Goal: Task Accomplishment & Management: Manage account settings

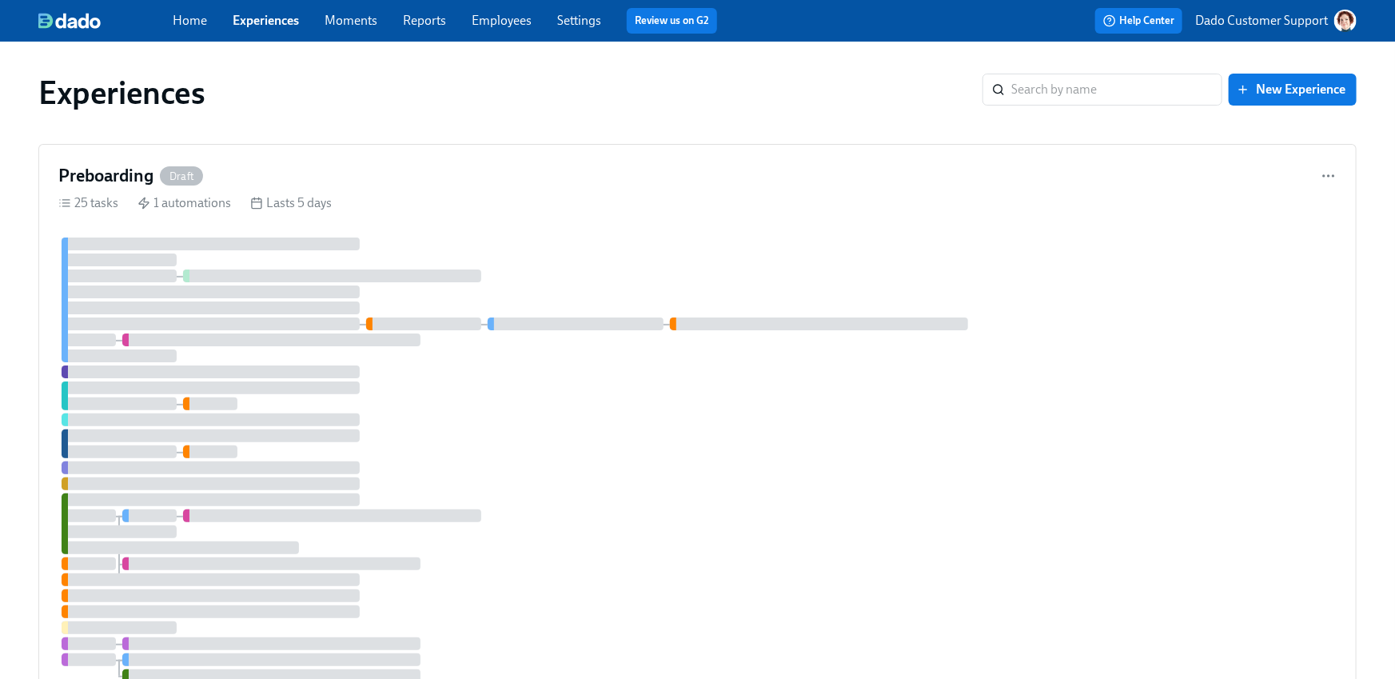
click at [589, 26] on link "Settings" at bounding box center [579, 20] width 44 height 15
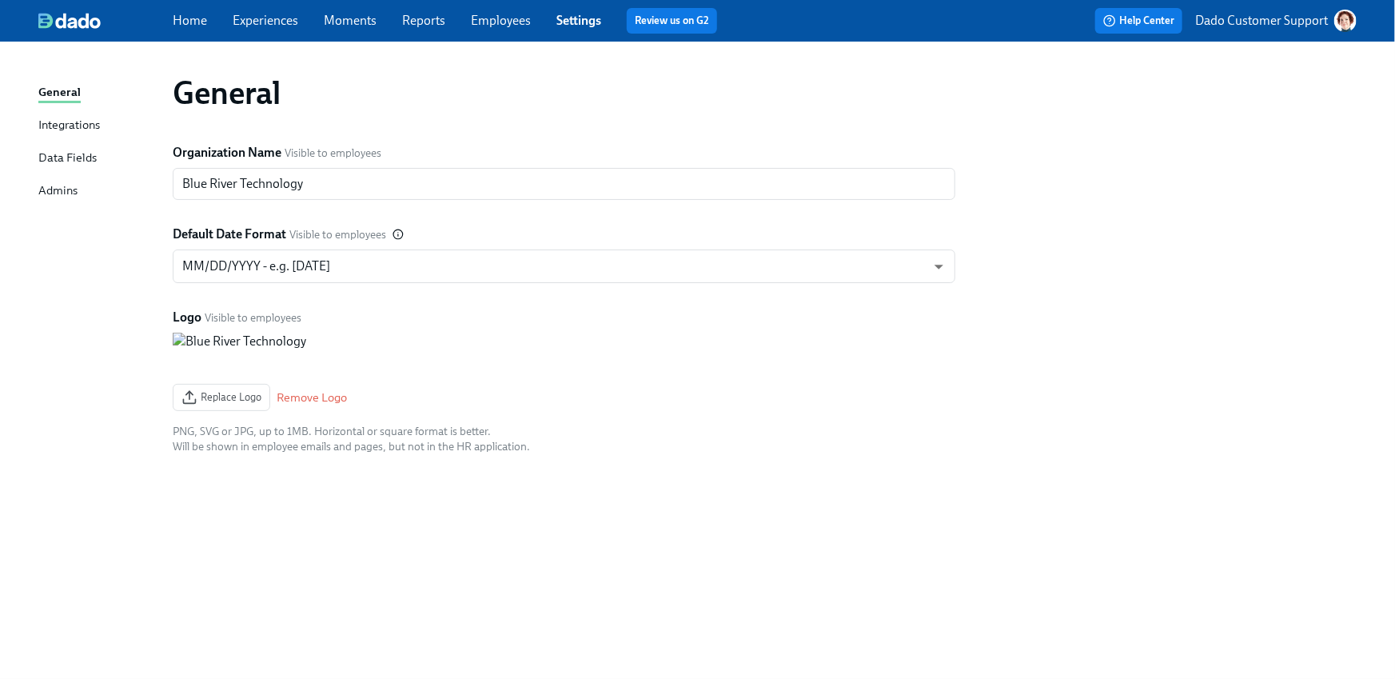
click at [45, 131] on div "Integrations" at bounding box center [69, 126] width 62 height 20
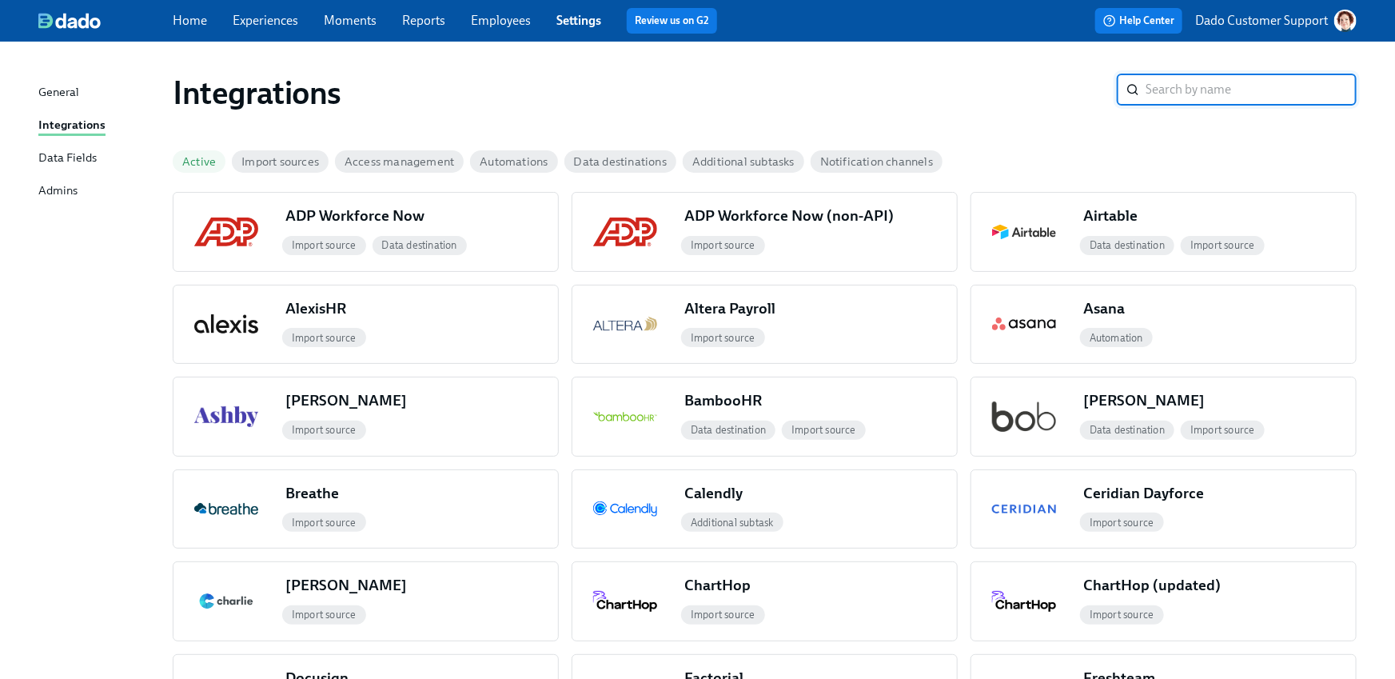
click at [179, 158] on span "Active" at bounding box center [199, 162] width 53 height 12
click at [198, 156] on span "Active" at bounding box center [199, 162] width 53 height 12
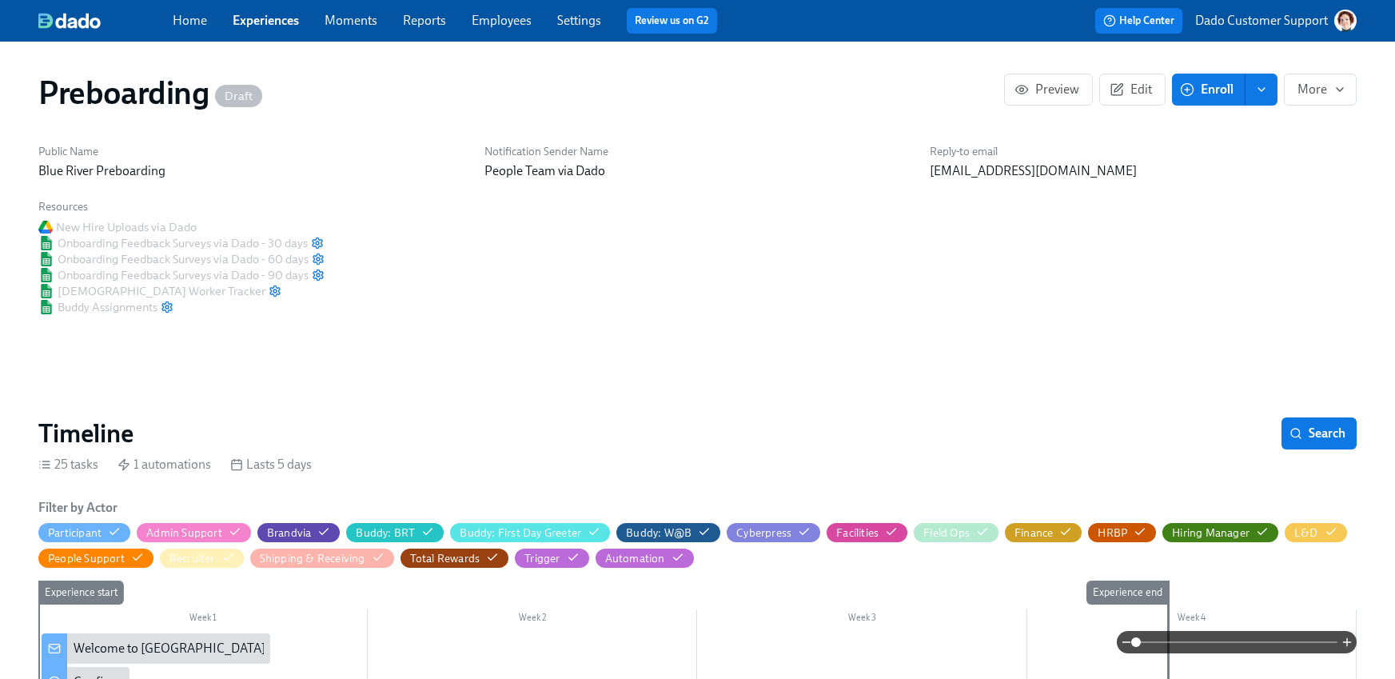
scroll to position [392, 0]
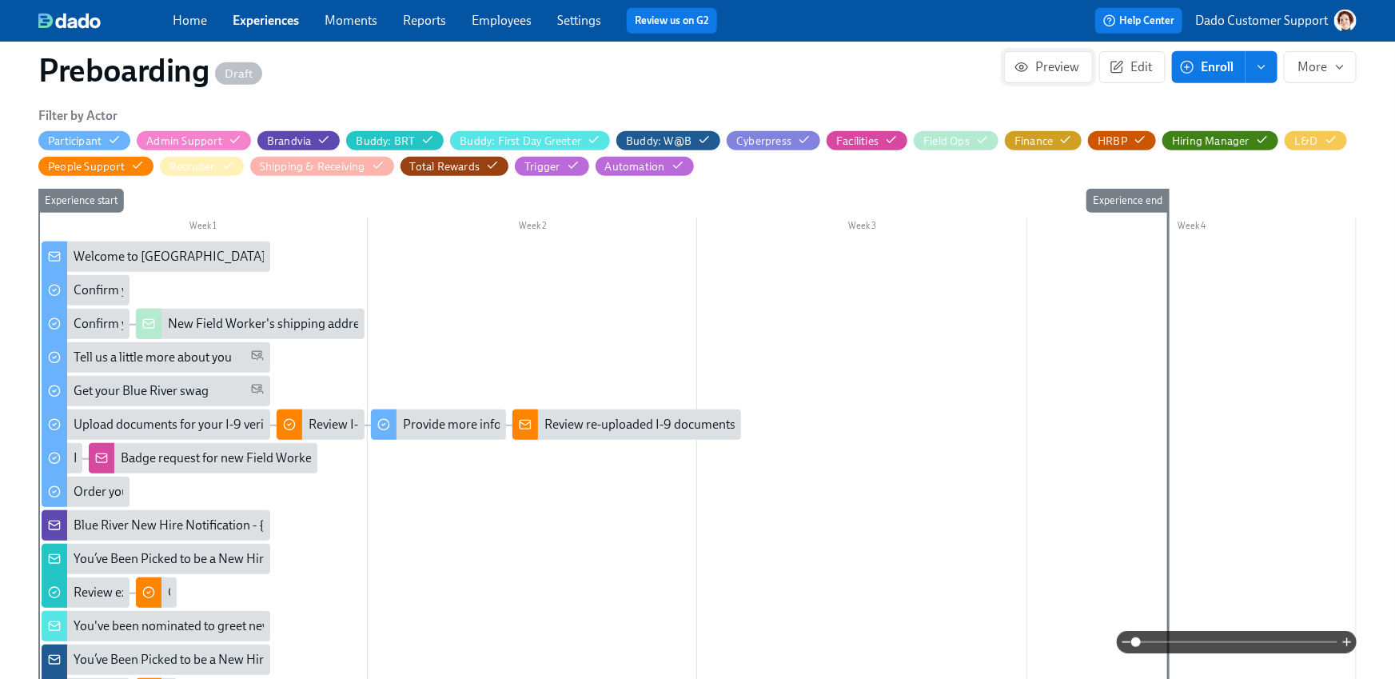
click at [1028, 66] on icon "button" at bounding box center [1022, 67] width 14 height 14
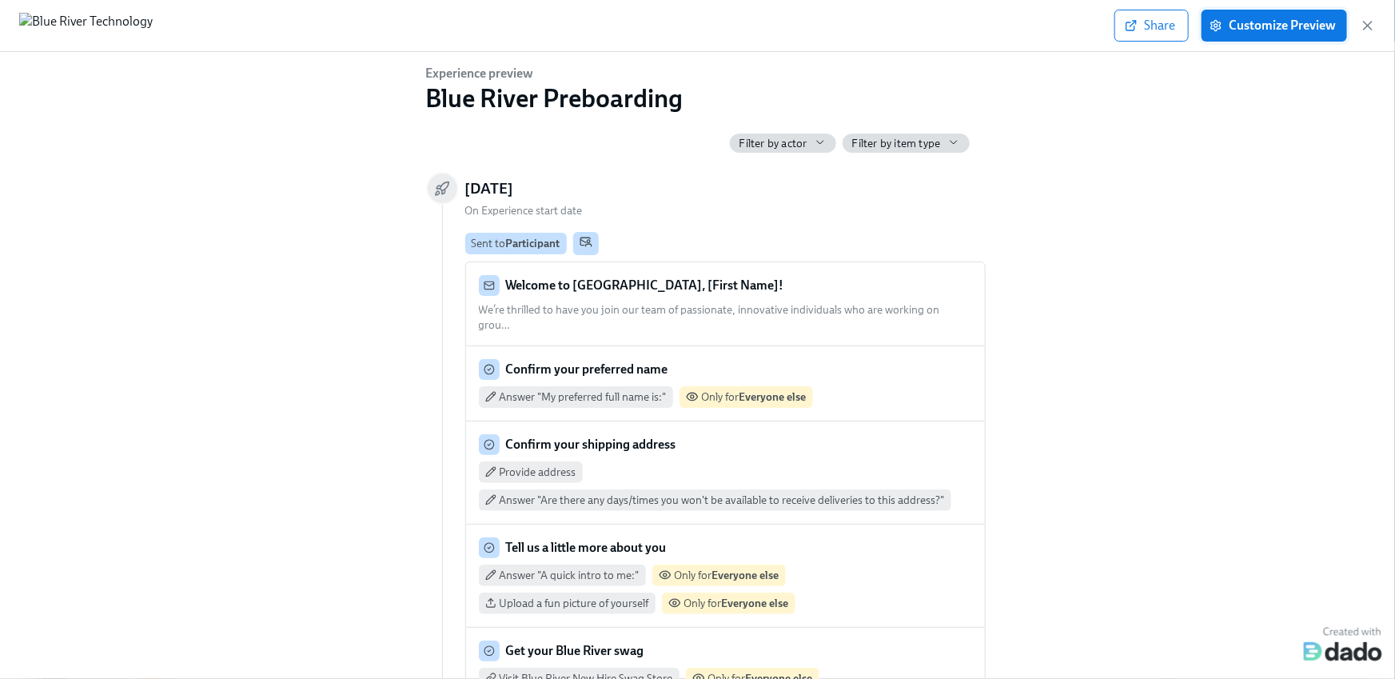
click at [1243, 29] on span "Customize Preview" at bounding box center [1274, 26] width 123 height 16
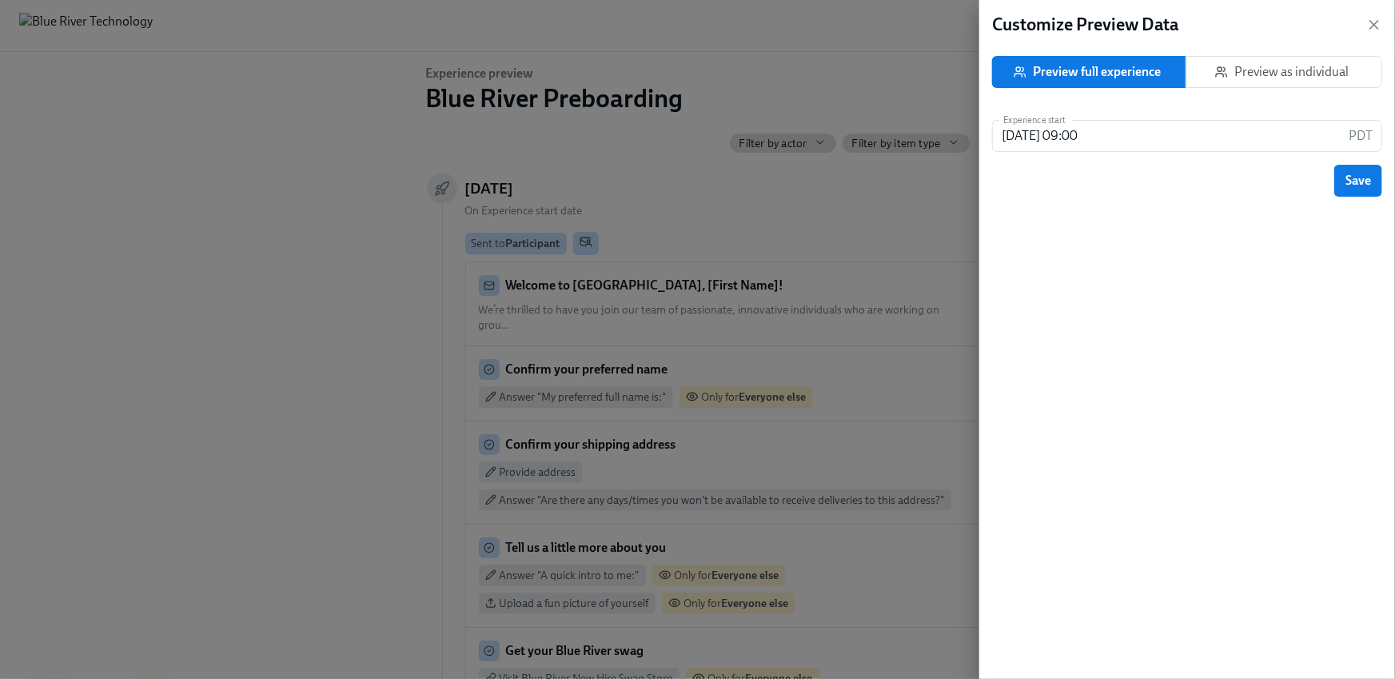
click at [1331, 70] on span "Preview as individual" at bounding box center [1285, 72] width 170 height 16
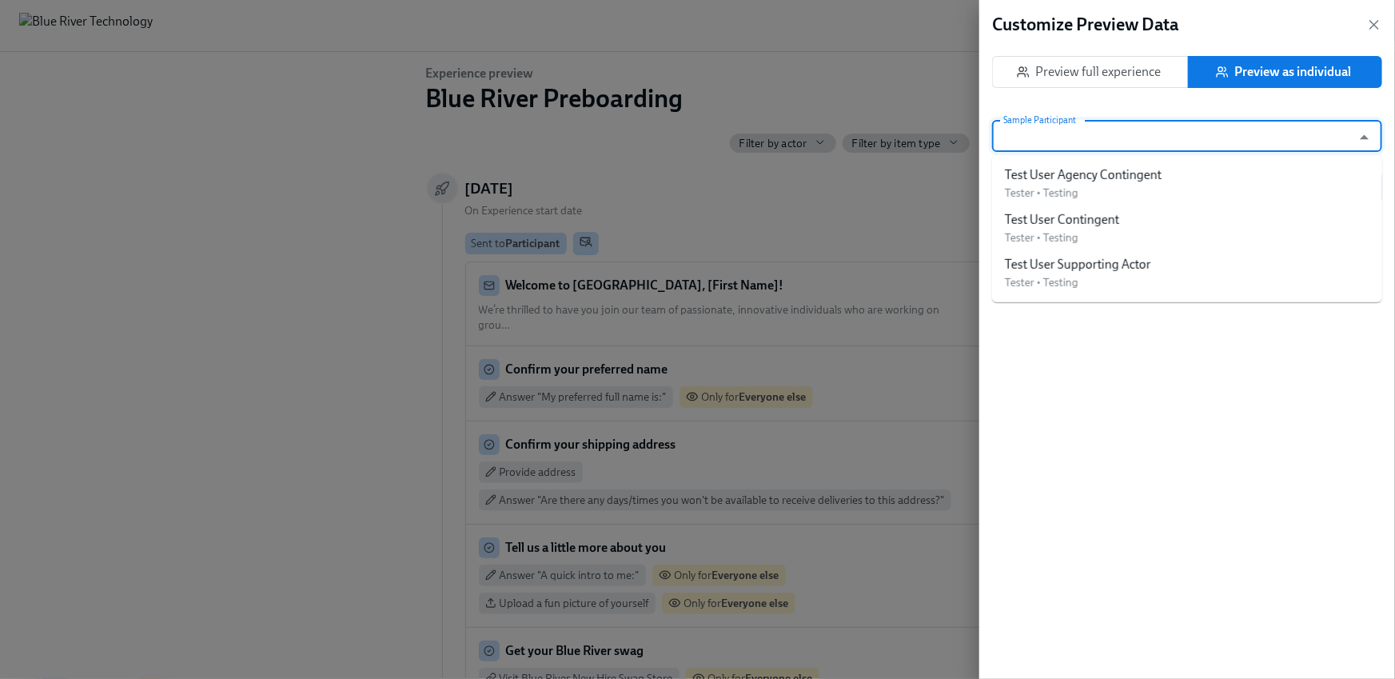
click at [1215, 127] on input "Sample Participant" at bounding box center [1172, 136] width 344 height 32
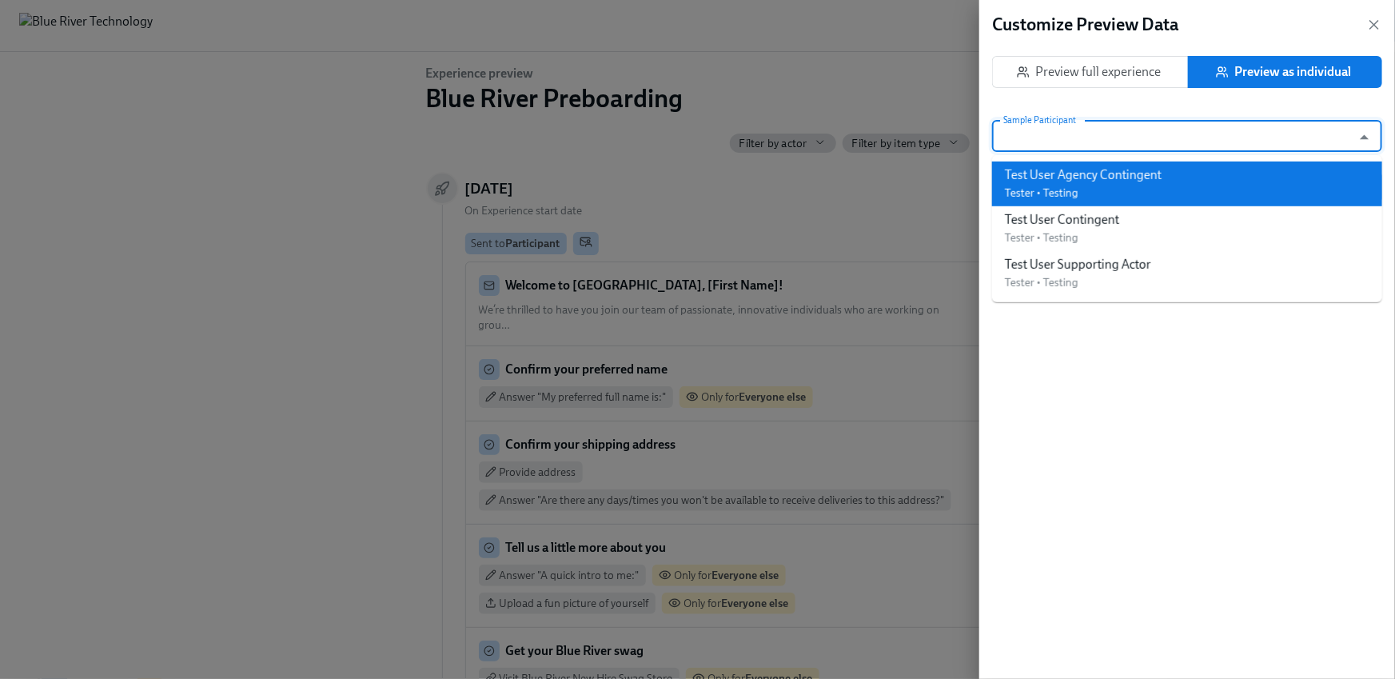
click at [1198, 184] on li "Test User Agency Contingent Tester • Testing" at bounding box center [1187, 184] width 390 height 45
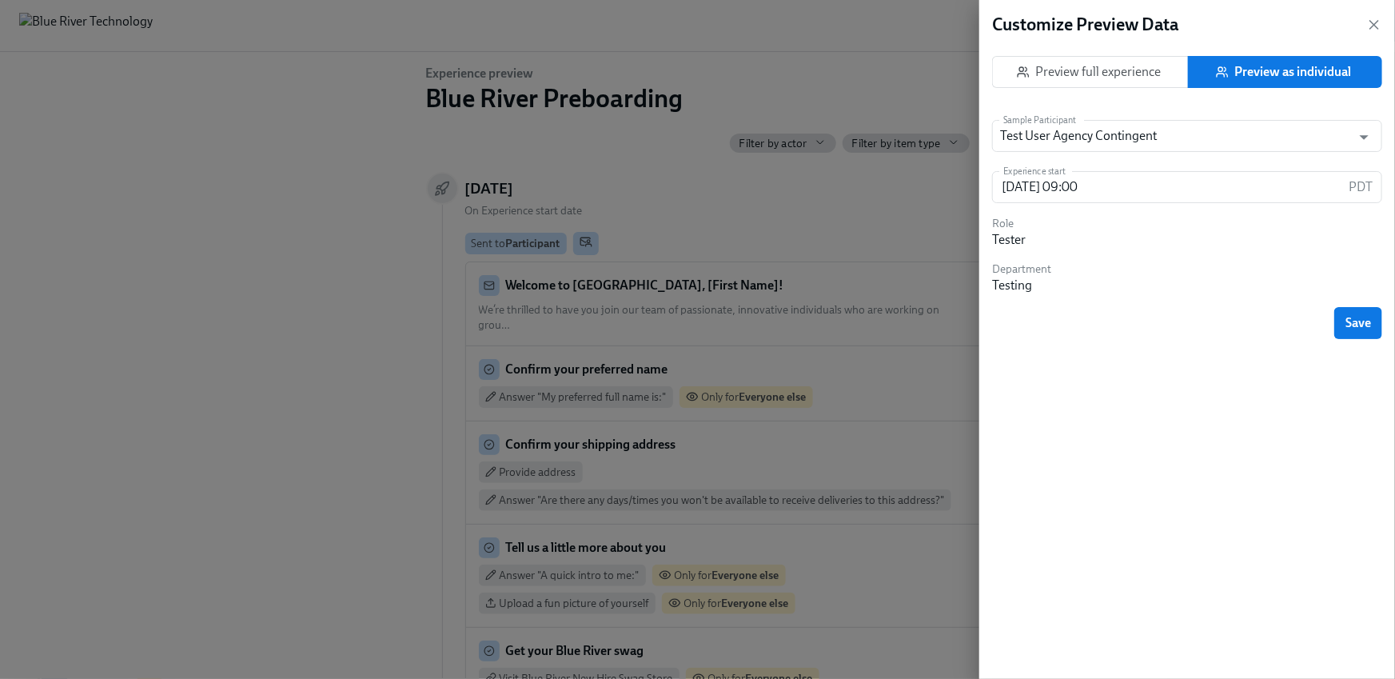
click at [1369, 339] on div "Customize Preview Data Preview full experience Preview as individual Sample Par…" at bounding box center [1188, 339] width 416 height 679
click at [1366, 324] on span "Save" at bounding box center [1359, 323] width 26 height 16
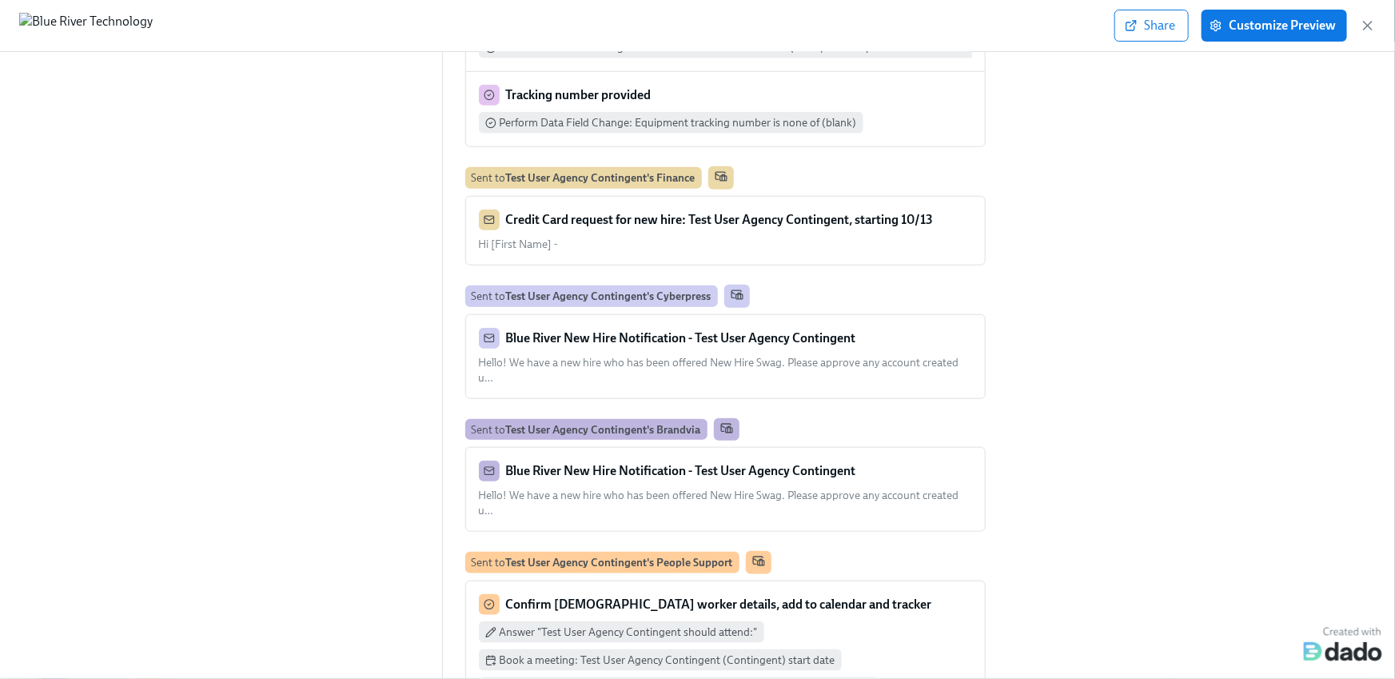
scroll to position [633, 0]
click at [1369, 29] on icon "button" at bounding box center [1368, 26] width 16 height 16
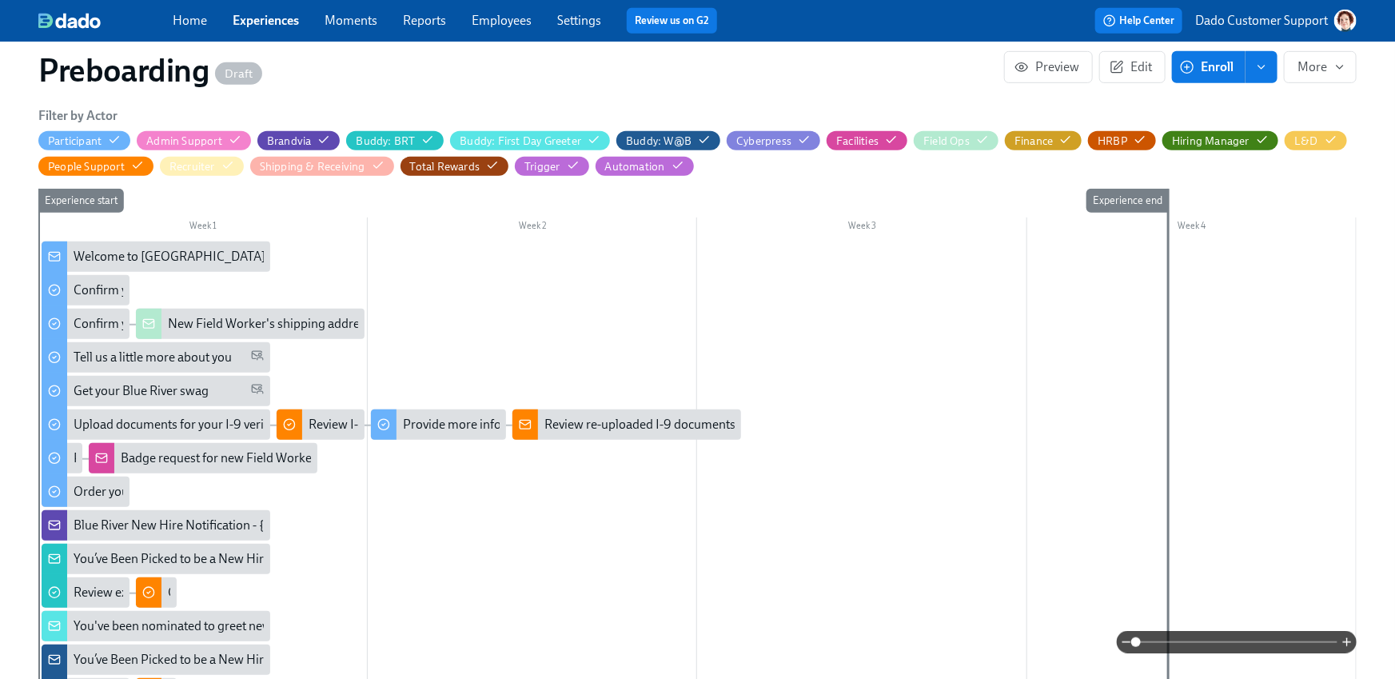
click at [92, 515] on div "Blue River New Hire Notification - {{ participant.fullName }}" at bounding box center [156, 525] width 229 height 30
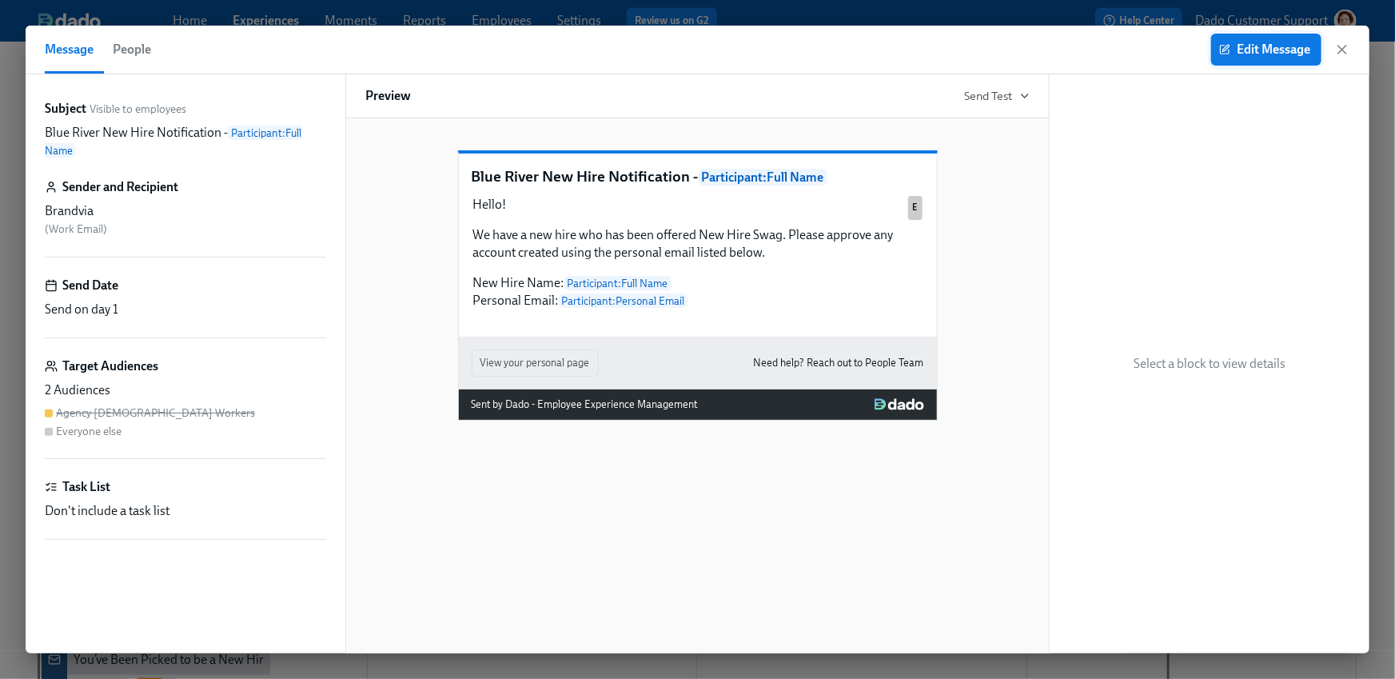
click at [1261, 51] on span "Edit Message" at bounding box center [1267, 50] width 88 height 16
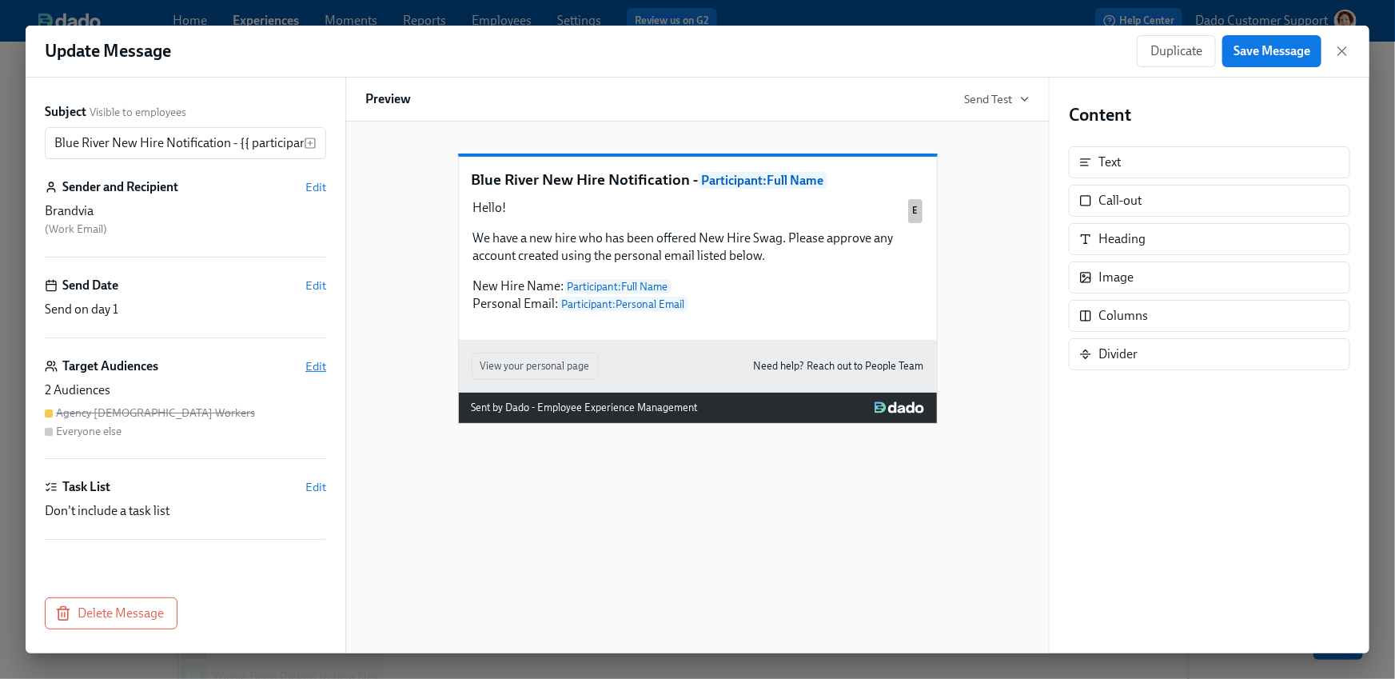
click at [320, 362] on span "Edit" at bounding box center [315, 366] width 21 height 16
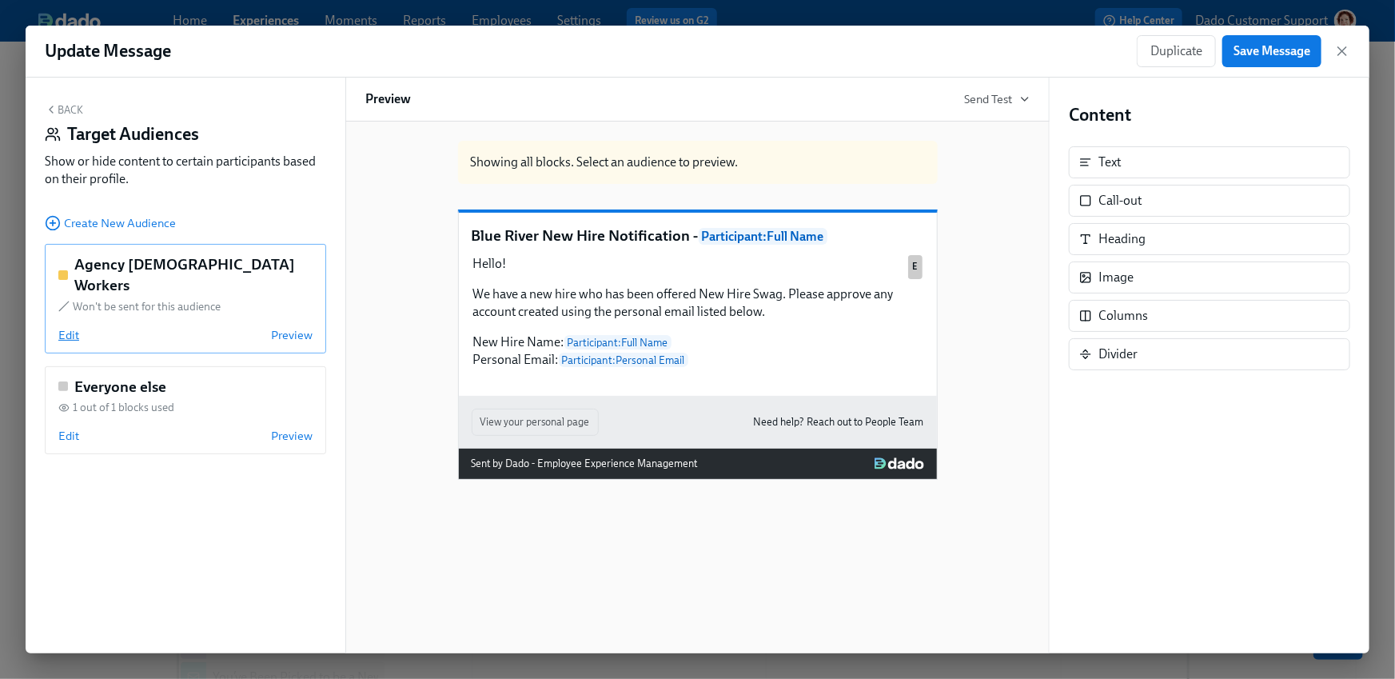
click at [59, 327] on span "Edit" at bounding box center [68, 335] width 21 height 16
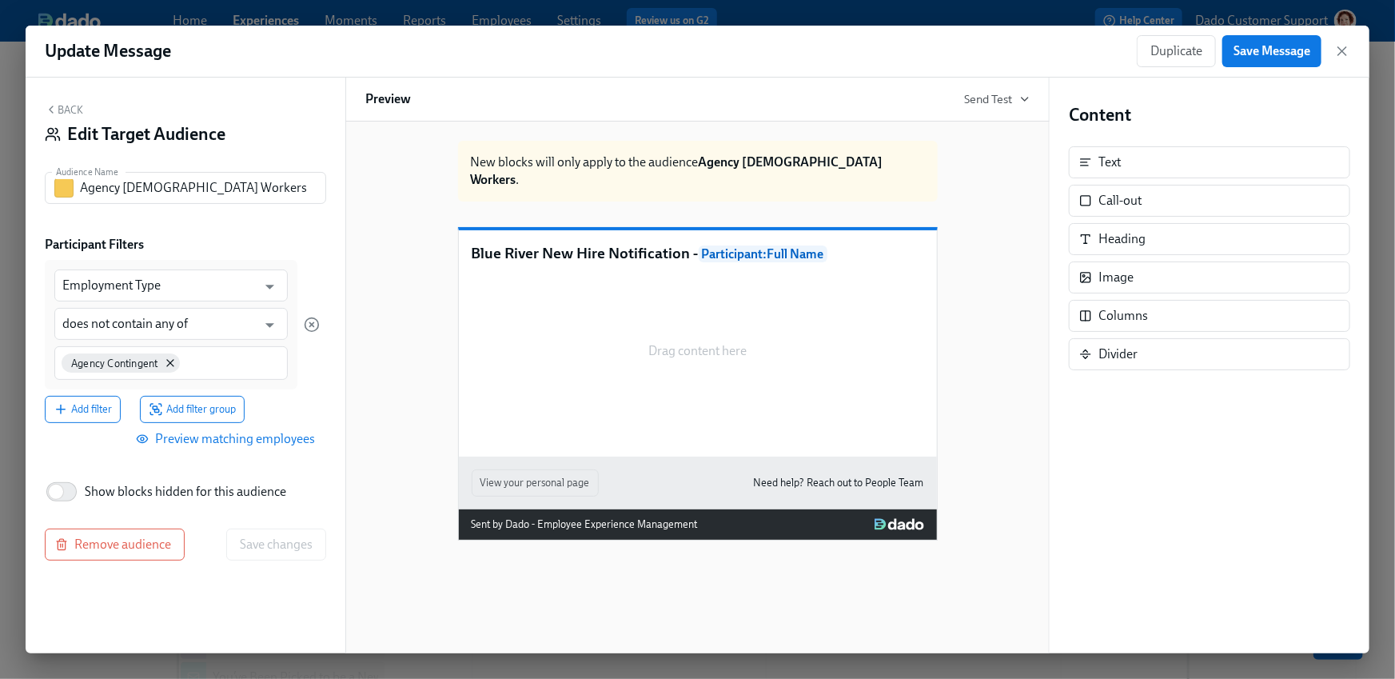
click at [247, 431] on span "Preview matching employees" at bounding box center [227, 439] width 176 height 16
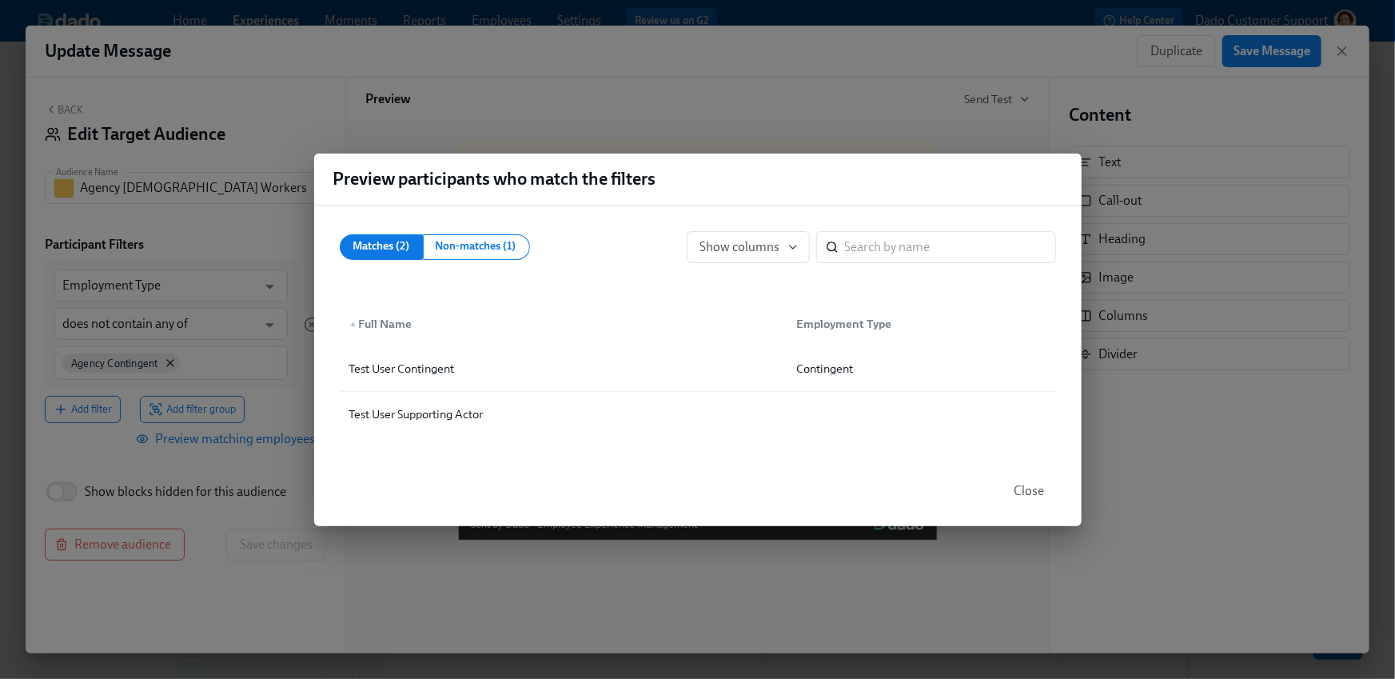
click at [247, 431] on div "Preview participants who match the filters Matches (2) Non-matches (1) Show col…" at bounding box center [697, 339] width 1395 height 679
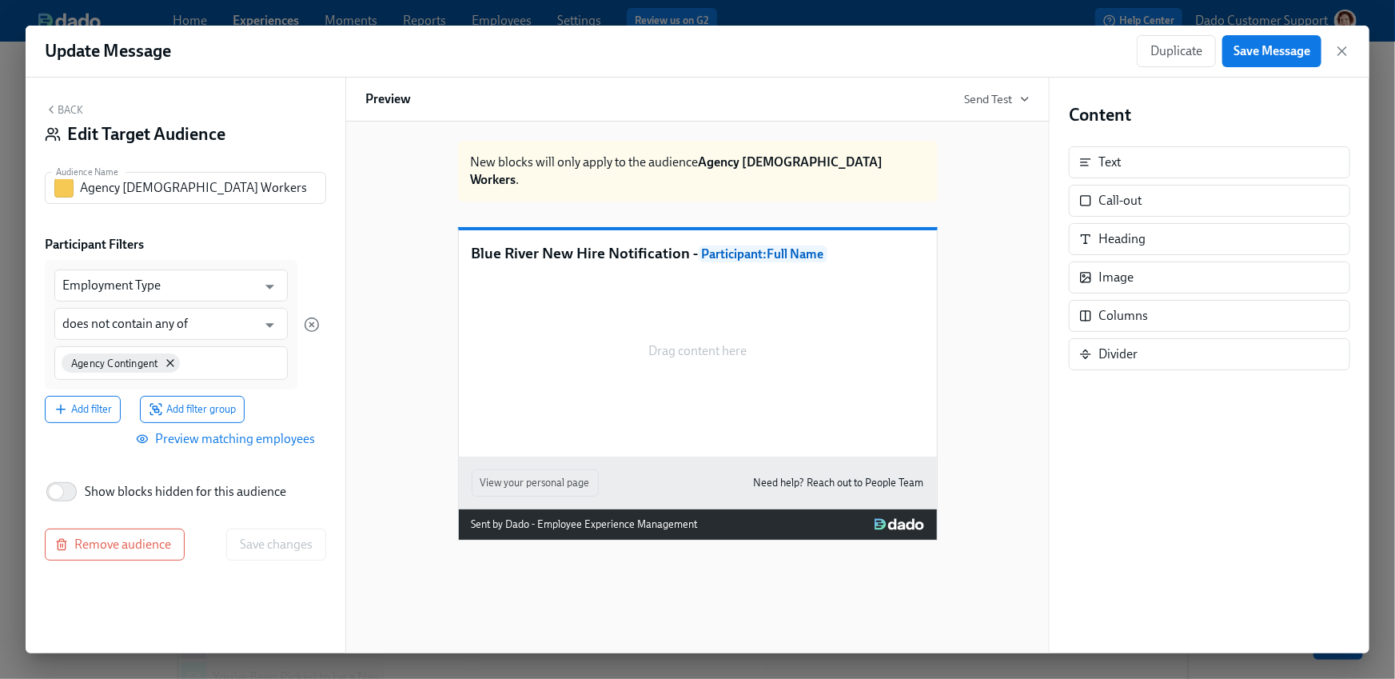
click at [229, 353] on div "Agency Contingent" at bounding box center [171, 363] width 234 height 34
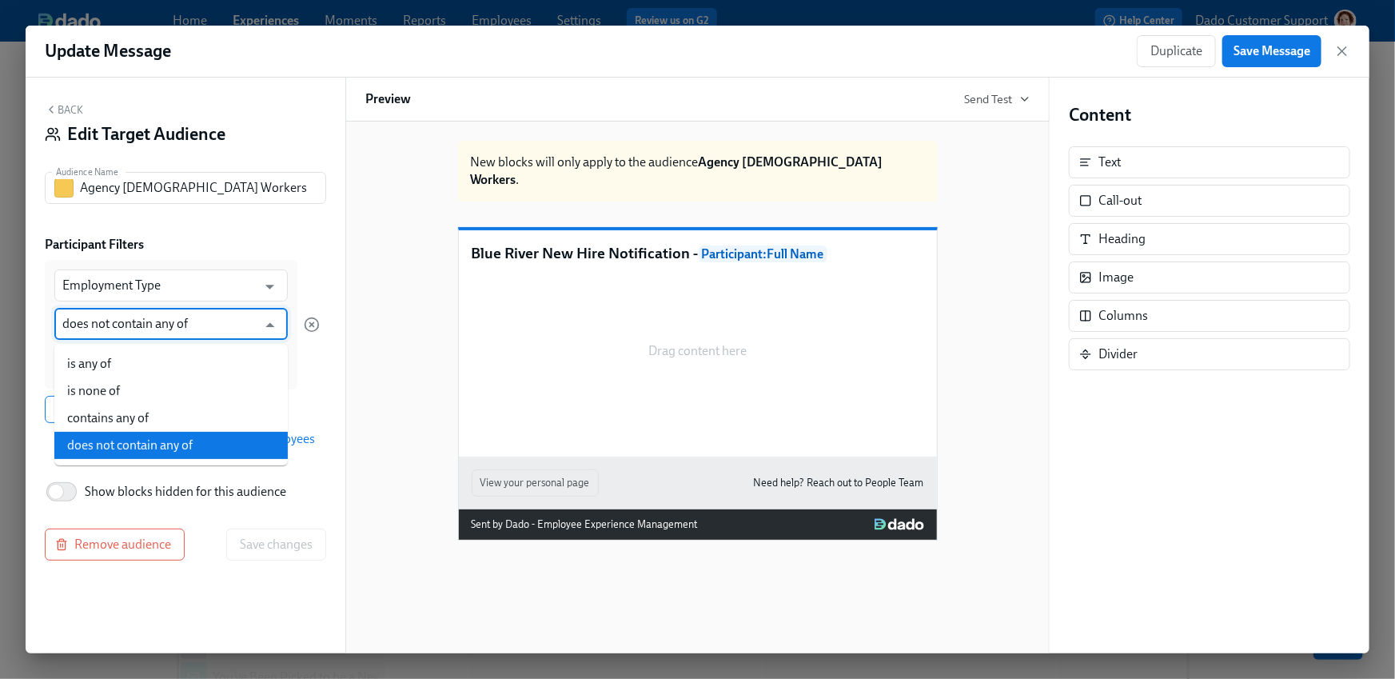
click at [210, 318] on input "does not contain any of" at bounding box center [159, 324] width 194 height 32
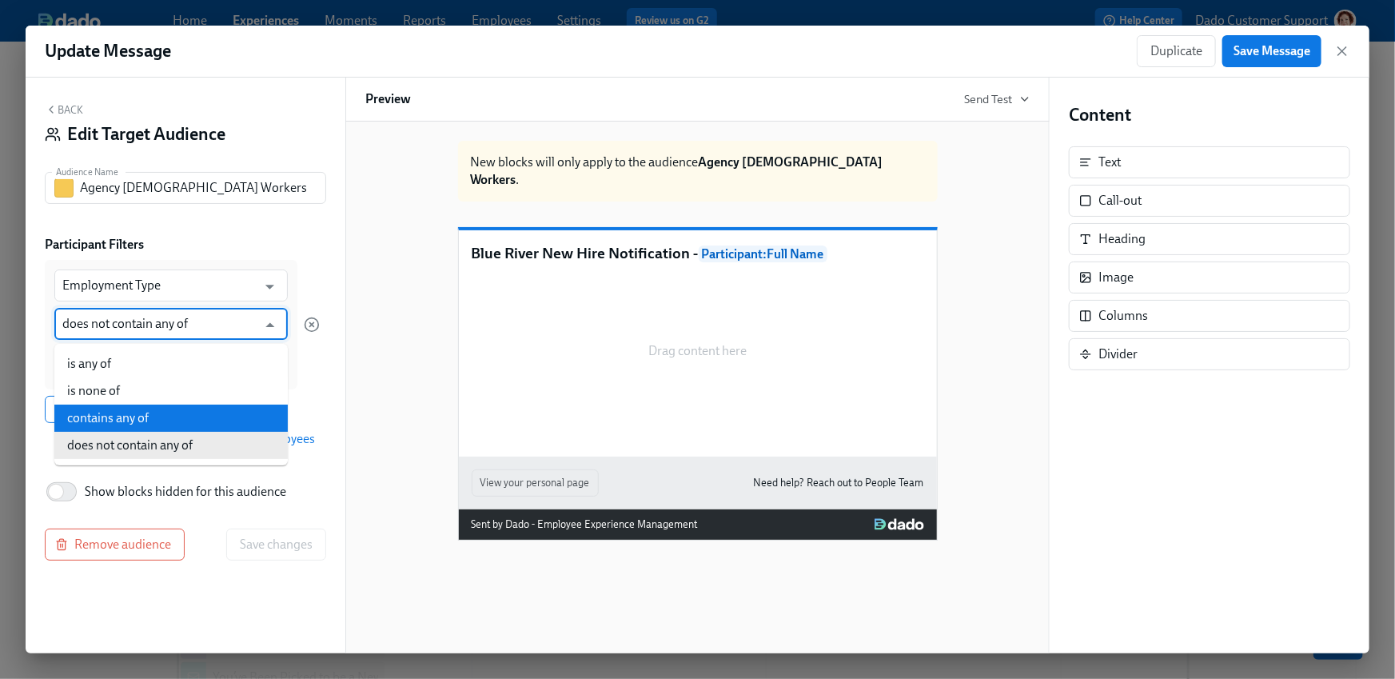
click at [167, 429] on li "contains any of" at bounding box center [171, 418] width 234 height 27
type input "contains any of"
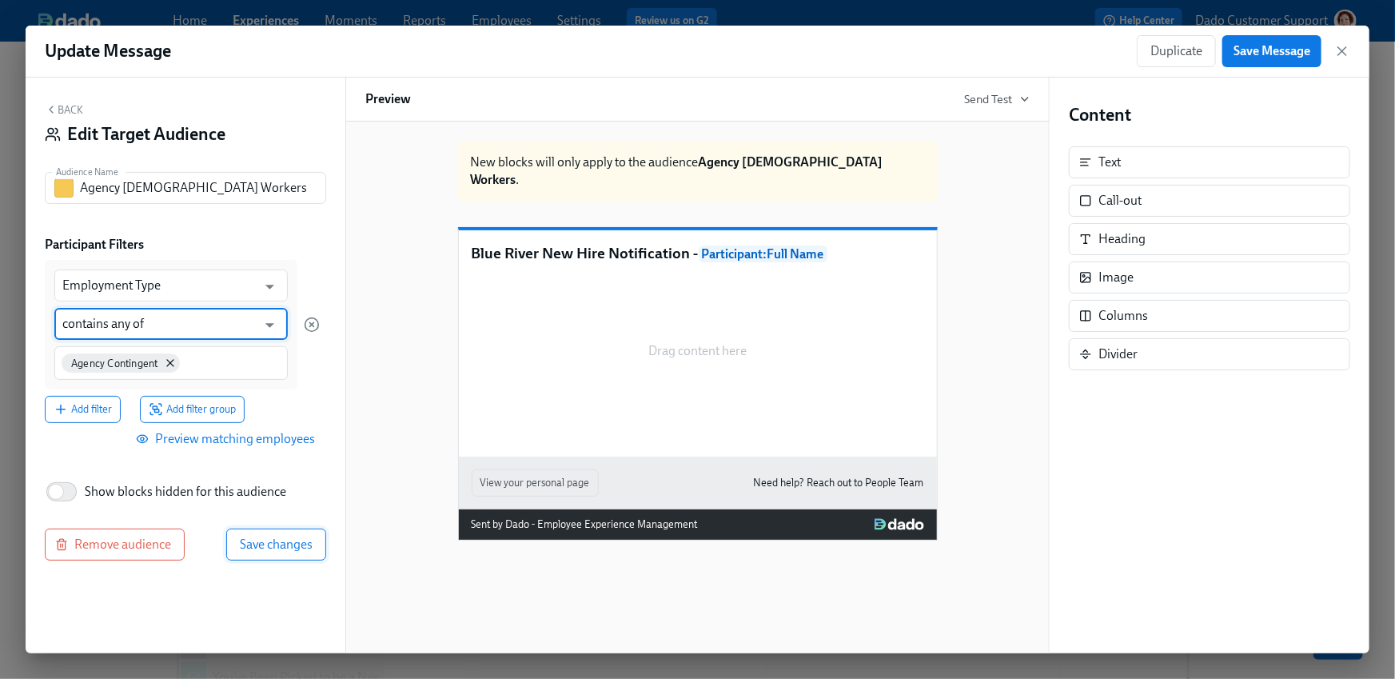
click at [283, 545] on span "Save changes" at bounding box center [276, 545] width 73 height 16
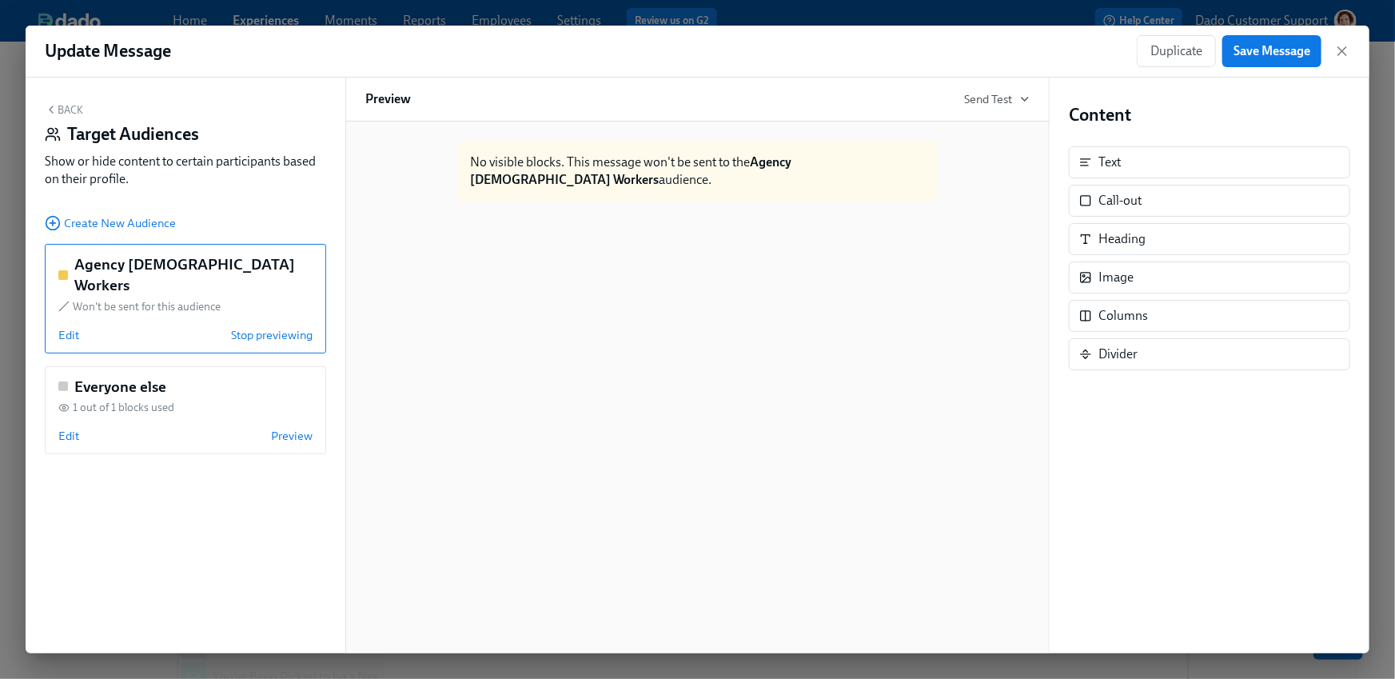
click at [1275, 27] on div "Update Message Duplicate Save Message" at bounding box center [698, 52] width 1344 height 52
click at [1260, 51] on span "Save Message" at bounding box center [1272, 51] width 77 height 16
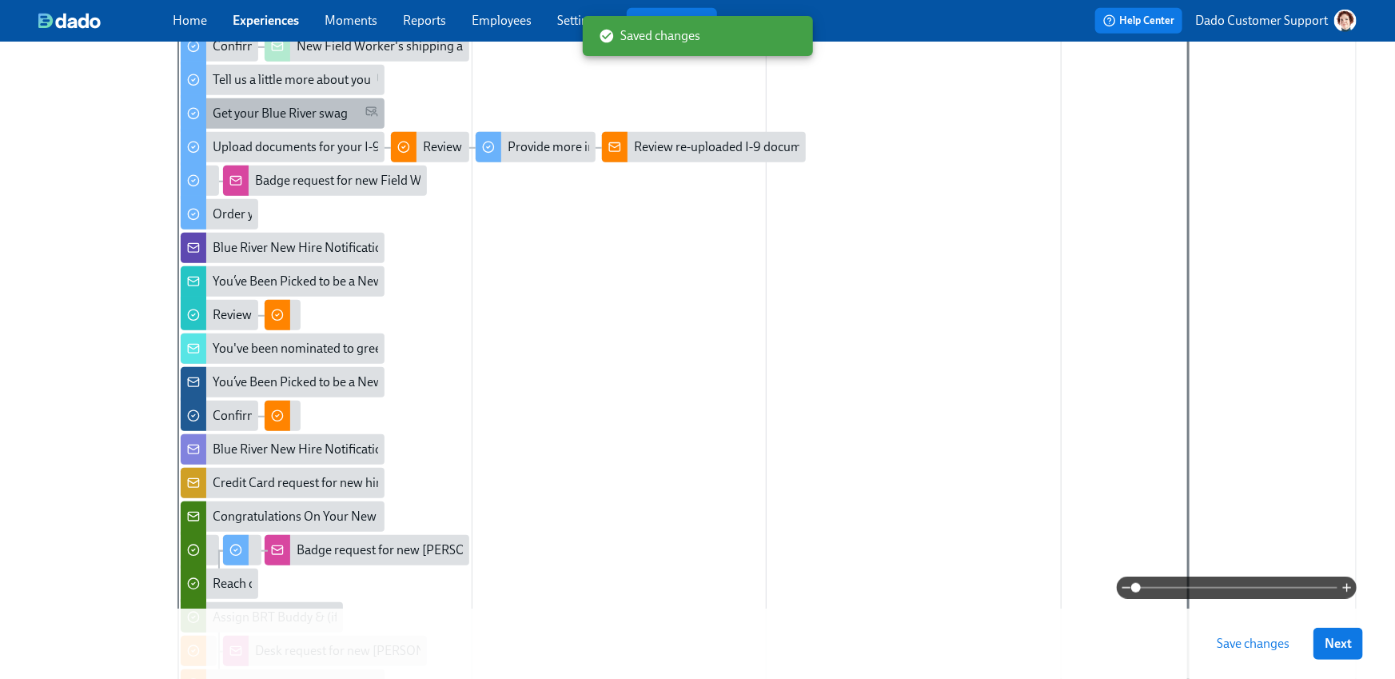
scroll to position [484, 0]
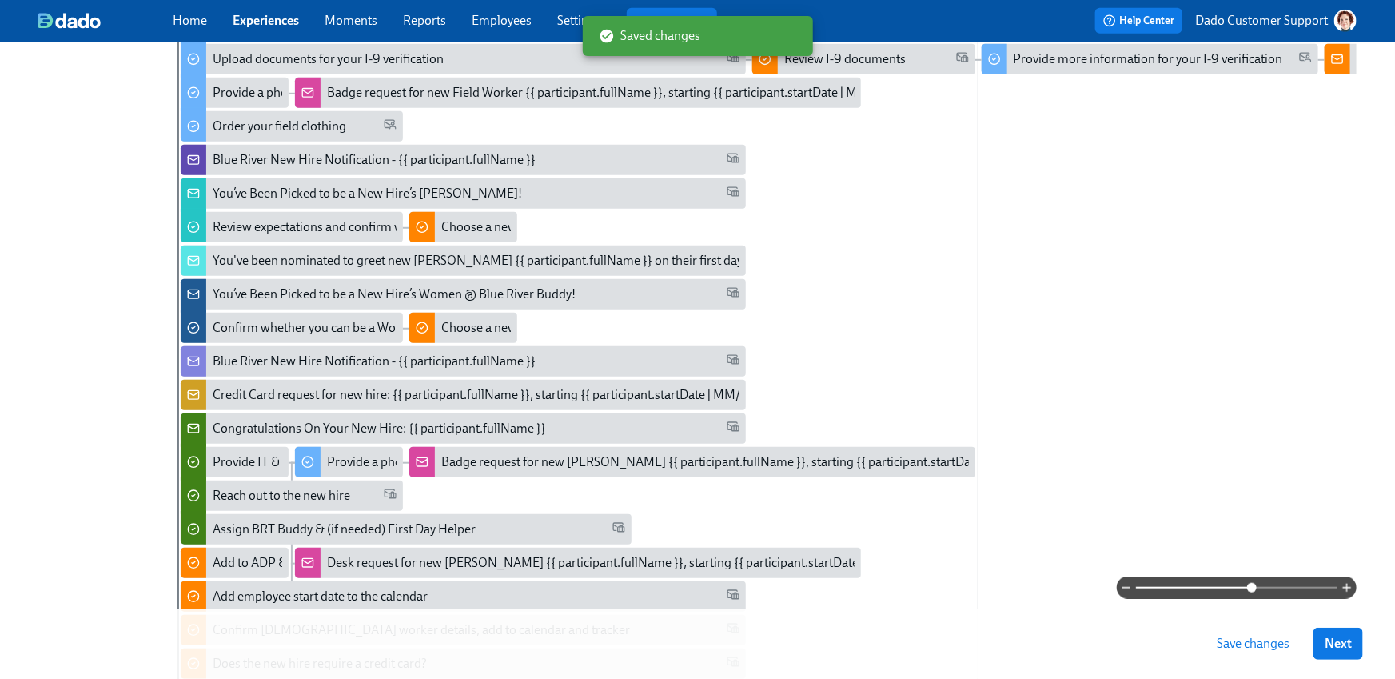
click at [1254, 588] on span at bounding box center [1237, 588] width 202 height 22
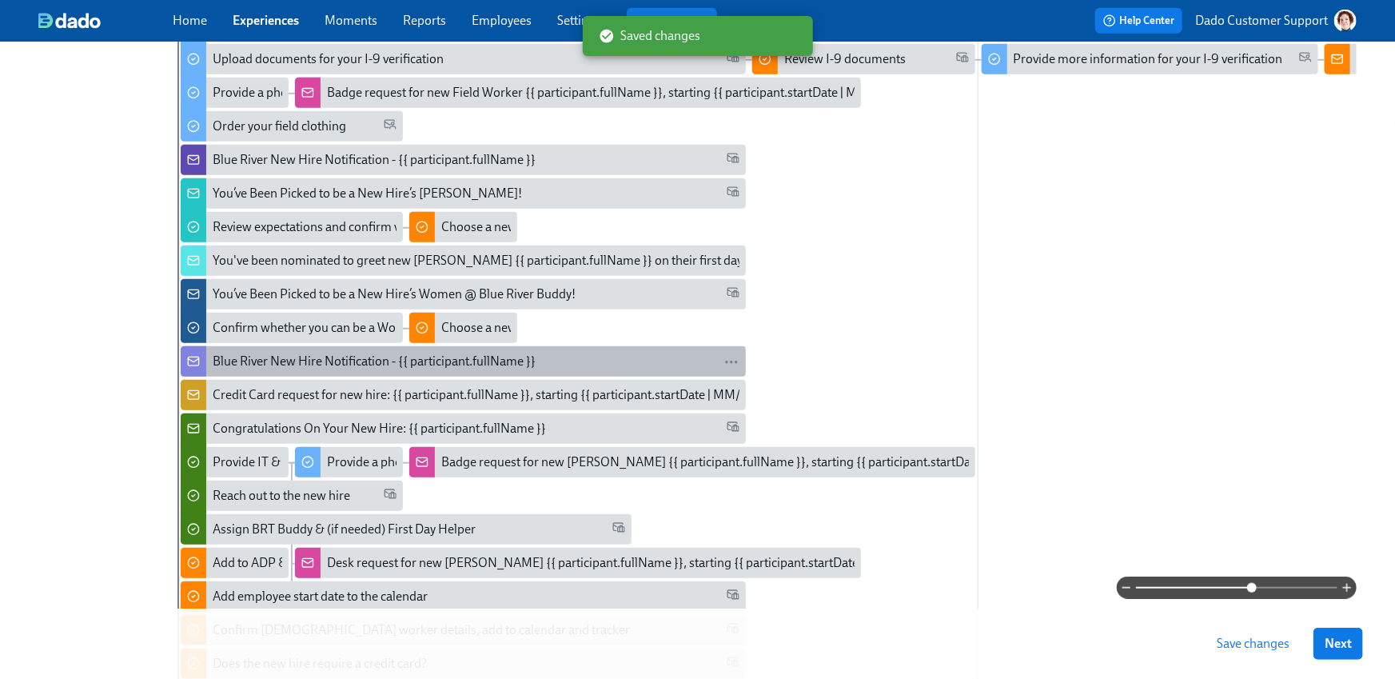
click at [262, 364] on div "Blue River New Hire Notification - {{ participant.fullName }}" at bounding box center [374, 362] width 323 height 18
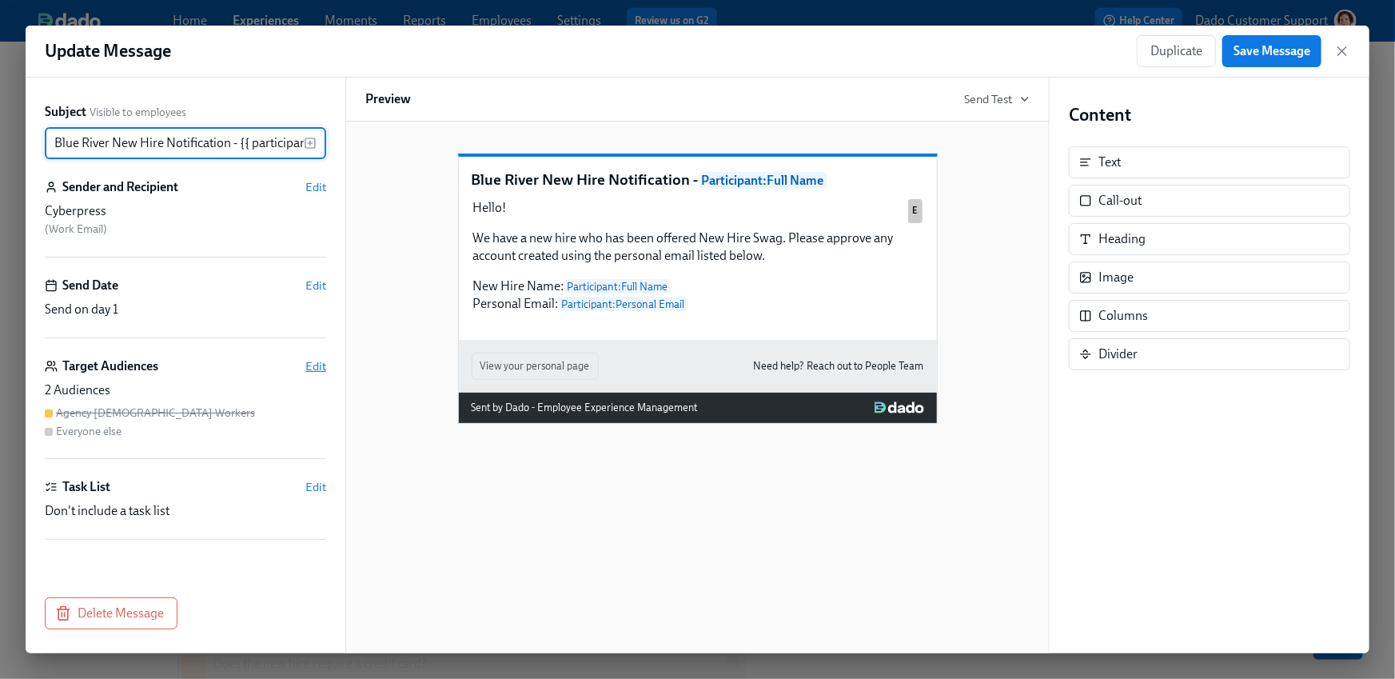
click at [325, 367] on span "Edit" at bounding box center [315, 366] width 21 height 16
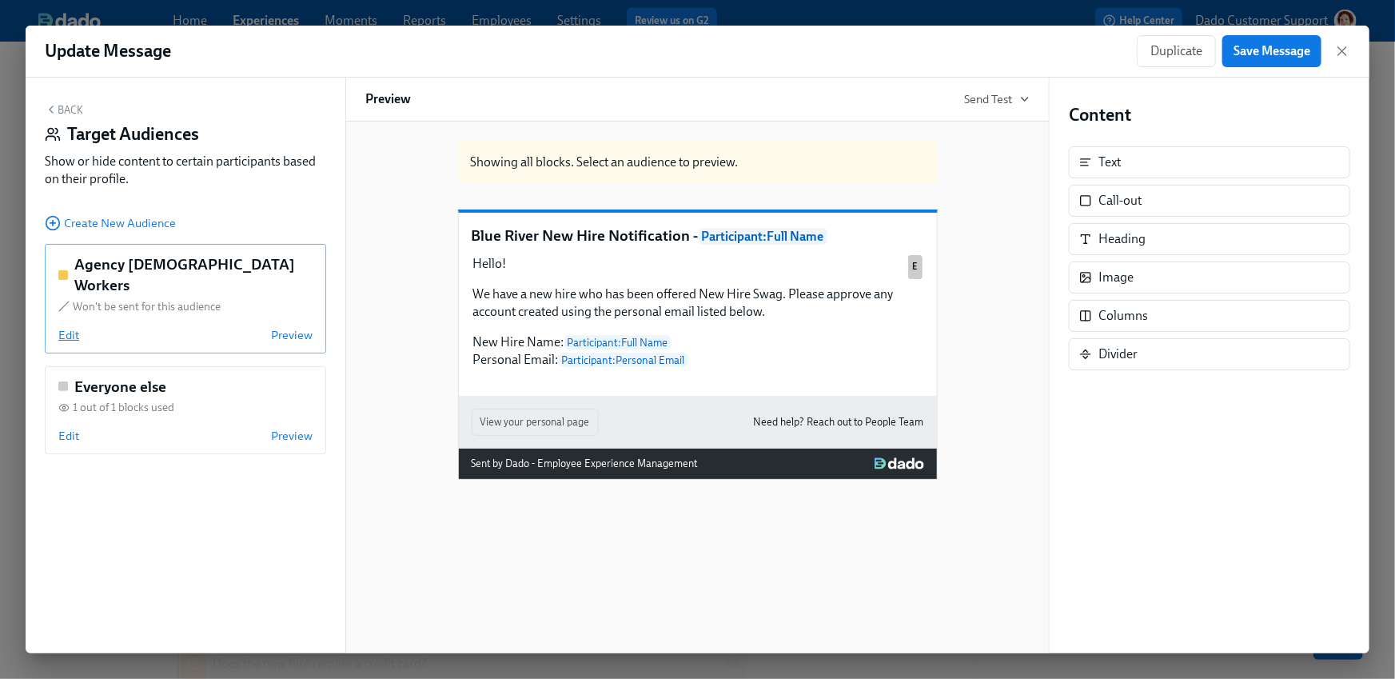
click at [65, 327] on span "Edit" at bounding box center [68, 335] width 21 height 16
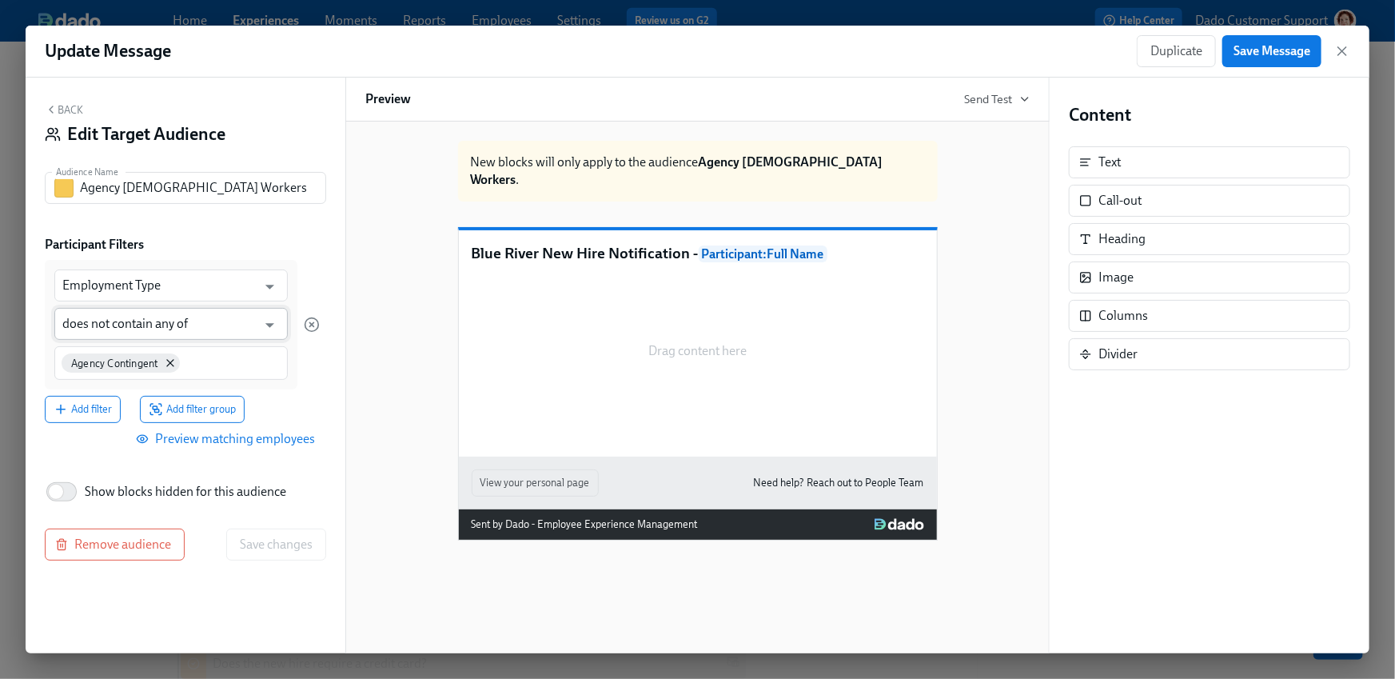
click at [106, 334] on input "does not contain any of" at bounding box center [159, 324] width 194 height 32
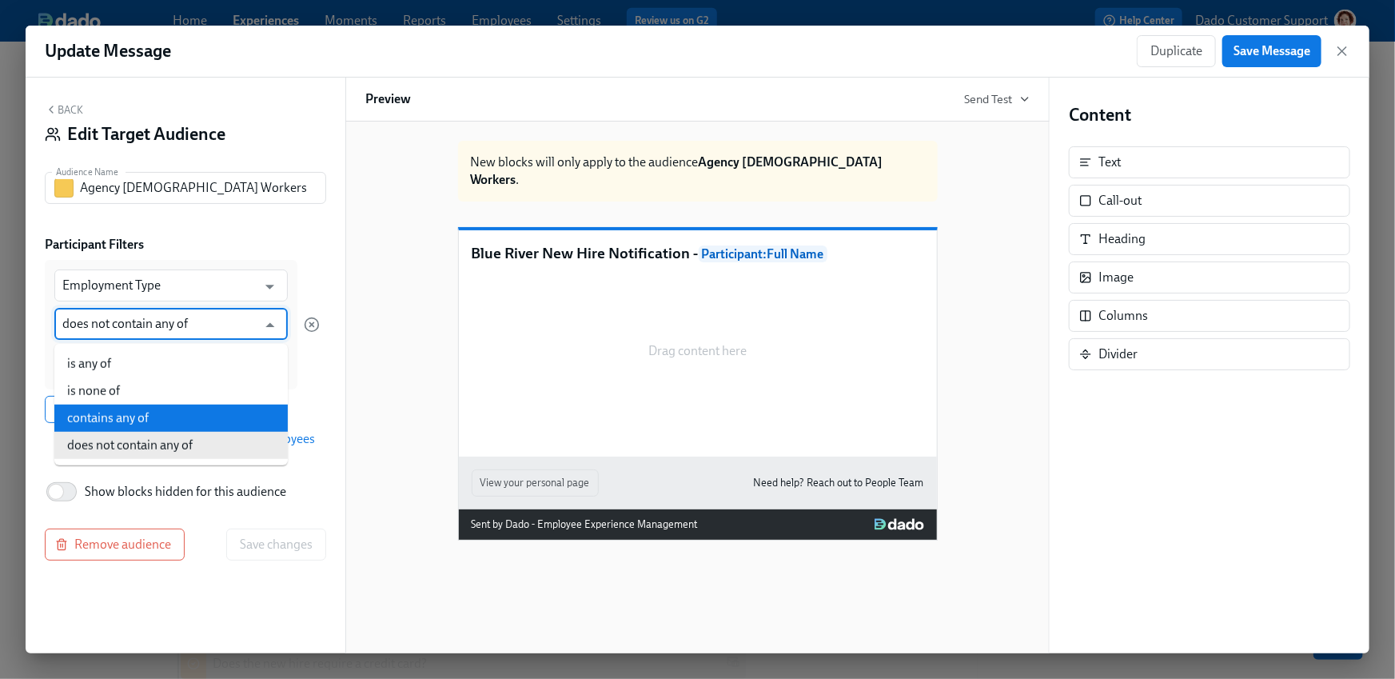
click at [117, 429] on li "contains any of" at bounding box center [171, 418] width 234 height 27
type input "contains any of"
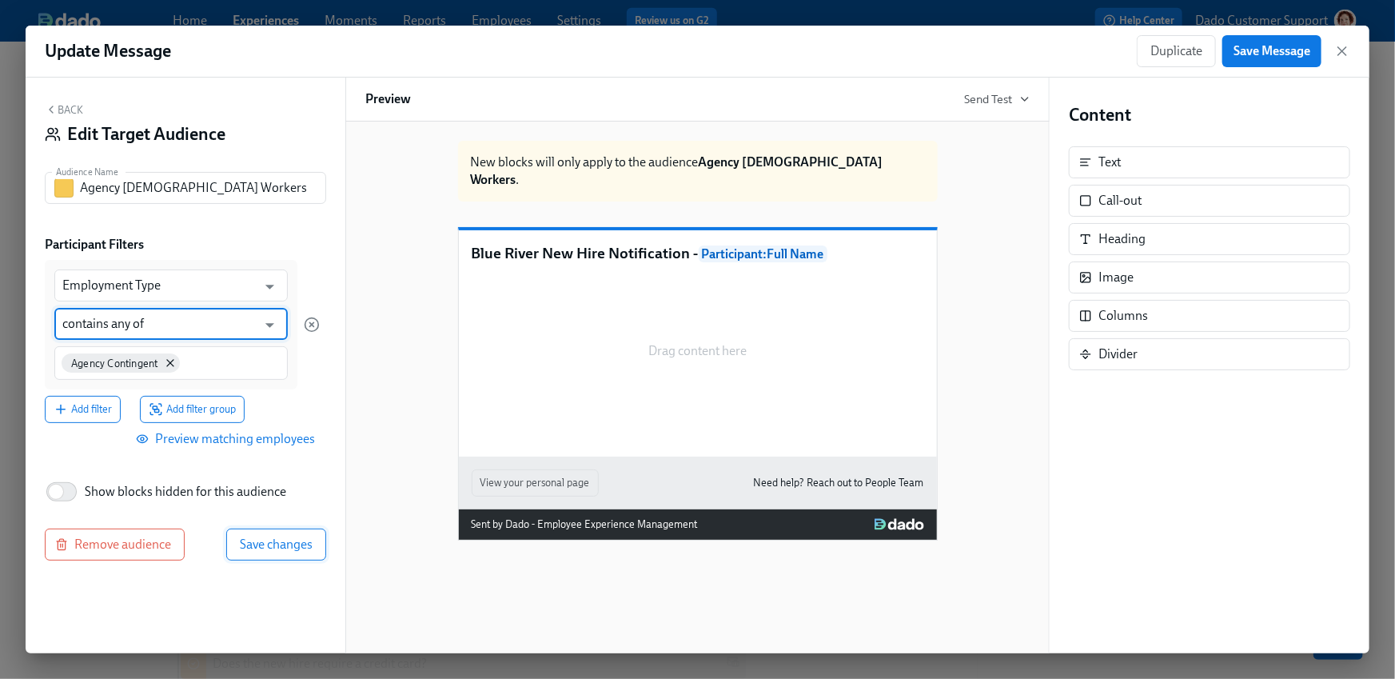
click at [281, 547] on span "Save changes" at bounding box center [276, 545] width 73 height 16
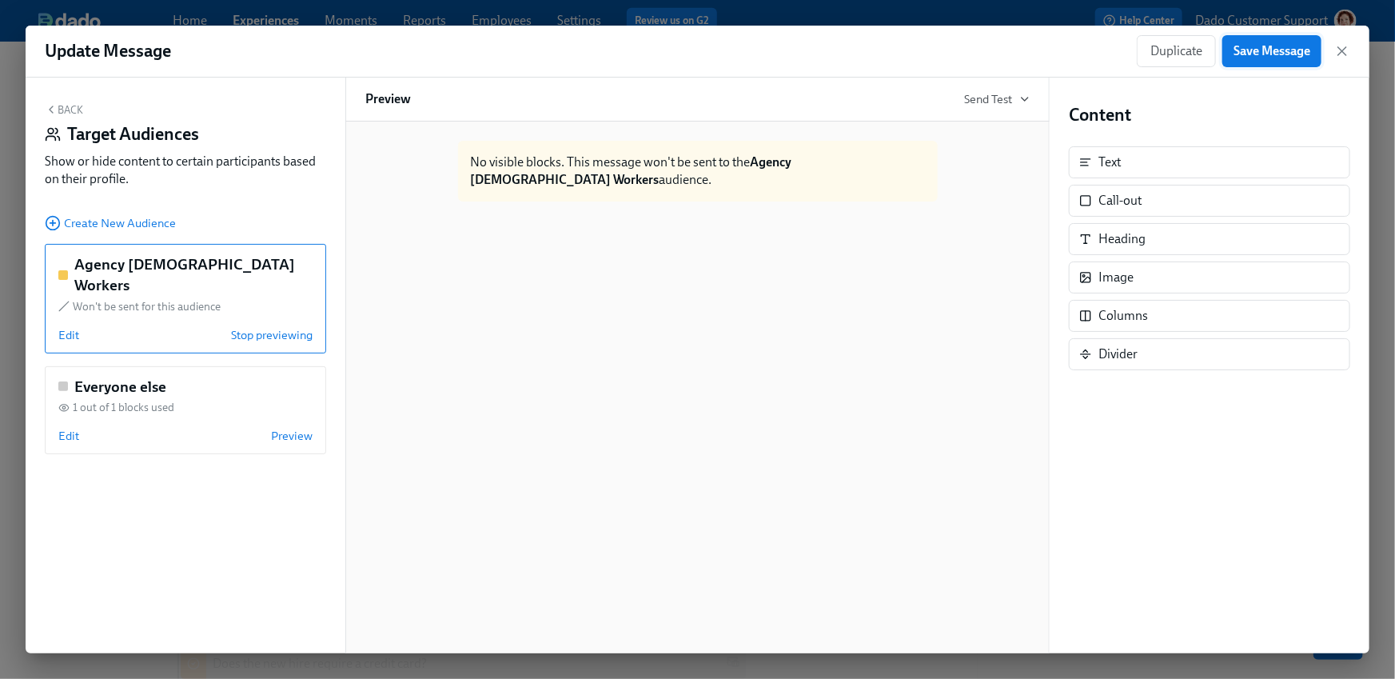
click at [1280, 55] on span "Save Message" at bounding box center [1272, 51] width 77 height 16
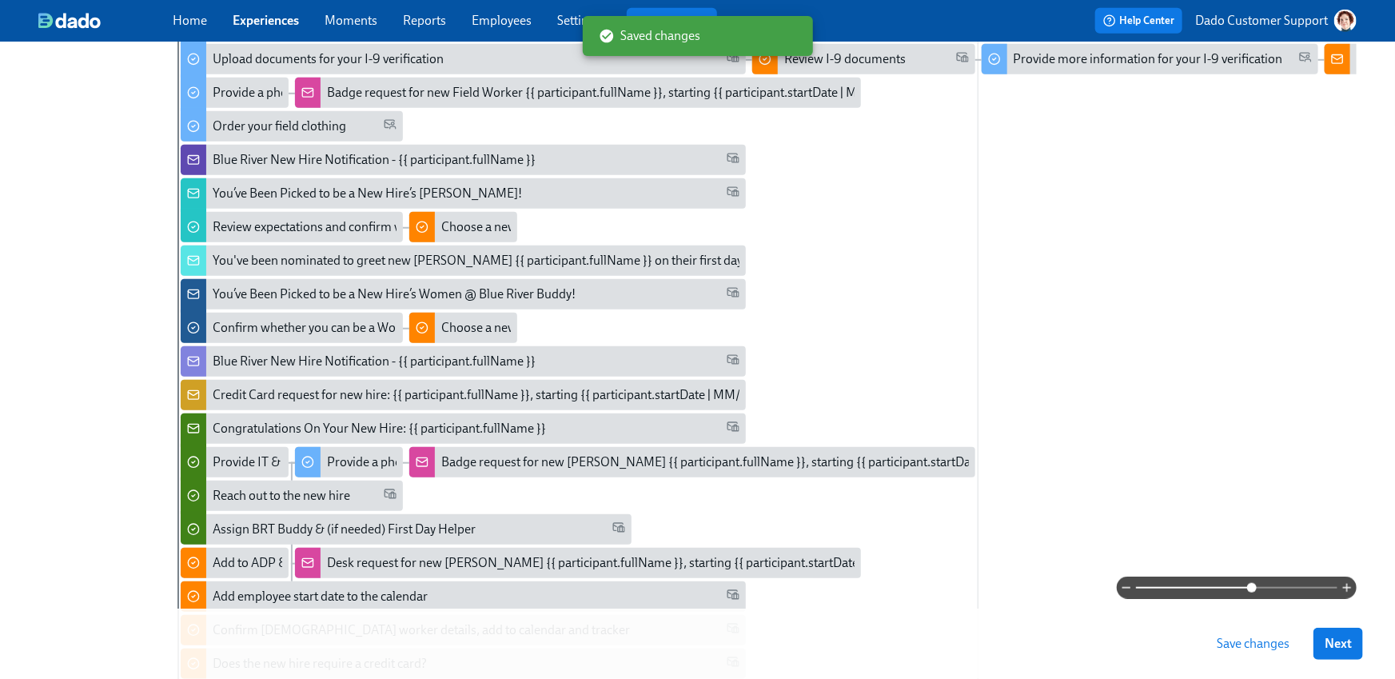
click at [1251, 647] on span "Save changes" at bounding box center [1253, 644] width 73 height 16
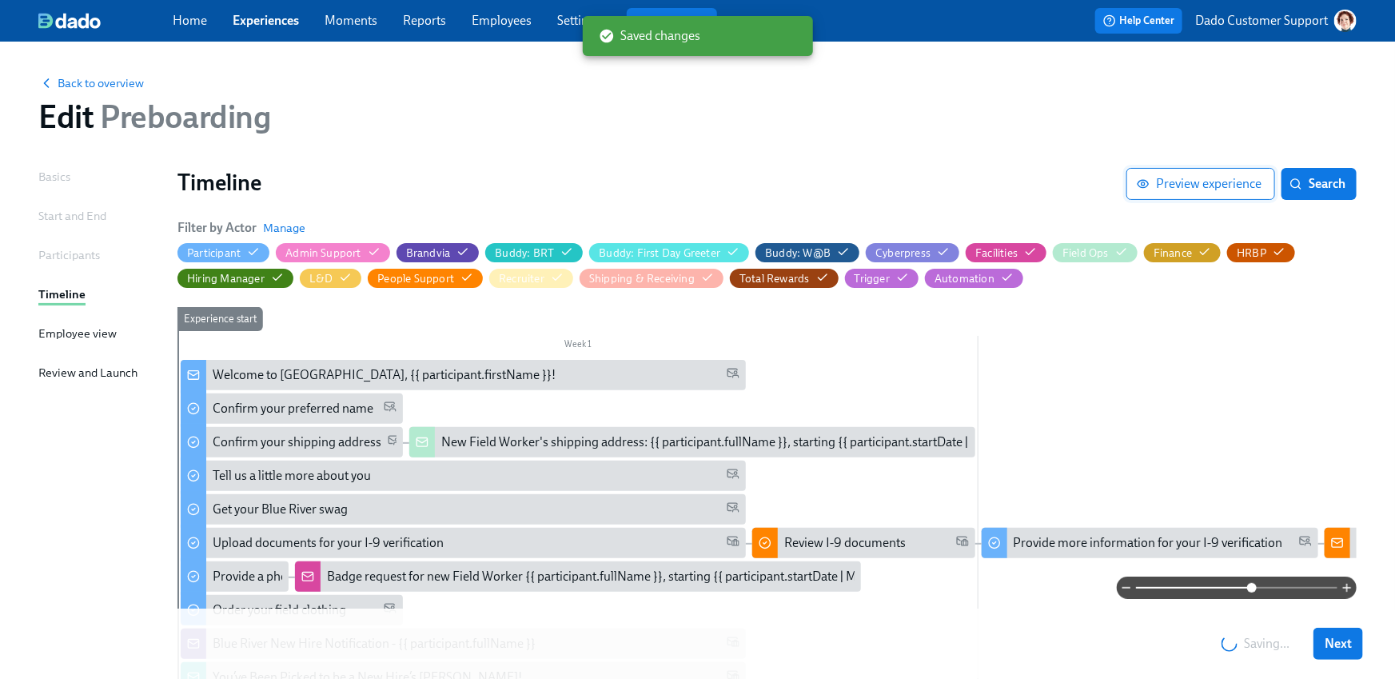
click at [1183, 179] on span "Preview experience" at bounding box center [1201, 184] width 122 height 16
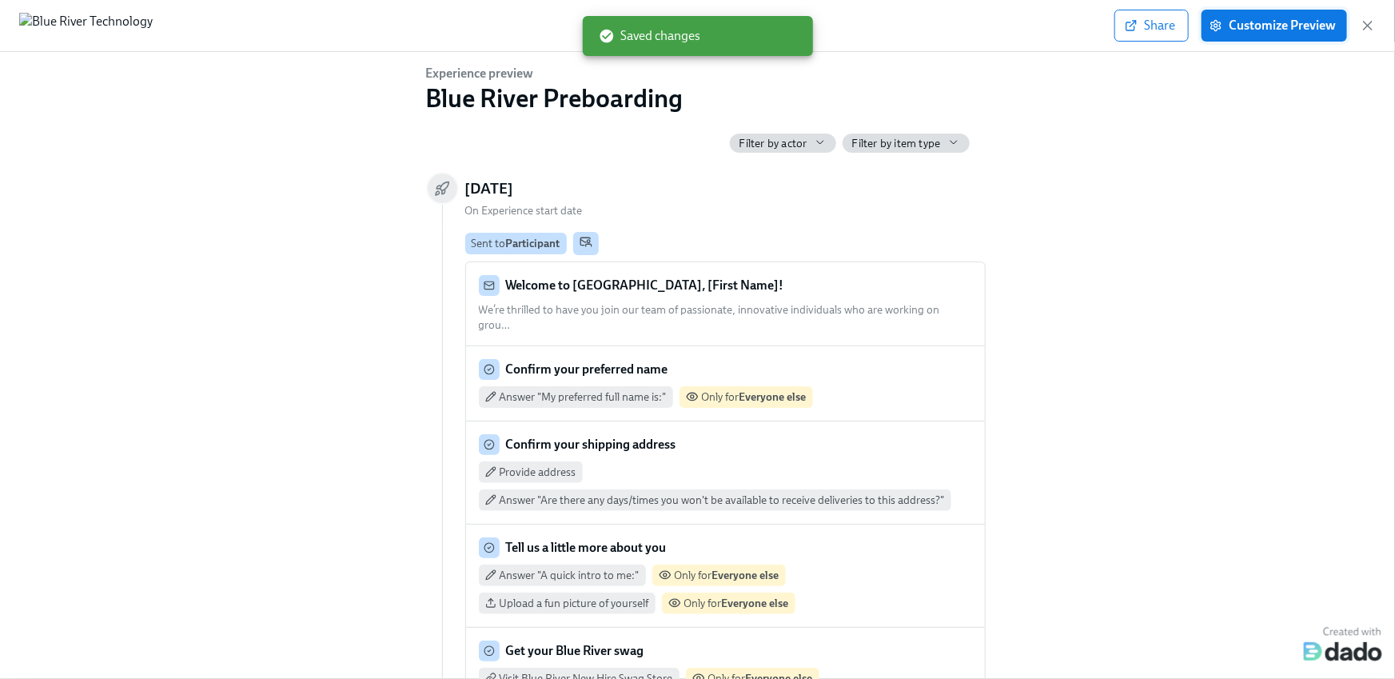
click at [1301, 24] on span "Customize Preview" at bounding box center [1274, 26] width 123 height 16
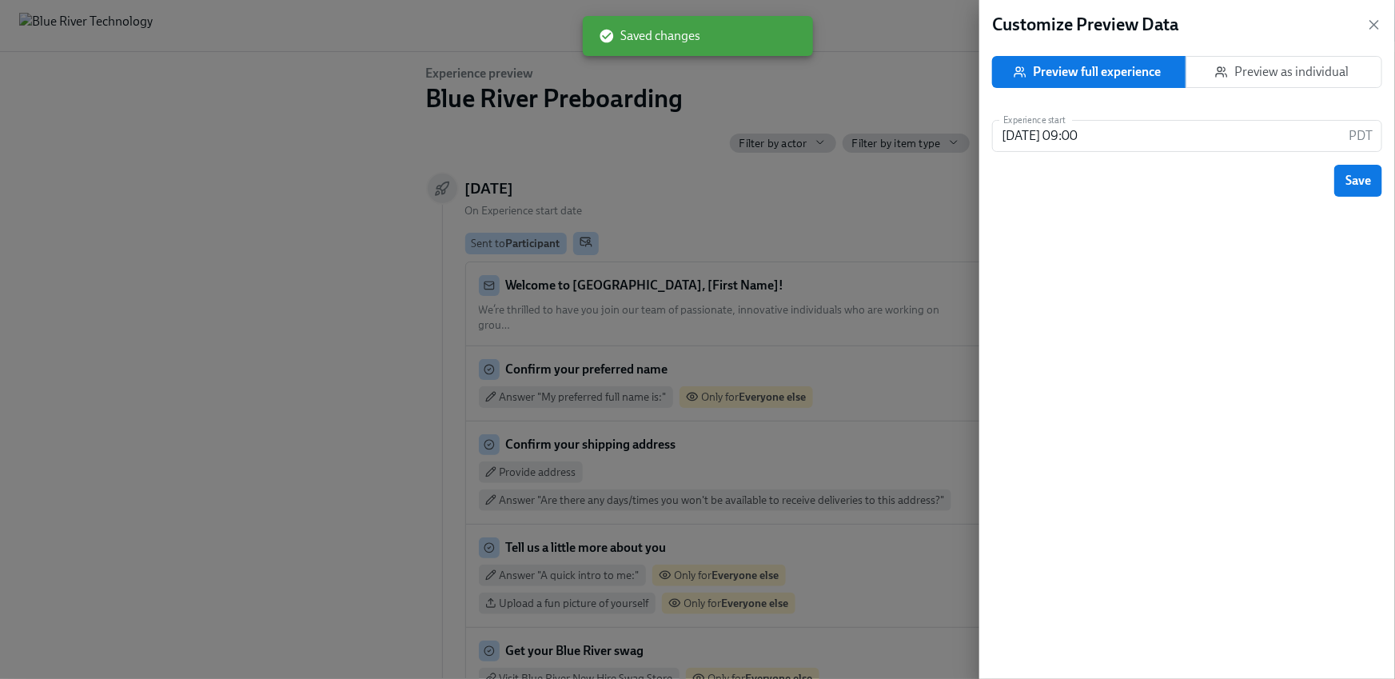
click at [1323, 66] on span "Preview as individual" at bounding box center [1285, 72] width 170 height 16
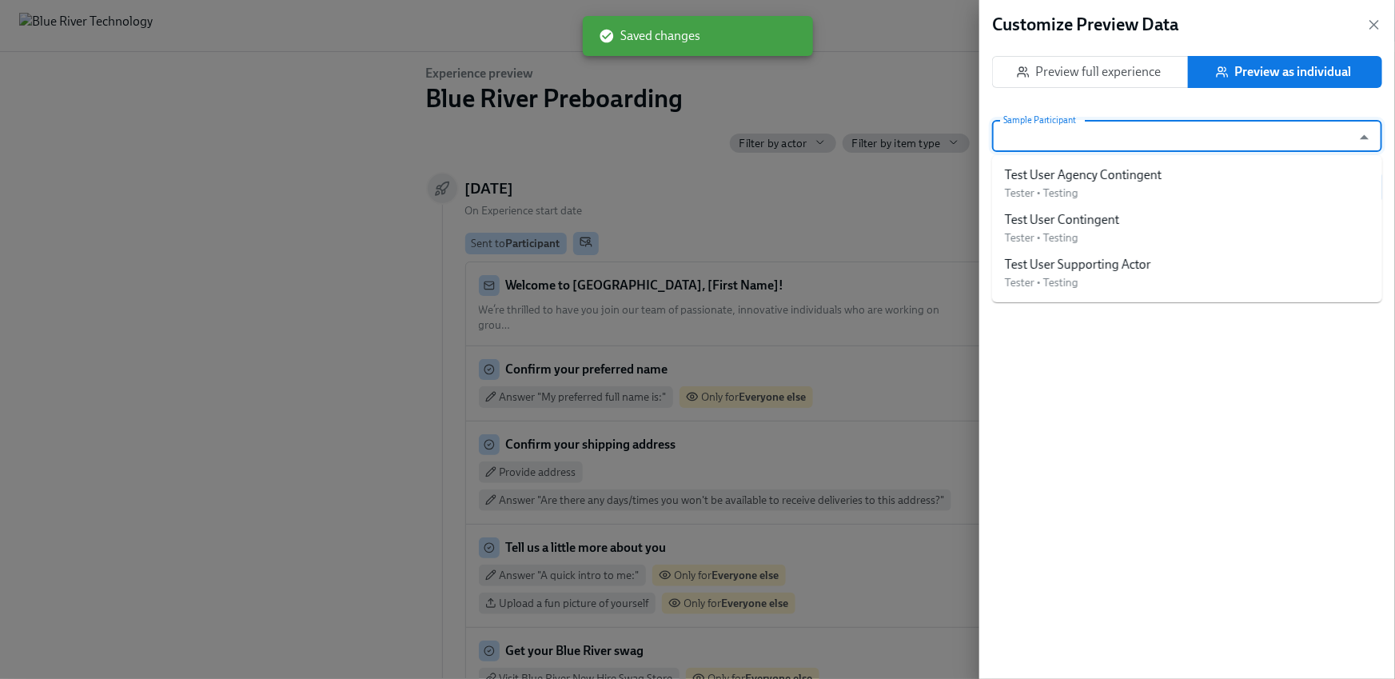
click at [1185, 141] on input "Sample Participant" at bounding box center [1172, 136] width 344 height 32
click at [1147, 161] on ul "Test User Agency Contingent Tester • Testing Test User Contingent Tester • Test…" at bounding box center [1187, 228] width 390 height 147
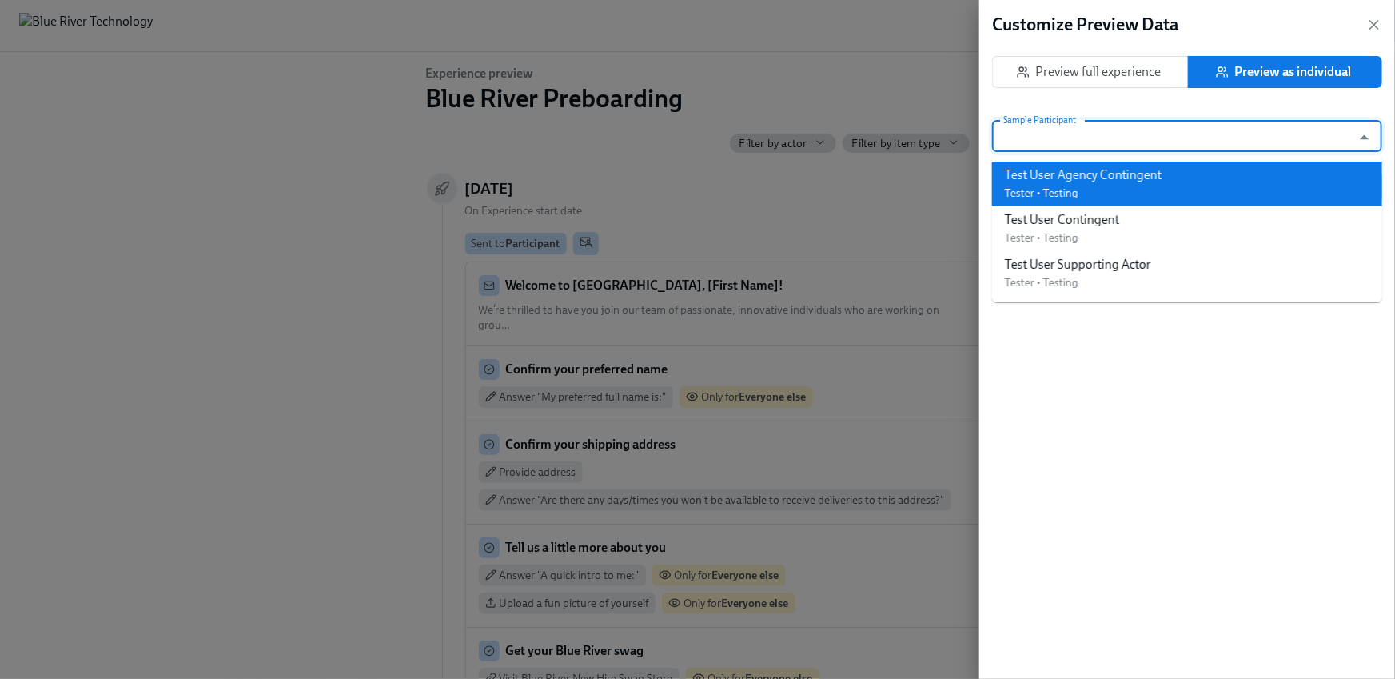
click at [1140, 180] on div "Test User Agency Contingent" at bounding box center [1083, 175] width 157 height 18
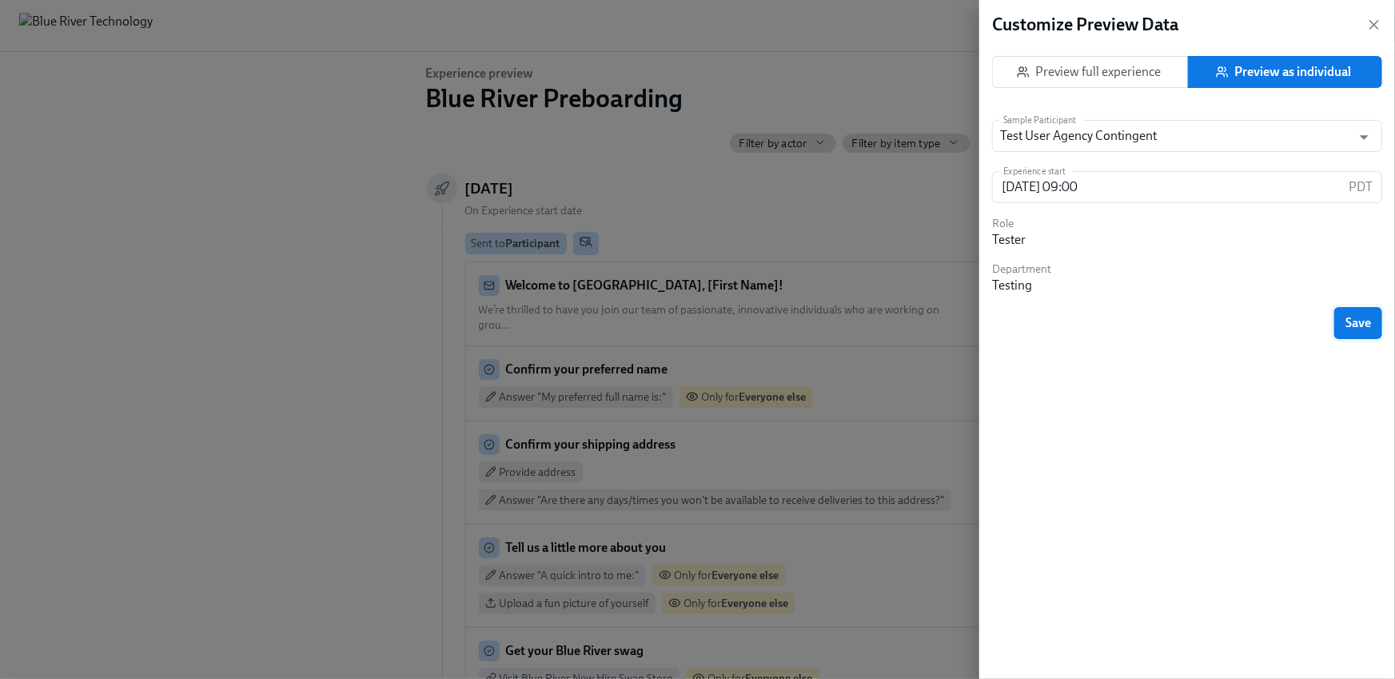
click at [1367, 313] on button "Save" at bounding box center [1359, 323] width 48 height 32
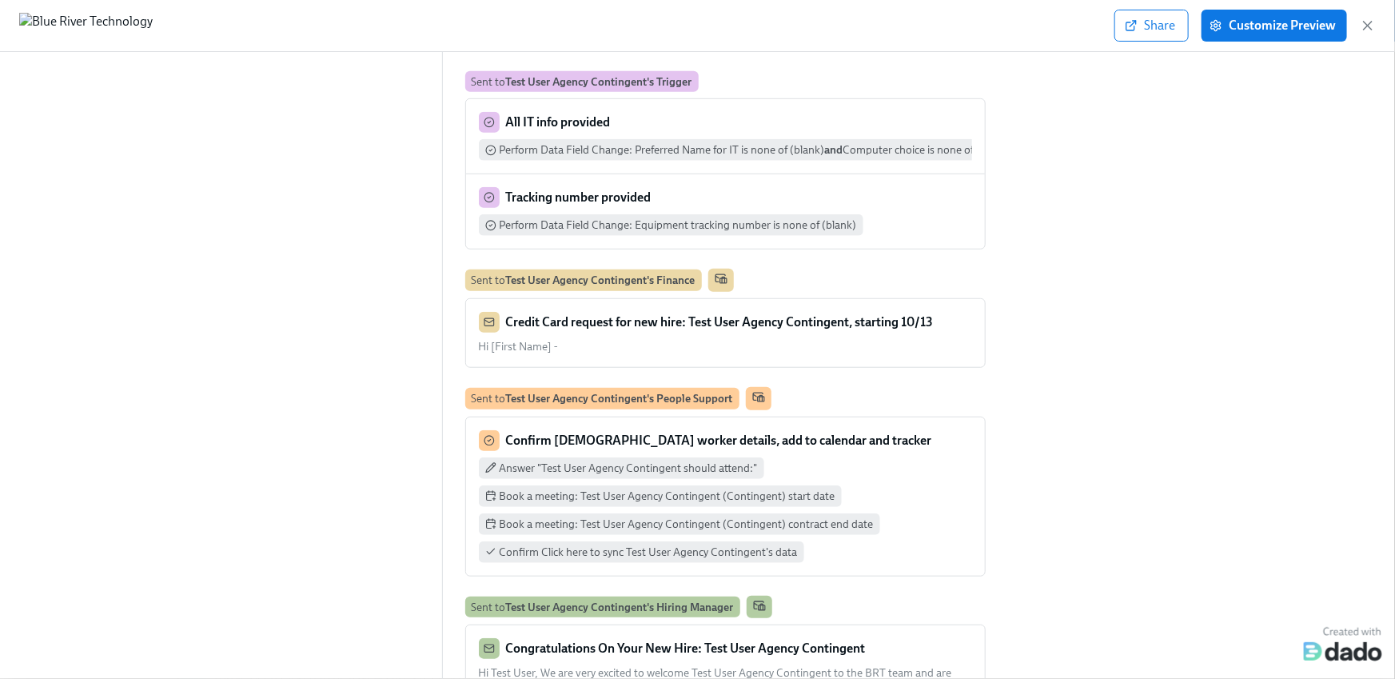
scroll to position [530, 0]
click at [686, 329] on p "Credit Card request for new hire: Test User Agency Contingent, starting 10/13" at bounding box center [720, 322] width 428 height 18
click at [1361, 25] on icon "button" at bounding box center [1368, 26] width 16 height 16
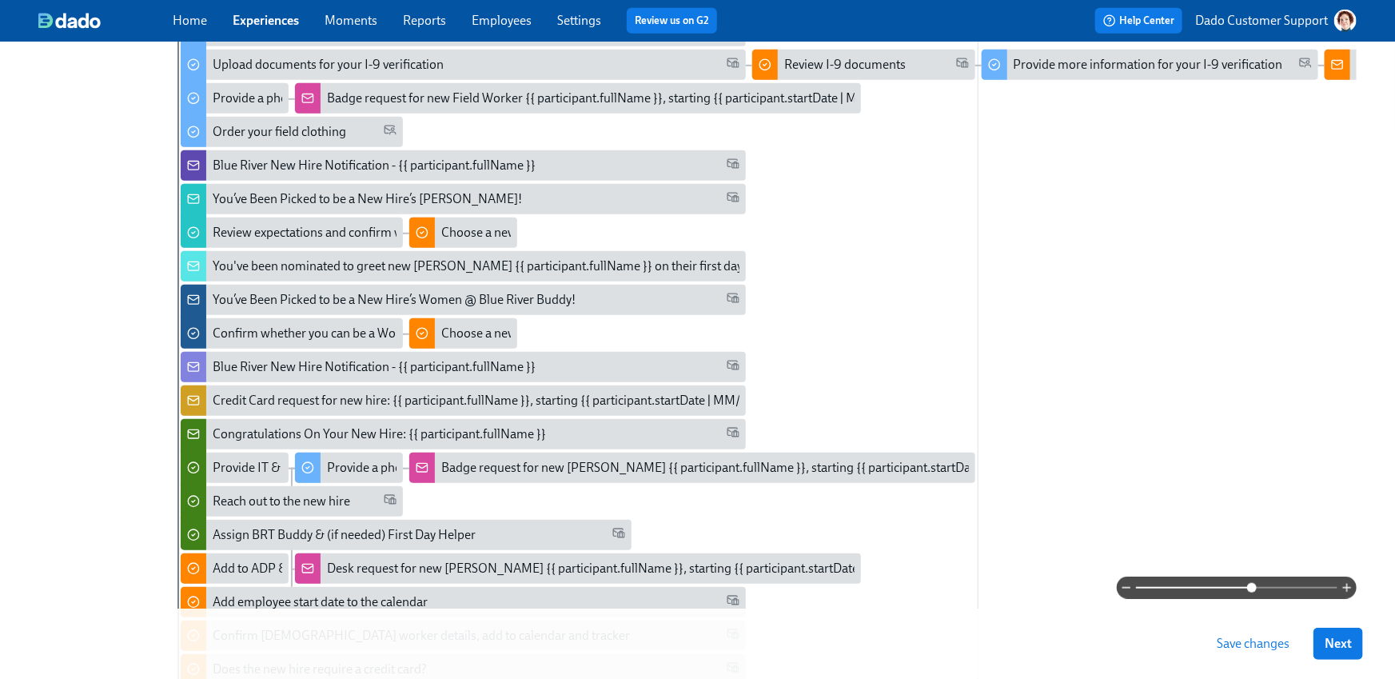
scroll to position [486, 0]
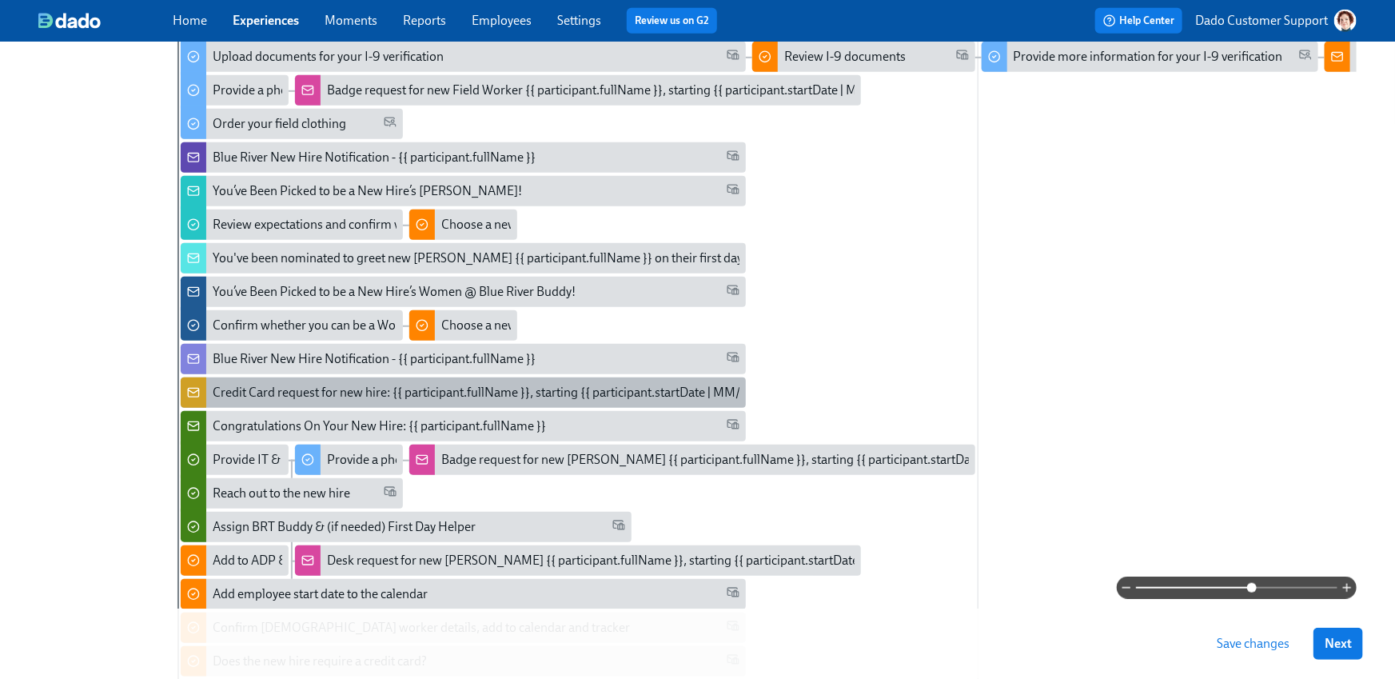
click at [313, 394] on div "Credit Card request for new hire: {{ participant.fullName }}, starting {{ parti…" at bounding box center [491, 393] width 557 height 18
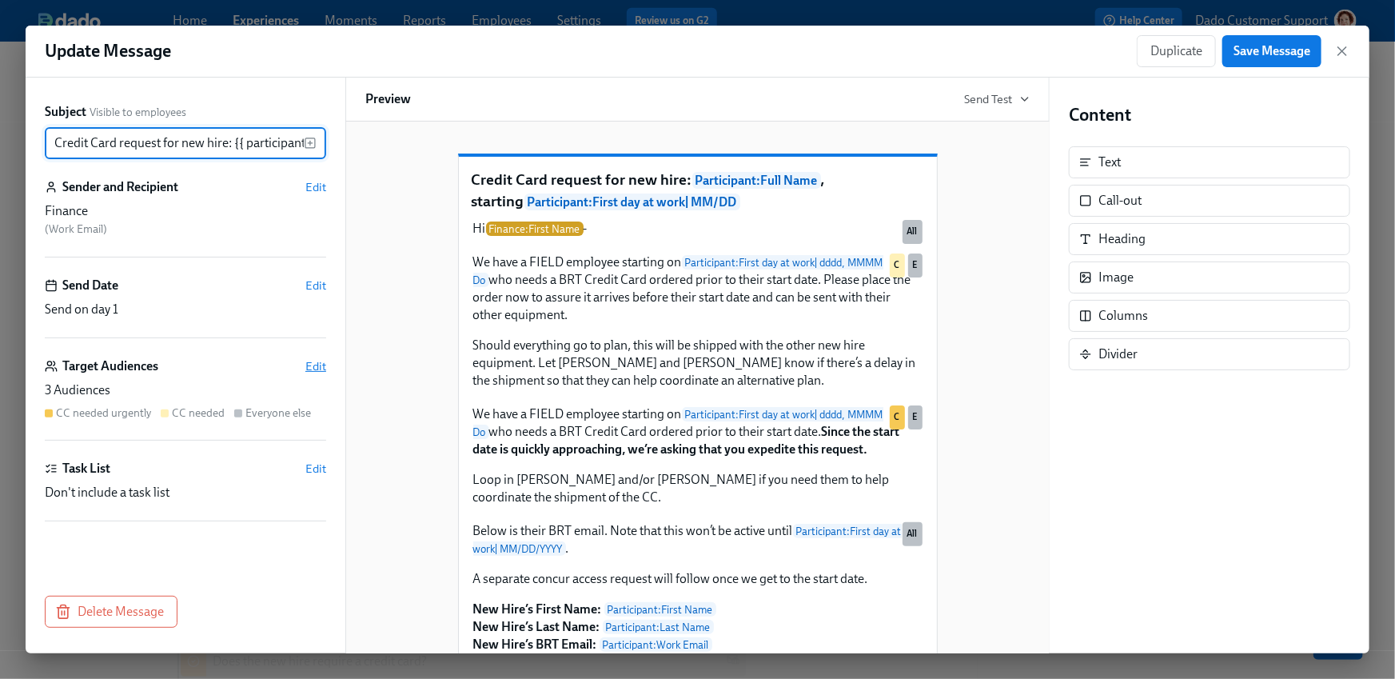
click at [319, 366] on span "Edit" at bounding box center [315, 366] width 21 height 16
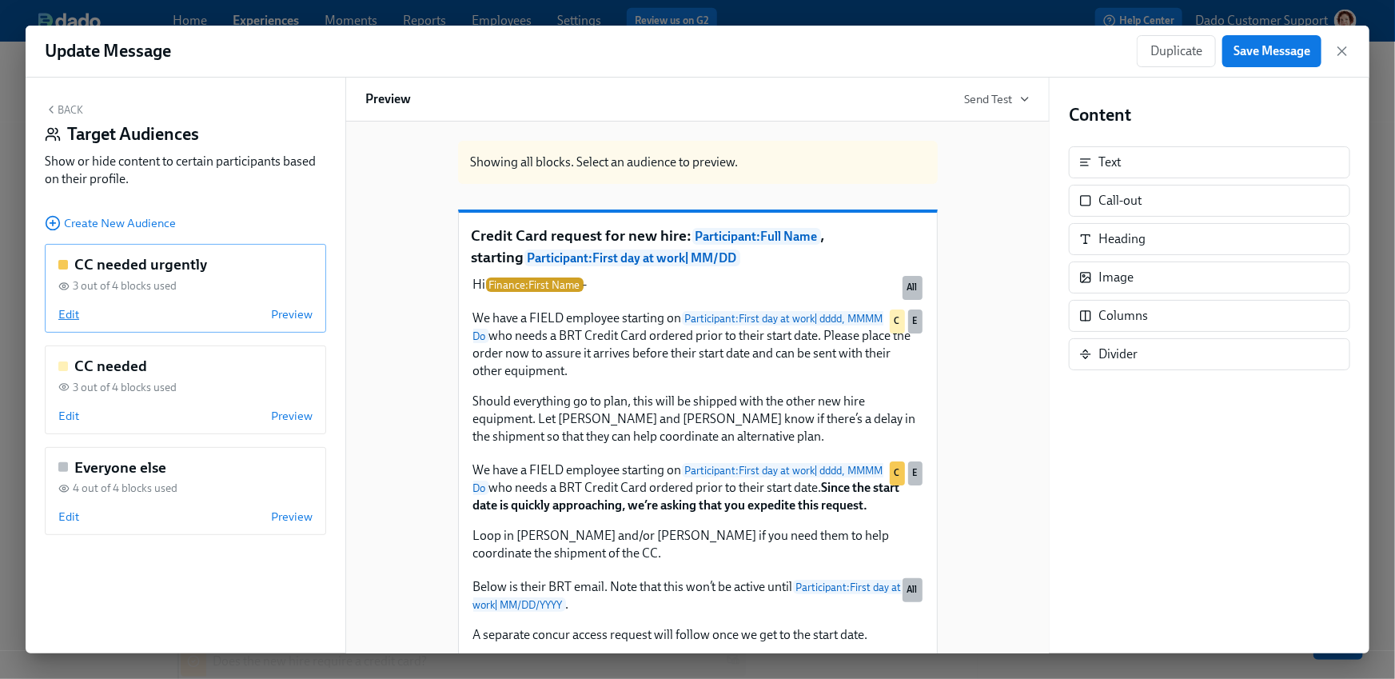
click at [62, 313] on span "Edit" at bounding box center [68, 314] width 21 height 16
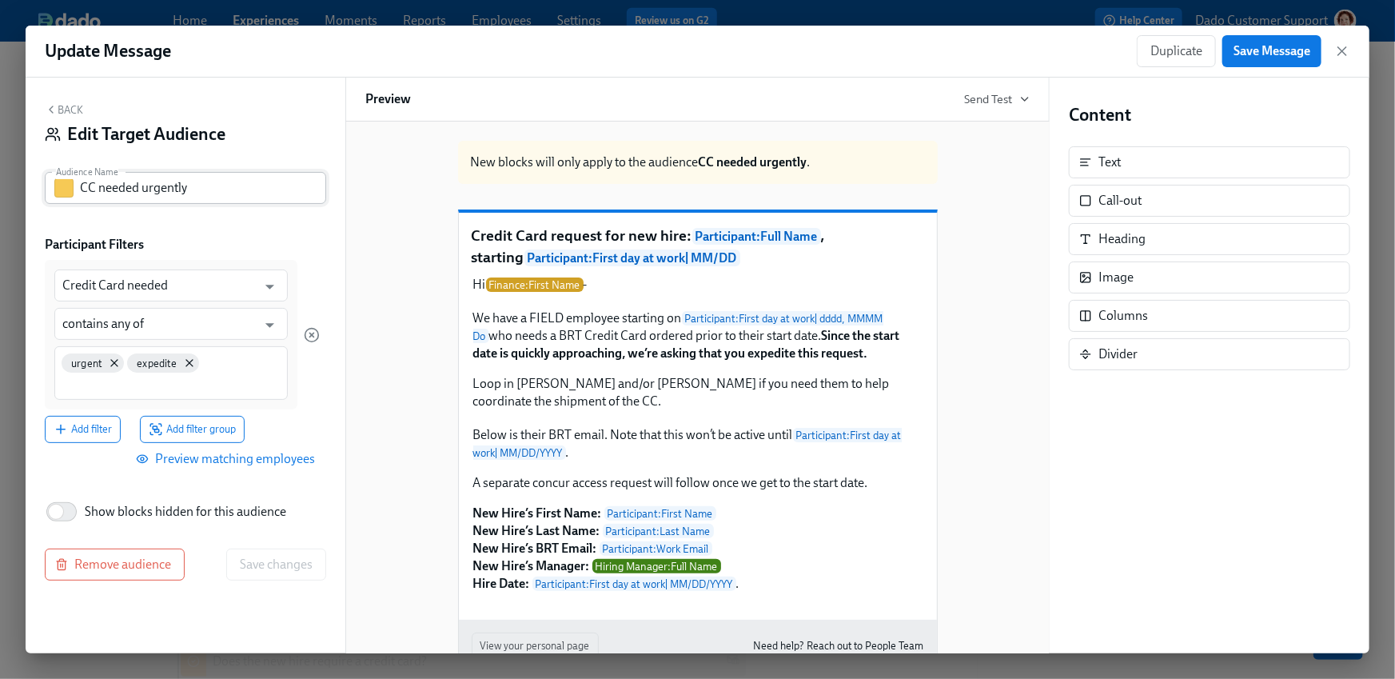
click at [230, 193] on input "CC needed urgently" at bounding box center [203, 188] width 246 height 32
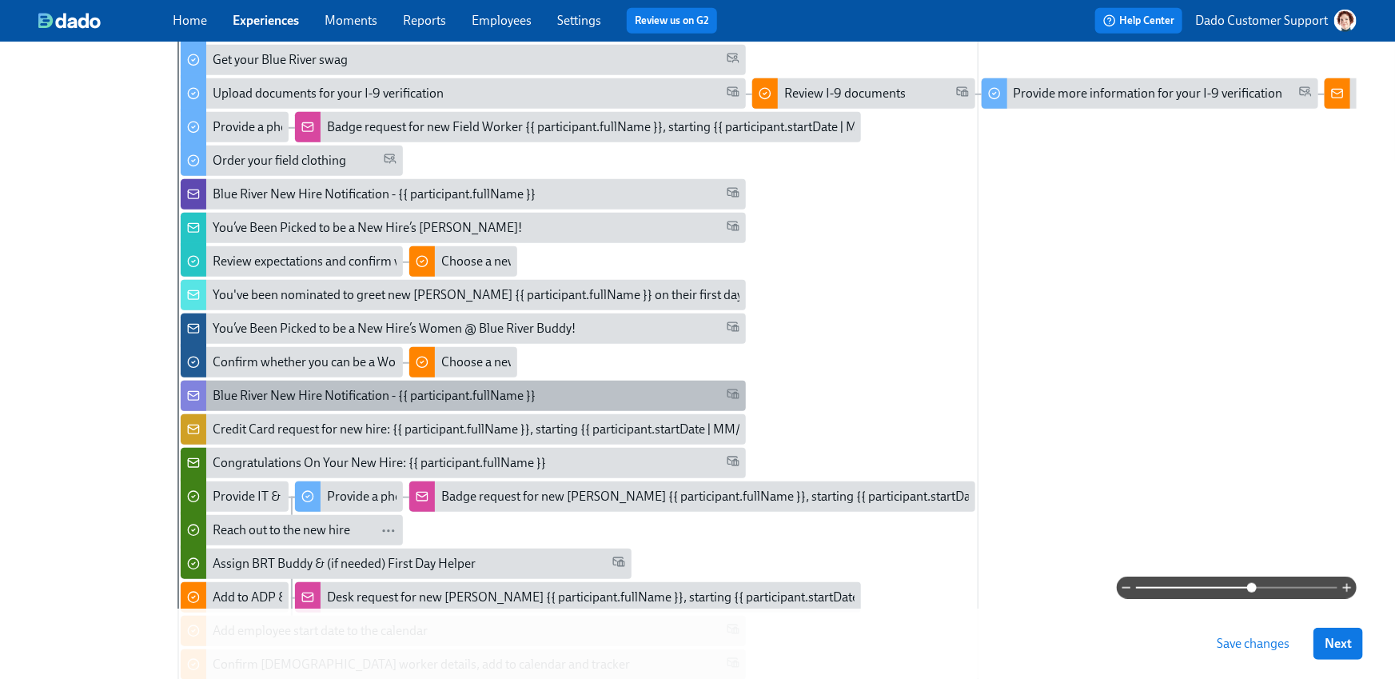
scroll to position [441, 0]
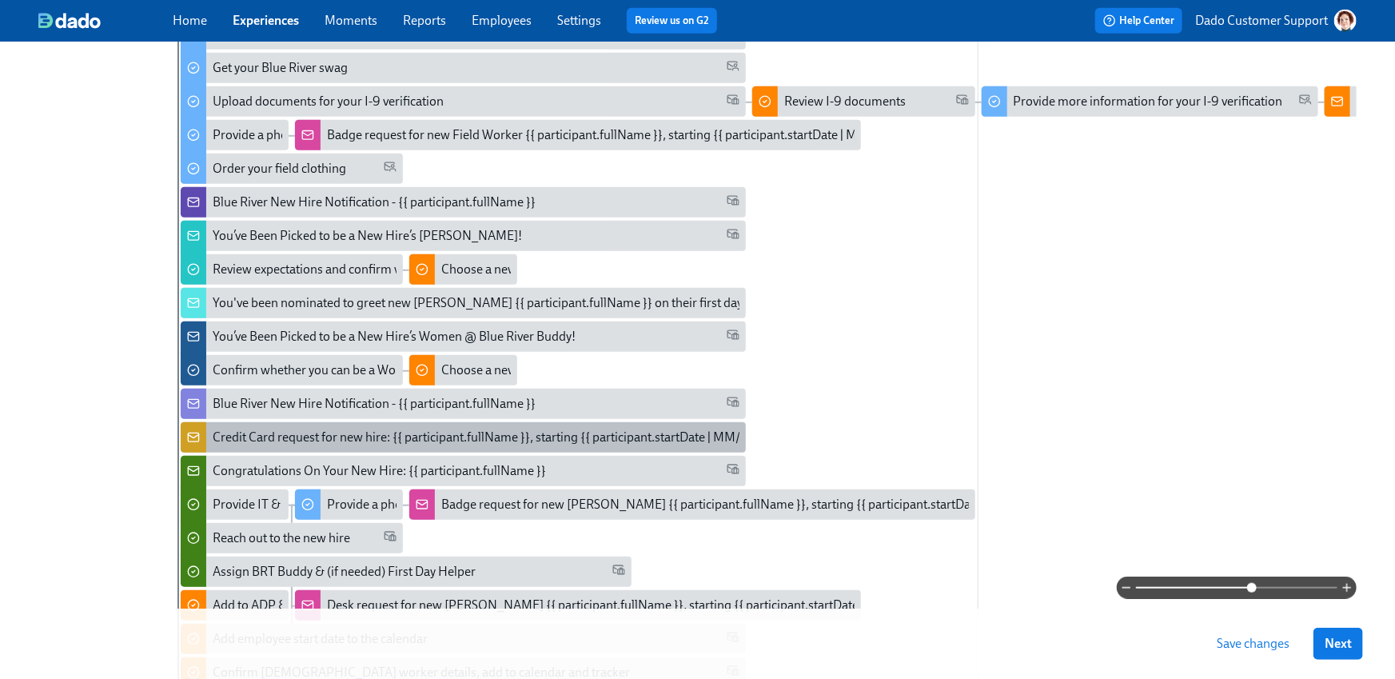
click at [234, 439] on div "Credit Card request for new hire: {{ participant.fullName }}, starting {{ parti…" at bounding box center [491, 438] width 557 height 18
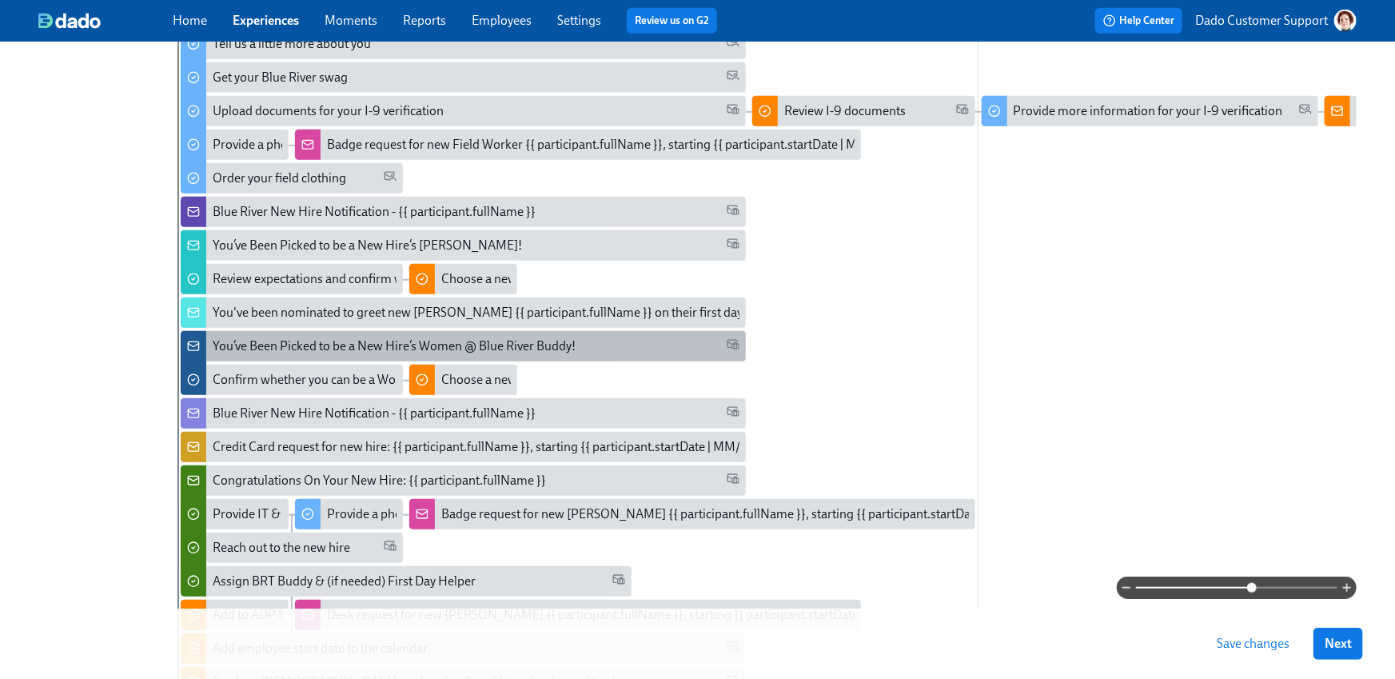
scroll to position [490, 0]
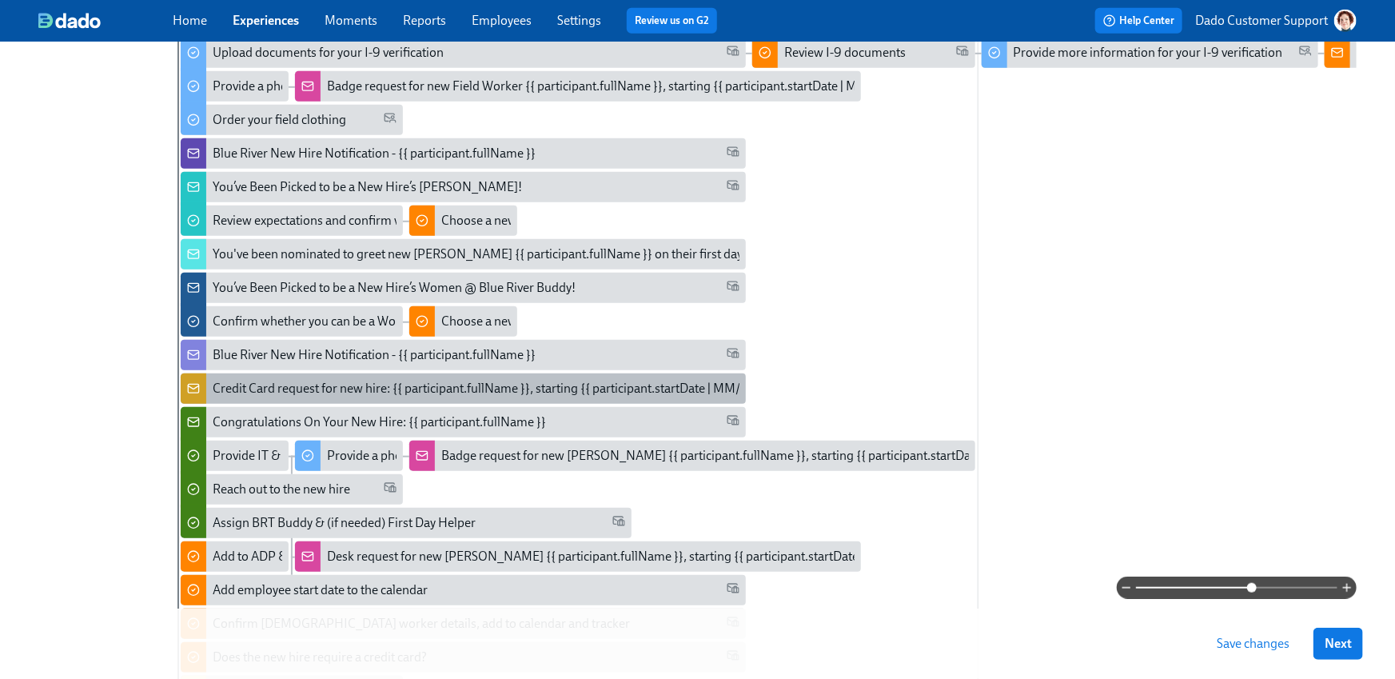
click at [284, 388] on div "Credit Card request for new hire: {{ participant.fullName }}, starting {{ parti…" at bounding box center [491, 389] width 557 height 18
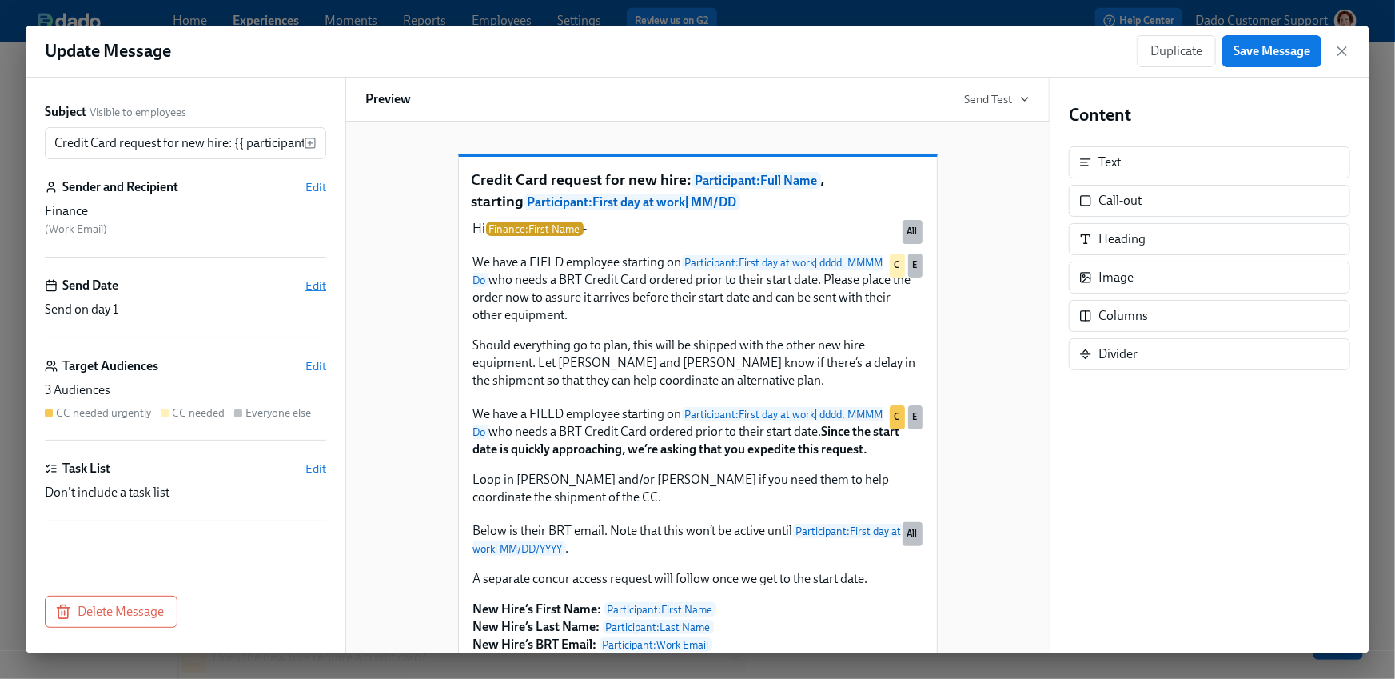
click at [313, 286] on span "Edit" at bounding box center [315, 285] width 21 height 16
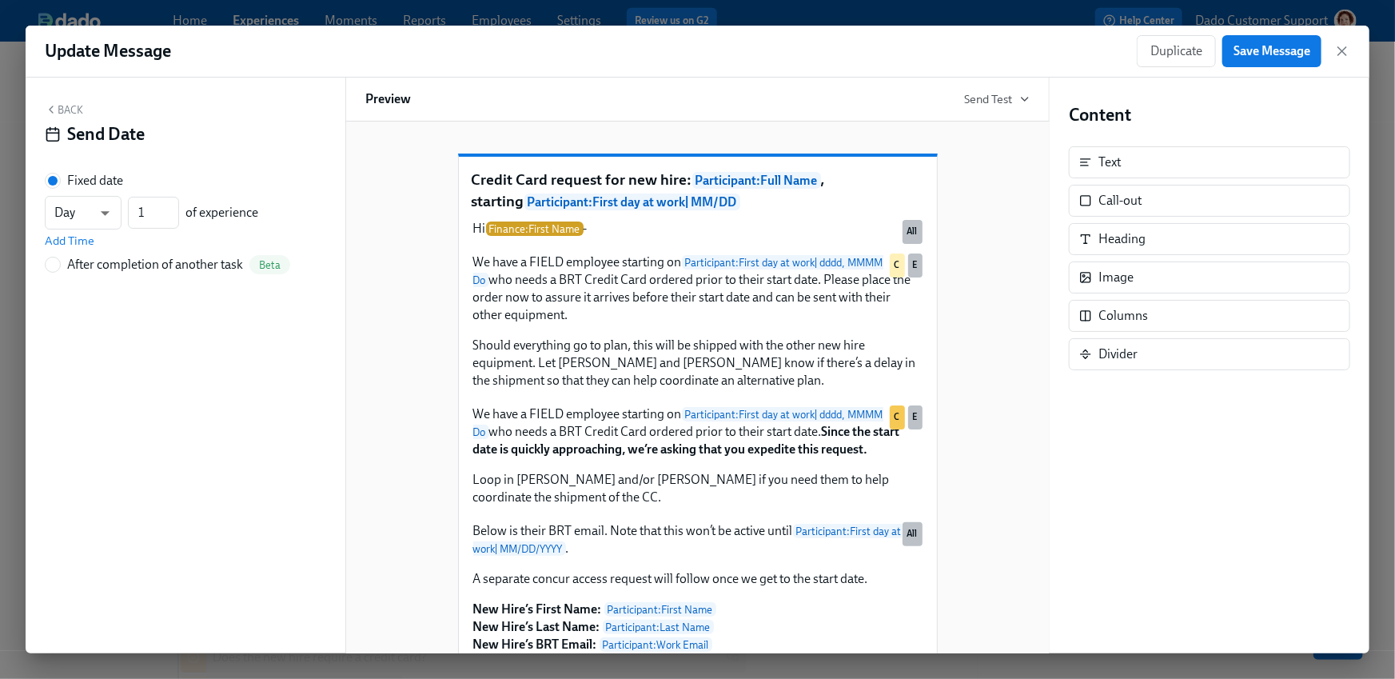
click at [124, 260] on div "After completion of another task" at bounding box center [155, 265] width 176 height 18
click at [60, 260] on input "After completion of another task Beta" at bounding box center [53, 265] width 14 height 14
radio input "true"
radio input "false"
click at [146, 223] on button "---" at bounding box center [185, 238] width 281 height 32
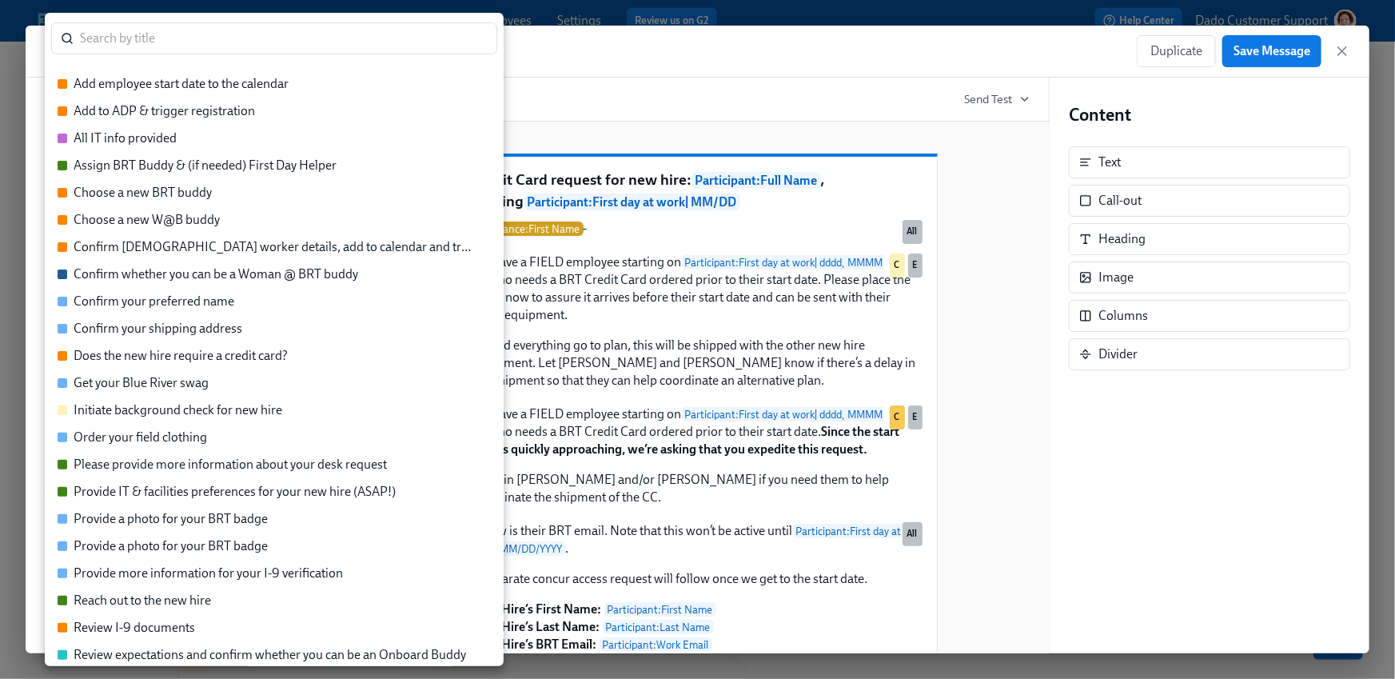
click at [118, 480] on li "Provide IT & facilities preferences for your new hire (ASAP!)" at bounding box center [274, 491] width 459 height 27
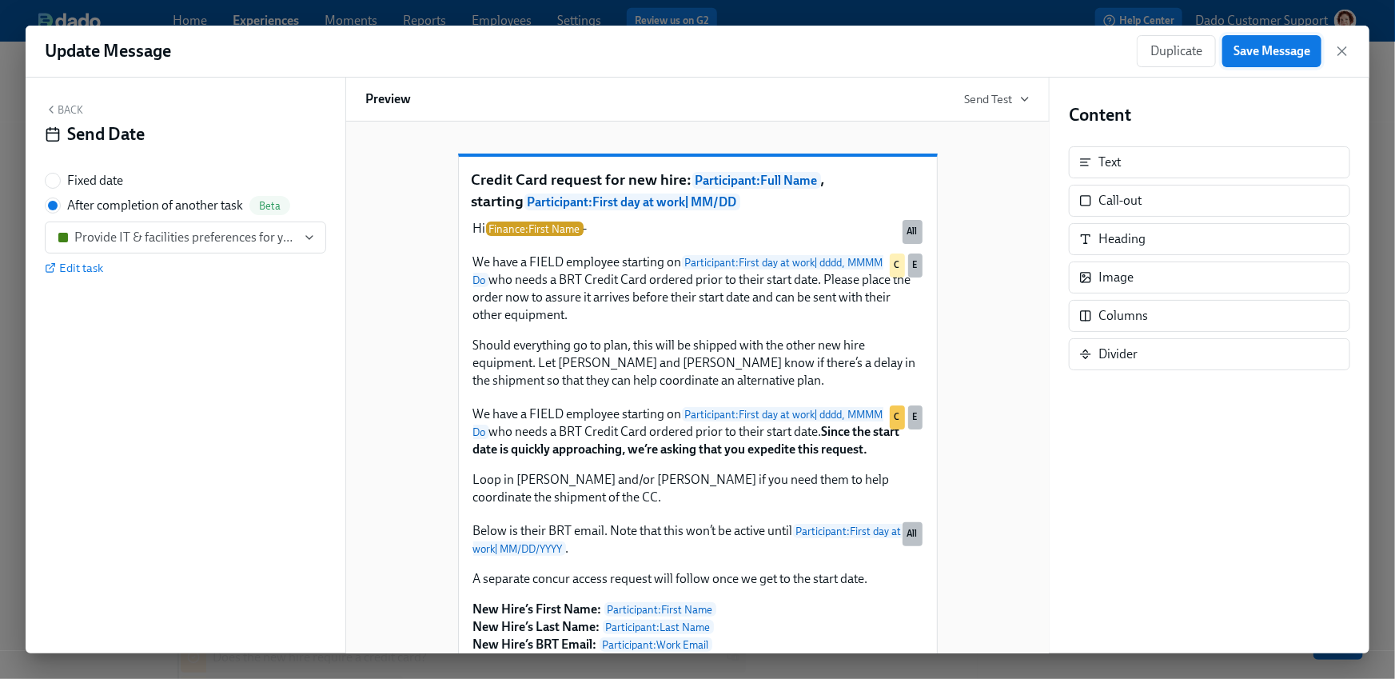
click at [1275, 45] on span "Save Message" at bounding box center [1272, 51] width 77 height 16
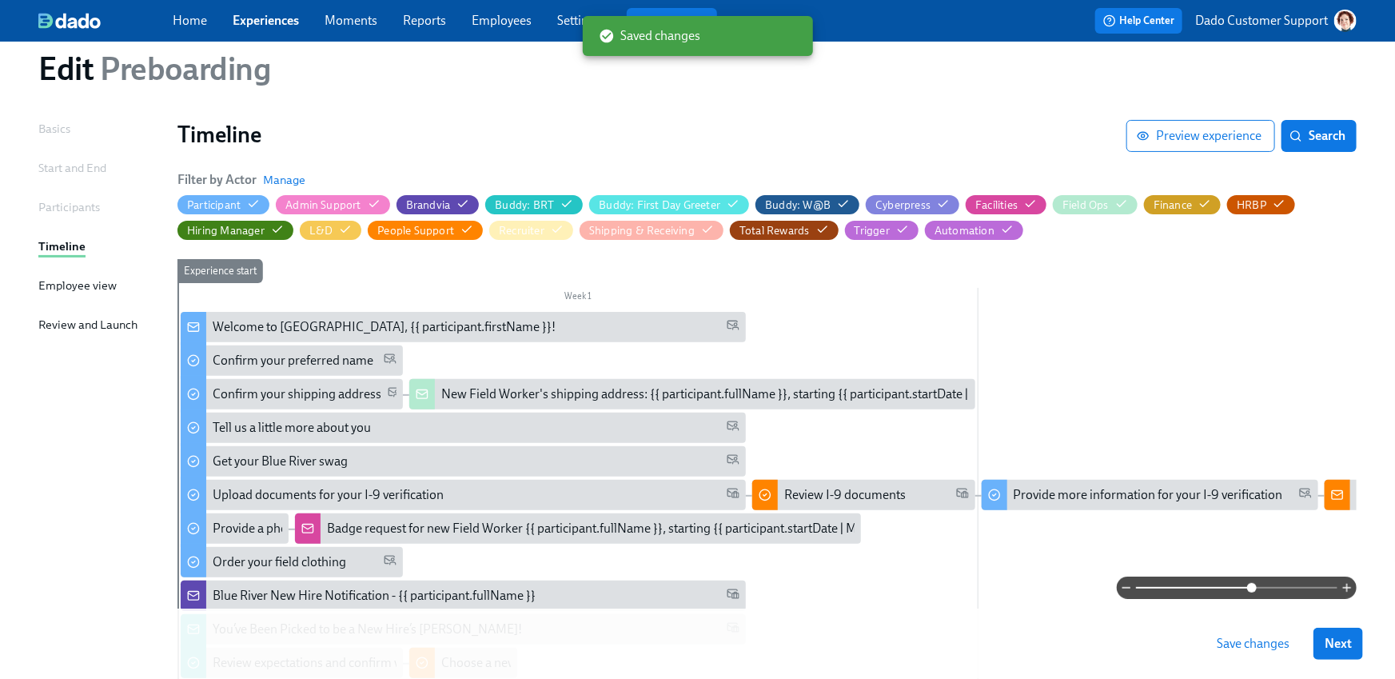
scroll to position [48, 0]
click at [1201, 202] on icon "button" at bounding box center [1205, 204] width 13 height 13
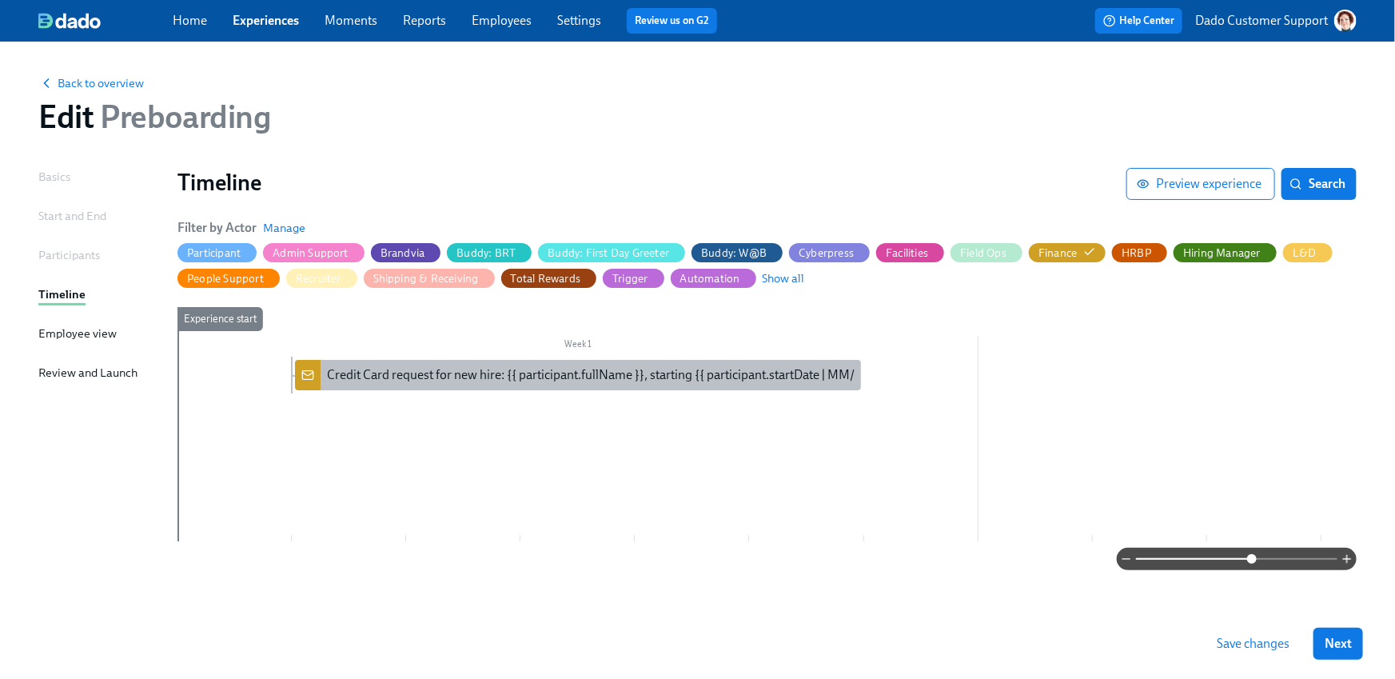
click at [661, 381] on div "Credit Card request for new hire: {{ participant.fullName }}, starting {{ parti…" at bounding box center [605, 375] width 557 height 18
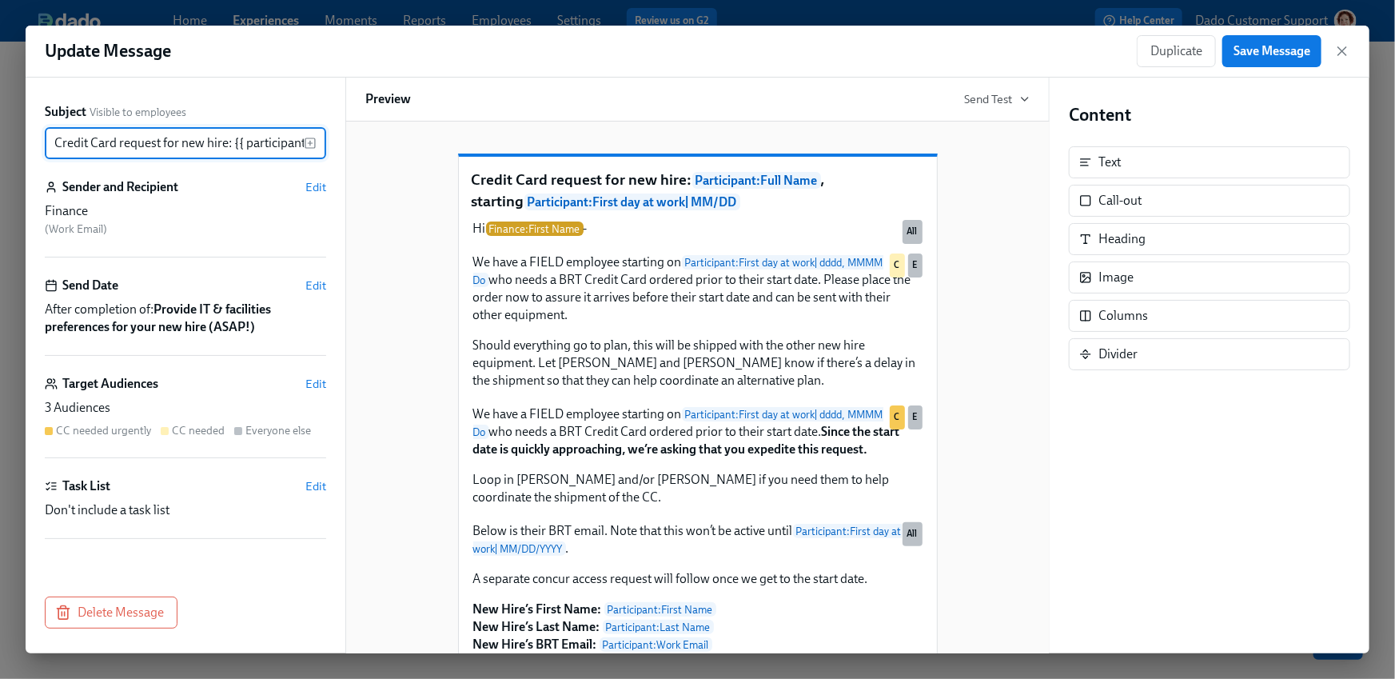
scroll to position [0, 309]
click at [313, 378] on span "Edit" at bounding box center [315, 384] width 21 height 16
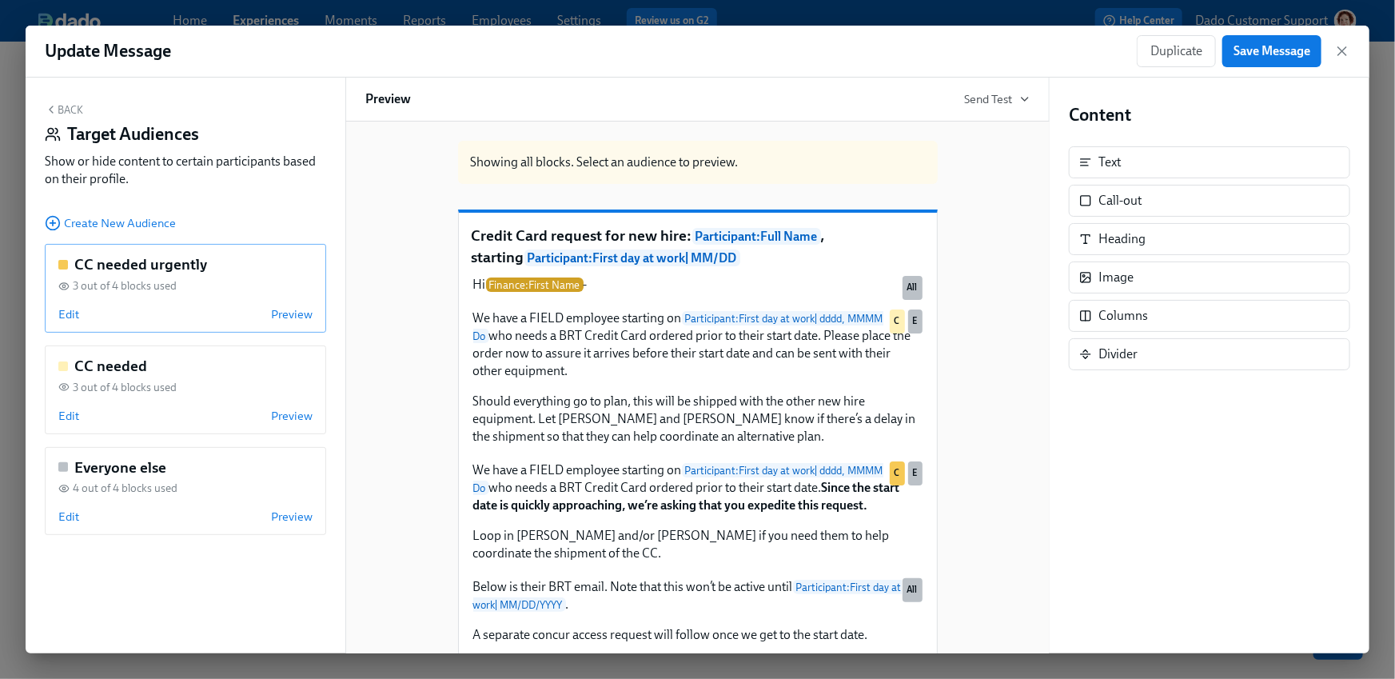
click at [56, 320] on div "CC needed urgently 3 out of 4 blocks used Edit Preview" at bounding box center [185, 288] width 281 height 89
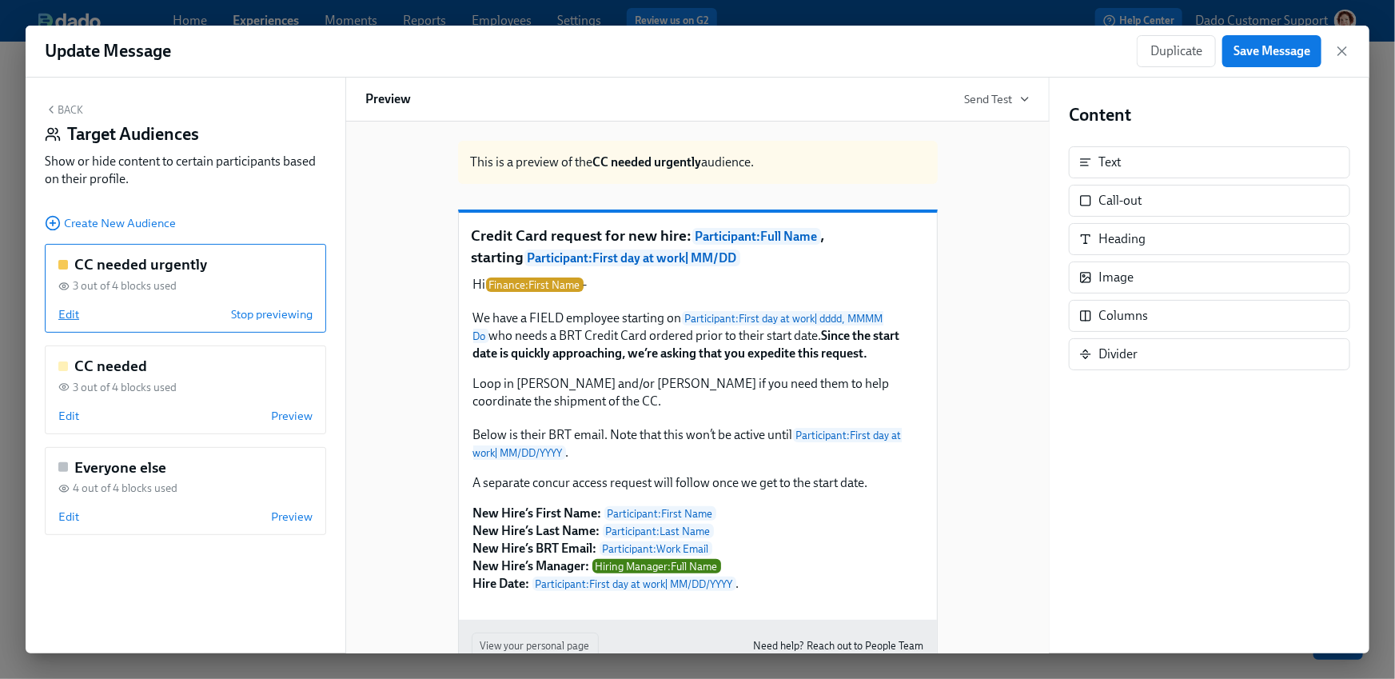
click at [62, 315] on span "Edit" at bounding box center [68, 314] width 21 height 16
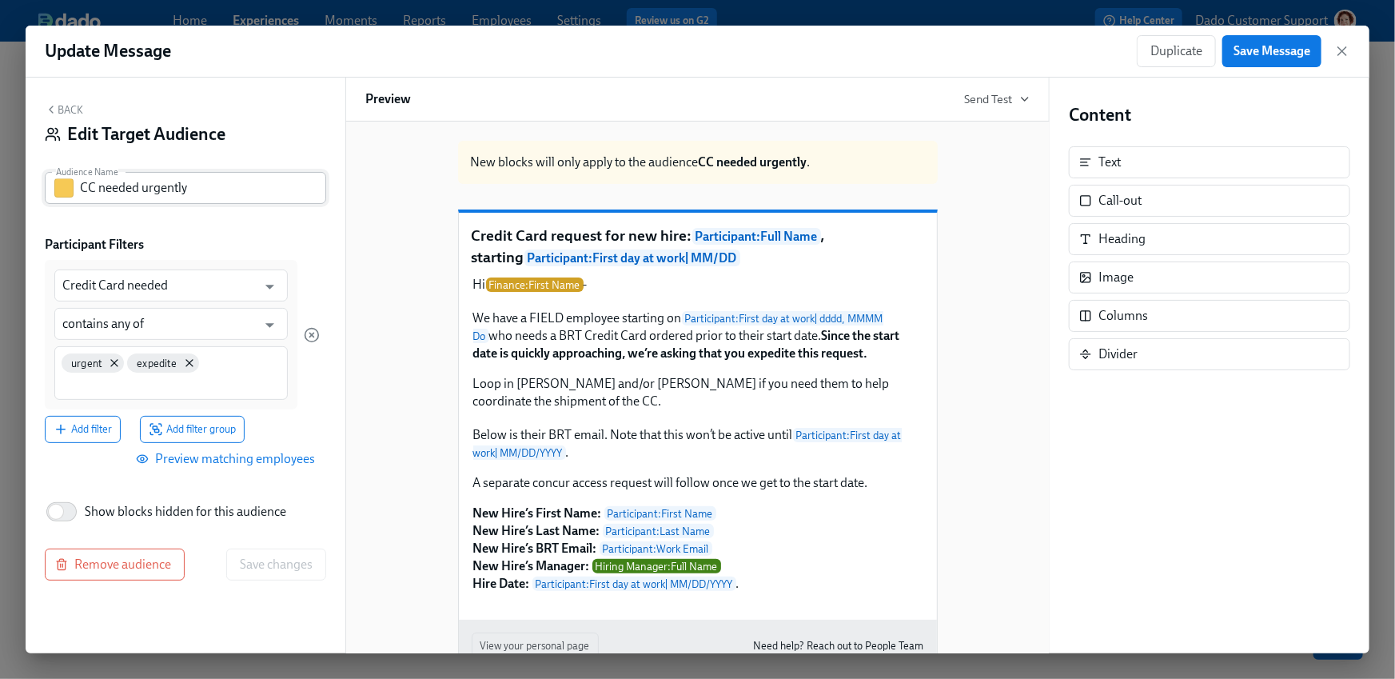
click at [76, 190] on div "CC needed urgently Audience Name" at bounding box center [185, 188] width 281 height 32
click at [78, 185] on div "CC needed urgently Audience Name" at bounding box center [185, 188] width 281 height 32
click at [64, 118] on div "Back Edit Target Audience" at bounding box center [185, 128] width 281 height 50
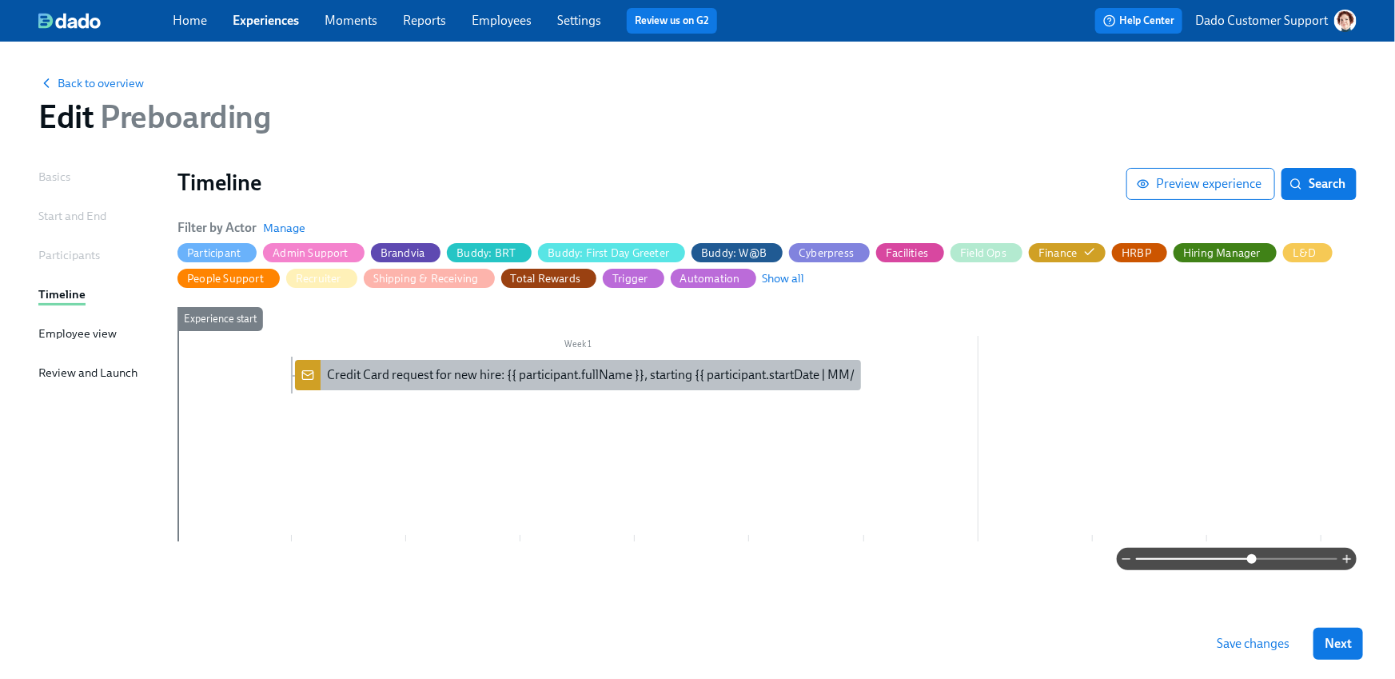
click at [353, 375] on div "Credit Card request for new hire: {{ participant.fullName }}, starting {{ parti…" at bounding box center [605, 375] width 557 height 18
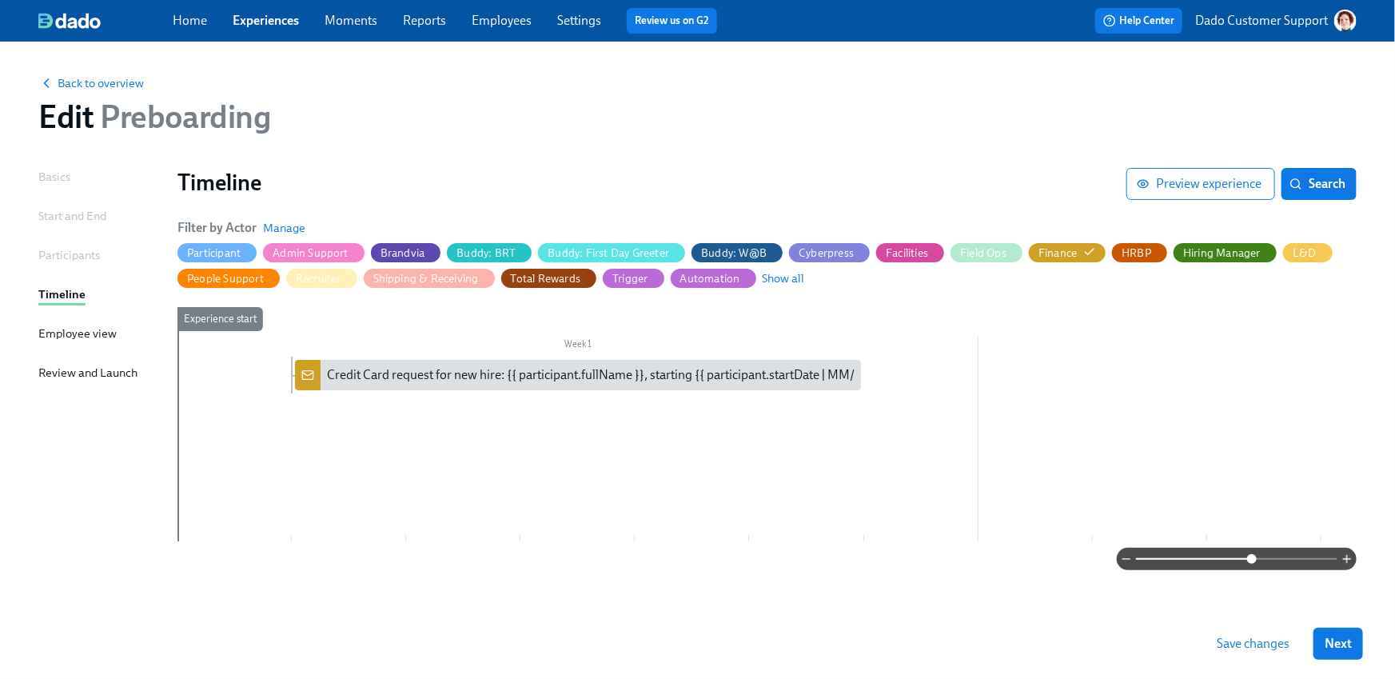
click at [258, 18] on link "Experiences" at bounding box center [266, 20] width 66 height 15
click at [1310, 184] on span "Search" at bounding box center [1319, 184] width 53 height 16
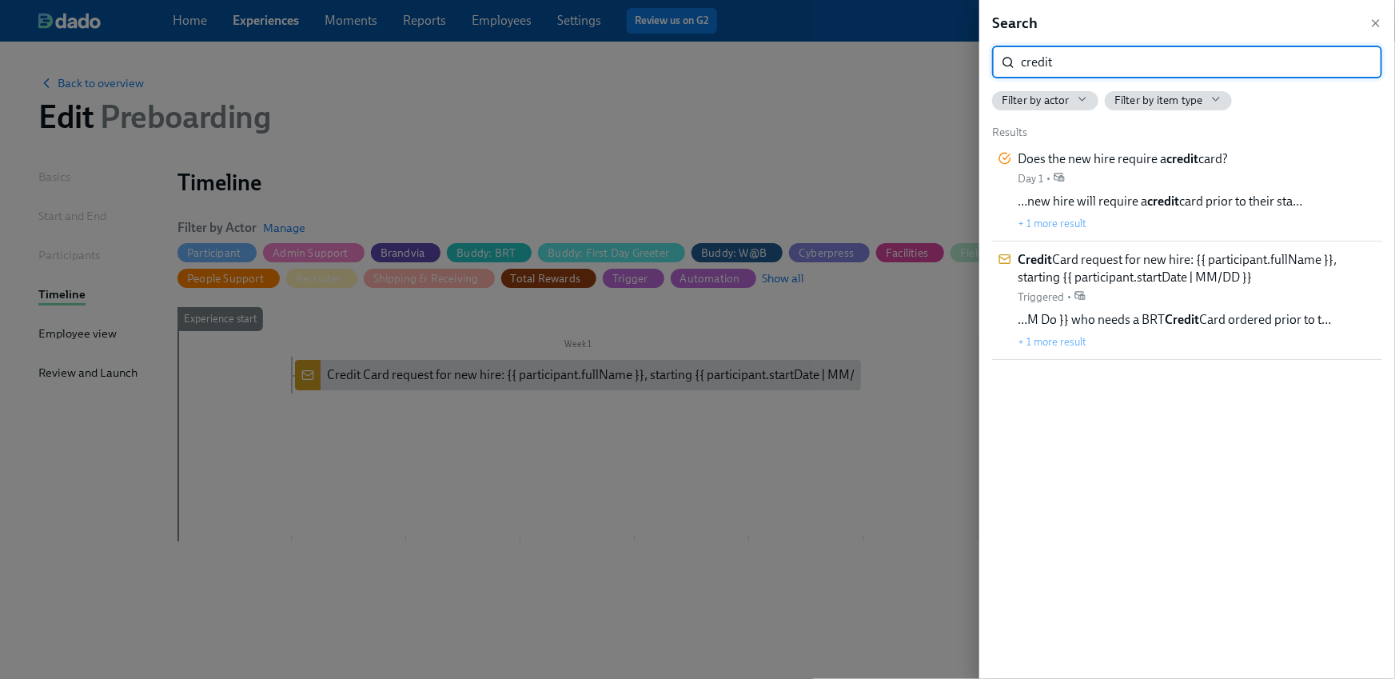
type input "credit"
click at [628, 112] on div at bounding box center [697, 339] width 1395 height 679
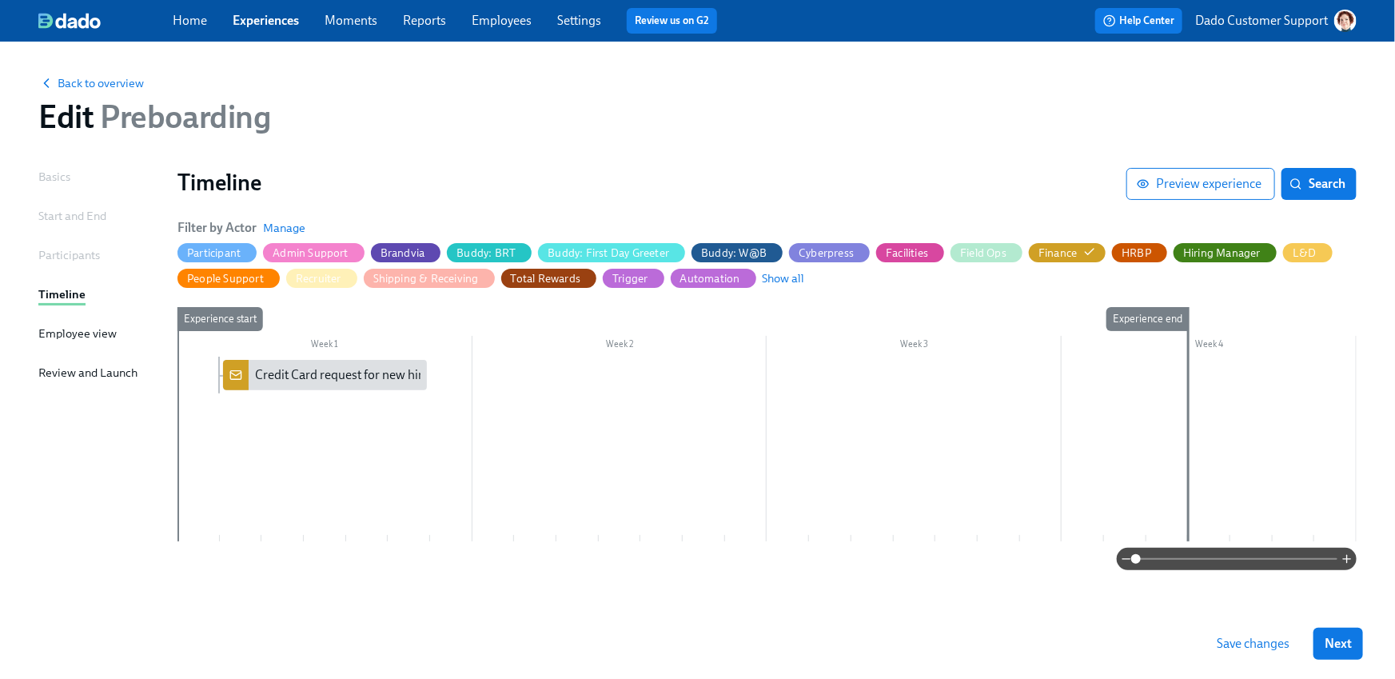
drag, startPoint x: 1236, startPoint y: 549, endPoint x: 1133, endPoint y: 565, distance: 103.7
click at [1136, 566] on span at bounding box center [1237, 559] width 202 height 22
click at [1259, 567] on span at bounding box center [1237, 559] width 202 height 22
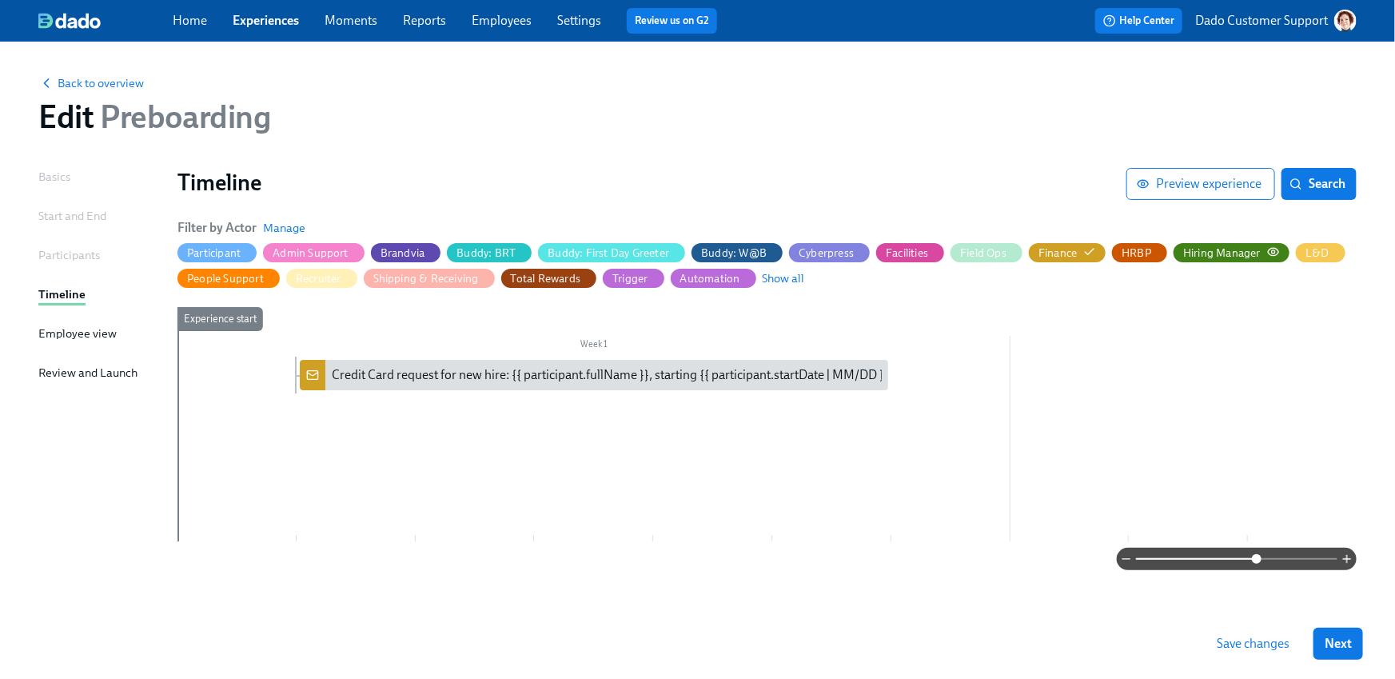
click at [1218, 256] on div "Hiring Manager" at bounding box center [1223, 253] width 78 height 15
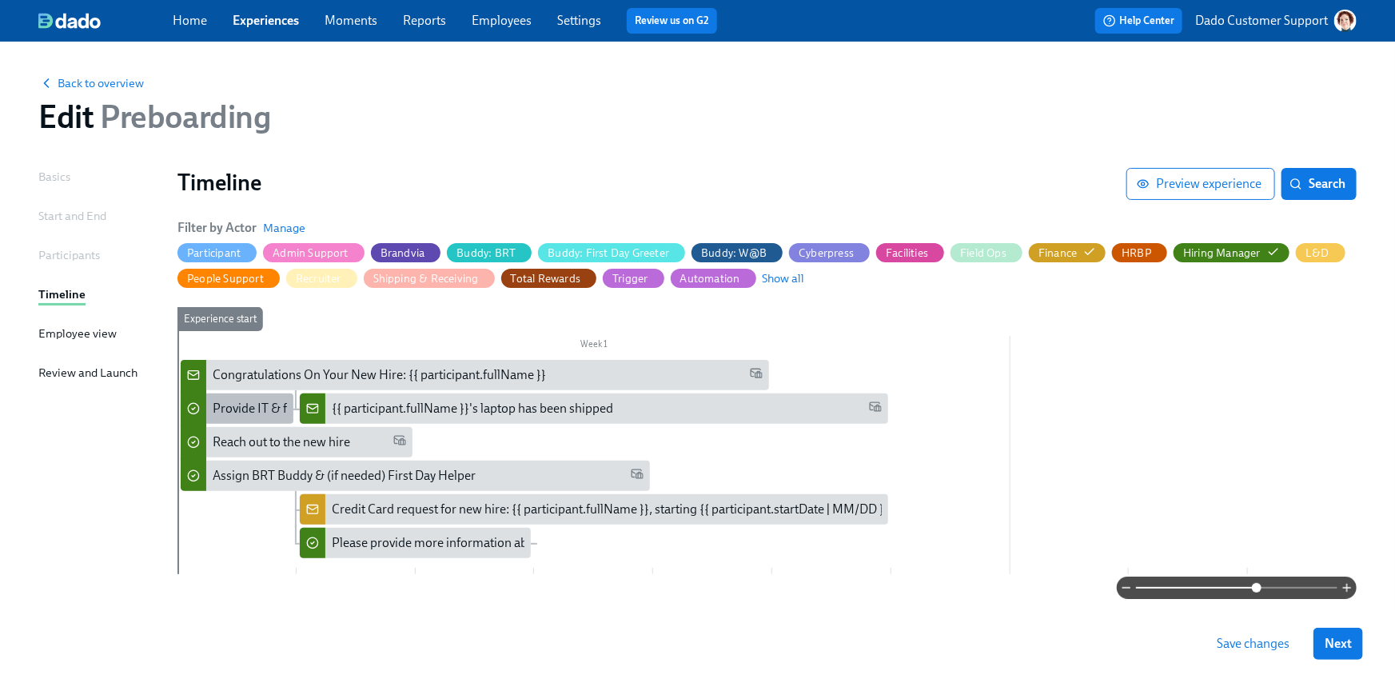
click at [213, 407] on div "Provide IT & facilities preferences for your new hire (ASAP!)" at bounding box center [374, 409] width 322 height 18
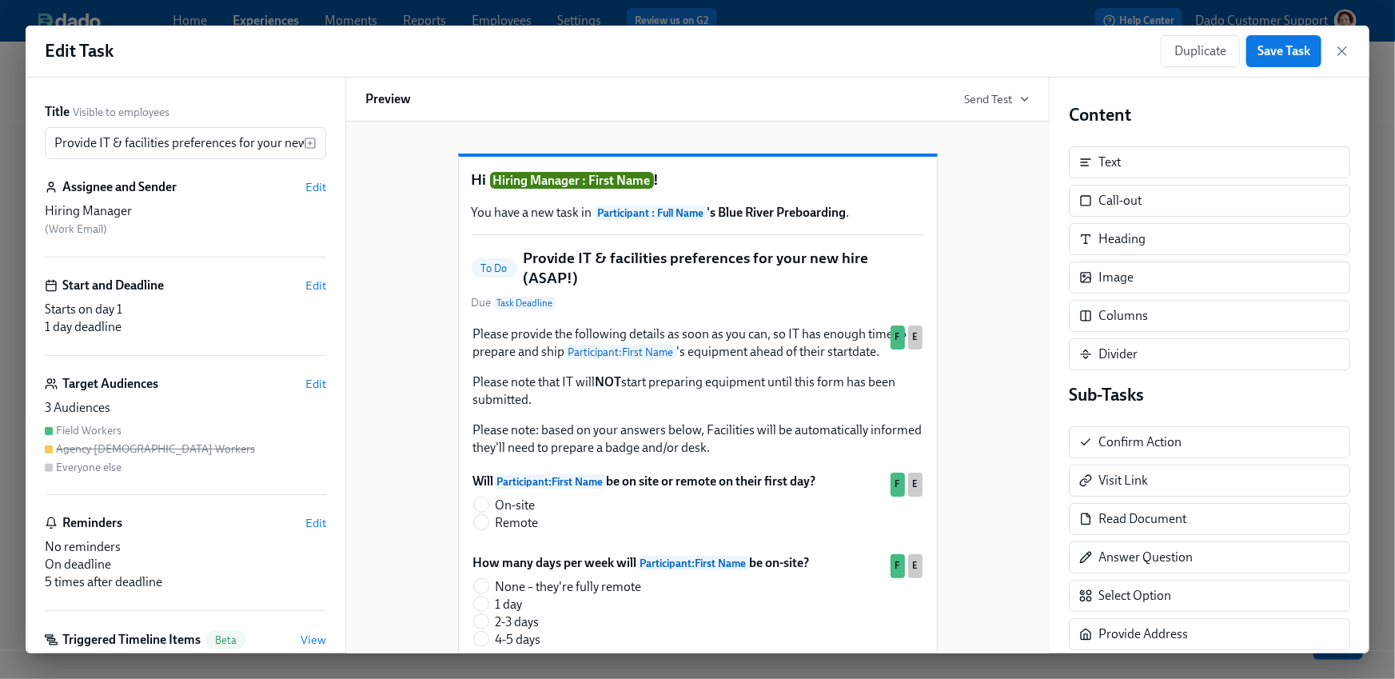
click at [330, 382] on div "Title Visible to employees Provide IT & facilities preferences for your new hir…" at bounding box center [186, 366] width 320 height 576
click at [314, 385] on span "Edit" at bounding box center [315, 384] width 21 height 16
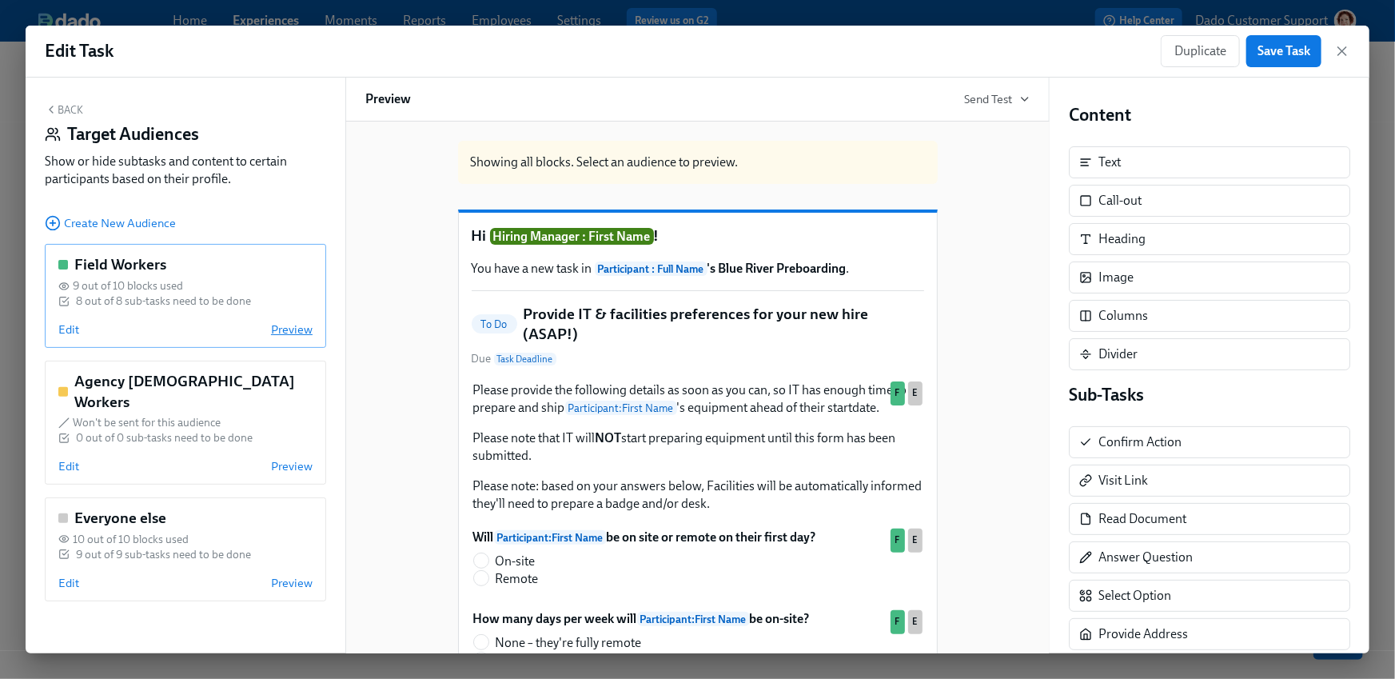
click at [304, 335] on span "Preview" at bounding box center [292, 329] width 42 height 16
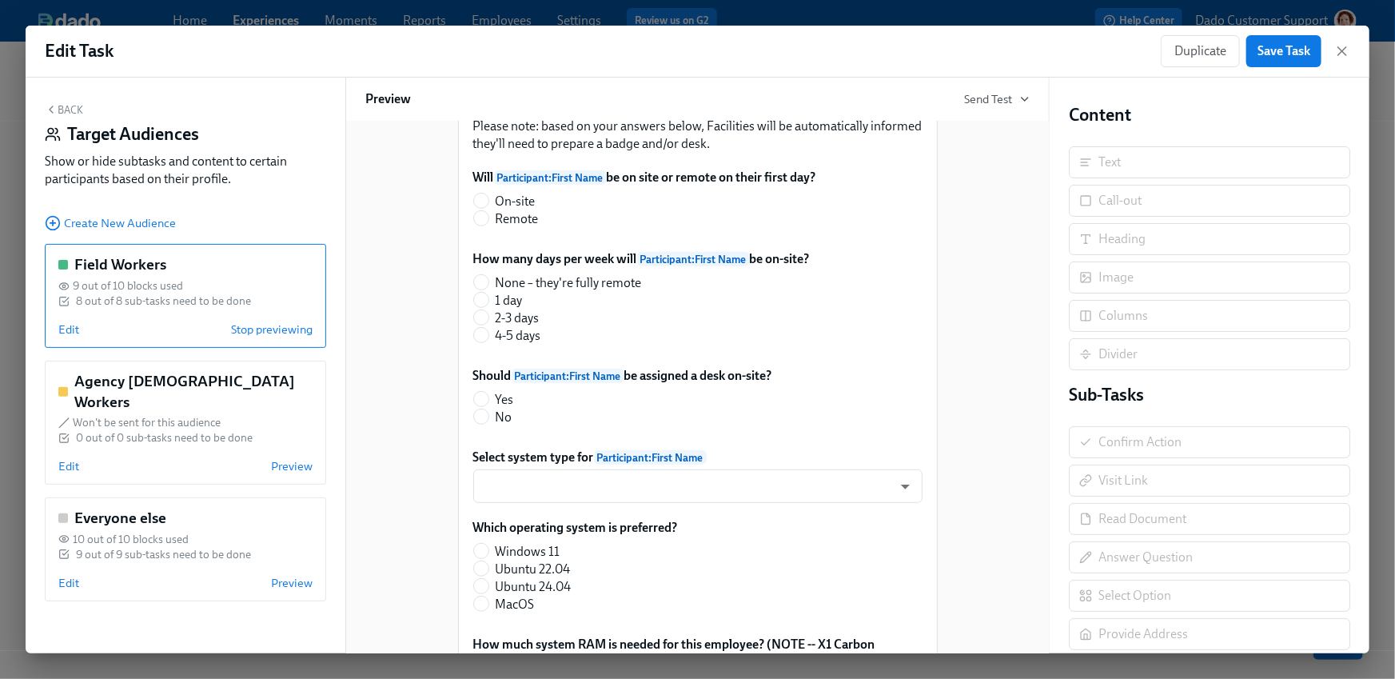
scroll to position [357, 0]
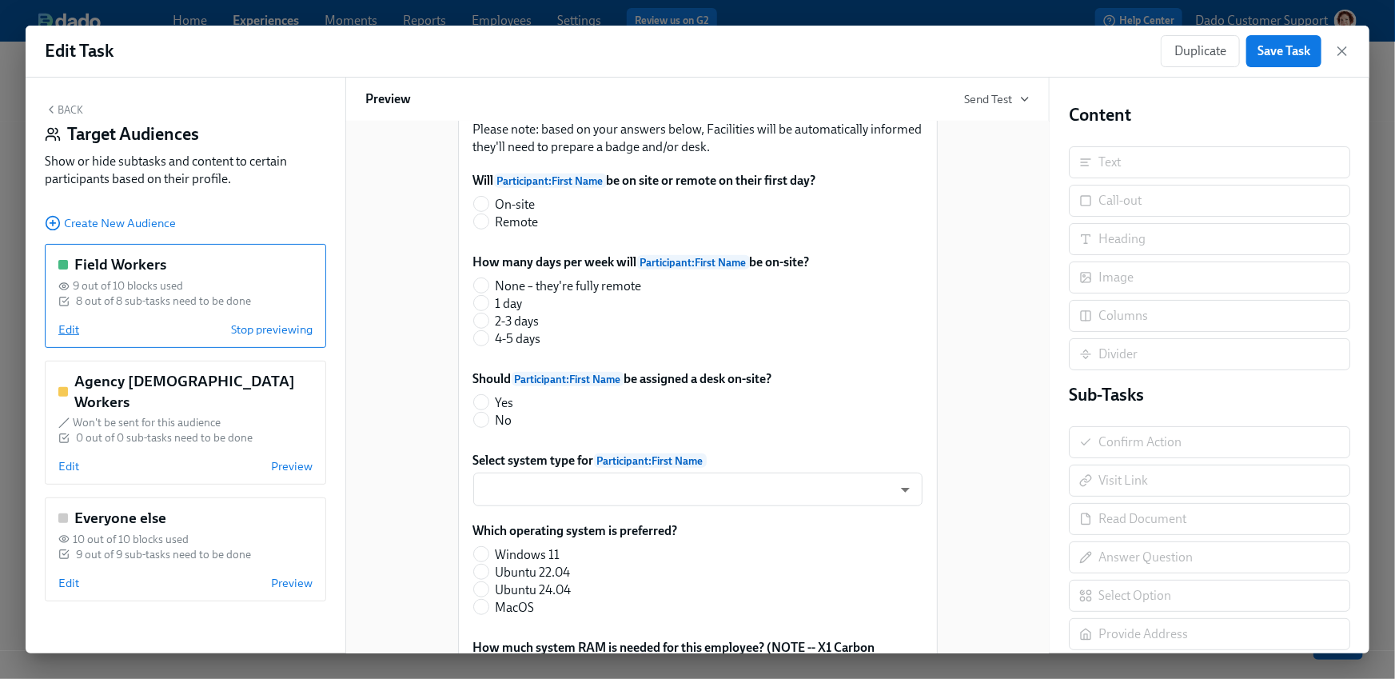
click at [65, 330] on span "Edit" at bounding box center [68, 329] width 21 height 16
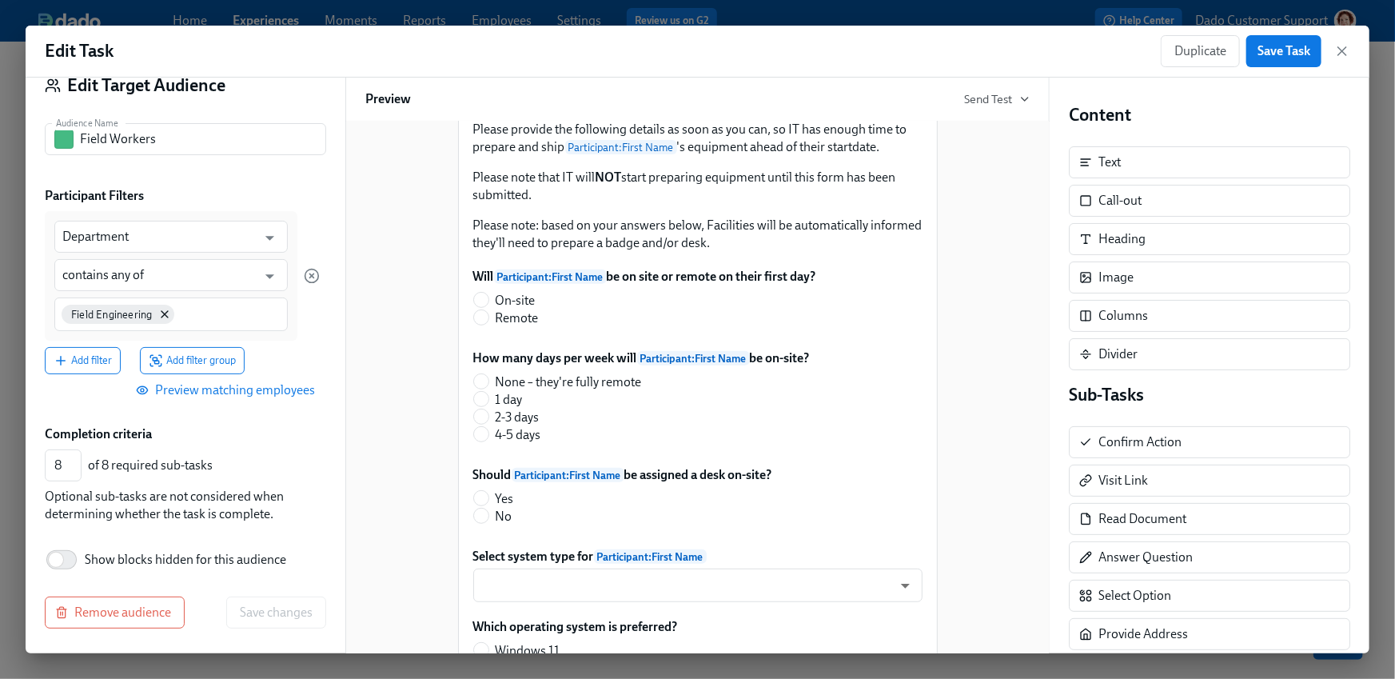
scroll to position [0, 0]
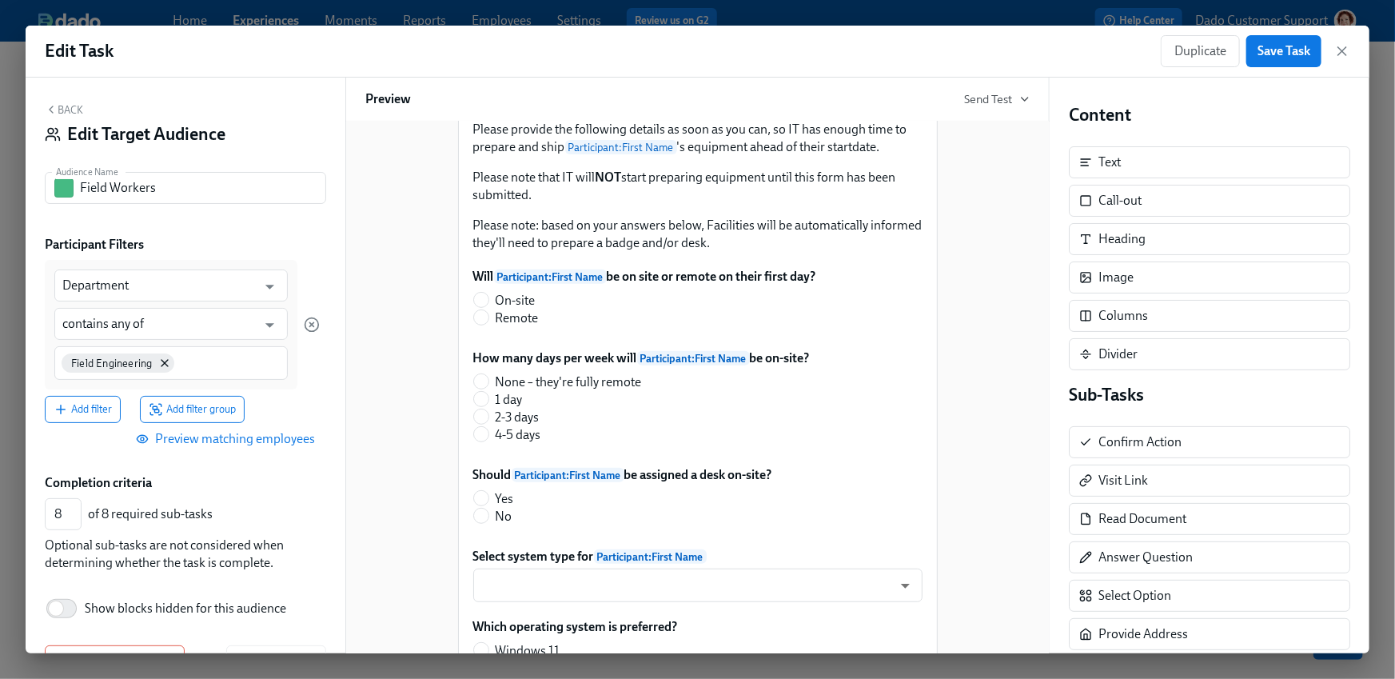
click at [78, 110] on button "Back" at bounding box center [64, 109] width 38 height 13
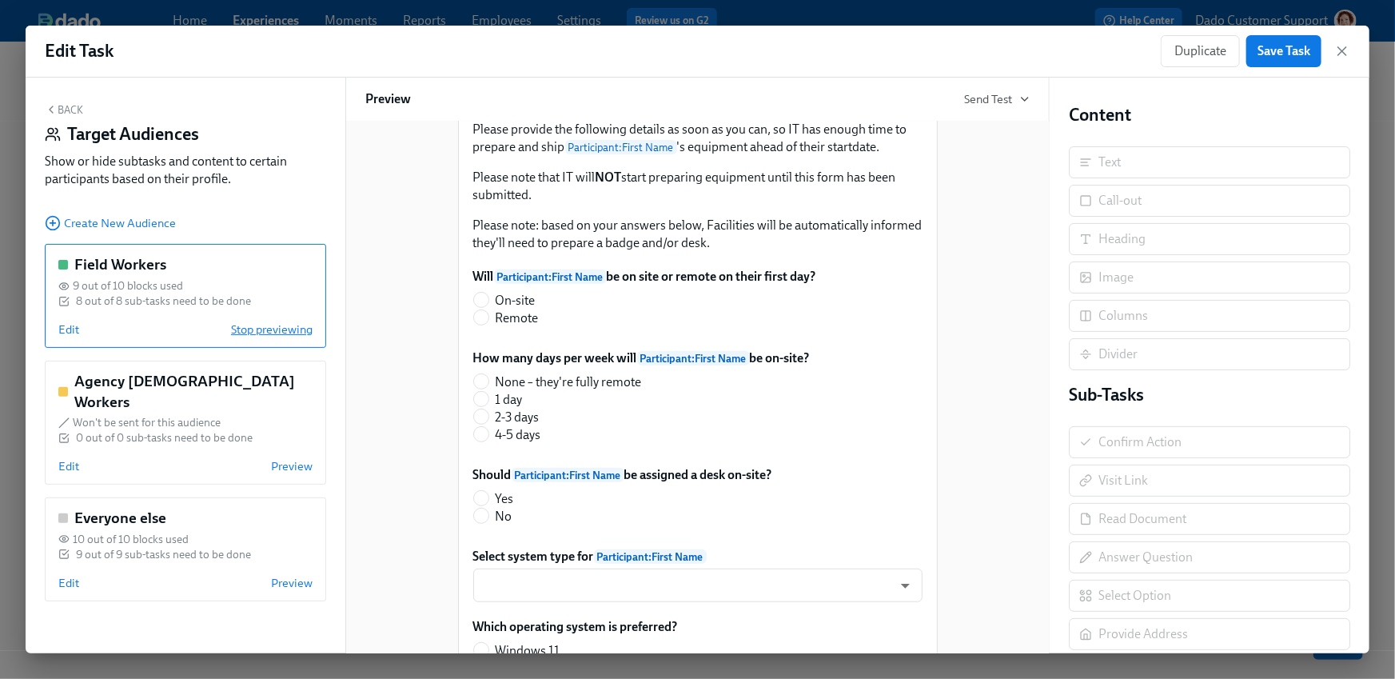
click at [251, 331] on span "Stop previewing" at bounding box center [272, 329] width 82 height 16
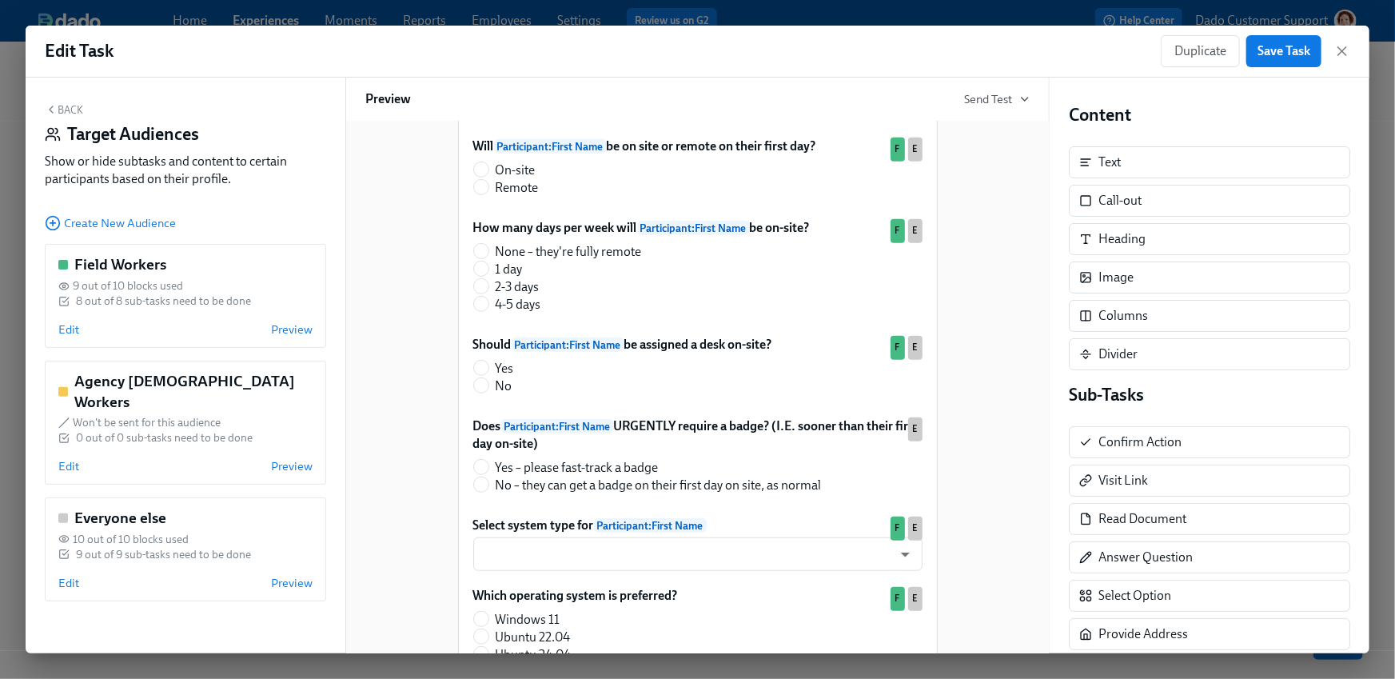
scroll to position [506, 0]
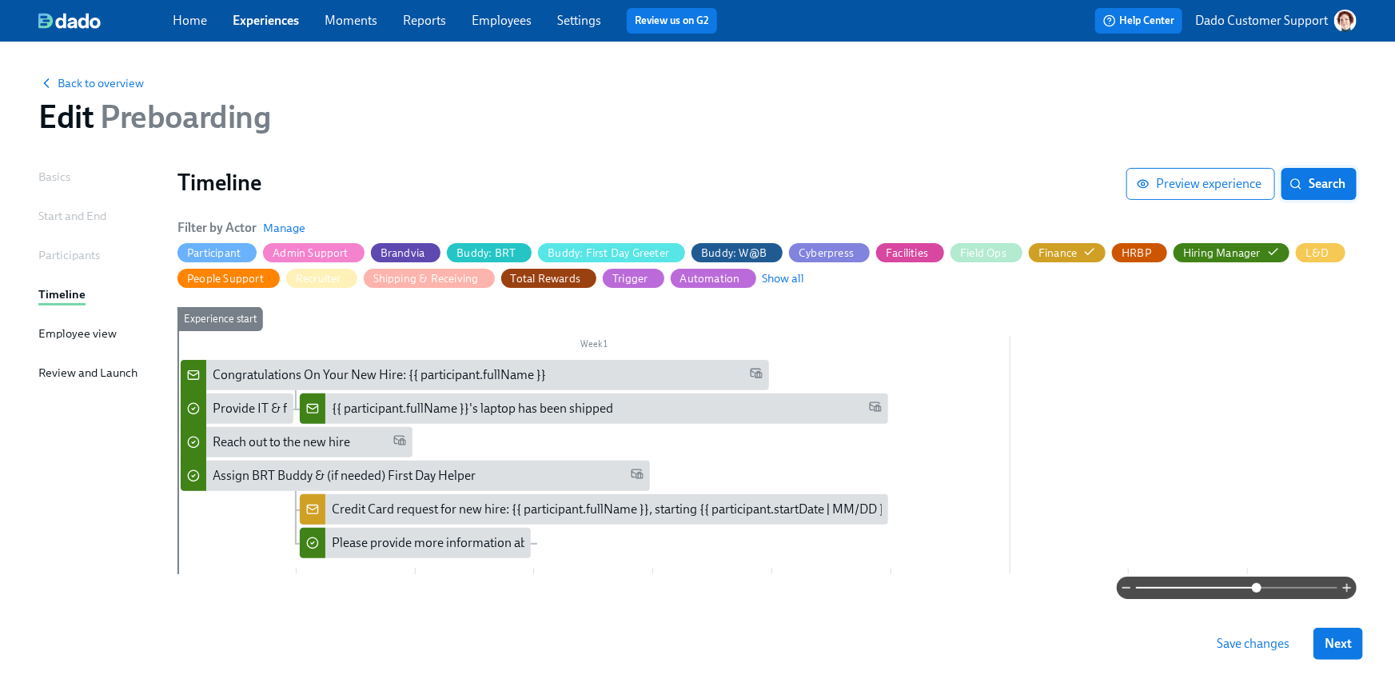
click at [1350, 175] on button "Search" at bounding box center [1319, 184] width 75 height 32
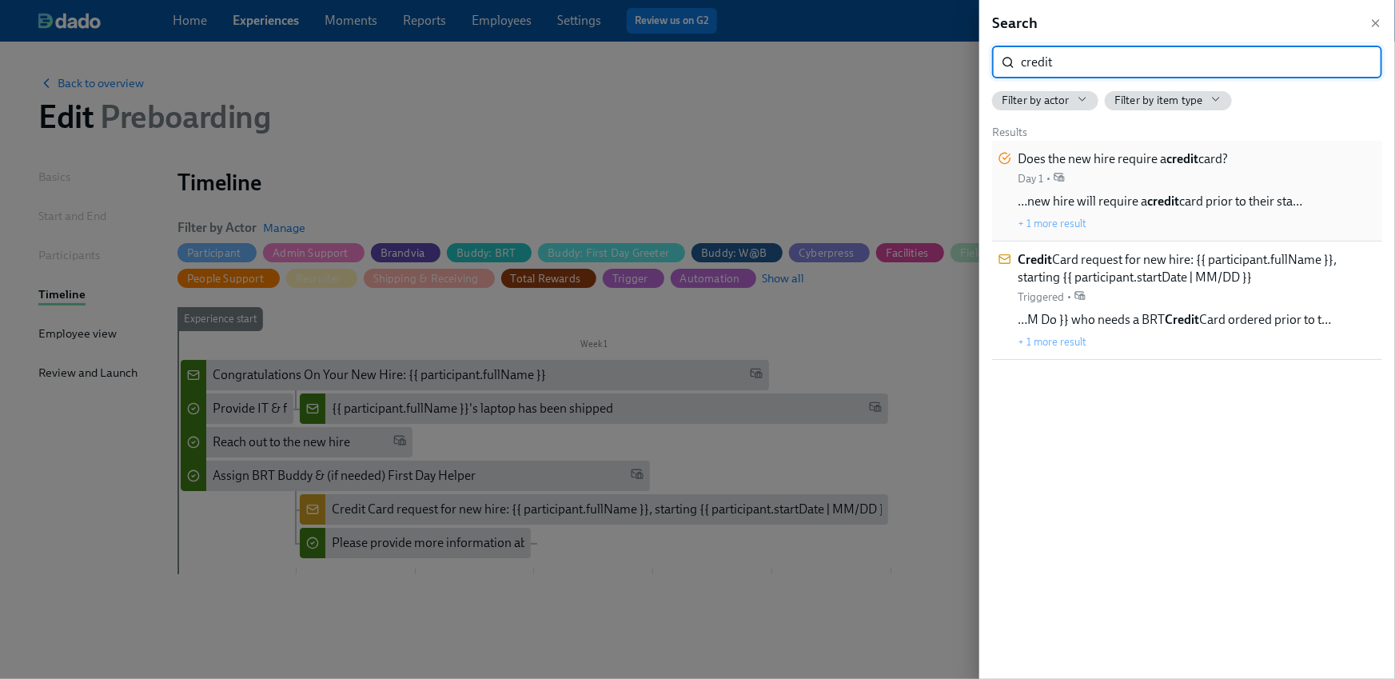
click at [1079, 205] on span "…new hire will require a credit card prior to their sta…" at bounding box center [1160, 202] width 285 height 18
click at [433, 522] on div at bounding box center [697, 339] width 1395 height 679
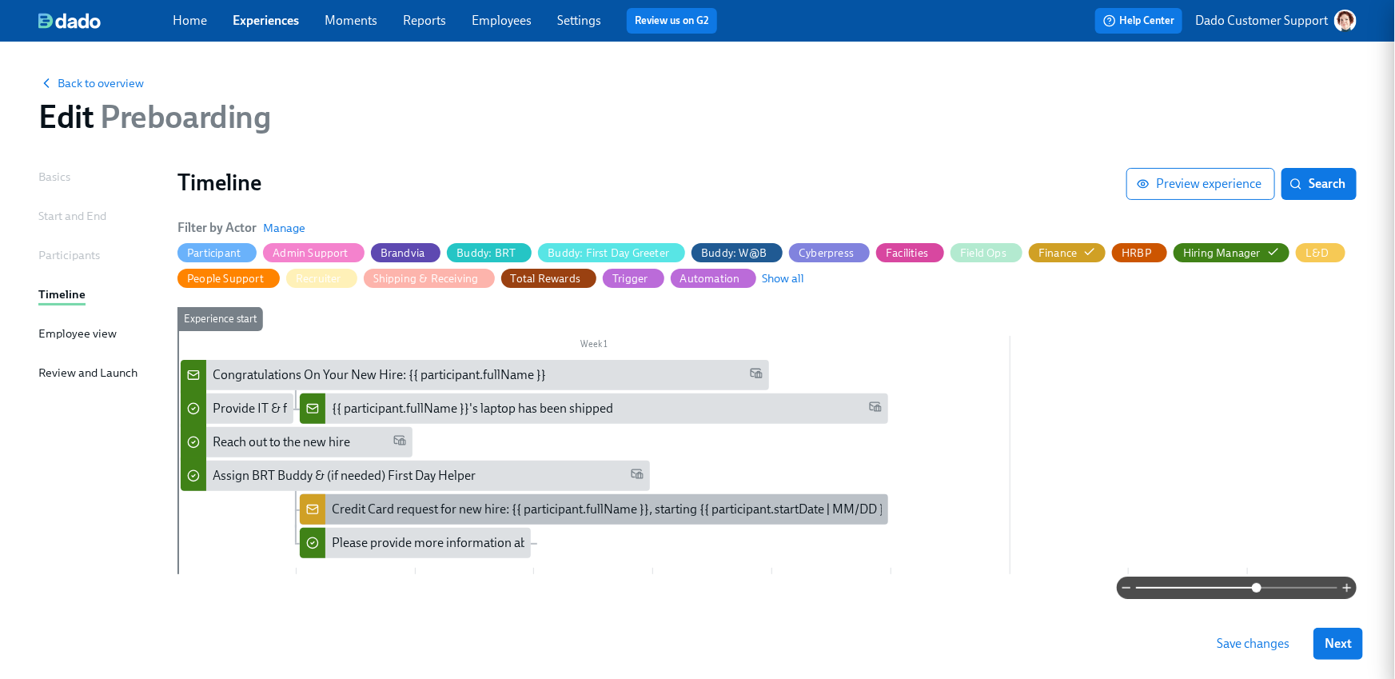
click at [399, 509] on div "Credit Card request for new hire: {{ participant.fullName }}, starting {{ parti…" at bounding box center [610, 510] width 557 height 18
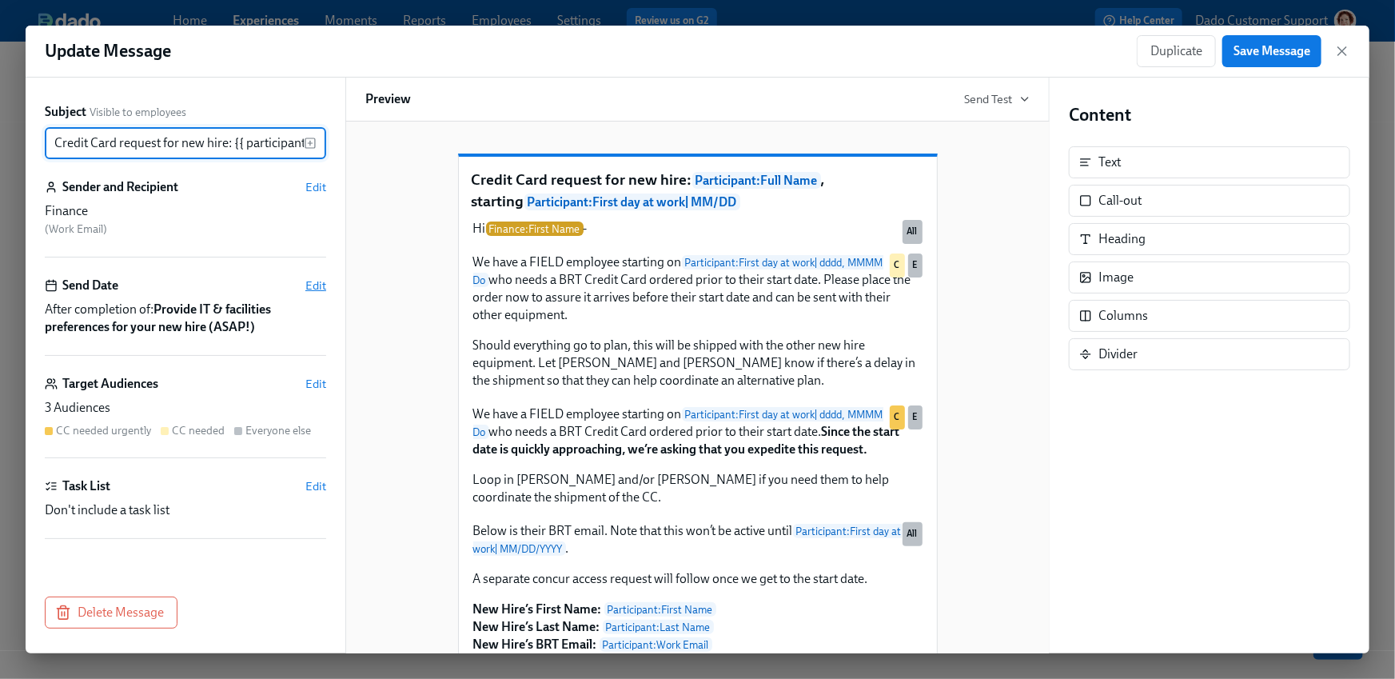
click at [315, 281] on span "Edit" at bounding box center [315, 285] width 21 height 16
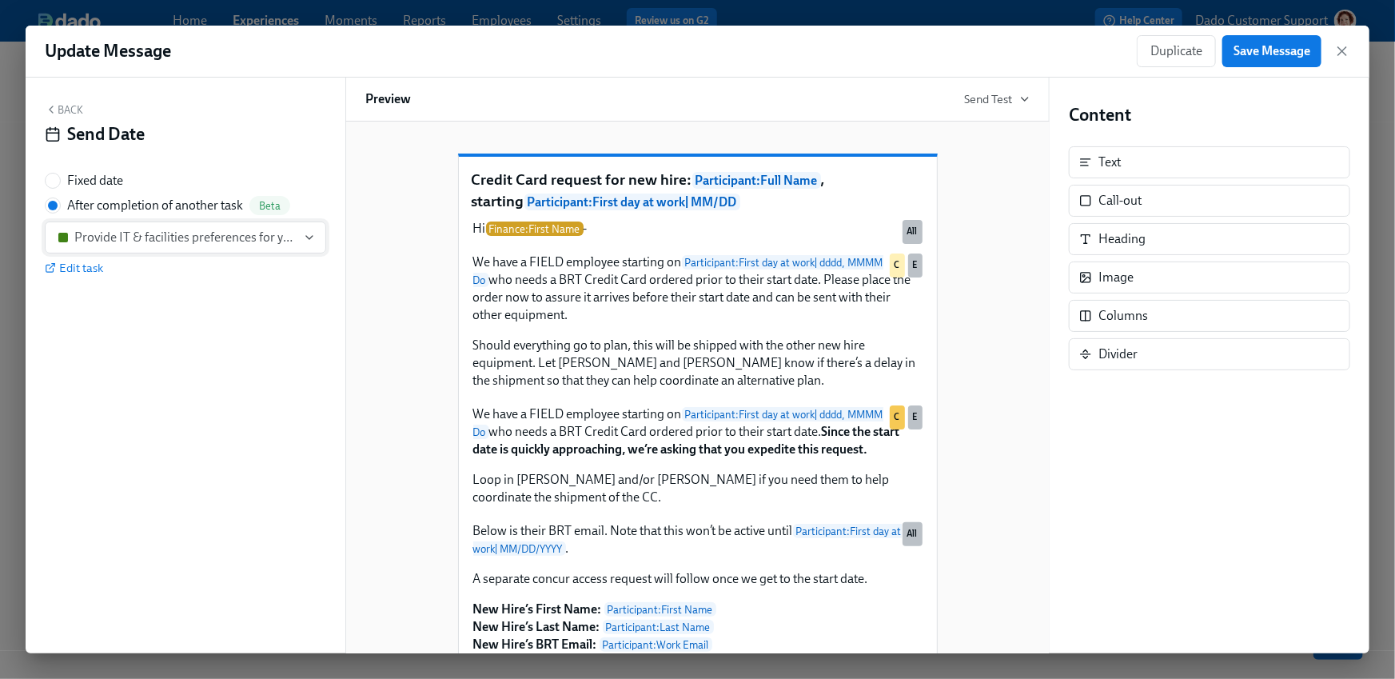
click at [121, 247] on button "Provide IT & facilities preferences for your new hire (ASAP!)" at bounding box center [185, 238] width 281 height 32
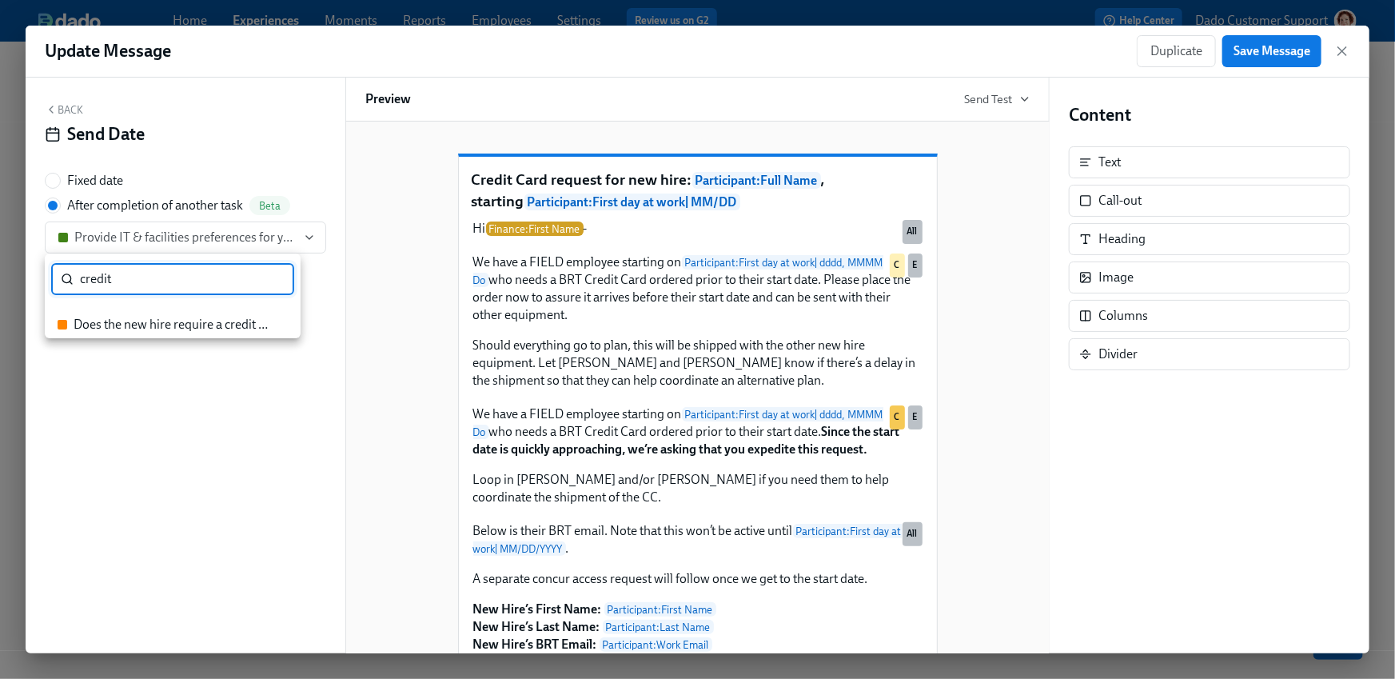
type input "credit"
click at [117, 319] on div "Does the new hire require a credit card?" at bounding box center [173, 325] width 198 height 18
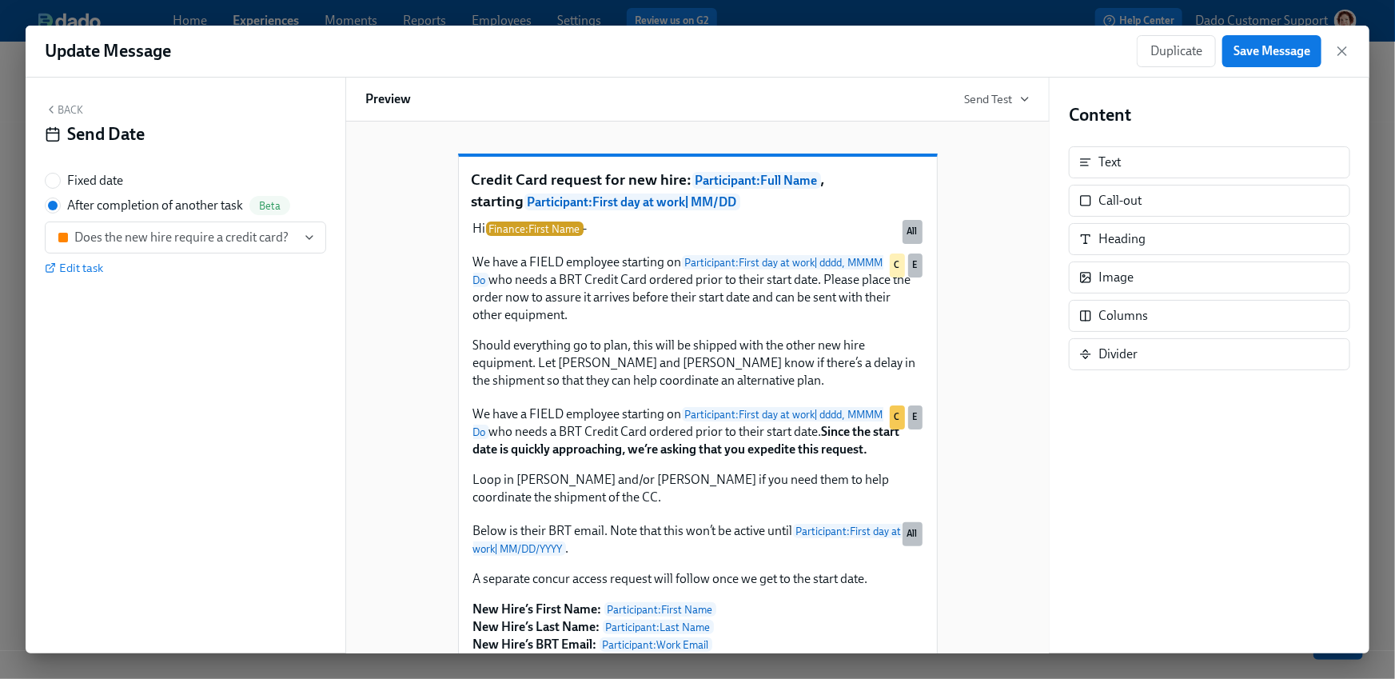
click at [67, 110] on button "Back" at bounding box center [64, 109] width 38 height 13
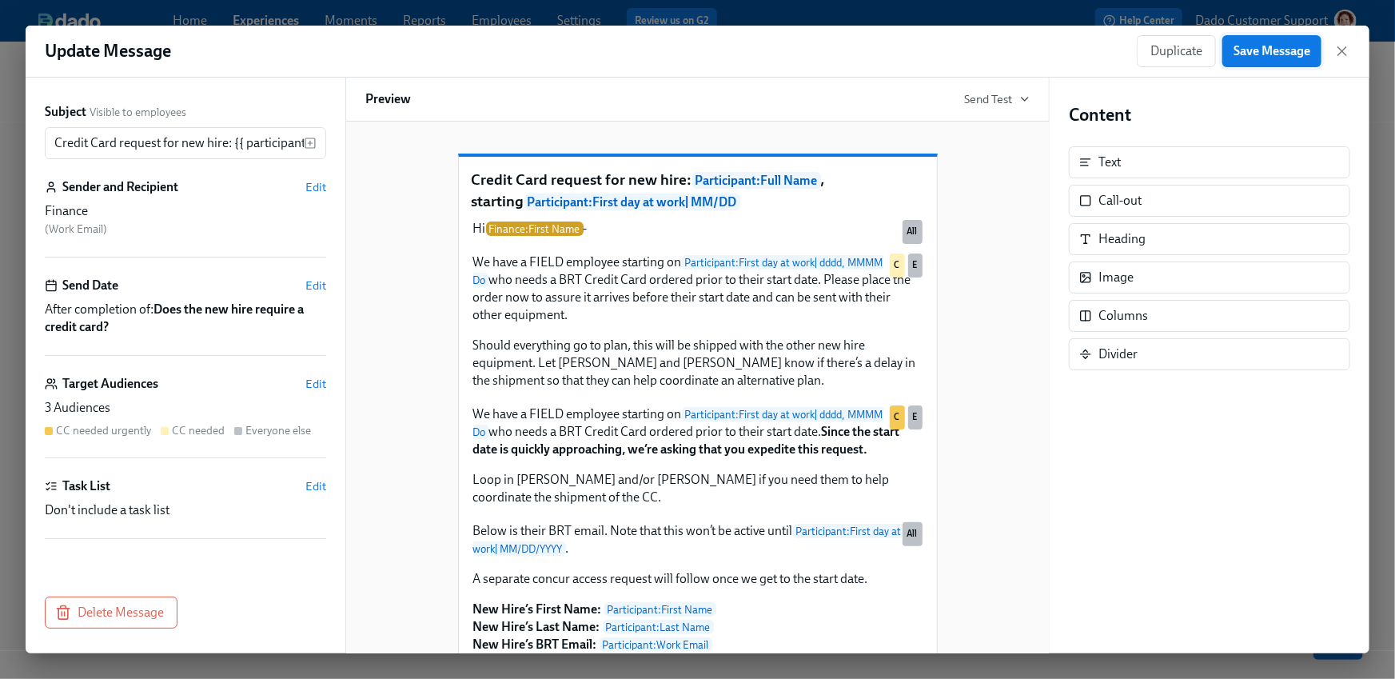
click at [1284, 43] on span "Save Message" at bounding box center [1272, 51] width 77 height 16
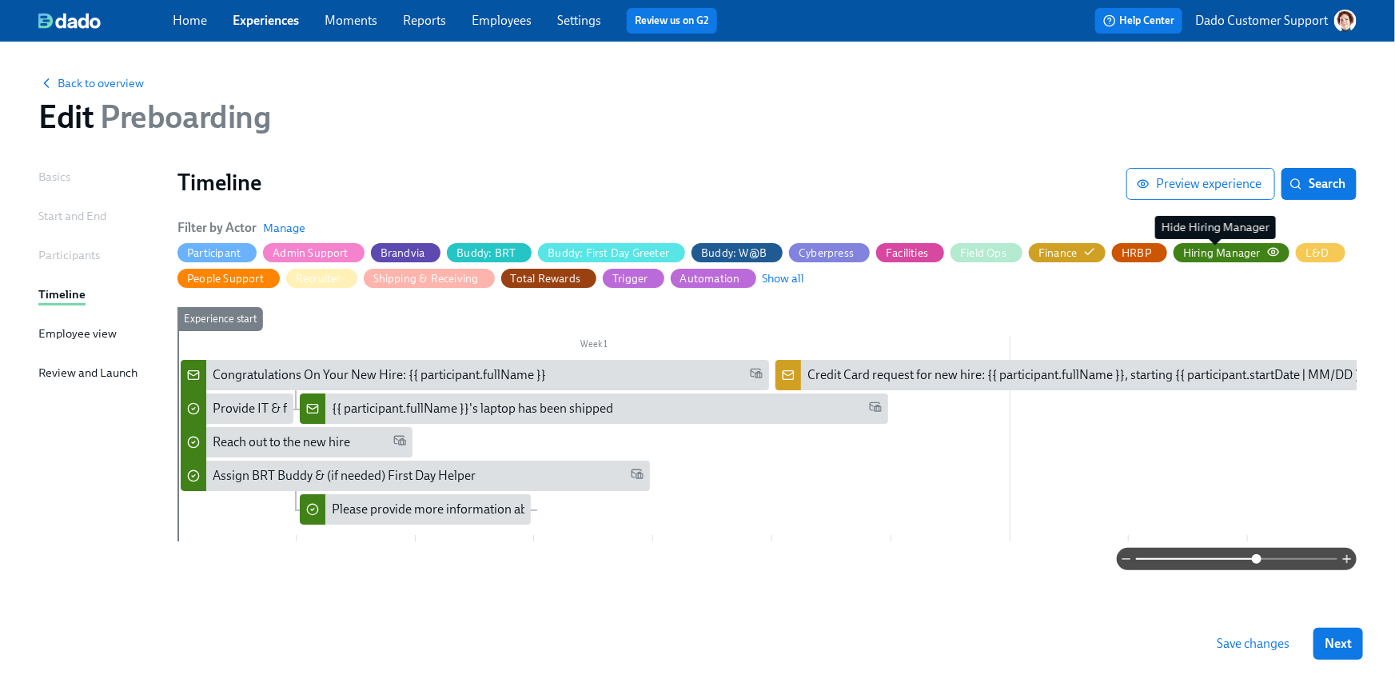
click at [1231, 250] on div "Hiring Manager" at bounding box center [1223, 253] width 78 height 15
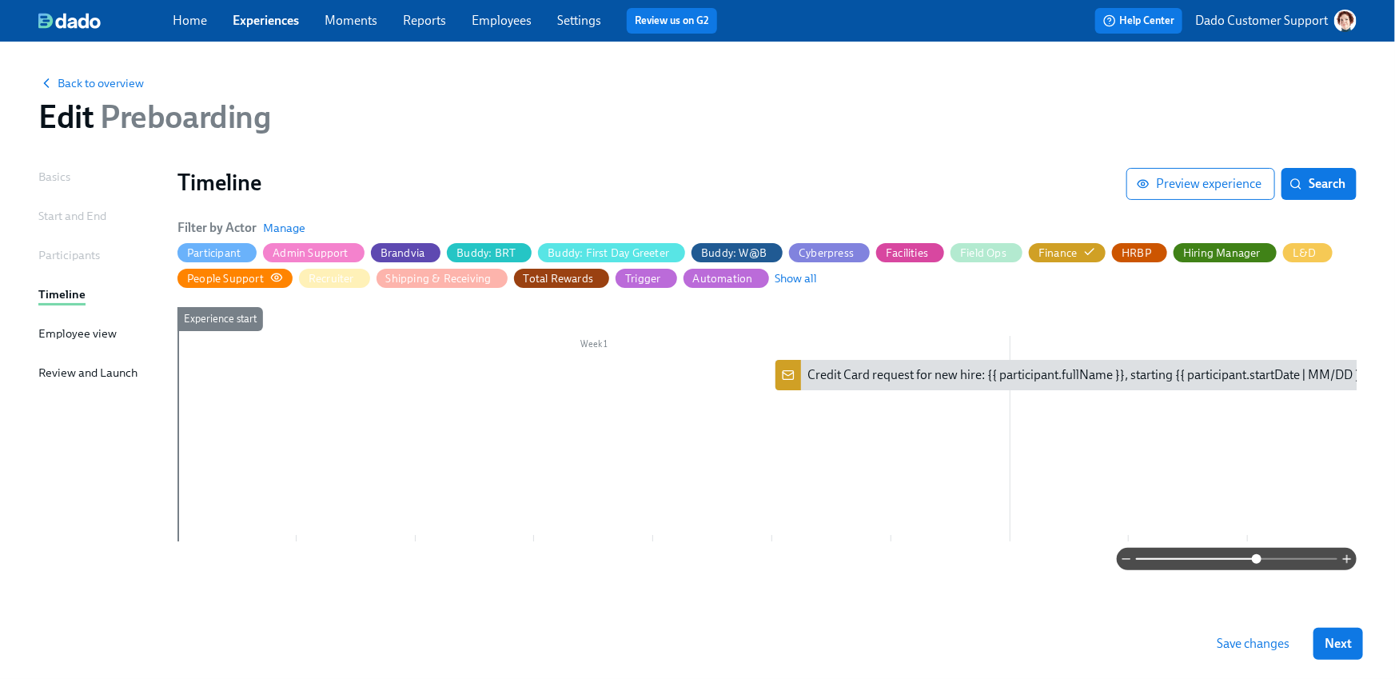
click at [228, 282] on div "People Support" at bounding box center [225, 278] width 77 height 15
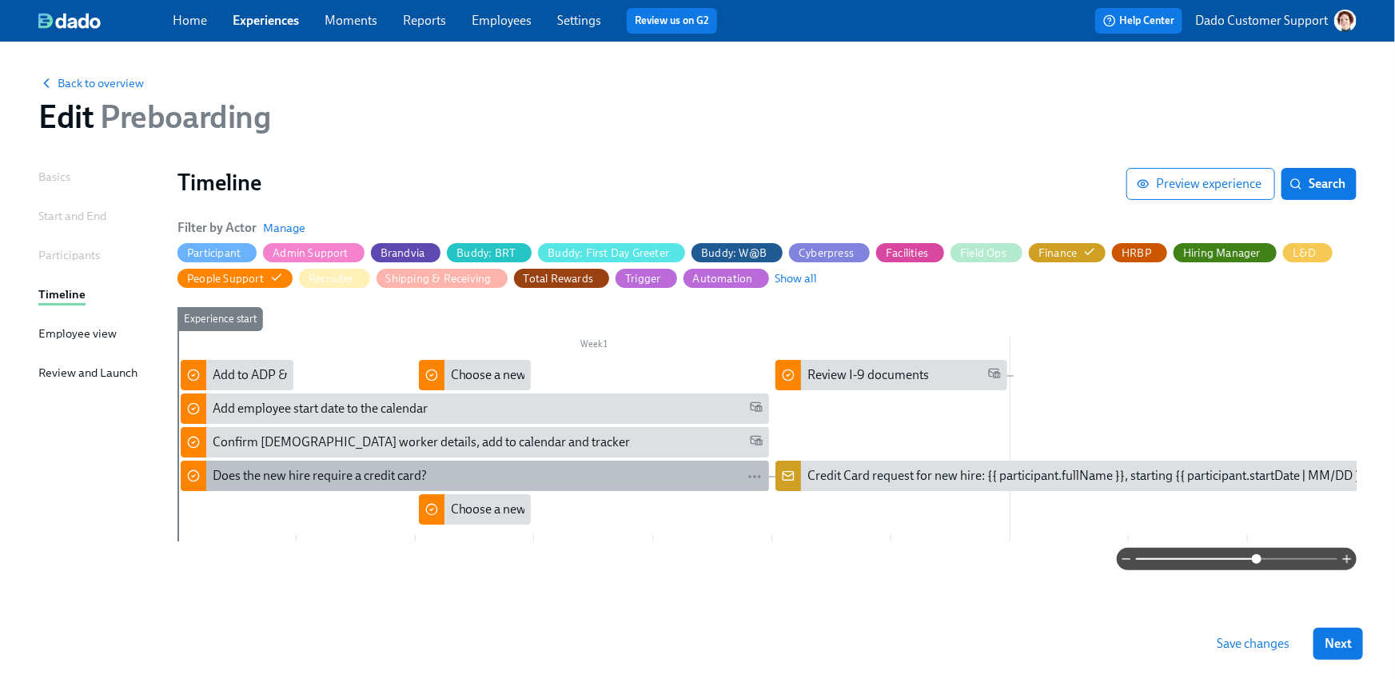
click at [456, 477] on div "Does the new hire require a credit card?" at bounding box center [488, 476] width 550 height 18
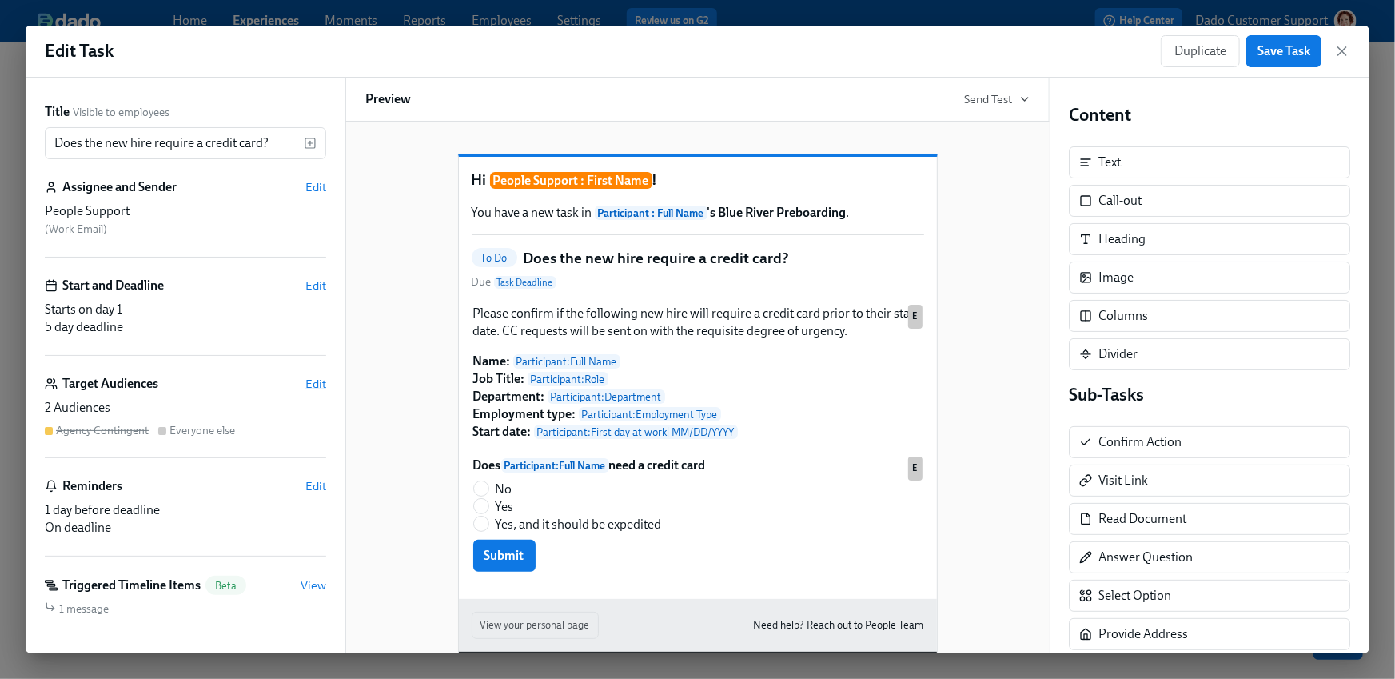
click at [313, 385] on span "Edit" at bounding box center [315, 384] width 21 height 16
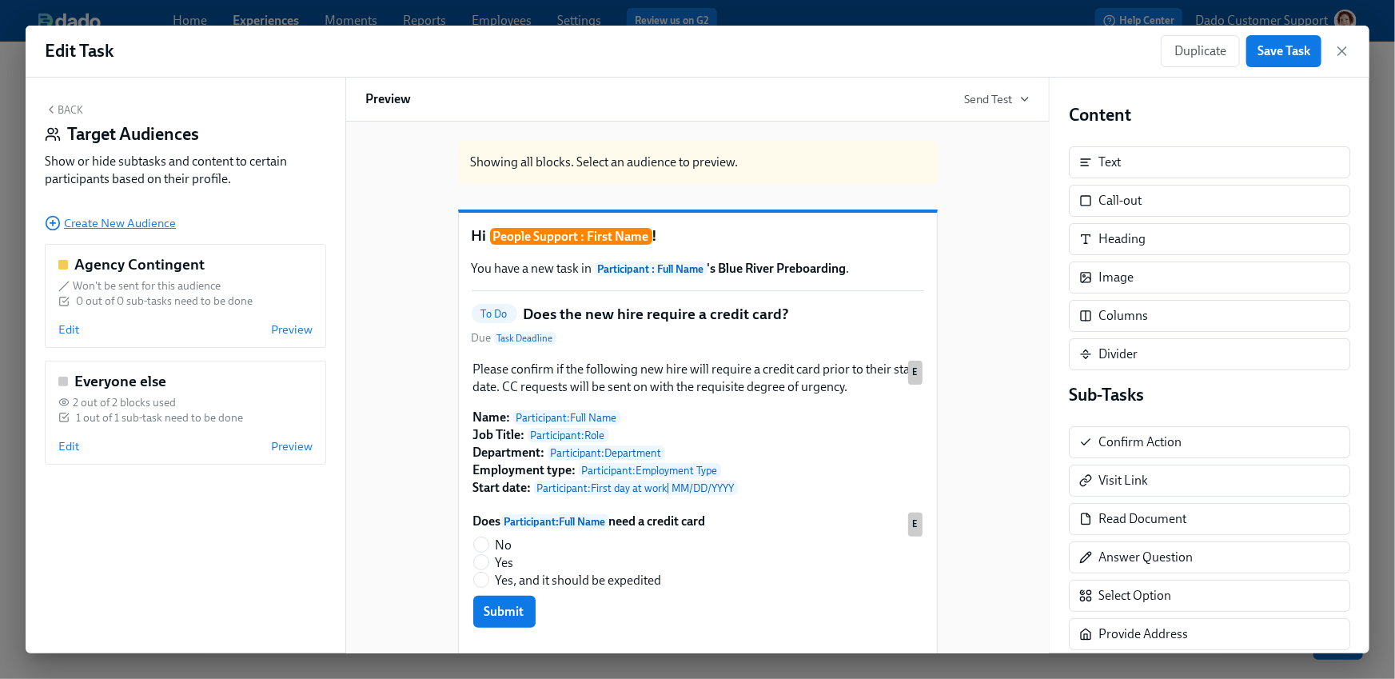
click at [47, 227] on circle "button" at bounding box center [53, 224] width 14 height 14
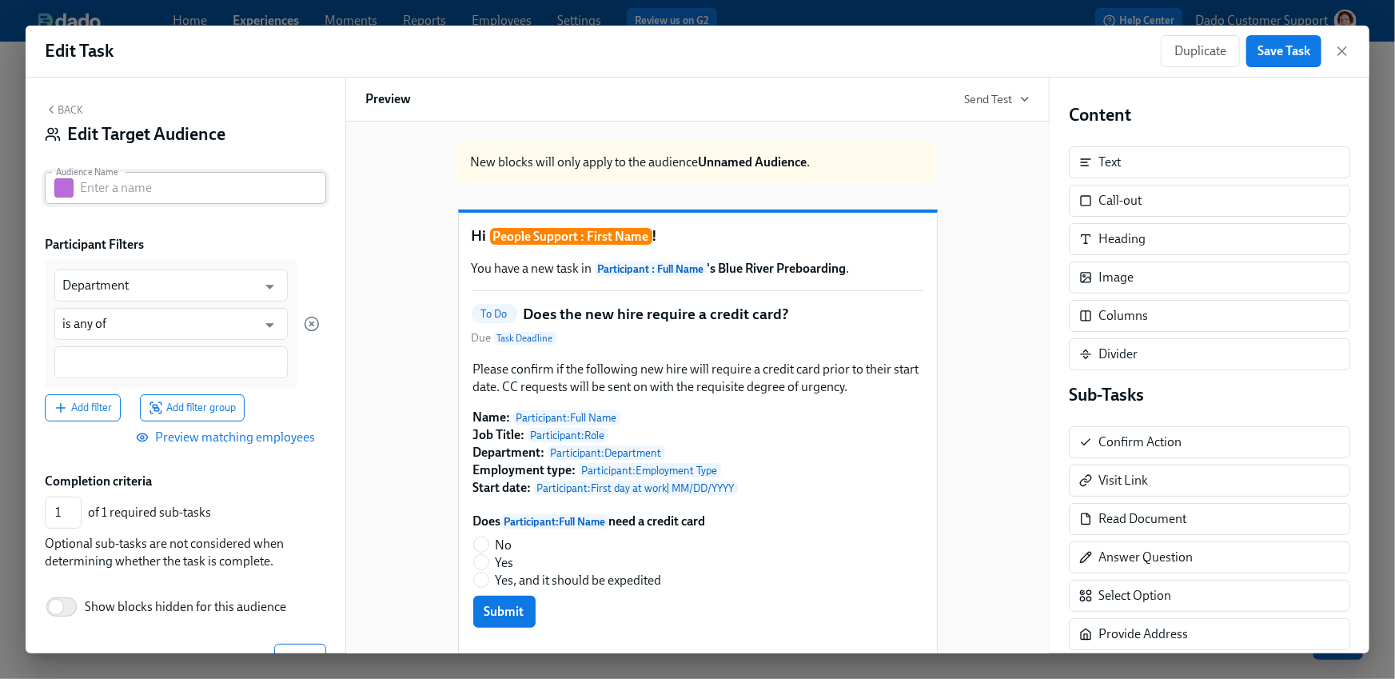
click at [64, 184] on button "button" at bounding box center [63, 187] width 19 height 19
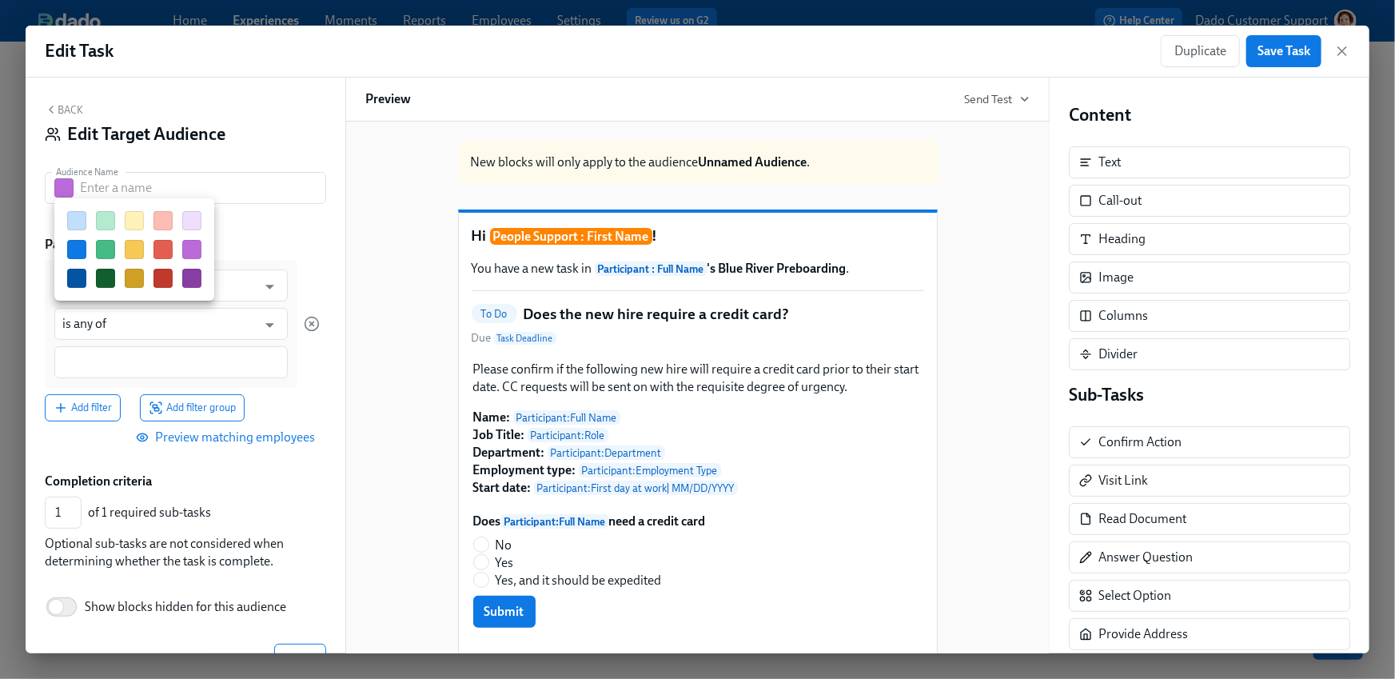
click at [134, 250] on button "button" at bounding box center [134, 249] width 19 height 19
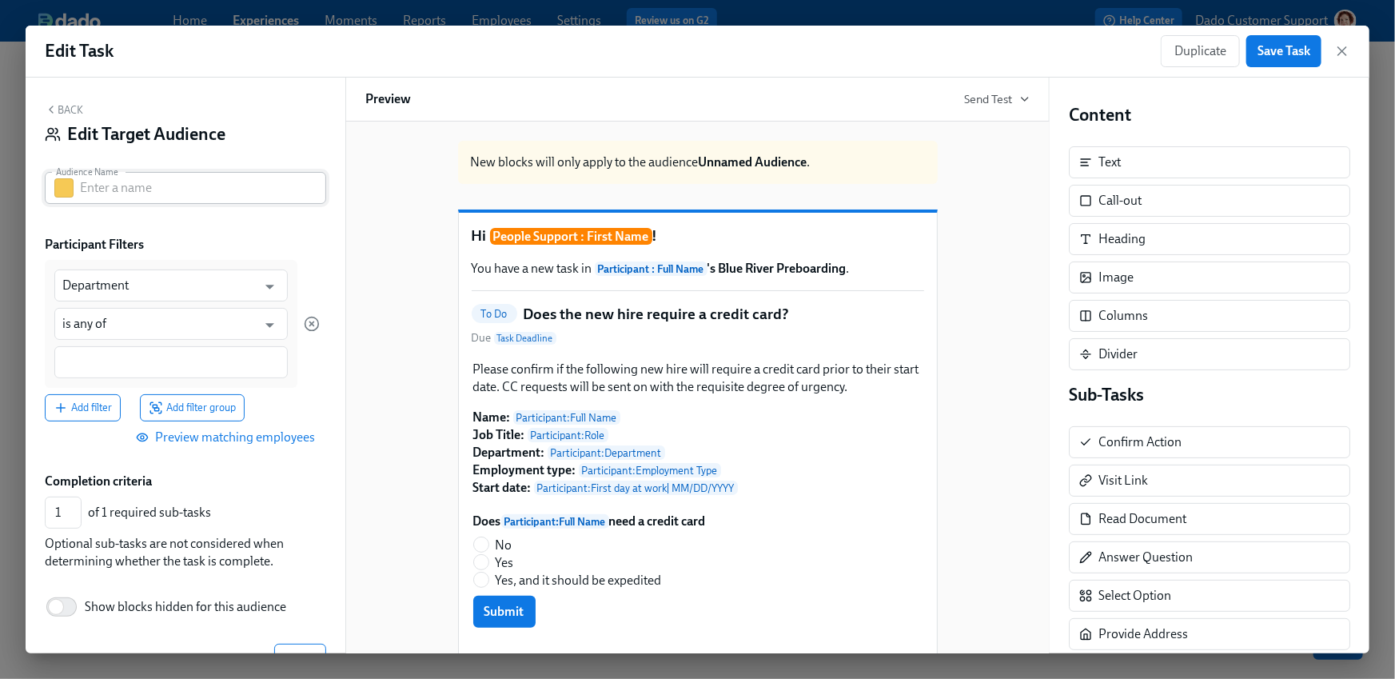
click at [117, 181] on input "text" at bounding box center [203, 188] width 246 height 32
type input "Field Workers"
click at [61, 189] on button "button" at bounding box center [63, 187] width 19 height 19
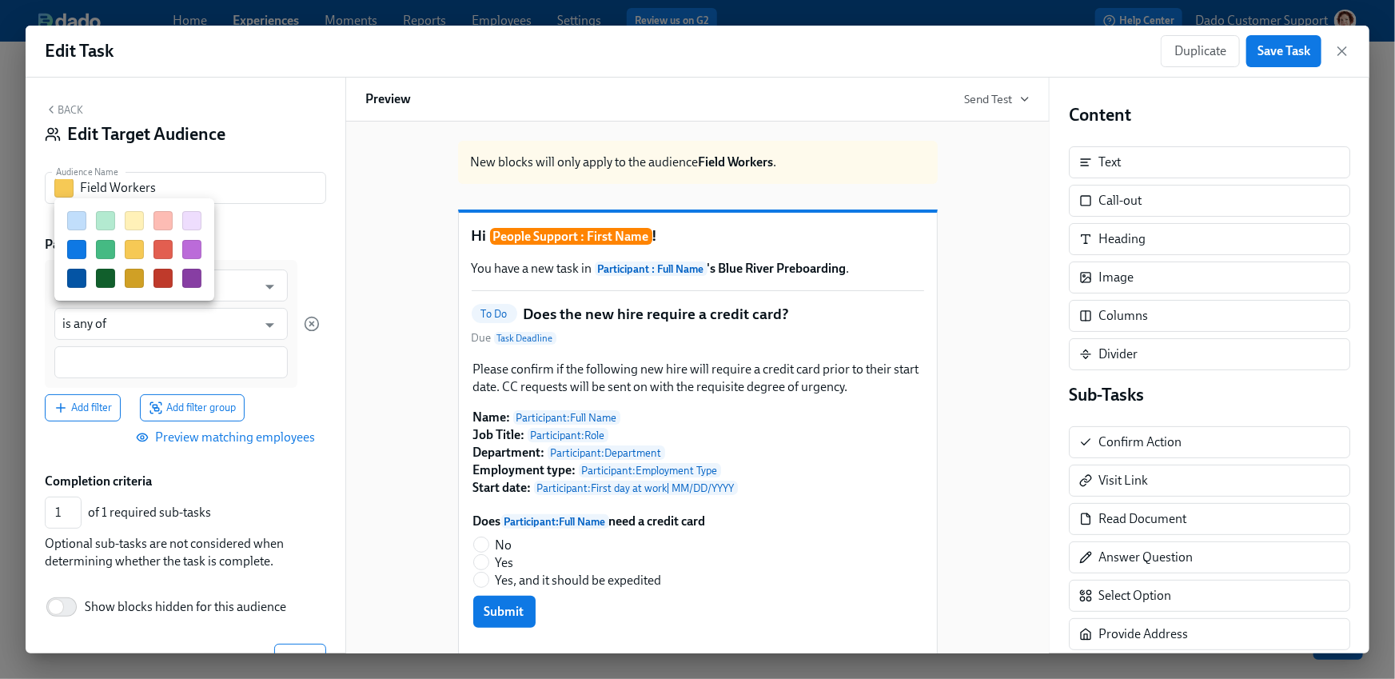
click at [104, 245] on button "button" at bounding box center [105, 249] width 19 height 19
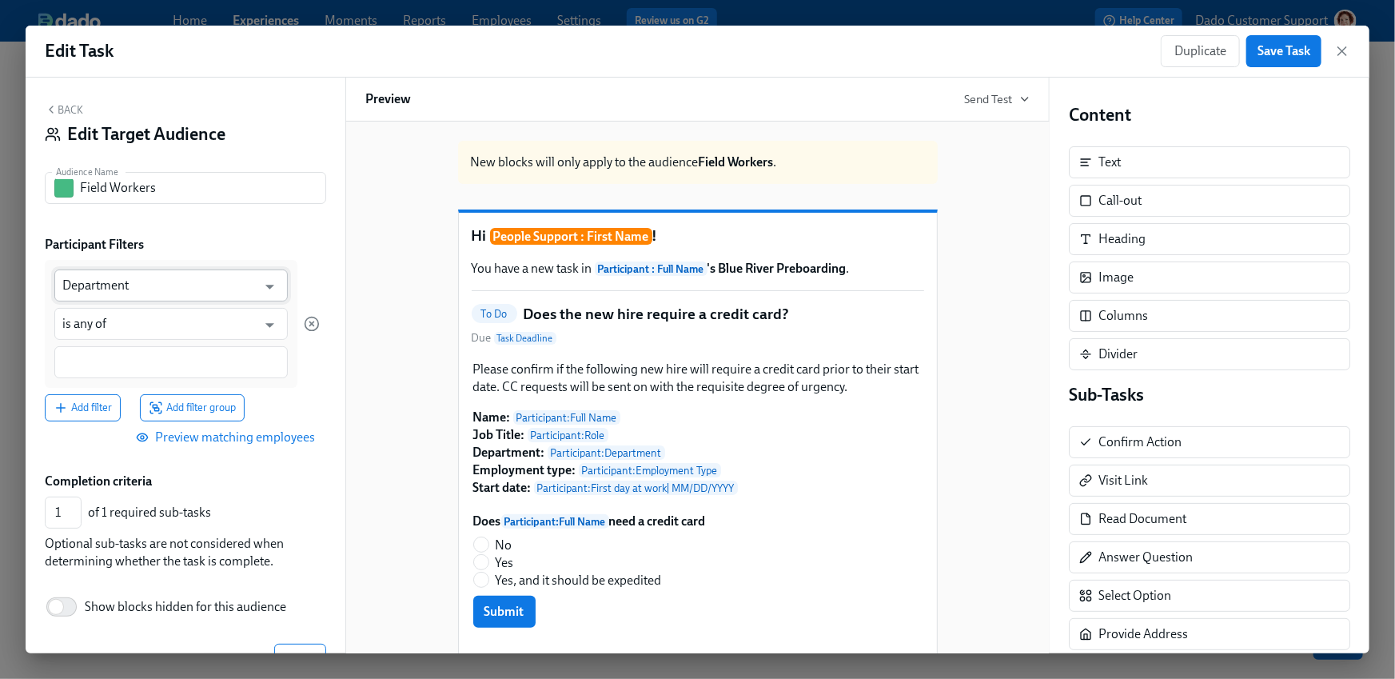
click at [102, 285] on input "Department" at bounding box center [159, 285] width 194 height 32
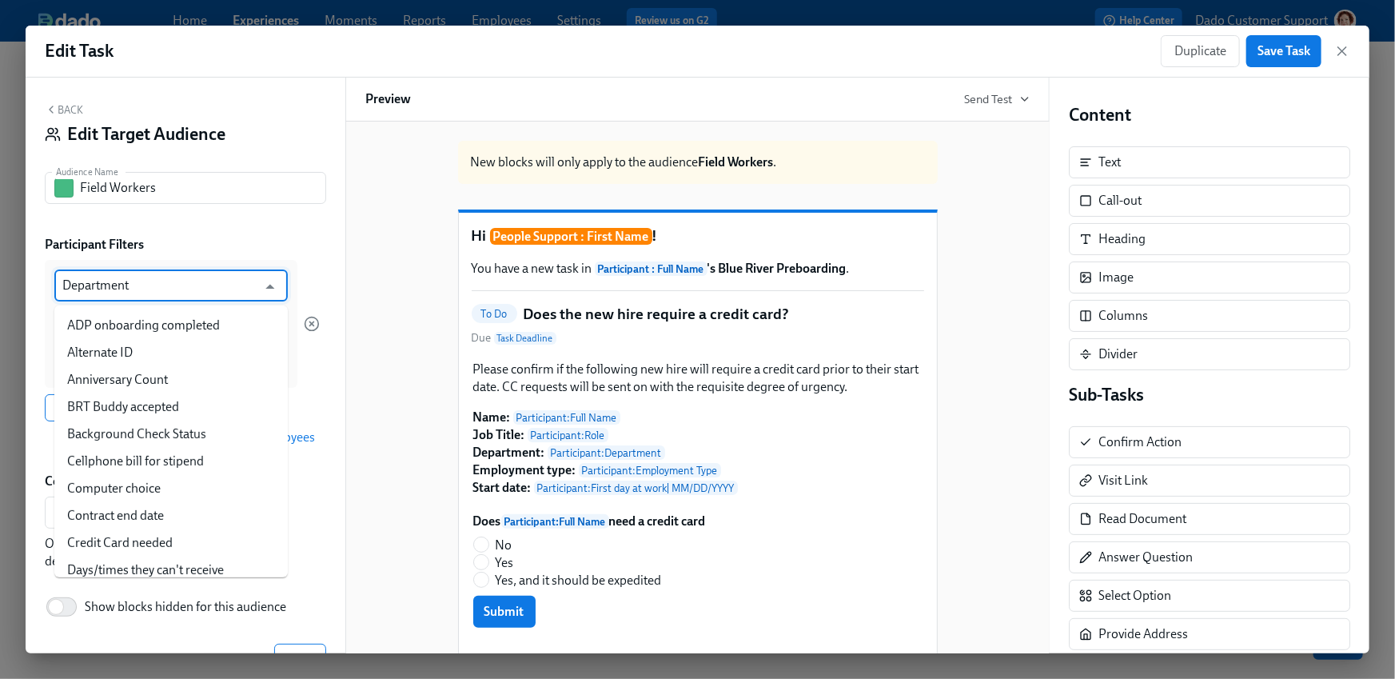
scroll to position [54, 0]
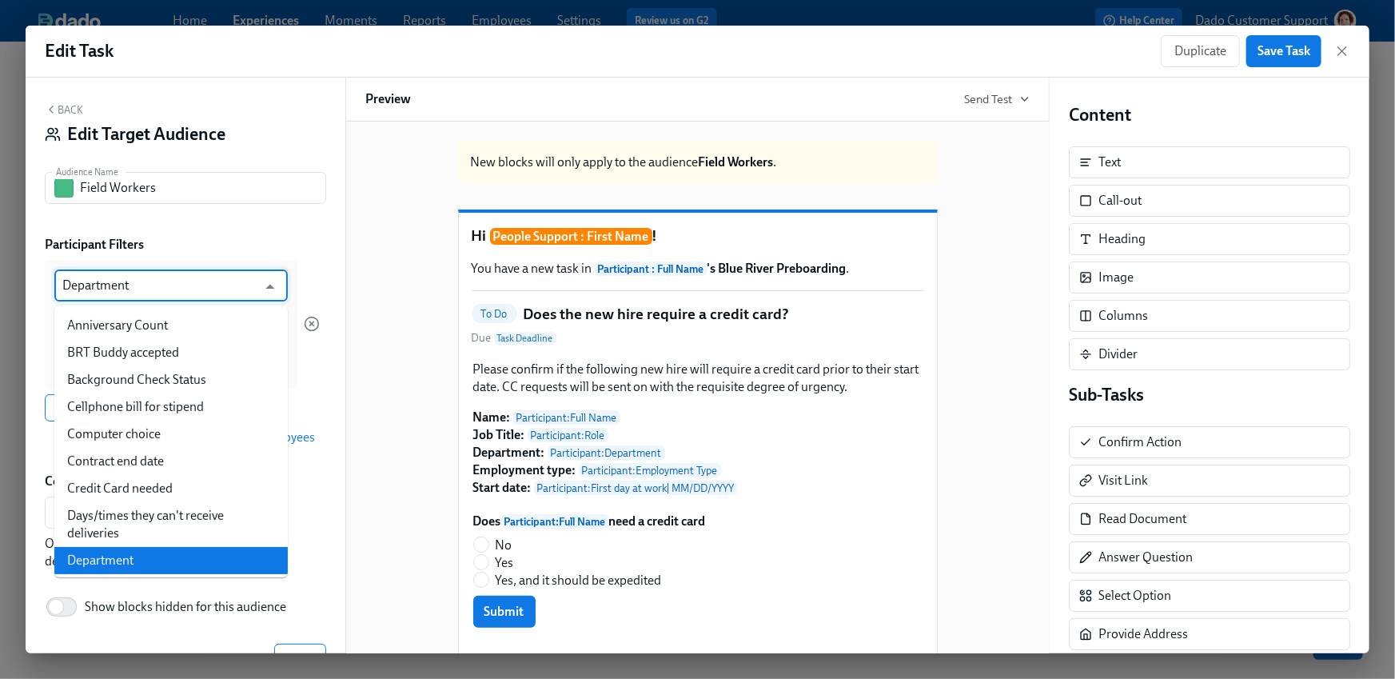
click at [232, 225] on div "Back Edit Target Audience Audience Name Field Workers Audience Name Participant…" at bounding box center [186, 366] width 320 height 576
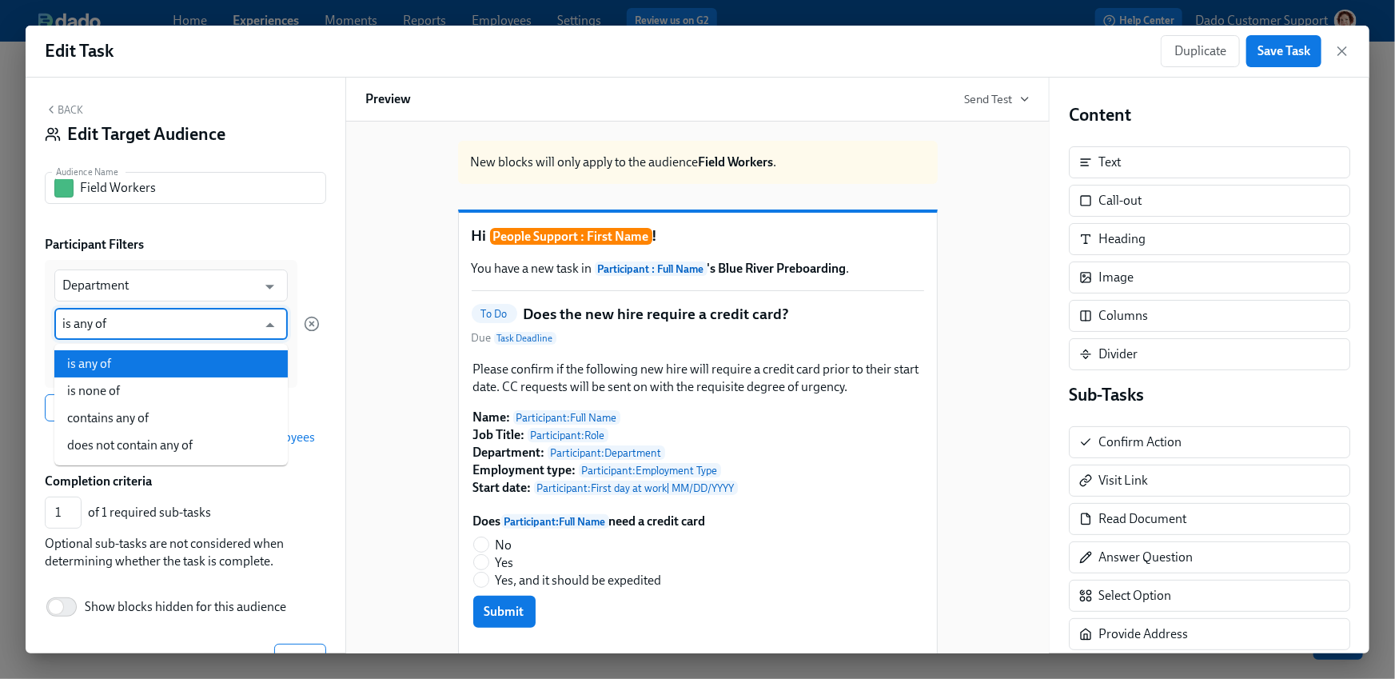
click at [115, 318] on input "is any of" at bounding box center [159, 324] width 194 height 32
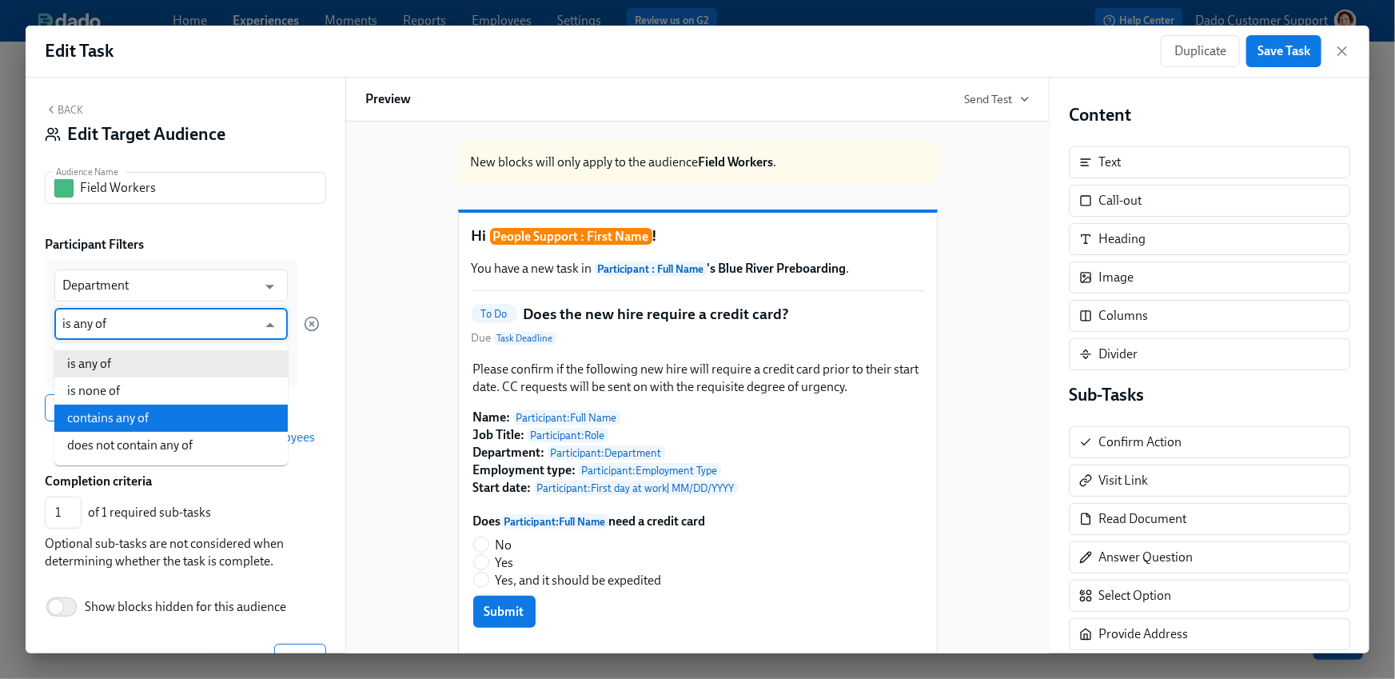
click at [104, 407] on li "contains any of" at bounding box center [171, 418] width 234 height 27
type input "contains any of"
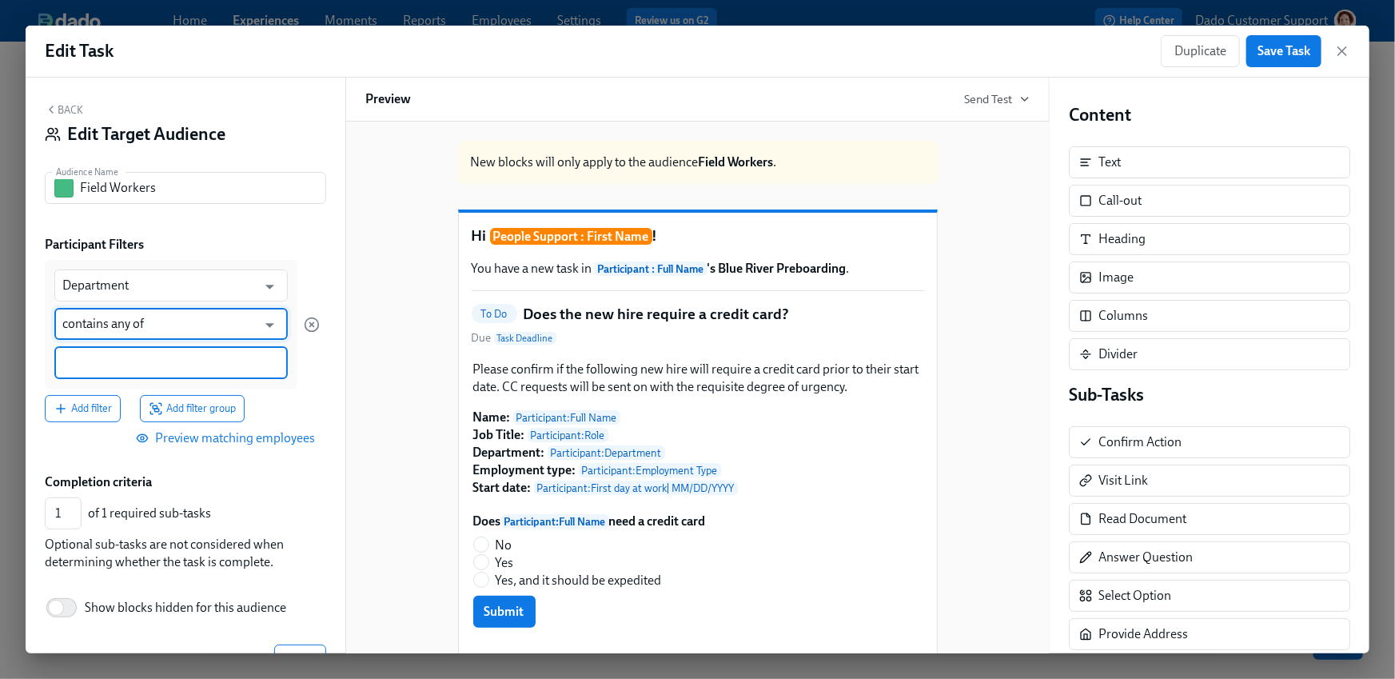
click at [90, 364] on input at bounding box center [171, 362] width 218 height 17
type input "Field Engineering"
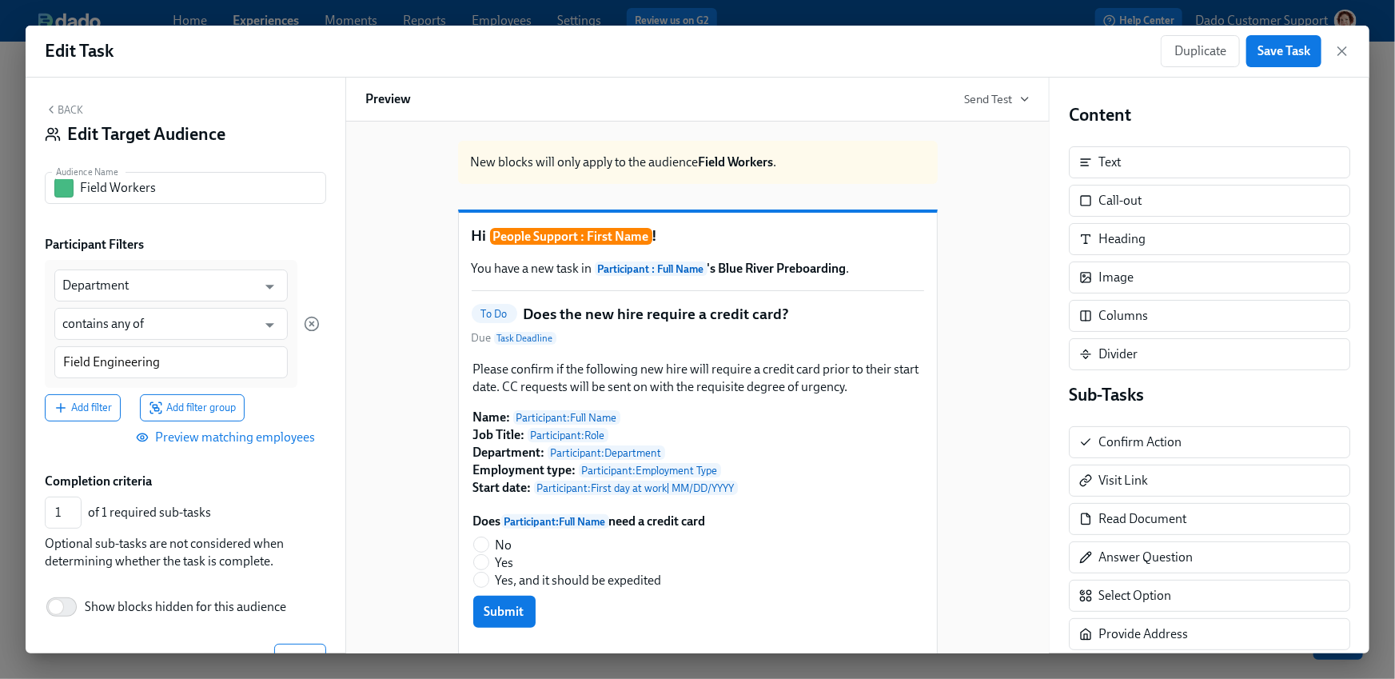
click at [212, 483] on div "Completion criteria" at bounding box center [185, 482] width 281 height 18
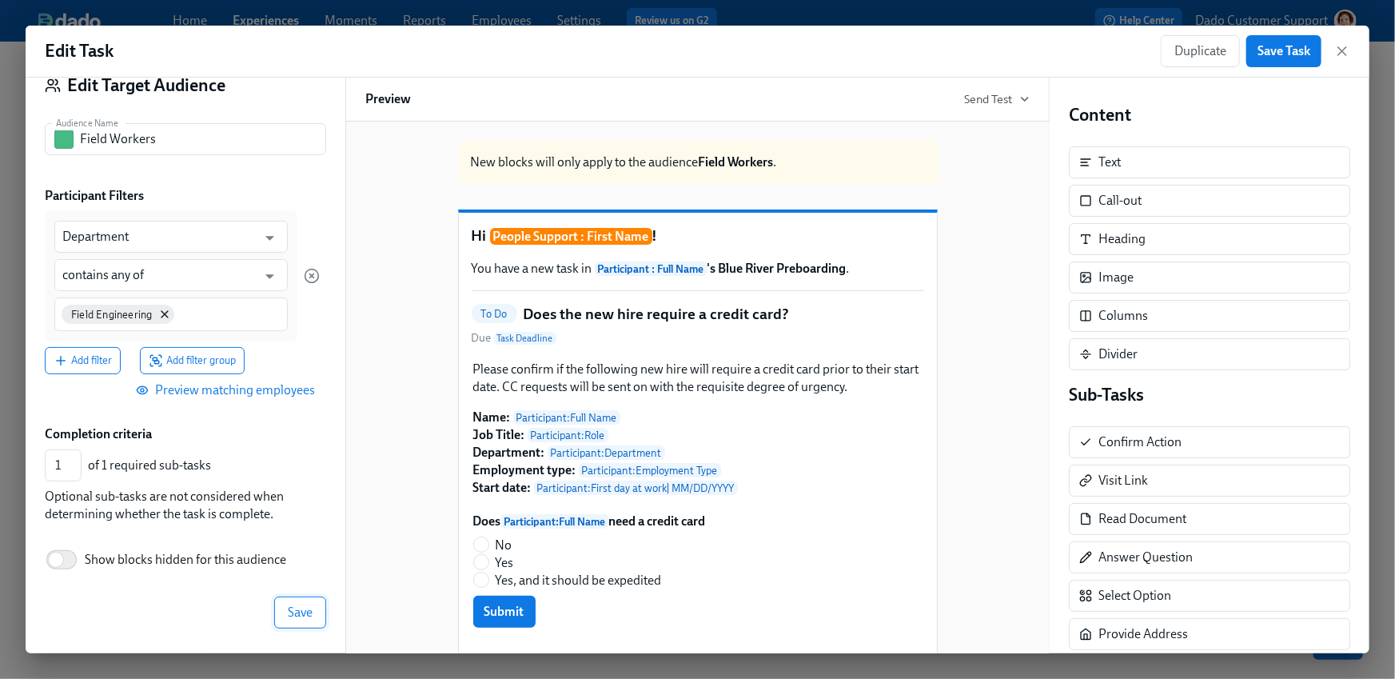
click at [302, 610] on span "Save" at bounding box center [300, 613] width 25 height 16
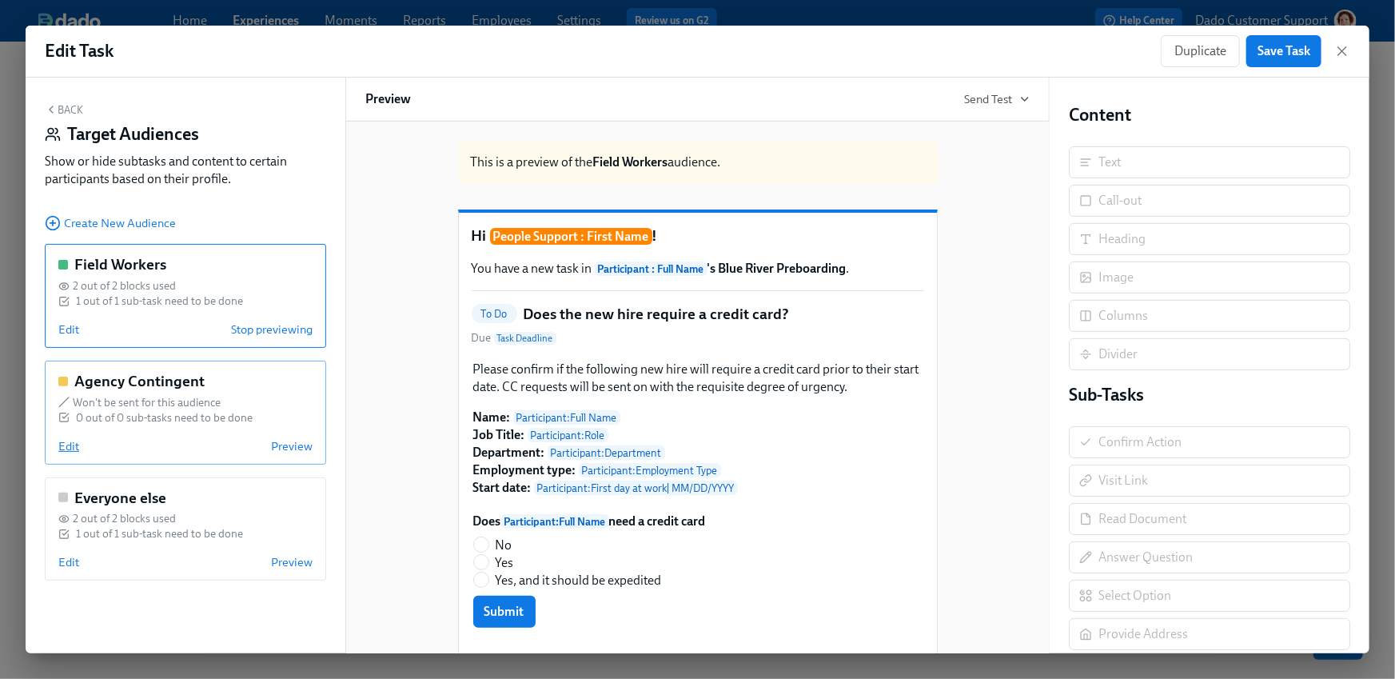
click at [66, 445] on span "Edit" at bounding box center [68, 446] width 21 height 16
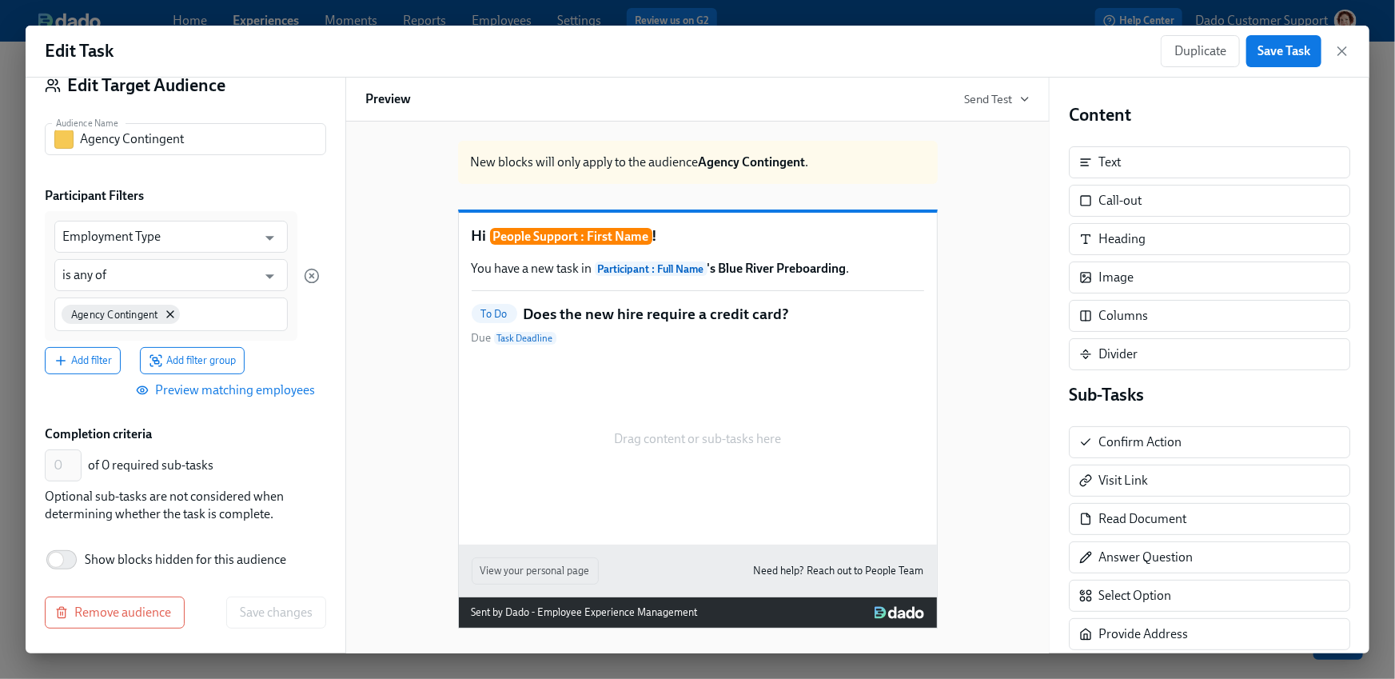
click at [110, 633] on div "Back Edit Target Audience Audience Name Agency Contingent Audience Name Partici…" at bounding box center [186, 366] width 320 height 576
click at [110, 613] on span "Remove audience" at bounding box center [114, 613] width 113 height 16
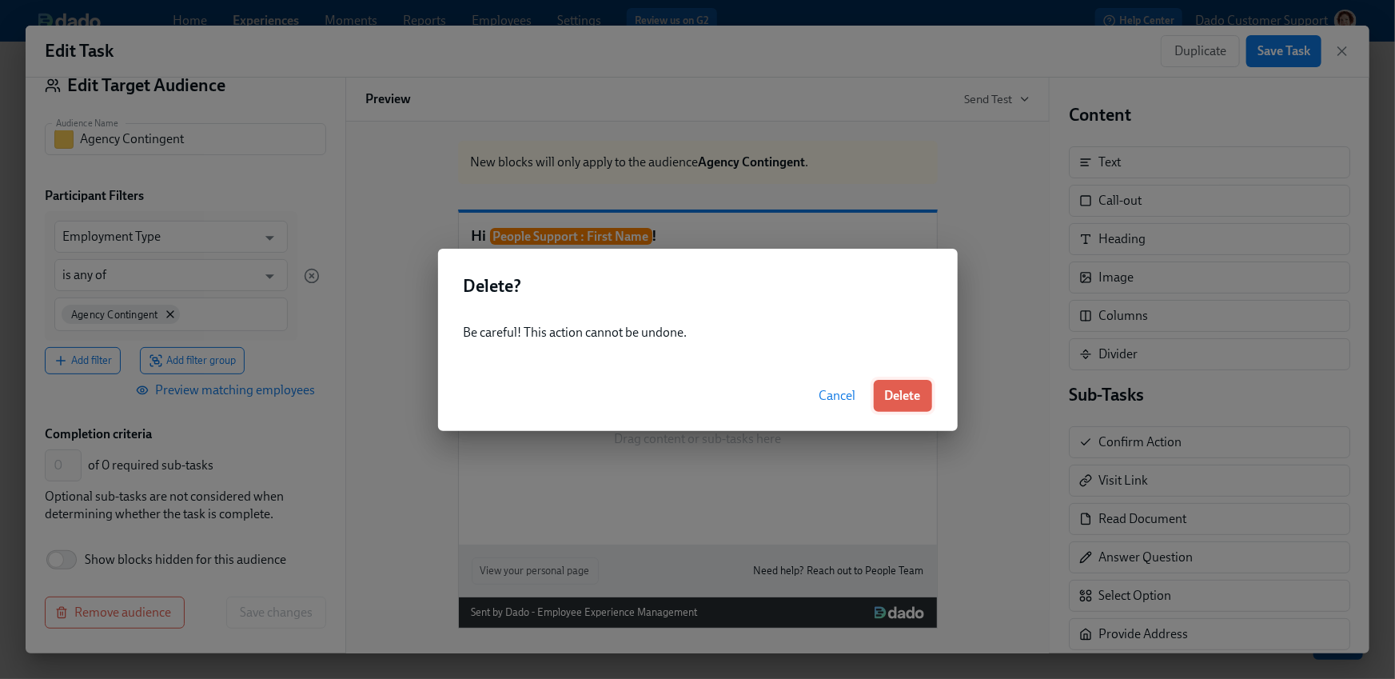
click at [893, 401] on span "Delete" at bounding box center [903, 396] width 36 height 16
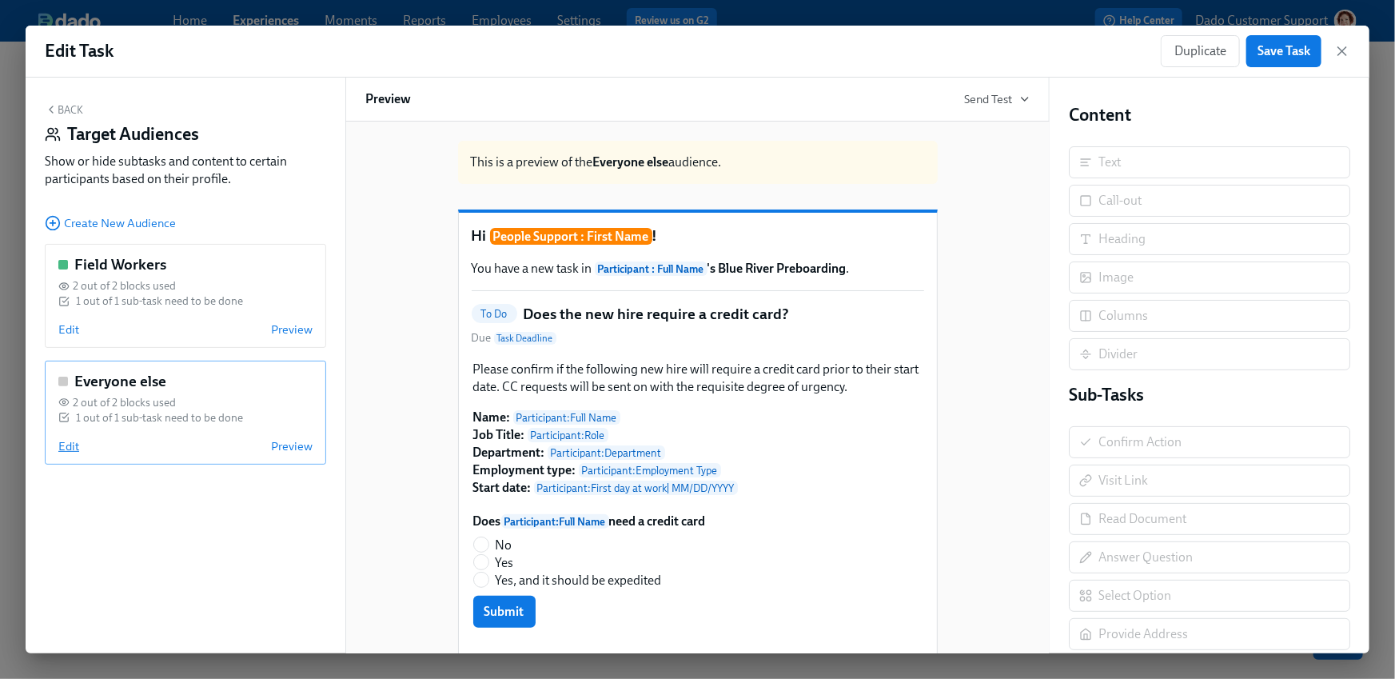
click at [69, 452] on span "Edit" at bounding box center [68, 446] width 21 height 16
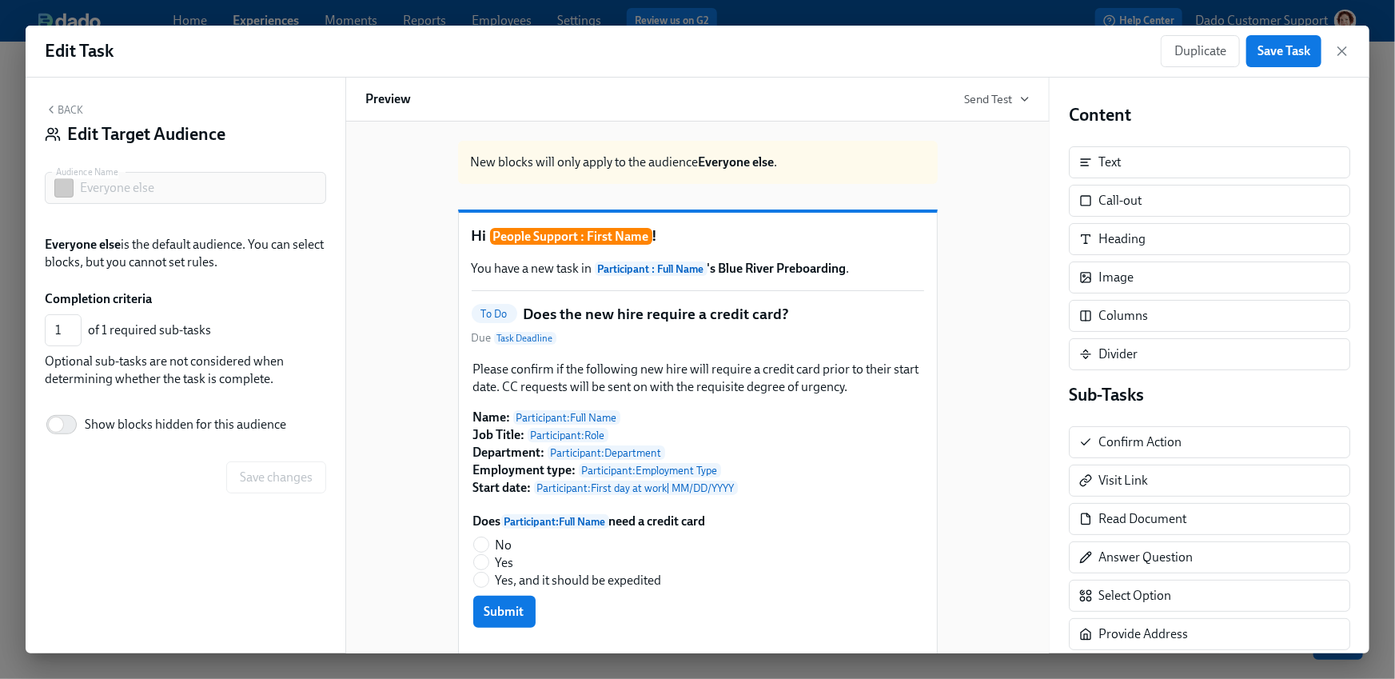
click at [236, 424] on span "Show blocks hidden for this audience" at bounding box center [186, 425] width 202 height 18
click at [109, 424] on input "Show blocks hidden for this audience" at bounding box center [56, 424] width 106 height 35
checkbox input "true"
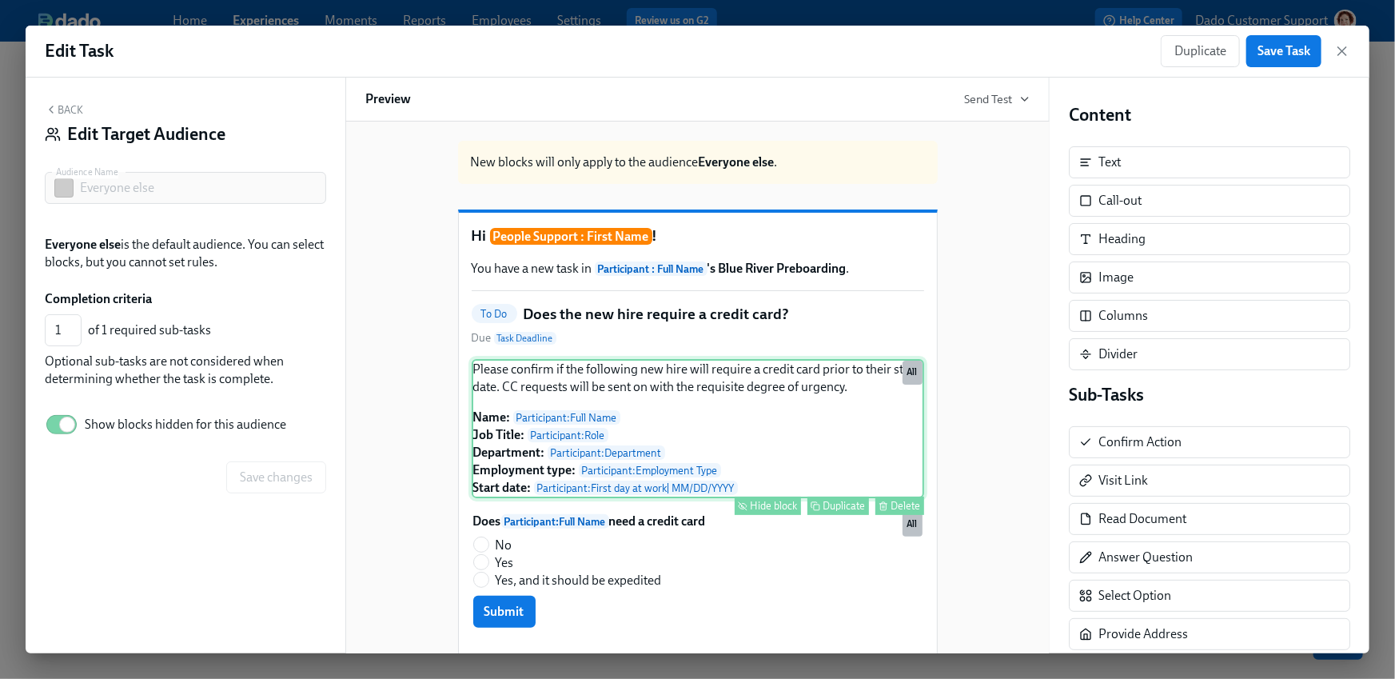
scroll to position [147, 0]
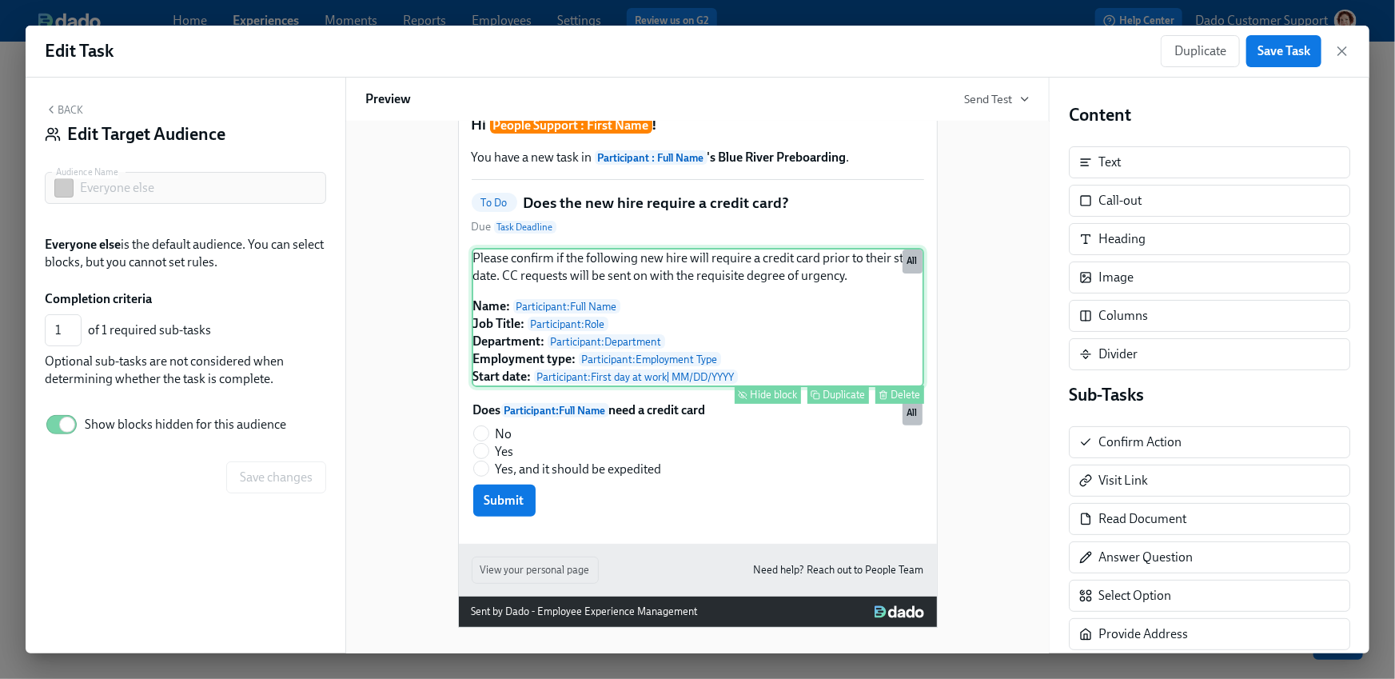
click at [779, 392] on div "Hide block" at bounding box center [774, 395] width 47 height 12
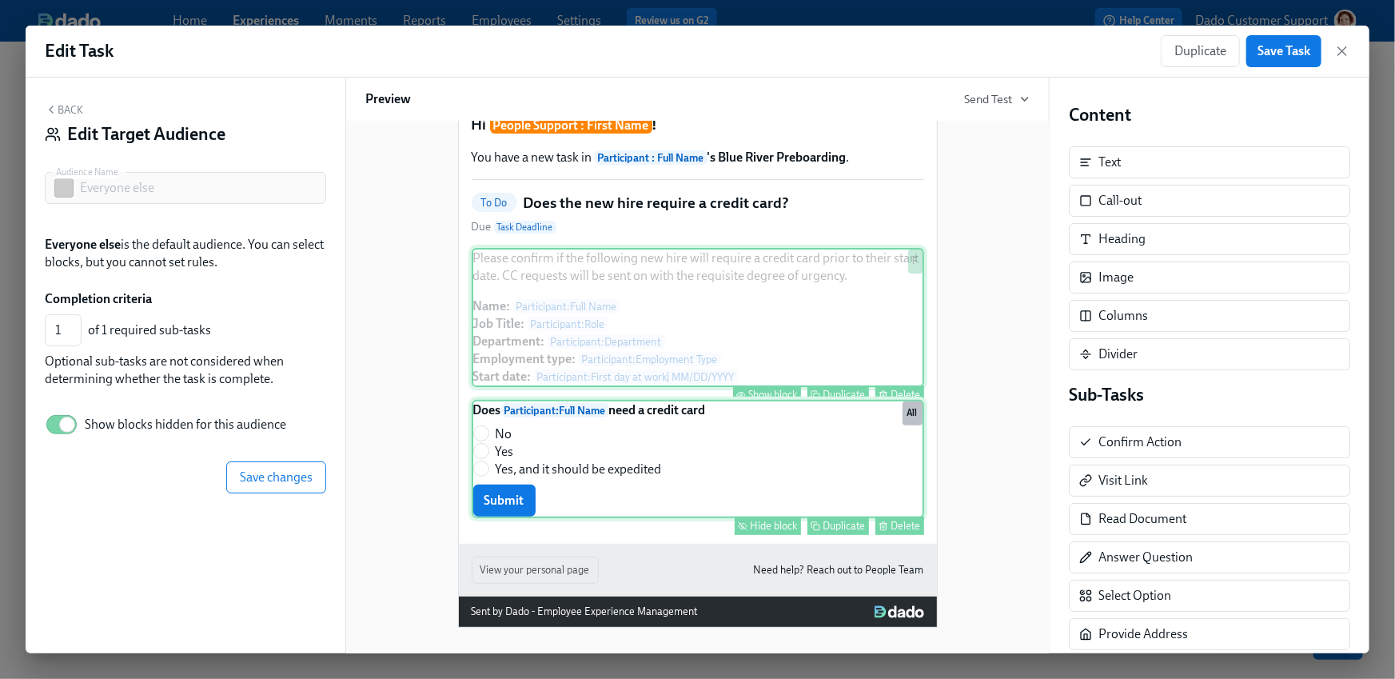
click at [771, 528] on div "Hide block" at bounding box center [774, 526] width 47 height 12
type input "0"
click at [319, 482] on button "Save changes" at bounding box center [276, 477] width 100 height 32
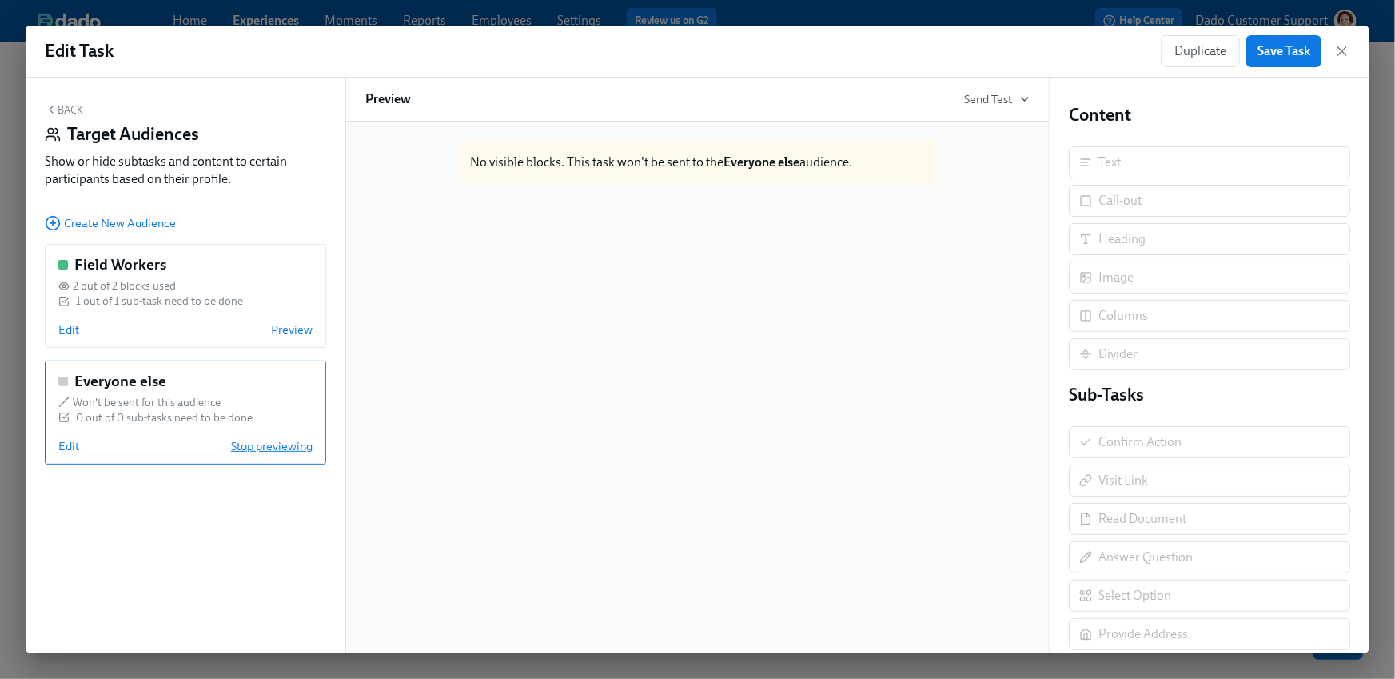
click at [282, 448] on span "Stop previewing" at bounding box center [272, 446] width 82 height 16
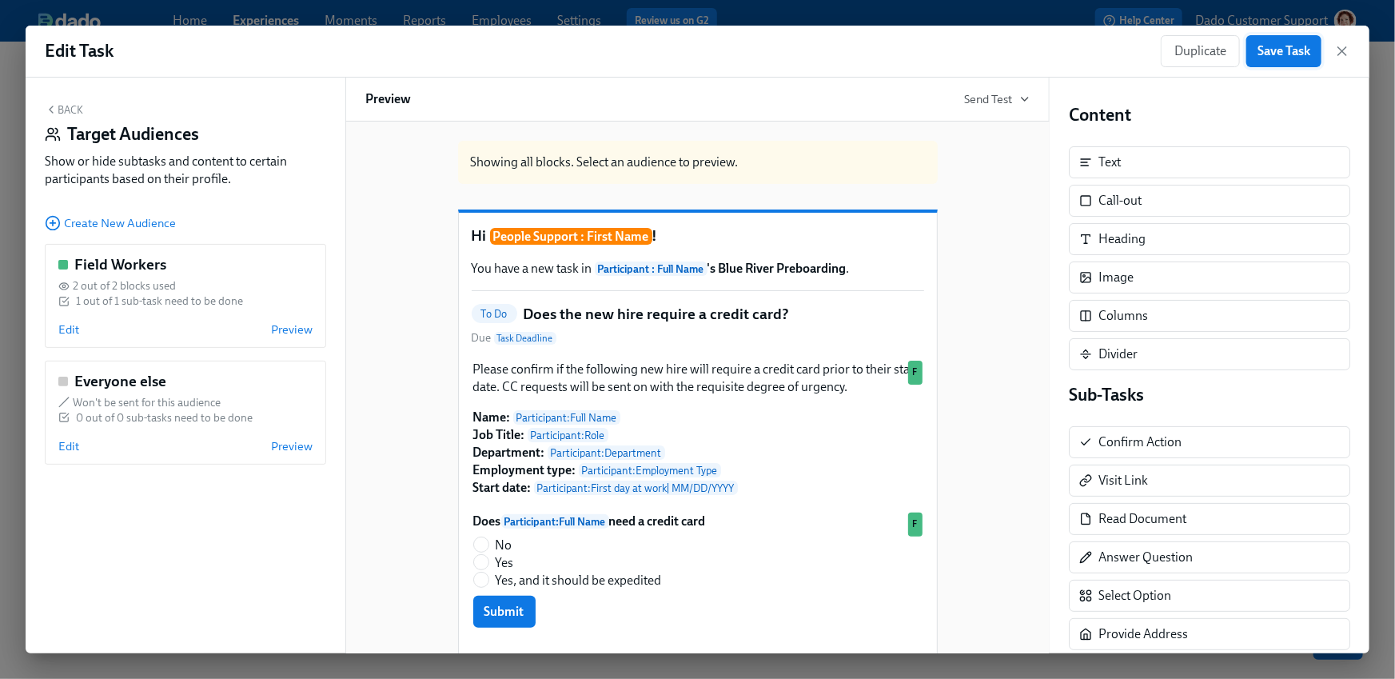
click at [1300, 54] on span "Save Task" at bounding box center [1284, 51] width 53 height 16
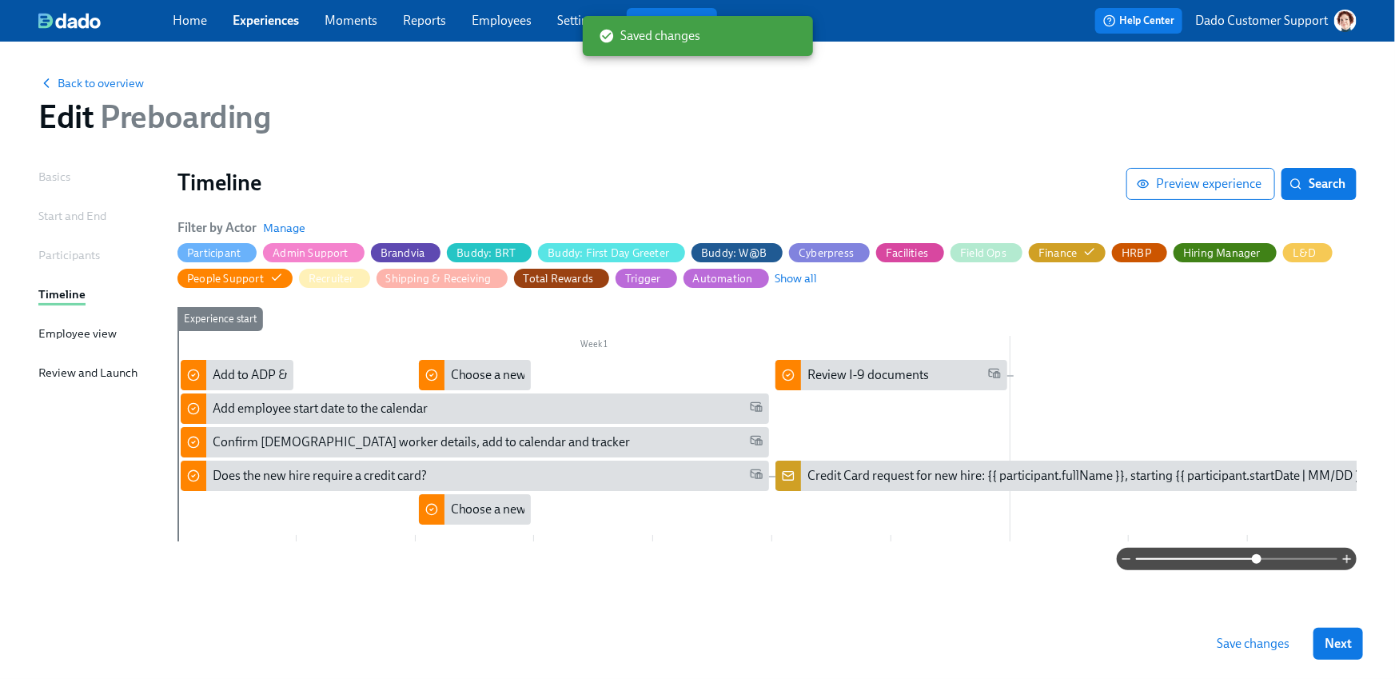
click at [1257, 649] on span "Save changes" at bounding box center [1253, 644] width 73 height 16
click at [1181, 176] on span "Preview experience" at bounding box center [1201, 184] width 122 height 16
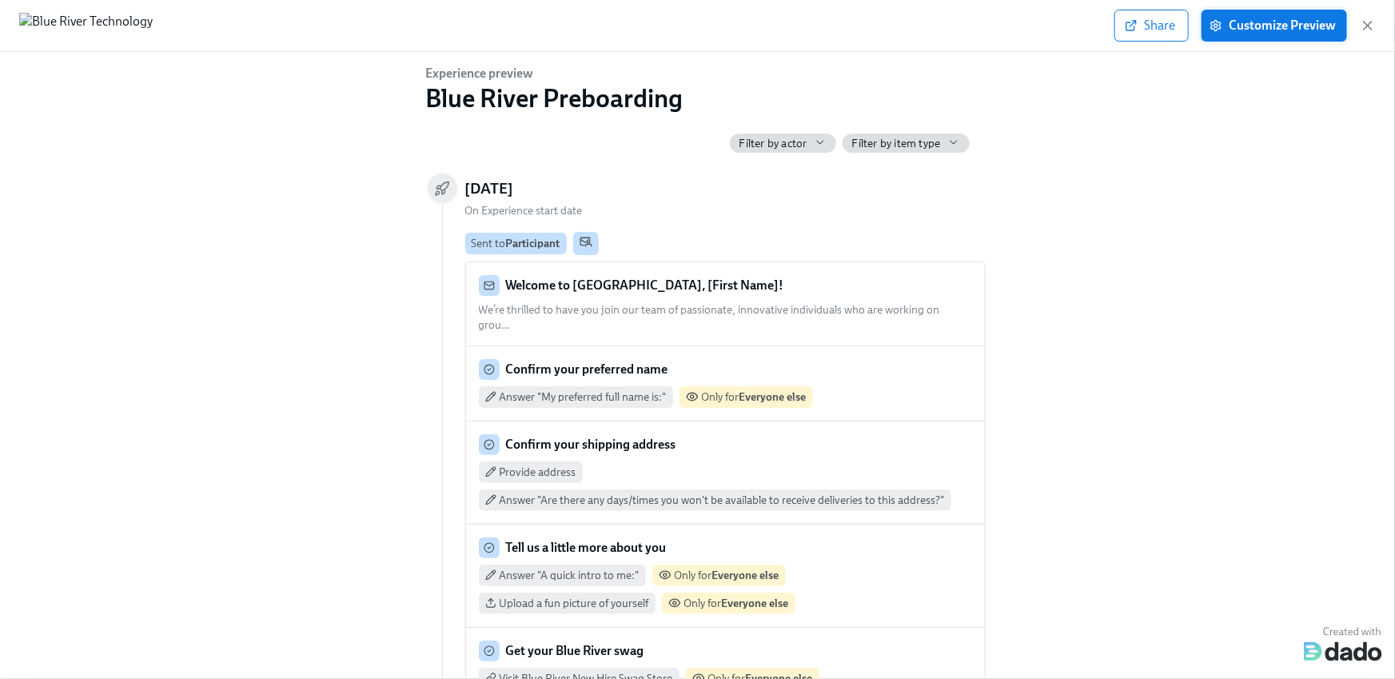
click at [1291, 27] on span "Customize Preview" at bounding box center [1274, 26] width 123 height 16
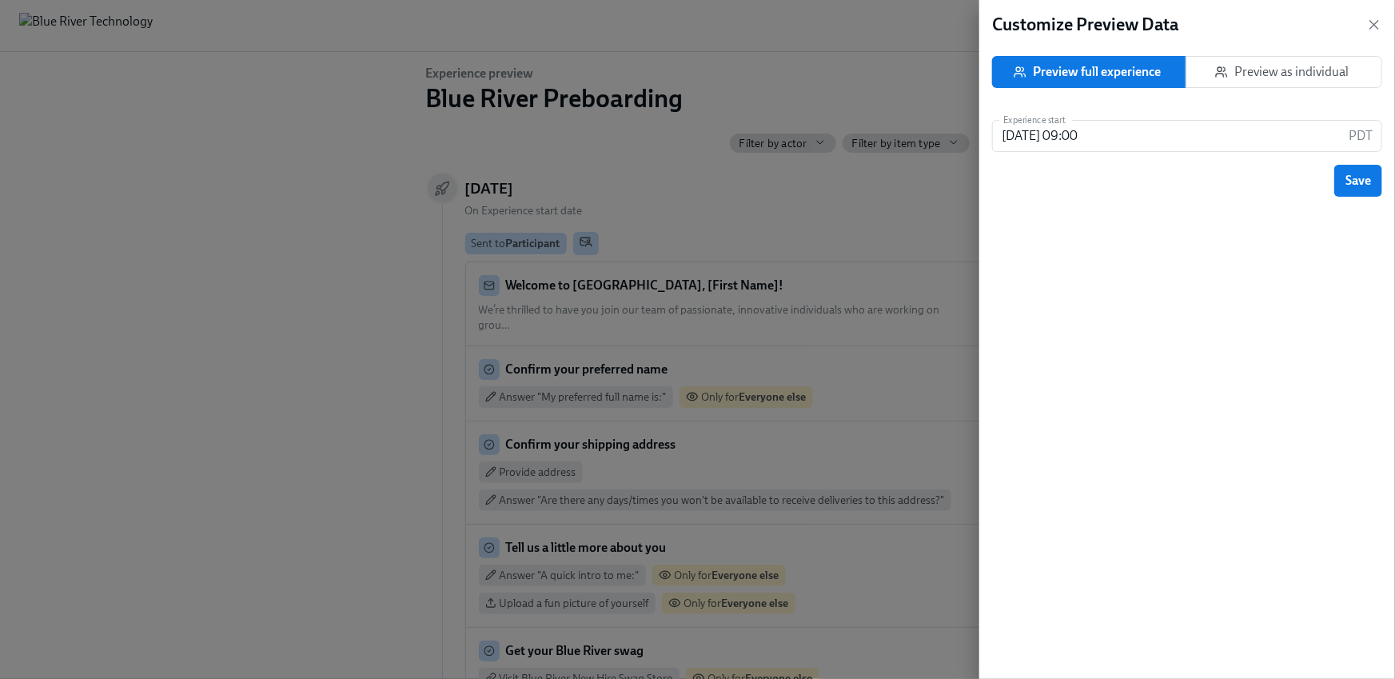
click at [1328, 74] on span "Preview as individual" at bounding box center [1285, 72] width 170 height 16
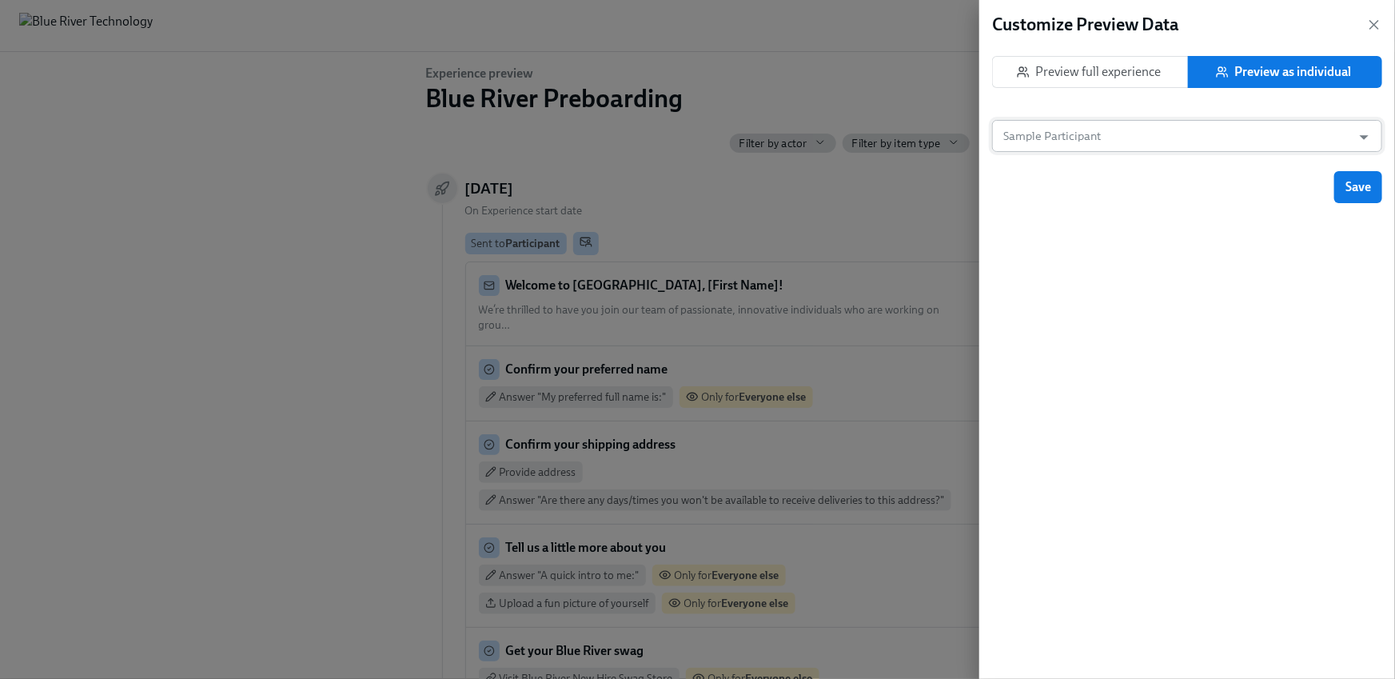
click at [1184, 151] on body "Home Experiences Moments Reports Employees Settings Review us on G2 Help Center…" at bounding box center [697, 339] width 1395 height 679
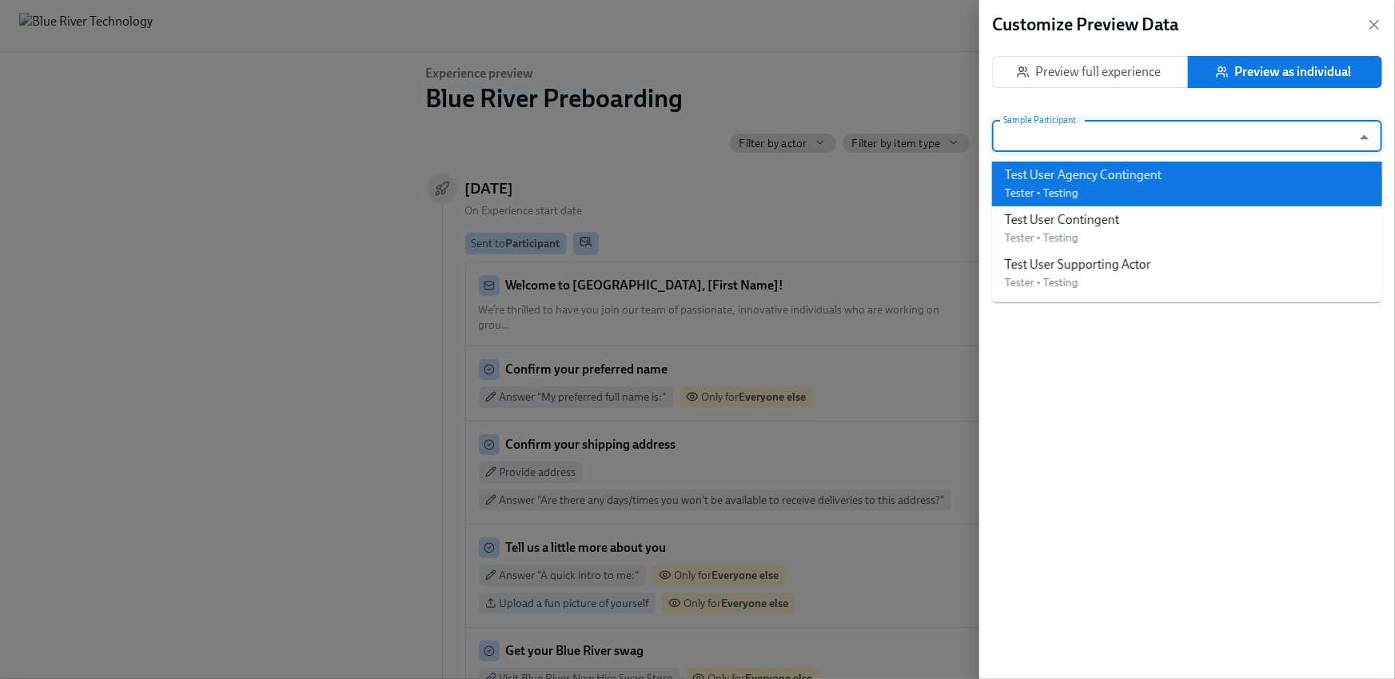
click at [1137, 182] on div "Test User Agency Contingent" at bounding box center [1083, 175] width 157 height 18
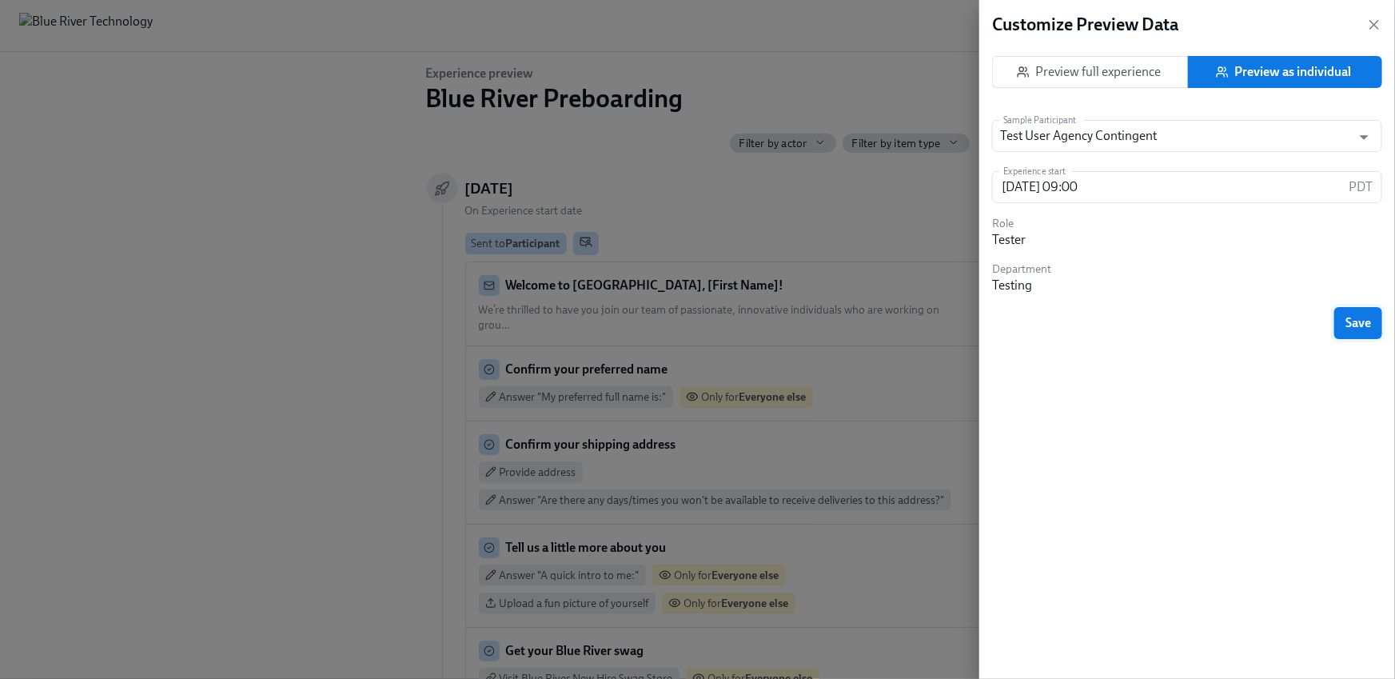
click at [1362, 321] on span "Save" at bounding box center [1359, 323] width 26 height 16
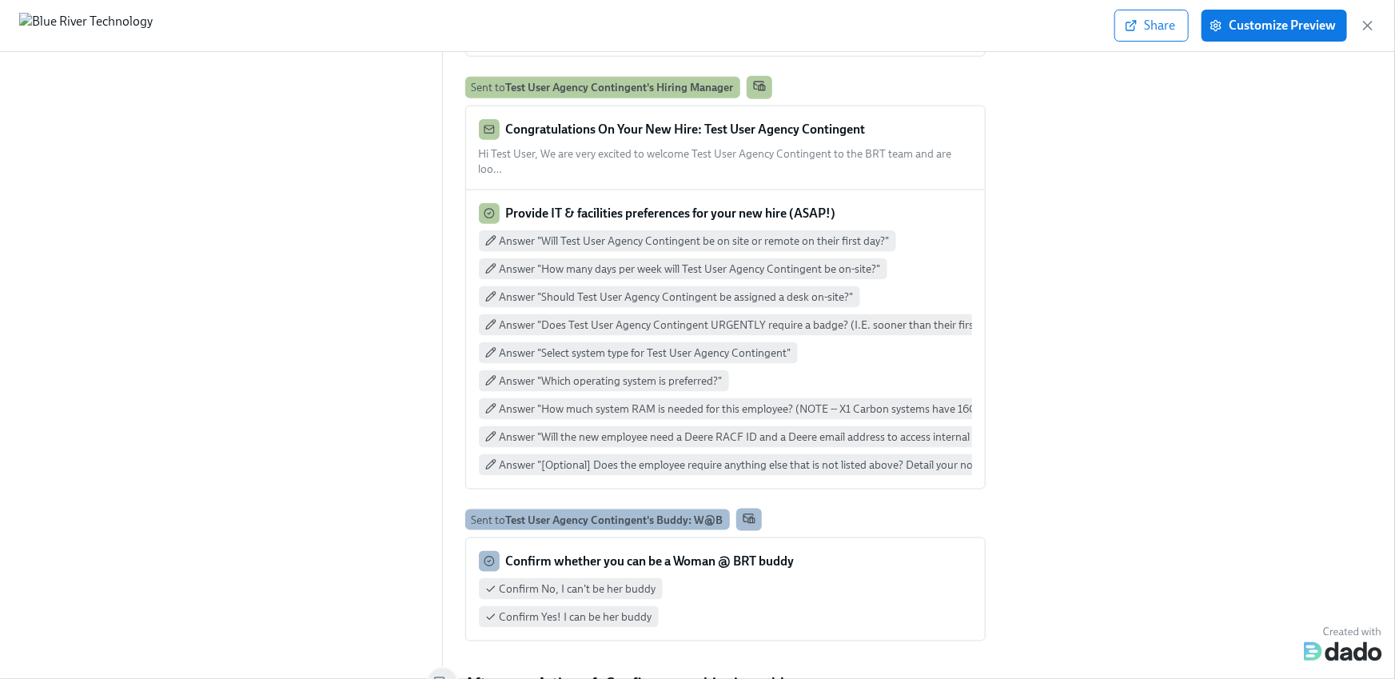
scroll to position [932, 0]
click at [1369, 20] on icon "button" at bounding box center [1368, 26] width 16 height 16
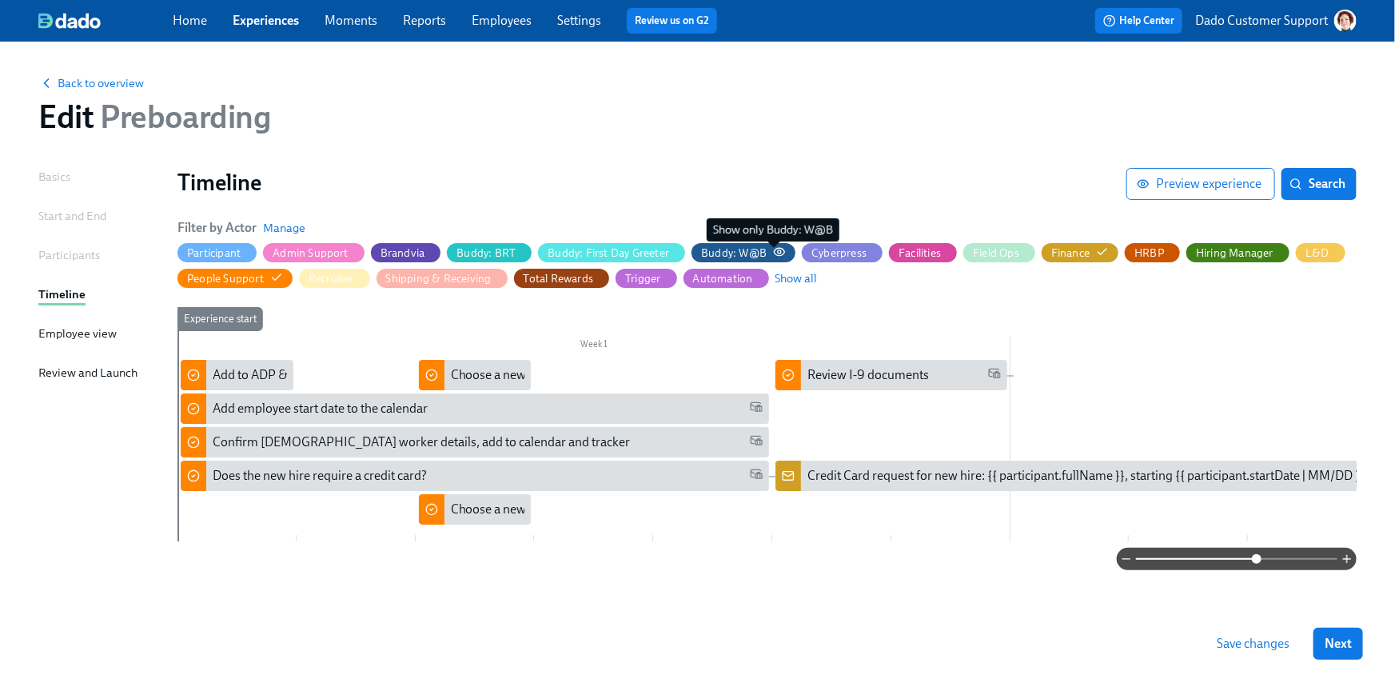
click at [778, 254] on circle "button" at bounding box center [779, 251] width 3 height 3
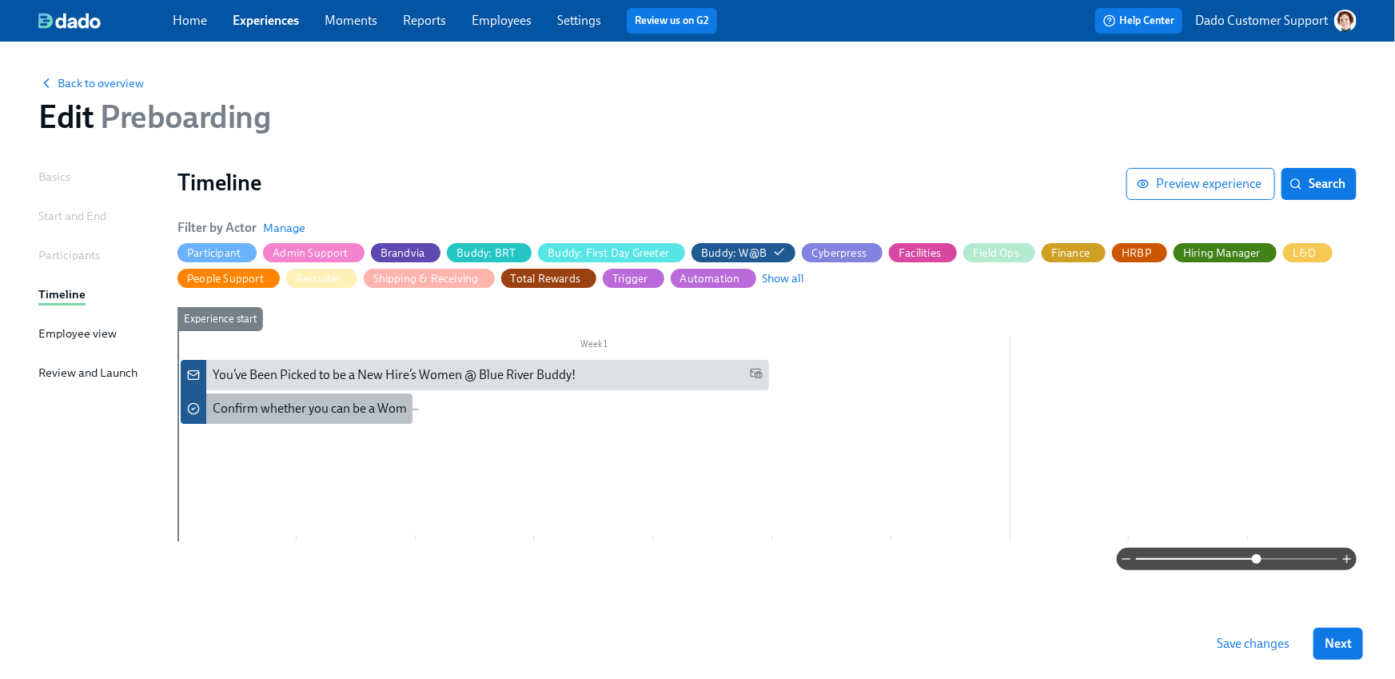
click at [248, 414] on div "Confirm whether you can be a Woman @ BRT buddy" at bounding box center [355, 409] width 285 height 18
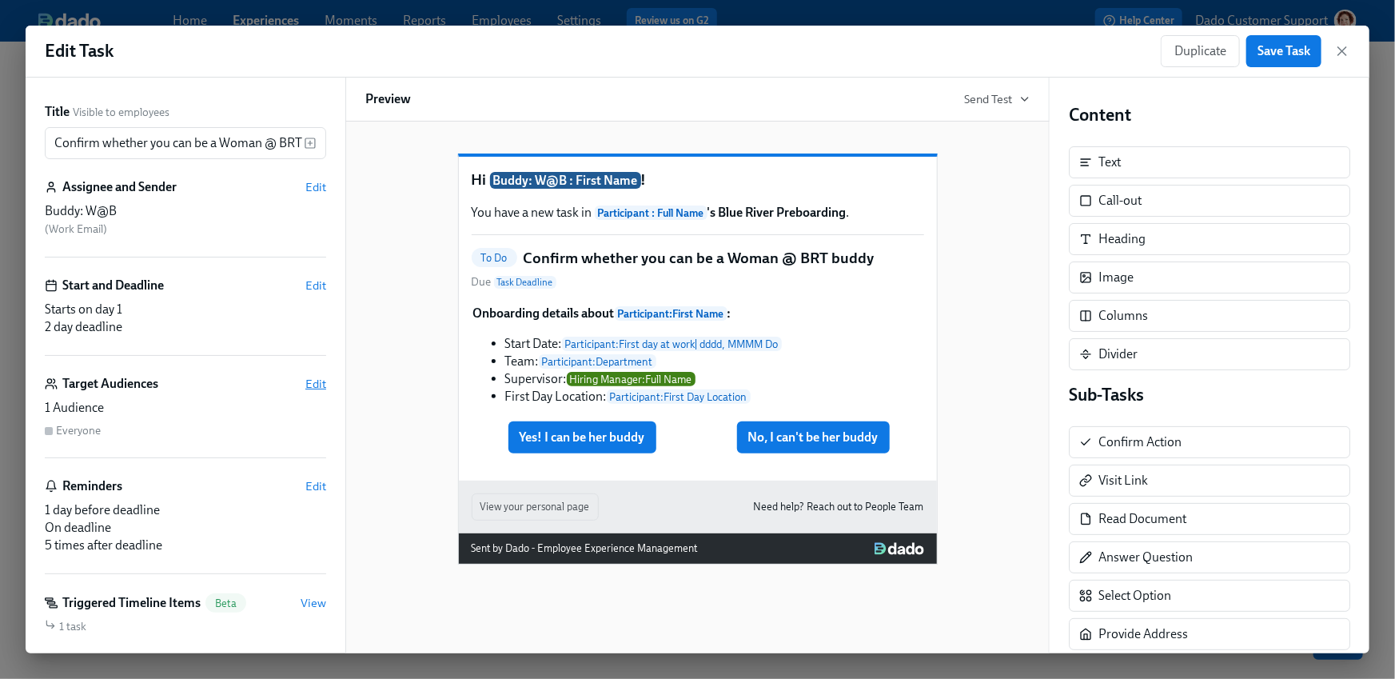
click at [310, 391] on span "Edit" at bounding box center [315, 384] width 21 height 16
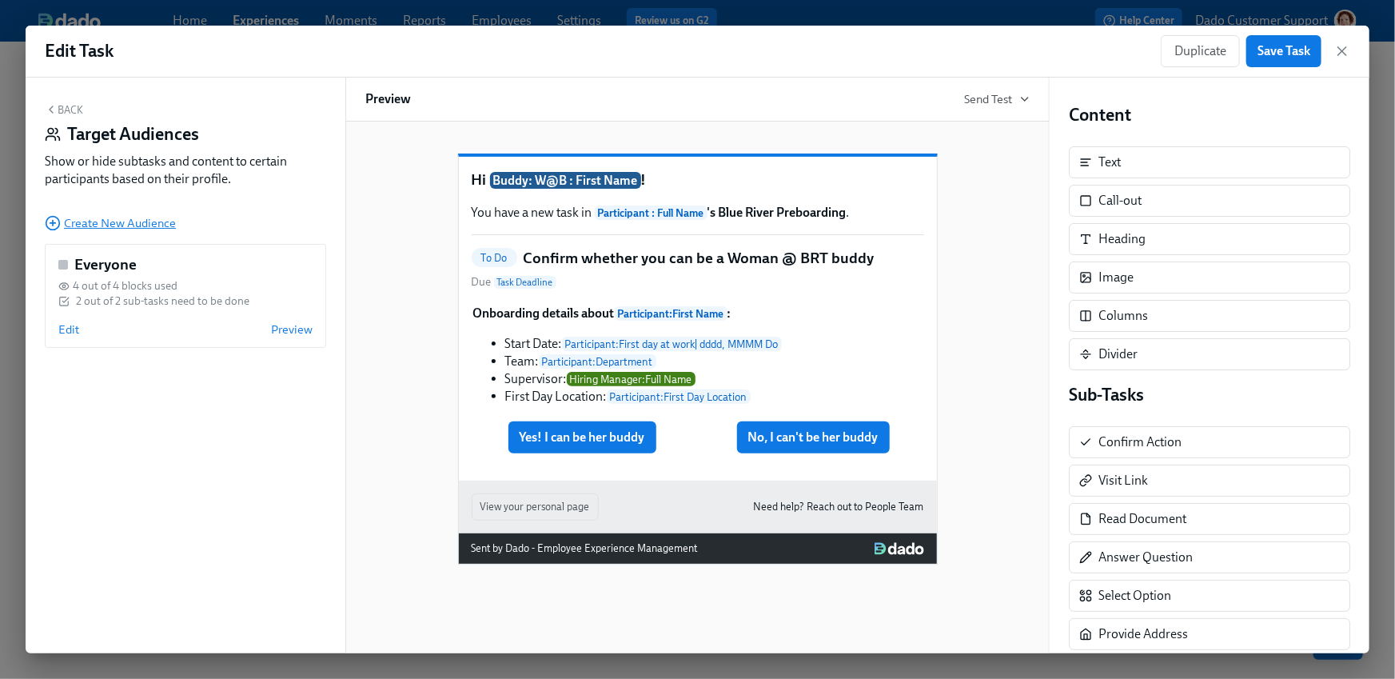
click at [58, 226] on circle "button" at bounding box center [53, 224] width 14 height 14
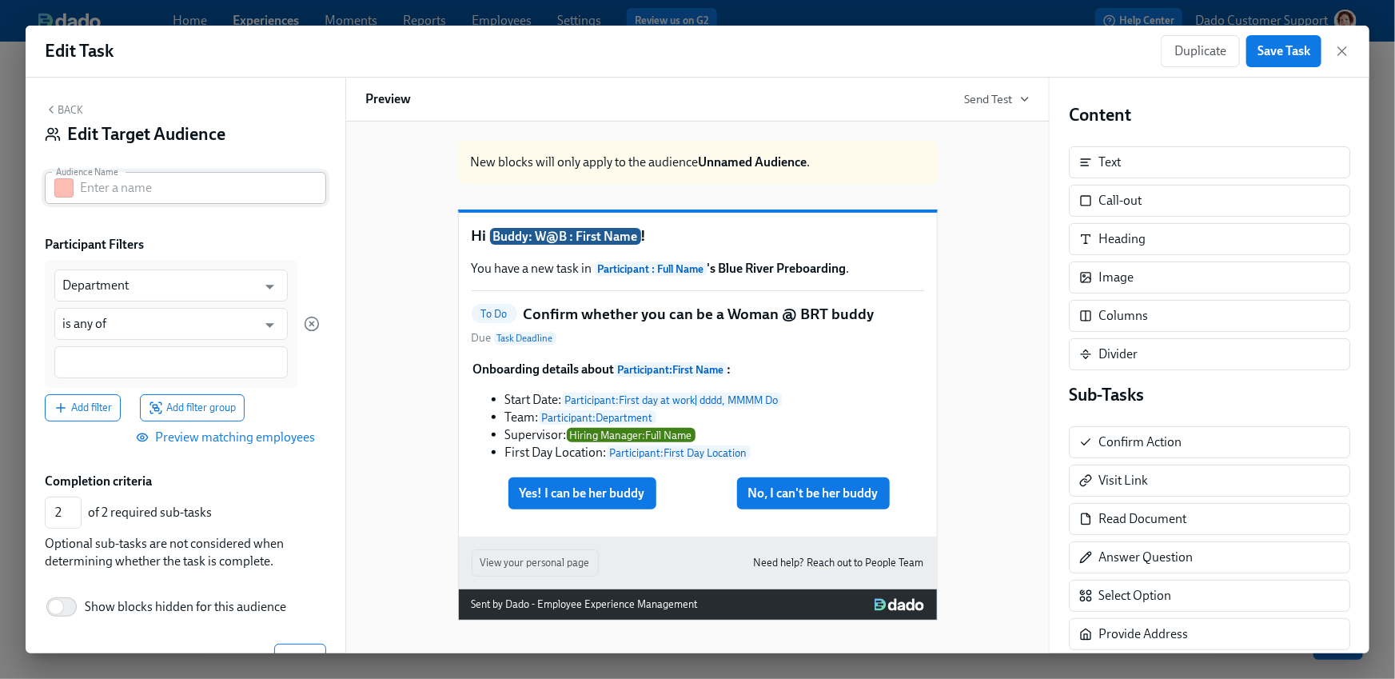
click at [62, 187] on button "button" at bounding box center [63, 187] width 19 height 19
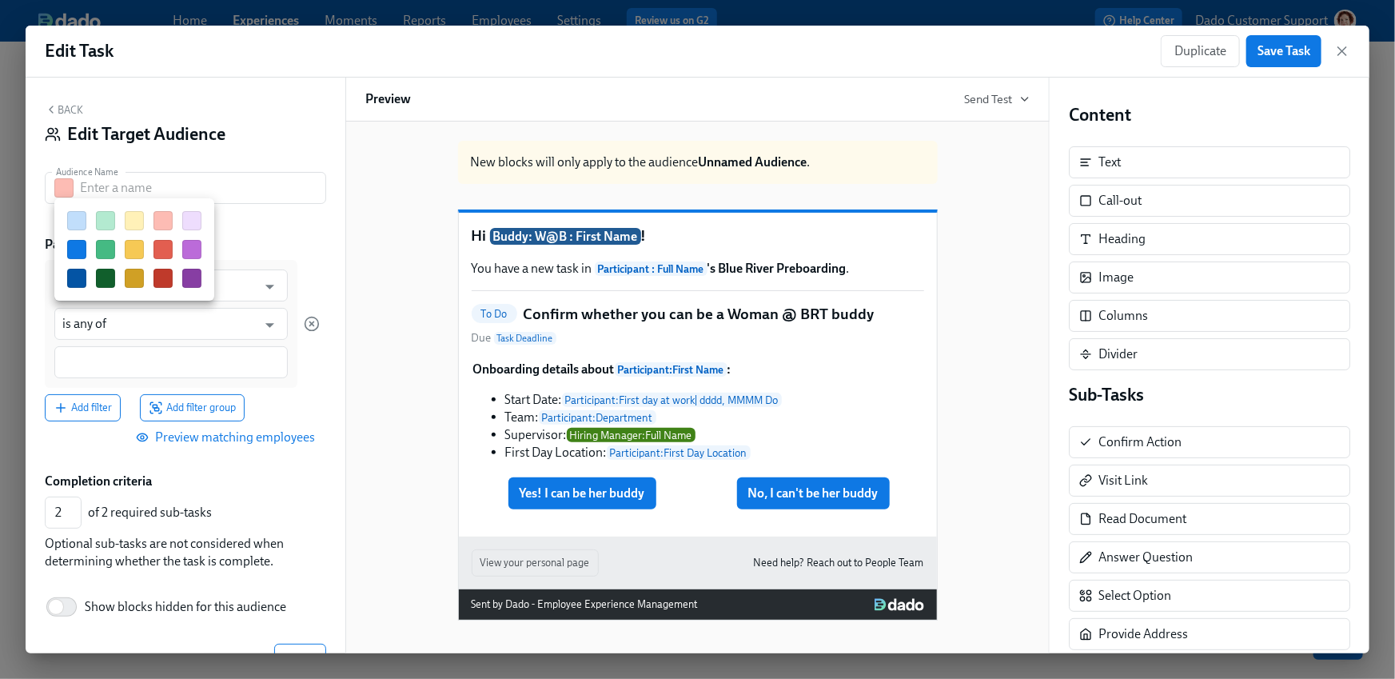
click at [106, 245] on button "button" at bounding box center [105, 249] width 19 height 19
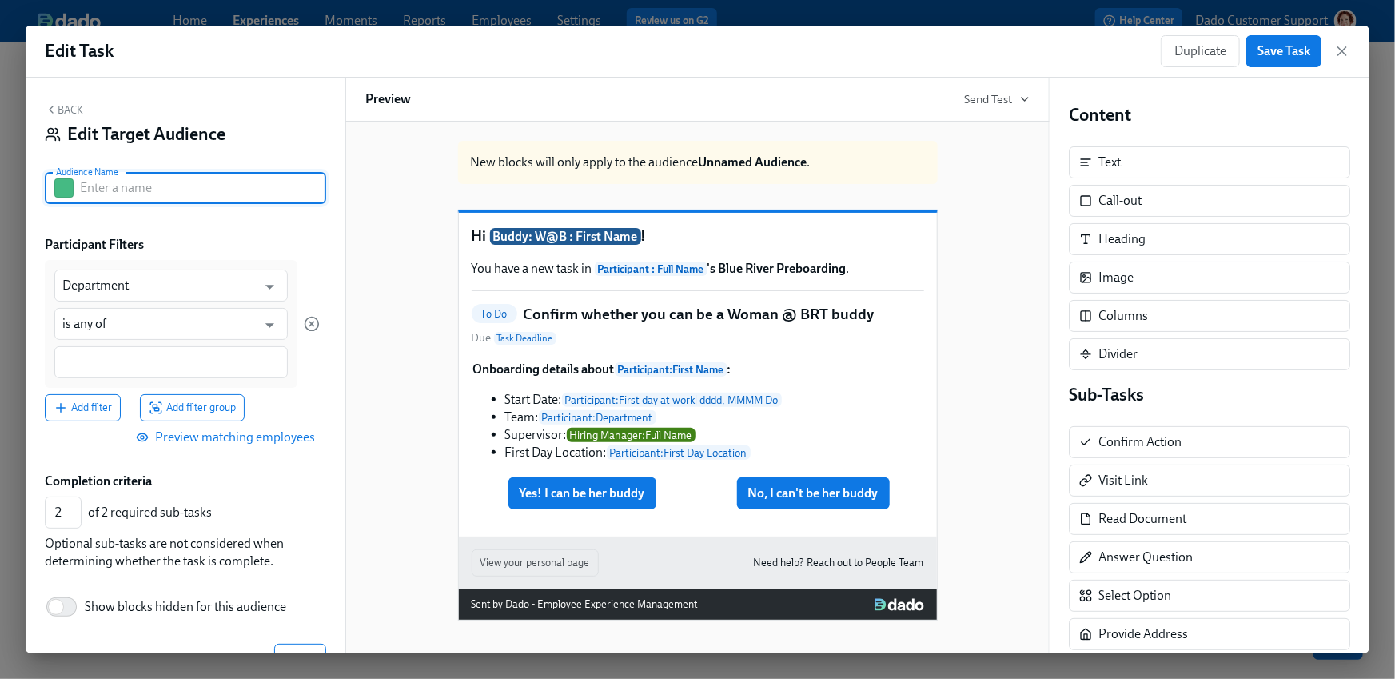
click at [113, 195] on input "text" at bounding box center [203, 188] width 246 height 32
click at [56, 190] on button "button" at bounding box center [63, 187] width 19 height 19
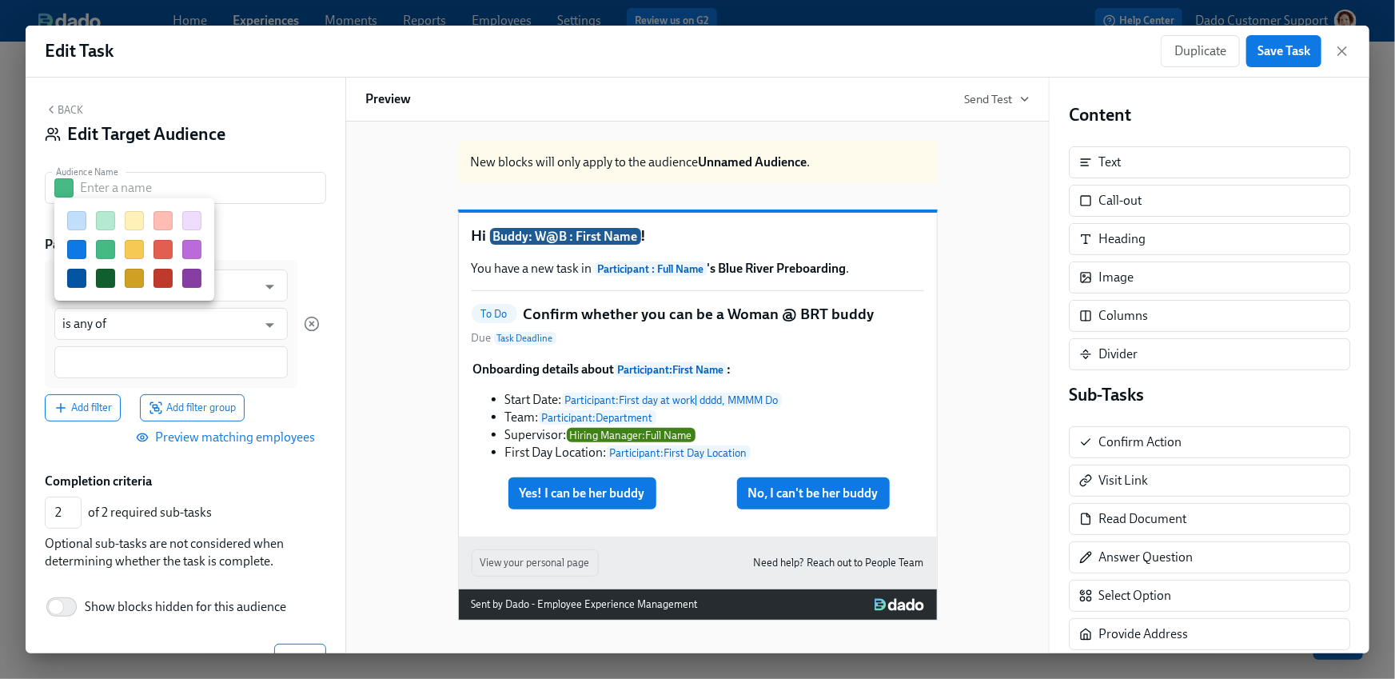
click at [129, 257] on button "button" at bounding box center [134, 249] width 19 height 19
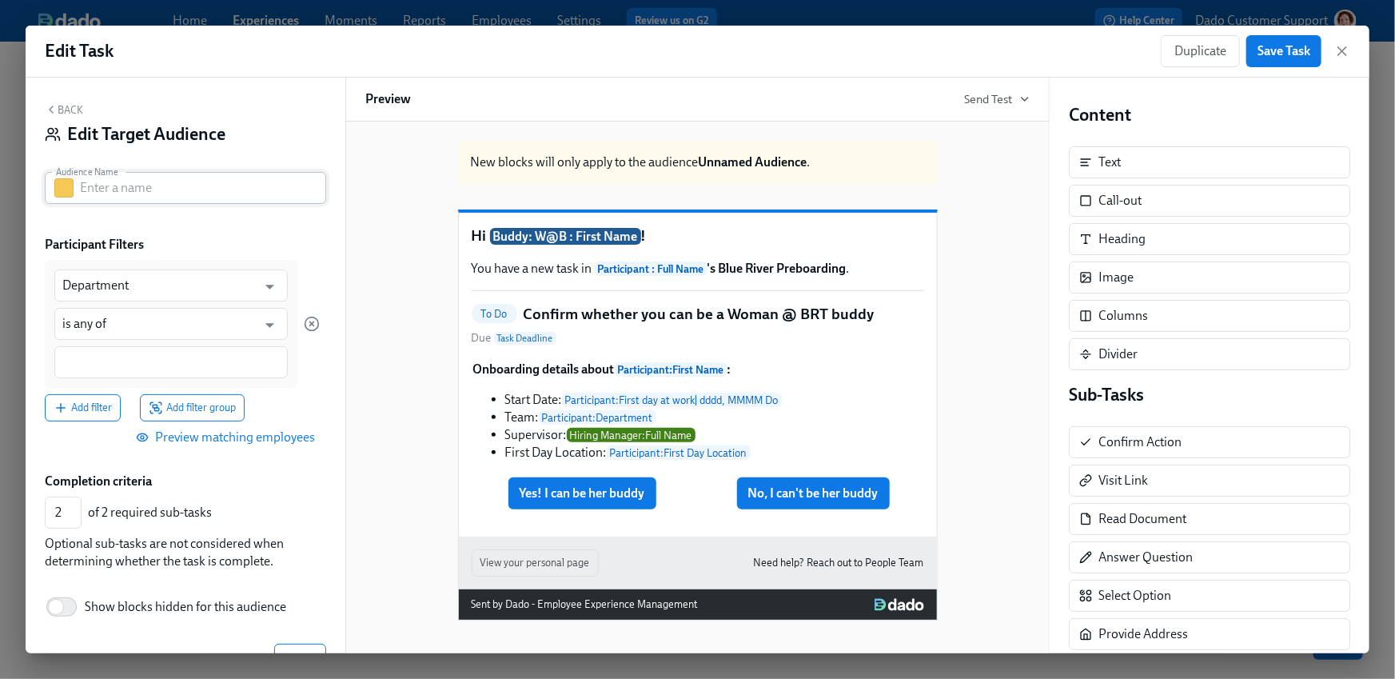
click at [128, 187] on input "text" at bounding box center [203, 188] width 246 height 32
type input "Agency Contingent"
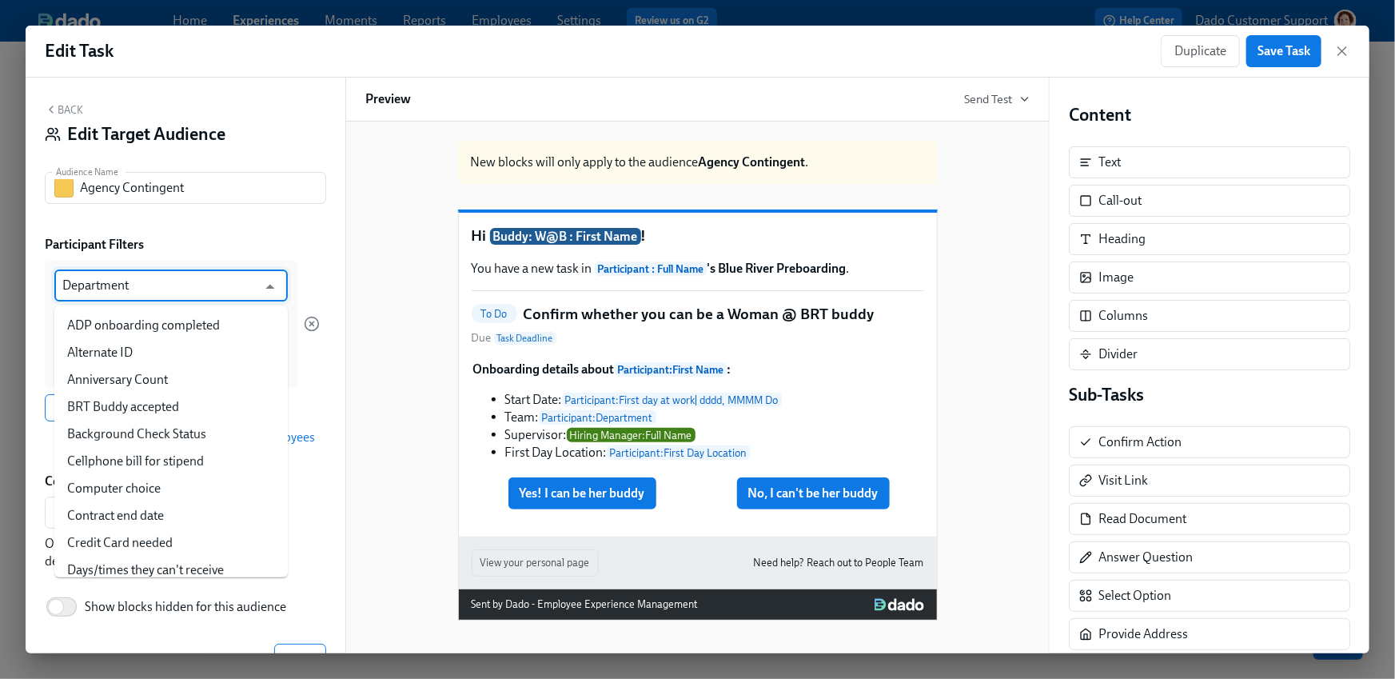
click at [96, 298] on input "Department" at bounding box center [159, 285] width 194 height 32
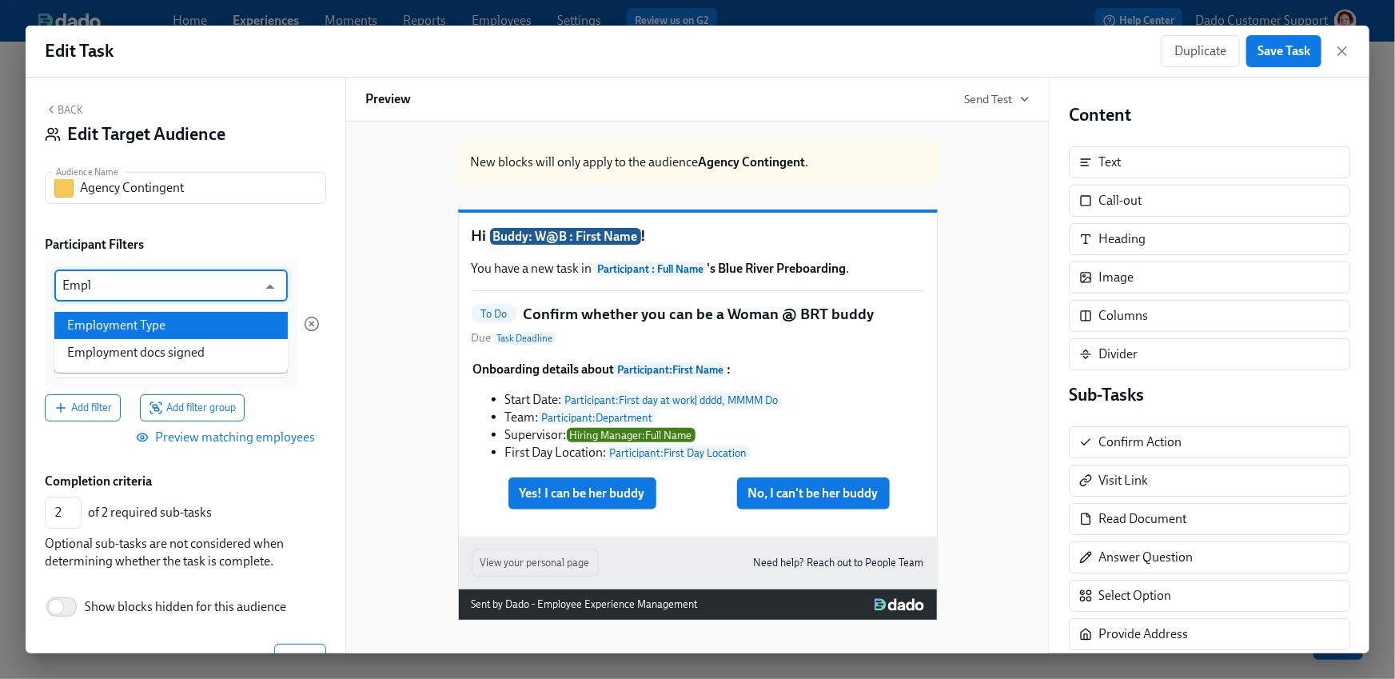
click at [124, 321] on li "Employment Type" at bounding box center [171, 325] width 234 height 27
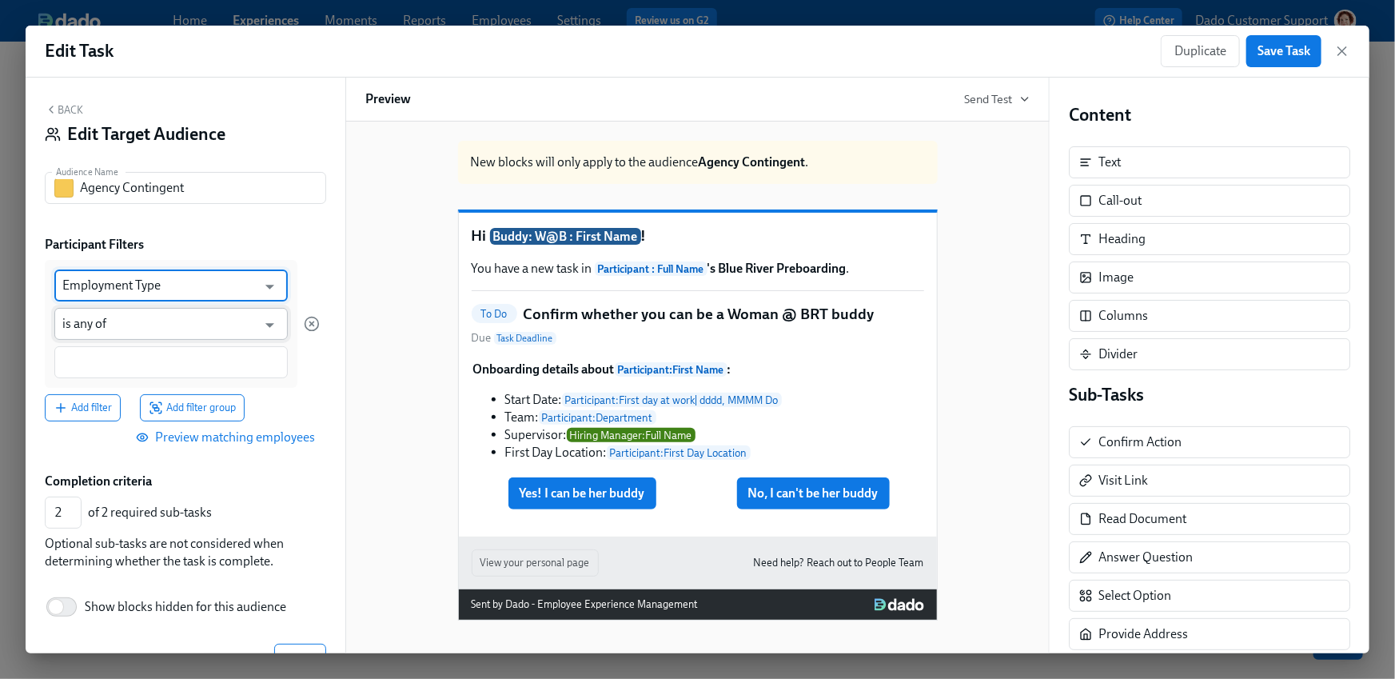
type input "Employment Type"
click at [98, 322] on input "is any of" at bounding box center [159, 324] width 194 height 32
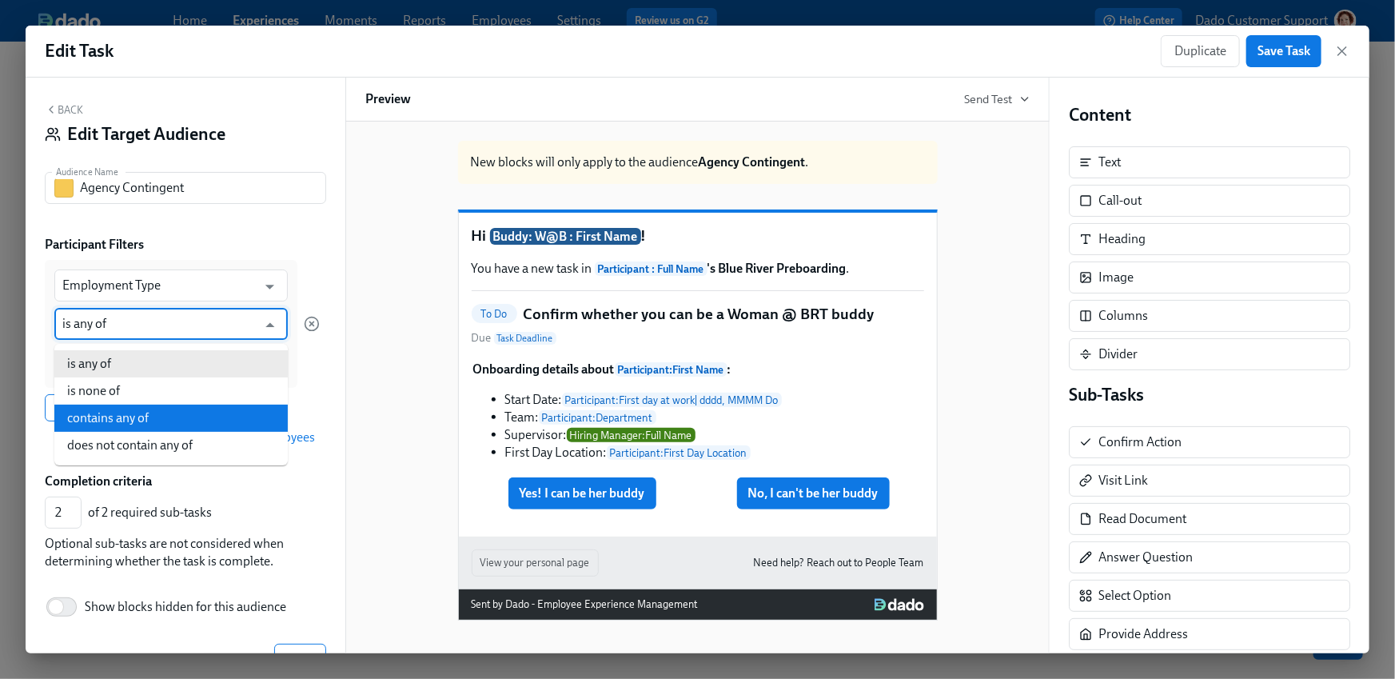
click at [121, 409] on li "contains any of" at bounding box center [171, 418] width 234 height 27
type input "contains any of"
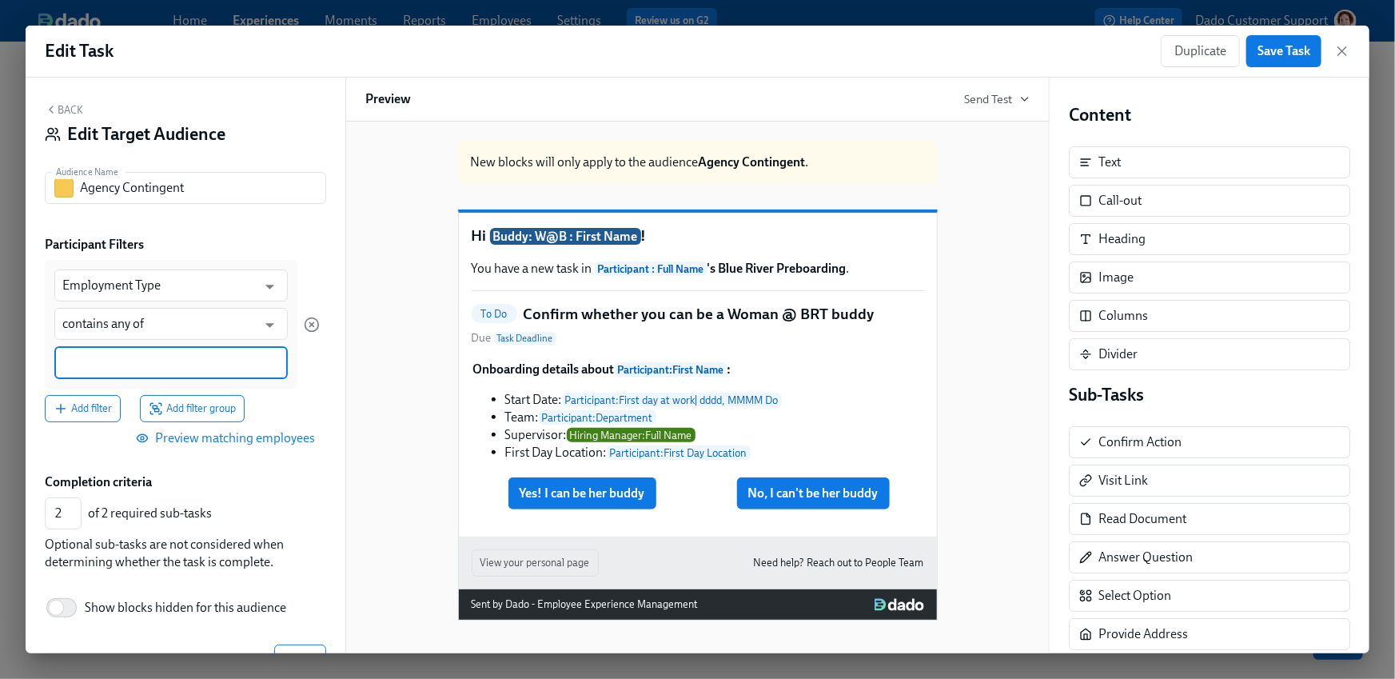
click at [92, 365] on input at bounding box center [171, 362] width 218 height 17
type input "Agency"
click at [194, 182] on input "Agency Contingent" at bounding box center [203, 188] width 246 height 32
click at [132, 374] on div "Agency" at bounding box center [171, 363] width 234 height 34
paste input "Agency Contingent"
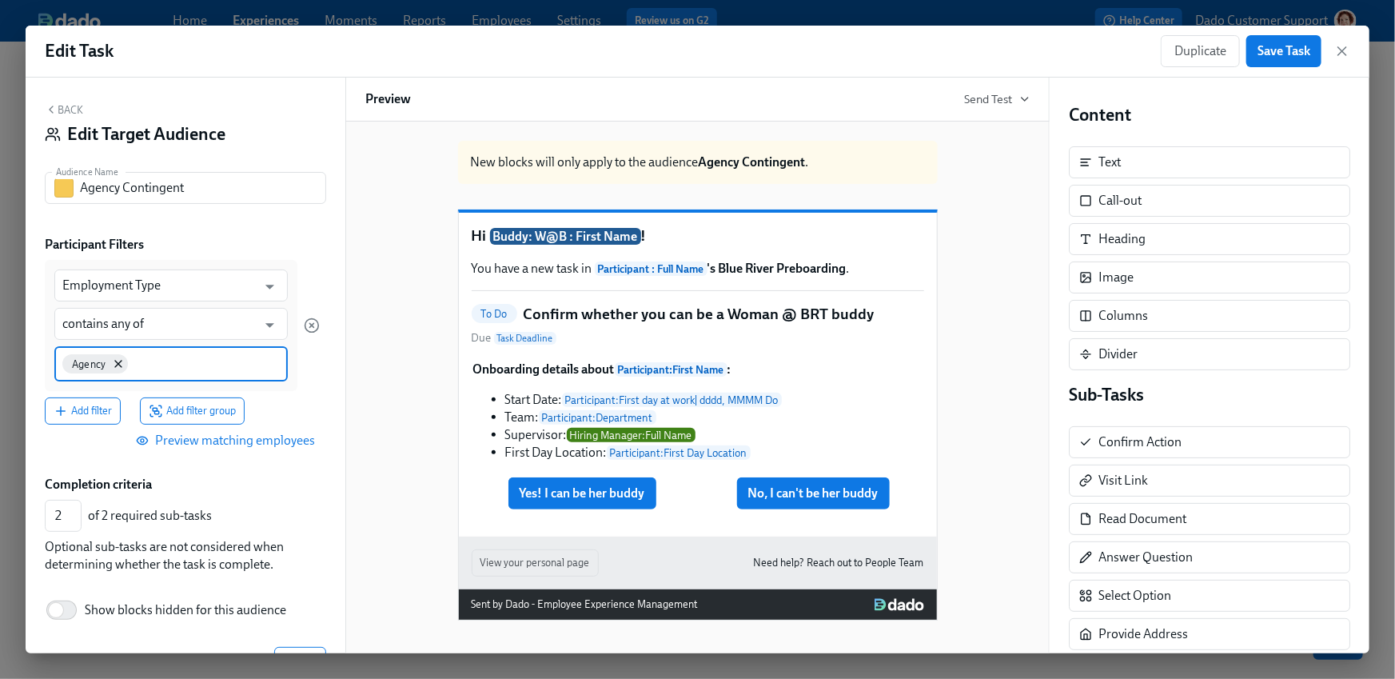
type input "Agency Contingent"
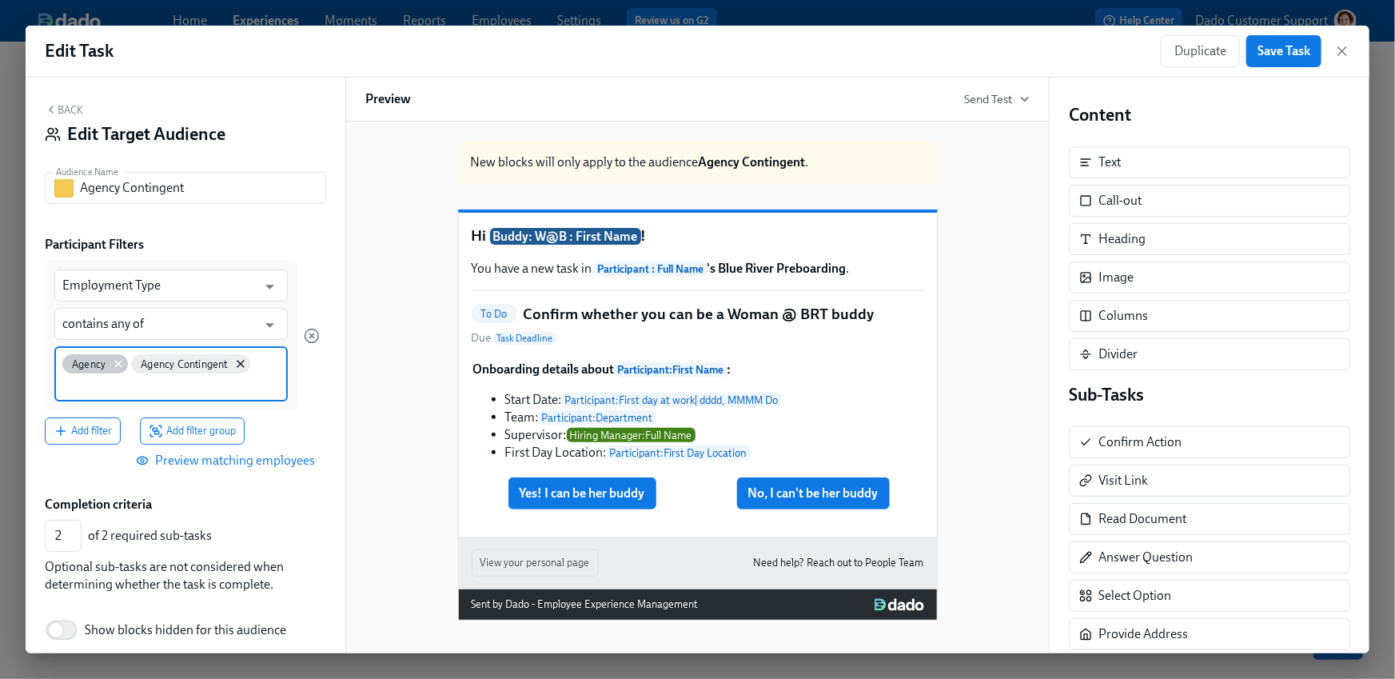
click at [118, 361] on icon at bounding box center [118, 363] width 13 height 13
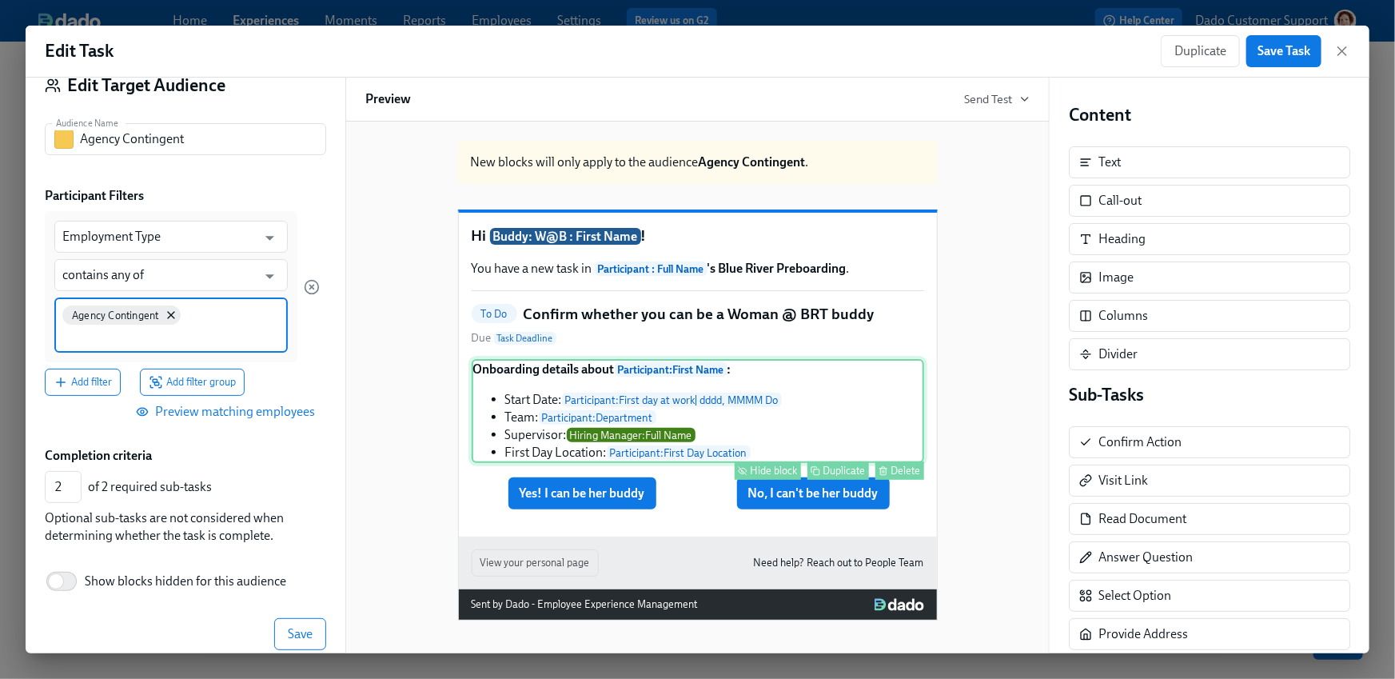
click at [765, 480] on button "Hide block" at bounding box center [768, 470] width 66 height 18
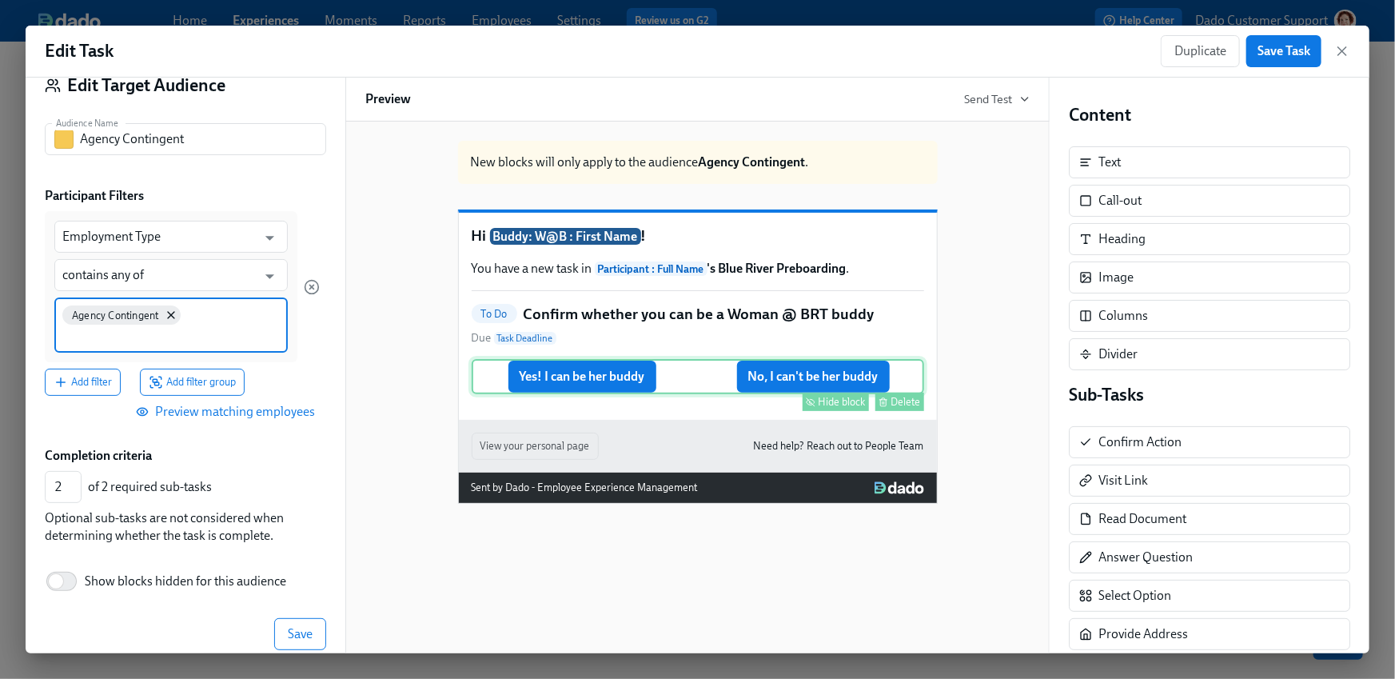
click at [828, 408] on div "Hide block" at bounding box center [842, 402] width 47 height 12
type input "0"
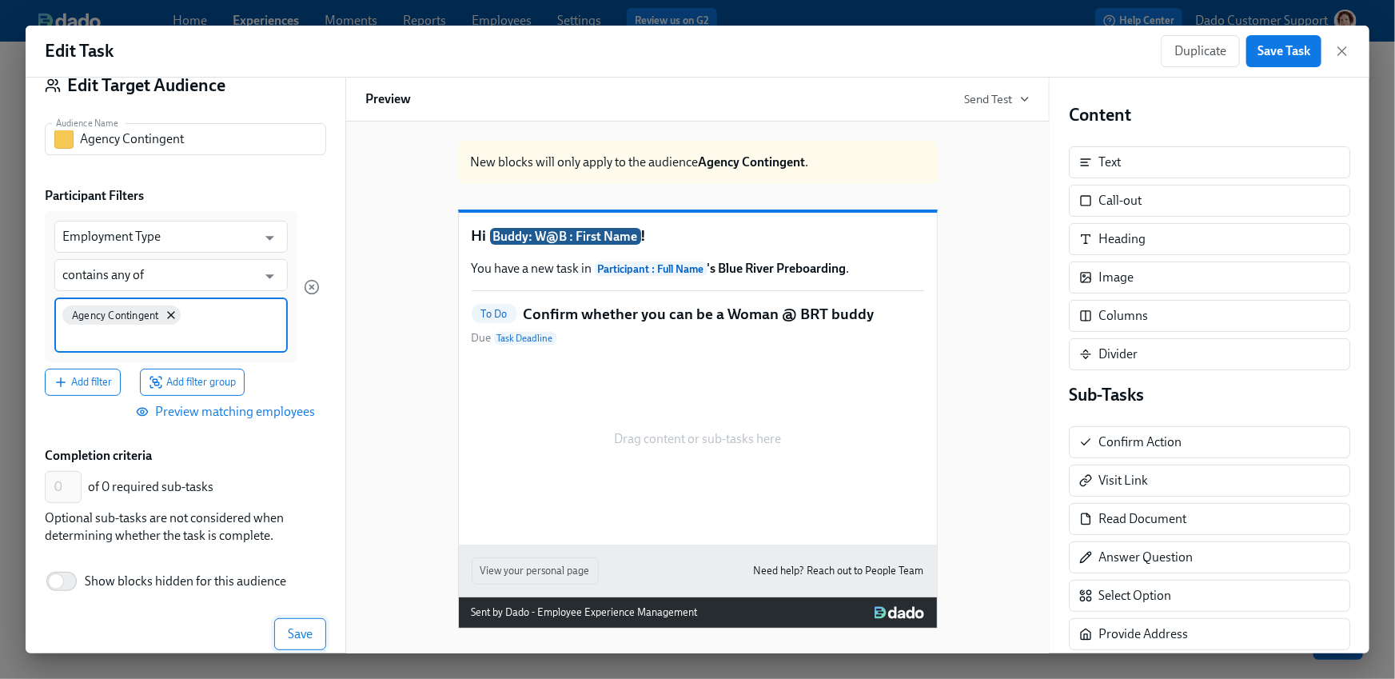
click at [306, 626] on span "Save" at bounding box center [300, 634] width 25 height 16
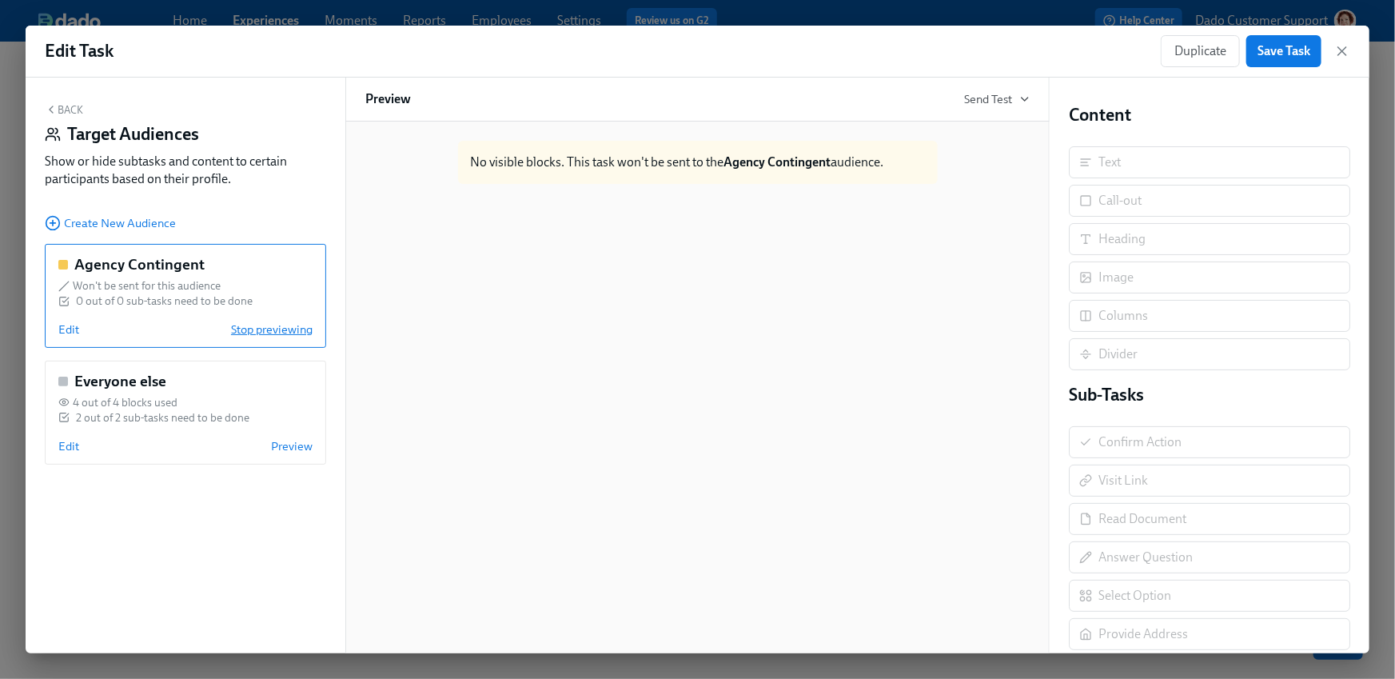
click at [276, 326] on span "Stop previewing" at bounding box center [272, 329] width 82 height 16
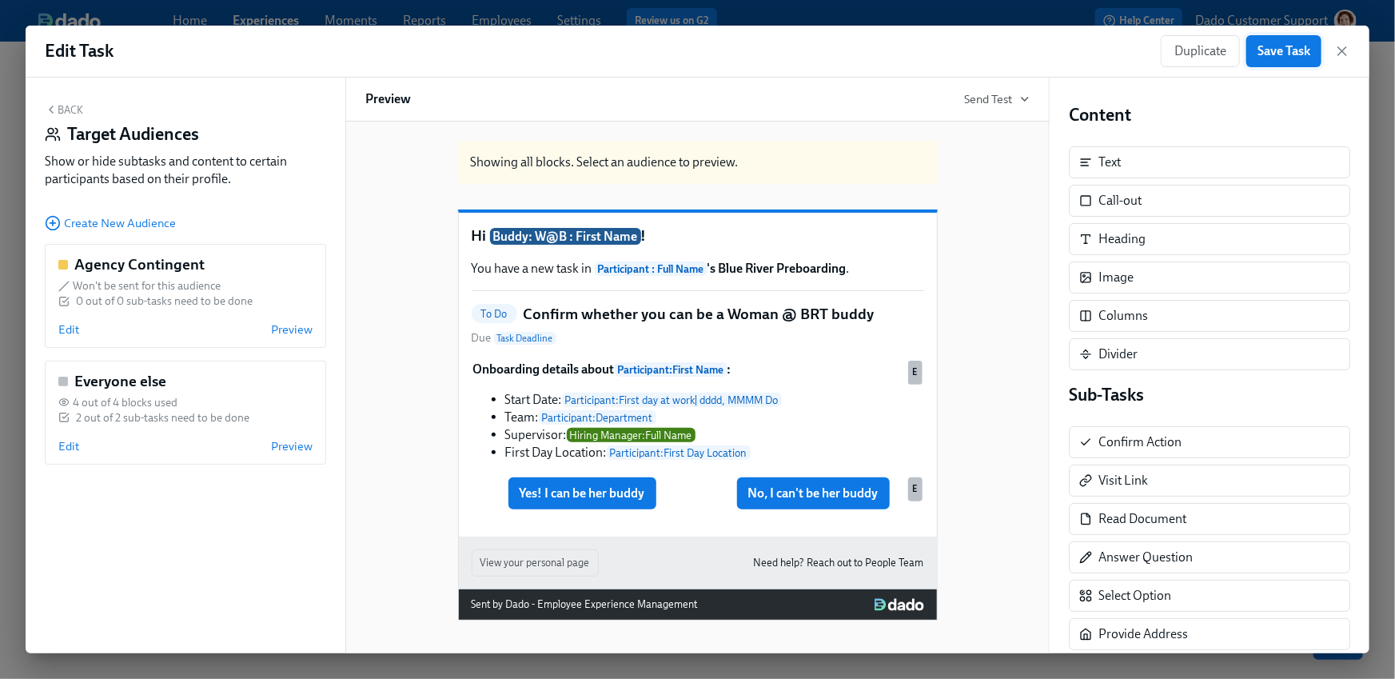
click at [1297, 56] on span "Save Task" at bounding box center [1284, 51] width 53 height 16
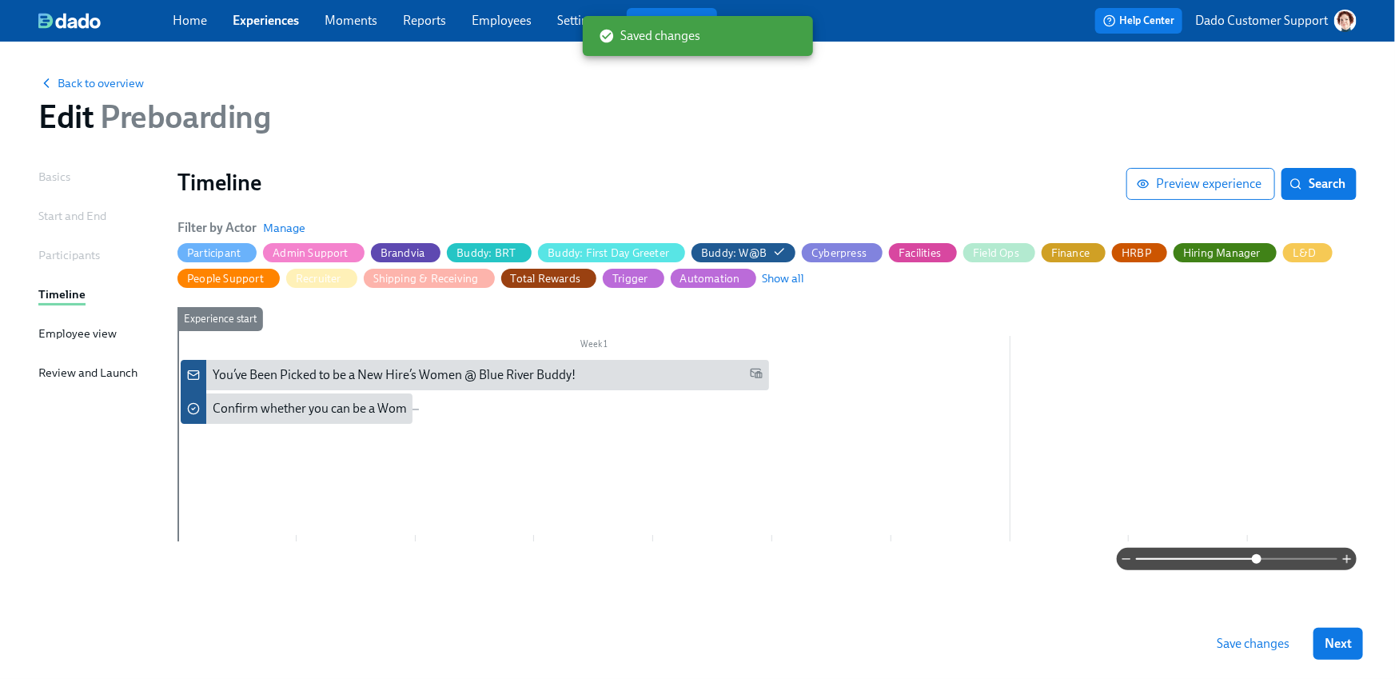
click at [1257, 646] on span "Save changes" at bounding box center [1253, 644] width 73 height 16
click at [1161, 180] on span "Preview experience" at bounding box center [1201, 184] width 122 height 16
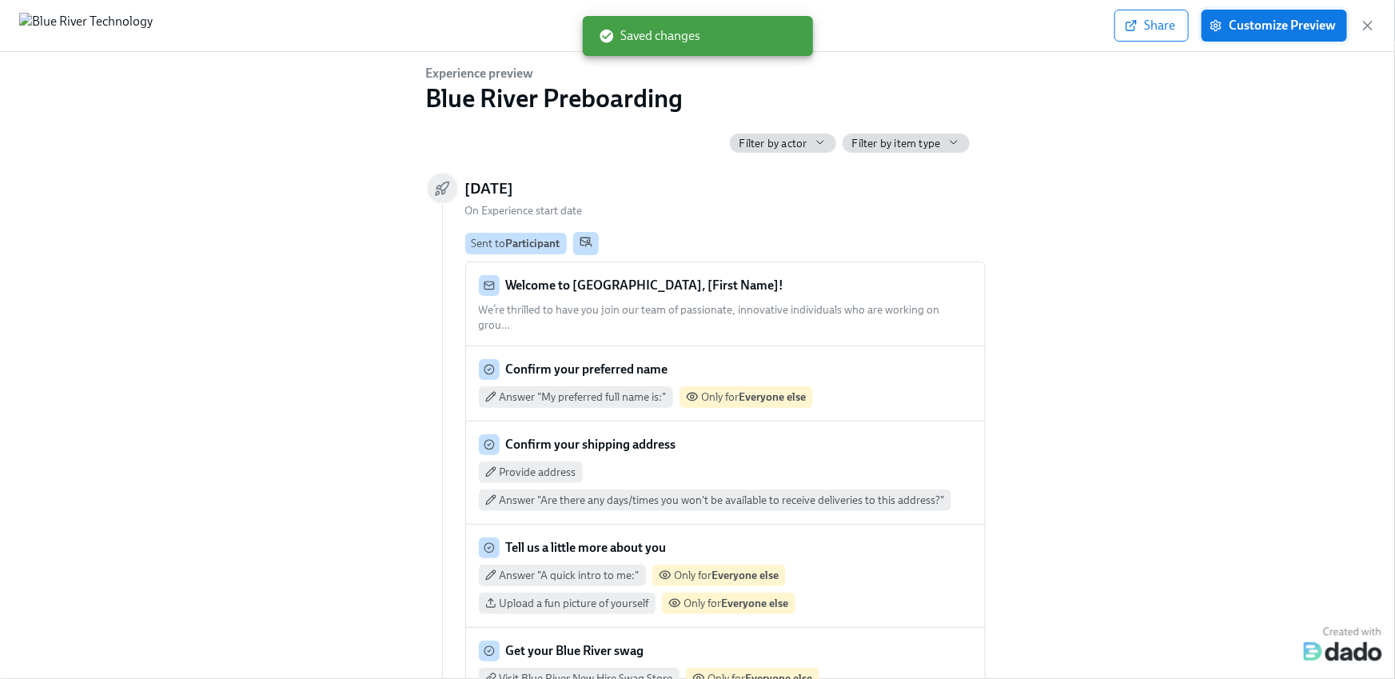
click at [1260, 28] on span "Customize Preview" at bounding box center [1274, 26] width 123 height 16
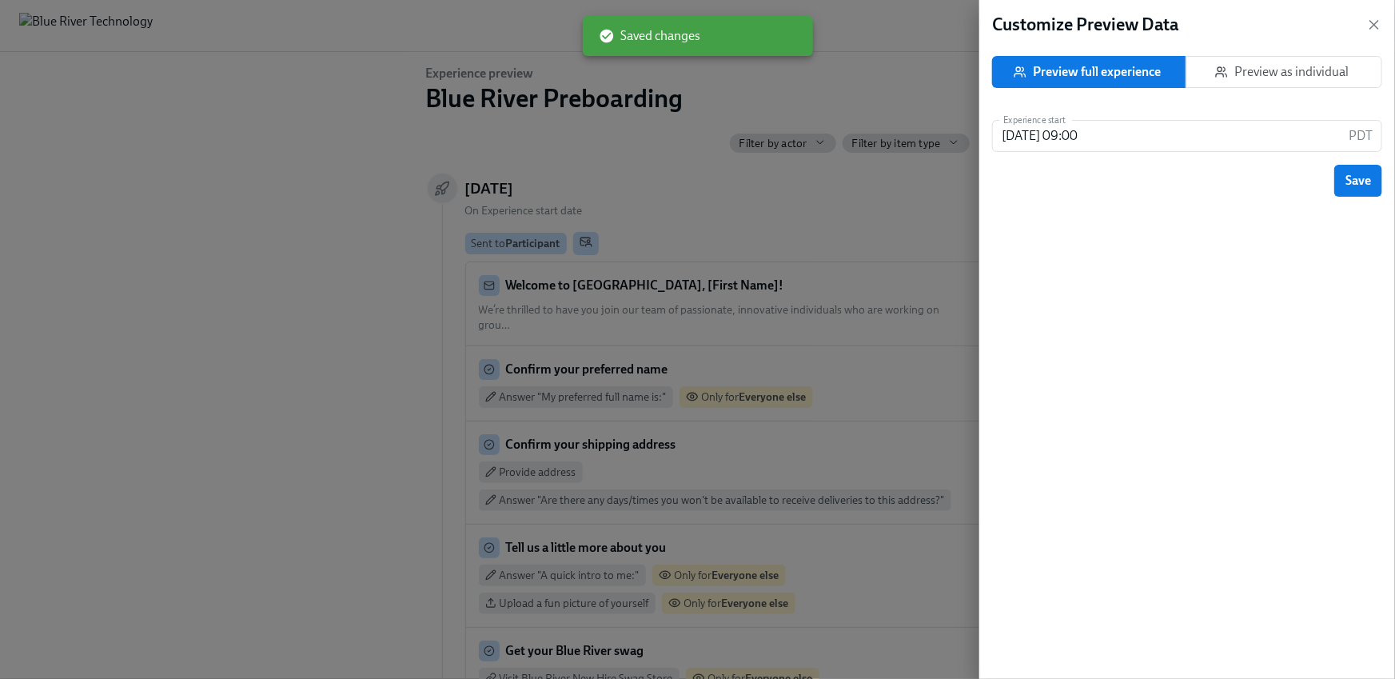
click at [1298, 67] on span "Preview as individual" at bounding box center [1285, 72] width 170 height 16
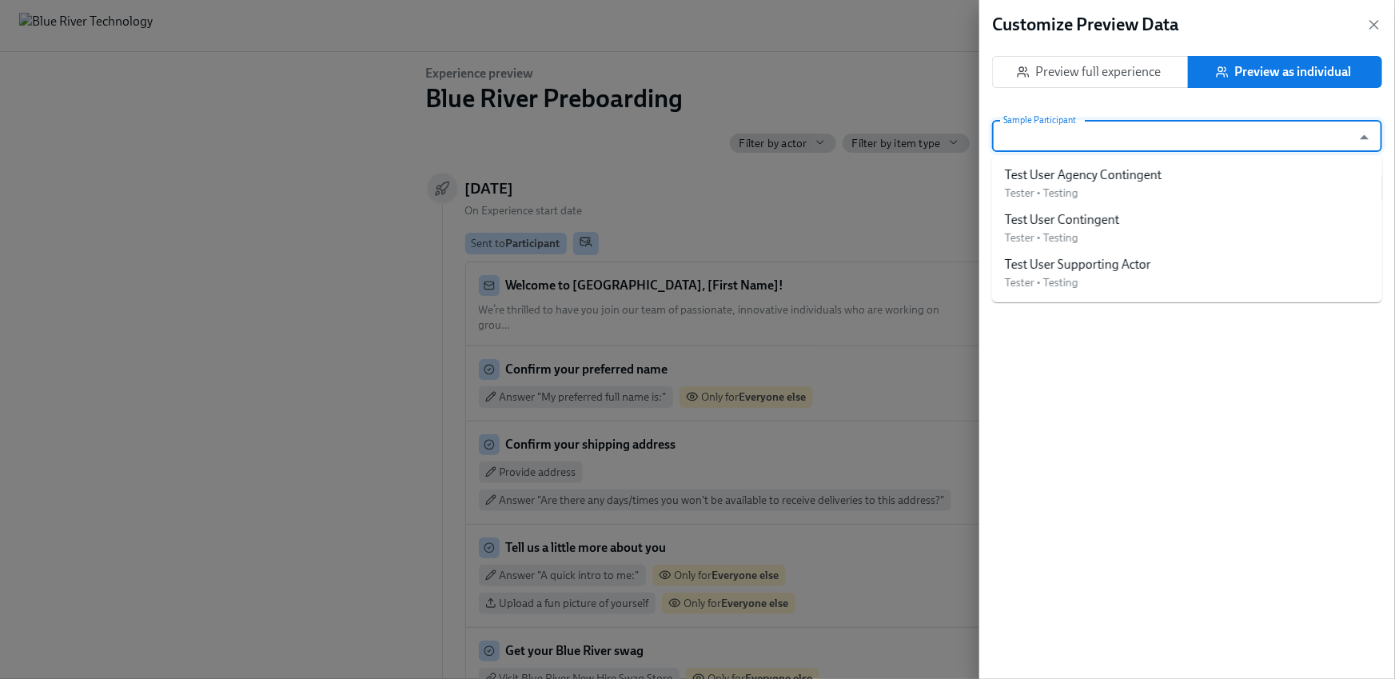
click at [1243, 152] on body "Home Experiences Moments Reports Employees Settings Review us on G2 Help Center…" at bounding box center [697, 339] width 1395 height 679
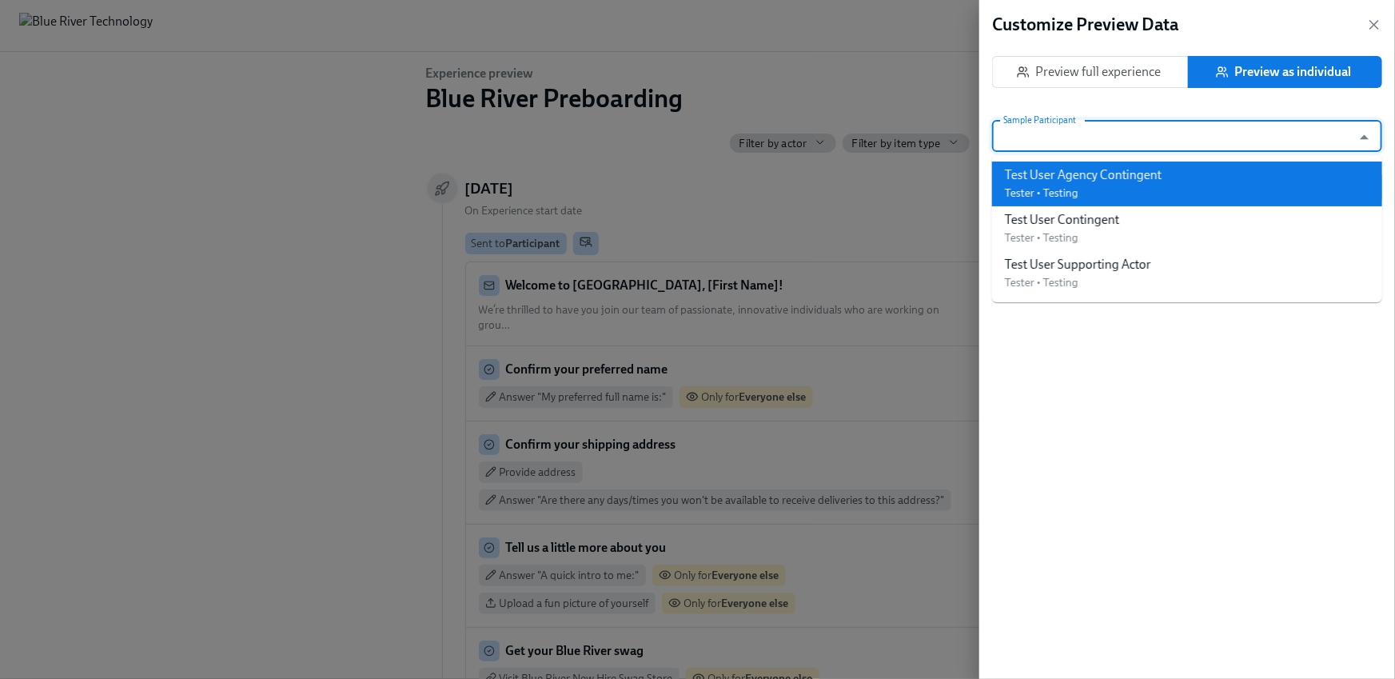
click at [1217, 173] on li "Test User Agency Contingent Tester • Testing" at bounding box center [1187, 184] width 390 height 45
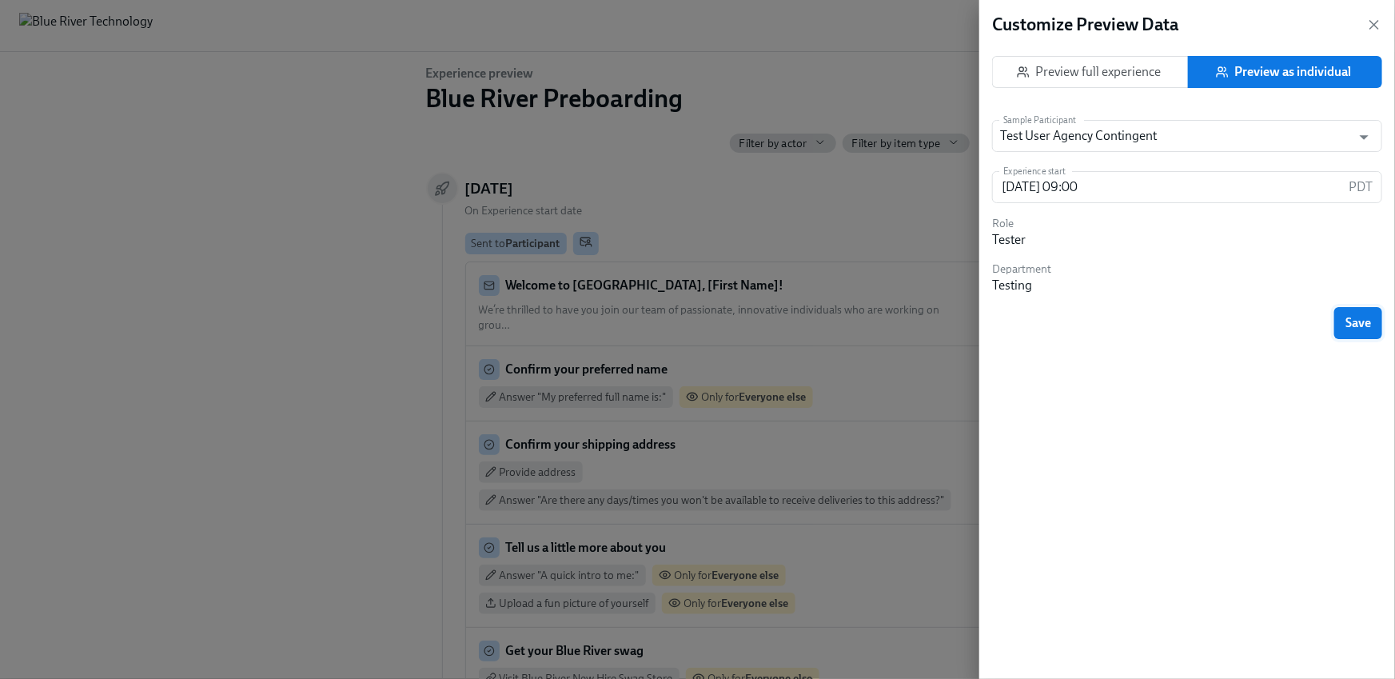
click at [1354, 323] on span "Save" at bounding box center [1359, 323] width 26 height 16
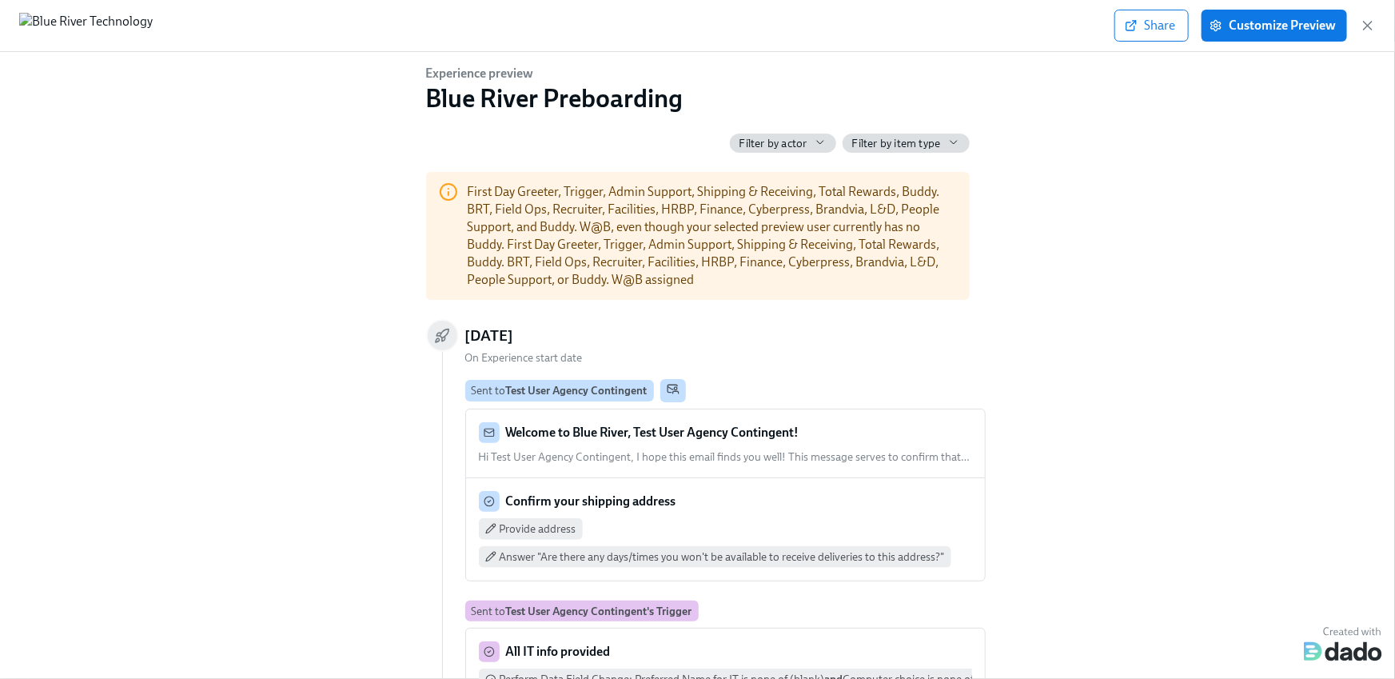
click at [393, 369] on div "Experience preview Blue River Preboarding Filter by actor Filter by item type F…" at bounding box center [698, 362] width 1344 height 595
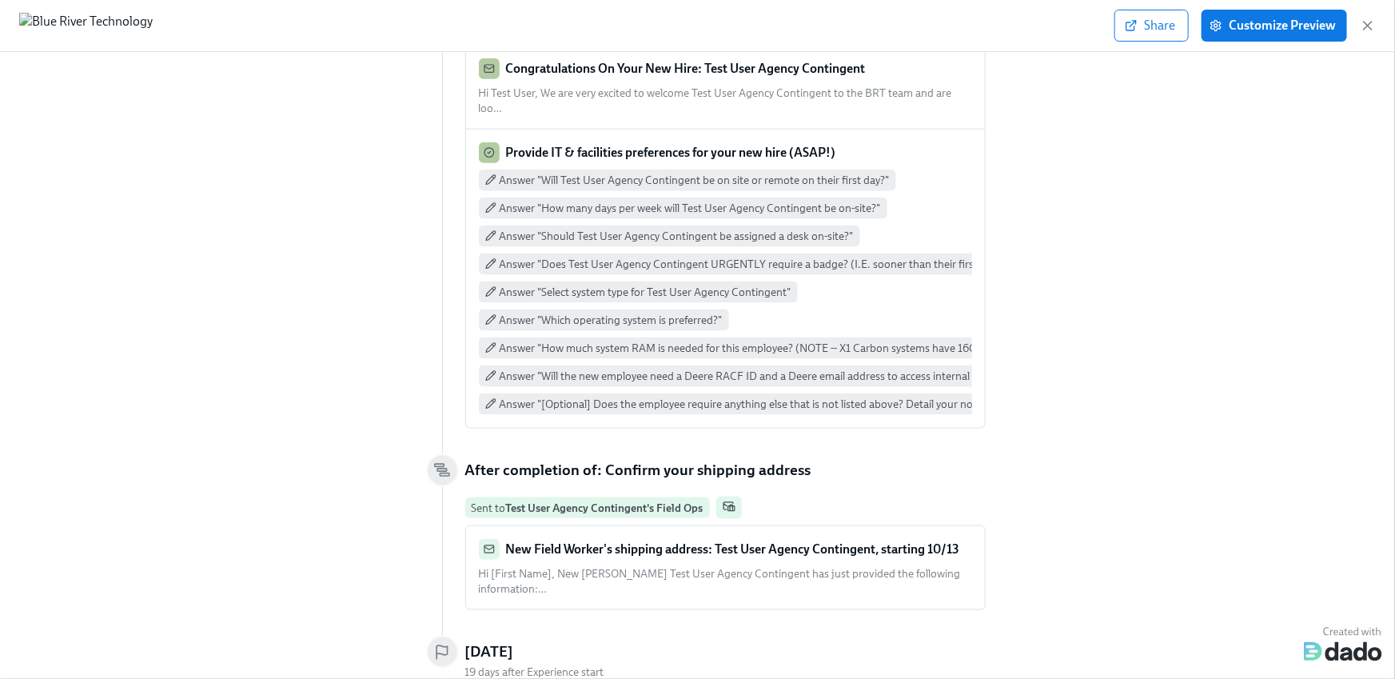
scroll to position [1025, 0]
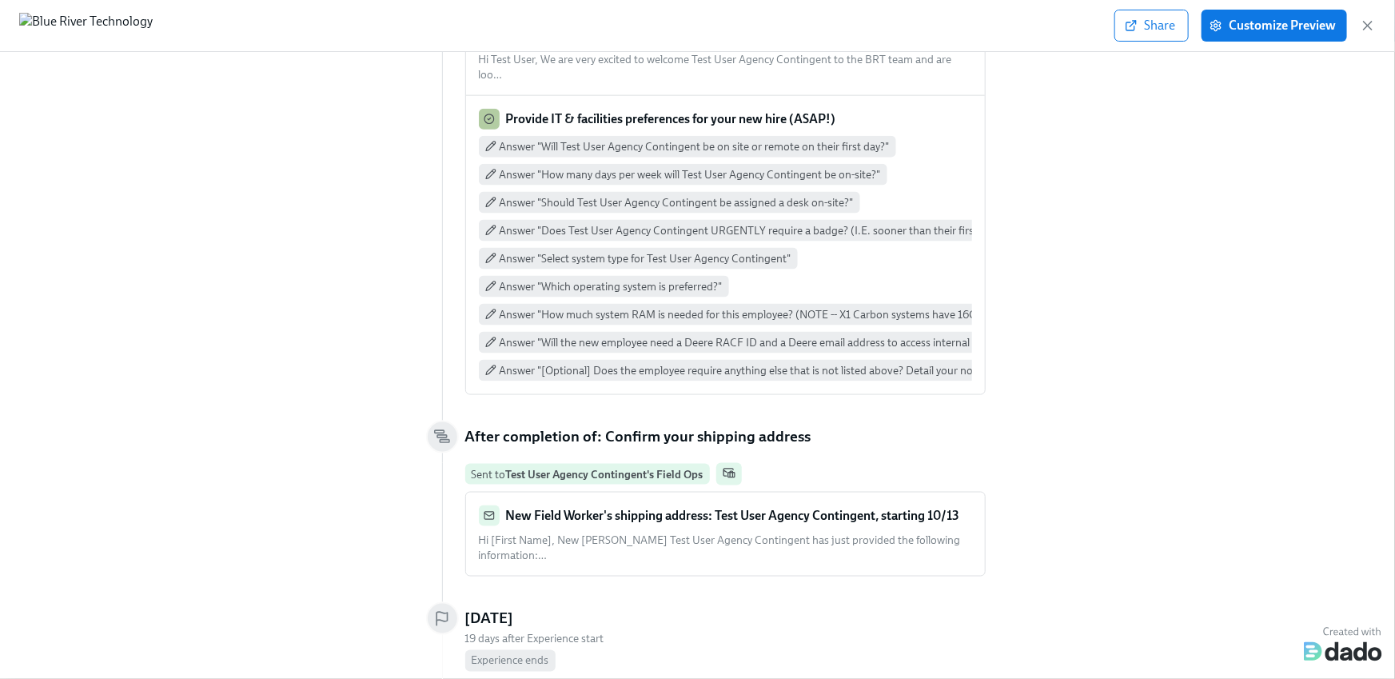
click at [571, 508] on strong "New Field Worker's shipping address: Test User Agency Contingent, starting 10/13" at bounding box center [733, 515] width 454 height 15
click at [1371, 24] on icon "button" at bounding box center [1368, 26] width 16 height 16
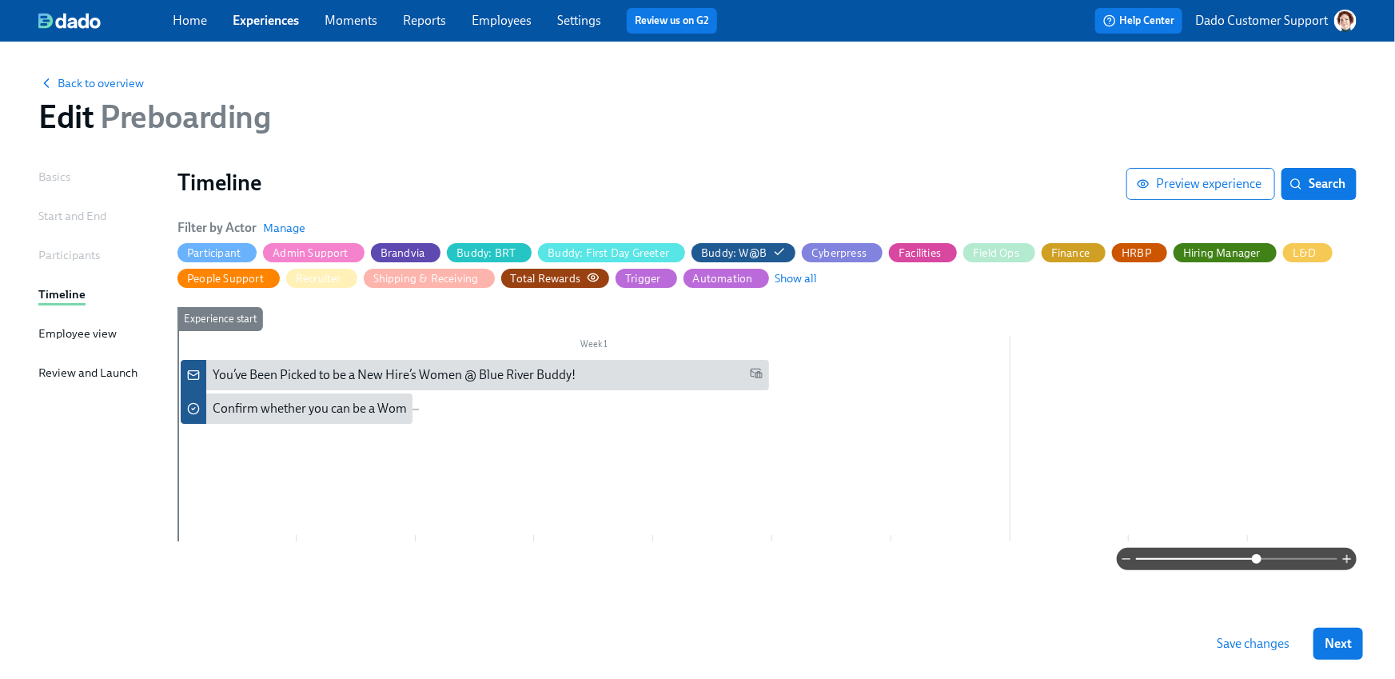
click at [776, 276] on span "Show all" at bounding box center [797, 278] width 42 height 16
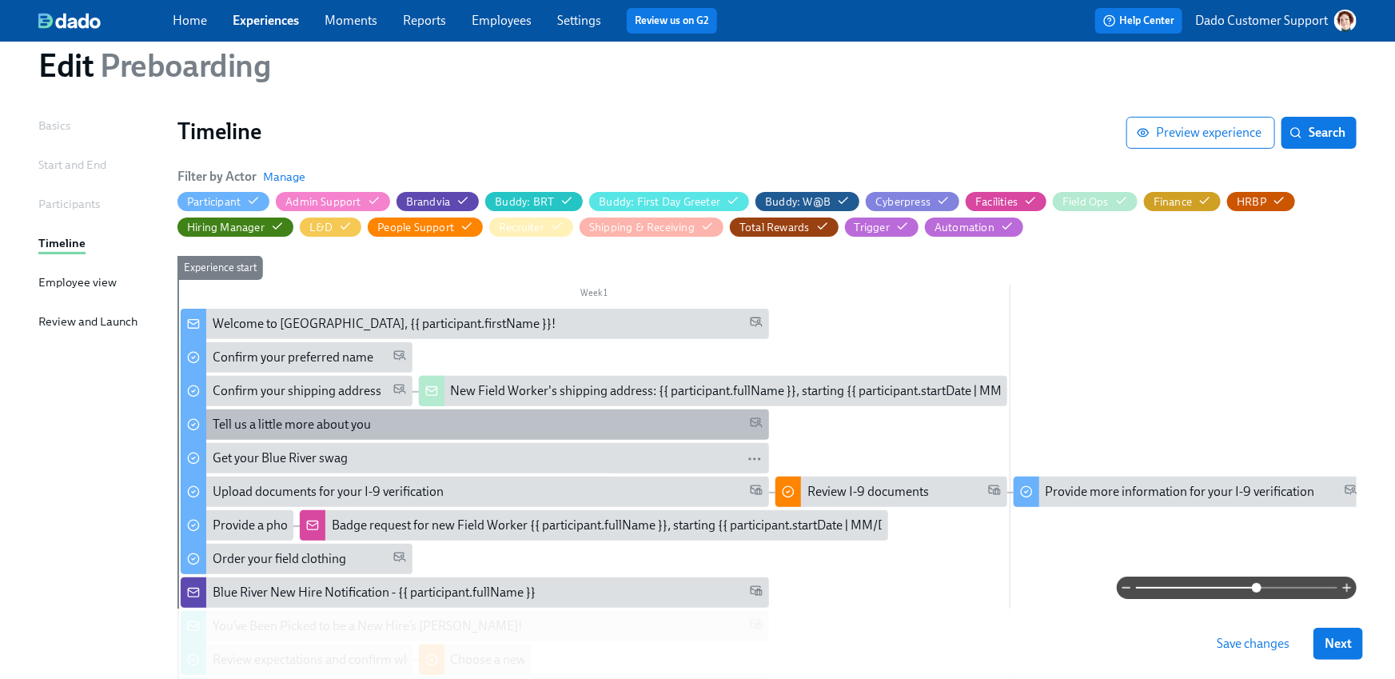
scroll to position [50, 0]
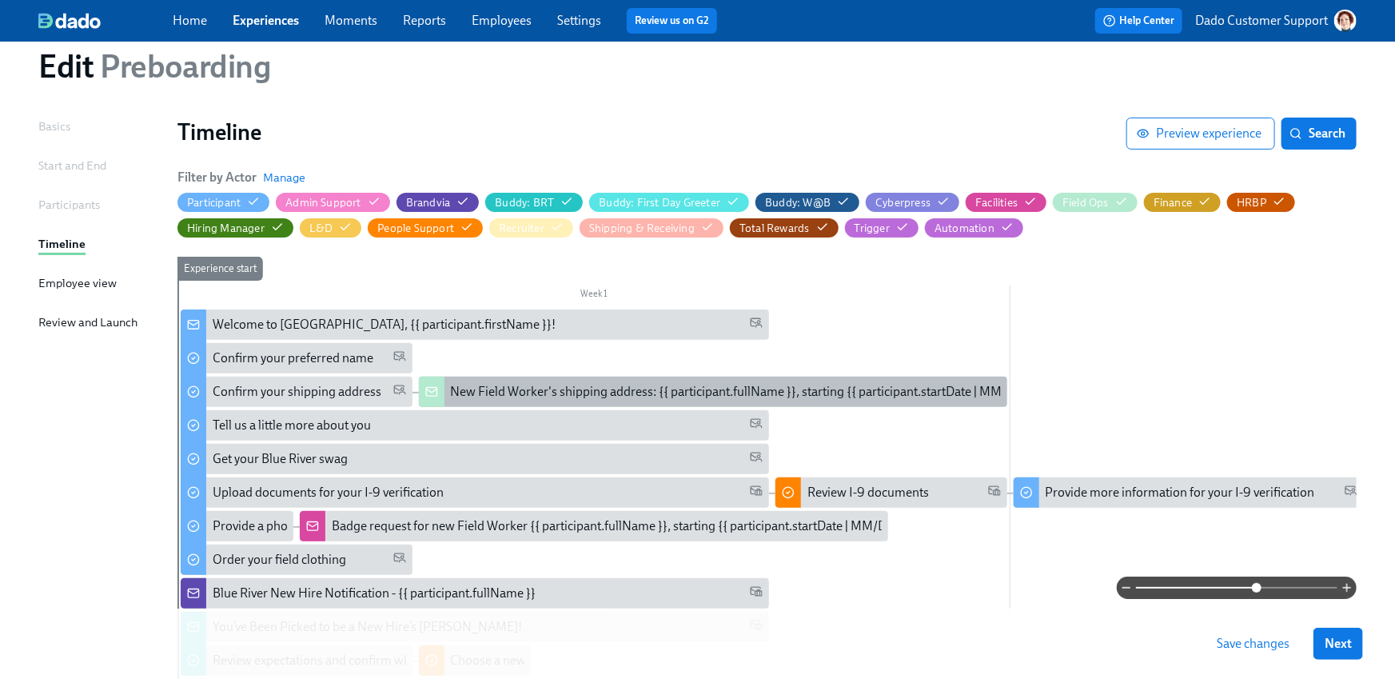
click at [473, 391] on div "New Field Worker's shipping address: {{ participant.fullName }}, starting {{ pa…" at bounding box center [744, 392] width 586 height 18
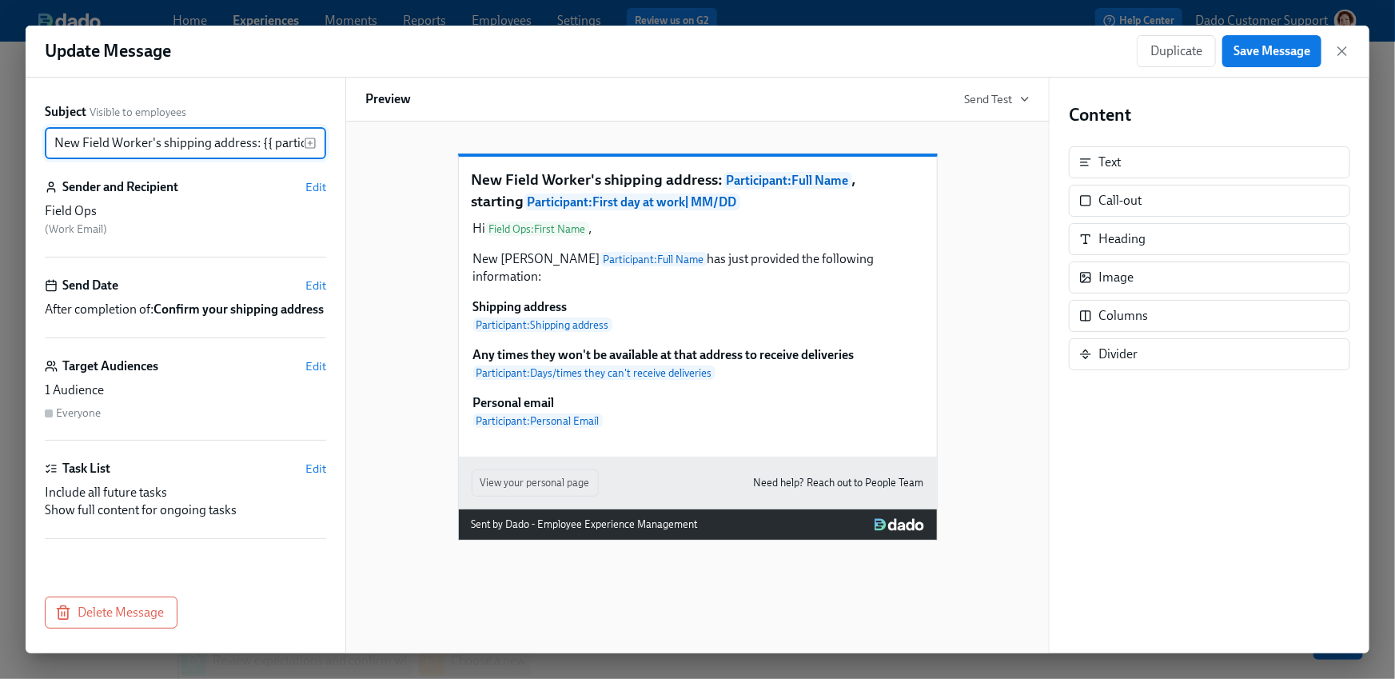
scroll to position [0, 336]
click at [317, 374] on span "Edit" at bounding box center [315, 366] width 21 height 16
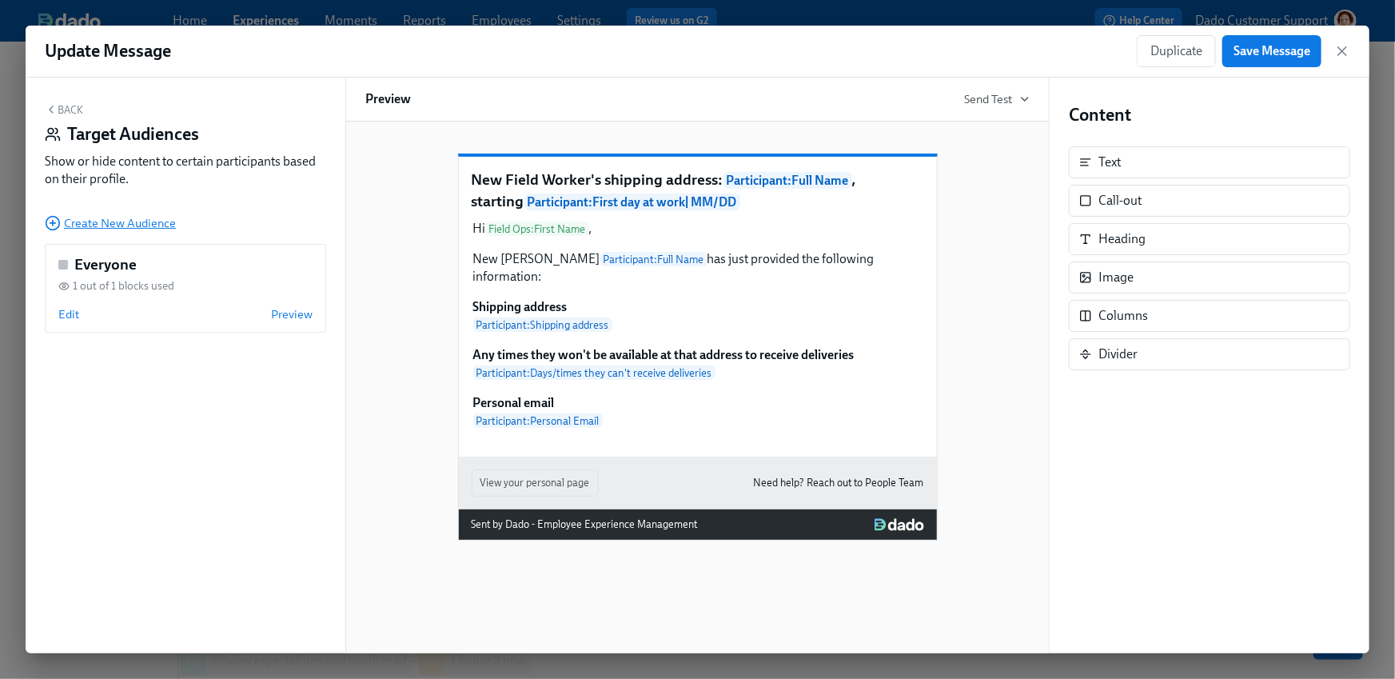
click at [60, 223] on icon "button" at bounding box center [53, 223] width 16 height 16
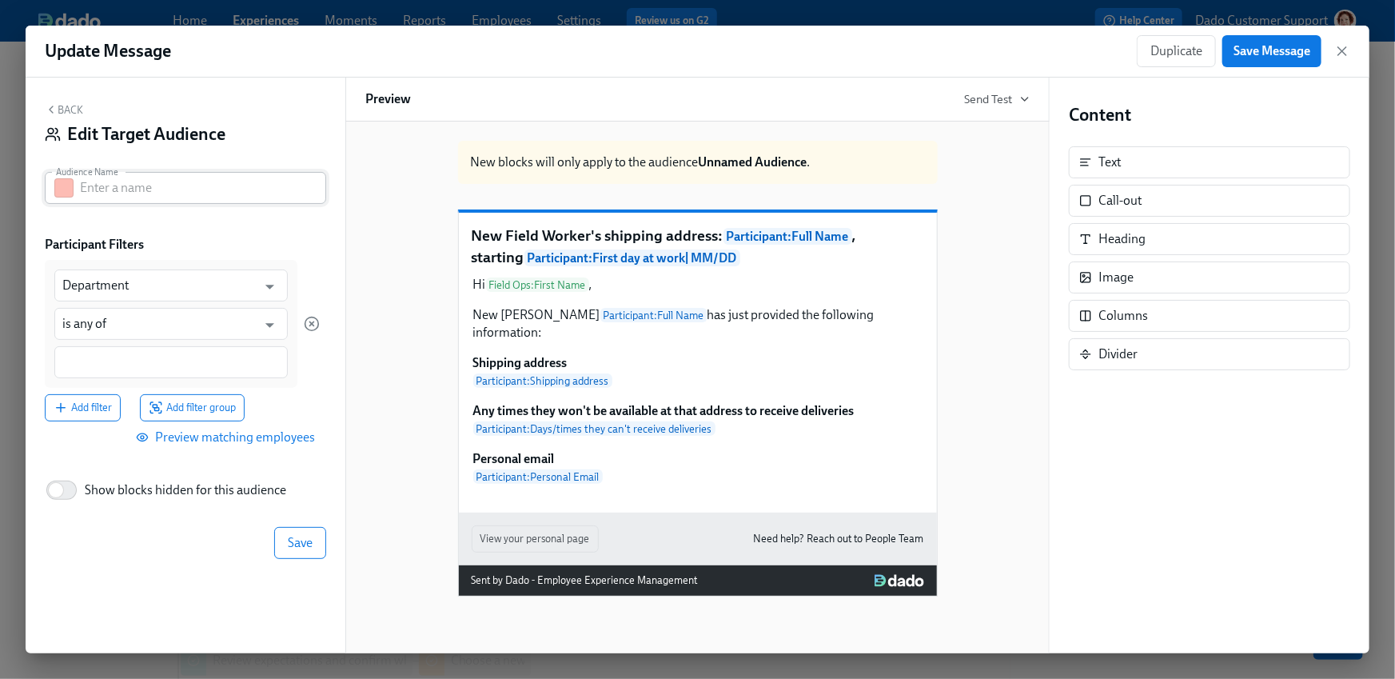
click at [68, 189] on button "button" at bounding box center [63, 187] width 19 height 19
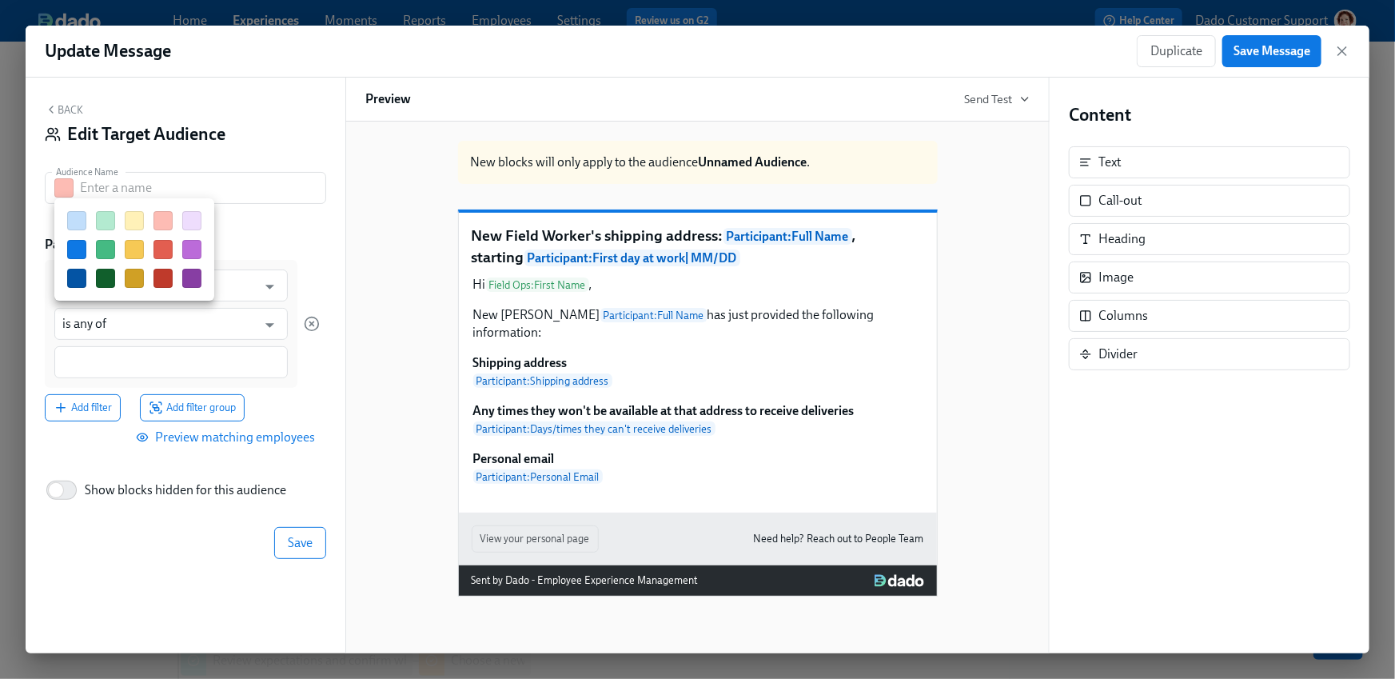
click at [90, 250] on div at bounding box center [134, 249] width 134 height 77
click at [104, 250] on button "button" at bounding box center [105, 249] width 19 height 19
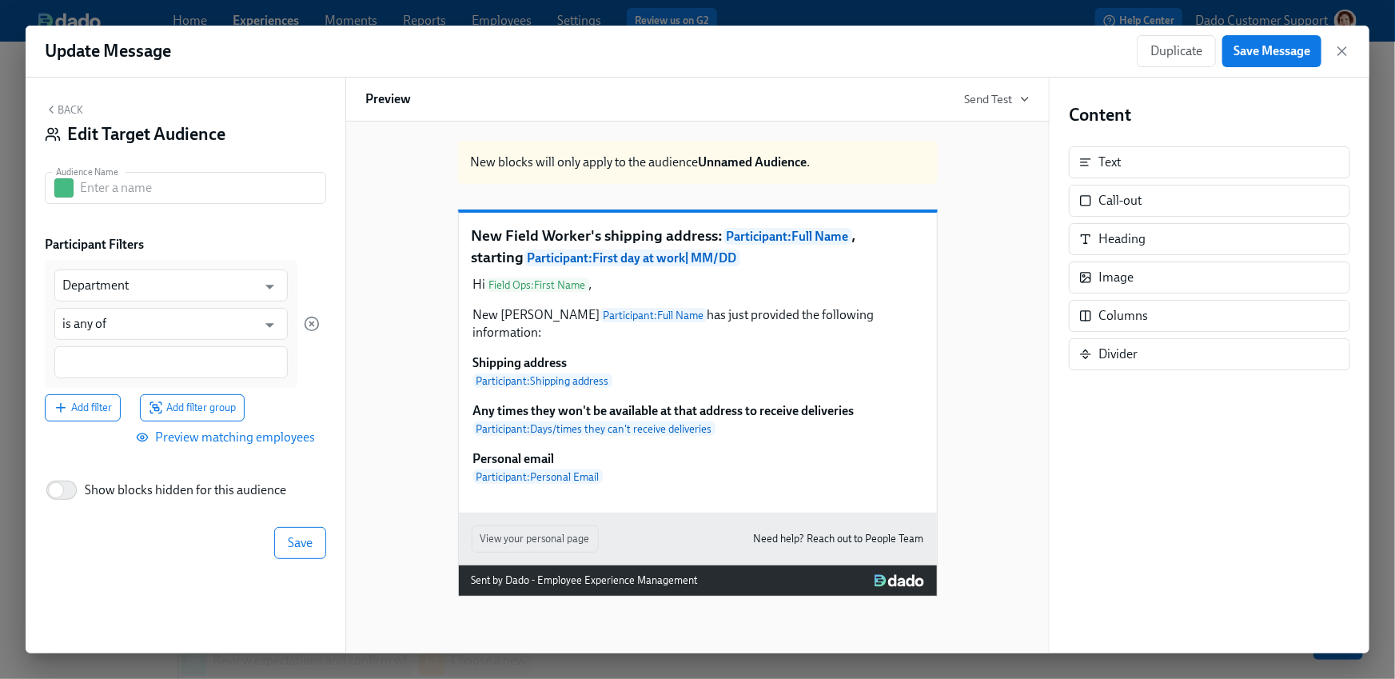
click at [104, 189] on input "text" at bounding box center [203, 188] width 246 height 32
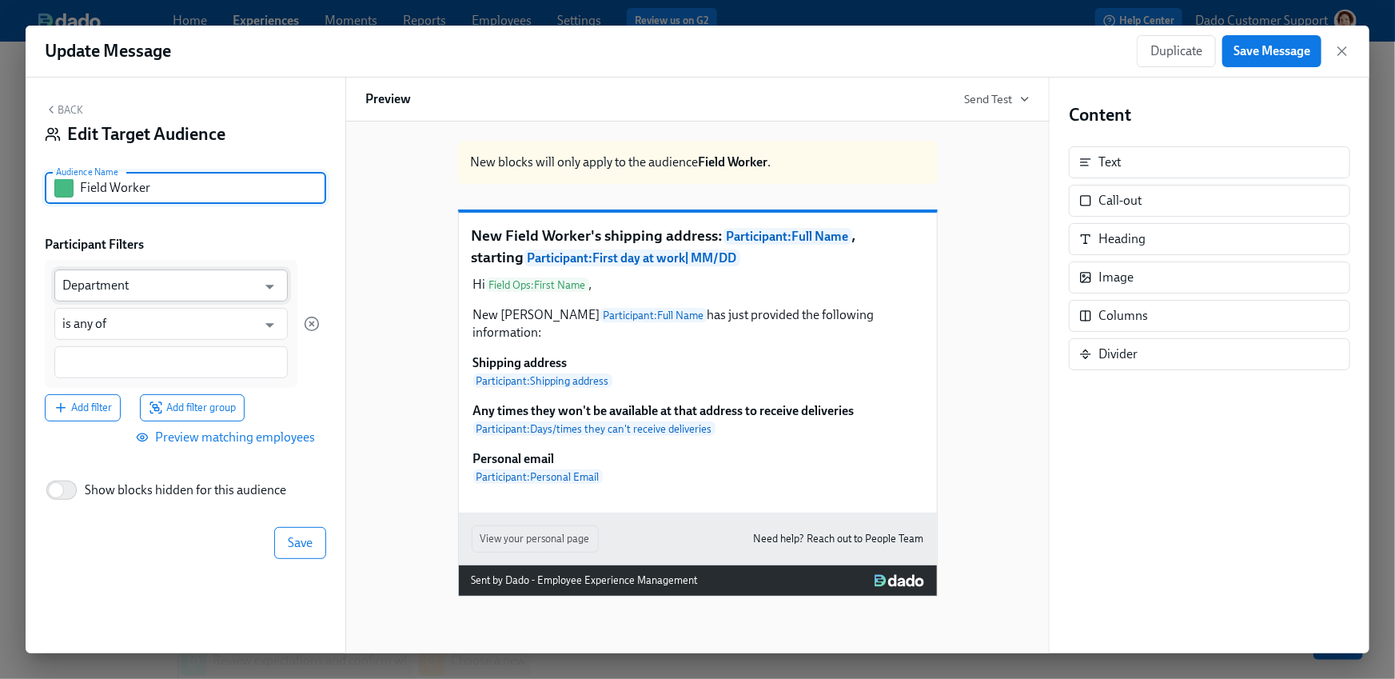
type input "Field Worker"
click at [118, 277] on input "Department" at bounding box center [159, 285] width 194 height 32
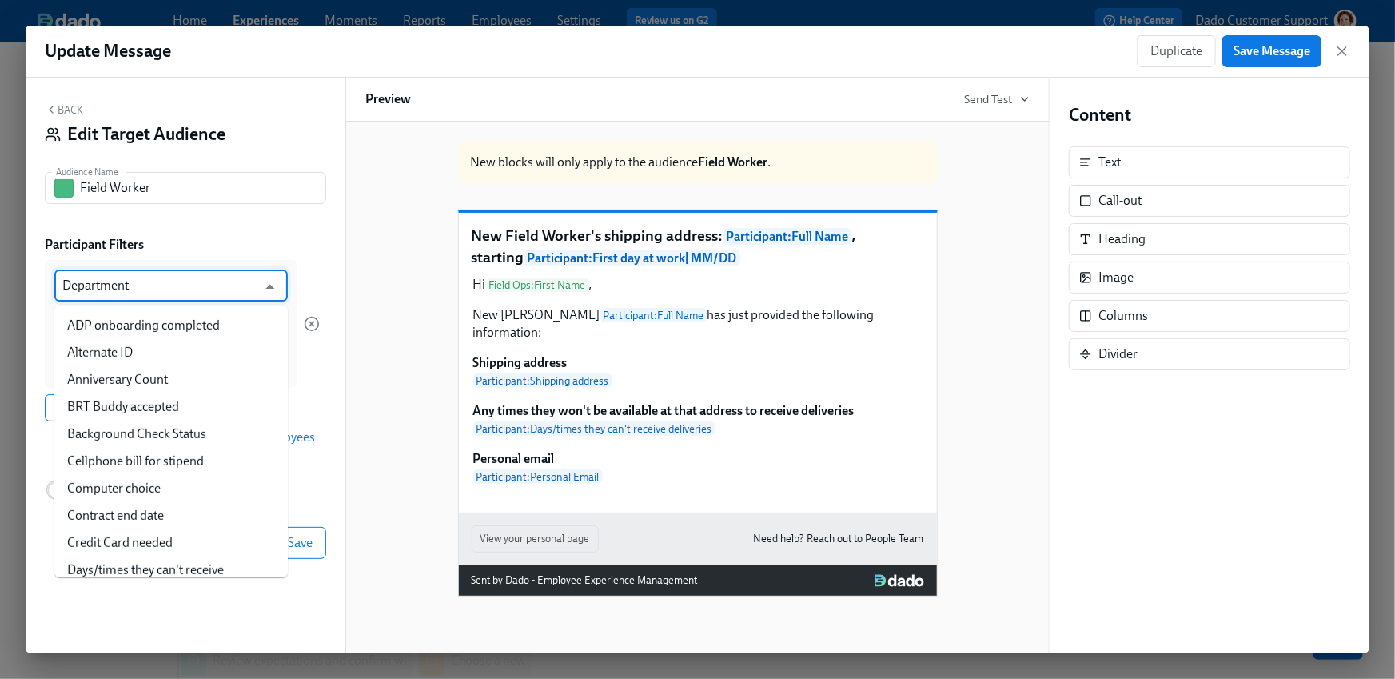
scroll to position [54, 0]
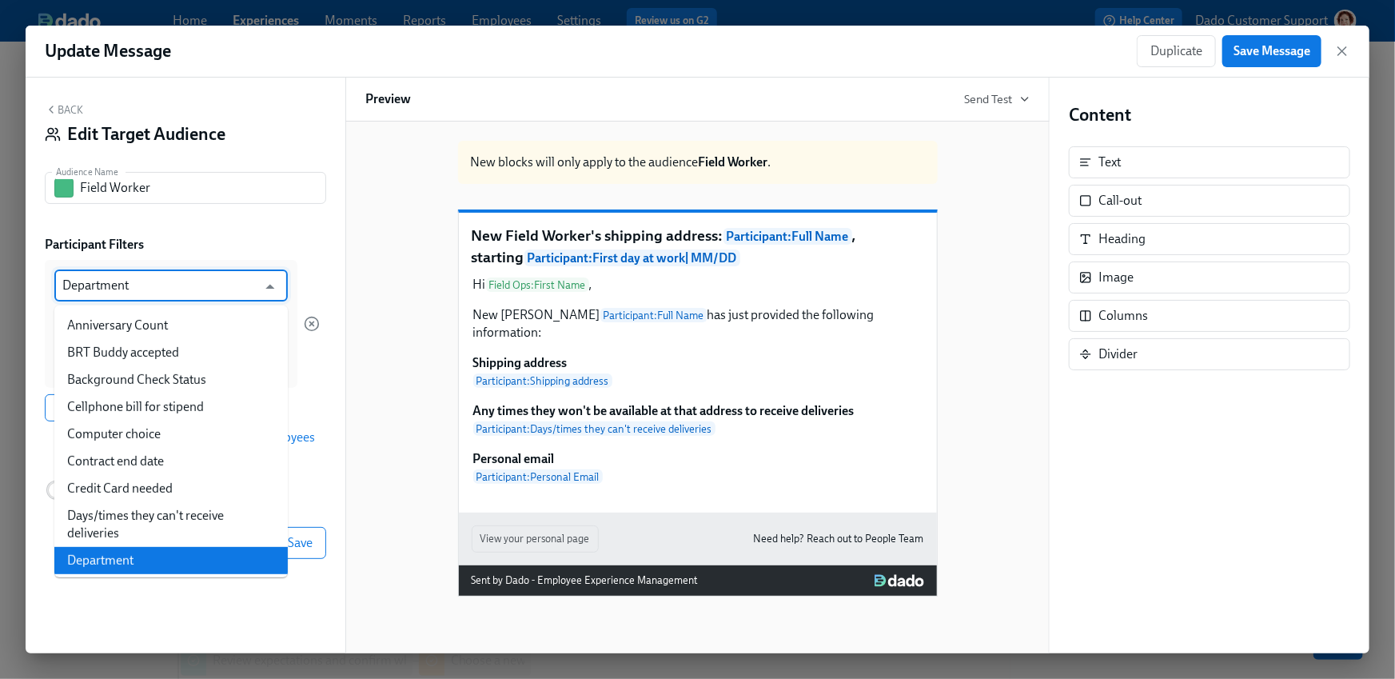
click at [150, 246] on div "Participant Filters" at bounding box center [185, 245] width 281 height 18
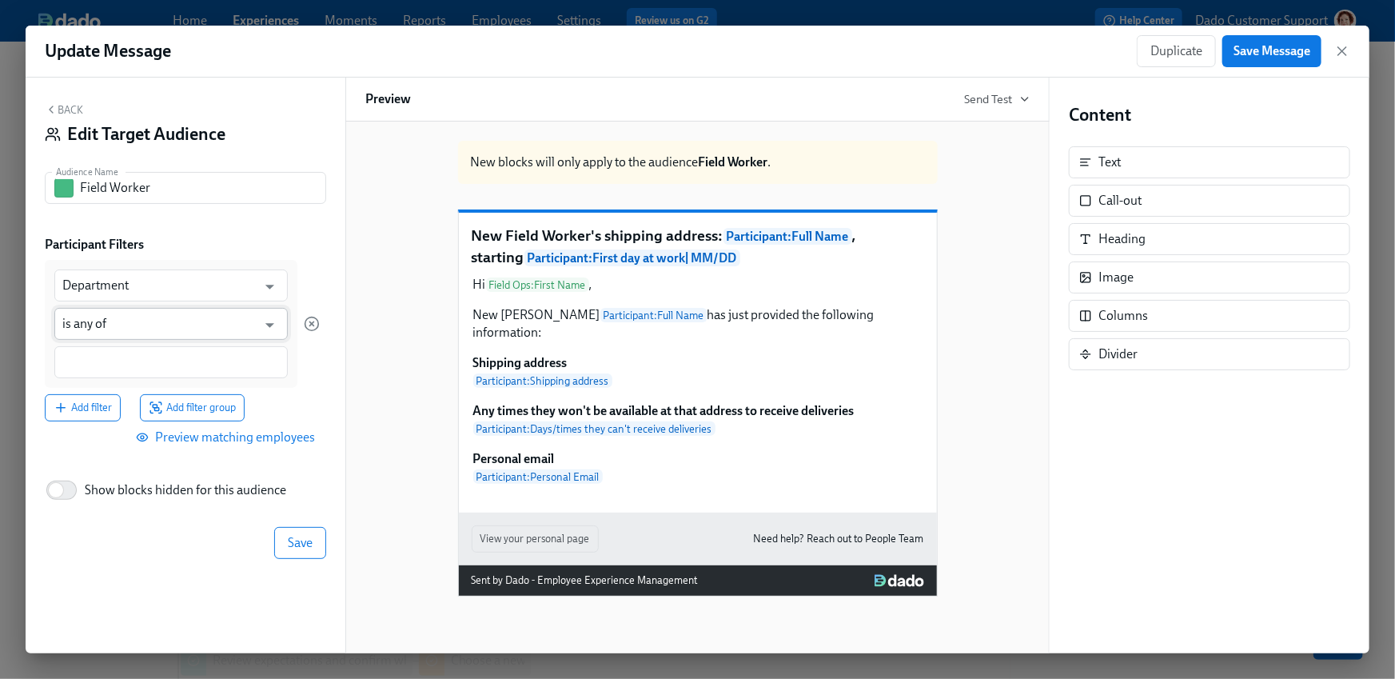
click at [94, 321] on input "is any of" at bounding box center [159, 324] width 194 height 32
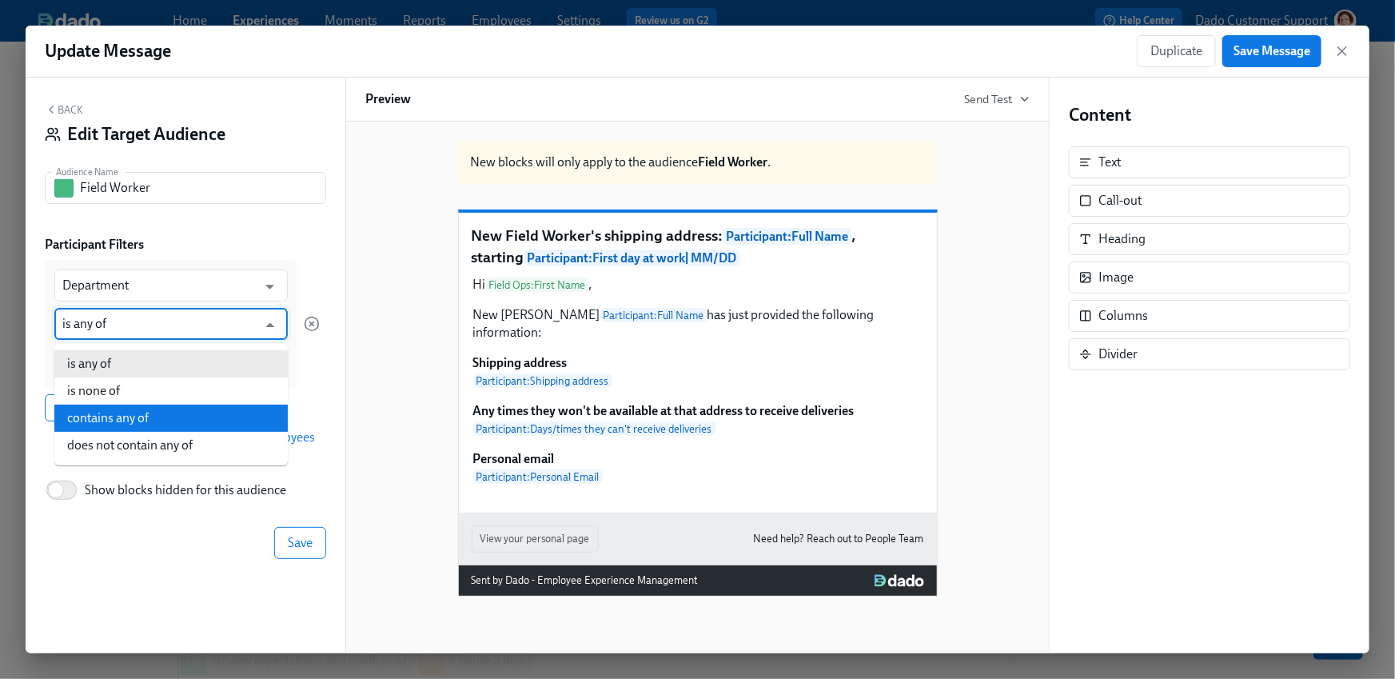
click at [87, 412] on li "contains any of" at bounding box center [171, 418] width 234 height 27
type input "contains any of"
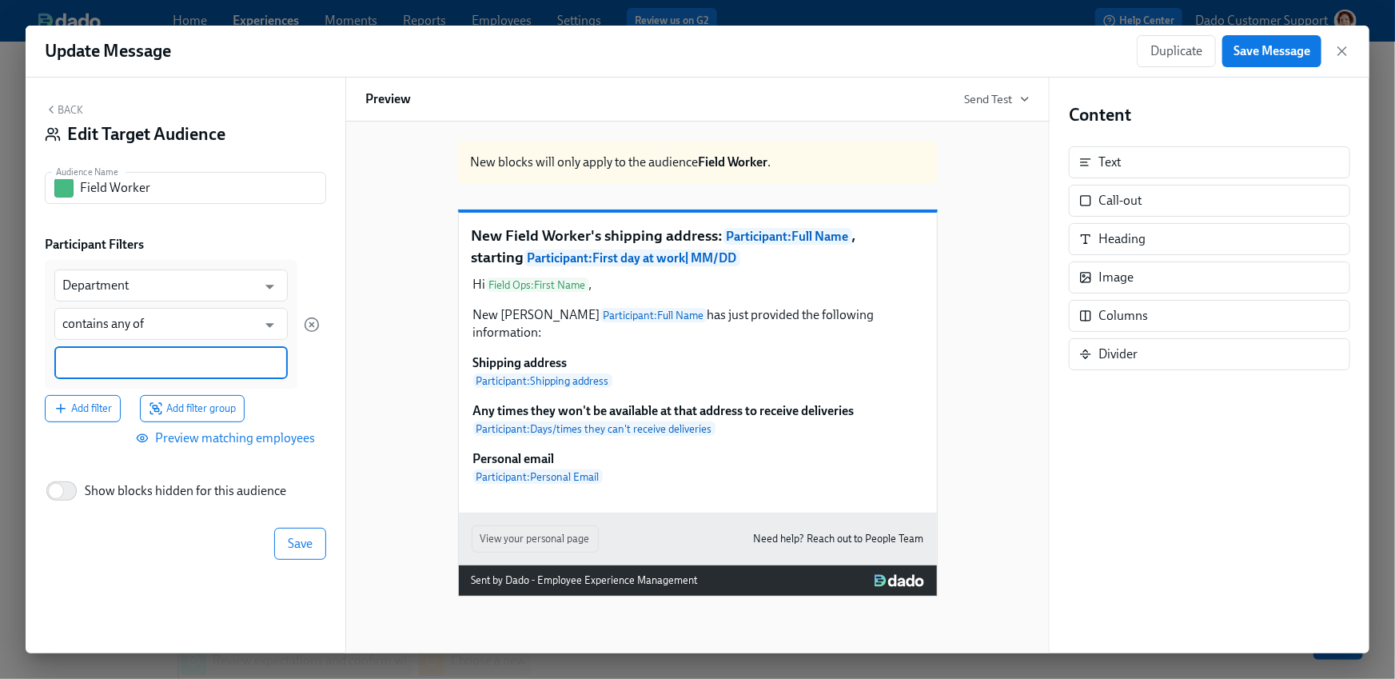
click at [86, 358] on input at bounding box center [171, 362] width 218 height 17
type input "Field Engineering"
click at [301, 553] on button "Save" at bounding box center [300, 545] width 52 height 32
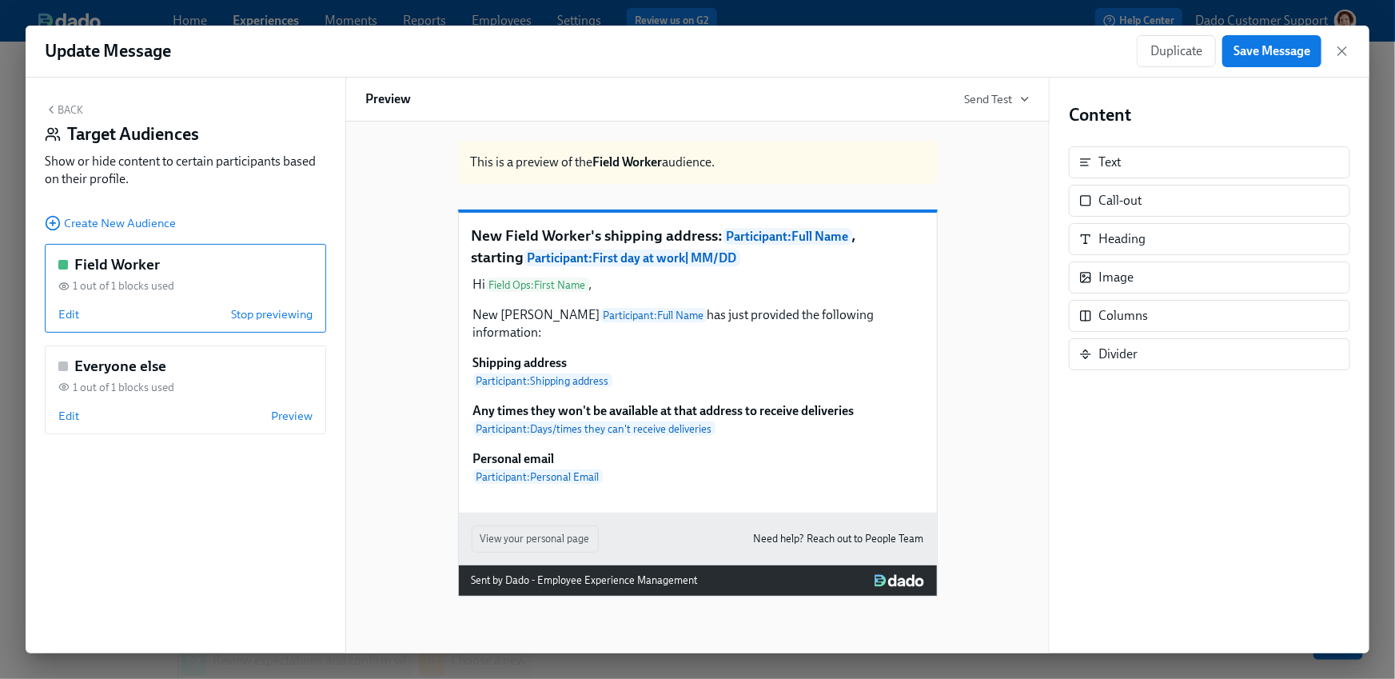
click at [256, 305] on div "Field Worker 1 out of 1 blocks used Edit Stop previewing" at bounding box center [185, 288] width 281 height 89
click at [1279, 41] on button "Save Message" at bounding box center [1272, 51] width 99 height 32
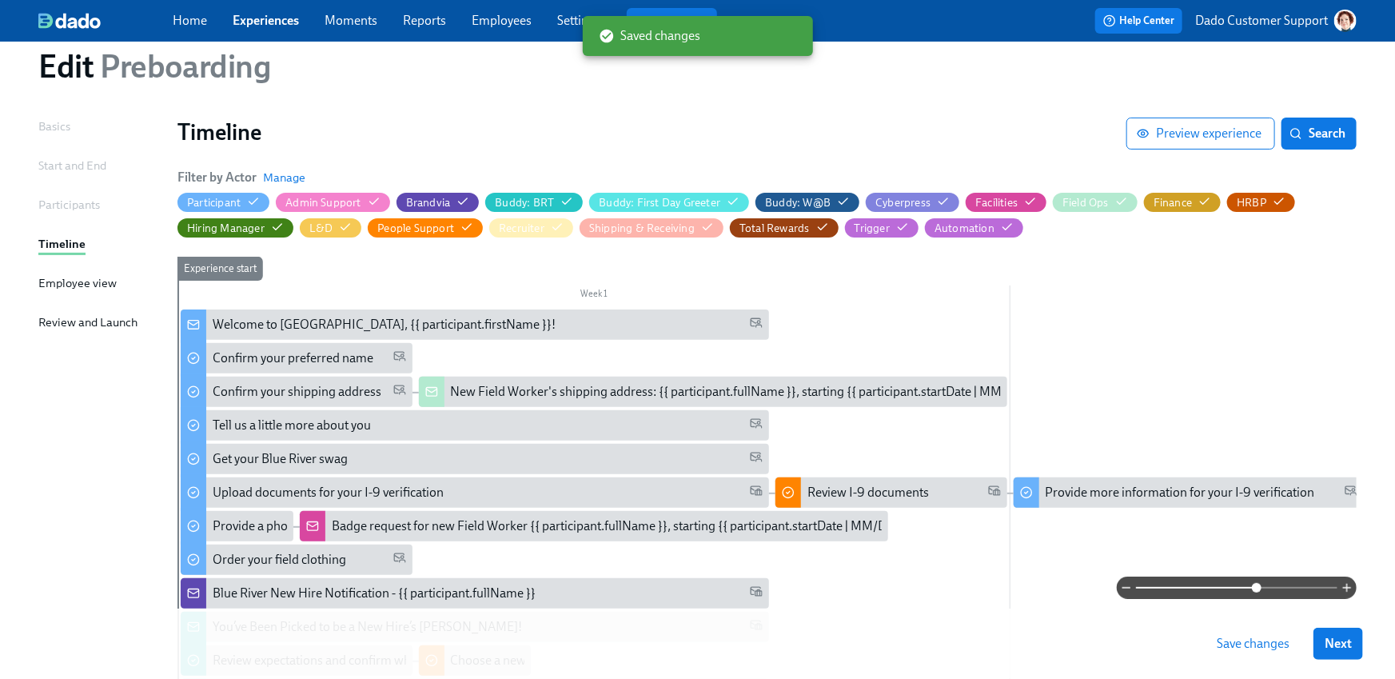
click at [1260, 654] on button "Save changes" at bounding box center [1253, 644] width 95 height 32
click at [1200, 129] on span "Preview experience" at bounding box center [1201, 134] width 122 height 16
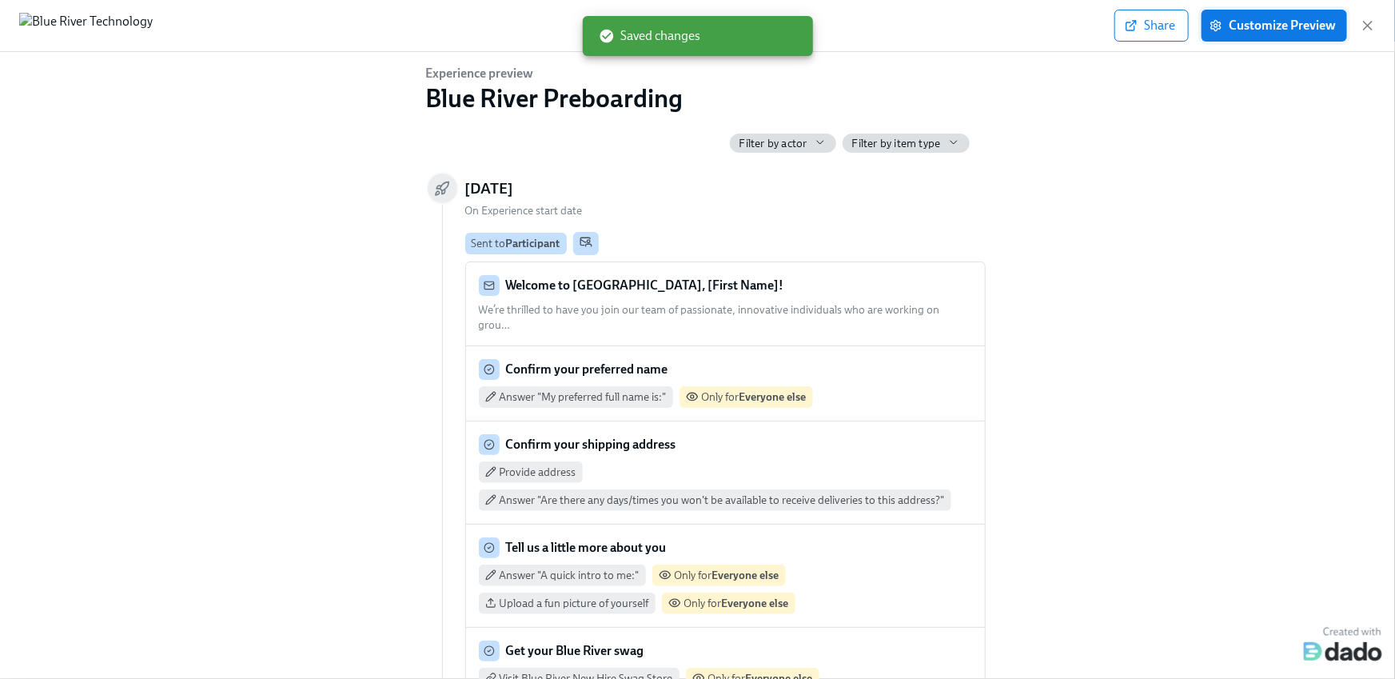
click at [1288, 31] on span "Customize Preview" at bounding box center [1274, 26] width 123 height 16
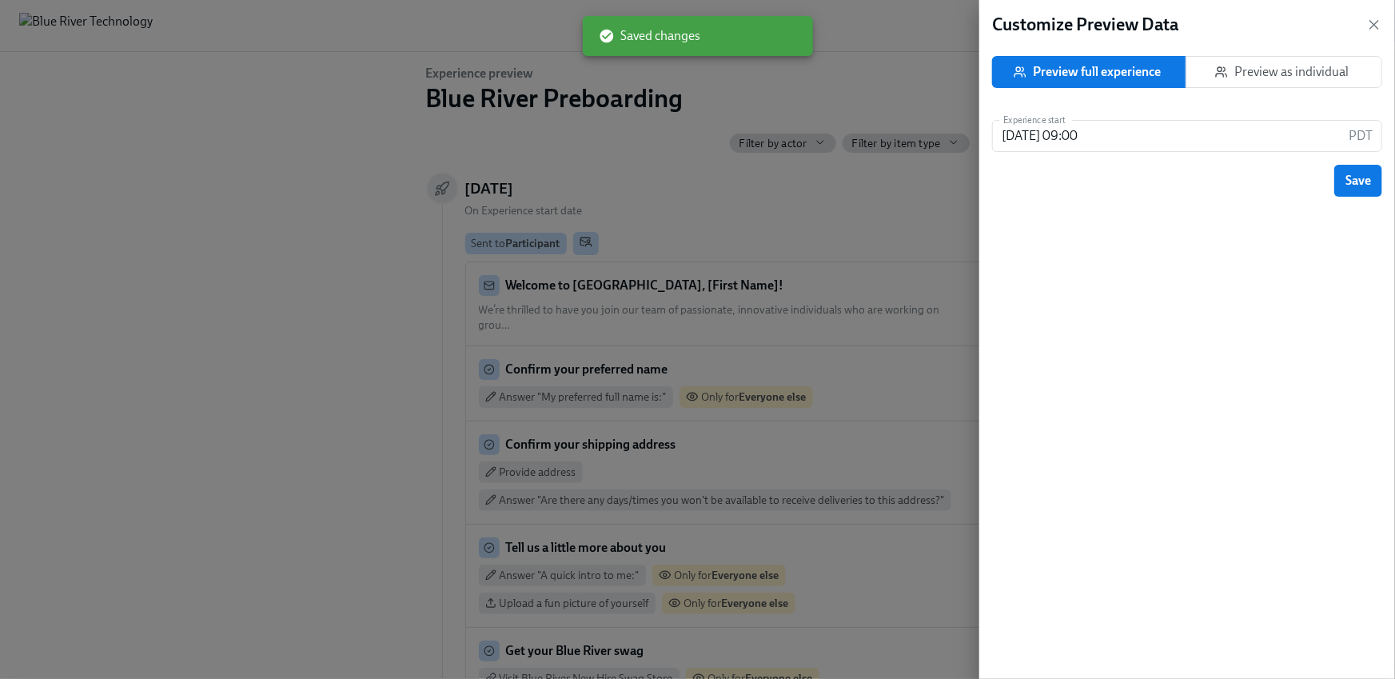
click at [1295, 93] on div "Preview full experience Preview as individual" at bounding box center [1187, 75] width 390 height 51
click at [1295, 64] on span "Preview as individual" at bounding box center [1285, 72] width 170 height 16
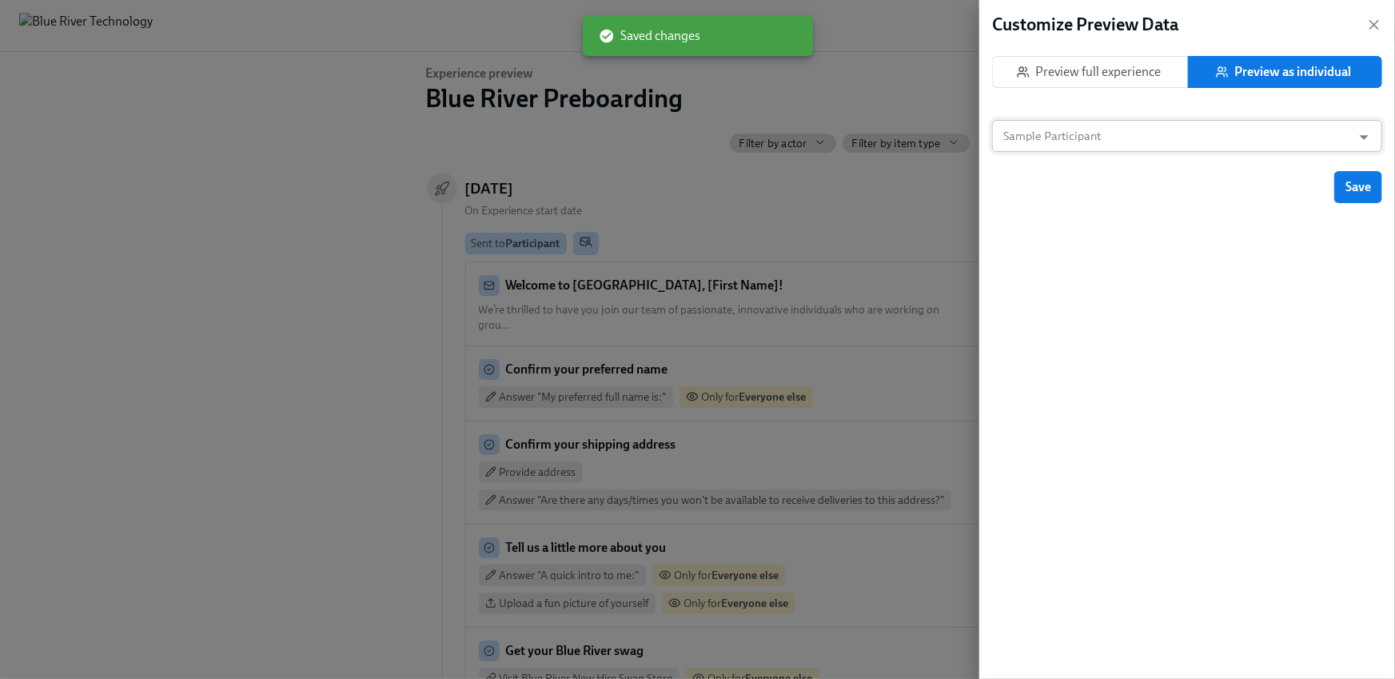
click at [1220, 127] on input "Sample Participant" at bounding box center [1172, 136] width 344 height 32
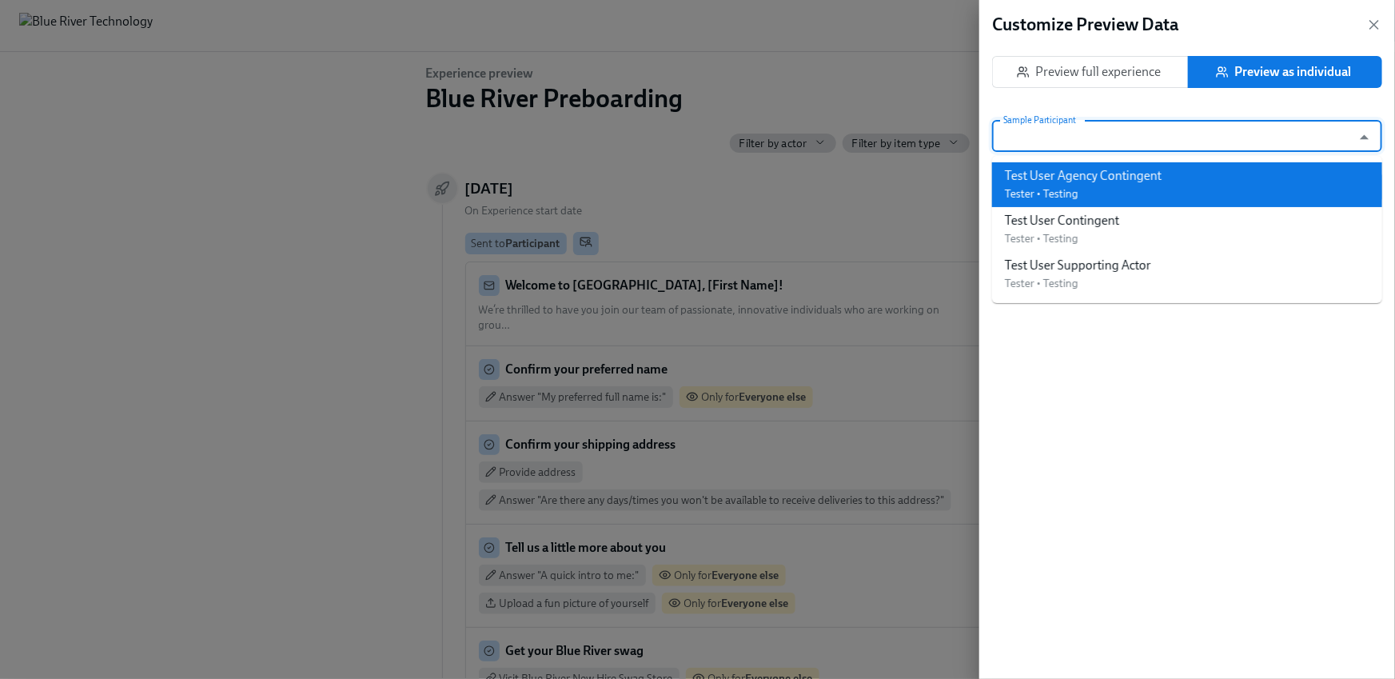
click at [1190, 168] on li "Test User Agency Contingent Tester • Testing" at bounding box center [1187, 184] width 390 height 45
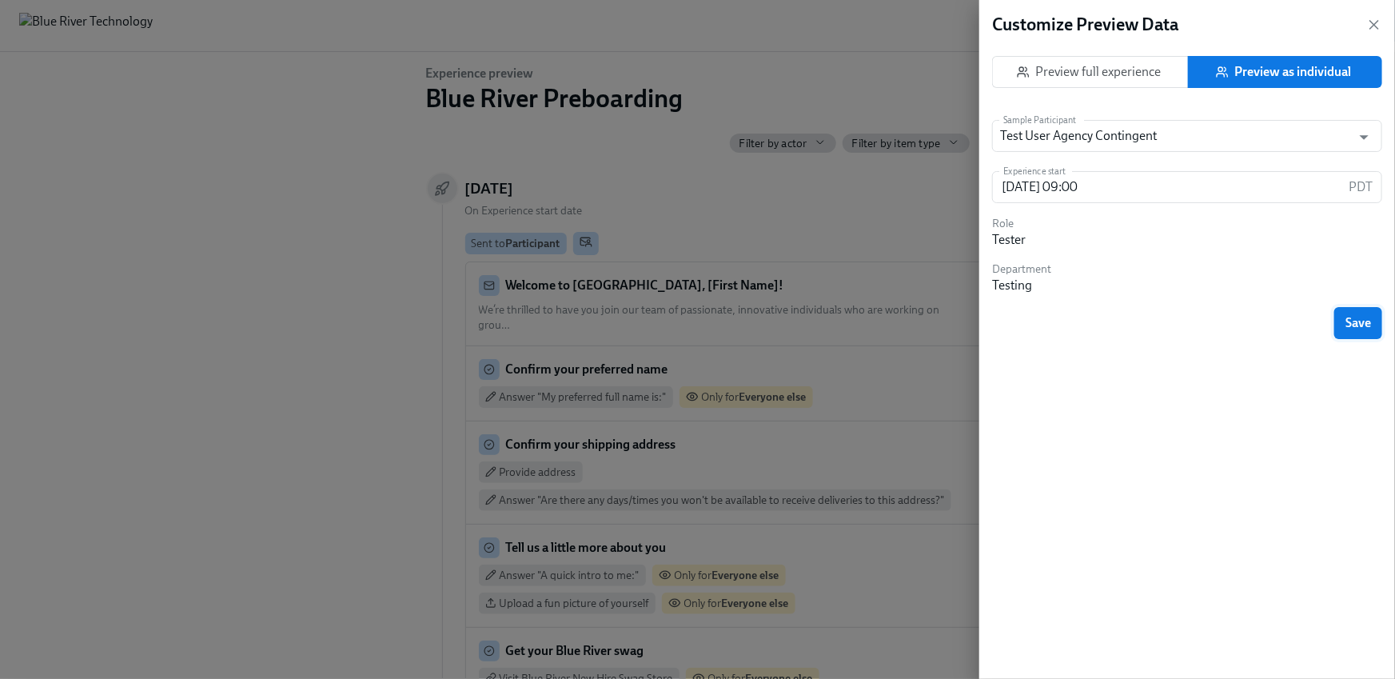
click at [1344, 325] on button "Save" at bounding box center [1359, 323] width 48 height 32
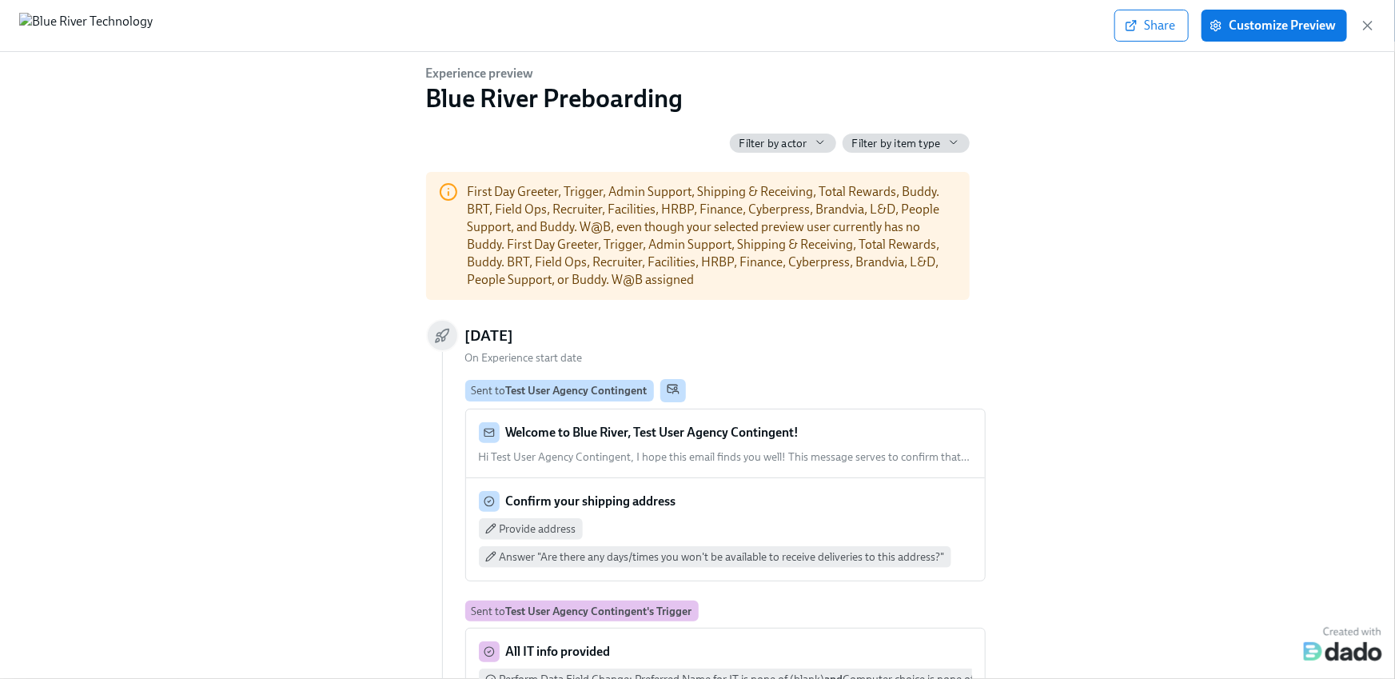
scroll to position [296, 0]
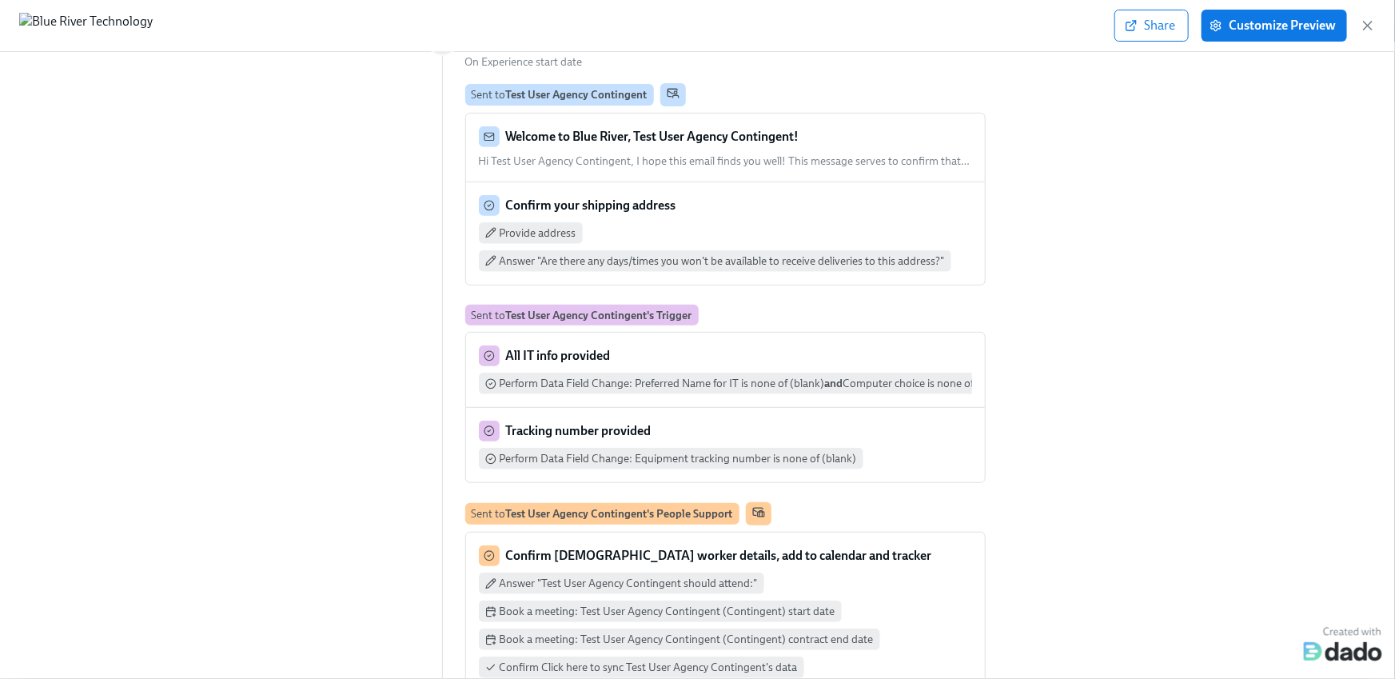
click at [799, 163] on span "Hi Test User Agency Contingent, I hope this email finds you well! This message …" at bounding box center [725, 161] width 492 height 14
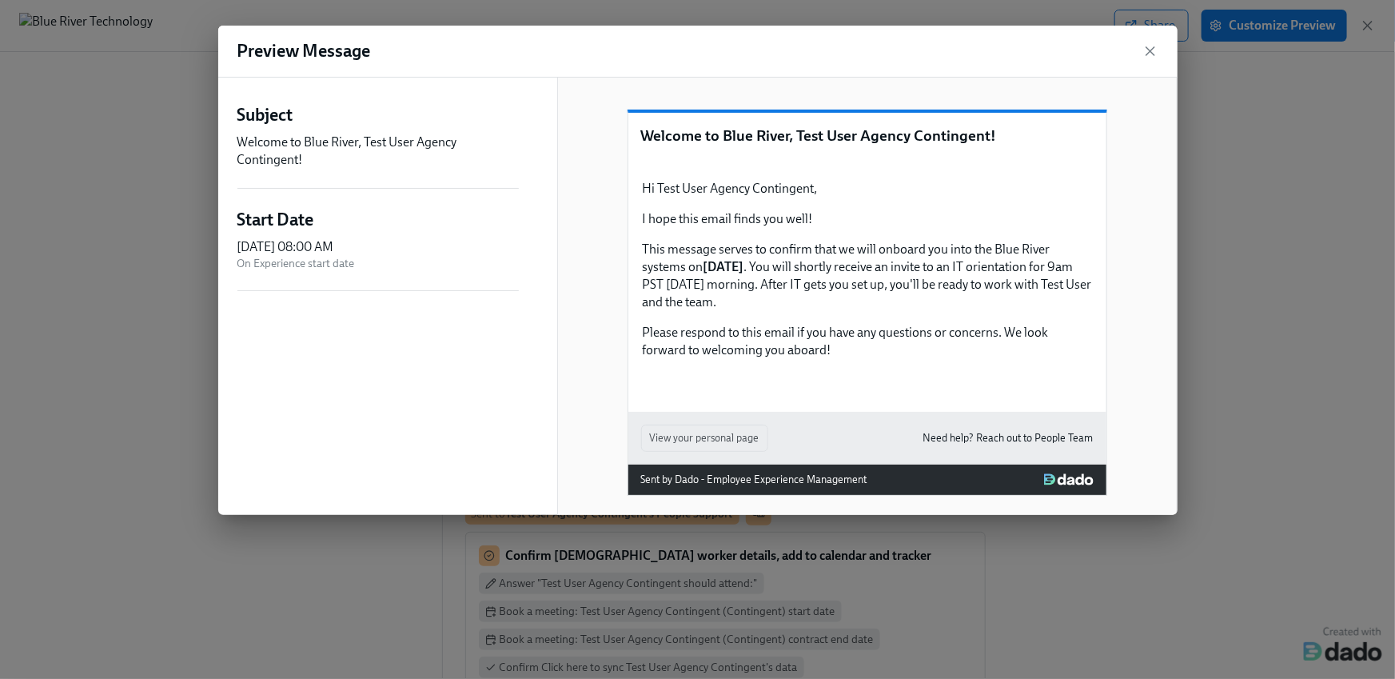
scroll to position [155, 0]
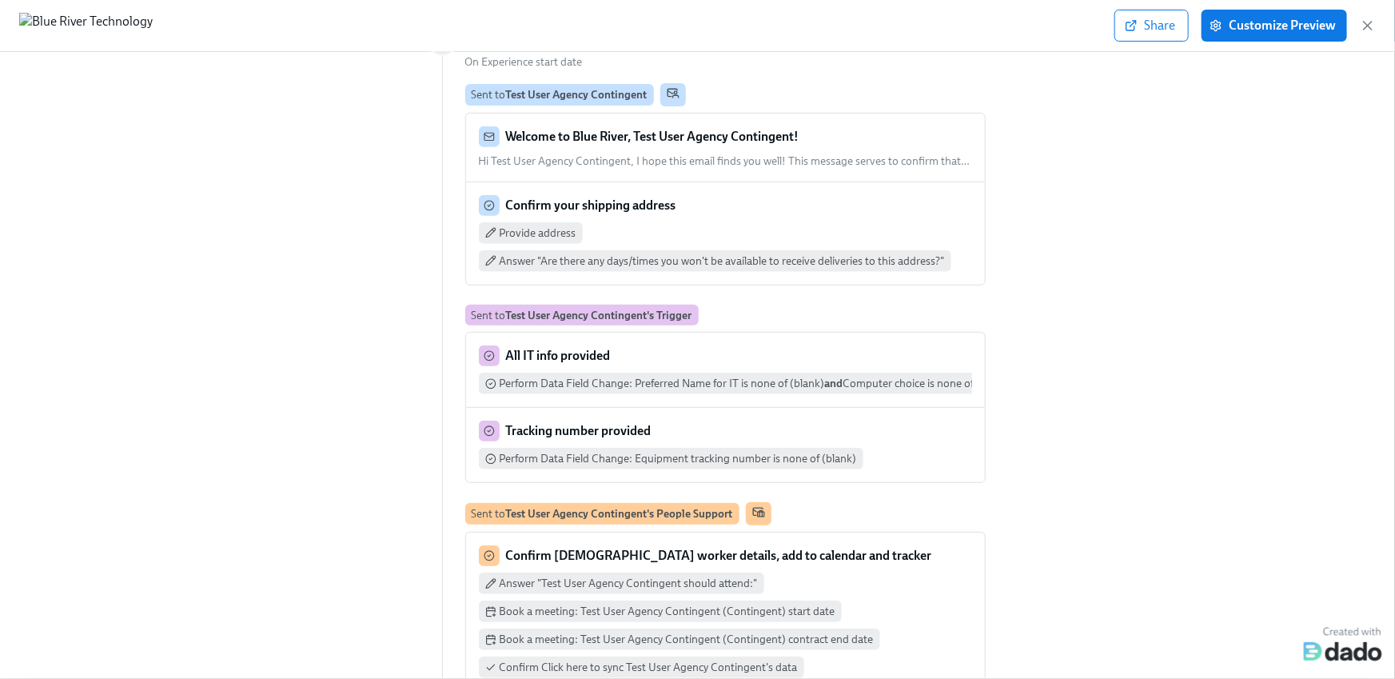
click at [654, 222] on div "Provide address Answer "Are there any days/times you won't be available to rece…" at bounding box center [725, 247] width 493 height 50
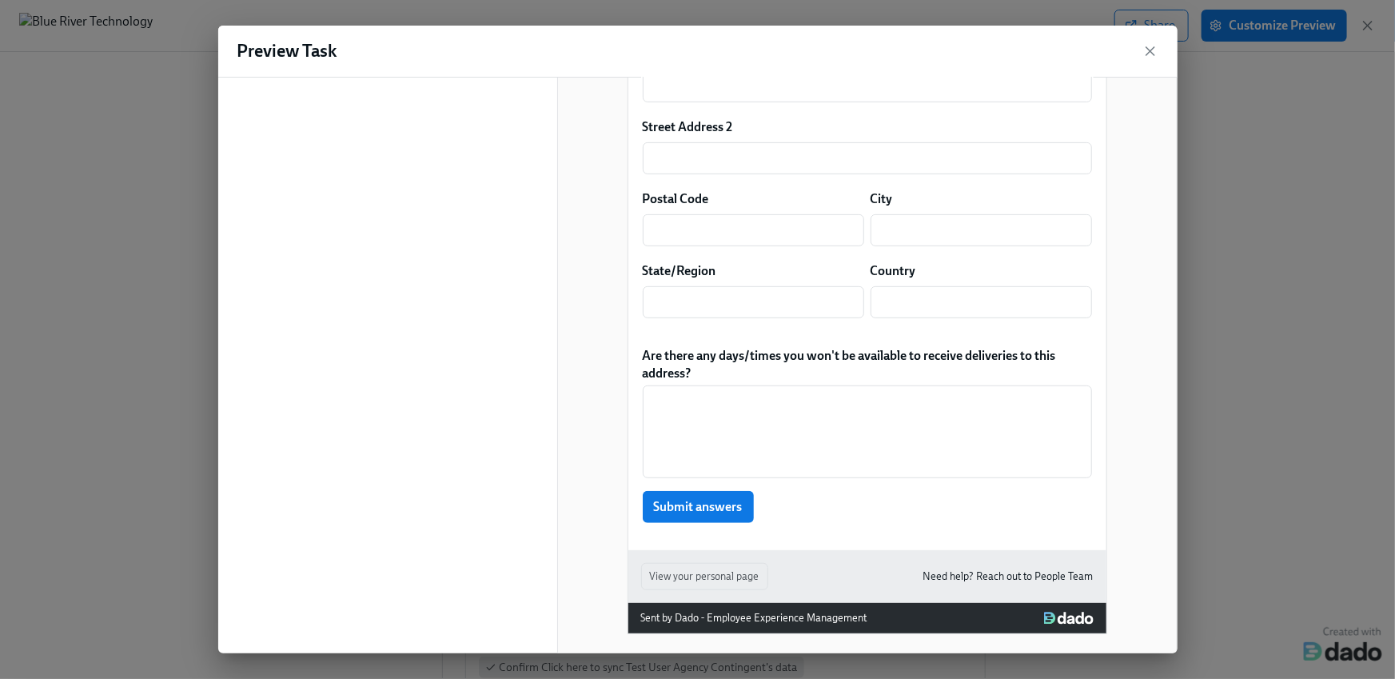
scroll to position [0, 0]
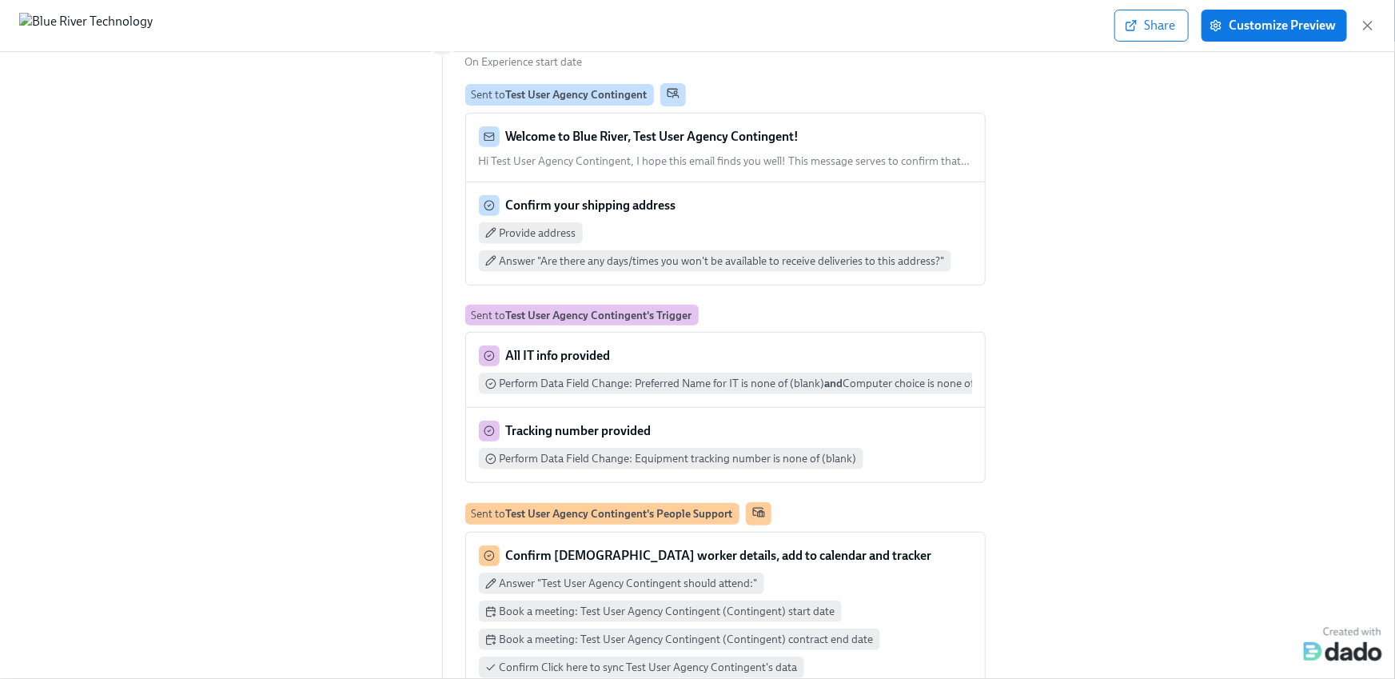
click at [753, 152] on div "Welcome to Blue River, Test User Agency Contingent! Hi Test User Agency Conting…" at bounding box center [725, 147] width 493 height 42
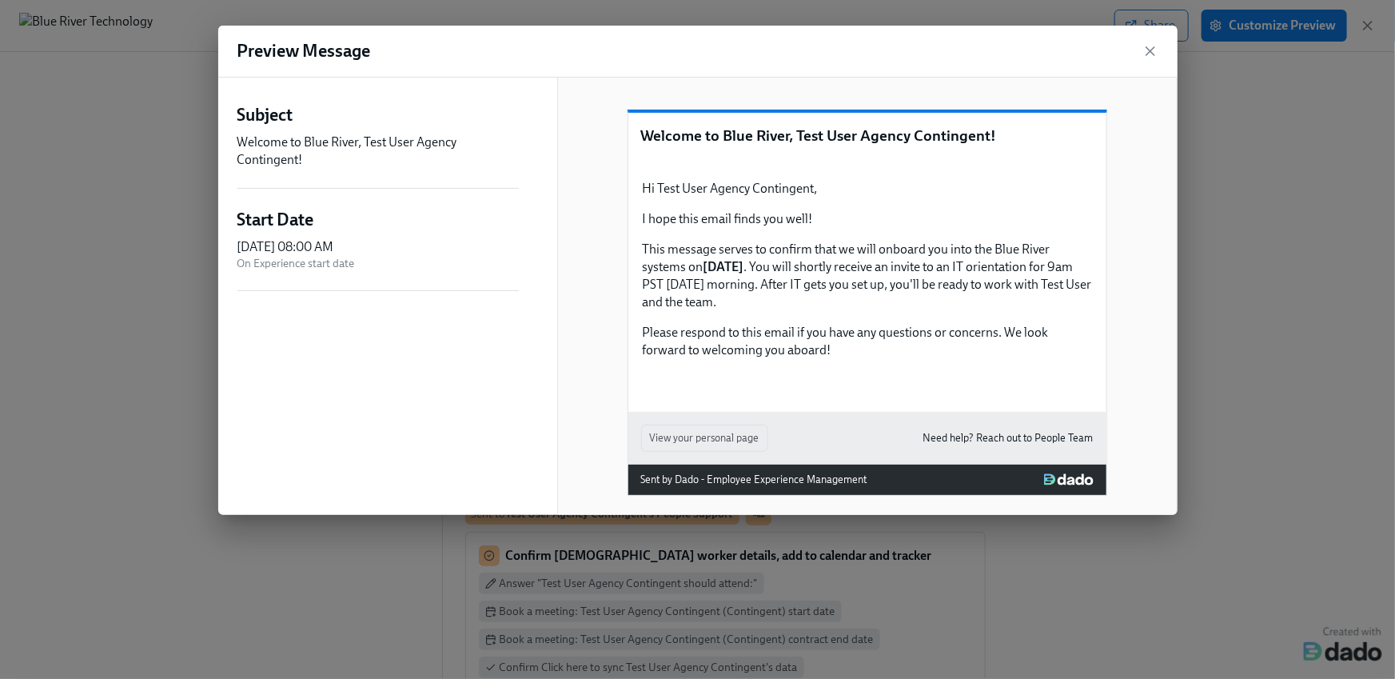
scroll to position [123, 0]
click at [829, 386] on div at bounding box center [867, 379] width 453 height 13
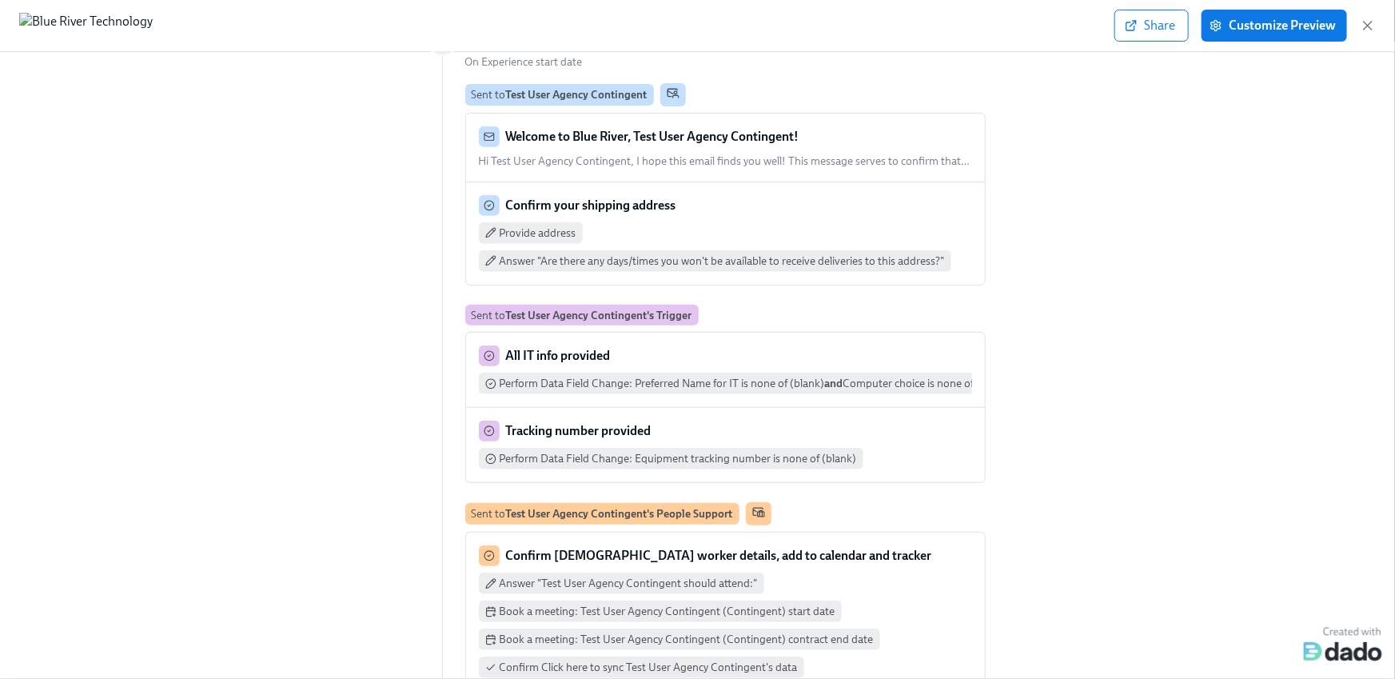
click at [1285, 264] on div "Experience preview Blue River Preboarding Filter by actor Filter by item type F…" at bounding box center [698, 66] width 1344 height 595
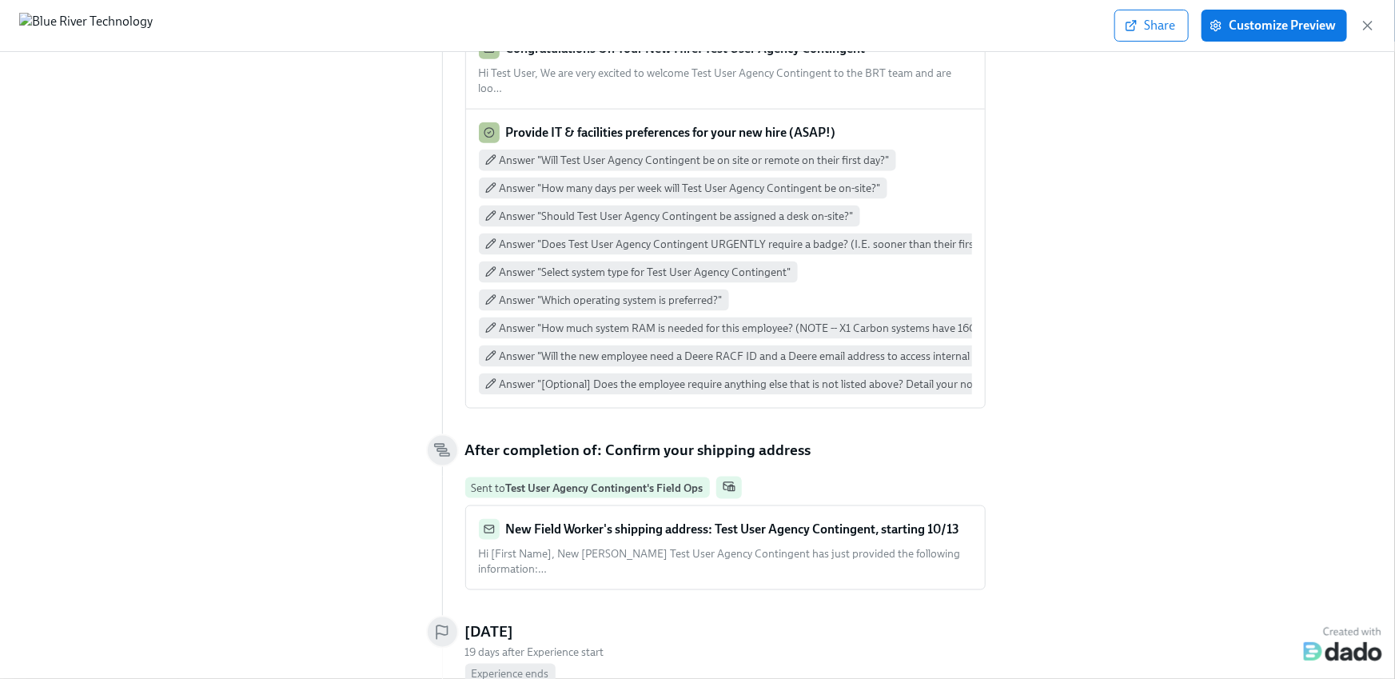
scroll to position [1025, 0]
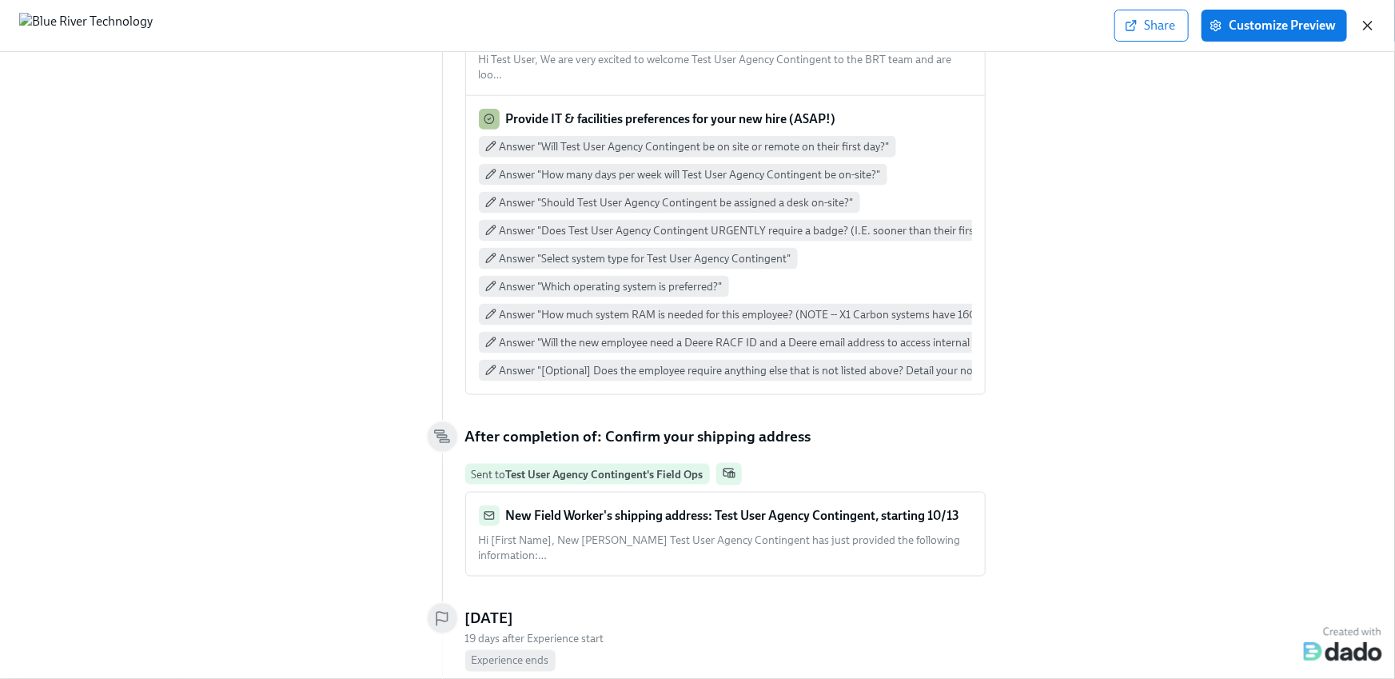
click at [1368, 27] on icon "button" at bounding box center [1368, 26] width 16 height 16
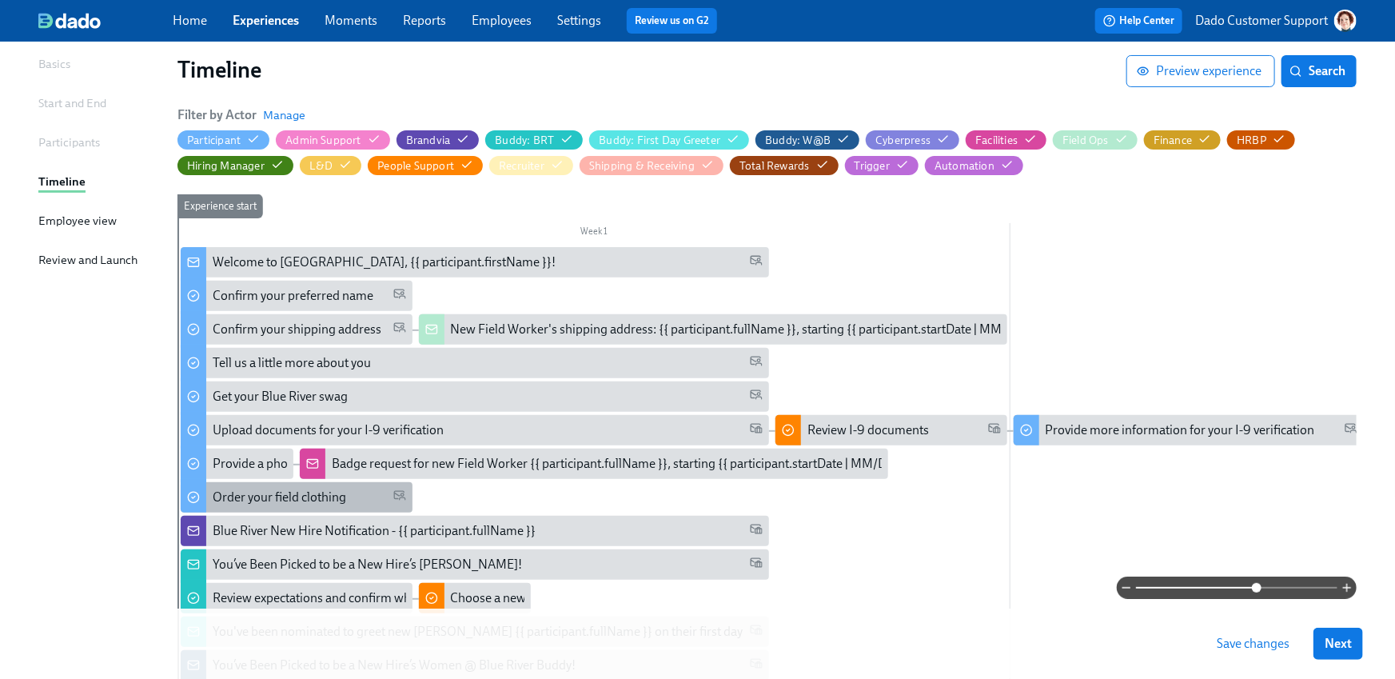
scroll to position [112, 0]
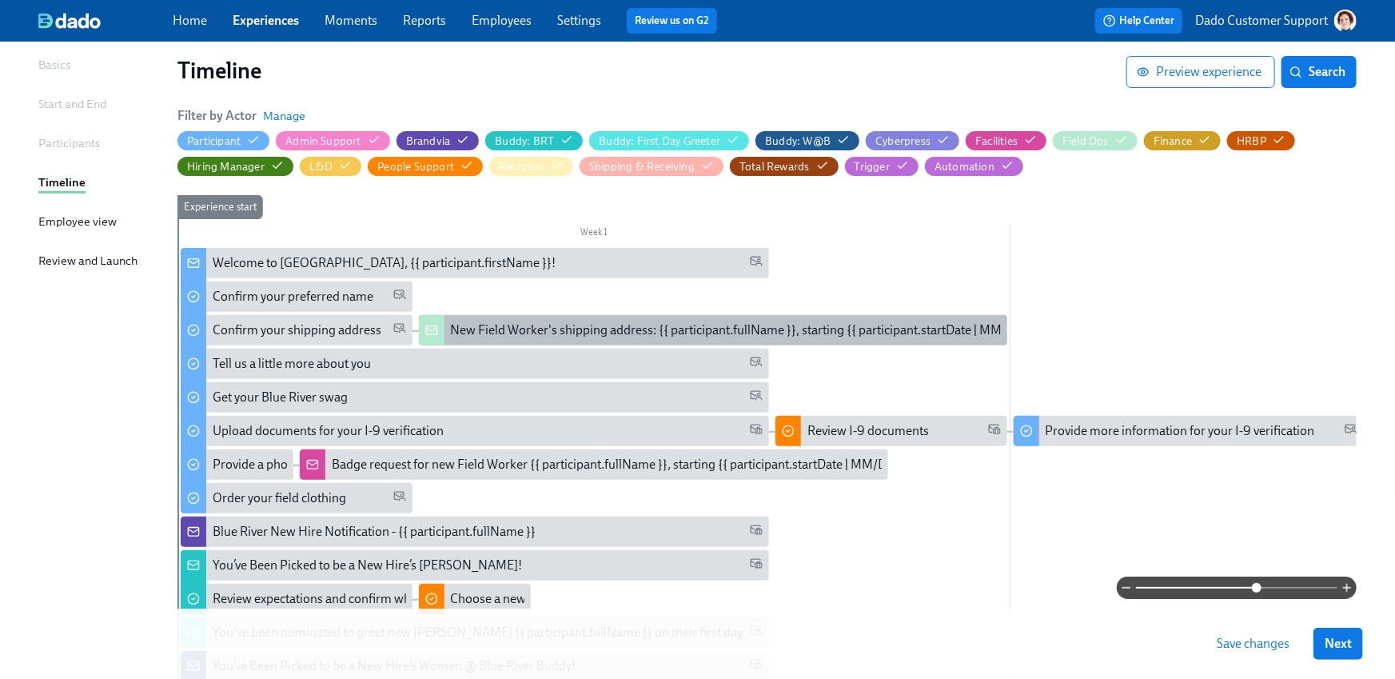
click at [477, 324] on div "New Field Worker's shipping address: {{ participant.fullName }}, starting {{ pa…" at bounding box center [744, 330] width 586 height 18
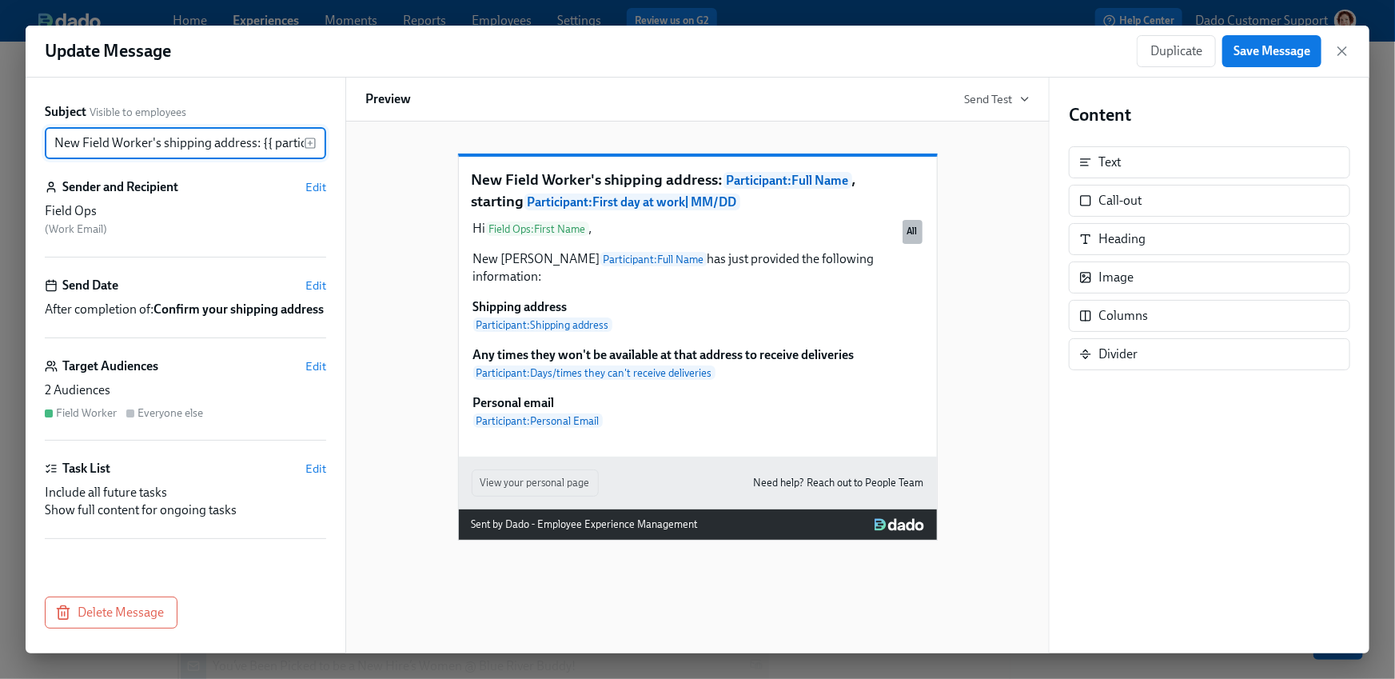
scroll to position [0, 336]
click at [306, 374] on span "Edit" at bounding box center [315, 366] width 21 height 16
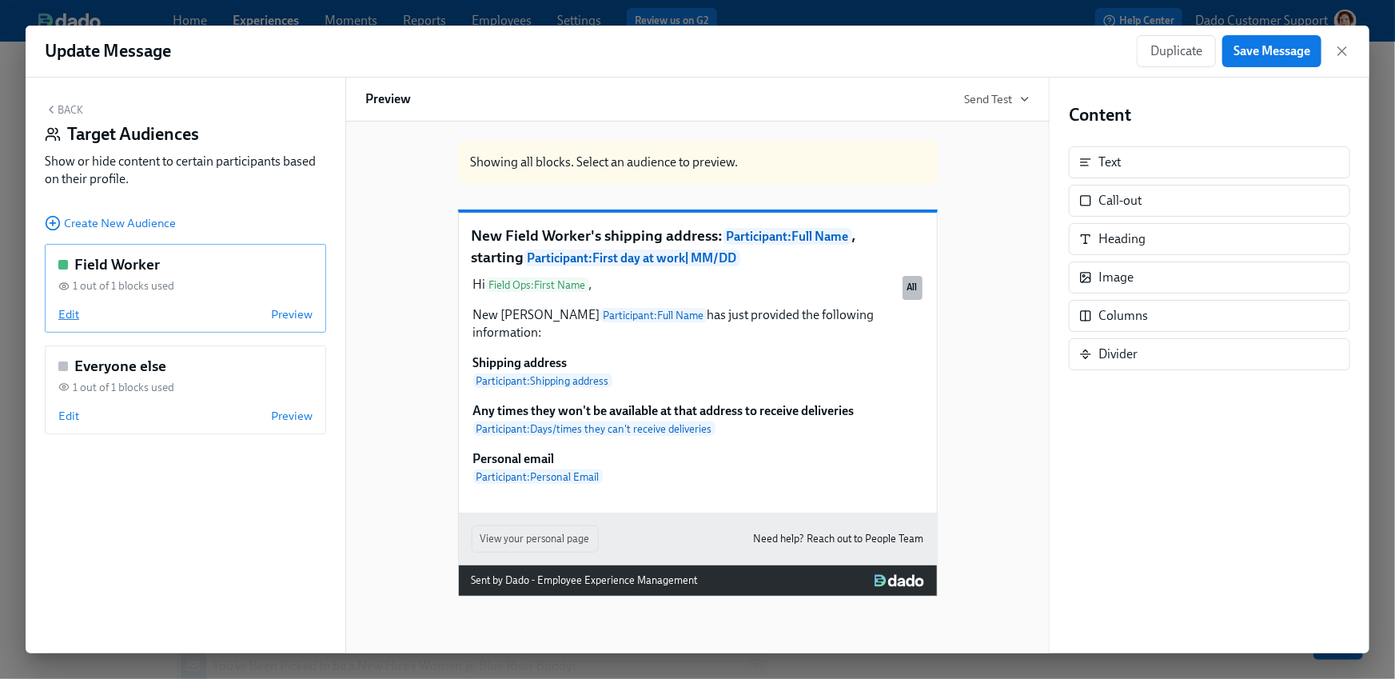
click at [70, 315] on span "Edit" at bounding box center [68, 314] width 21 height 16
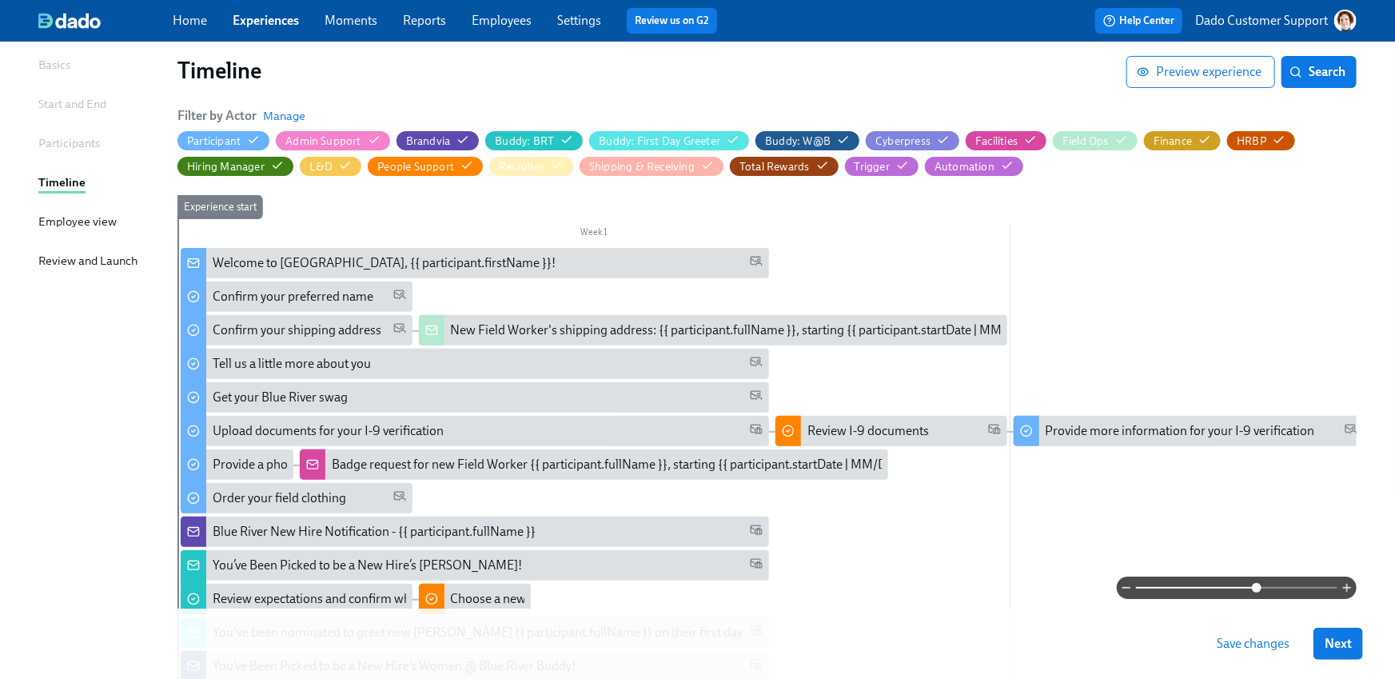
click at [1242, 633] on button "Save changes" at bounding box center [1253, 644] width 95 height 32
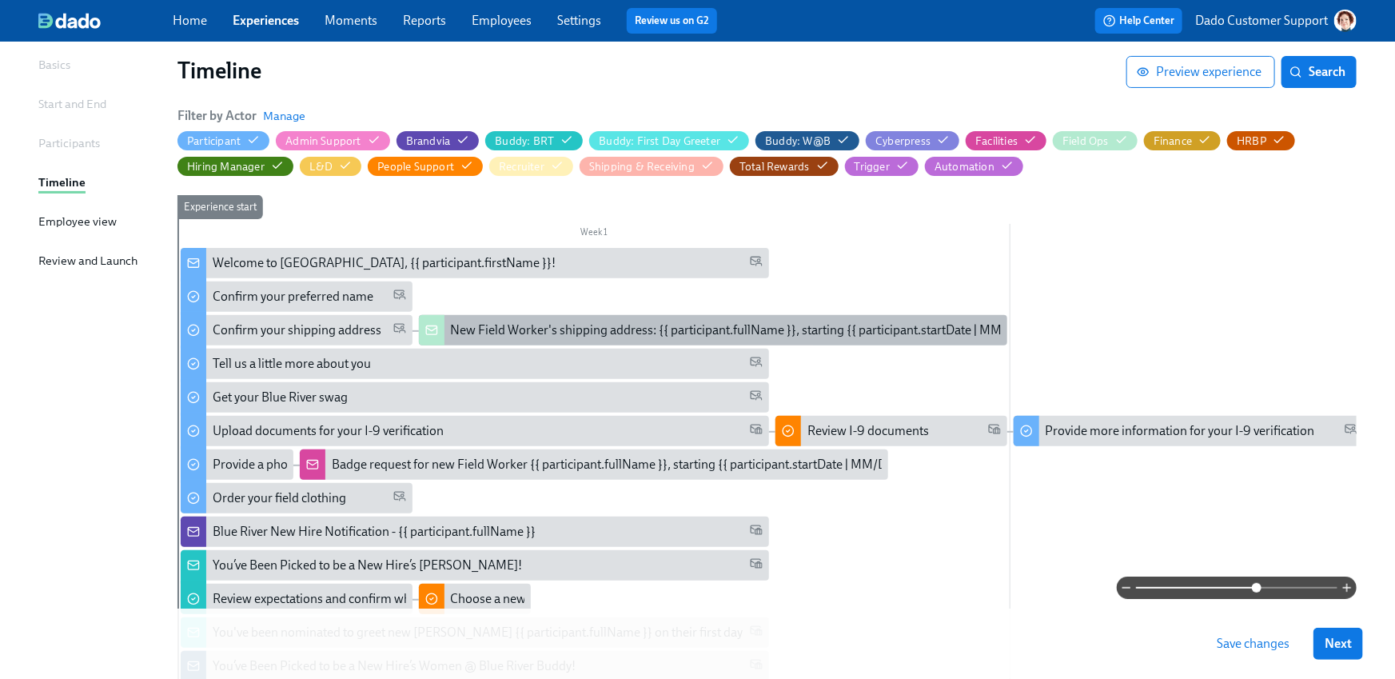
click at [705, 326] on div "New Field Worker's shipping address: {{ participant.fullName }}, starting {{ pa…" at bounding box center [744, 330] width 586 height 18
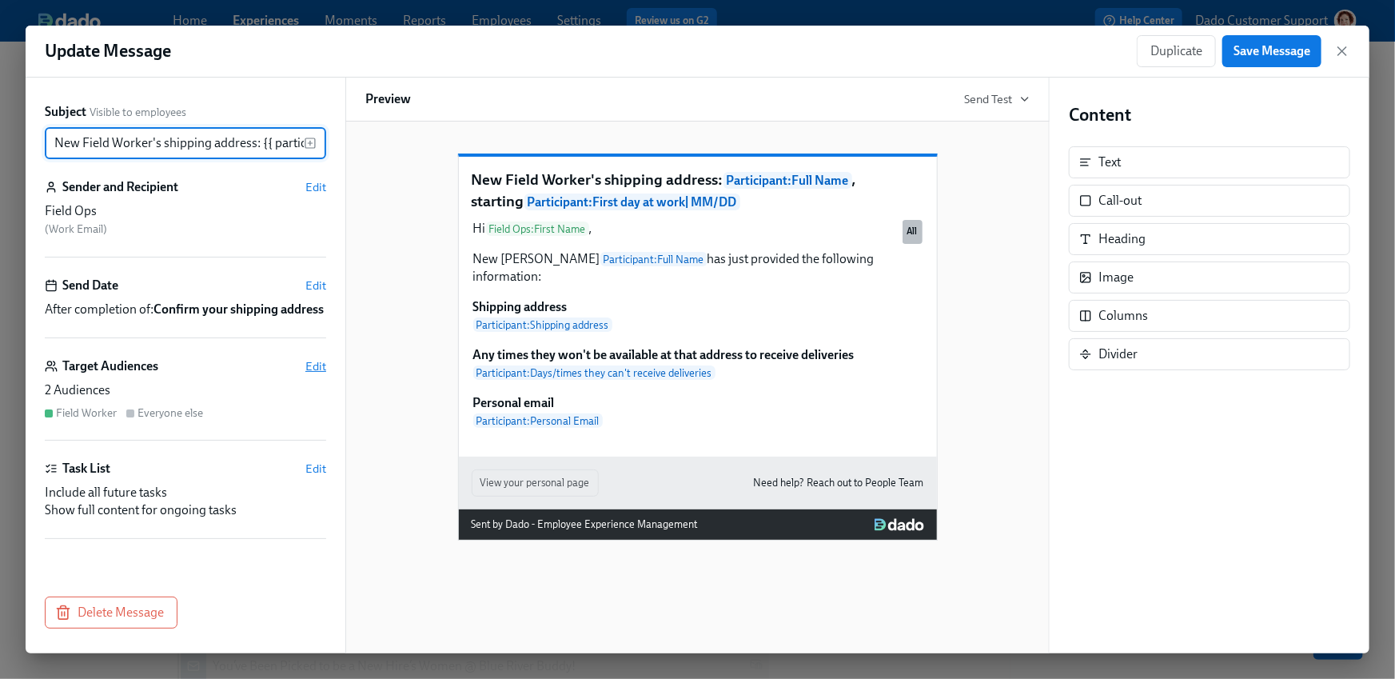
click at [317, 374] on span "Edit" at bounding box center [315, 366] width 21 height 16
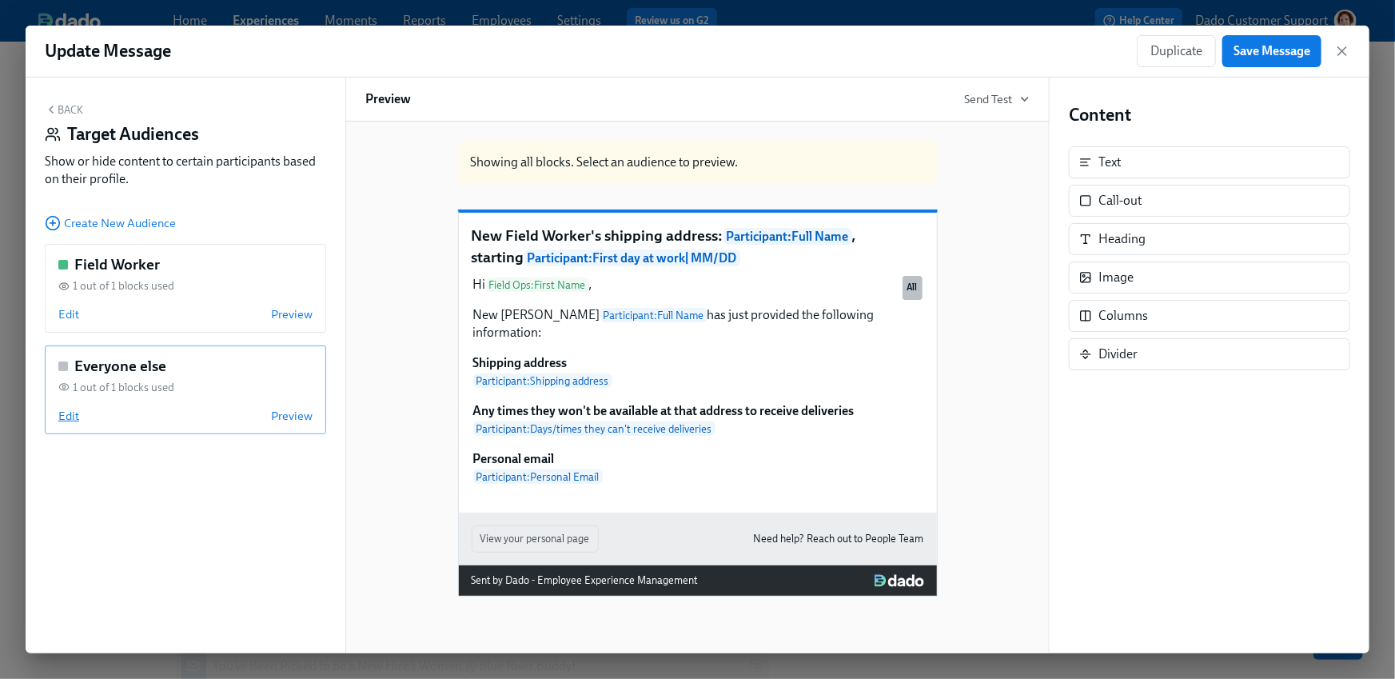
click at [78, 419] on span "Edit" at bounding box center [68, 416] width 21 height 16
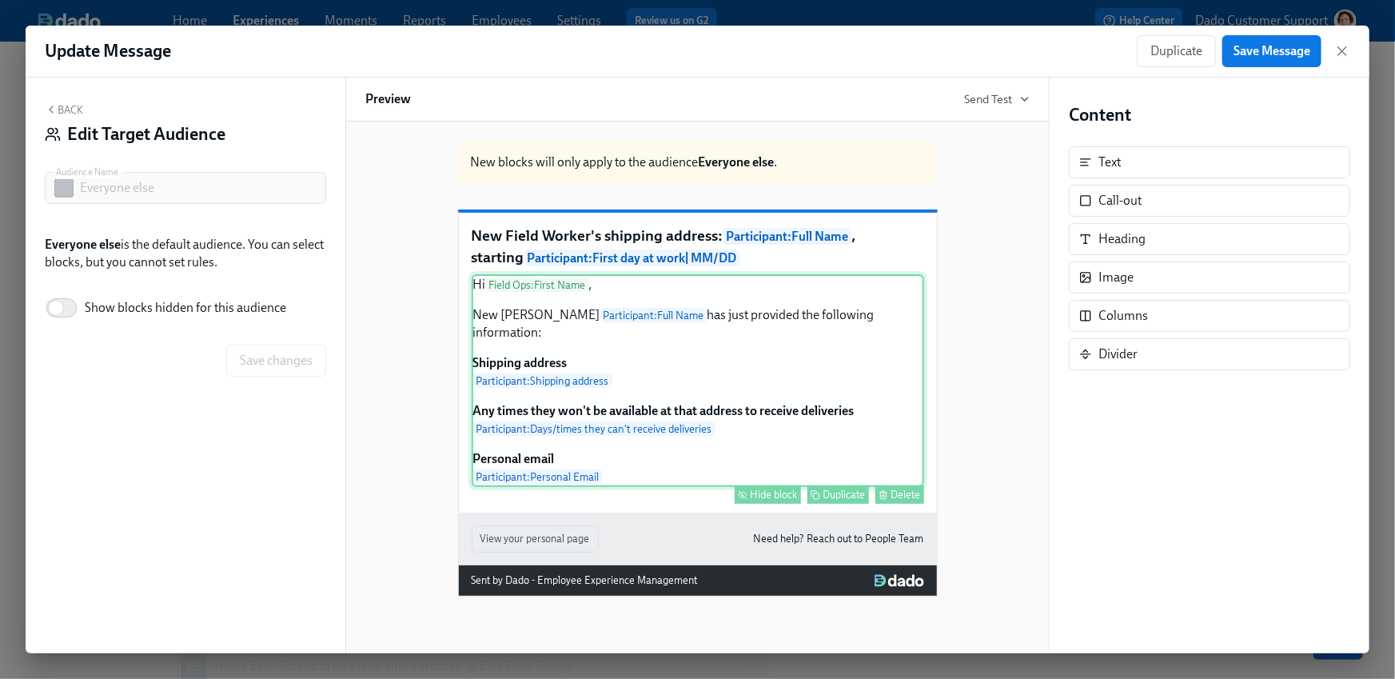
click at [766, 501] on div "Hide block" at bounding box center [774, 495] width 47 height 12
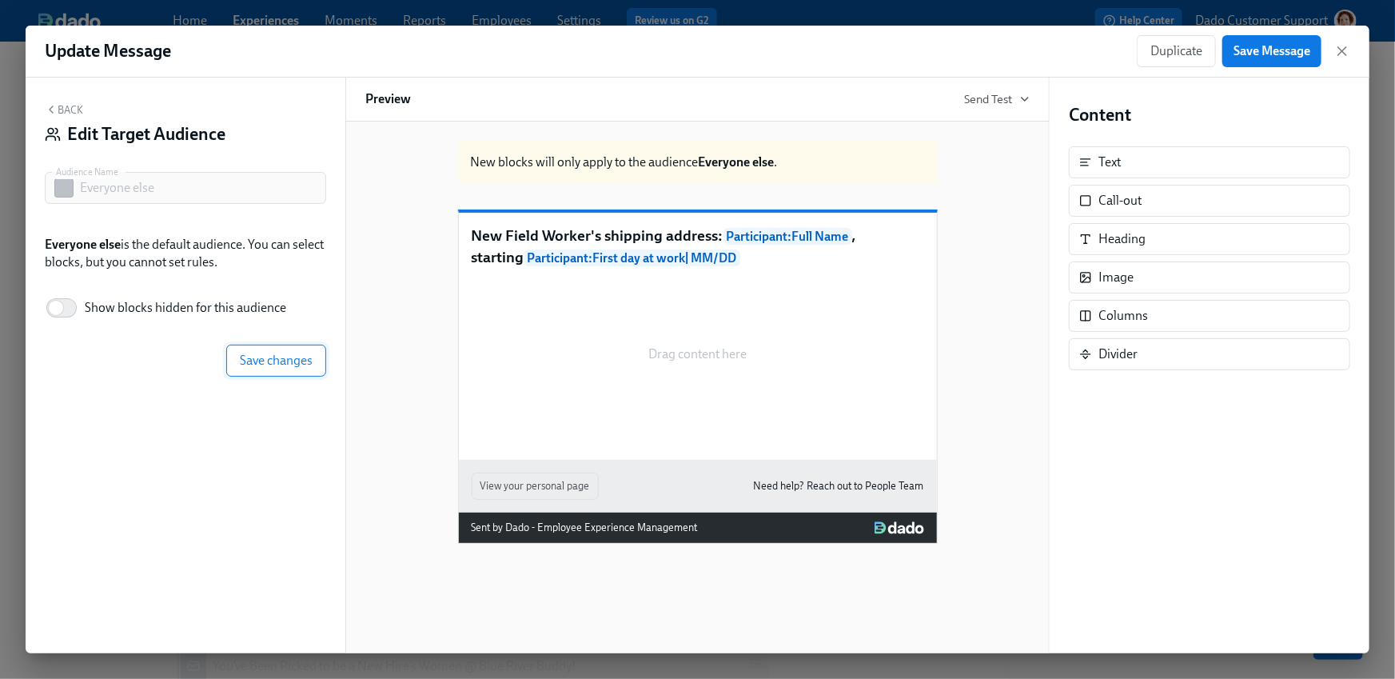
click at [237, 350] on button "Save changes" at bounding box center [276, 361] width 100 height 32
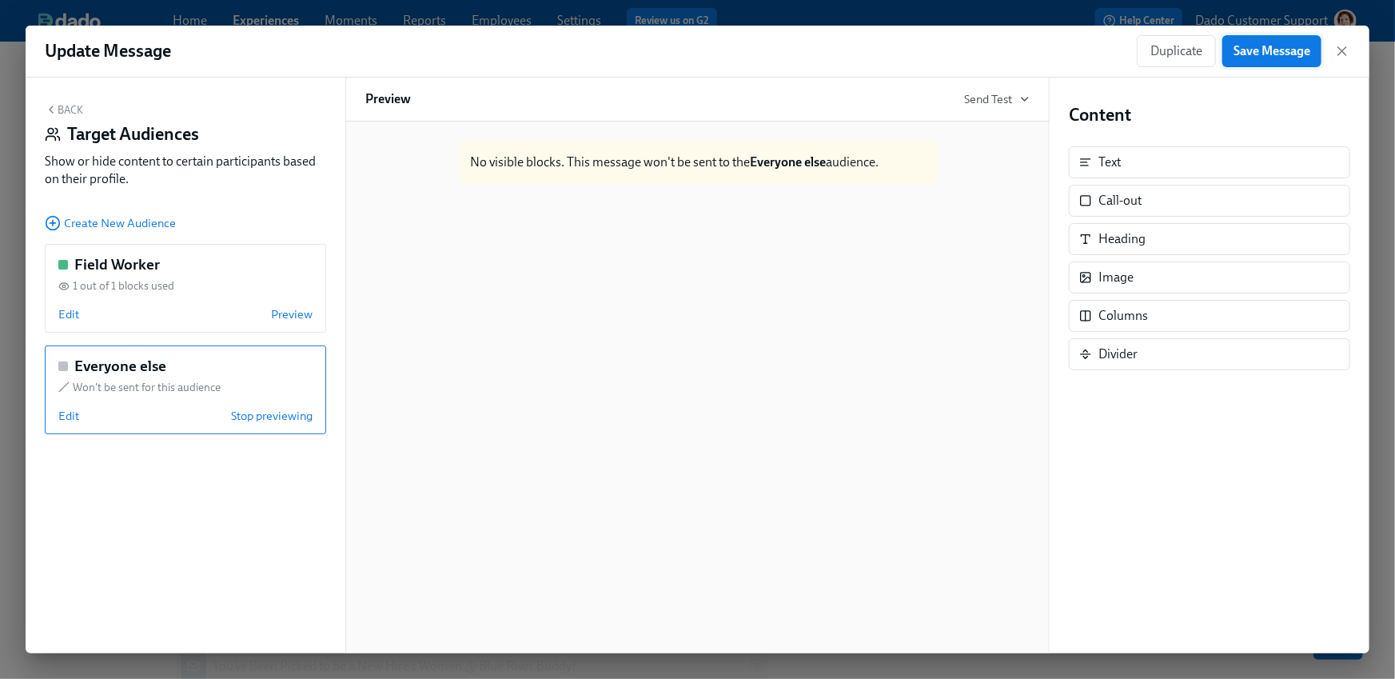
click at [1281, 58] on span "Save Message" at bounding box center [1272, 51] width 77 height 16
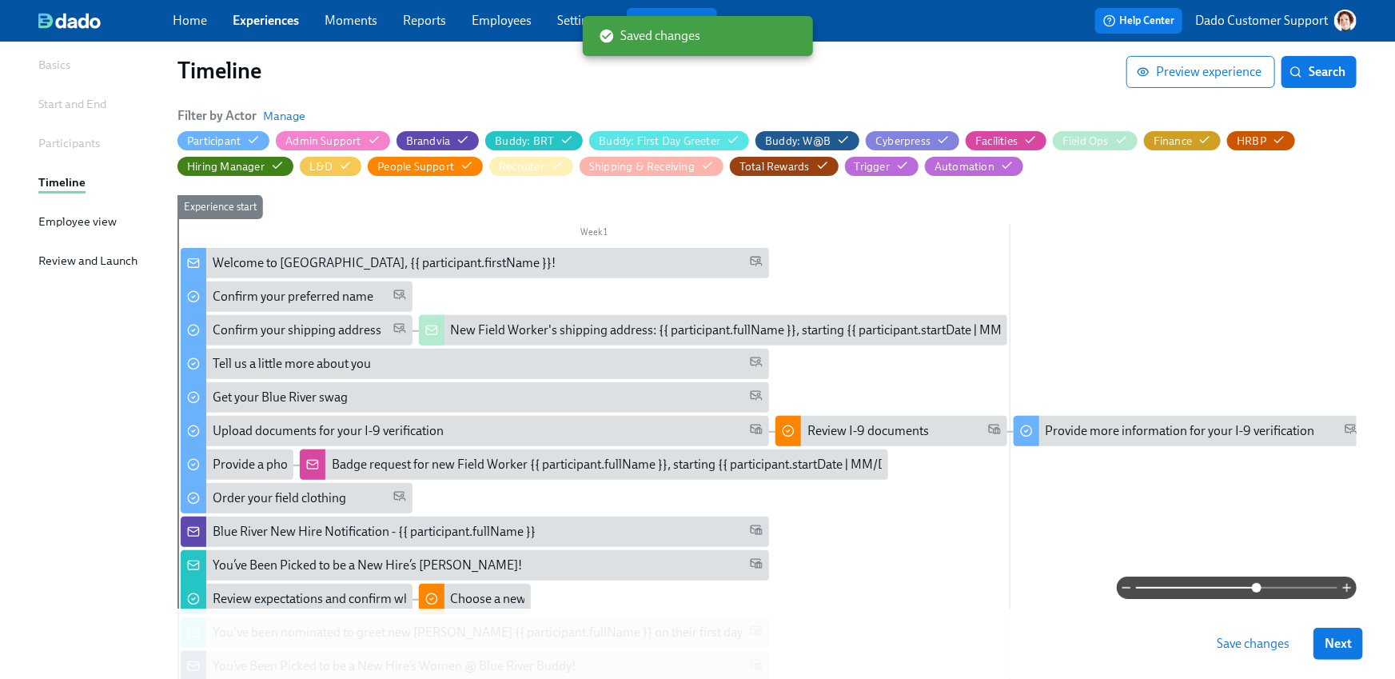
click at [1246, 641] on span "Save changes" at bounding box center [1253, 644] width 73 height 16
click at [1184, 78] on span "Preview experience" at bounding box center [1201, 72] width 122 height 16
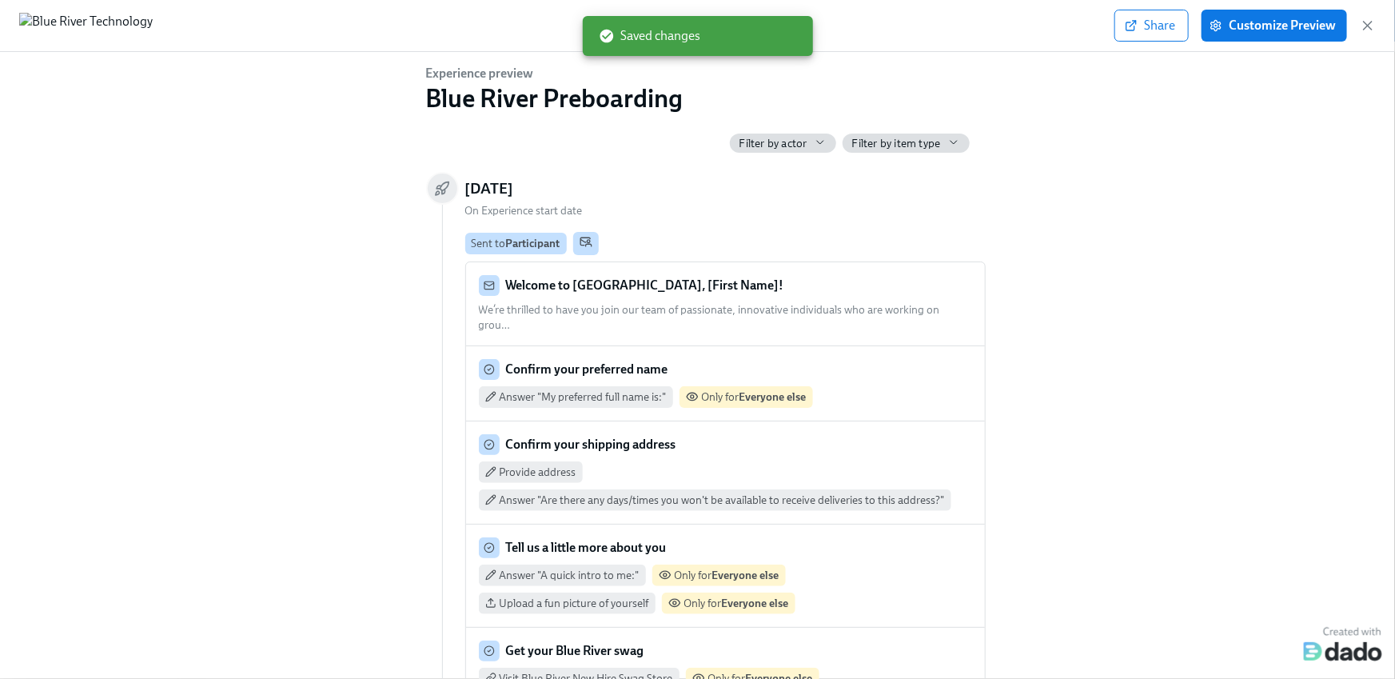
click at [1264, 41] on div "Share Customize Preview" at bounding box center [697, 26] width 1395 height 52
click at [1264, 23] on span "Customize Preview" at bounding box center [1274, 26] width 123 height 16
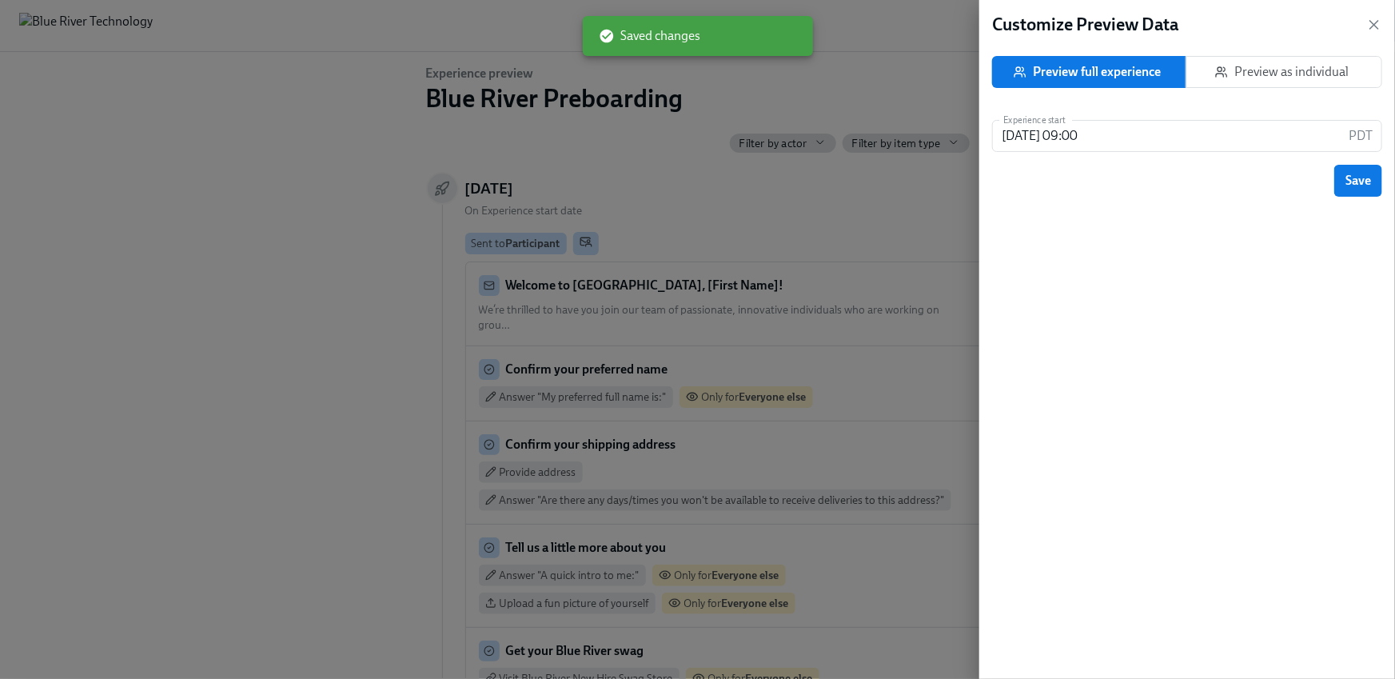
click at [1323, 75] on span "Preview as individual" at bounding box center [1285, 72] width 170 height 16
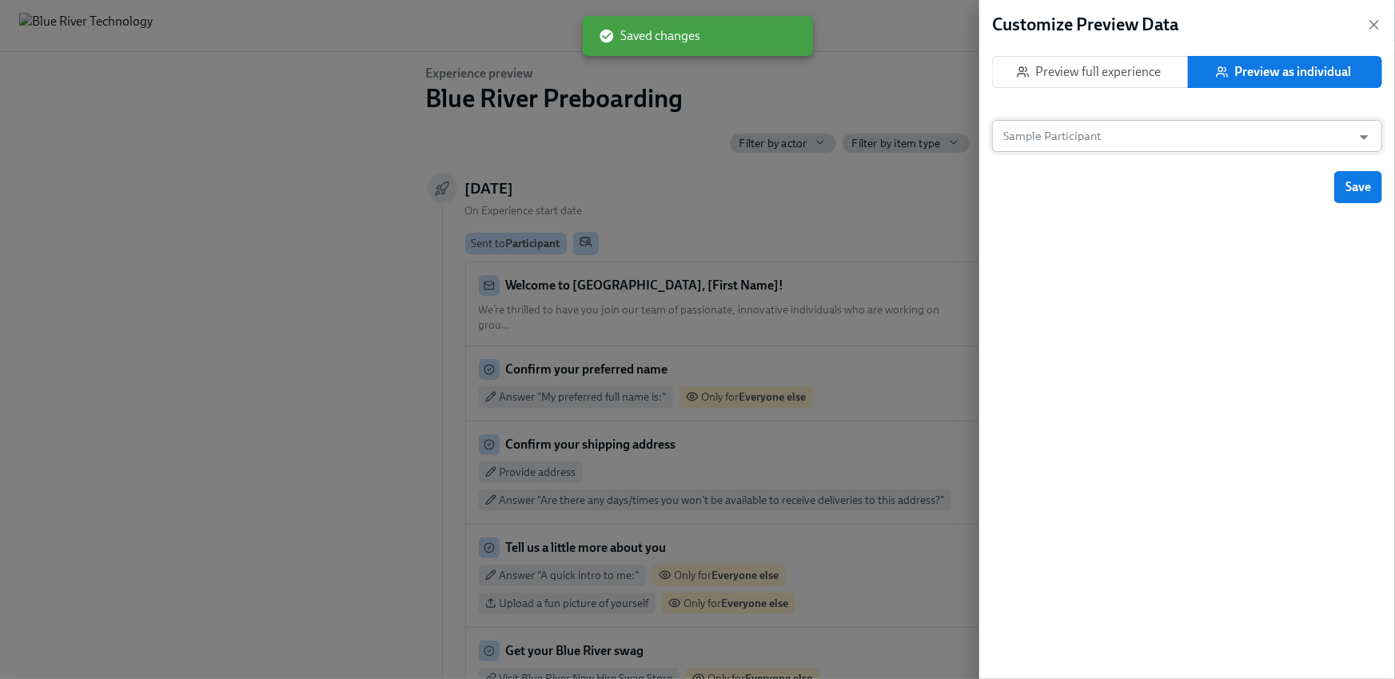
click at [1129, 144] on input "Sample Participant" at bounding box center [1172, 136] width 344 height 32
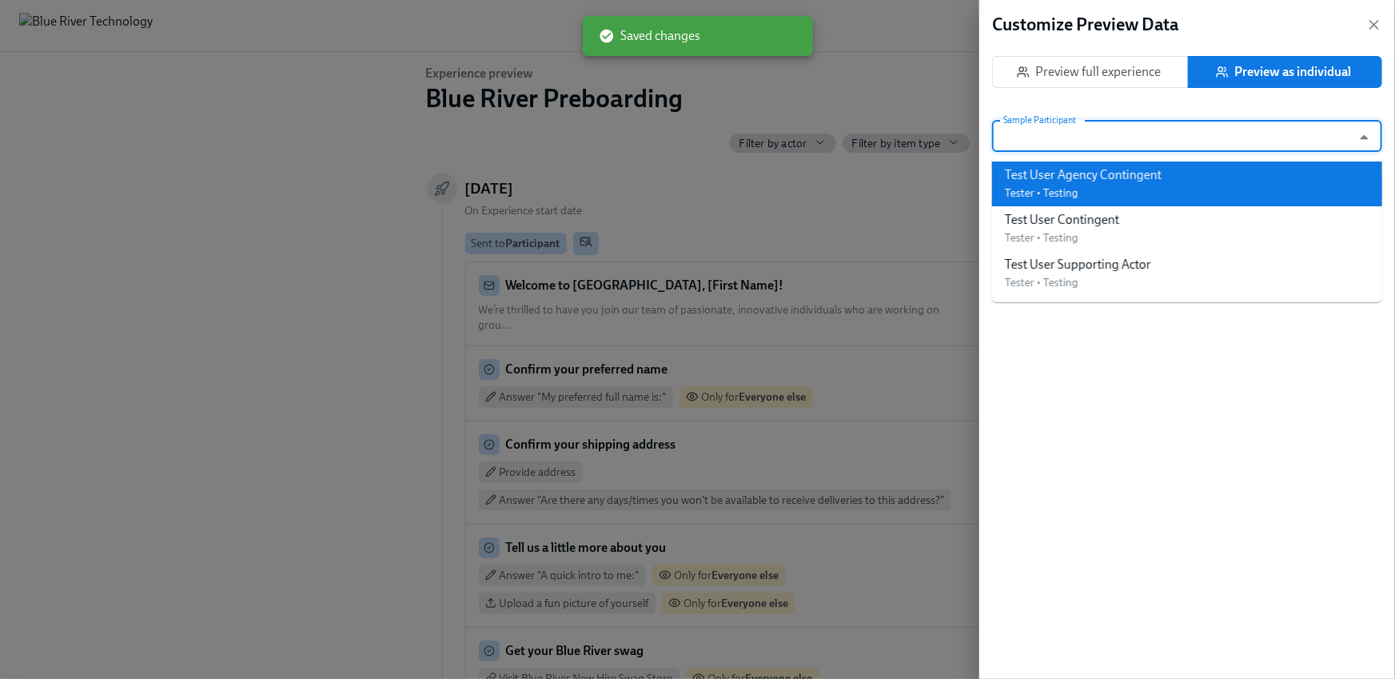
click at [1104, 183] on div "Test User Agency Contingent" at bounding box center [1083, 175] width 157 height 18
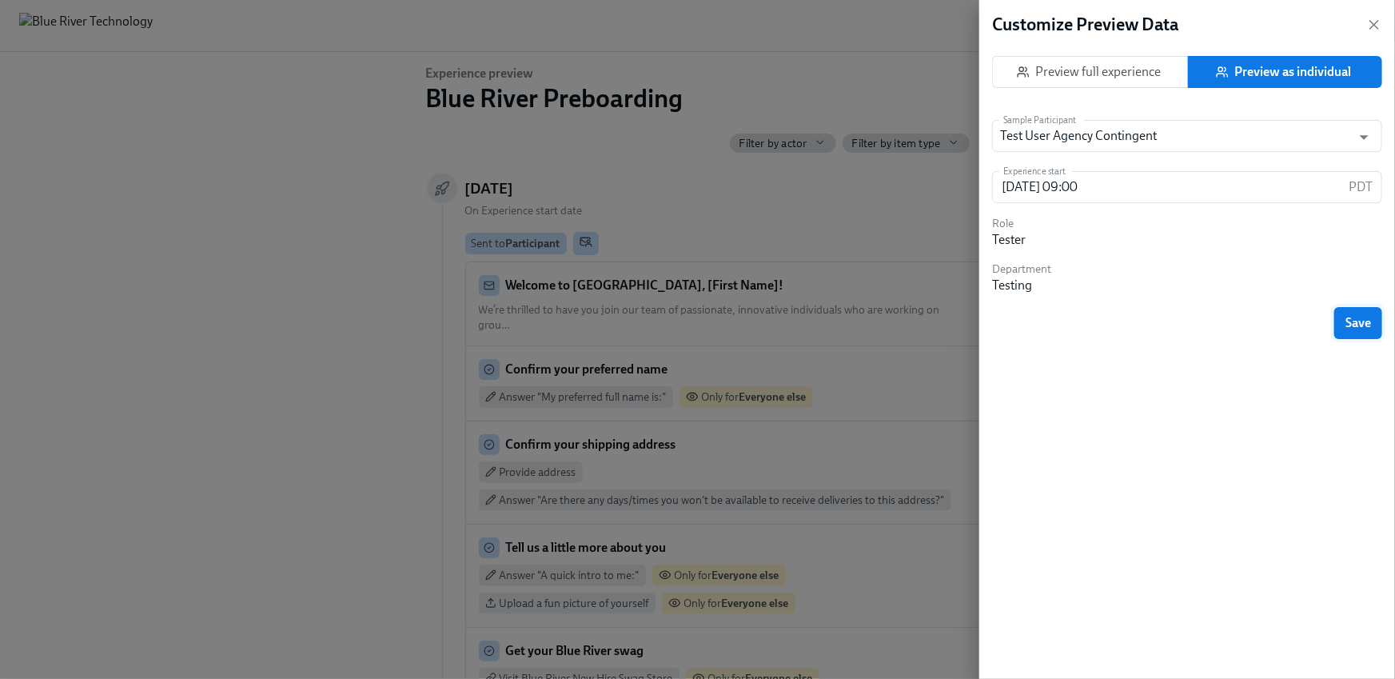
click at [1352, 323] on span "Save" at bounding box center [1359, 323] width 26 height 16
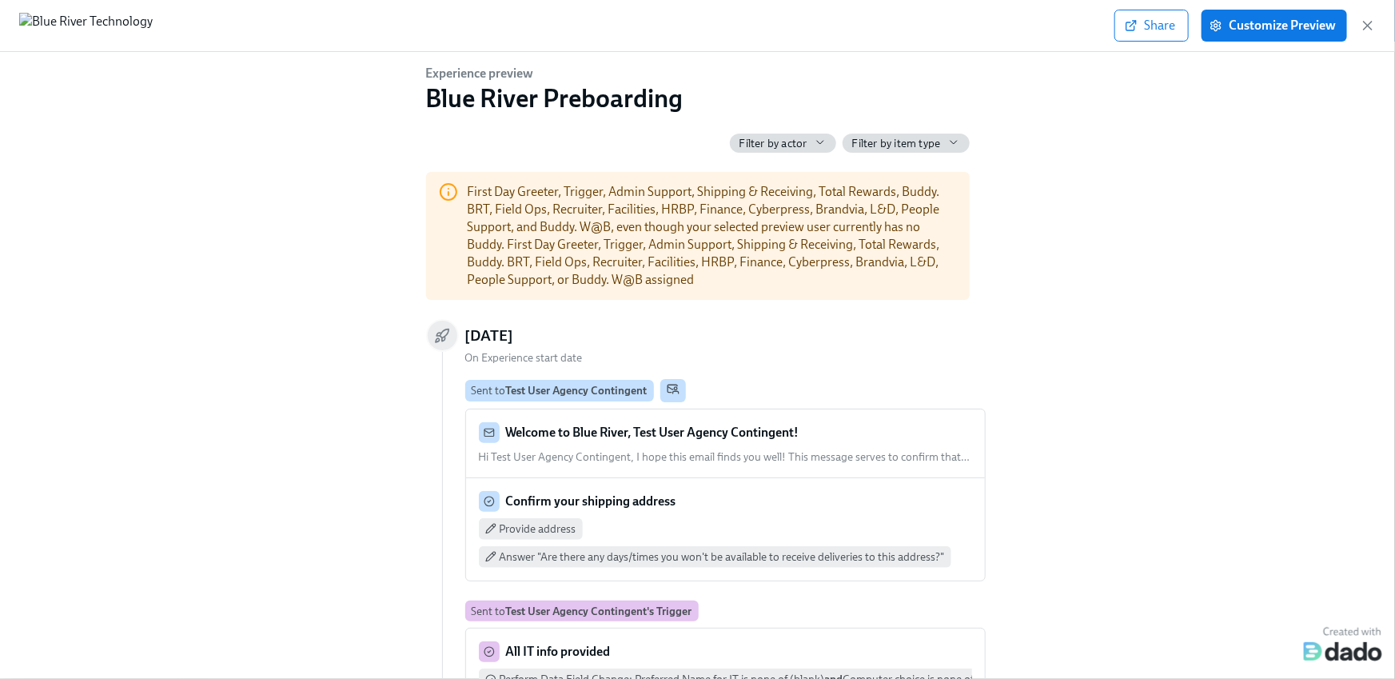
click at [1024, 283] on div "Experience preview Blue River Preboarding Filter by actor Filter by item type F…" at bounding box center [698, 362] width 1344 height 595
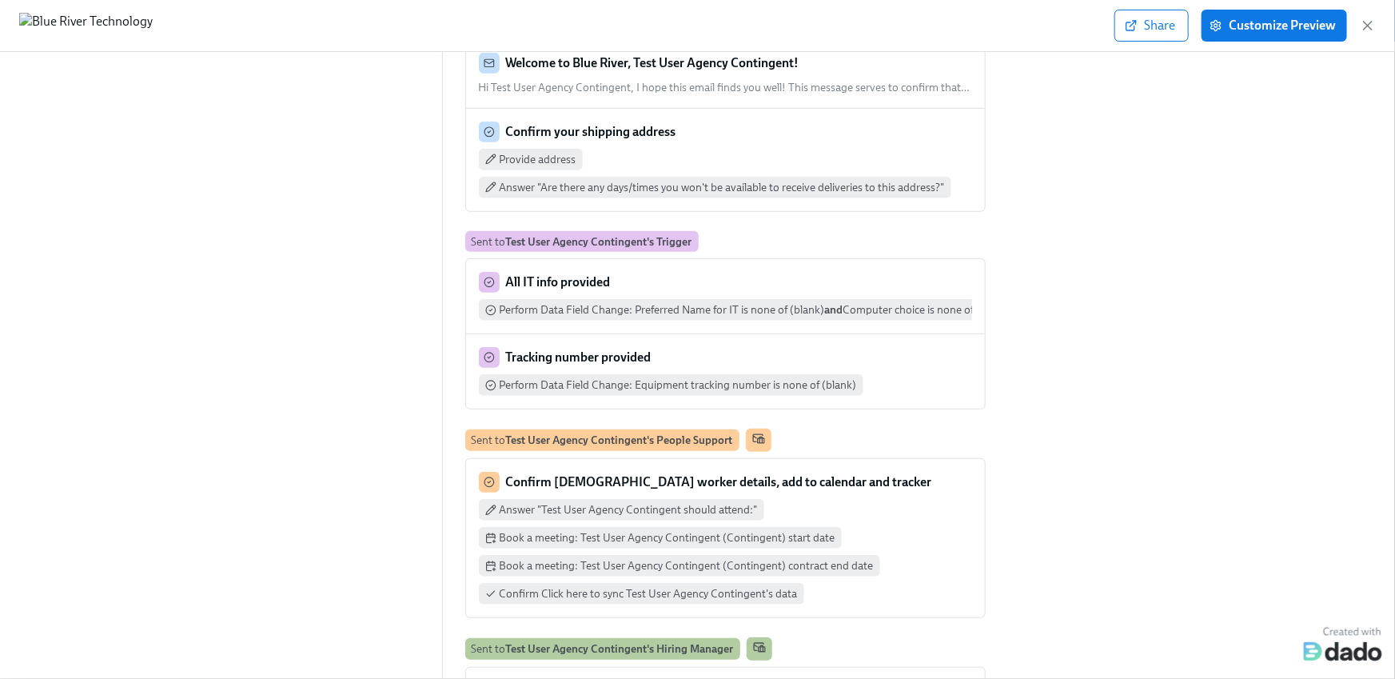
scroll to position [370, 0]
drag, startPoint x: 531, startPoint y: 239, endPoint x: 605, endPoint y: 246, distance: 74.6
click at [605, 246] on strong "Test User Agency Contingent's Trigger" at bounding box center [599, 240] width 186 height 13
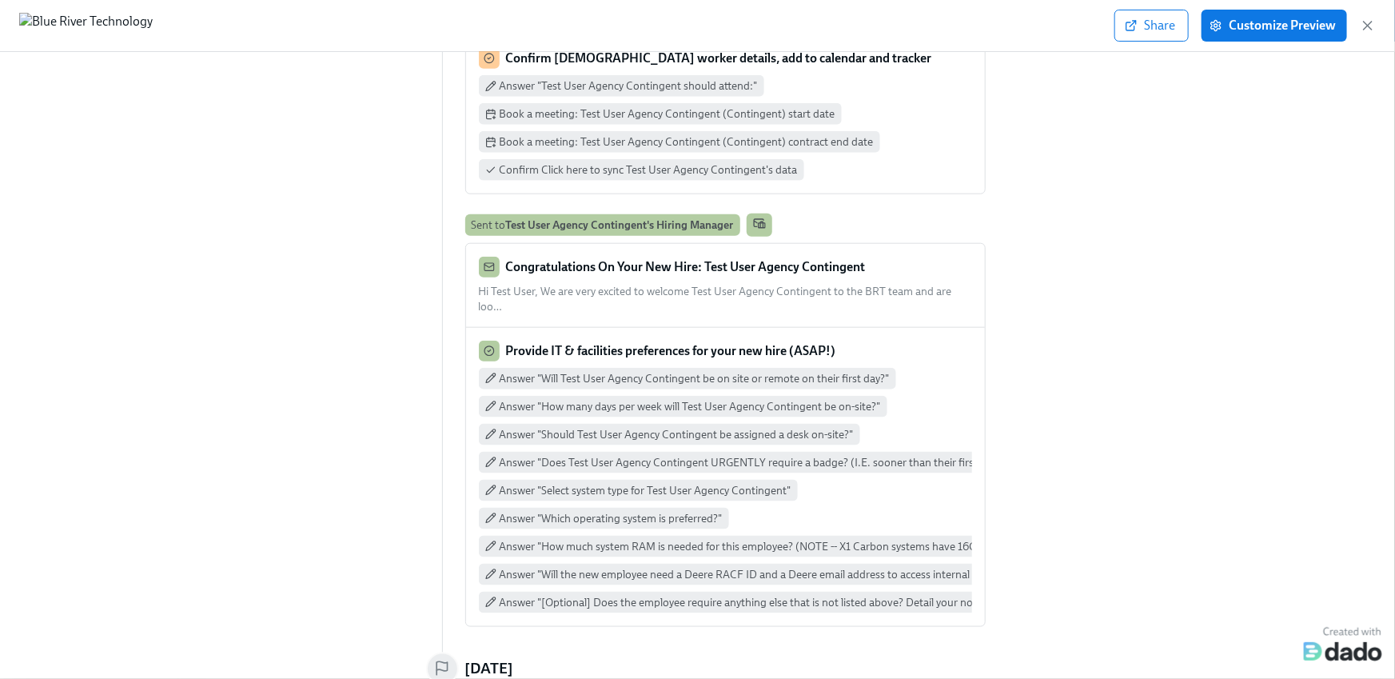
scroll to position [859, 0]
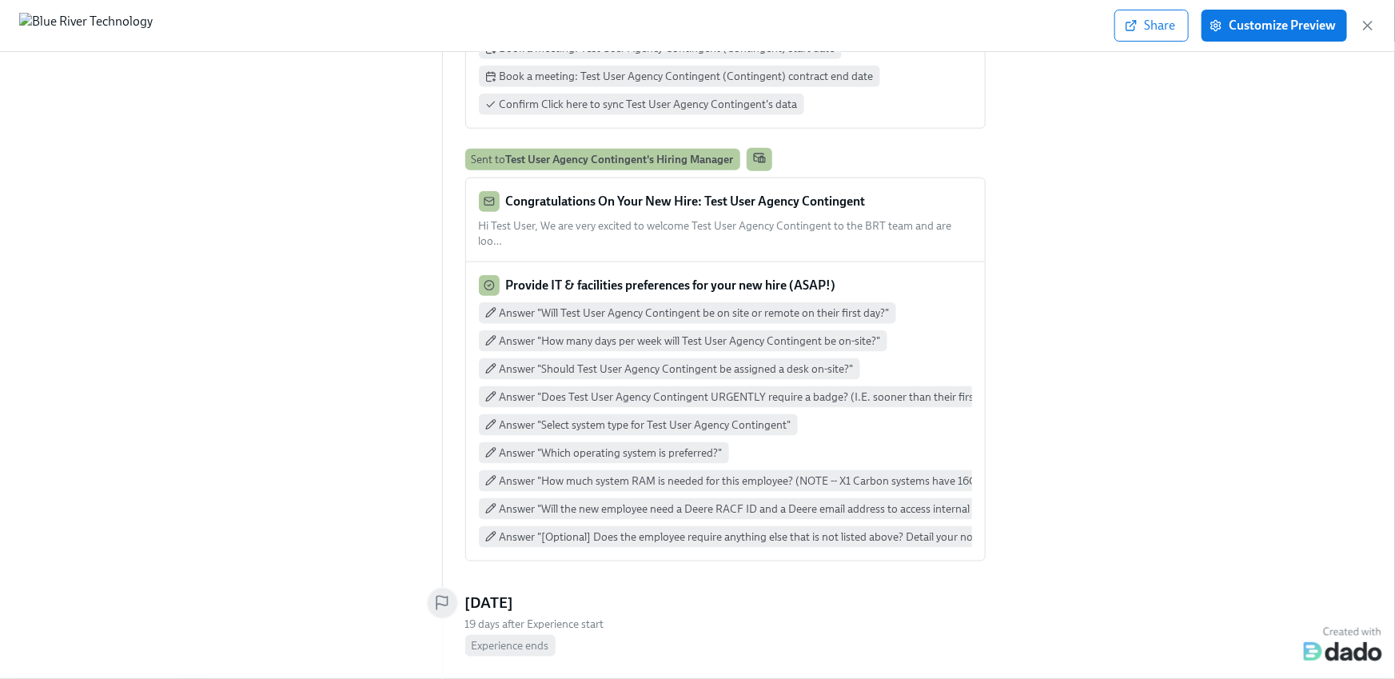
click at [597, 237] on div "Congratulations On Your New Hire: Test User Agency Contingent Hi Test User, We …" at bounding box center [725, 220] width 519 height 84
click at [600, 207] on strong "Congratulations On Your New Hire: Test User Agency Contingent" at bounding box center [686, 201] width 360 height 15
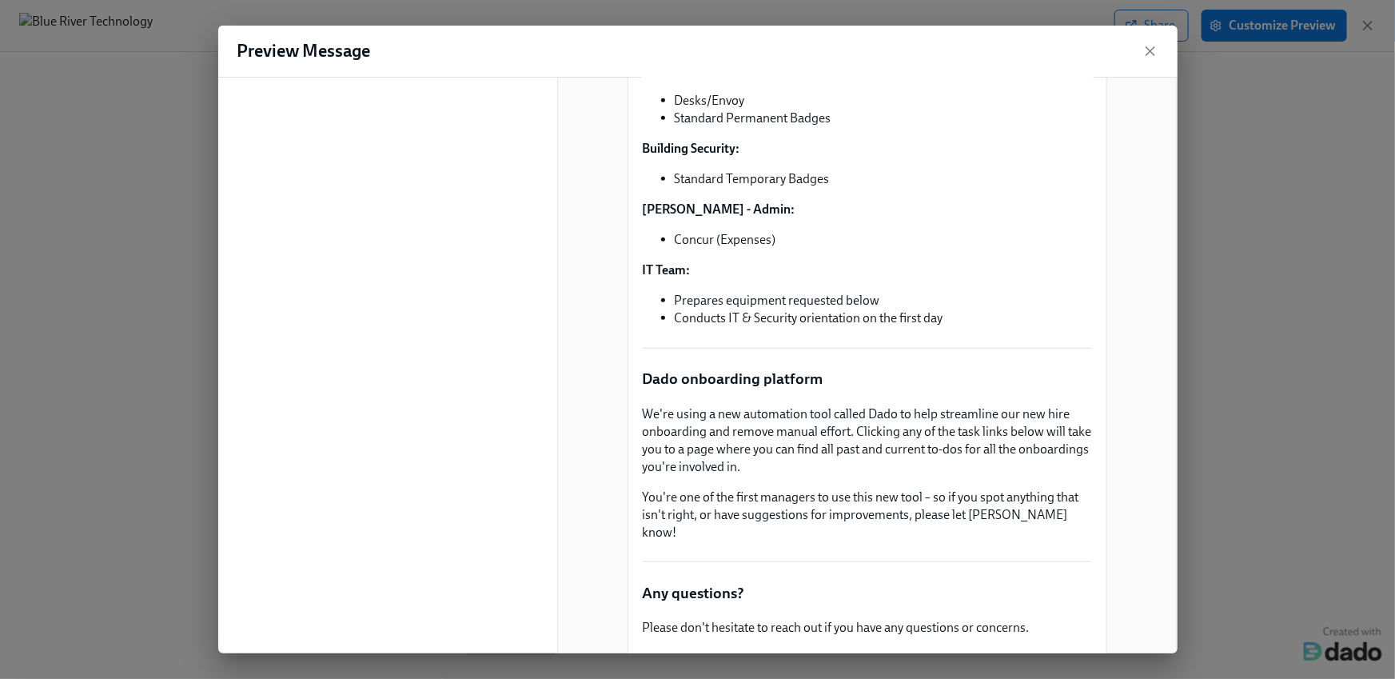
scroll to position [667, 0]
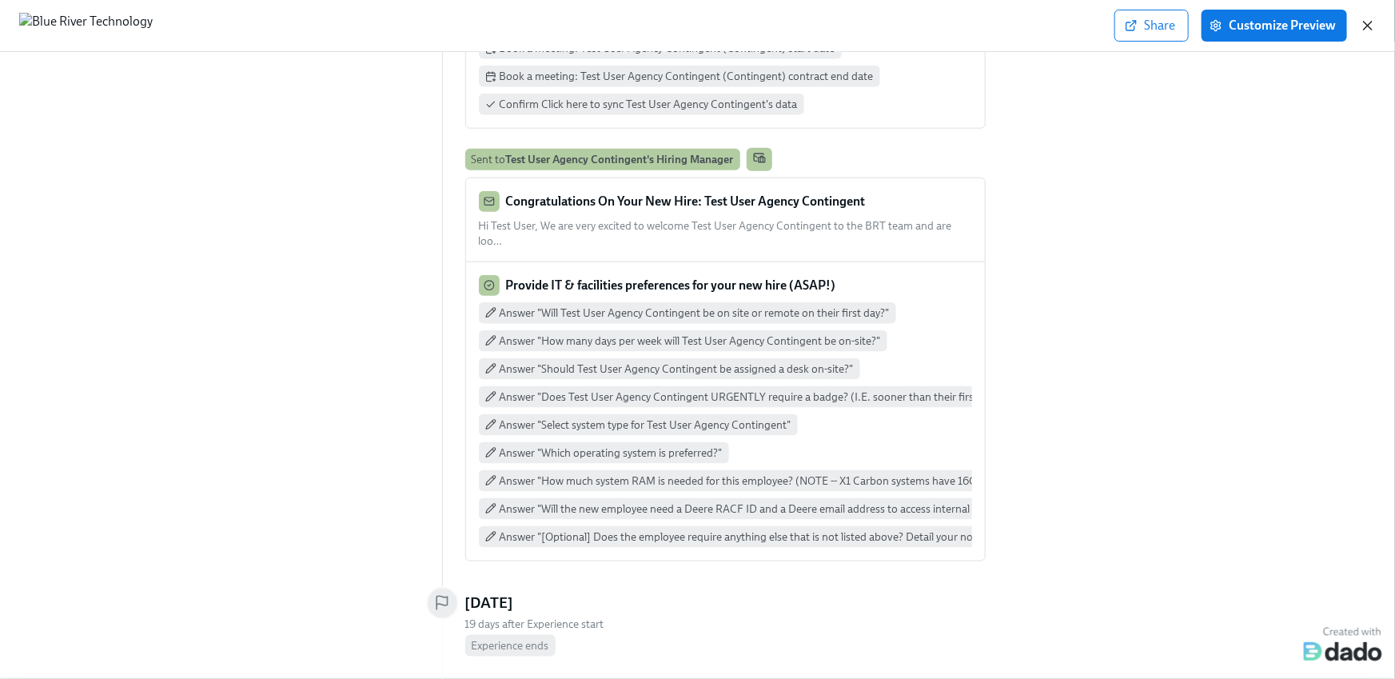
click at [1372, 22] on icon "button" at bounding box center [1368, 26] width 16 height 16
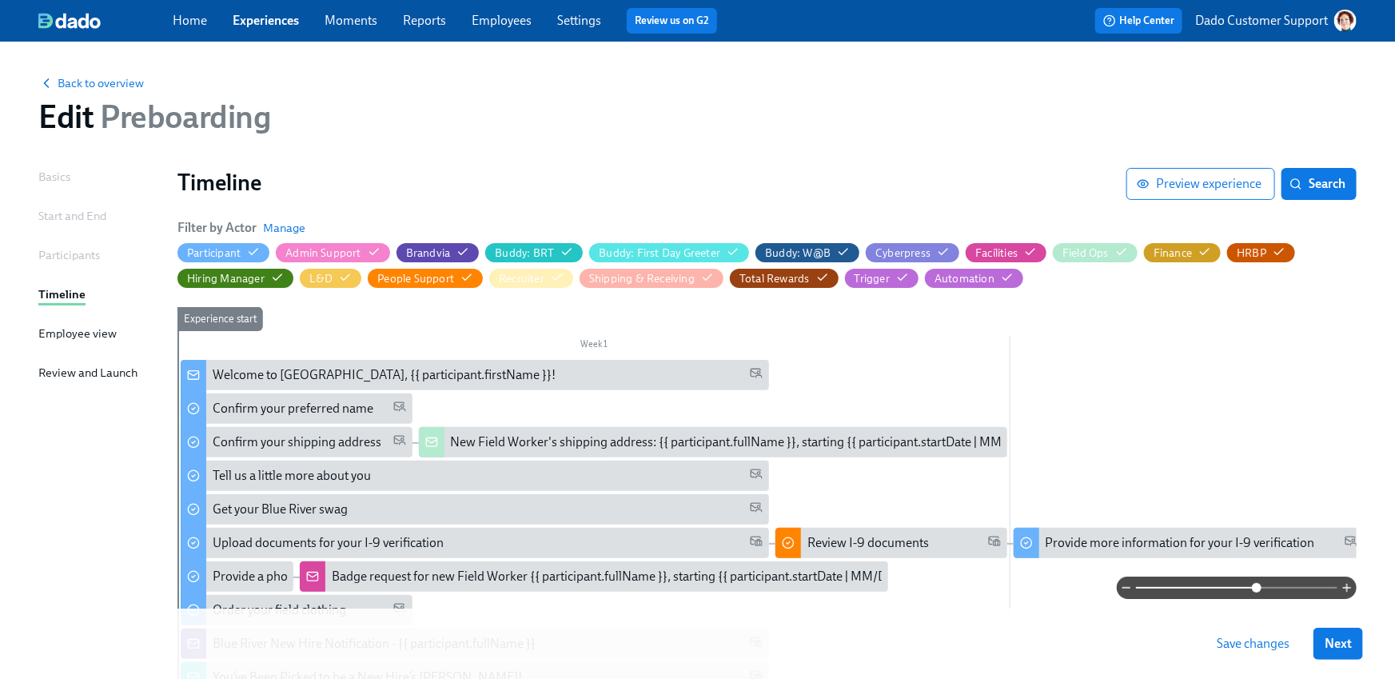
click at [56, 219] on div "Start and End" at bounding box center [72, 216] width 68 height 18
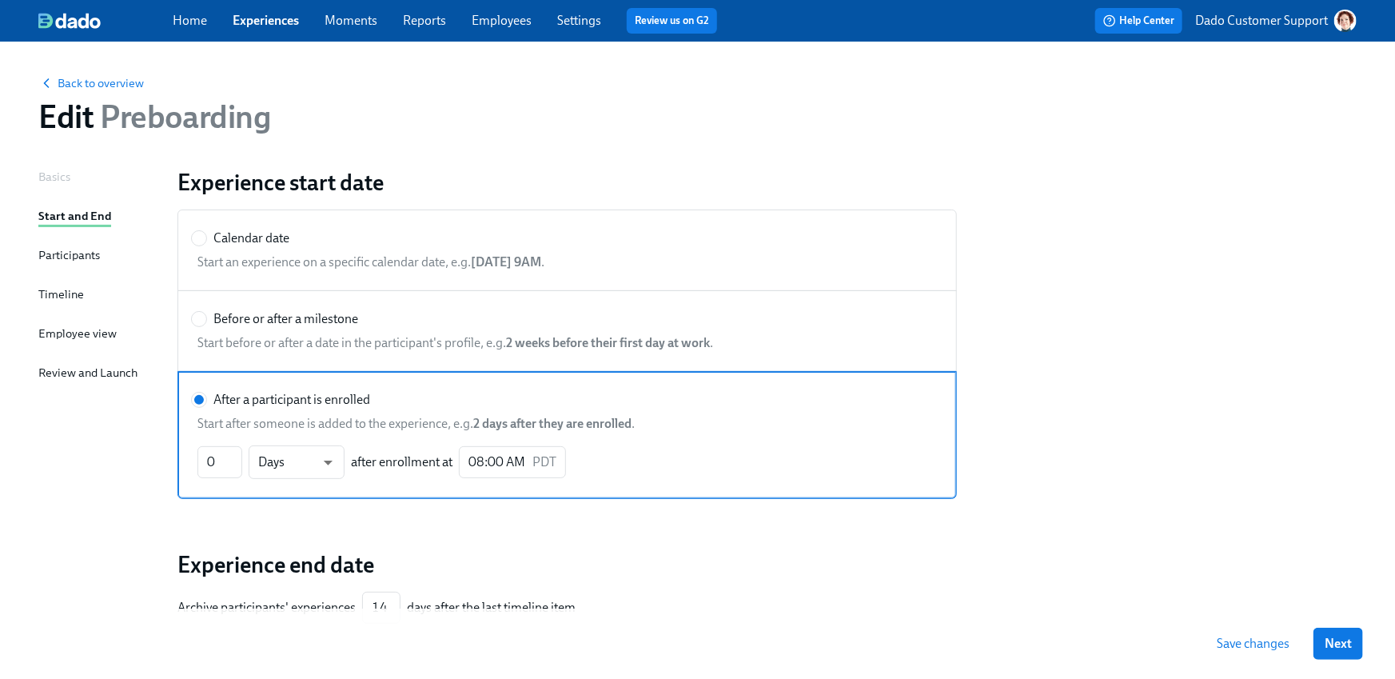
click at [50, 182] on div "Basics" at bounding box center [54, 177] width 32 height 18
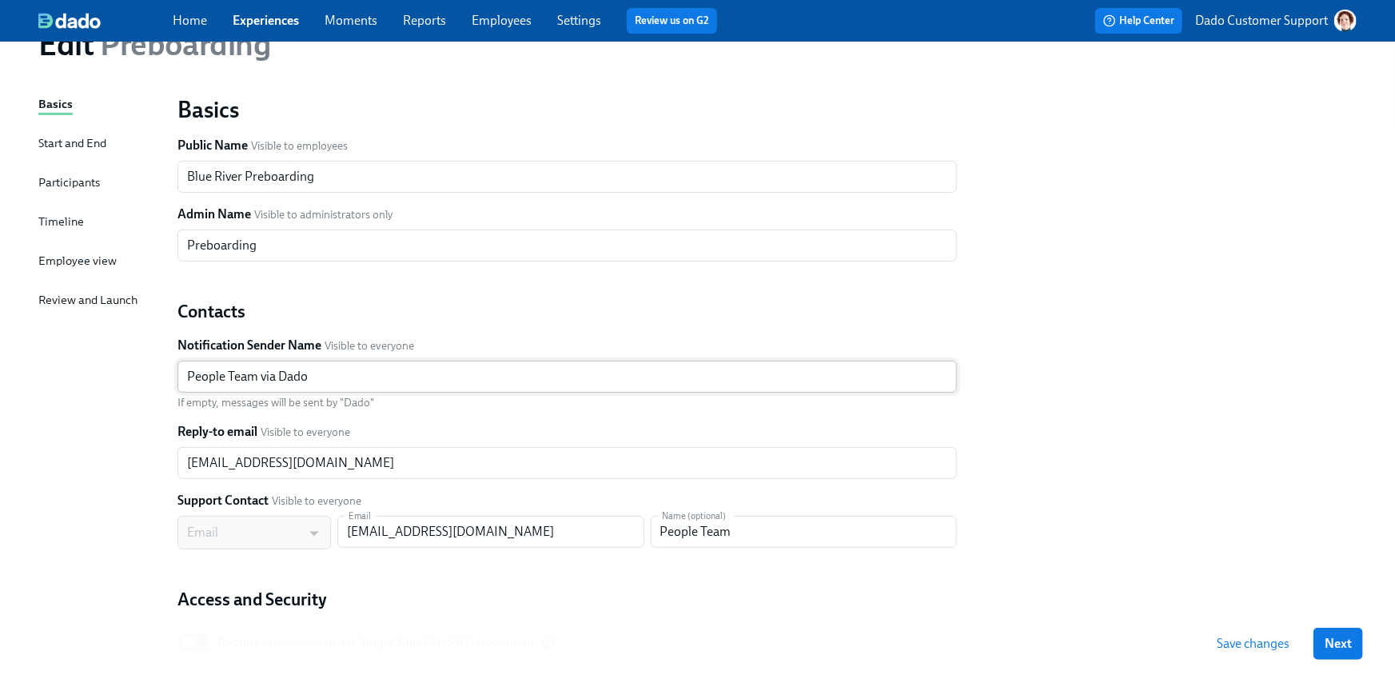
scroll to position [151, 0]
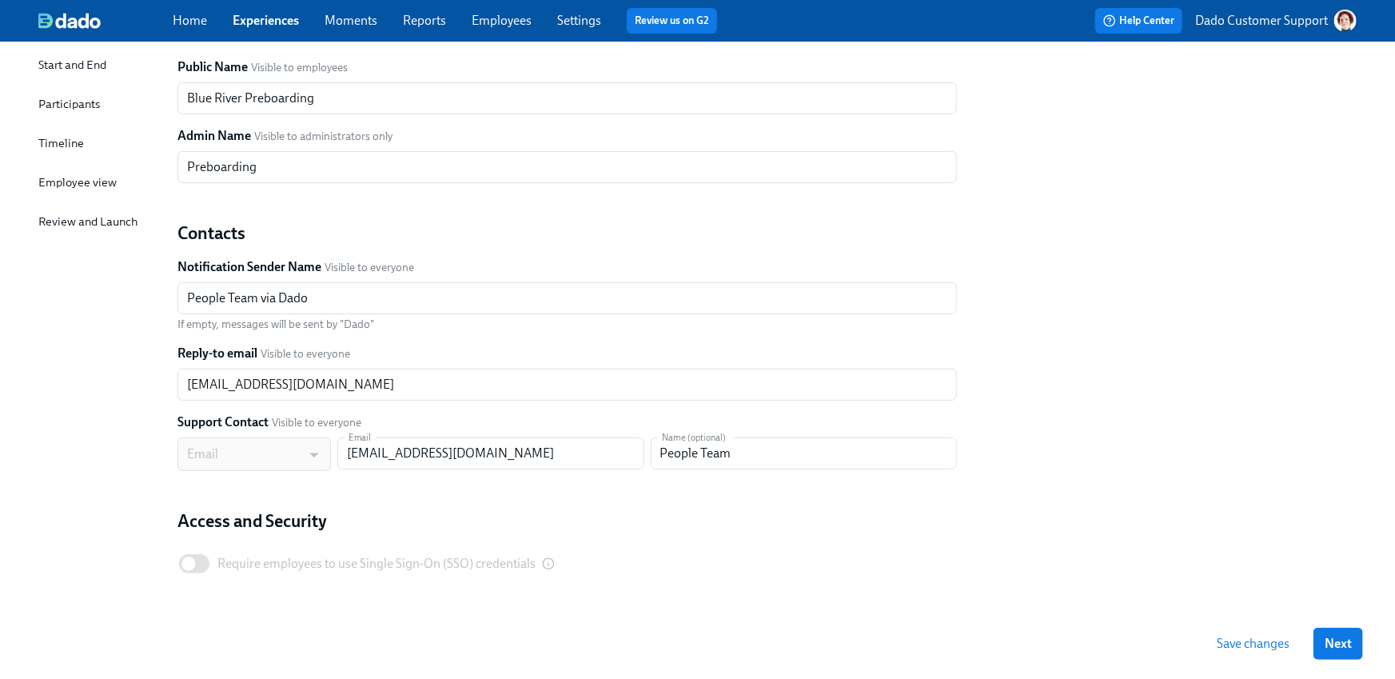
click at [69, 175] on div "Employee view" at bounding box center [77, 183] width 78 height 18
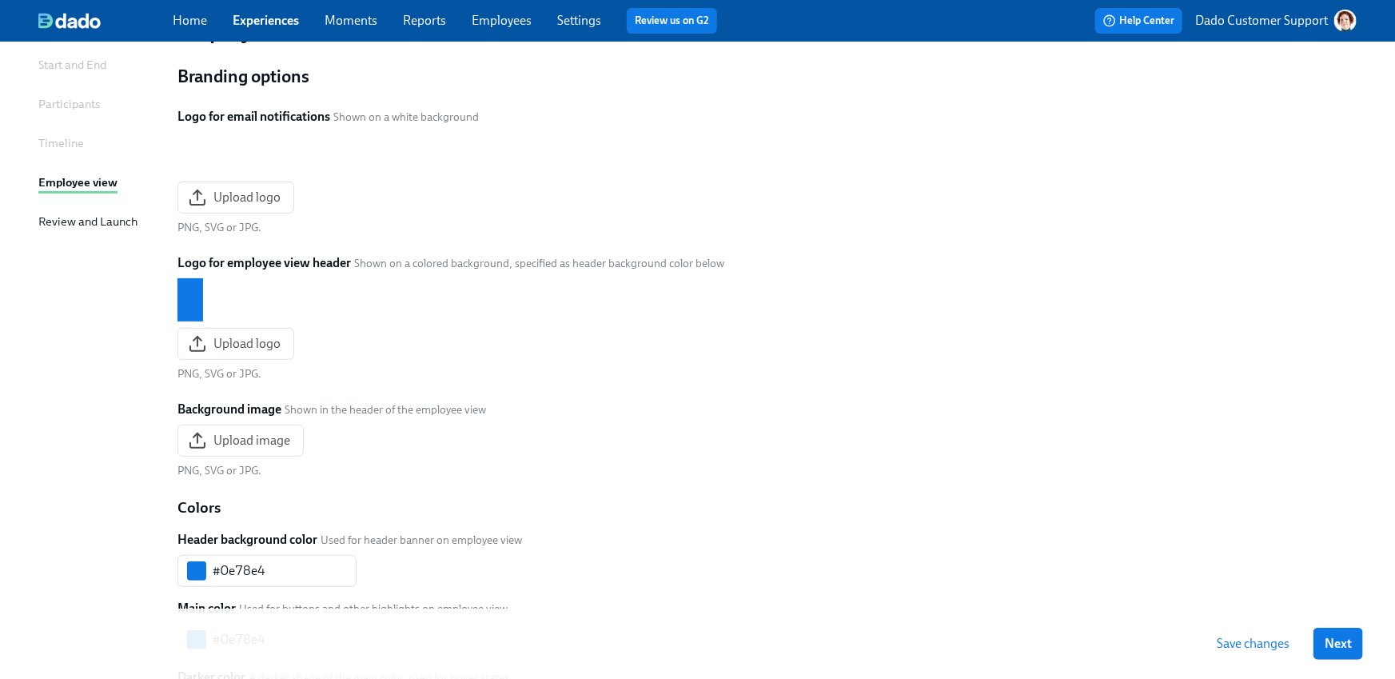
click at [64, 226] on div "Review and Launch" at bounding box center [87, 222] width 99 height 18
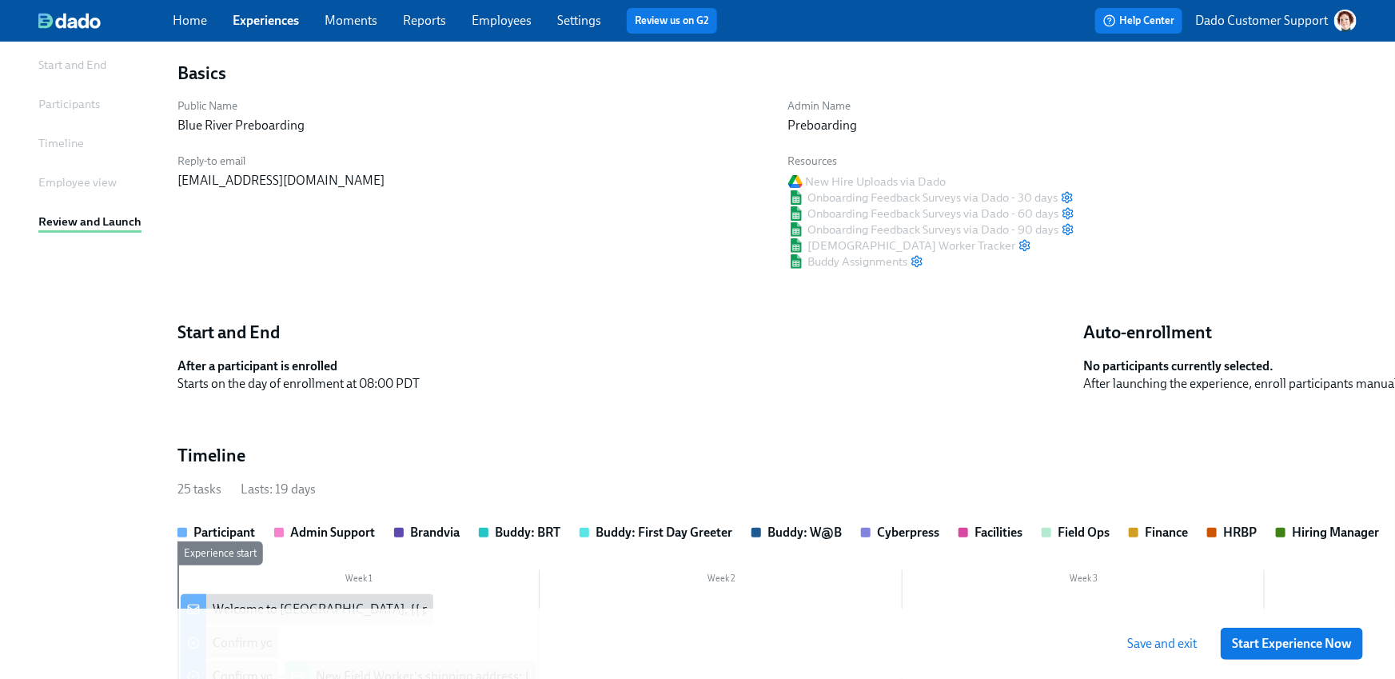
click at [63, 174] on div "Employee view" at bounding box center [77, 183] width 78 height 18
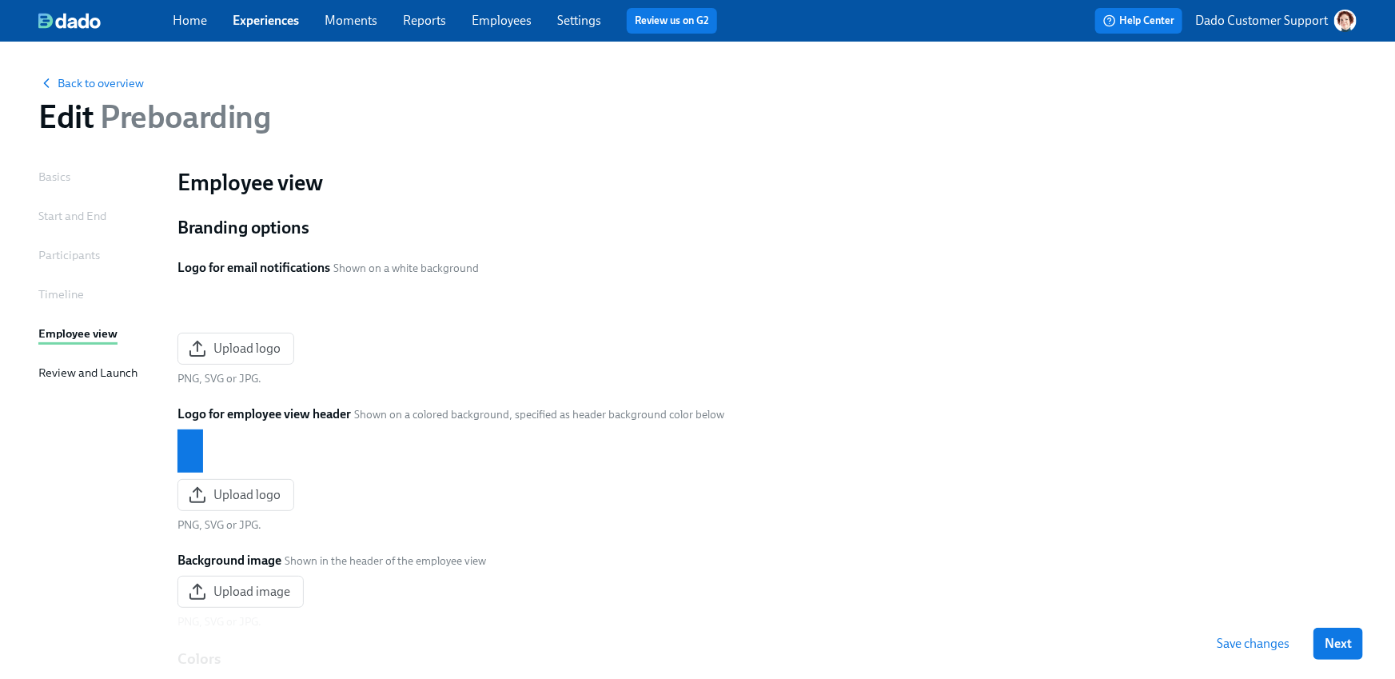
click at [43, 289] on div "Timeline" at bounding box center [61, 294] width 46 height 18
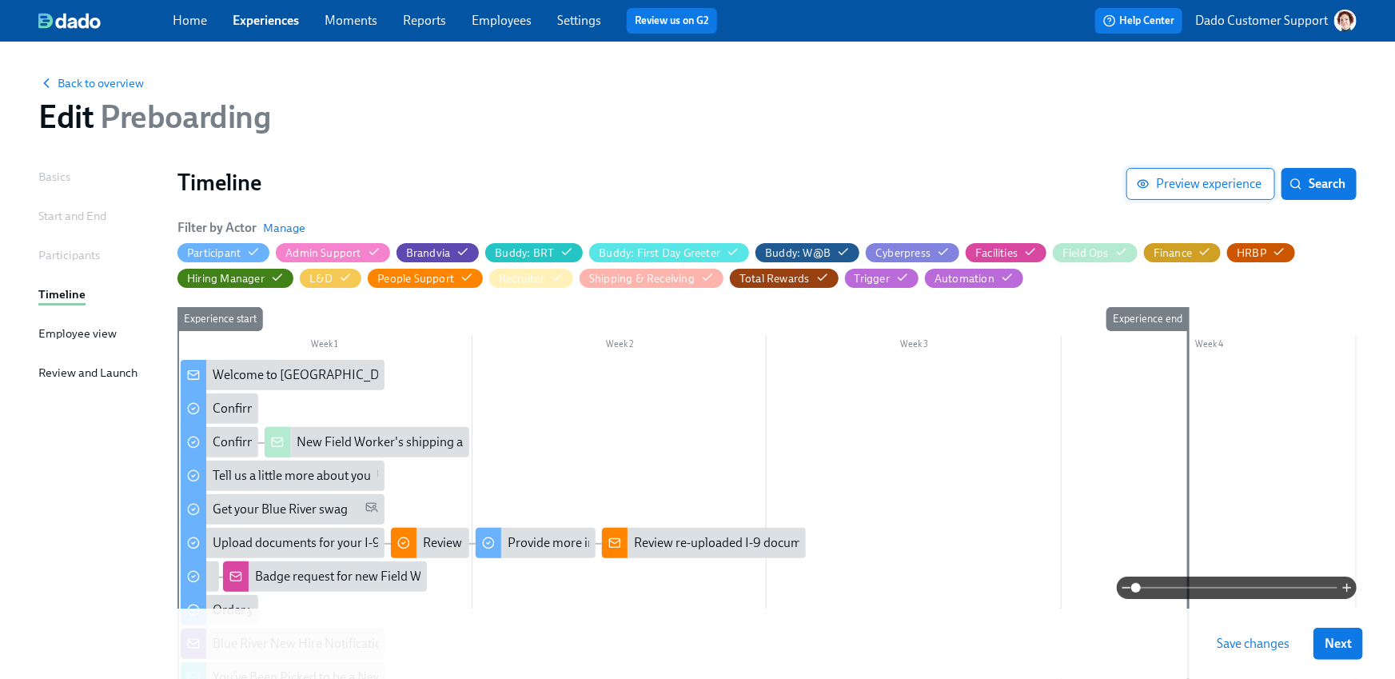
click at [1191, 175] on button "Preview experience" at bounding box center [1201, 184] width 149 height 32
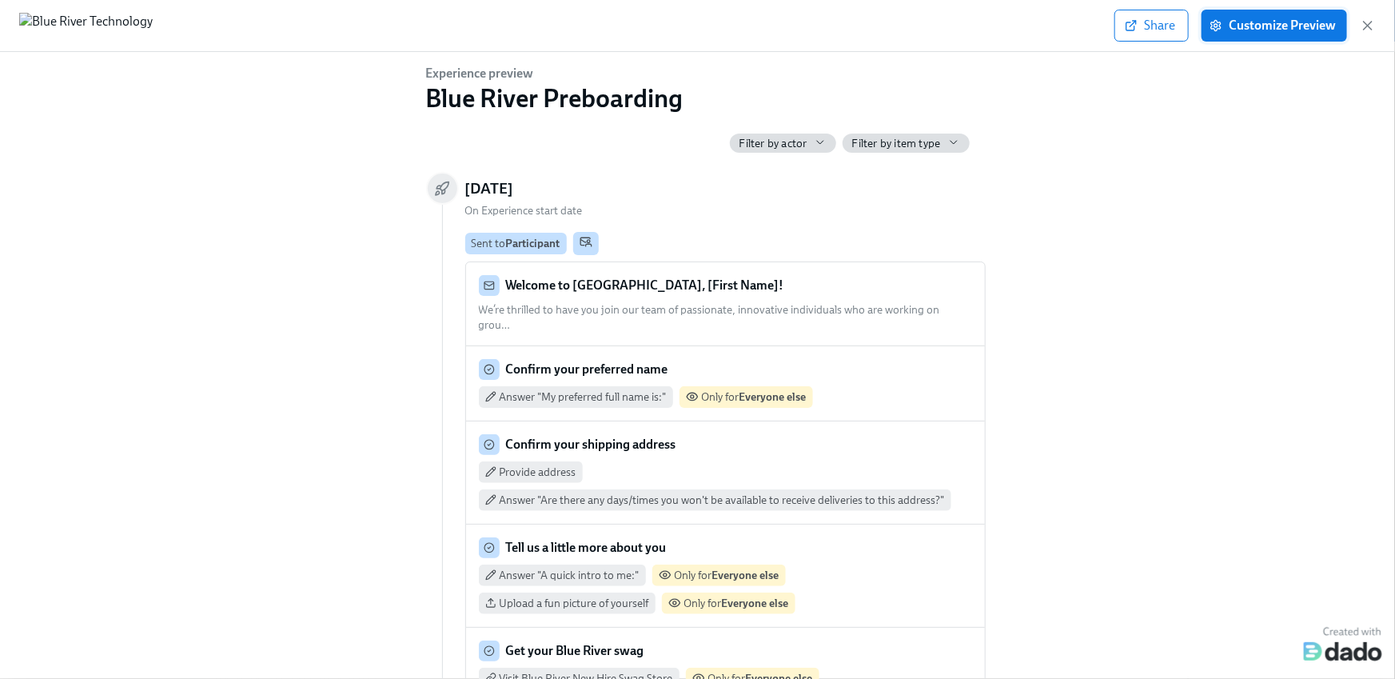
click at [1268, 21] on span "Customize Preview" at bounding box center [1274, 26] width 123 height 16
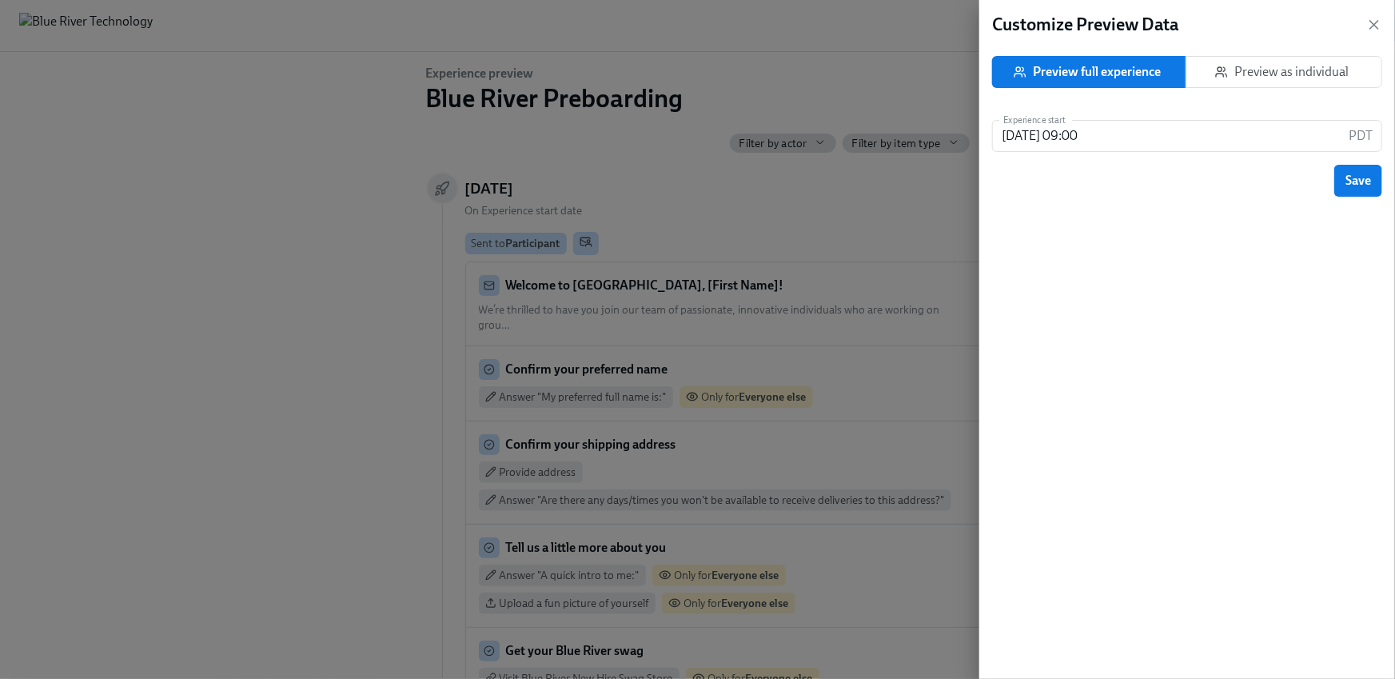
click at [1281, 64] on span "Preview as individual" at bounding box center [1285, 72] width 170 height 16
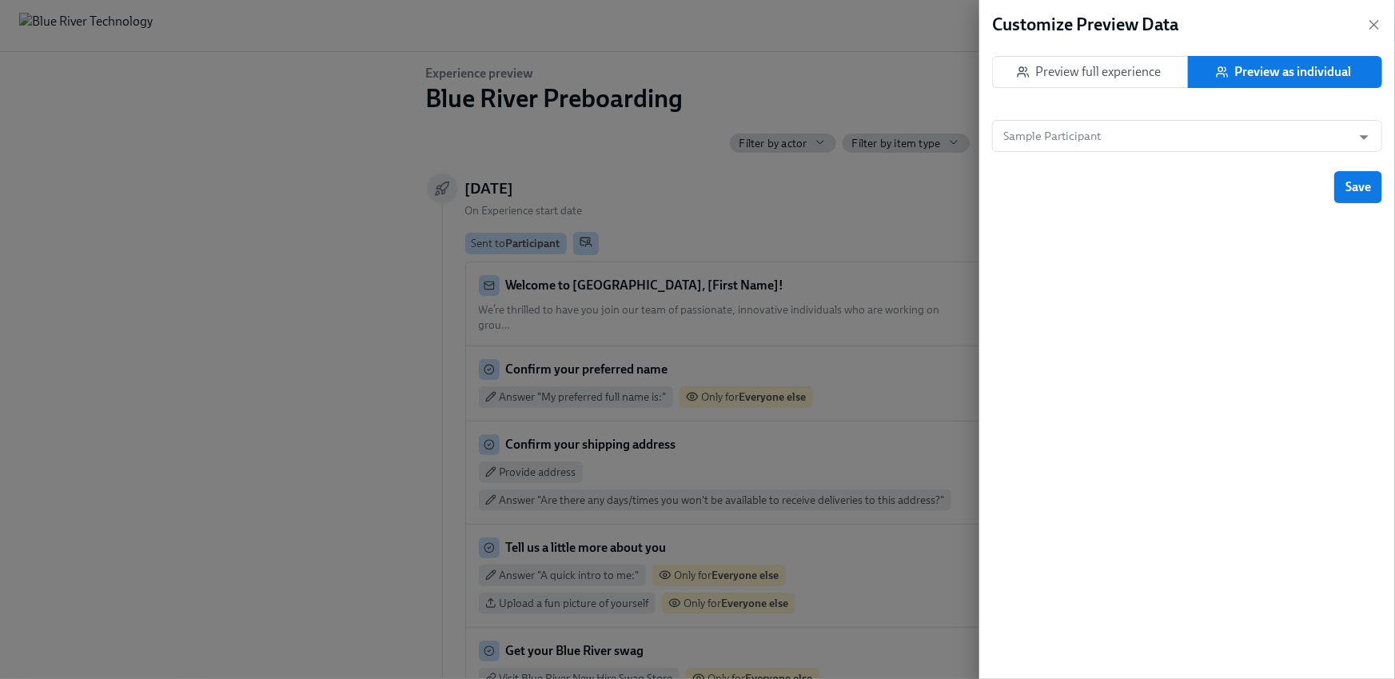
click at [1124, 158] on div "Sample Participant Sample Participant" at bounding box center [1187, 145] width 390 height 51
click at [1116, 146] on input "Sample Participant" at bounding box center [1172, 136] width 344 height 32
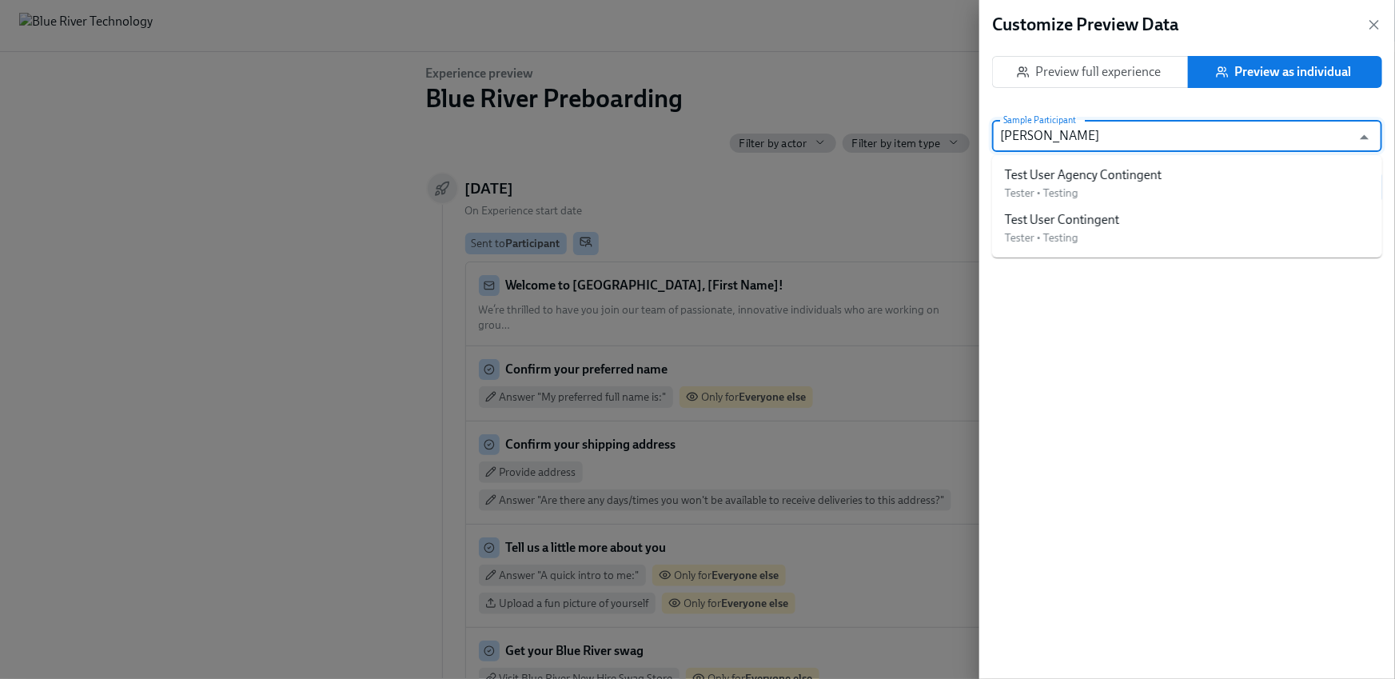
type input "Contin"
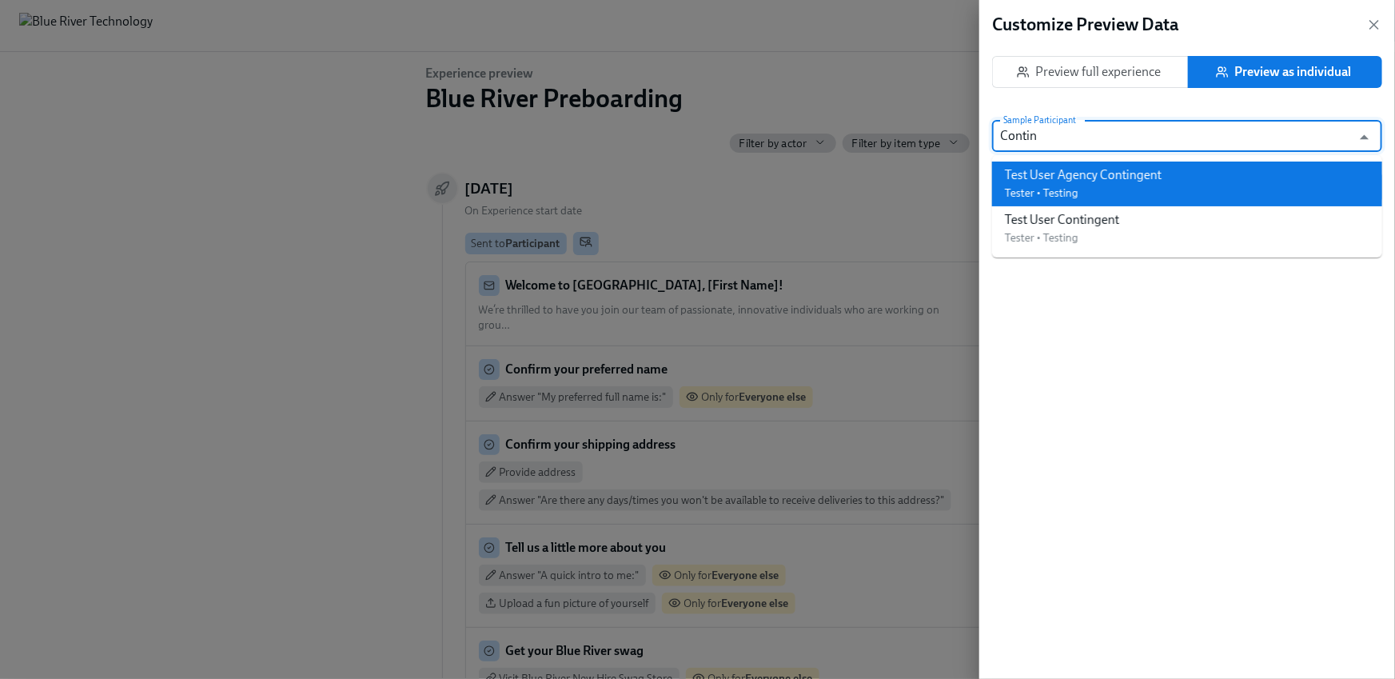
click at [1116, 211] on div "Test User Contingent" at bounding box center [1062, 220] width 114 height 18
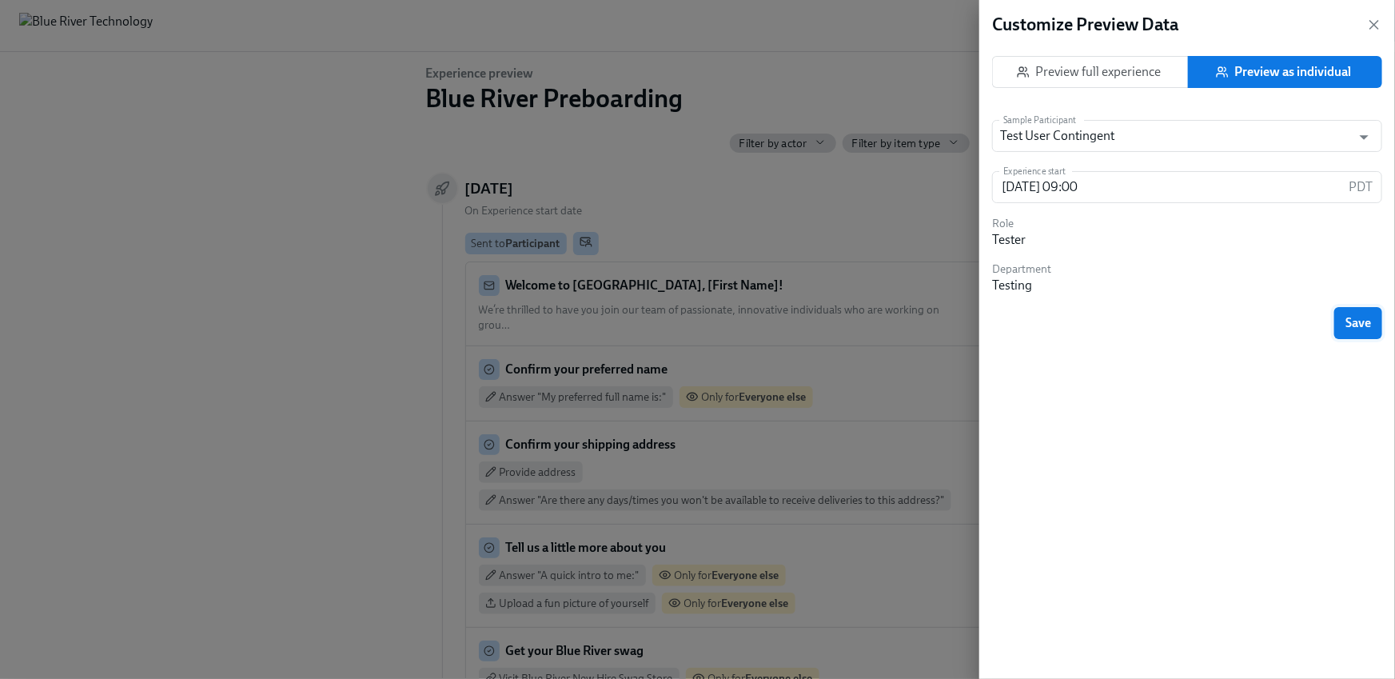
click at [1362, 328] on span "Save" at bounding box center [1359, 323] width 26 height 16
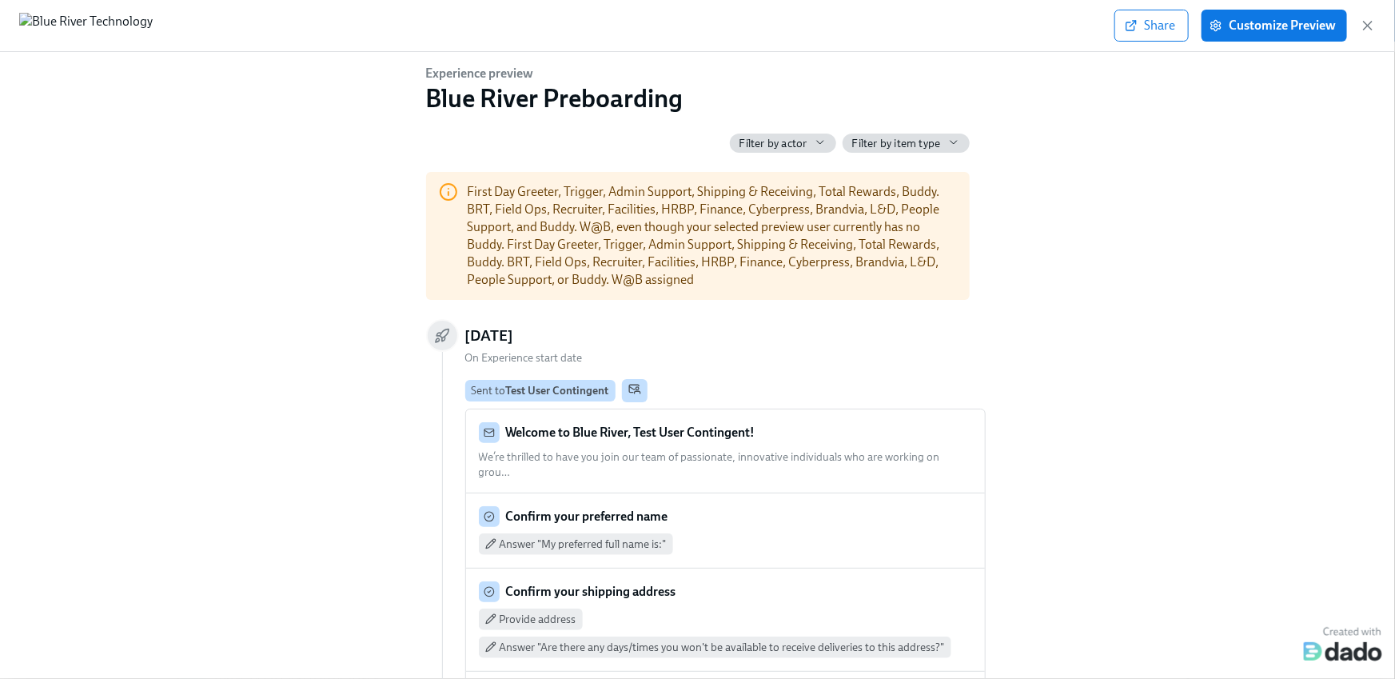
click at [1139, 354] on div "Experience preview Blue River Preboarding Filter by actor Filter by item type F…" at bounding box center [698, 362] width 1344 height 595
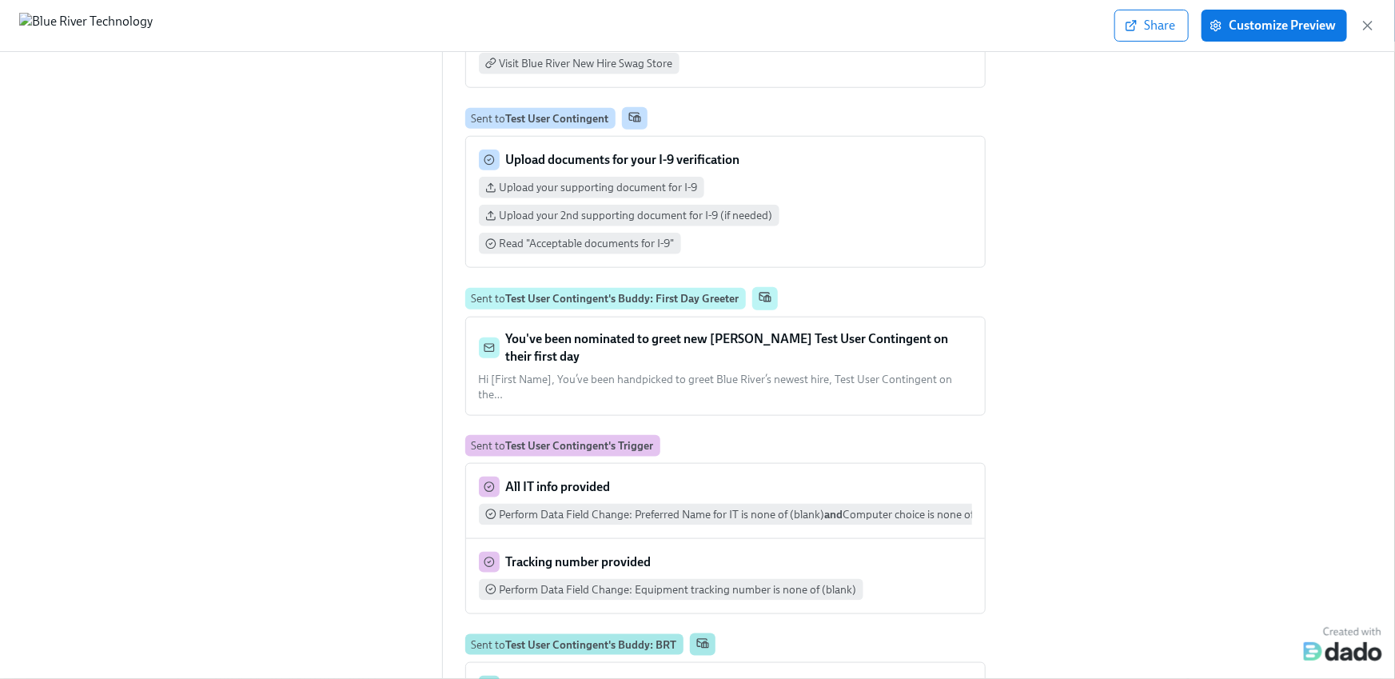
scroll to position [802, 0]
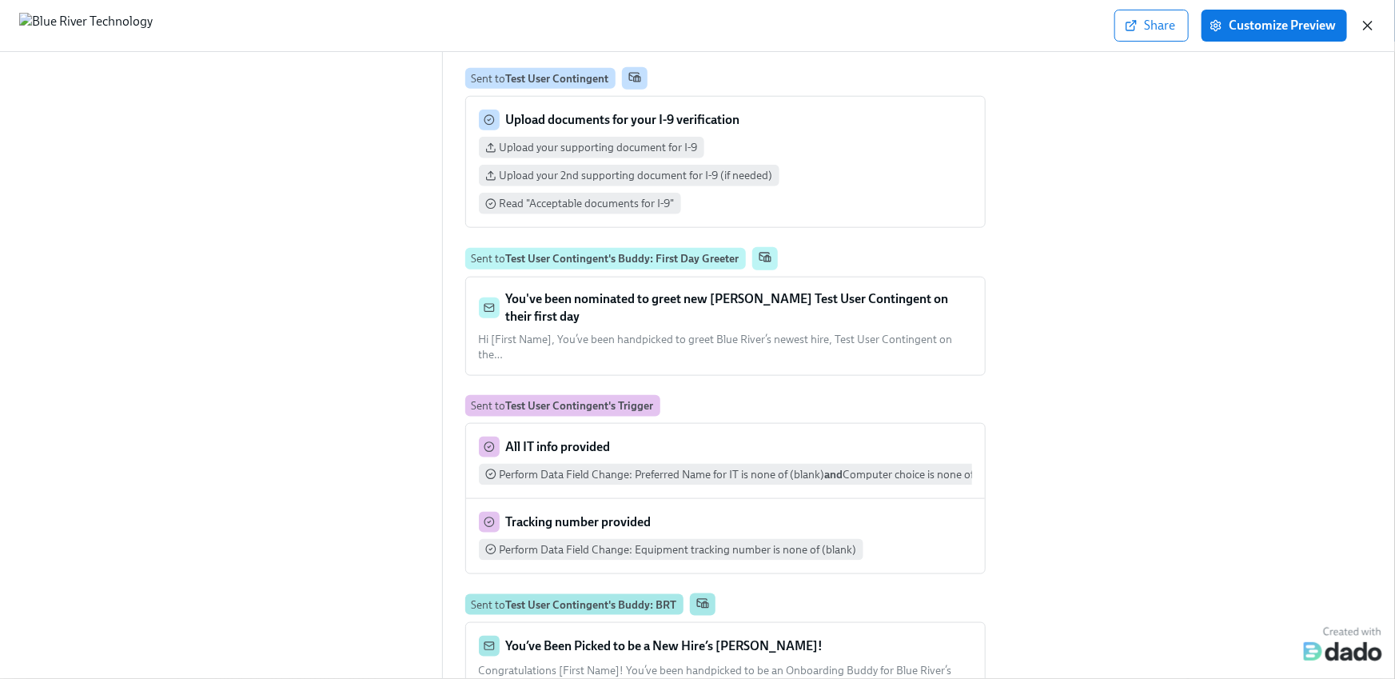
click at [1371, 24] on icon "button" at bounding box center [1368, 26] width 16 height 16
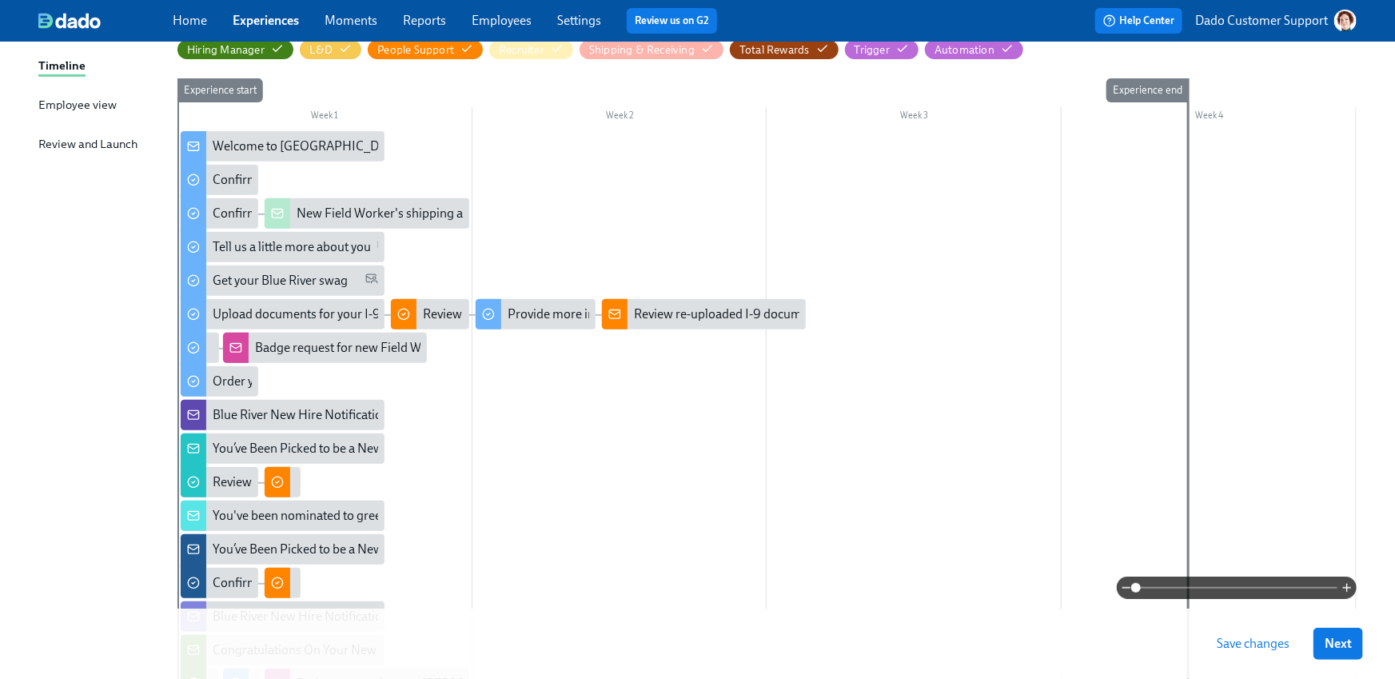
scroll to position [230, 0]
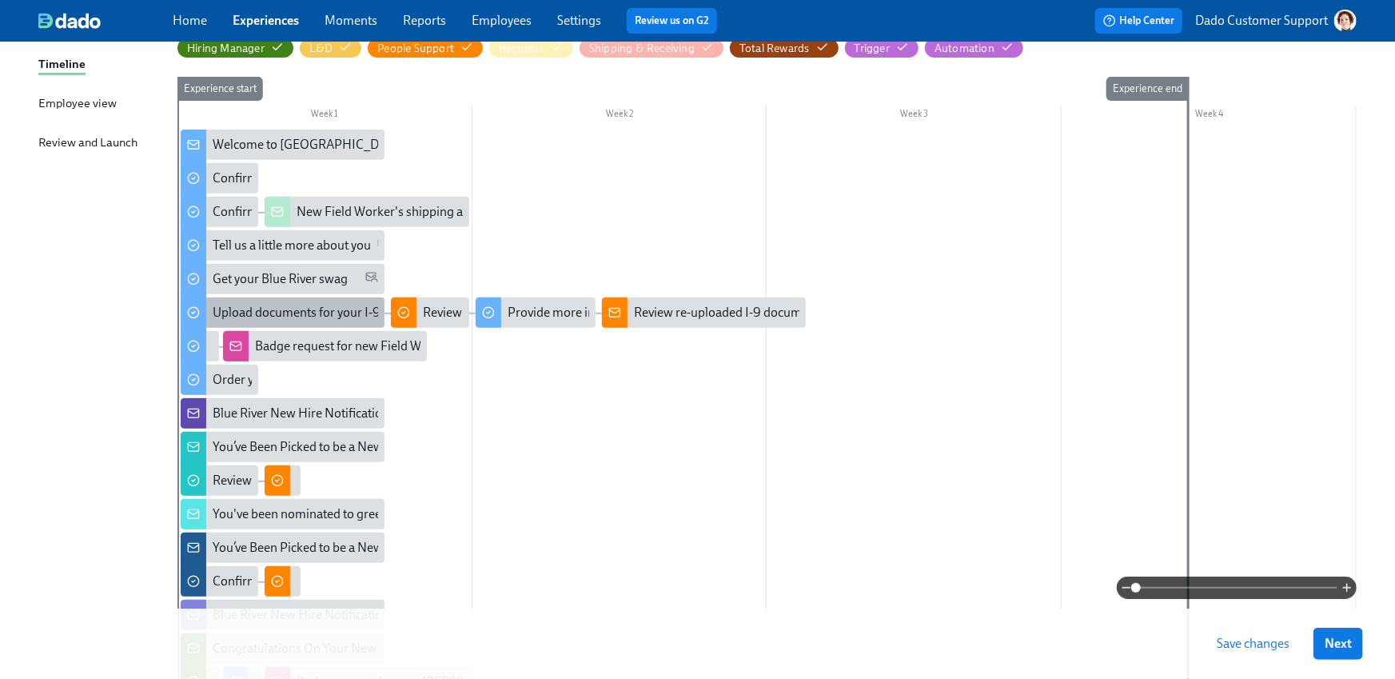
click at [248, 317] on div "Upload documents for your I-9 verification" at bounding box center [328, 313] width 231 height 18
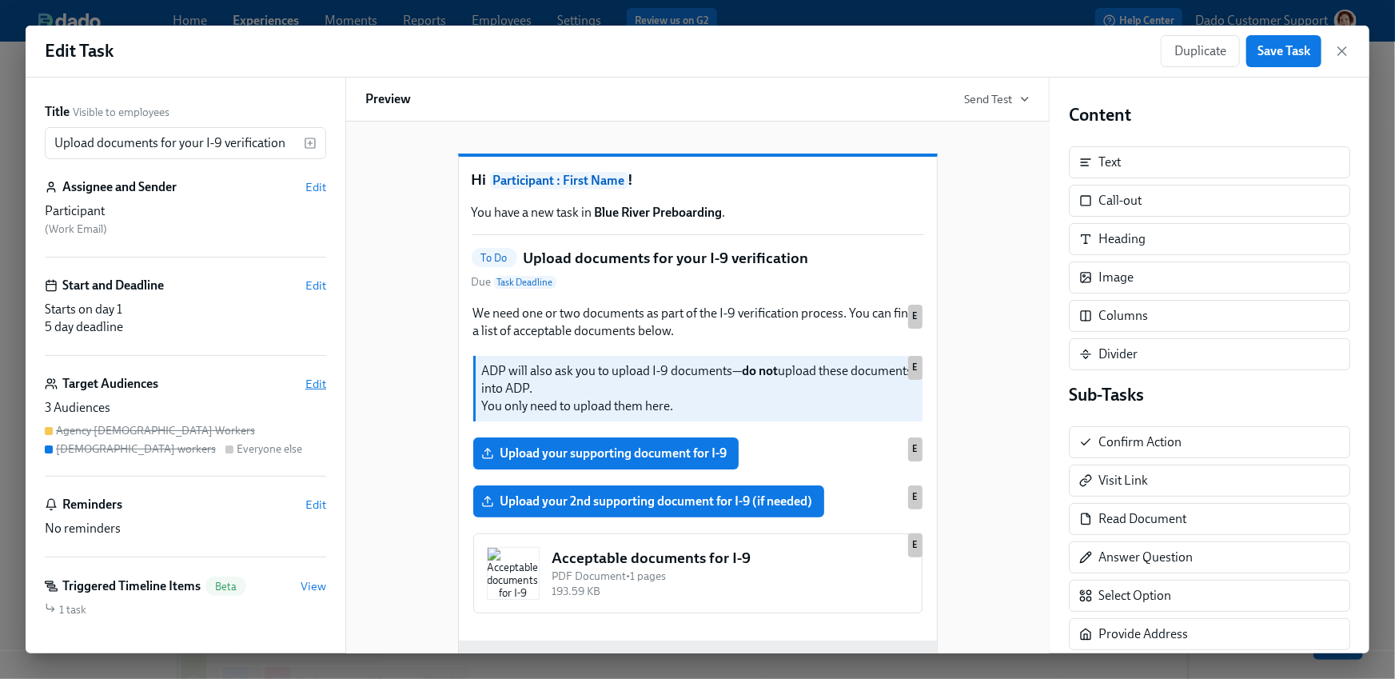
click at [317, 384] on span "Edit" at bounding box center [315, 384] width 21 height 16
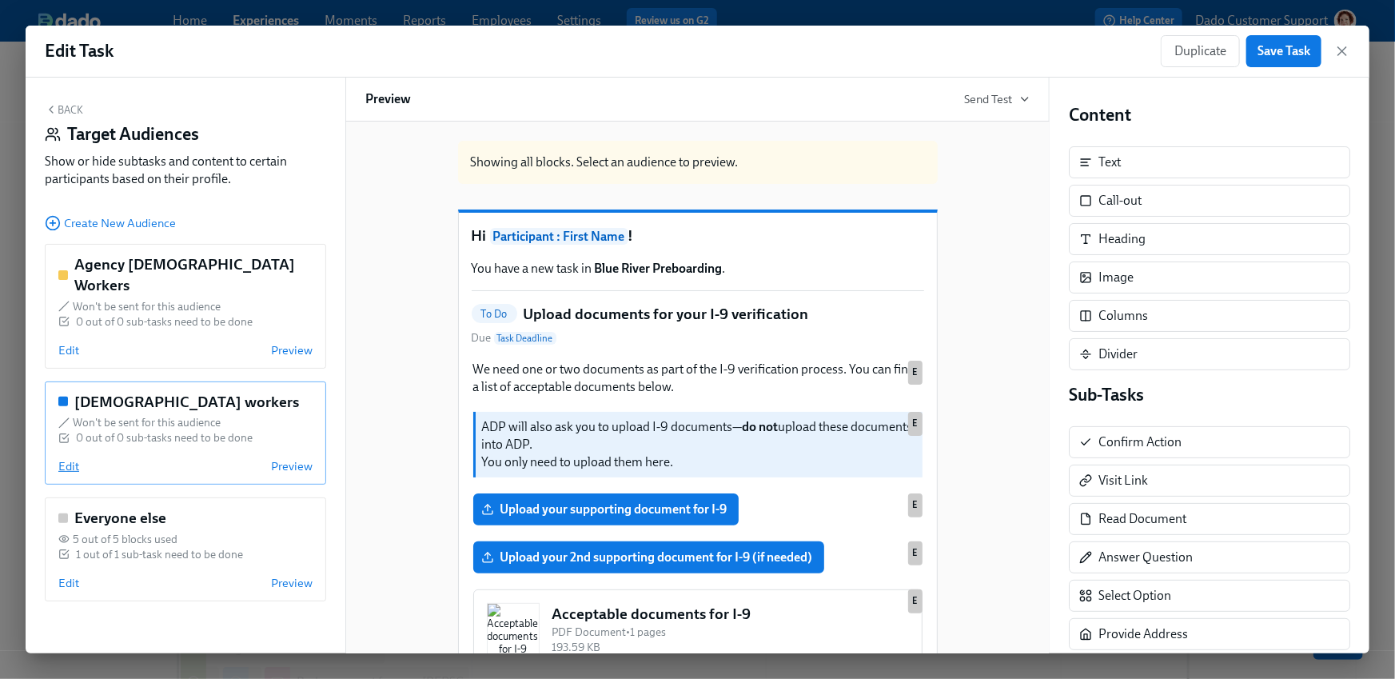
click at [71, 458] on span "Edit" at bounding box center [68, 466] width 21 height 16
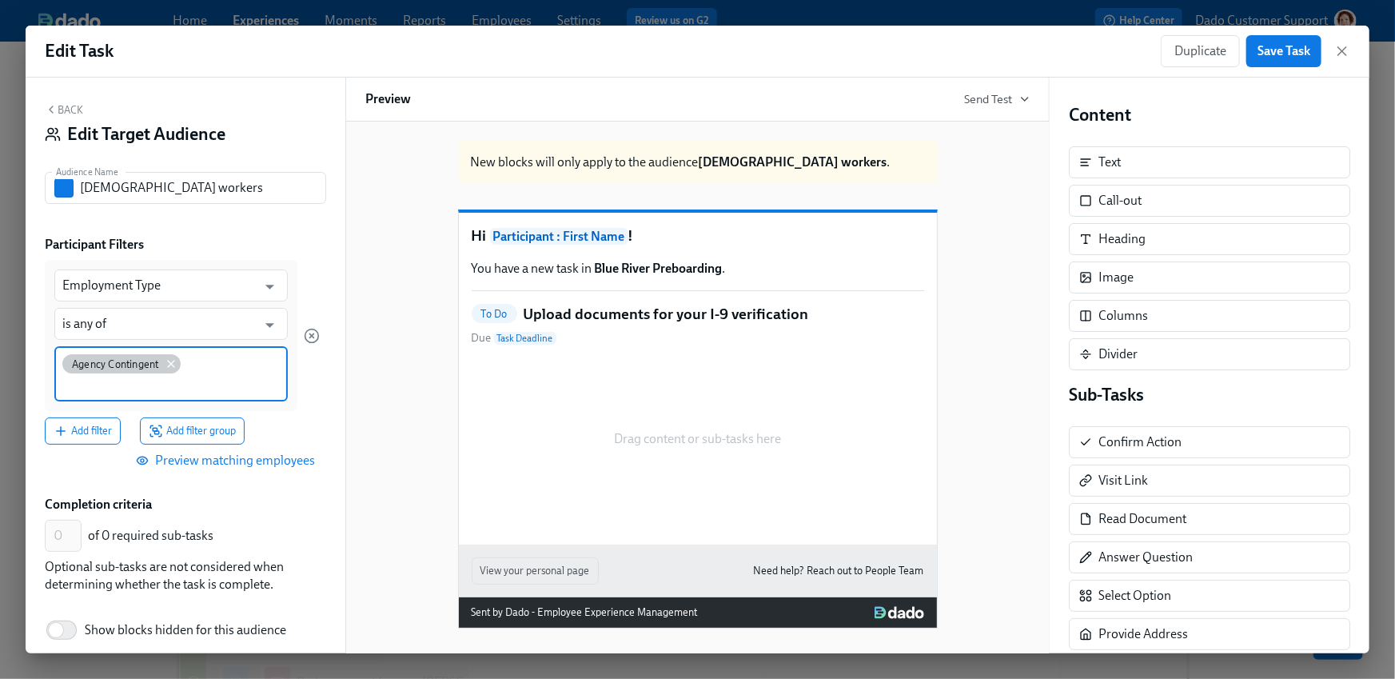
click at [171, 361] on icon at bounding box center [171, 363] width 13 height 13
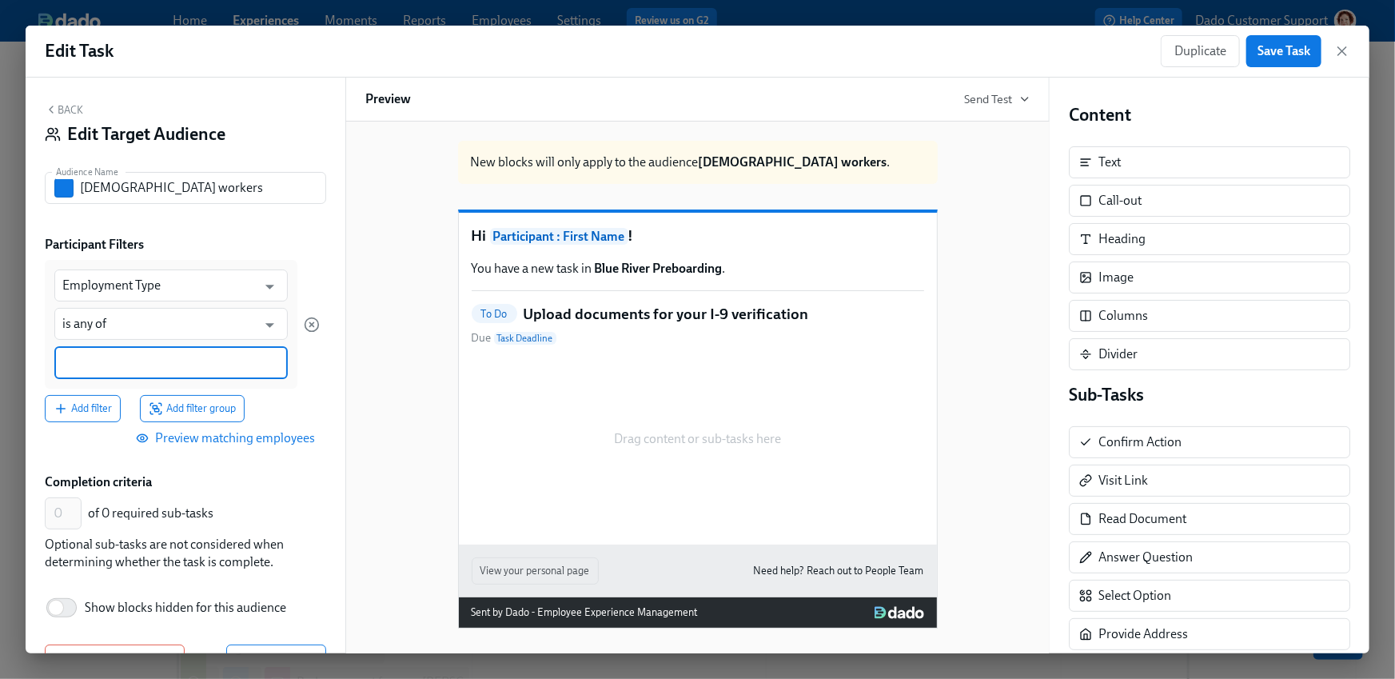
click at [86, 365] on input at bounding box center [171, 362] width 218 height 17
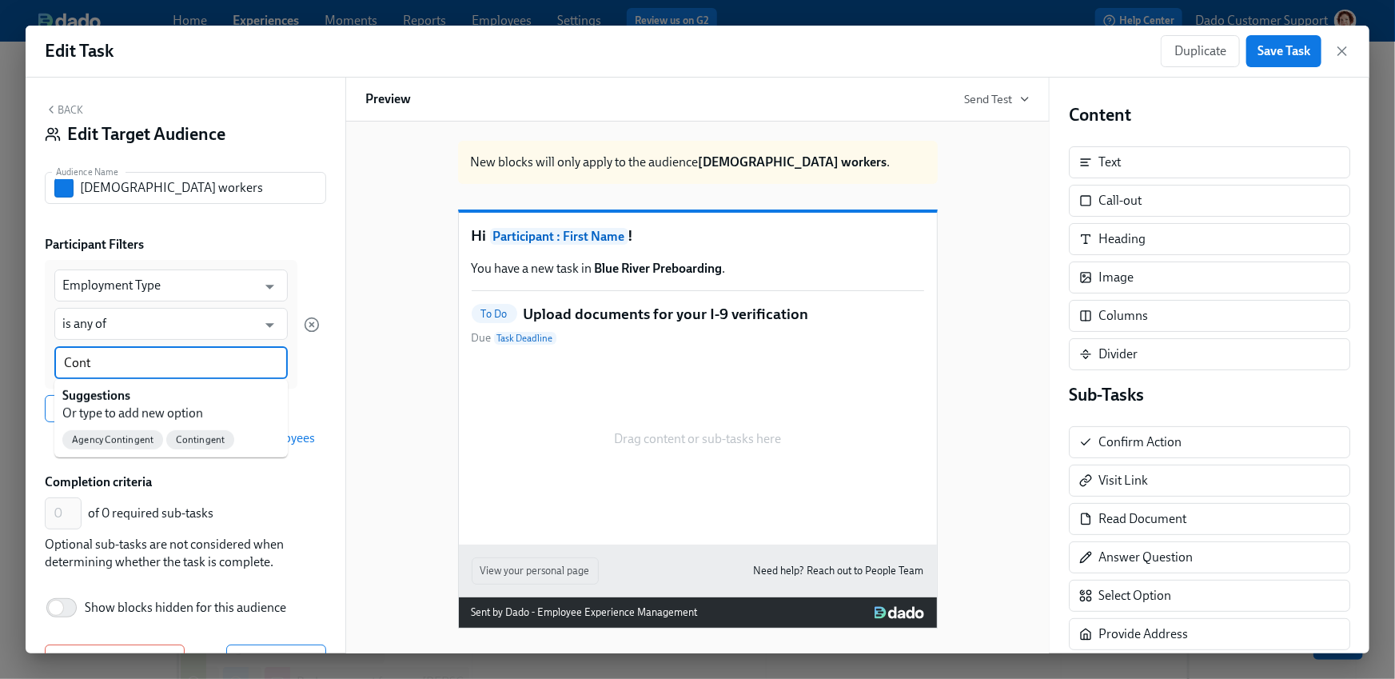
type input "Con"
click at [207, 435] on span "Contingent" at bounding box center [200, 440] width 68 height 12
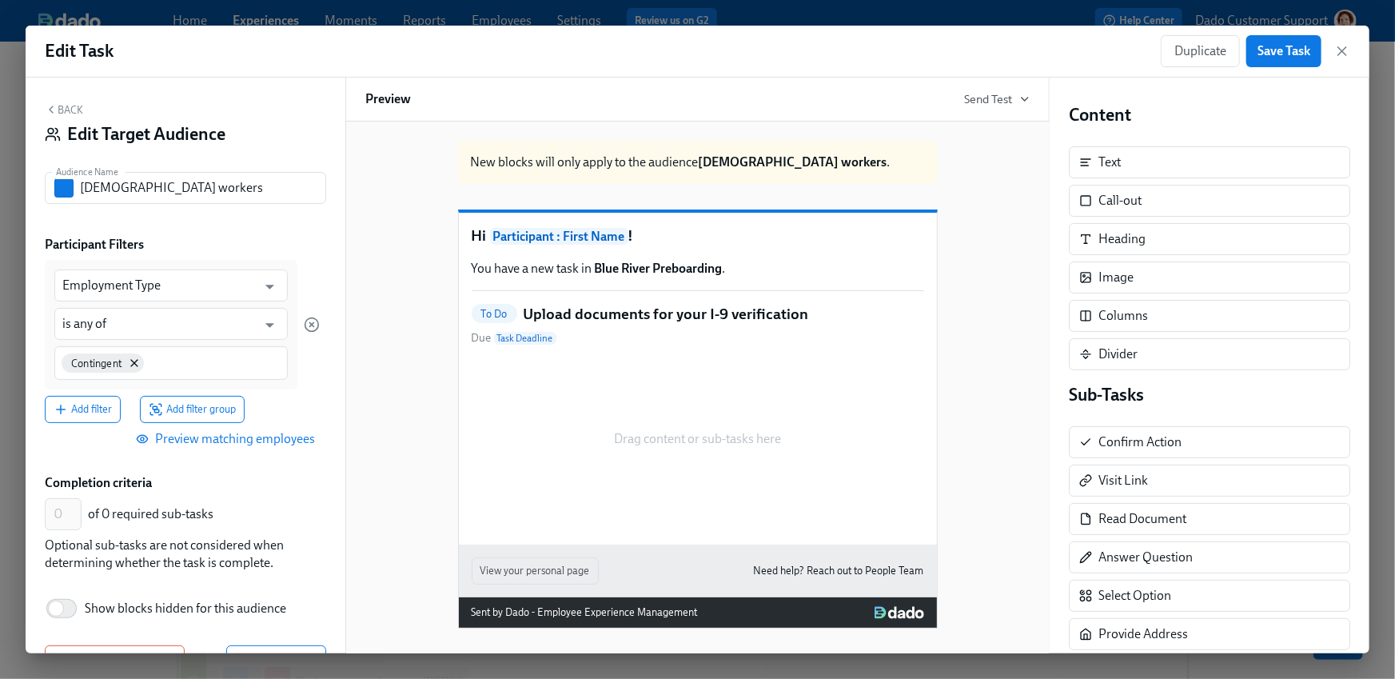
scroll to position [49, 0]
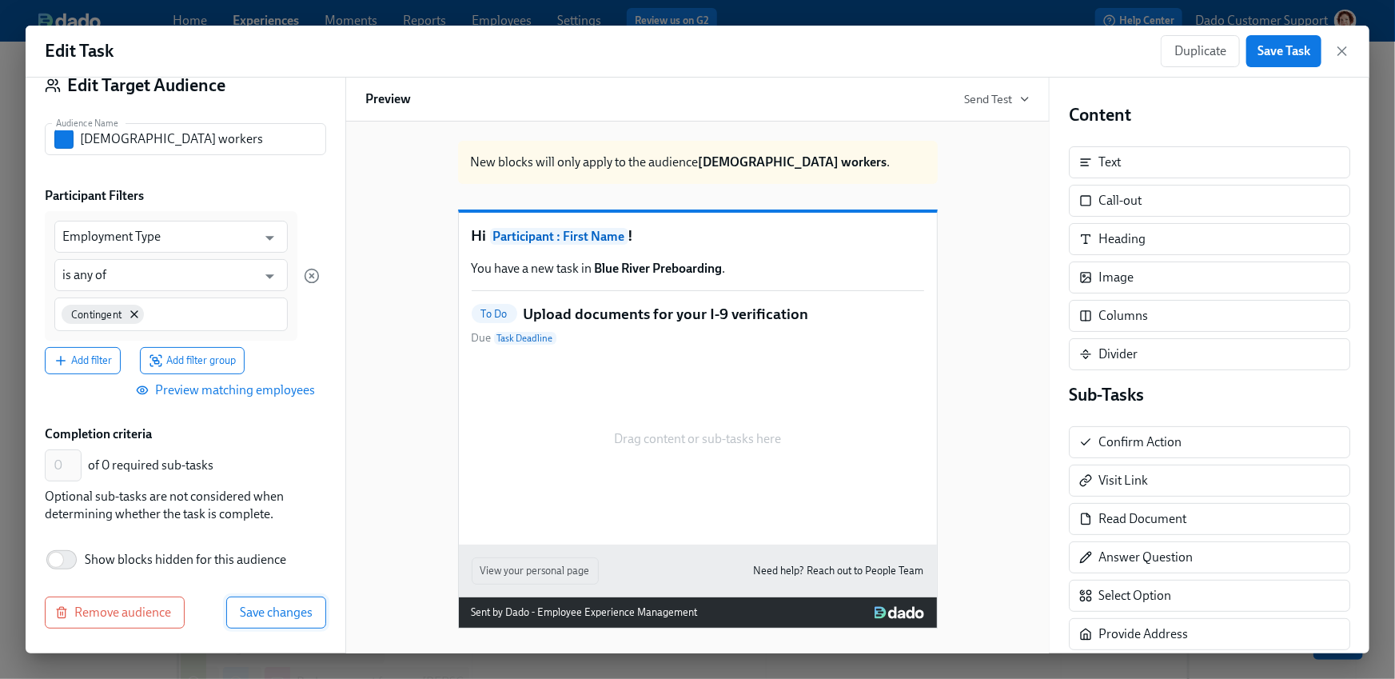
click at [273, 615] on span "Save changes" at bounding box center [276, 613] width 73 height 16
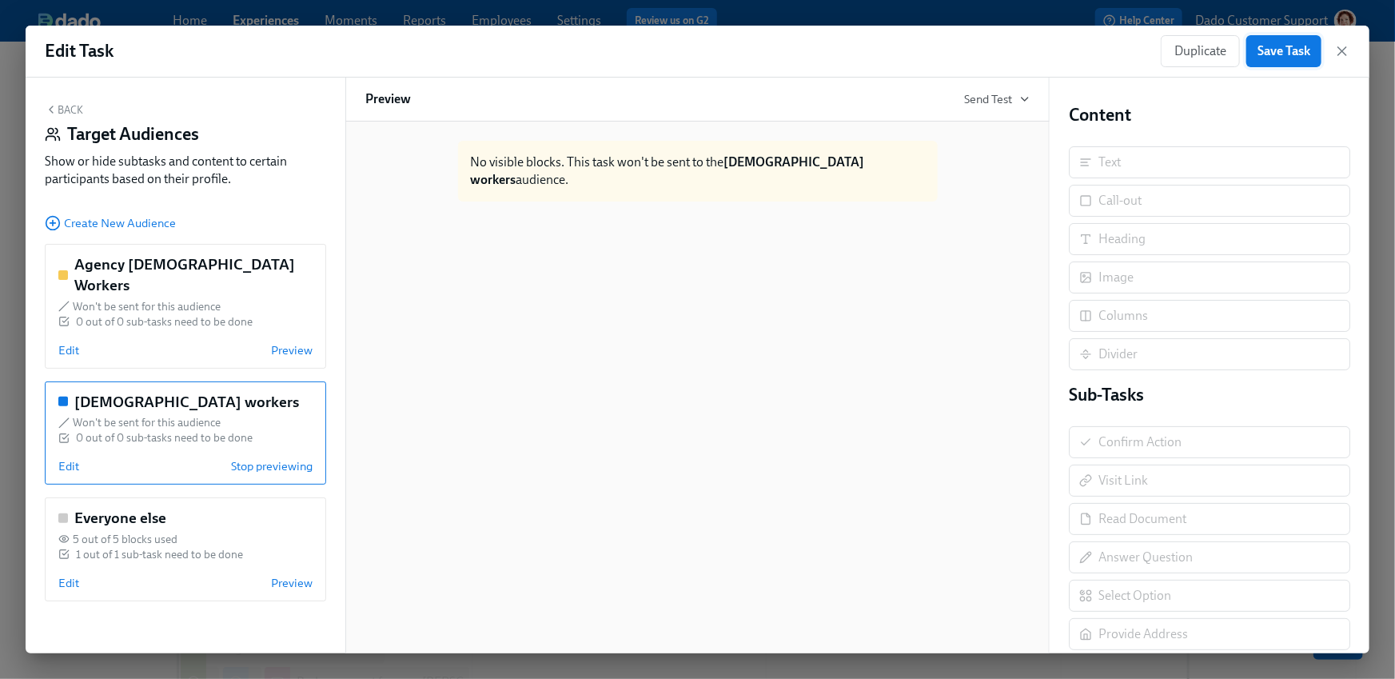
click at [1274, 37] on button "Save Task" at bounding box center [1284, 51] width 75 height 32
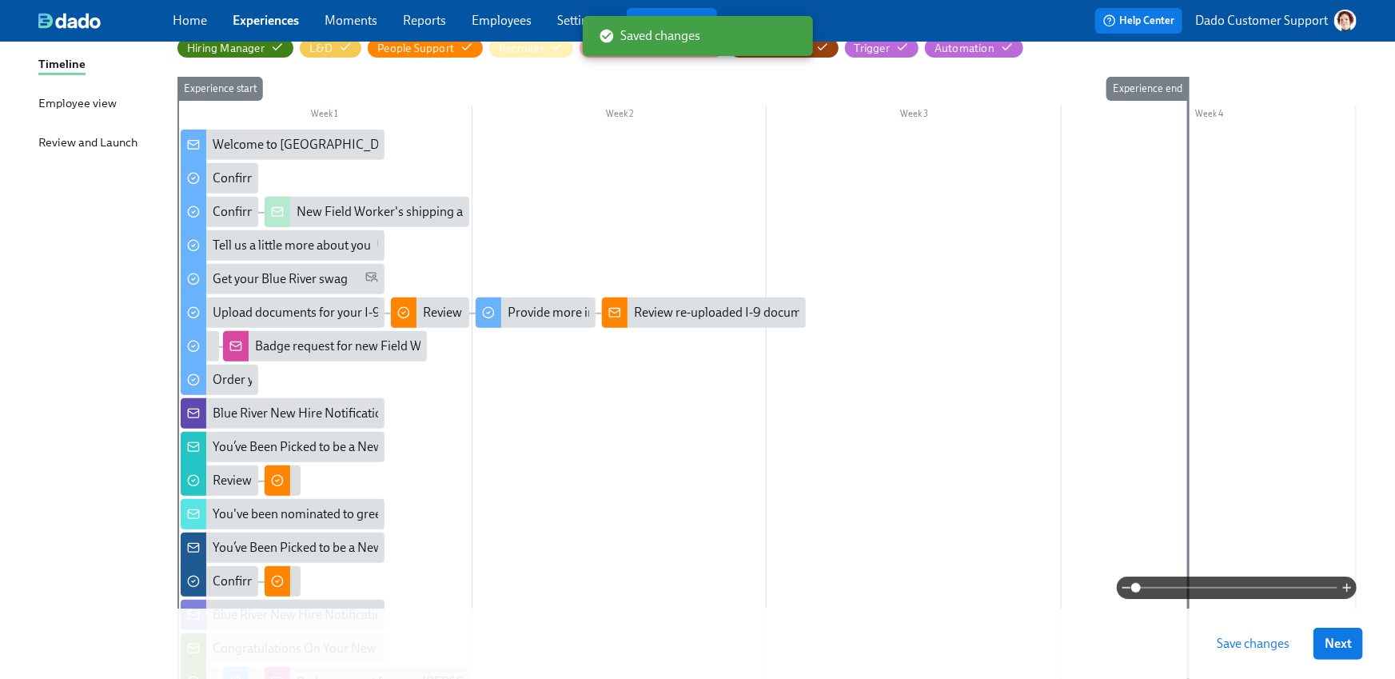
click at [1254, 635] on button "Save changes" at bounding box center [1253, 644] width 95 height 32
click at [1287, 589] on span at bounding box center [1237, 588] width 202 height 22
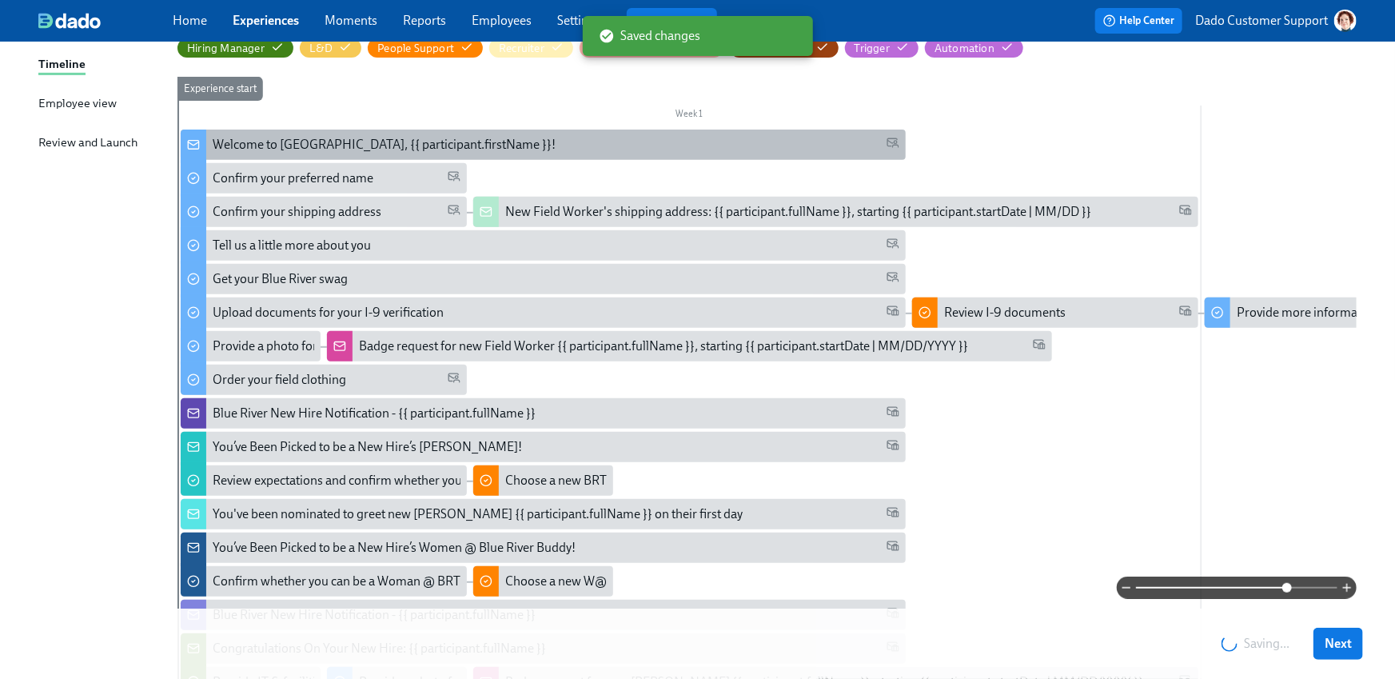
click at [271, 133] on div "Welcome to Blue River, {{ participant.firstName }}!" at bounding box center [543, 145] width 725 height 30
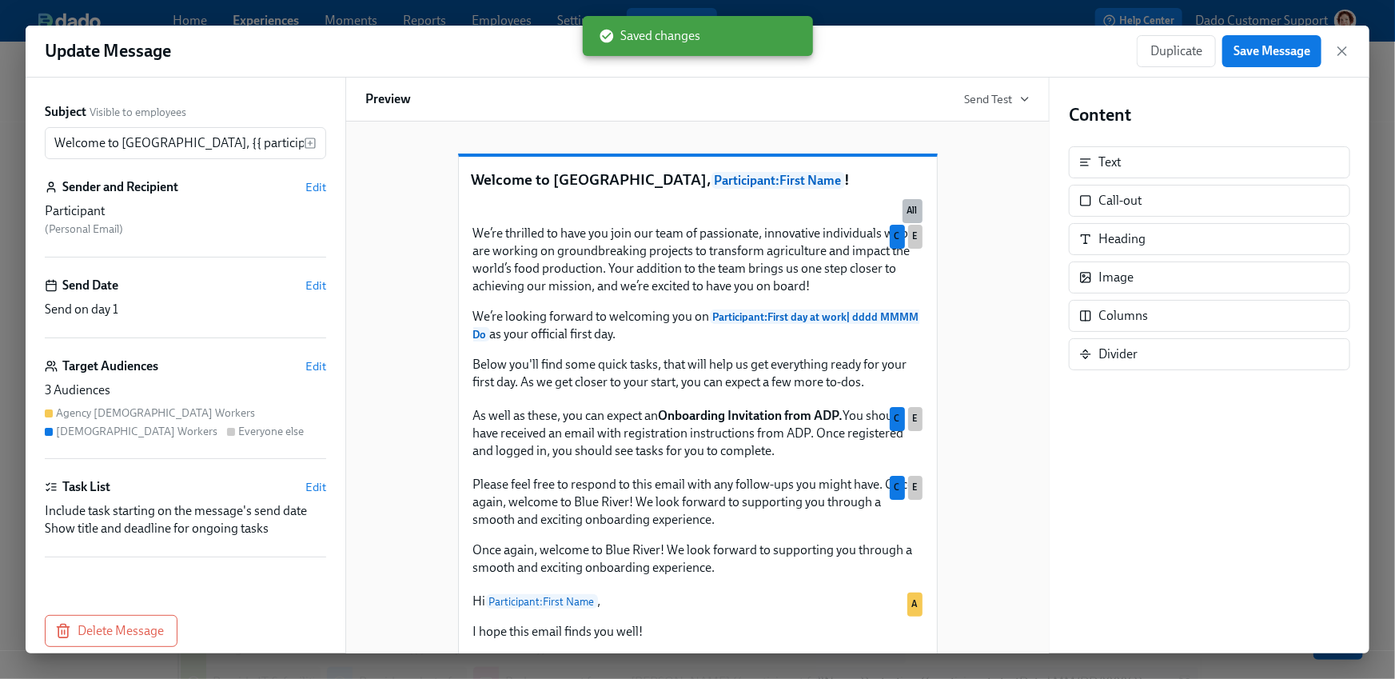
click at [311, 357] on div "Target Audiences Edit" at bounding box center [185, 366] width 281 height 18
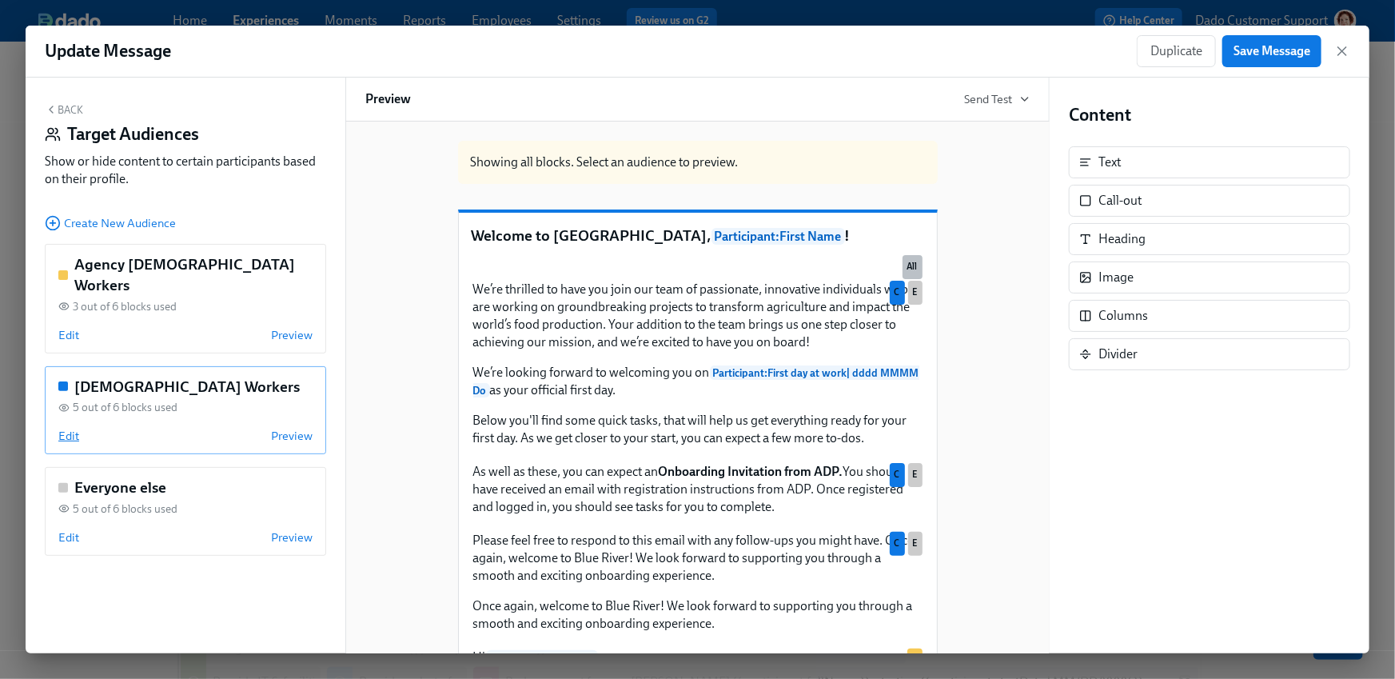
click at [71, 428] on span "Edit" at bounding box center [68, 436] width 21 height 16
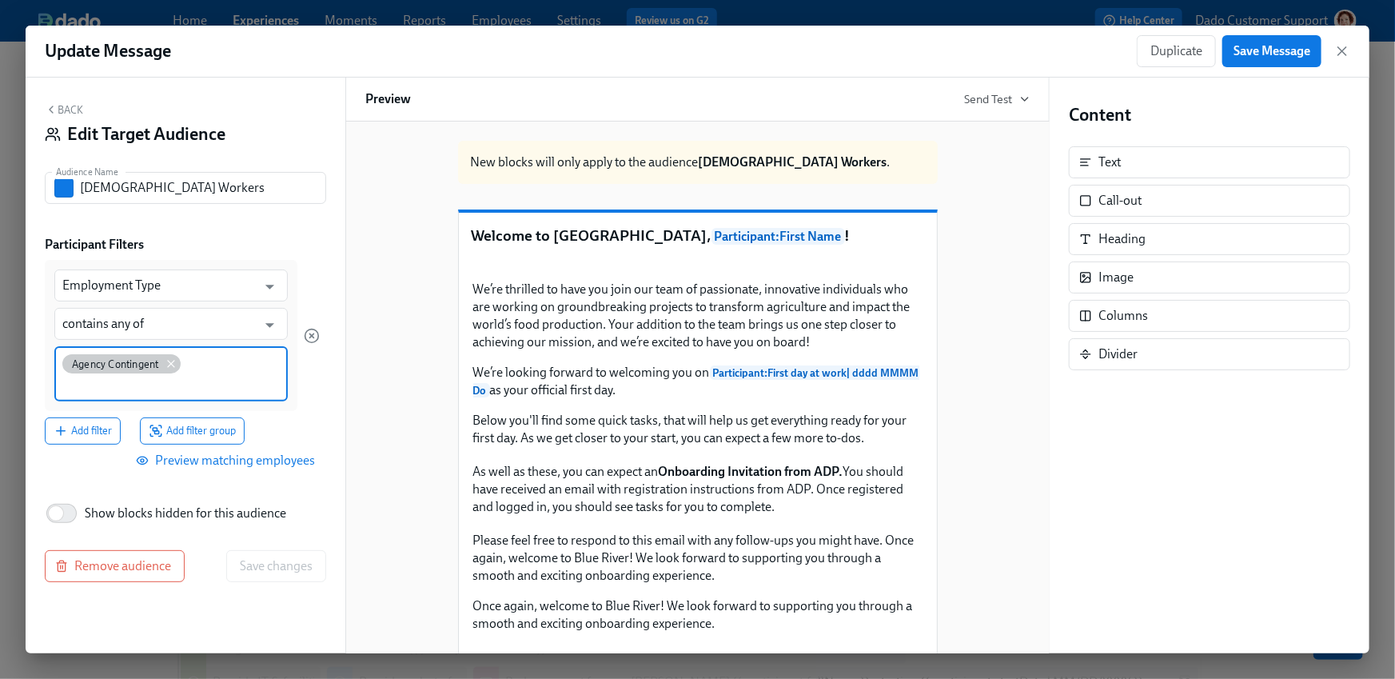
click at [170, 363] on icon at bounding box center [171, 364] width 6 height 6
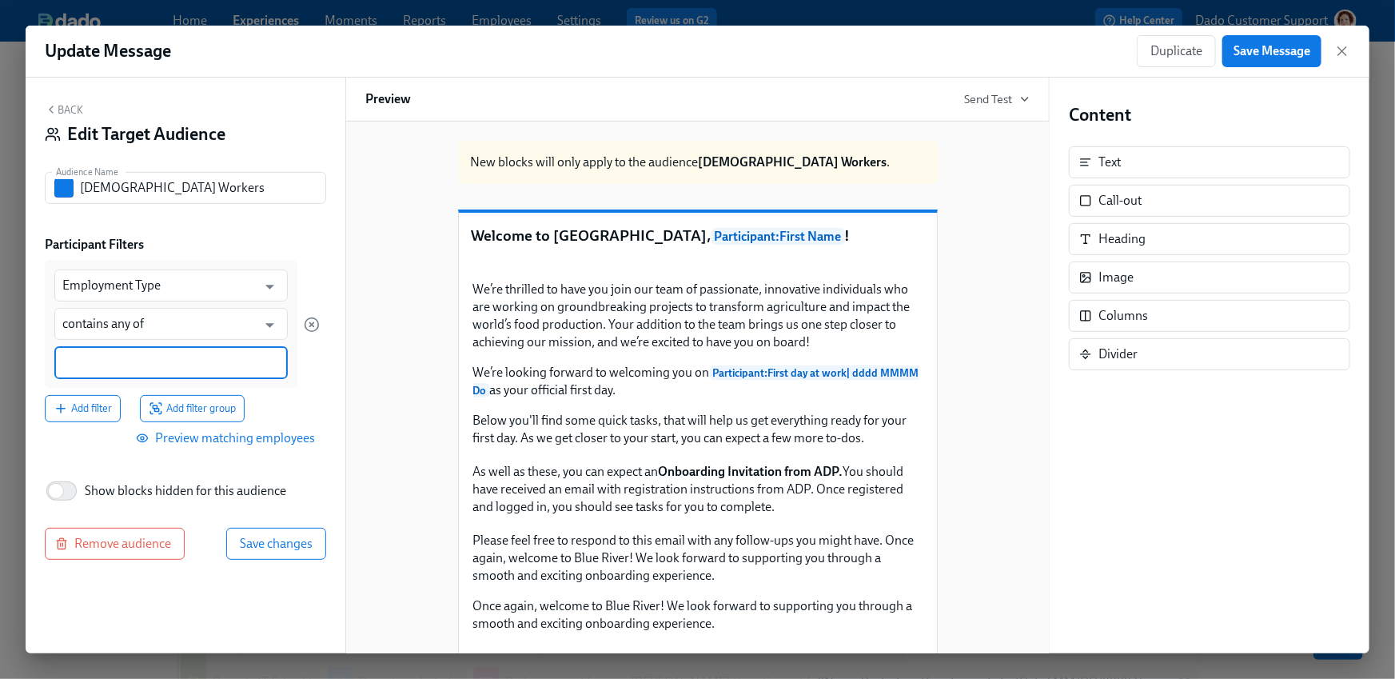
click at [170, 363] on input at bounding box center [171, 362] width 218 height 17
type input "Contingent"
click at [129, 305] on div "Employment Type ​ contains any of ​" at bounding box center [171, 324] width 253 height 128
click at [105, 327] on input "contains any of" at bounding box center [159, 324] width 194 height 32
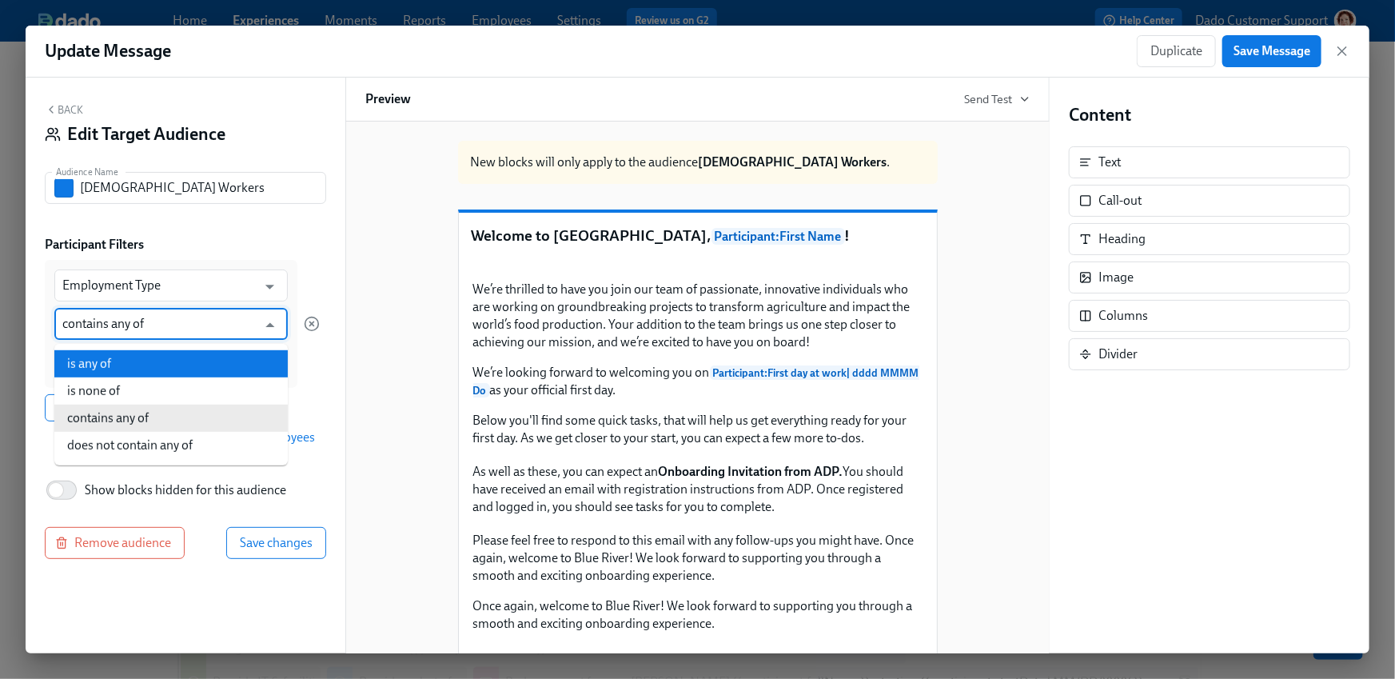
click at [97, 364] on li "is any of" at bounding box center [171, 363] width 234 height 27
type input "is any of"
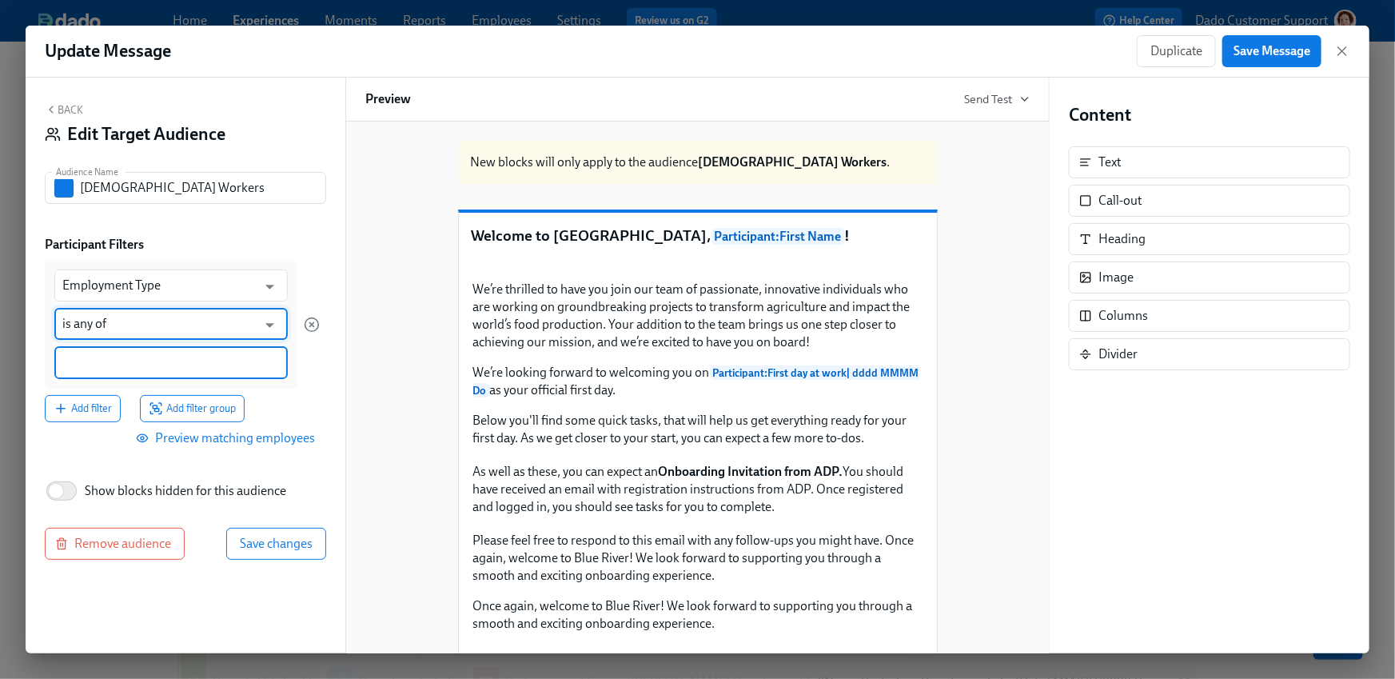
click at [97, 364] on input at bounding box center [171, 362] width 218 height 17
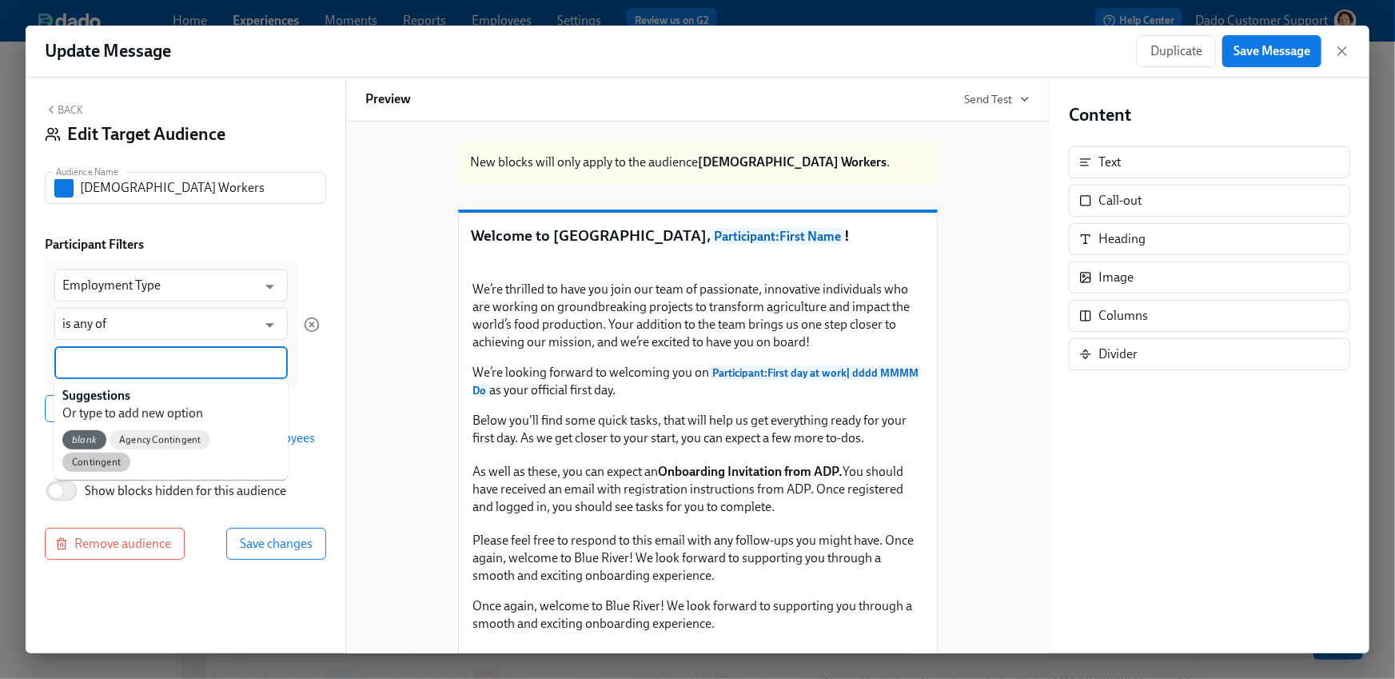
click at [130, 457] on span "Contingent" at bounding box center [96, 463] width 68 height 12
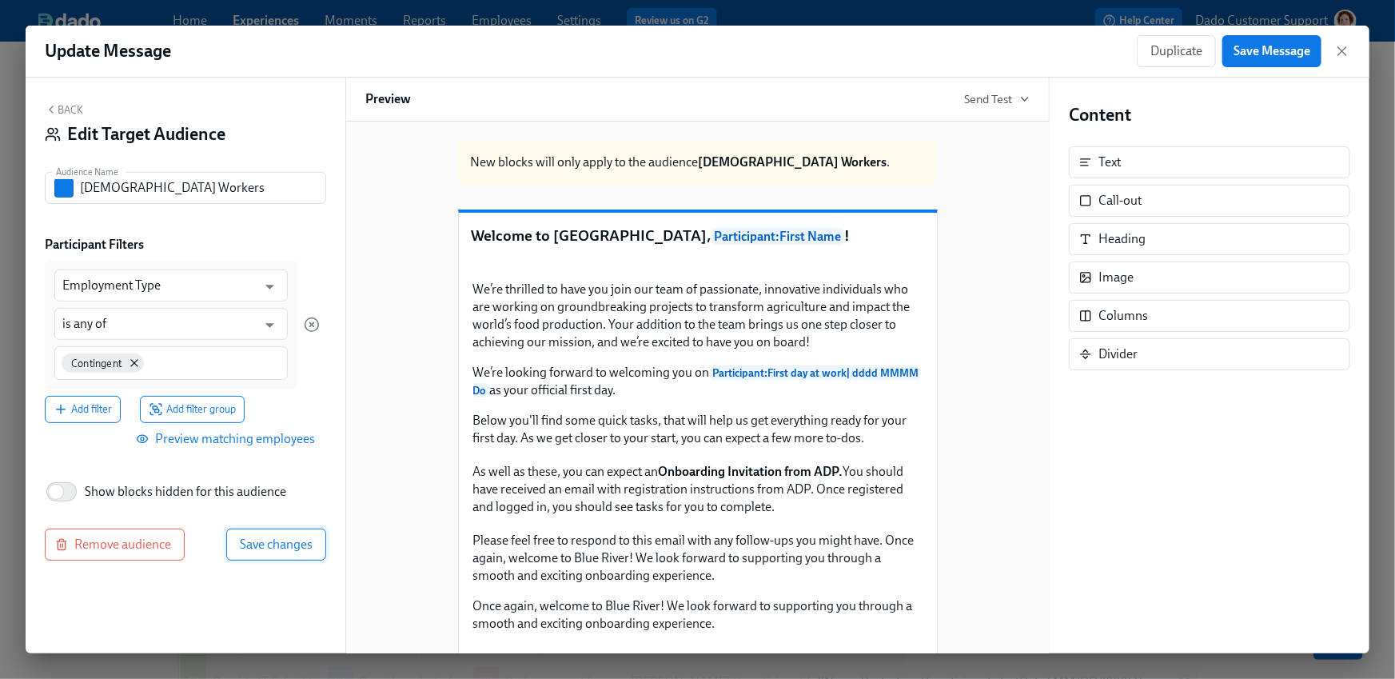
click at [266, 537] on span "Save changes" at bounding box center [276, 545] width 73 height 16
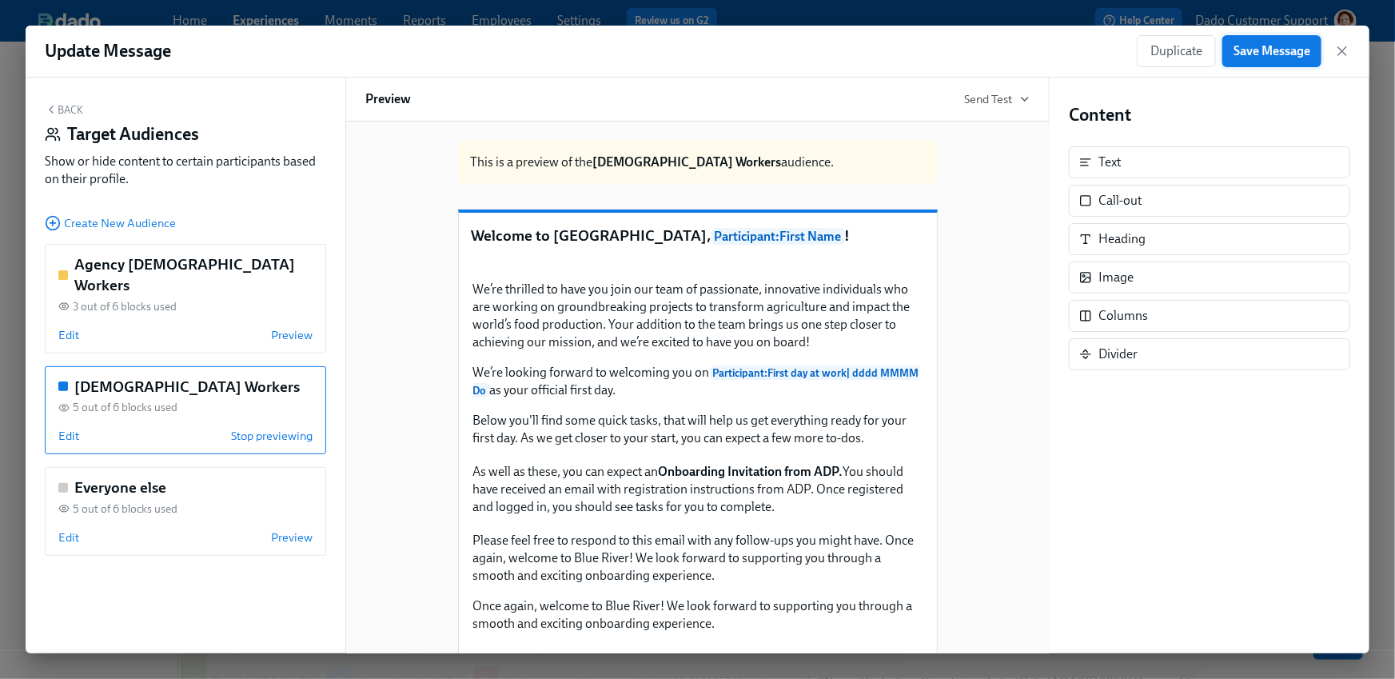
click at [1284, 45] on span "Save Message" at bounding box center [1272, 51] width 77 height 16
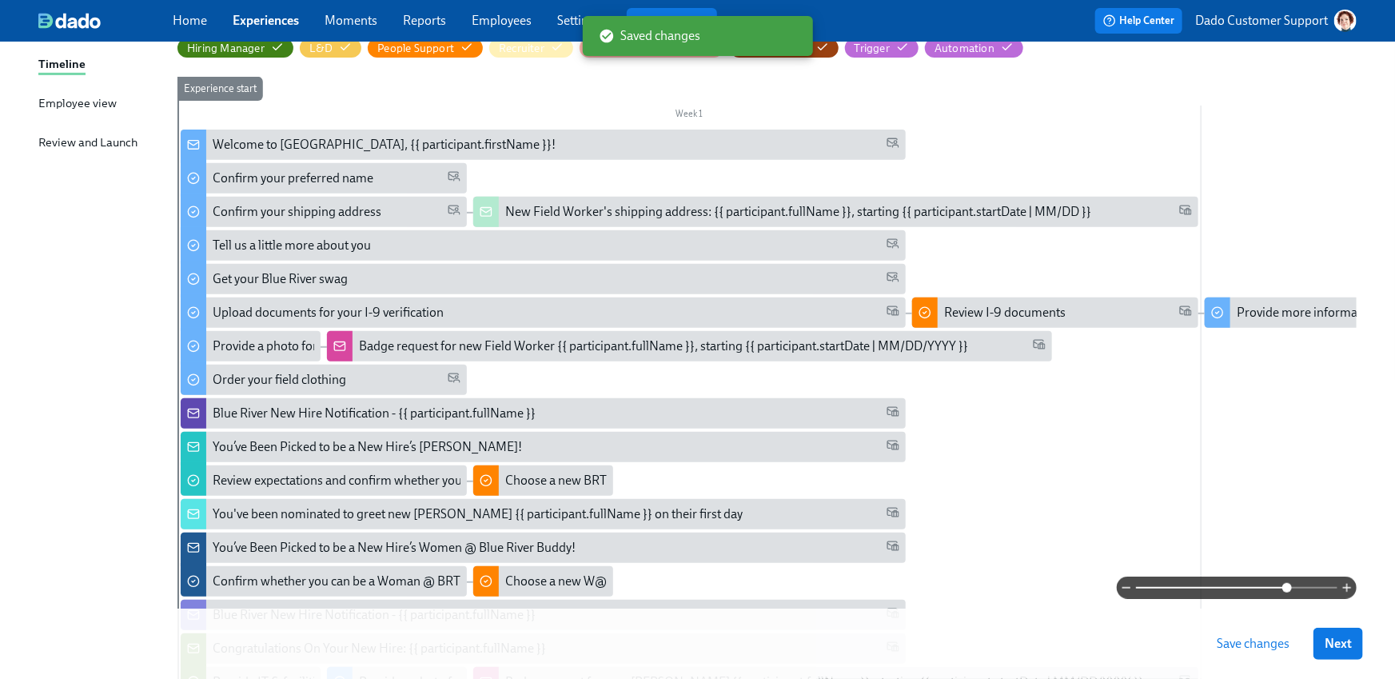
click at [1252, 639] on span "Save changes" at bounding box center [1253, 644] width 73 height 16
click at [263, 211] on div "Confirm your shipping address" at bounding box center [297, 212] width 169 height 18
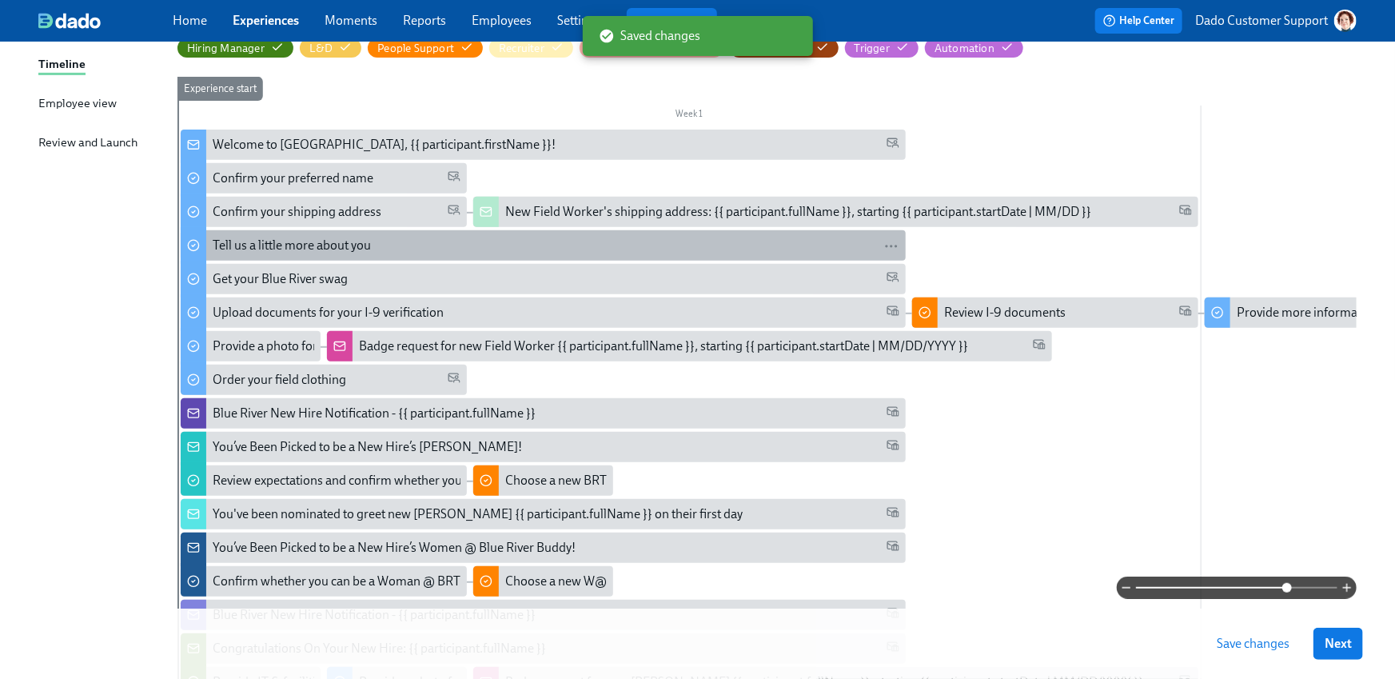
click at [269, 242] on div "Tell us a little more about you" at bounding box center [292, 246] width 158 height 18
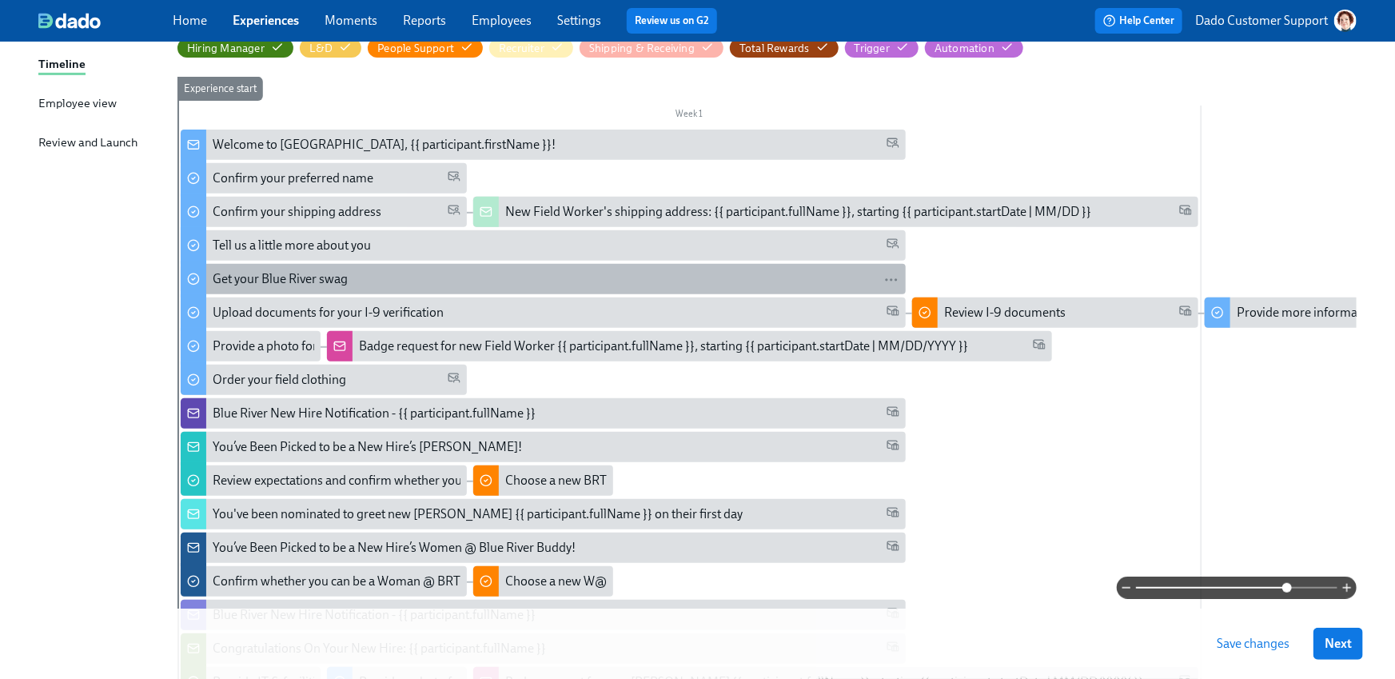
click at [305, 285] on div "Get your Blue River swag" at bounding box center [280, 279] width 135 height 18
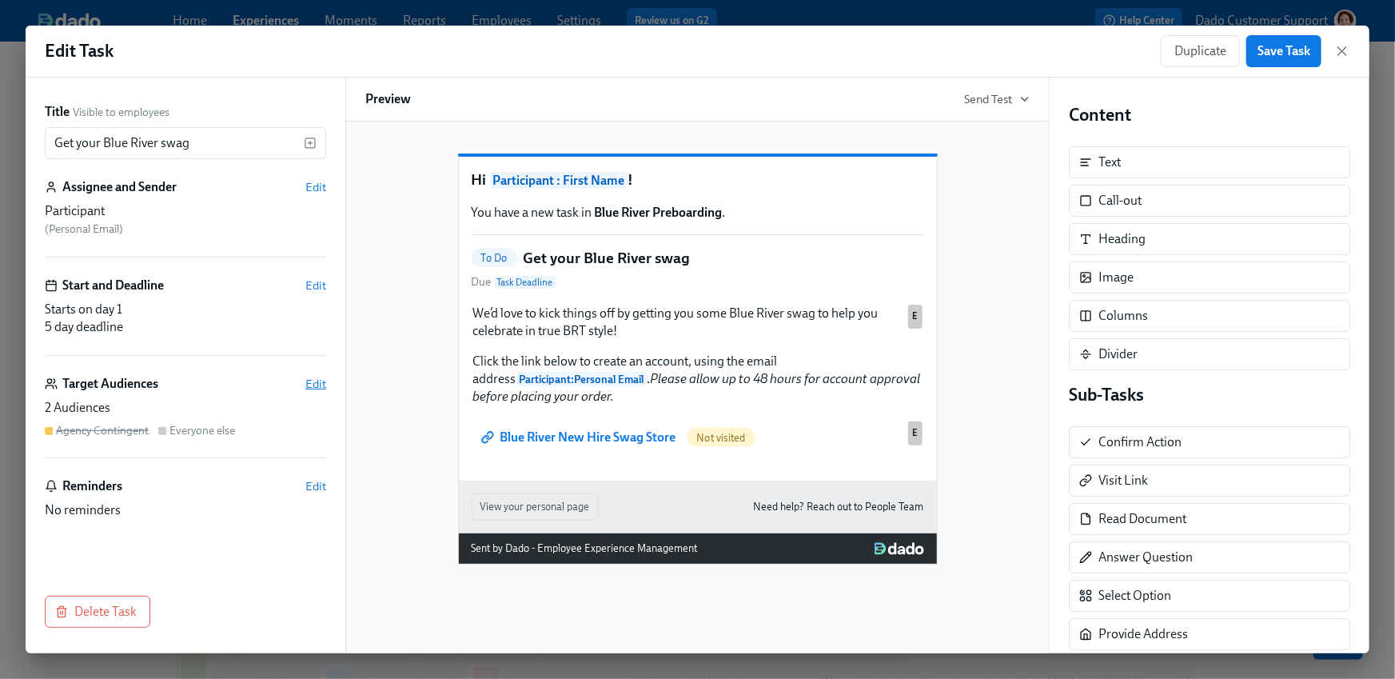
click at [311, 385] on span "Edit" at bounding box center [315, 384] width 21 height 16
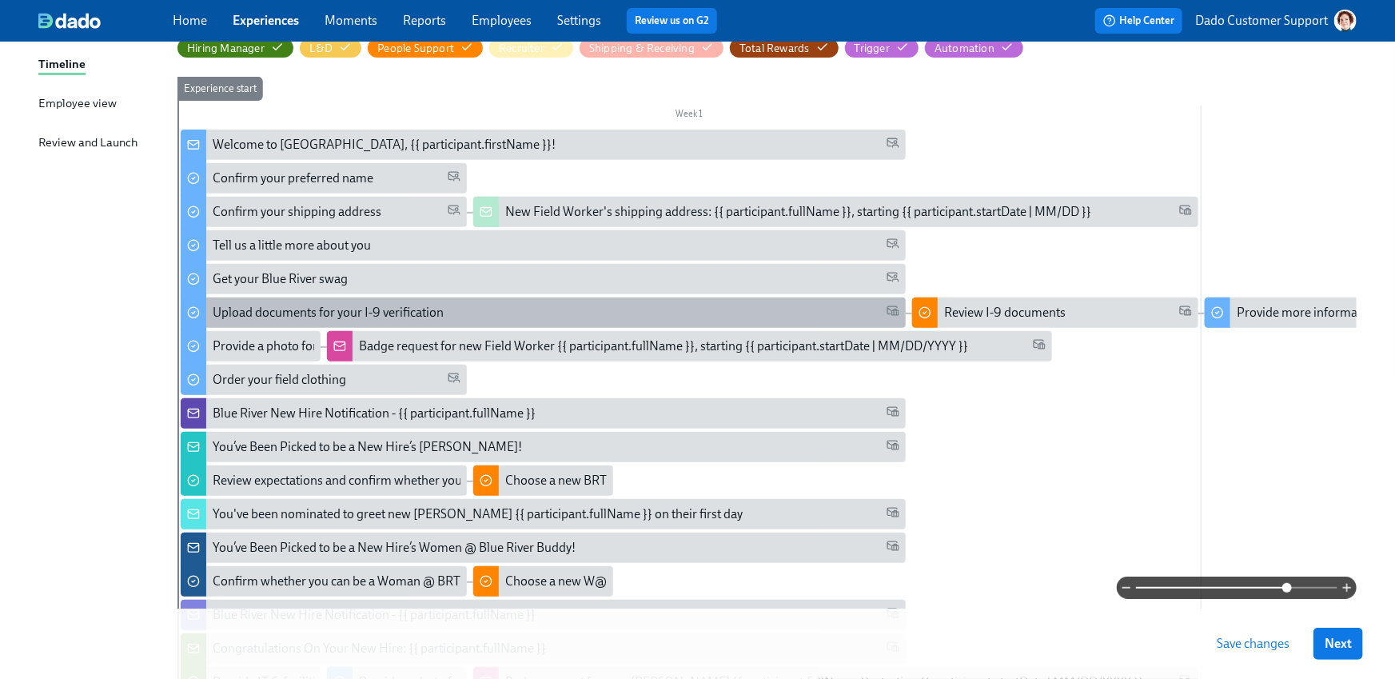
click at [240, 307] on div "Upload documents for your I-9 verification" at bounding box center [328, 313] width 231 height 18
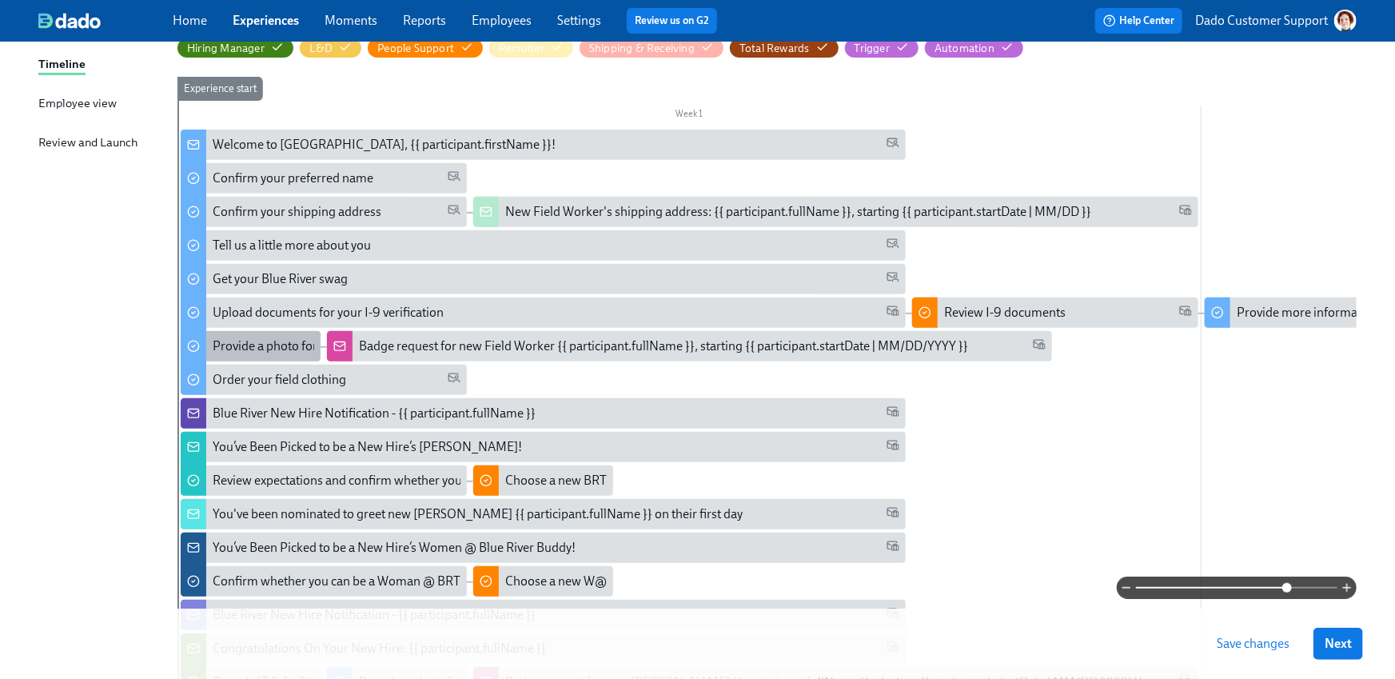
click at [242, 346] on div "Provide a photo for your BRT badge" at bounding box center [310, 346] width 194 height 18
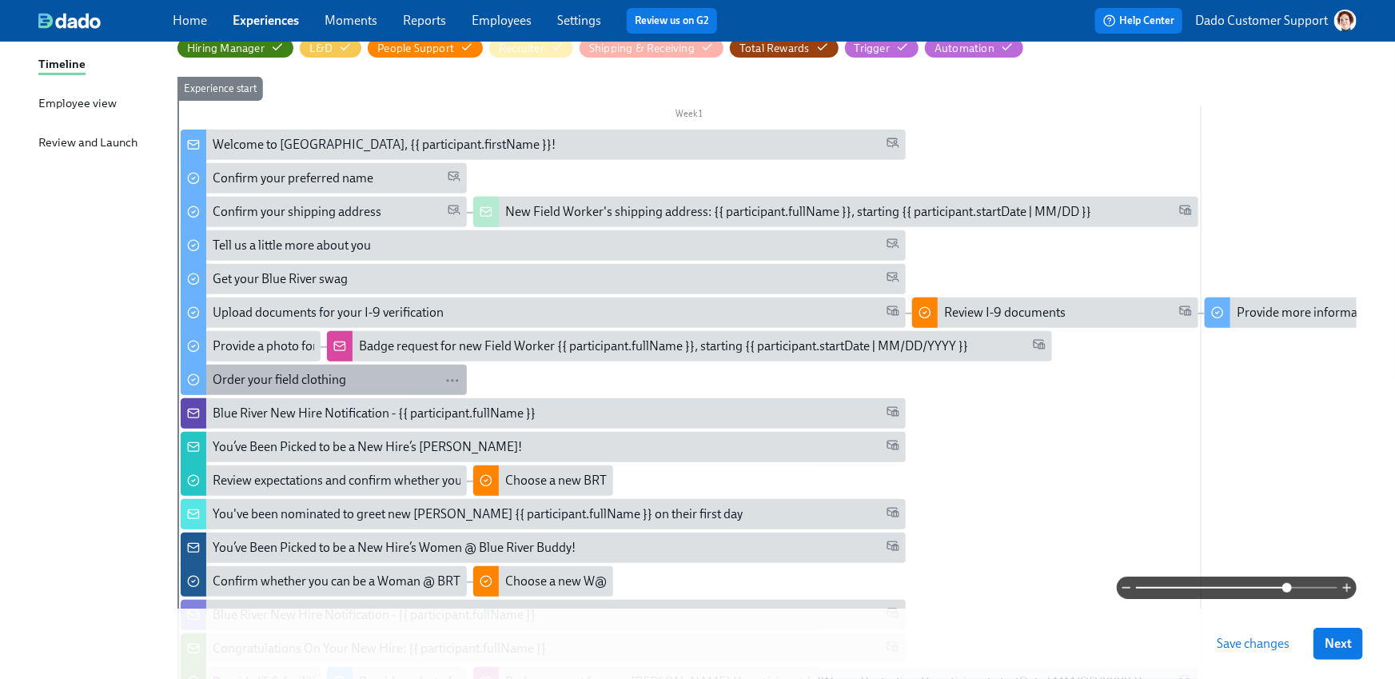
click at [304, 370] on div "Order your field clothing" at bounding box center [324, 380] width 286 height 30
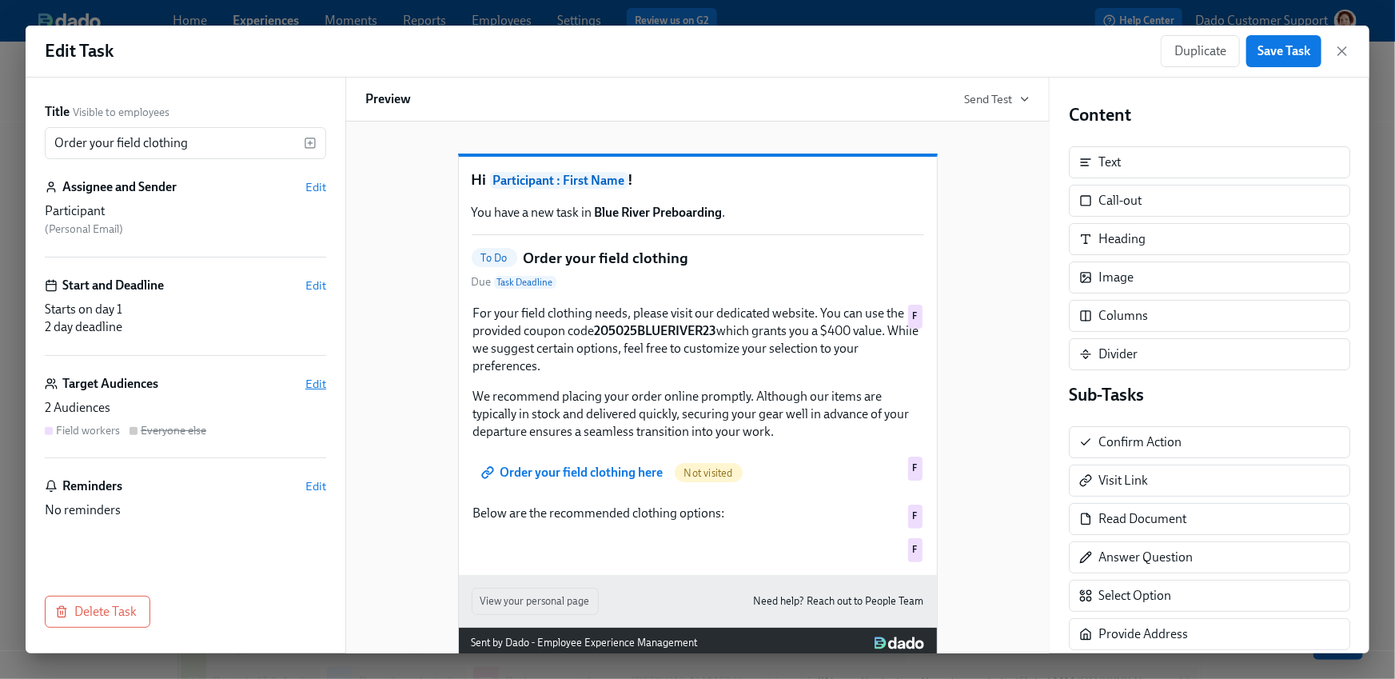
click at [317, 382] on span "Edit" at bounding box center [315, 384] width 21 height 16
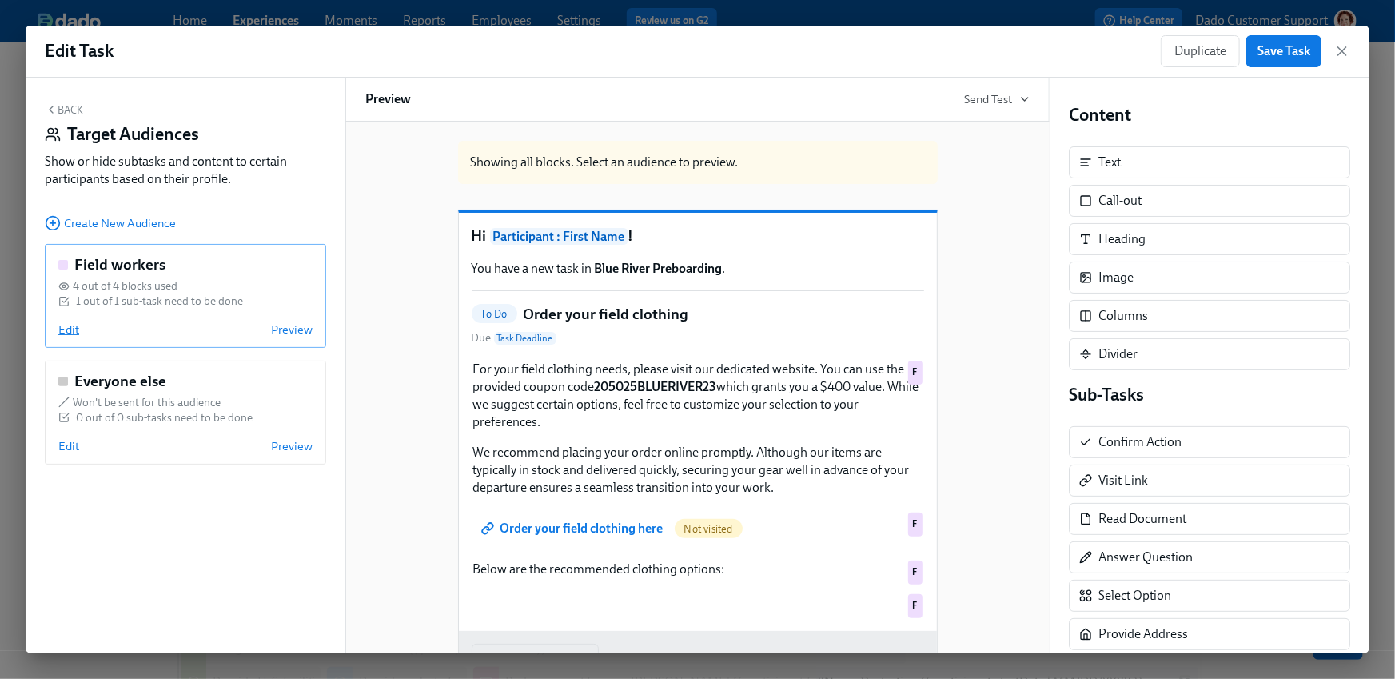
click at [66, 328] on span "Edit" at bounding box center [68, 329] width 21 height 16
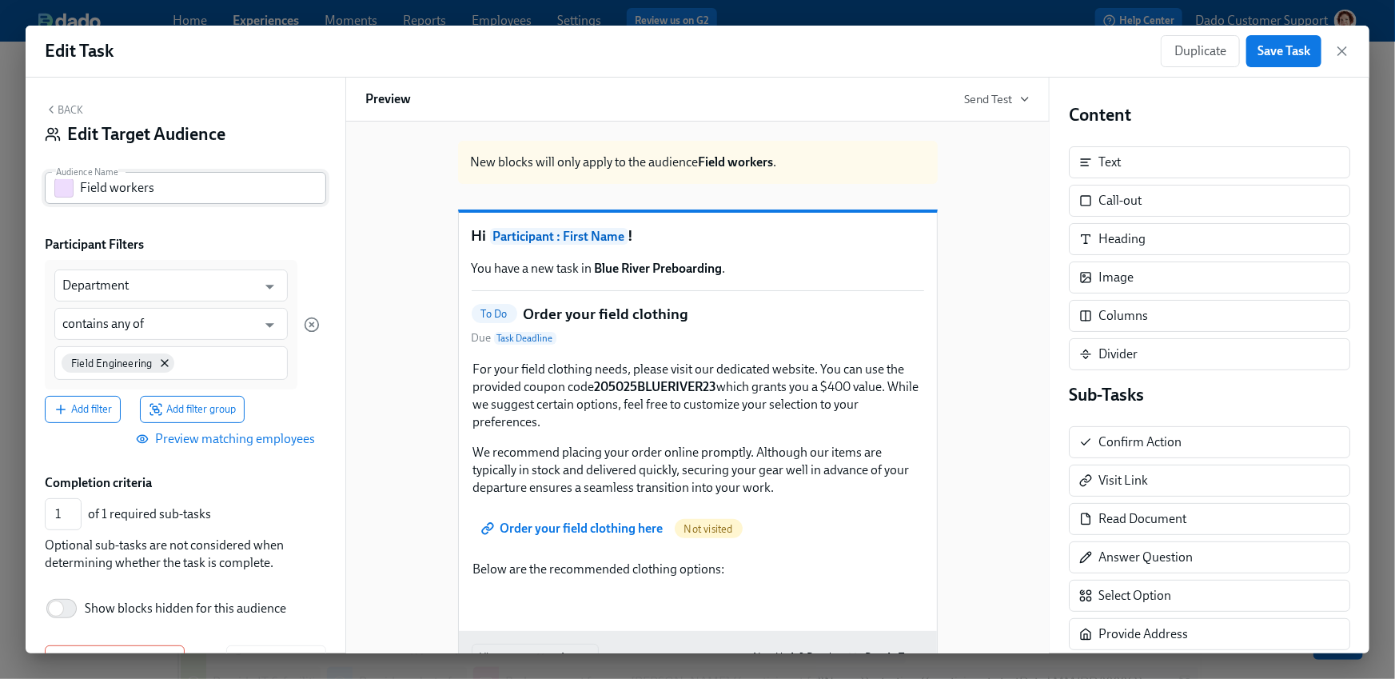
click at [63, 189] on button "button" at bounding box center [63, 187] width 19 height 19
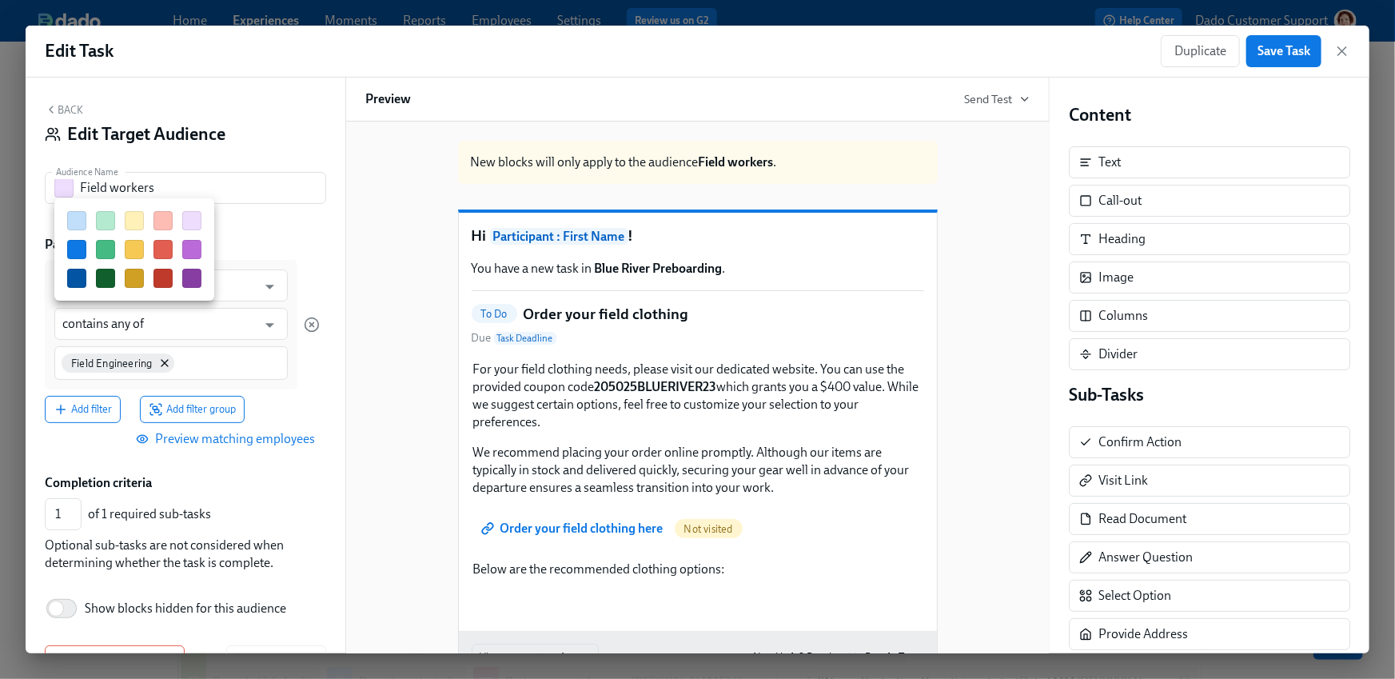
click at [113, 249] on button "button" at bounding box center [105, 249] width 19 height 19
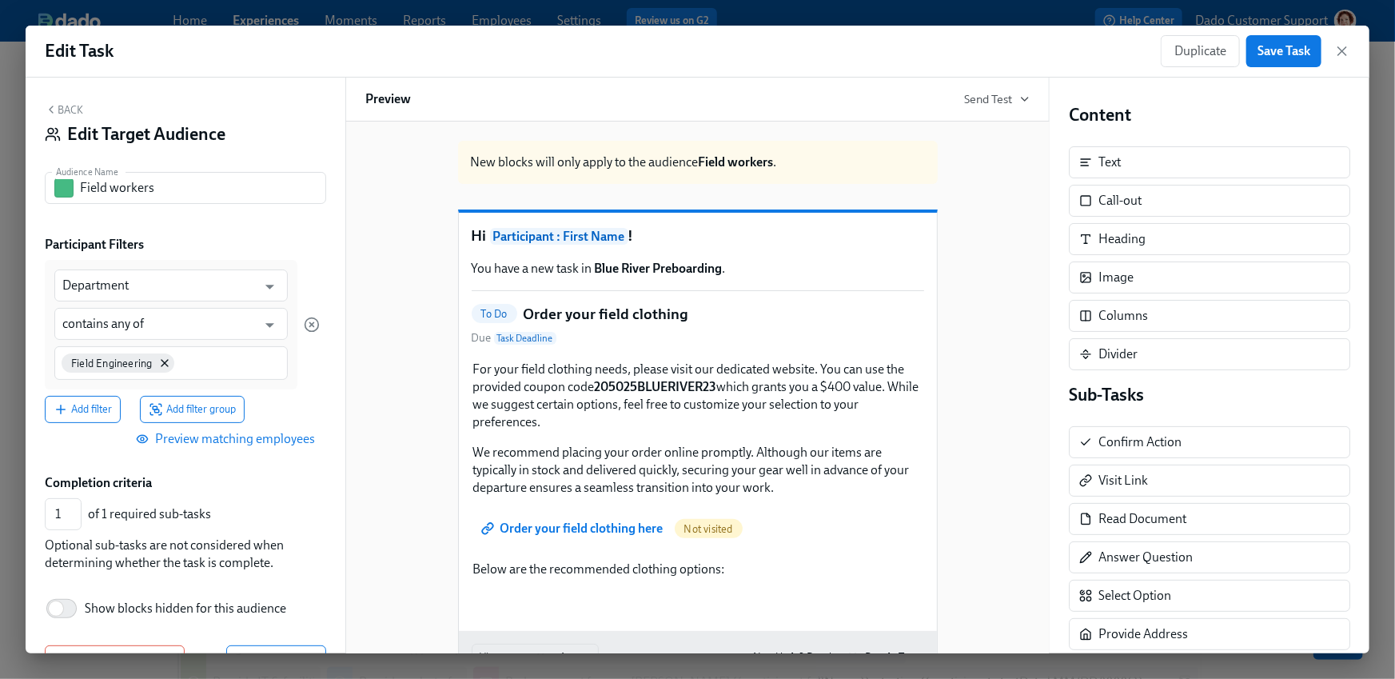
scroll to position [49, 0]
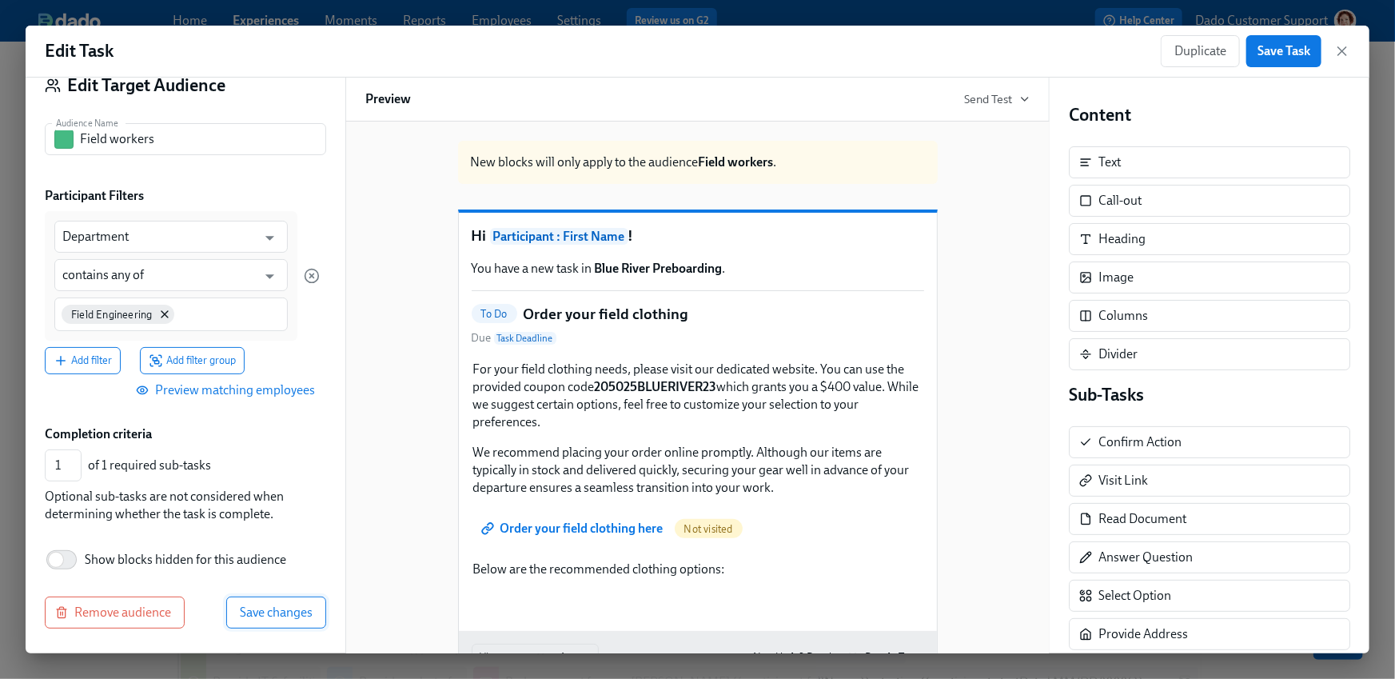
click at [315, 611] on button "Save changes" at bounding box center [276, 613] width 100 height 32
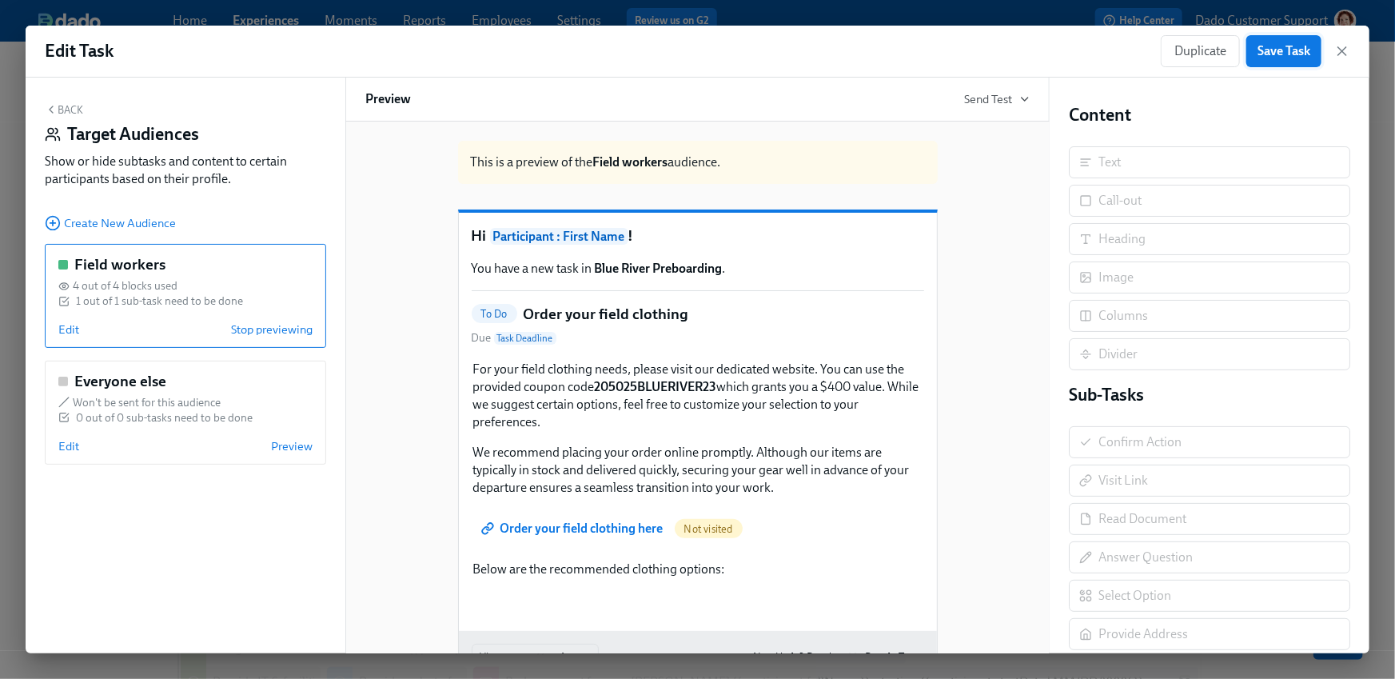
click at [1308, 64] on button "Save Task" at bounding box center [1284, 51] width 75 height 32
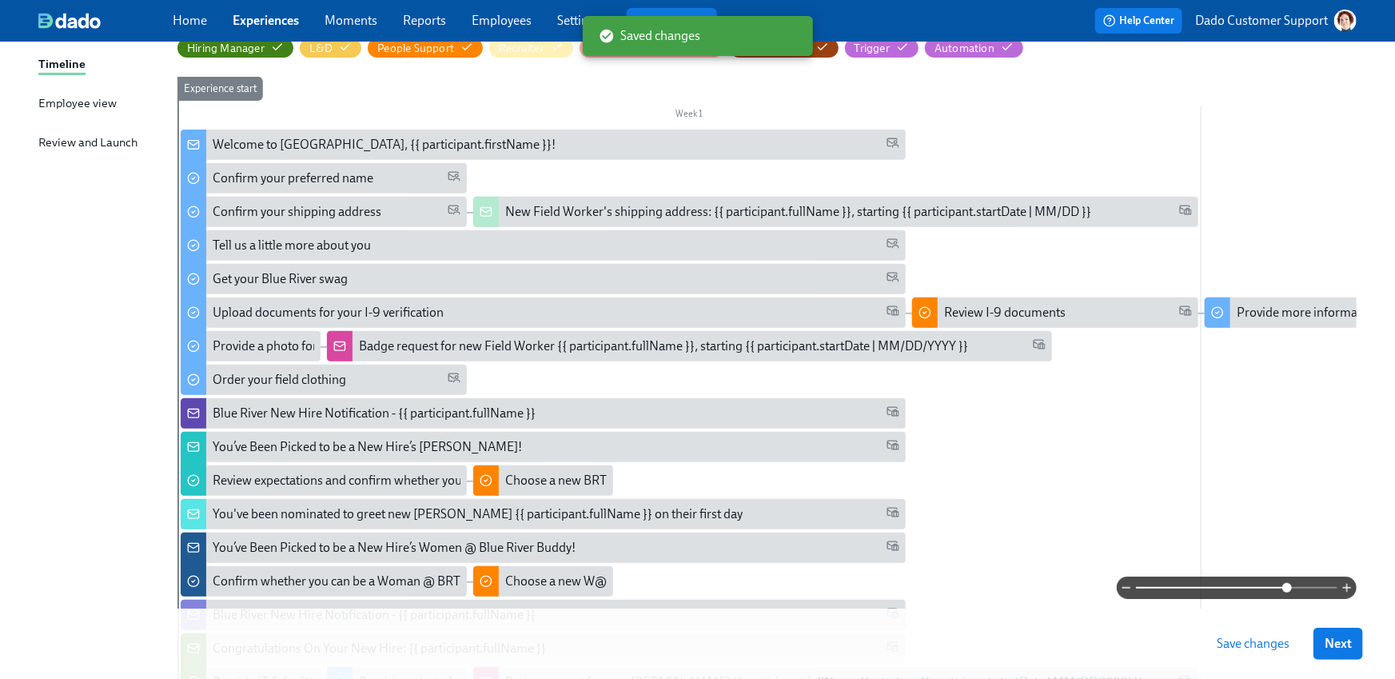
click at [1242, 646] on span "Save changes" at bounding box center [1253, 644] width 73 height 16
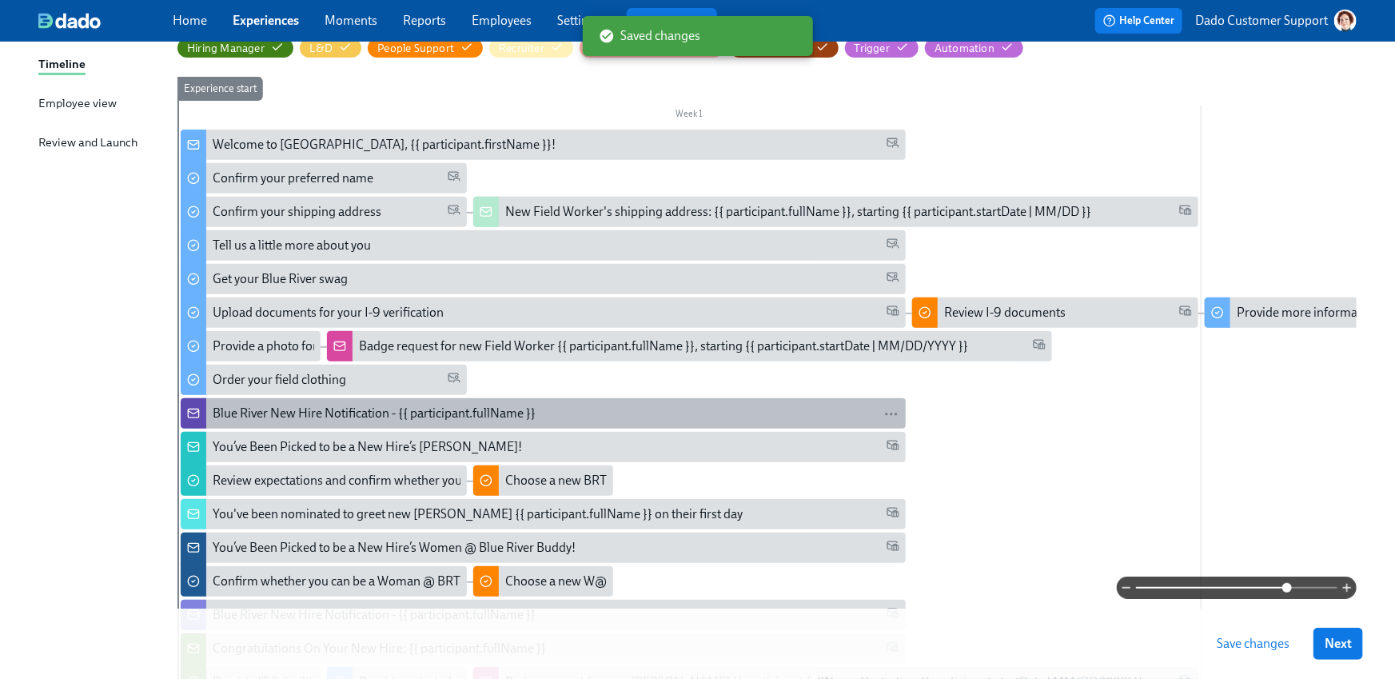
click at [280, 410] on div "Blue River New Hire Notification - {{ participant.fullName }}" at bounding box center [374, 414] width 323 height 18
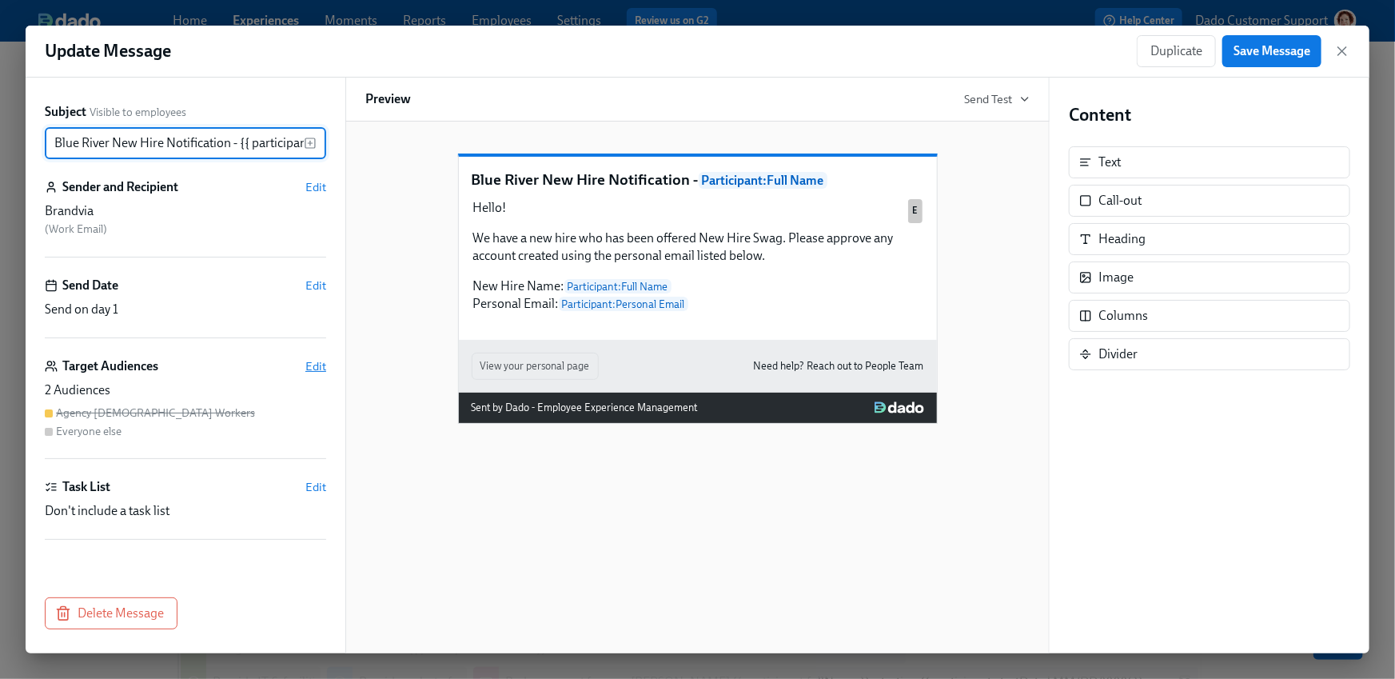
click at [316, 362] on span "Edit" at bounding box center [315, 366] width 21 height 16
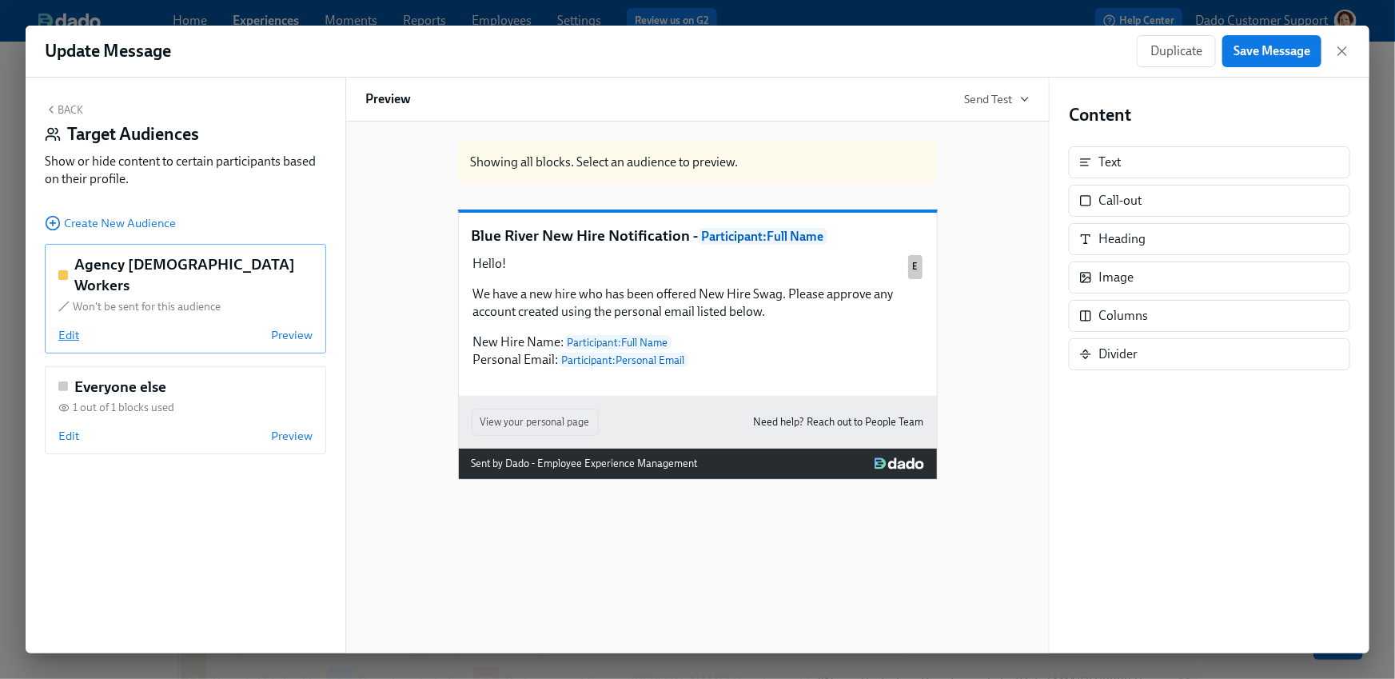
click at [70, 327] on span "Edit" at bounding box center [68, 335] width 21 height 16
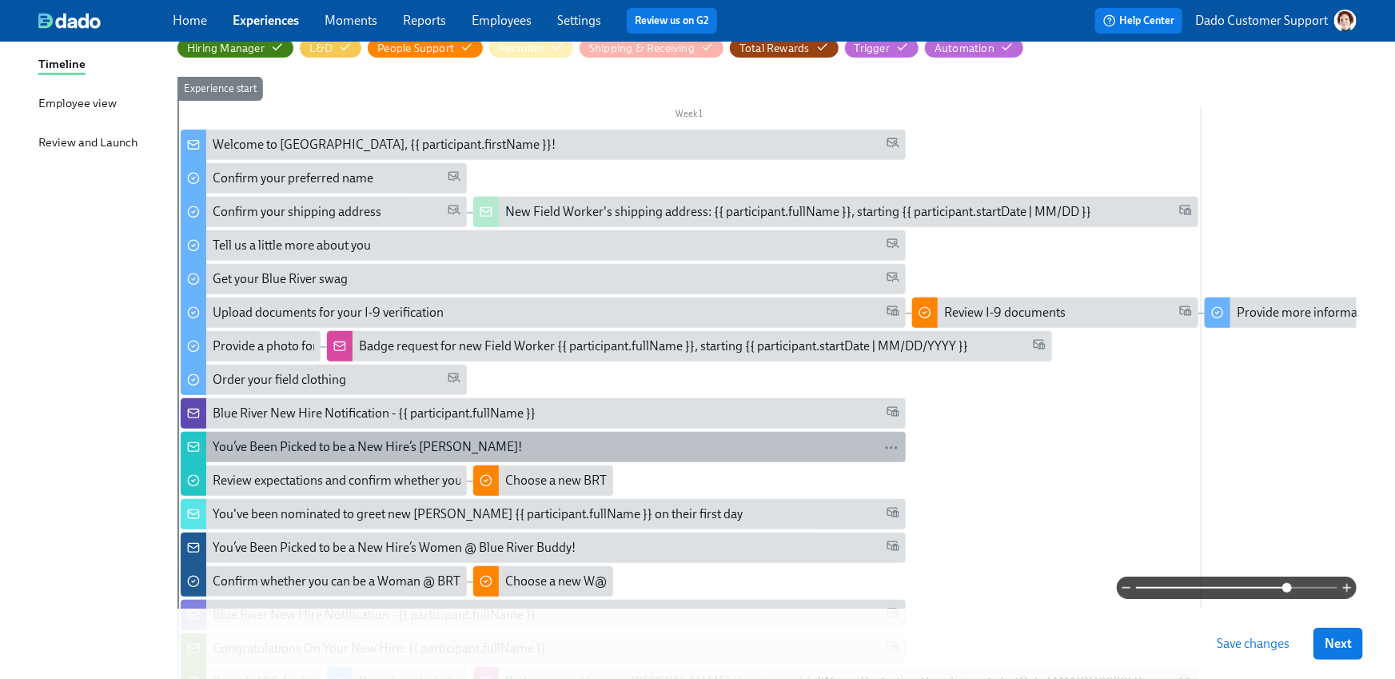
click at [256, 453] on div "You’ve Been Picked to be a New Hire’s Buddy!" at bounding box center [367, 447] width 309 height 18
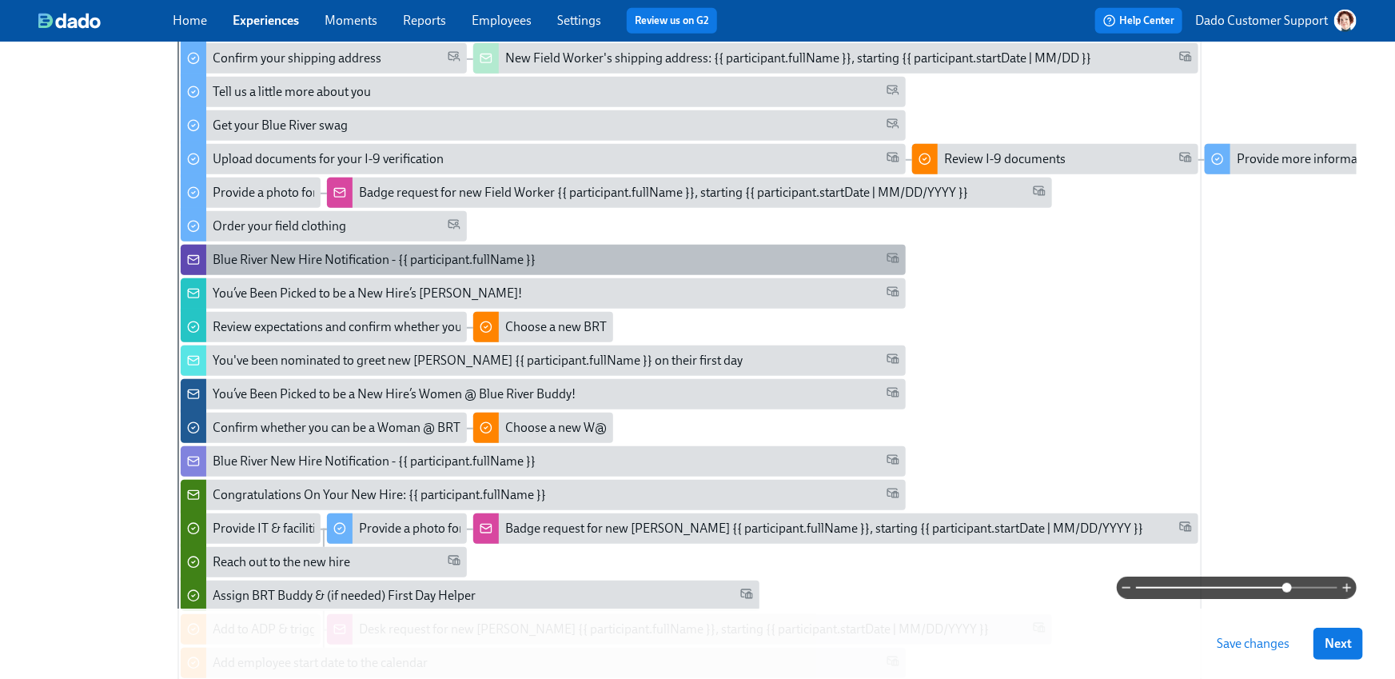
scroll to position [385, 0]
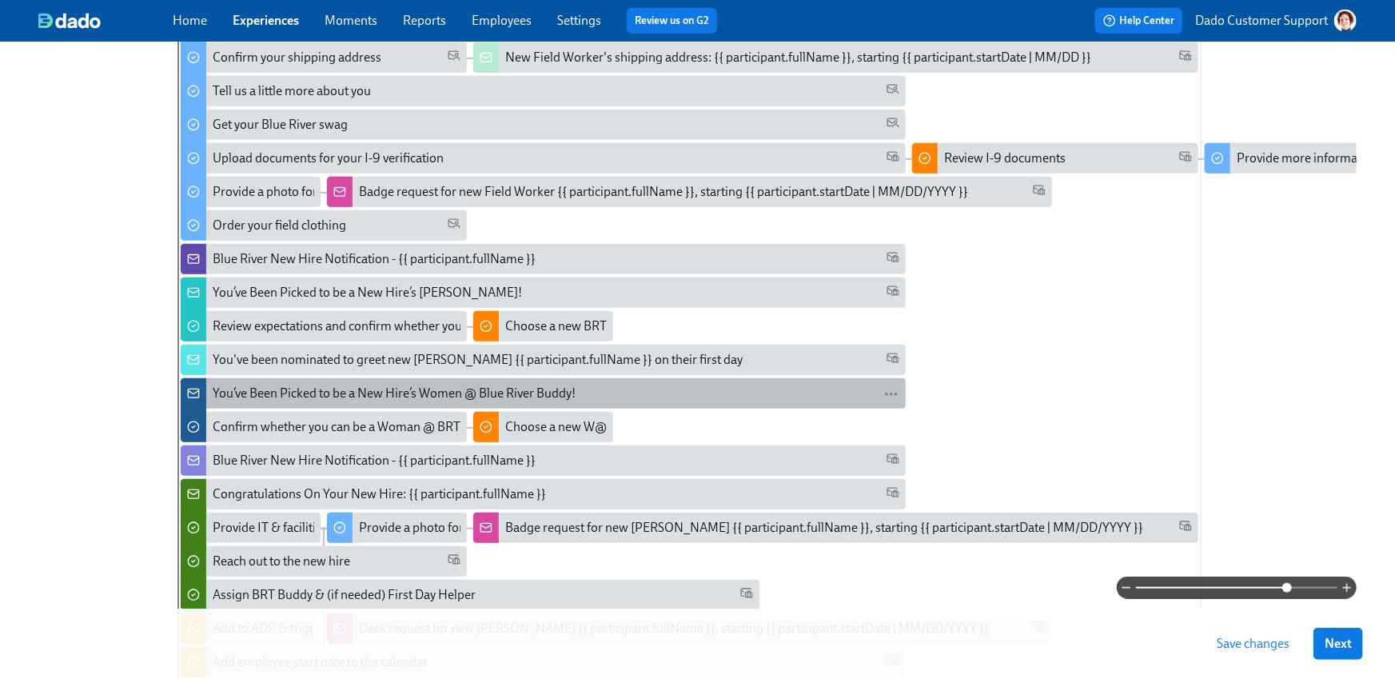
click at [222, 391] on div "You’ve Been Picked to be a New Hire’s Women @ Blue River Buddy!" at bounding box center [394, 394] width 363 height 18
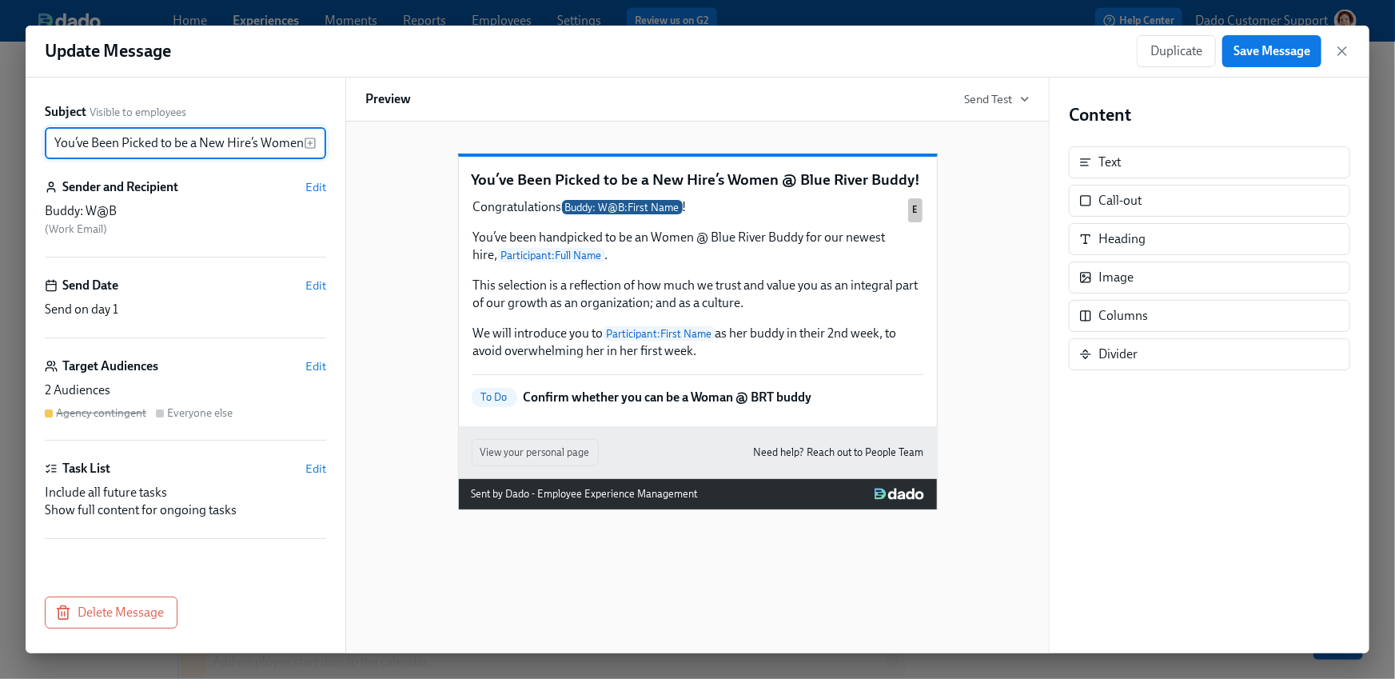
scroll to position [0, 112]
click at [316, 364] on span "Edit" at bounding box center [315, 366] width 21 height 16
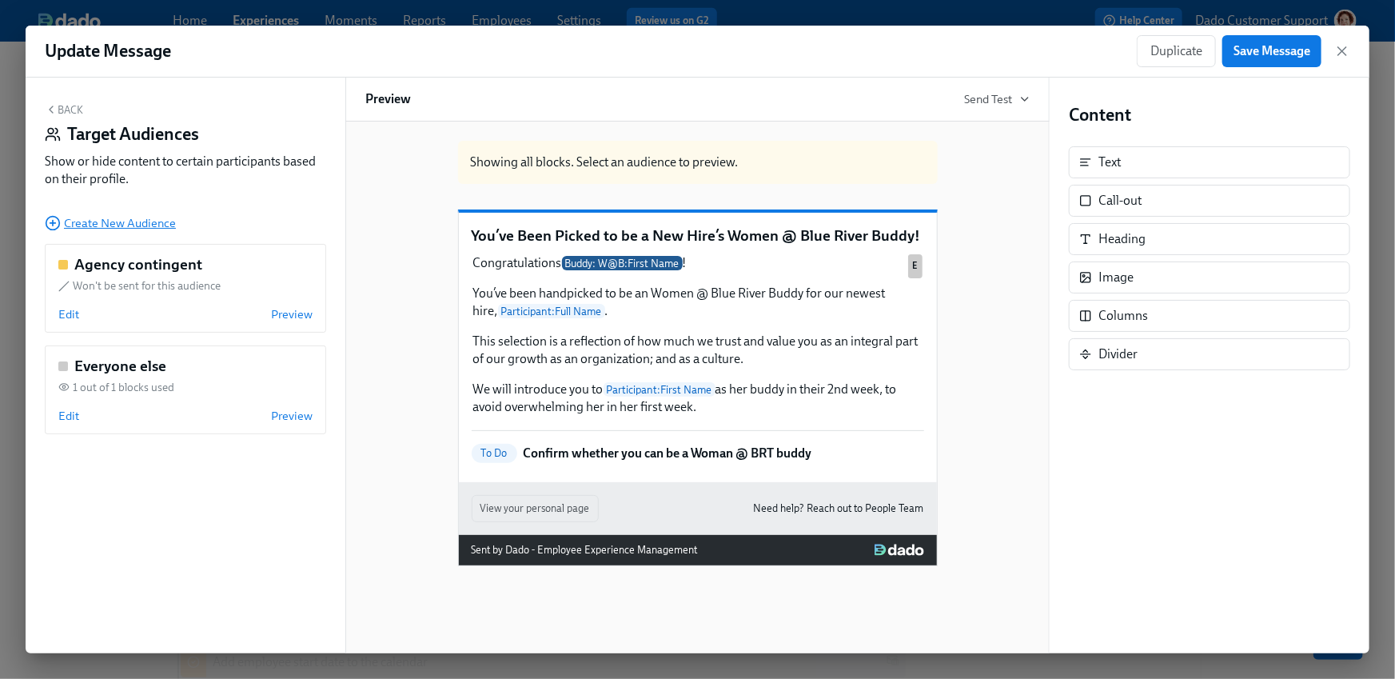
click at [46, 222] on circle "button" at bounding box center [53, 224] width 14 height 14
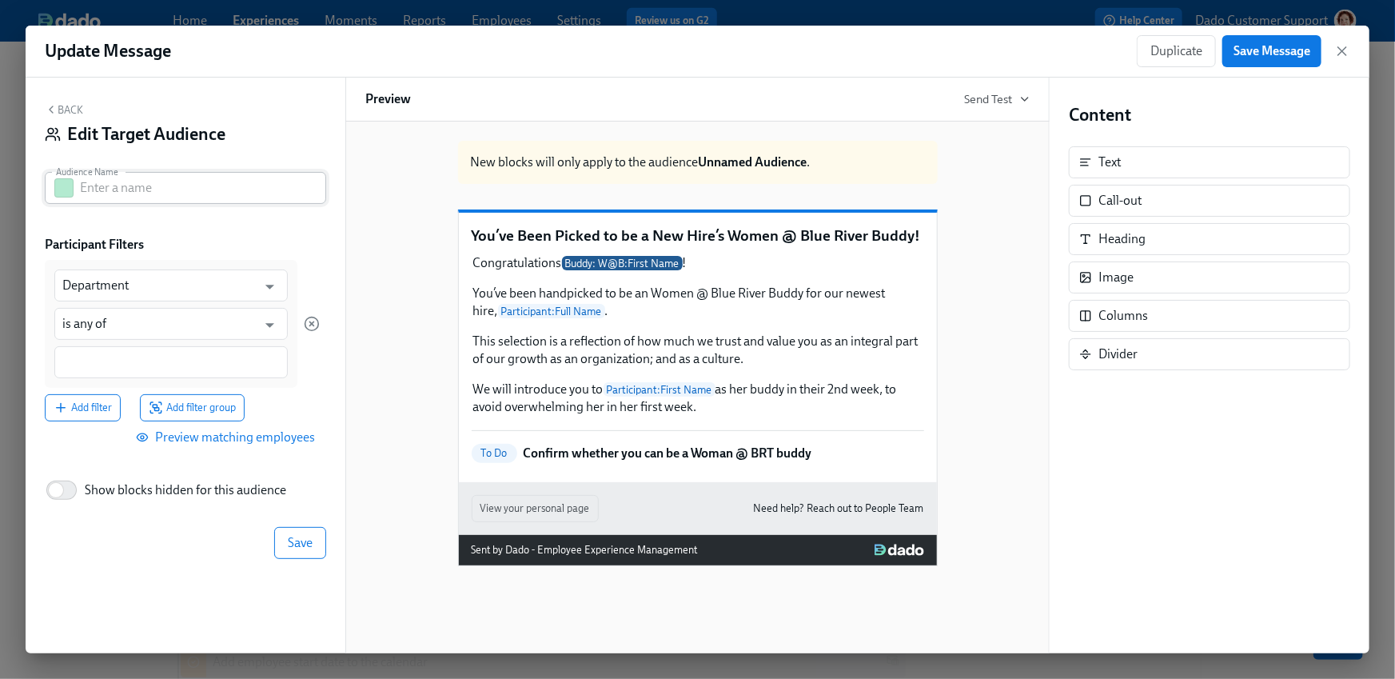
click at [67, 186] on button "button" at bounding box center [63, 187] width 19 height 19
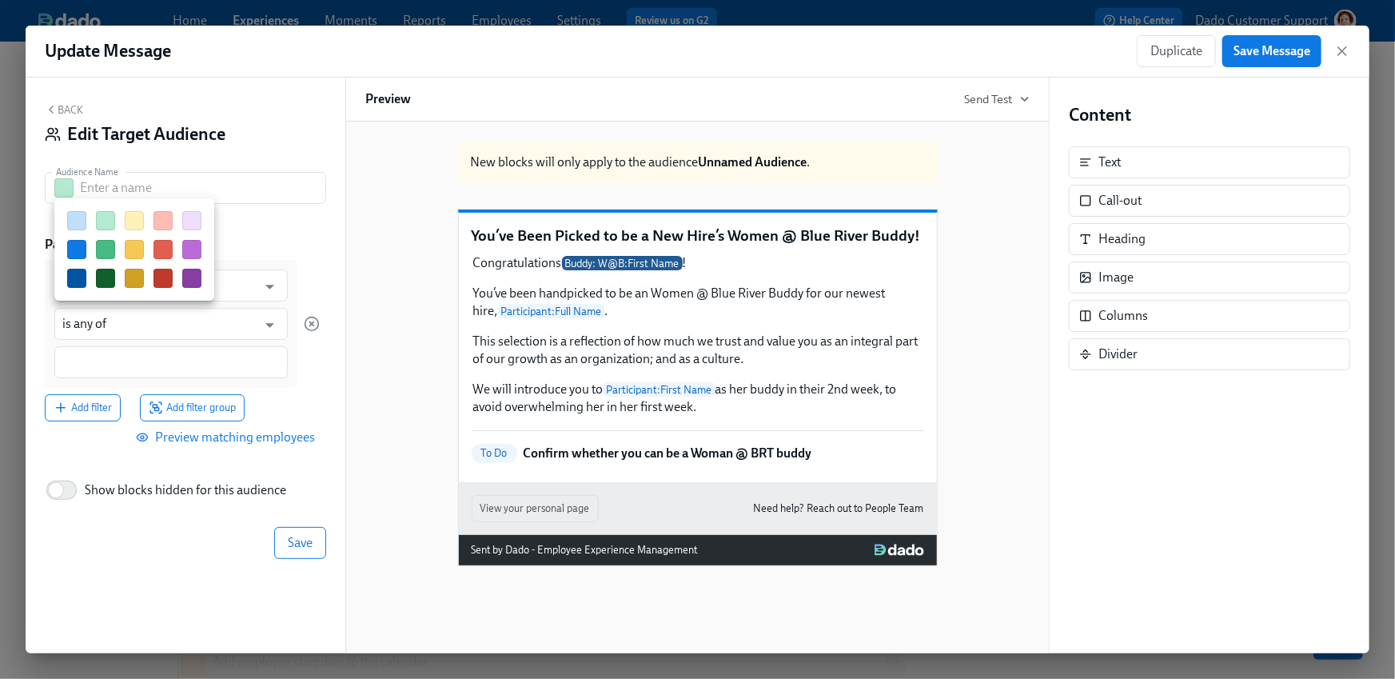
click at [139, 246] on button "button" at bounding box center [134, 249] width 19 height 19
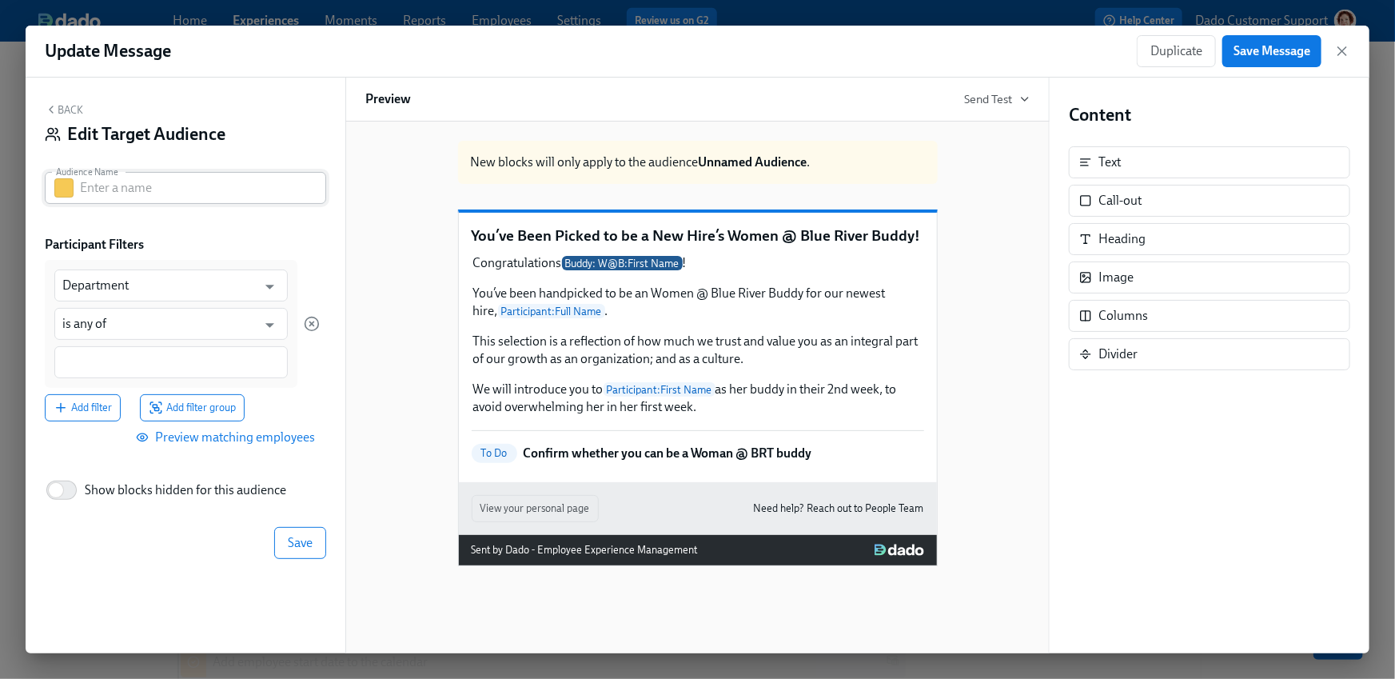
click at [66, 185] on button "button" at bounding box center [63, 187] width 19 height 19
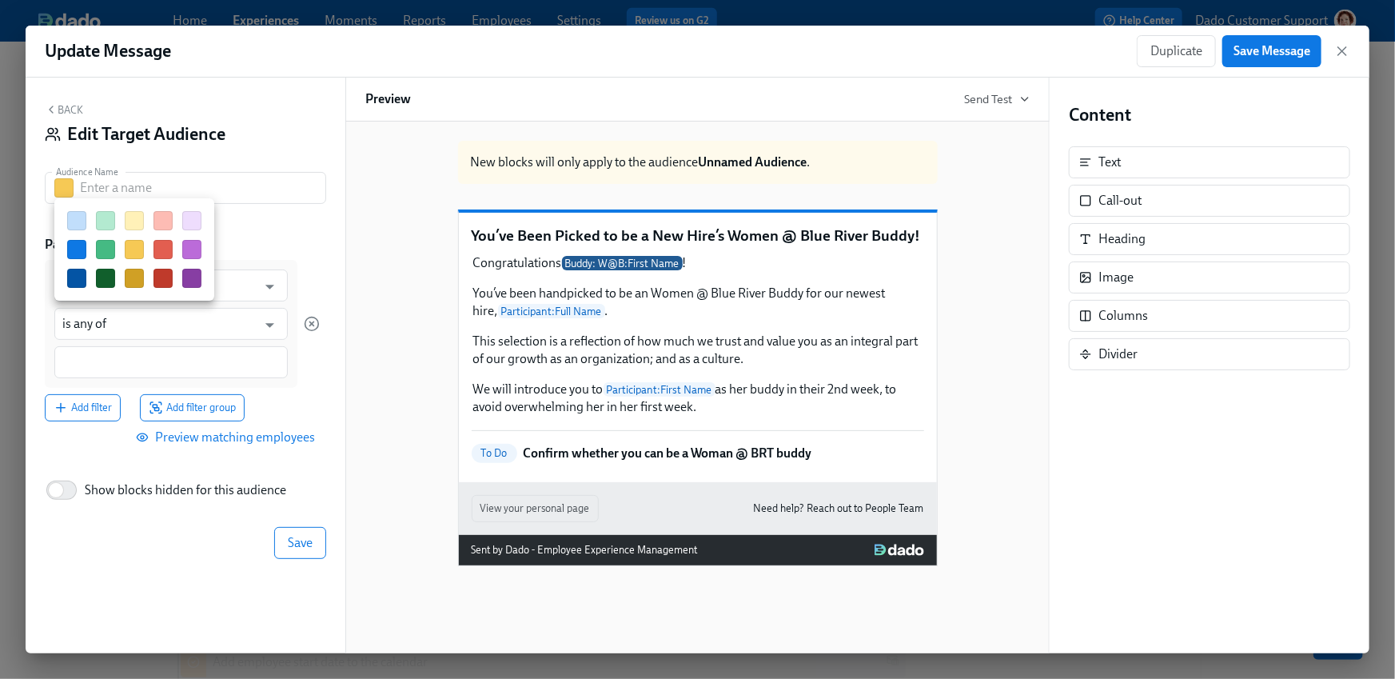
click at [78, 250] on button "button" at bounding box center [76, 249] width 19 height 19
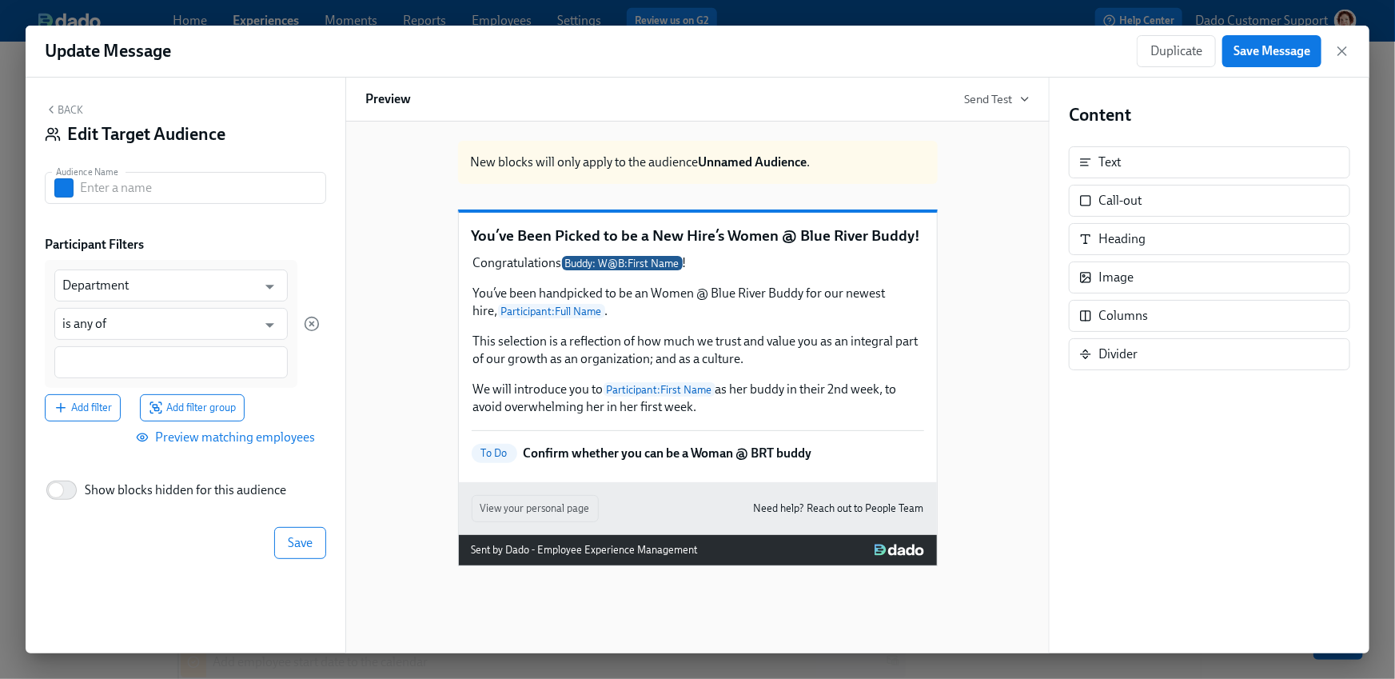
click at [125, 169] on div "Back Edit Target Audience Audience Name Audience Name Participant Filters Depar…" at bounding box center [186, 366] width 320 height 576
click at [114, 199] on input "text" at bounding box center [203, 188] width 246 height 32
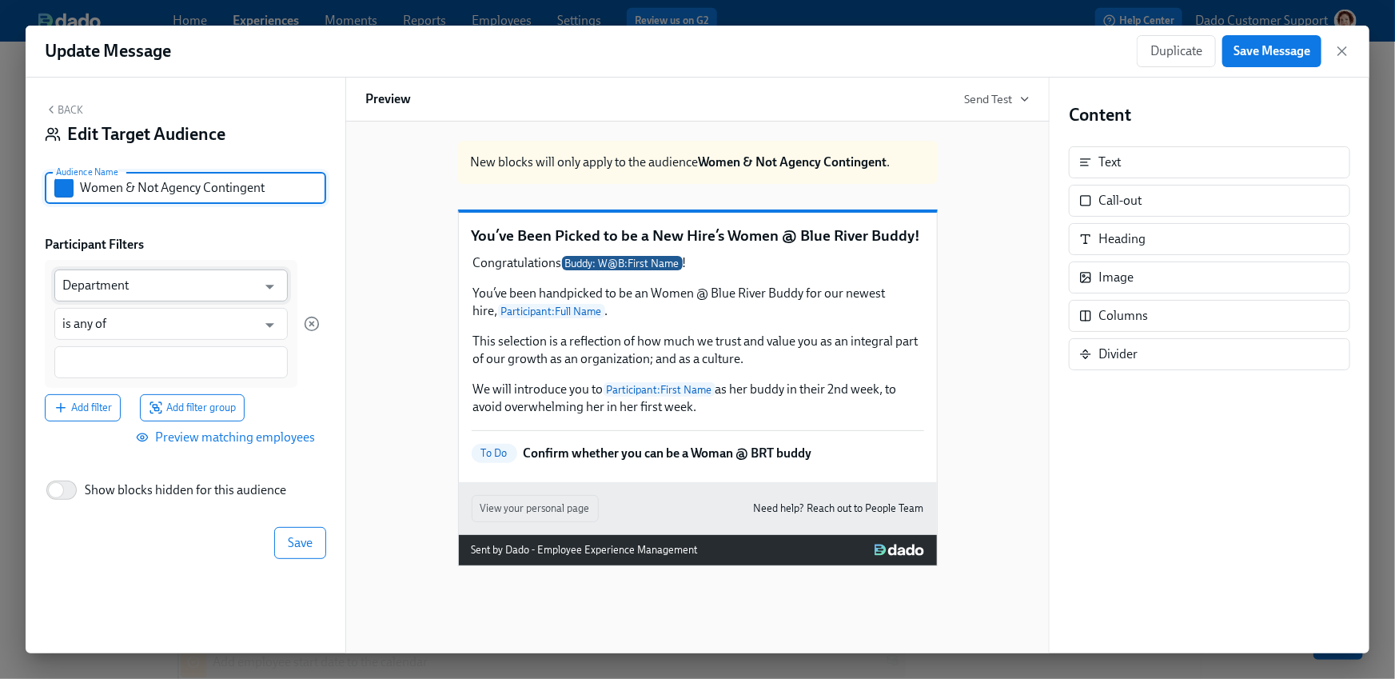
type input "Women & Not Agency Contingent"
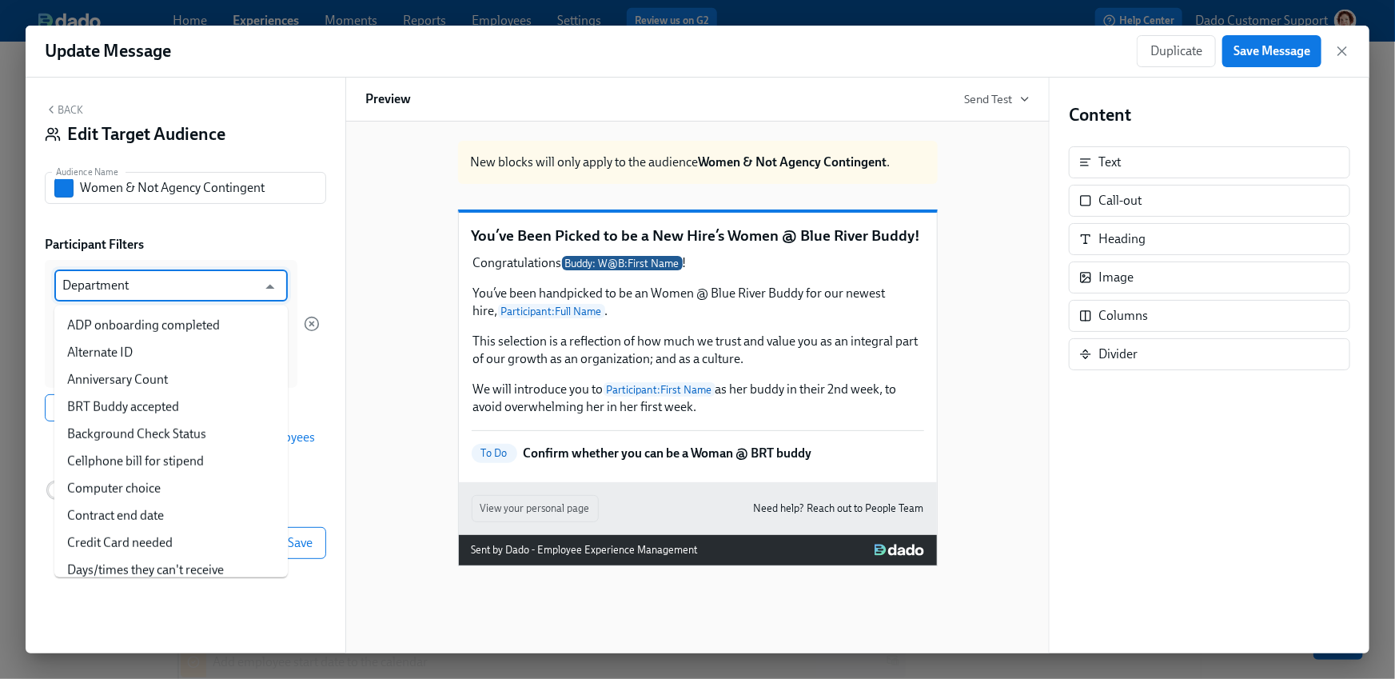
click at [124, 287] on input "Department" at bounding box center [159, 285] width 194 height 32
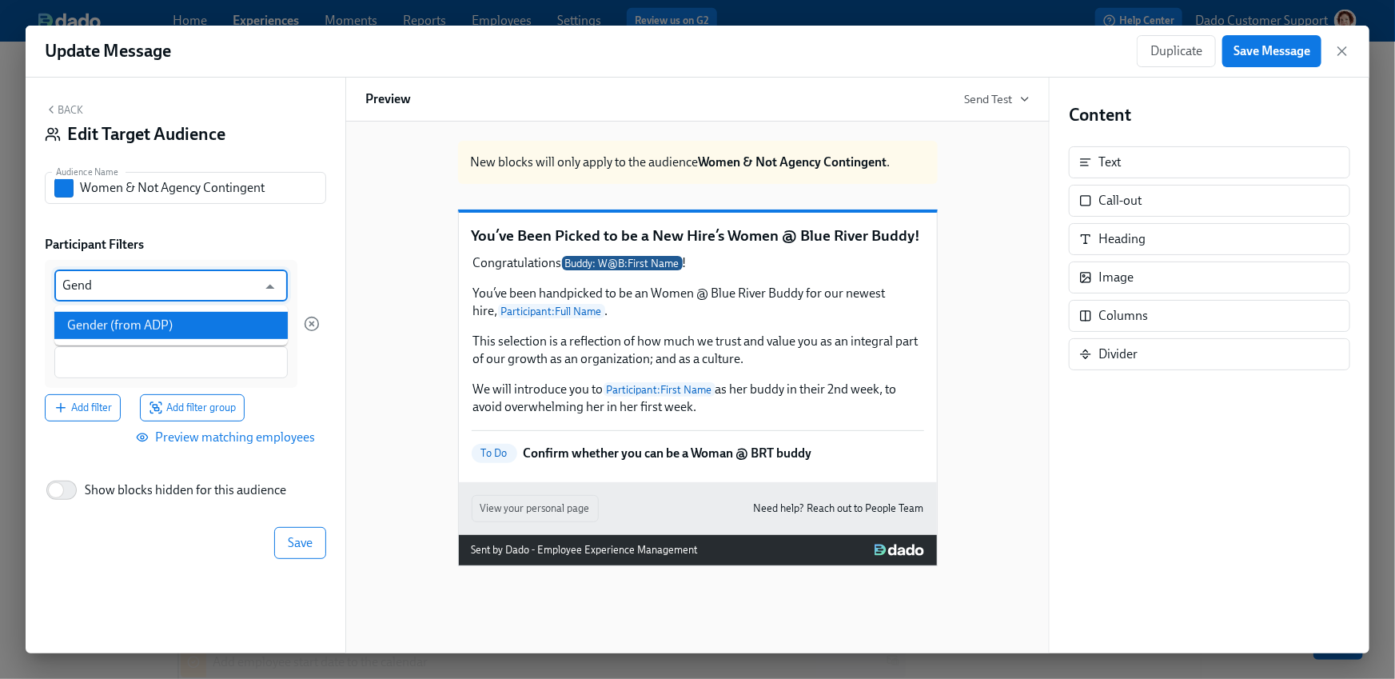
click at [251, 313] on li "Gender (from ADP)" at bounding box center [171, 325] width 234 height 27
type input "Gender (from ADP)"
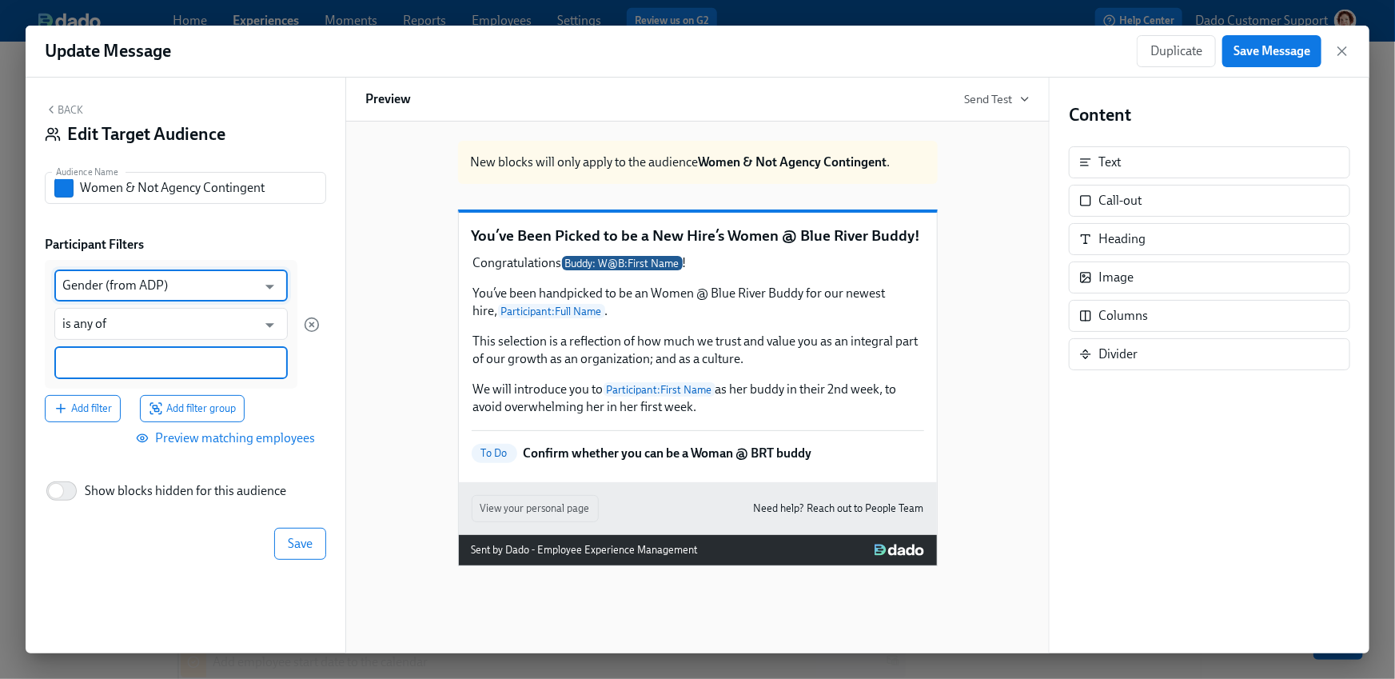
click at [95, 361] on input at bounding box center [171, 362] width 218 height 17
type input "woman"
click at [95, 361] on span "woman" at bounding box center [88, 364] width 53 height 12
type input "Woman"
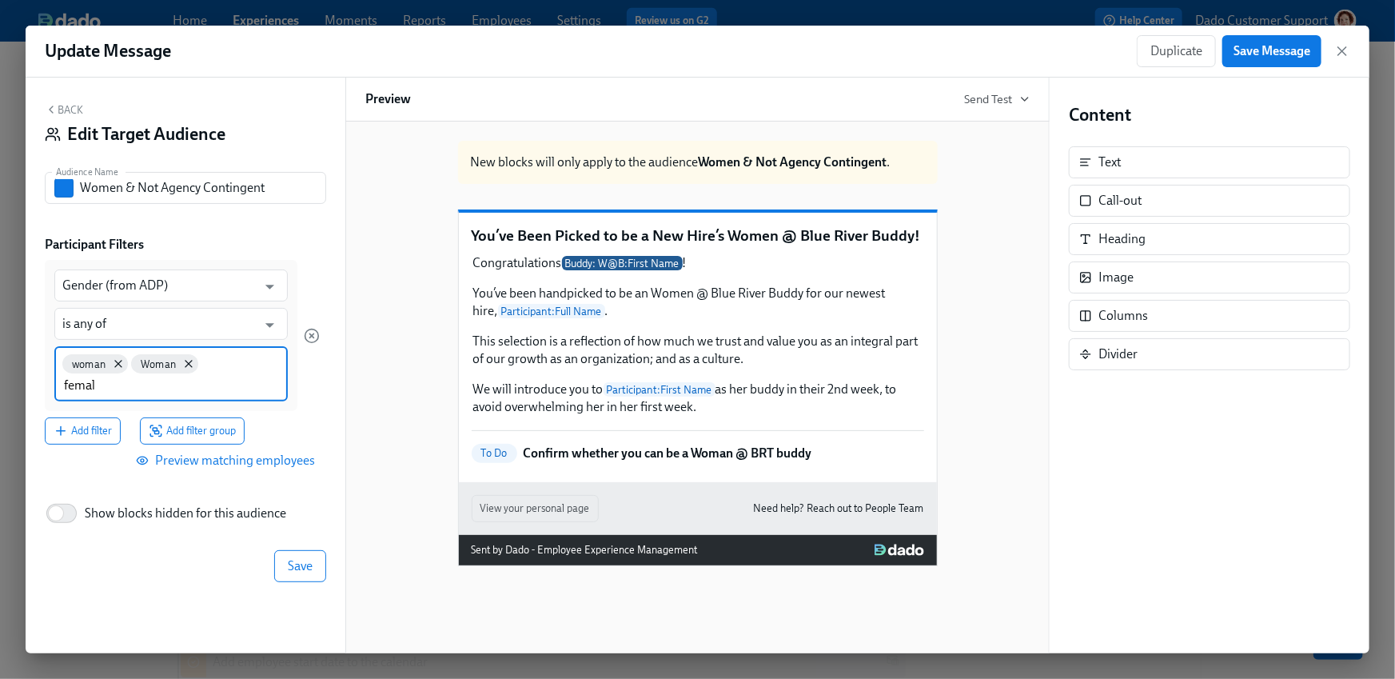
type input "female"
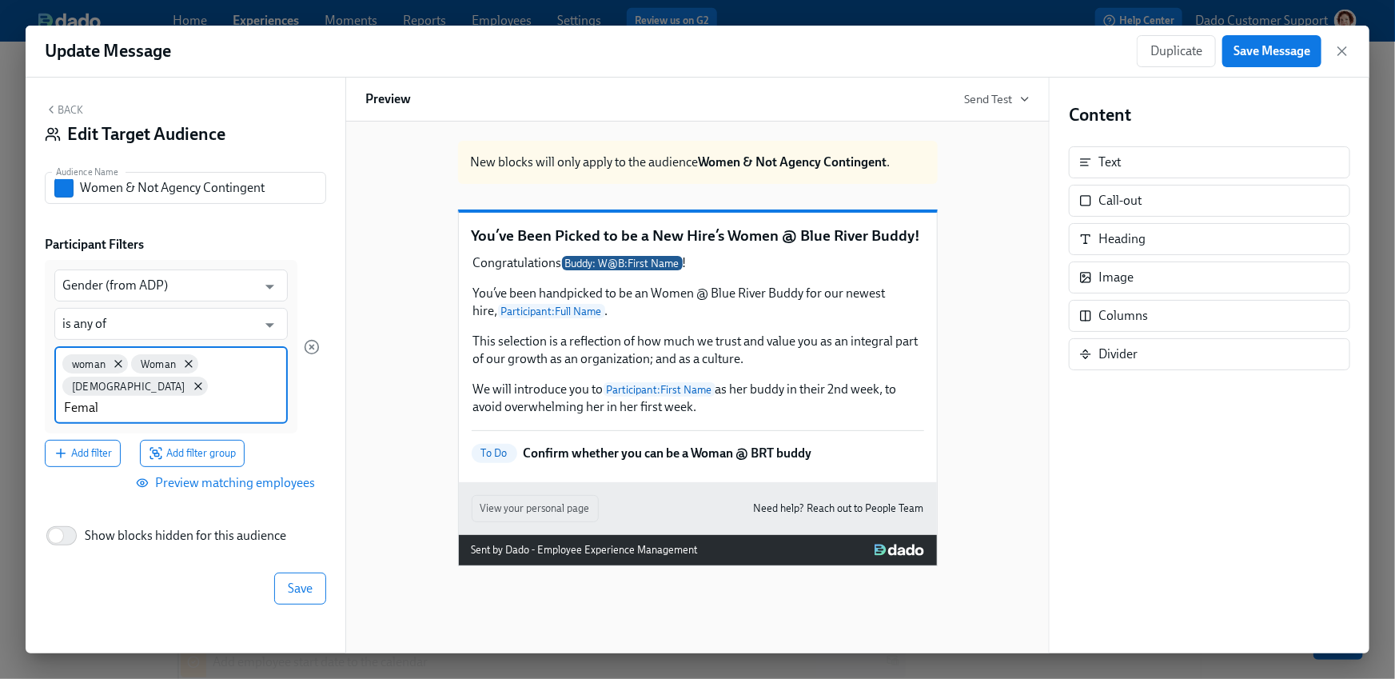
type input "Female"
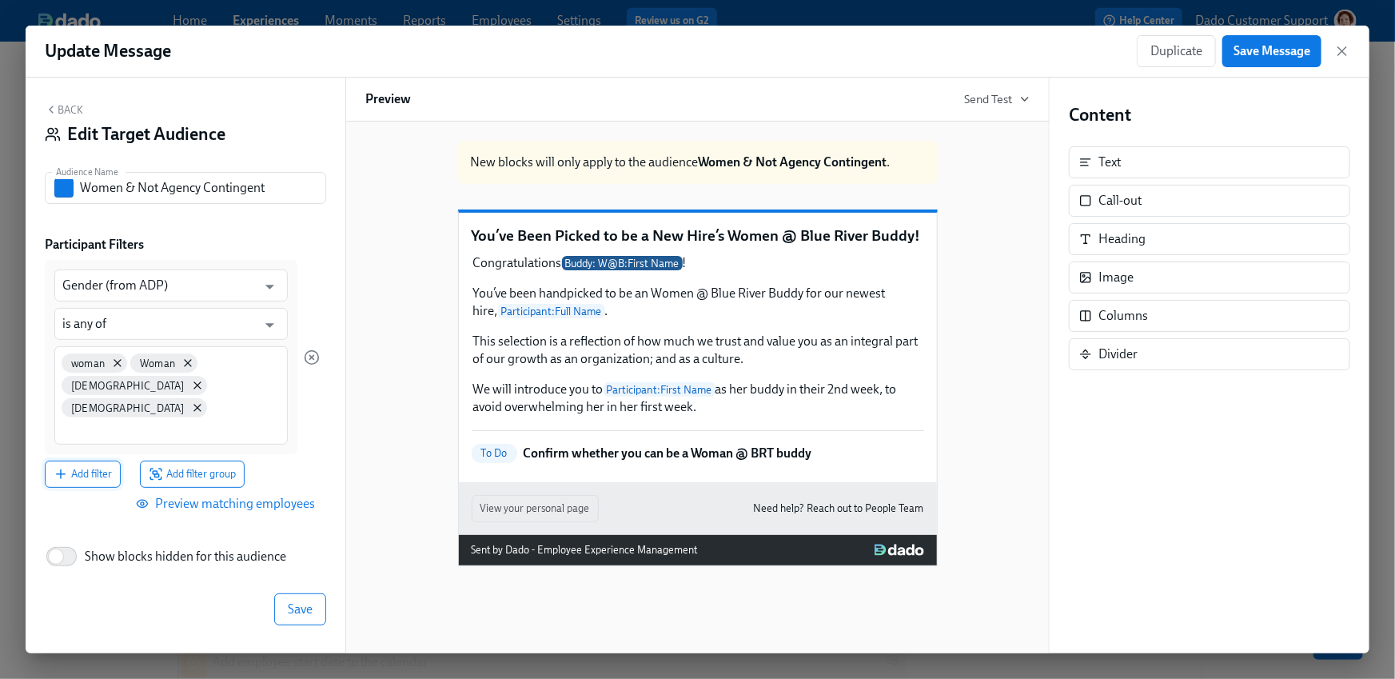
click at [74, 461] on button "Add filter" at bounding box center [83, 474] width 76 height 27
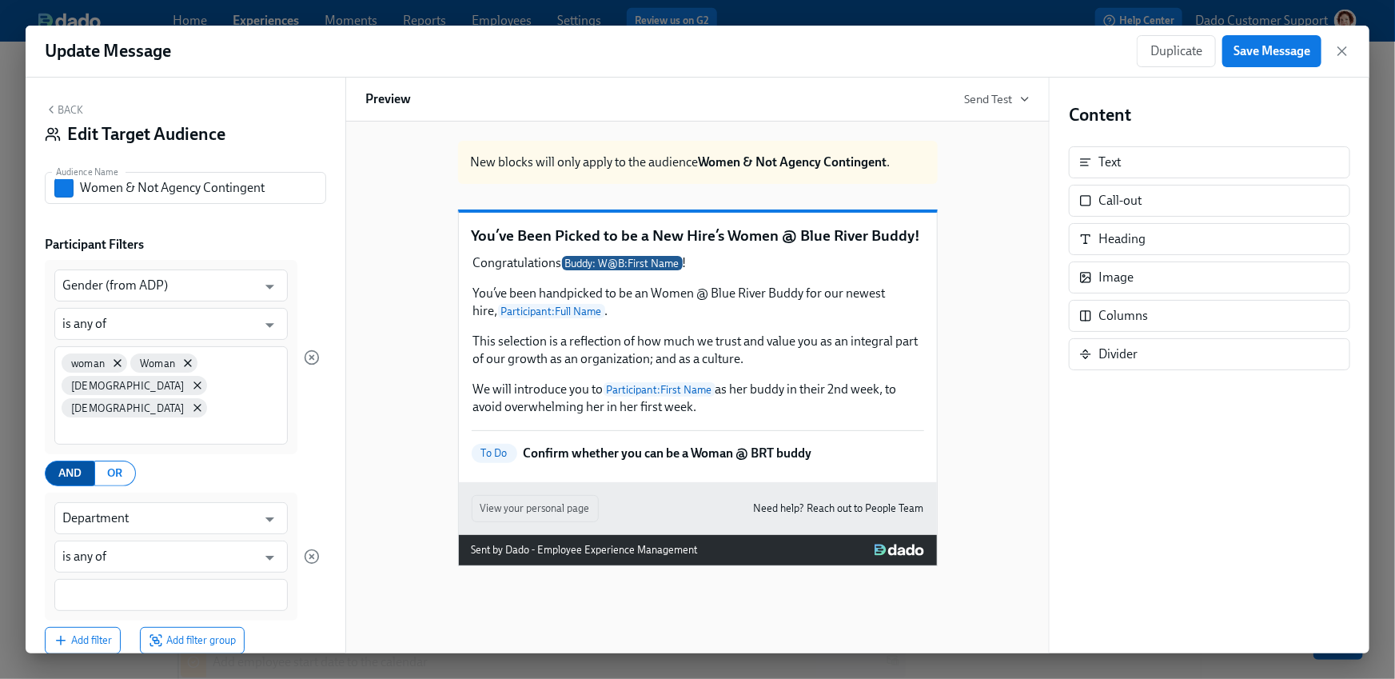
click at [79, 464] on span "AND" at bounding box center [69, 474] width 23 height 20
click at [80, 502] on input "Department" at bounding box center [159, 518] width 194 height 32
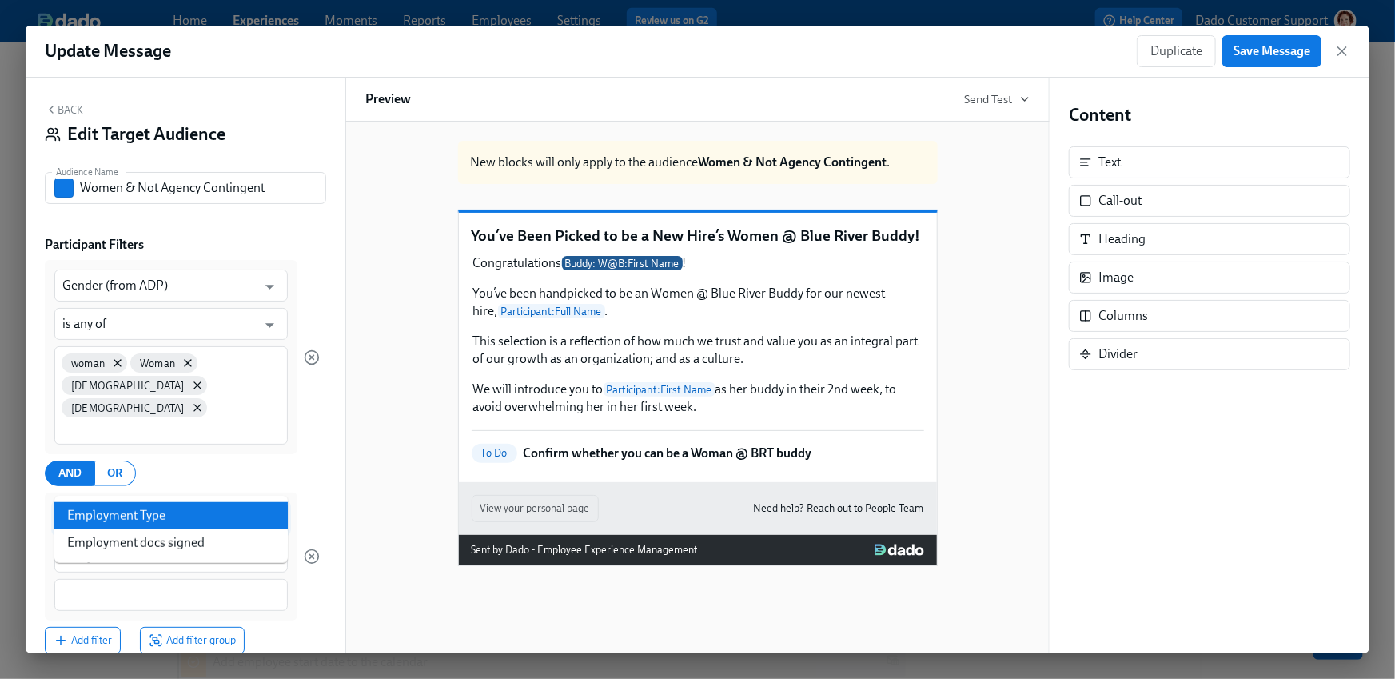
click at [149, 515] on li "Employment Type" at bounding box center [171, 515] width 234 height 27
type input "Employment Type"
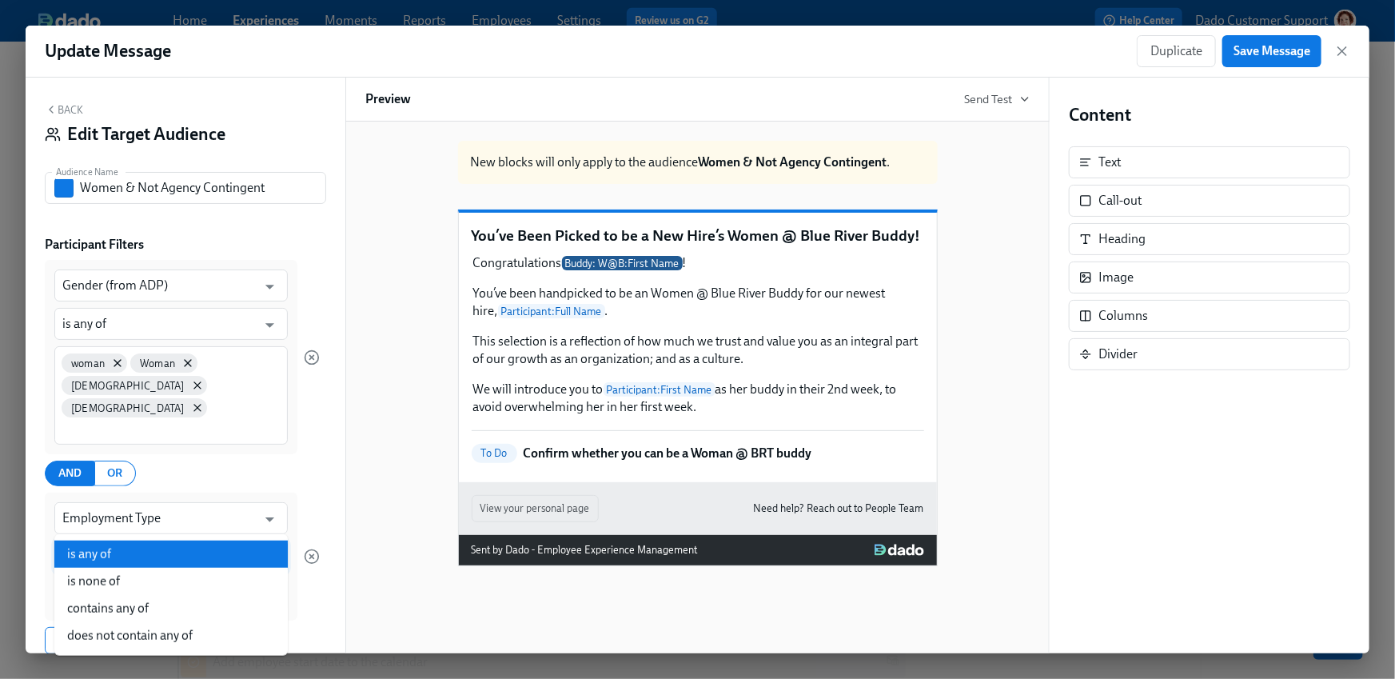
click at [110, 541] on input "is any of" at bounding box center [159, 557] width 194 height 32
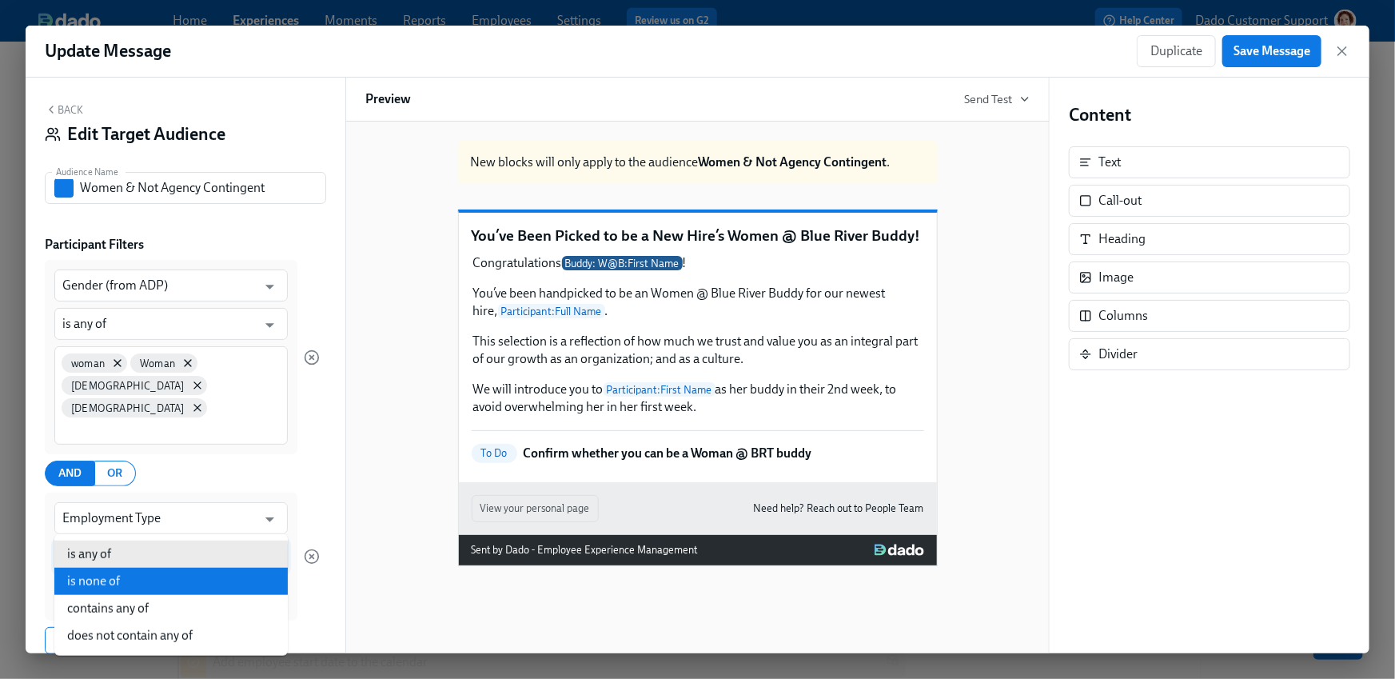
click at [100, 581] on li "is none of" at bounding box center [171, 581] width 234 height 27
type input "is none of"
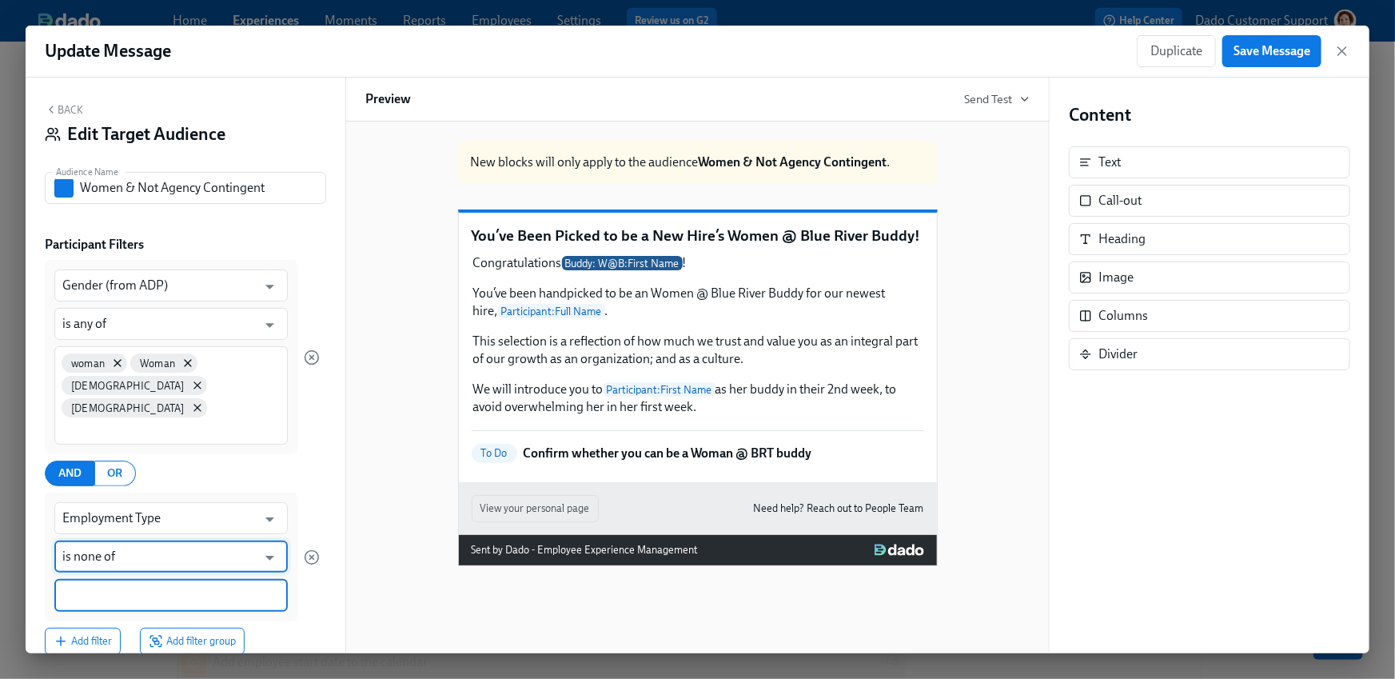
click at [78, 587] on input at bounding box center [171, 595] width 218 height 17
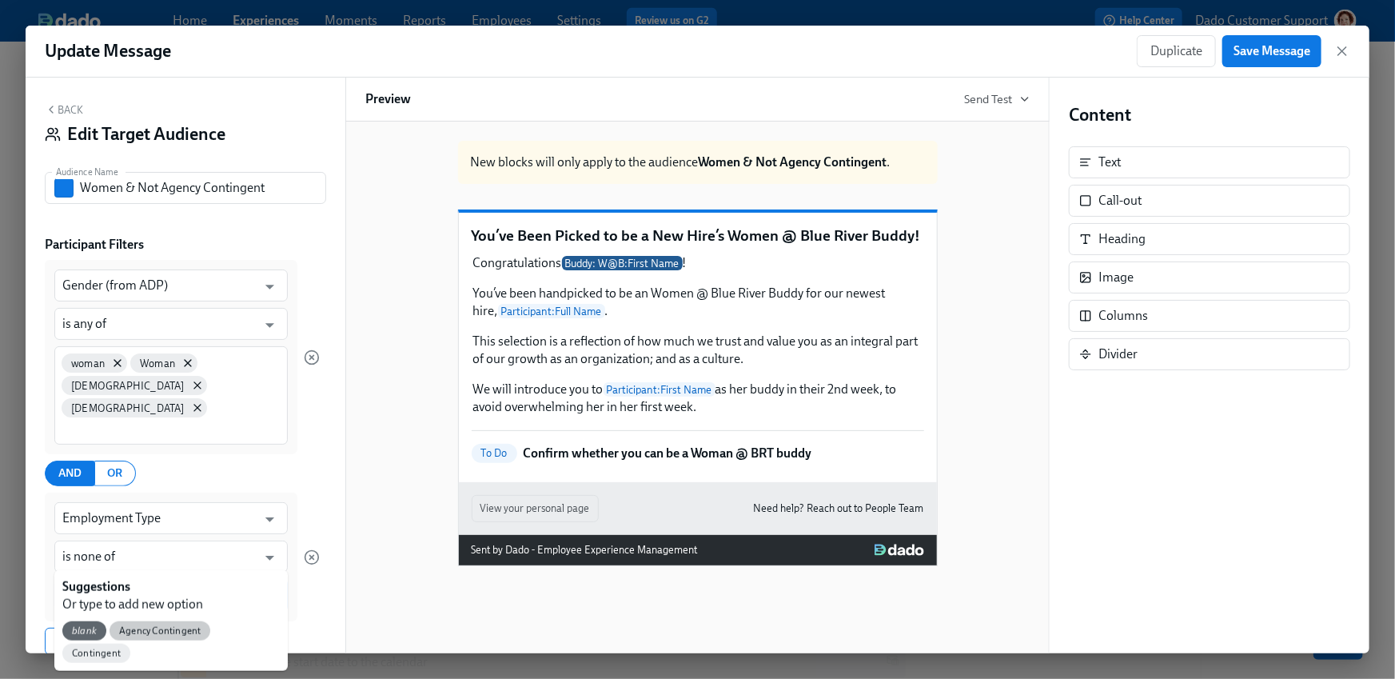
click at [198, 625] on span "Agency Contingent" at bounding box center [160, 631] width 101 height 12
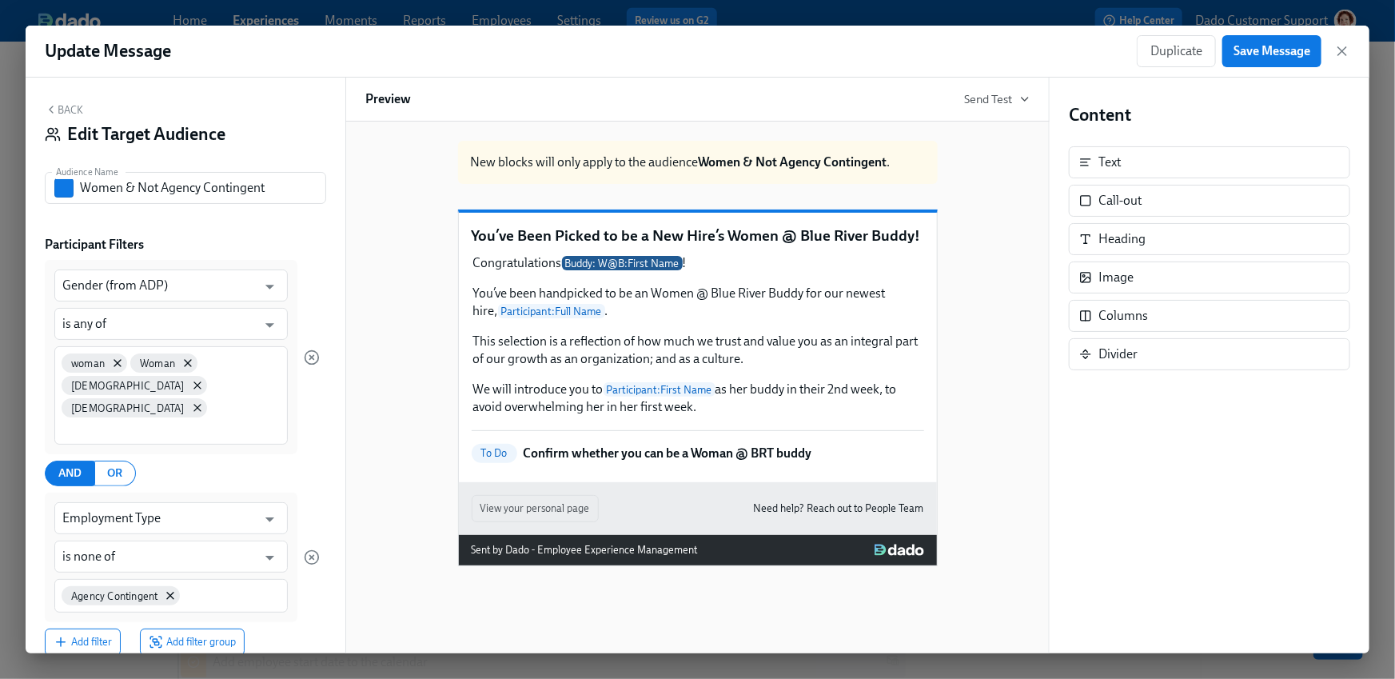
scroll to position [122, 0]
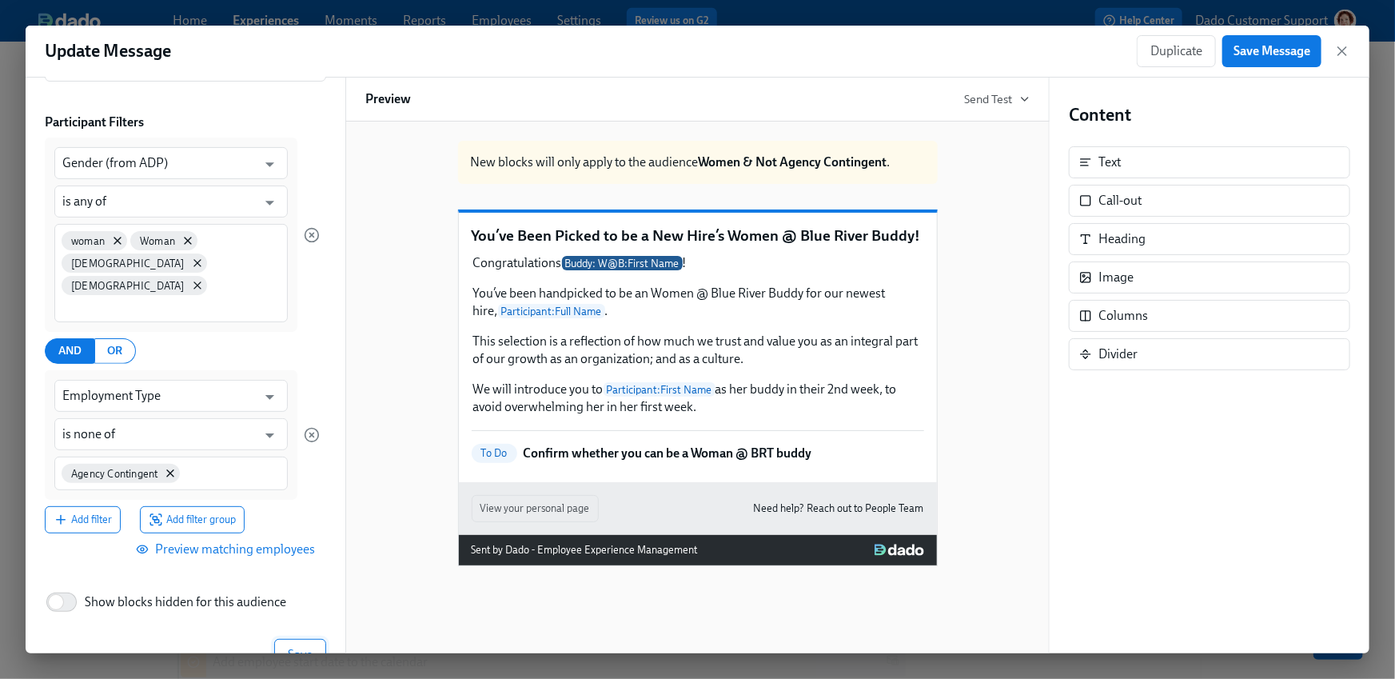
click at [300, 639] on button "Save" at bounding box center [300, 655] width 52 height 32
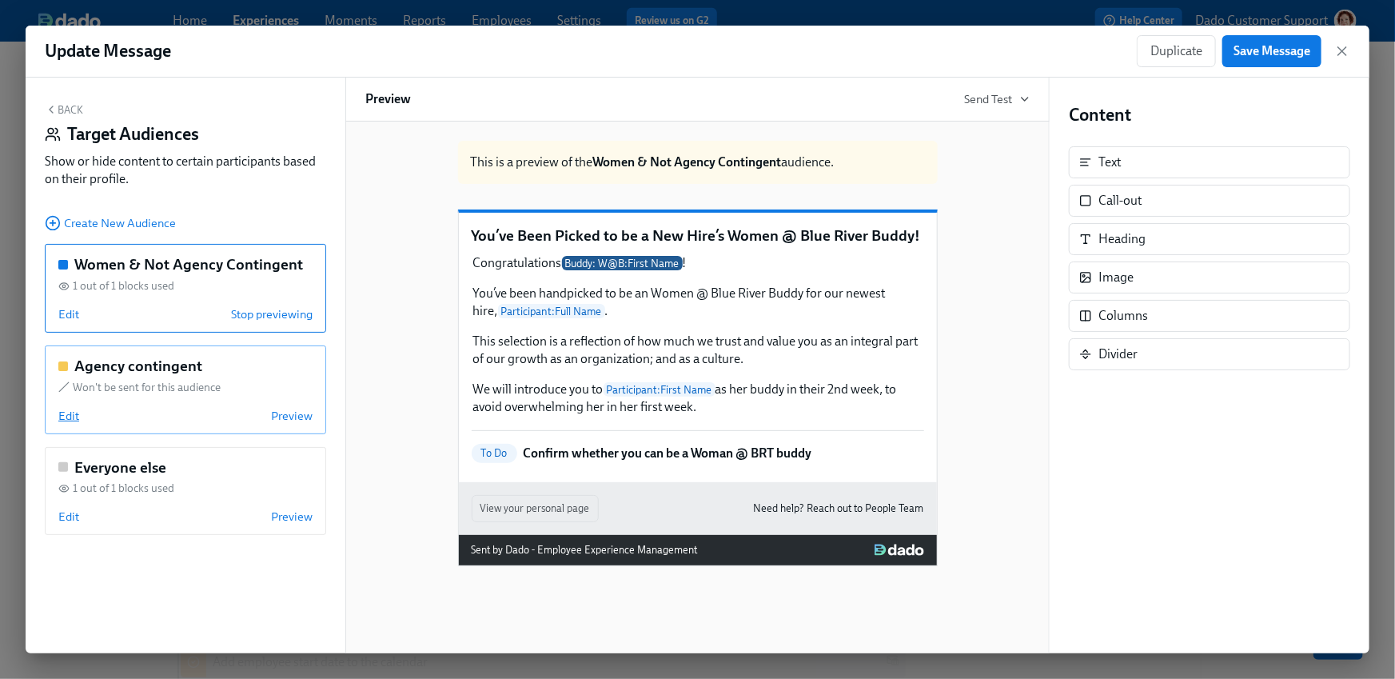
click at [62, 418] on span "Edit" at bounding box center [68, 416] width 21 height 16
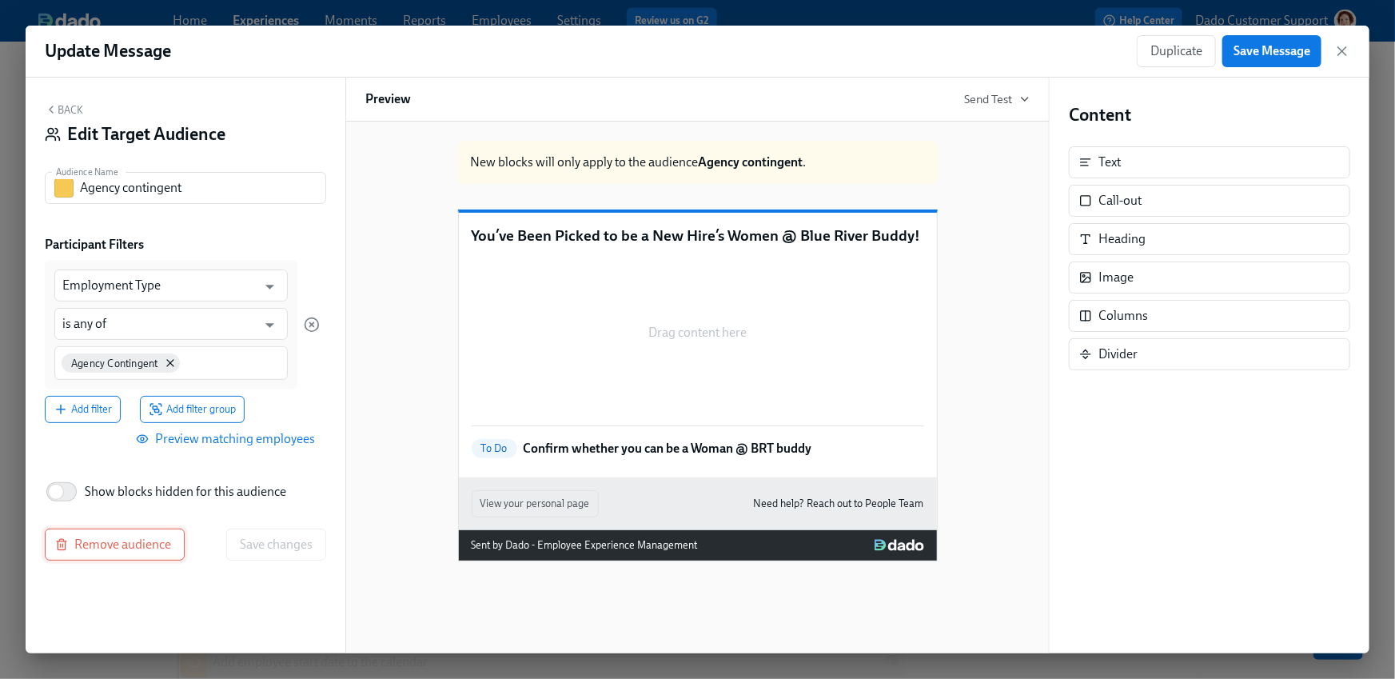
click at [148, 549] on span "Remove audience" at bounding box center [114, 545] width 113 height 16
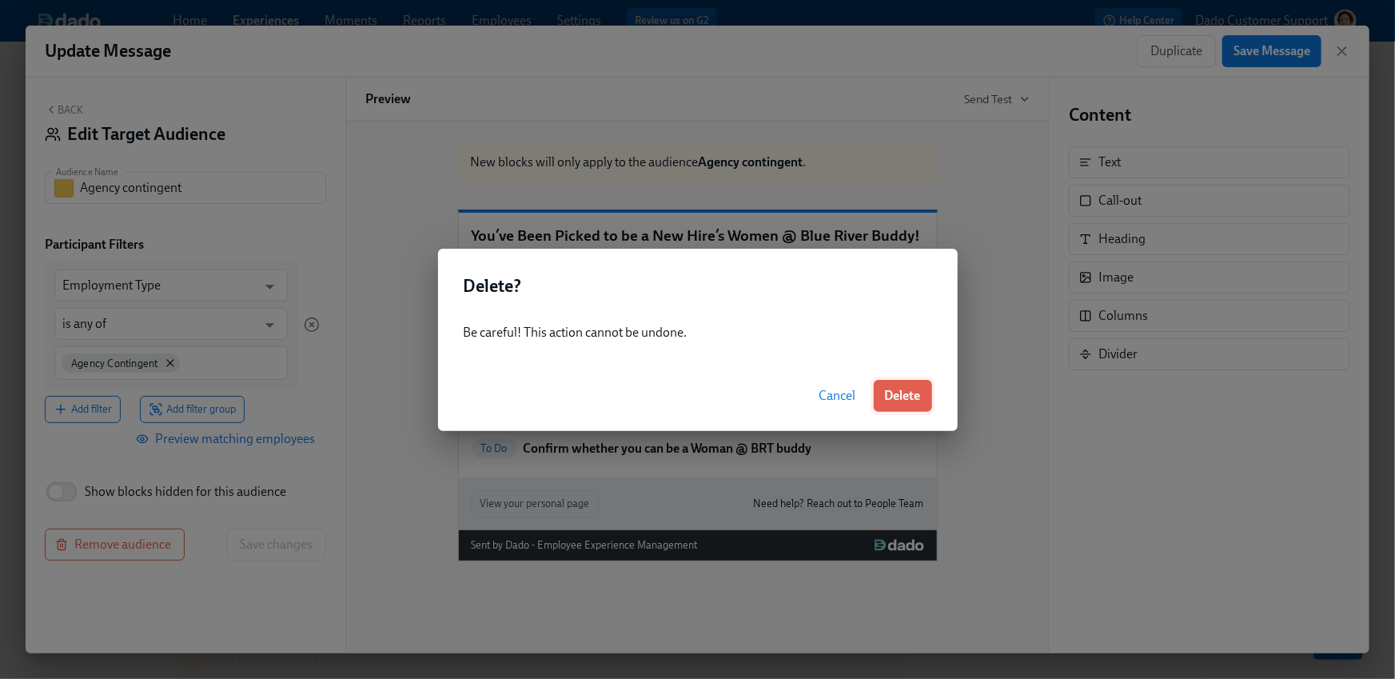
click at [884, 382] on button "Delete" at bounding box center [903, 396] width 58 height 32
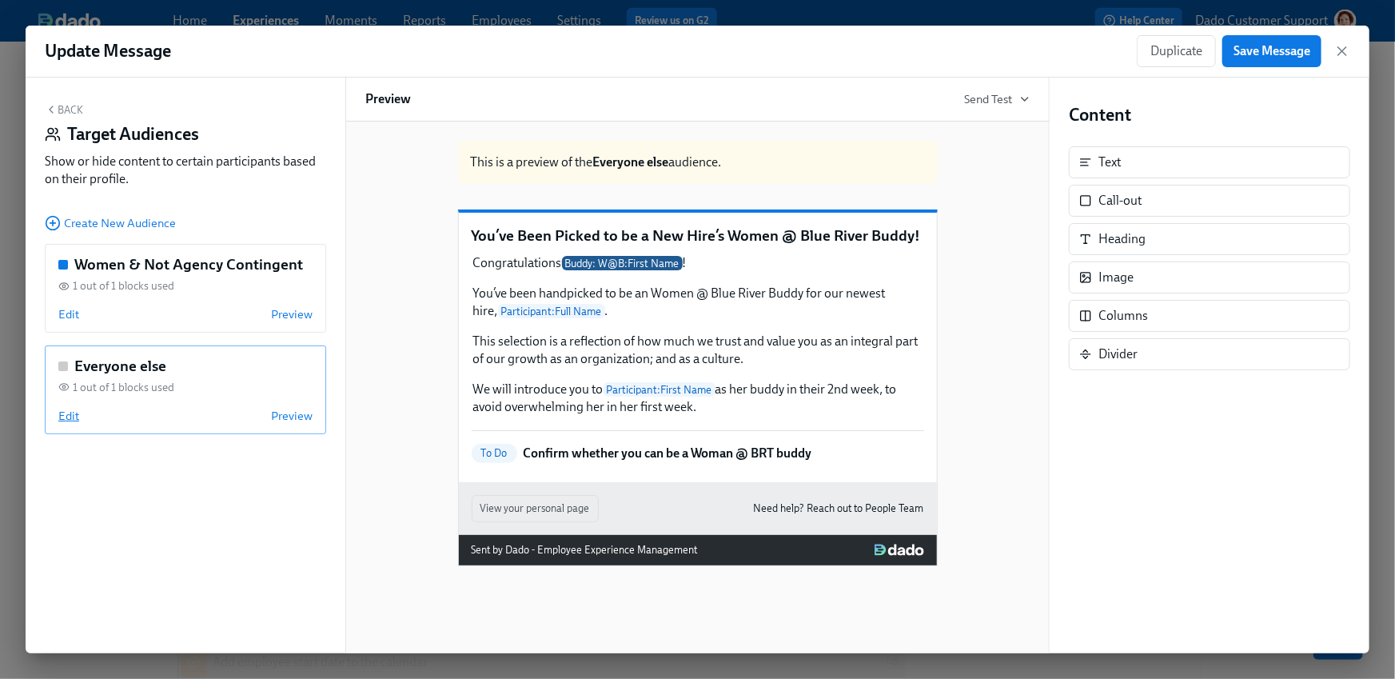
click at [74, 414] on span "Edit" at bounding box center [68, 416] width 21 height 16
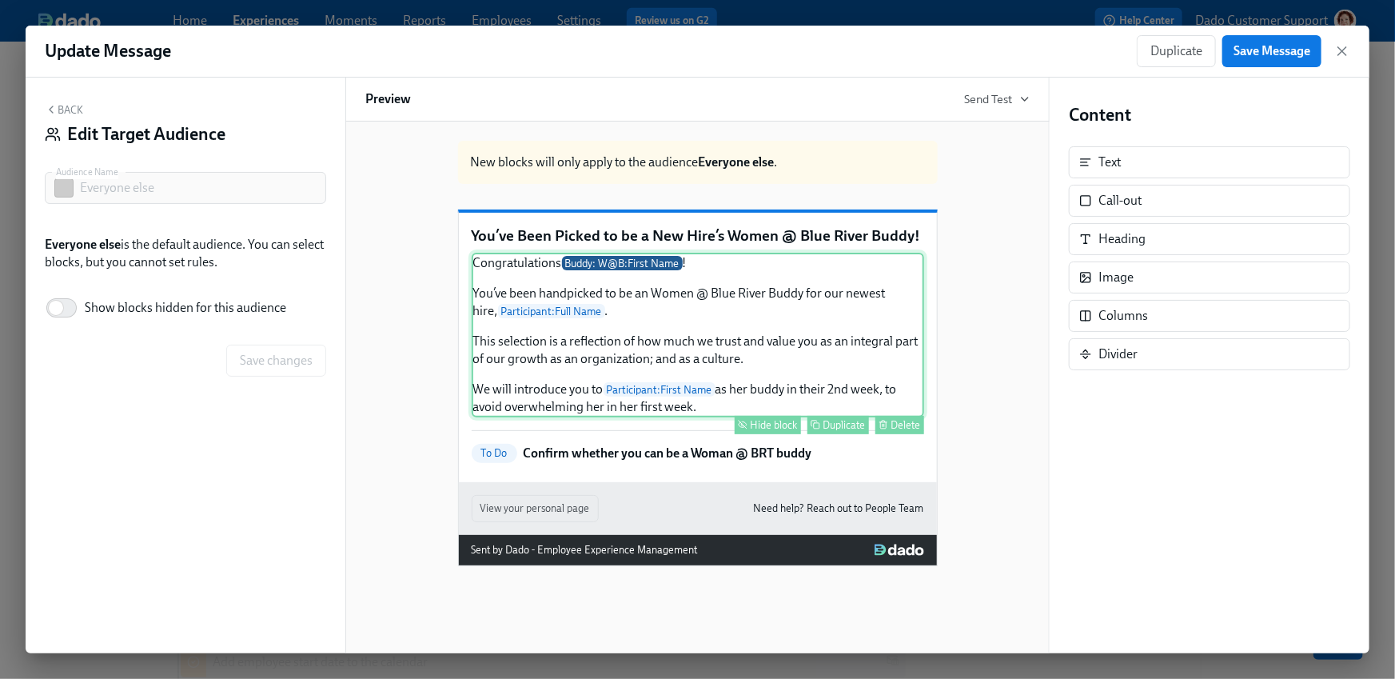
click at [781, 431] on div "Hide block" at bounding box center [774, 425] width 47 height 12
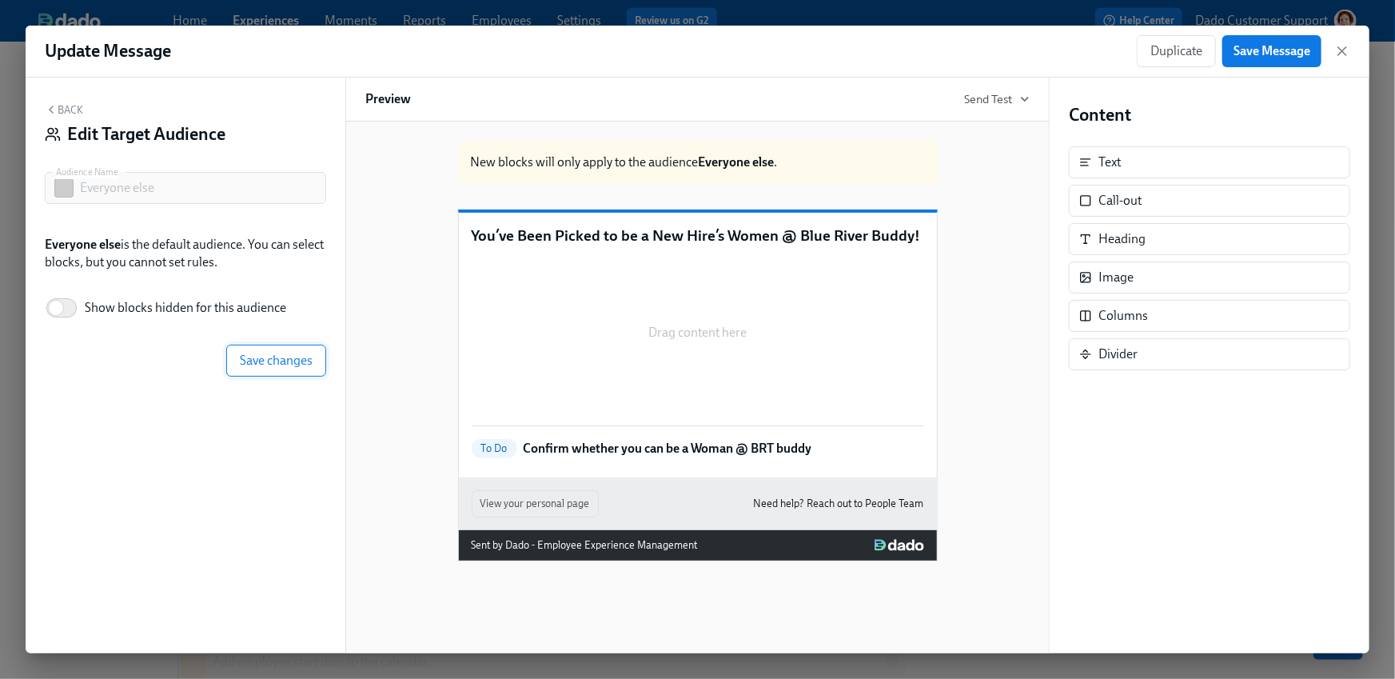
click at [254, 371] on button "Save changes" at bounding box center [276, 361] width 100 height 32
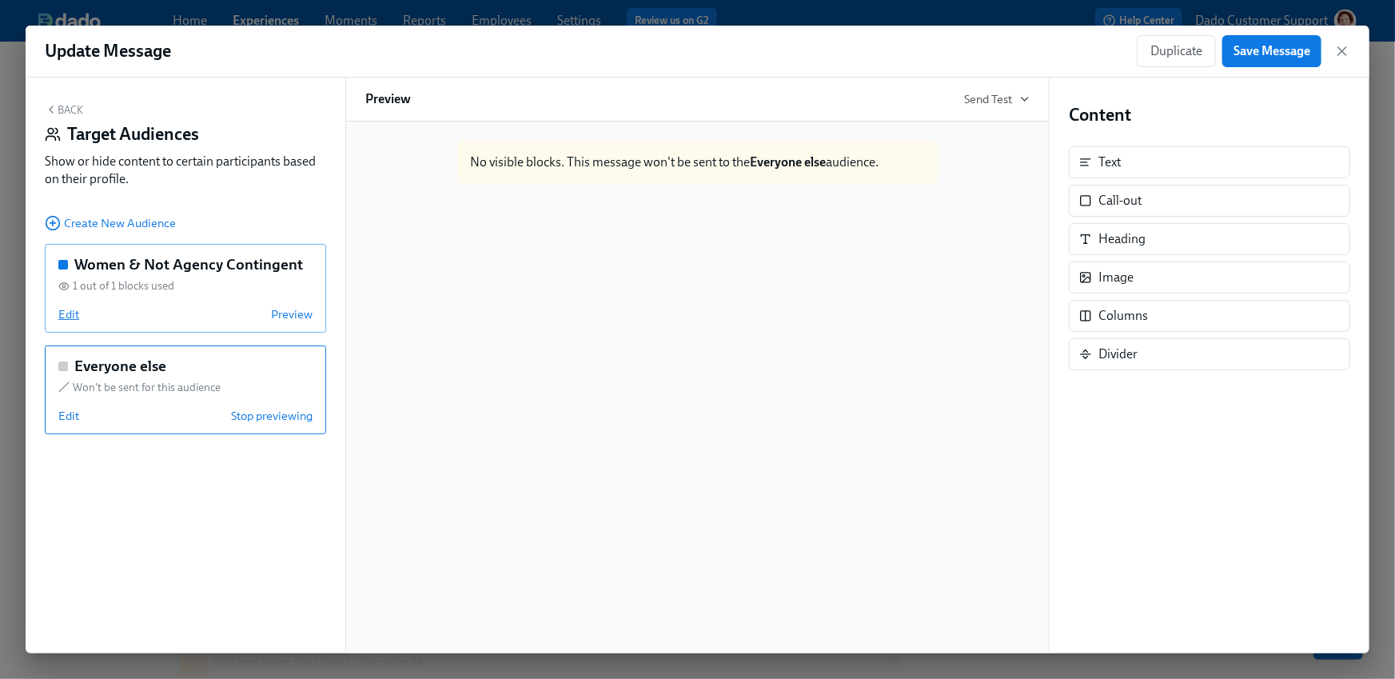
click at [73, 319] on span "Edit" at bounding box center [68, 314] width 21 height 16
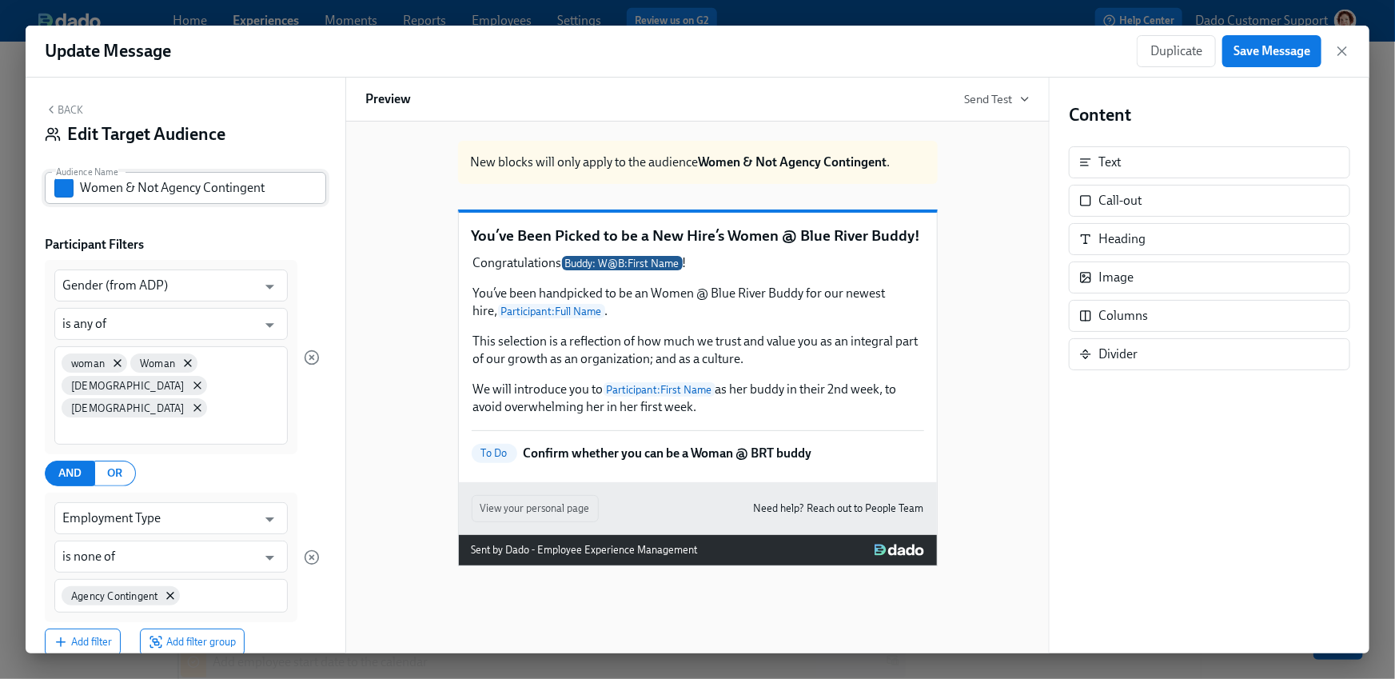
click at [160, 186] on input "Women & Not Agency Contingent" at bounding box center [203, 188] width 246 height 32
click at [63, 113] on button "Back" at bounding box center [64, 109] width 38 height 13
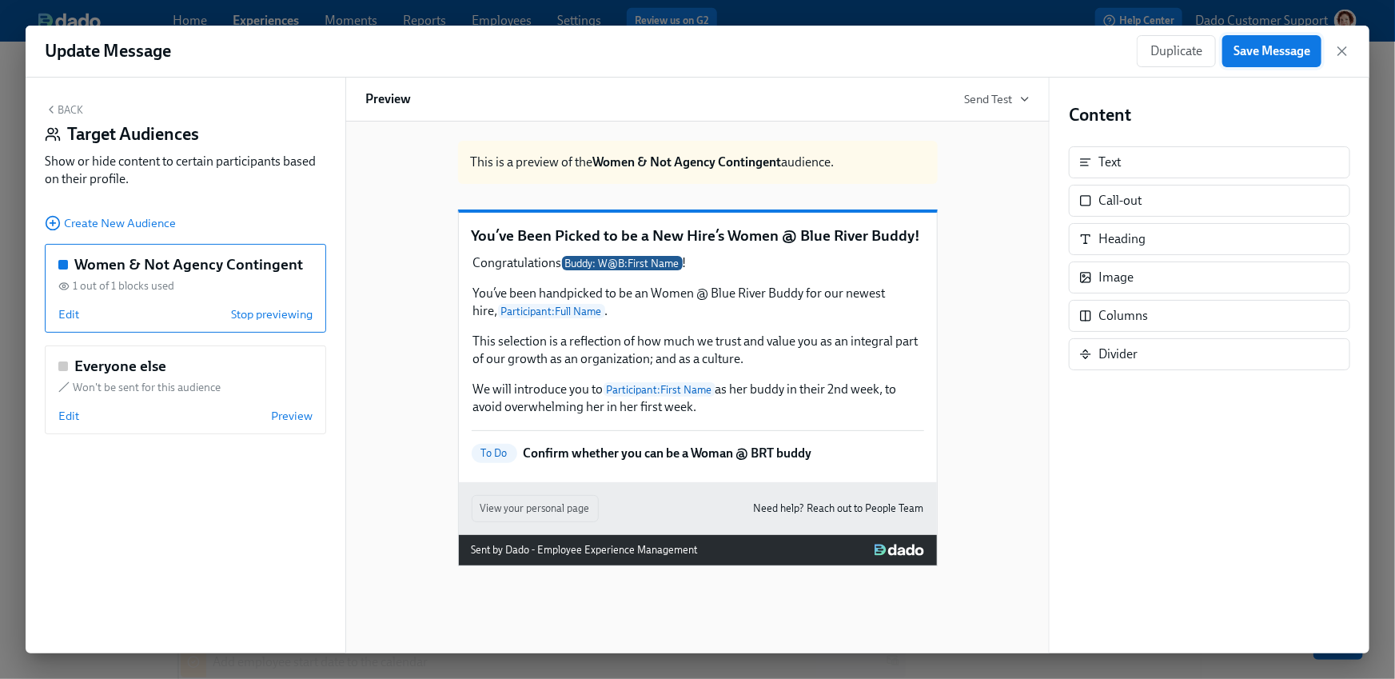
click at [1272, 50] on span "Save Message" at bounding box center [1272, 51] width 77 height 16
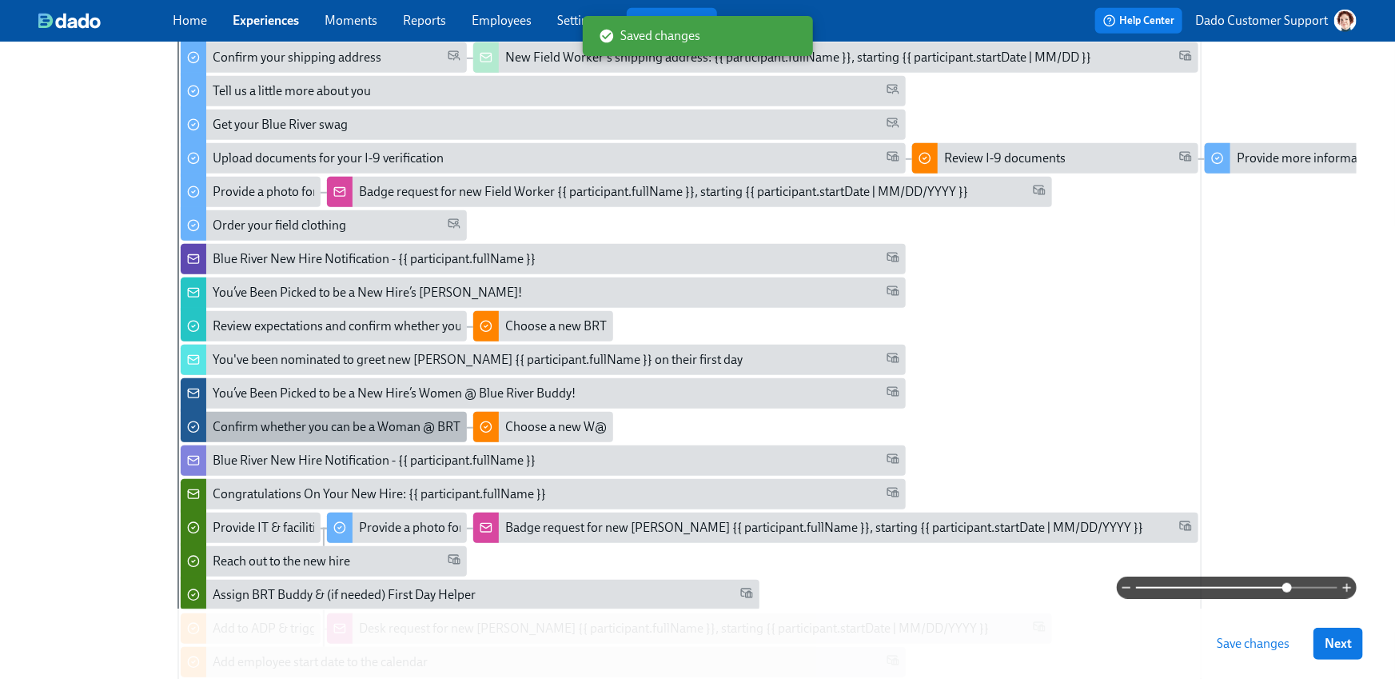
click at [282, 425] on div "Confirm whether you can be a Woman @ BRT buddy" at bounding box center [355, 427] width 285 height 18
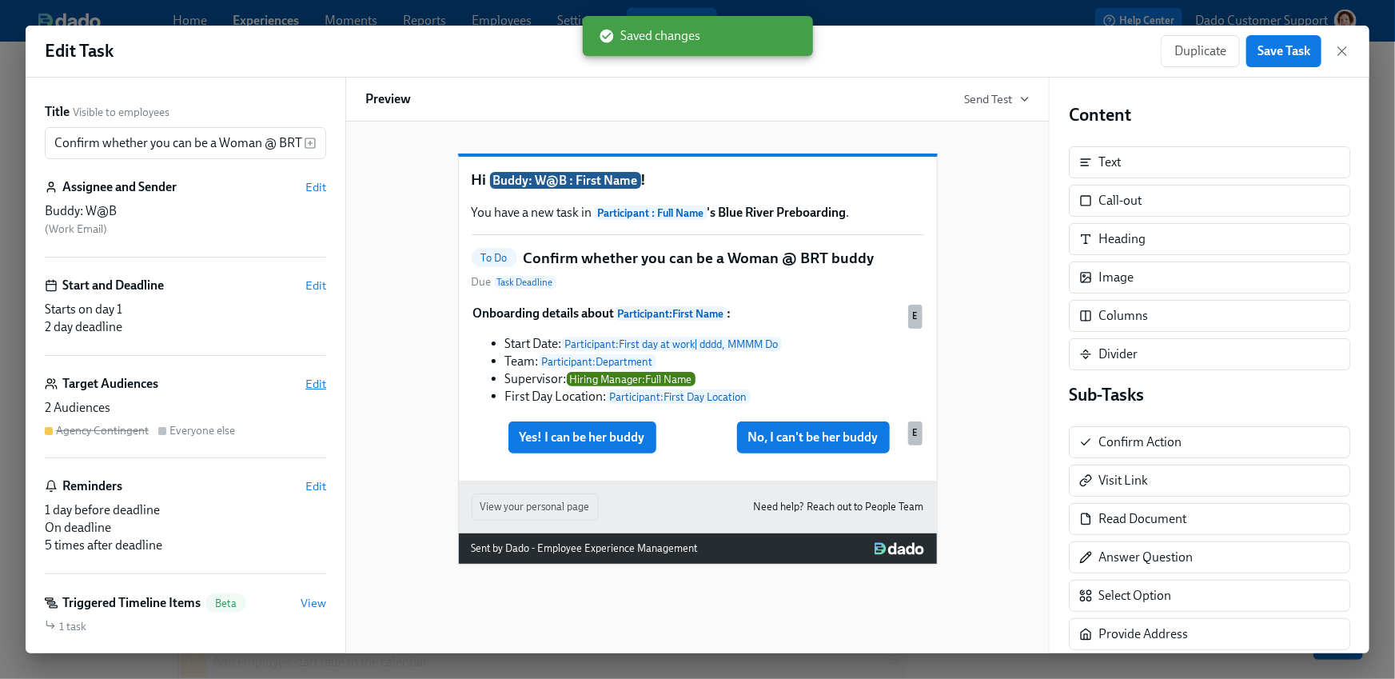
click at [325, 387] on span "Edit" at bounding box center [315, 384] width 21 height 16
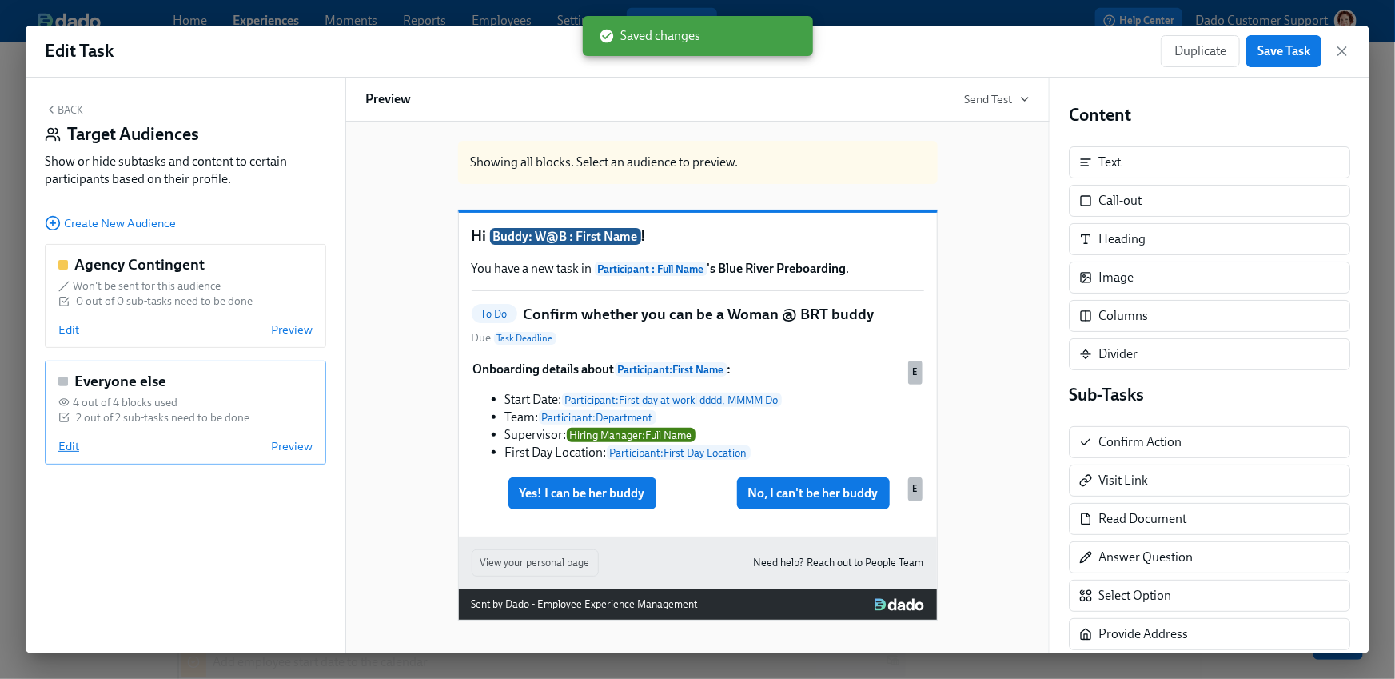
click at [68, 441] on span "Edit" at bounding box center [68, 446] width 21 height 16
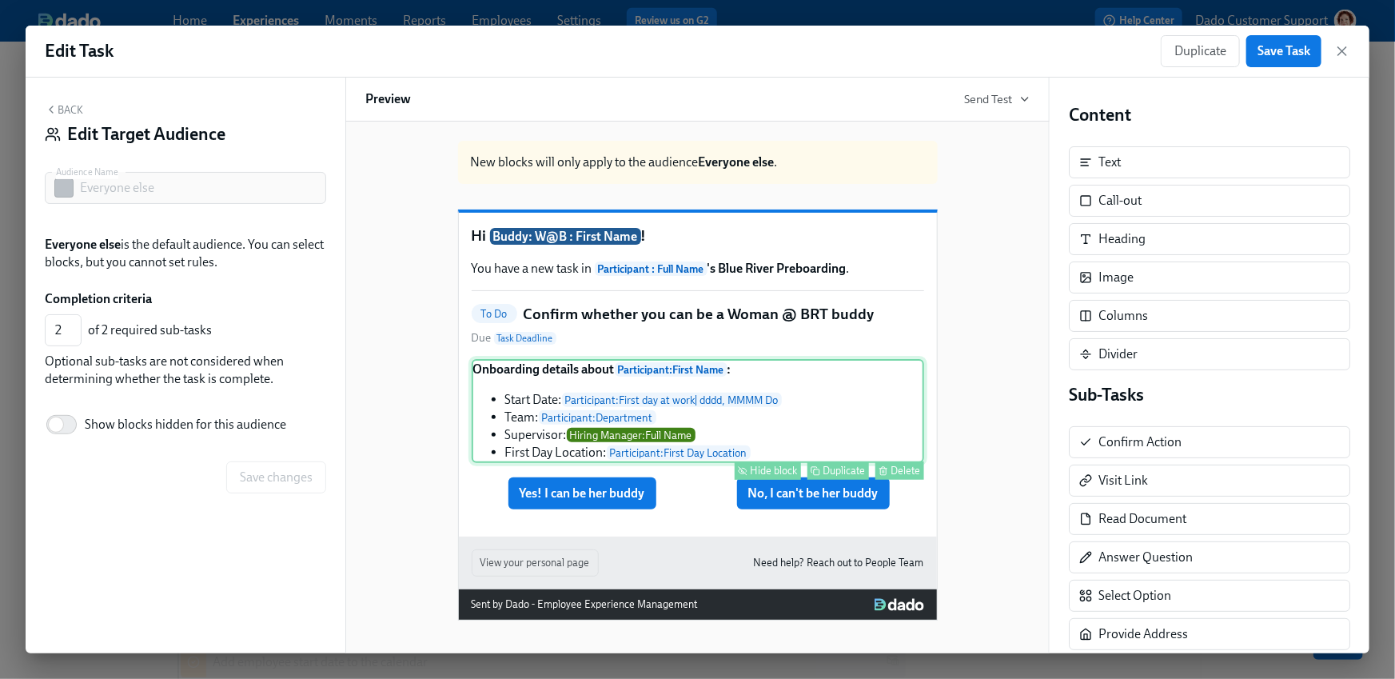
click at [764, 477] on div "Hide block" at bounding box center [774, 471] width 47 height 12
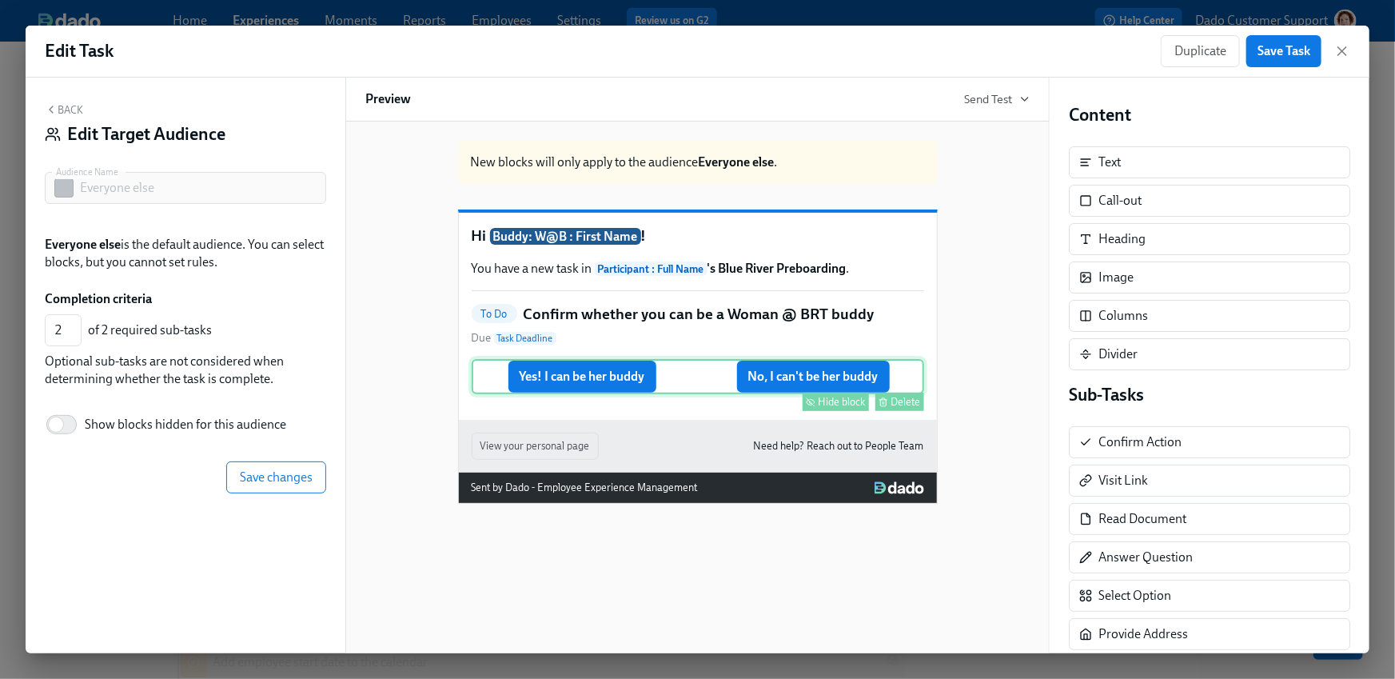
click at [815, 403] on icon "button" at bounding box center [812, 401] width 5 height 4
type input "0"
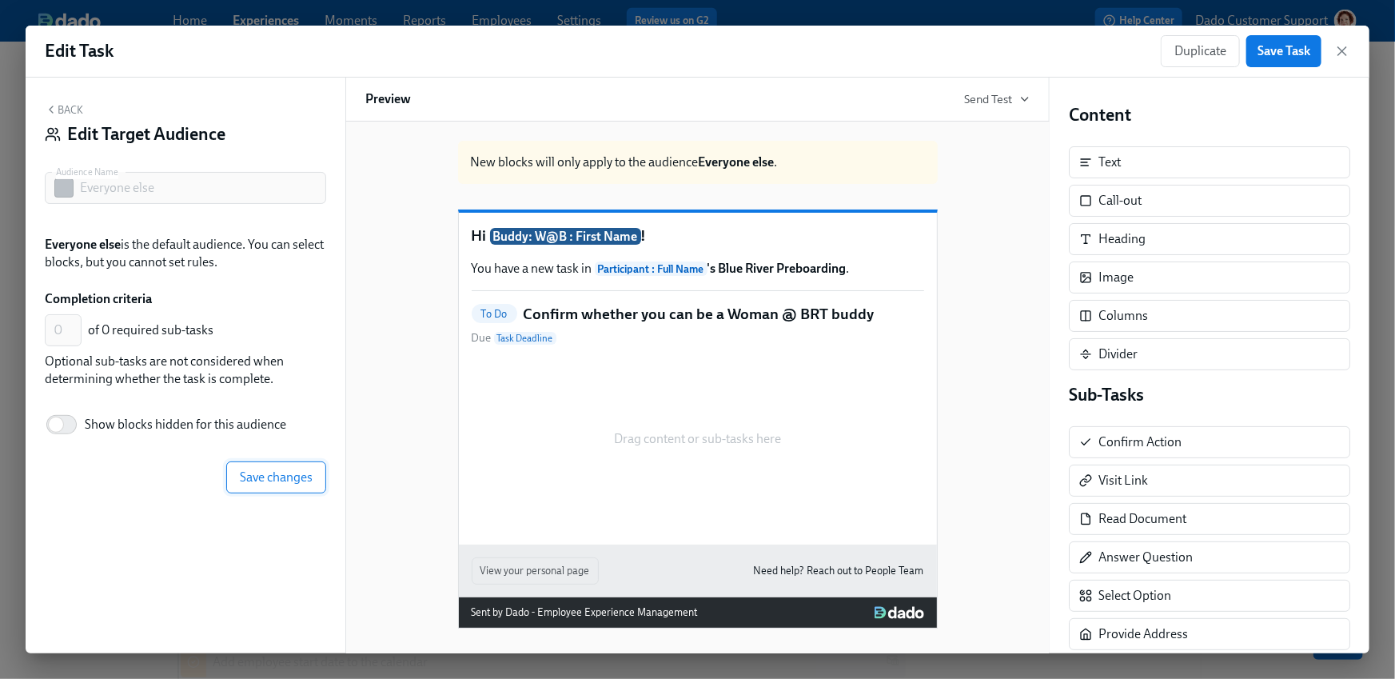
click at [276, 474] on span "Save changes" at bounding box center [276, 477] width 73 height 16
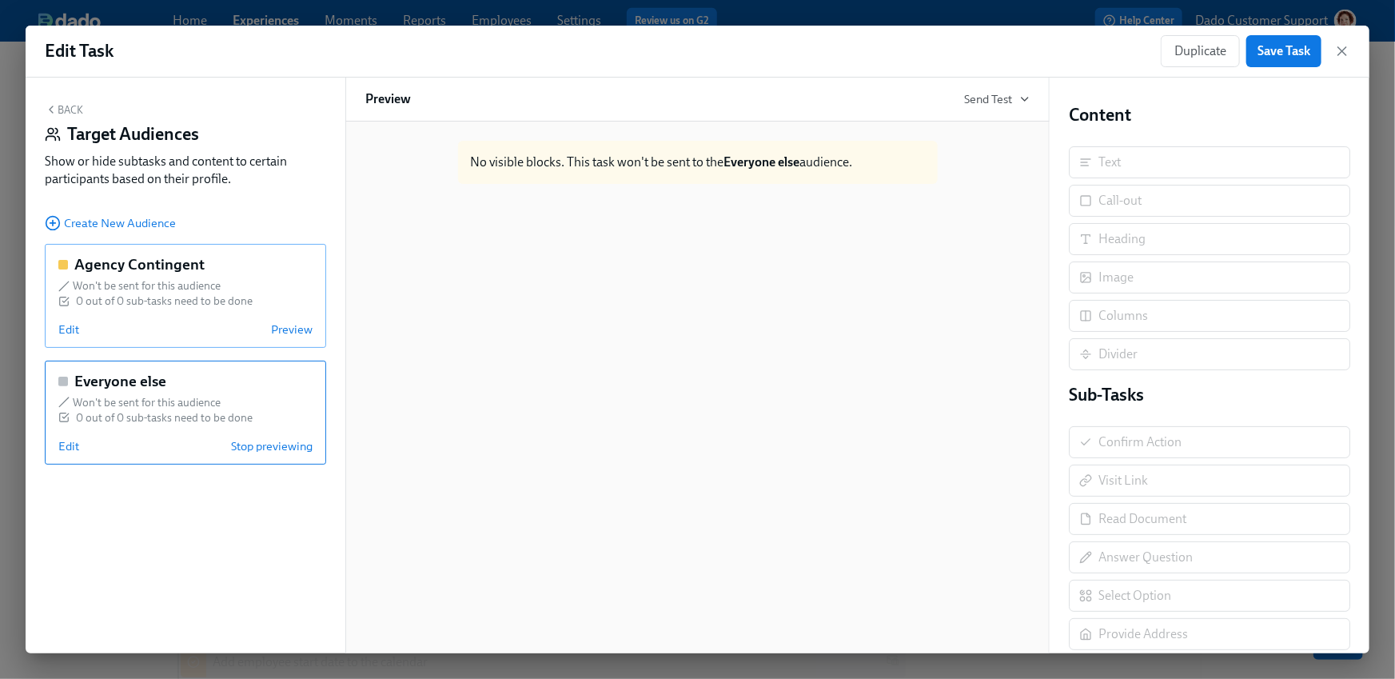
click at [65, 316] on div "Agency Contingent Won't be sent for this audience 0 out of 0 sub-tasks need to …" at bounding box center [185, 296] width 281 height 104
click at [65, 330] on span "Edit" at bounding box center [68, 329] width 21 height 16
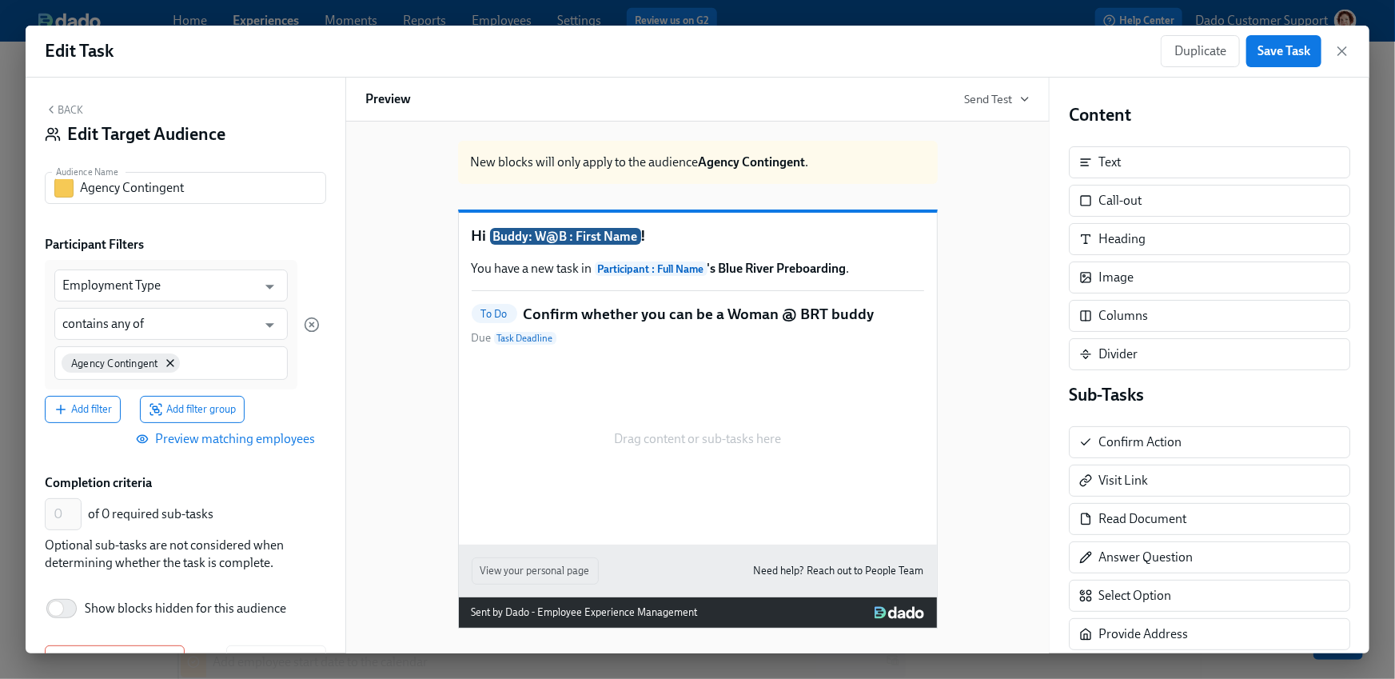
click at [102, 169] on div "Back Edit Target Audience Audience Name Agency Contingent Audience Name Partici…" at bounding box center [186, 366] width 320 height 576
click at [102, 188] on input "Agency Contingent" at bounding box center [203, 188] width 246 height 32
paste input "Women & Not"
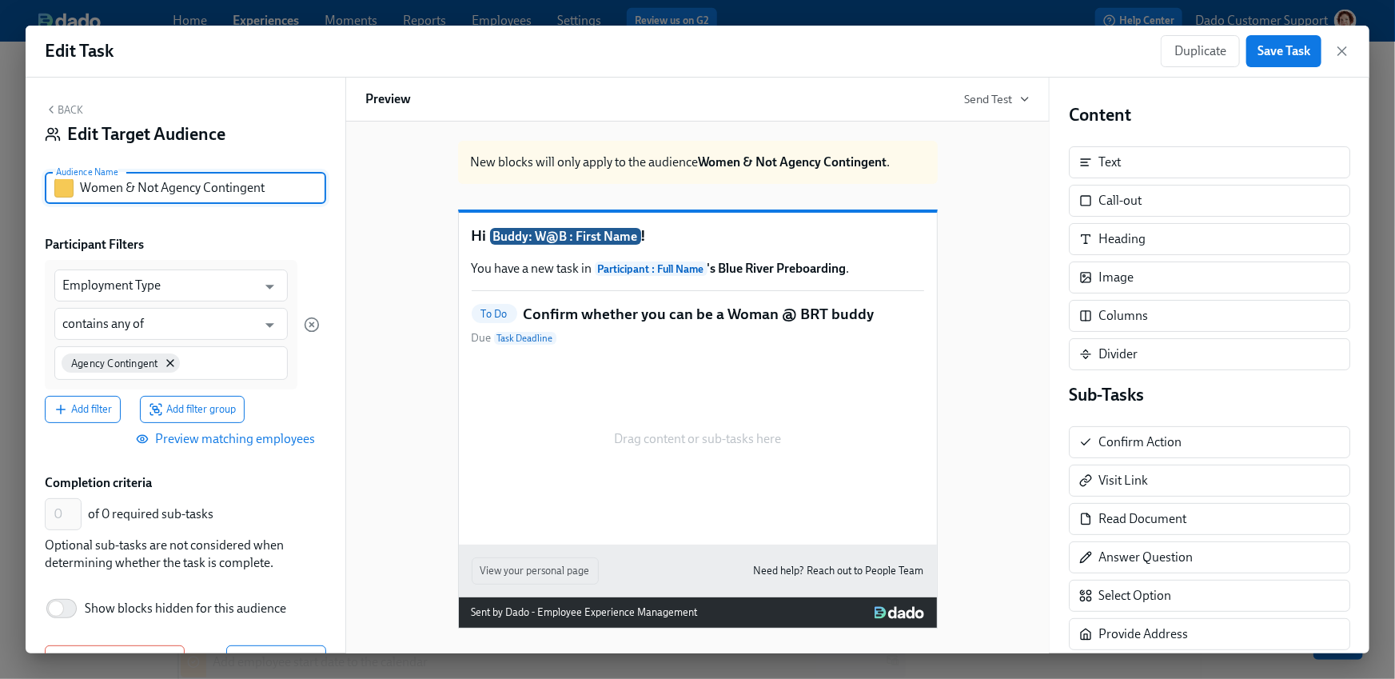
type input "Women & Not Agency Contingent"
click at [62, 185] on button "button" at bounding box center [63, 187] width 19 height 19
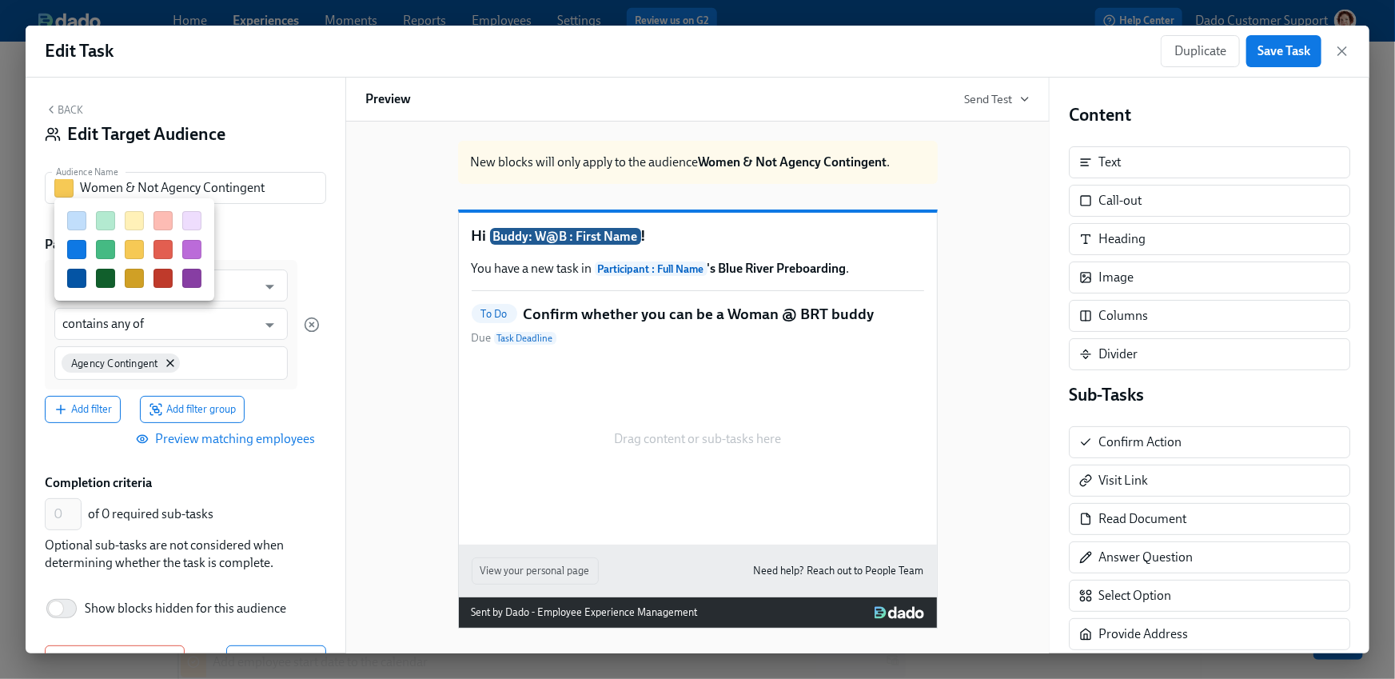
click at [79, 254] on button "button" at bounding box center [76, 249] width 19 height 19
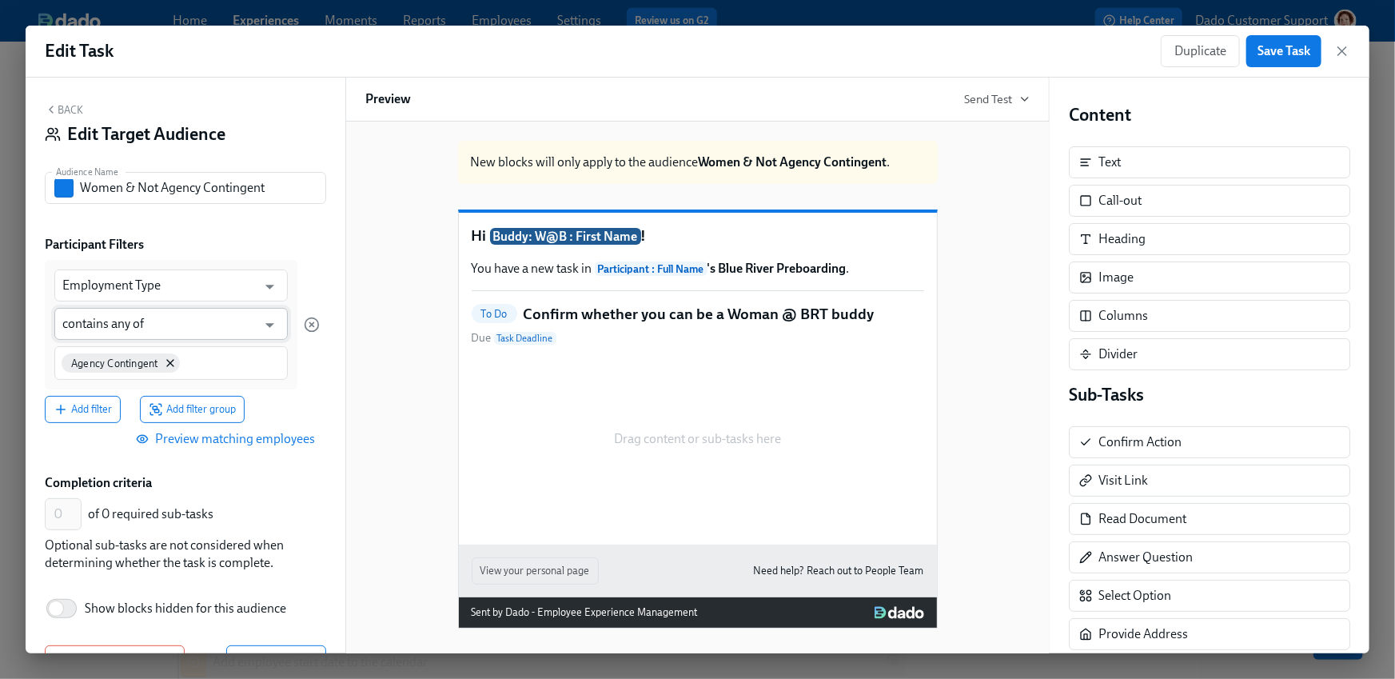
click at [93, 332] on input "contains any of" at bounding box center [159, 324] width 194 height 32
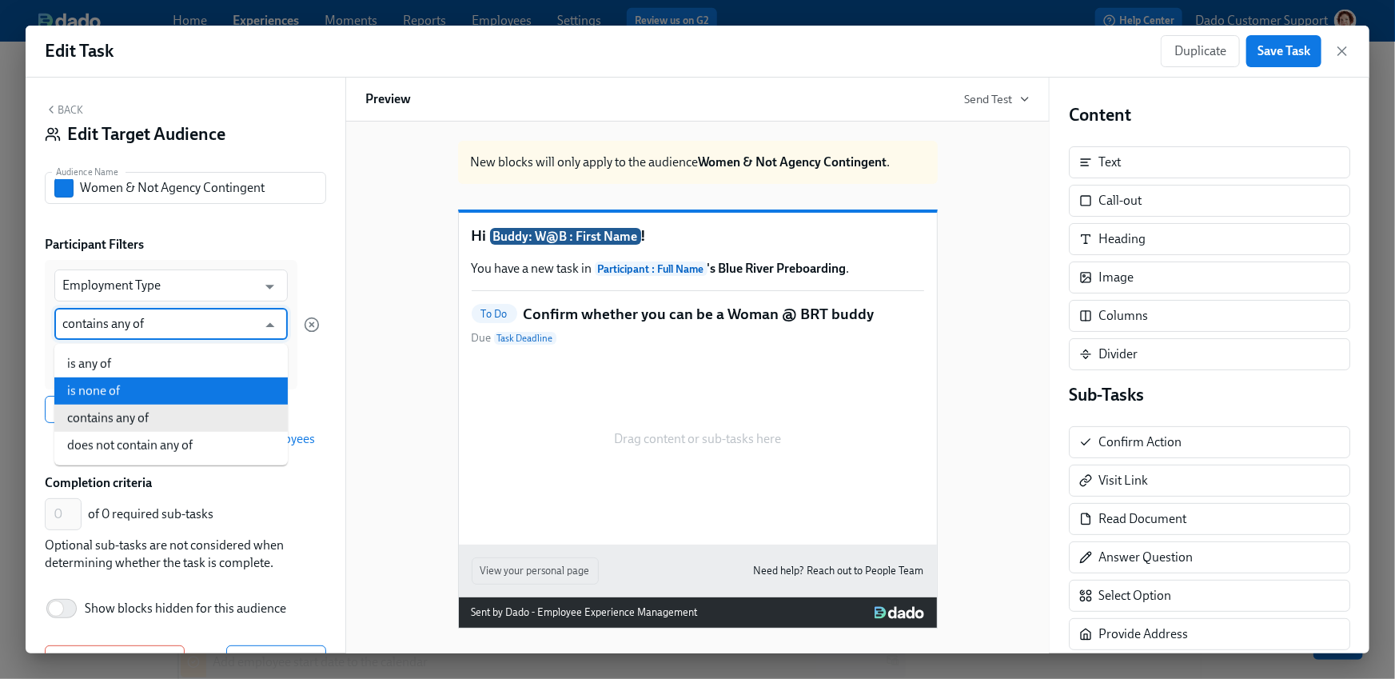
click at [108, 390] on li "is none of" at bounding box center [171, 390] width 234 height 27
type input "is none of"
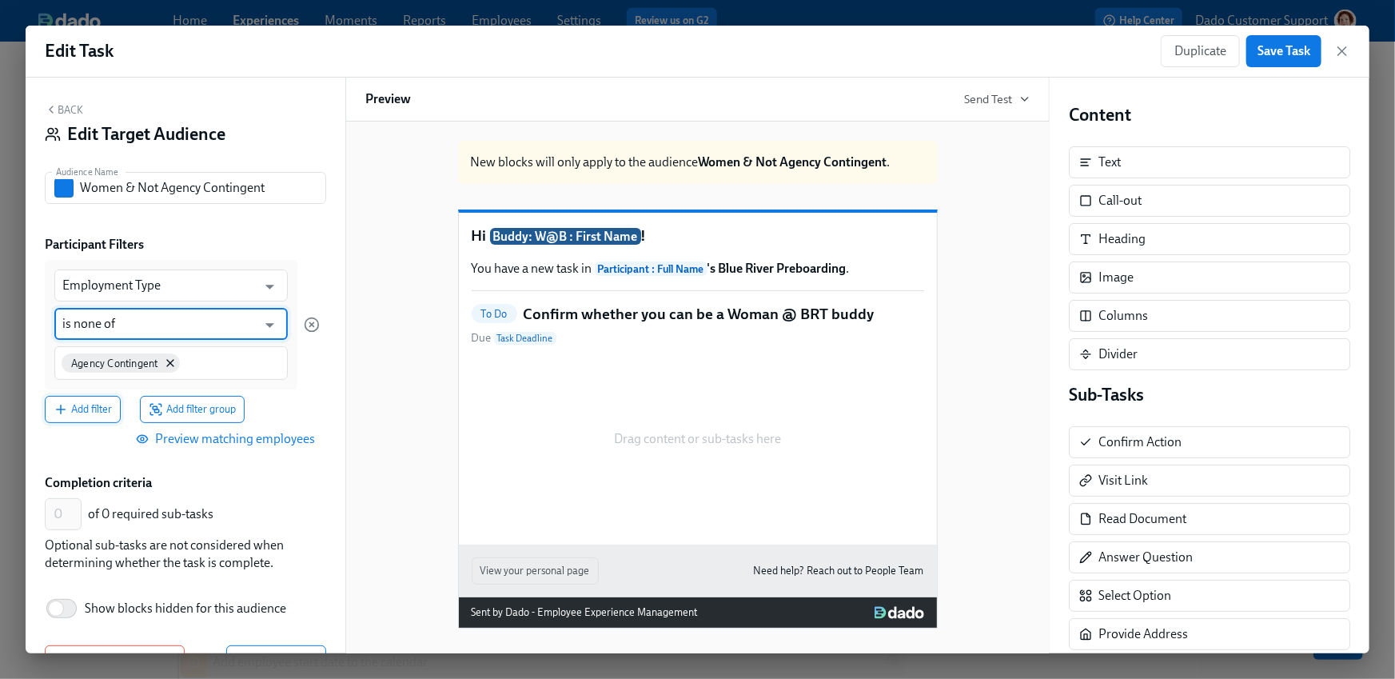
click at [90, 411] on span "Add filter" at bounding box center [83, 409] width 58 height 16
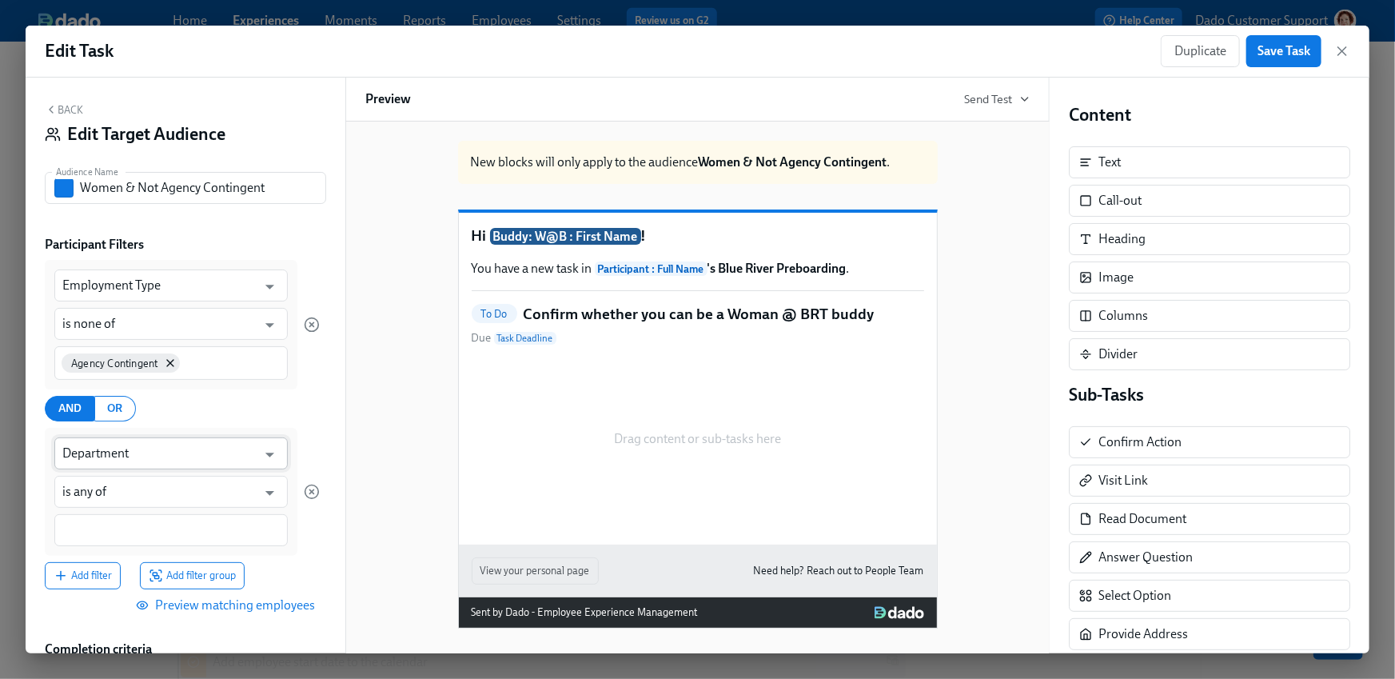
click at [89, 447] on input "Department" at bounding box center [159, 453] width 194 height 32
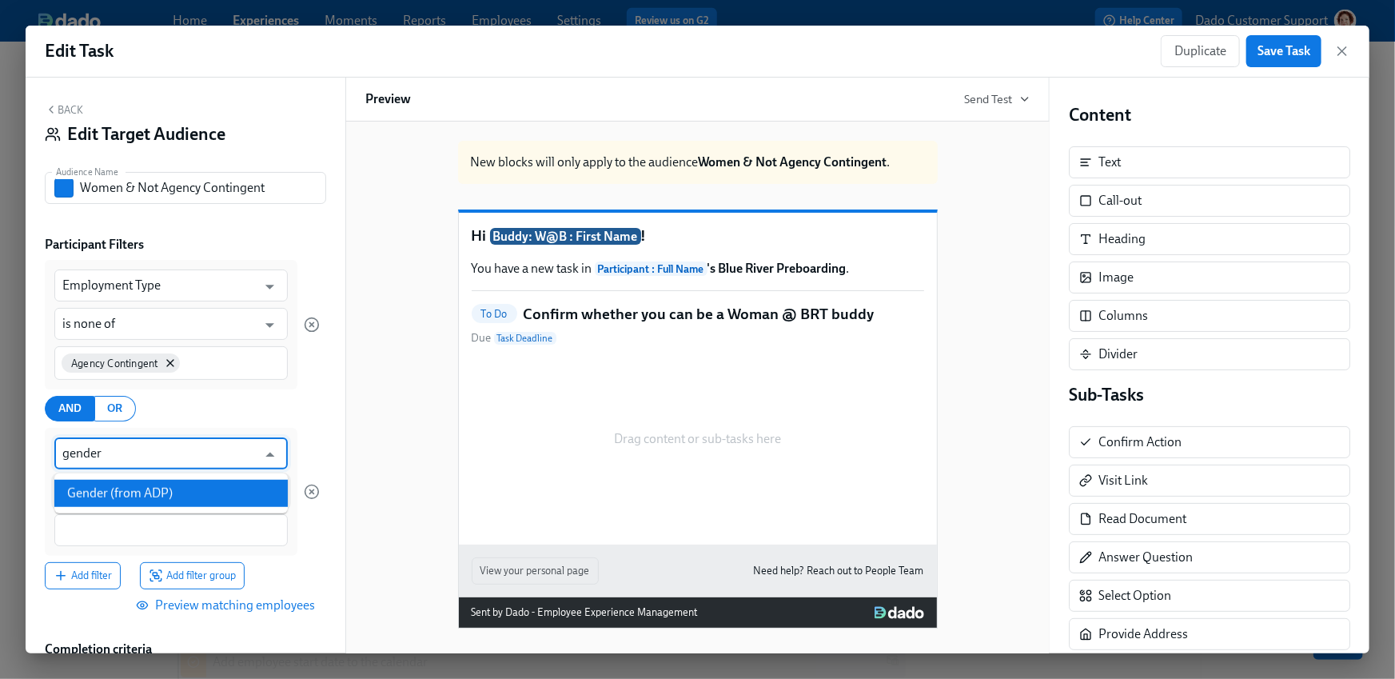
click at [117, 487] on li "Gender (from ADP)" at bounding box center [171, 493] width 234 height 27
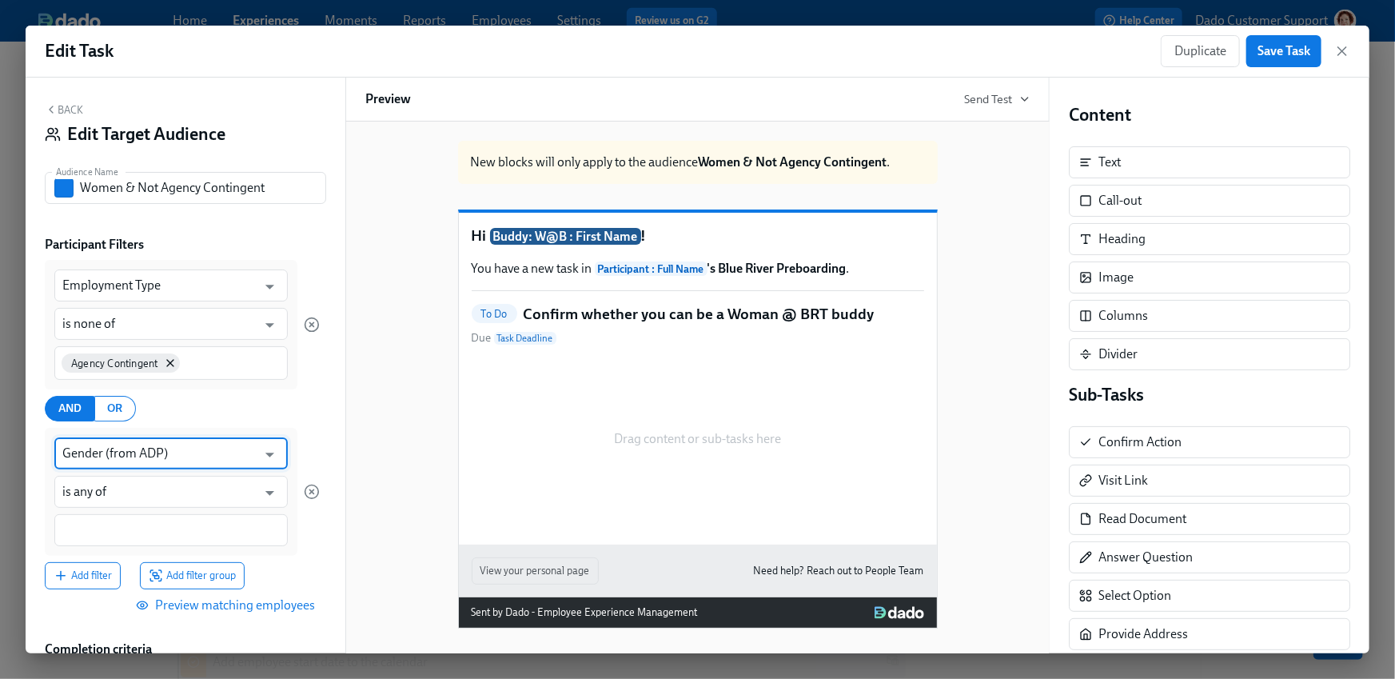
type input "Gender (from ADP)"
click at [86, 533] on input at bounding box center [171, 530] width 218 height 17
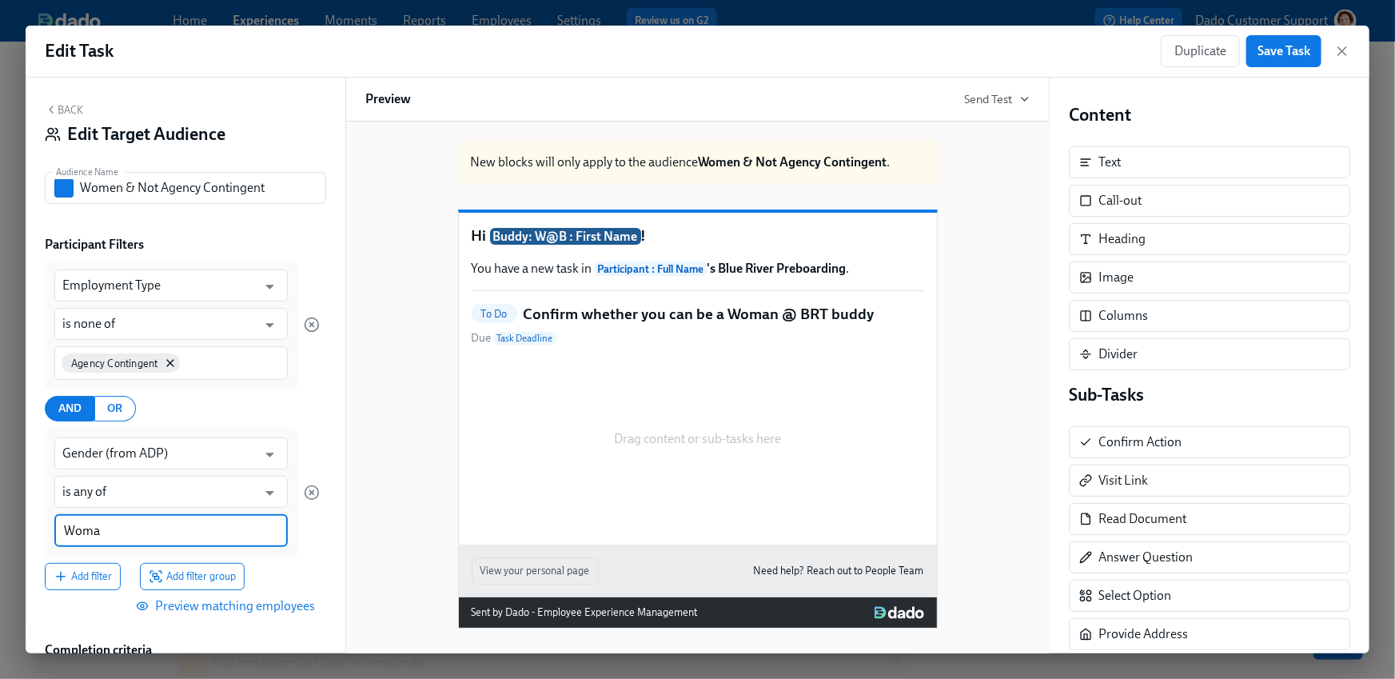
type input "Woman"
click at [126, 533] on div "Woman" at bounding box center [95, 531] width 67 height 19
type input "woman"
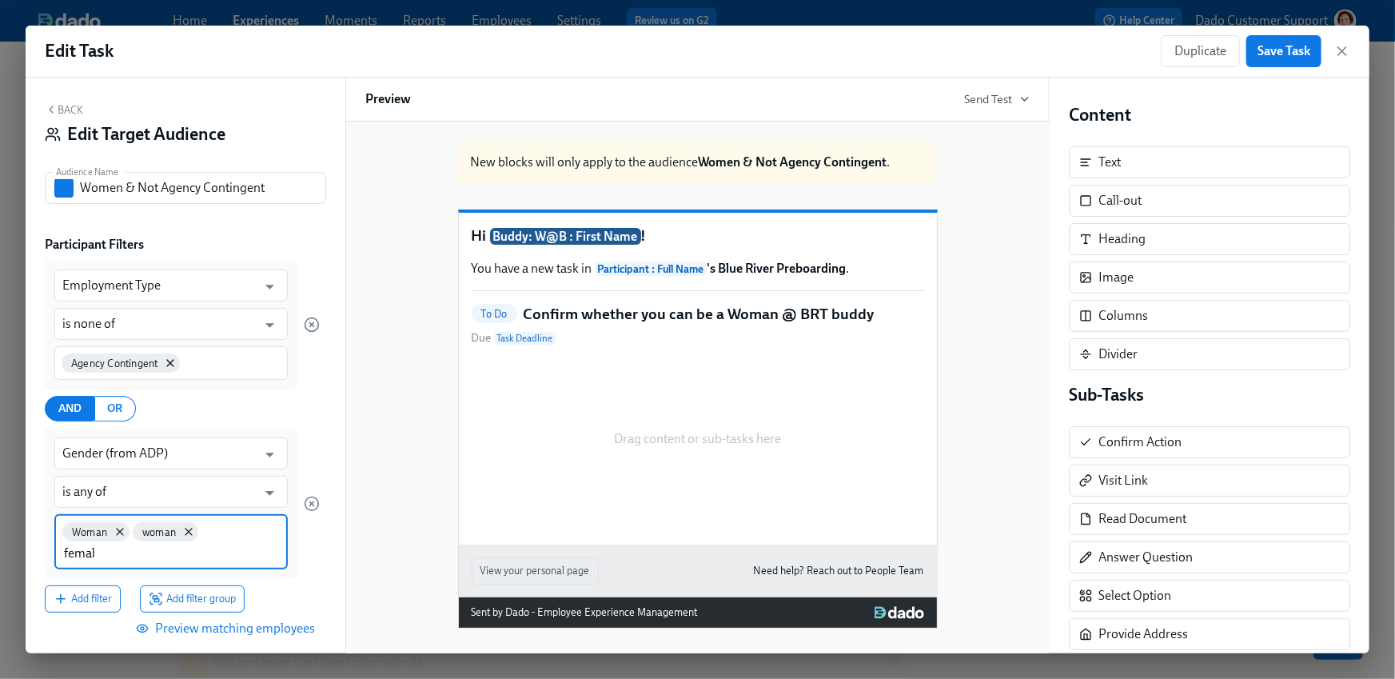
type input "female"
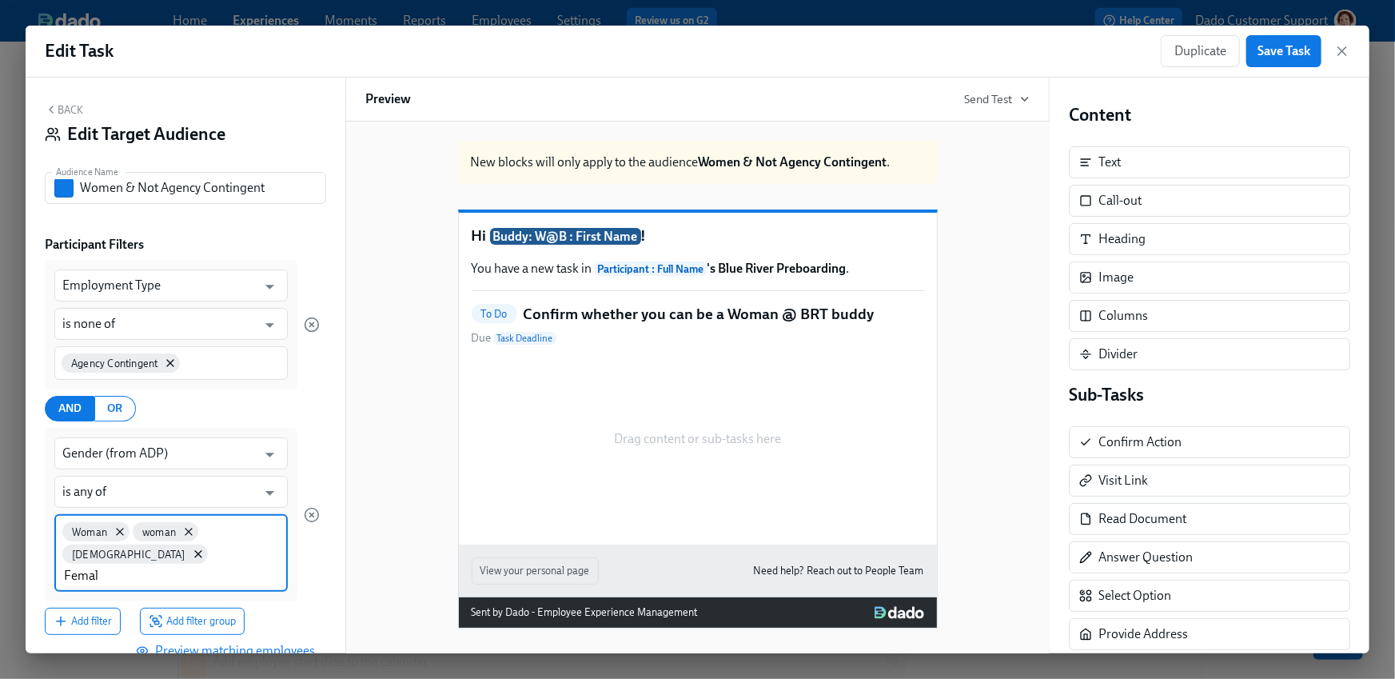
type input "Female"
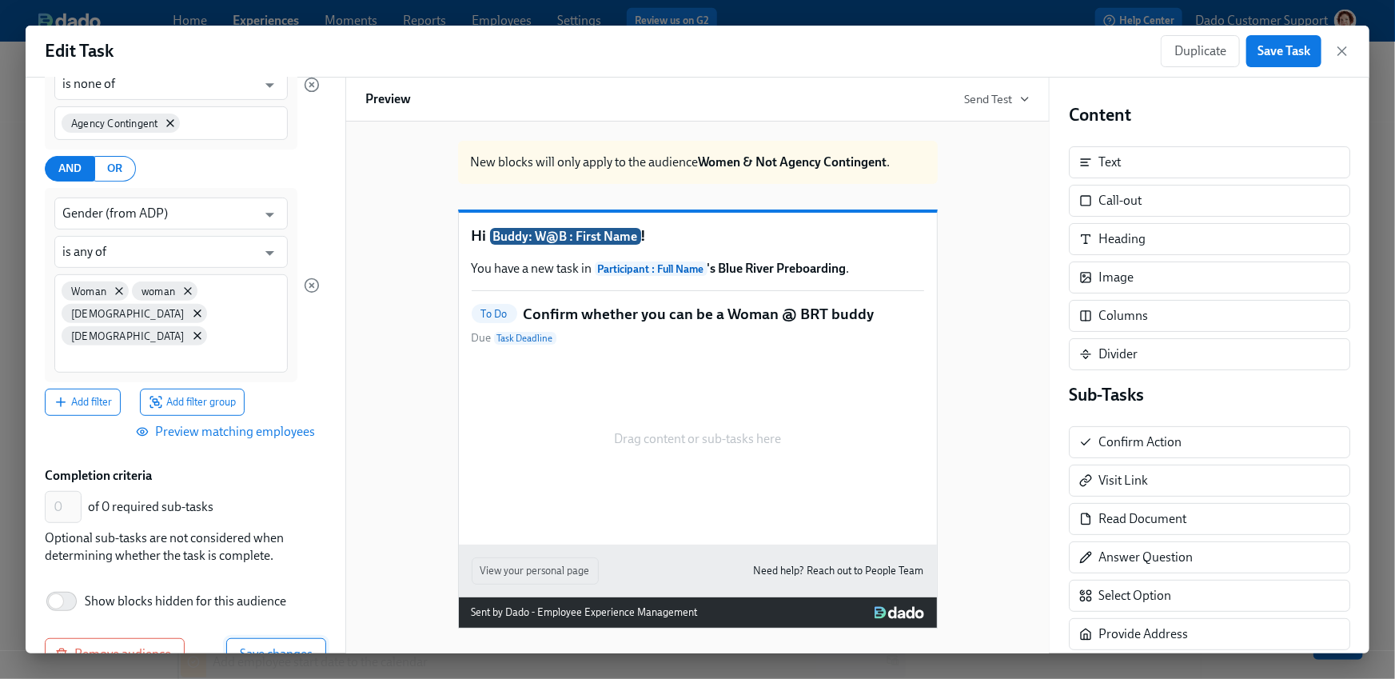
scroll to position [240, 0]
click at [265, 646] on span "Save changes" at bounding box center [276, 654] width 73 height 16
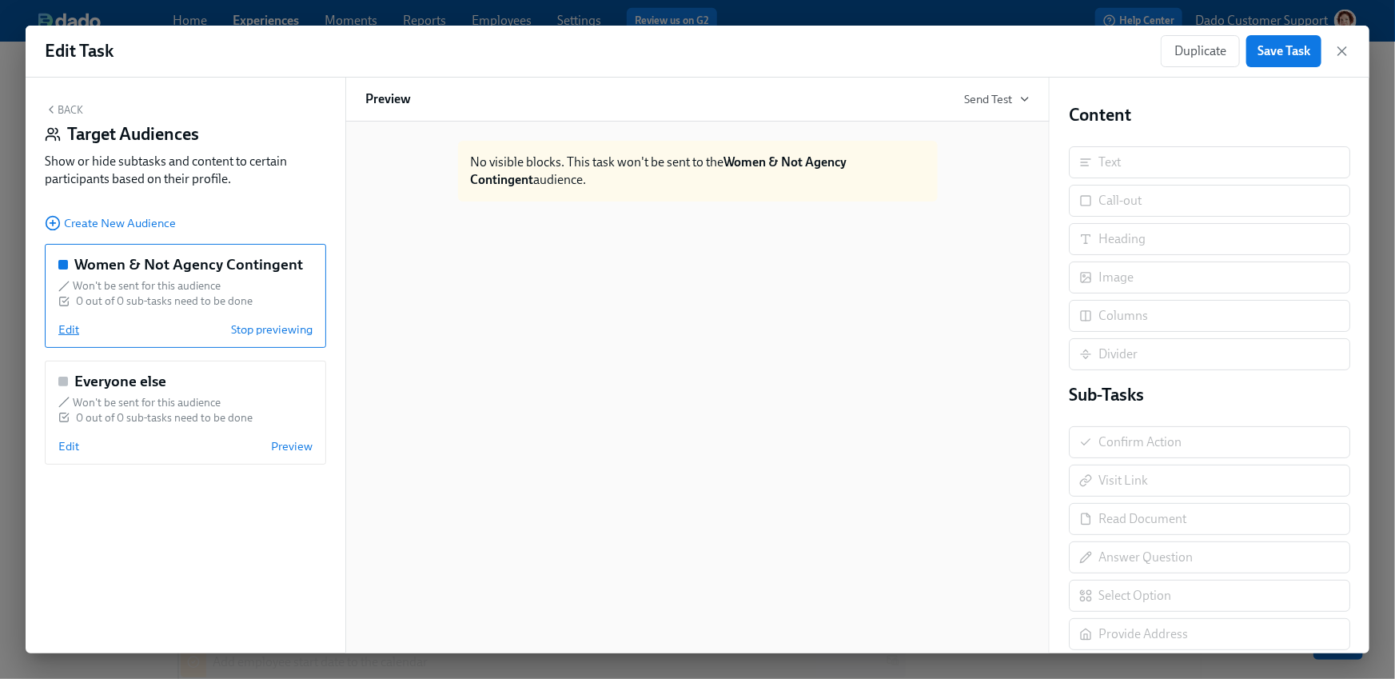
click at [66, 331] on span "Edit" at bounding box center [68, 329] width 21 height 16
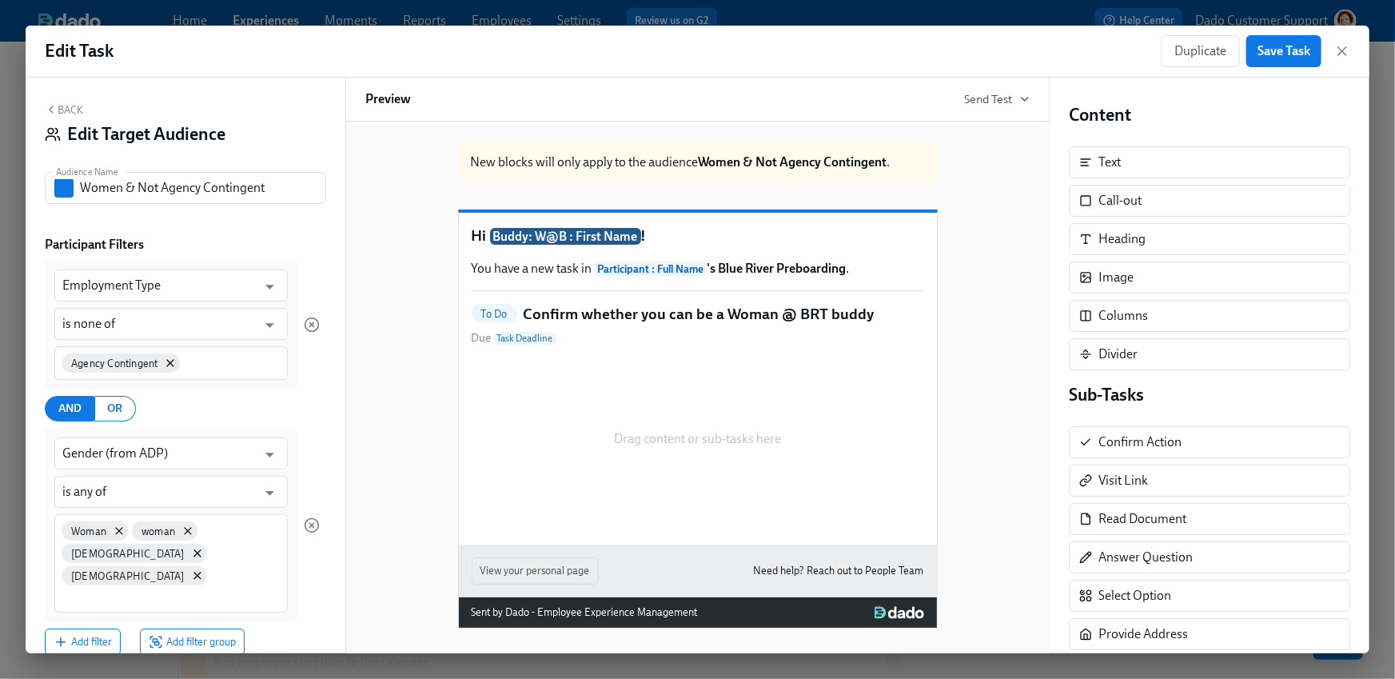
scroll to position [239, 0]
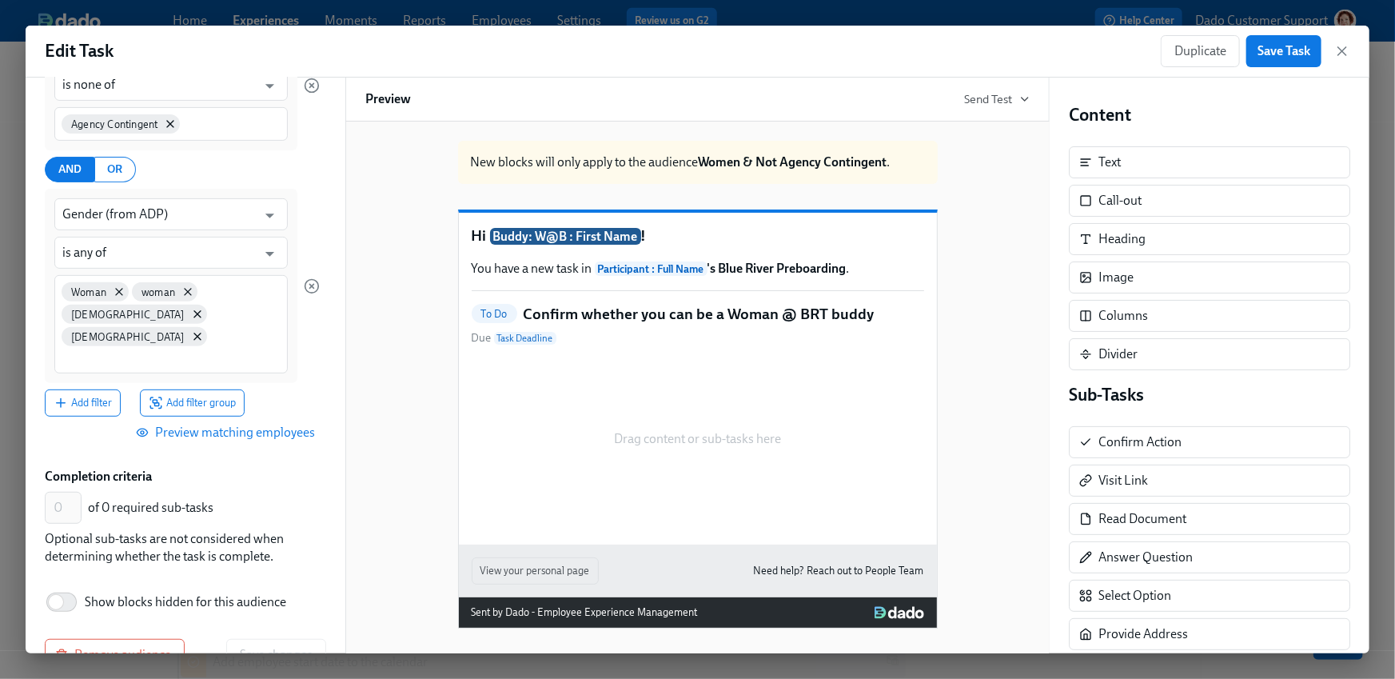
click at [106, 585] on label "Show blocks hidden for this audience" at bounding box center [166, 602] width 242 height 35
click at [106, 585] on input "Show blocks hidden for this audience" at bounding box center [56, 602] width 106 height 35
checkbox input "true"
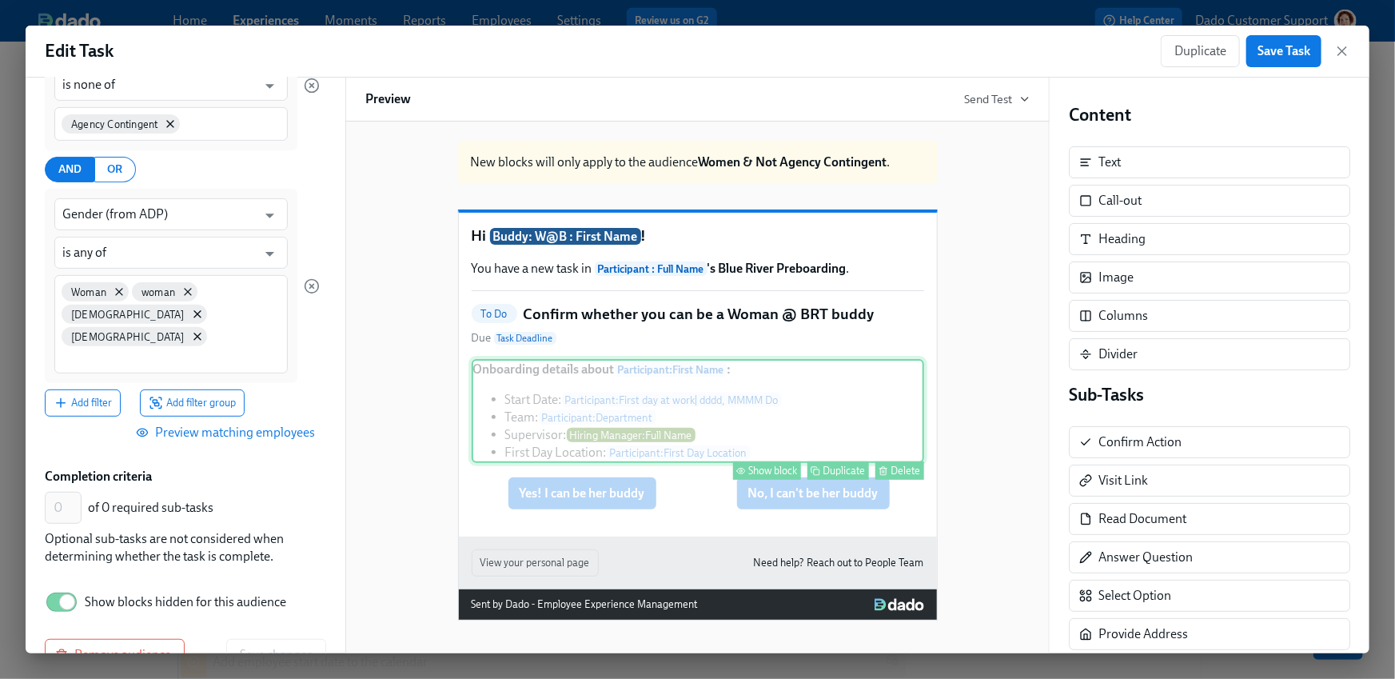
click at [755, 477] on div "Show block" at bounding box center [773, 471] width 49 height 12
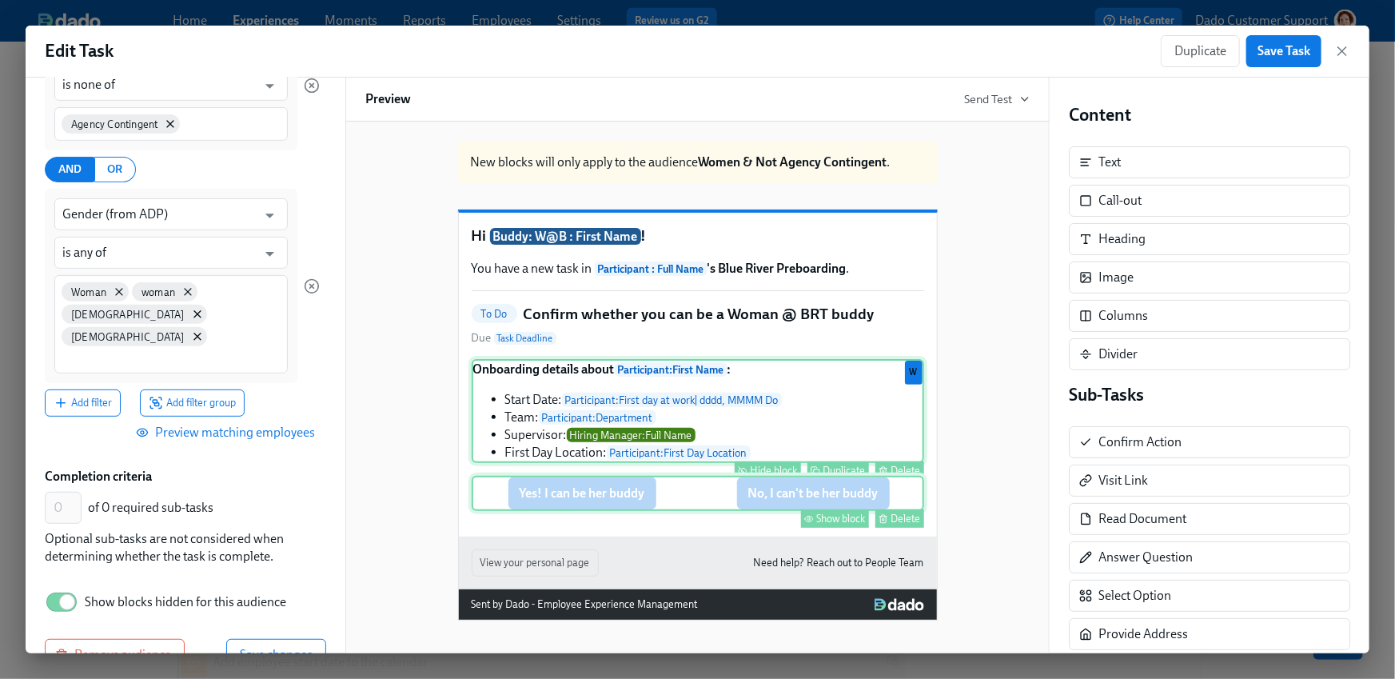
click at [836, 525] on div "Show block" at bounding box center [841, 519] width 49 height 12
type input "2"
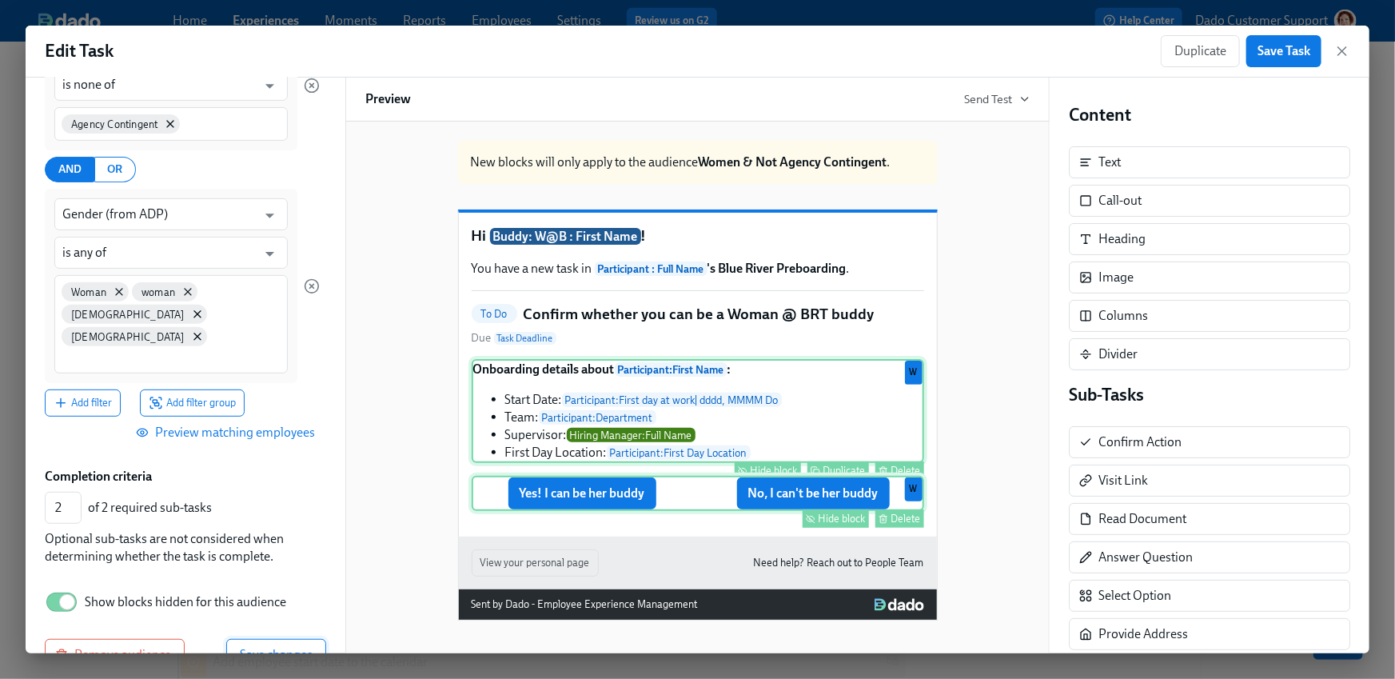
click at [279, 647] on span "Save changes" at bounding box center [276, 655] width 73 height 16
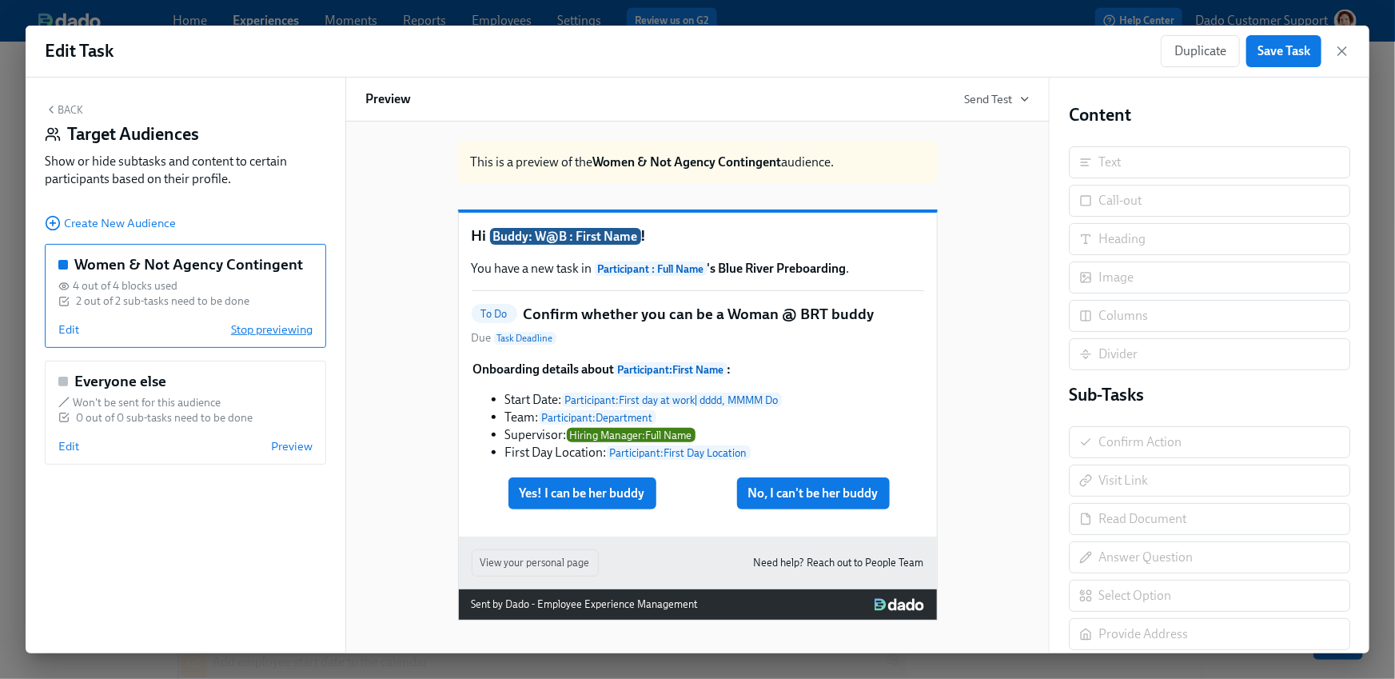
click at [280, 329] on span "Stop previewing" at bounding box center [272, 329] width 82 height 16
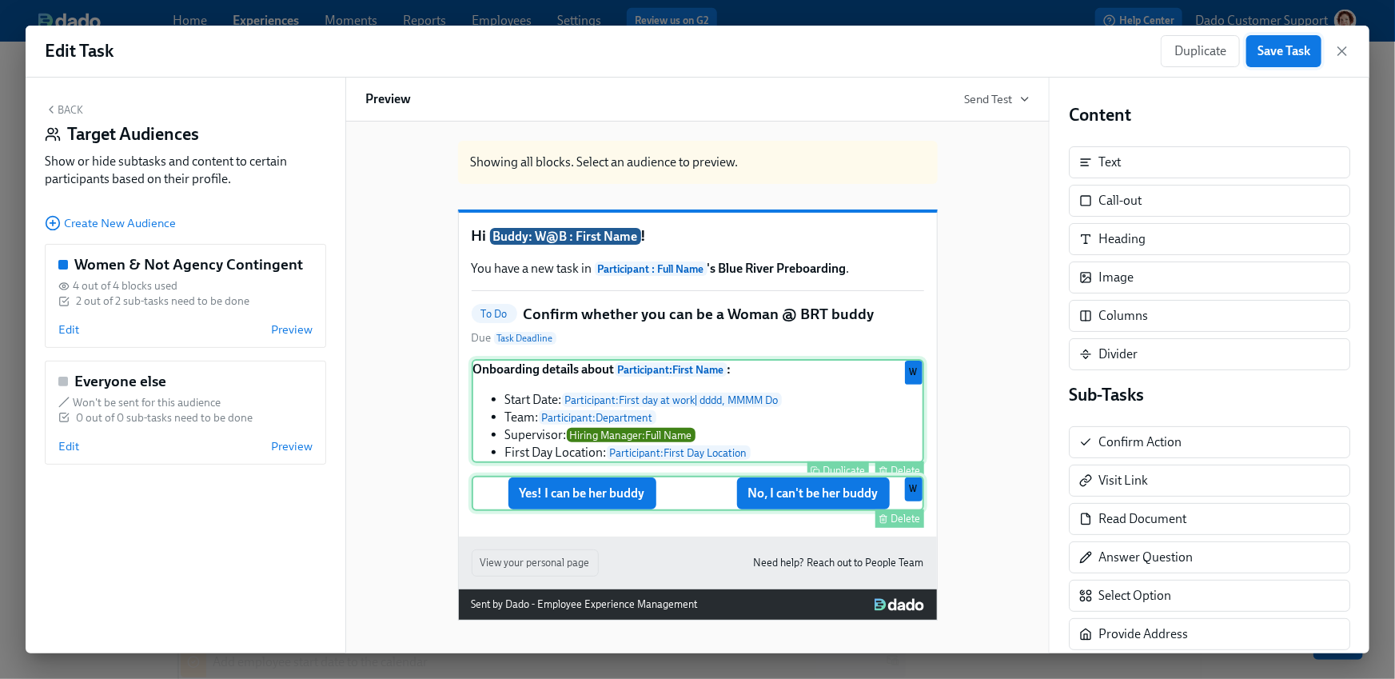
click at [1296, 36] on button "Save Task" at bounding box center [1284, 51] width 75 height 32
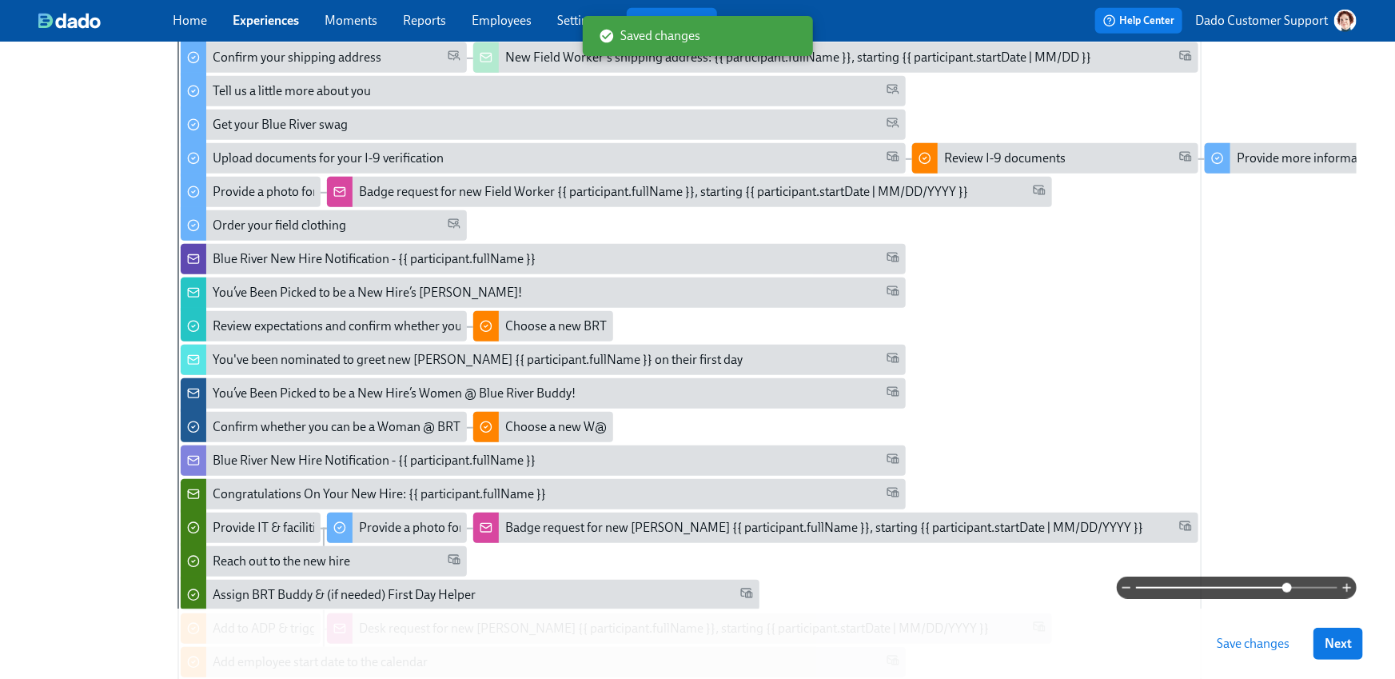
click at [1244, 639] on span "Save changes" at bounding box center [1253, 644] width 73 height 16
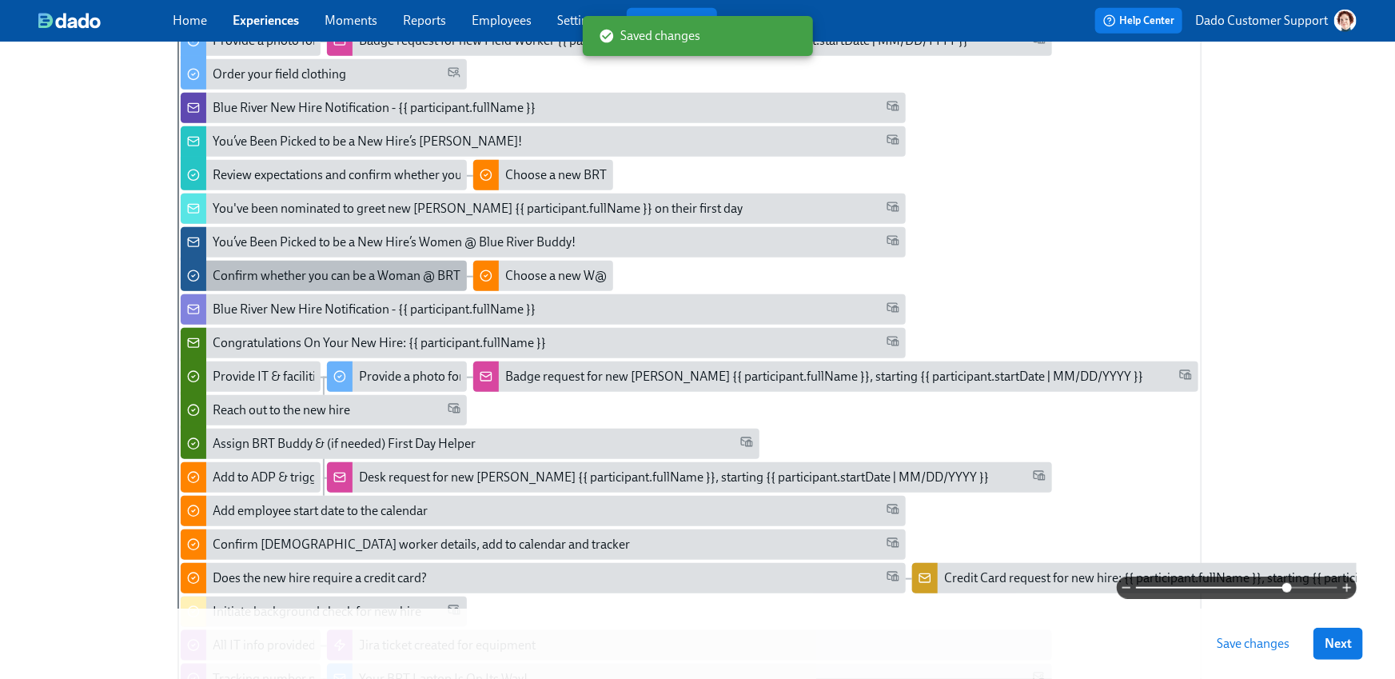
scroll to position [545, 0]
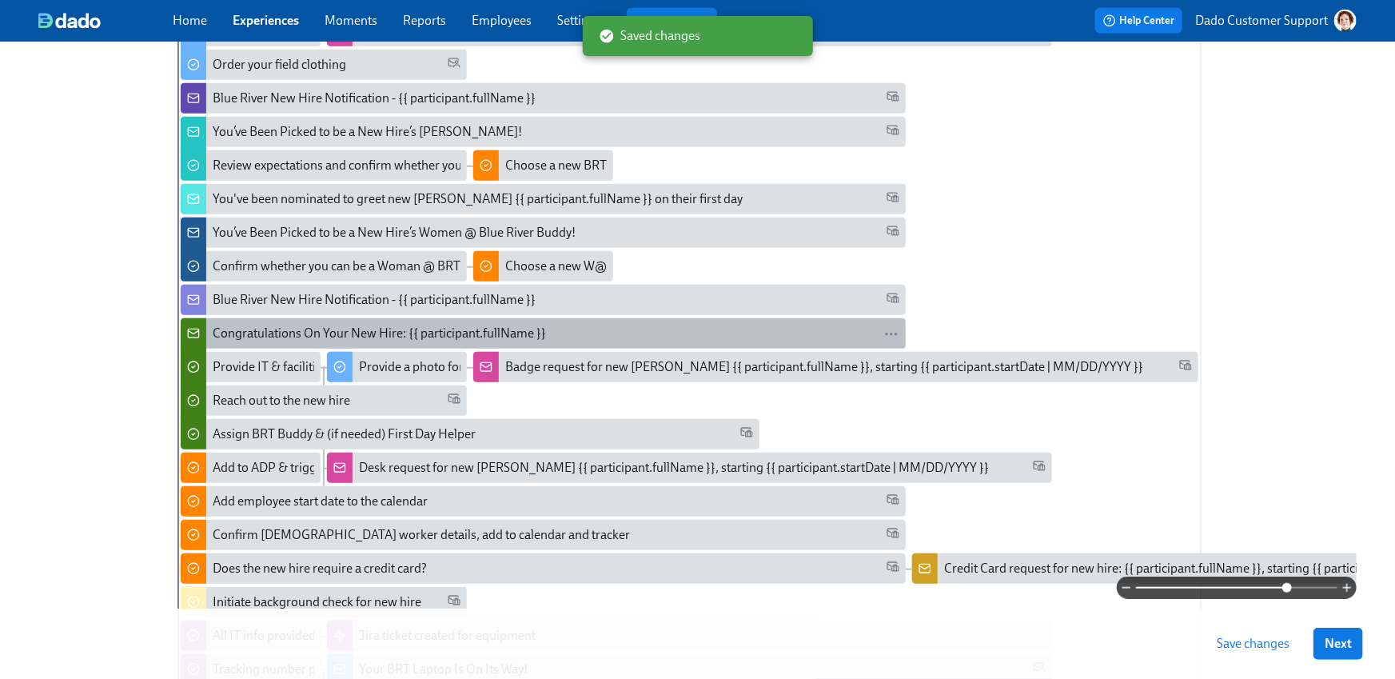
click at [245, 333] on div "Congratulations On Your New Hire: {{ participant.fullName }}" at bounding box center [379, 334] width 333 height 18
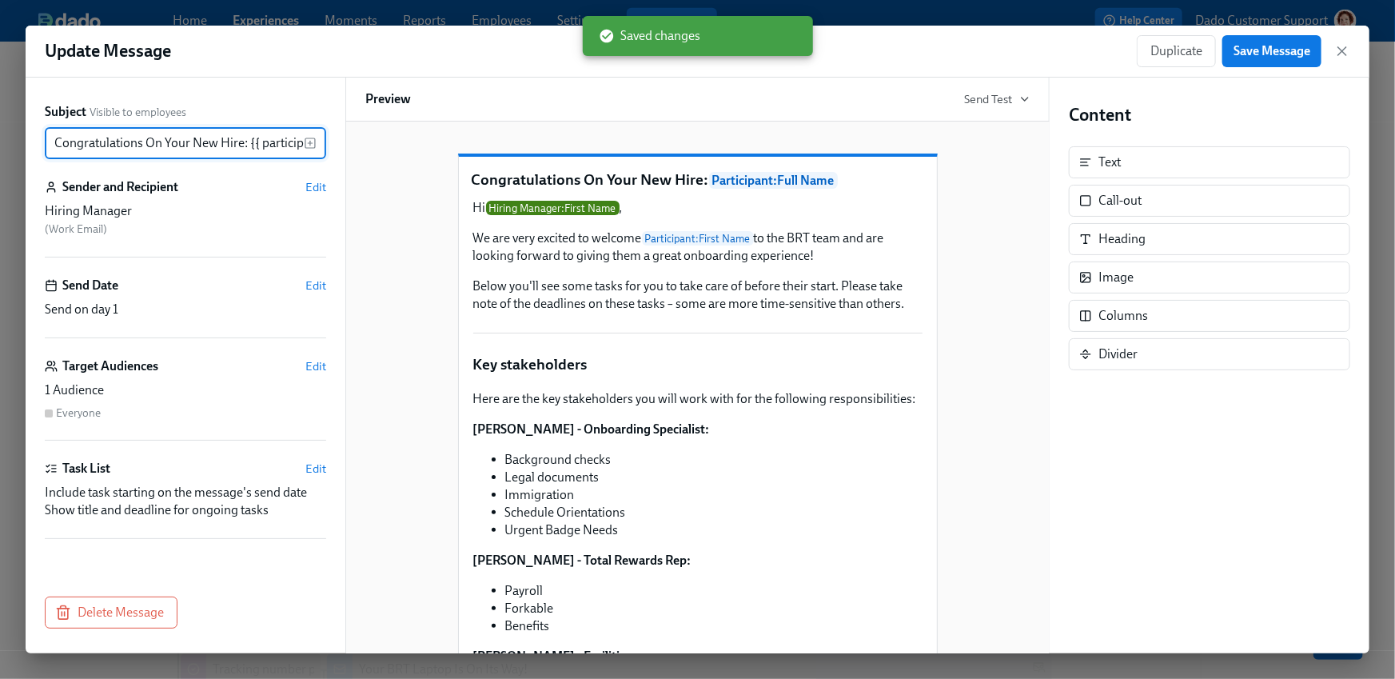
scroll to position [0, 82]
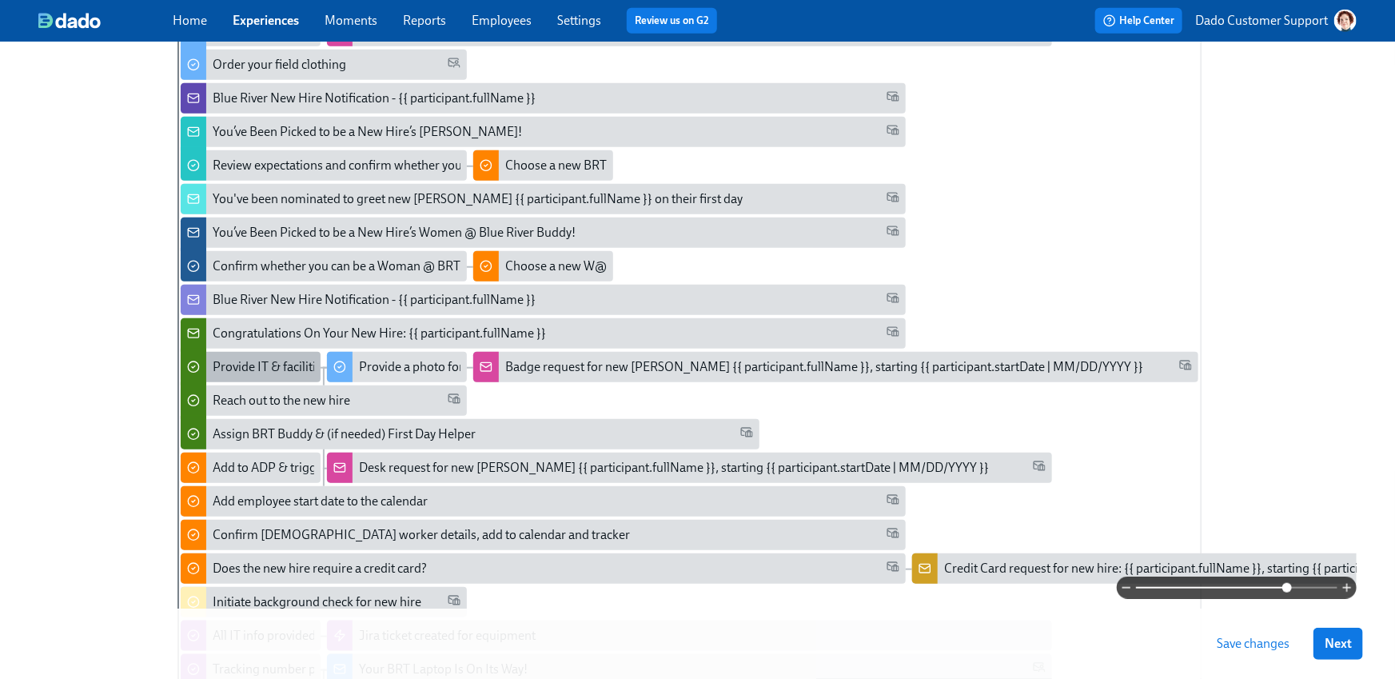
click at [252, 361] on div "Provide IT & facilities preferences for your new hire (ASAP!)" at bounding box center [374, 367] width 322 height 18
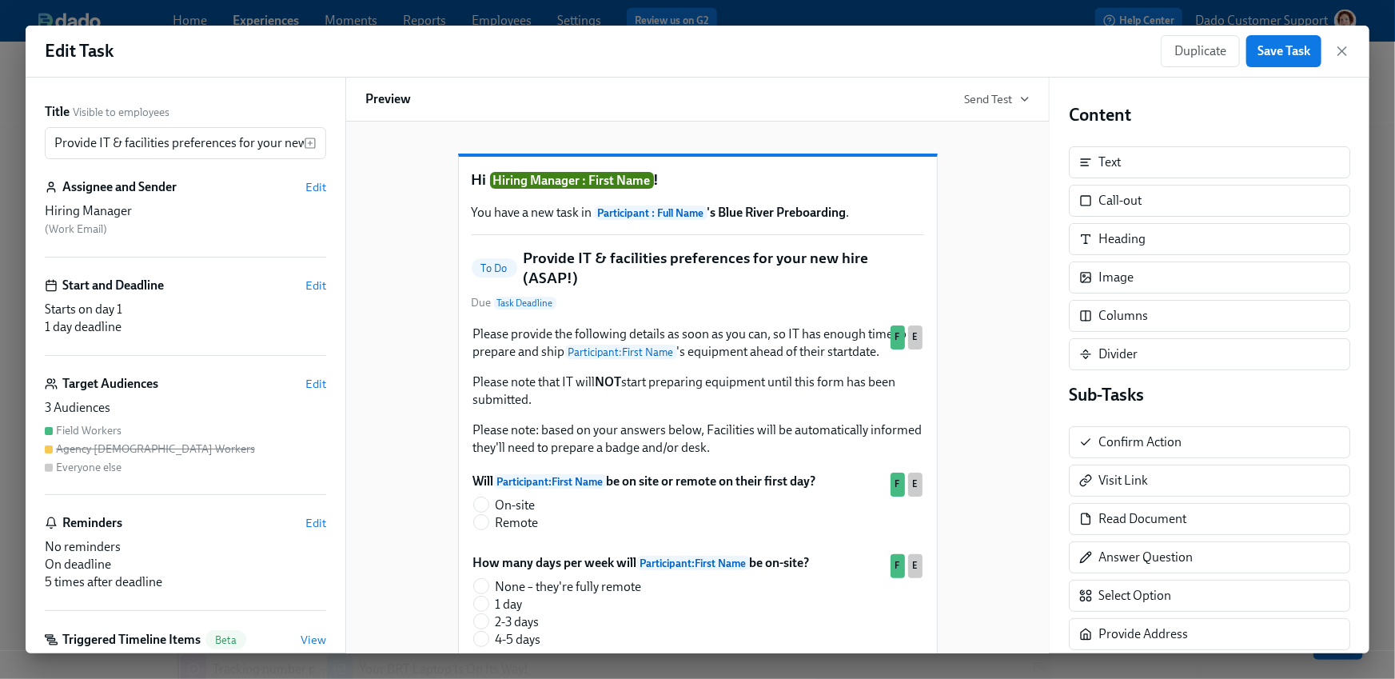
click at [328, 381] on div "Title Visible to employees Provide IT & facilities preferences for your new hir…" at bounding box center [186, 366] width 320 height 576
click at [317, 381] on span "Edit" at bounding box center [315, 384] width 21 height 16
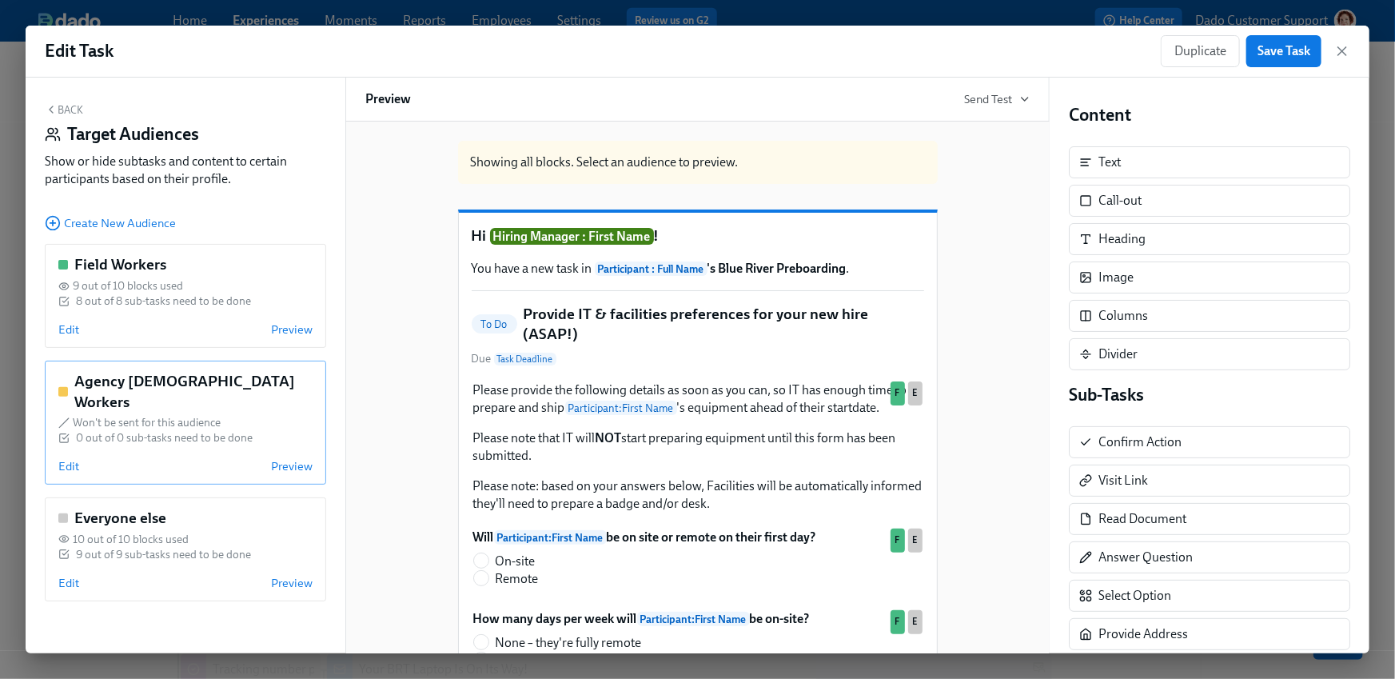
click at [73, 457] on div "Agency Contingent Workers Won't be sent for this audience 0 out of 0 sub-tasks …" at bounding box center [185, 423] width 281 height 124
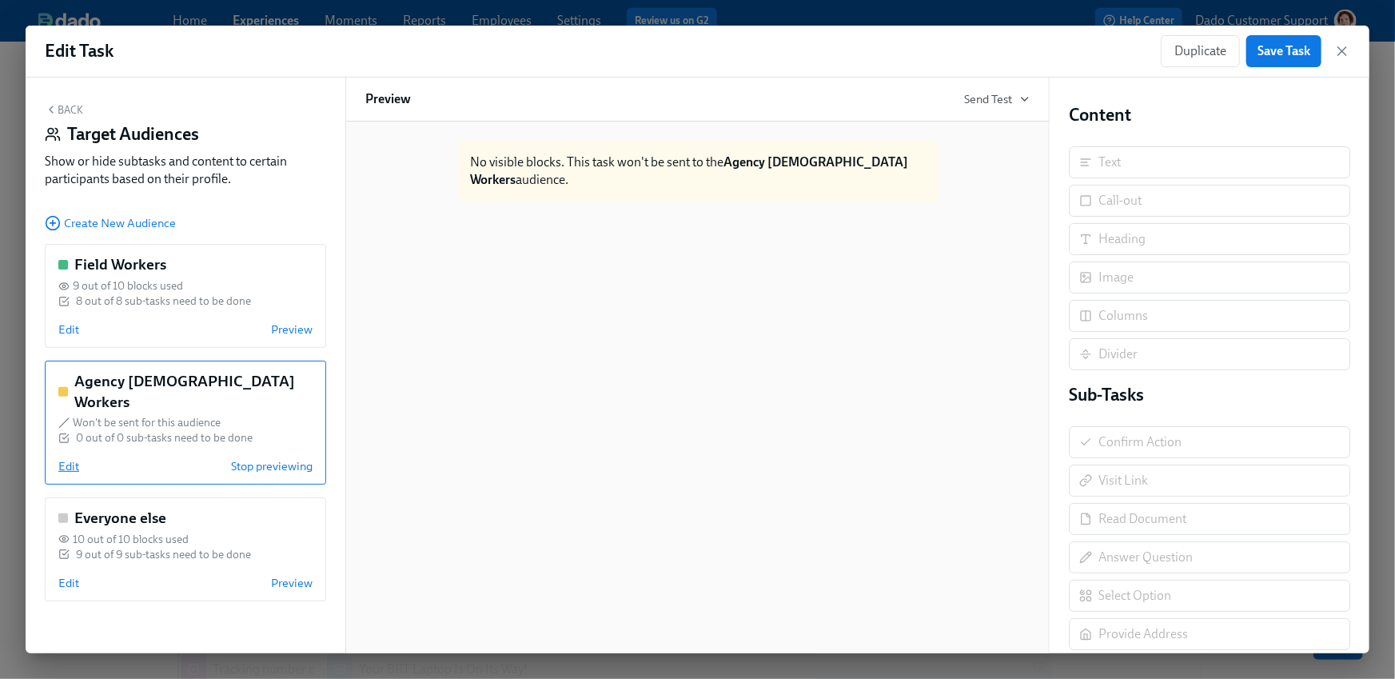
click at [70, 458] on span "Edit" at bounding box center [68, 466] width 21 height 16
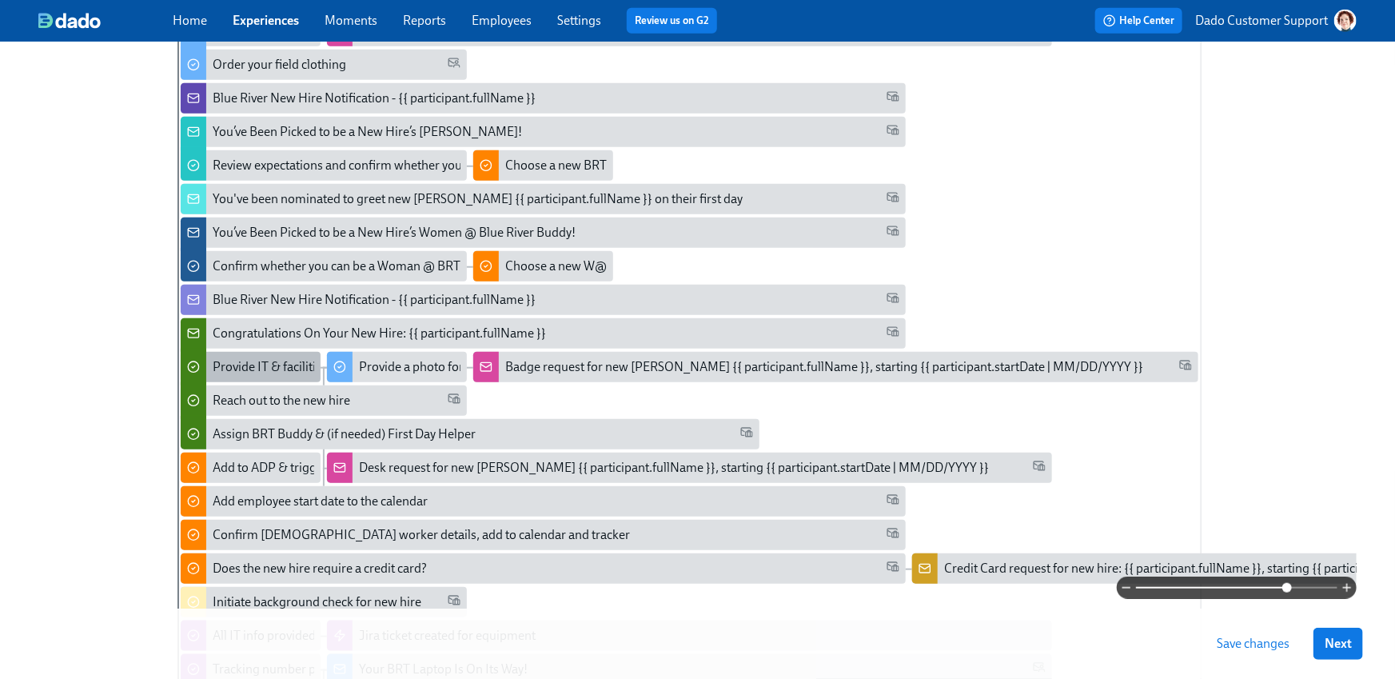
click at [272, 365] on div "Provide IT & facilities preferences for your new hire (ASAP!)" at bounding box center [374, 367] width 322 height 18
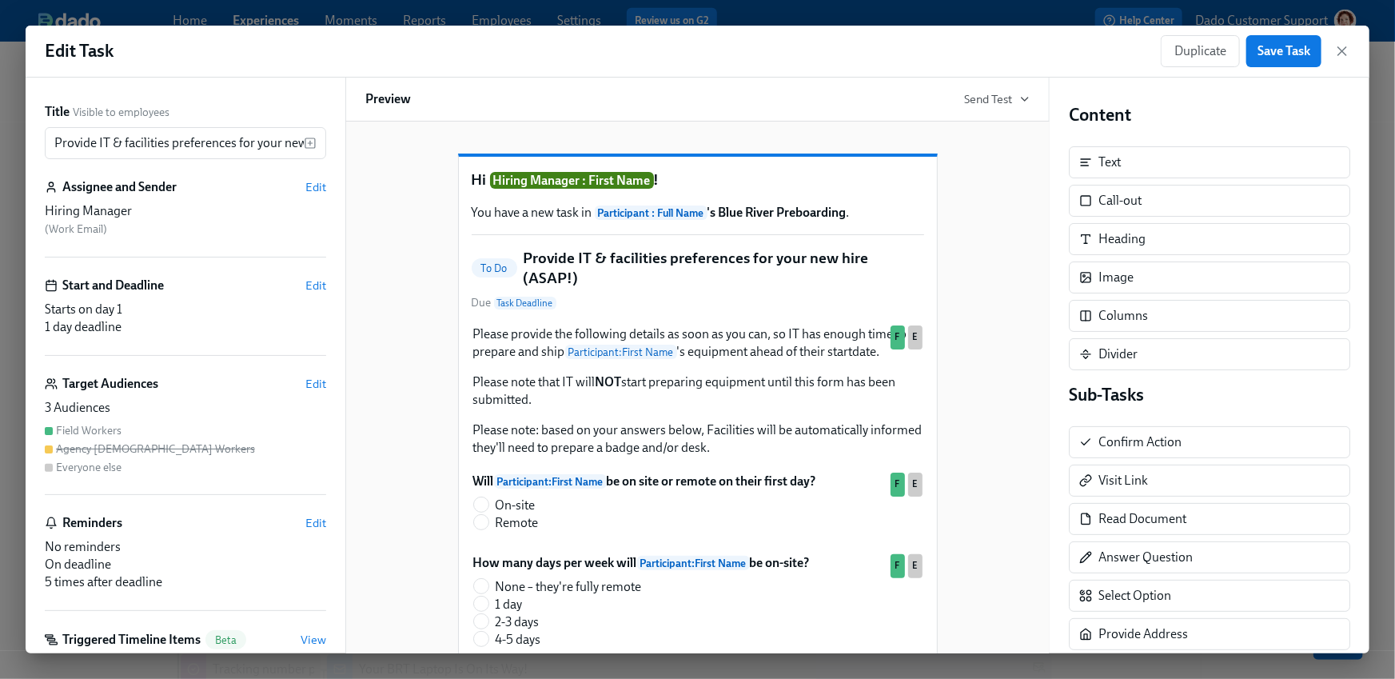
click at [332, 381] on div "Title Visible to employees Provide IT & facilities preferences for your new hir…" at bounding box center [186, 366] width 320 height 576
click at [313, 381] on span "Edit" at bounding box center [315, 384] width 21 height 16
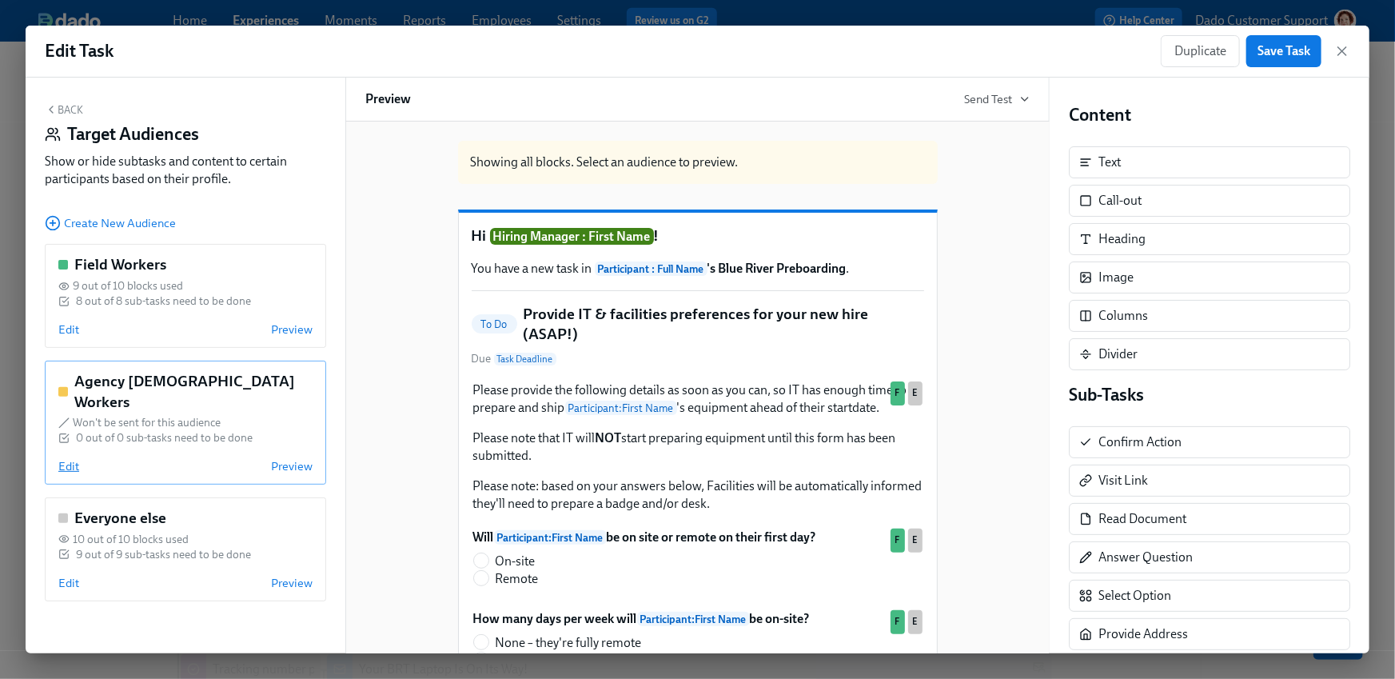
click at [66, 458] on span "Edit" at bounding box center [68, 466] width 21 height 16
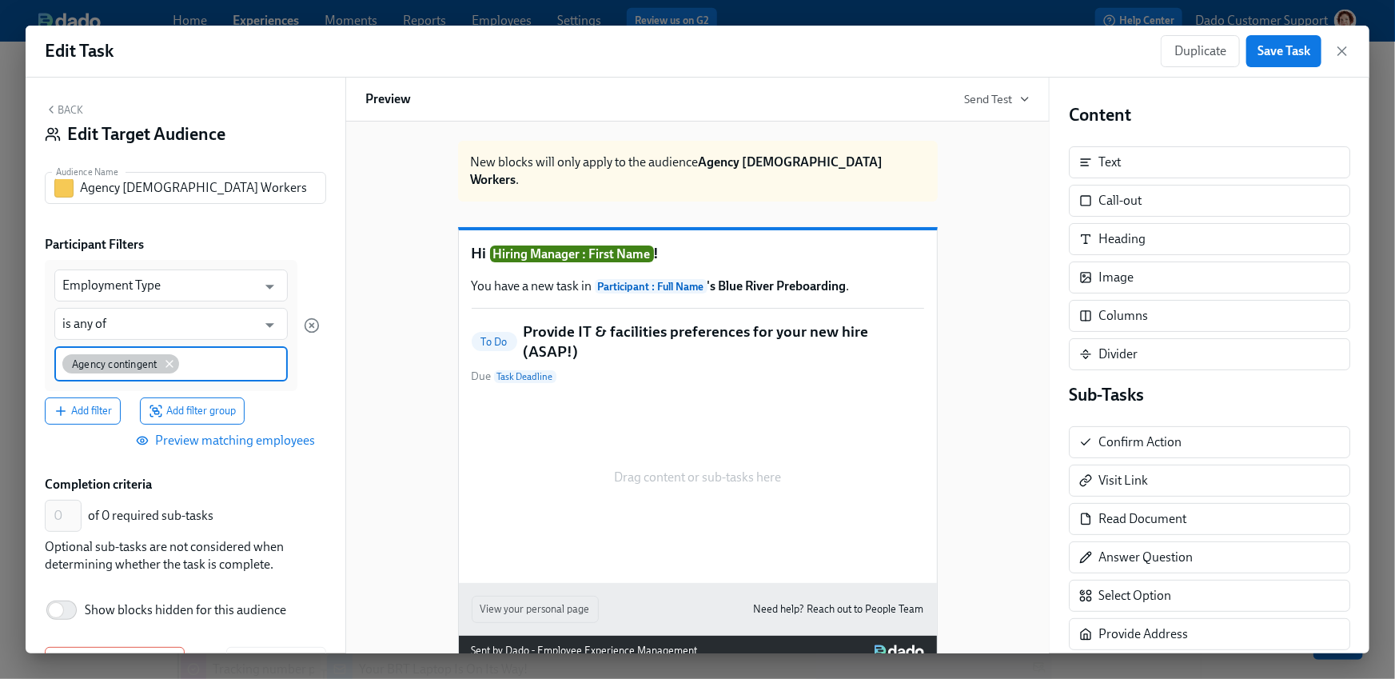
click at [167, 362] on icon at bounding box center [169, 363] width 13 height 13
click at [167, 362] on input at bounding box center [171, 362] width 218 height 17
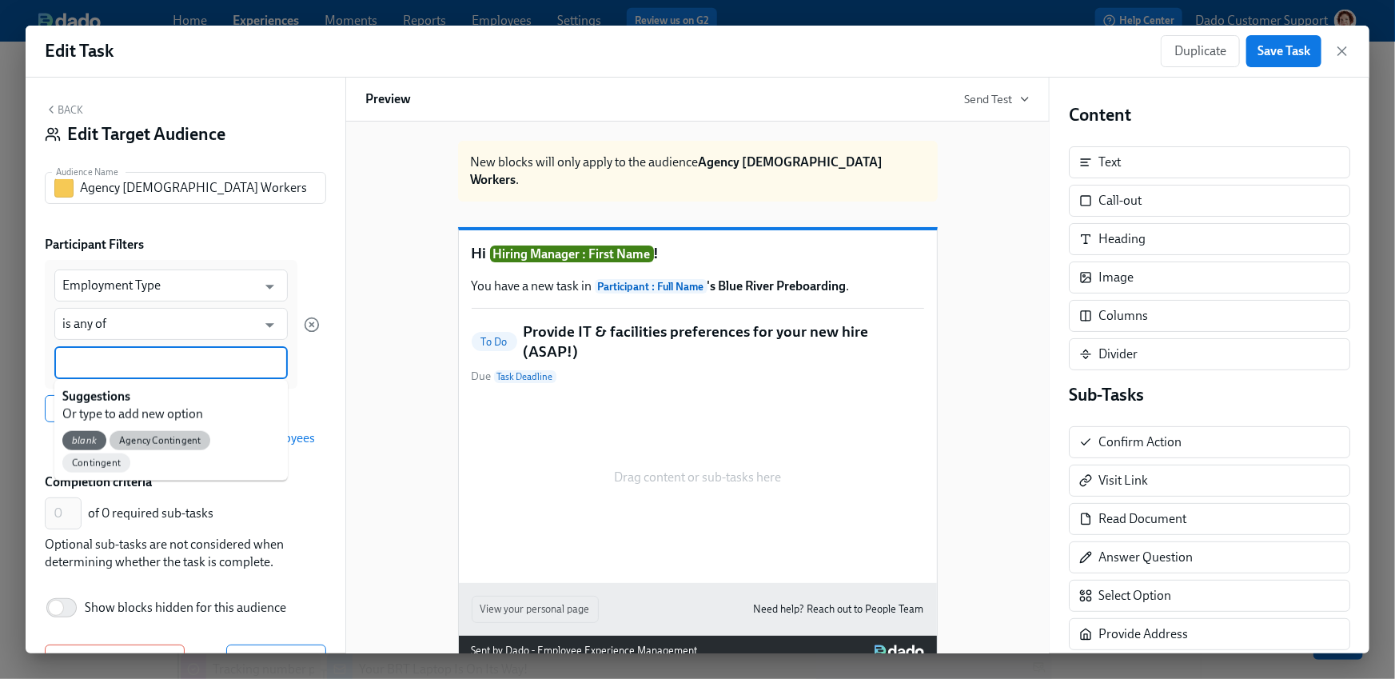
click at [138, 437] on span "Agency Contingent" at bounding box center [160, 441] width 101 height 12
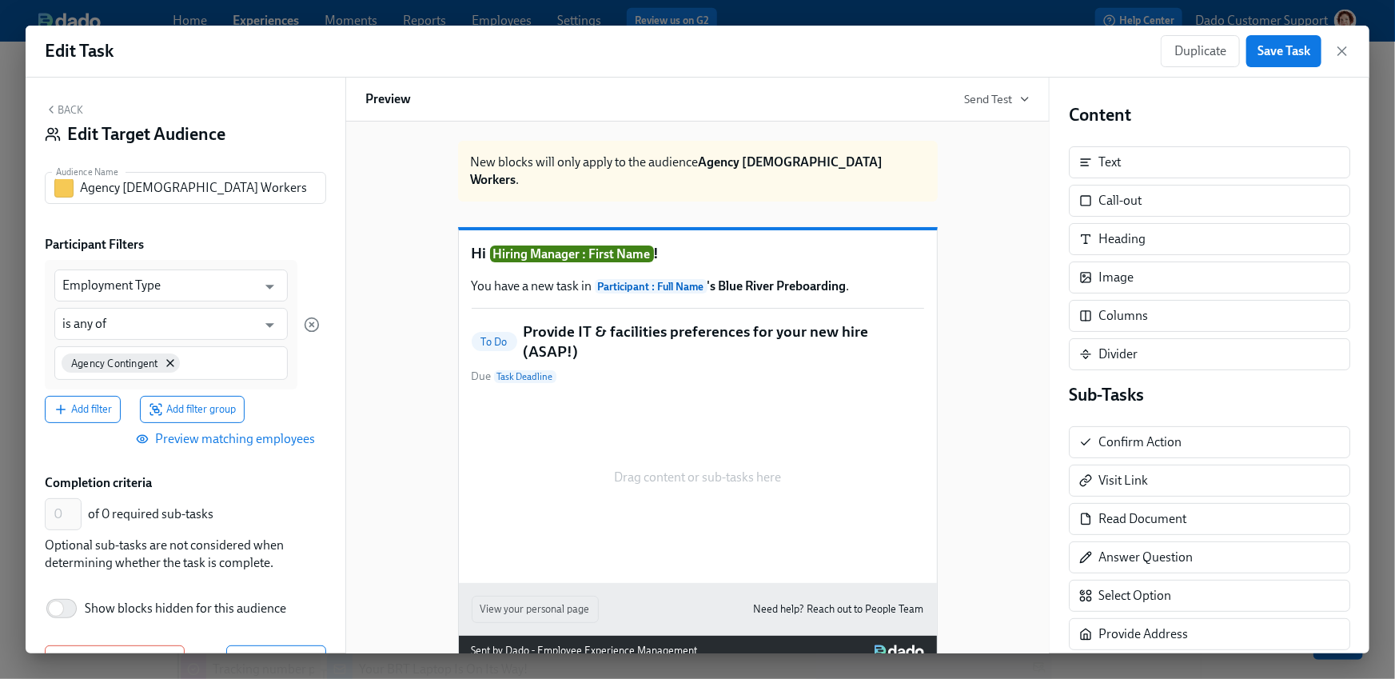
scroll to position [49, 0]
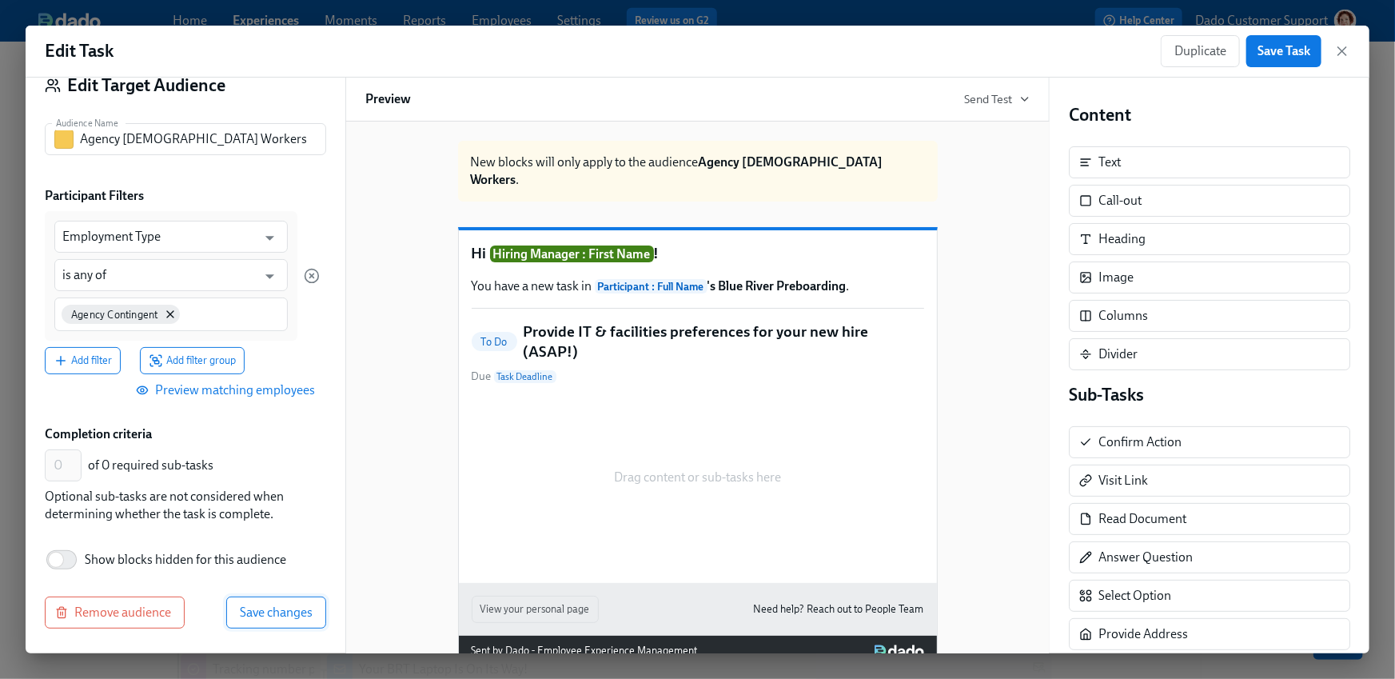
click at [289, 602] on button "Save changes" at bounding box center [276, 613] width 100 height 32
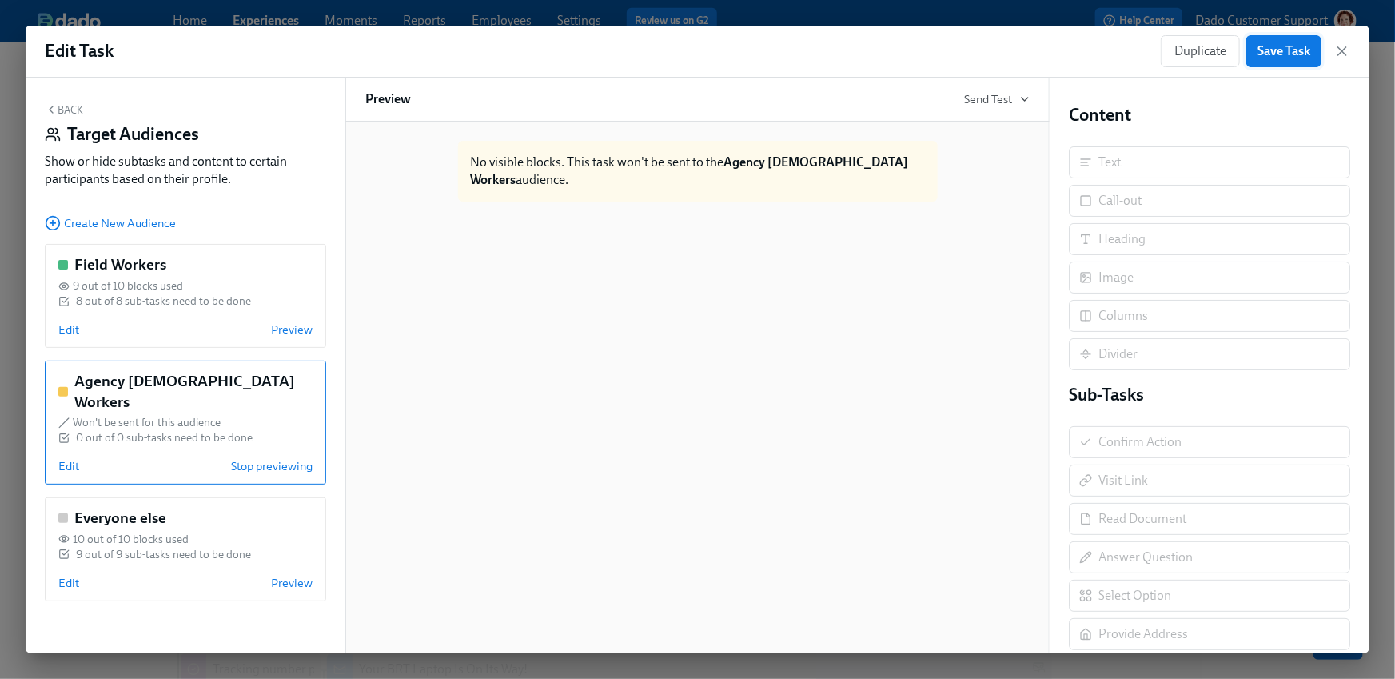
click at [1261, 46] on span "Save Task" at bounding box center [1284, 51] width 53 height 16
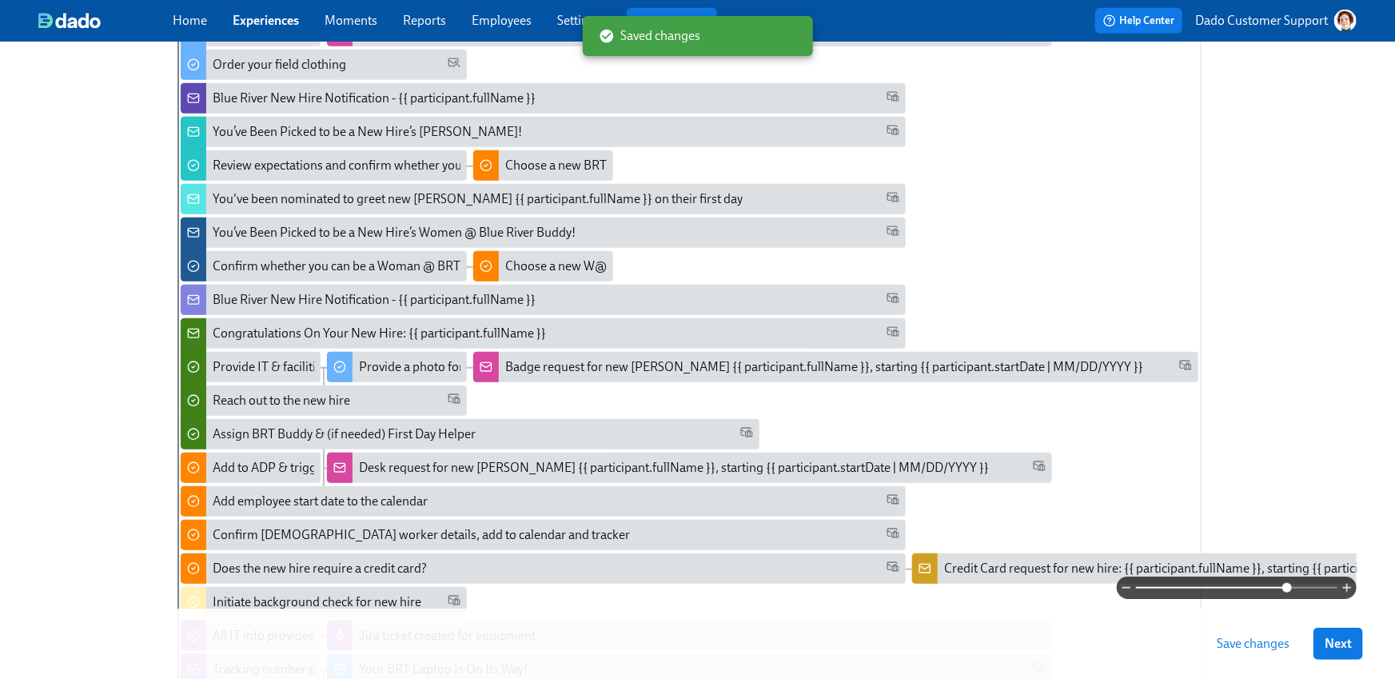
click at [1240, 645] on span "Save changes" at bounding box center [1253, 644] width 73 height 16
click at [241, 365] on div "Provide IT & facilities preferences for your new hire (ASAP!)" at bounding box center [374, 367] width 322 height 18
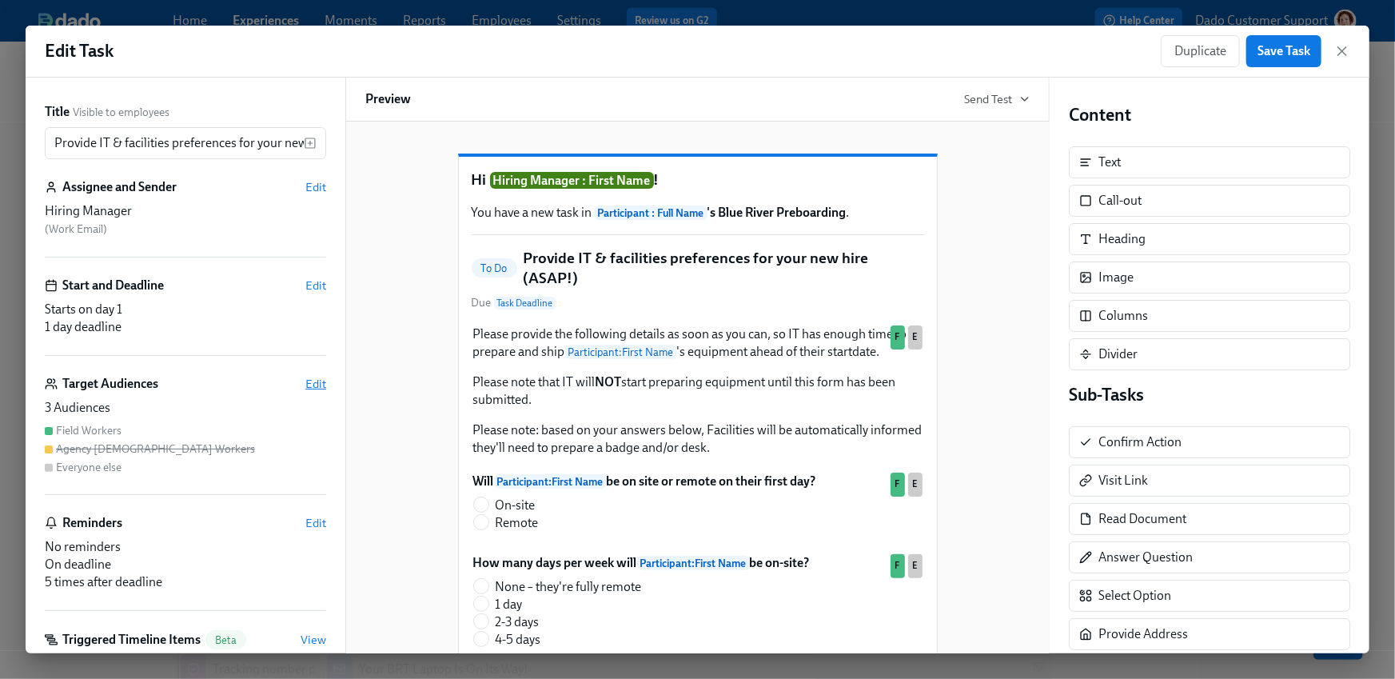
click at [321, 381] on span "Edit" at bounding box center [315, 384] width 21 height 16
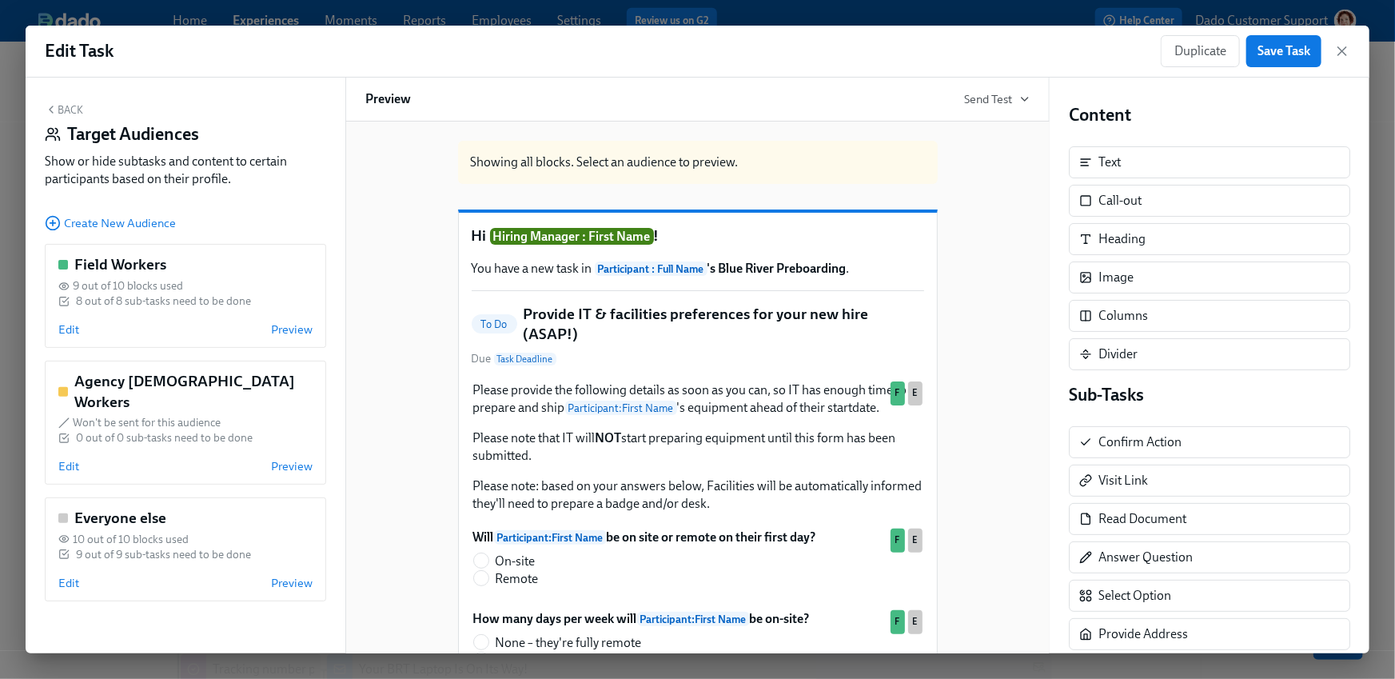
click at [40, 363] on div "Back Target Audiences Show or hide subtasks and content to certain participants…" at bounding box center [186, 366] width 320 height 576
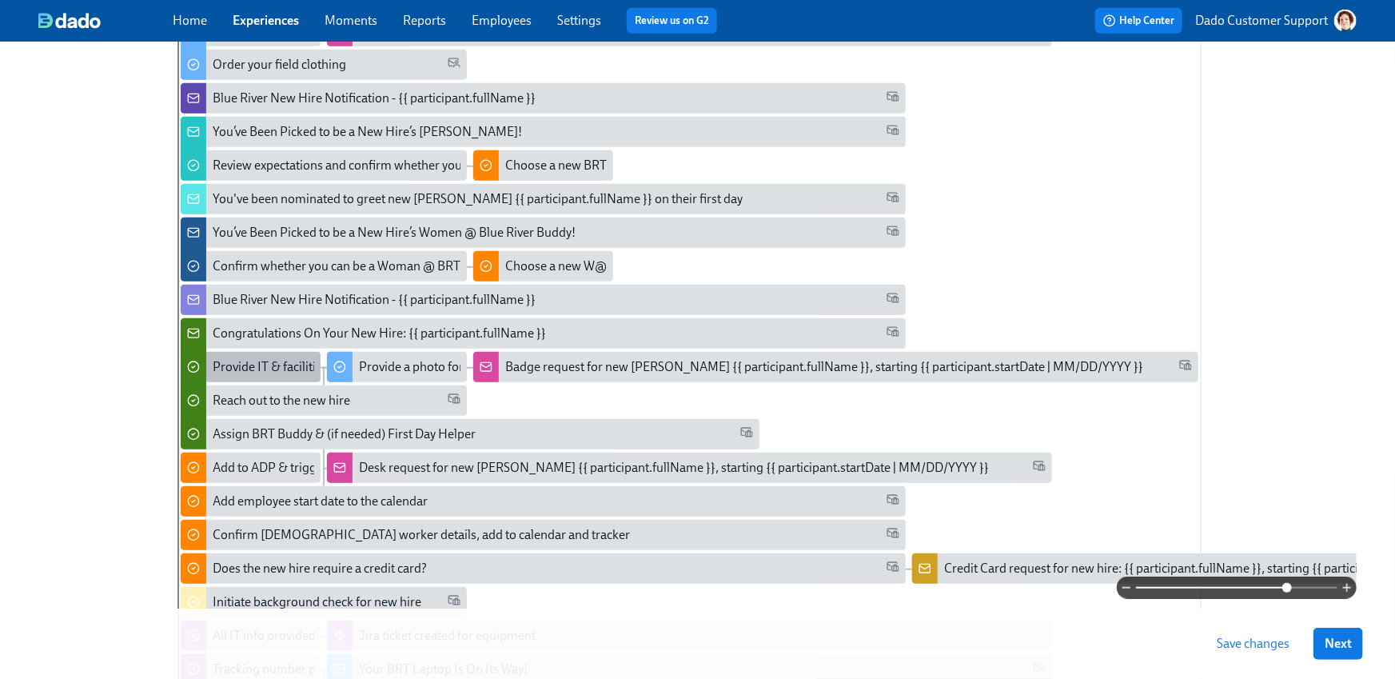
click at [263, 358] on div "Provide IT & facilities preferences for your new hire (ASAP!)" at bounding box center [374, 367] width 322 height 18
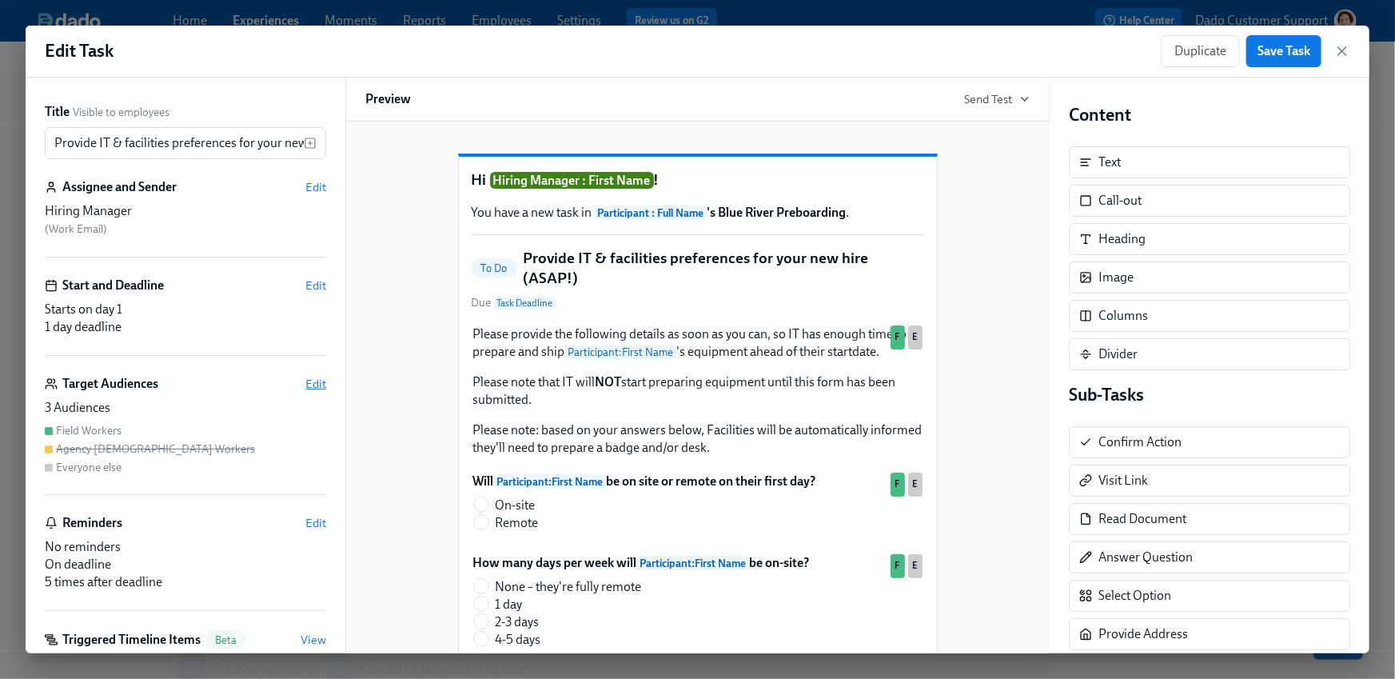
click at [316, 385] on span "Edit" at bounding box center [315, 384] width 21 height 16
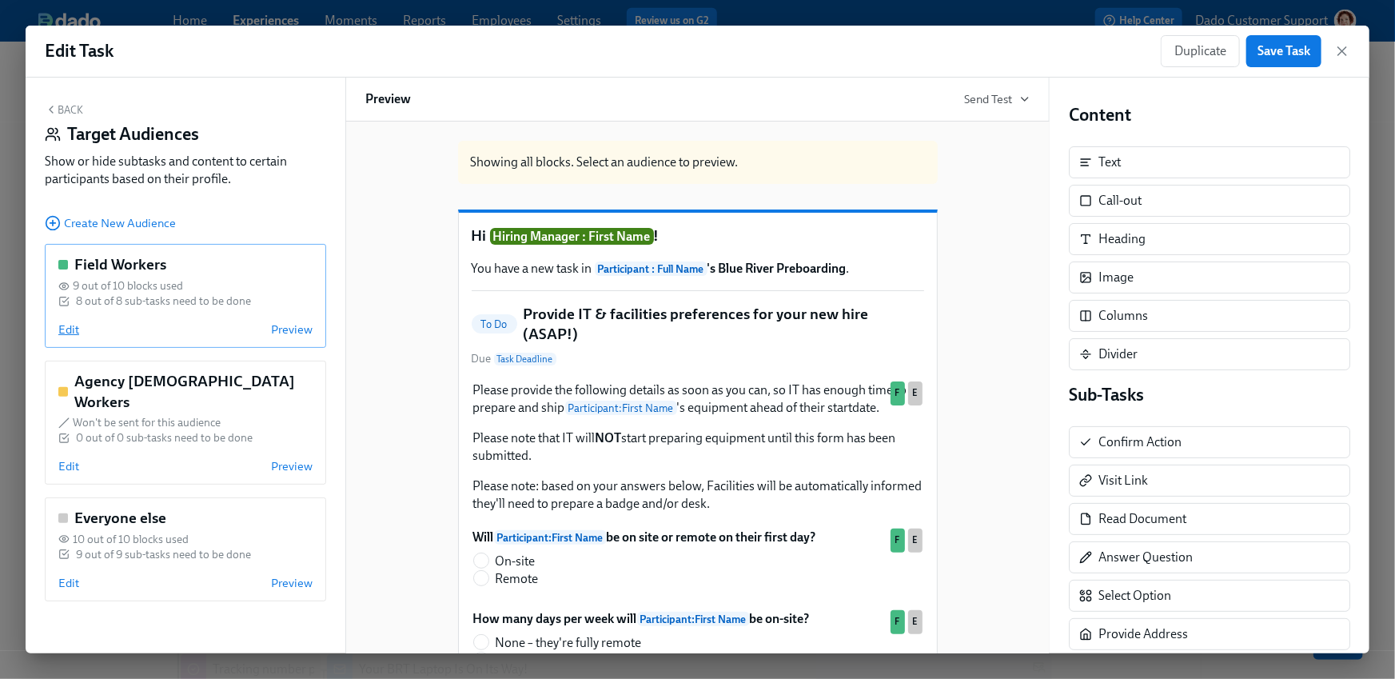
click at [71, 324] on span "Edit" at bounding box center [68, 329] width 21 height 16
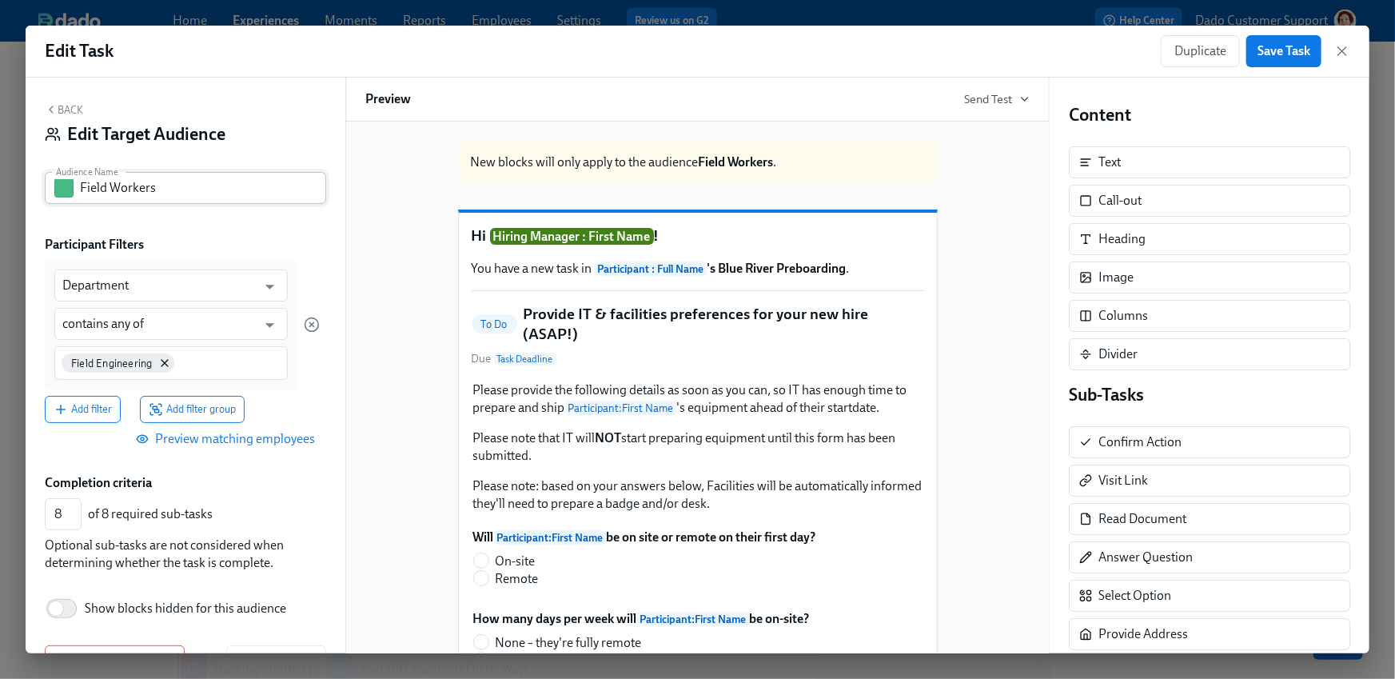
click at [63, 193] on button "button" at bounding box center [63, 187] width 19 height 19
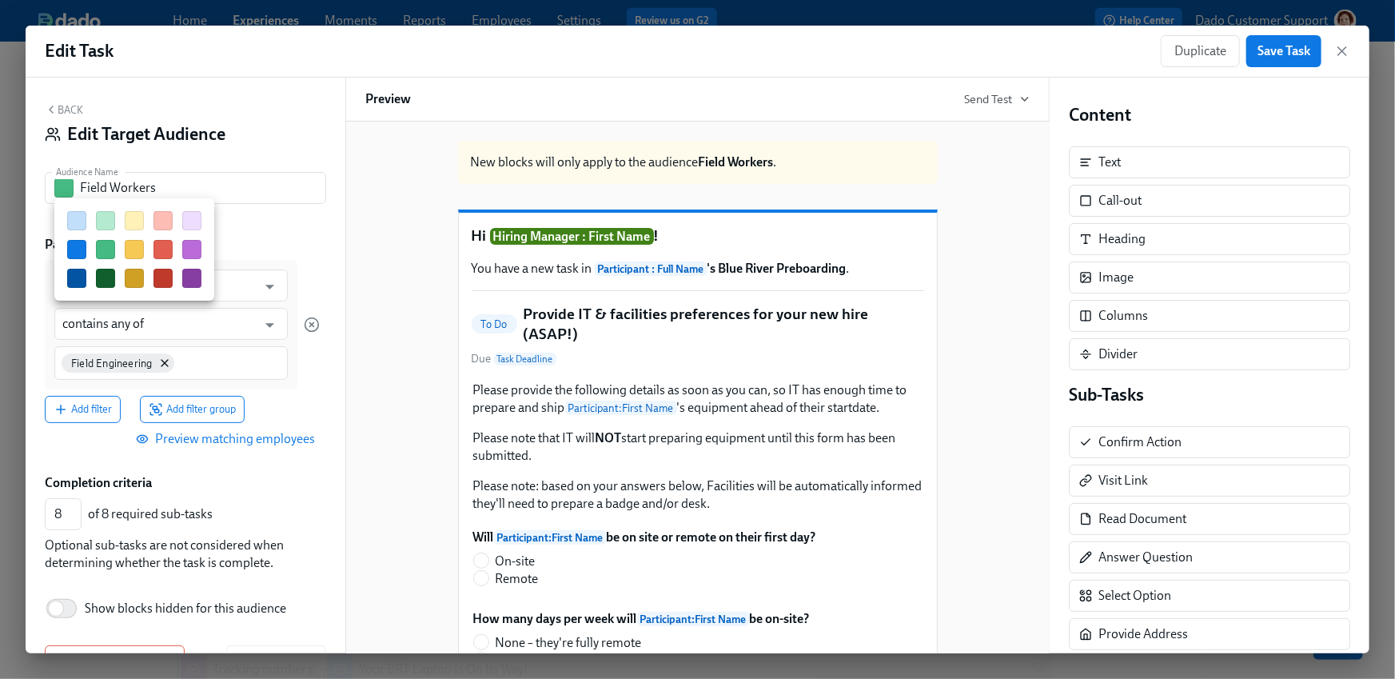
click at [130, 249] on button "button" at bounding box center [134, 249] width 19 height 19
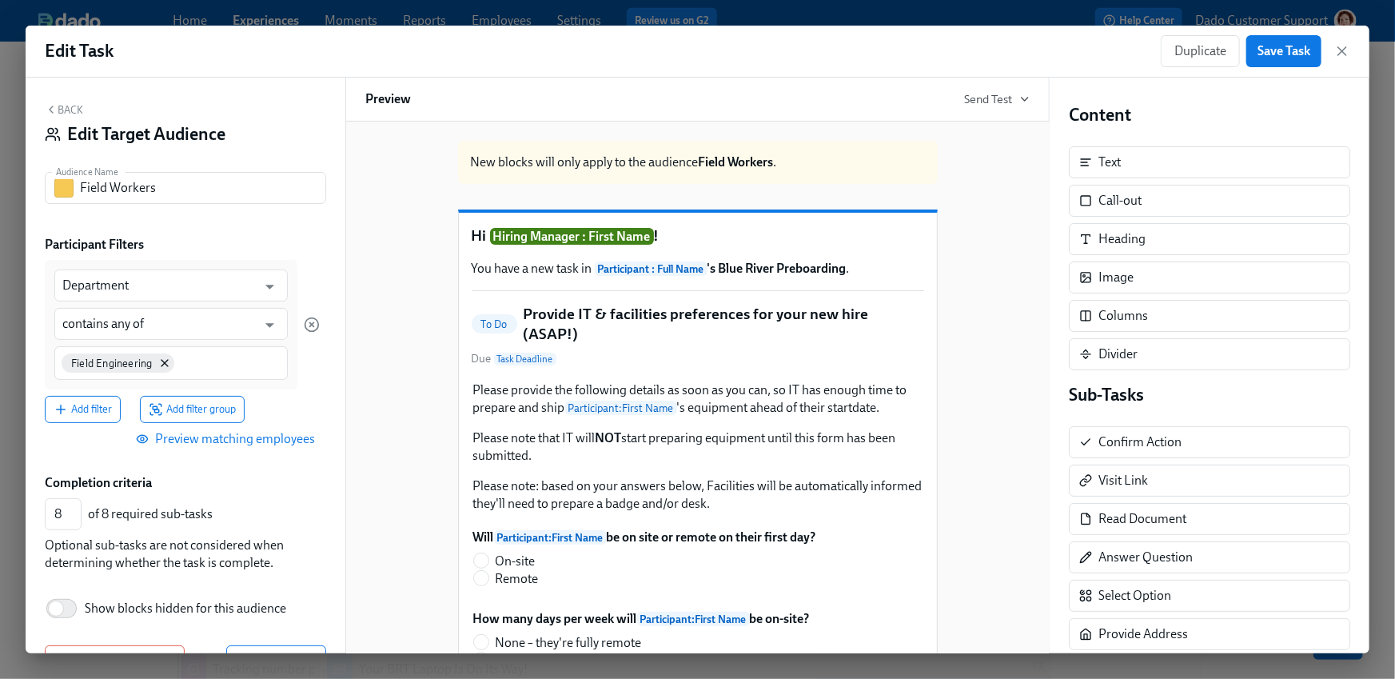
click at [113, 170] on div "Back Edit Target Audience Audience Name Field Workers Audience Name Participant…" at bounding box center [186, 366] width 320 height 576
click at [106, 186] on input "Field Workers" at bounding box center [203, 188] width 246 height 32
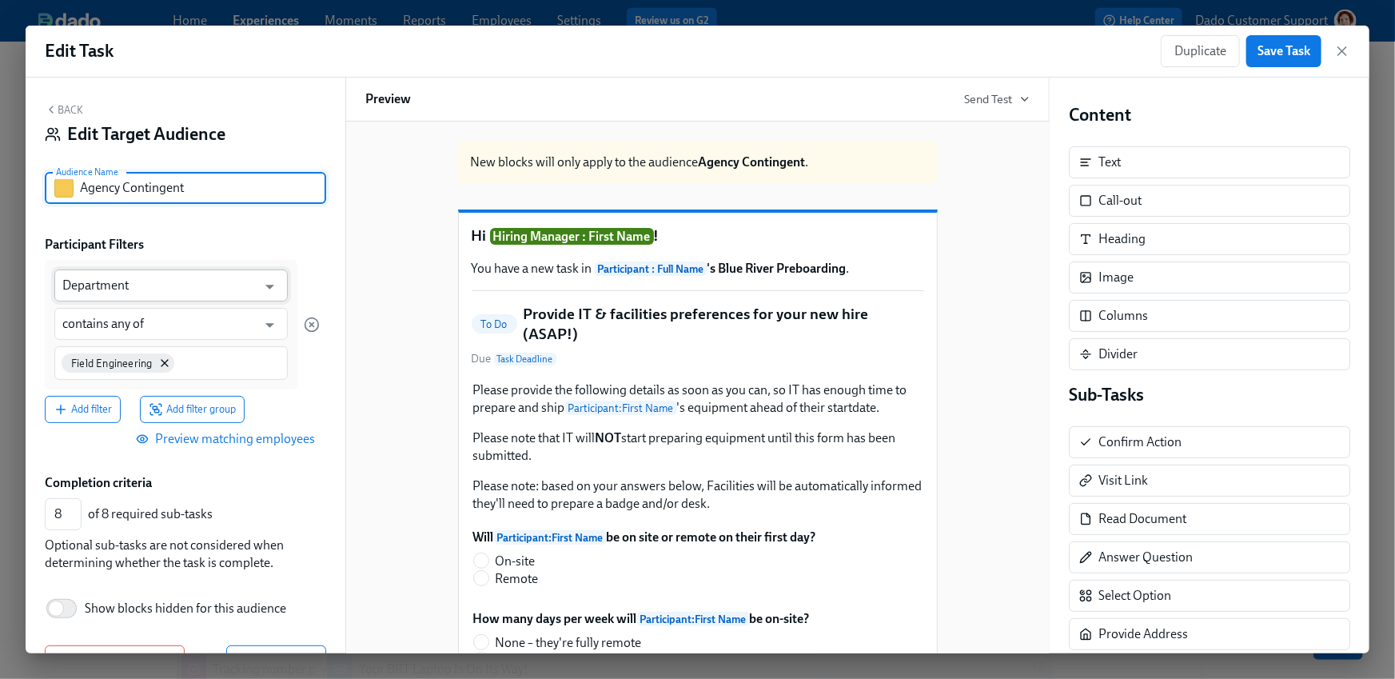
type input "Agency Contingent"
click at [138, 296] on input "Department" at bounding box center [159, 285] width 194 height 32
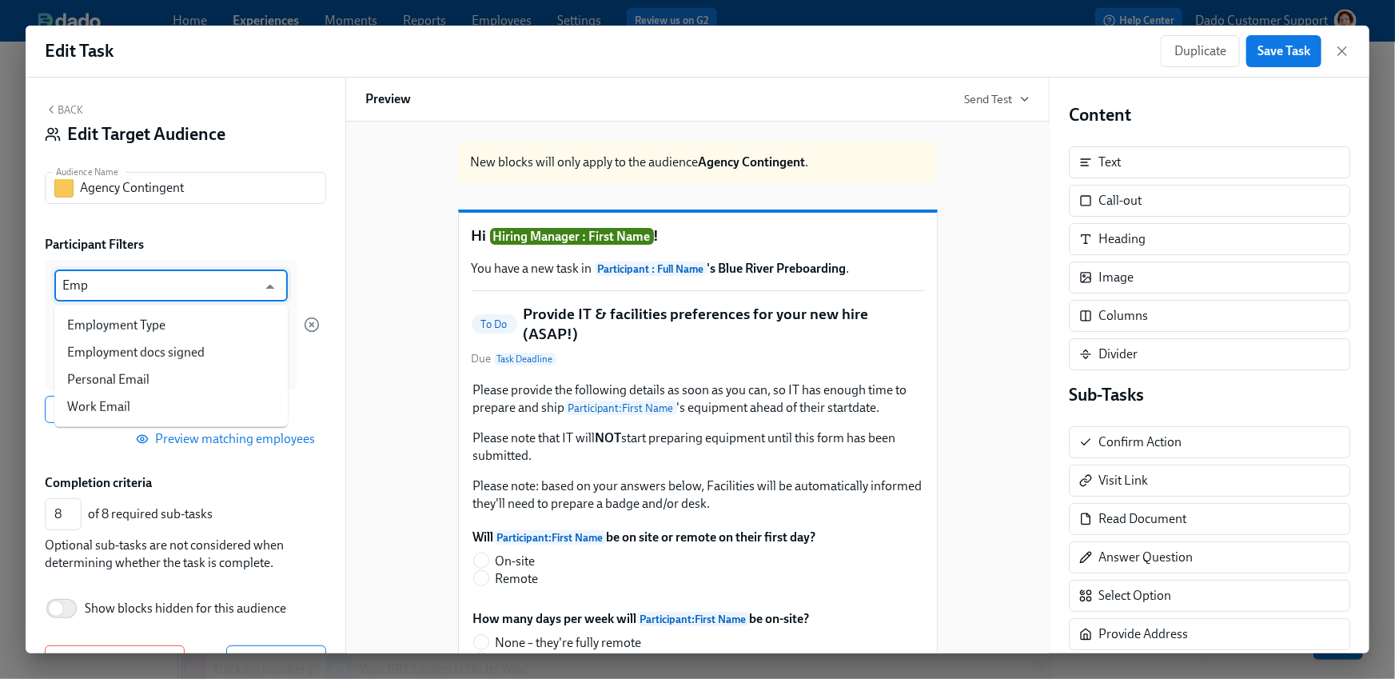
type input "Empl"
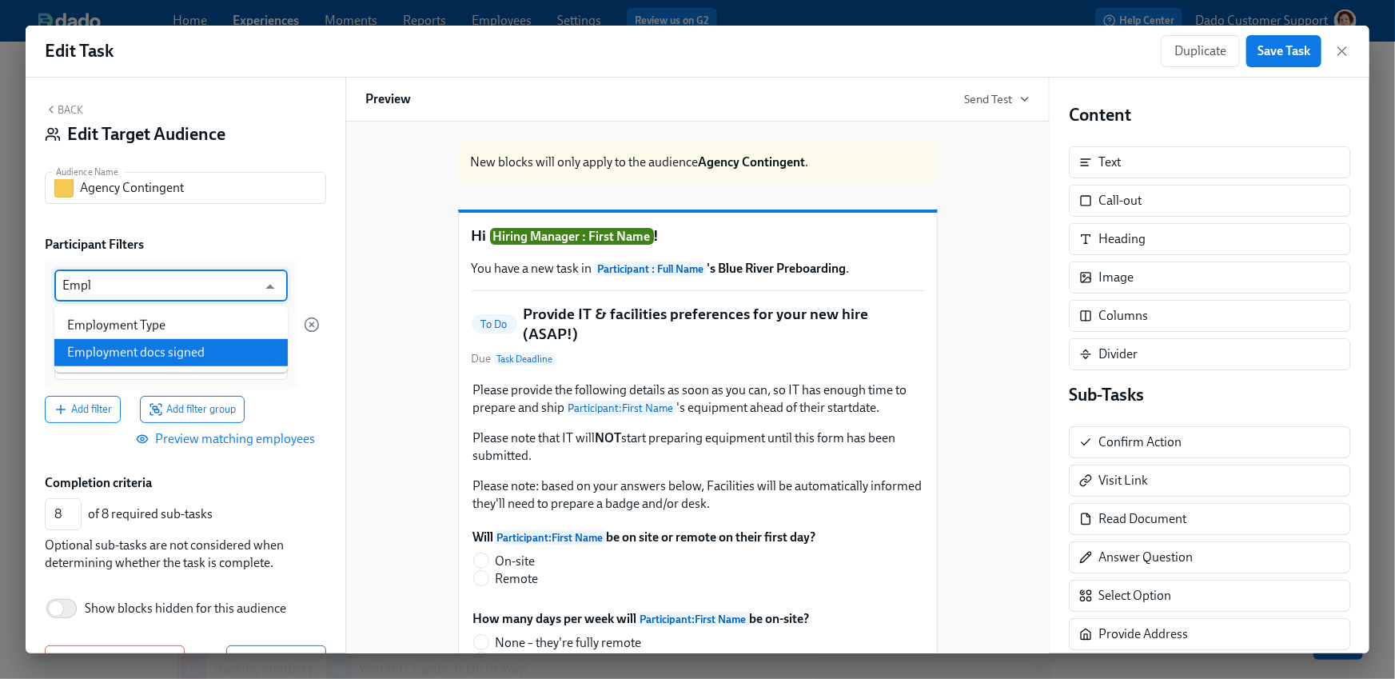
drag, startPoint x: 144, startPoint y: 340, endPoint x: 140, endPoint y: 321, distance: 19.6
click at [140, 321] on ul "Employment Type Employment docs signed" at bounding box center [171, 338] width 234 height 67
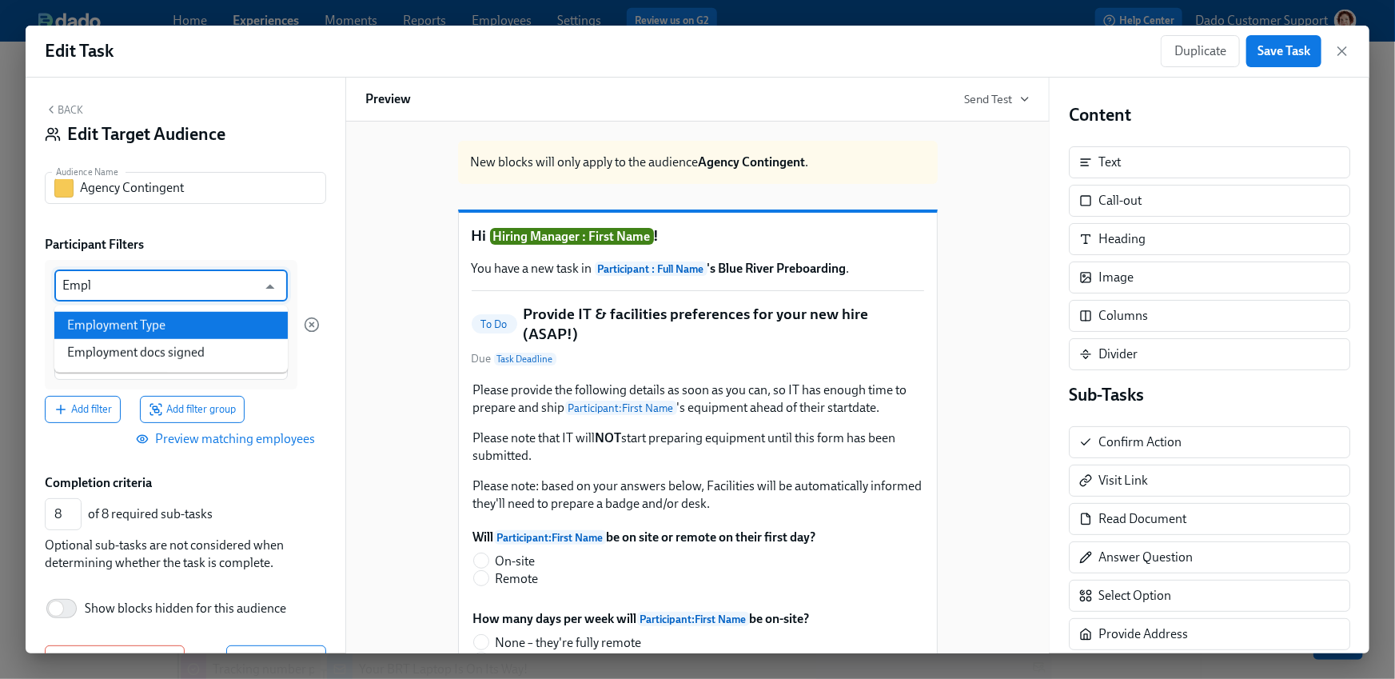
click at [139, 321] on li "Employment Type" at bounding box center [171, 325] width 234 height 27
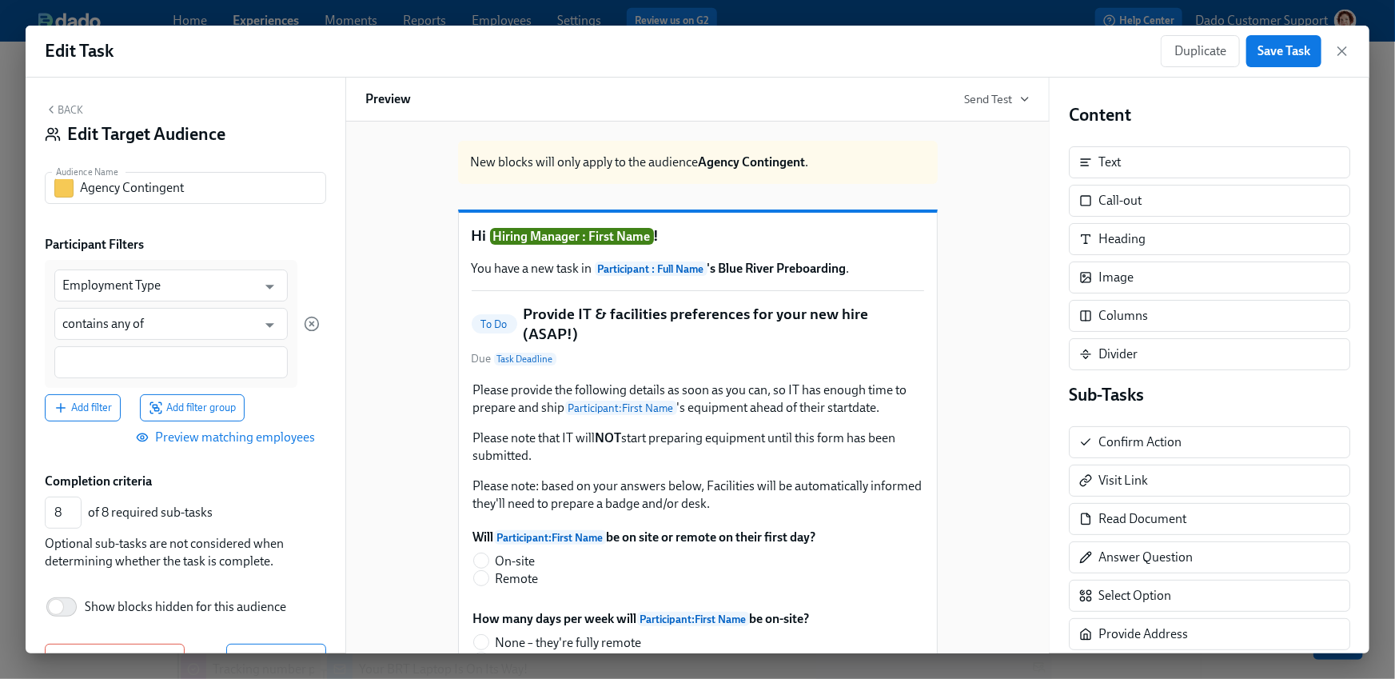
click at [72, 108] on button "Back" at bounding box center [64, 109] width 38 height 13
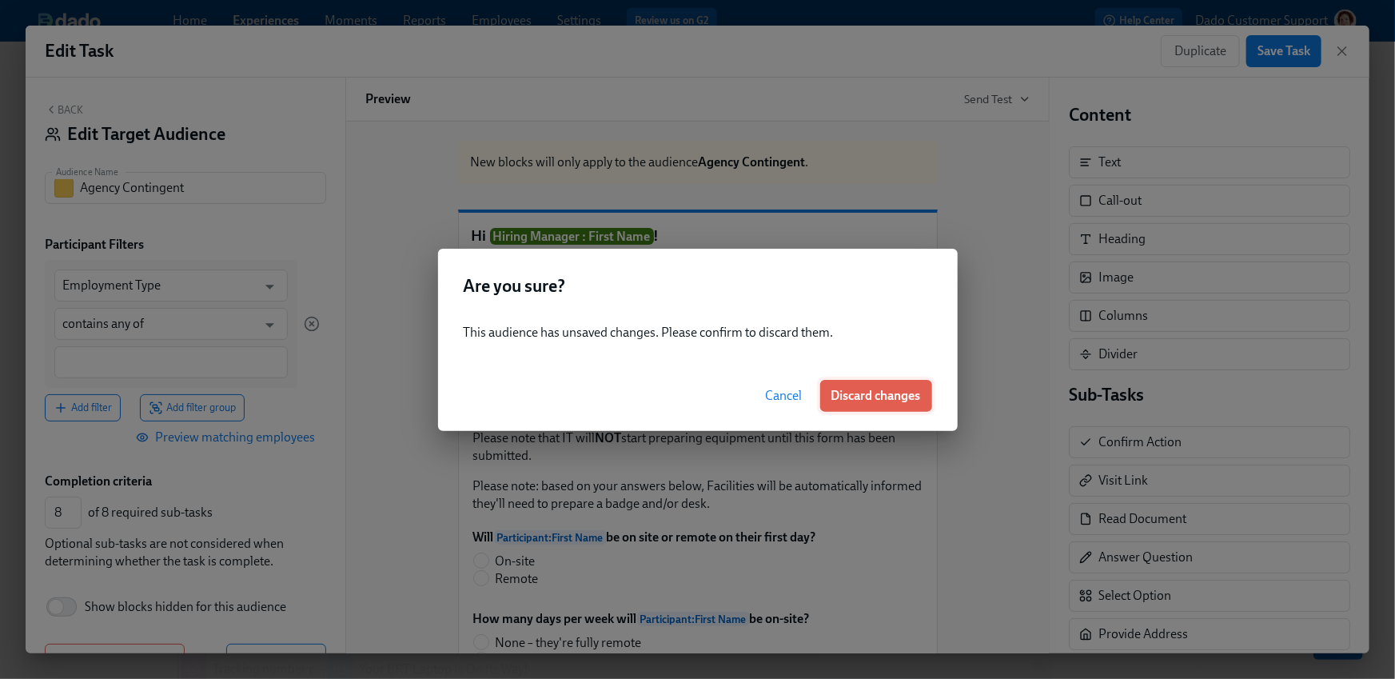
click at [895, 392] on span "Discard changes" at bounding box center [877, 396] width 90 height 16
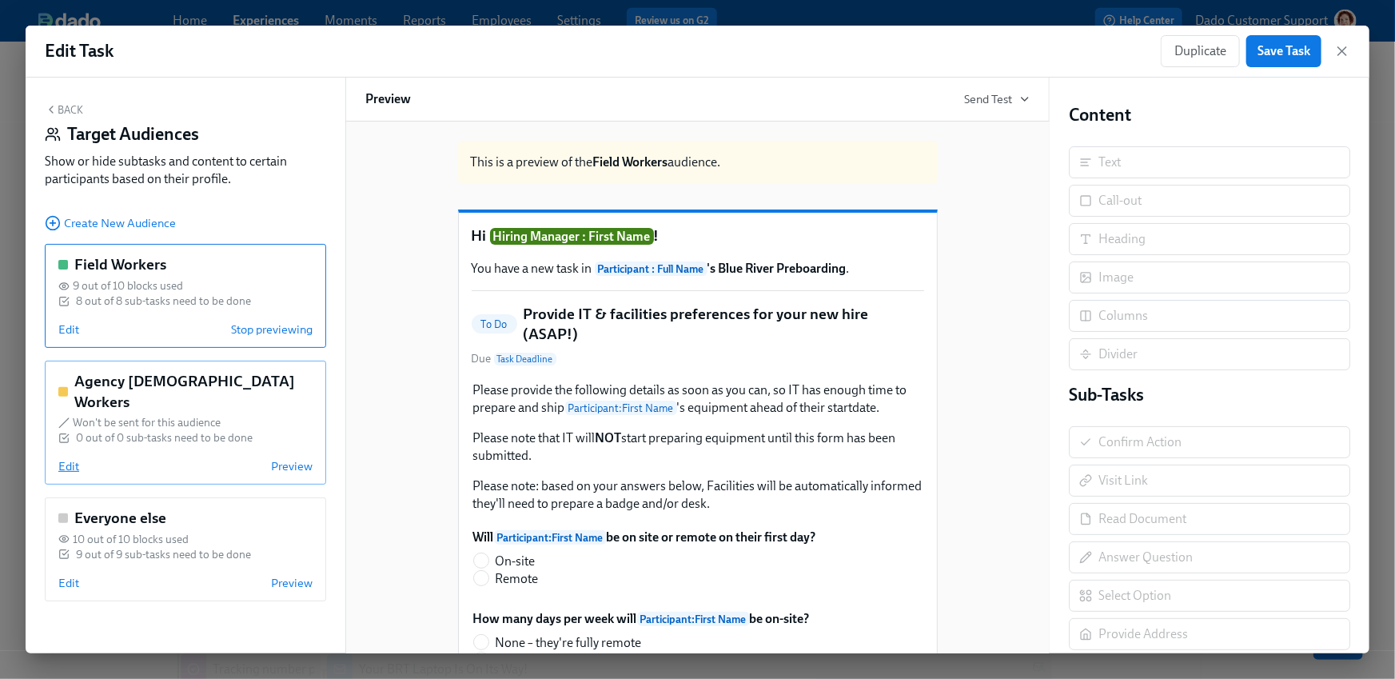
click at [68, 458] on span "Edit" at bounding box center [68, 466] width 21 height 16
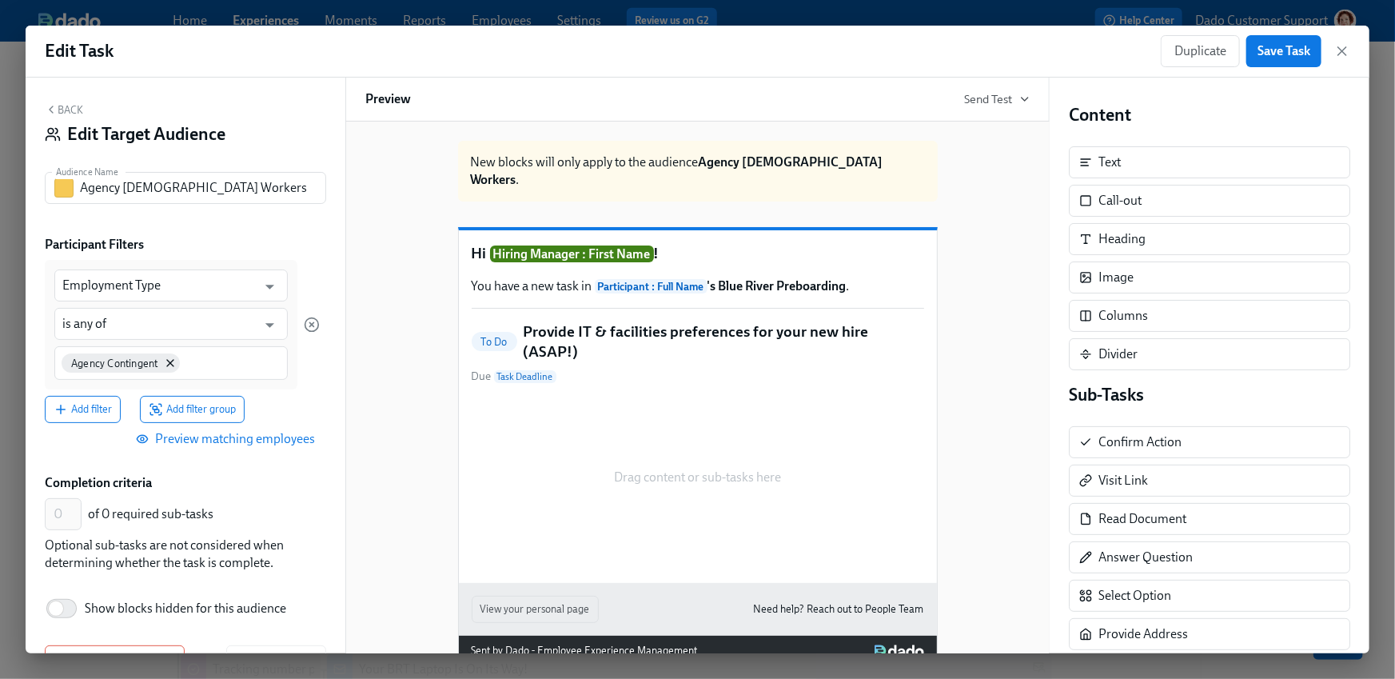
scroll to position [49, 0]
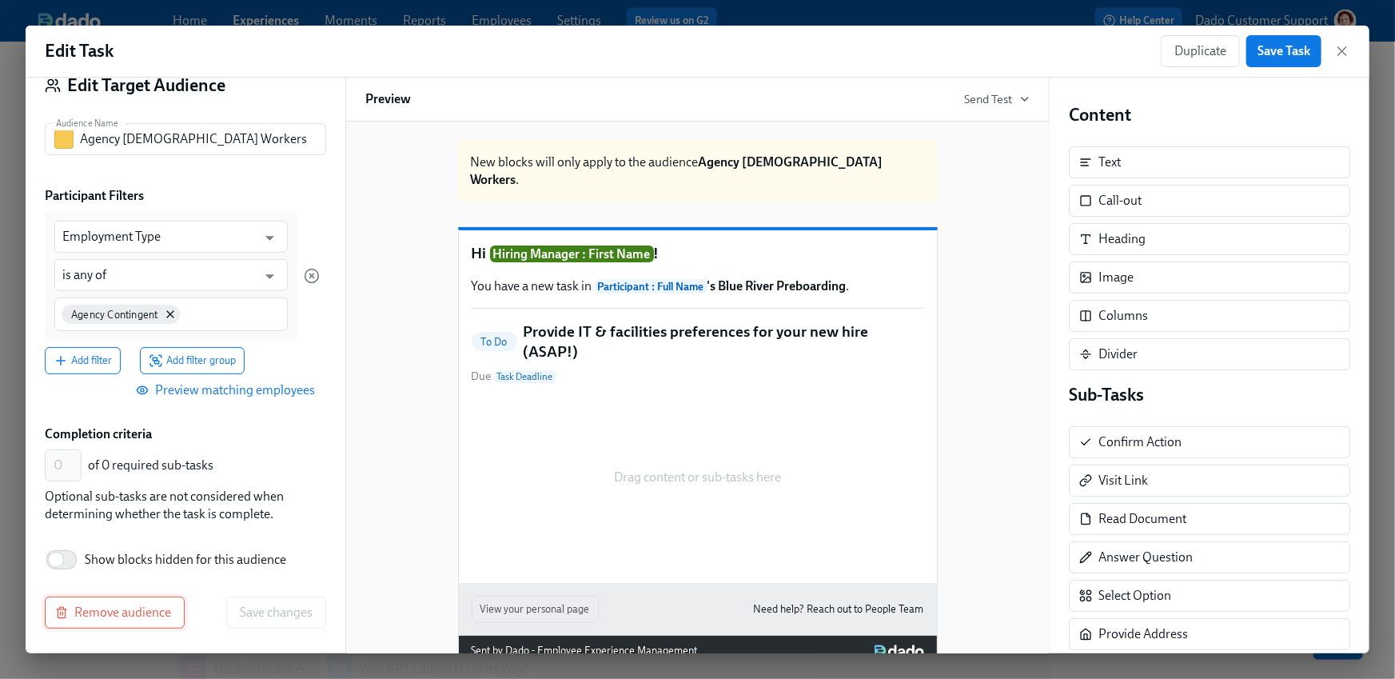
click at [96, 613] on span "Remove audience" at bounding box center [114, 613] width 113 height 16
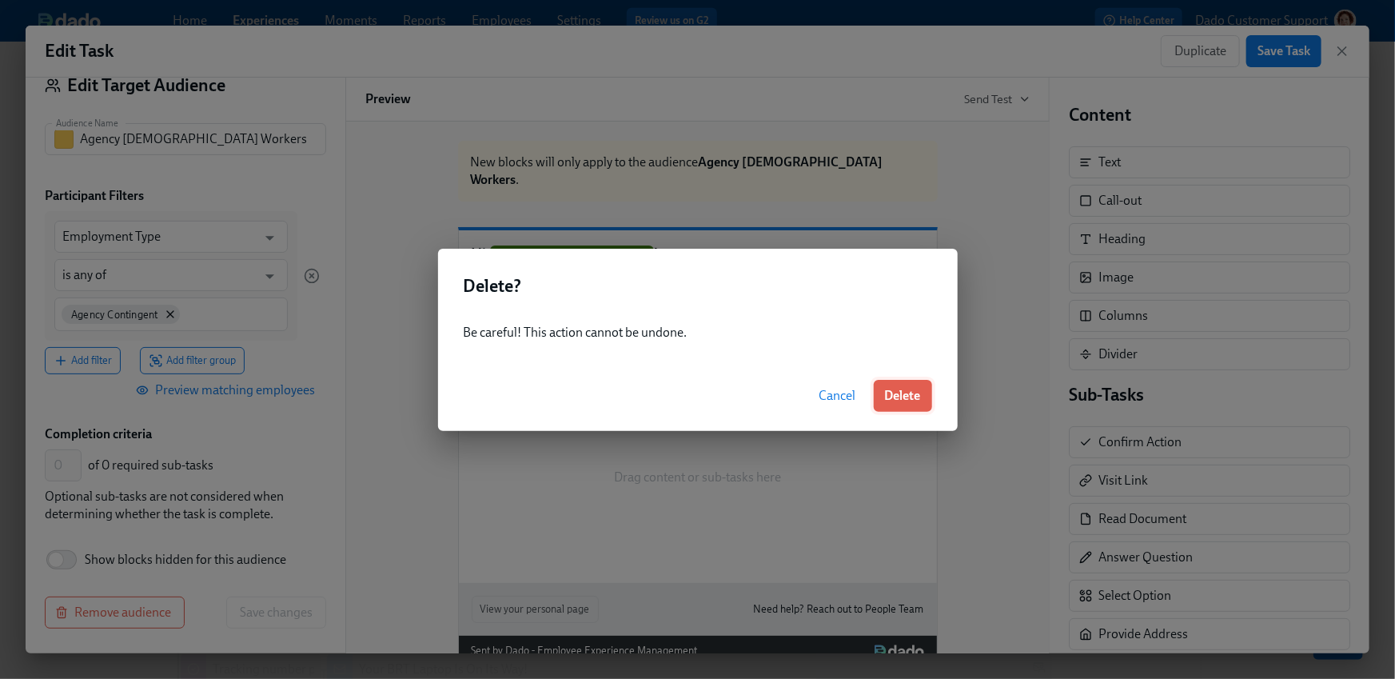
click at [907, 392] on span "Delete" at bounding box center [903, 396] width 36 height 16
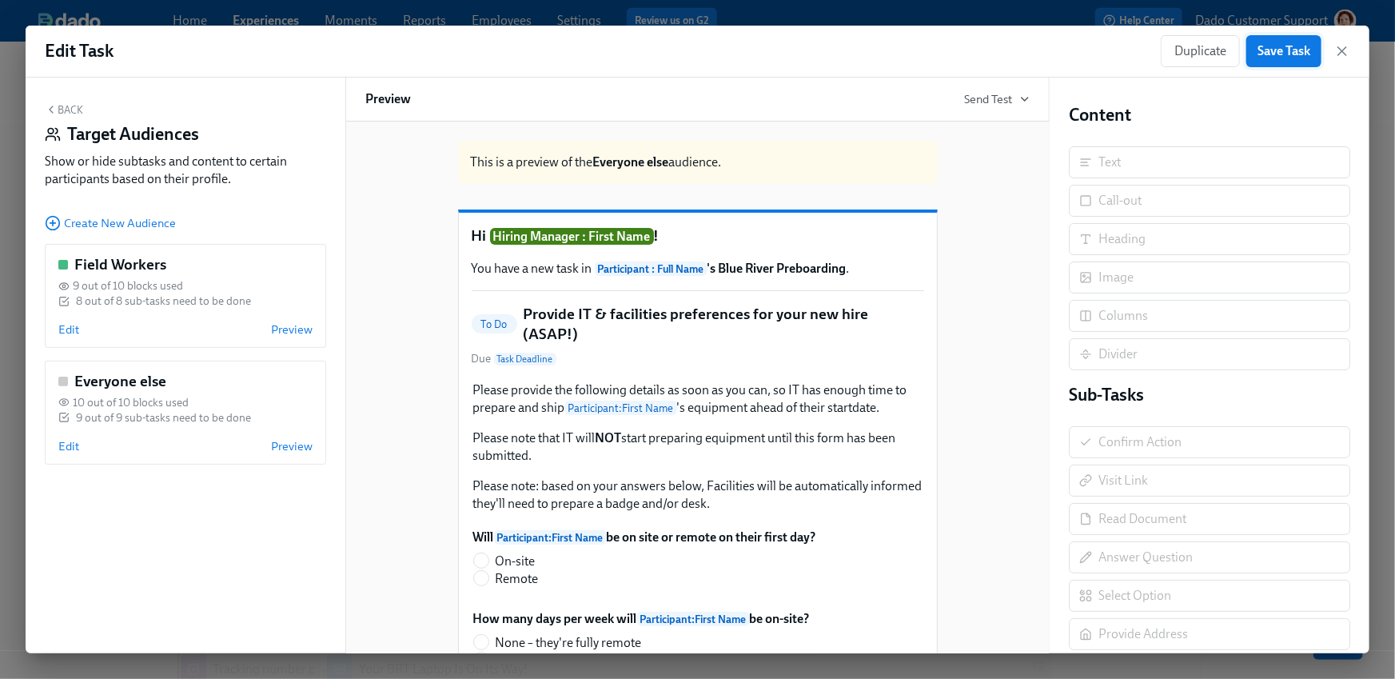
click at [1289, 50] on span "Save Task" at bounding box center [1284, 51] width 53 height 16
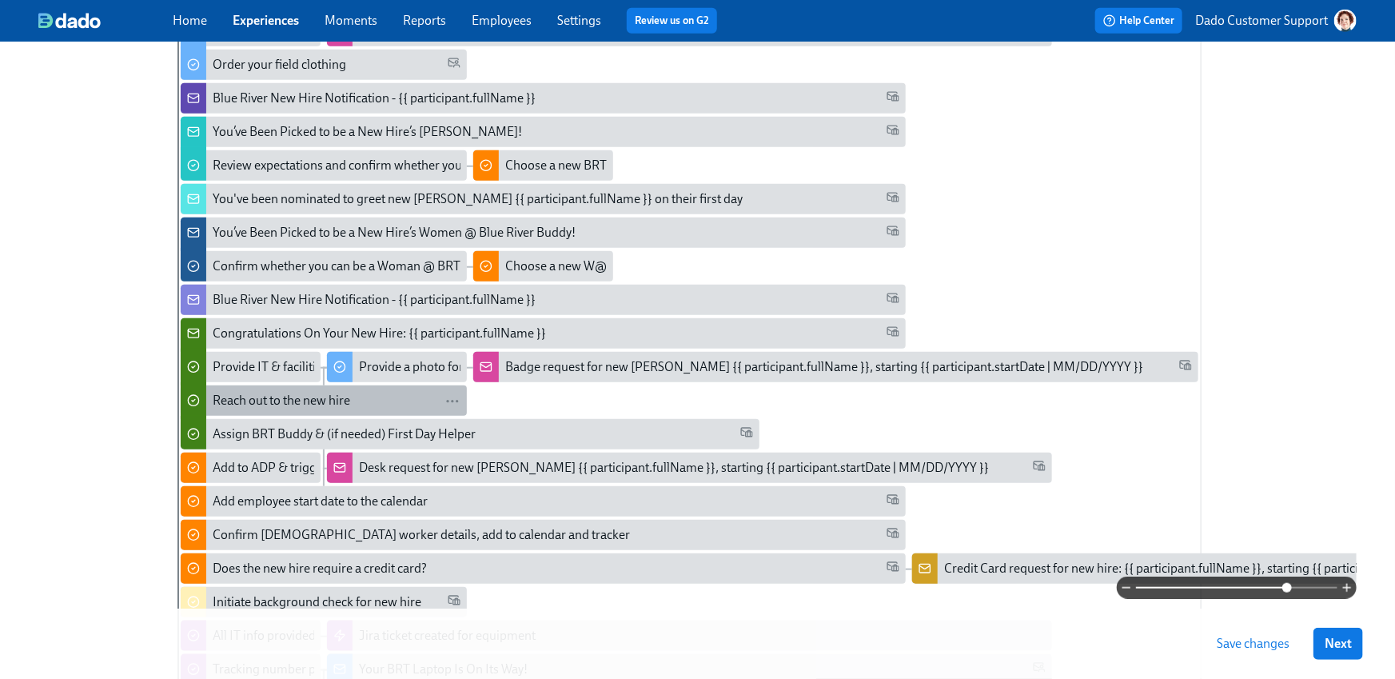
click at [259, 408] on div "Reach out to the new hire" at bounding box center [282, 401] width 138 height 18
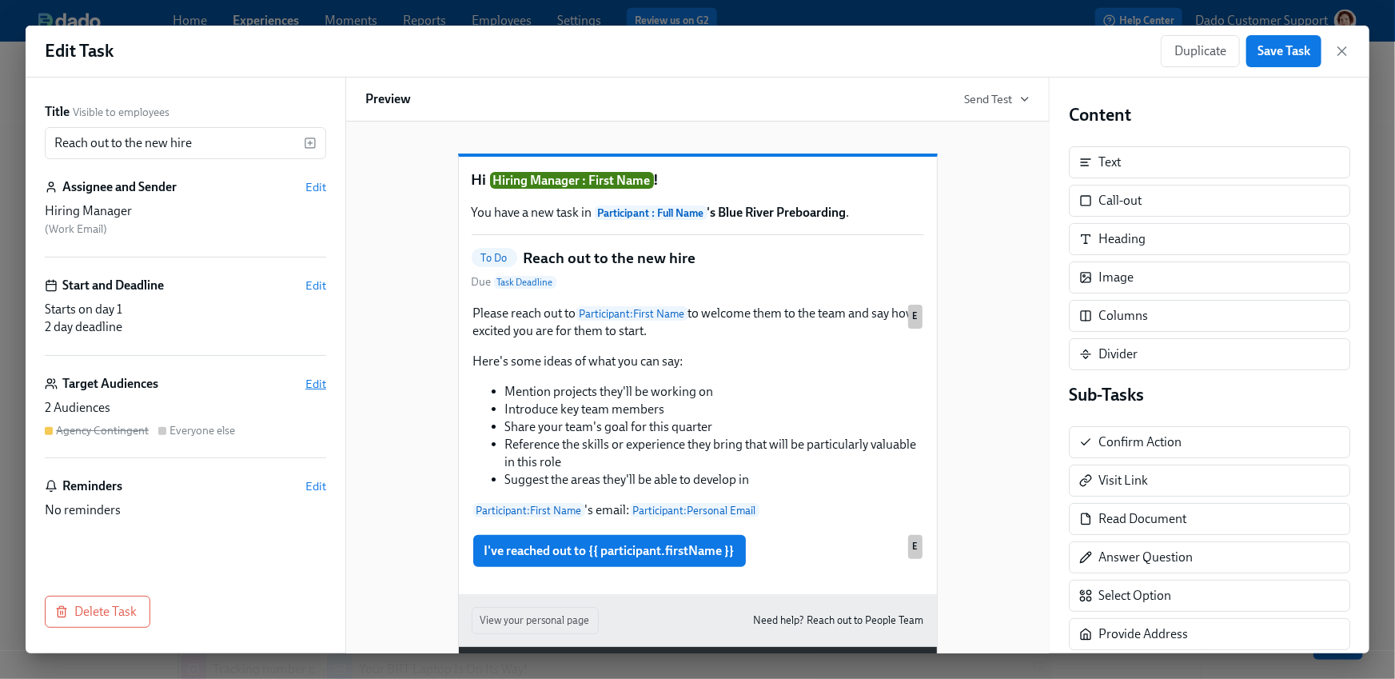
click at [317, 385] on span "Edit" at bounding box center [315, 384] width 21 height 16
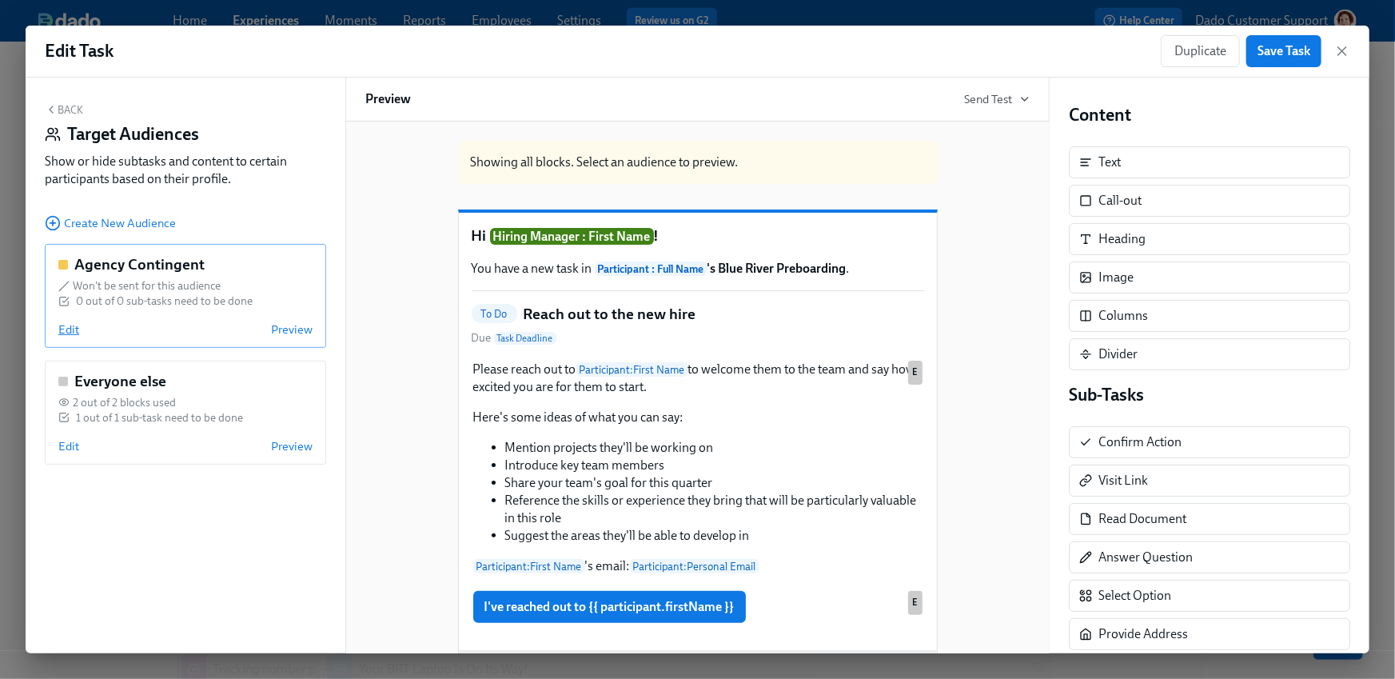
click at [65, 332] on span "Edit" at bounding box center [68, 329] width 21 height 16
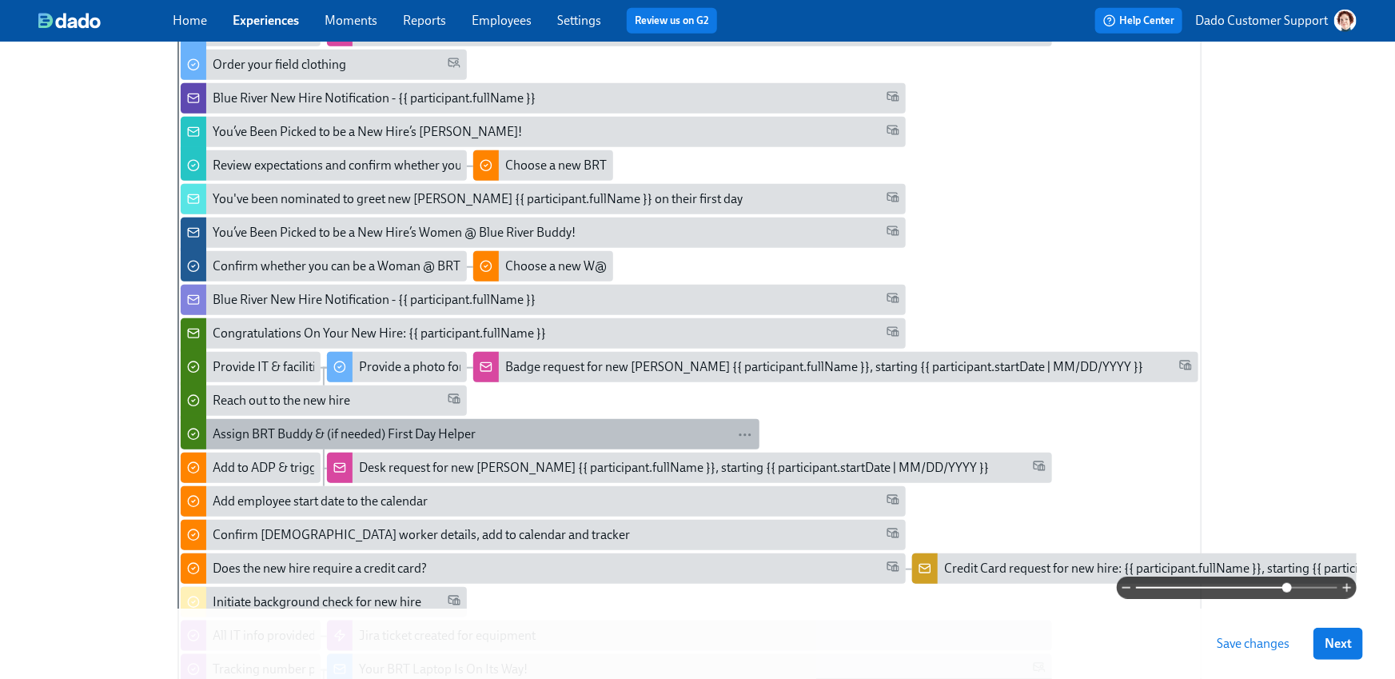
click at [253, 433] on div "Assign BRT Buddy & (if needed) First Day Helper" at bounding box center [344, 434] width 263 height 18
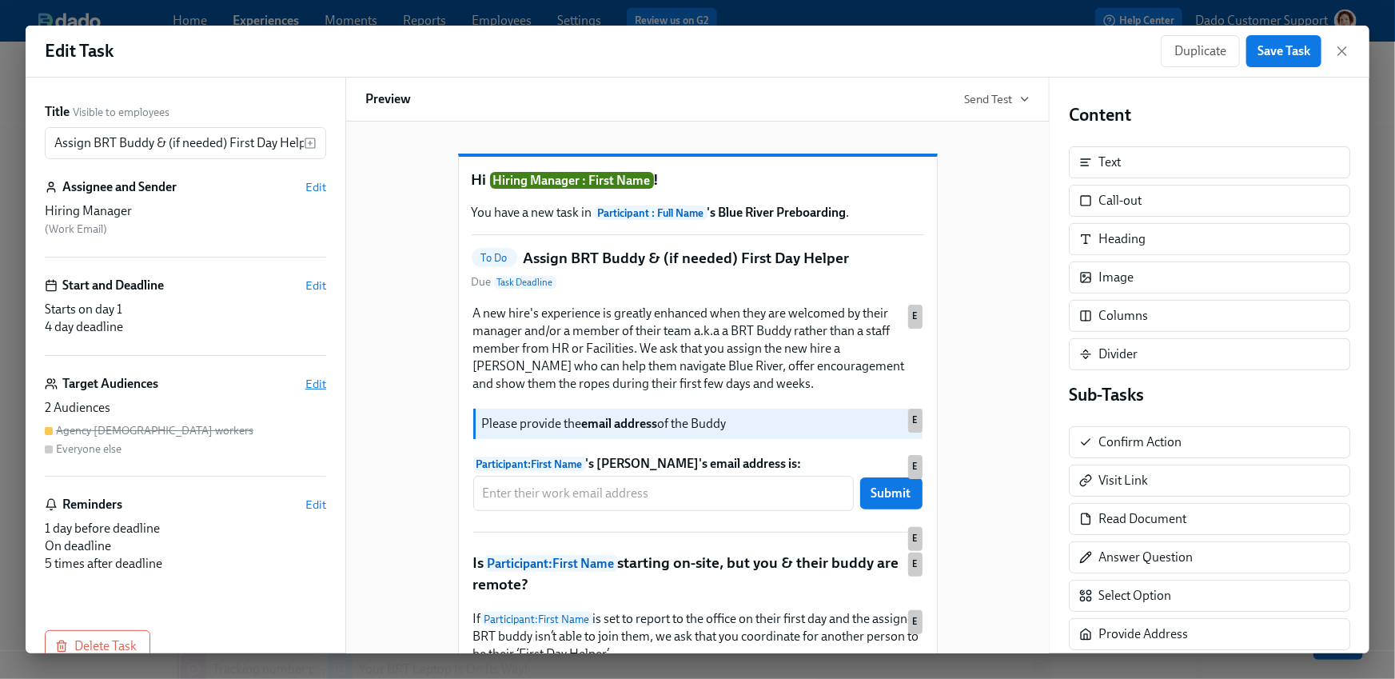
click at [317, 386] on span "Edit" at bounding box center [315, 384] width 21 height 16
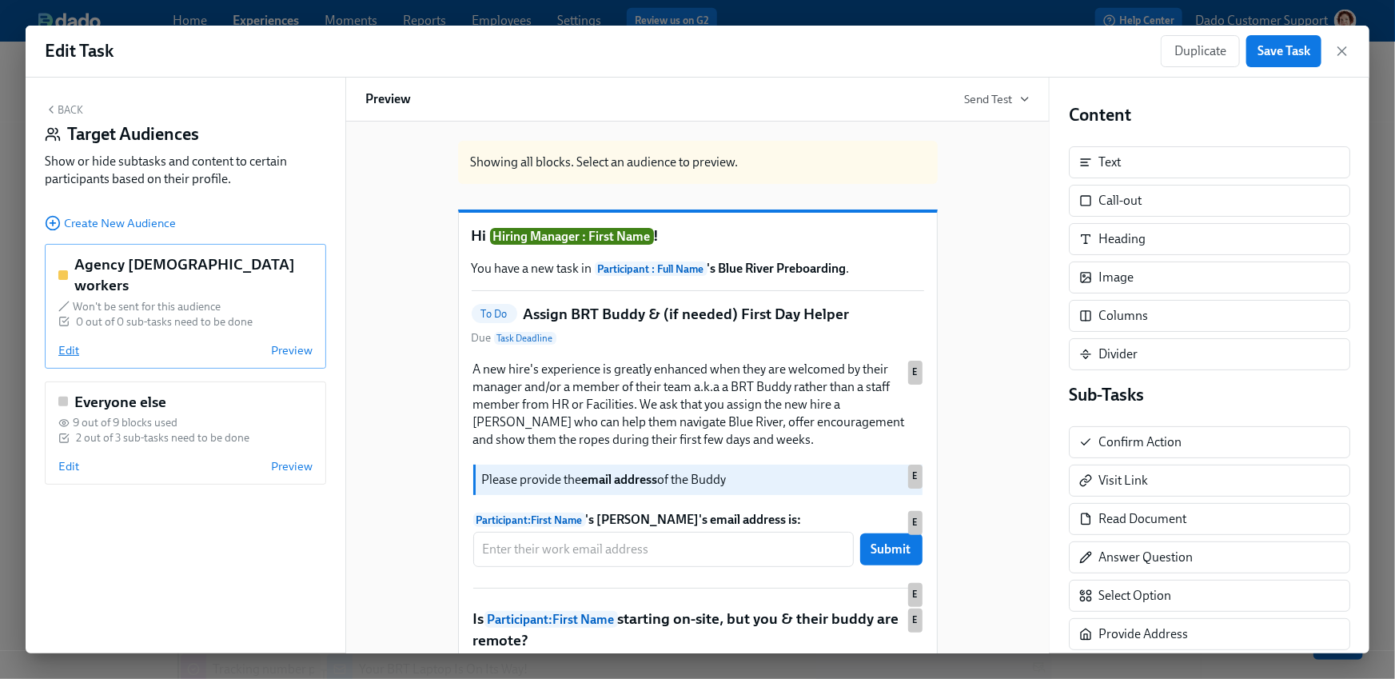
click at [67, 342] on span "Edit" at bounding box center [68, 350] width 21 height 16
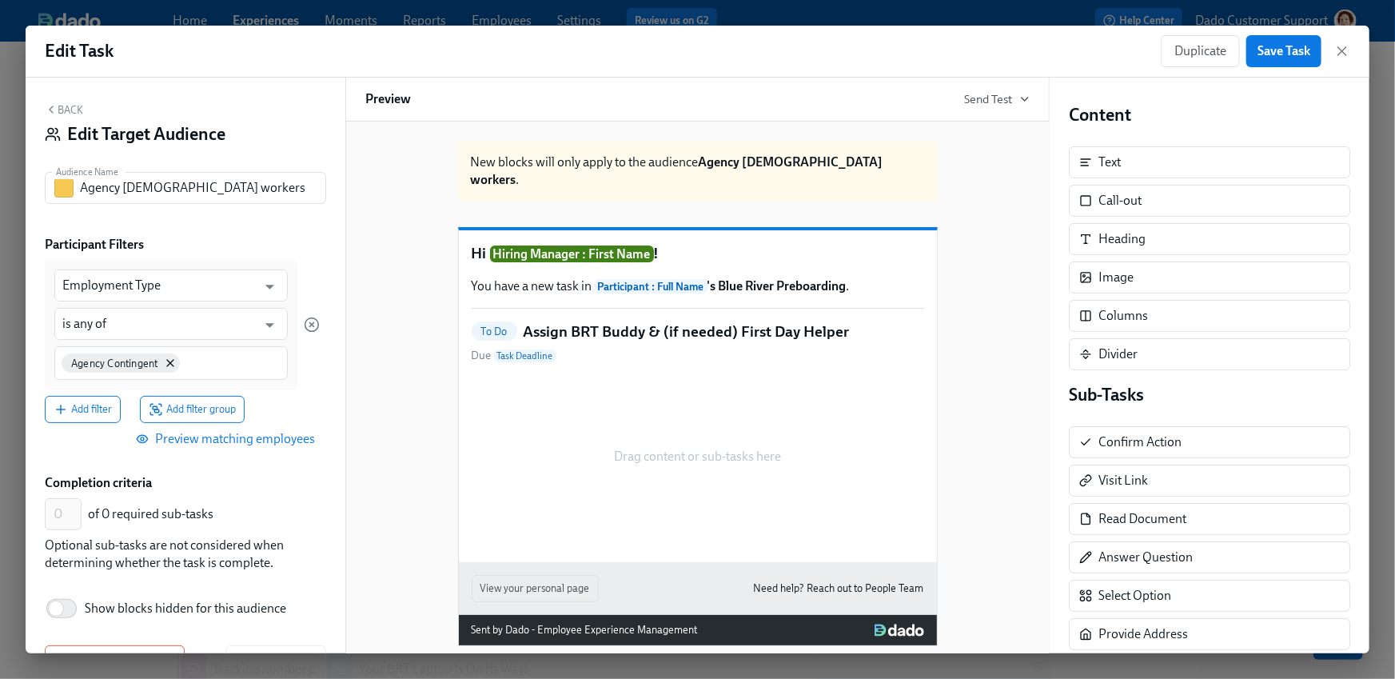
click at [27, 333] on div "Back Edit Target Audience Audience Name Agency Contingent workers Audience Name…" at bounding box center [186, 366] width 320 height 576
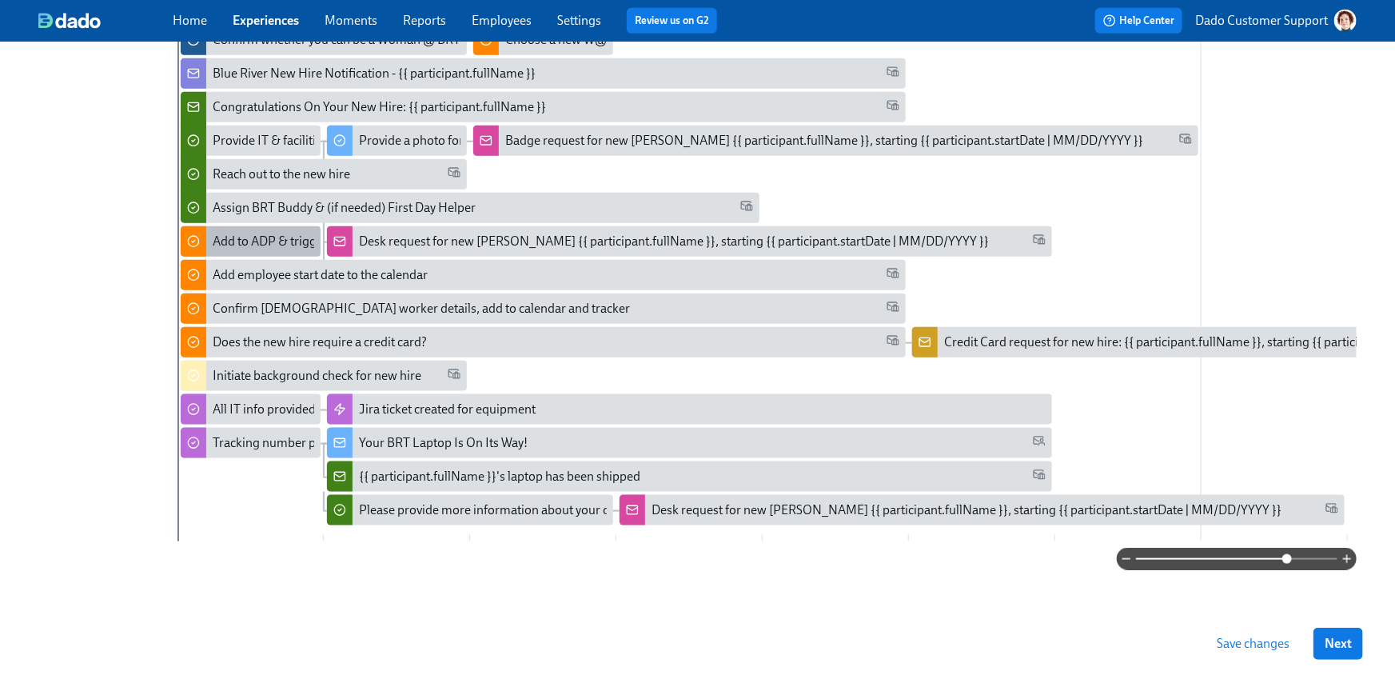
scroll to position [777, 0]
click at [223, 226] on div "Add to ADP & trigger registration" at bounding box center [251, 241] width 140 height 30
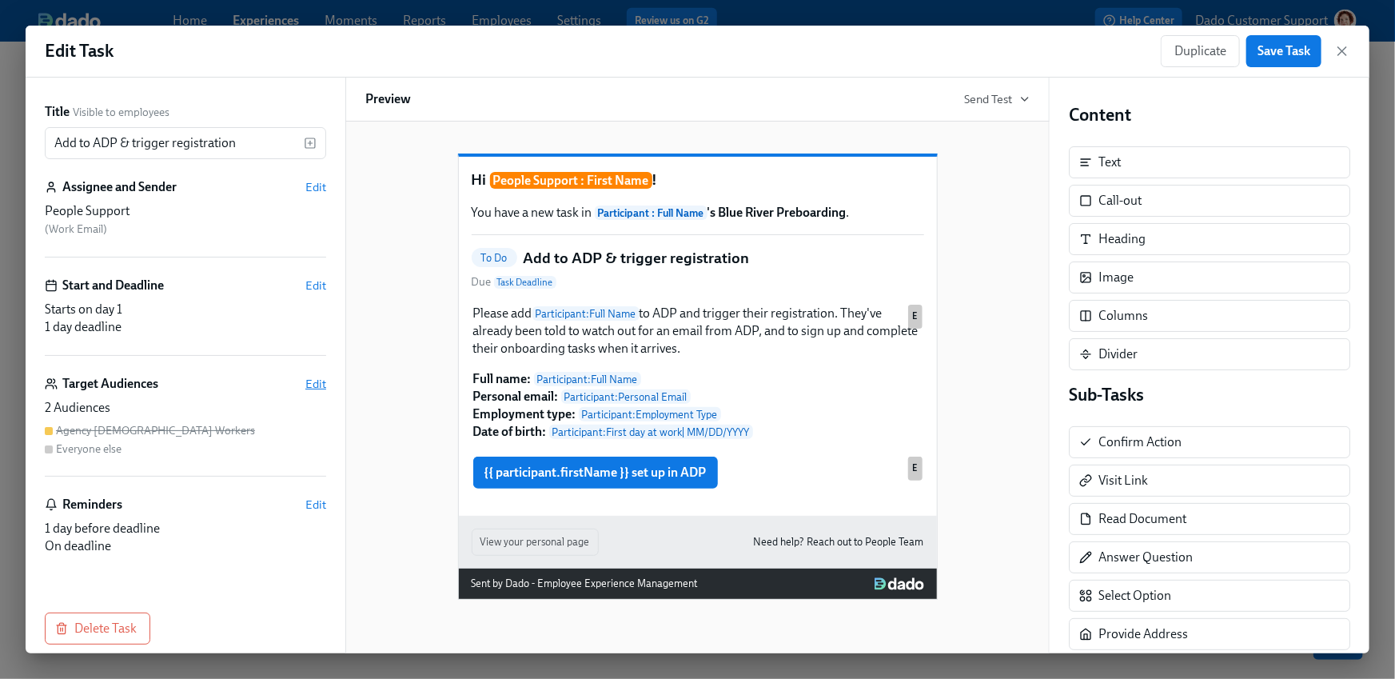
click at [313, 385] on span "Edit" at bounding box center [315, 384] width 21 height 16
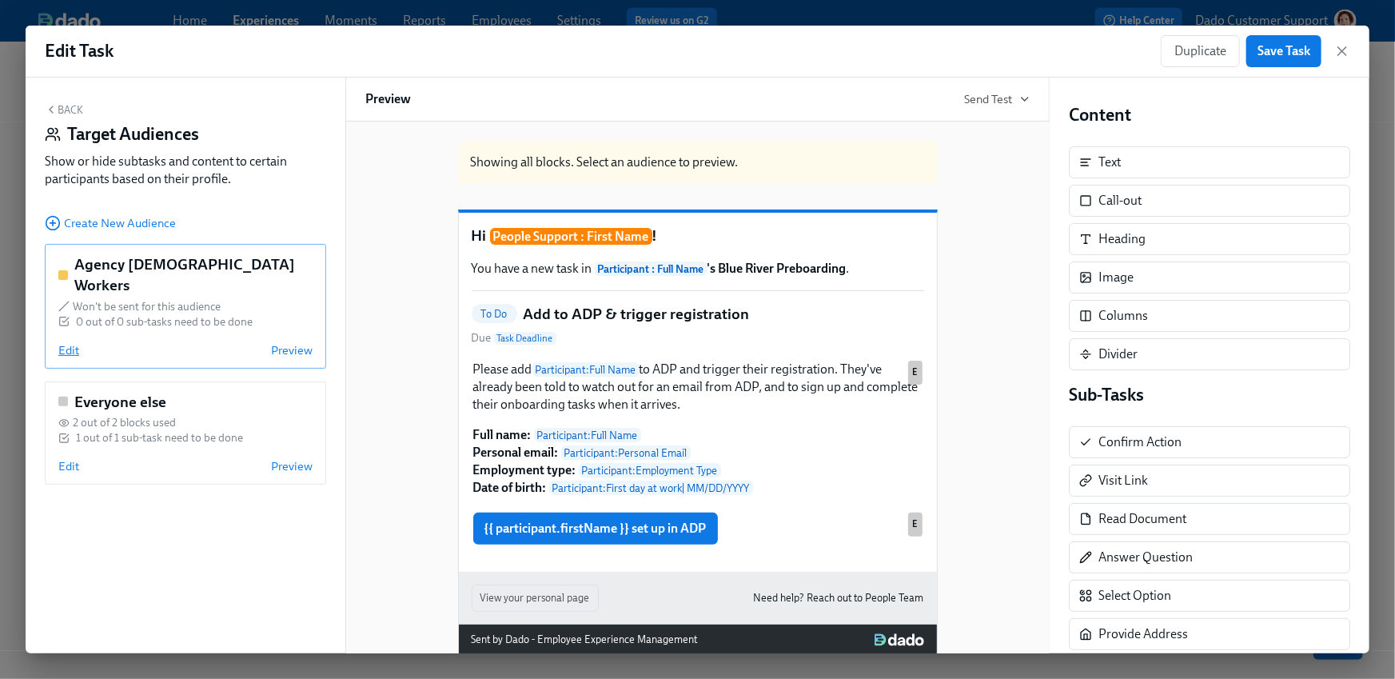
click at [68, 342] on span "Edit" at bounding box center [68, 350] width 21 height 16
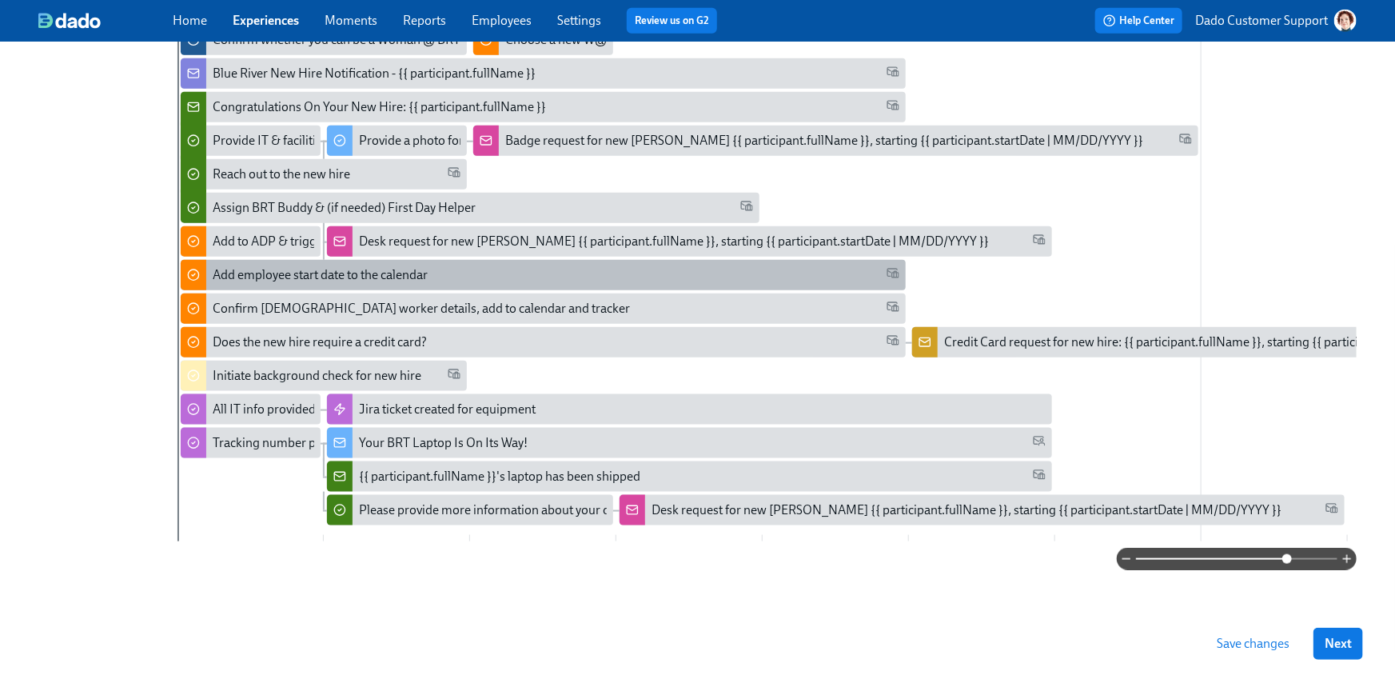
click at [255, 280] on div "Add employee start date to the calendar" at bounding box center [543, 275] width 725 height 30
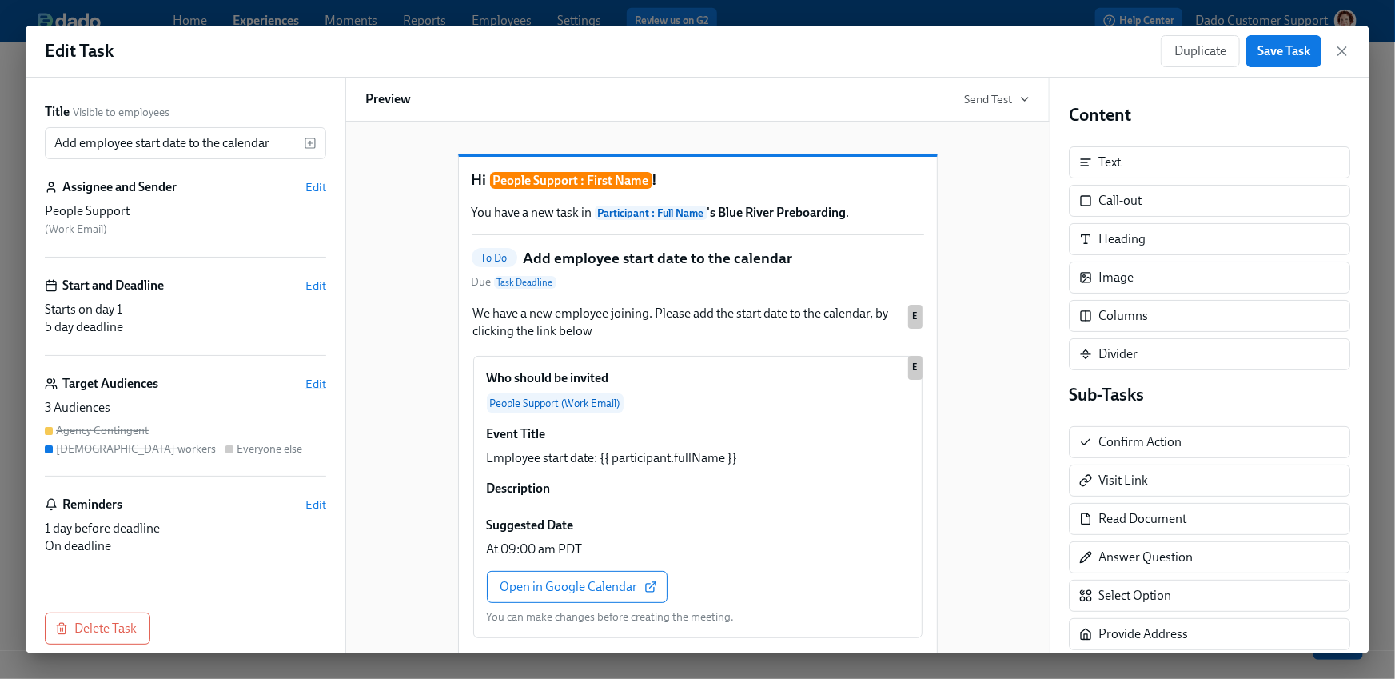
click at [319, 383] on span "Edit" at bounding box center [315, 384] width 21 height 16
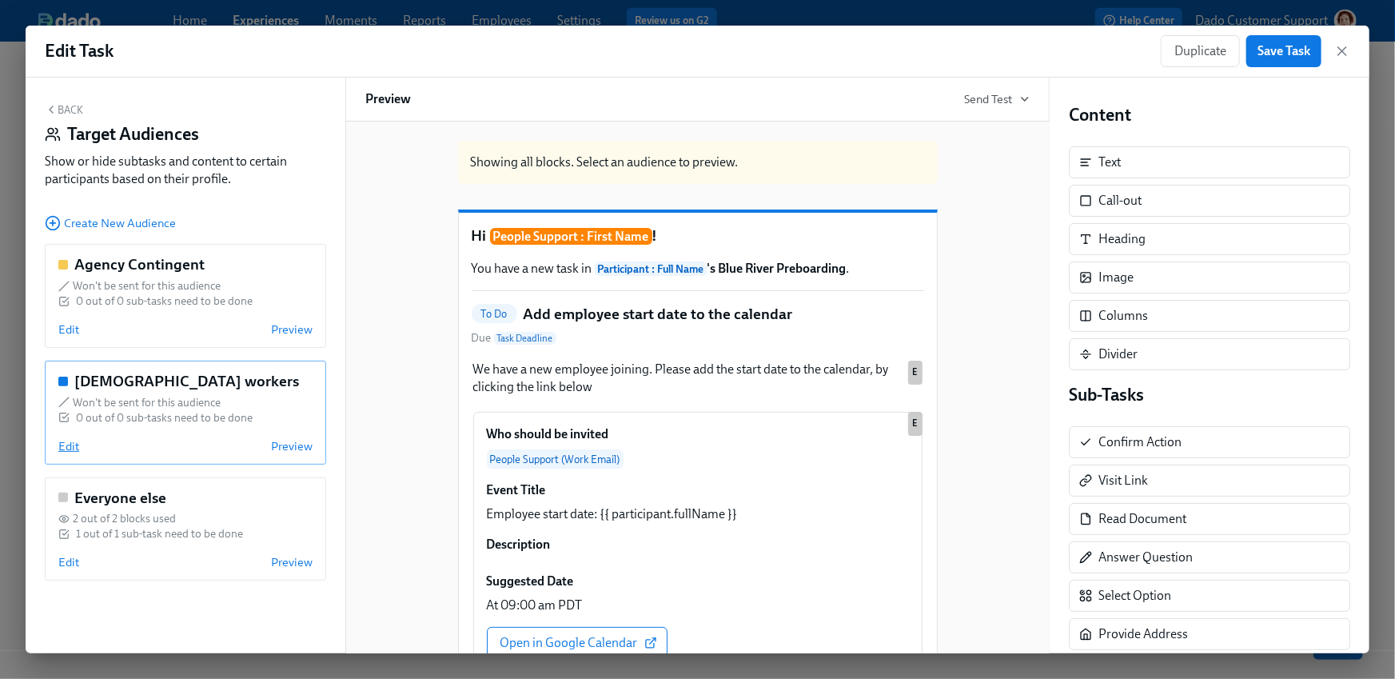
click at [70, 449] on span "Edit" at bounding box center [68, 446] width 21 height 16
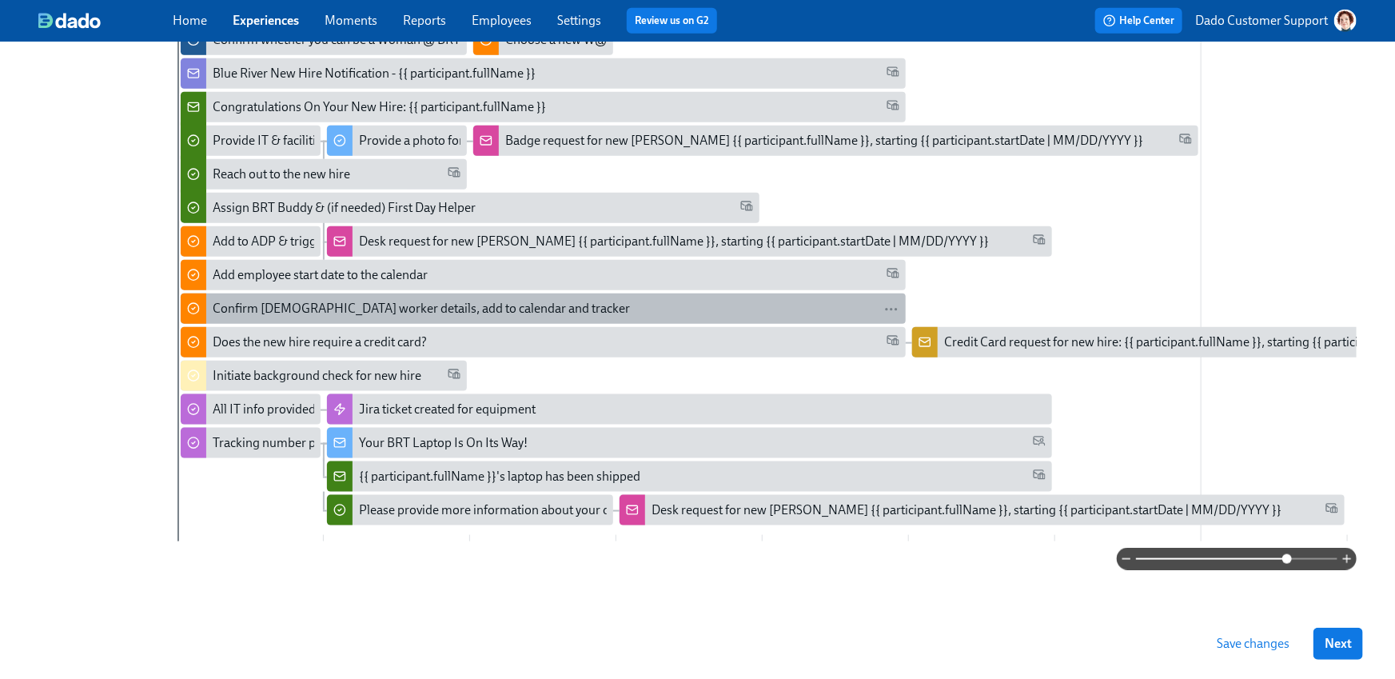
click at [270, 308] on div "Confirm contingent worker details, add to calendar and tracker" at bounding box center [421, 309] width 417 height 18
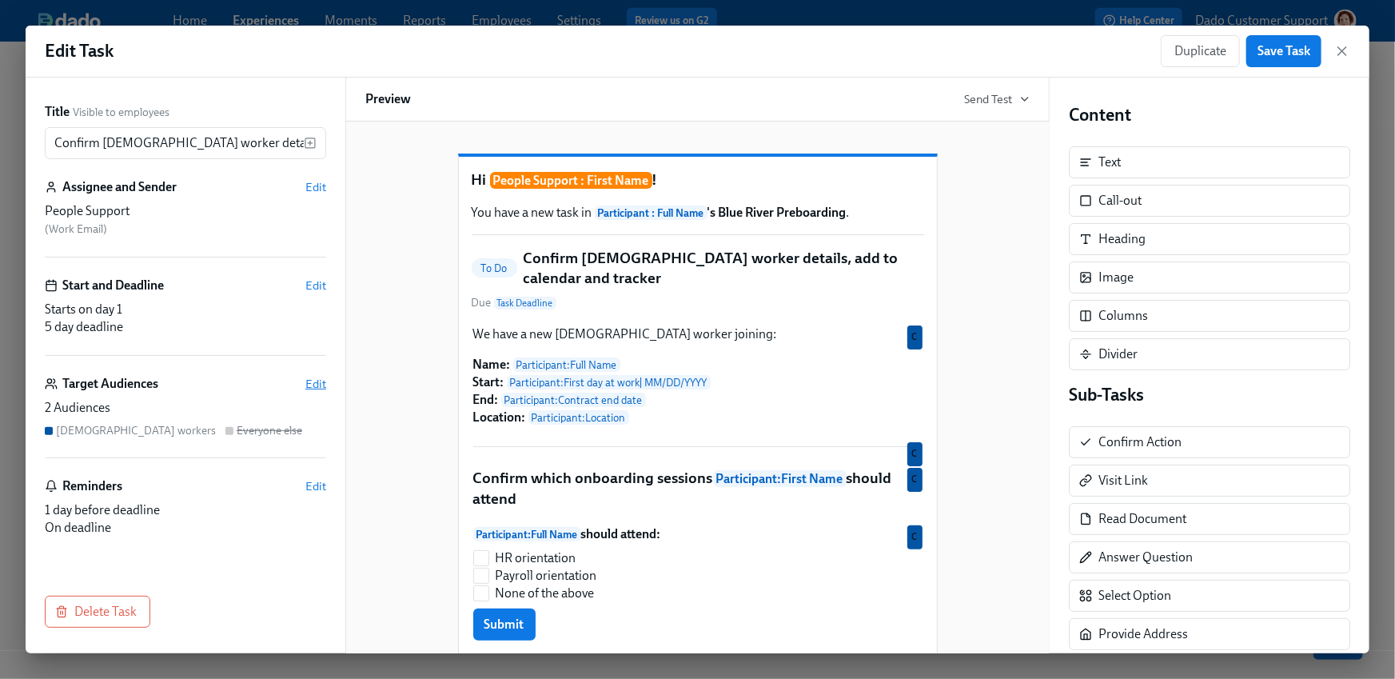
click at [321, 384] on span "Edit" at bounding box center [315, 384] width 21 height 16
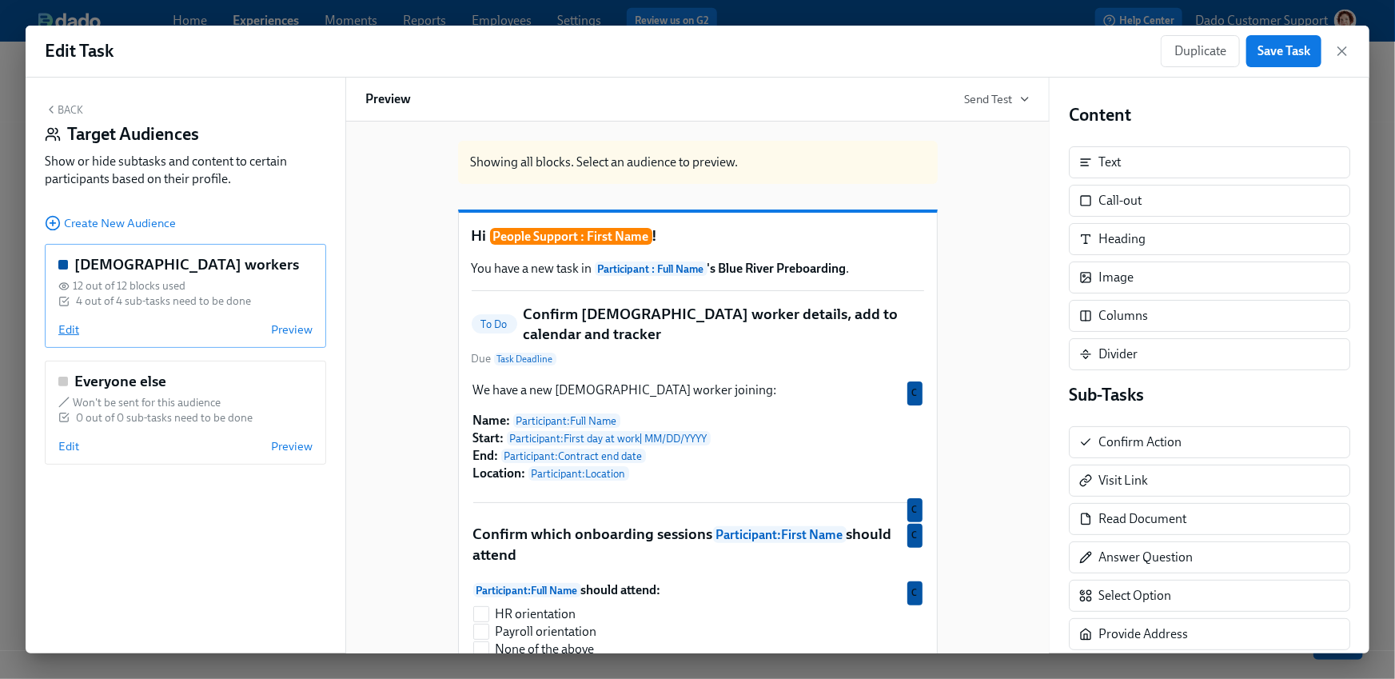
click at [72, 331] on span "Edit" at bounding box center [68, 329] width 21 height 16
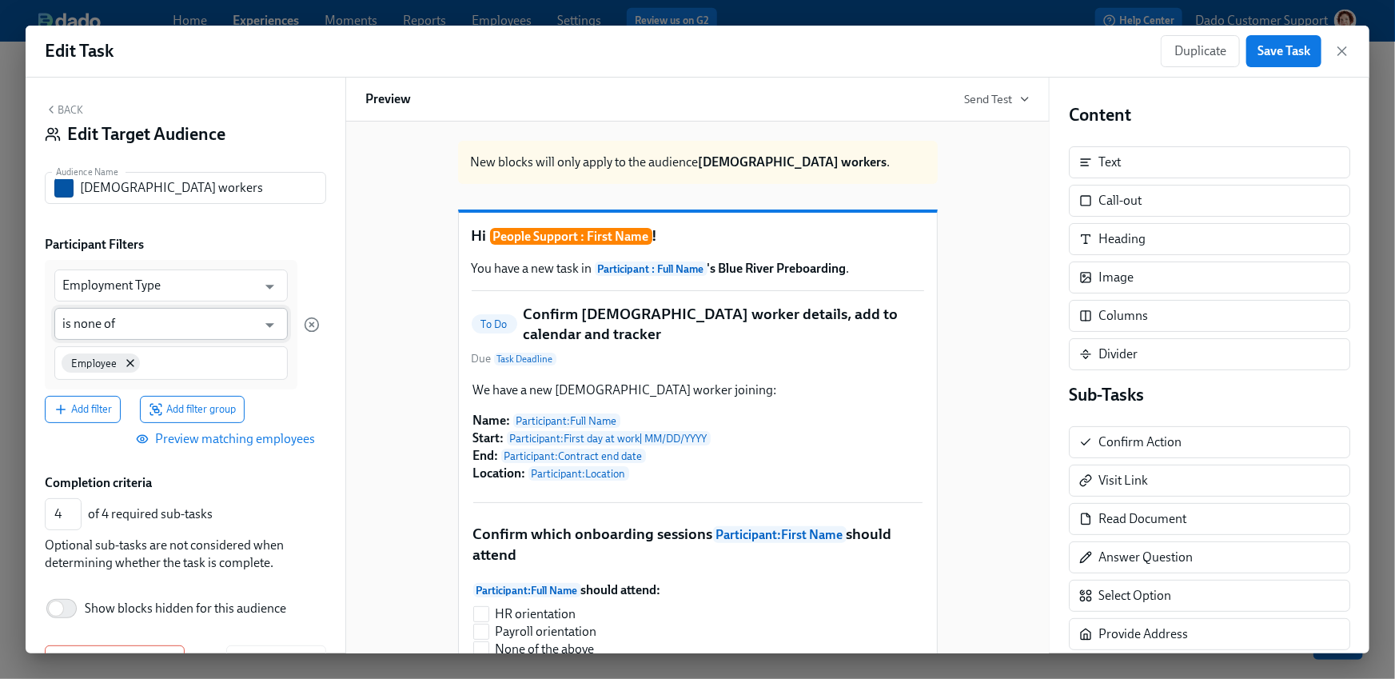
click at [141, 317] on input "is none of" at bounding box center [159, 324] width 194 height 32
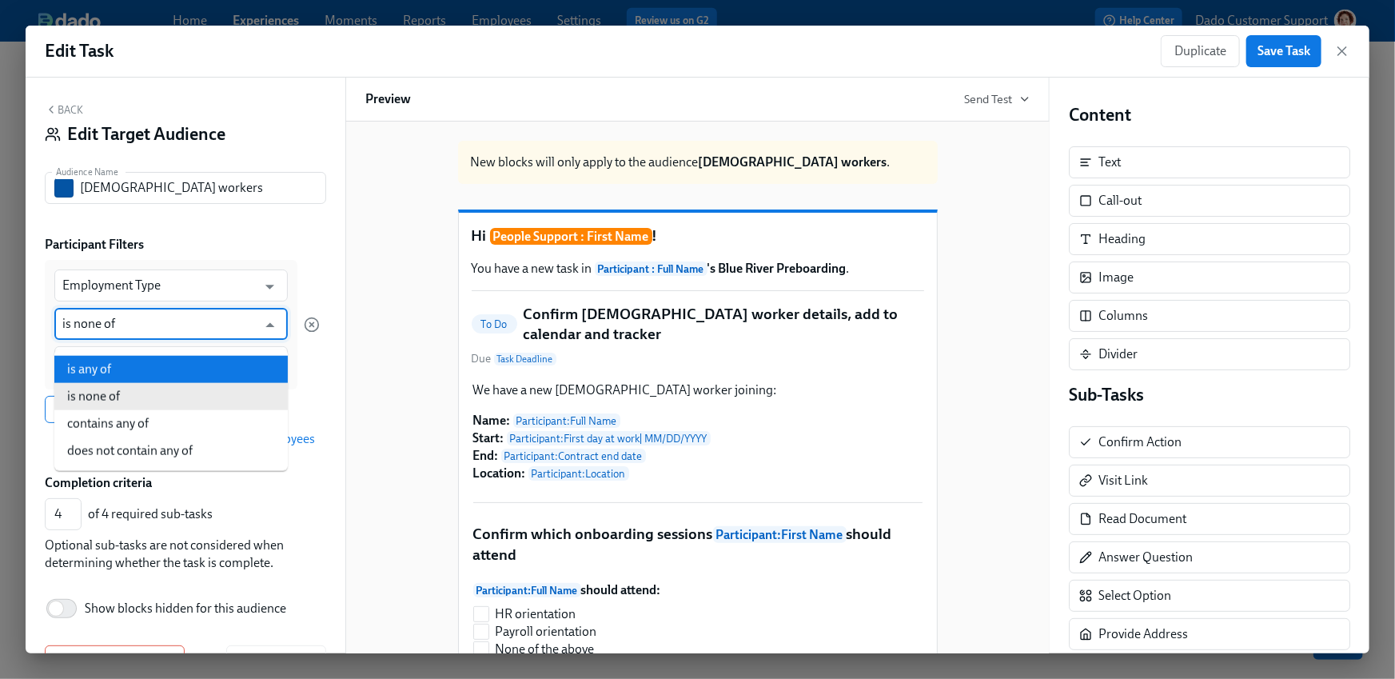
click at [102, 356] on li "is any of" at bounding box center [171, 369] width 234 height 27
type input "is any of"
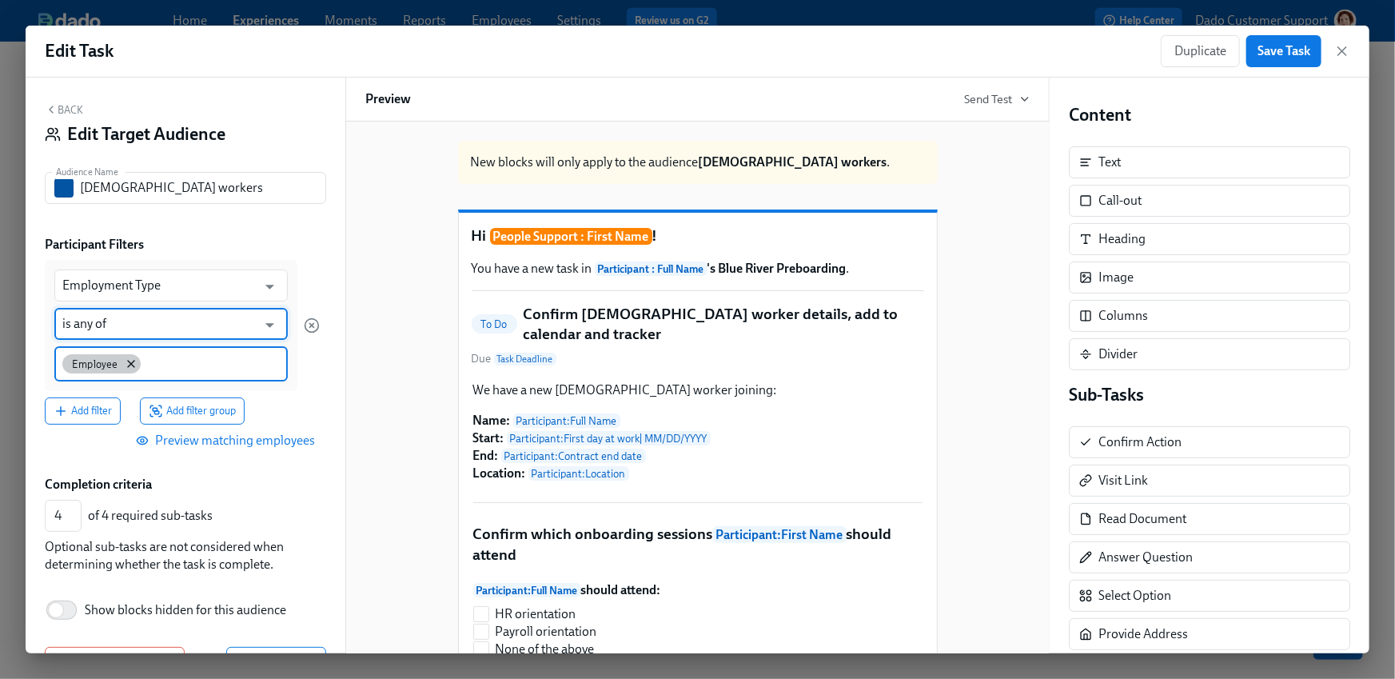
click at [137, 361] on div "Employee" at bounding box center [101, 363] width 78 height 19
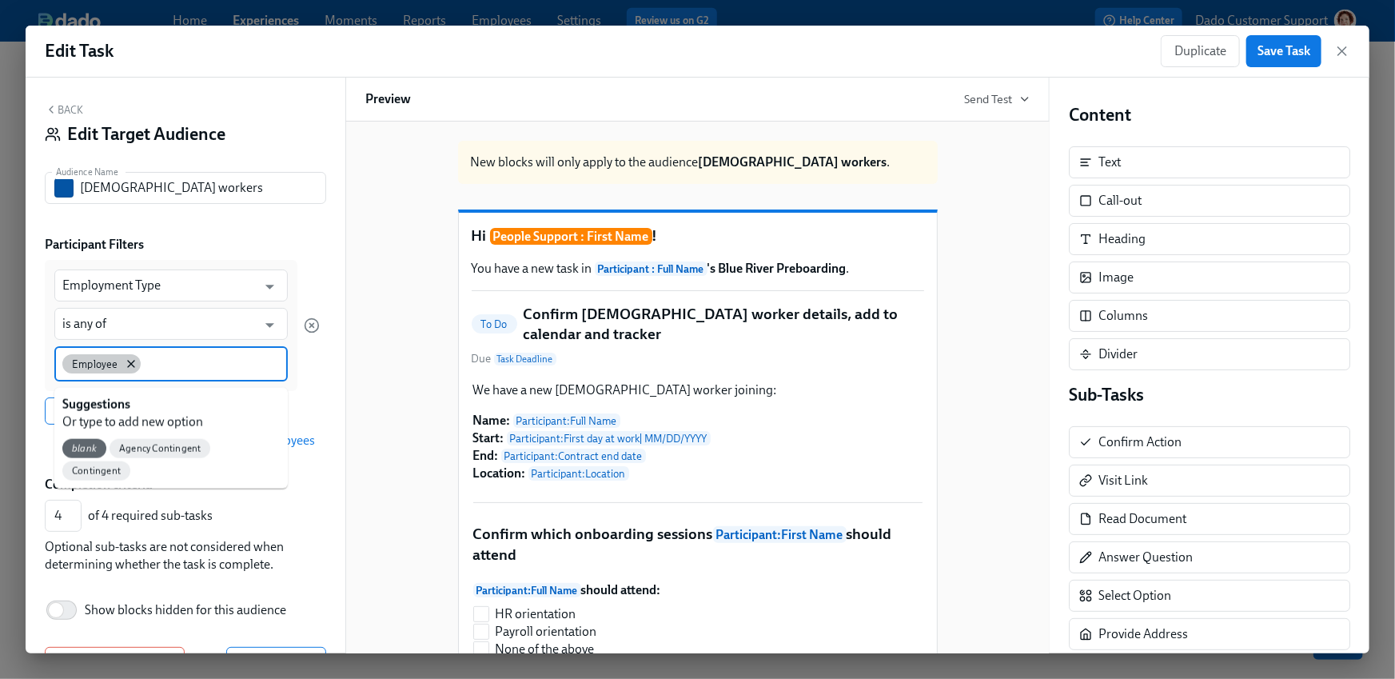
click at [116, 362] on span "Employee" at bounding box center [95, 364] width 66 height 12
click at [183, 446] on span "Agency Contingent" at bounding box center [160, 449] width 101 height 12
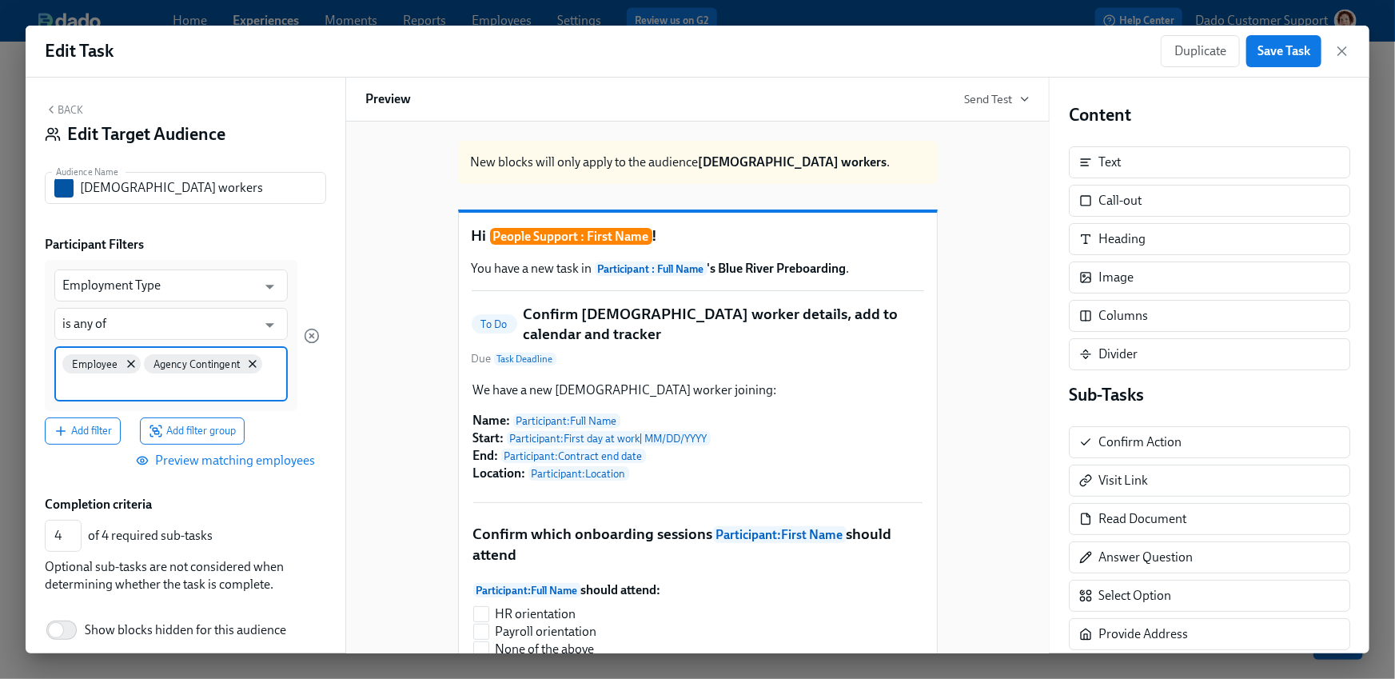
click at [199, 385] on input at bounding box center [171, 385] width 218 height 17
click at [145, 466] on span "Contingent" at bounding box center [144, 469] width 68 height 12
click at [130, 361] on icon at bounding box center [131, 363] width 13 height 13
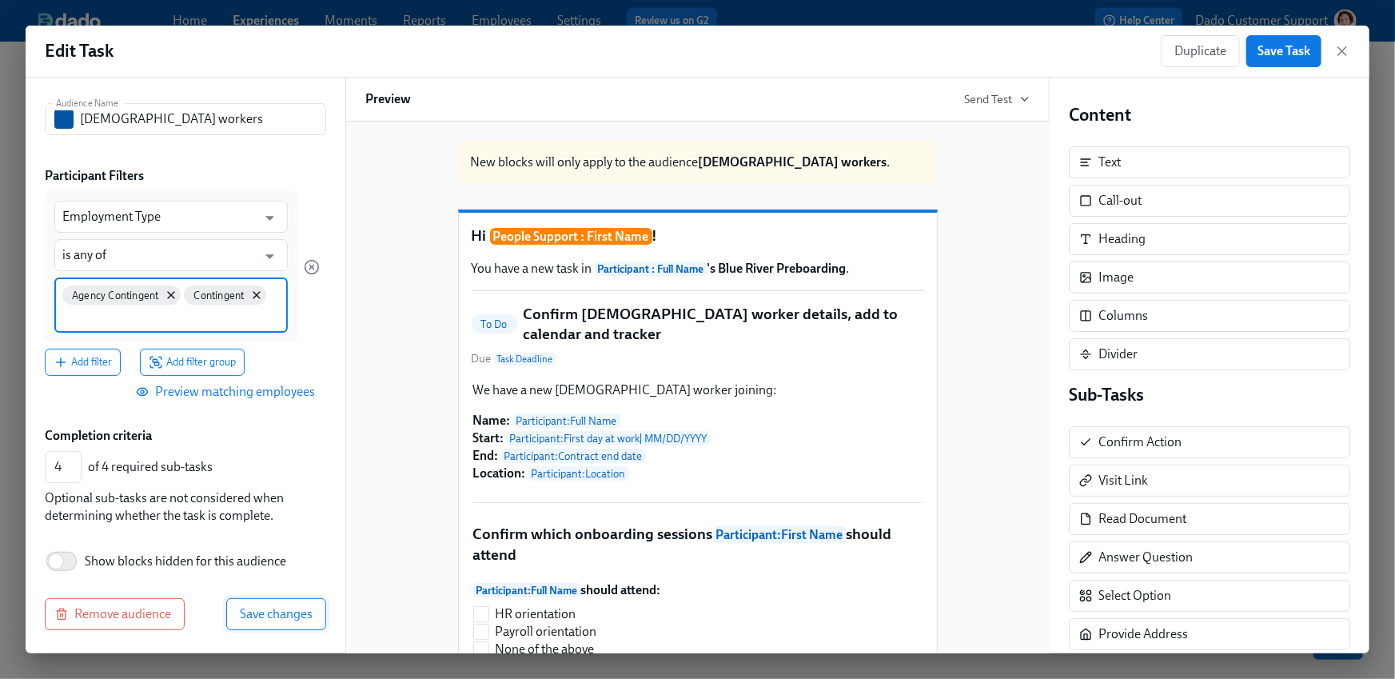
click at [278, 601] on button "Save changes" at bounding box center [276, 614] width 100 height 32
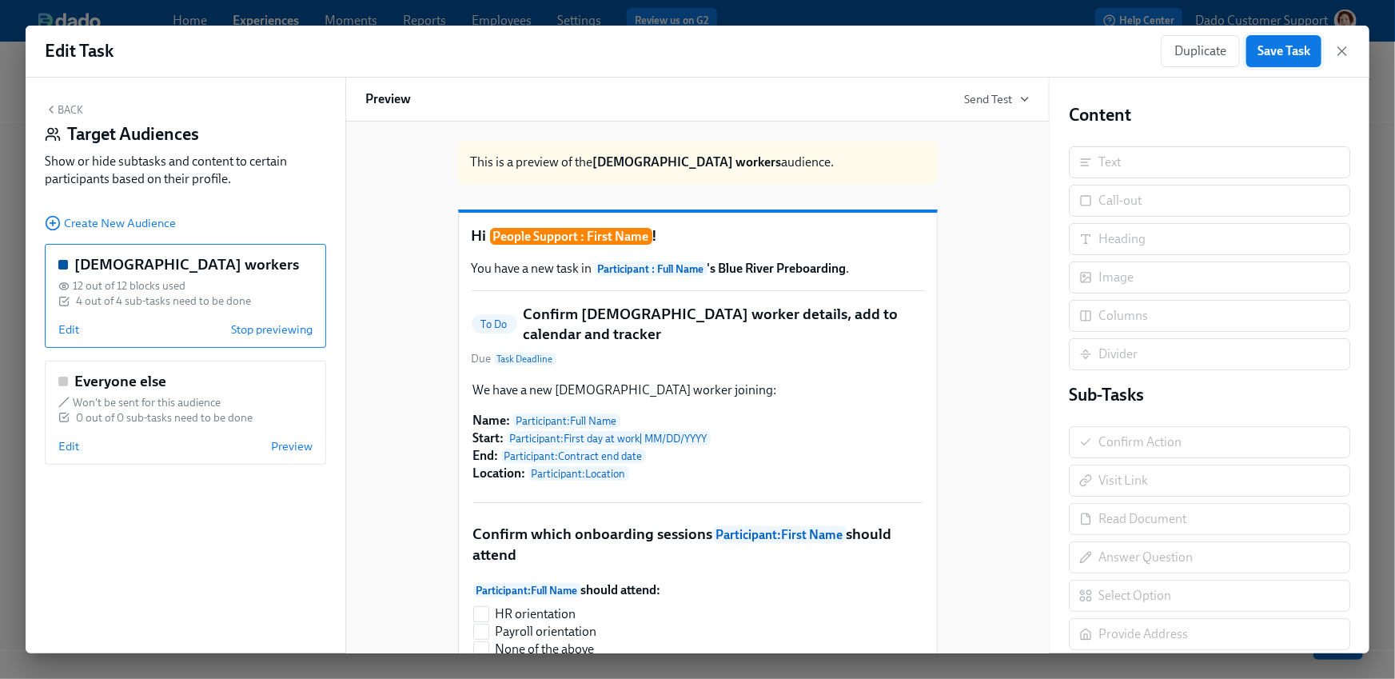
click at [1294, 52] on span "Save Task" at bounding box center [1284, 51] width 53 height 16
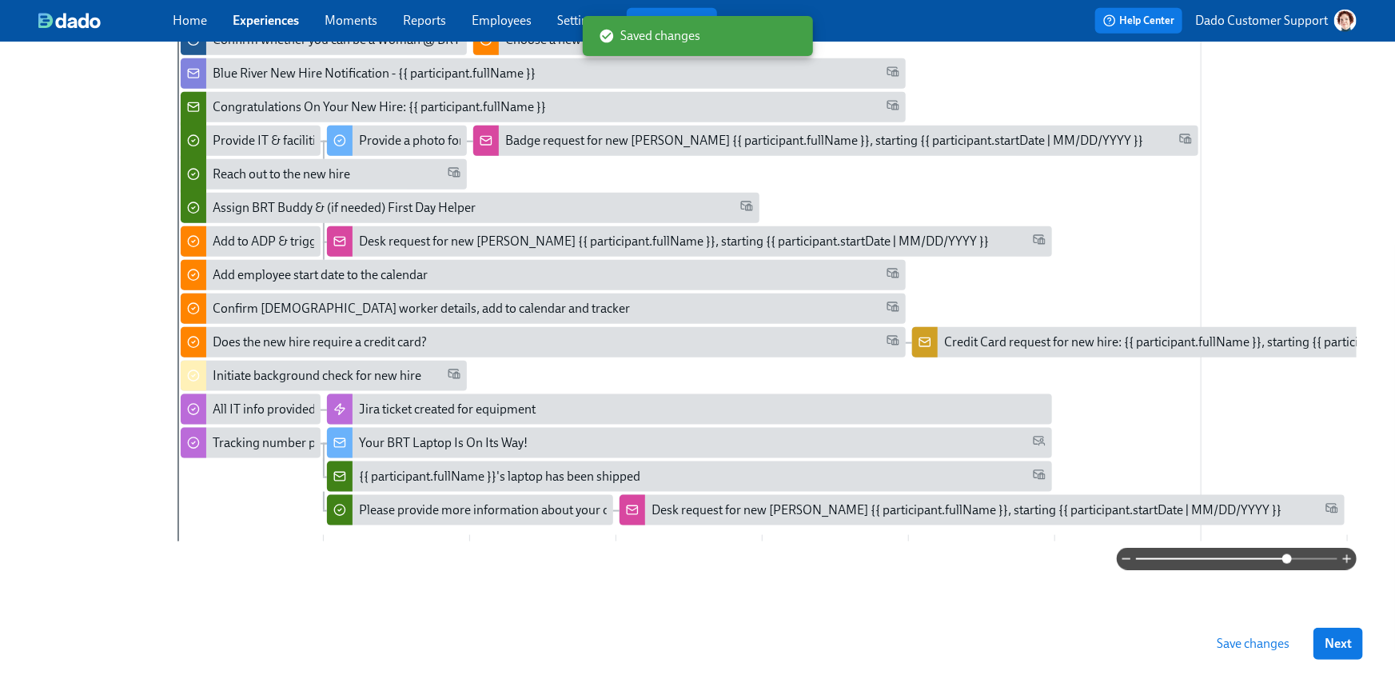
click at [1256, 641] on span "Save changes" at bounding box center [1253, 644] width 73 height 16
click at [227, 361] on div "Initiate background check for new hire" at bounding box center [324, 376] width 286 height 30
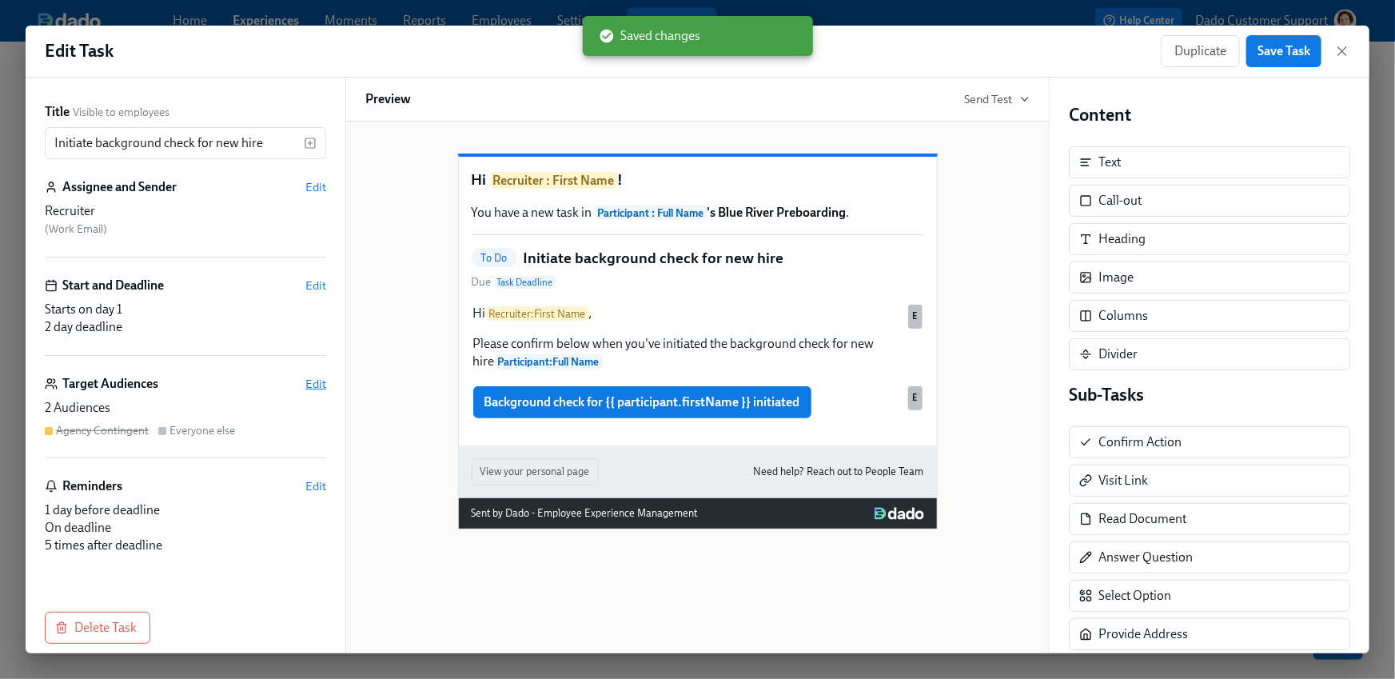
click at [308, 381] on span "Edit" at bounding box center [315, 384] width 21 height 16
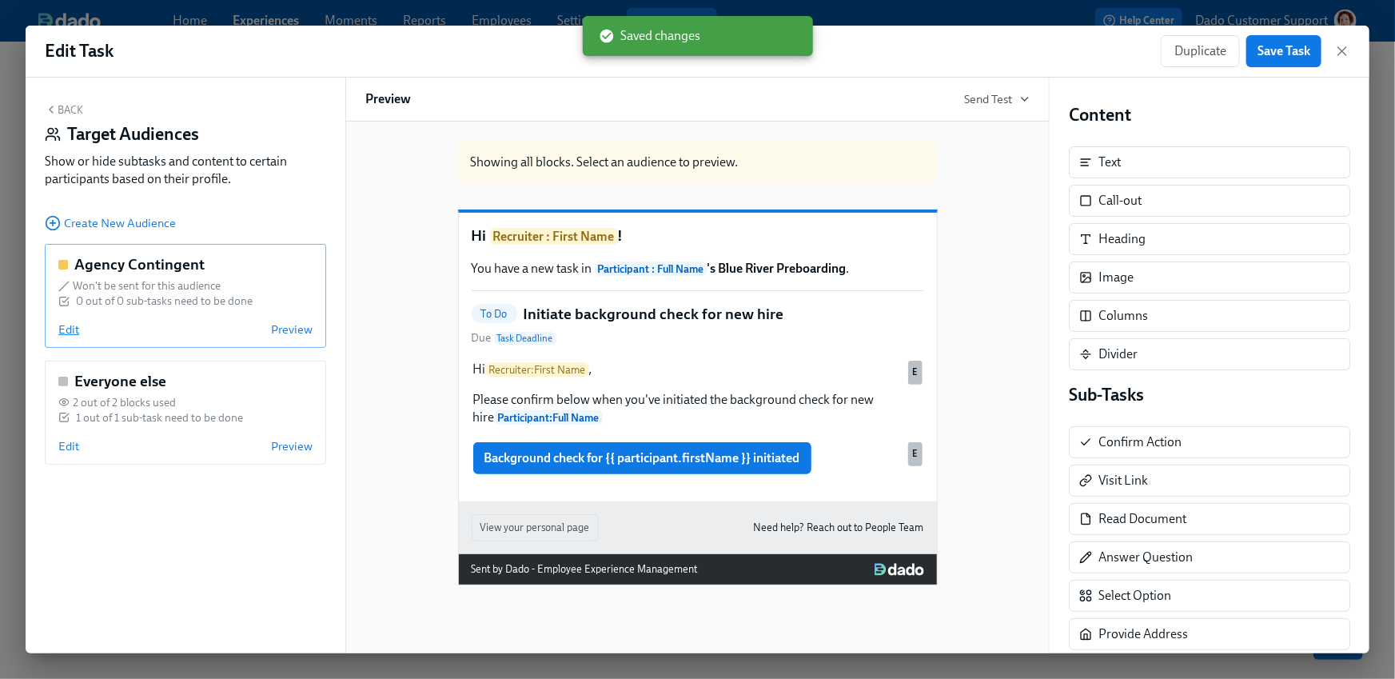
click at [73, 337] on span "Edit" at bounding box center [68, 329] width 21 height 16
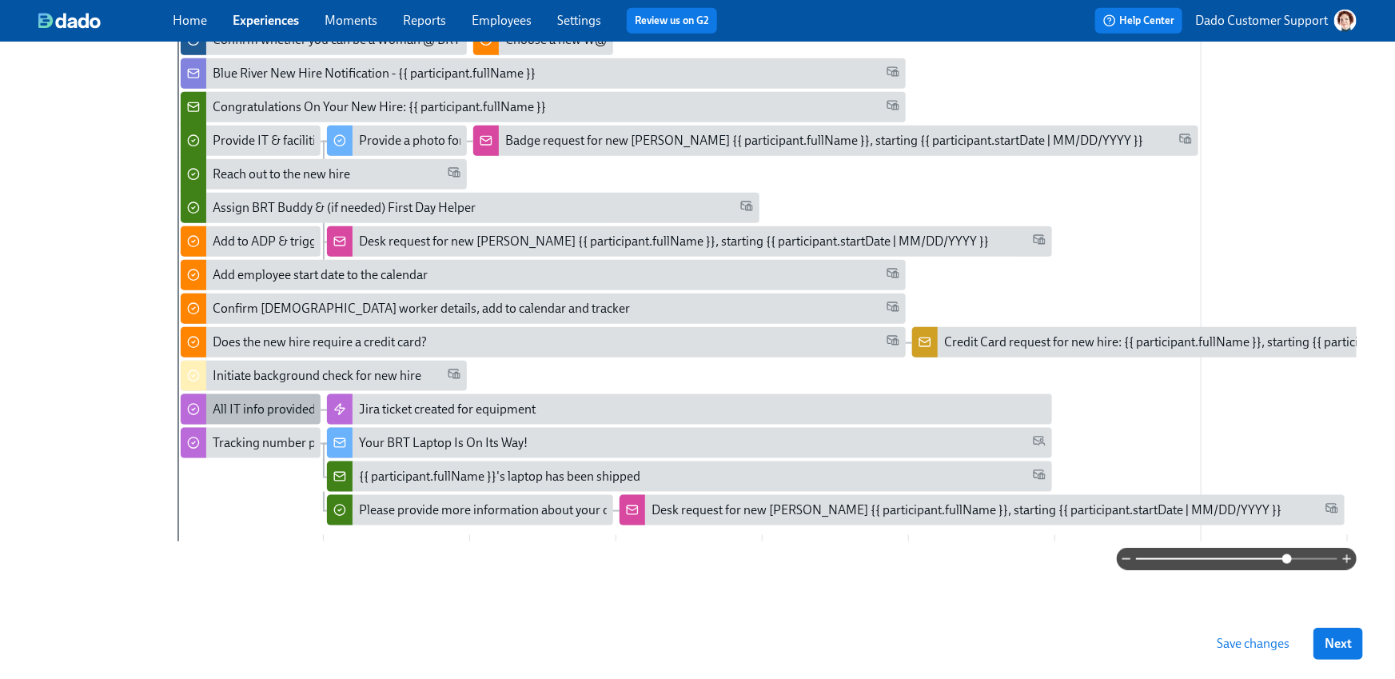
click at [282, 401] on div "All IT info provided" at bounding box center [264, 410] width 103 height 18
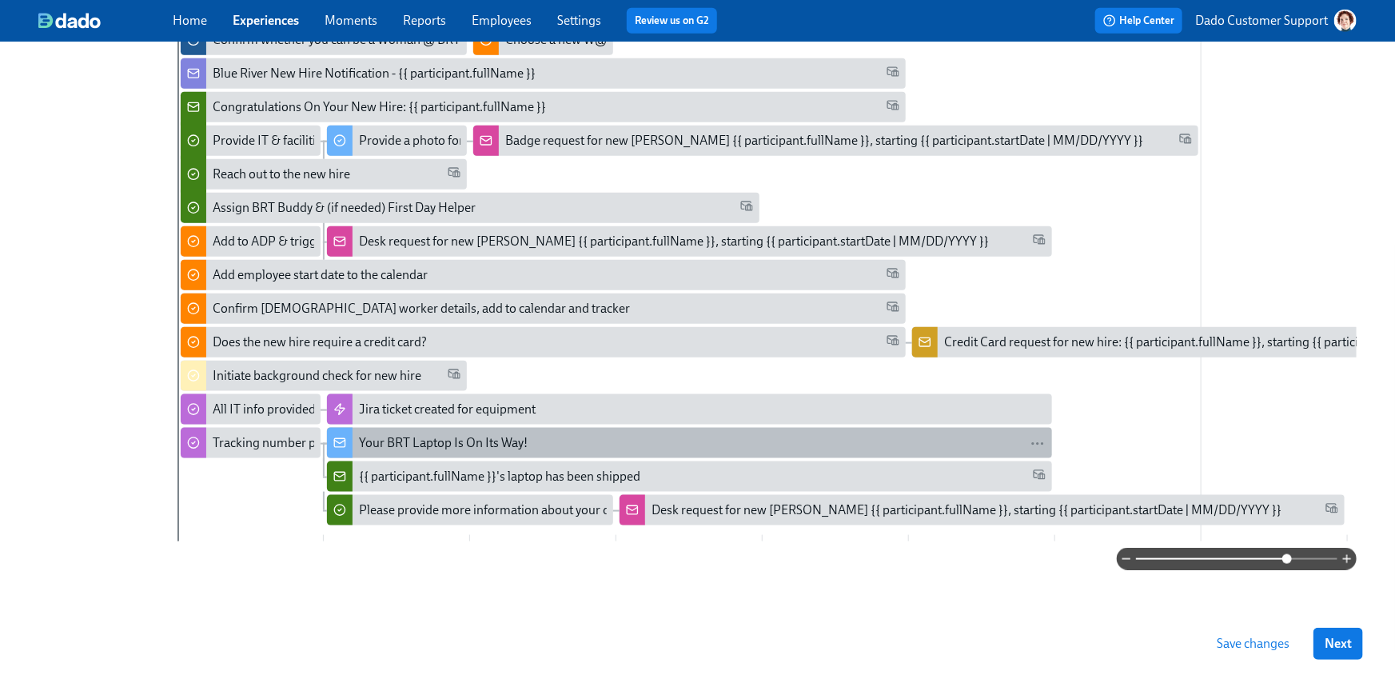
click at [406, 434] on div "Your BRT Laptop Is On Its Way!" at bounding box center [443, 443] width 169 height 18
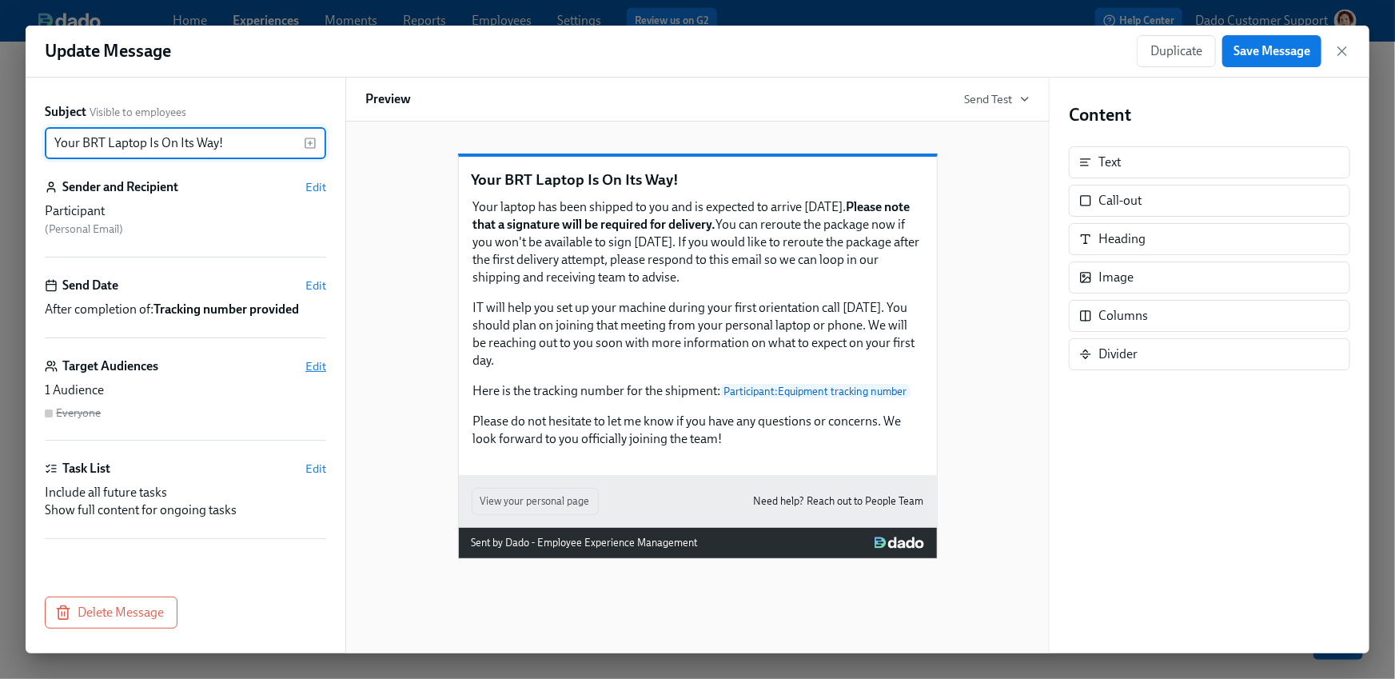
click at [315, 362] on span "Edit" at bounding box center [315, 366] width 21 height 16
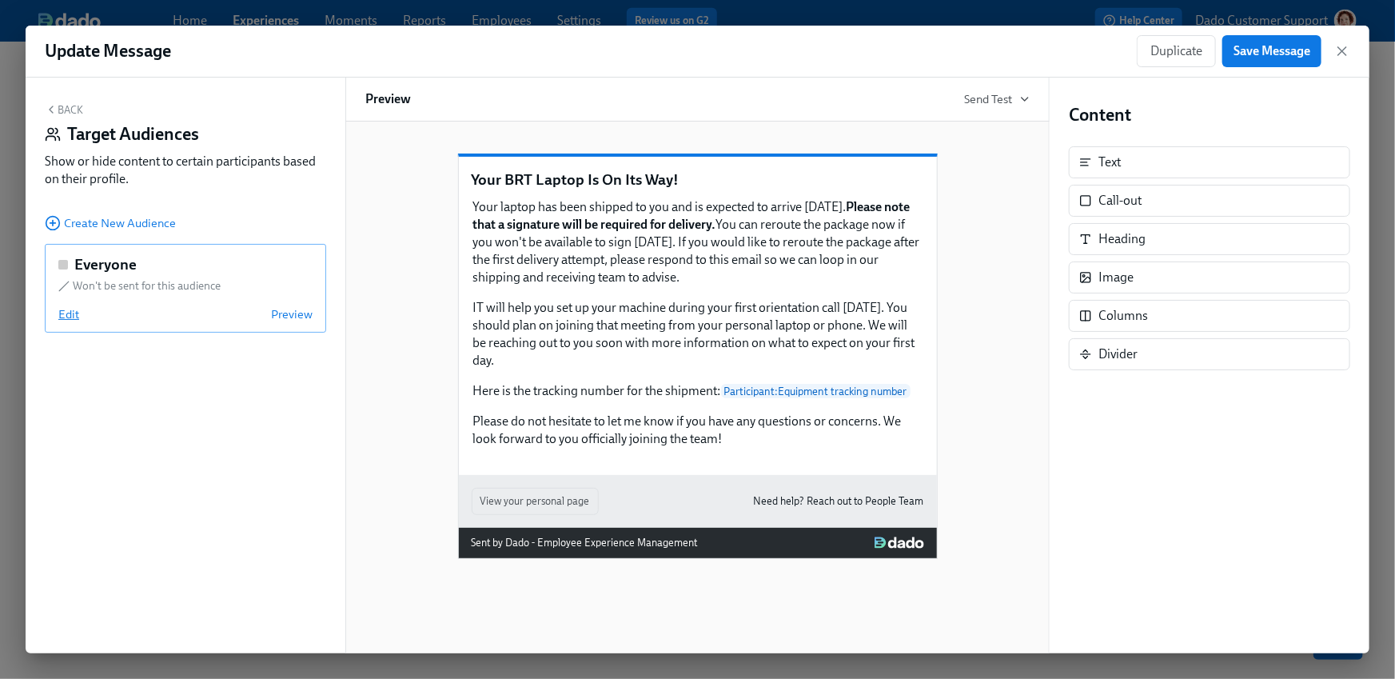
click at [60, 317] on span "Edit" at bounding box center [68, 314] width 21 height 16
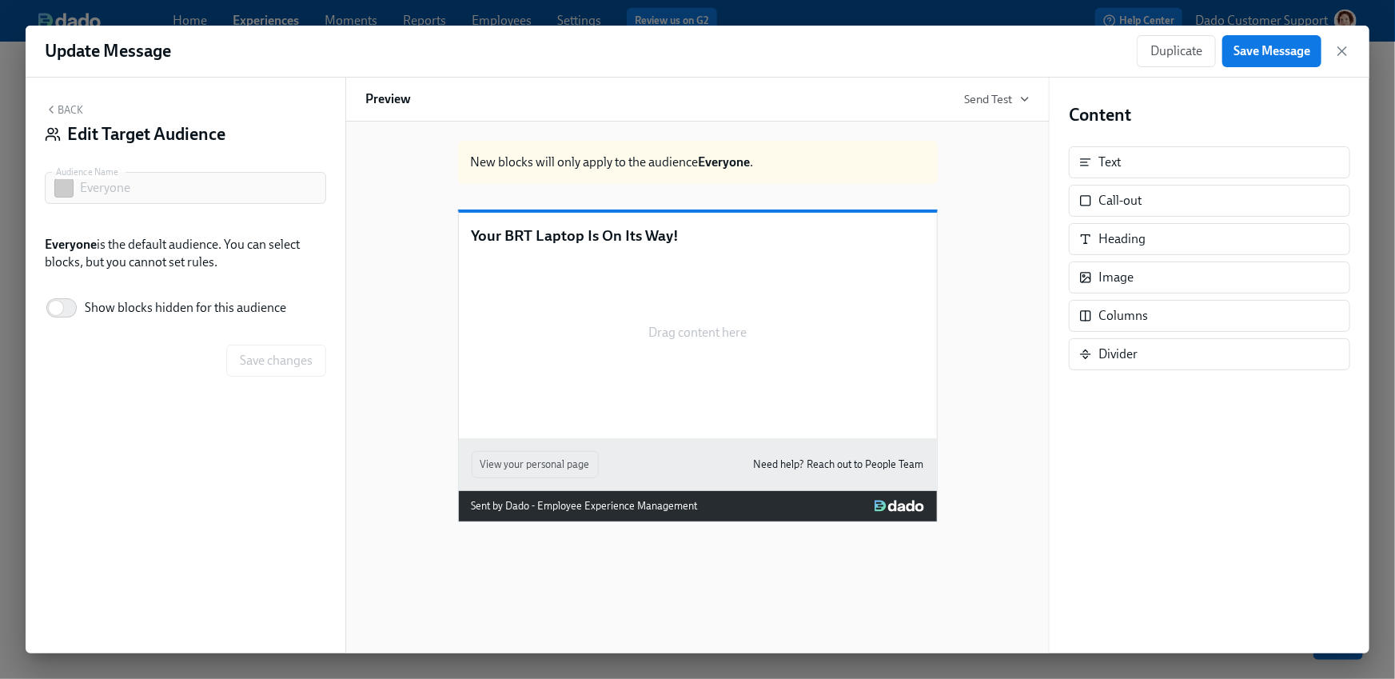
click at [110, 296] on label "Show blocks hidden for this audience" at bounding box center [166, 307] width 242 height 35
click at [109, 296] on input "Show blocks hidden for this audience" at bounding box center [56, 307] width 106 height 35
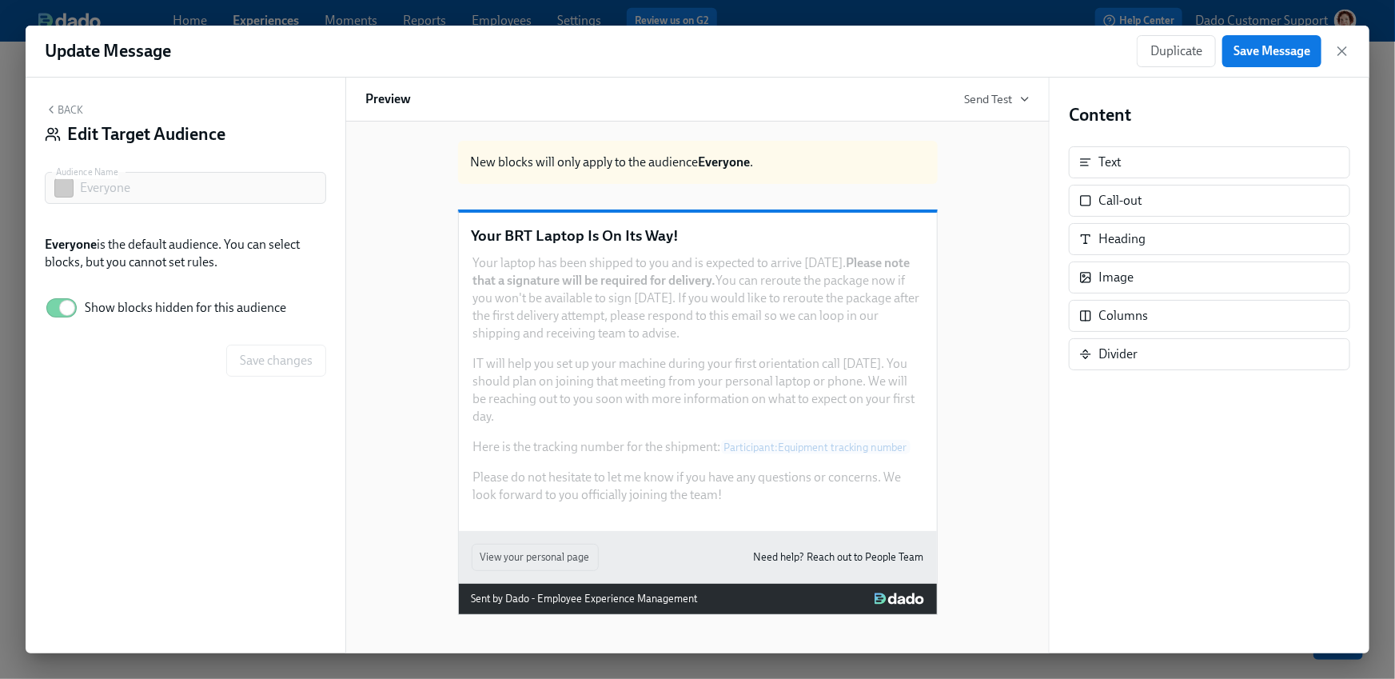
click at [110, 317] on span "Show blocks hidden for this audience" at bounding box center [186, 308] width 202 height 18
click at [110, 317] on input "Show blocks hidden for this audience" at bounding box center [67, 307] width 106 height 35
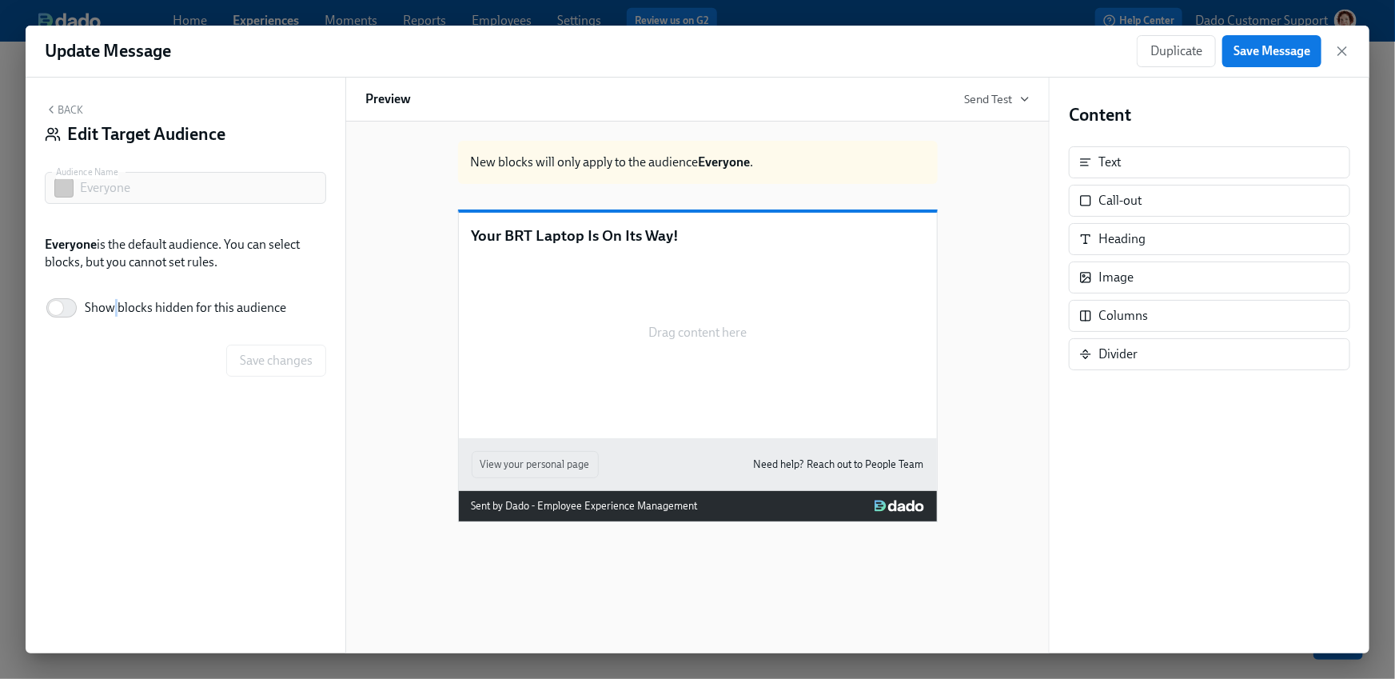
click at [110, 317] on span "Show blocks hidden for this audience" at bounding box center [186, 308] width 202 height 18
click at [109, 317] on input "Show blocks hidden for this audience" at bounding box center [56, 307] width 106 height 35
checkbox input "true"
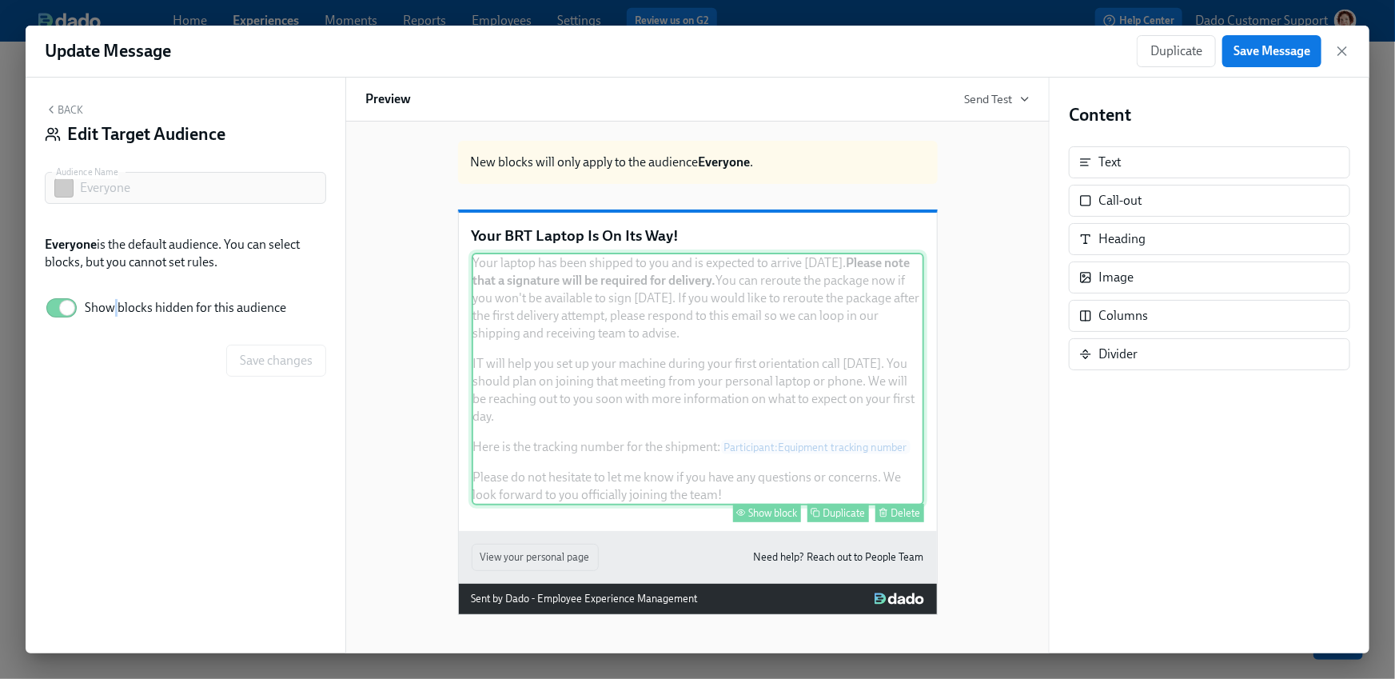
click at [767, 519] on div "Show block" at bounding box center [773, 513] width 49 height 12
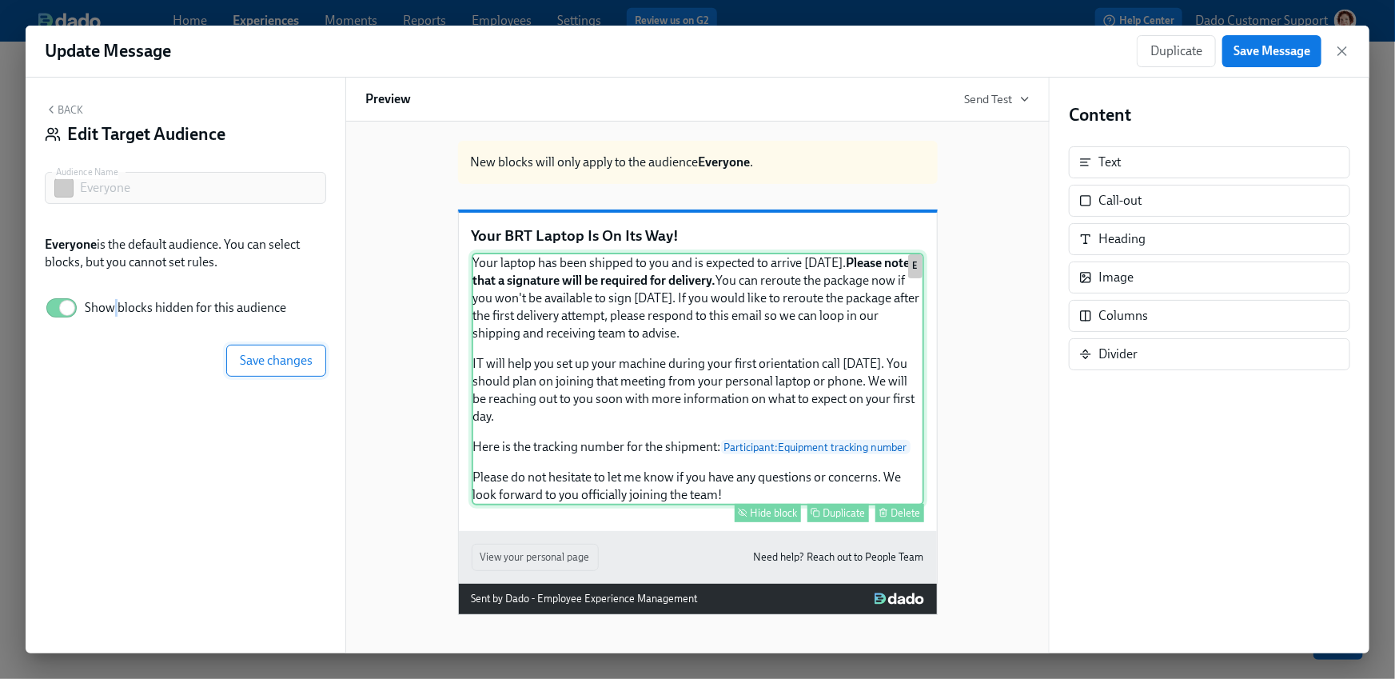
click at [322, 360] on button "Save changes" at bounding box center [276, 361] width 100 height 32
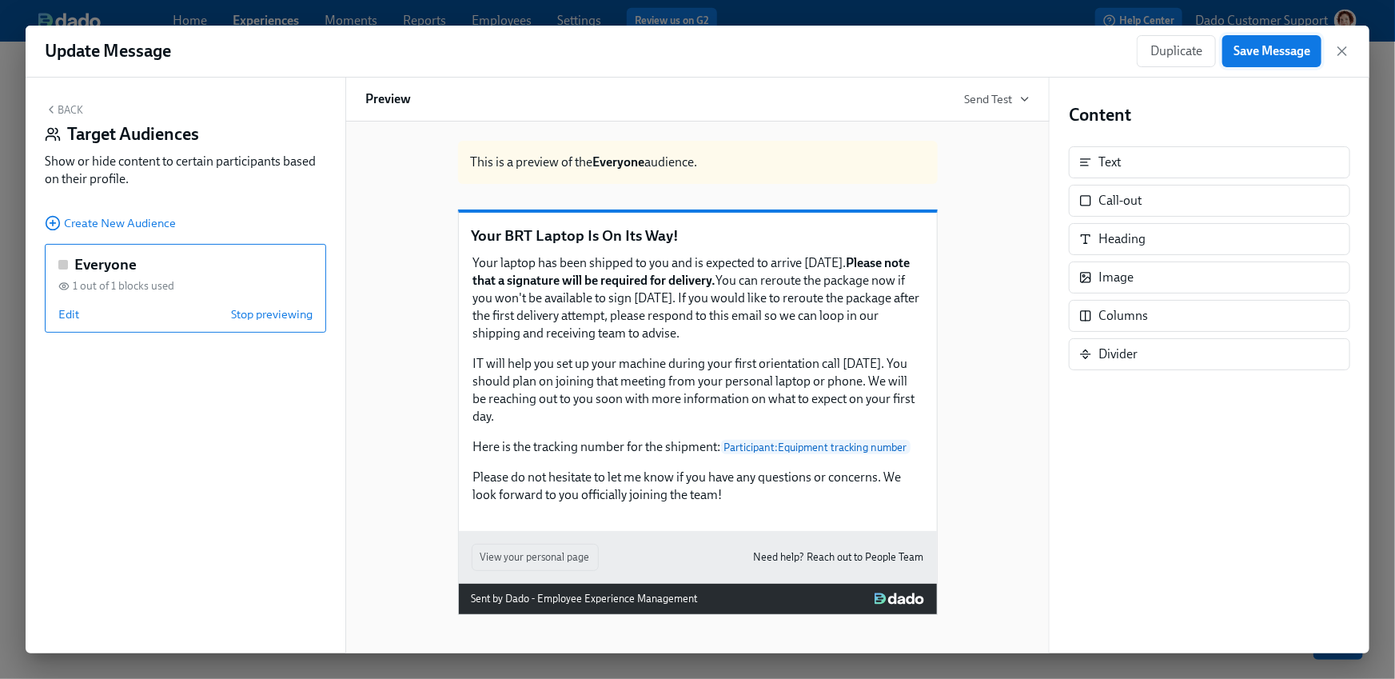
click at [1304, 53] on span "Save Message" at bounding box center [1272, 51] width 77 height 16
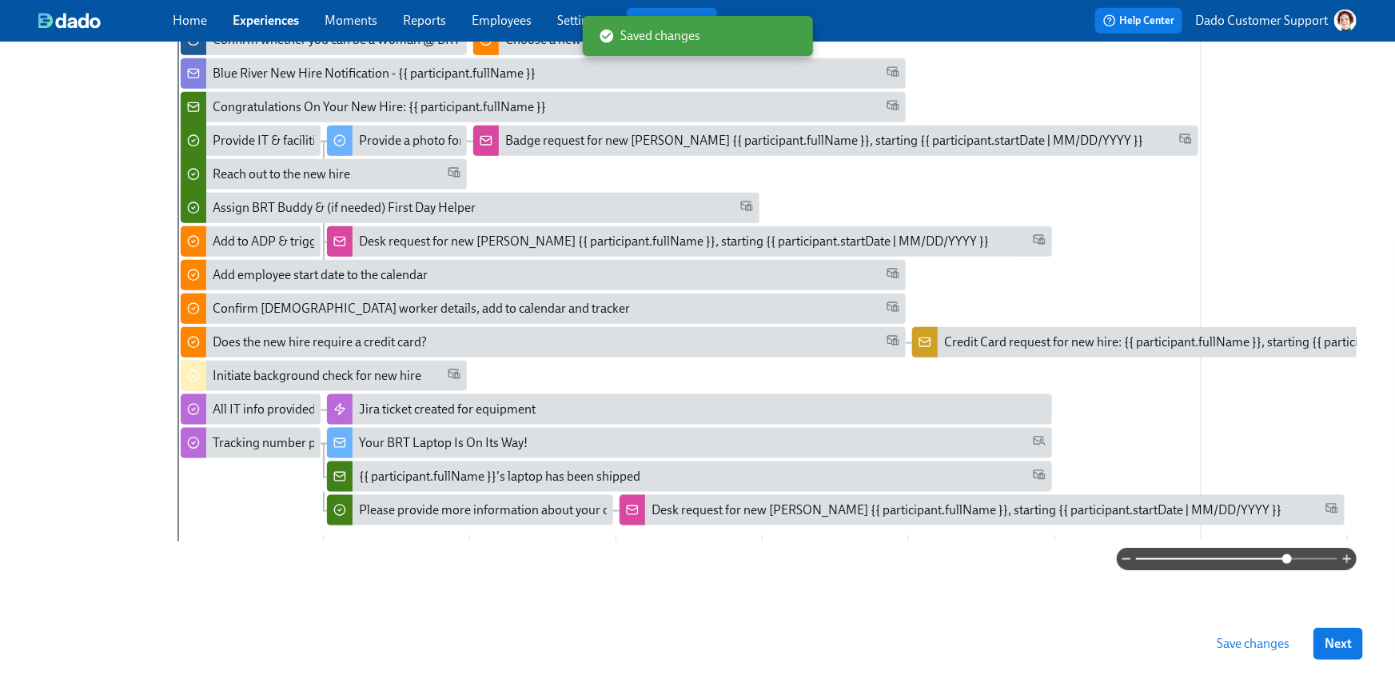
click at [1256, 653] on button "Save changes" at bounding box center [1253, 644] width 95 height 32
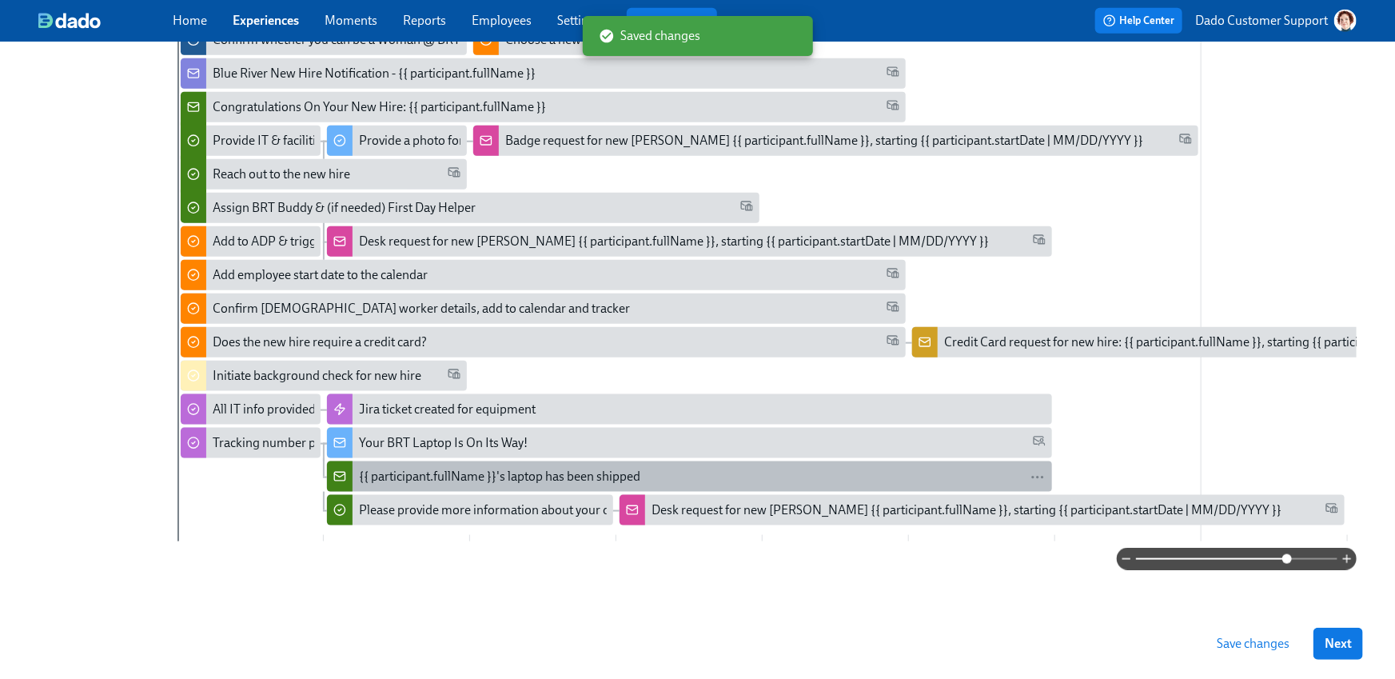
click at [381, 469] on div "{{ participant.fullName }}'s laptop has been shipped" at bounding box center [499, 477] width 281 height 18
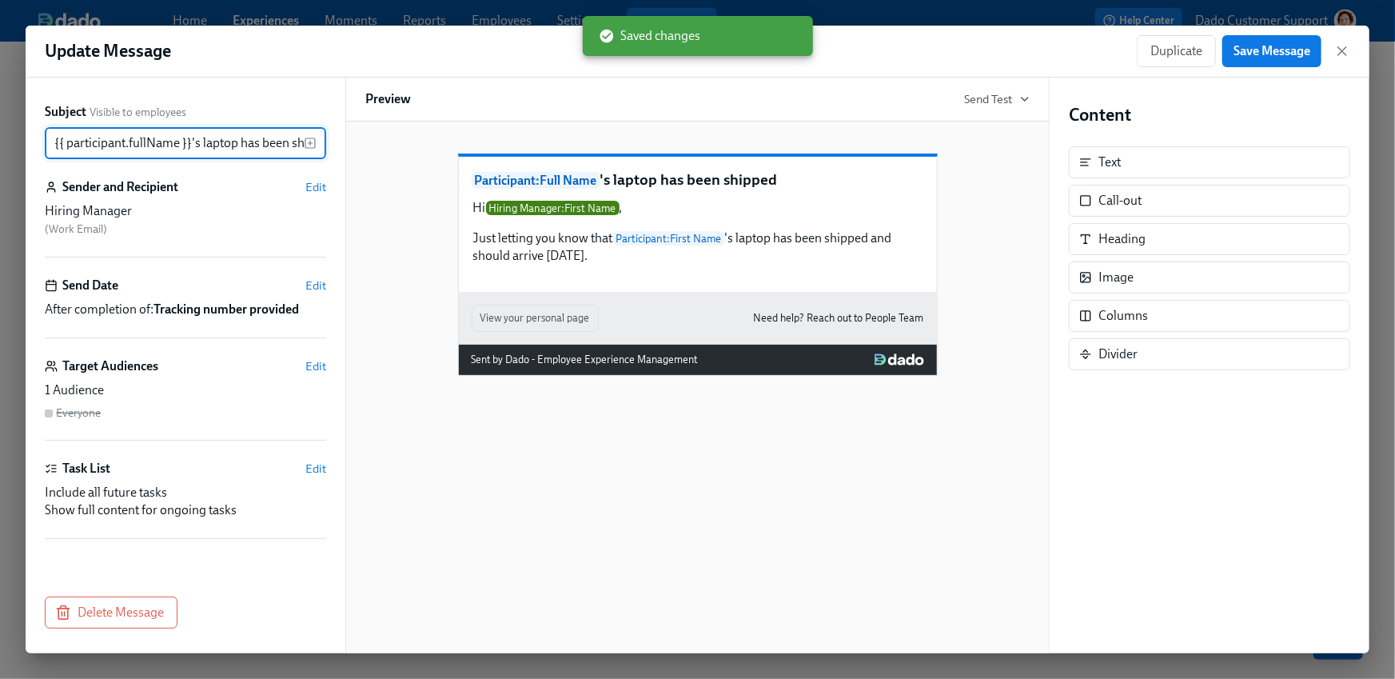
scroll to position [0, 32]
click at [317, 365] on span "Edit" at bounding box center [315, 366] width 21 height 16
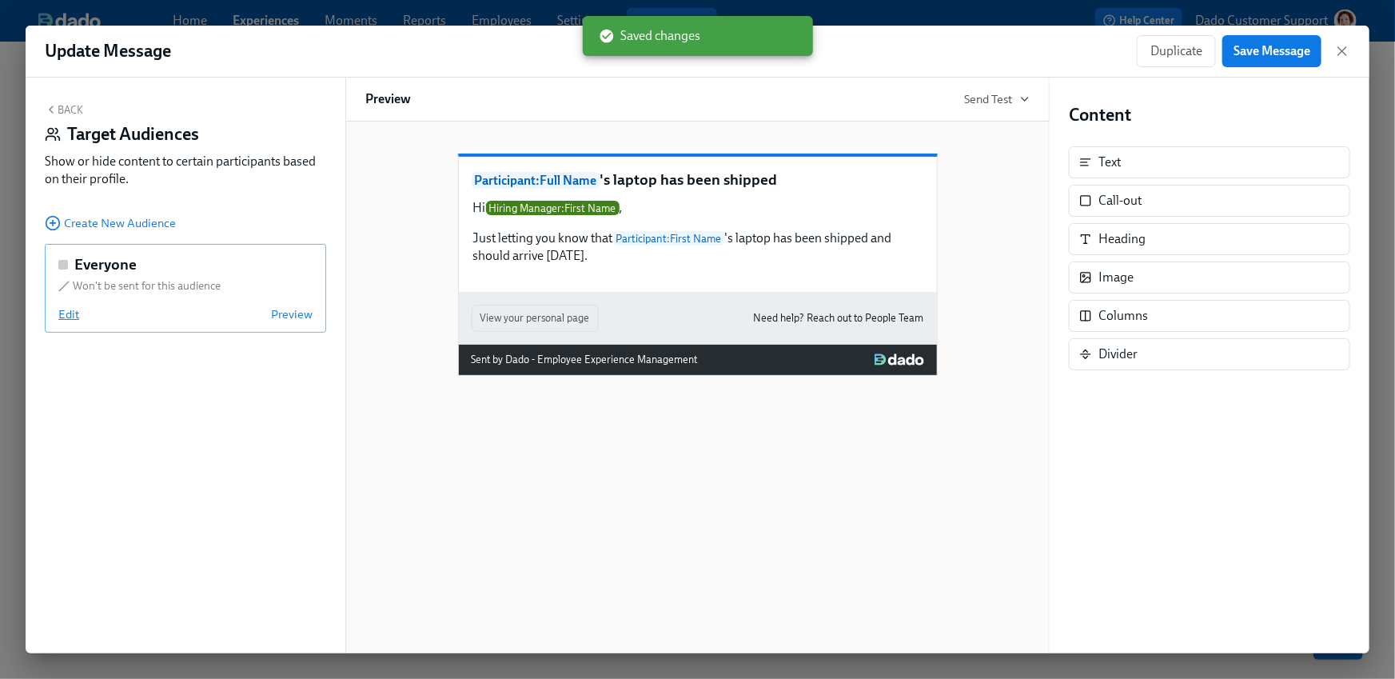
click at [67, 312] on span "Edit" at bounding box center [68, 314] width 21 height 16
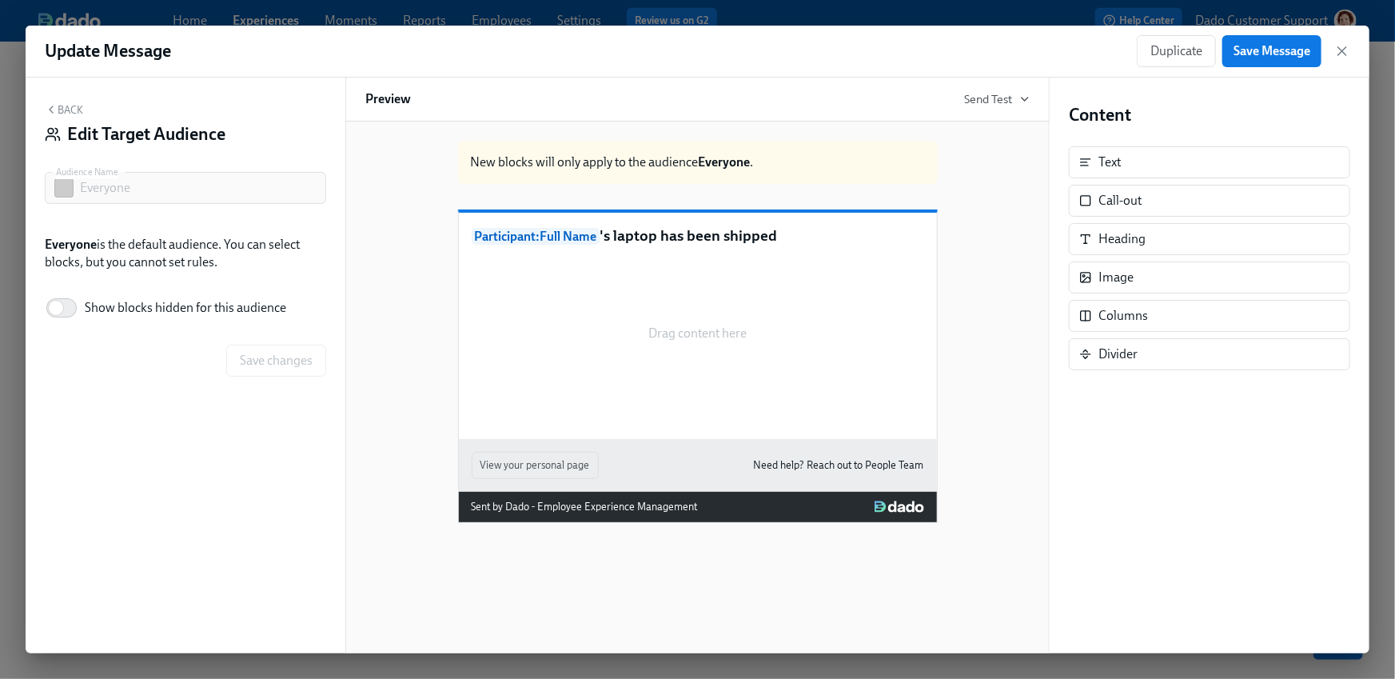
click at [105, 317] on label "Show blocks hidden for this audience" at bounding box center [166, 307] width 242 height 35
click at [105, 317] on input "Show blocks hidden for this audience" at bounding box center [56, 307] width 106 height 35
checkbox input "true"
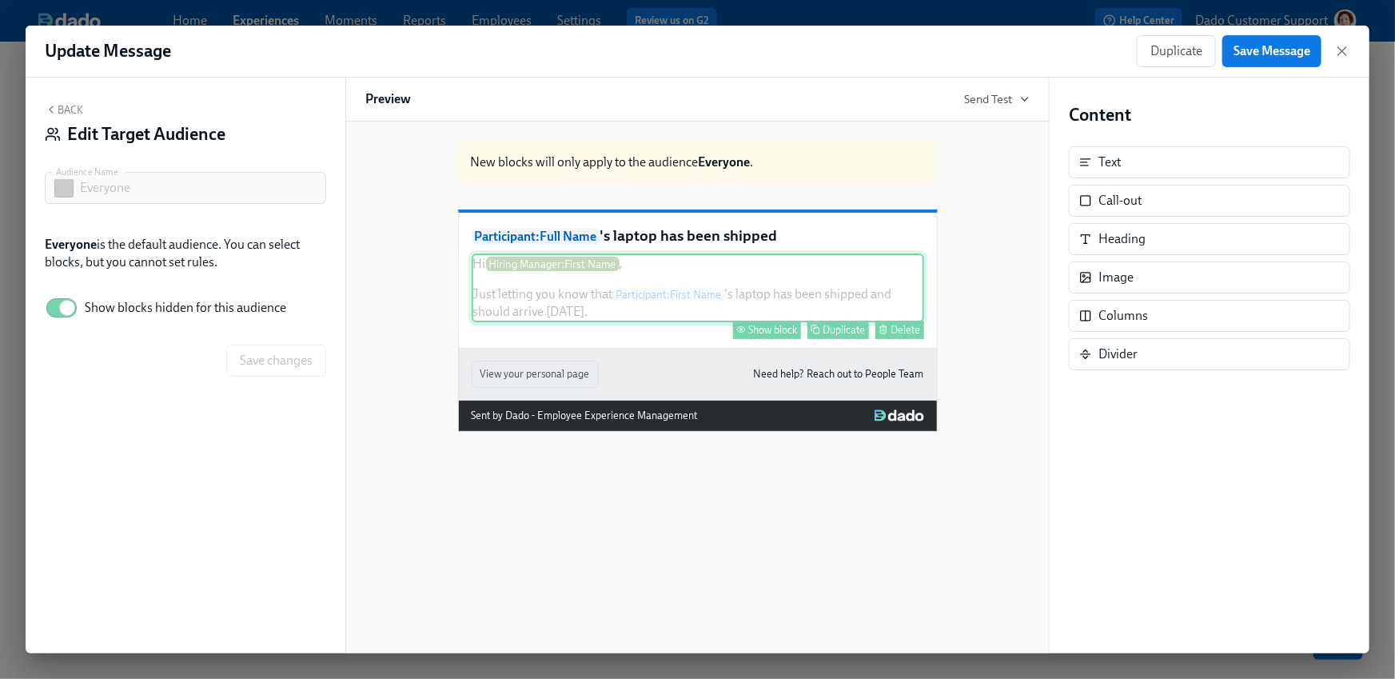
click at [765, 336] on div "Show block" at bounding box center [773, 330] width 49 height 12
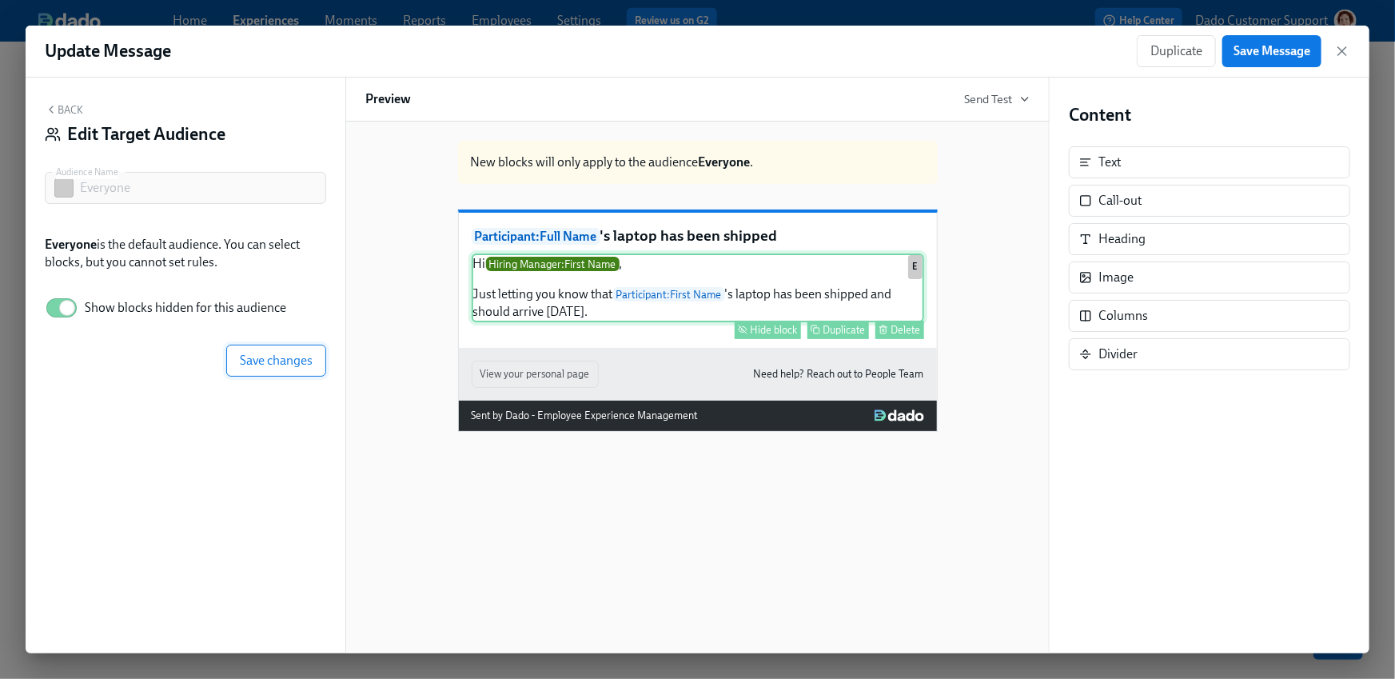
click at [268, 357] on span "Save changes" at bounding box center [276, 361] width 73 height 16
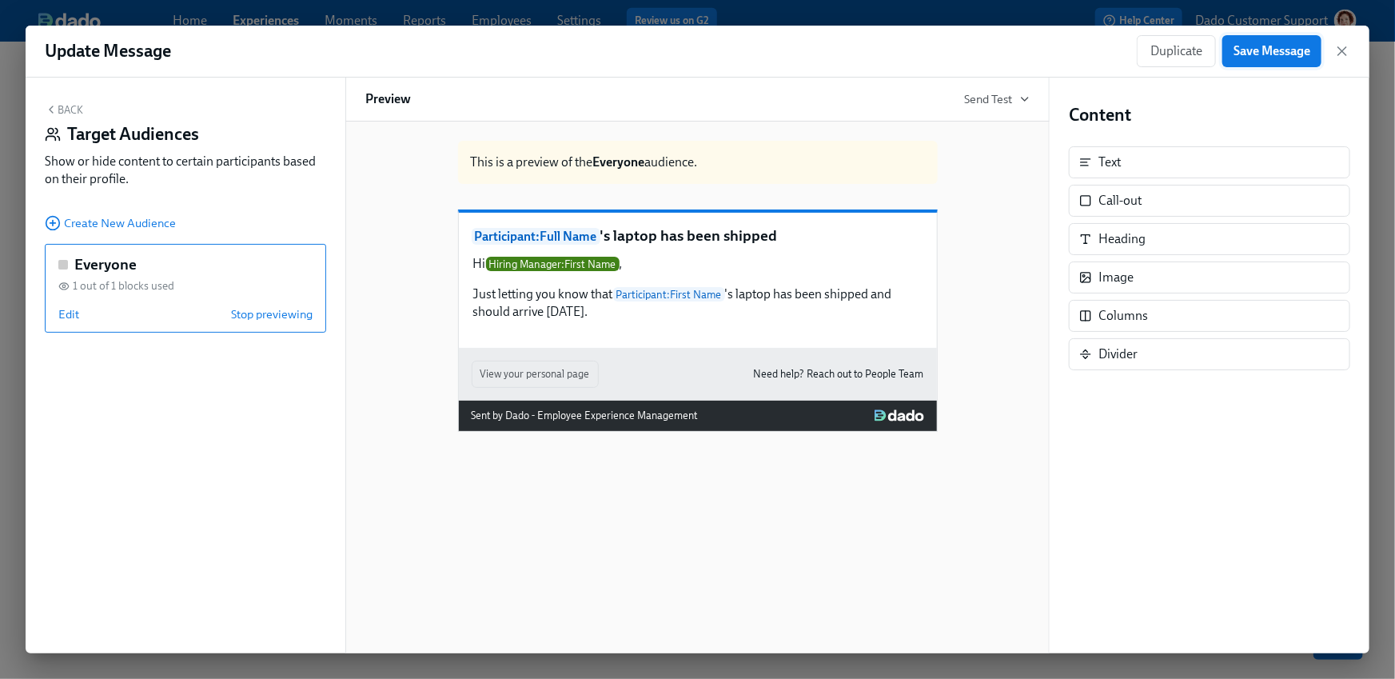
click at [1290, 54] on span "Save Message" at bounding box center [1272, 51] width 77 height 16
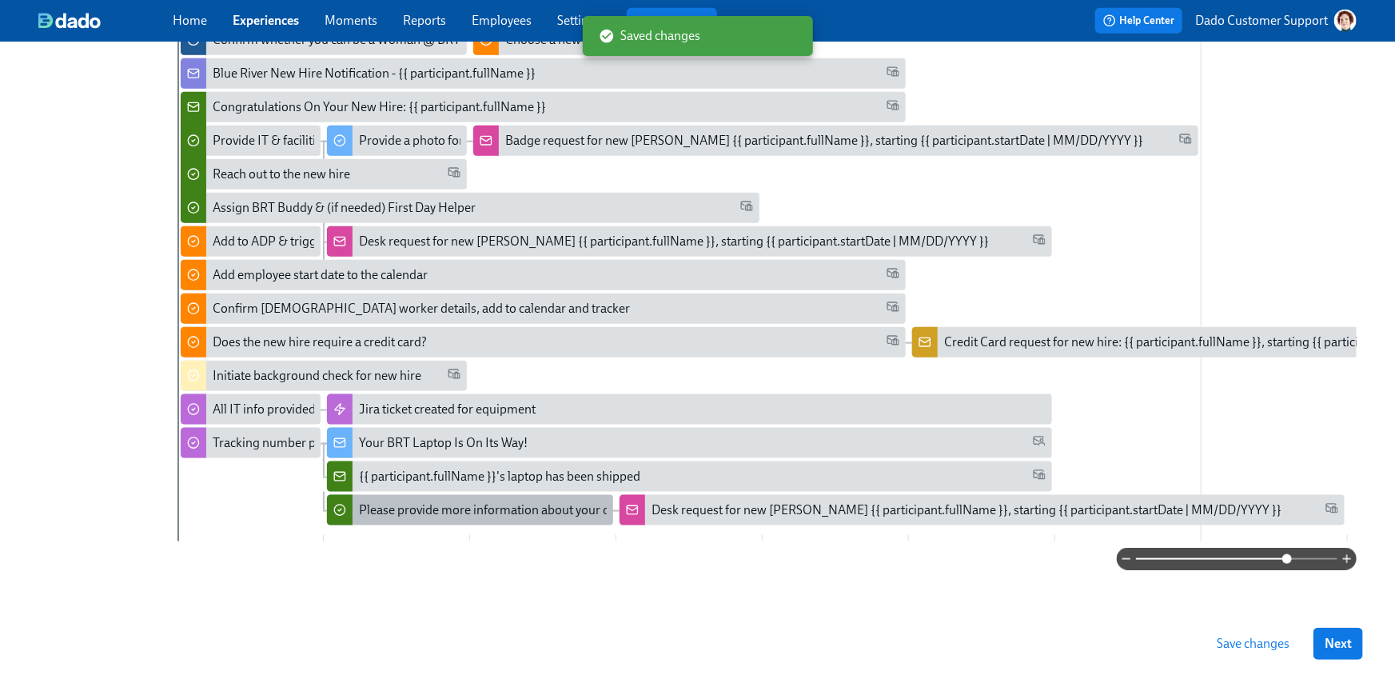
click at [435, 510] on div "Please provide more information about your desk request" at bounding box center [515, 510] width 313 height 18
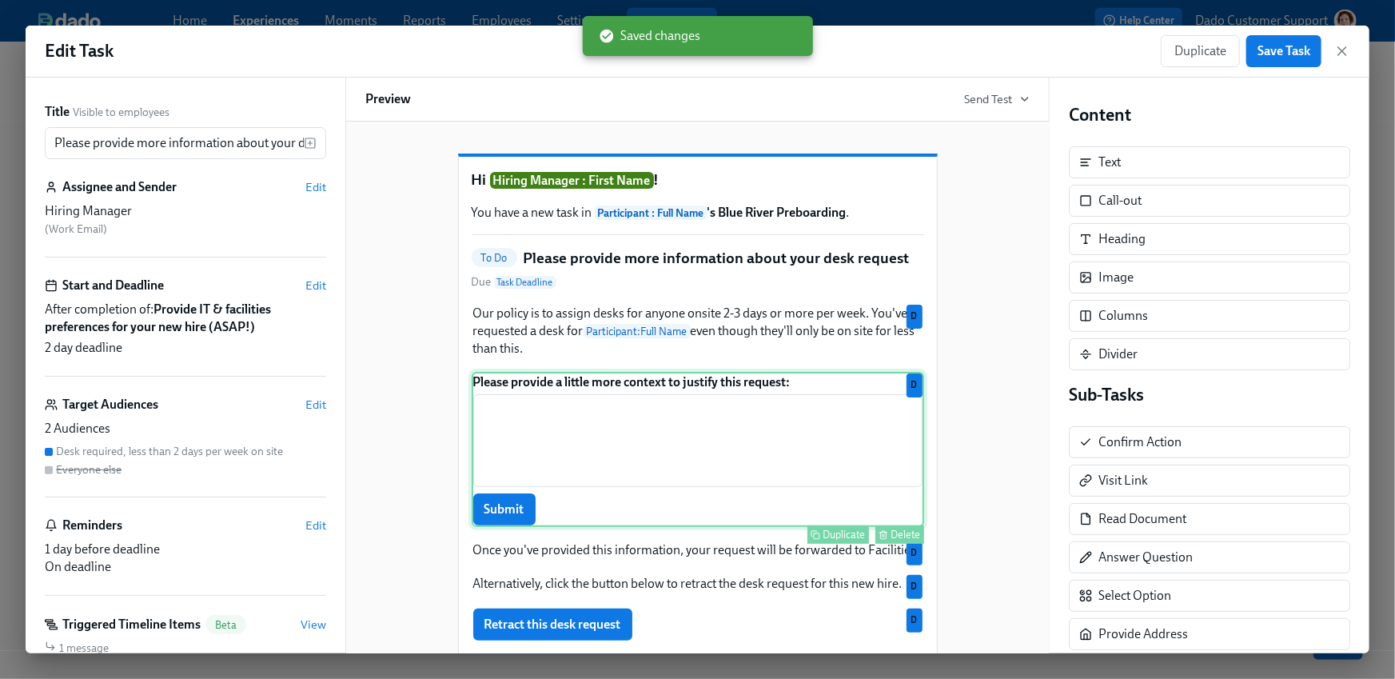
scroll to position [155, 0]
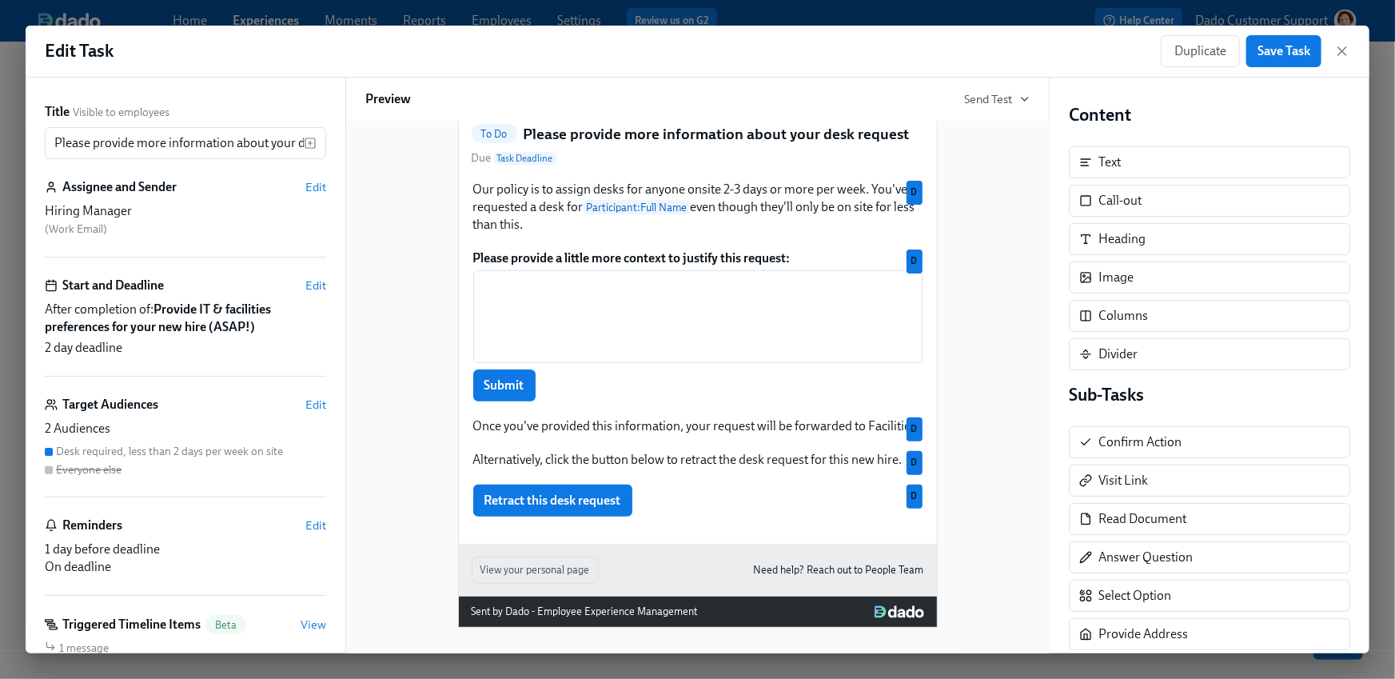
click at [309, 396] on div "Target Audiences Edit" at bounding box center [185, 405] width 281 height 18
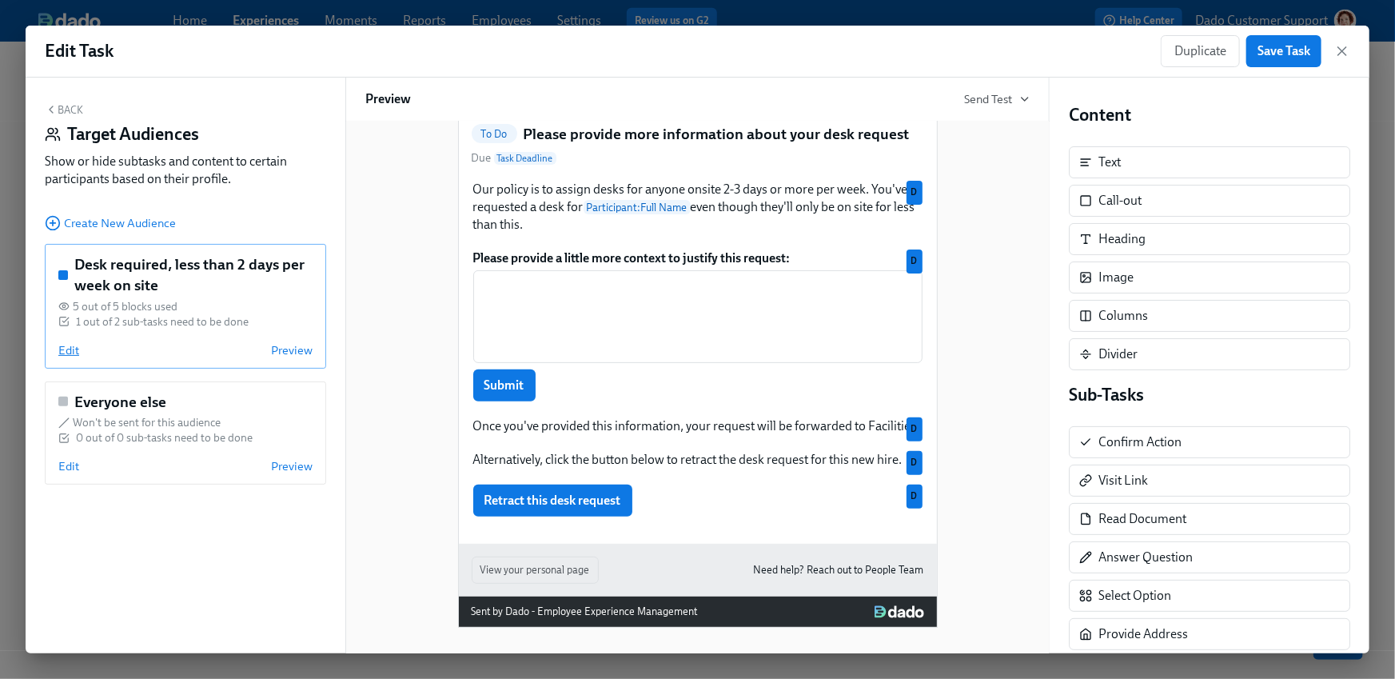
click at [70, 352] on span "Edit" at bounding box center [68, 350] width 21 height 16
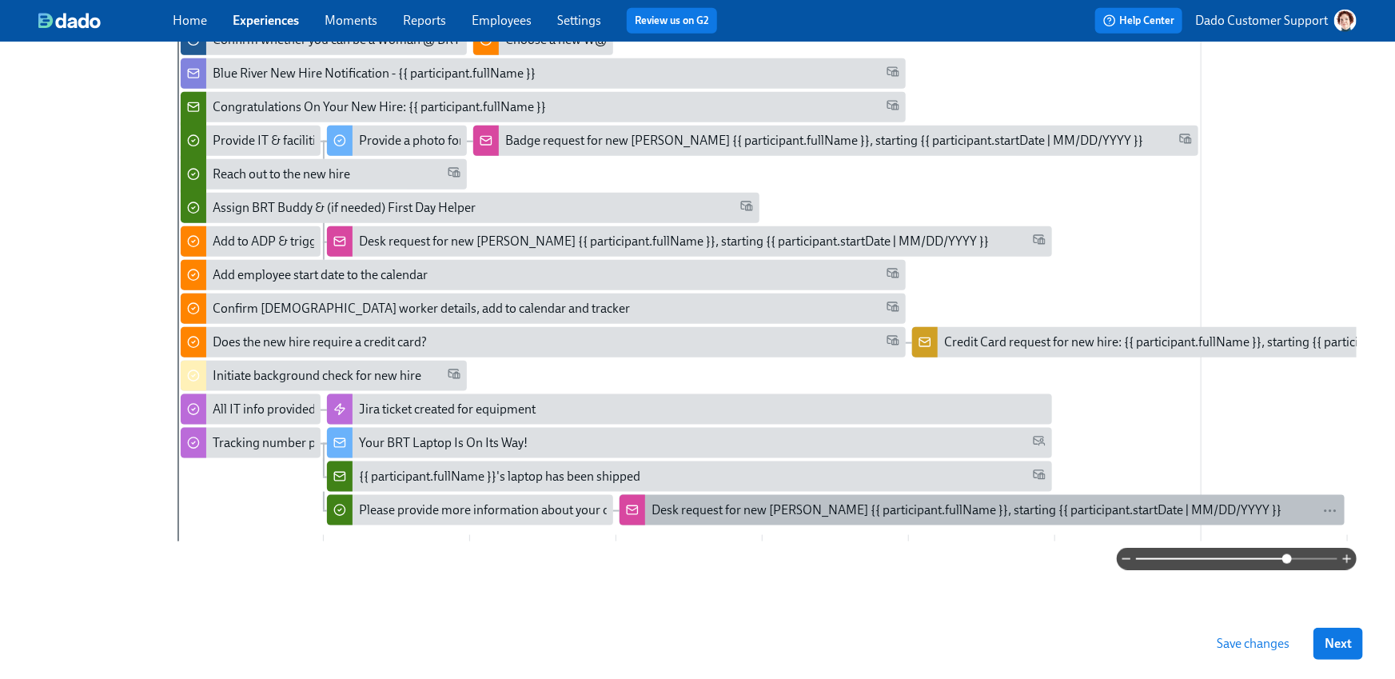
click at [669, 508] on div "Desk request for new joiner {{ participant.fullName }}, starting {{ participant…" at bounding box center [967, 510] width 630 height 18
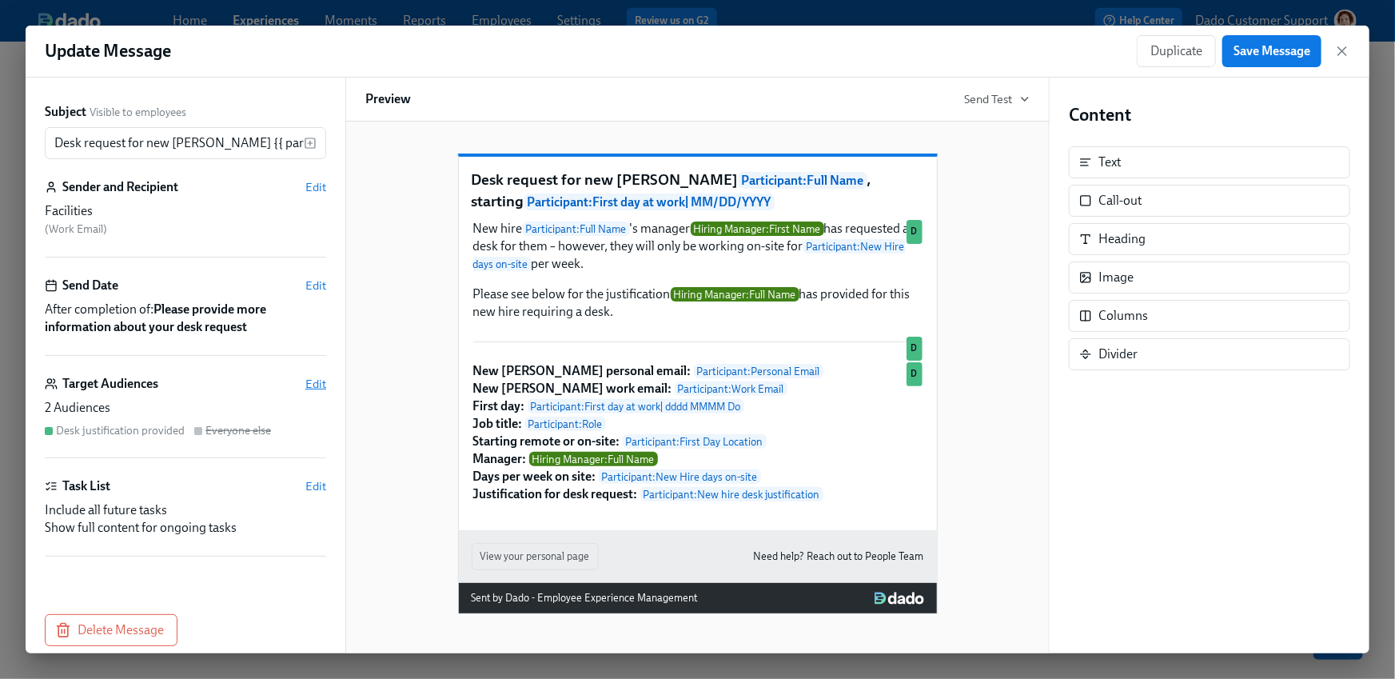
click at [319, 385] on span "Edit" at bounding box center [315, 384] width 21 height 16
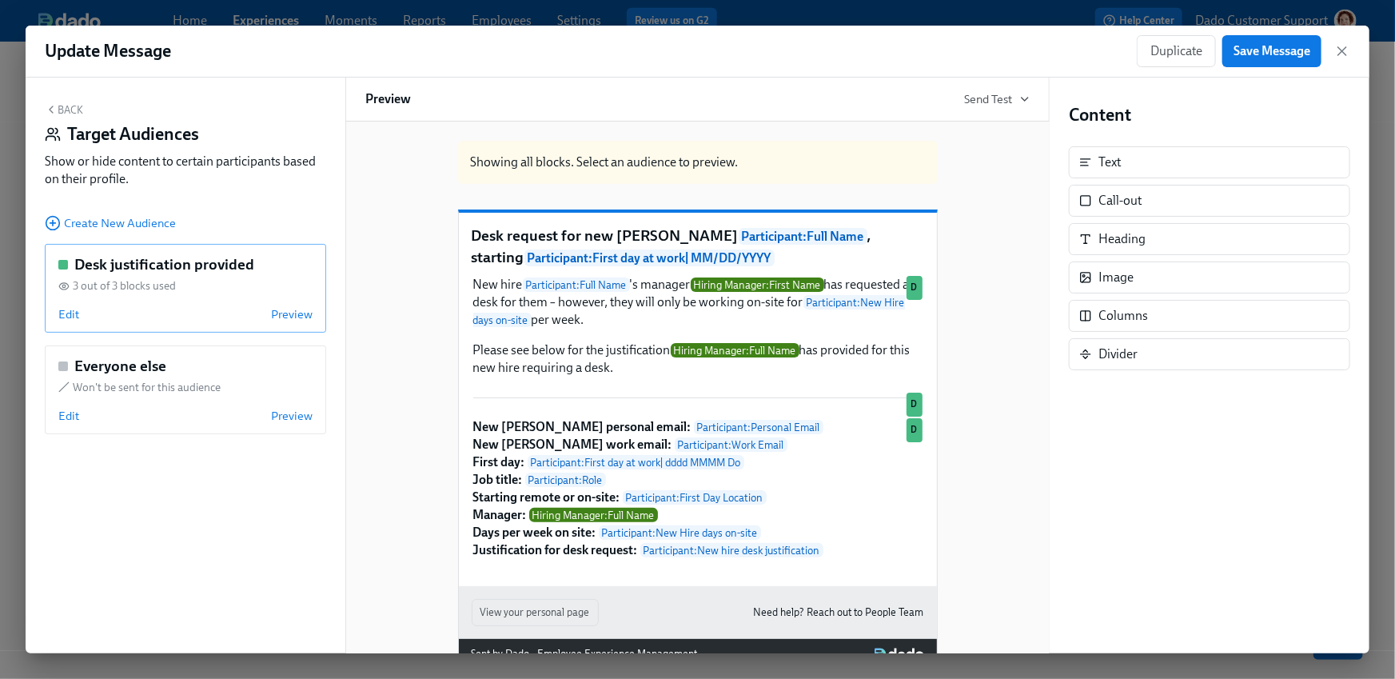
click at [62, 323] on div "Desk justification provided 3 out of 3 blocks used Edit Preview" at bounding box center [185, 288] width 281 height 89
click at [66, 310] on span "Edit" at bounding box center [68, 314] width 21 height 16
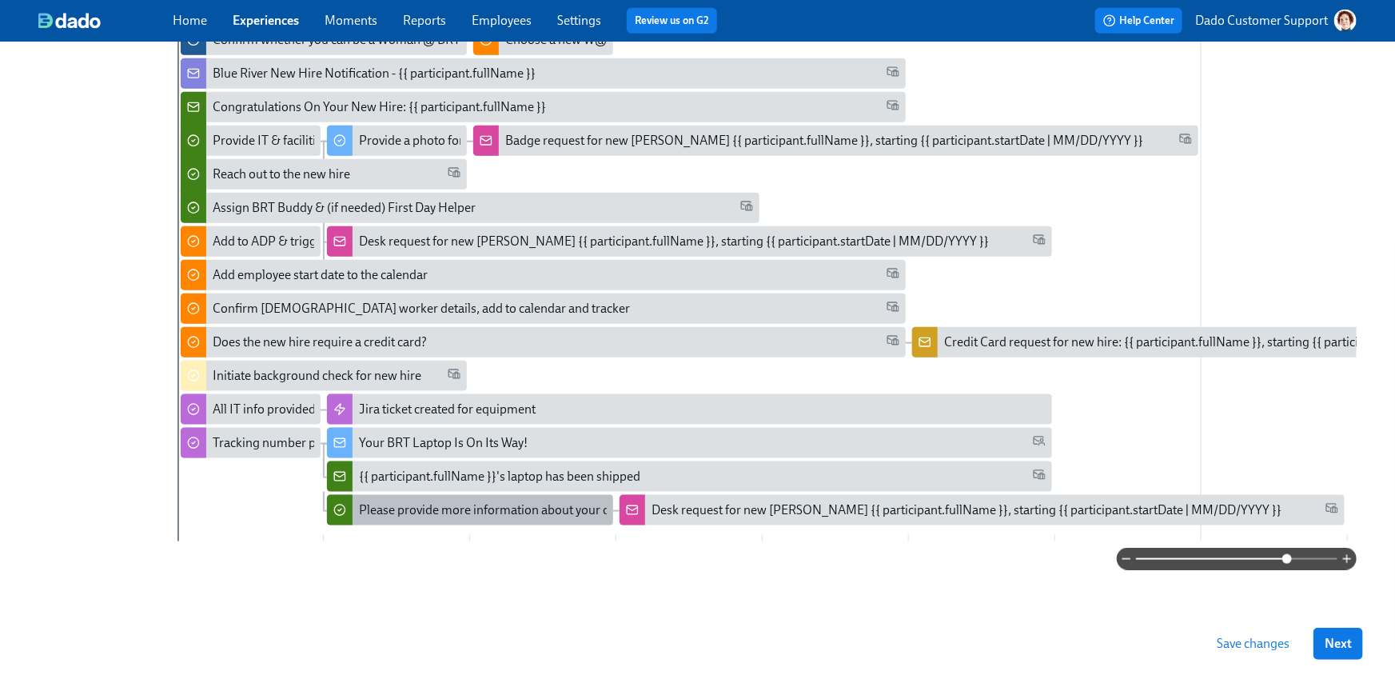
click at [446, 501] on div "Please provide more information about your desk request" at bounding box center [515, 510] width 313 height 18
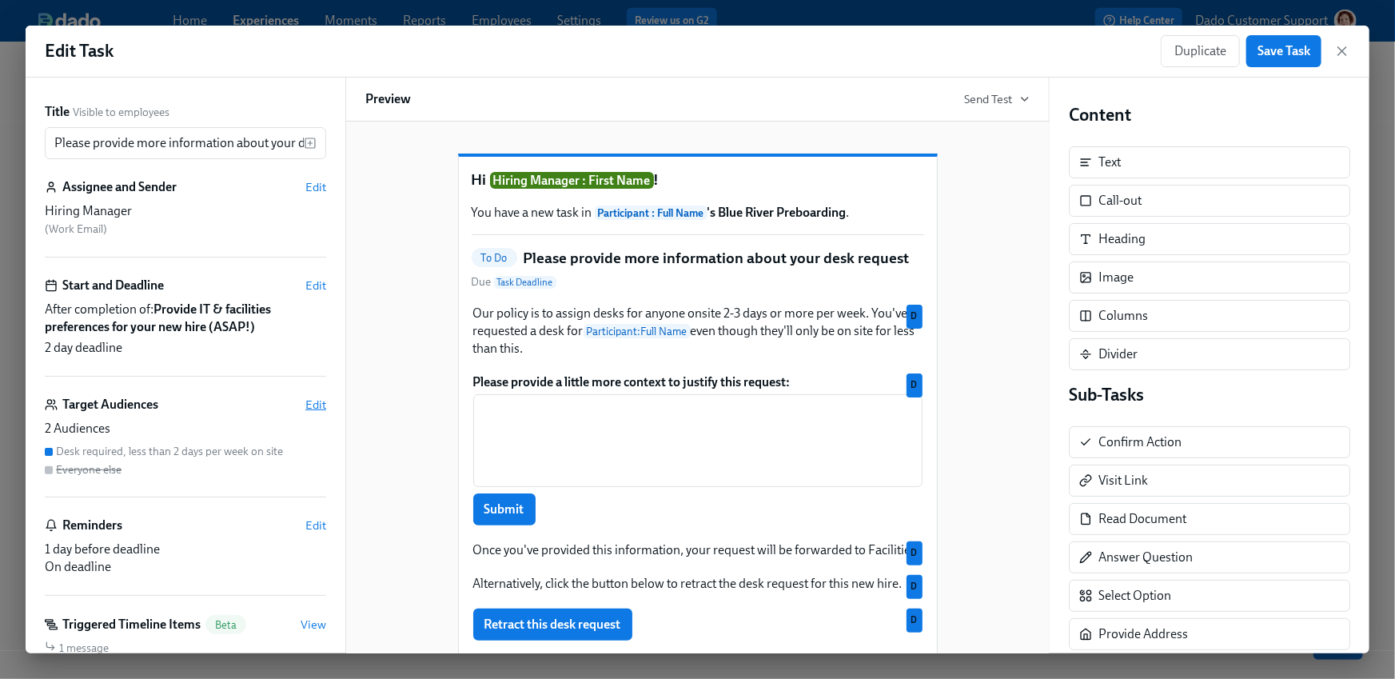
click at [319, 402] on span "Edit" at bounding box center [315, 405] width 21 height 16
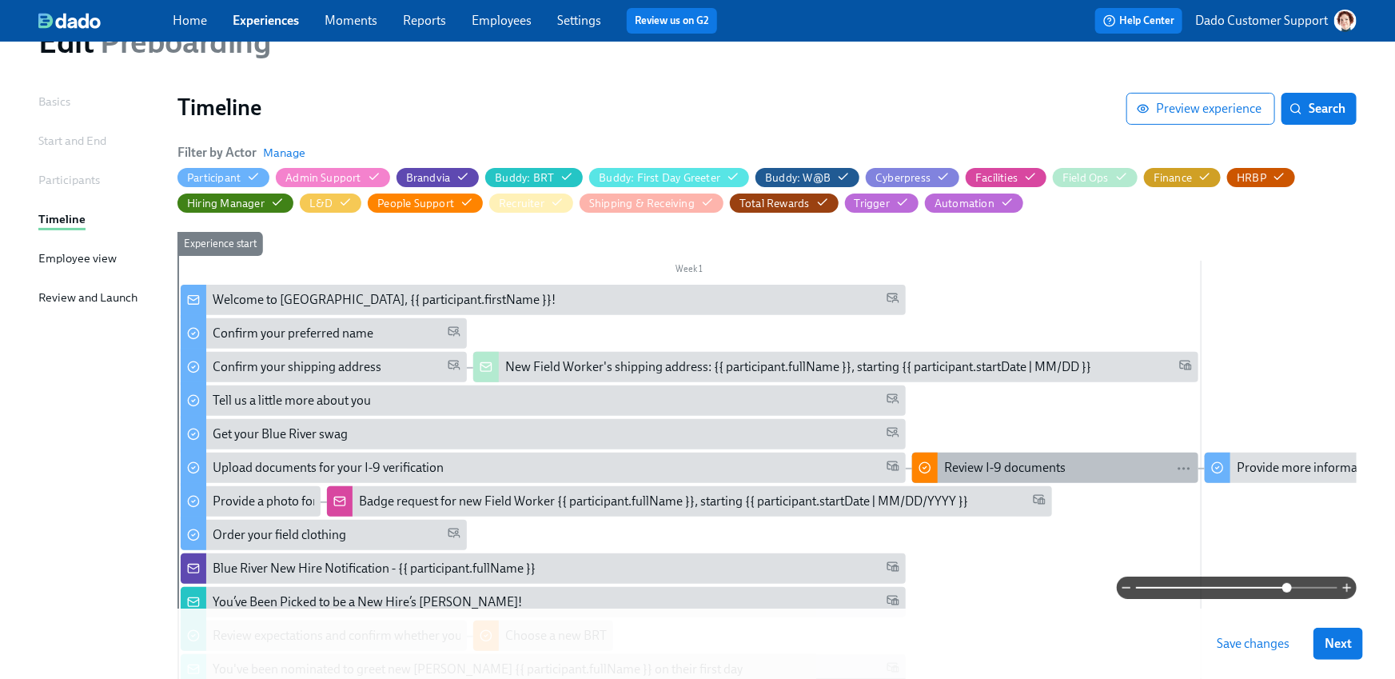
scroll to position [76, 0]
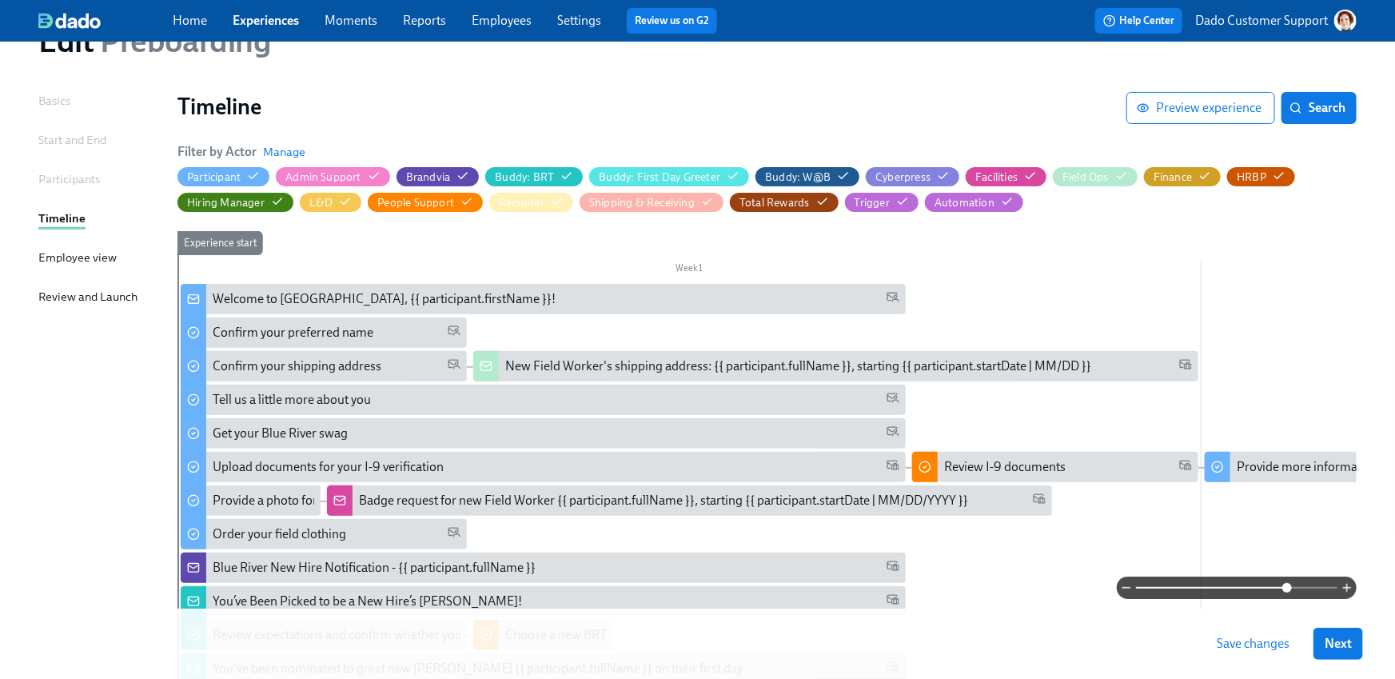
click at [1256, 642] on span "Save changes" at bounding box center [1253, 644] width 73 height 16
click at [1209, 106] on span "Preview experience" at bounding box center [1201, 108] width 122 height 16
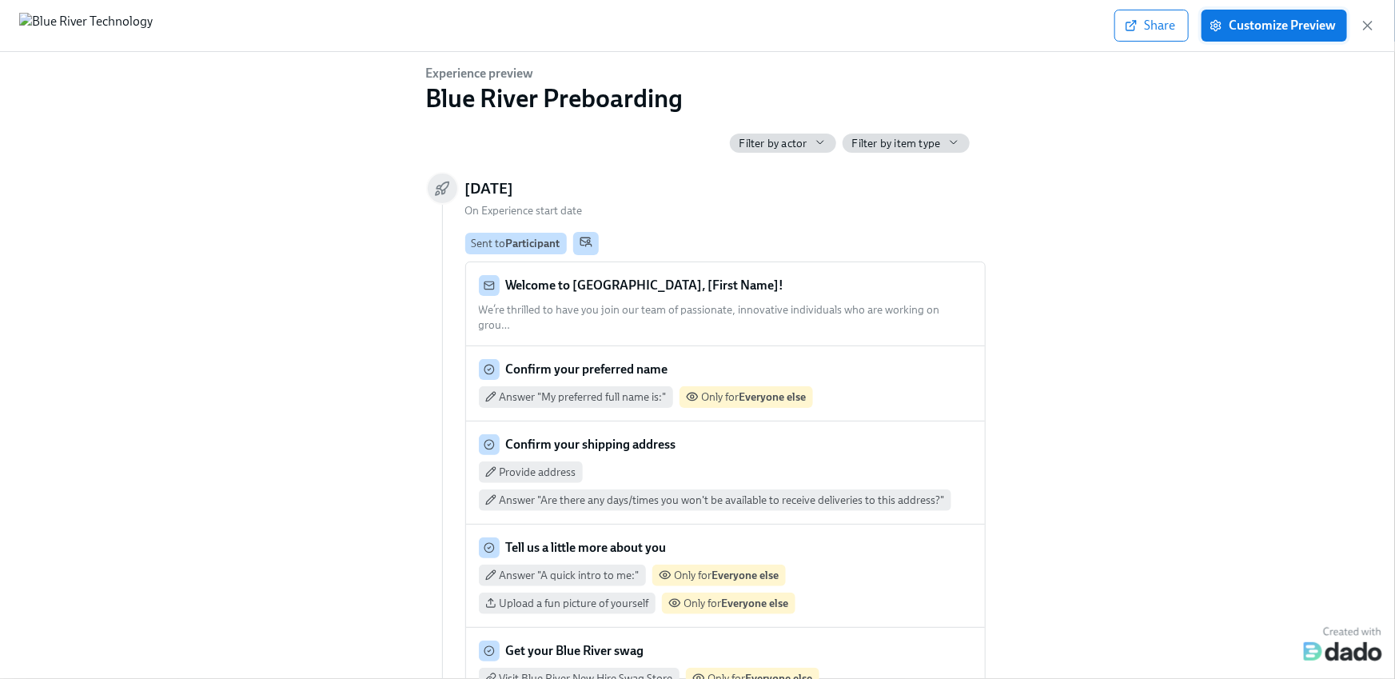
click at [1272, 28] on span "Customize Preview" at bounding box center [1274, 26] width 123 height 16
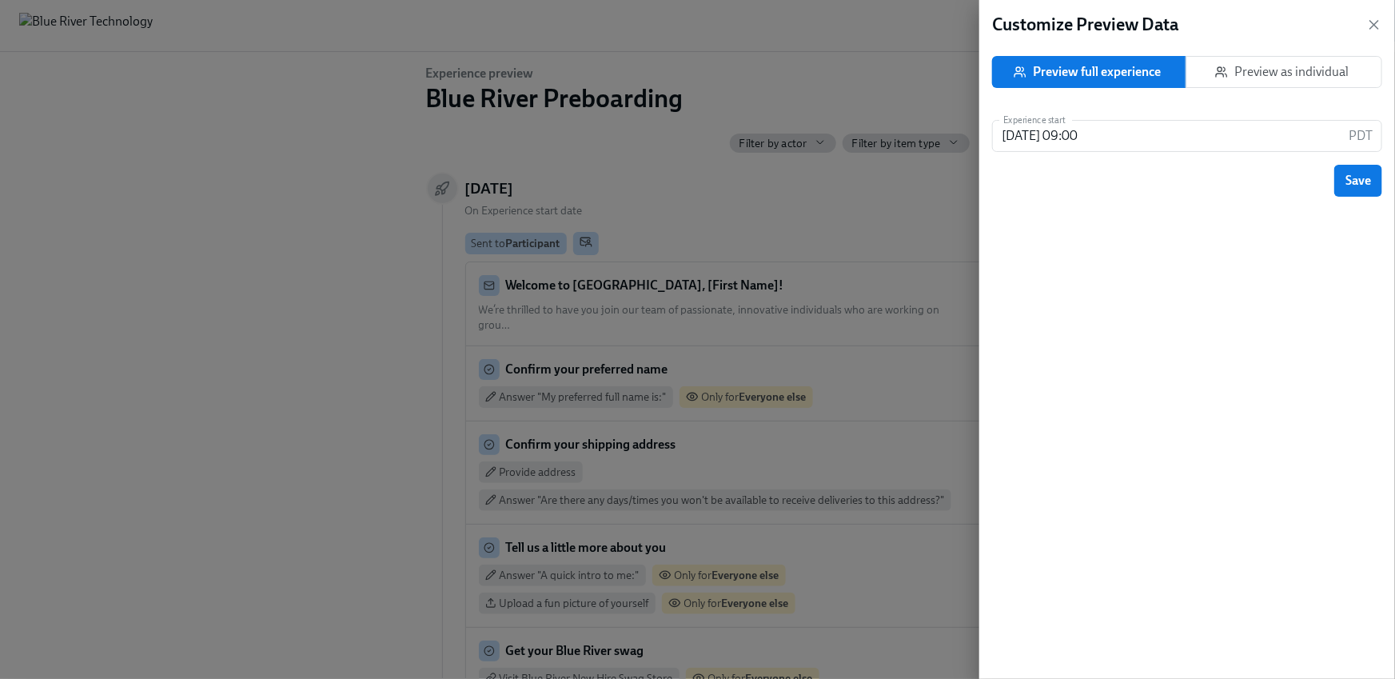
click at [1351, 74] on span "Preview as individual" at bounding box center [1285, 72] width 170 height 16
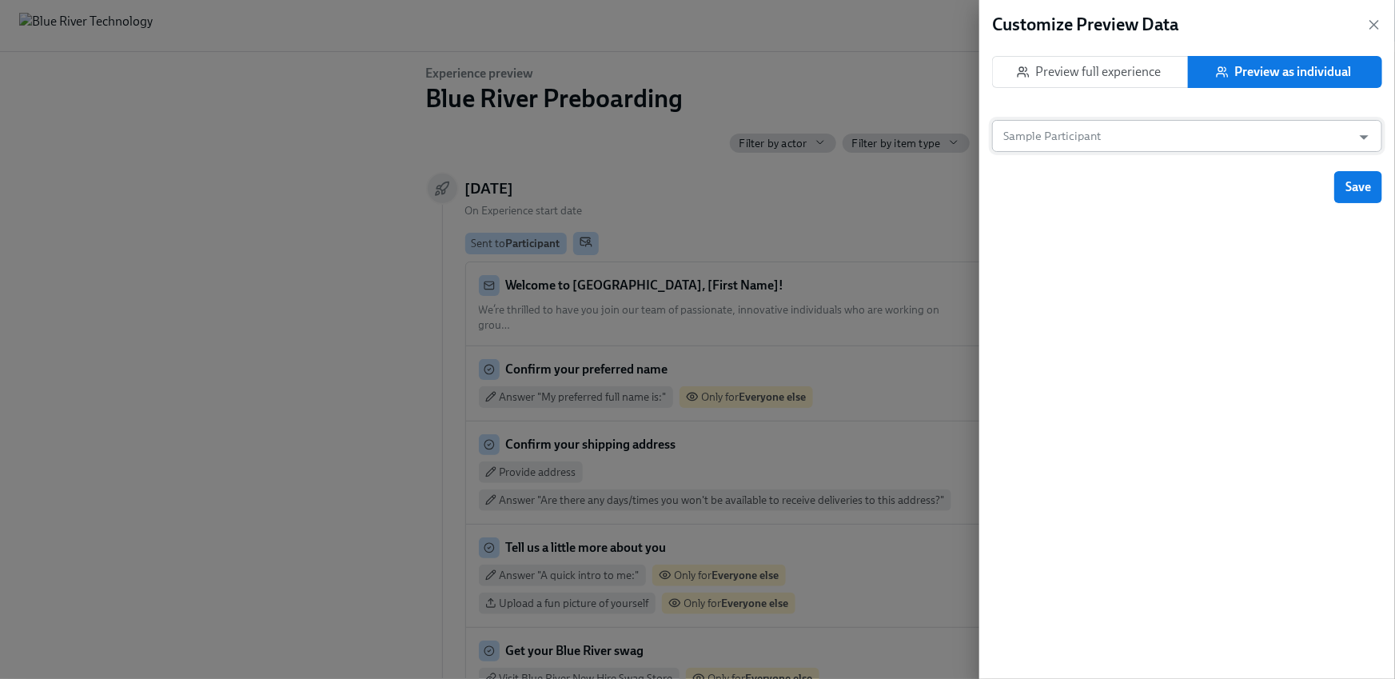
click at [1131, 151] on body "Home Experiences Moments Reports Employees Settings Review us on G2 Help Center…" at bounding box center [697, 649] width 1395 height 1451
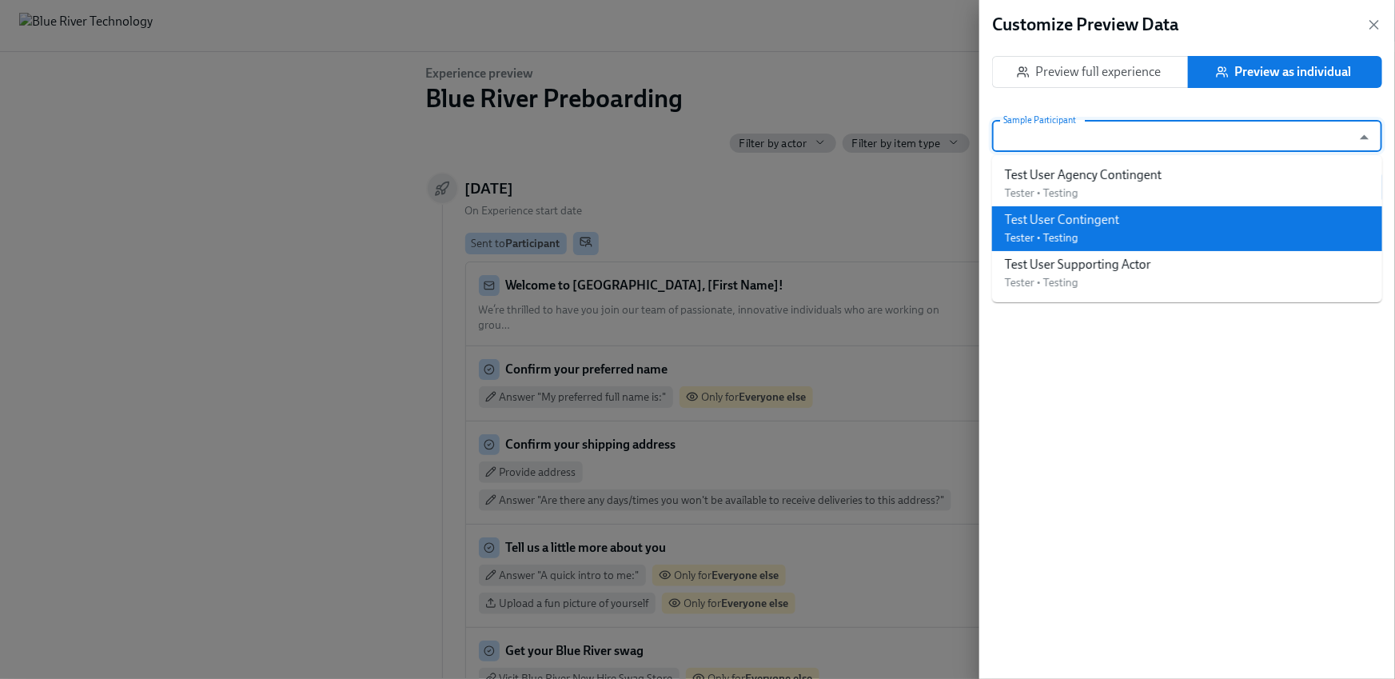
click at [1114, 223] on div "Test User Contingent" at bounding box center [1062, 220] width 114 height 18
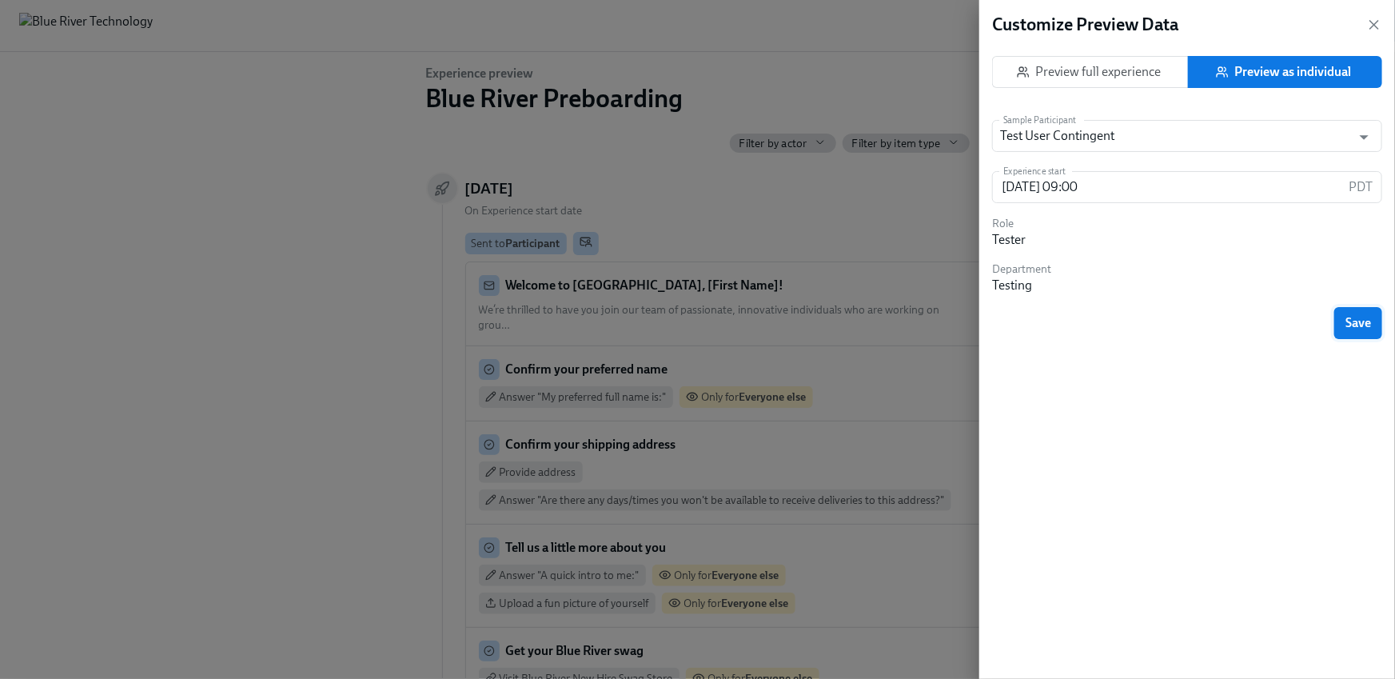
click at [1342, 322] on button "Save" at bounding box center [1359, 323] width 48 height 32
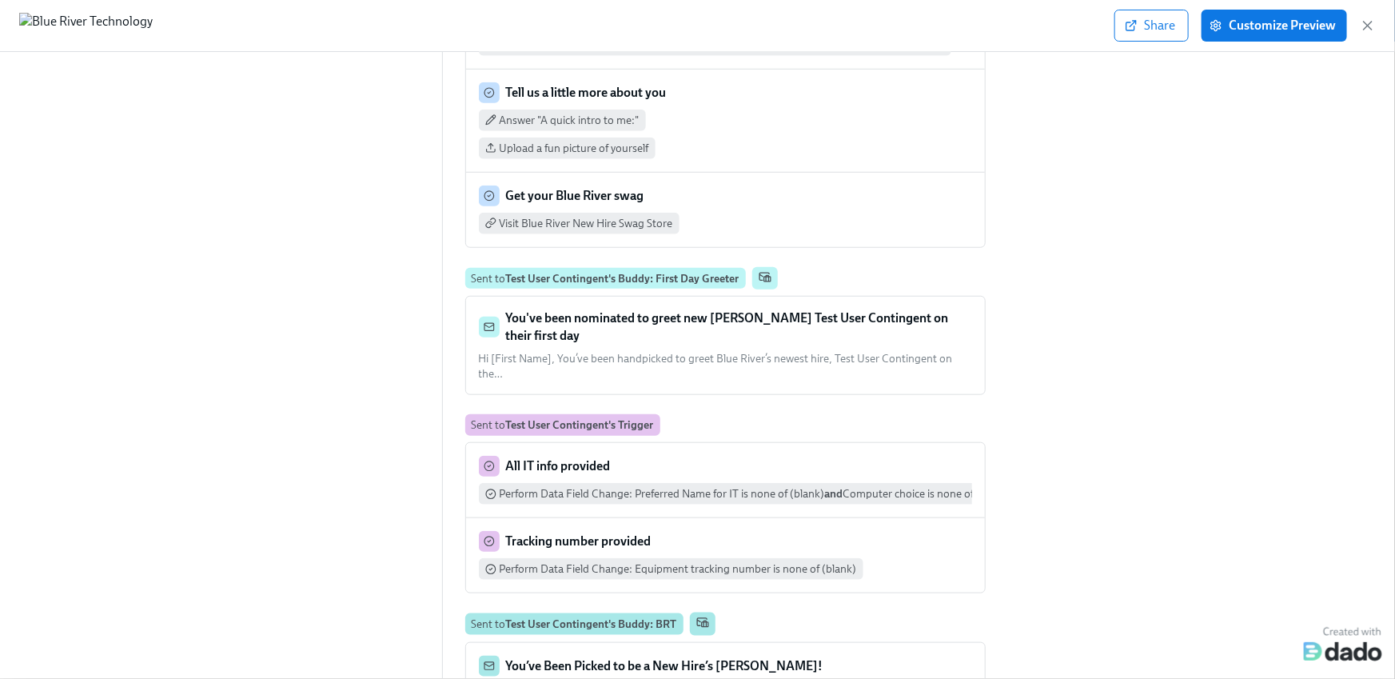
scroll to position [621, 0]
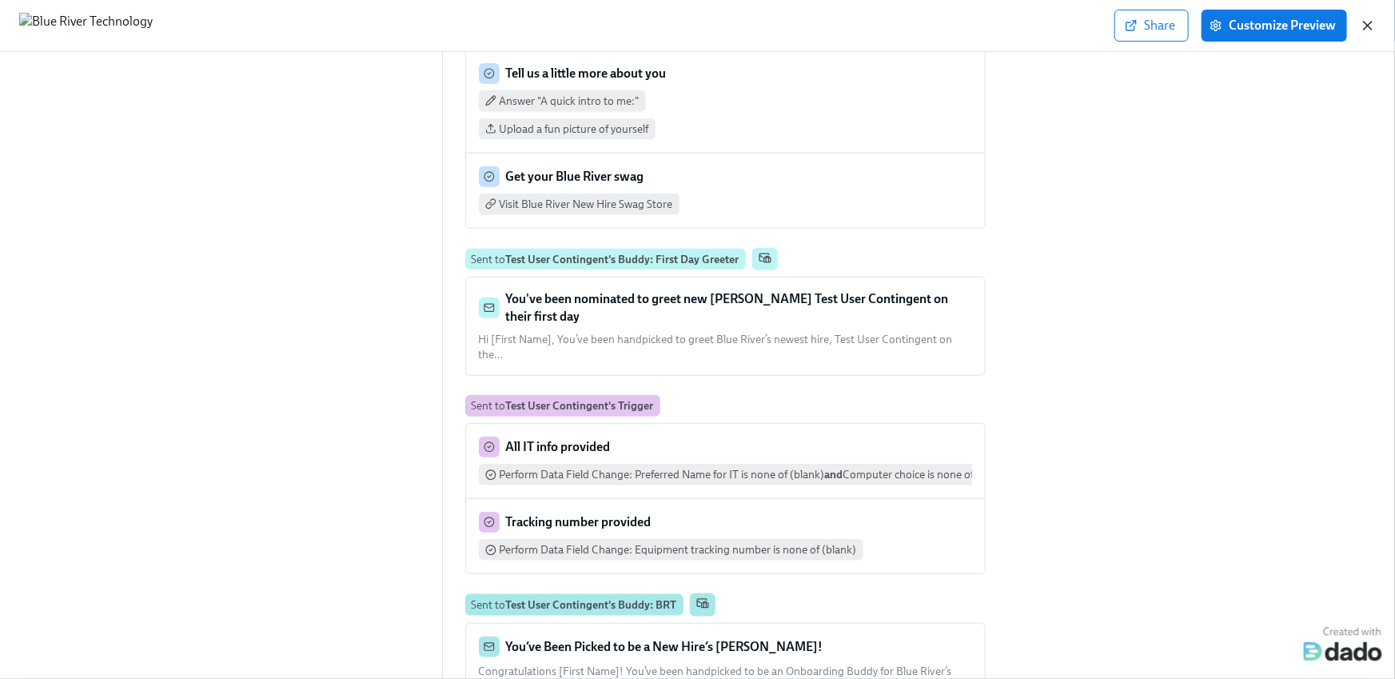
click at [1367, 19] on icon "button" at bounding box center [1368, 26] width 16 height 16
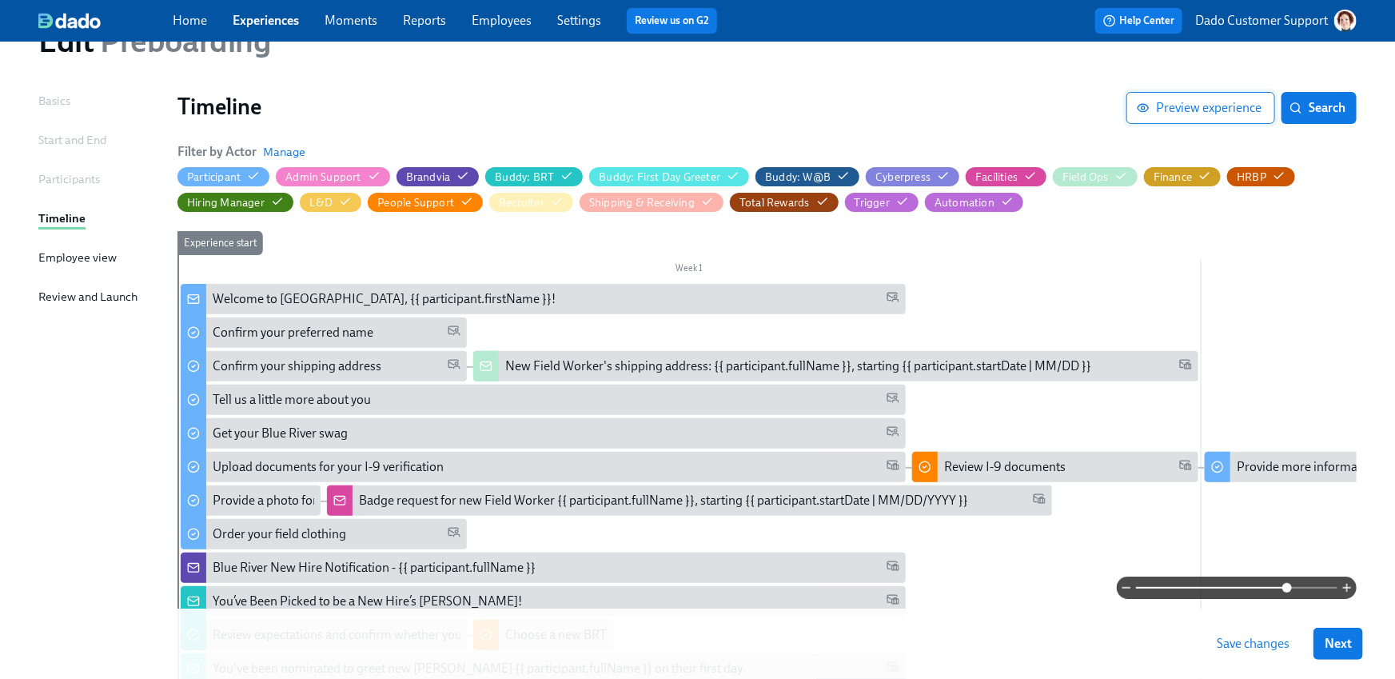
click at [1216, 104] on span "Preview experience" at bounding box center [1201, 108] width 122 height 16
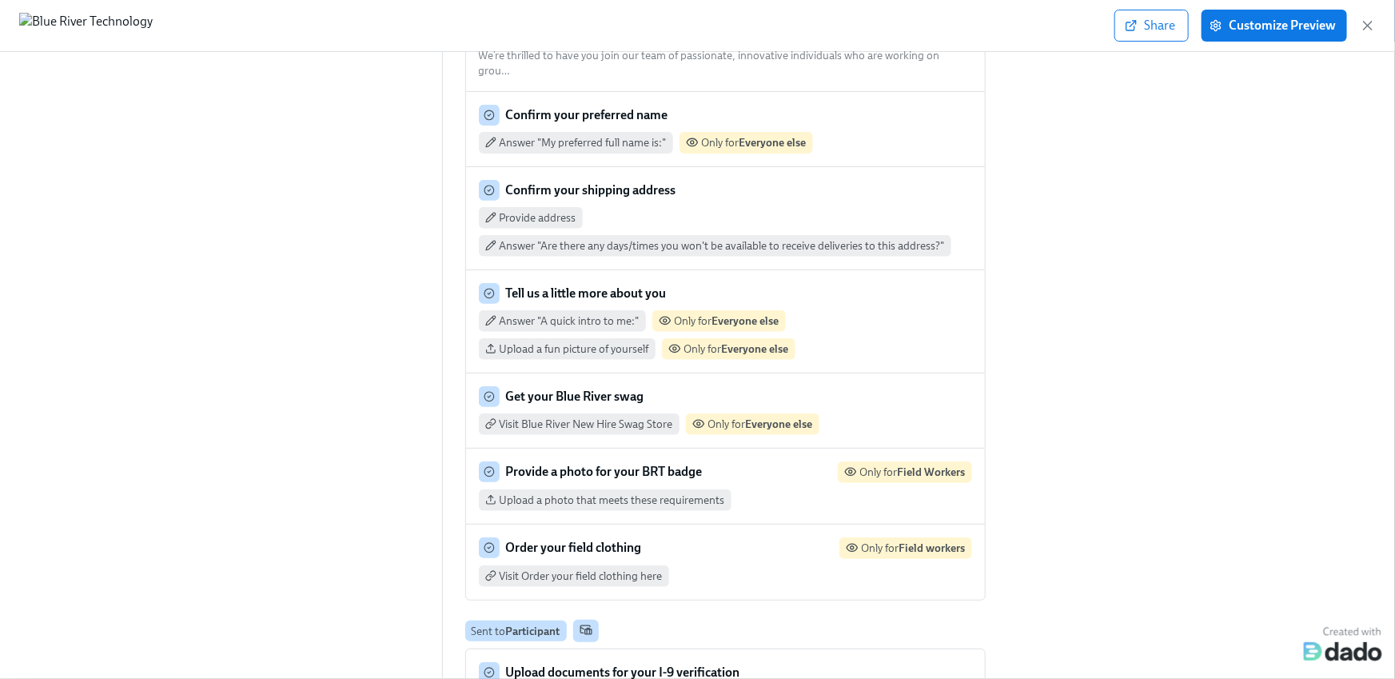
scroll to position [297, 0]
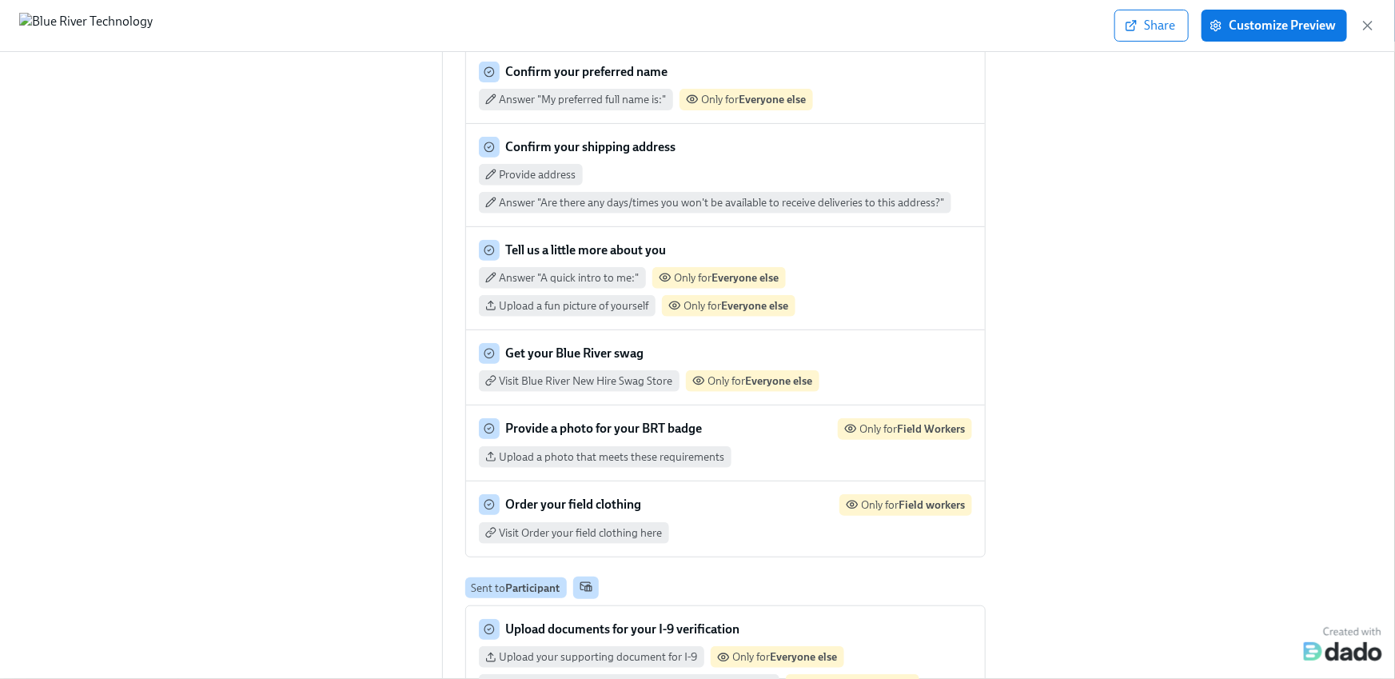
click at [771, 62] on div "Confirm your preferred name" at bounding box center [725, 72] width 493 height 21
click at [775, 271] on strong "Everyone else" at bounding box center [746, 278] width 67 height 14
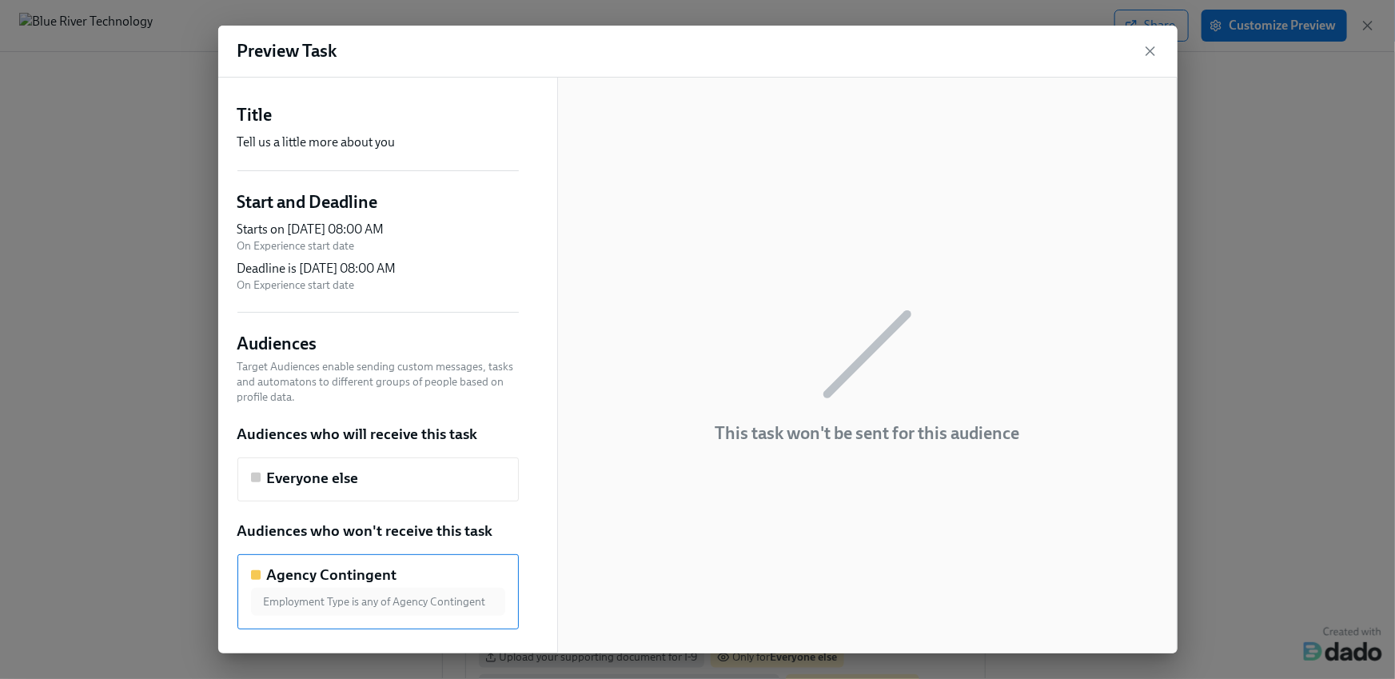
click at [265, 501] on div "Audiences Target Audiences enable sending custom messages, tasks and automatons…" at bounding box center [378, 480] width 281 height 297
click at [278, 488] on div "Everyone else" at bounding box center [378, 479] width 281 height 45
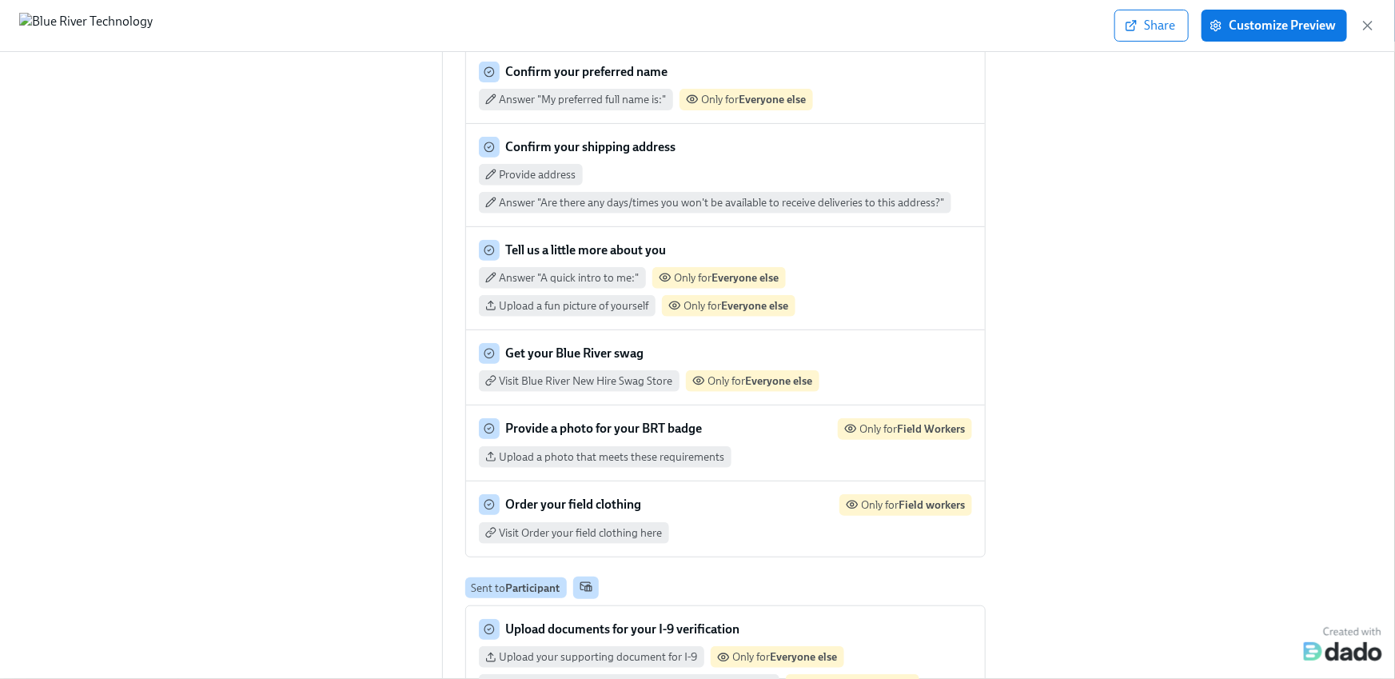
click at [738, 374] on span "Only for Everyone else" at bounding box center [761, 381] width 105 height 14
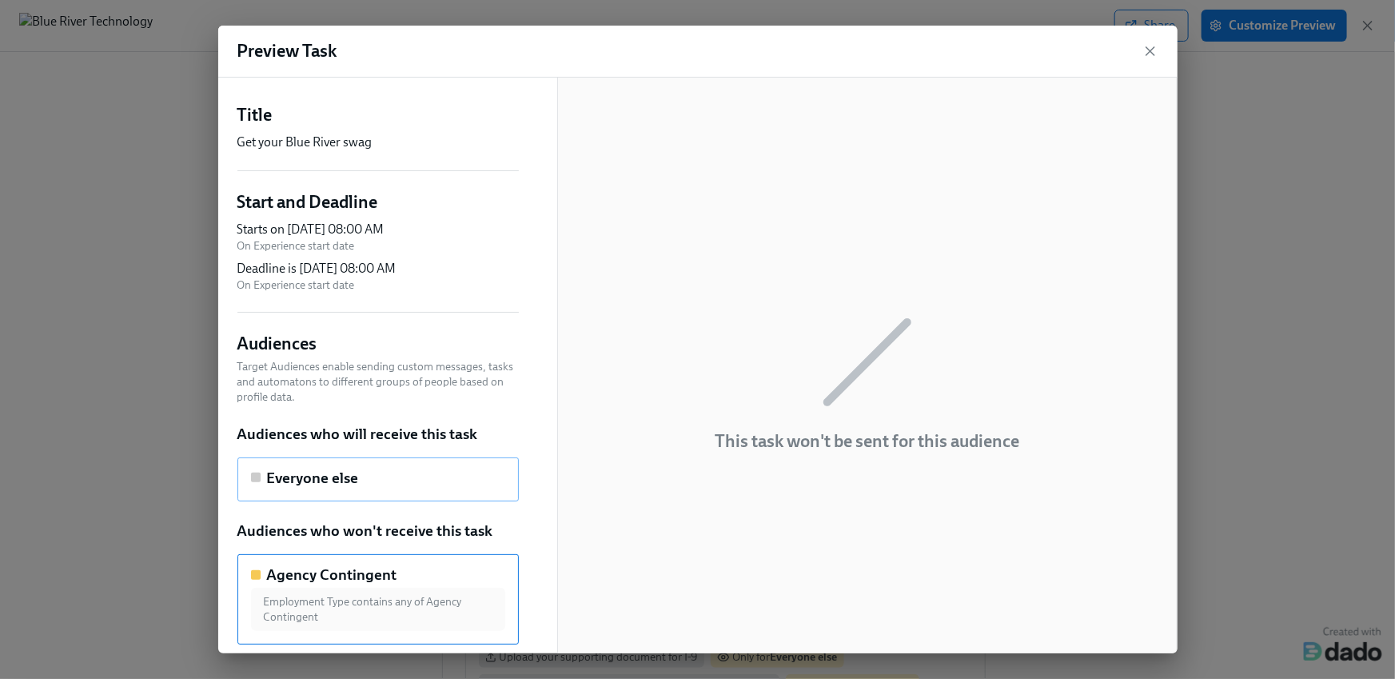
click at [382, 493] on div "Everyone else" at bounding box center [378, 479] width 281 height 45
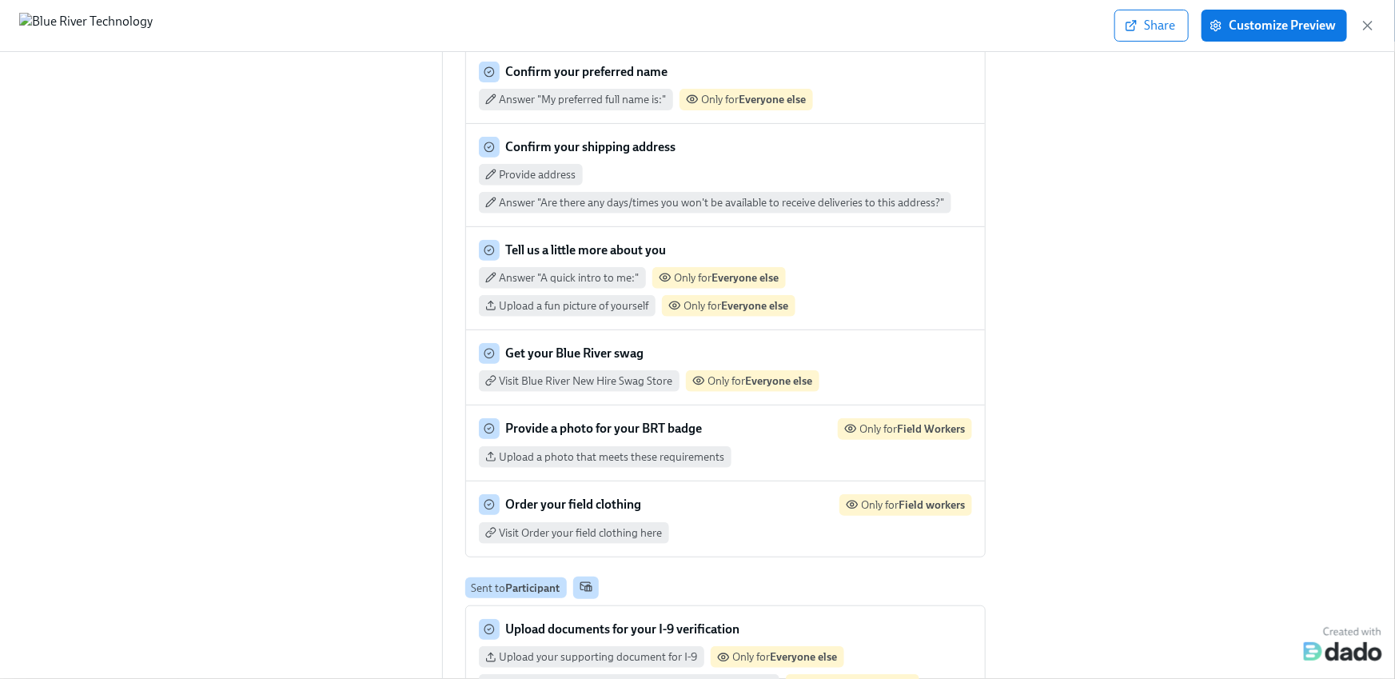
click at [808, 421] on div "Provide a photo for your BRT badge Only for Field Workers" at bounding box center [725, 429] width 493 height 22
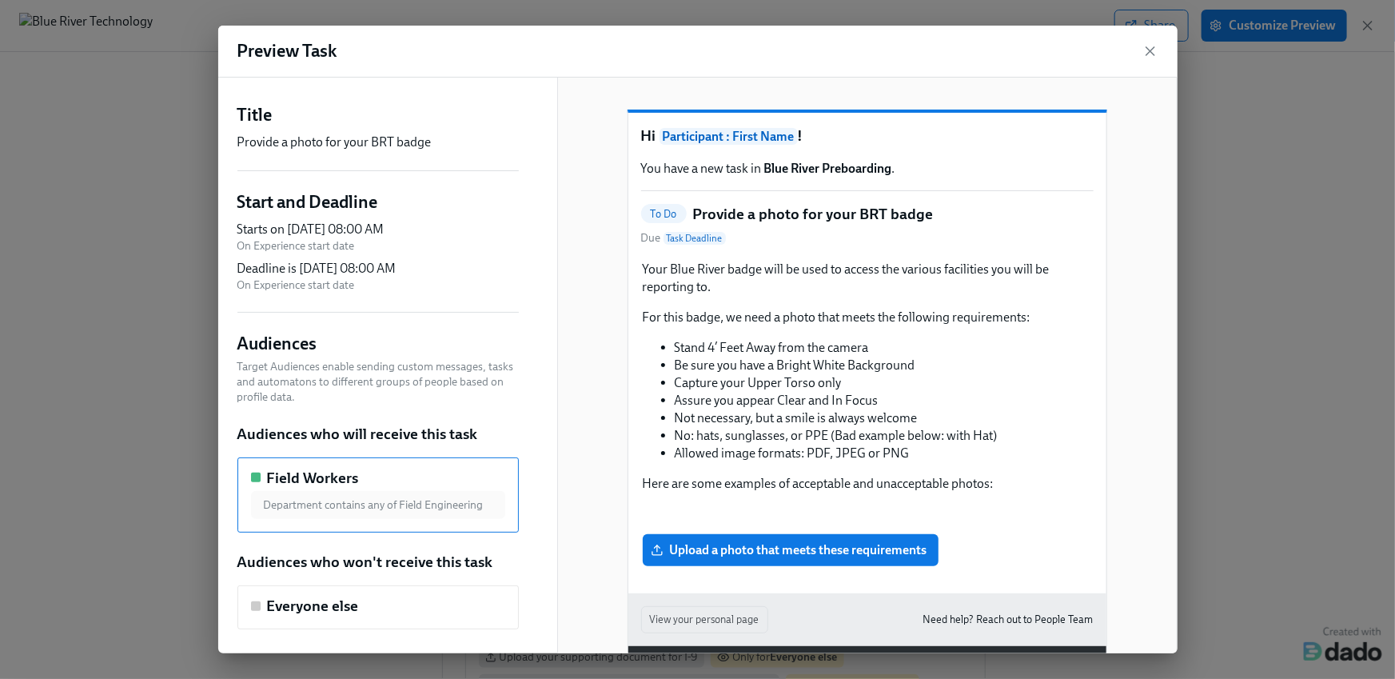
click at [290, 509] on div "Department contains any of Field Engineering" at bounding box center [378, 505] width 254 height 28
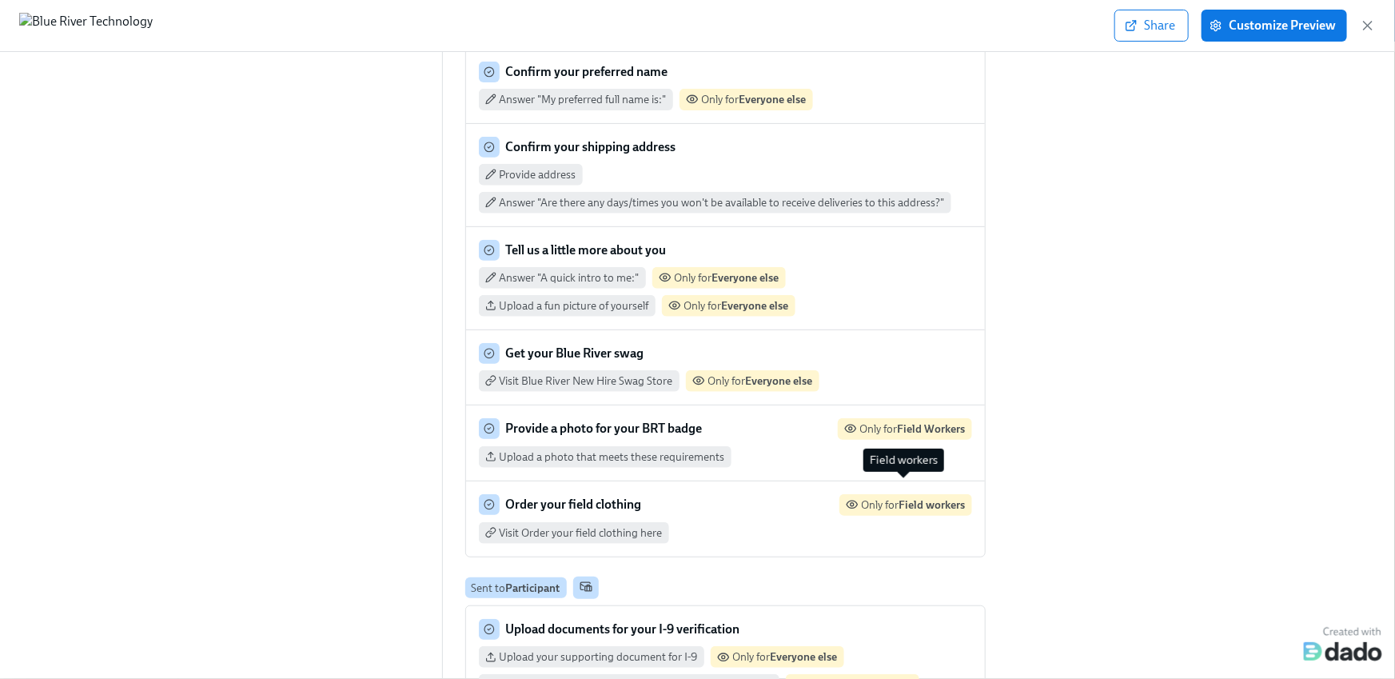
click at [880, 497] on div "Only for Field workers" at bounding box center [914, 504] width 104 height 15
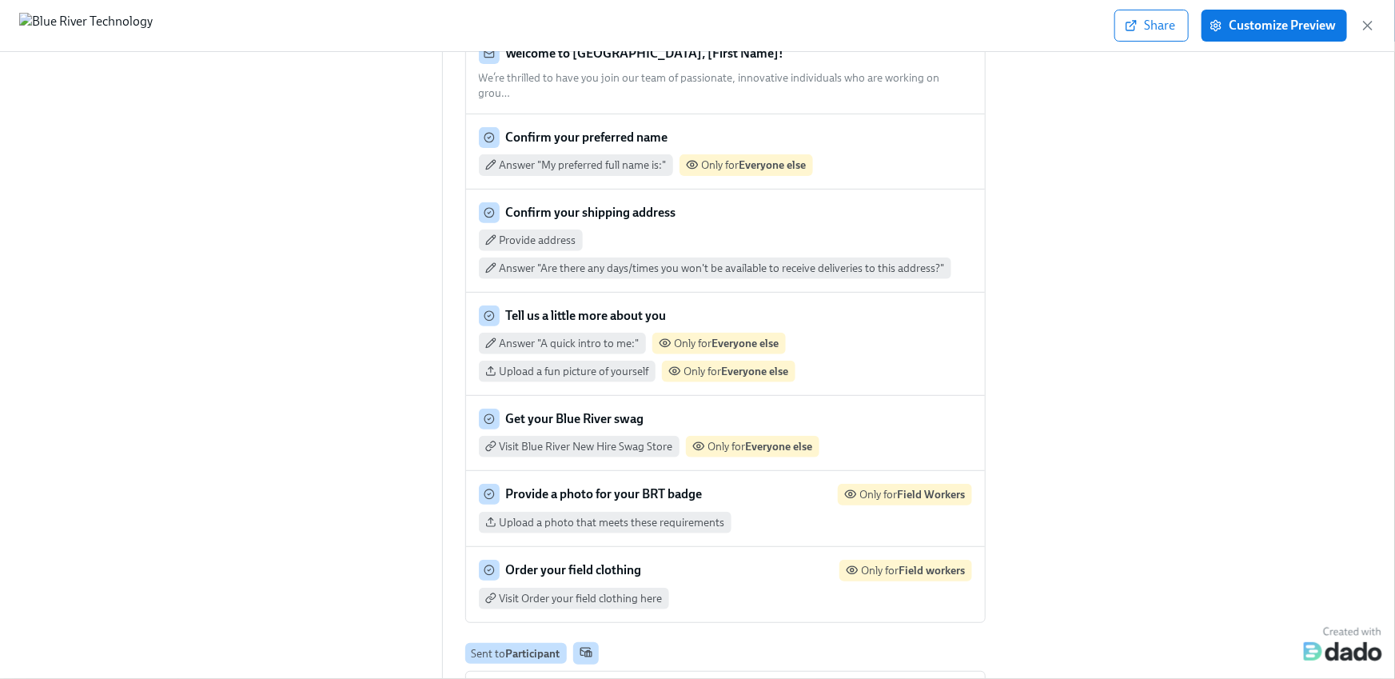
scroll to position [239, 0]
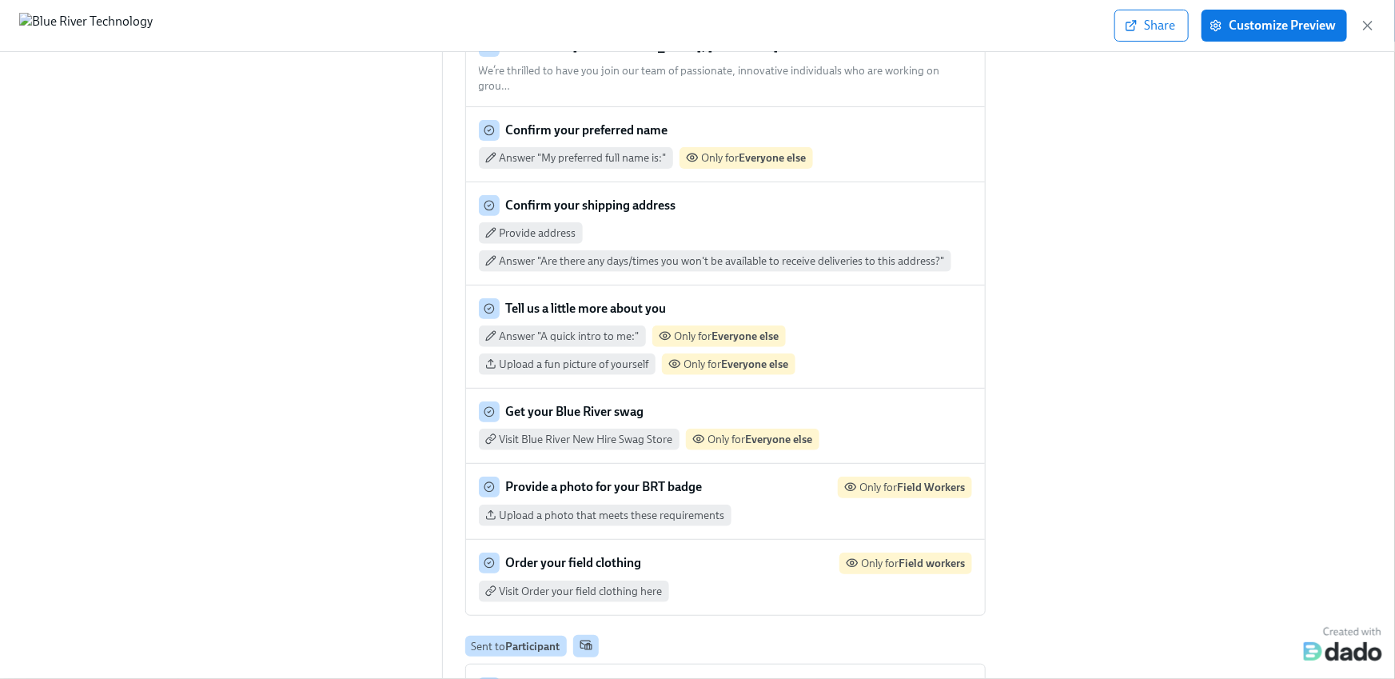
click at [1359, 19] on div "Share Customize Preview" at bounding box center [1246, 26] width 262 height 32
click at [1363, 21] on icon "button" at bounding box center [1368, 26] width 16 height 16
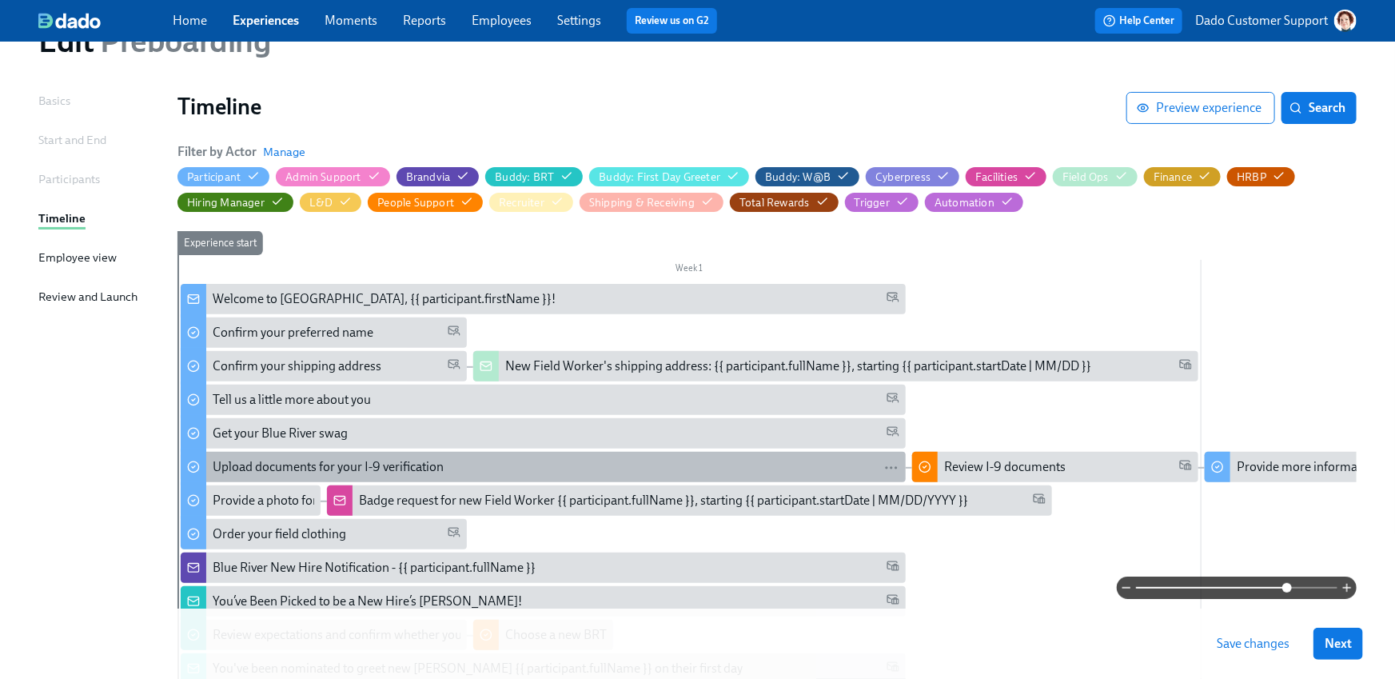
click at [262, 461] on div "Upload documents for your I-9 verification" at bounding box center [328, 467] width 231 height 18
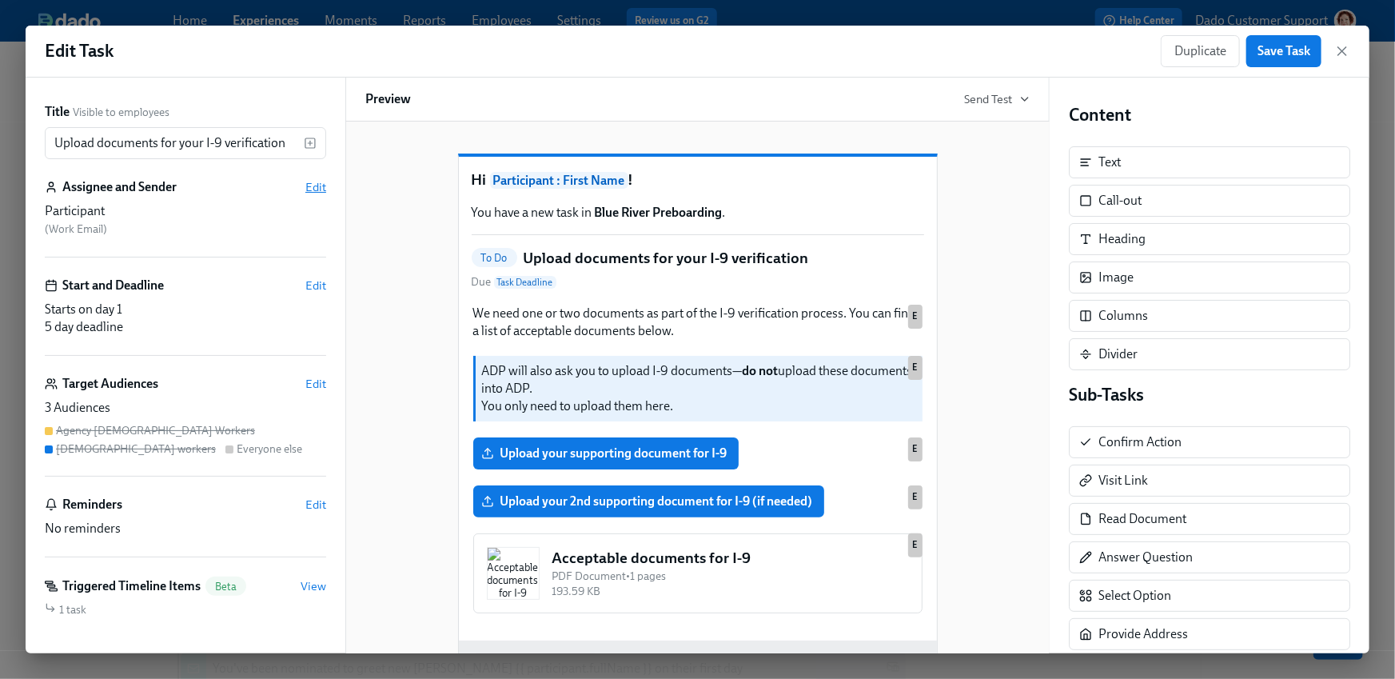
click at [313, 190] on span "Edit" at bounding box center [315, 187] width 21 height 16
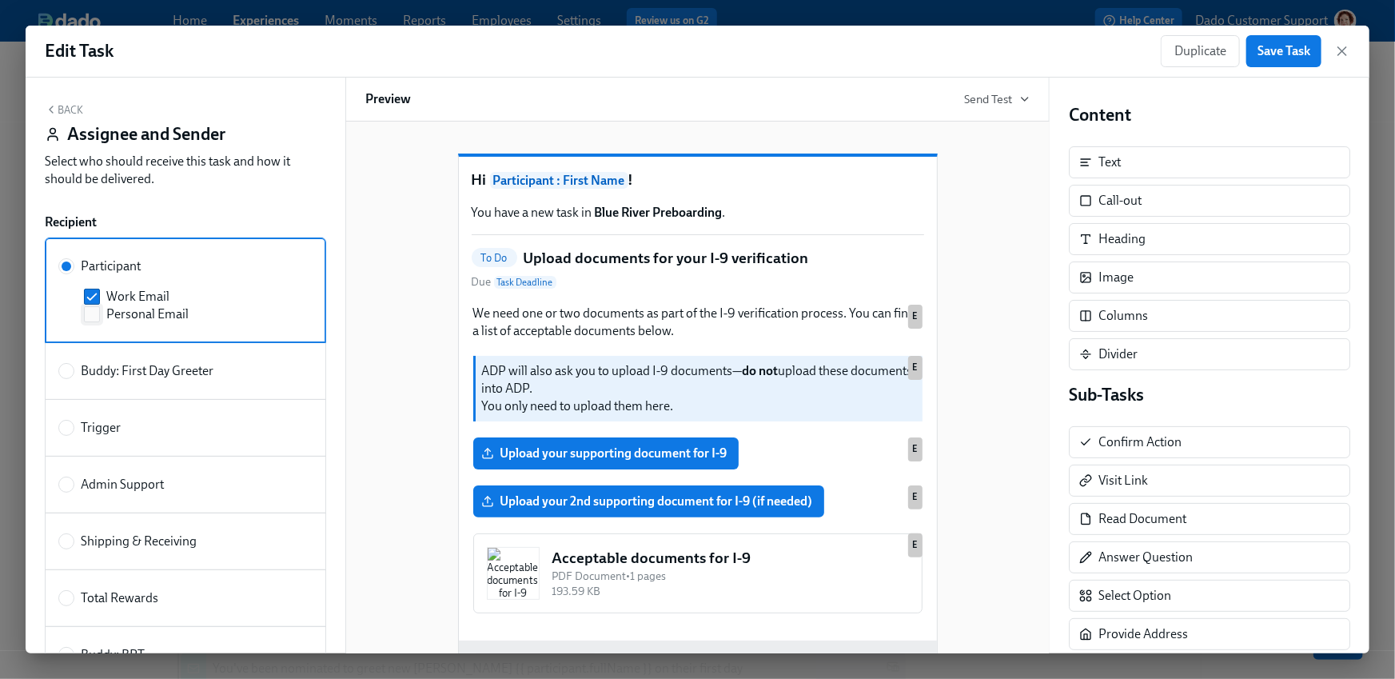
click at [94, 314] on input "Personal Email" at bounding box center [92, 314] width 14 height 14
checkbox input "true"
click at [94, 295] on input "Work Email" at bounding box center [92, 296] width 14 height 14
checkbox input "false"
click at [1279, 41] on button "Save Task" at bounding box center [1284, 51] width 75 height 32
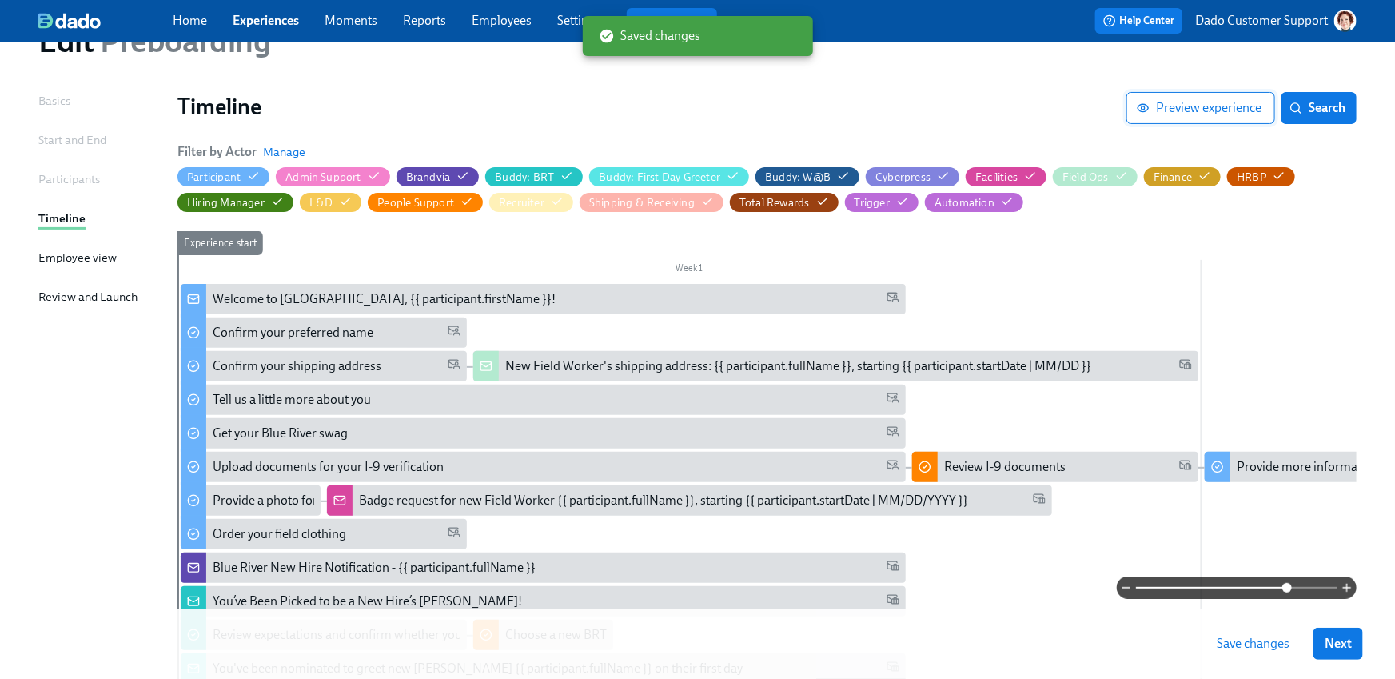
click at [1180, 108] on span "Preview experience" at bounding box center [1201, 108] width 122 height 16
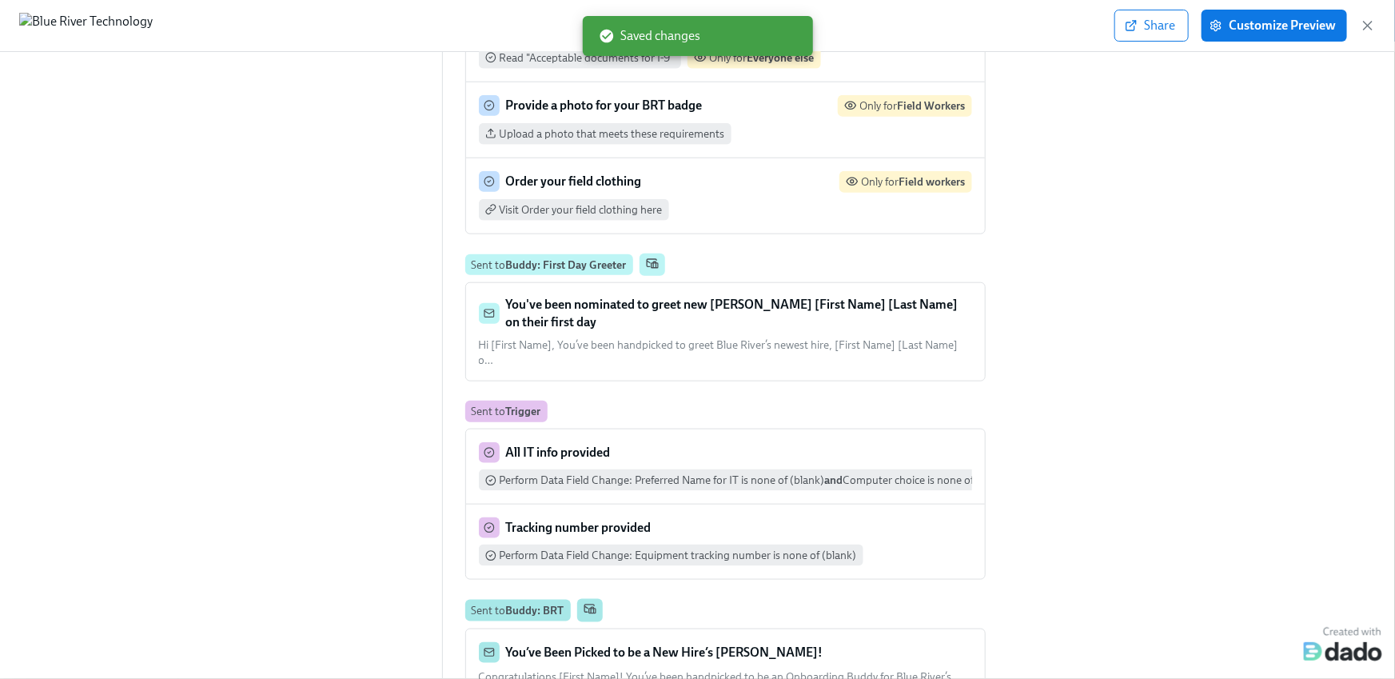
scroll to position [800, 0]
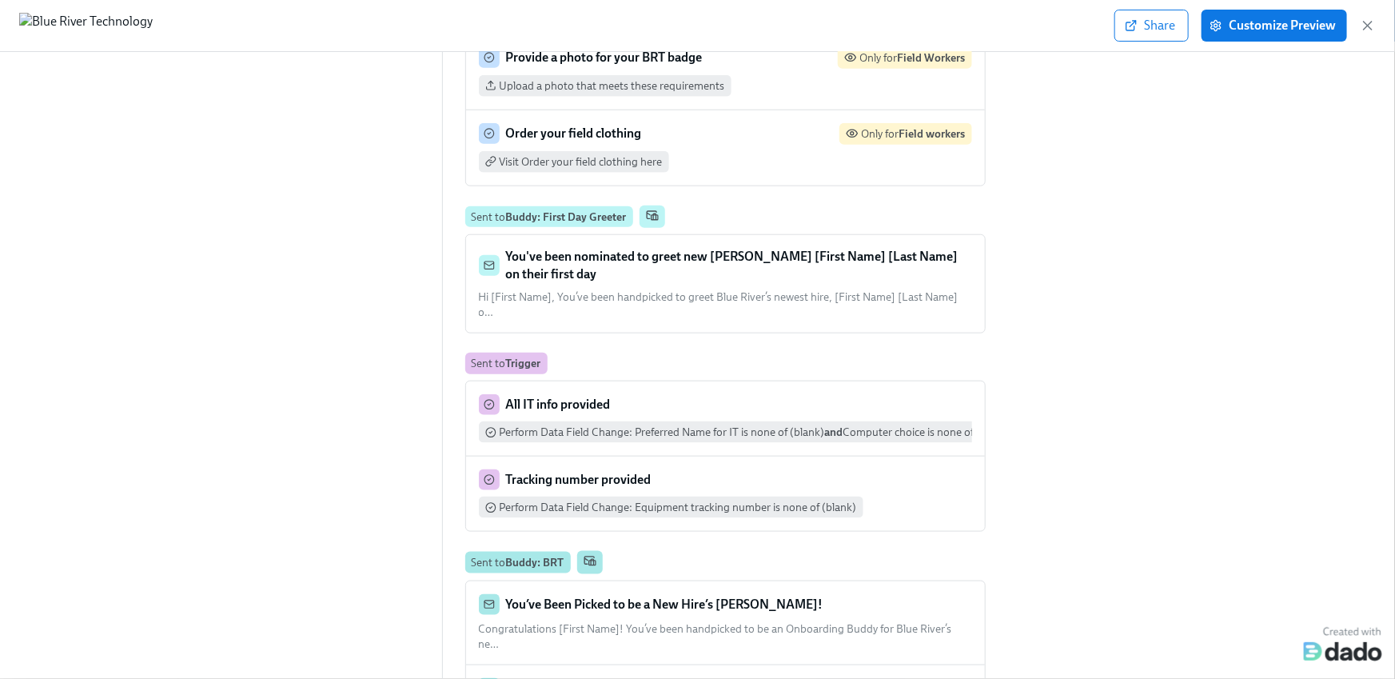
click at [656, 290] on div "You've been nominated to greet new joiner [First Name] [Last Name] on their fir…" at bounding box center [725, 284] width 519 height 98
click at [645, 249] on strong "You've been nominated to greet new joiner [First Name] [Last Name] on their fir…" at bounding box center [732, 265] width 453 height 33
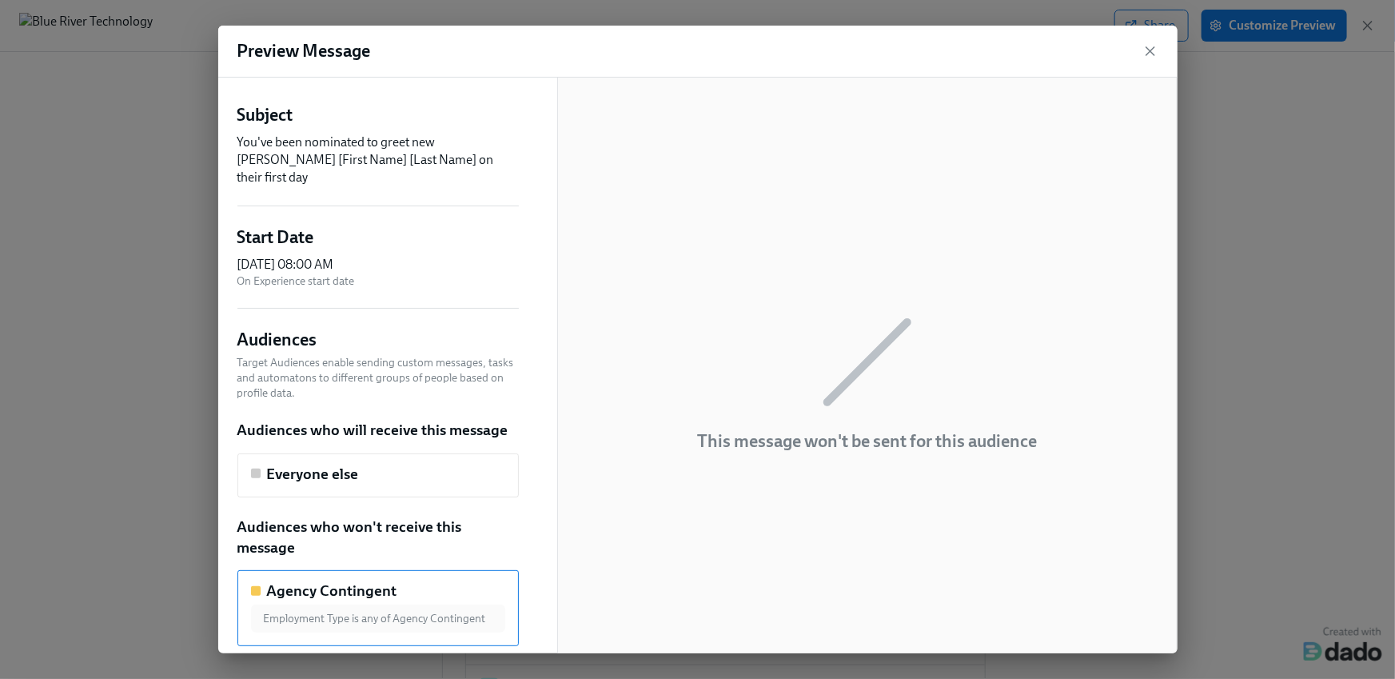
click at [309, 431] on div "Audiences who will receive this message Everyone else" at bounding box center [378, 459] width 281 height 78
click at [294, 464] on h5 "Everyone else" at bounding box center [313, 474] width 92 height 21
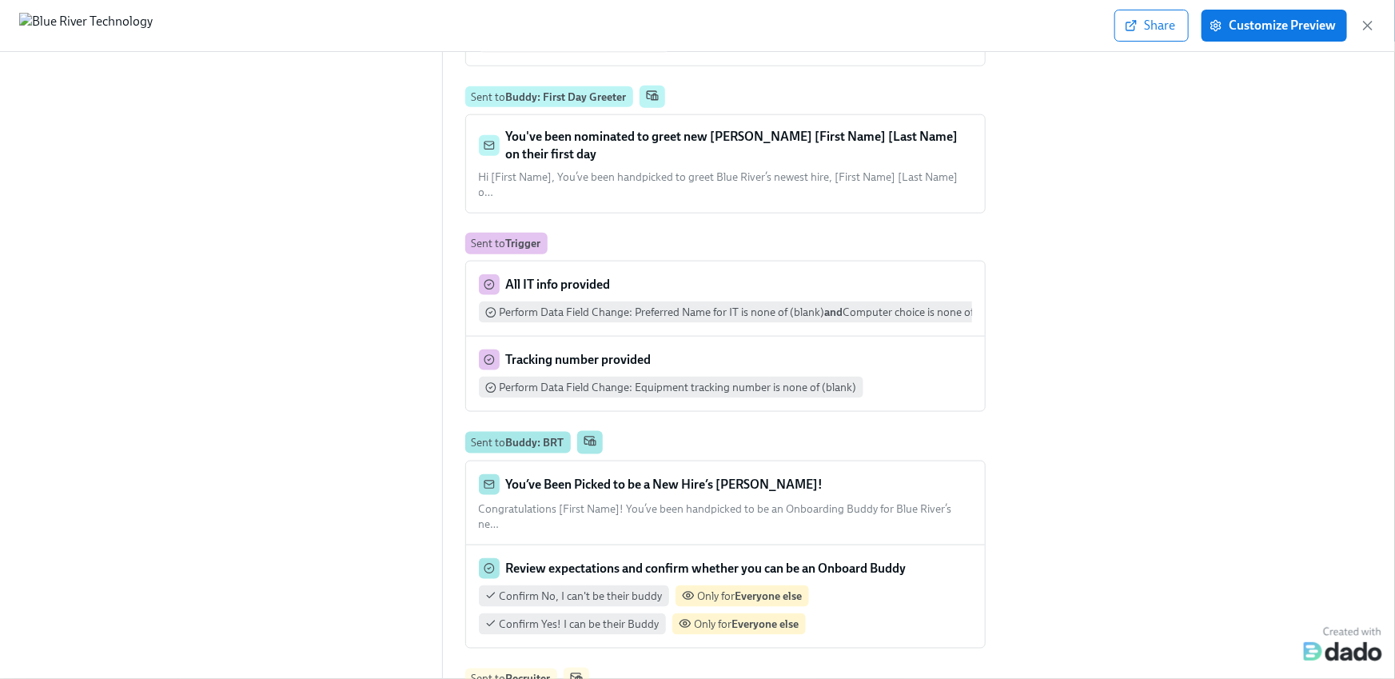
scroll to position [920, 0]
click at [629, 502] on span "Congratulations [First Name]! You’ve been handpicked to be an Onboarding Buddy …" at bounding box center [715, 516] width 473 height 29
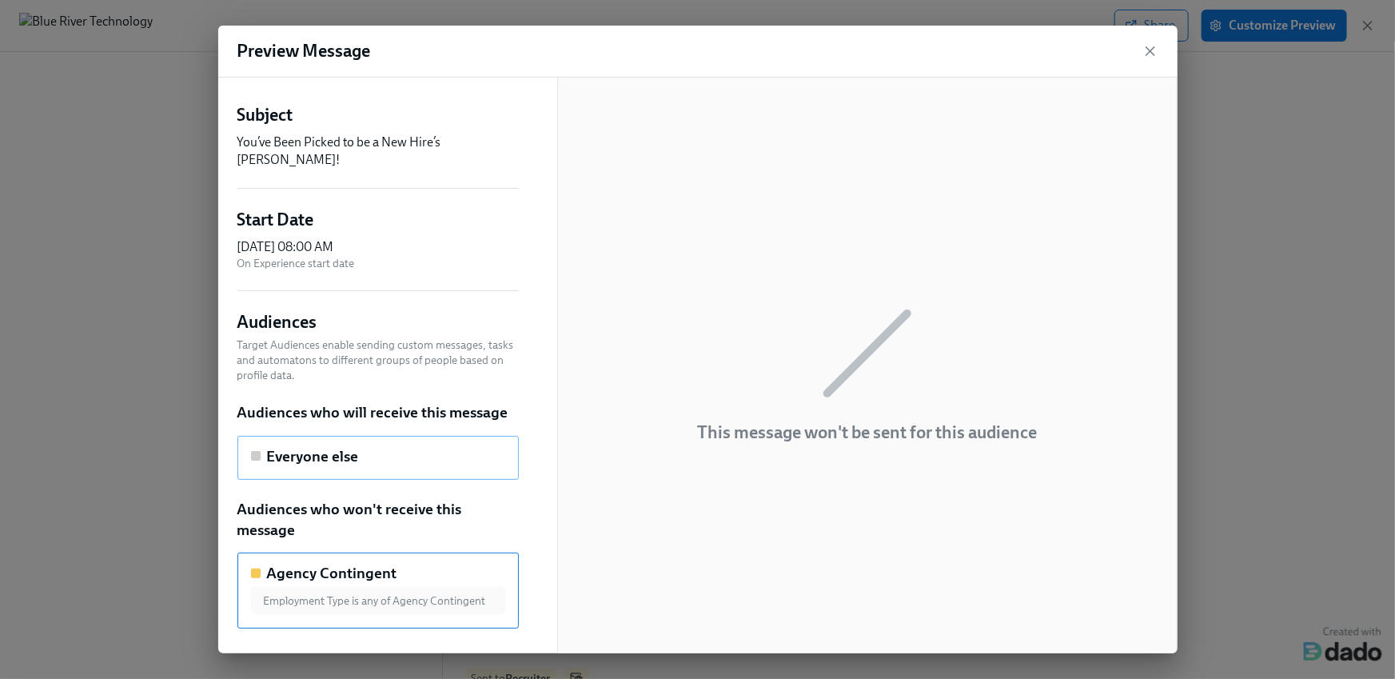
click at [497, 446] on div "Everyone else" at bounding box center [378, 456] width 254 height 21
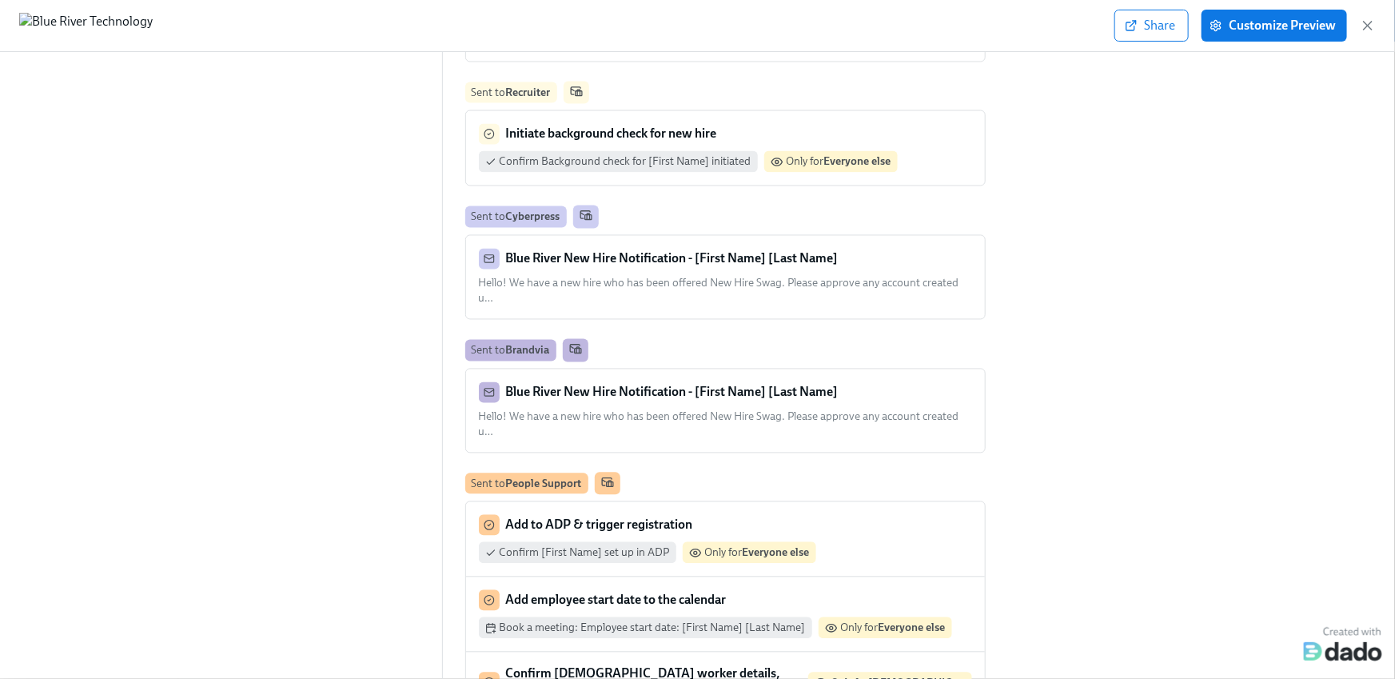
scroll to position [1507, 0]
click at [811, 248] on div "Blue River New Hire Notification - [First Name] [Last Name] Hello! We have a ne…" at bounding box center [725, 277] width 493 height 58
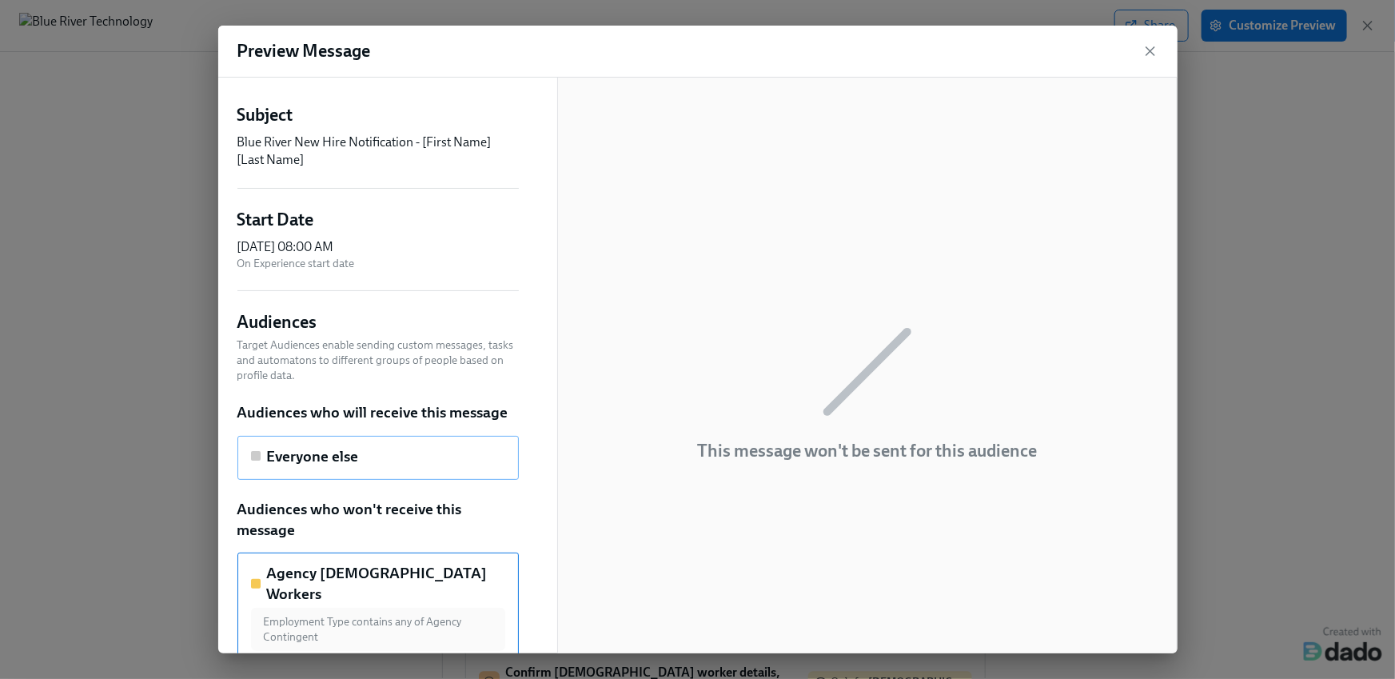
click at [262, 459] on div "Everyone else" at bounding box center [305, 456] width 108 height 21
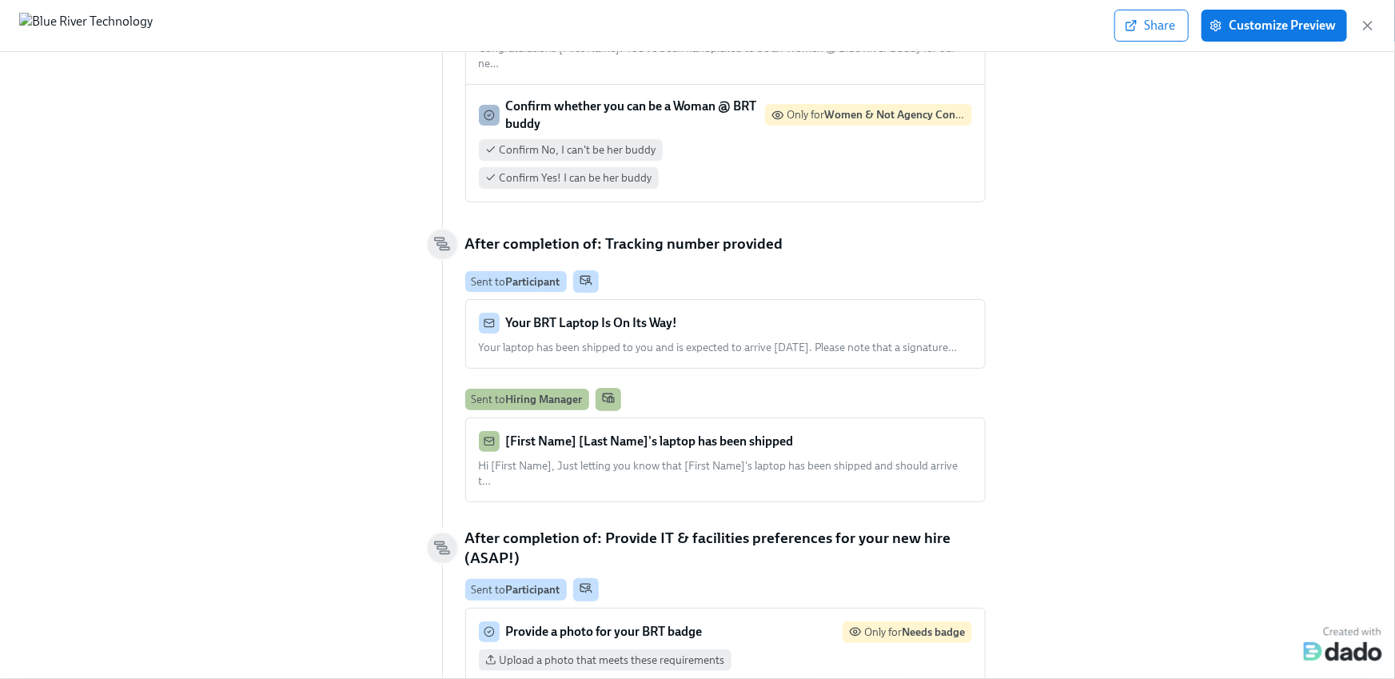
scroll to position [3116, 0]
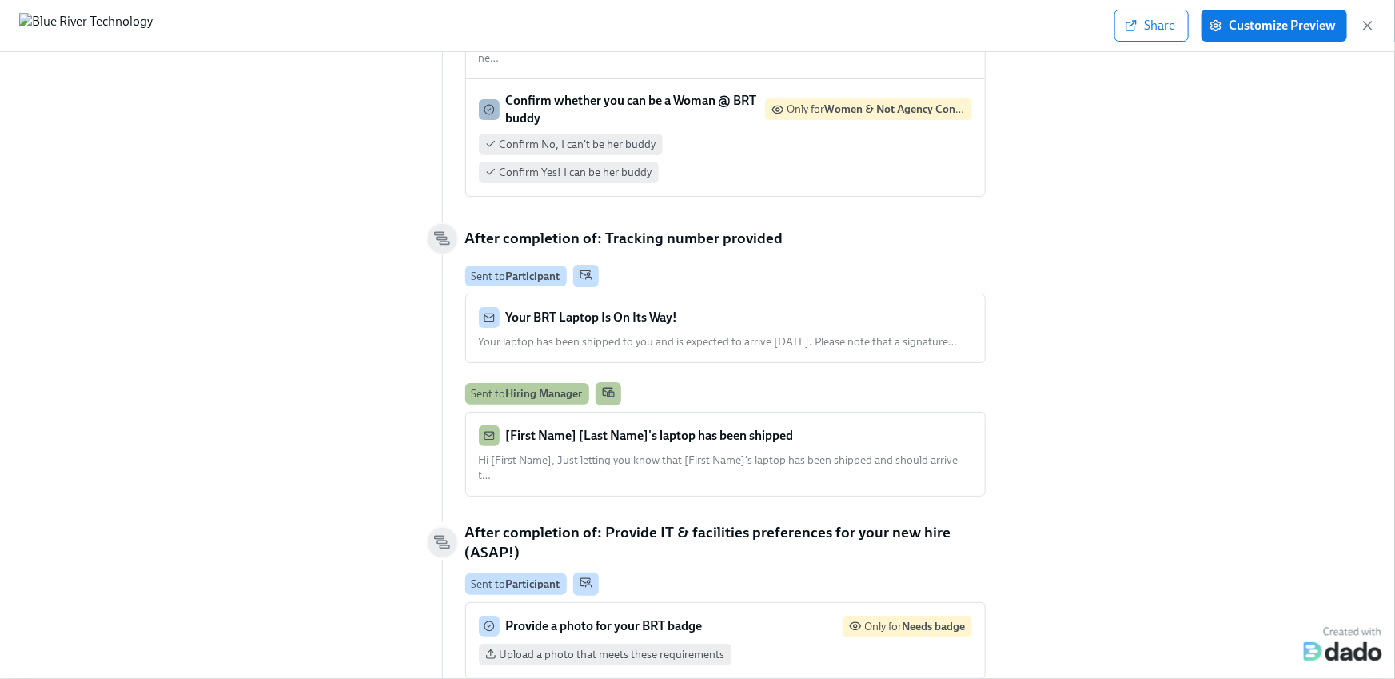
click at [628, 309] on strong "Your BRT Laptop Is On Its Way!" at bounding box center [592, 316] width 172 height 15
click at [780, 425] on div "[First Name] [Last Name]'s laptop has been shipped Hi [First Name], Just lettin…" at bounding box center [725, 454] width 493 height 58
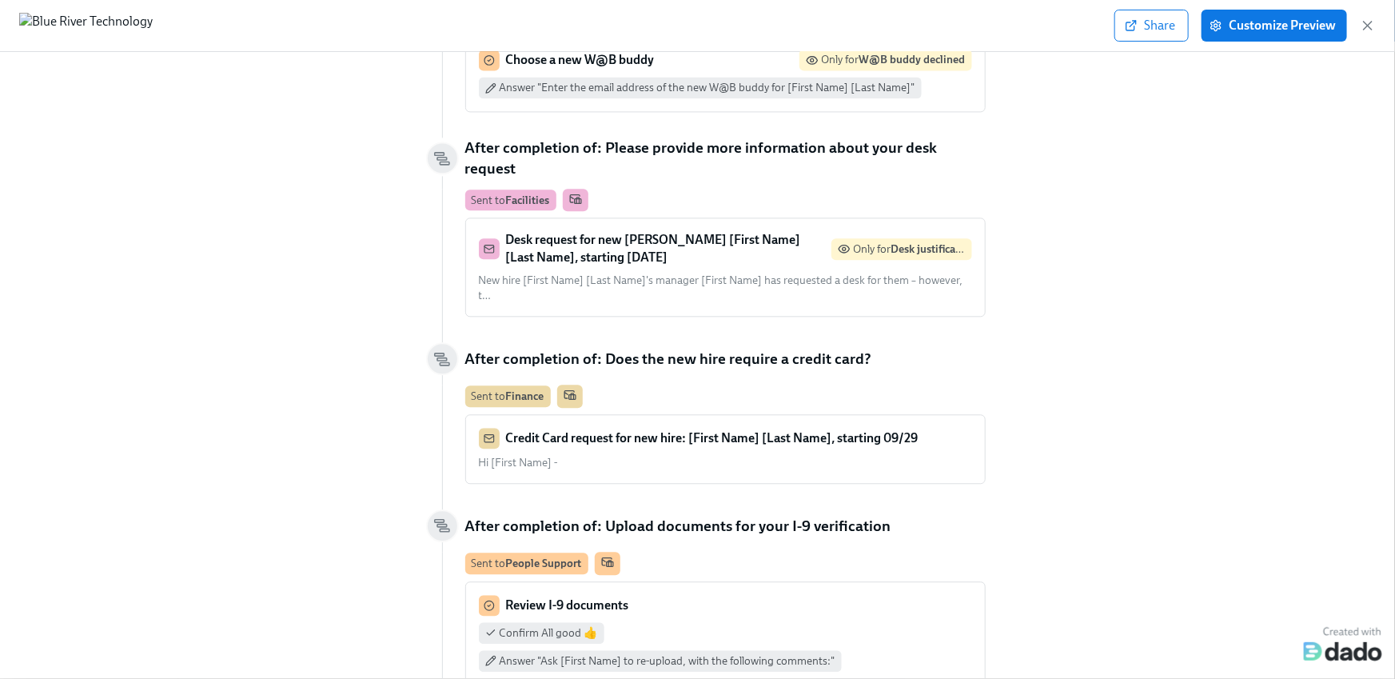
scroll to position [5267, 0]
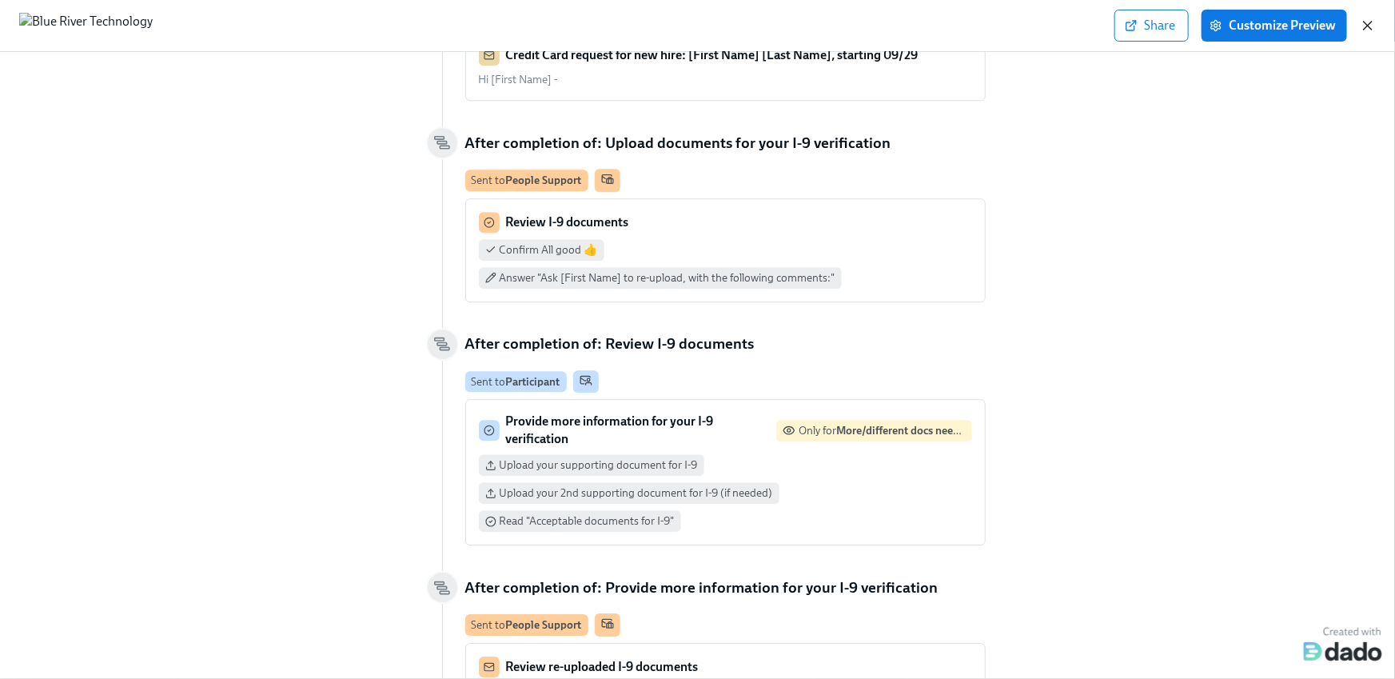
click at [1367, 26] on icon "button" at bounding box center [1368, 26] width 16 height 16
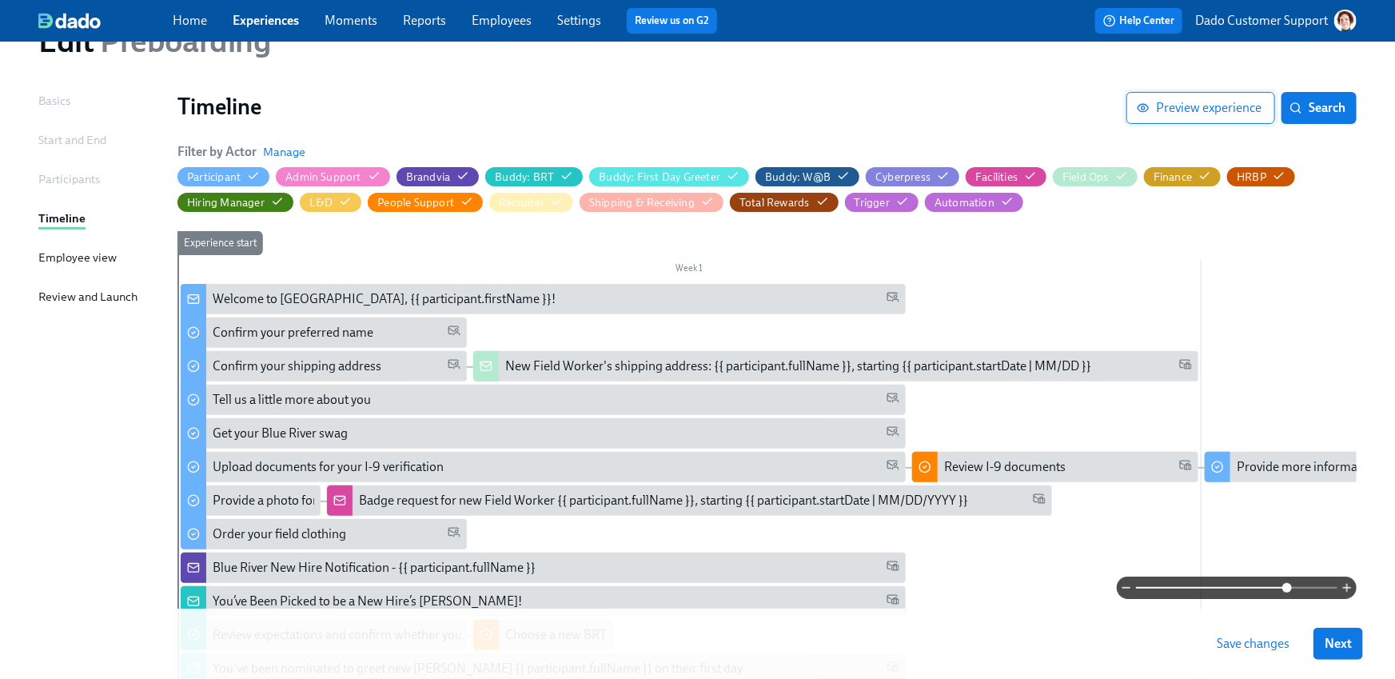
click at [1192, 98] on button "Preview experience" at bounding box center [1201, 108] width 149 height 32
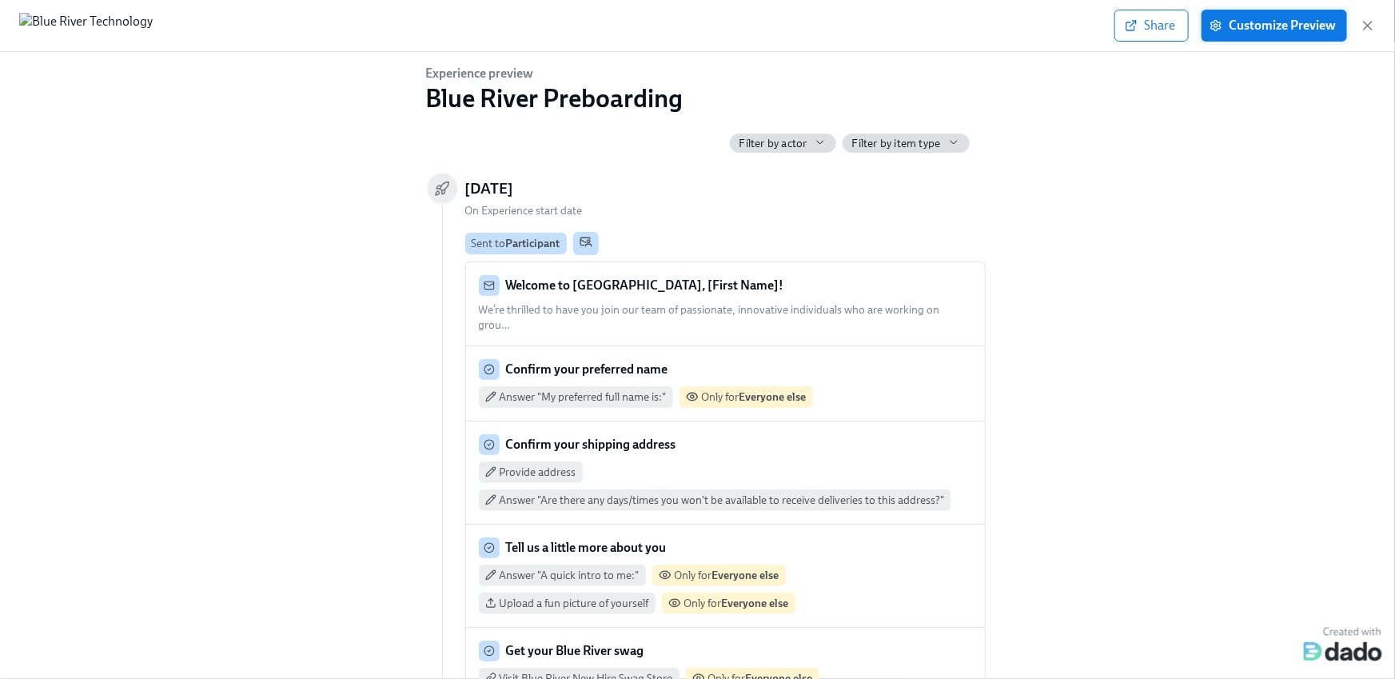
click at [1308, 33] on button "Customize Preview" at bounding box center [1275, 26] width 146 height 32
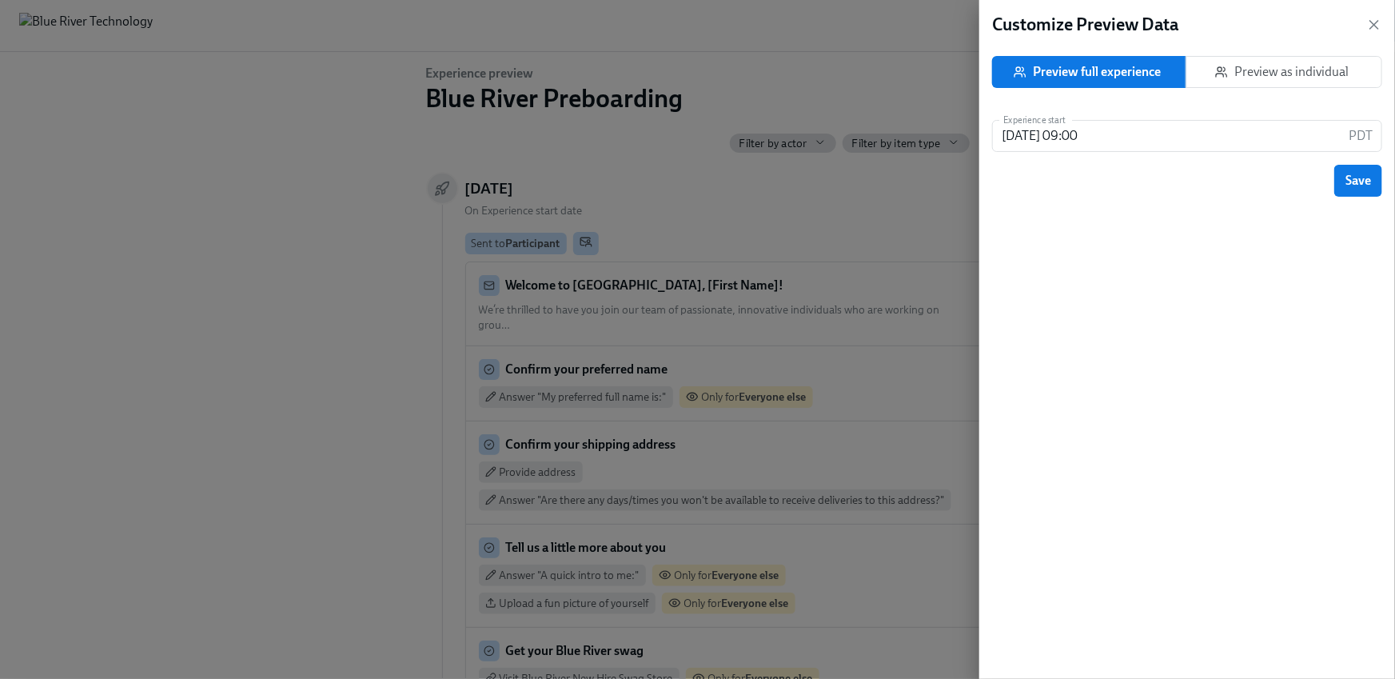
click at [1321, 62] on button "Preview as individual" at bounding box center [1284, 72] width 197 height 32
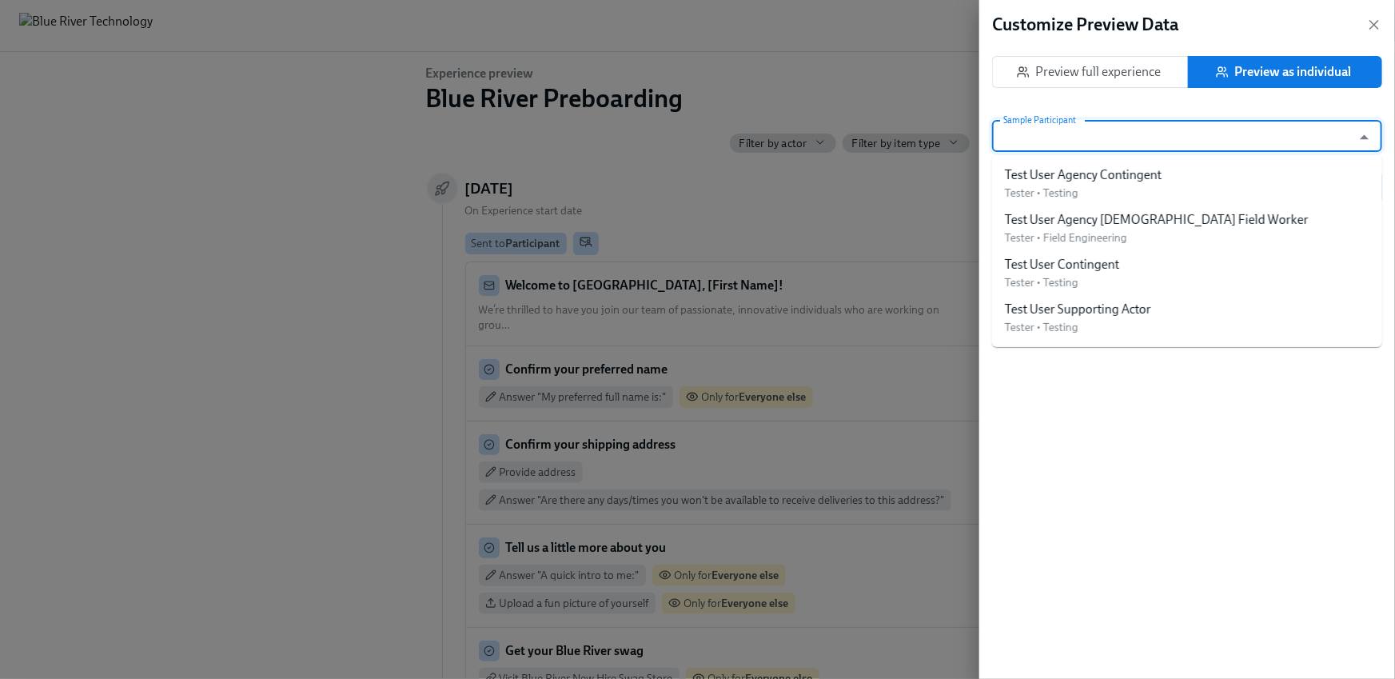
click at [1176, 144] on input "Sample Participant" at bounding box center [1172, 136] width 344 height 32
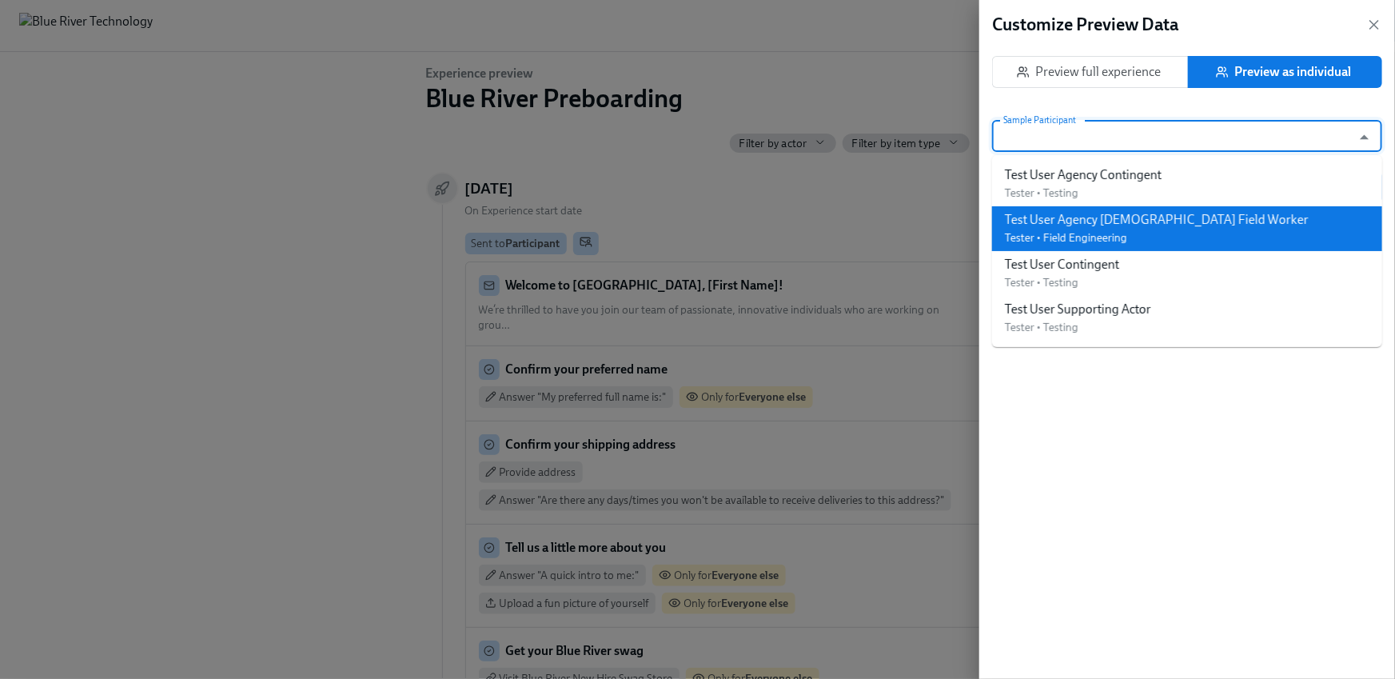
click at [1161, 225] on div "Test User Agency [DEMOGRAPHIC_DATA] Field Worker" at bounding box center [1157, 220] width 304 height 18
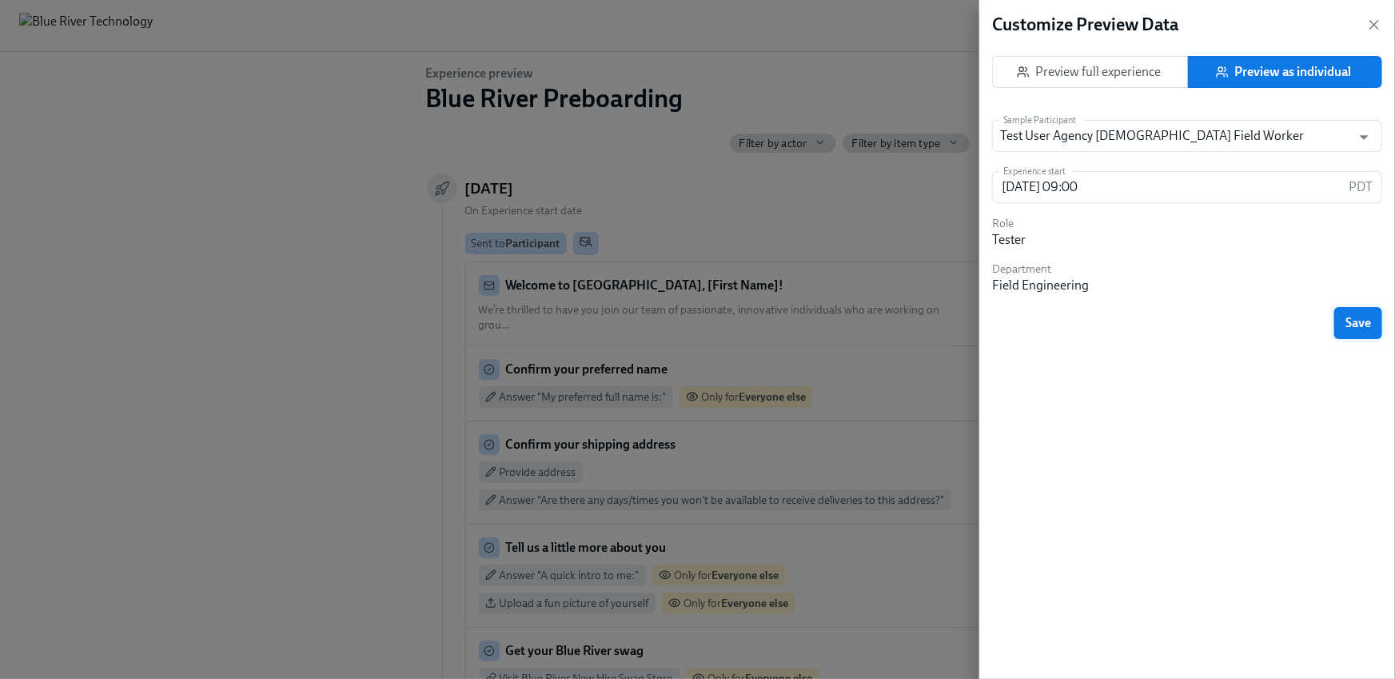
click at [1352, 319] on span "Save" at bounding box center [1359, 323] width 26 height 16
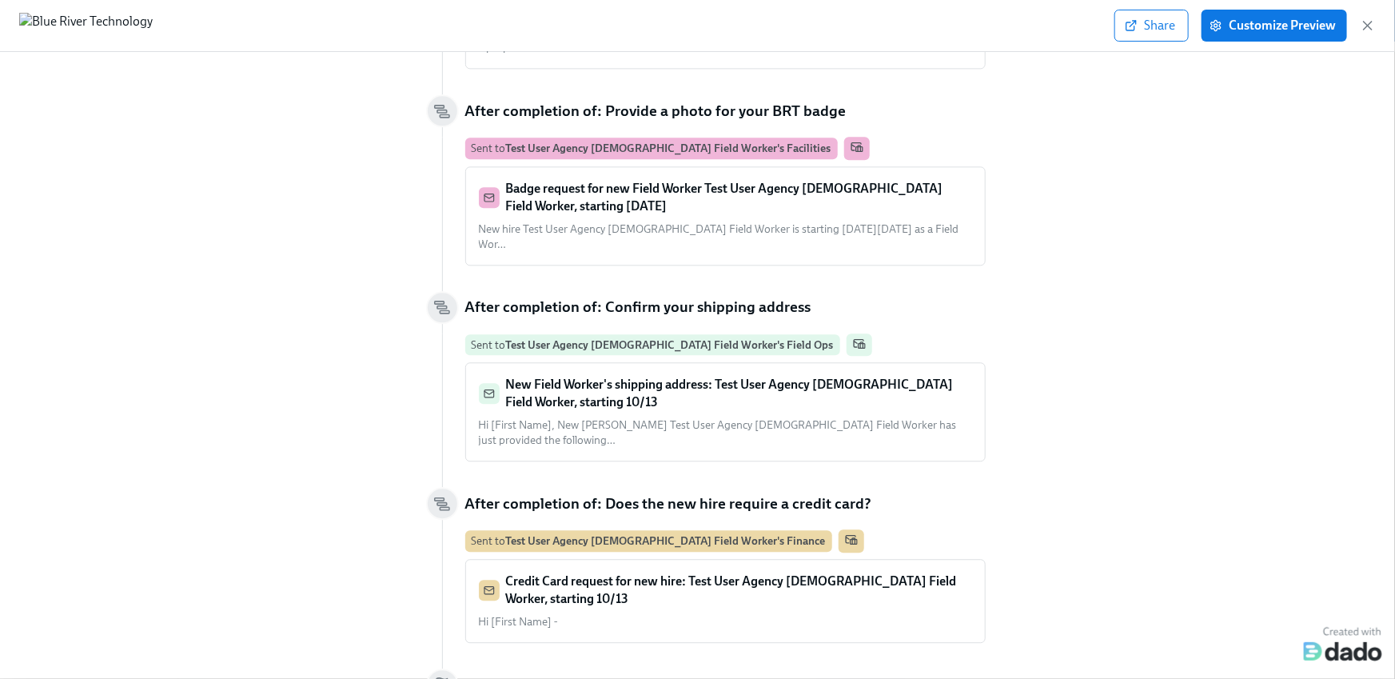
scroll to position [1885, 0]
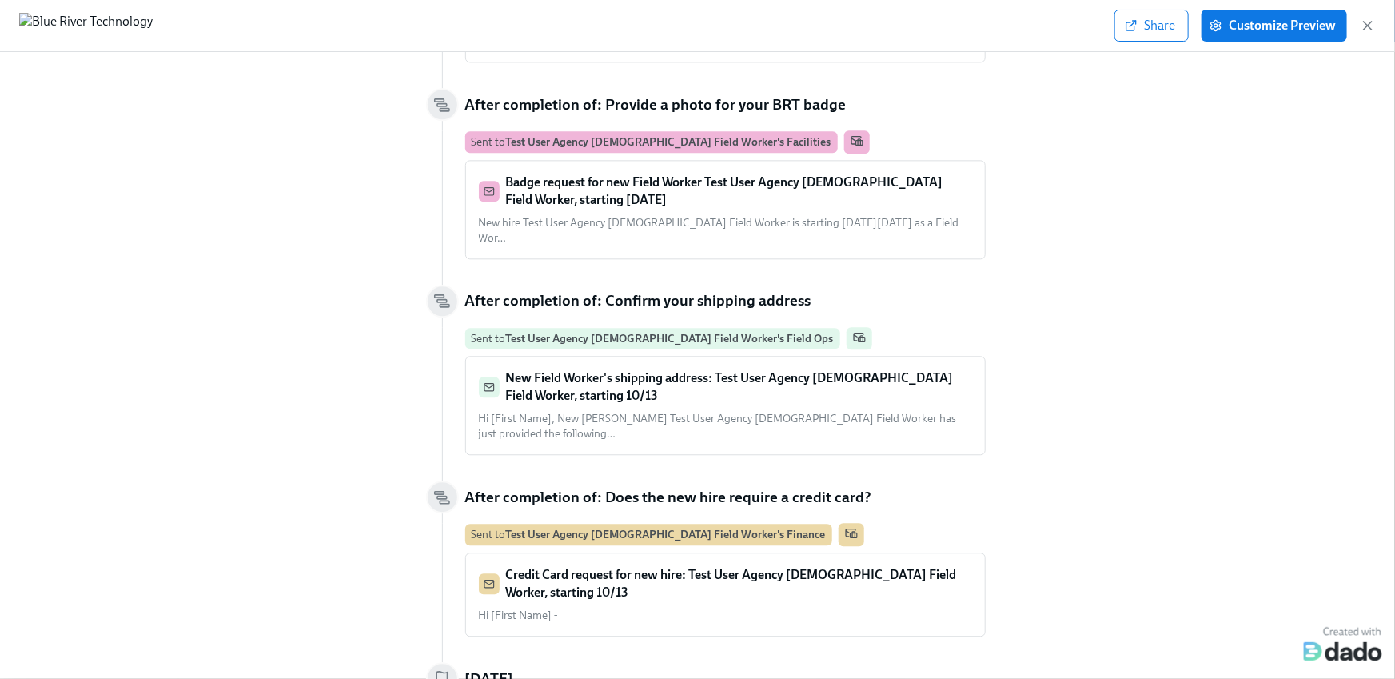
click at [879, 567] on strong "Credit Card request for new hire: Test User Agency Contingent Field Worker, sta…" at bounding box center [731, 583] width 451 height 33
click at [1367, 21] on icon "button" at bounding box center [1368, 26] width 16 height 16
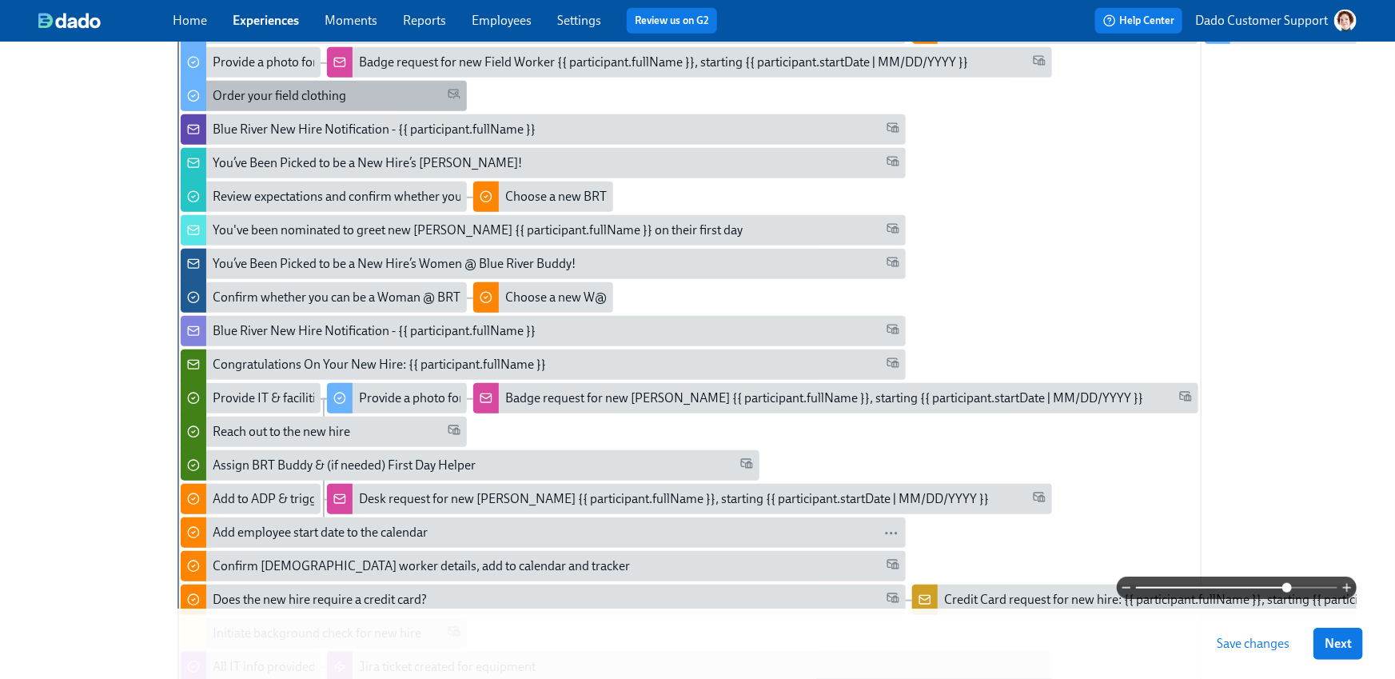
scroll to position [777, 0]
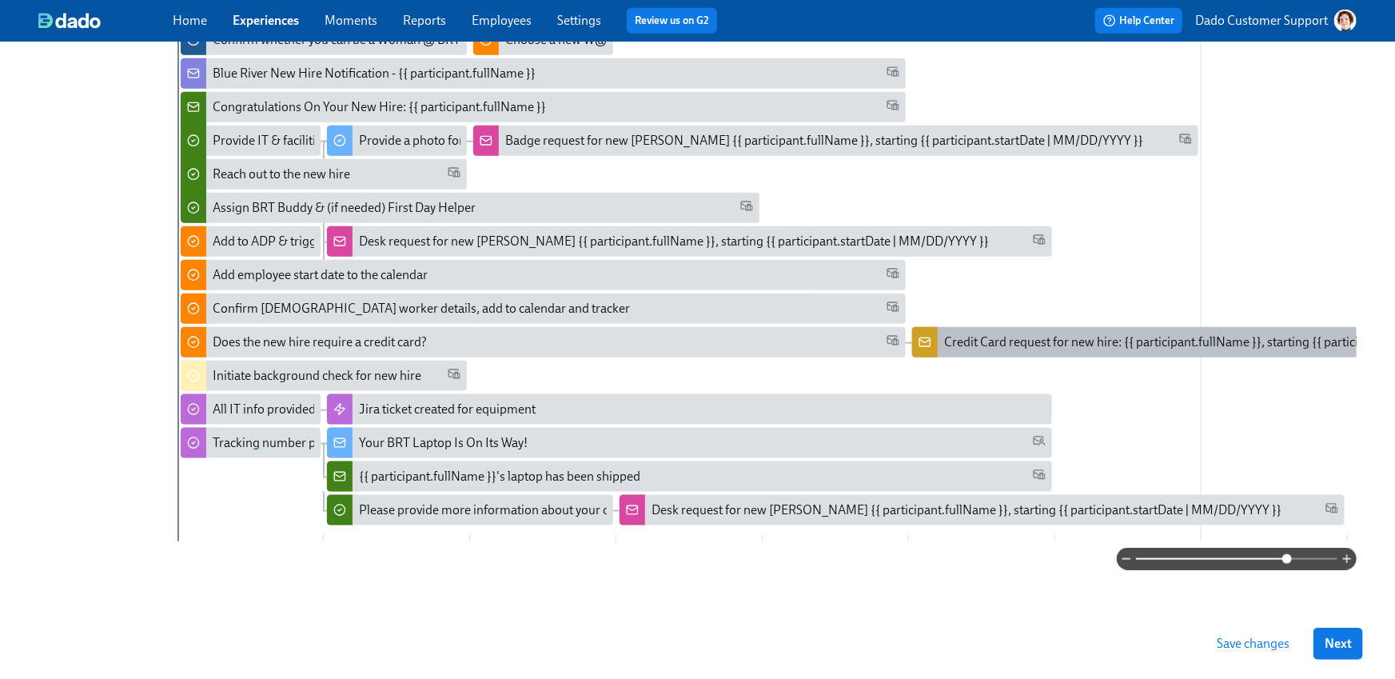
click at [1007, 327] on div "Credit Card request for new hire: {{ participant.fullName }}, starting {{ parti…" at bounding box center [1274, 342] width 725 height 30
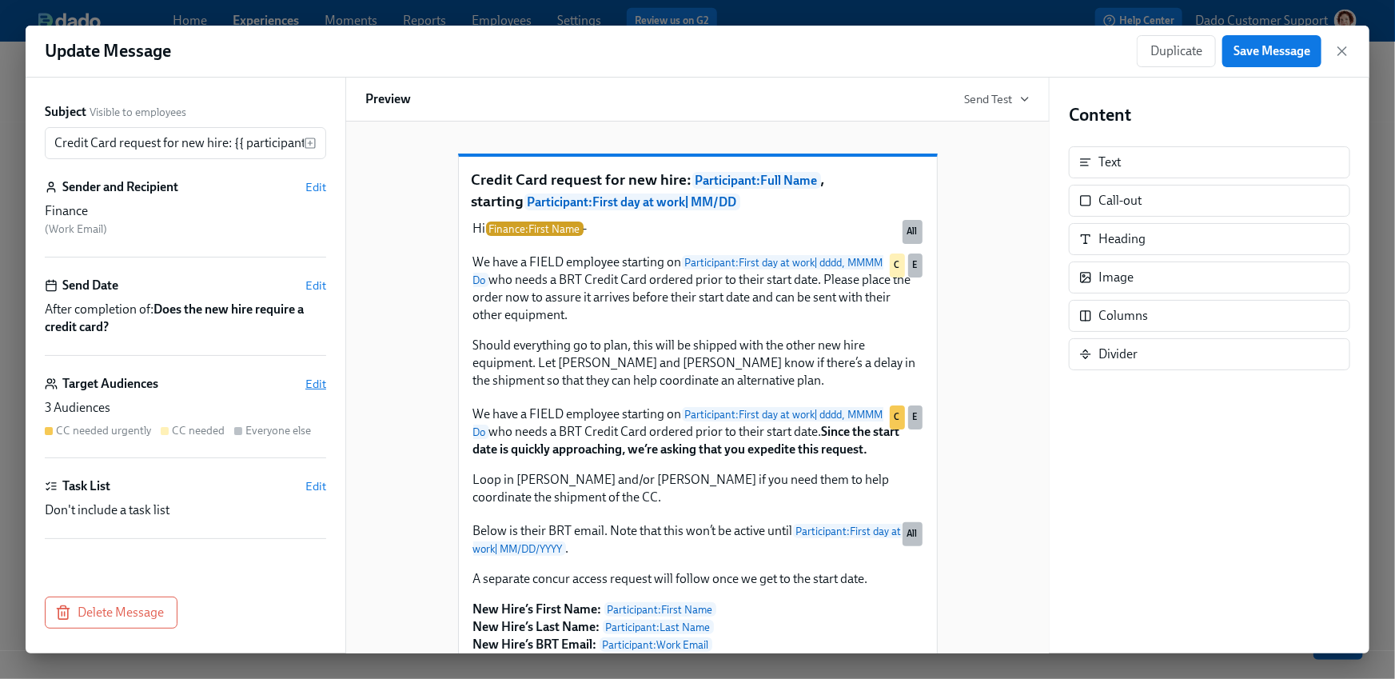
click at [321, 375] on div "Target Audiences Edit" at bounding box center [185, 384] width 281 height 18
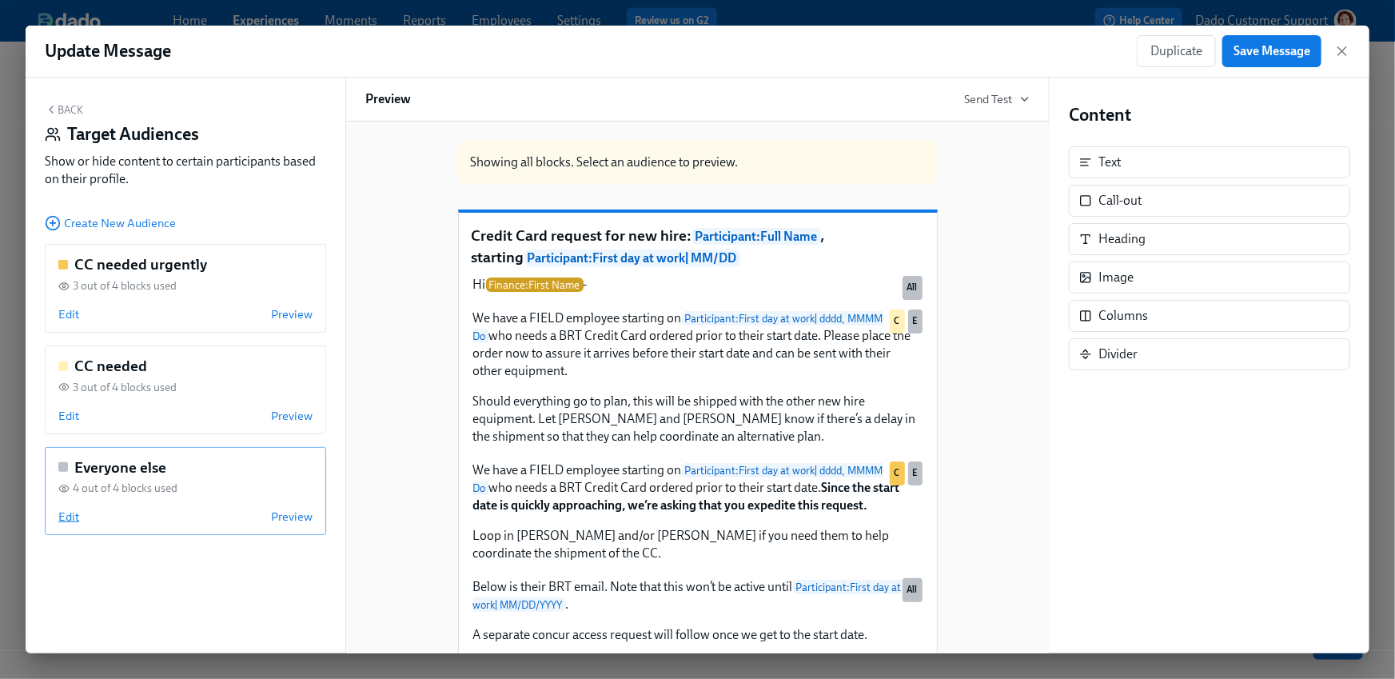
click at [66, 515] on span "Edit" at bounding box center [68, 517] width 21 height 16
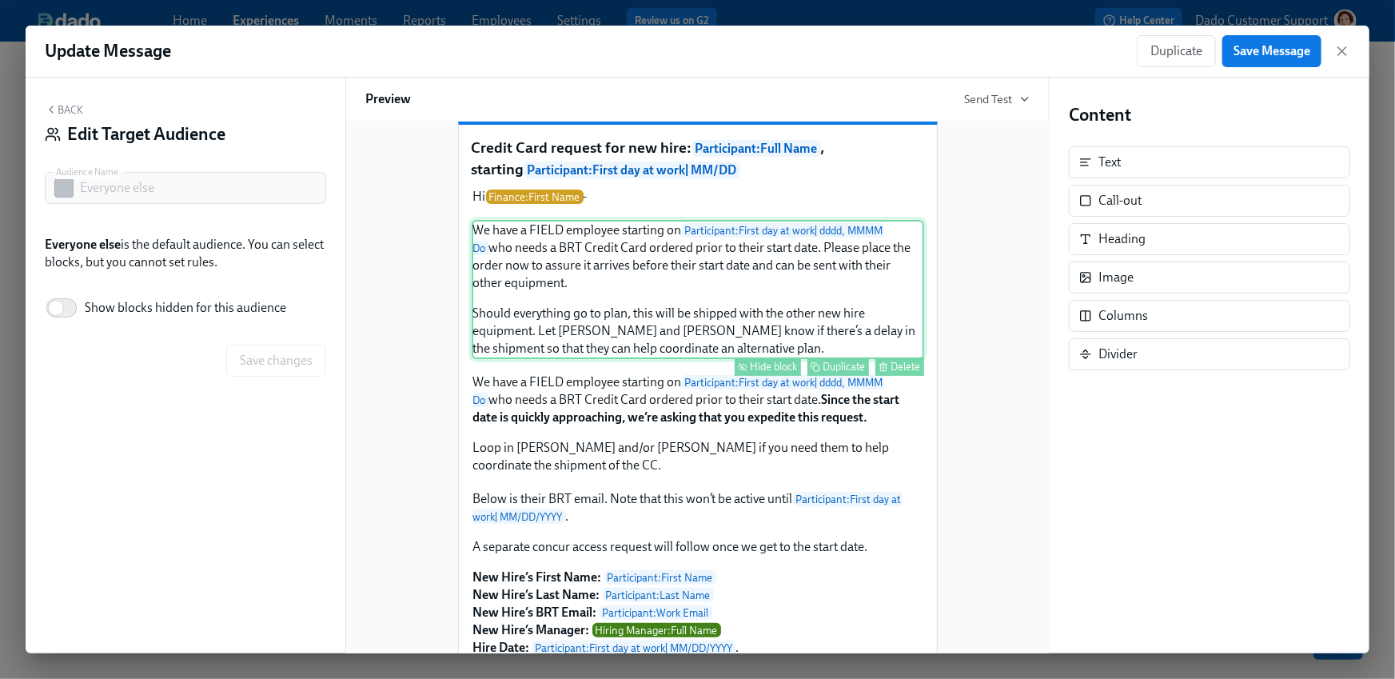
scroll to position [86, 0]
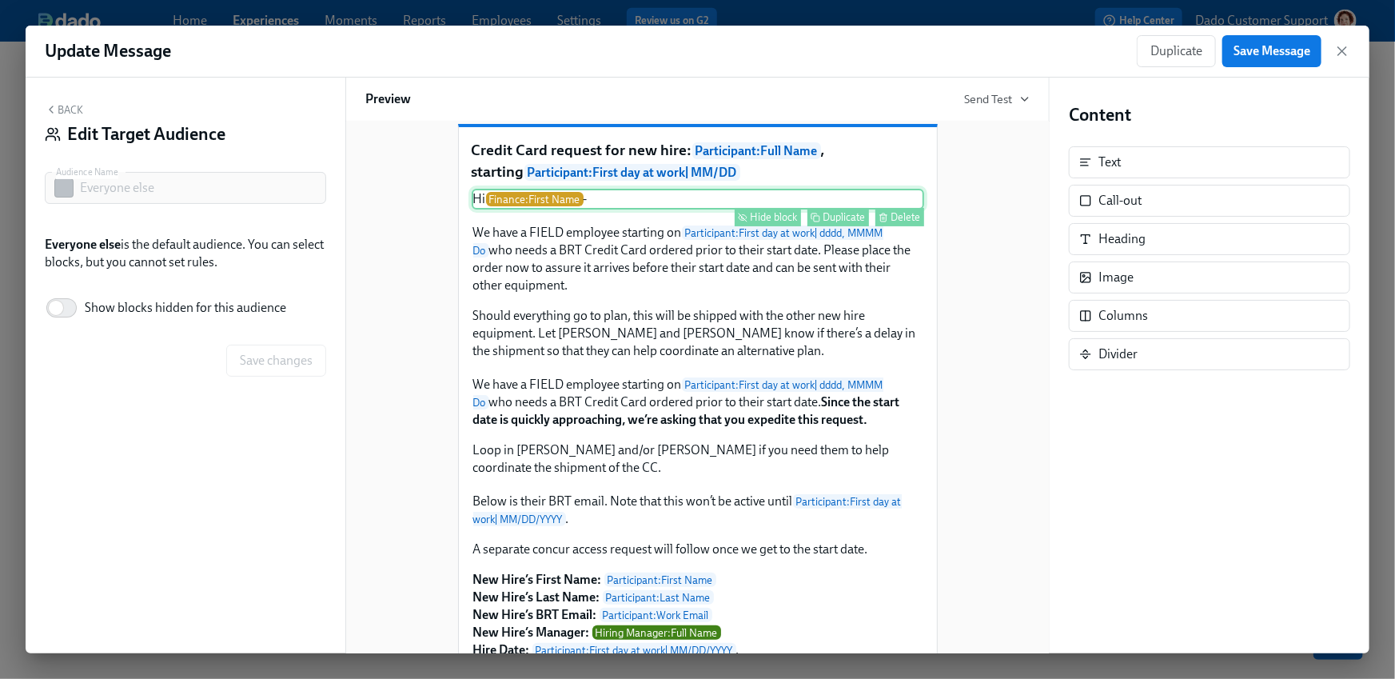
click at [784, 223] on div "Hide block" at bounding box center [774, 217] width 47 height 12
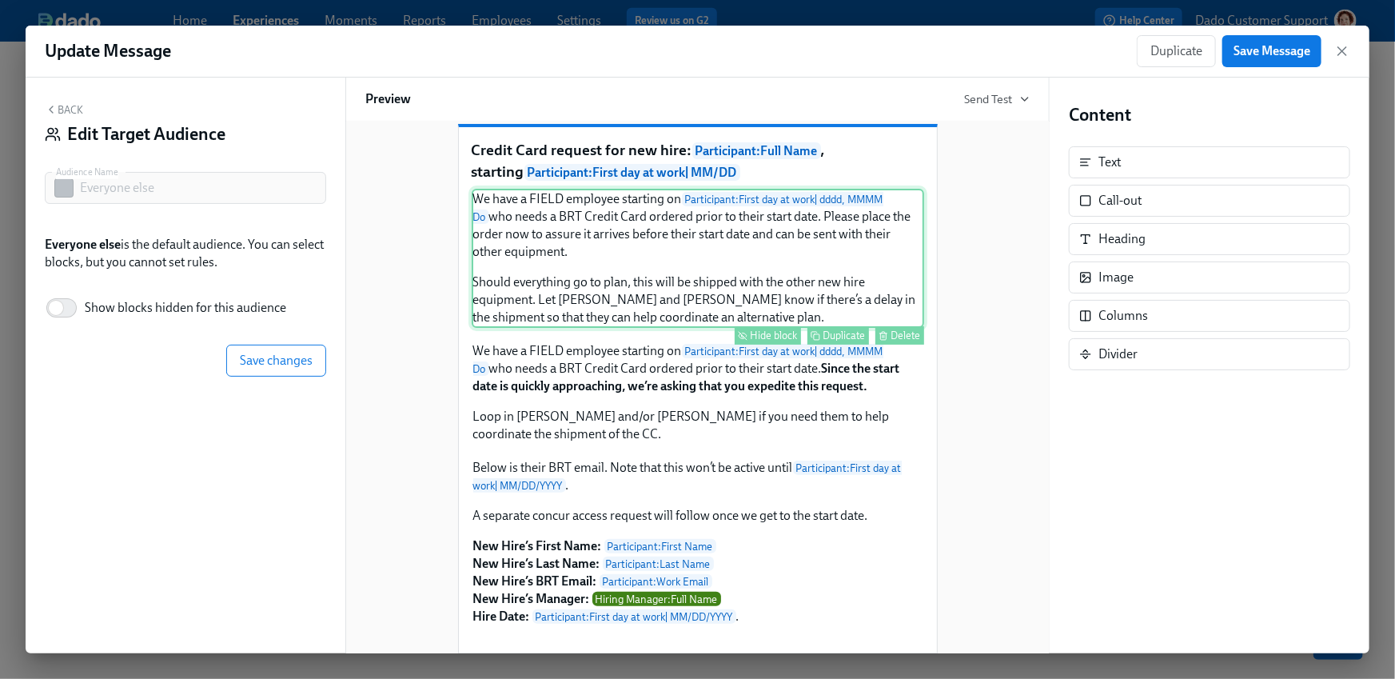
click at [769, 341] on div "Hide block" at bounding box center [774, 335] width 47 height 12
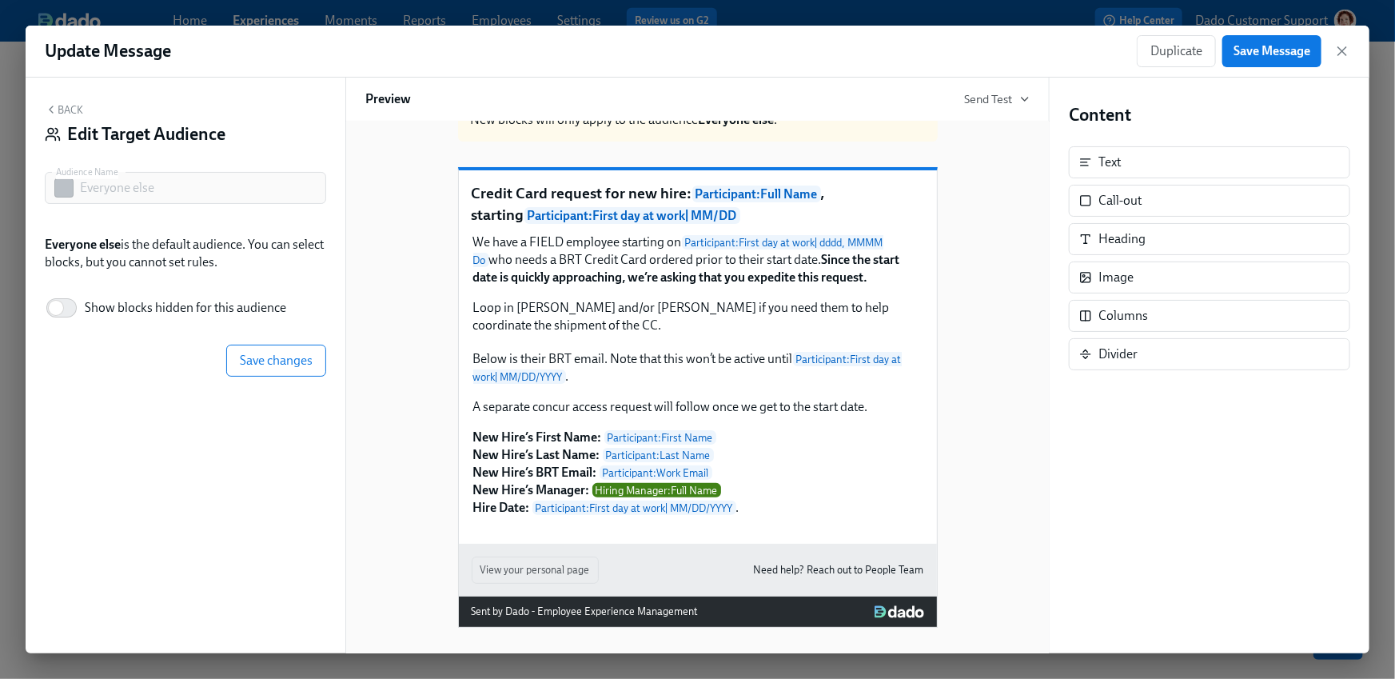
scroll to position [79, 0]
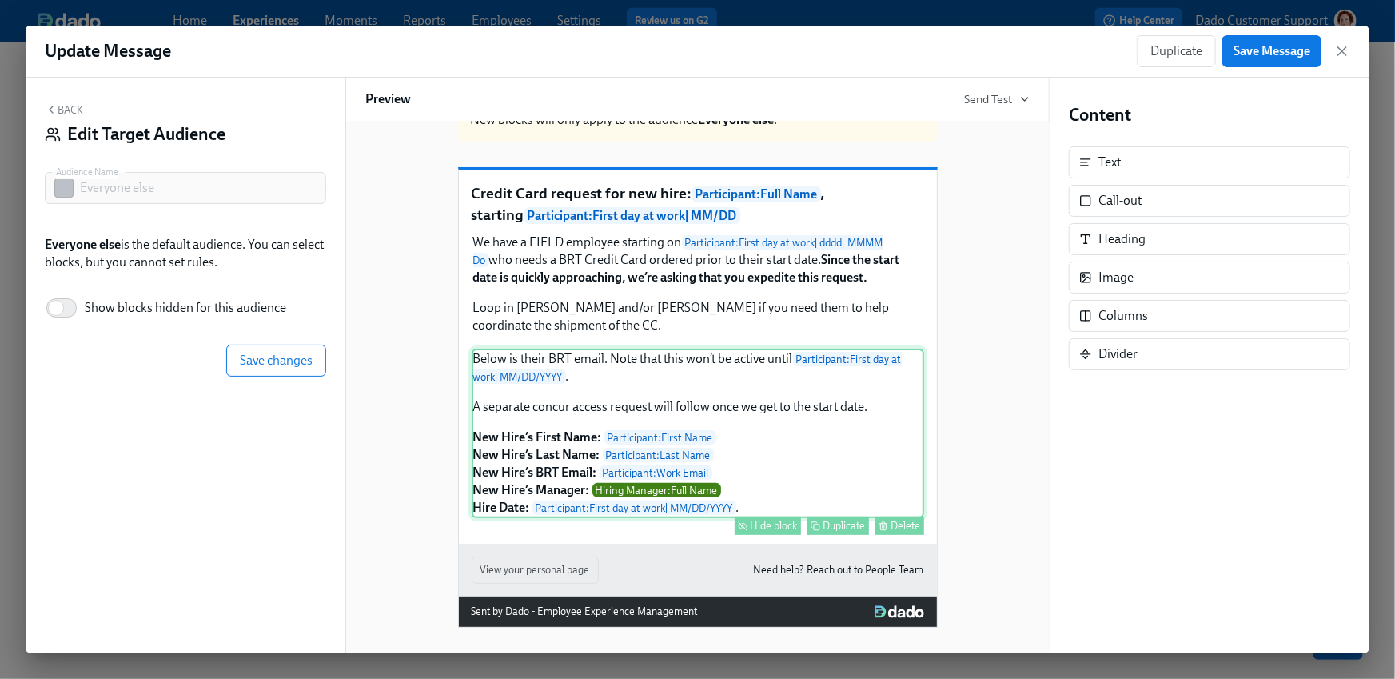
click at [781, 528] on div "Hide block" at bounding box center [774, 526] width 47 height 12
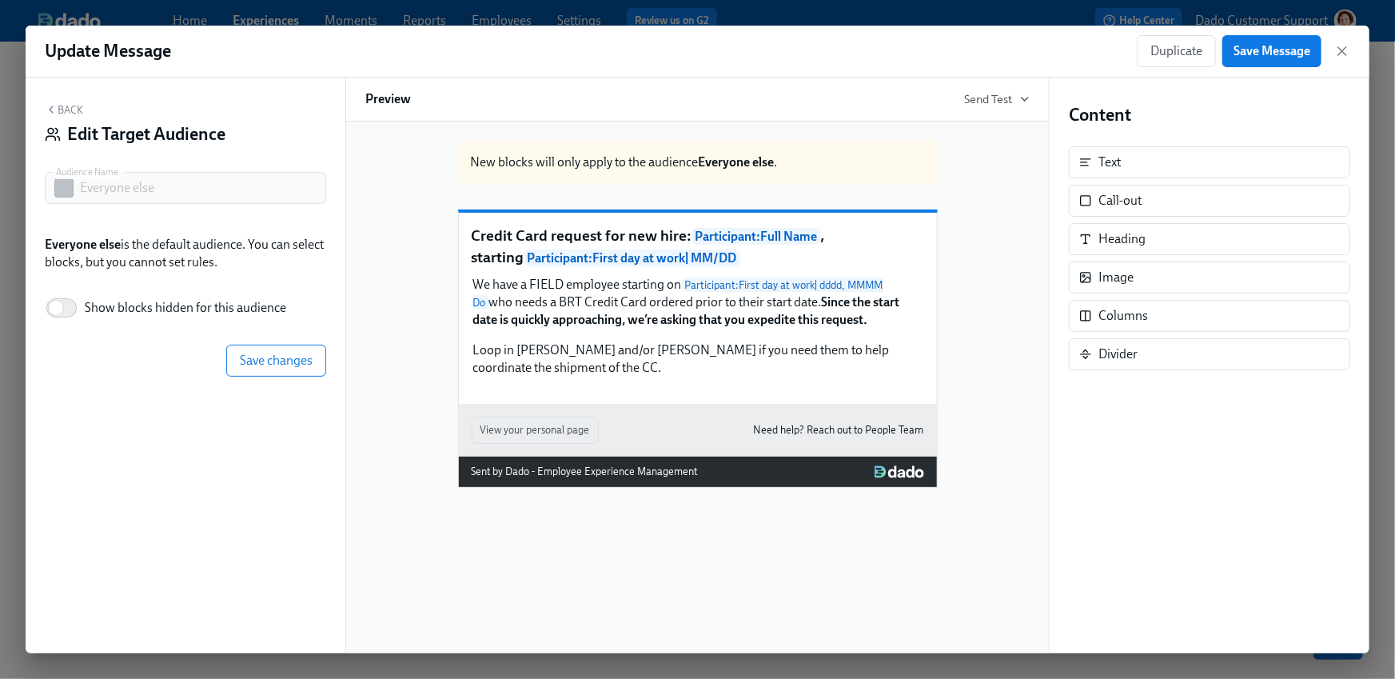
scroll to position [0, 0]
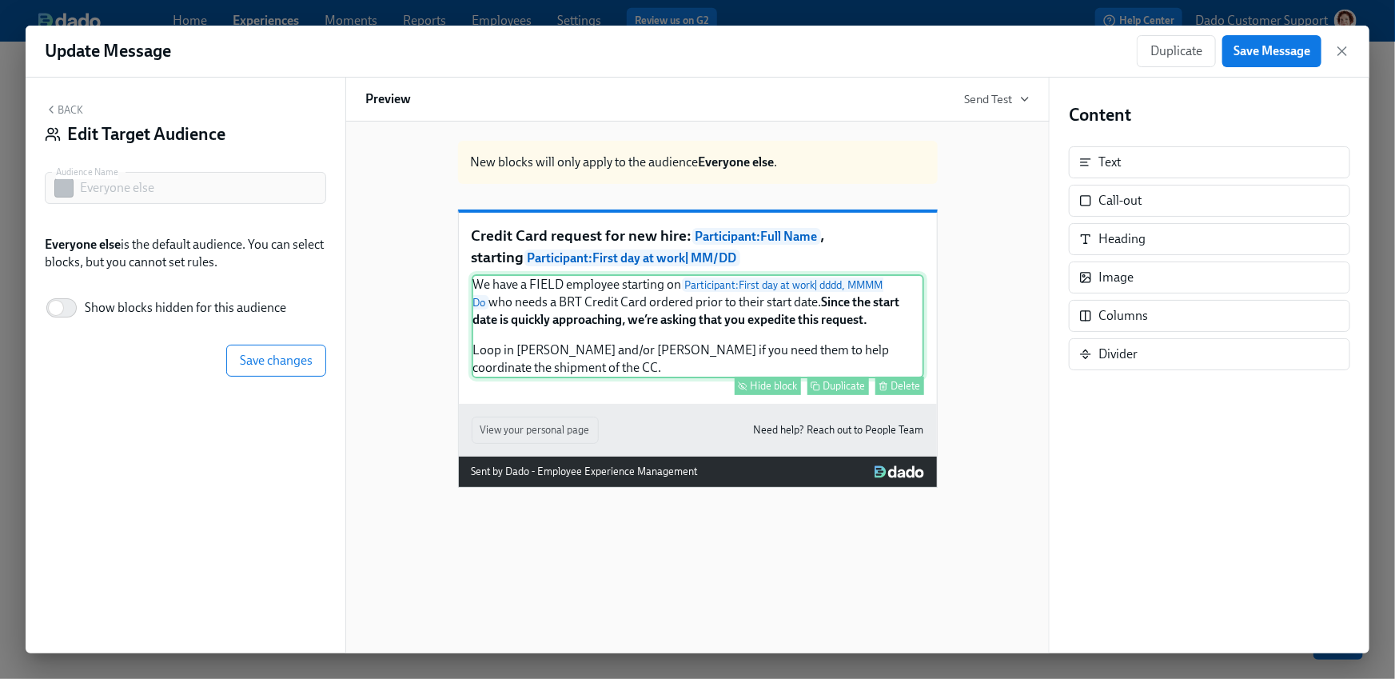
click at [770, 392] on div "Hide block" at bounding box center [774, 386] width 47 height 12
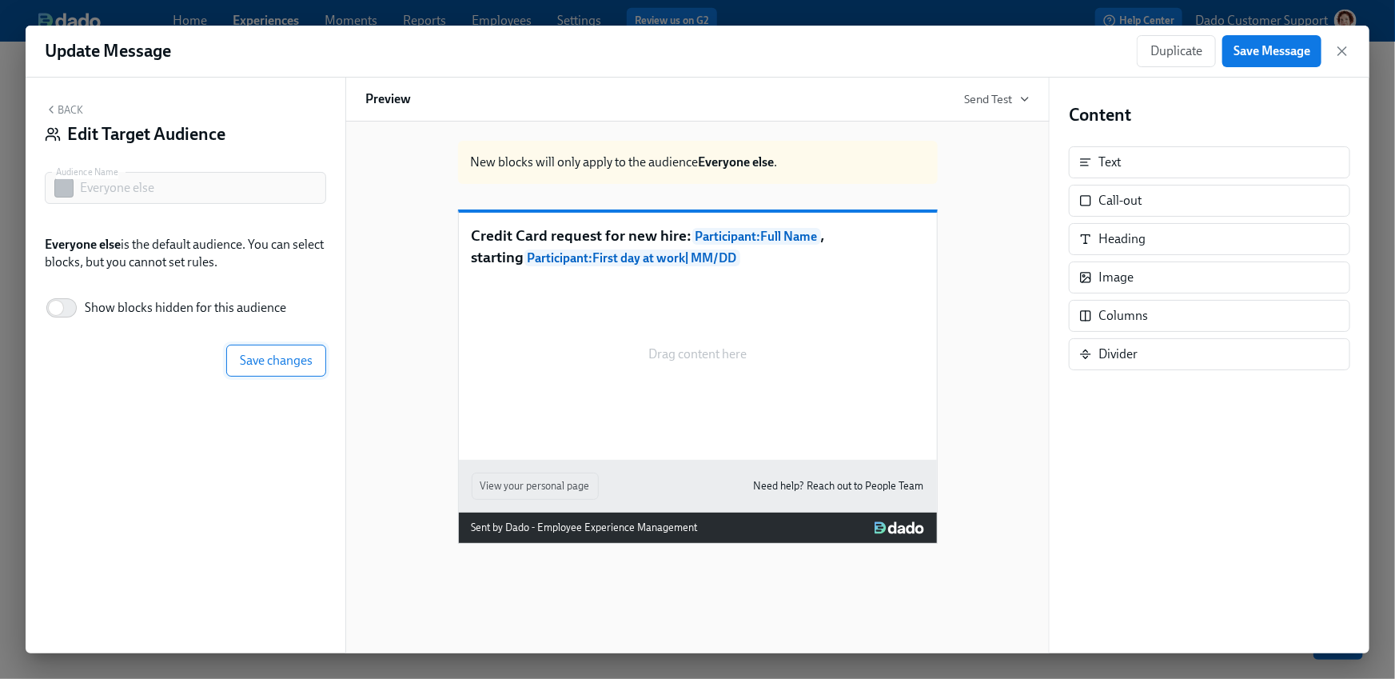
click at [289, 345] on button "Save changes" at bounding box center [276, 361] width 100 height 32
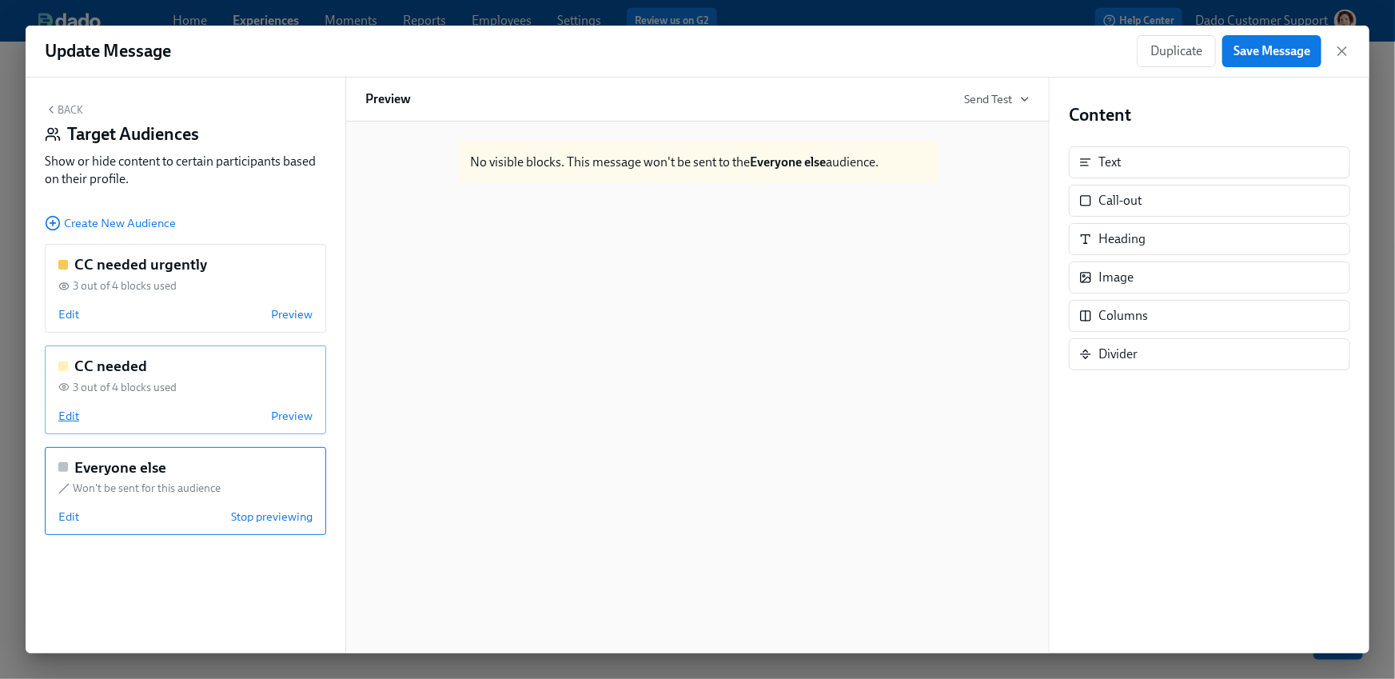
click at [64, 415] on span "Edit" at bounding box center [68, 416] width 21 height 16
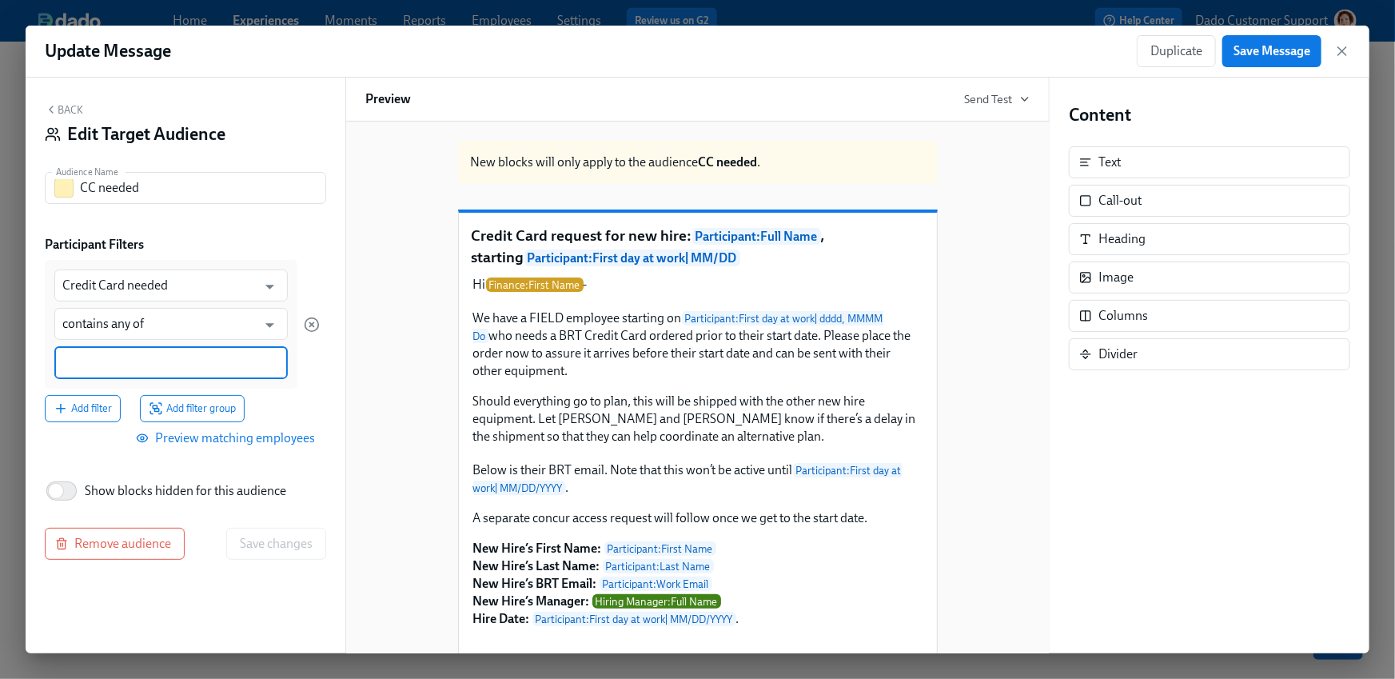
click at [90, 370] on input at bounding box center [171, 362] width 218 height 17
type input "Yes"
click at [305, 544] on span "Save changes" at bounding box center [276, 545] width 73 height 16
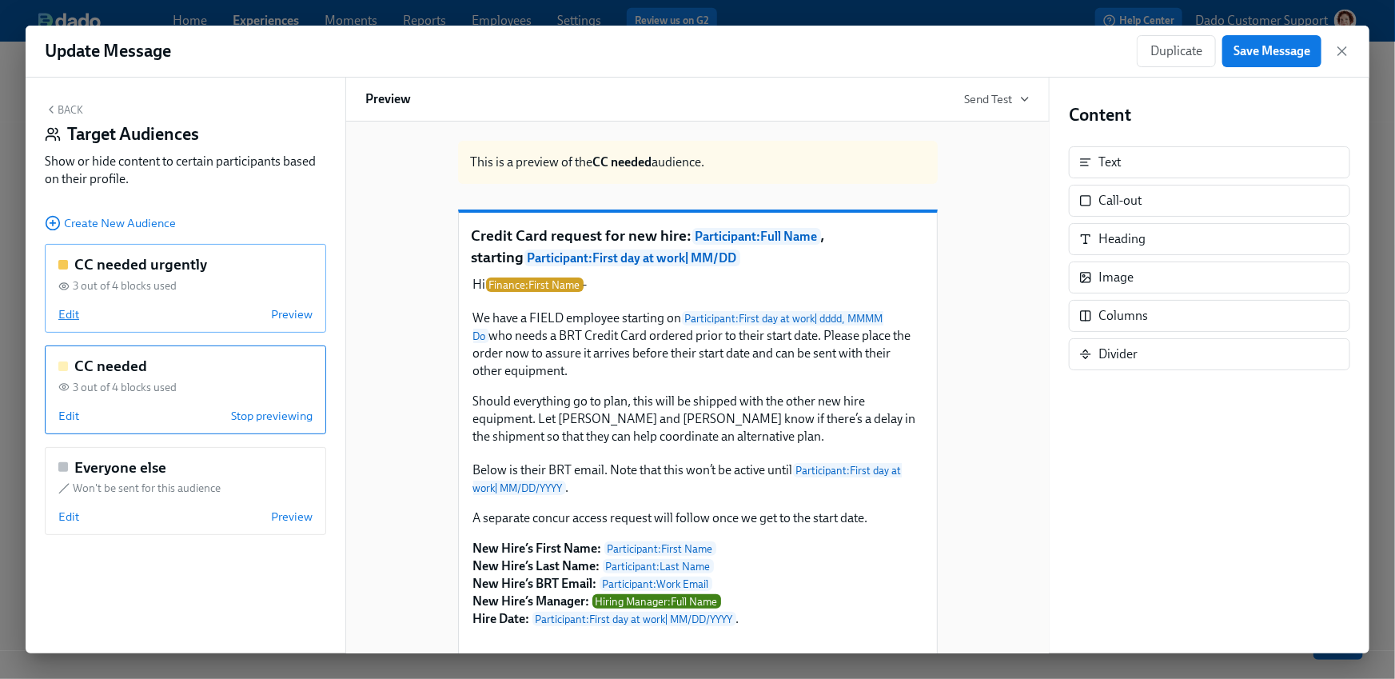
click at [66, 309] on span "Edit" at bounding box center [68, 314] width 21 height 16
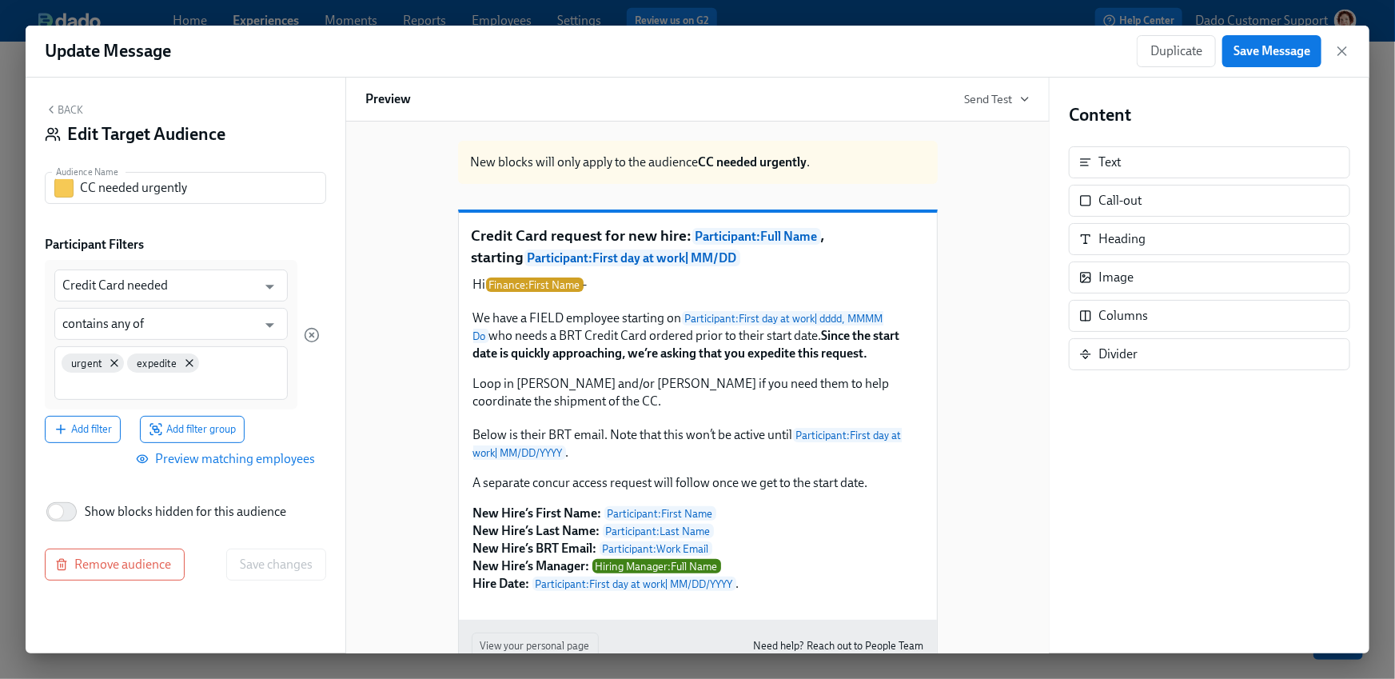
click at [66, 106] on button "Back" at bounding box center [64, 109] width 38 height 13
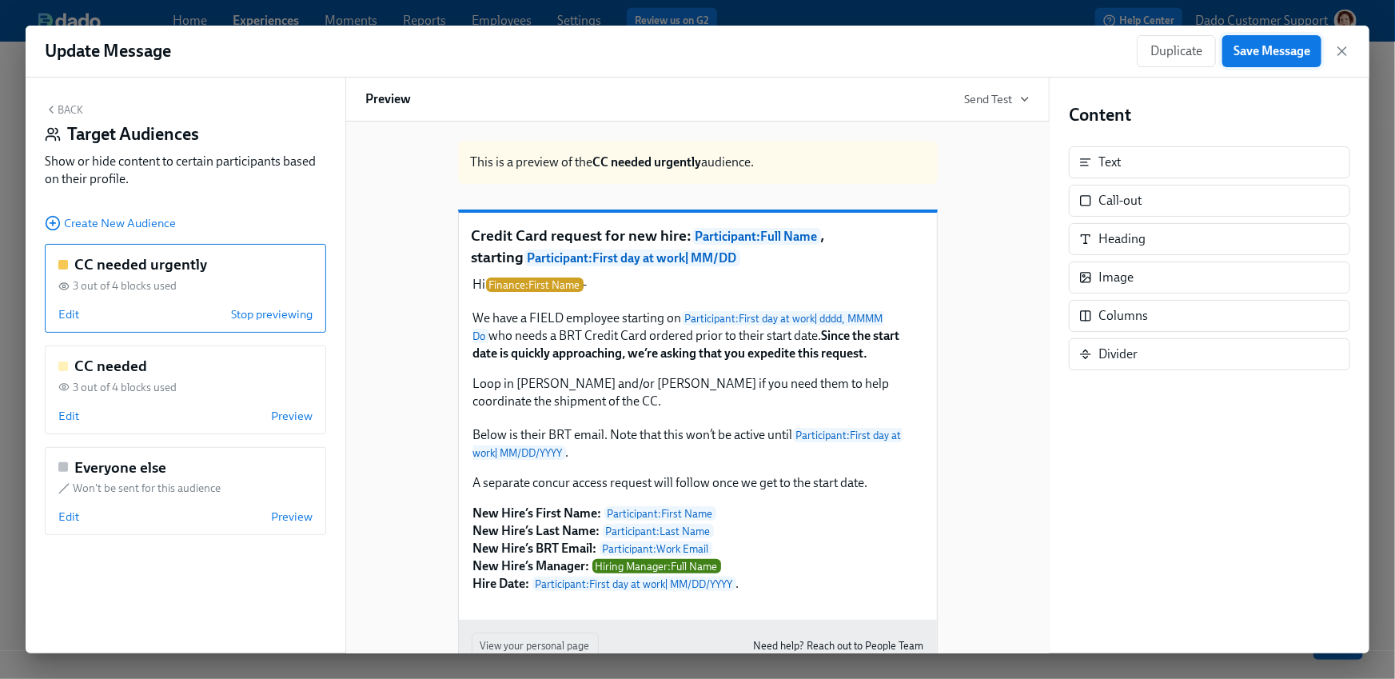
click at [1260, 57] on span "Save Message" at bounding box center [1272, 51] width 77 height 16
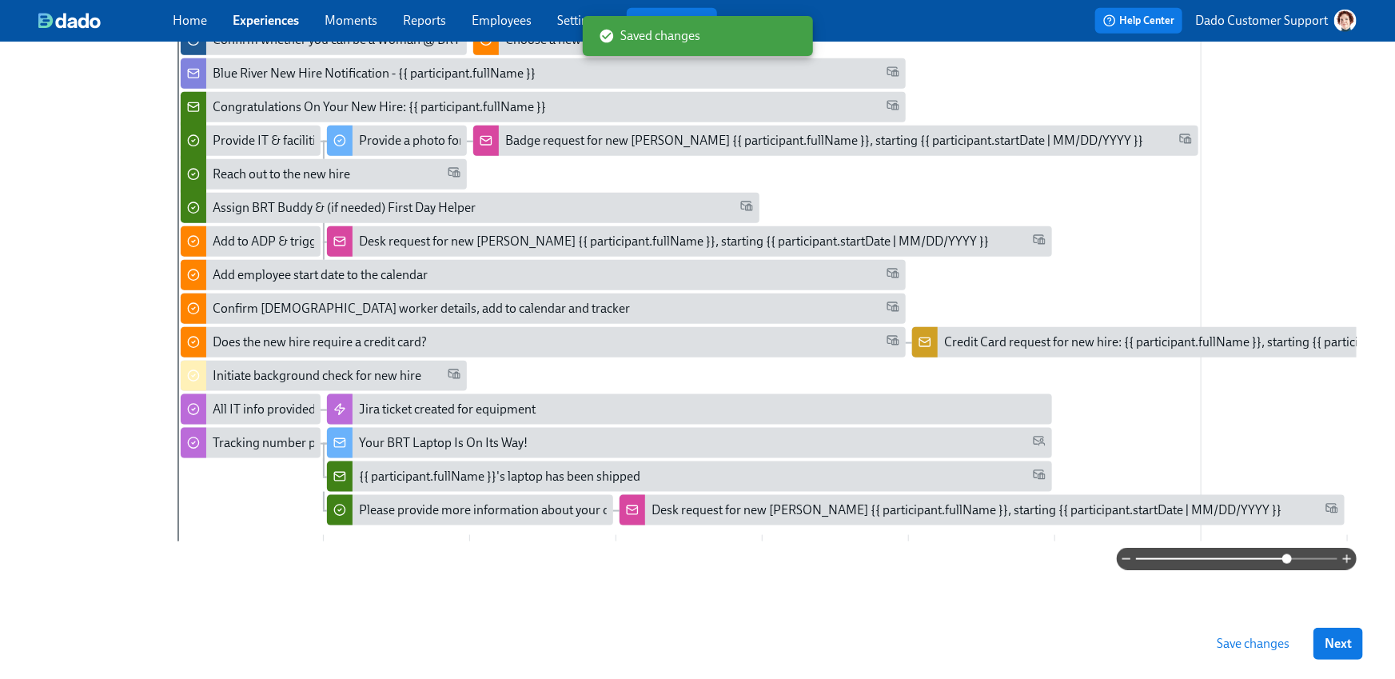
click at [1257, 651] on span "Save changes" at bounding box center [1253, 644] width 73 height 16
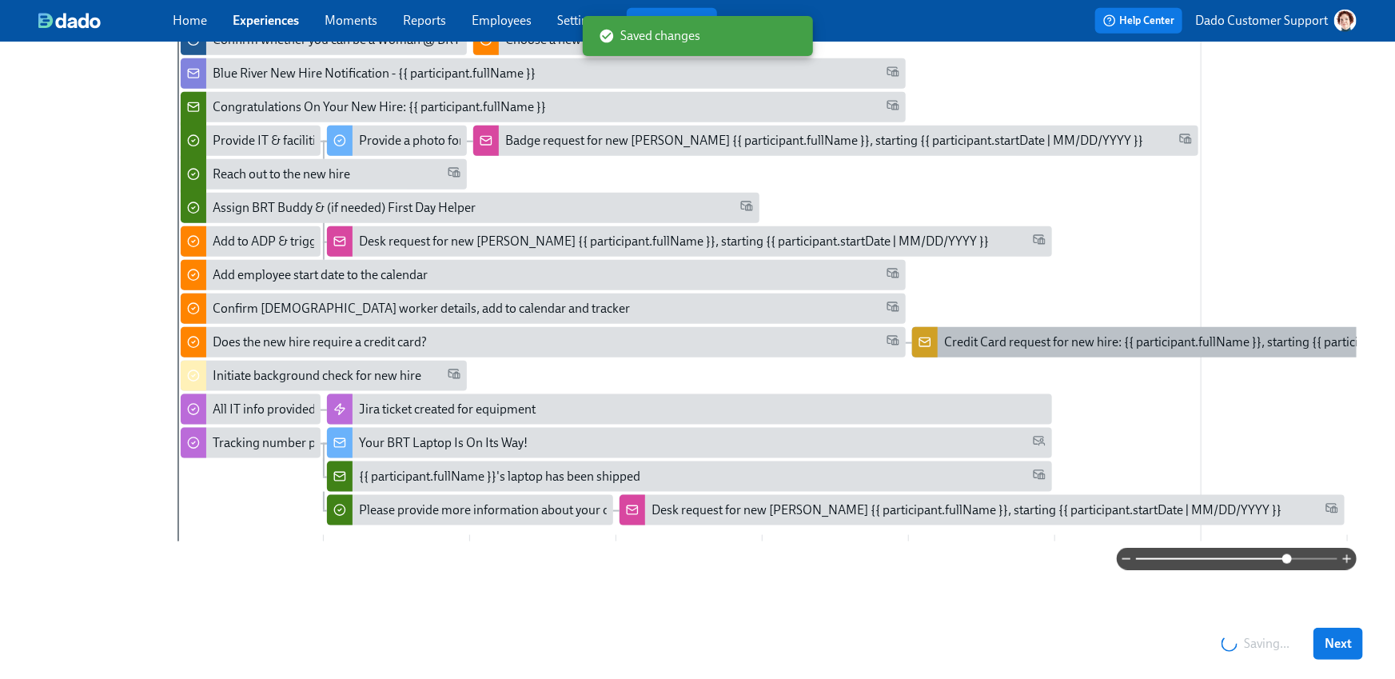
click at [945, 344] on div "Credit Card request for new hire: {{ participant.fullName }}, starting {{ parti…" at bounding box center [1222, 342] width 557 height 18
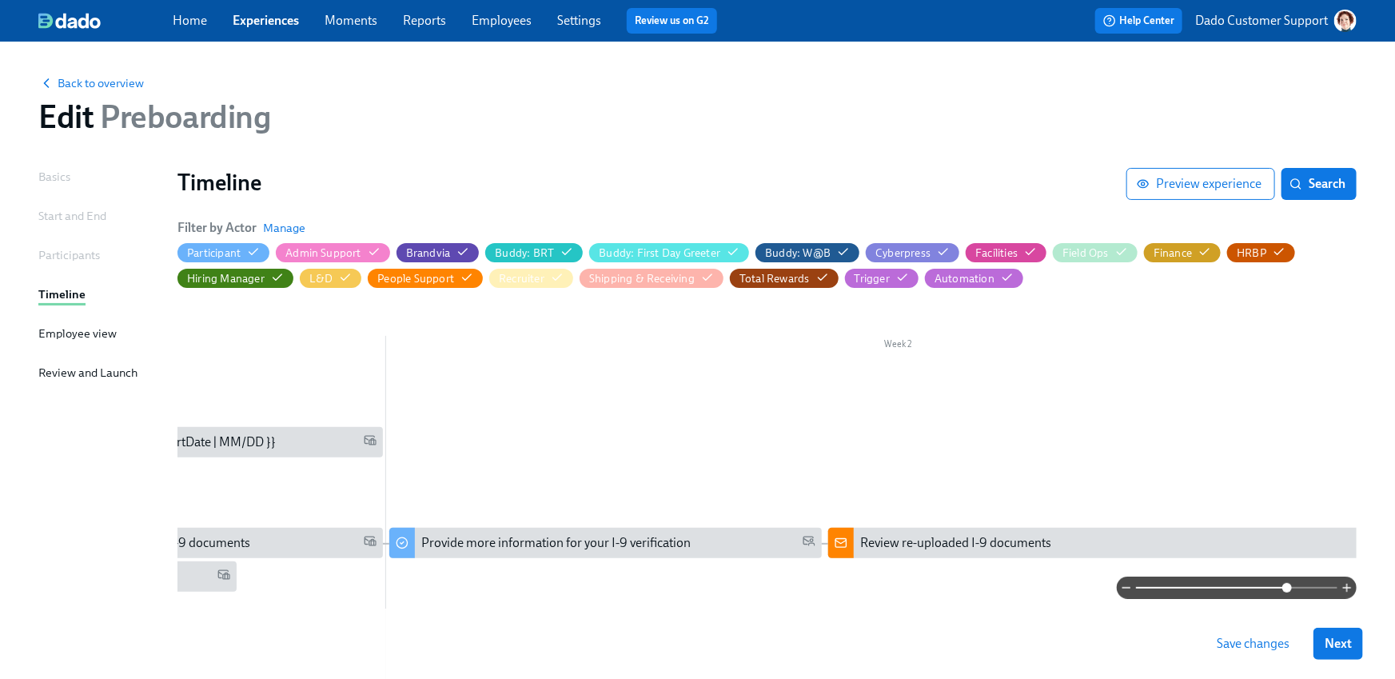
click at [82, 74] on div "Back to overview" at bounding box center [697, 83] width 1319 height 18
click at [70, 90] on span "Back to overview" at bounding box center [91, 83] width 106 height 16
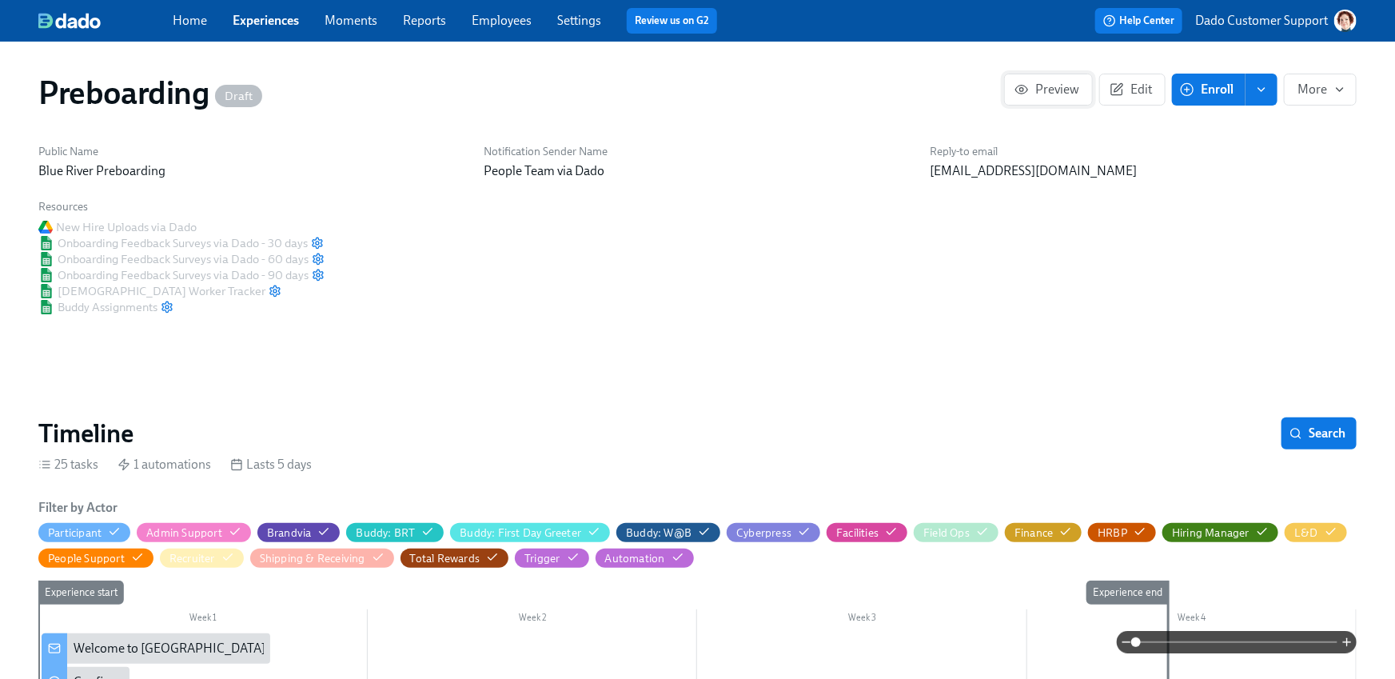
click at [1047, 92] on span "Preview" at bounding box center [1049, 90] width 62 height 16
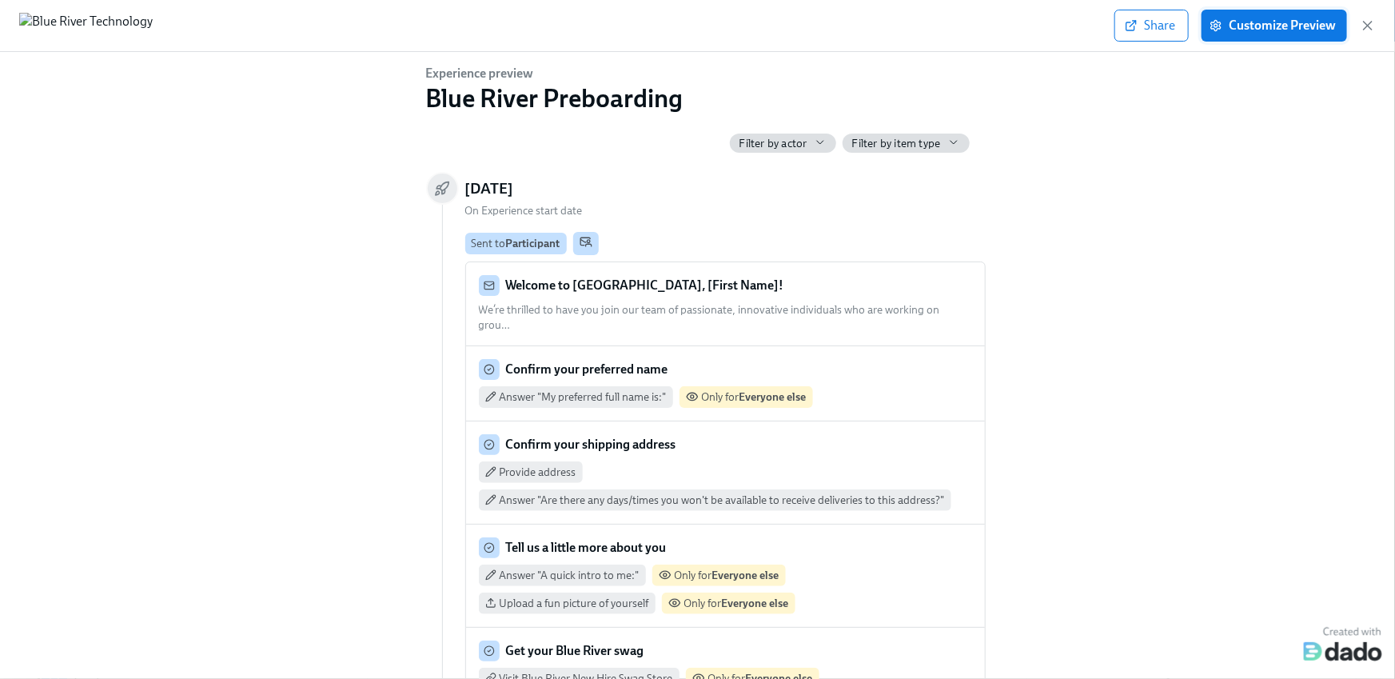
click at [1261, 27] on span "Customize Preview" at bounding box center [1274, 26] width 123 height 16
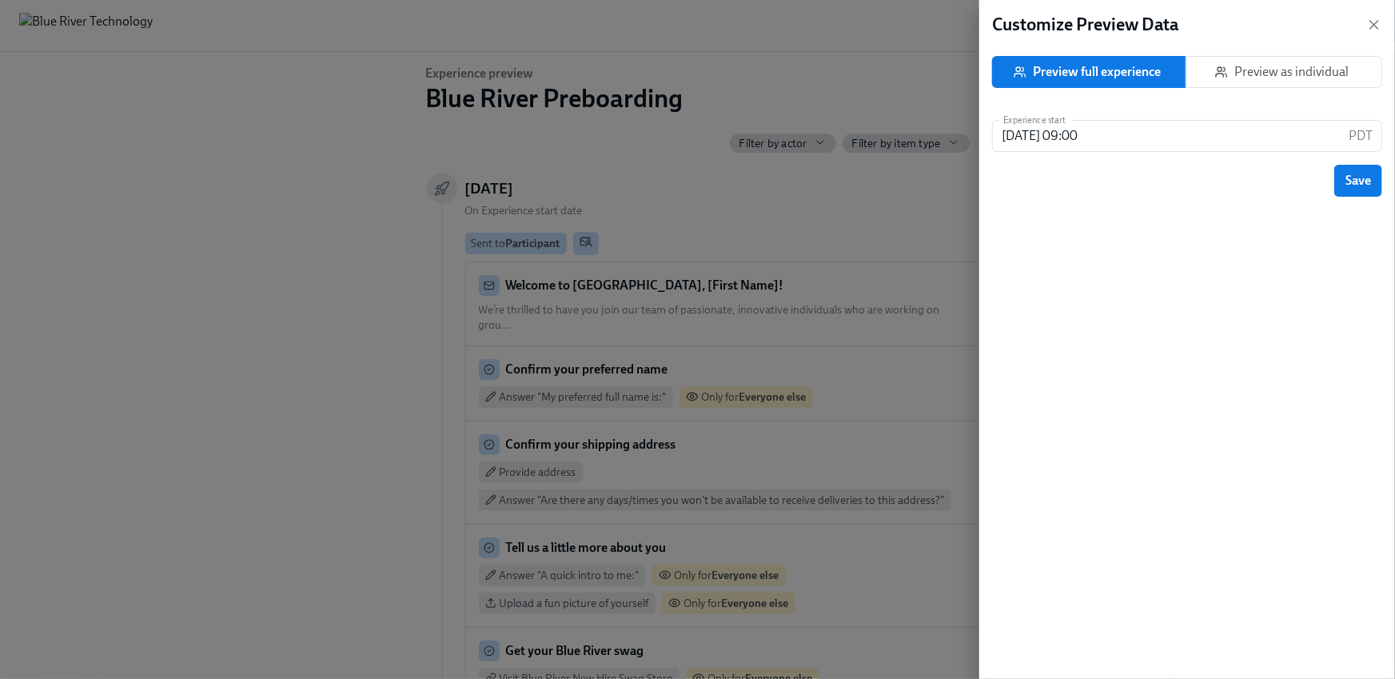
click at [1289, 96] on div "Preview full experience Preview as individual" at bounding box center [1187, 75] width 390 height 51
click at [1277, 65] on span "Preview as individual" at bounding box center [1285, 72] width 170 height 16
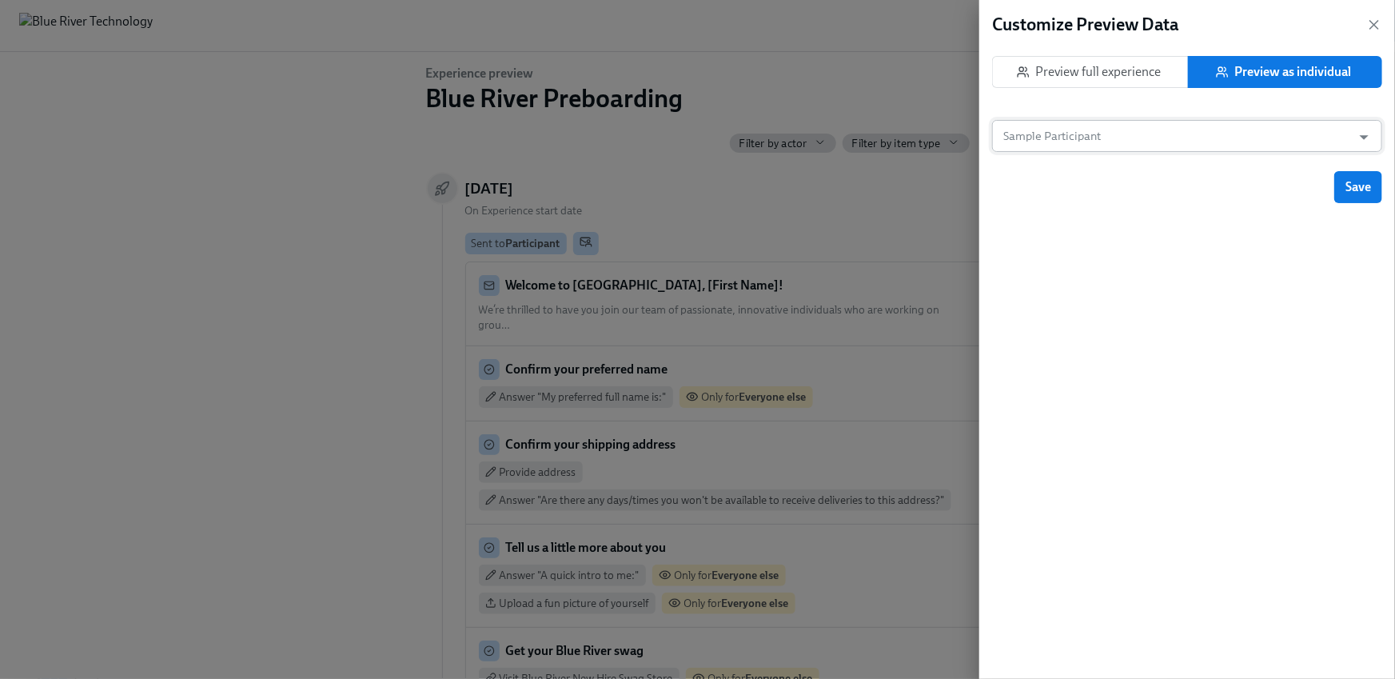
click at [1167, 142] on input "Sample Participant" at bounding box center [1172, 136] width 344 height 32
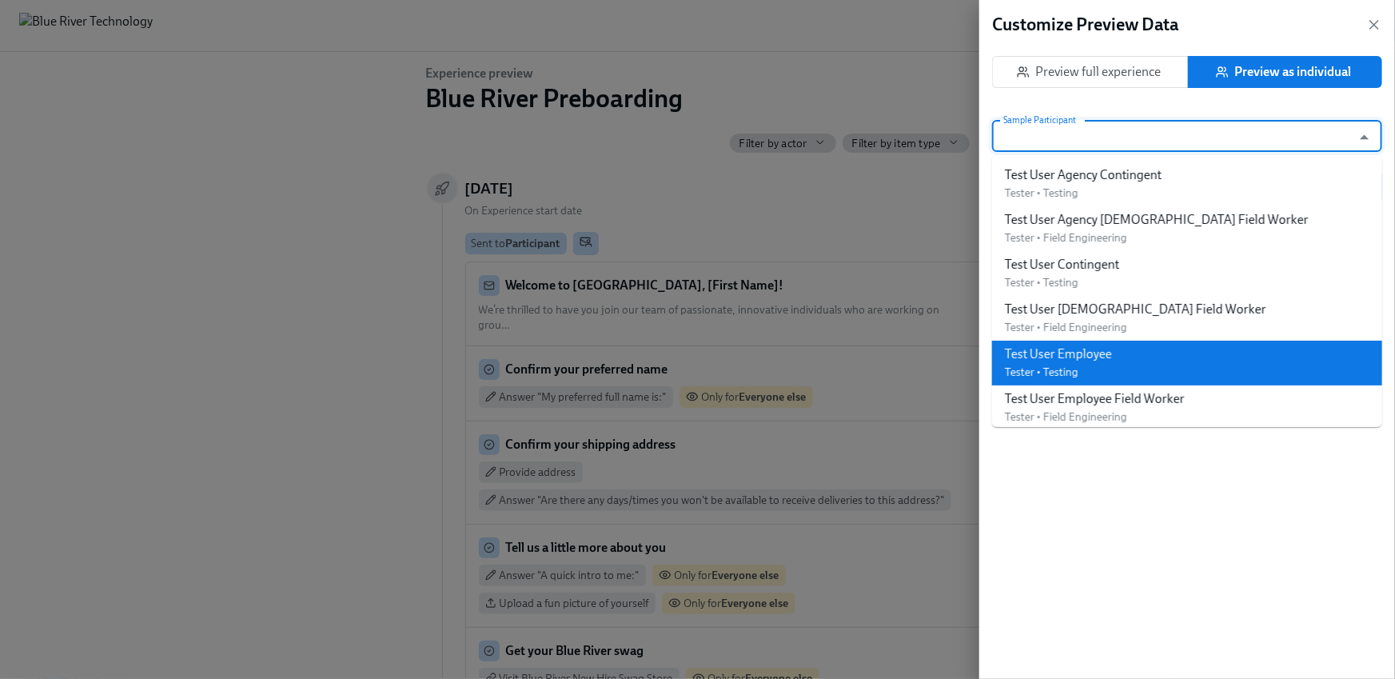
click at [1101, 366] on div "Test User Employee Tester • Testing" at bounding box center [1058, 362] width 107 height 35
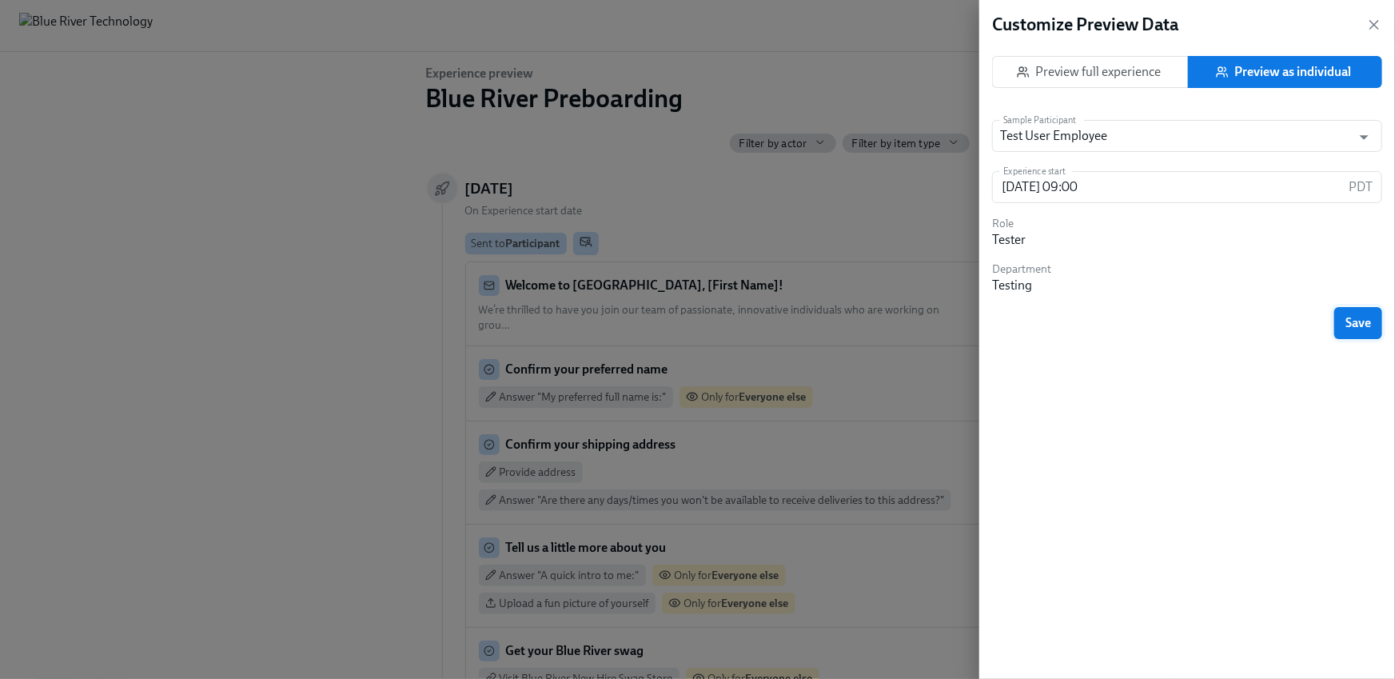
click at [1363, 325] on span "Save" at bounding box center [1359, 323] width 26 height 16
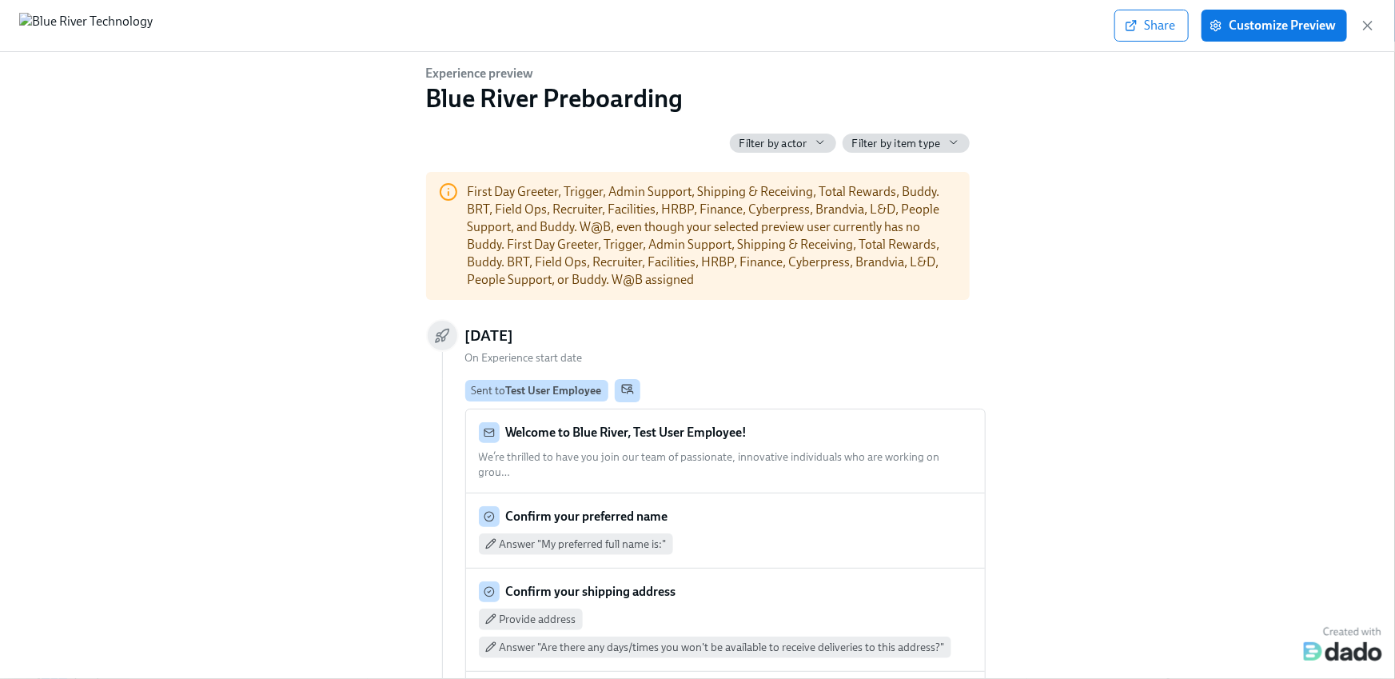
click at [796, 136] on span "Filter by actor" at bounding box center [774, 143] width 68 height 15
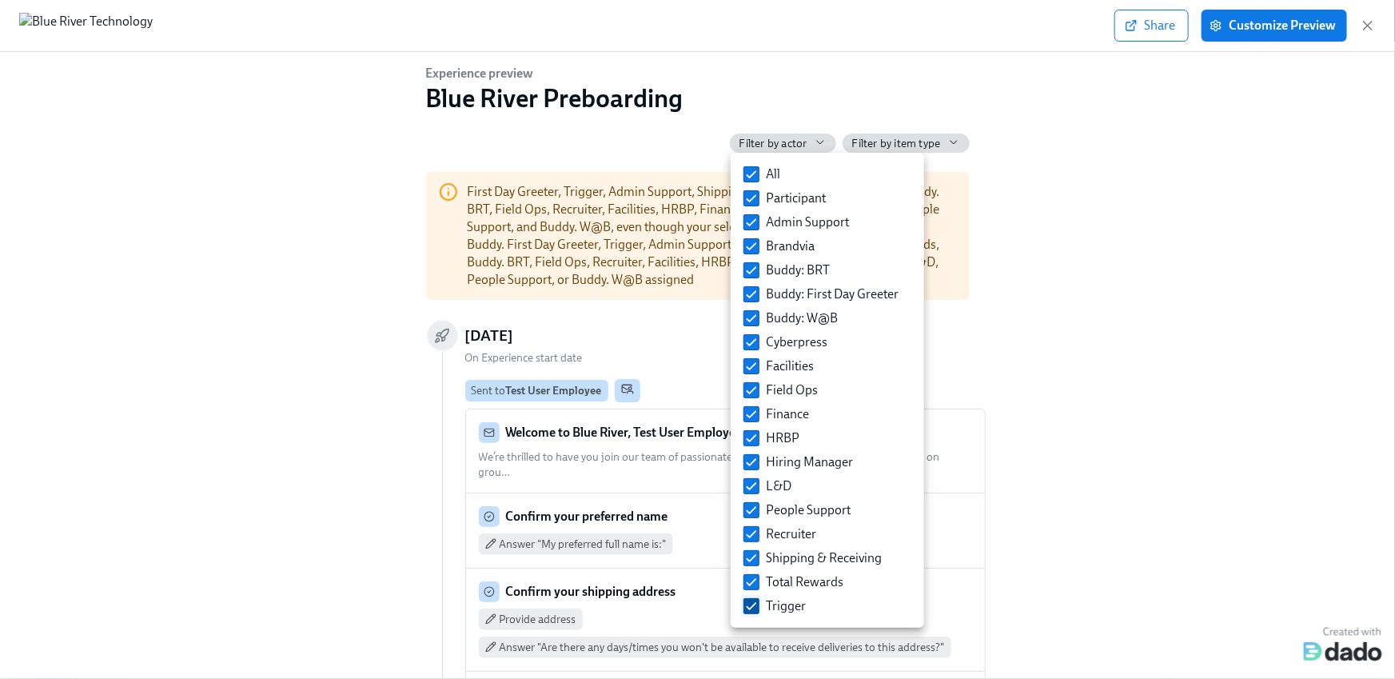
click at [753, 610] on input "Trigger" at bounding box center [752, 606] width 14 height 14
checkbox input "false"
click at [1090, 417] on div at bounding box center [697, 339] width 1395 height 679
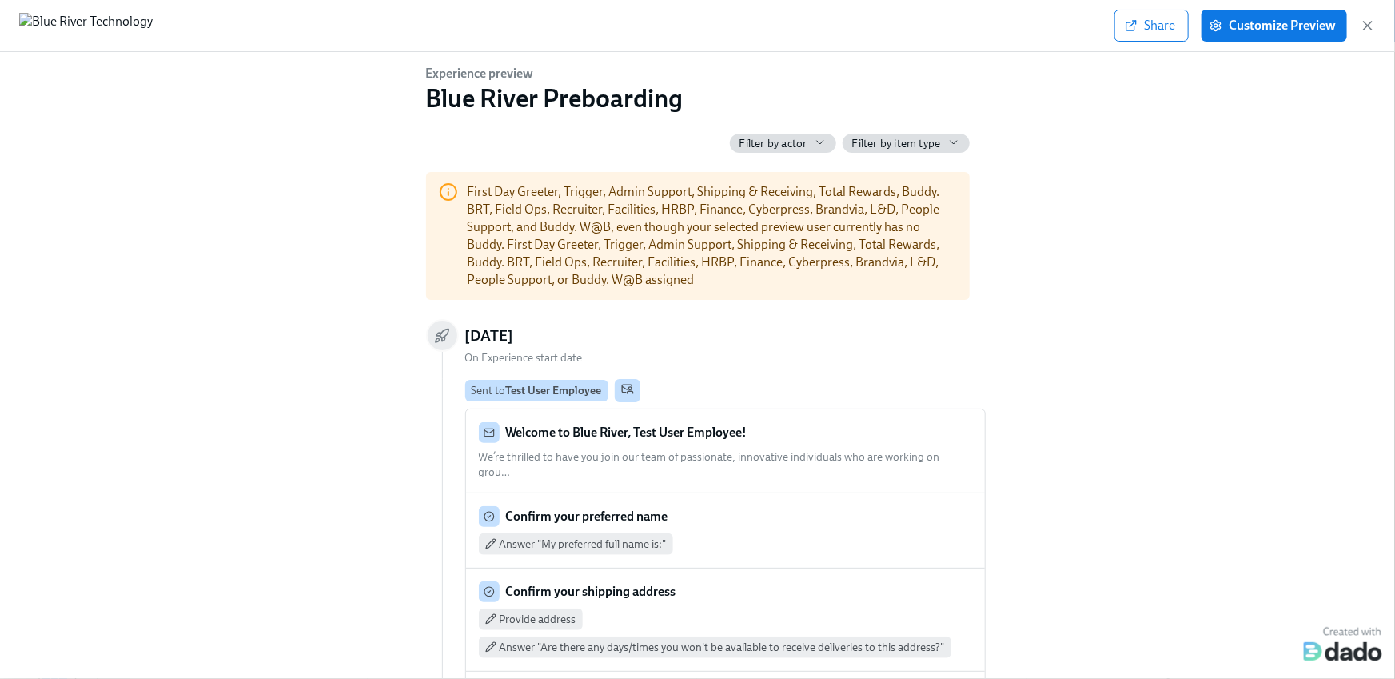
click at [818, 148] on icon "button" at bounding box center [820, 142] width 13 height 13
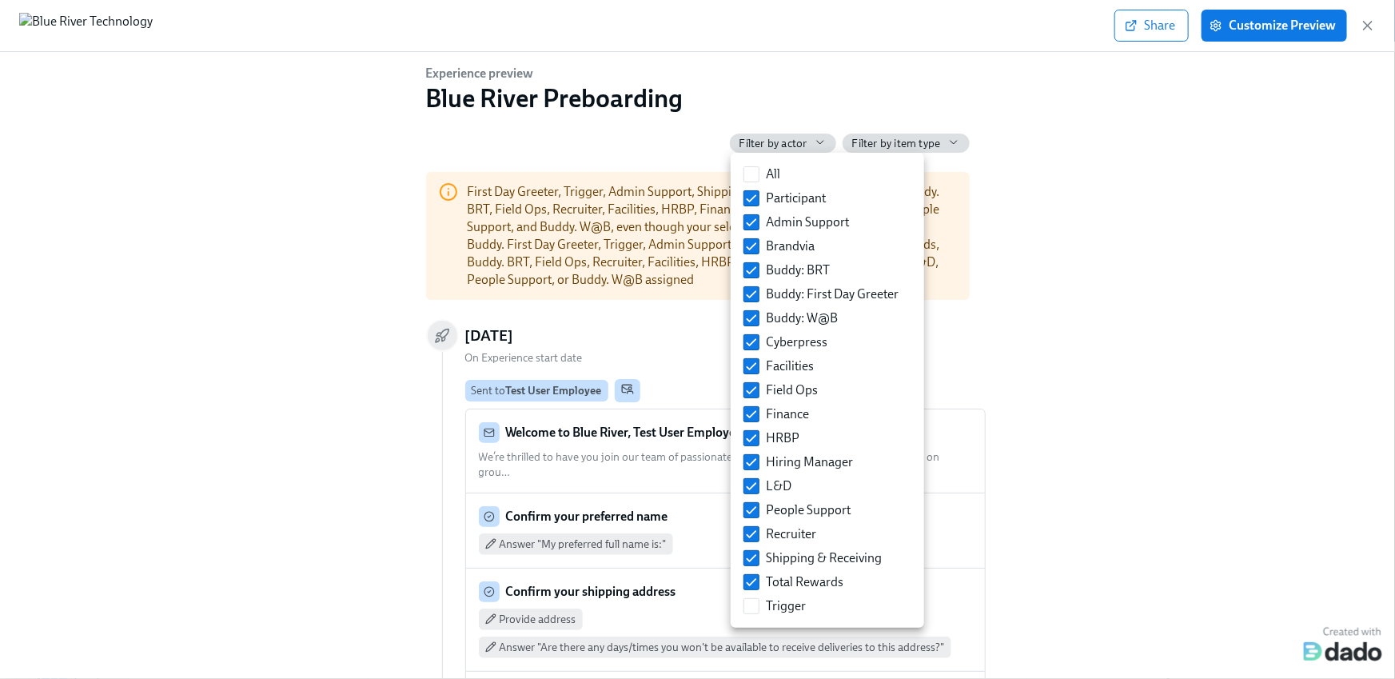
click at [1168, 211] on div at bounding box center [697, 339] width 1395 height 679
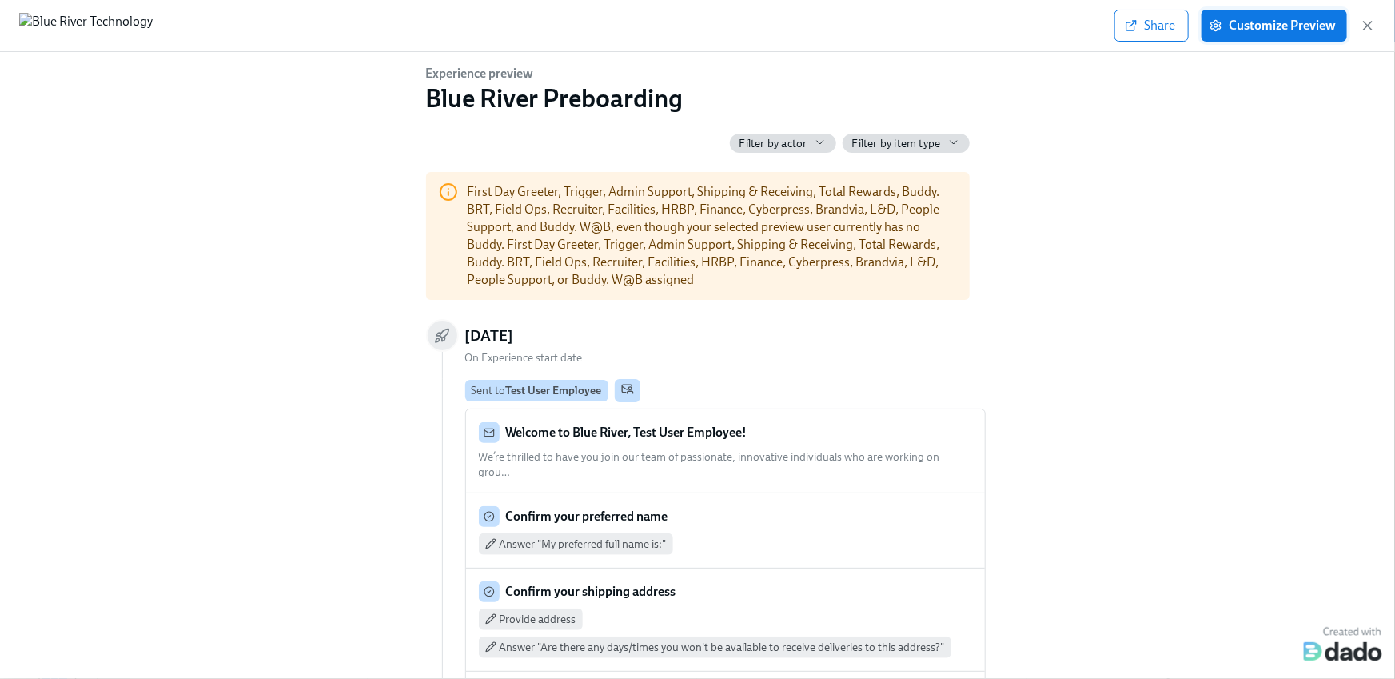
click at [1271, 18] on span "Customize Preview" at bounding box center [1274, 26] width 123 height 16
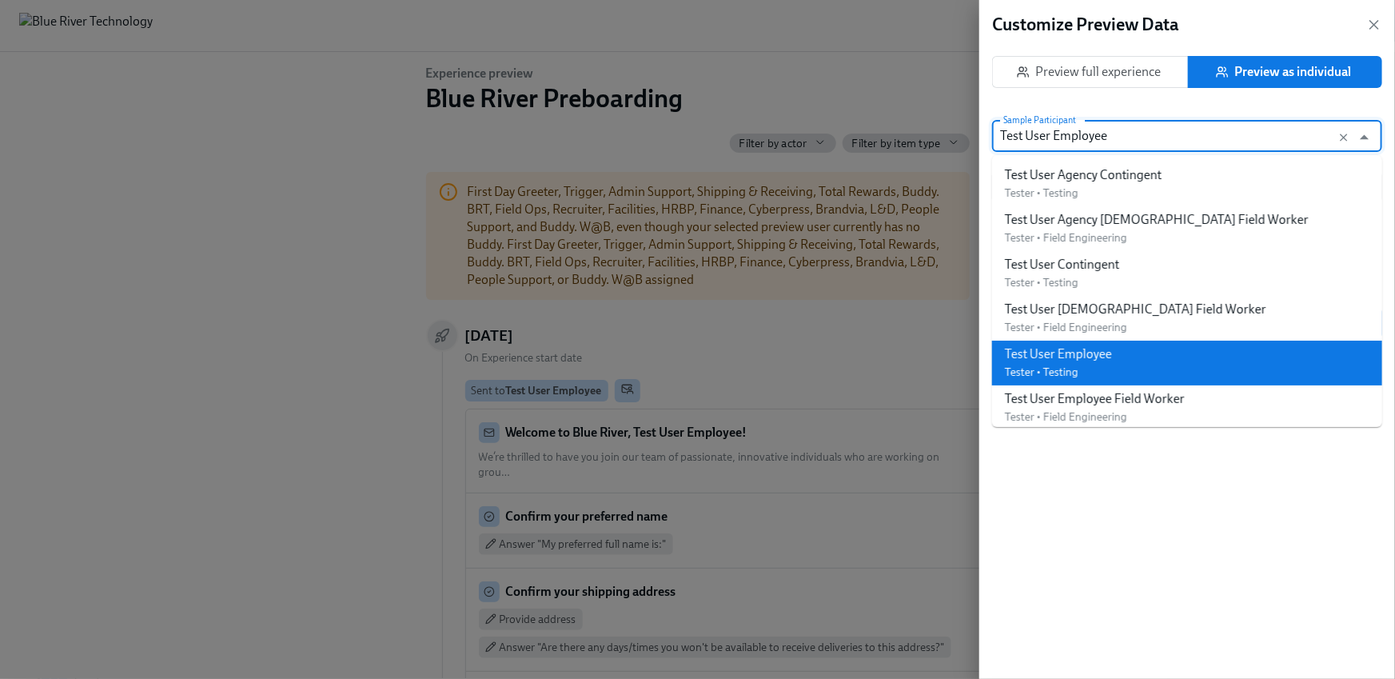
click at [1084, 138] on input "Test User Employee" at bounding box center [1172, 136] width 344 height 32
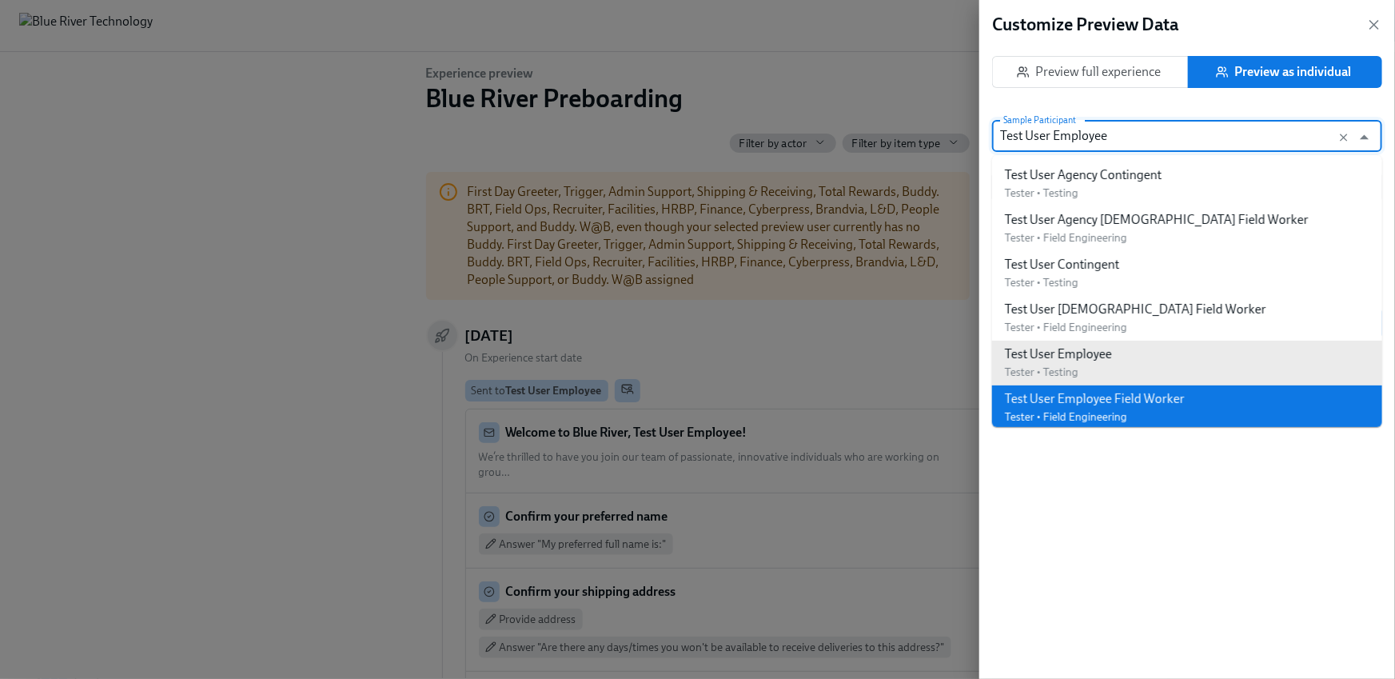
click at [1139, 396] on div "Test User Employee Field Worker" at bounding box center [1095, 399] width 180 height 18
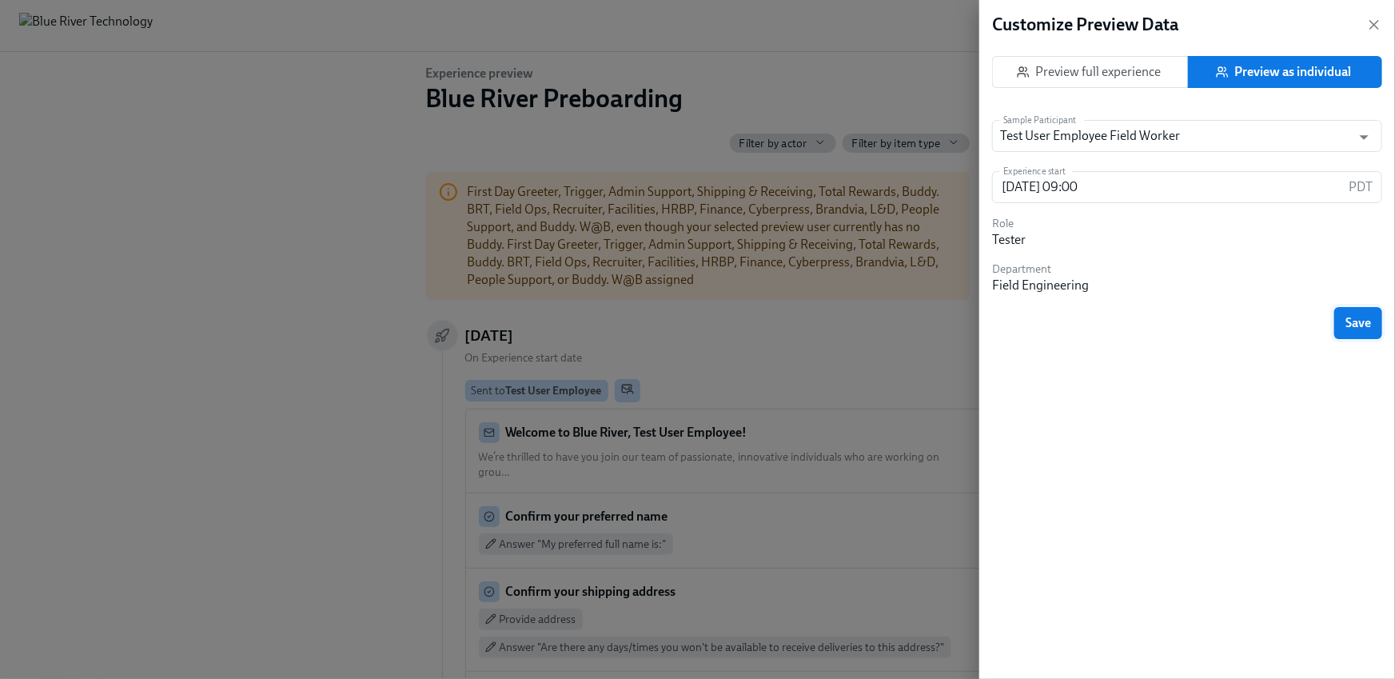
click at [1347, 329] on span "Save" at bounding box center [1359, 323] width 26 height 16
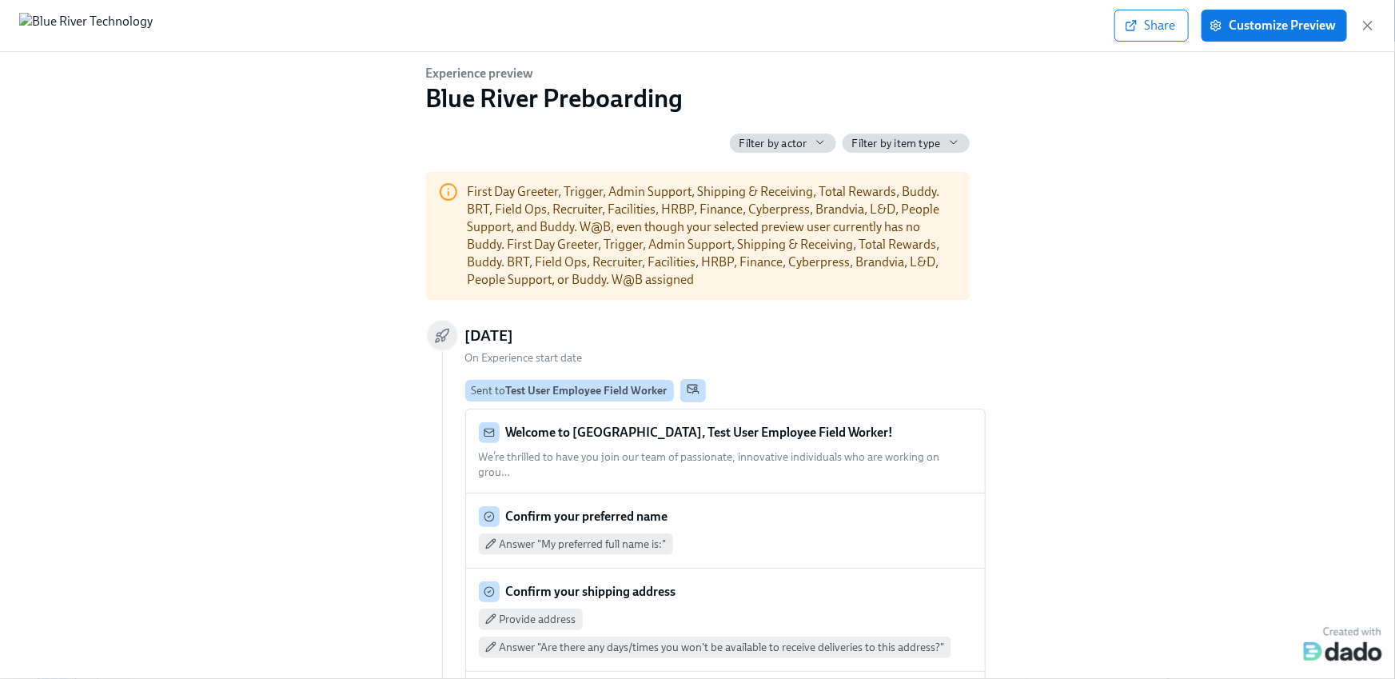
click at [797, 138] on span "Filter by actor" at bounding box center [774, 143] width 68 height 15
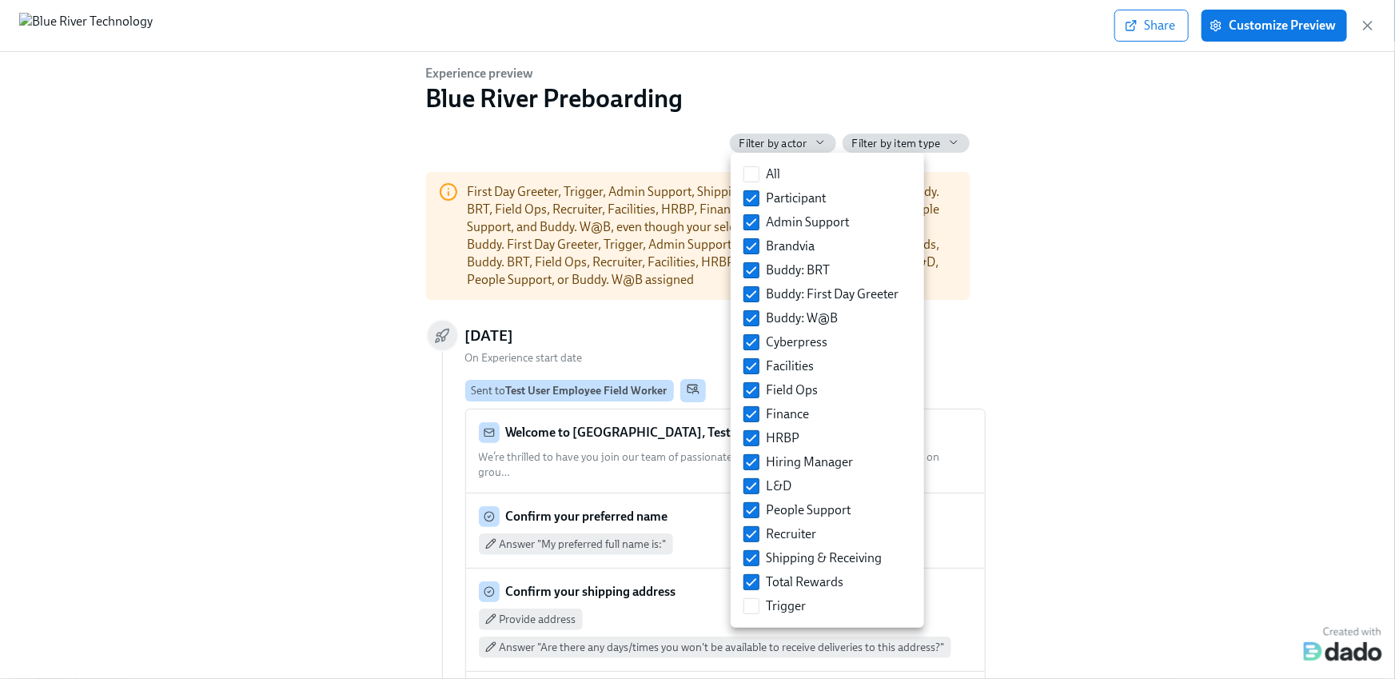
click at [992, 124] on div at bounding box center [697, 339] width 1395 height 679
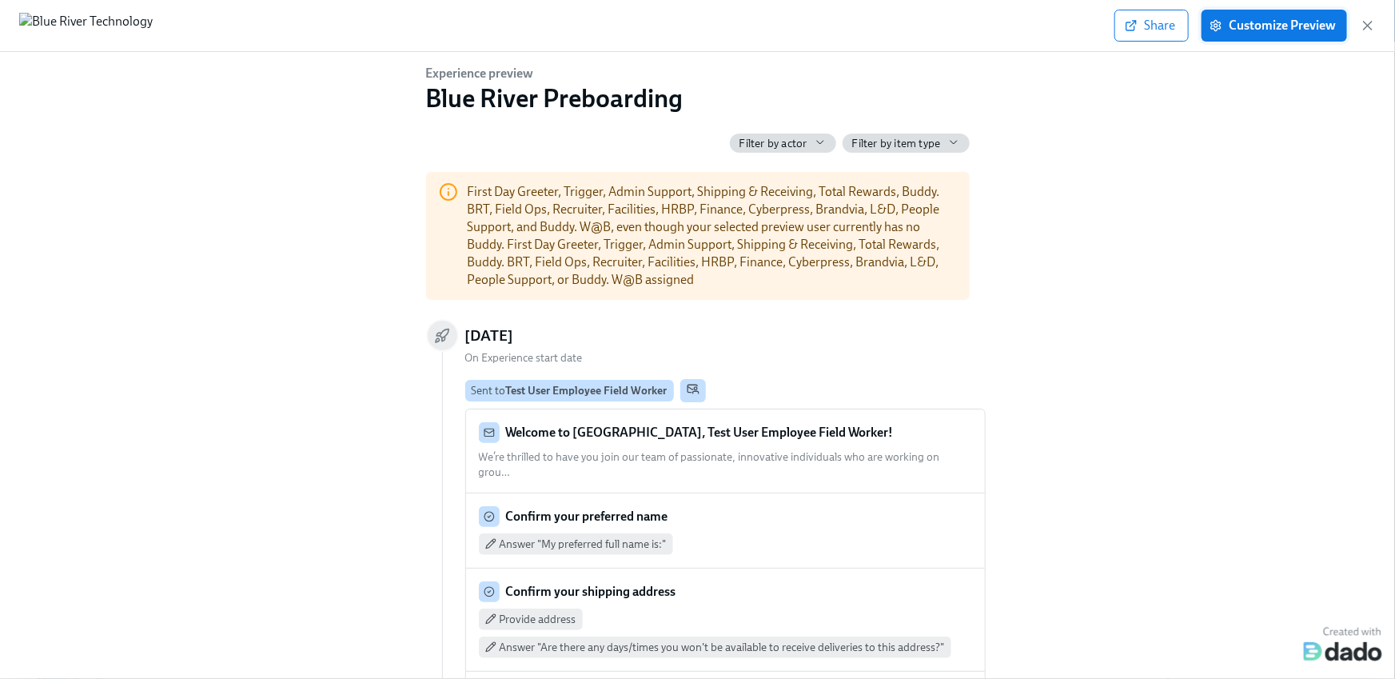
click at [1330, 20] on span "Customize Preview" at bounding box center [1274, 26] width 123 height 16
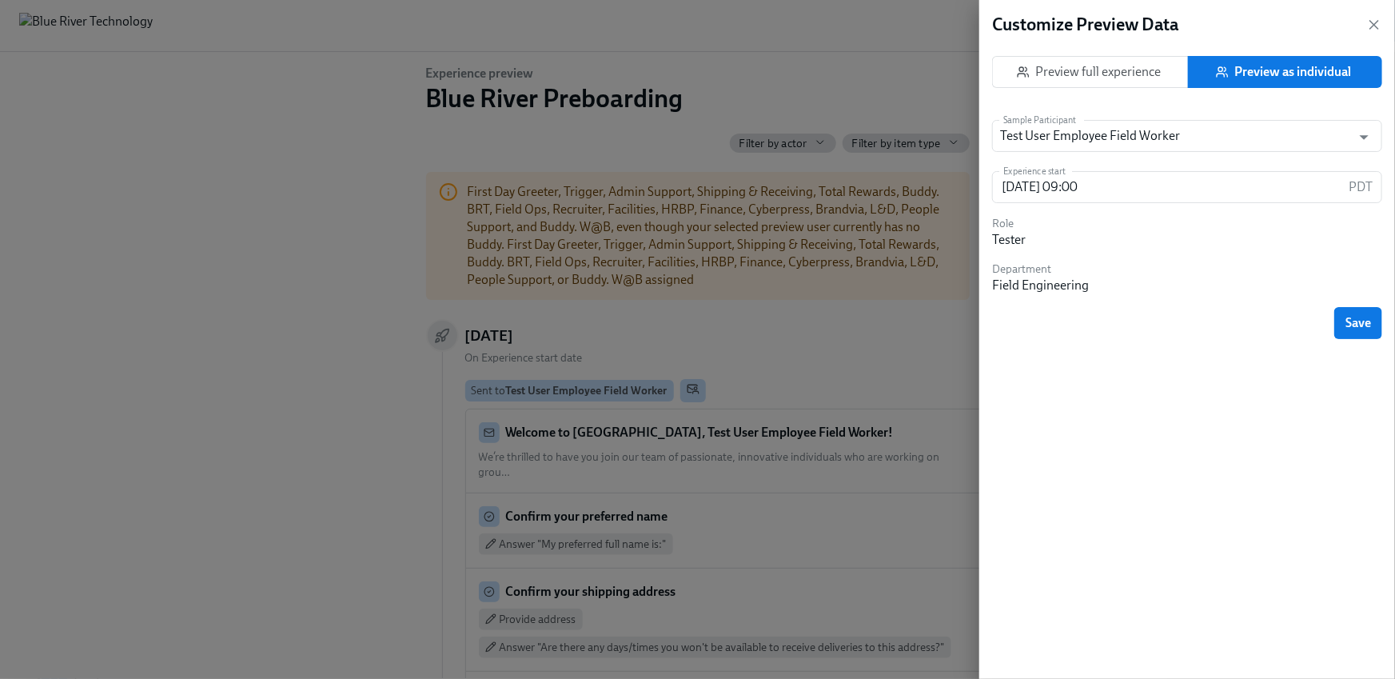
click at [1286, 83] on button "Preview as individual" at bounding box center [1285, 72] width 194 height 32
click at [1213, 138] on input "Test User Employee Field Worker" at bounding box center [1172, 136] width 344 height 32
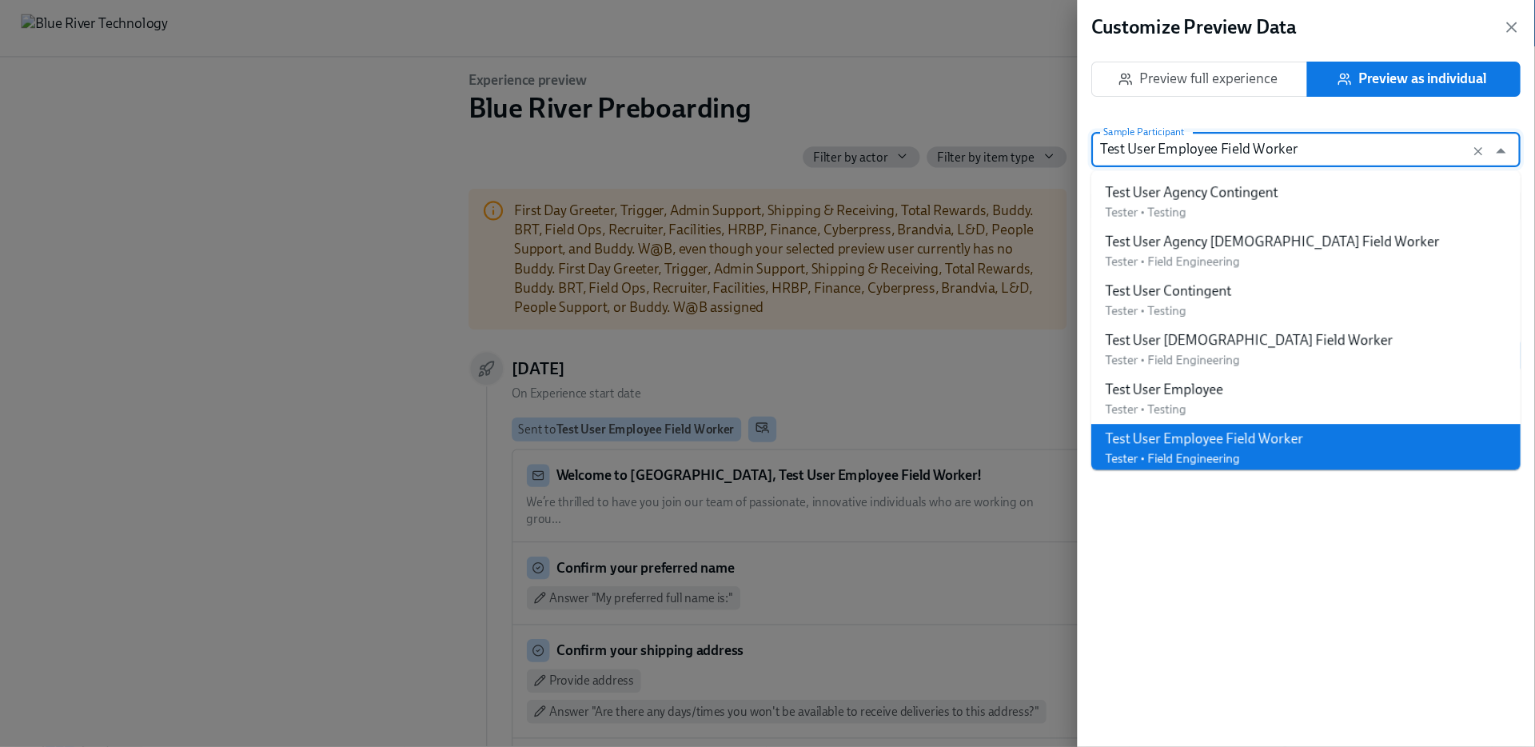
scroll to position [6, 0]
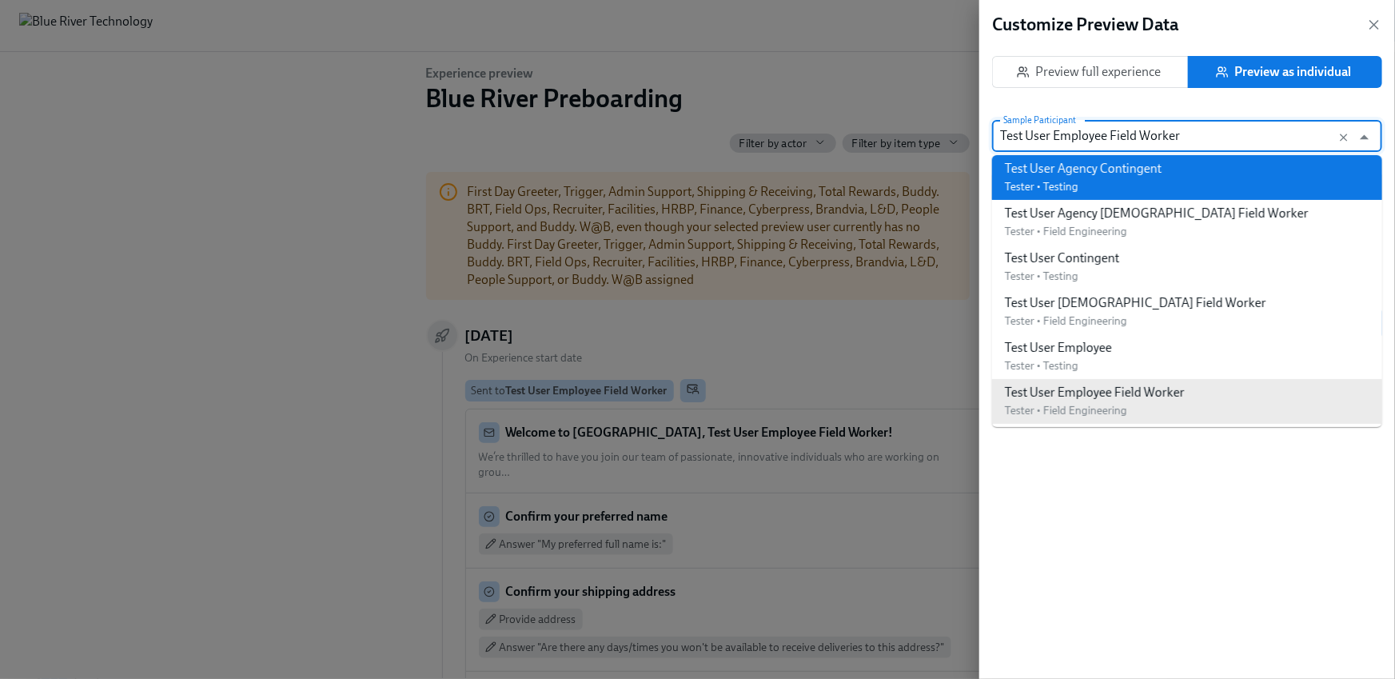
click at [1149, 163] on div "Test User Agency Contingent" at bounding box center [1083, 169] width 157 height 18
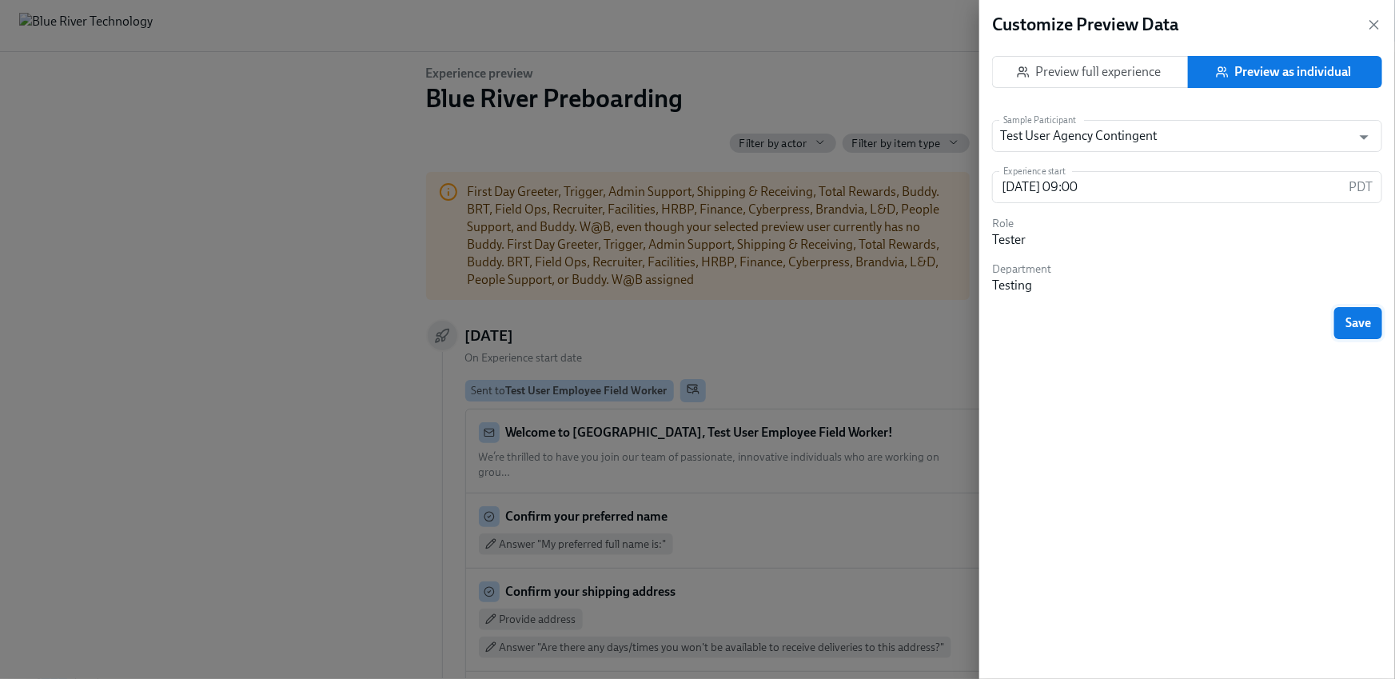
click at [1366, 329] on span "Save" at bounding box center [1359, 323] width 26 height 16
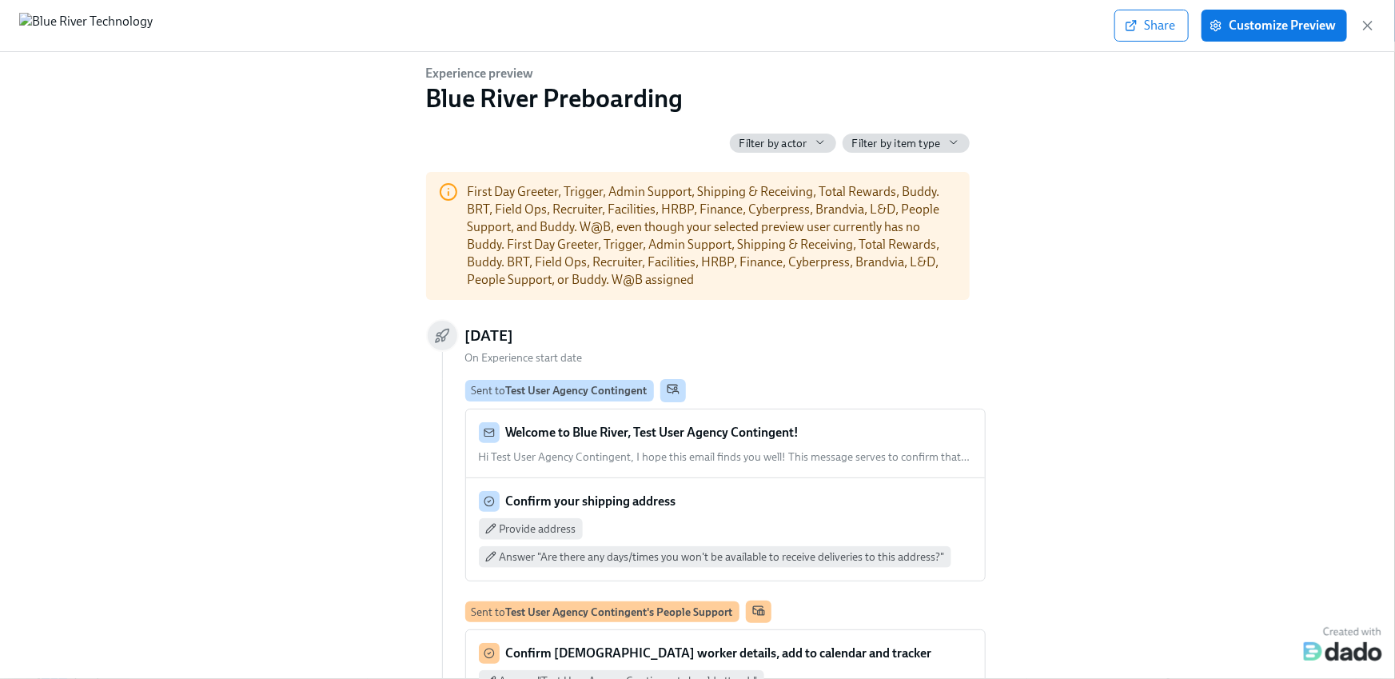
click at [1263, 54] on div "Experience preview Blue River Preboarding Filter by actor Filter by item type F…" at bounding box center [697, 365] width 1395 height 627
click at [1267, 26] on span "Customize Preview" at bounding box center [1274, 26] width 123 height 16
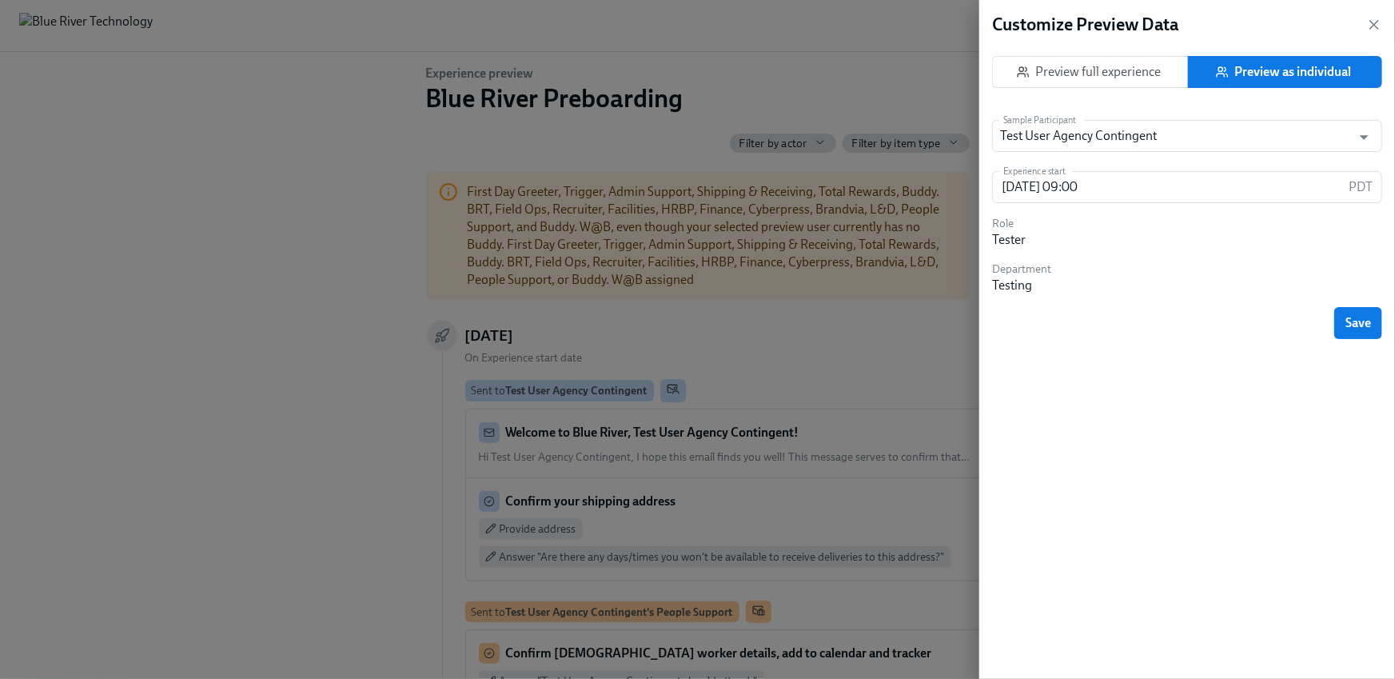
click at [1252, 84] on button "Preview as individual" at bounding box center [1285, 72] width 194 height 32
click at [1175, 140] on input "Test User Agency Contingent" at bounding box center [1172, 136] width 344 height 32
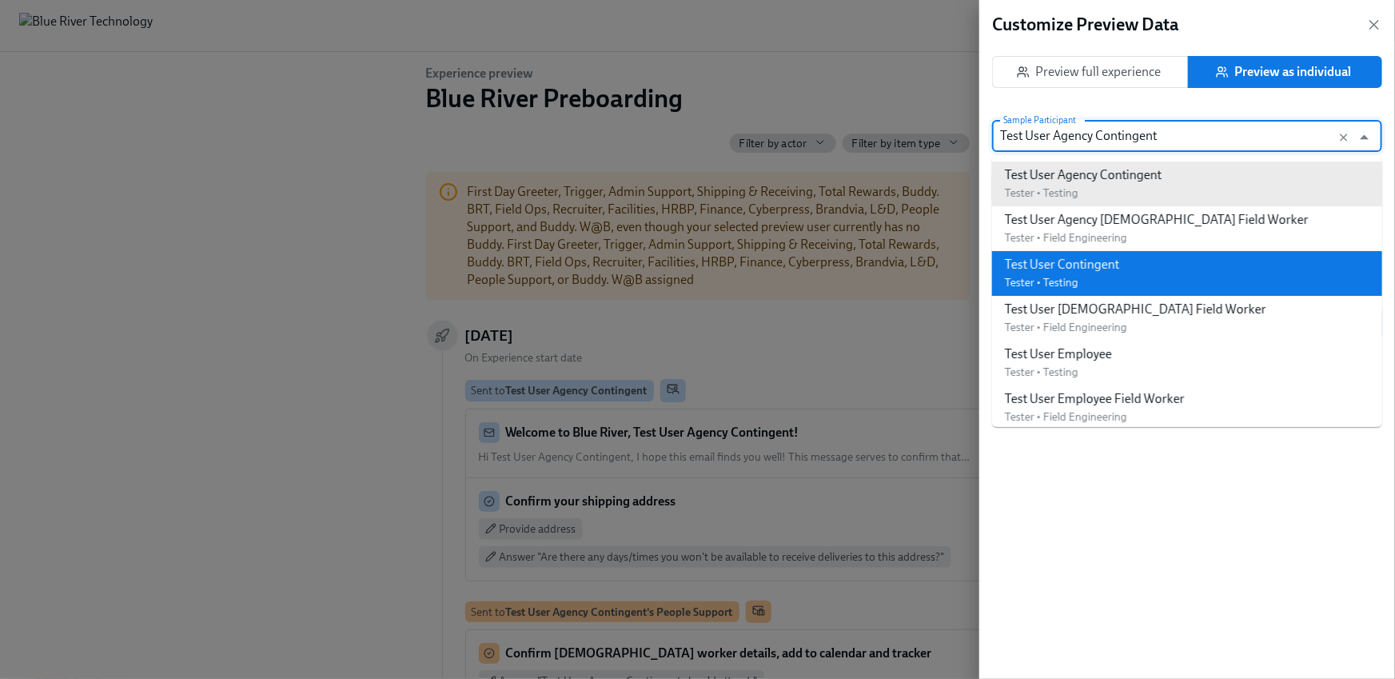
click at [1090, 286] on div "Test User Contingent Tester • Testing" at bounding box center [1062, 273] width 114 height 35
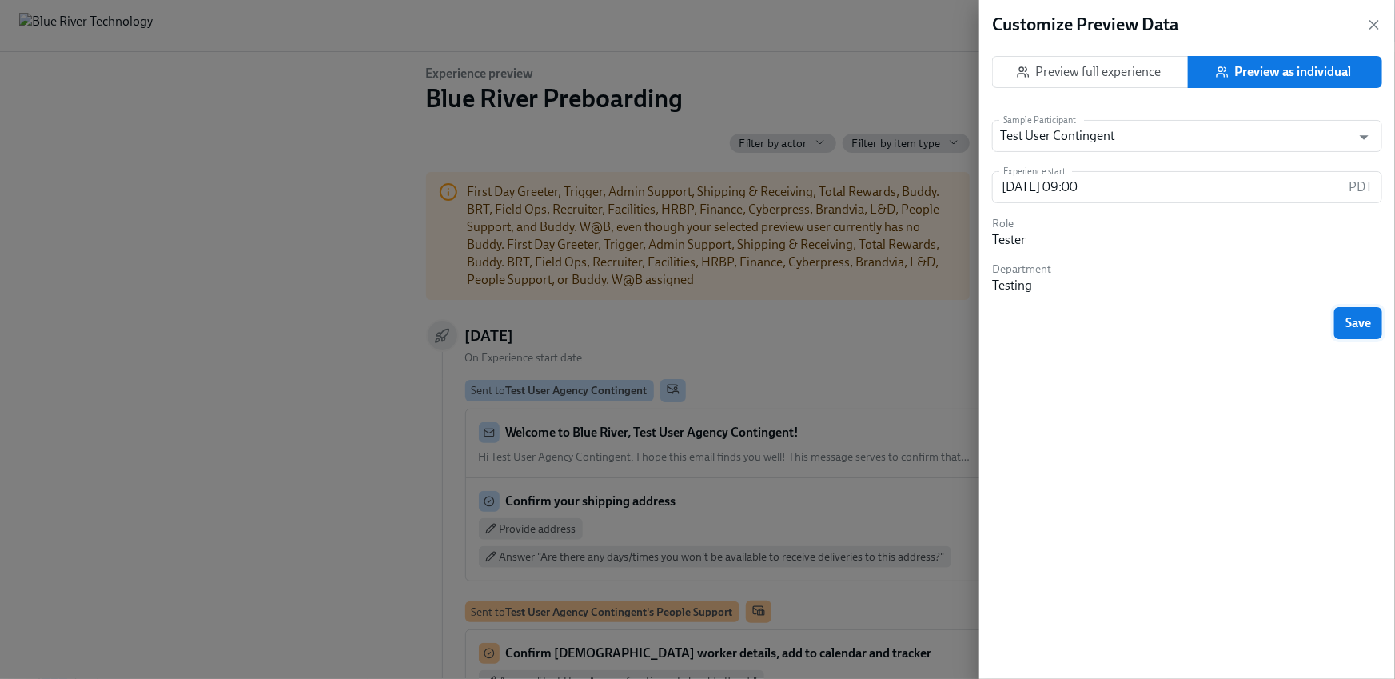
click at [1353, 329] on span "Save" at bounding box center [1359, 323] width 26 height 16
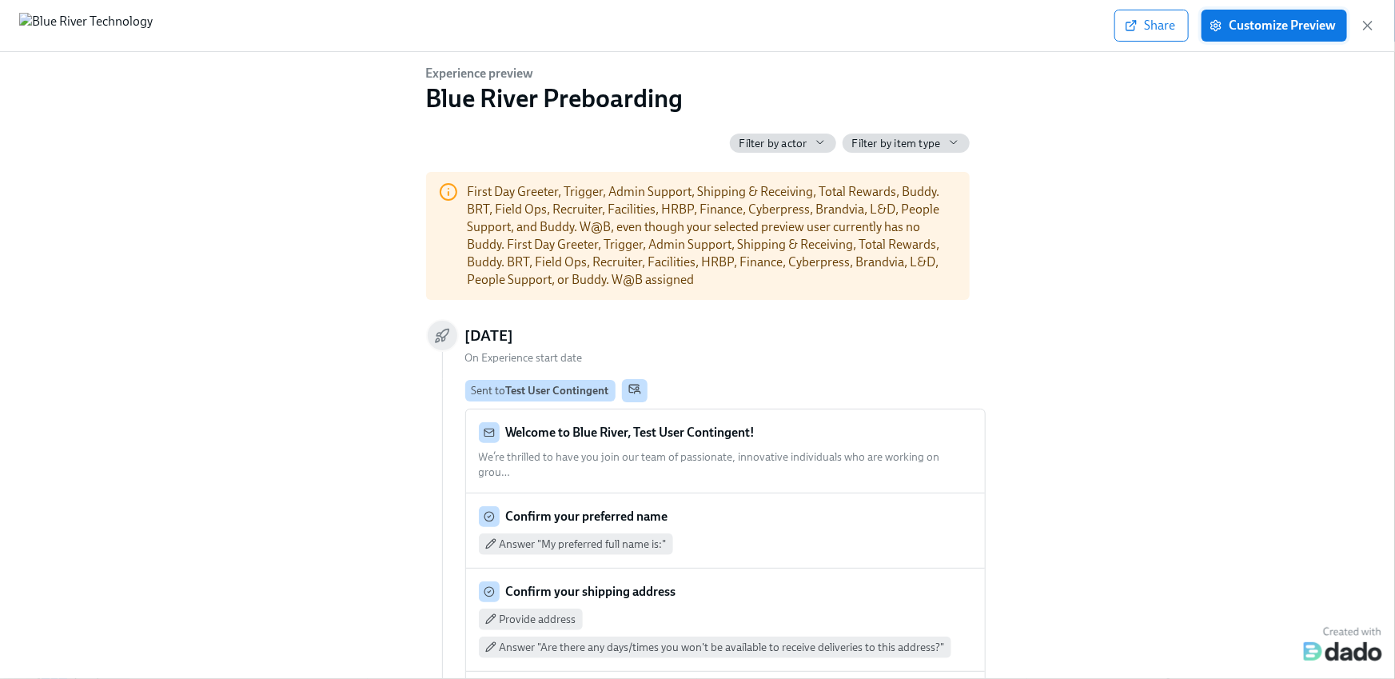
click at [1260, 29] on span "Customize Preview" at bounding box center [1274, 26] width 123 height 16
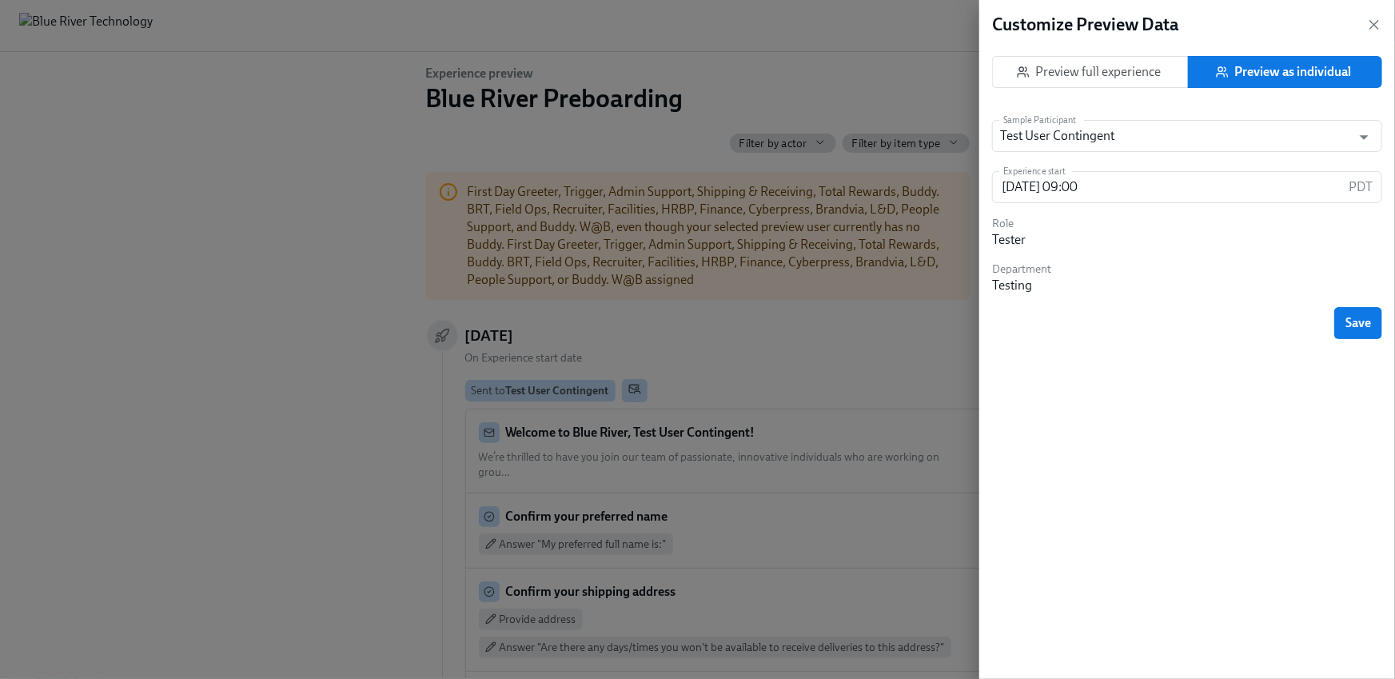
click at [1308, 74] on span "Preview as individual" at bounding box center [1286, 72] width 172 height 16
click at [1160, 127] on input "Test User Contingent" at bounding box center [1172, 136] width 344 height 32
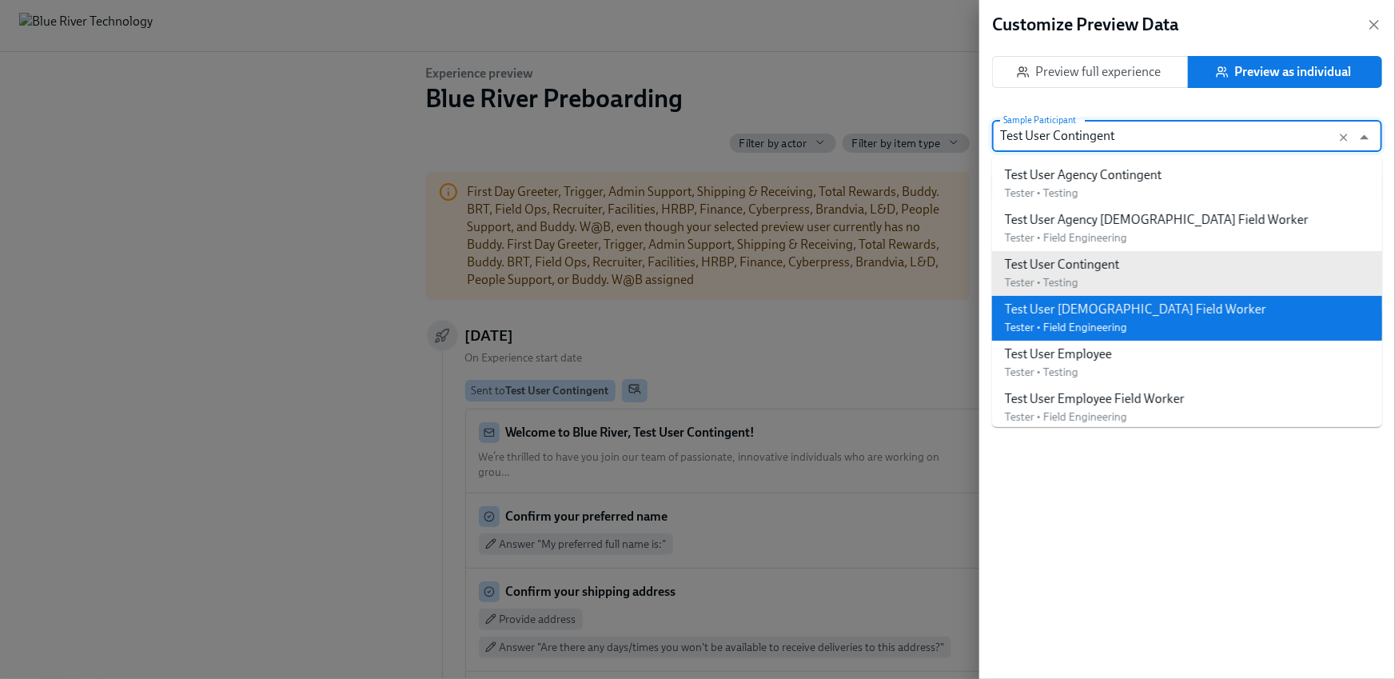
click at [1132, 313] on div "Test User [DEMOGRAPHIC_DATA] Field Worker" at bounding box center [1136, 310] width 262 height 18
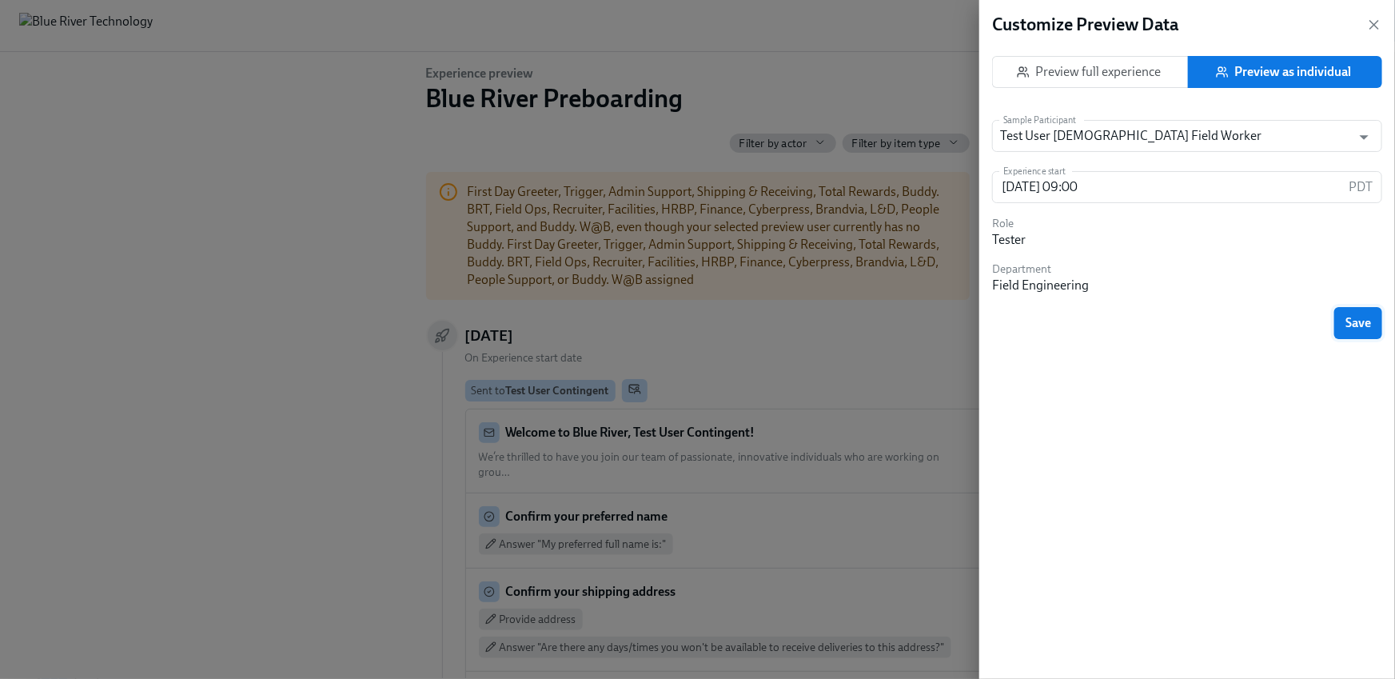
click at [1360, 325] on span "Save" at bounding box center [1359, 323] width 26 height 16
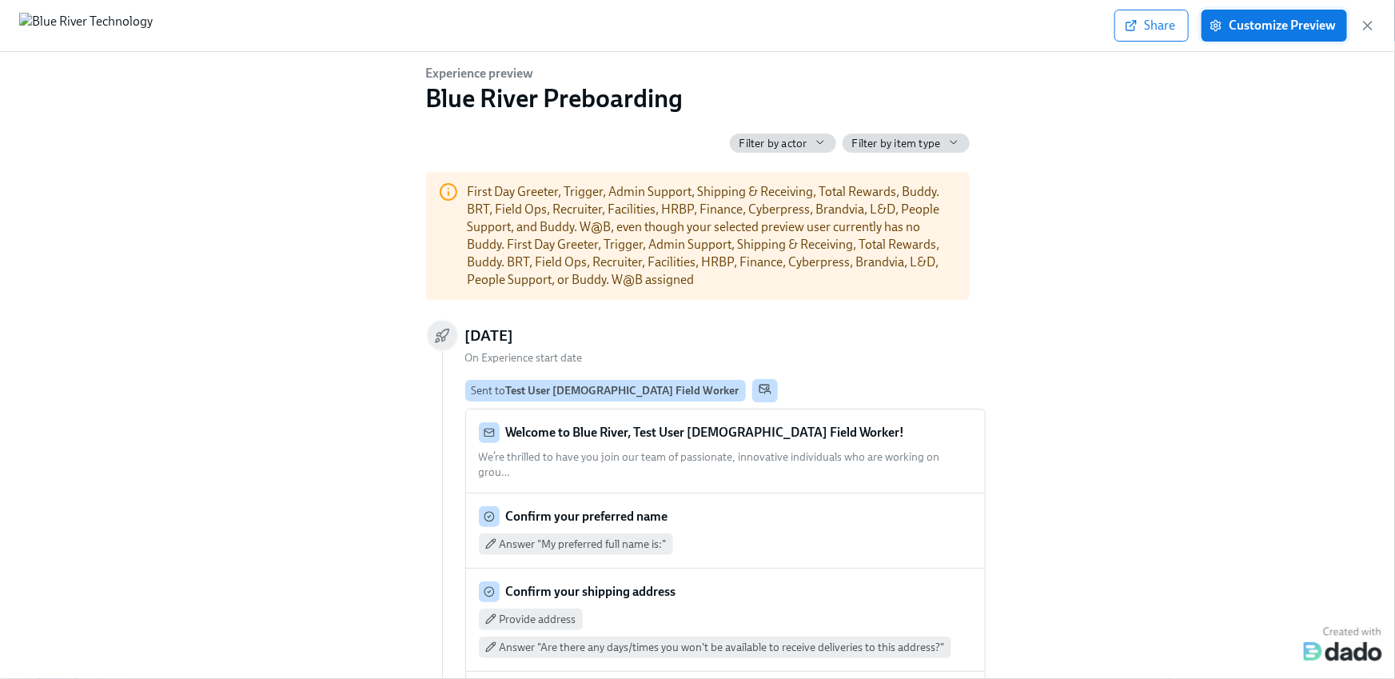
click at [1248, 22] on span "Customize Preview" at bounding box center [1274, 26] width 123 height 16
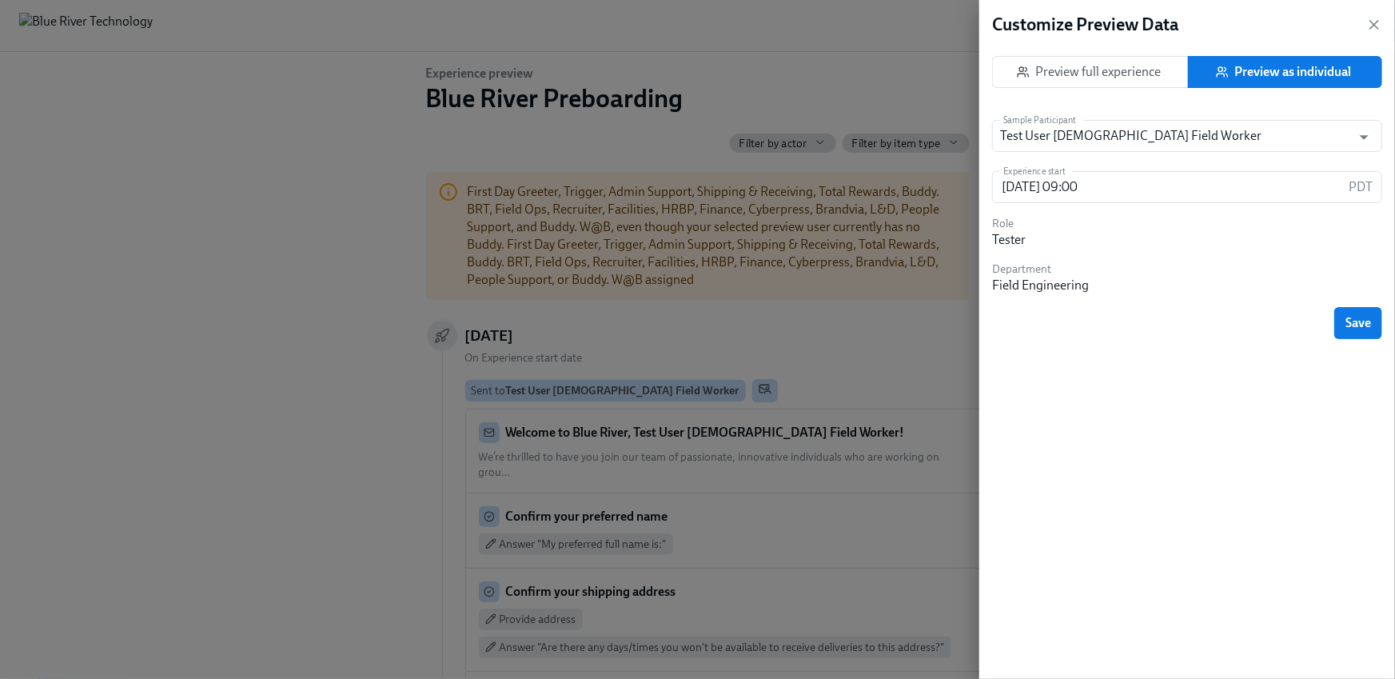
click at [1259, 68] on span "Preview as individual" at bounding box center [1286, 72] width 172 height 16
click at [1136, 137] on input "Test User [DEMOGRAPHIC_DATA] Field Worker" at bounding box center [1172, 136] width 344 height 32
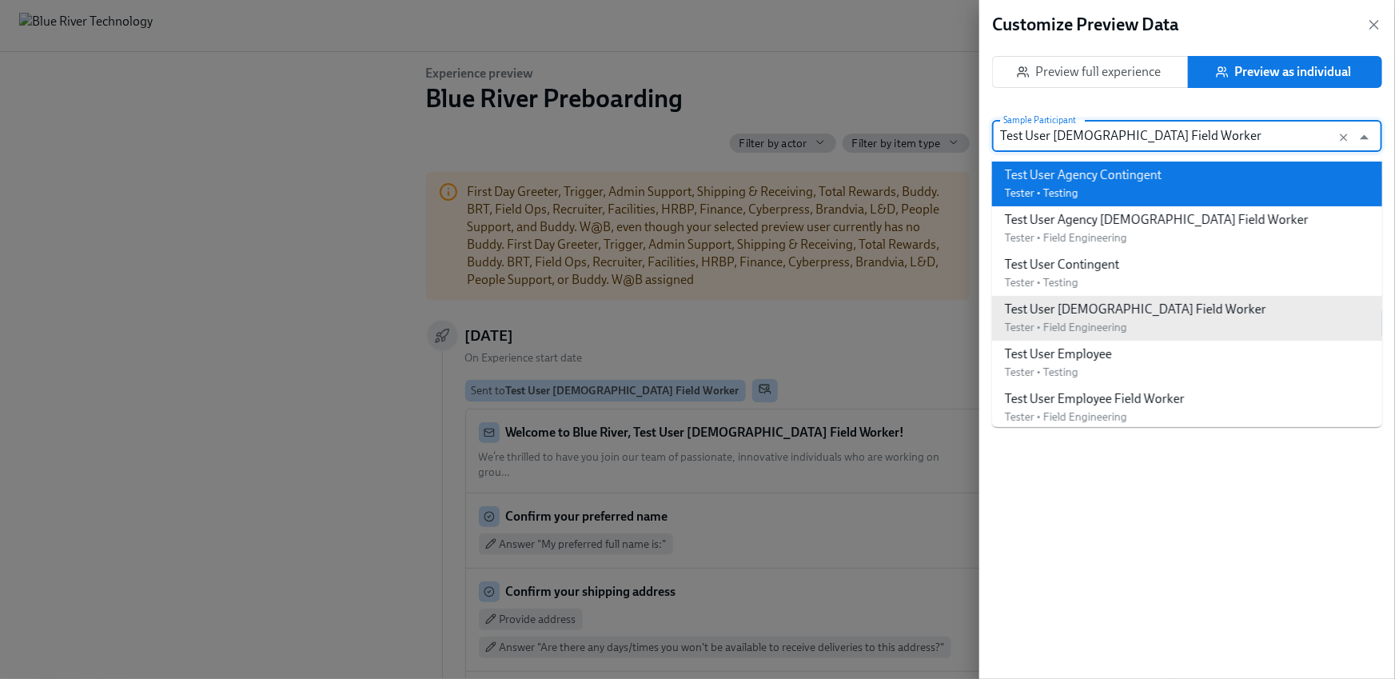
click at [1083, 188] on div "Test User Agency Contingent Tester • Testing" at bounding box center [1083, 183] width 157 height 35
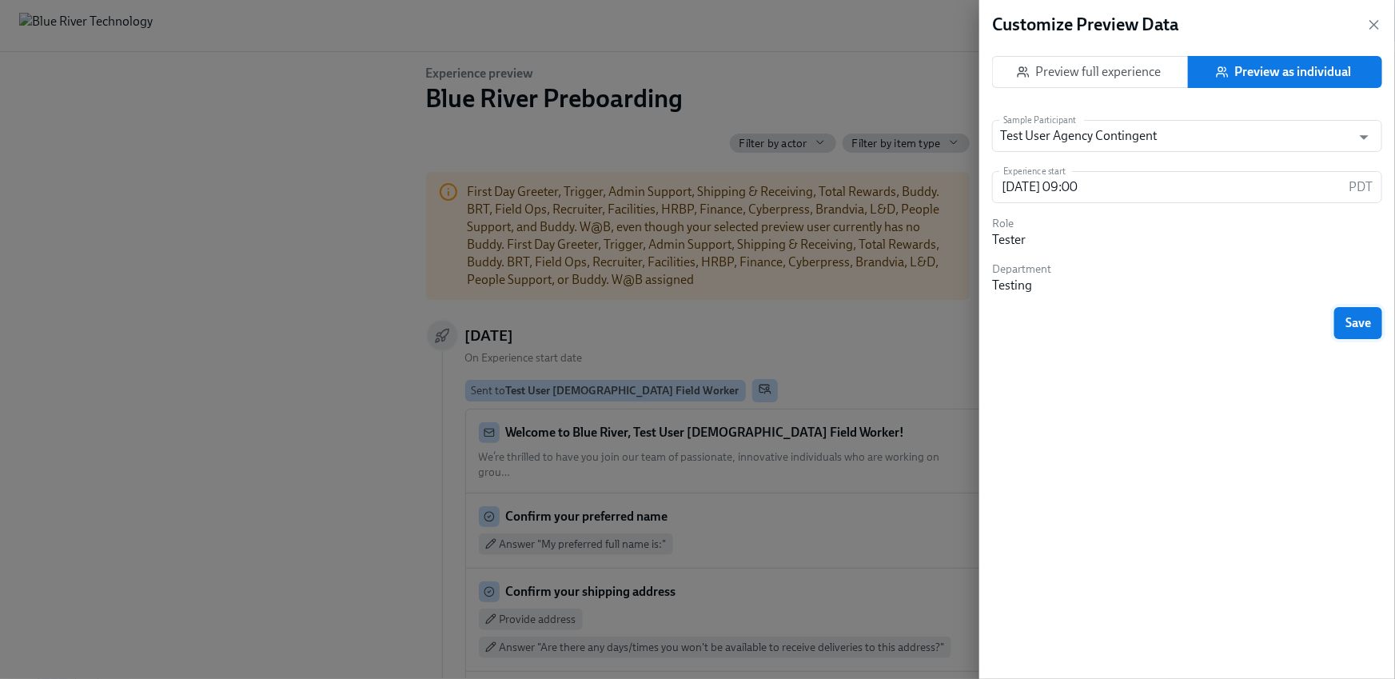
click at [1359, 332] on button "Save" at bounding box center [1359, 323] width 48 height 32
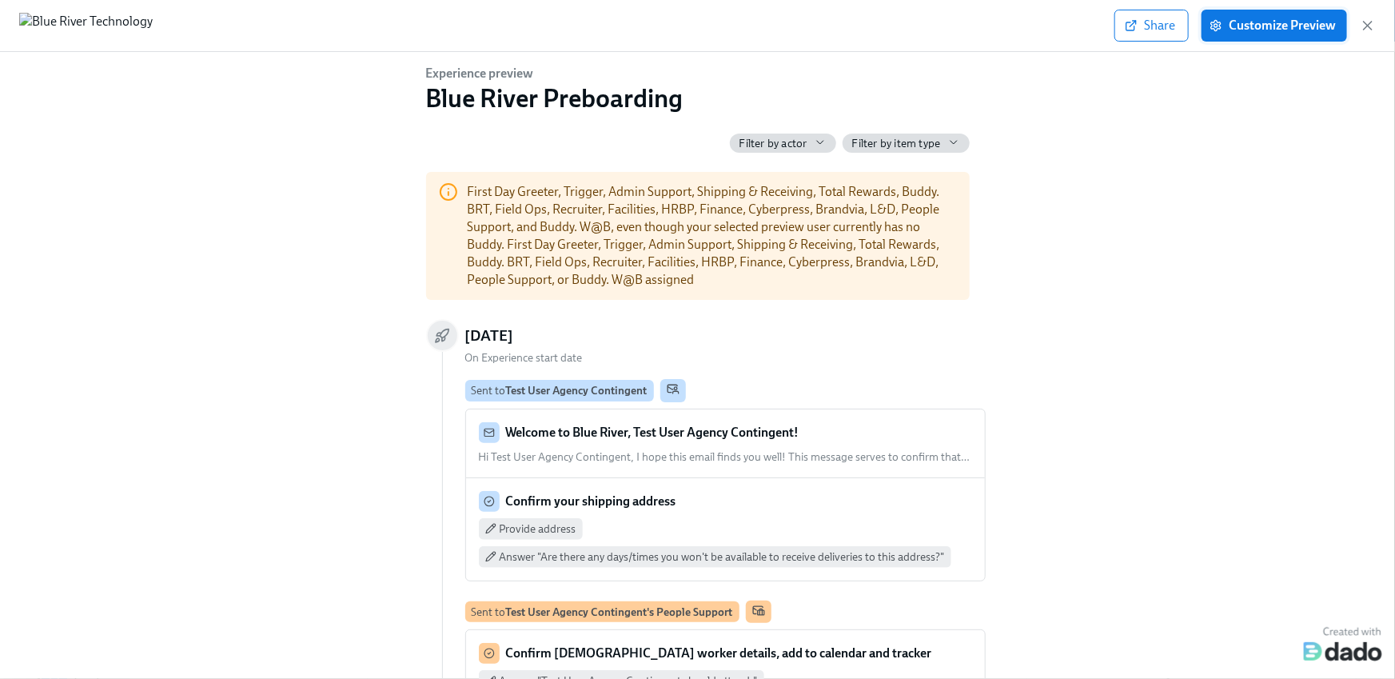
click at [1327, 26] on span "Customize Preview" at bounding box center [1274, 26] width 123 height 16
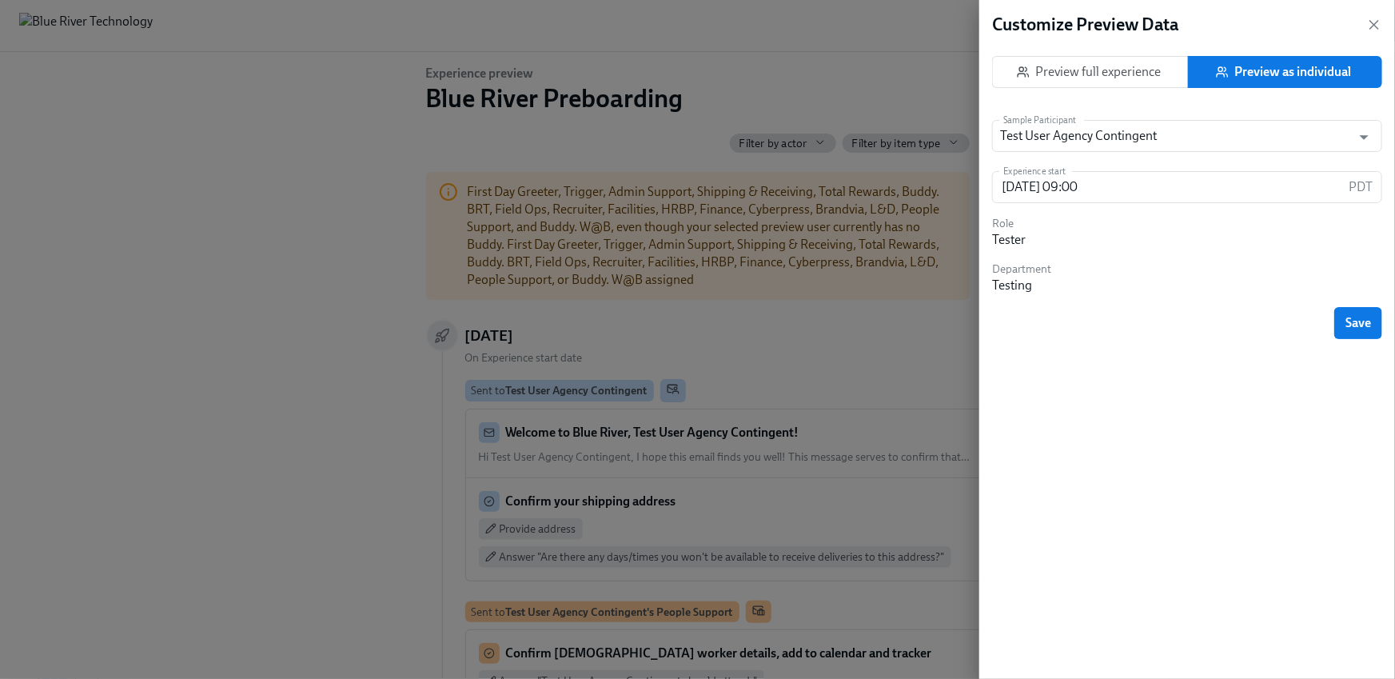
click at [1323, 57] on button "Preview as individual" at bounding box center [1285, 72] width 194 height 32
click at [1066, 123] on input "Test User Agency Contingent" at bounding box center [1172, 136] width 344 height 32
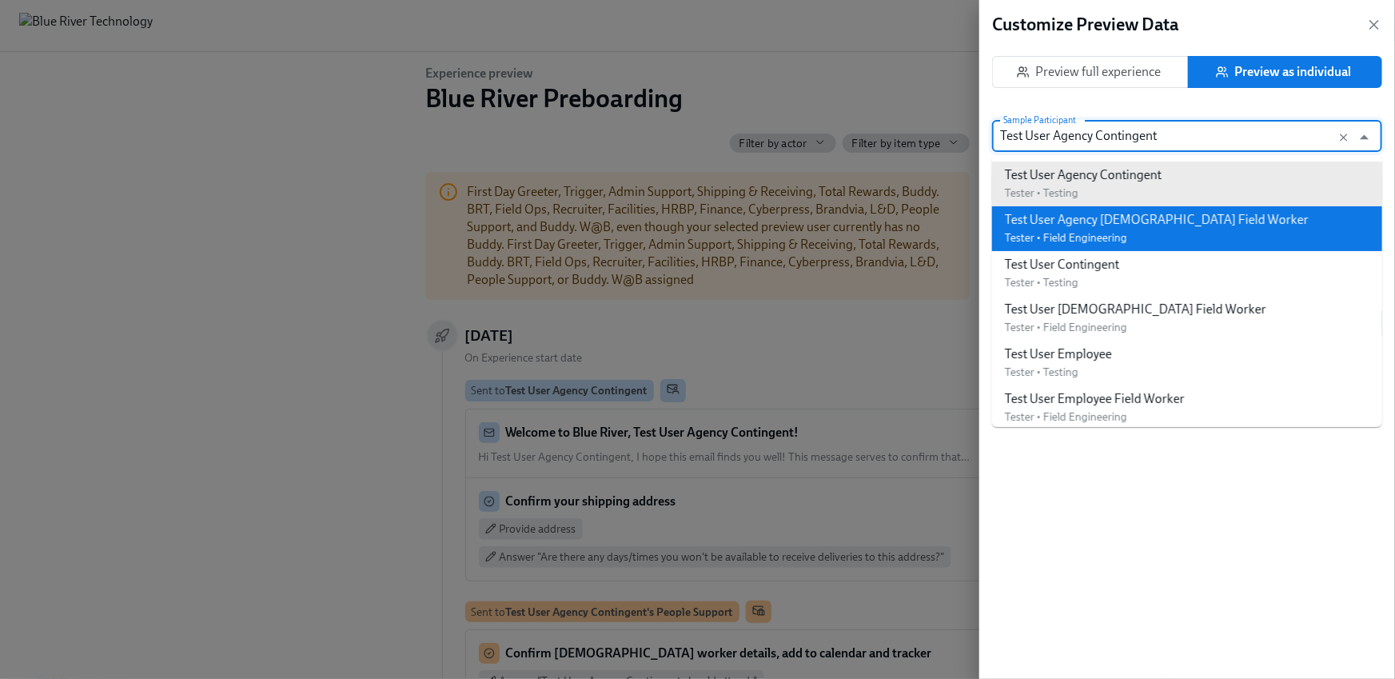
click at [1068, 225] on div "Test User Agency [DEMOGRAPHIC_DATA] Field Worker" at bounding box center [1157, 220] width 304 height 18
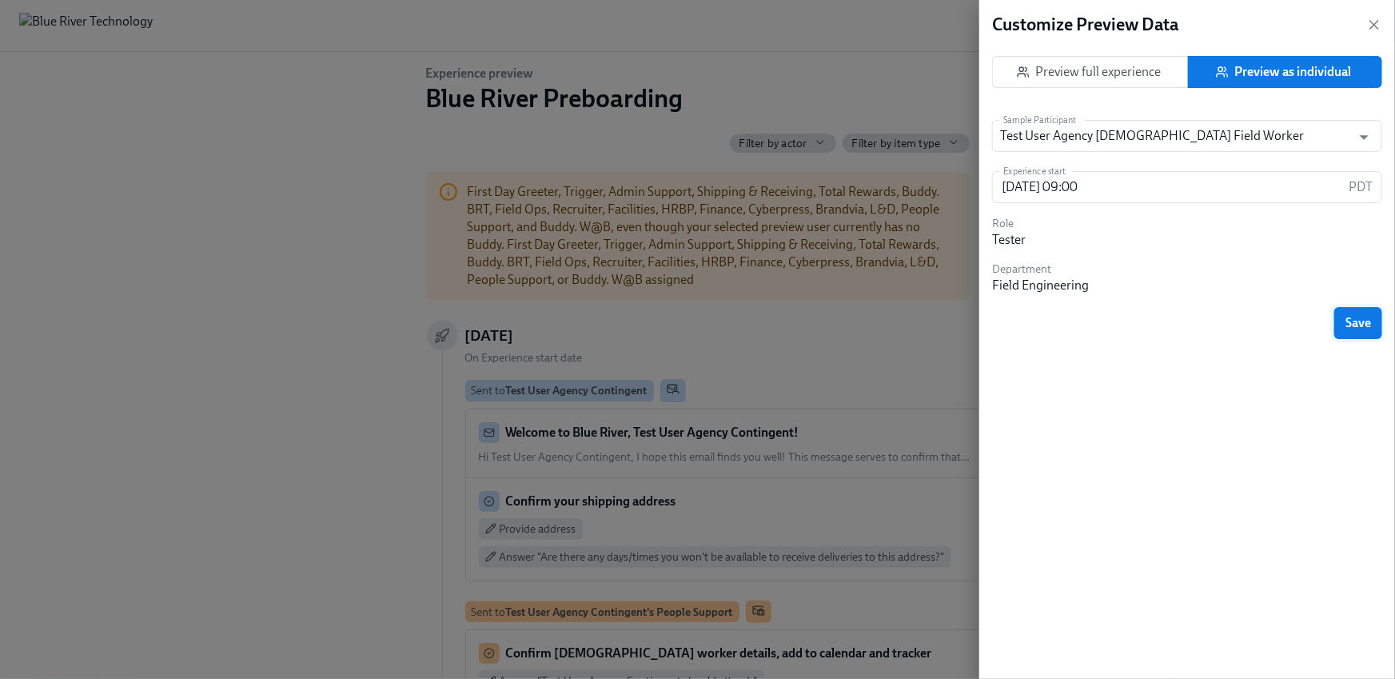
click at [1364, 327] on span "Save" at bounding box center [1359, 323] width 26 height 16
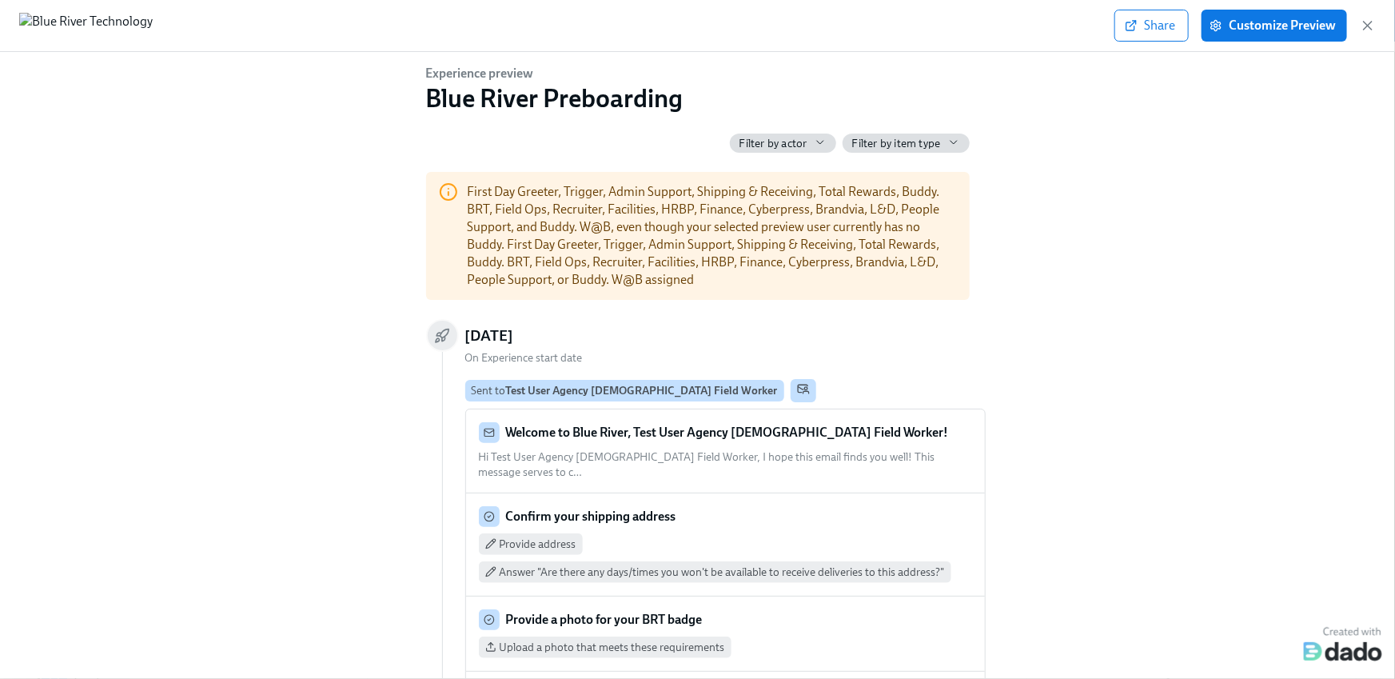
click at [215, 234] on div "Experience preview Blue River Preboarding Filter by actor Filter by item type F…" at bounding box center [698, 362] width 1344 height 595
click at [1367, 26] on icon "button" at bounding box center [1368, 26] width 8 height 8
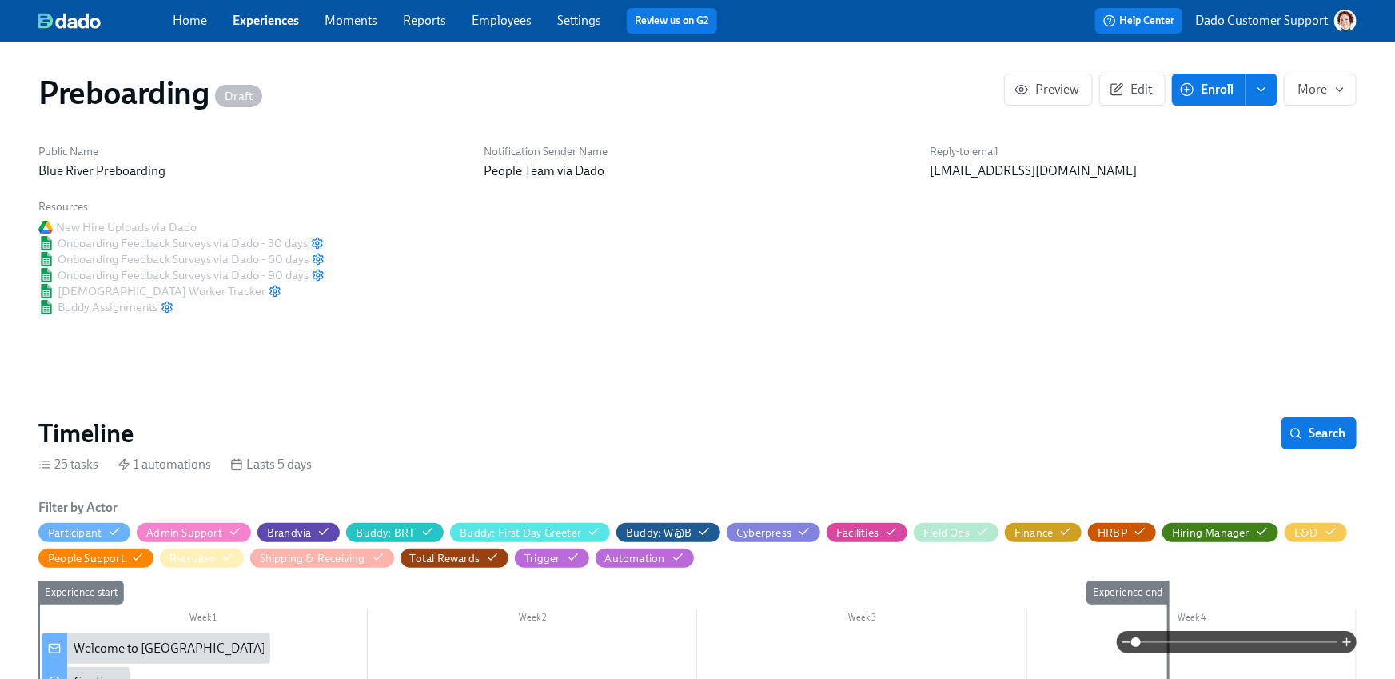
click at [364, 162] on p "Blue River Preboarding" at bounding box center [251, 171] width 427 height 18
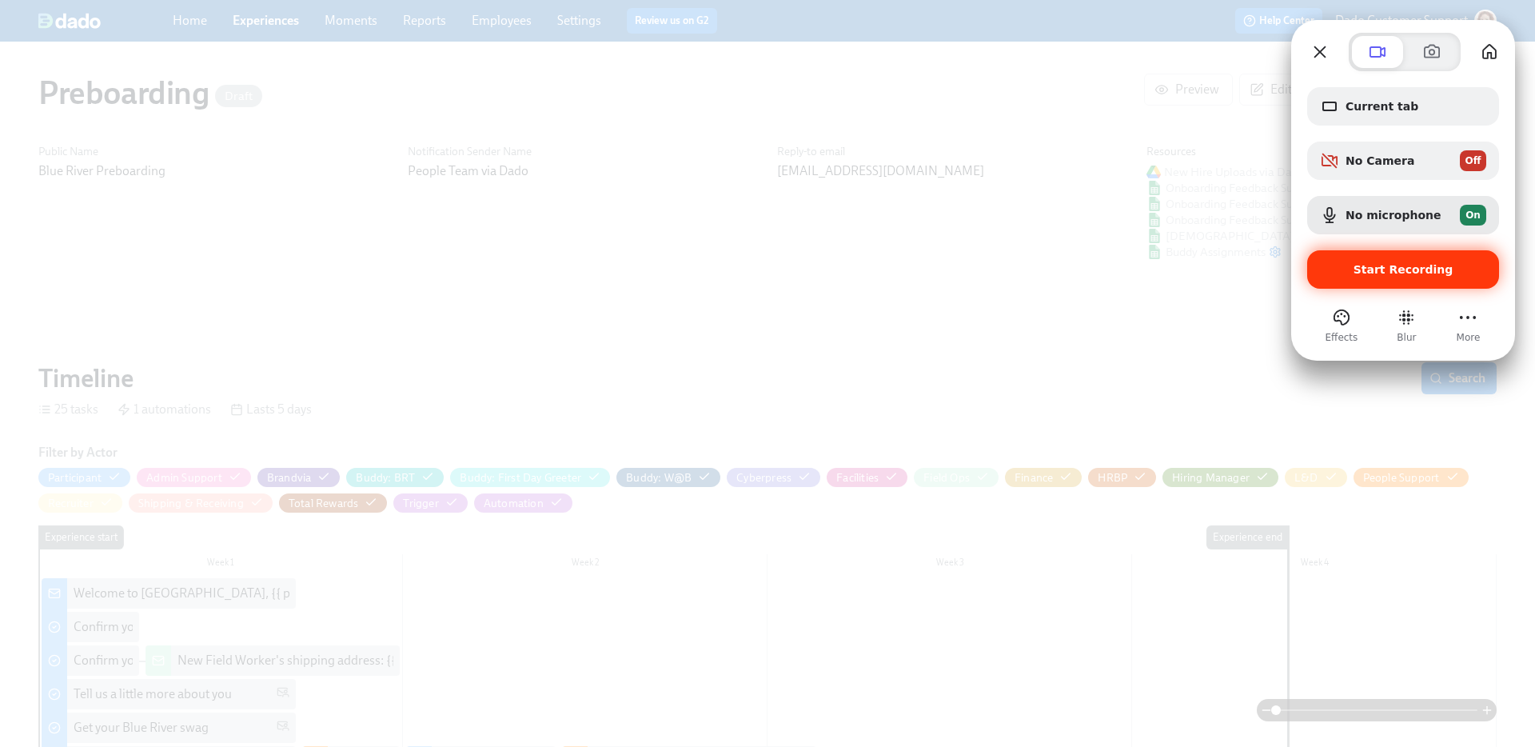
click at [1395, 254] on div "Start Recording" at bounding box center [1404, 269] width 192 height 38
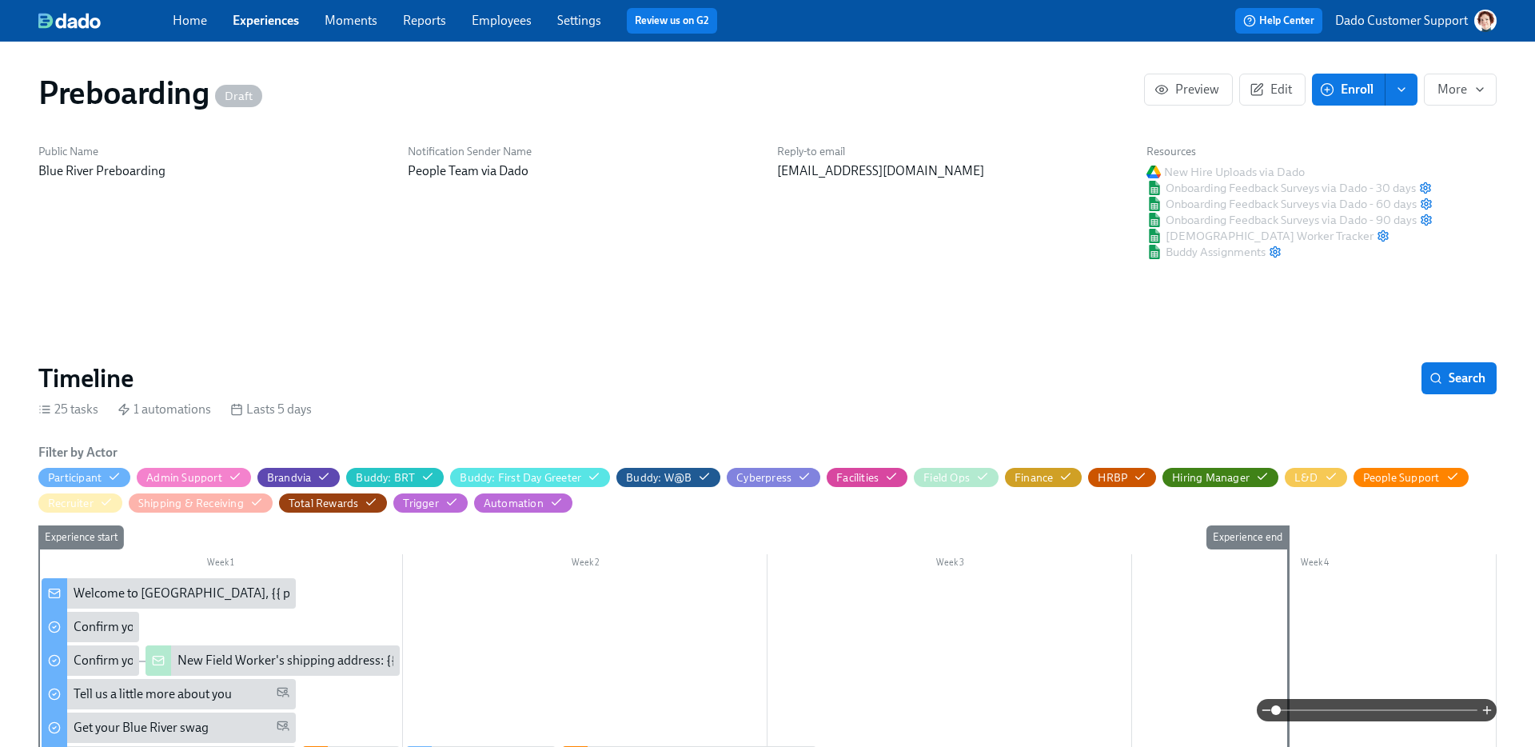
click at [249, 25] on link "Experiences" at bounding box center [266, 20] width 66 height 15
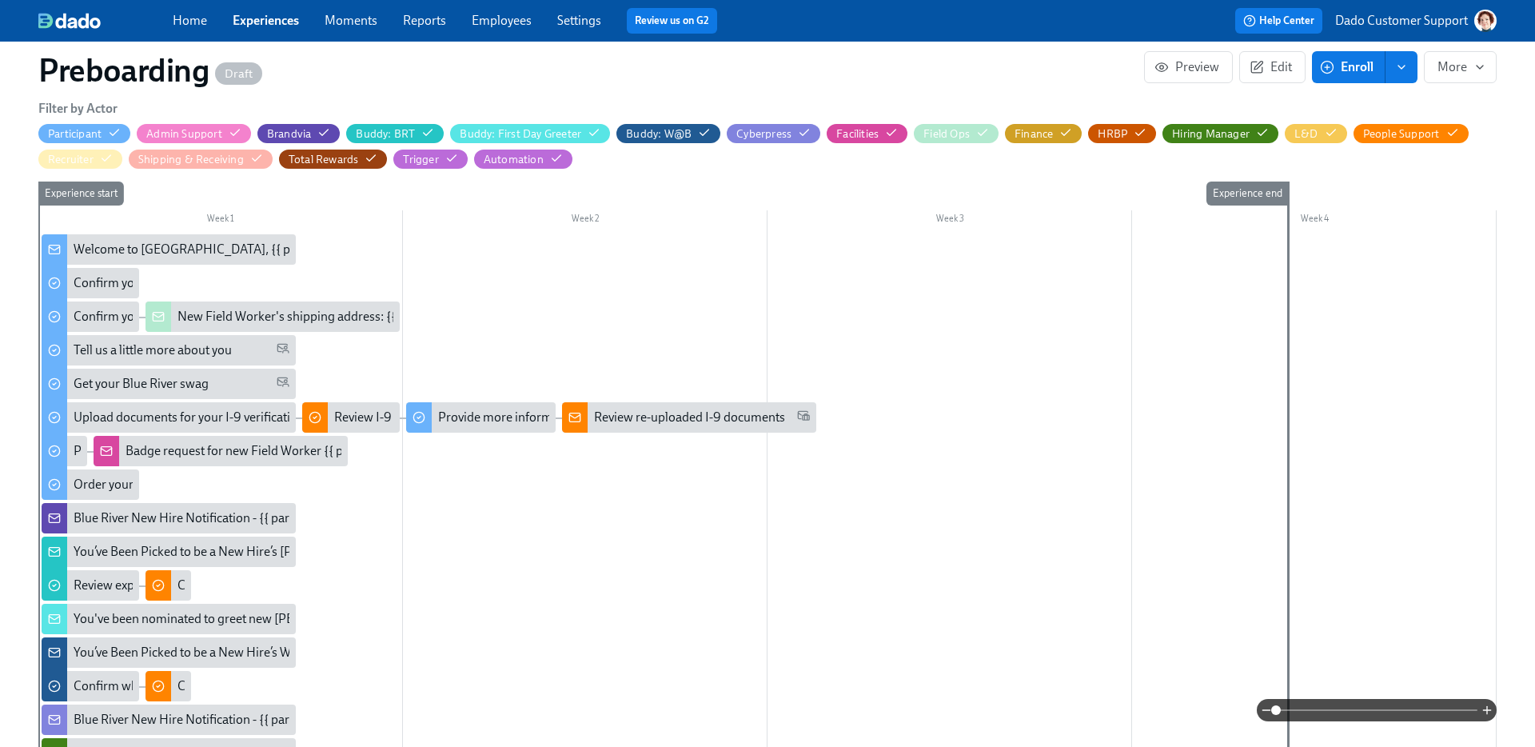
scroll to position [343, 0]
click at [115, 133] on icon "button" at bounding box center [114, 133] width 13 height 13
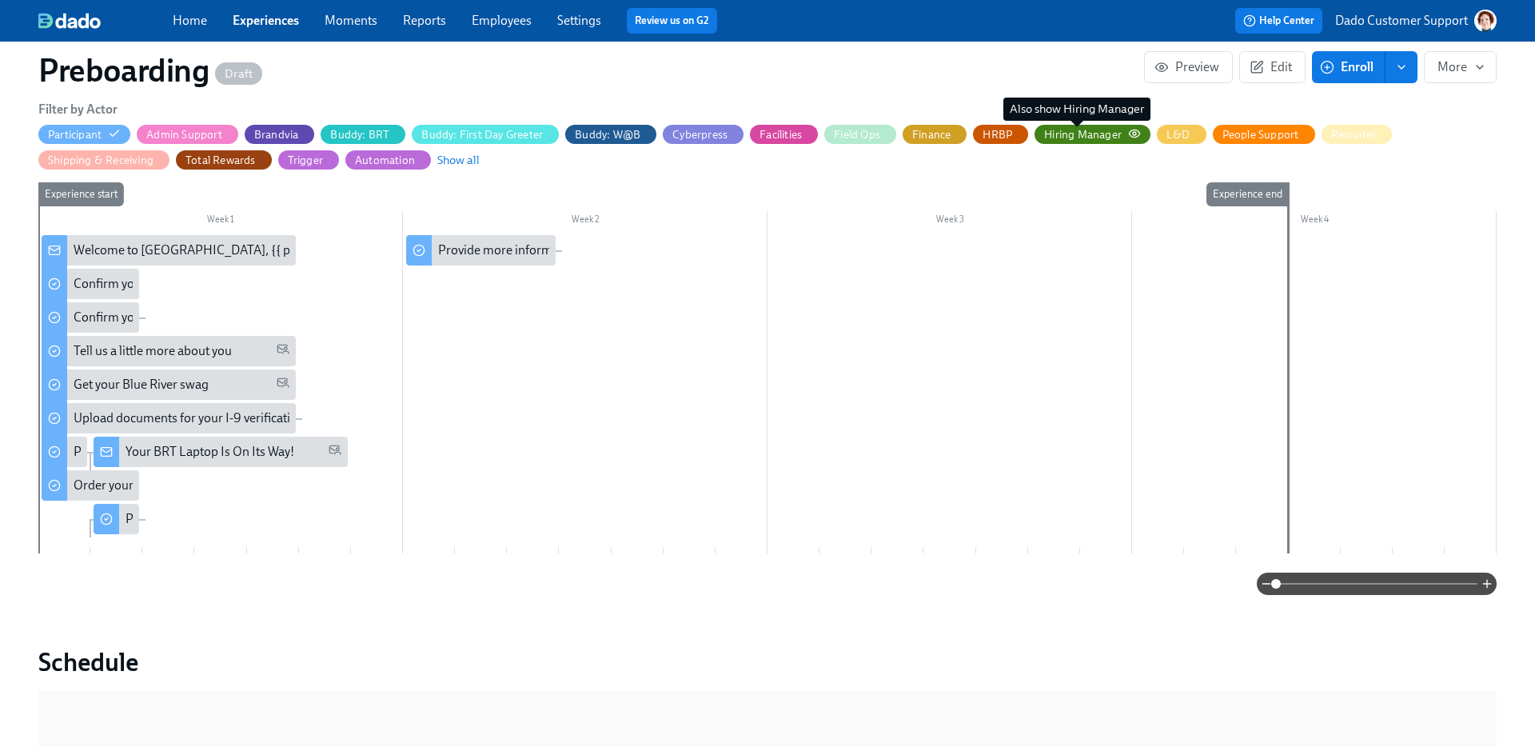
click at [1075, 134] on div "Hiring Manager" at bounding box center [1083, 134] width 78 height 15
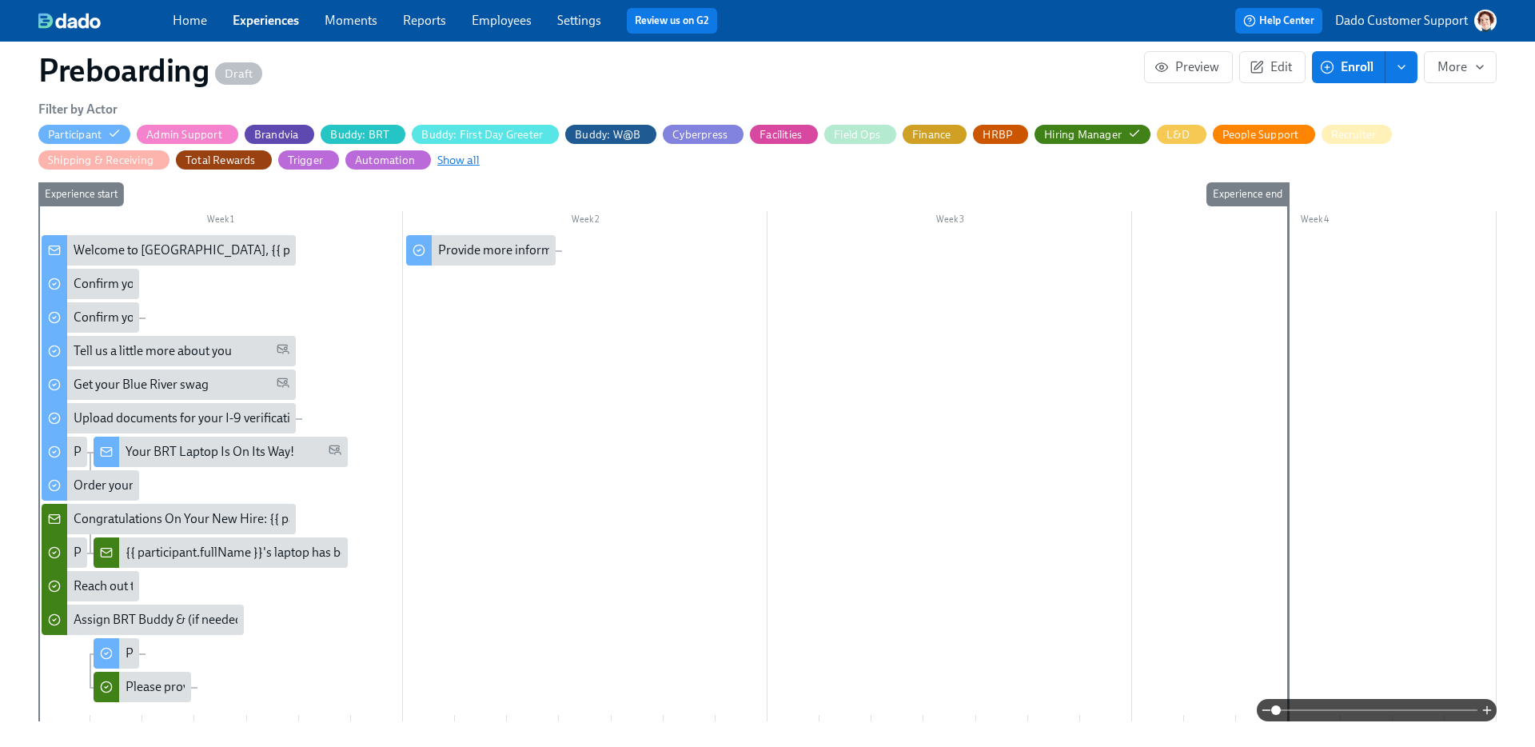
click at [449, 166] on span "Show all" at bounding box center [458, 160] width 42 height 16
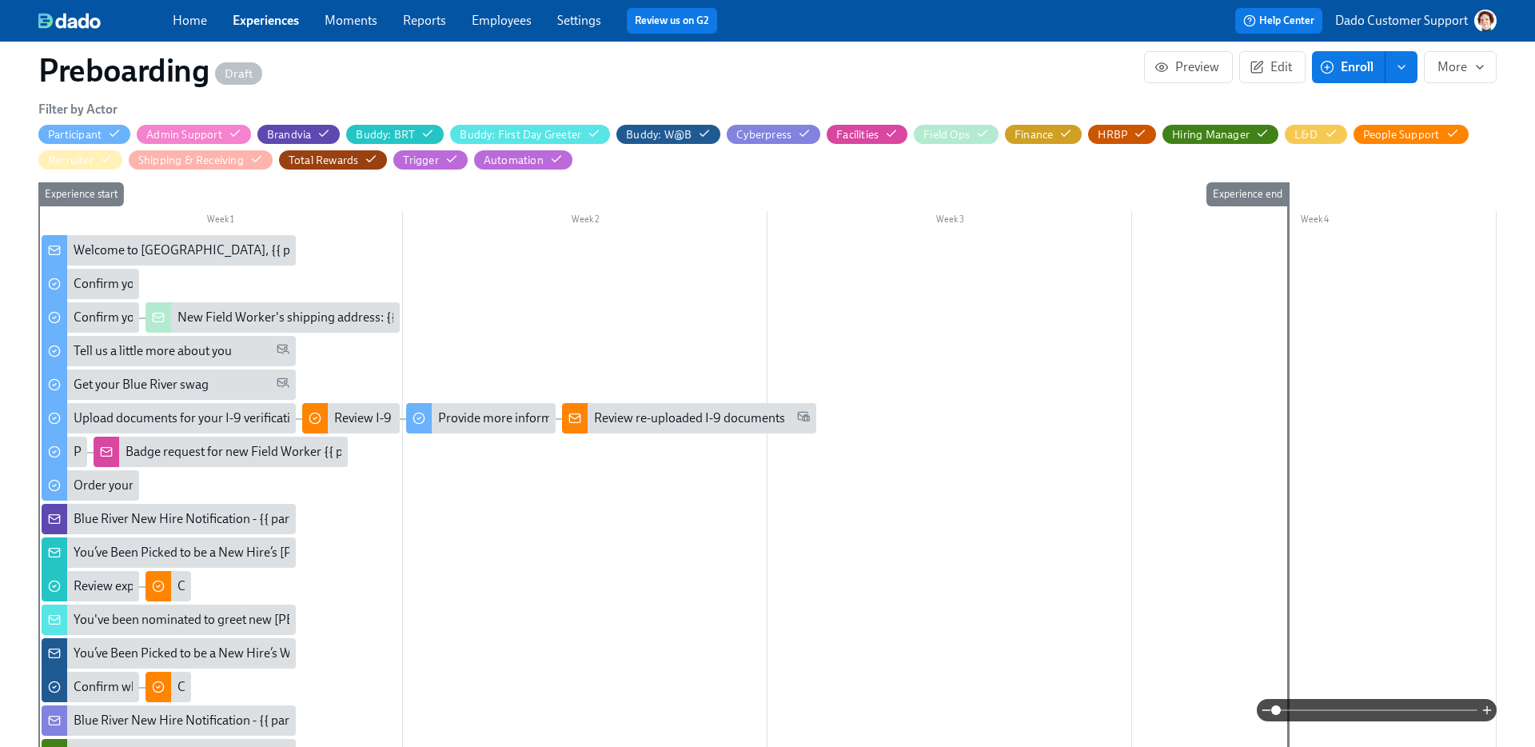
click at [88, 251] on div "Welcome to Blue River, {{ participant.firstName }}!" at bounding box center [245, 251] width 343 height 18
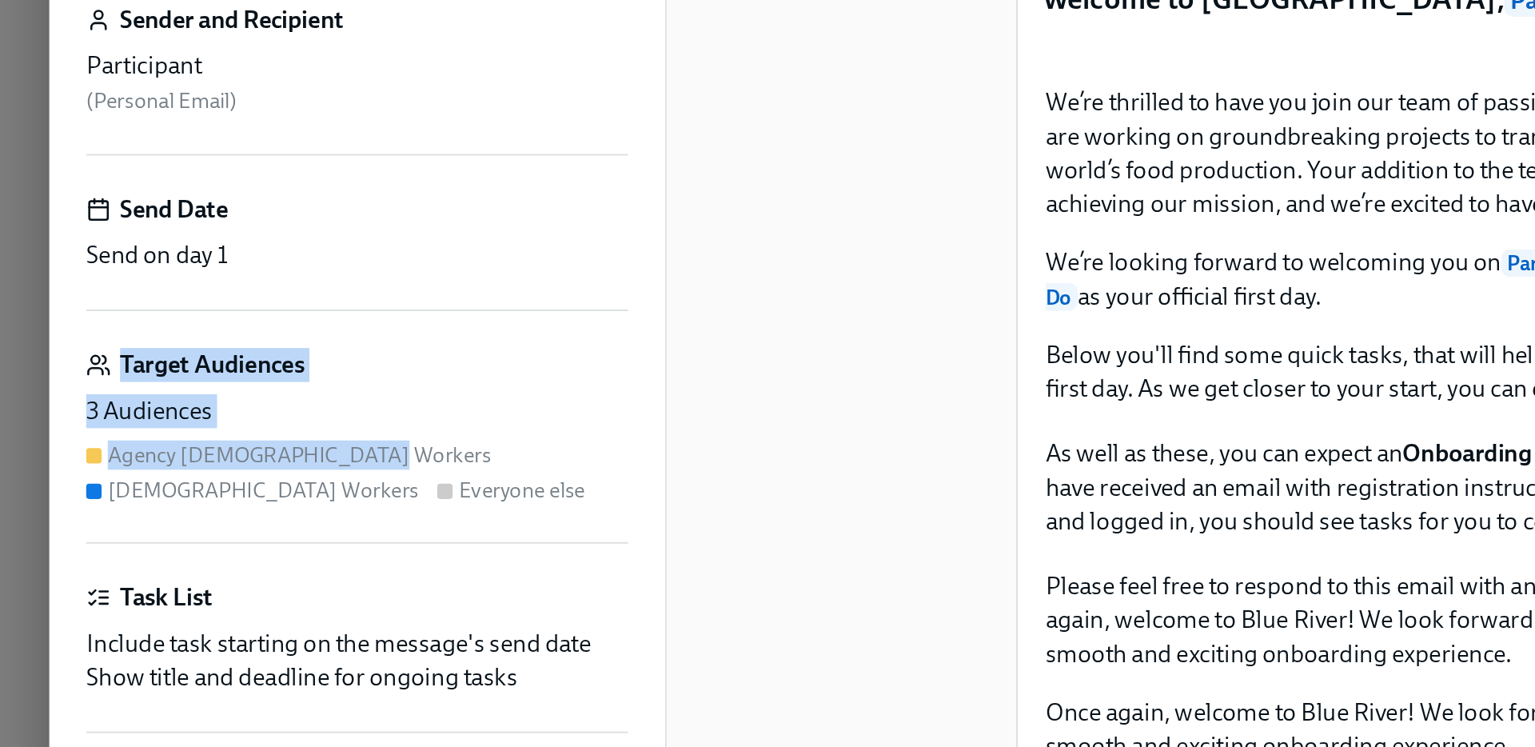
drag, startPoint x: 38, startPoint y: 344, endPoint x: 150, endPoint y: 415, distance: 132.7
click at [150, 415] on div "Subject Visible to employees Welcome to Blue River, Participant : First Name ! …" at bounding box center [186, 397] width 320 height 647
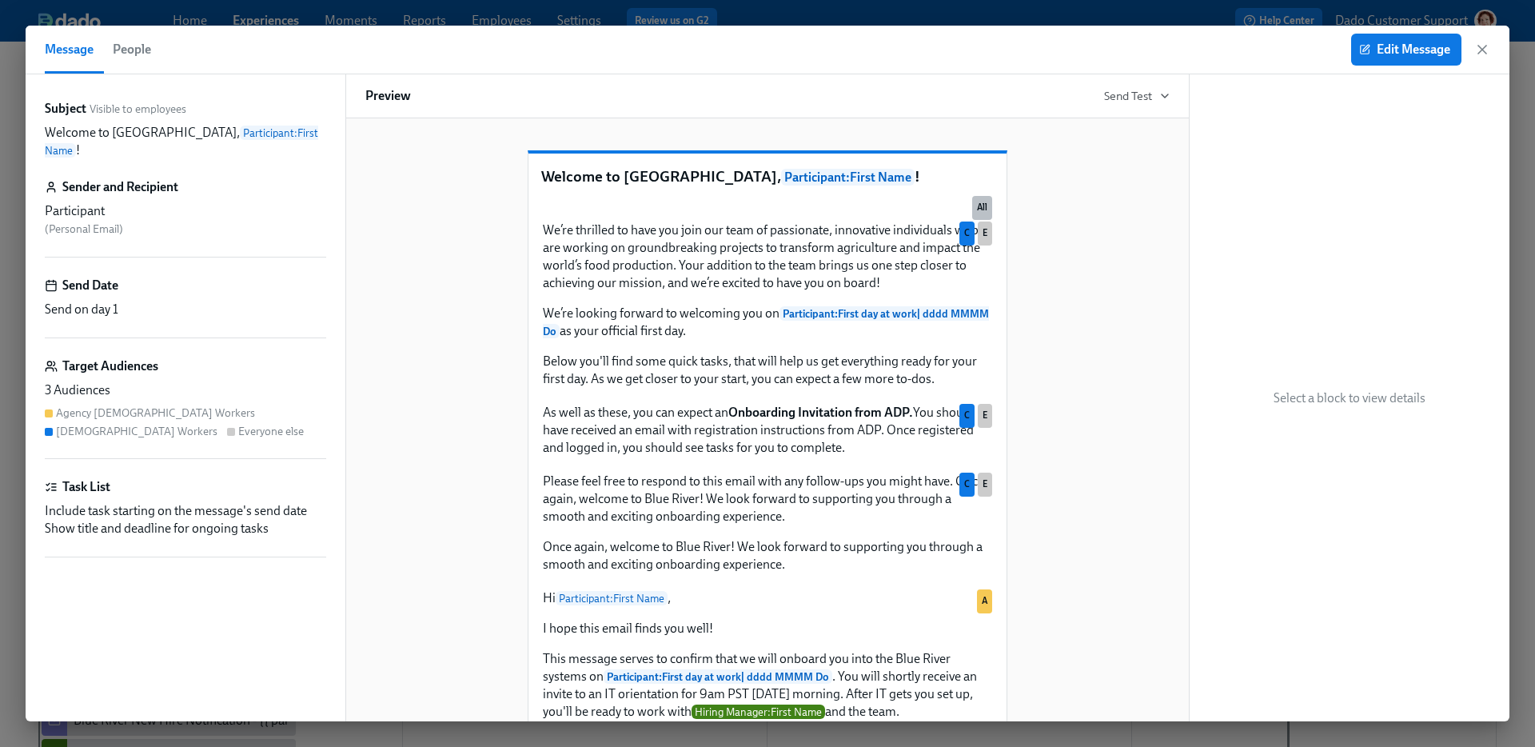
click at [481, 413] on div "Welcome to Blue River, Participant : First Name ! All We’re thrilled to have yo…" at bounding box center [767, 611] width 804 height 973
drag, startPoint x: 60, startPoint y: 401, endPoint x: 145, endPoint y: 402, distance: 84.8
click at [146, 405] on div "Agency [DEMOGRAPHIC_DATA] Workers" at bounding box center [155, 412] width 199 height 15
click at [433, 389] on div "Welcome to Blue River, Participant : First Name ! All We’re thrilled to have yo…" at bounding box center [767, 611] width 804 height 973
click at [1395, 44] on span "Edit Message" at bounding box center [1407, 50] width 88 height 16
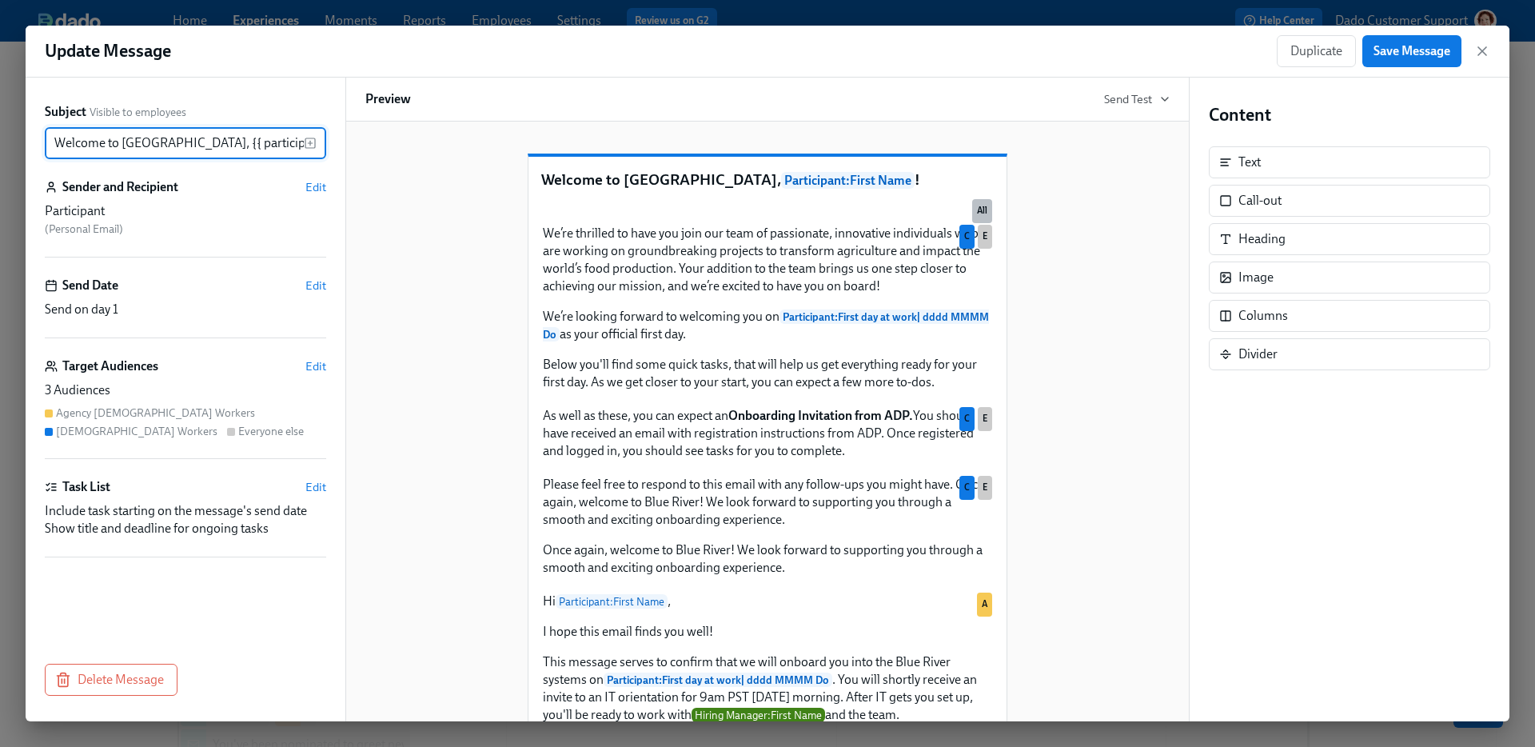
scroll to position [0, 24]
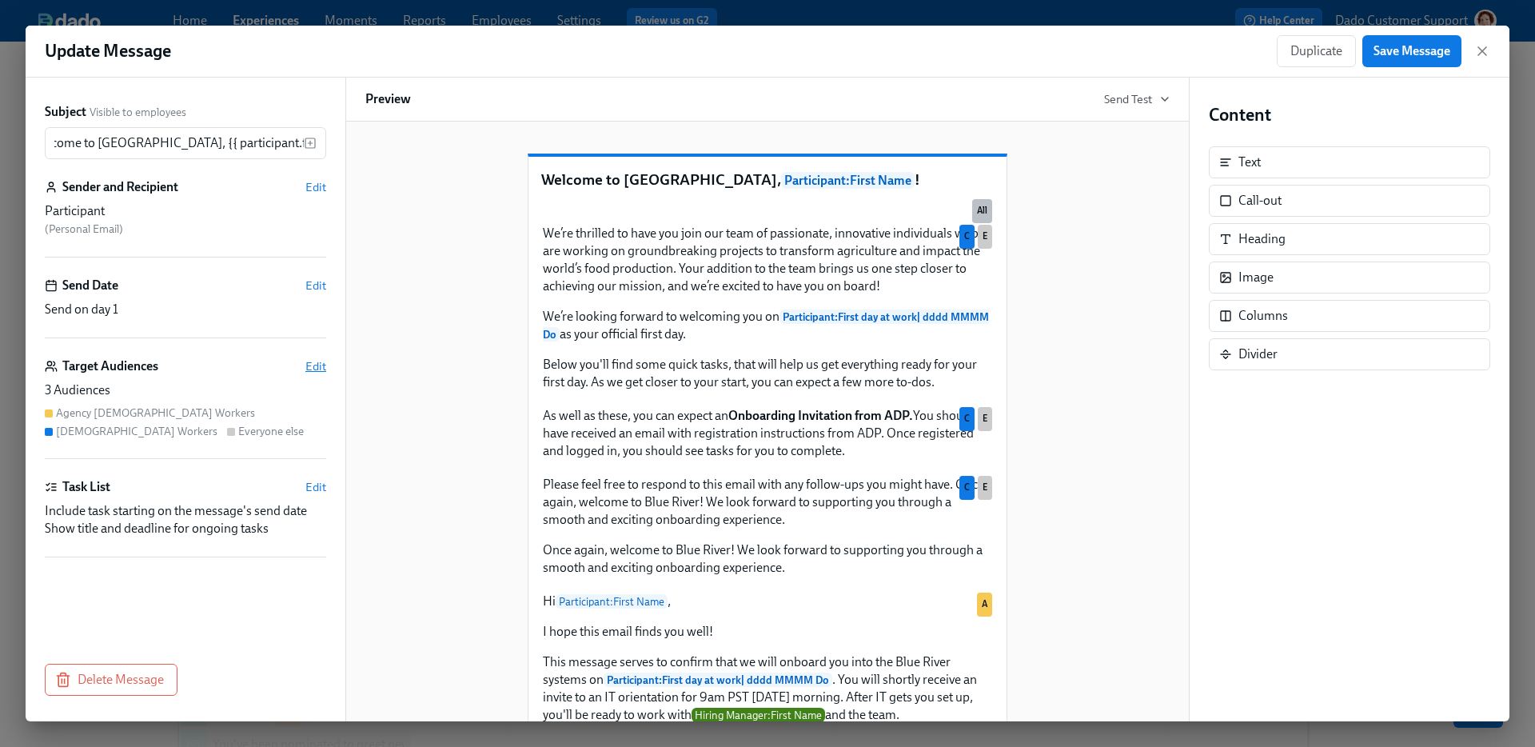
click at [311, 364] on span "Edit" at bounding box center [315, 366] width 21 height 16
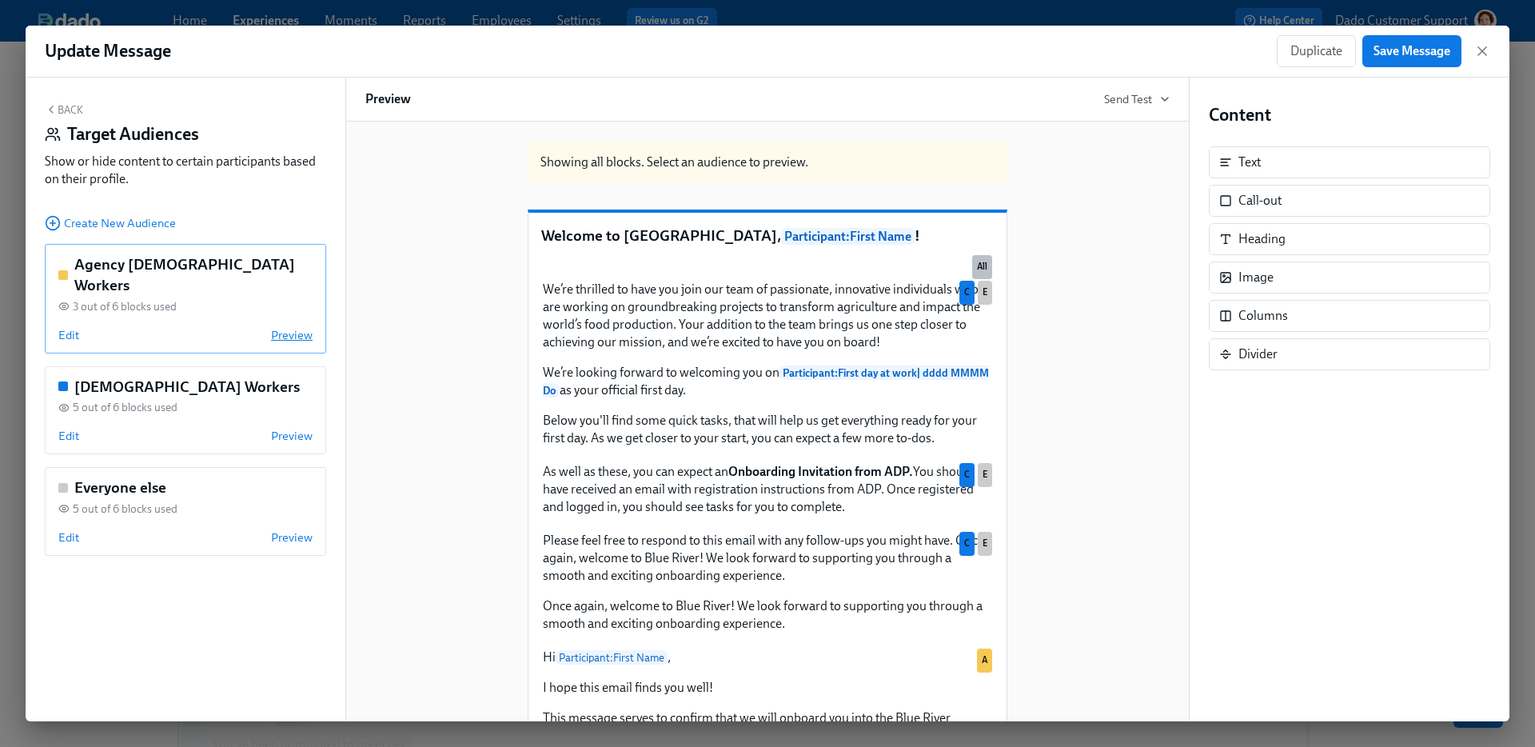
click at [291, 327] on span "Preview" at bounding box center [292, 335] width 42 height 16
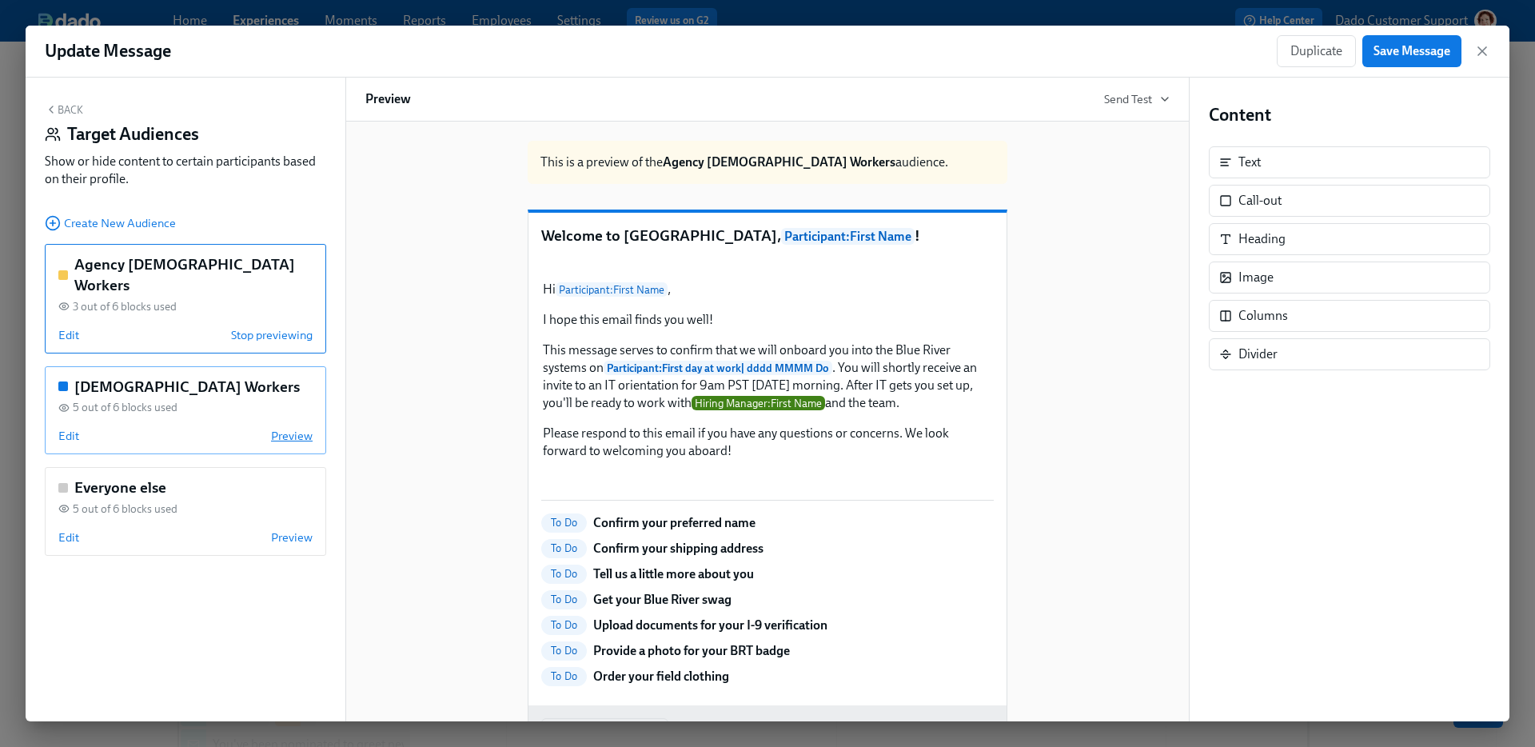
click at [303, 428] on span "Preview" at bounding box center [292, 436] width 42 height 16
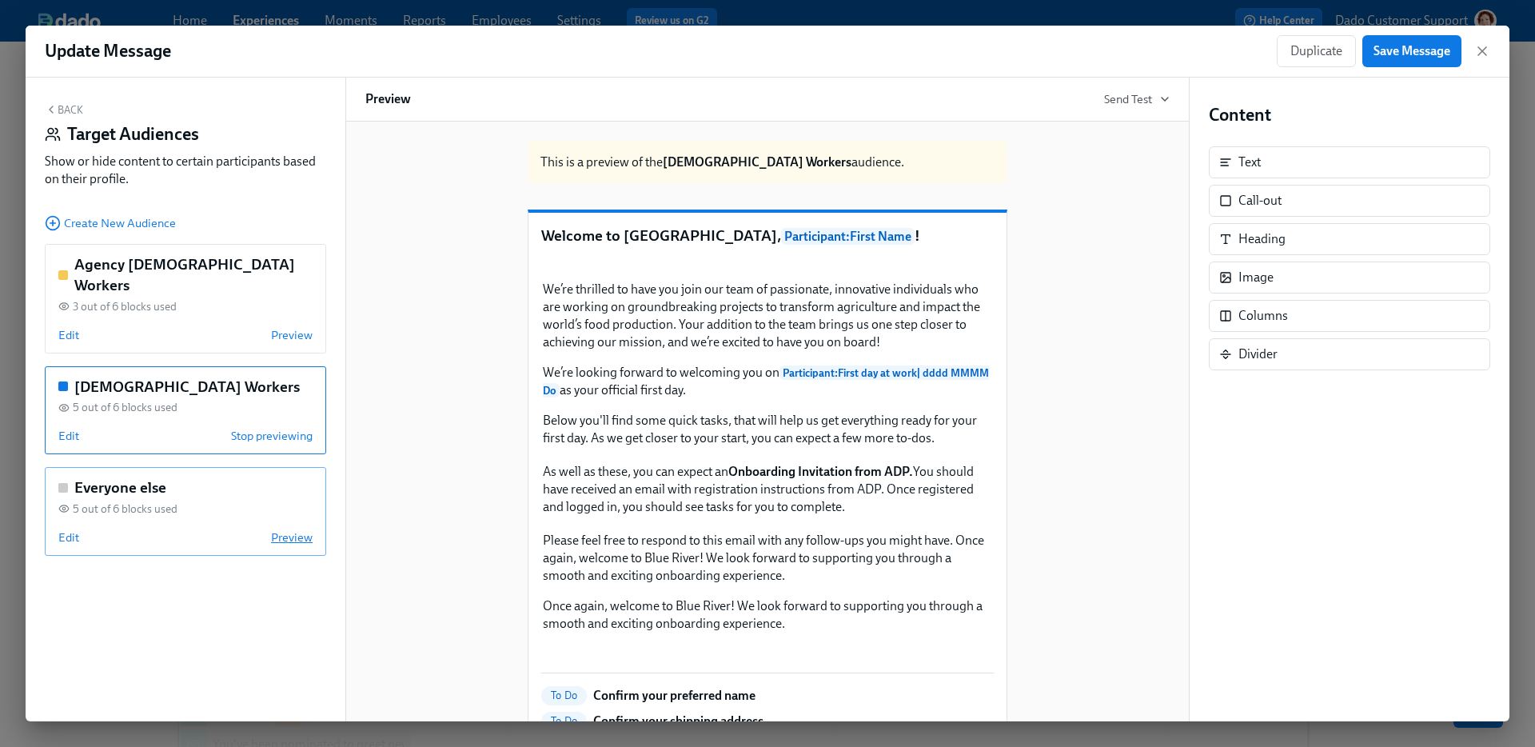
click at [297, 529] on span "Preview" at bounding box center [292, 537] width 42 height 16
click at [442, 463] on div "This is a preview of the Everyone else audience. Welcome to Blue River, Partici…" at bounding box center [767, 545] width 804 height 834
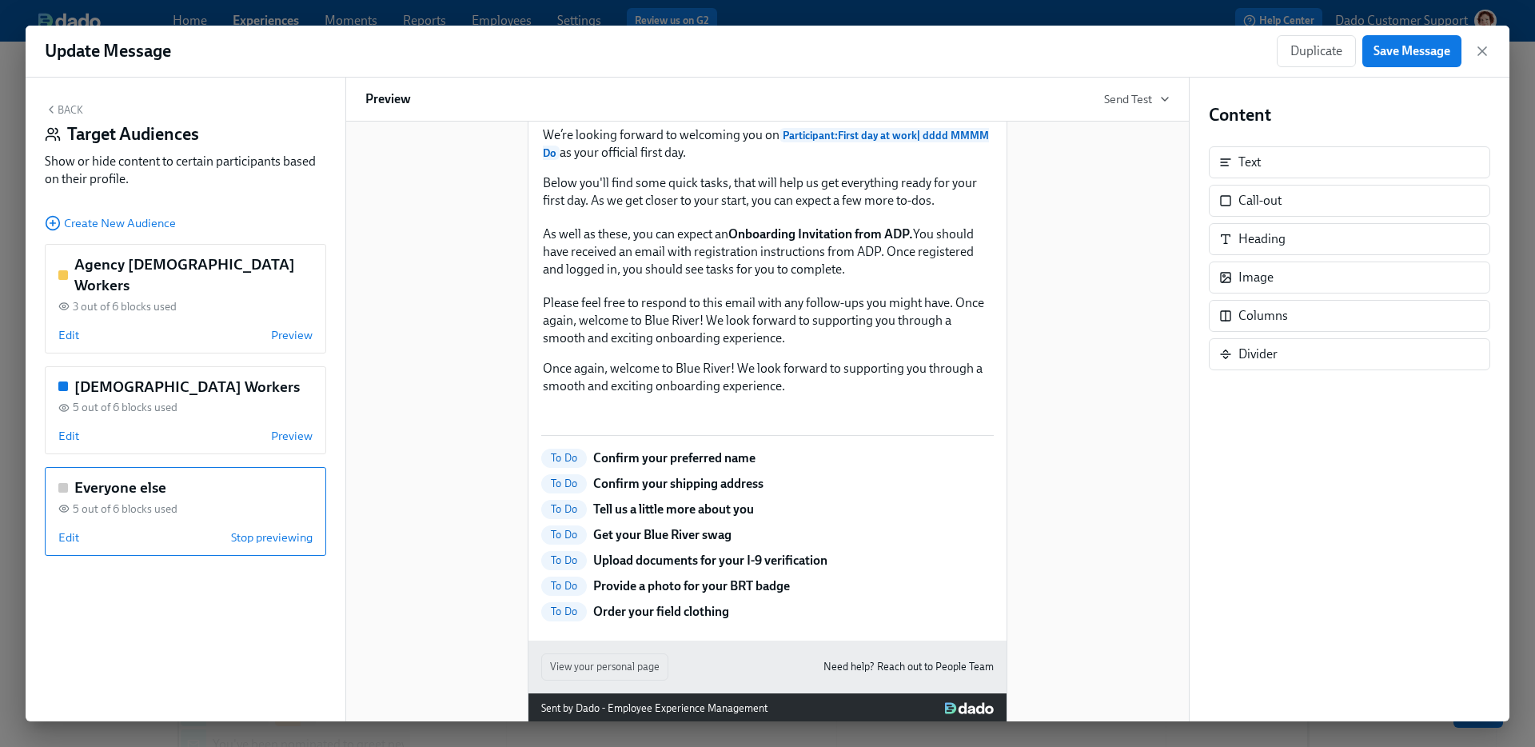
scroll to position [236, 0]
click at [66, 108] on button "Back" at bounding box center [64, 109] width 38 height 13
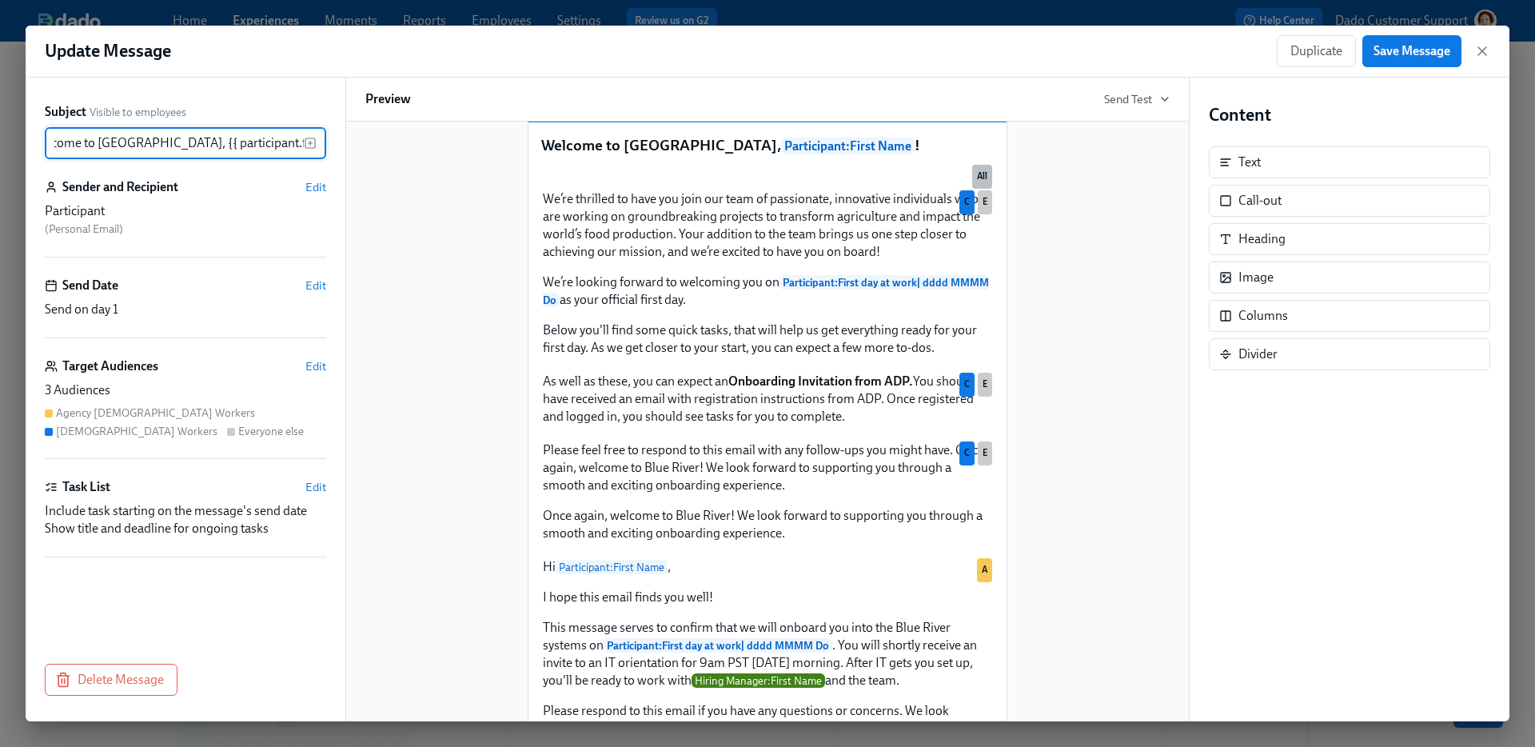
scroll to position [0, 0]
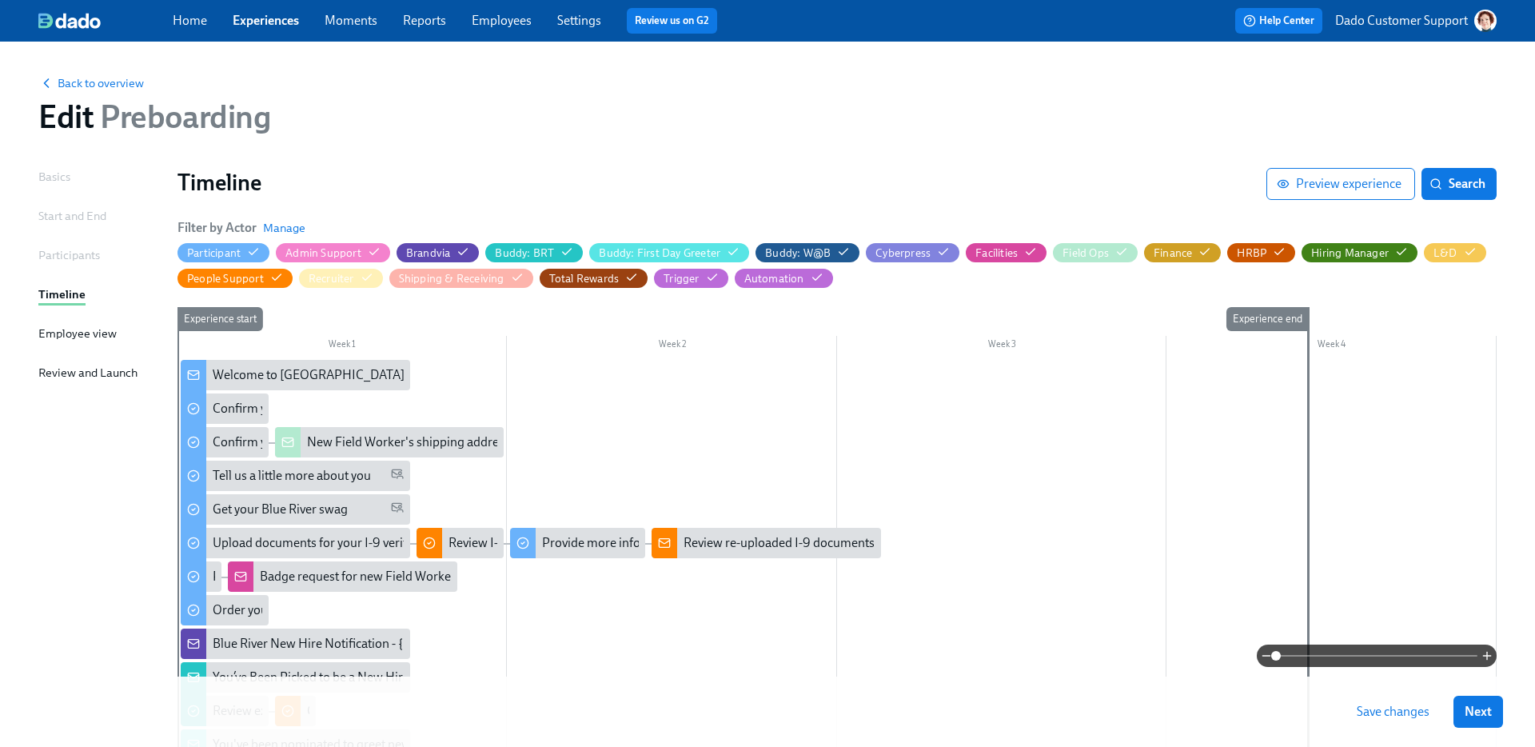
drag, startPoint x: 140, startPoint y: 86, endPoint x: 315, endPoint y: 110, distance: 176.8
click at [315, 112] on div "Back to overview Edit Preboarding" at bounding box center [768, 105] width 1484 height 88
click at [1317, 182] on span "Preview experience" at bounding box center [1341, 184] width 122 height 16
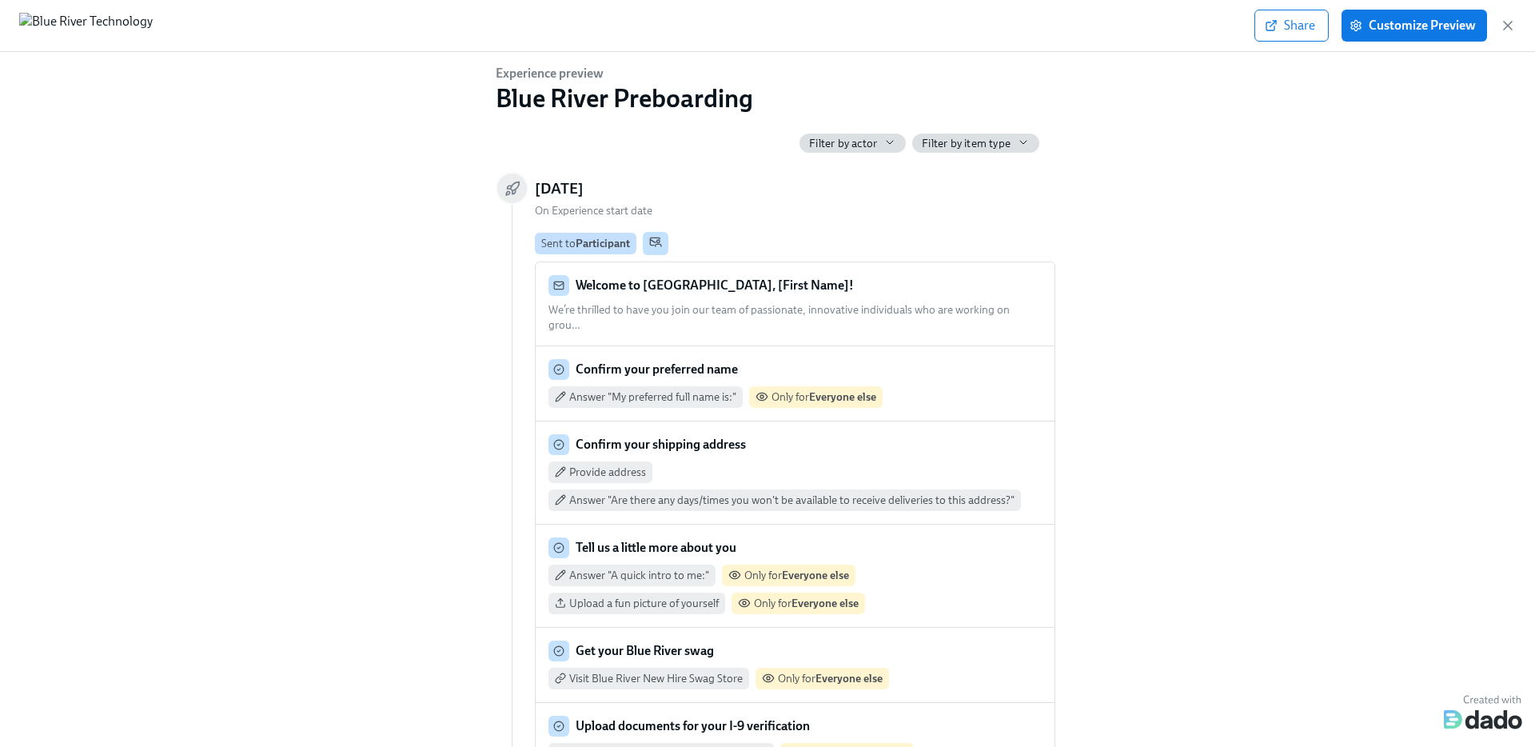
click at [746, 298] on div "Welcome to Blue River, [First Name]! We’re thrilled to have you join our team o…" at bounding box center [795, 304] width 493 height 58
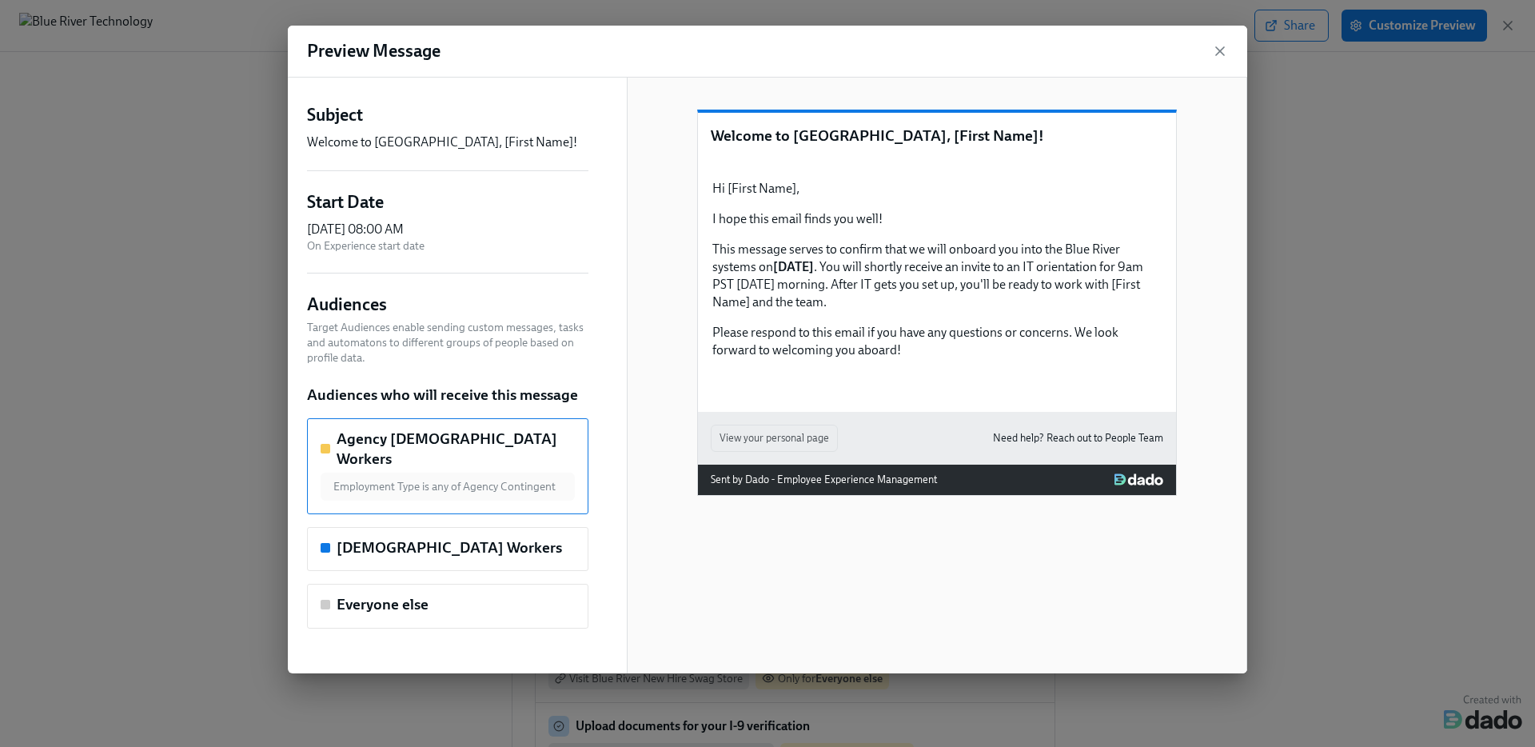
click at [421, 504] on div "Audiences who will receive this message Agency Contingent Workers Employment Ty…" at bounding box center [447, 507] width 281 height 244
click at [418, 537] on h5 "Contingent Workers" at bounding box center [450, 547] width 226 height 21
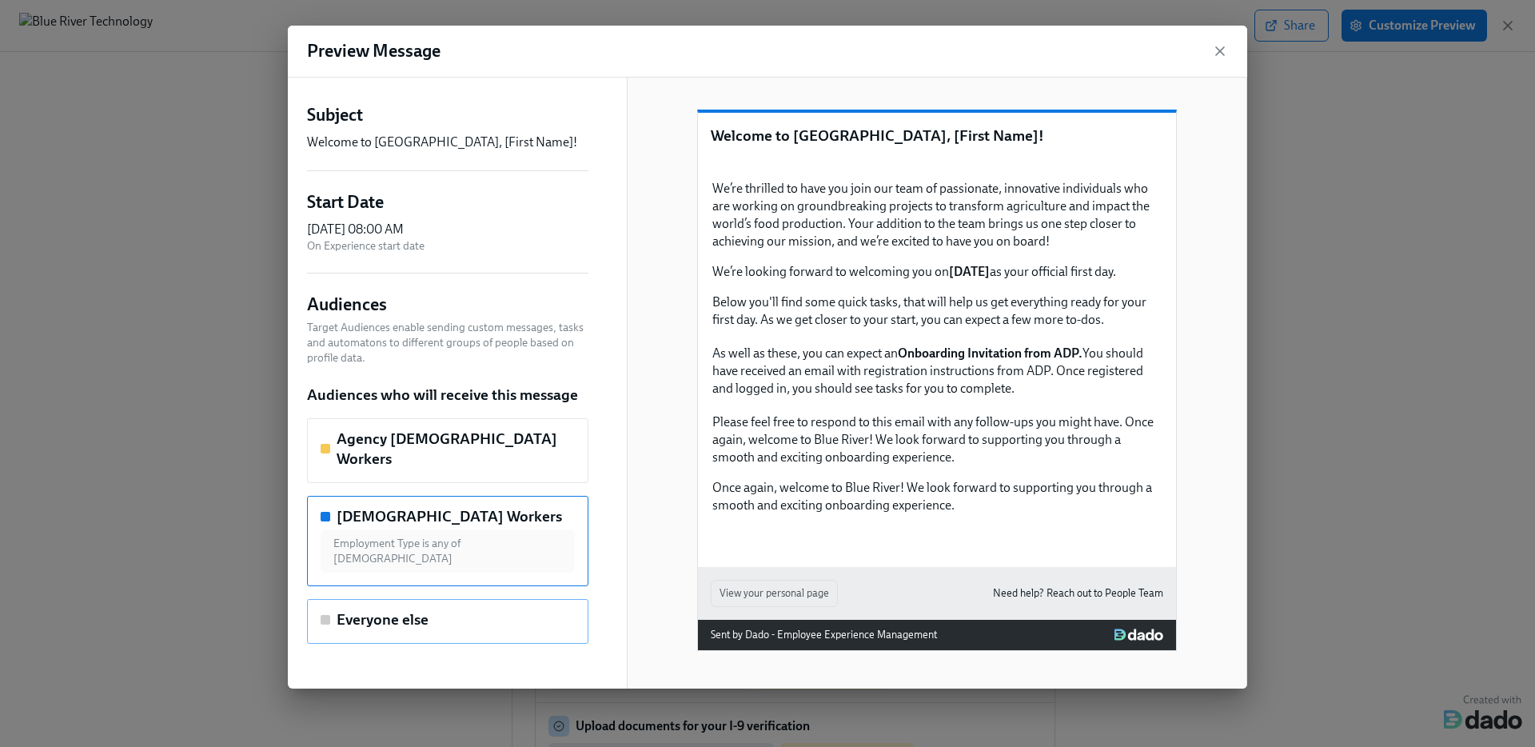
click at [385, 609] on h5 "Everyone else" at bounding box center [383, 619] width 92 height 21
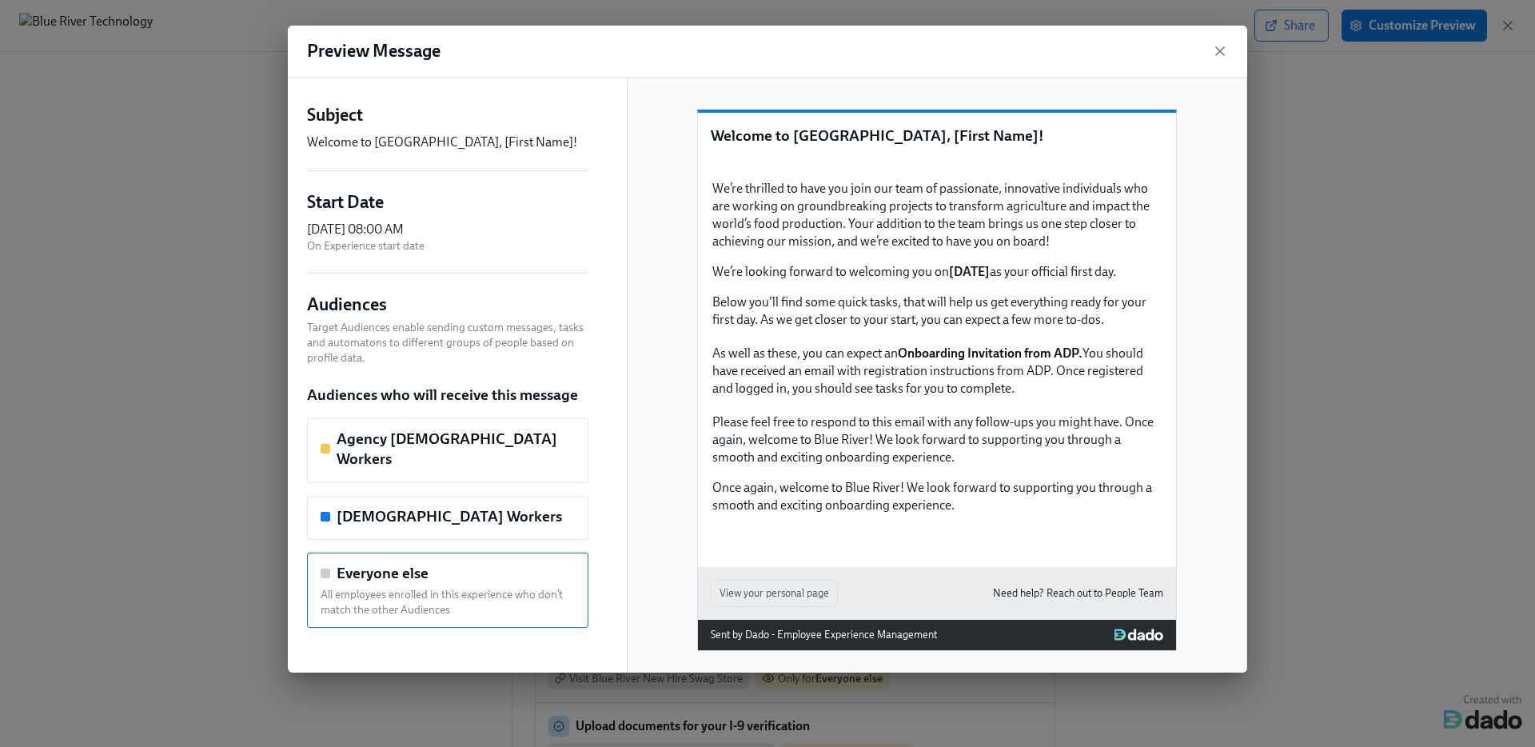
click at [399, 528] on div "Audiences who will receive this message Agency Contingent Workers Contingent Wo…" at bounding box center [447, 506] width 281 height 243
click at [399, 508] on div "Contingent Workers" at bounding box center [447, 518] width 281 height 45
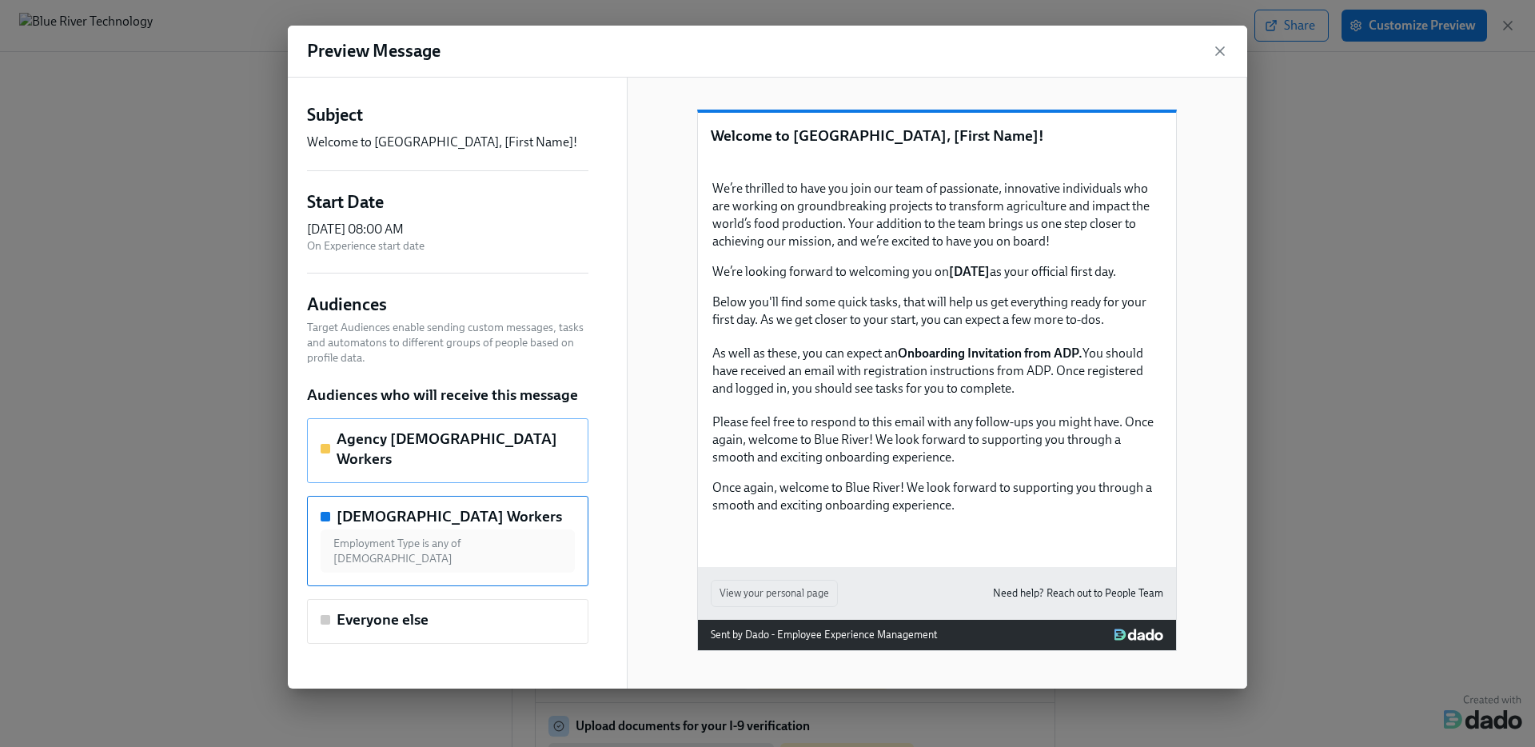
click at [396, 440] on h5 "Agency [DEMOGRAPHIC_DATA] Workers" at bounding box center [456, 449] width 238 height 41
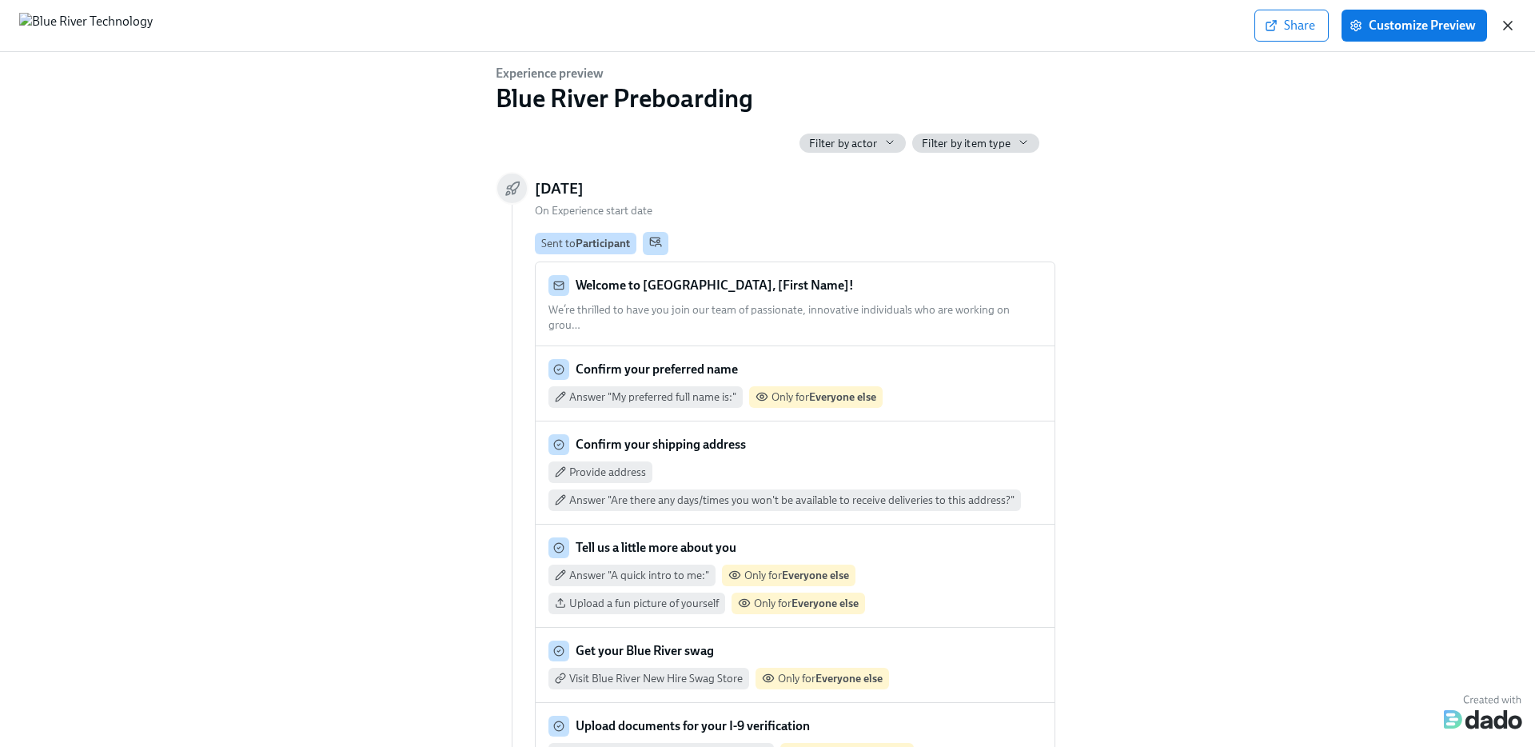
click at [1395, 26] on icon "button" at bounding box center [1508, 26] width 8 height 8
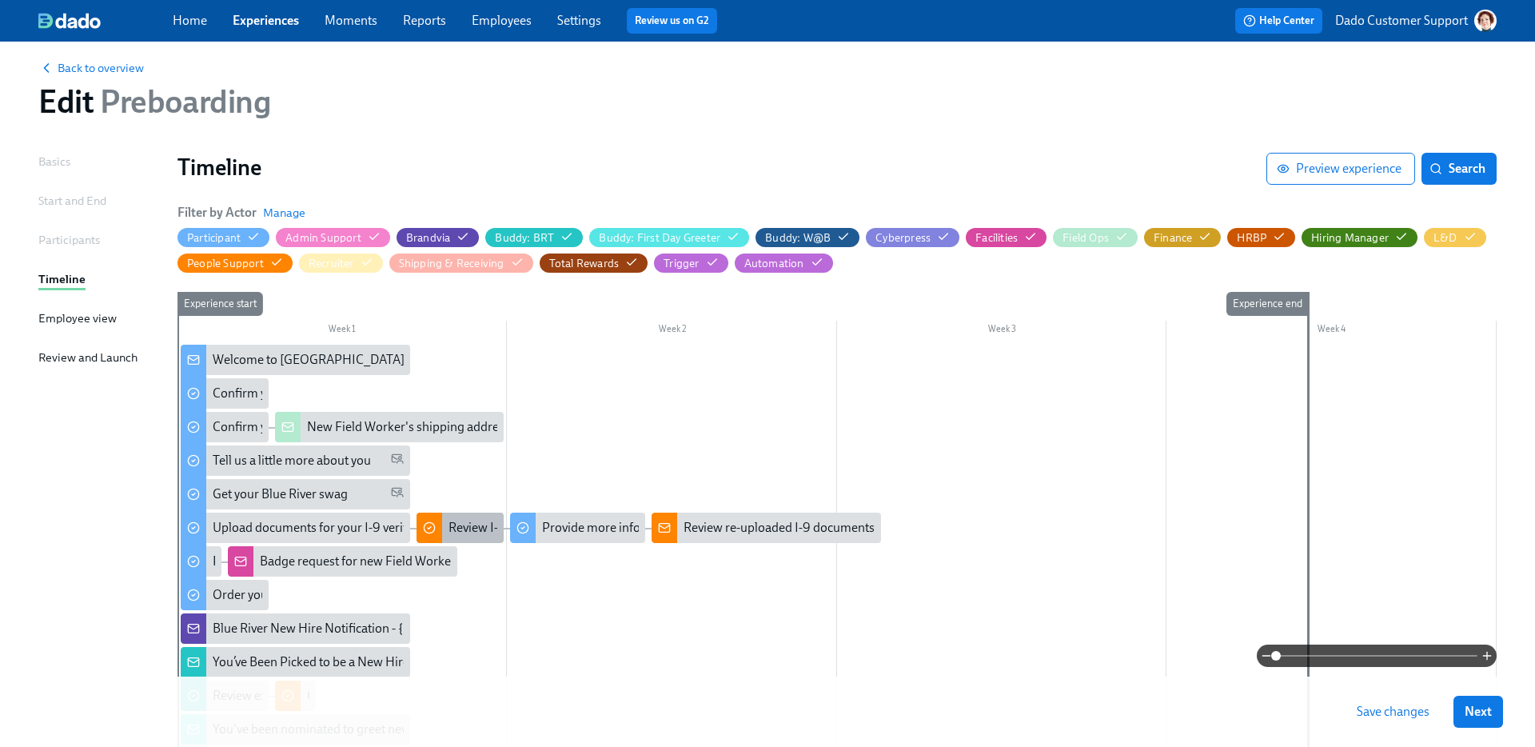
scroll to position [13, 0]
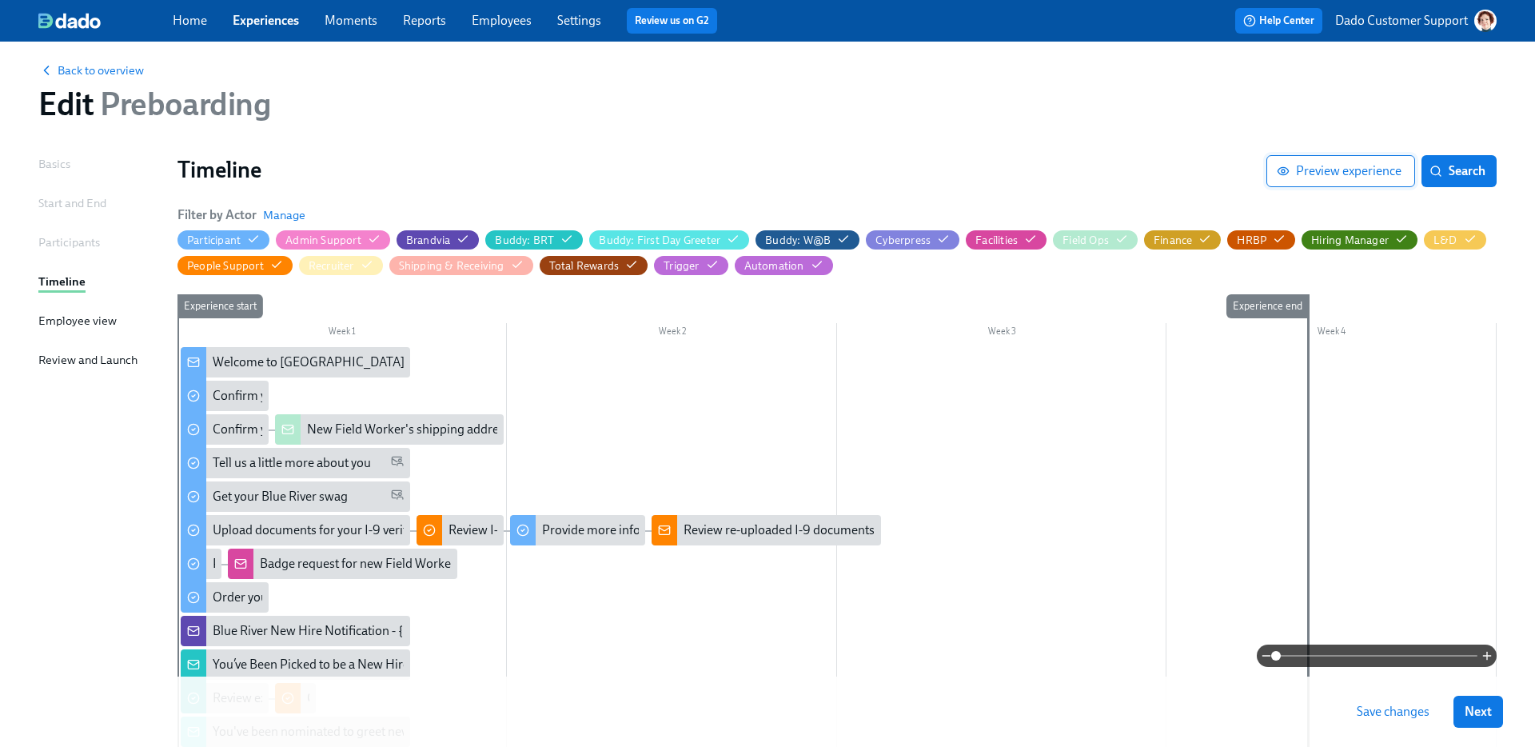
click at [1288, 185] on button "Preview experience" at bounding box center [1341, 171] width 149 height 32
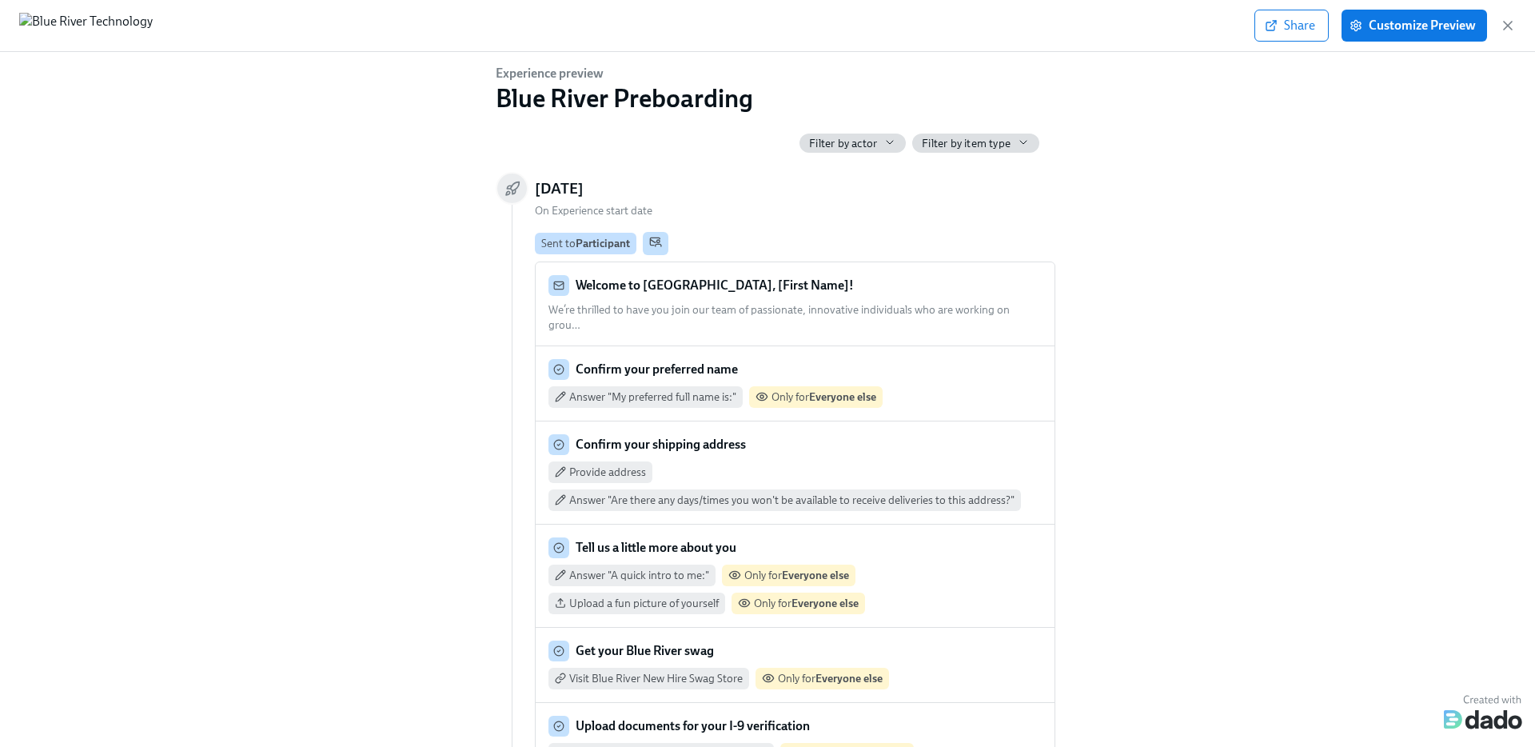
click at [1395, 23] on div "Share Customize Preview" at bounding box center [767, 26] width 1535 height 52
click at [1395, 26] on icon "button" at bounding box center [1508, 26] width 16 height 16
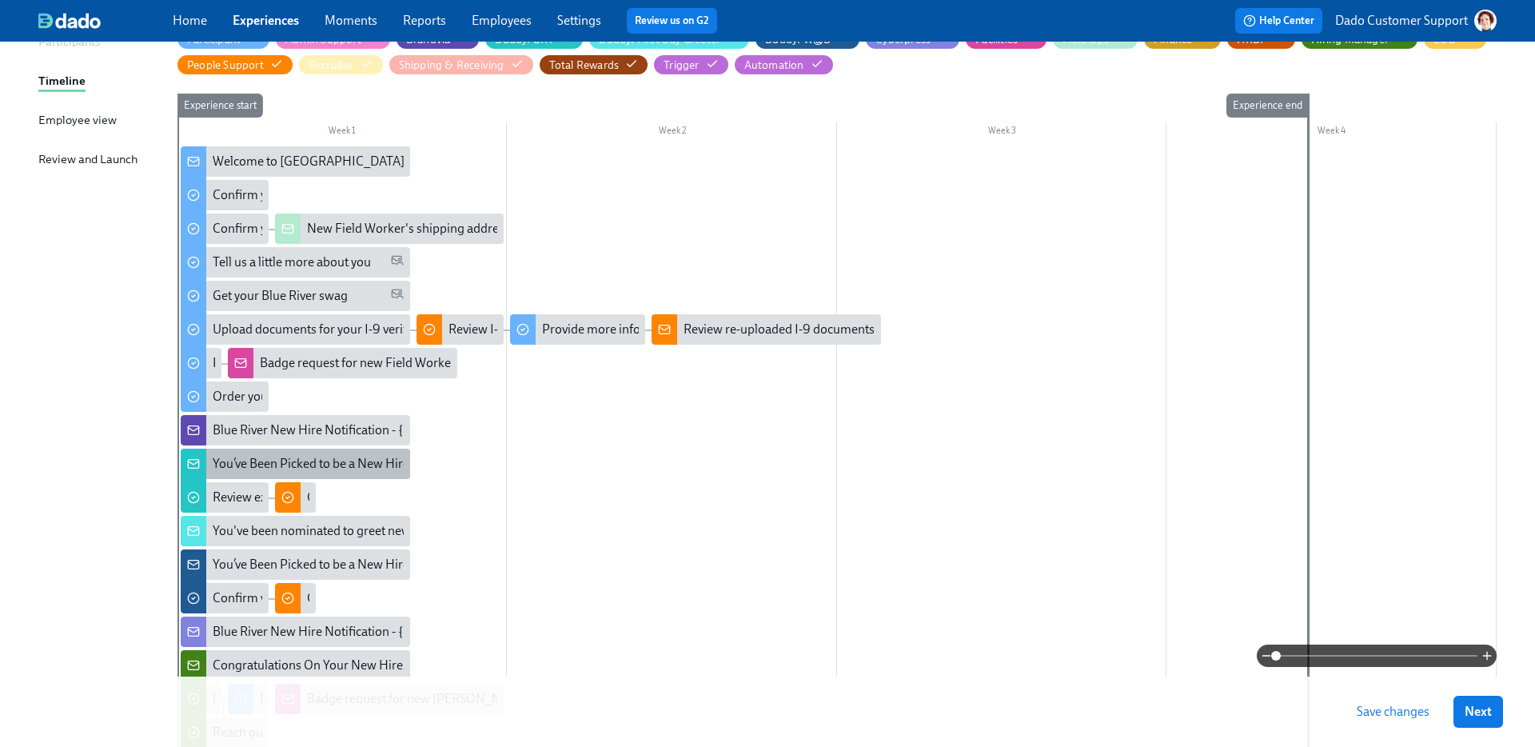
scroll to position [220, 0]
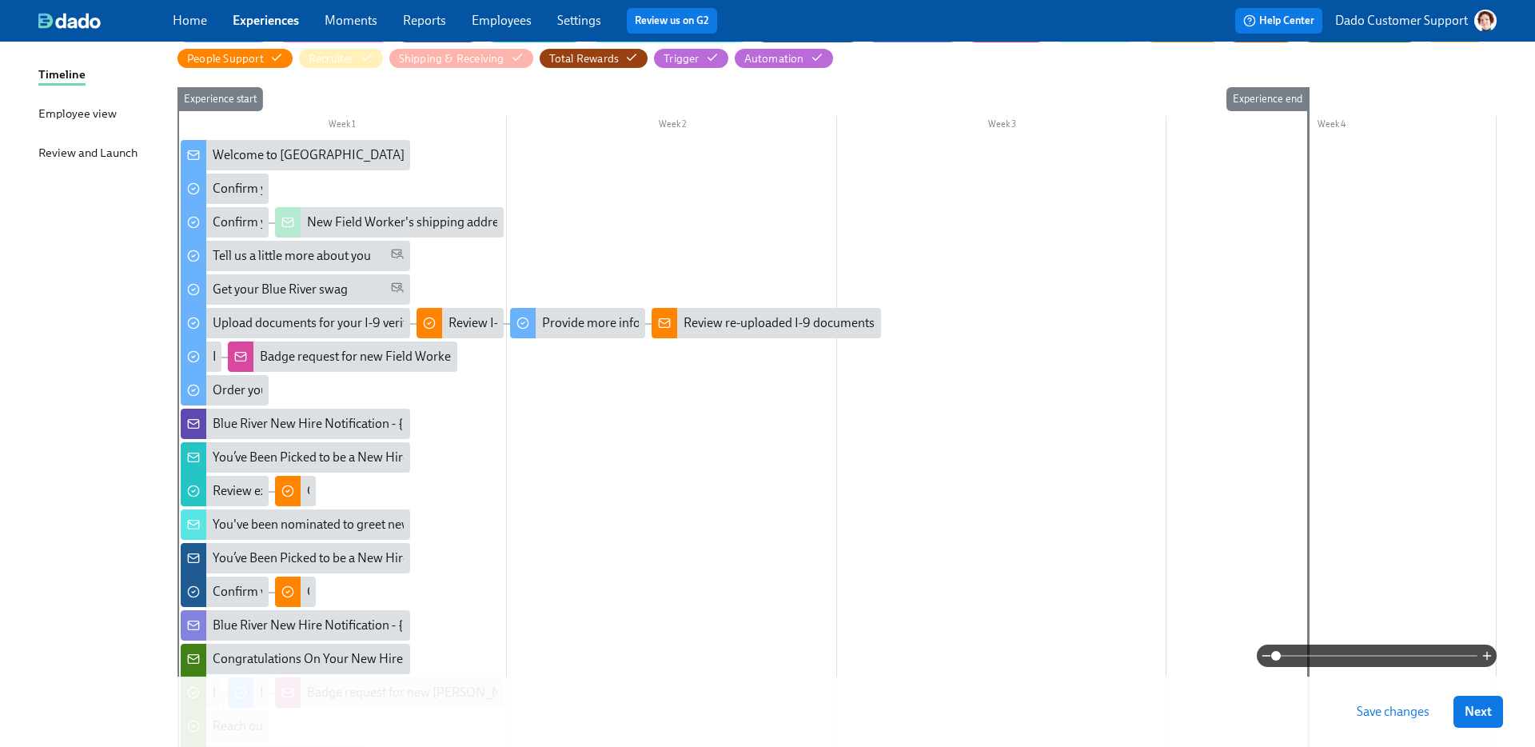
click at [682, 190] on div at bounding box center [837, 616] width 1319 height 953
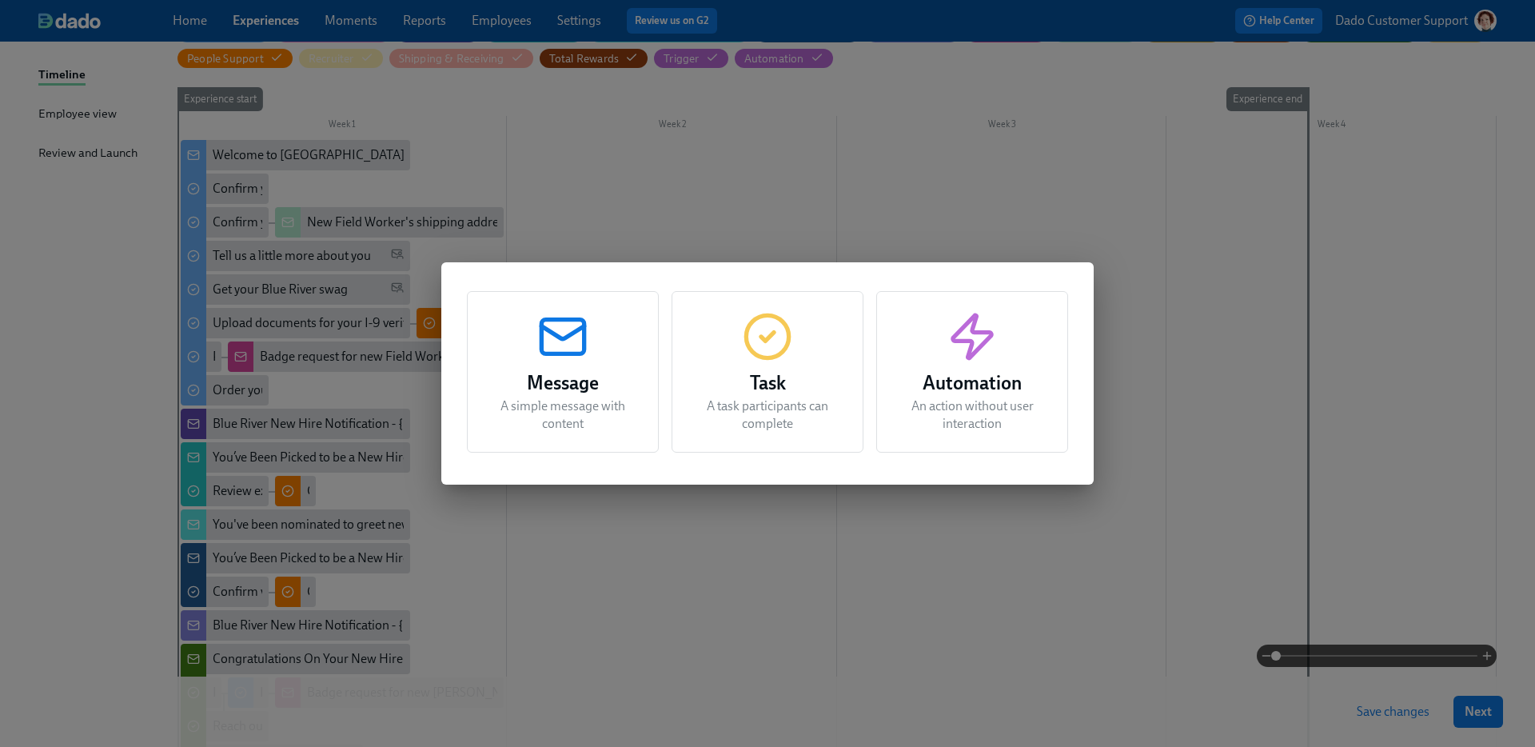
click at [682, 190] on div "Message A simple message with content Task A task participants can complete Aut…" at bounding box center [767, 373] width 1535 height 747
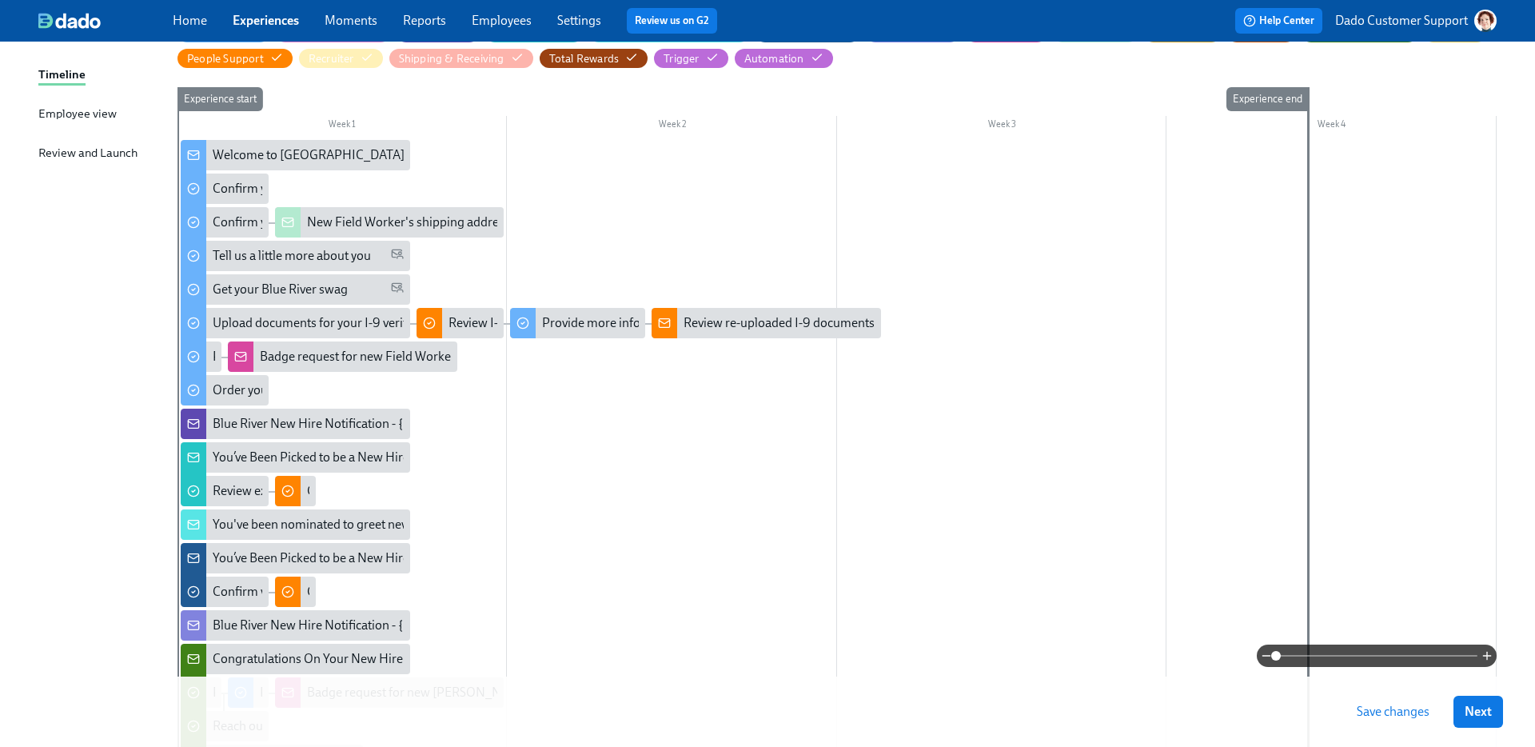
scroll to position [0, 0]
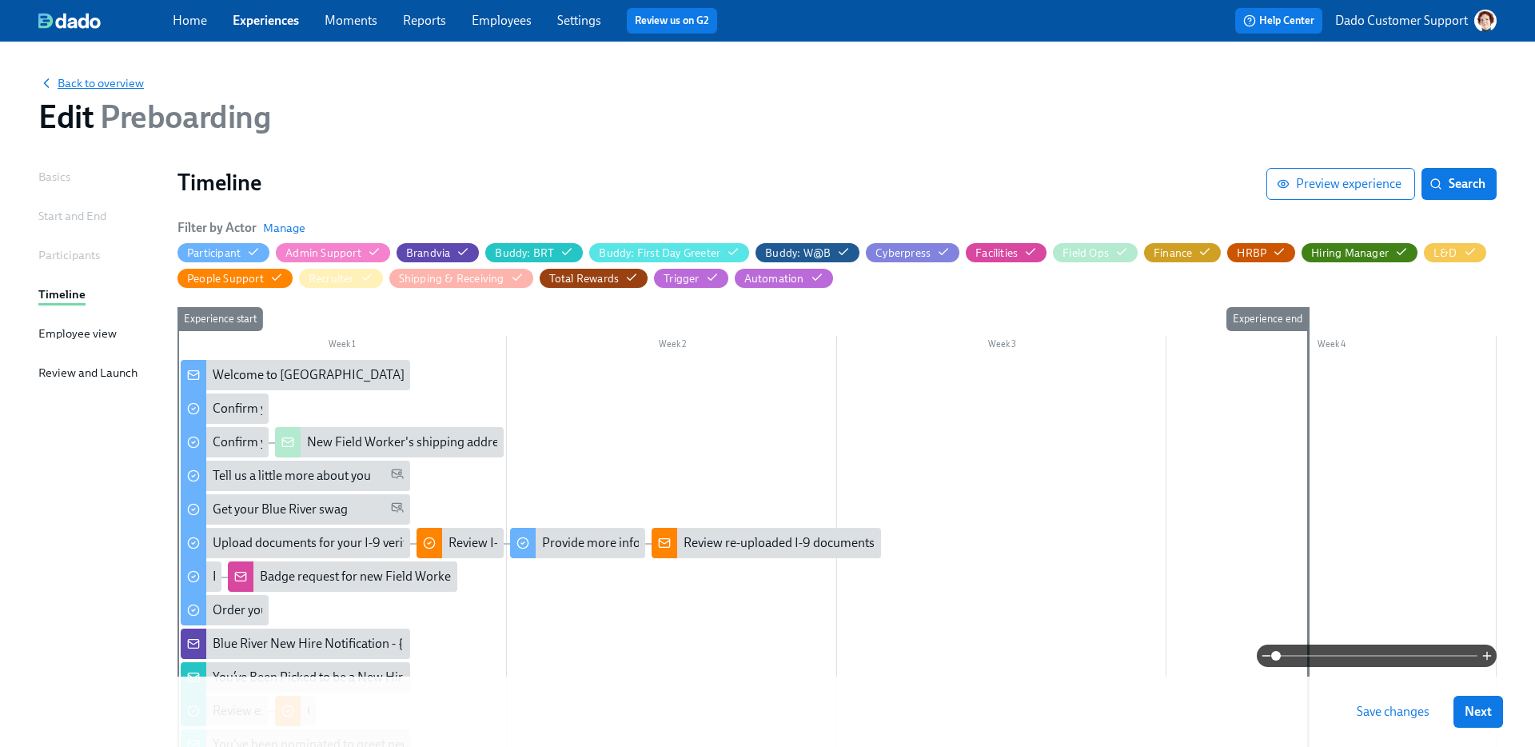
click at [57, 86] on span "Back to overview" at bounding box center [91, 83] width 106 height 16
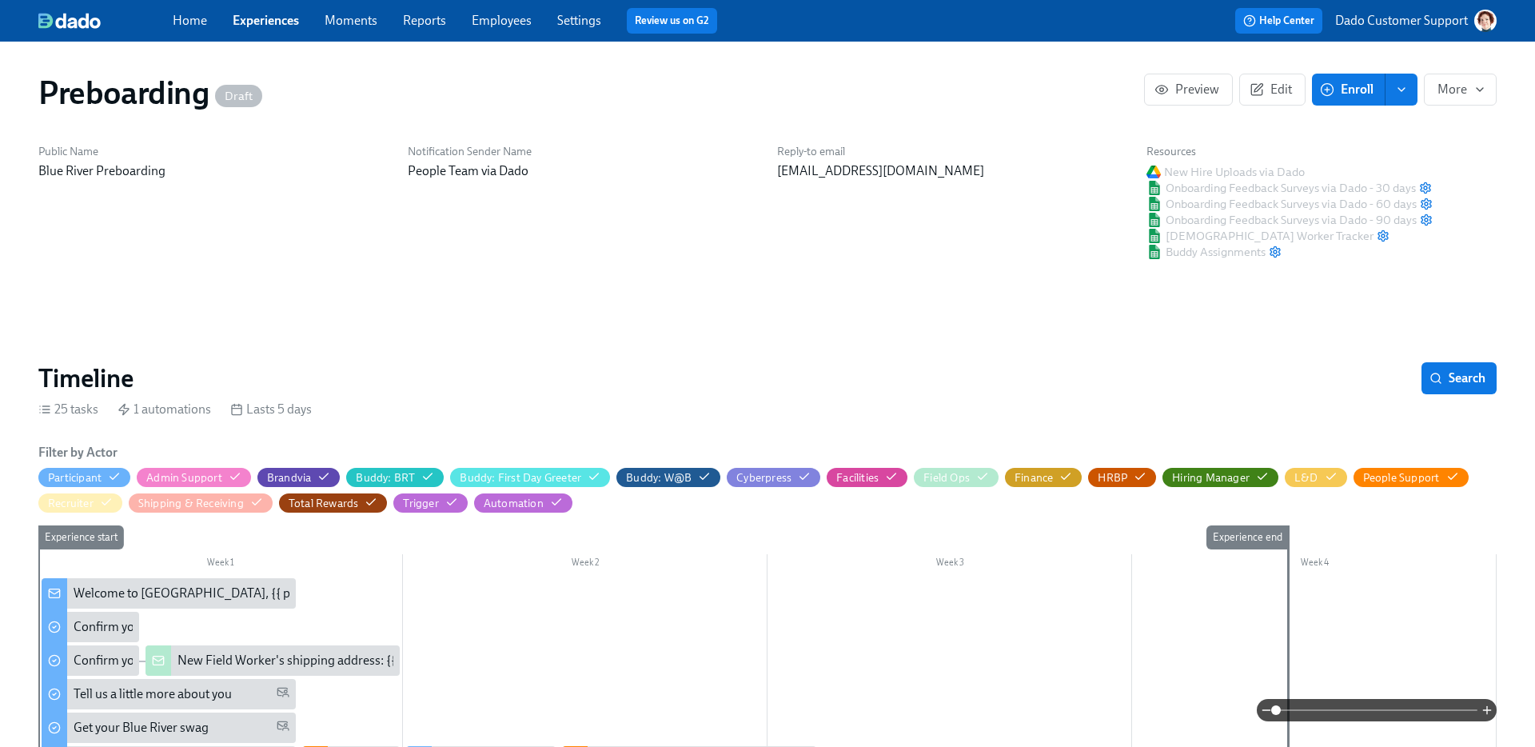
click at [267, 19] on link "Experiences" at bounding box center [266, 20] width 66 height 15
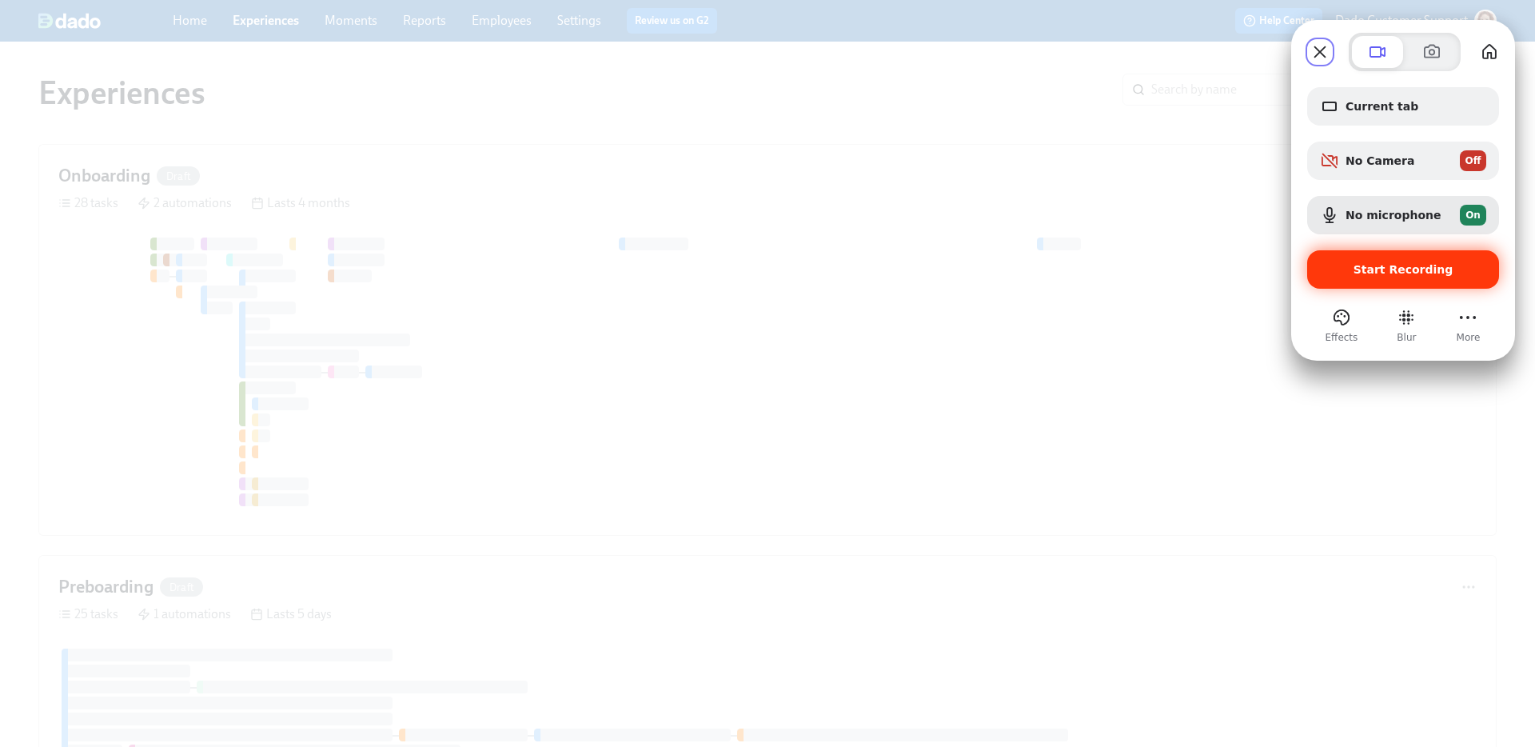
click at [1383, 277] on div "Start Recording" at bounding box center [1404, 269] width 192 height 38
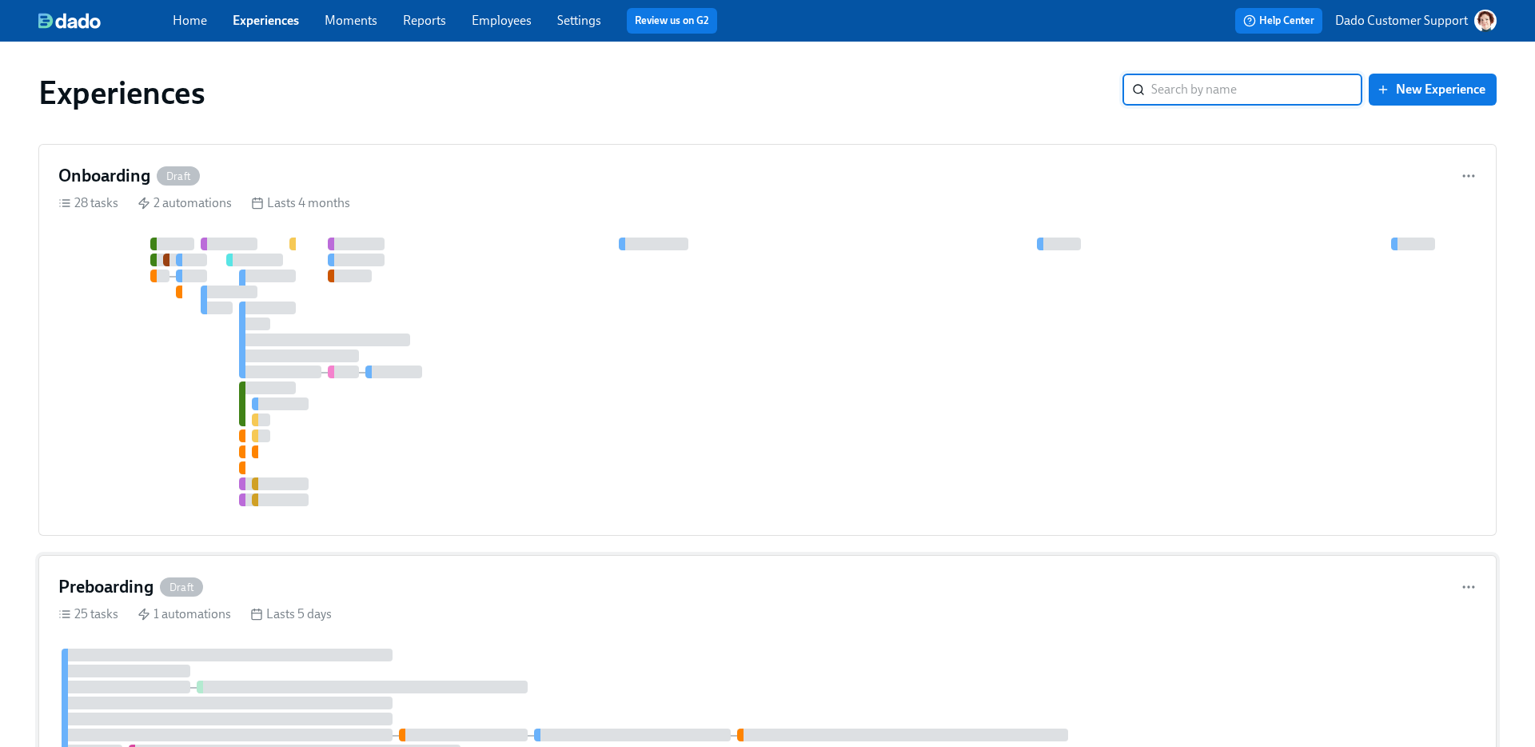
click at [253, 591] on div "Preboarding Draft" at bounding box center [767, 587] width 1419 height 24
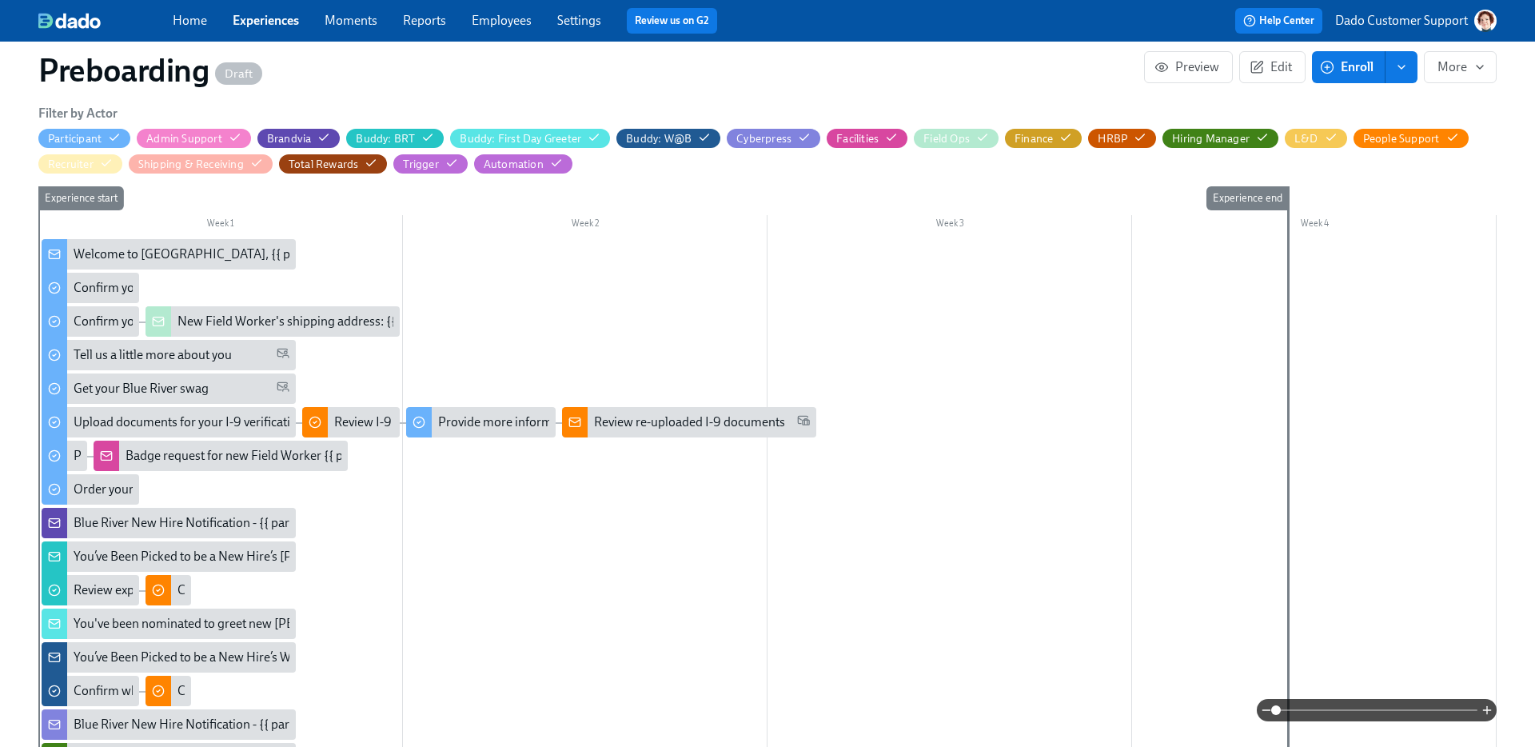
scroll to position [344, 0]
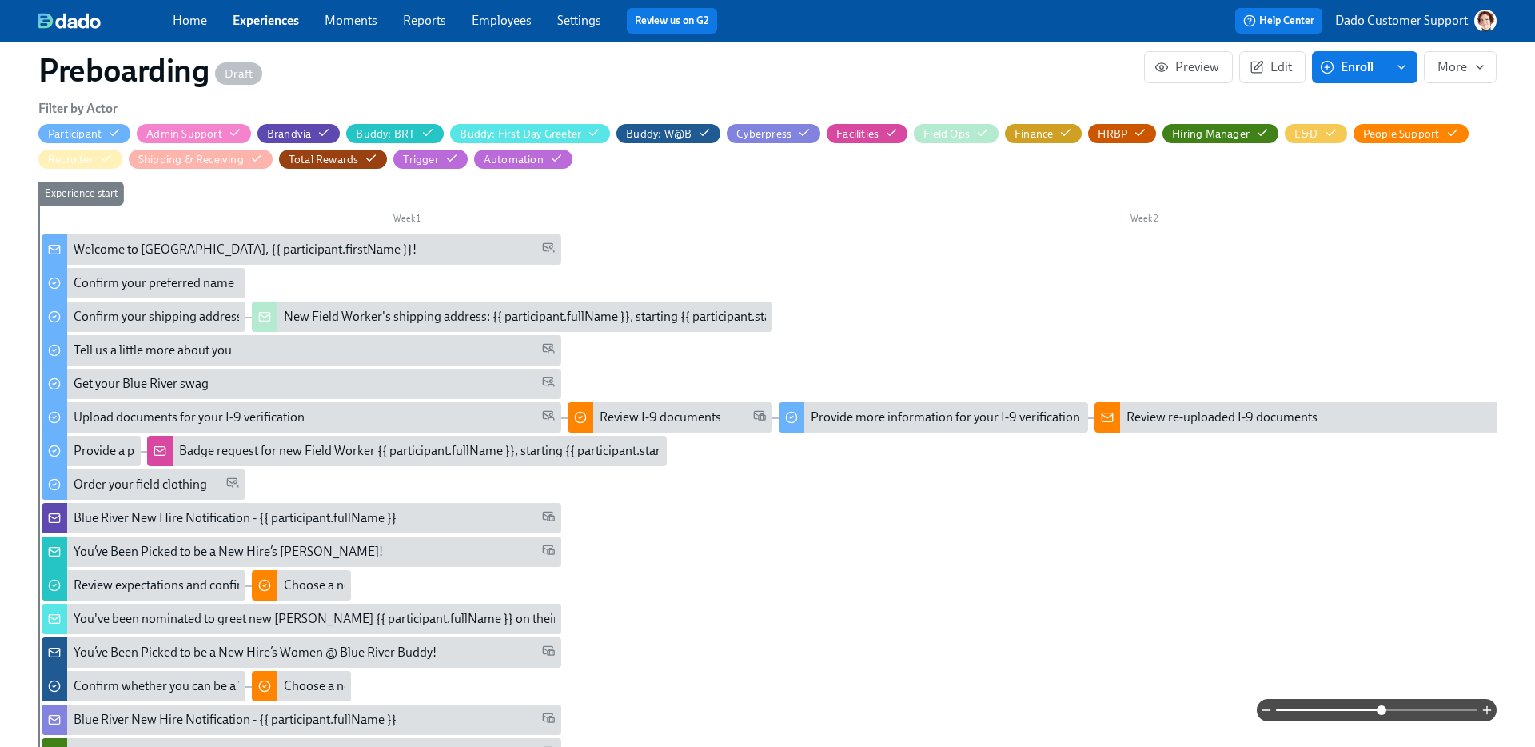
drag, startPoint x: 1276, startPoint y: 710, endPoint x: 1383, endPoint y: 707, distance: 107.2
click at [1383, 678] on span at bounding box center [1382, 710] width 10 height 10
click at [115, 131] on icon "button" at bounding box center [114, 132] width 13 height 13
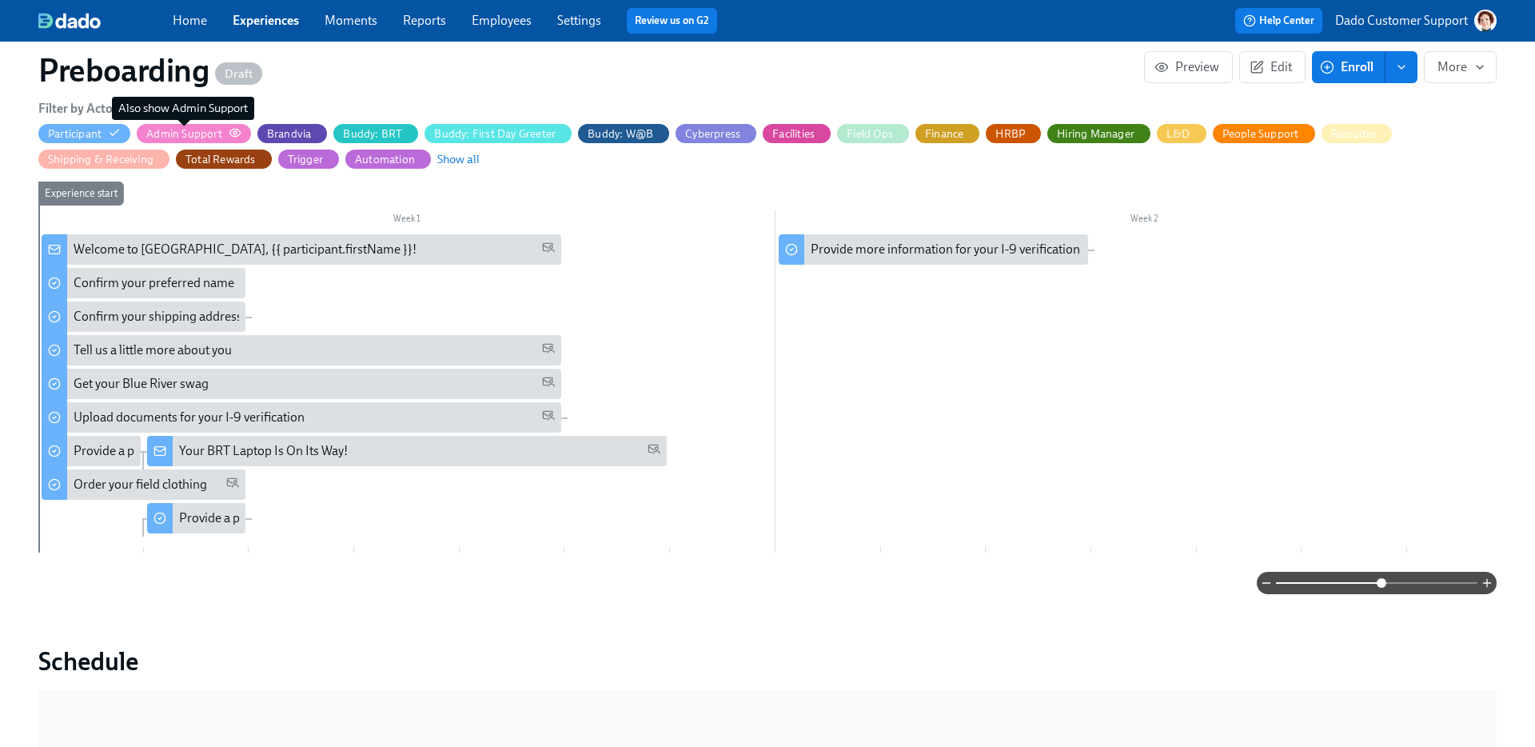
click at [170, 126] on div "Admin Support" at bounding box center [184, 133] width 76 height 15
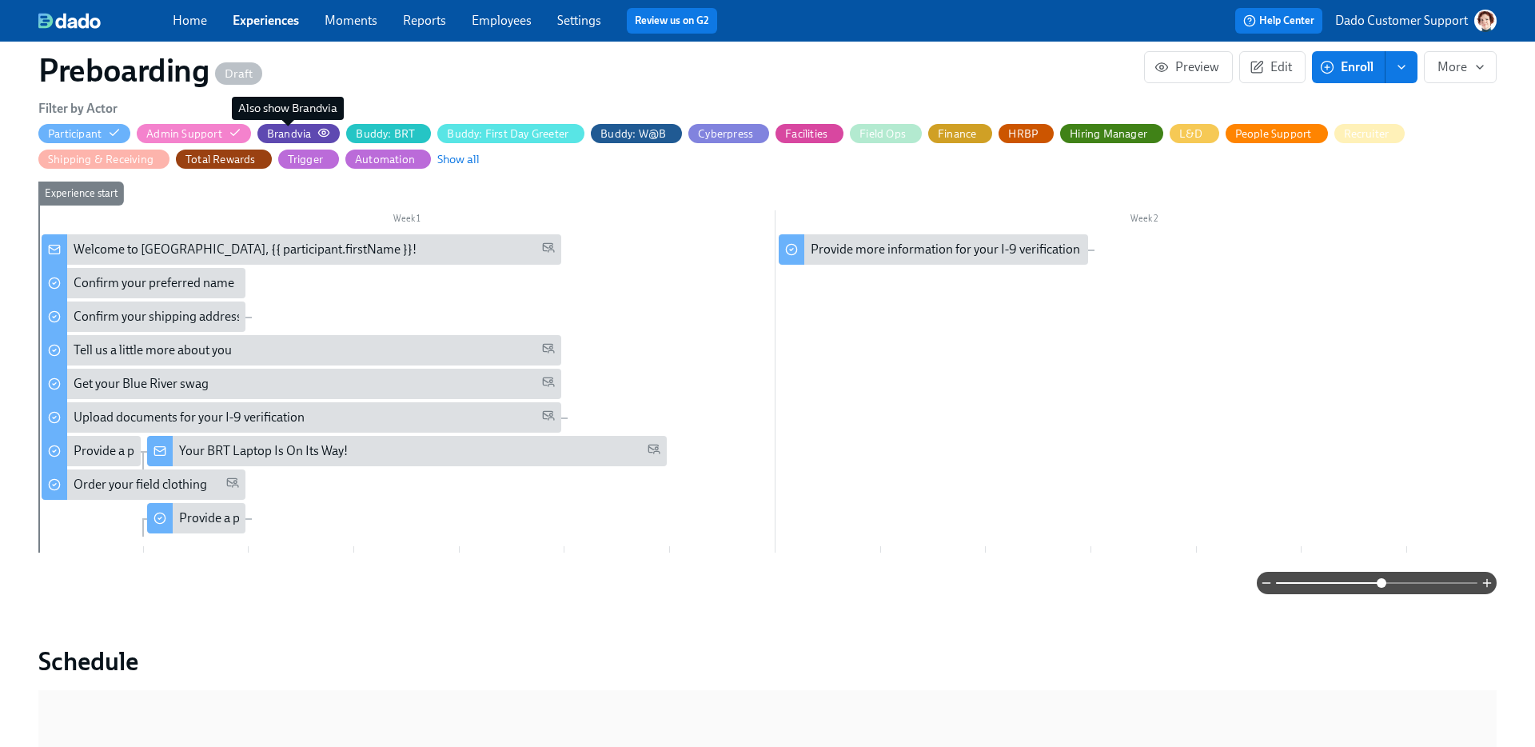
click at [283, 130] on div "Brandvia" at bounding box center [289, 133] width 45 height 15
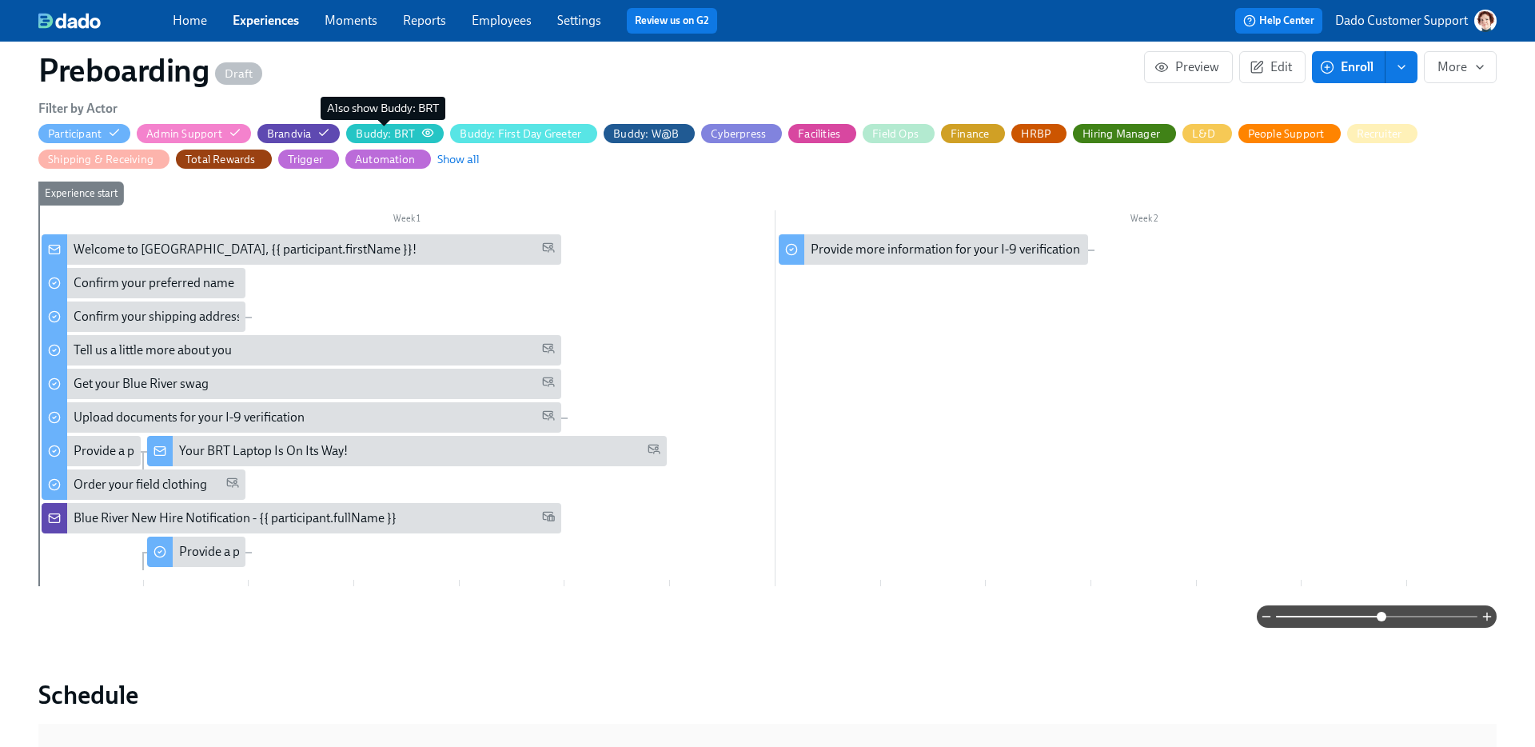
click at [373, 134] on div "Buddy: BRT" at bounding box center [385, 133] width 59 height 15
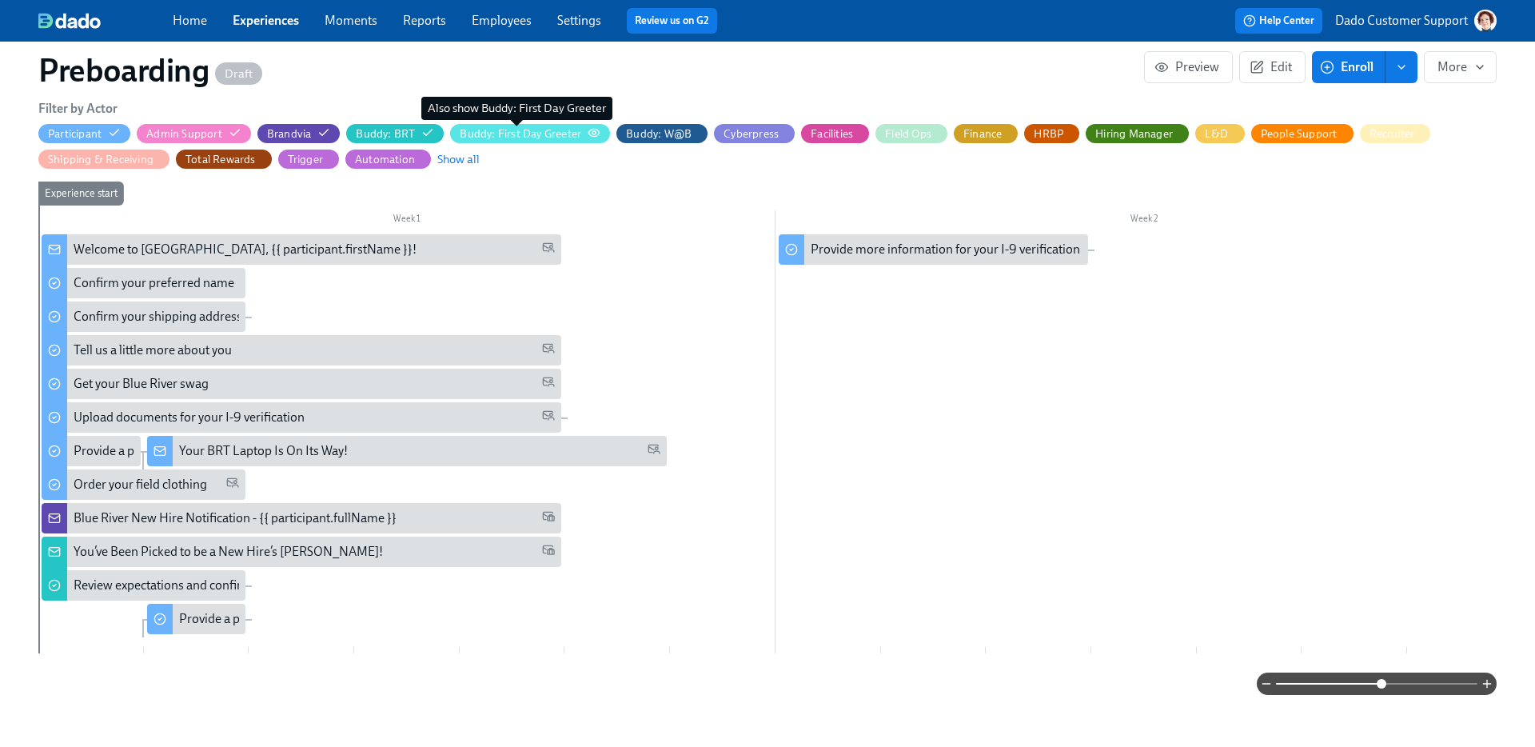
click at [519, 135] on div "Buddy: First Day Greeter" at bounding box center [521, 133] width 122 height 15
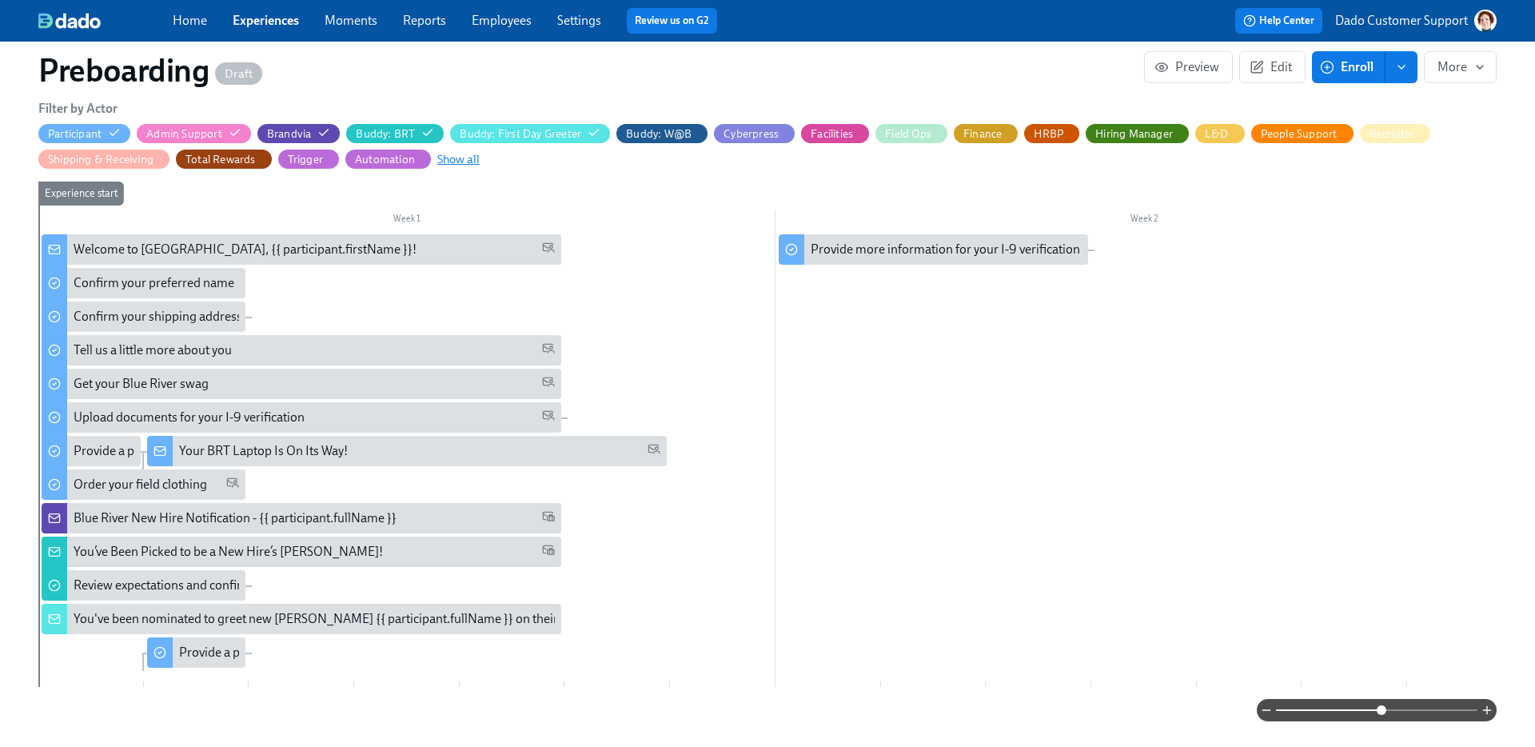
click at [452, 157] on span "Show all" at bounding box center [458, 159] width 42 height 16
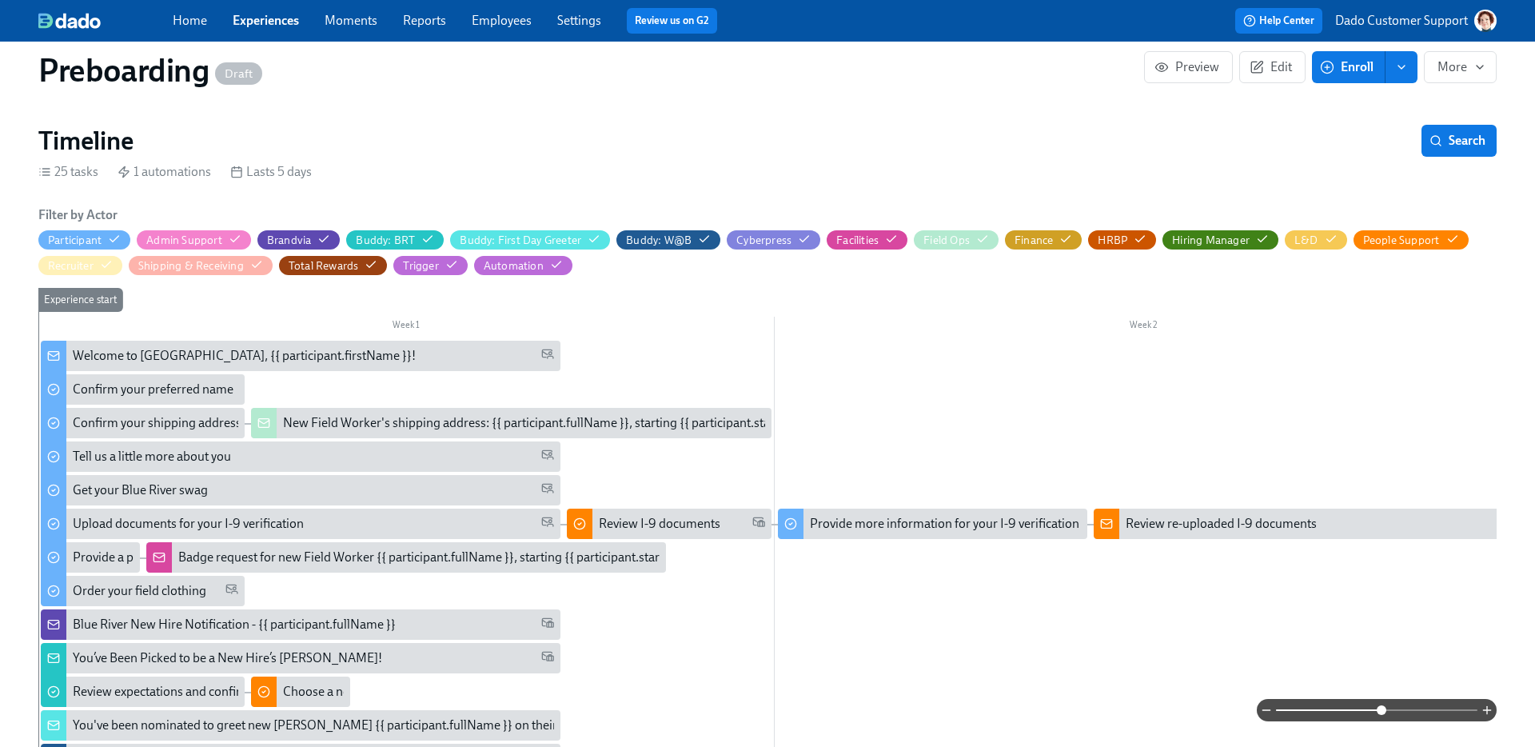
scroll to position [246, 0]
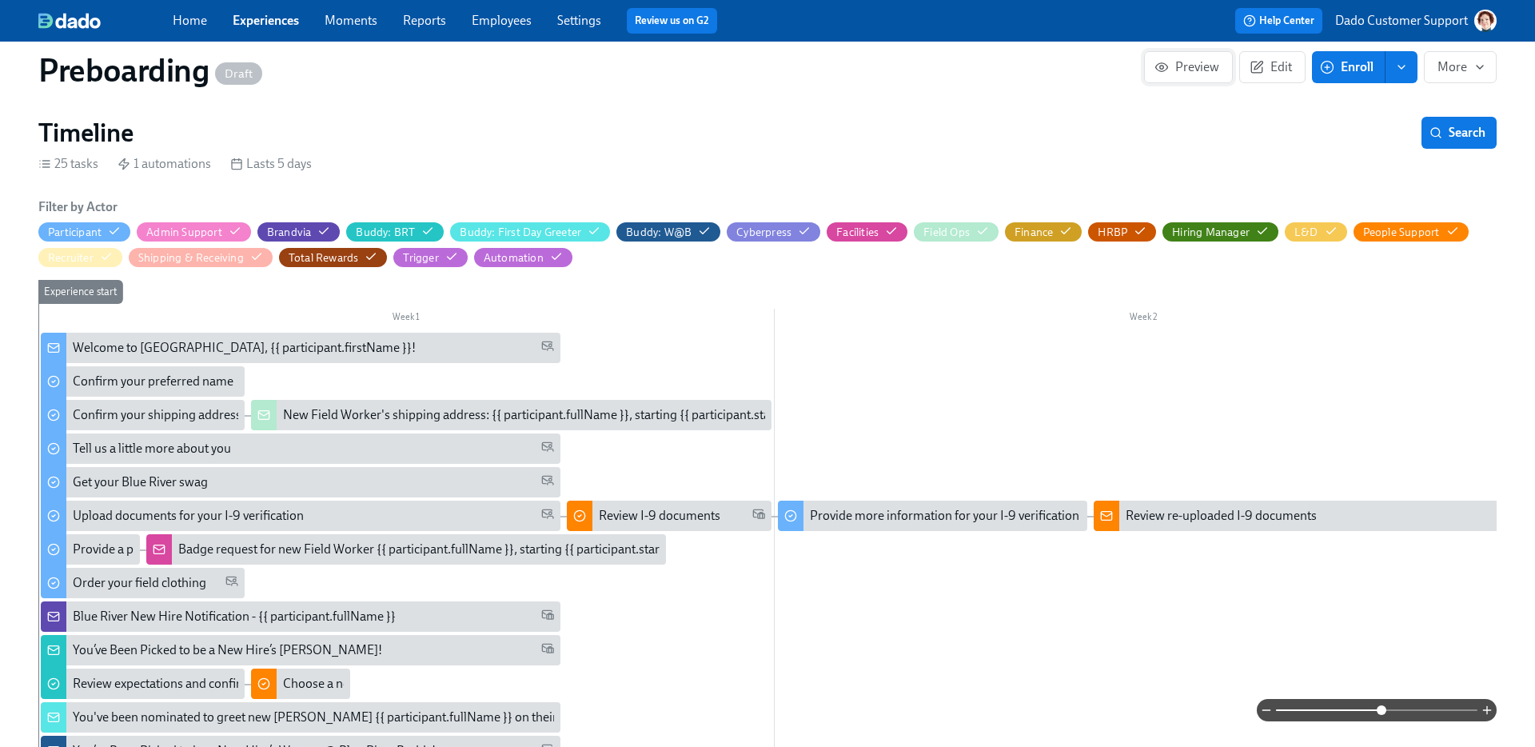
click at [1188, 64] on span "Preview" at bounding box center [1189, 67] width 62 height 16
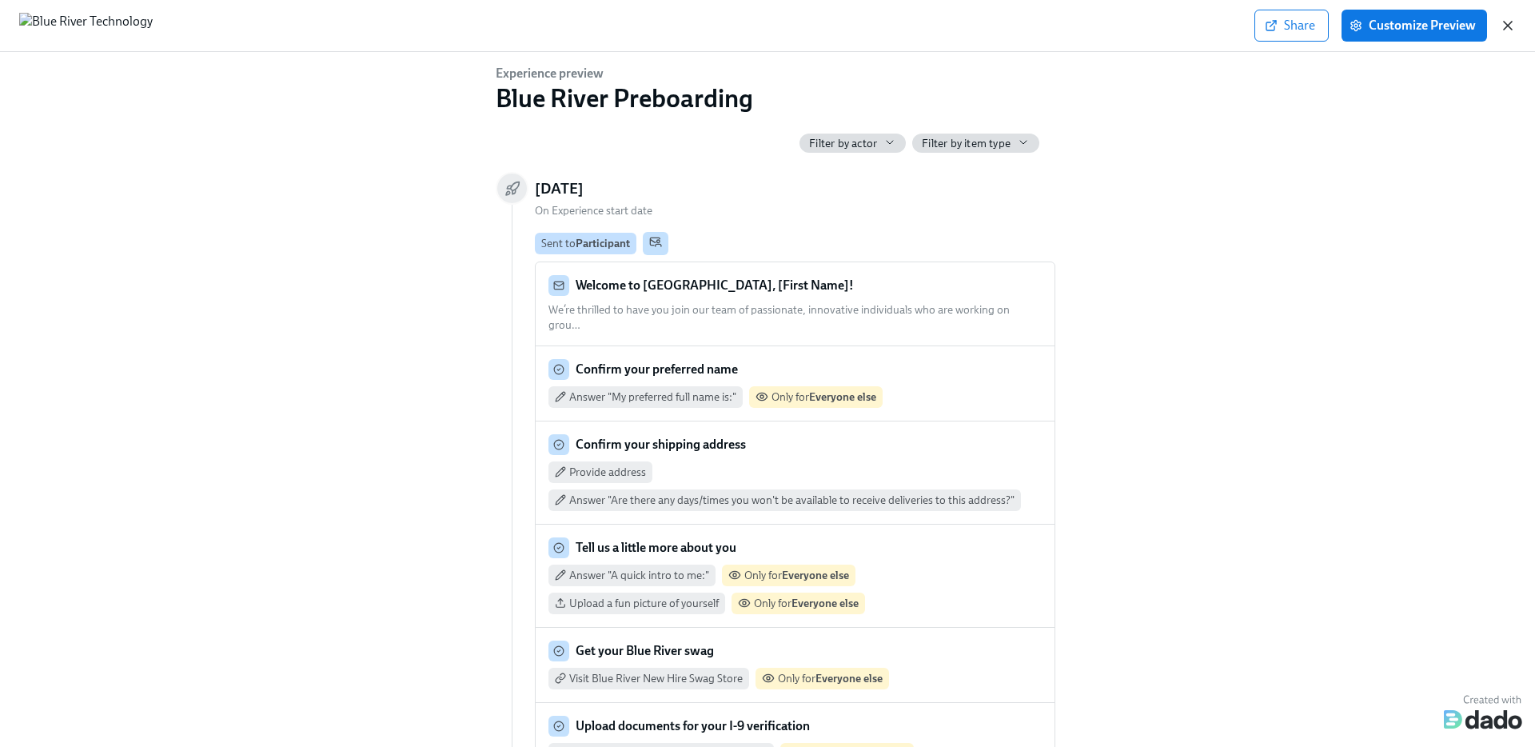
click at [1395, 25] on icon "button" at bounding box center [1508, 26] width 16 height 16
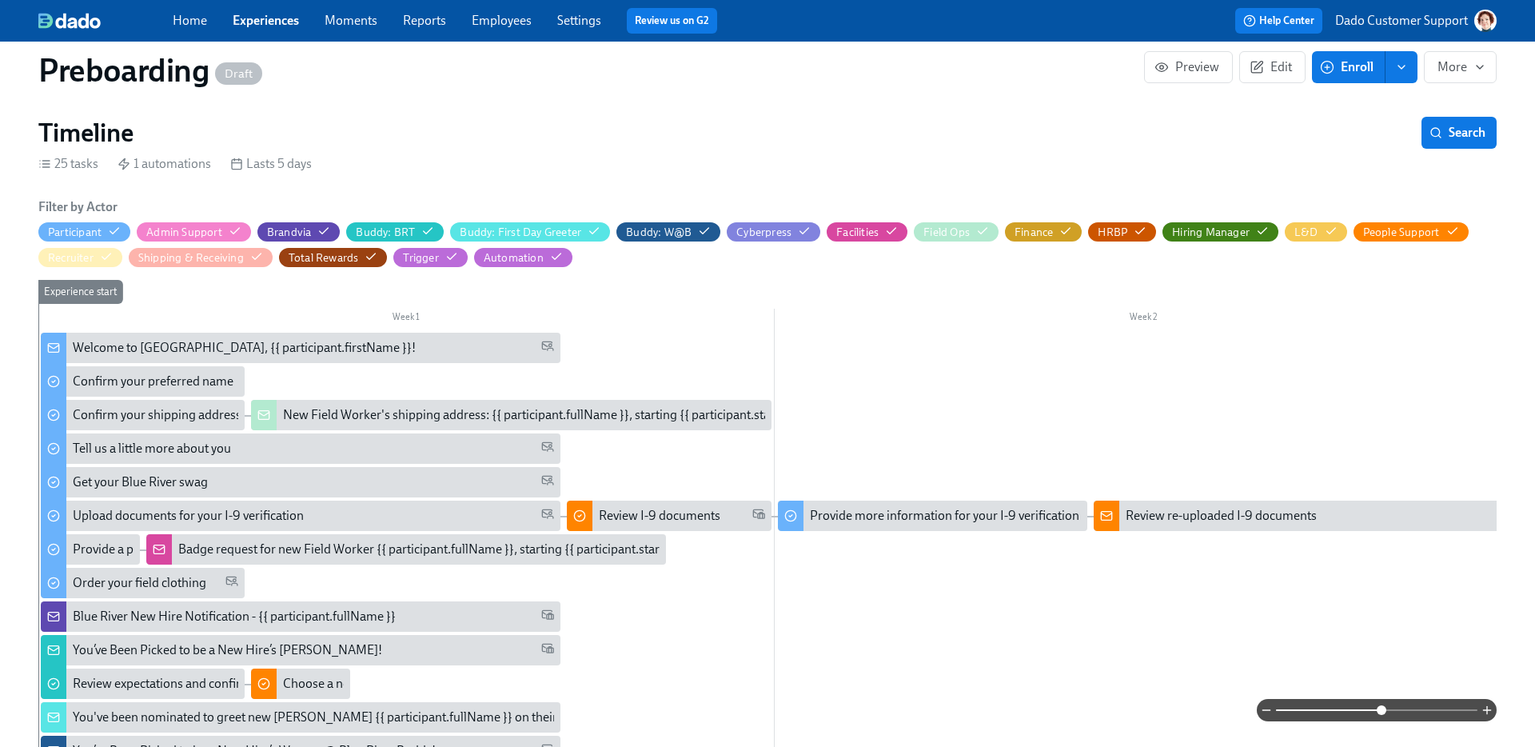
click at [88, 353] on div "Welcome to Blue River, {{ participant.firstName }}!" at bounding box center [244, 348] width 343 height 18
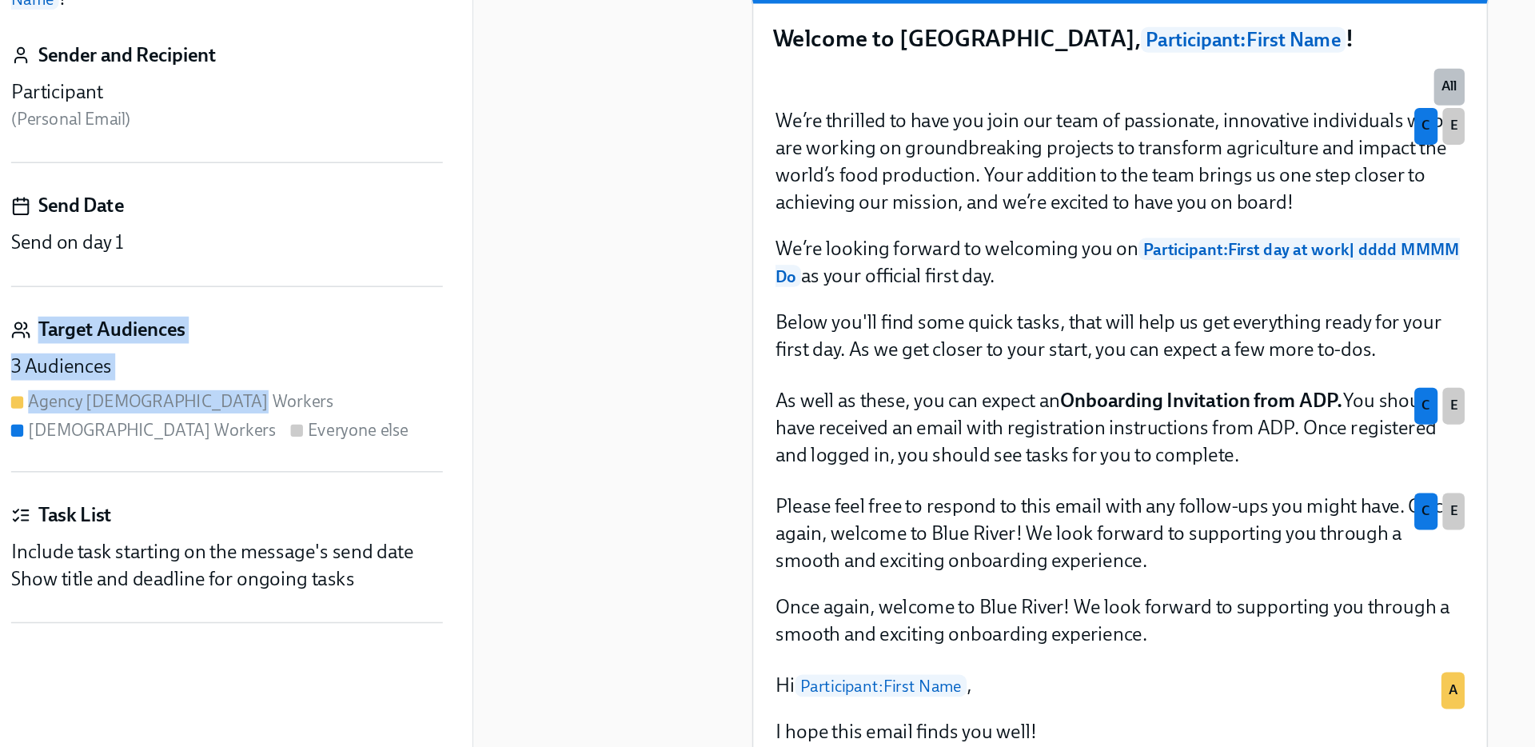
drag, startPoint x: 49, startPoint y: 345, endPoint x: 194, endPoint y: 422, distance: 163.8
click at [194, 423] on div "Target Audiences 3 Audiences Agency Contingent Workers Contingent Workers Every…" at bounding box center [185, 408] width 281 height 102
click at [194, 422] on div "Target Audiences 3 Audiences Agency Contingent Workers Contingent Workers Every…" at bounding box center [185, 408] width 281 height 102
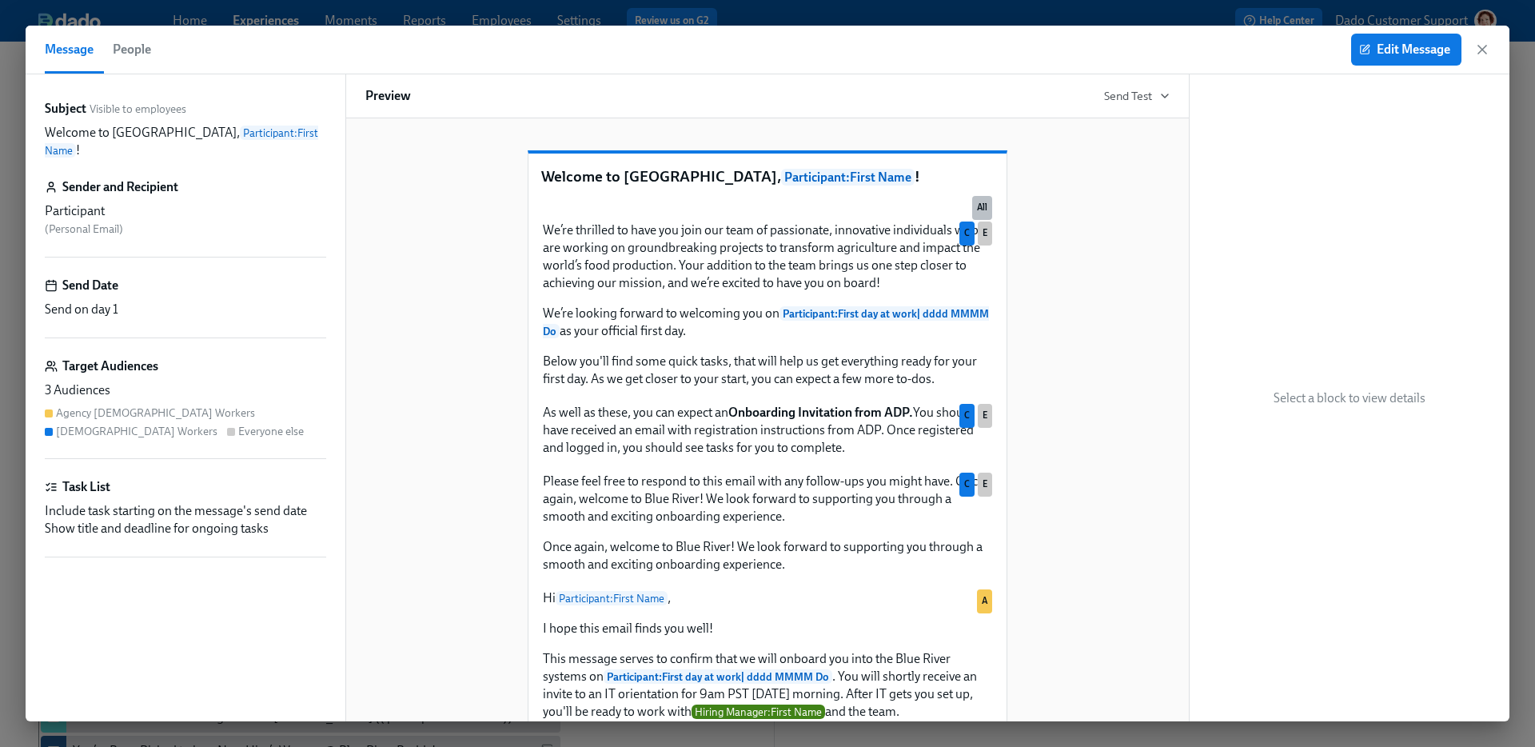
click at [353, 408] on div "Welcome to Blue River, Participant : First Name ! All We’re thrilled to have yo…" at bounding box center [767, 419] width 844 height 603
click at [1395, 54] on span "Edit Message" at bounding box center [1407, 50] width 88 height 16
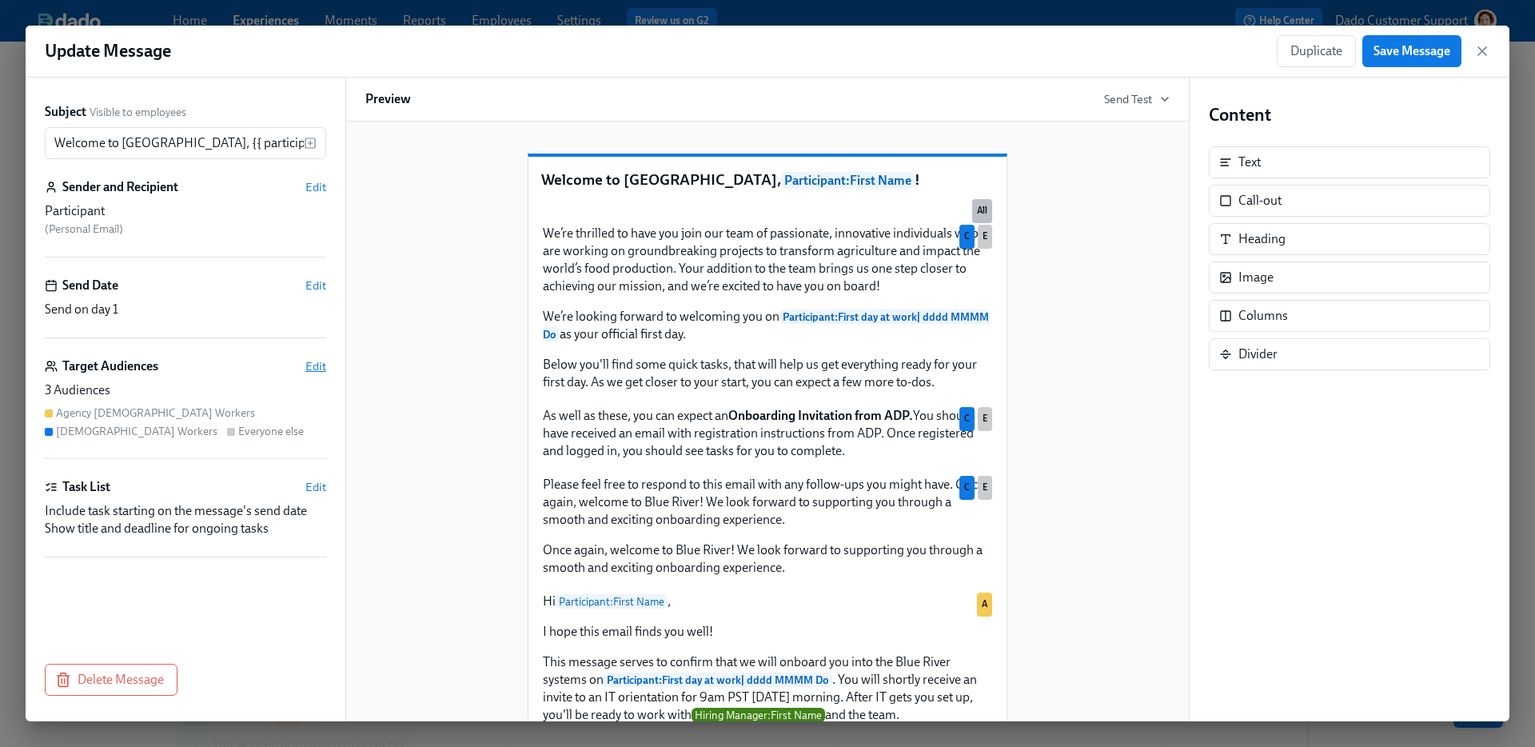
click at [321, 365] on span "Edit" at bounding box center [315, 366] width 21 height 16
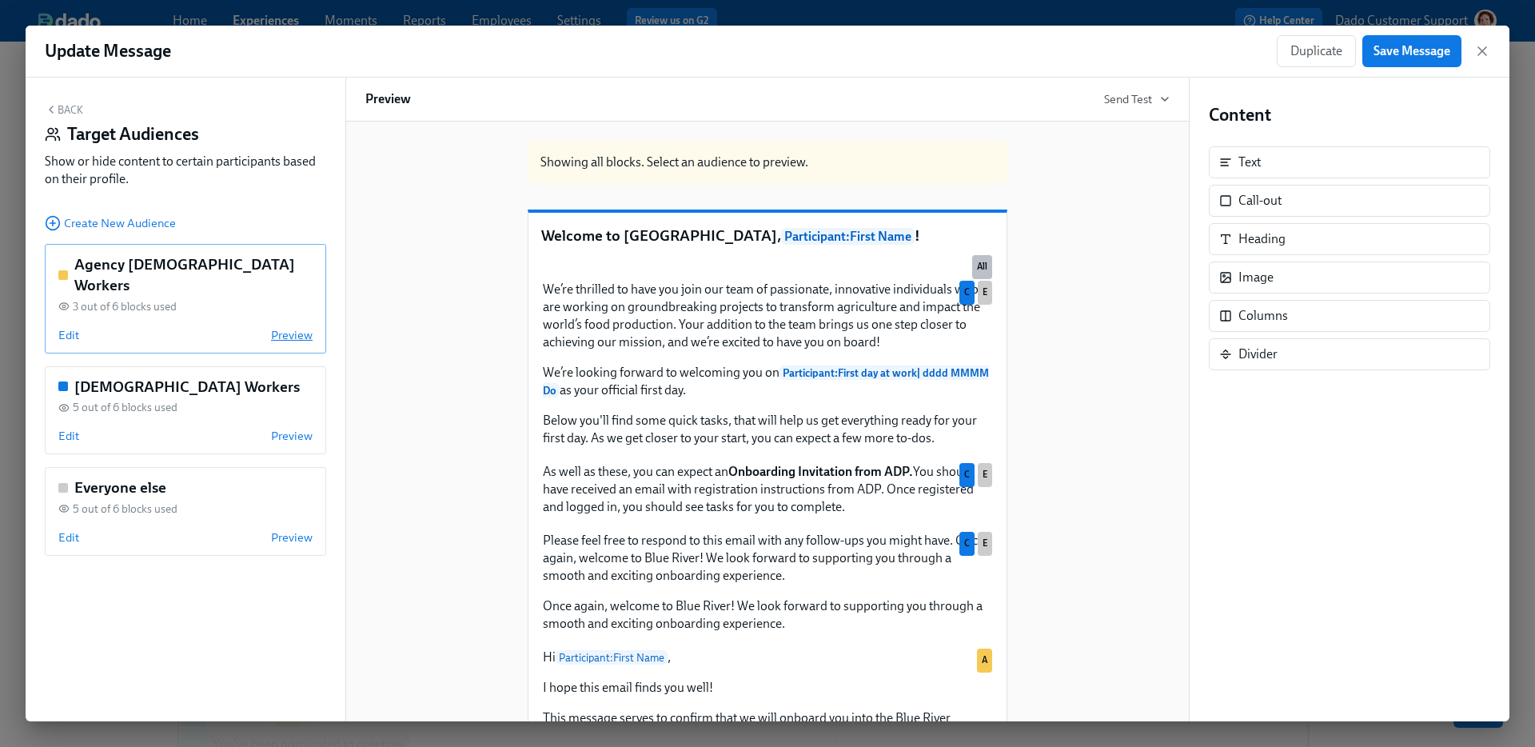
click at [299, 327] on span "Preview" at bounding box center [292, 335] width 42 height 16
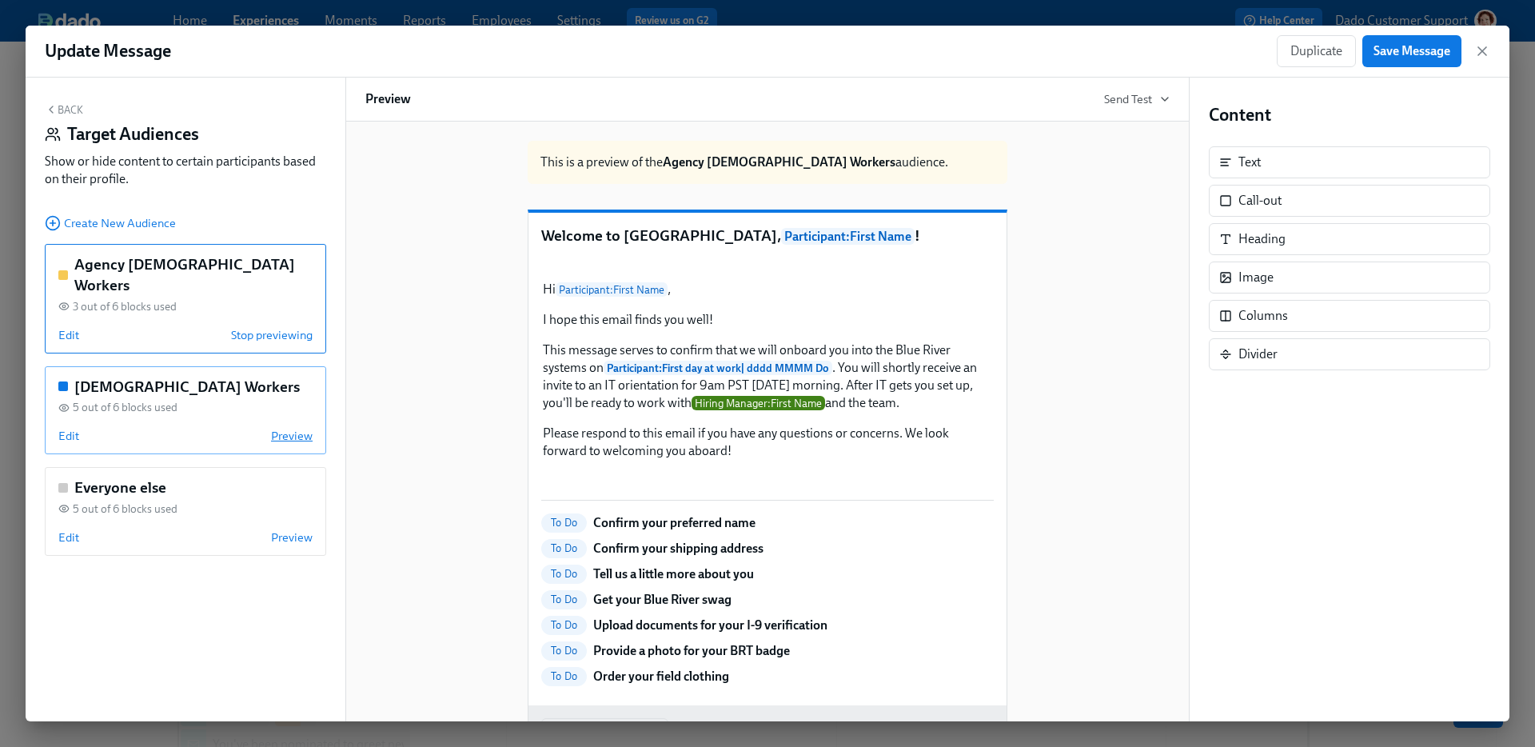
click at [295, 428] on span "Preview" at bounding box center [292, 436] width 42 height 16
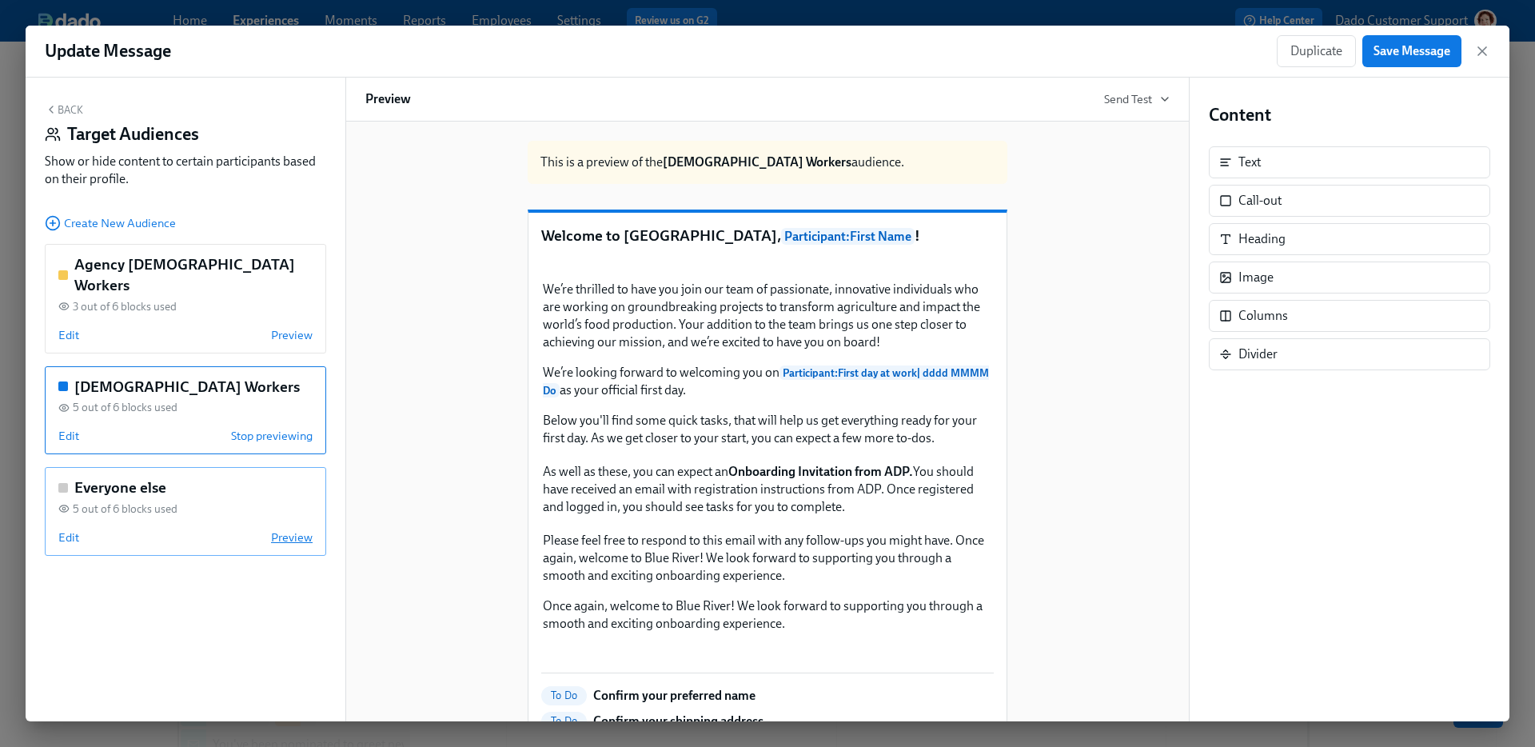
click at [303, 529] on span "Preview" at bounding box center [292, 537] width 42 height 16
click at [303, 428] on span "Preview" at bounding box center [292, 436] width 42 height 16
click at [1395, 47] on icon "button" at bounding box center [1483, 51] width 16 height 16
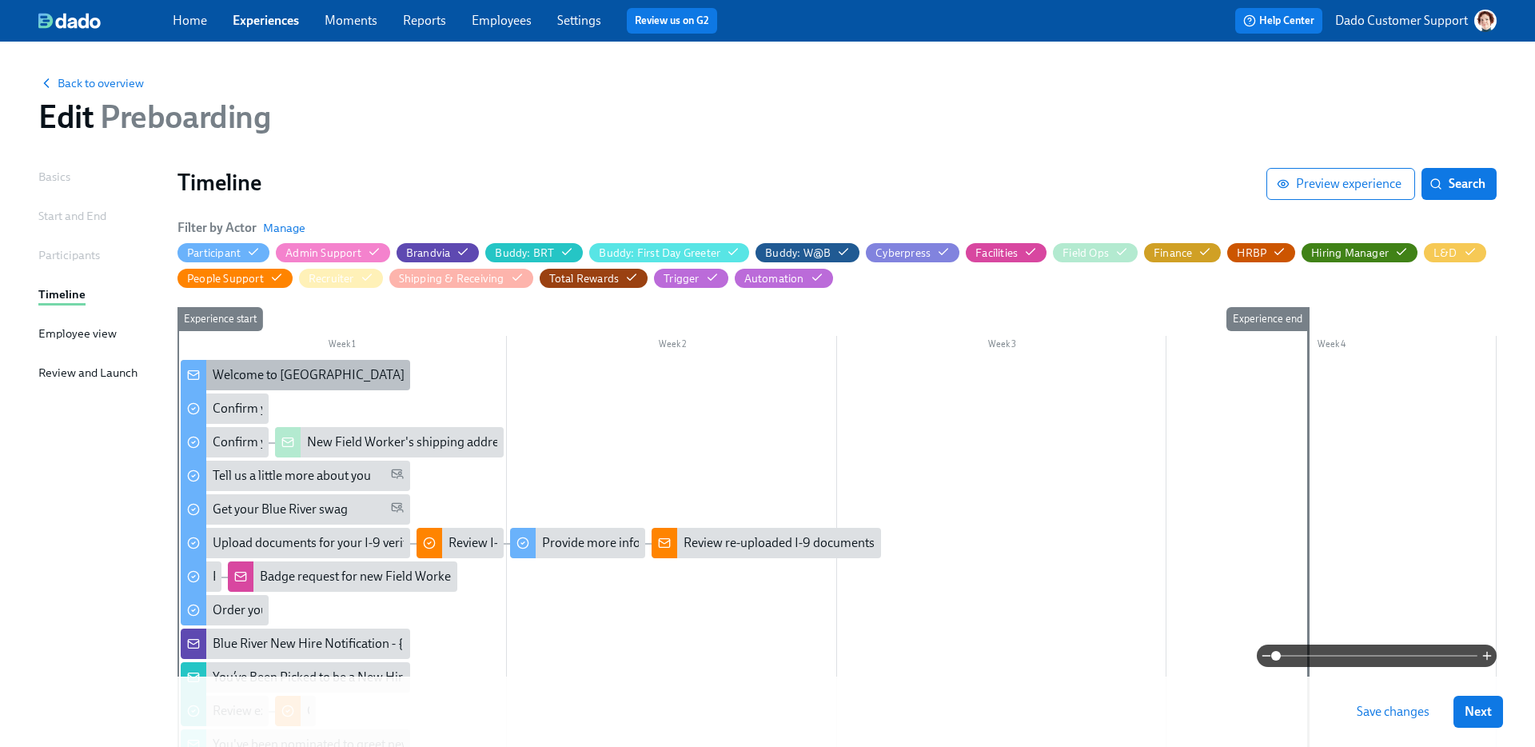
click at [264, 376] on div "Welcome to Blue River, {{ participant.firstName }}!" at bounding box center [384, 375] width 343 height 18
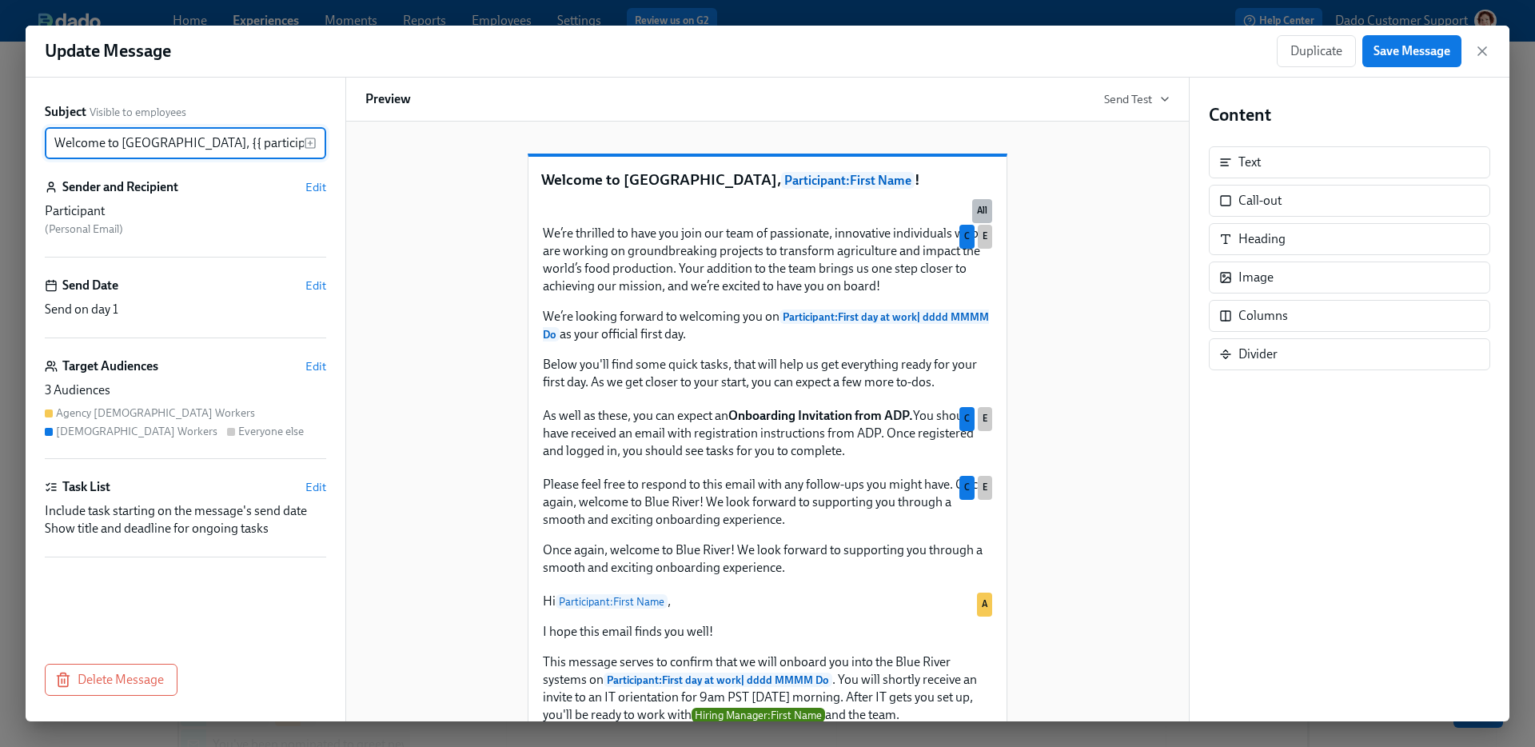
scroll to position [0, 24]
click at [317, 377] on div "Target Audiences Edit 3 Audiences Agency Contingent Workers Contingent Workers …" at bounding box center [185, 408] width 281 height 102
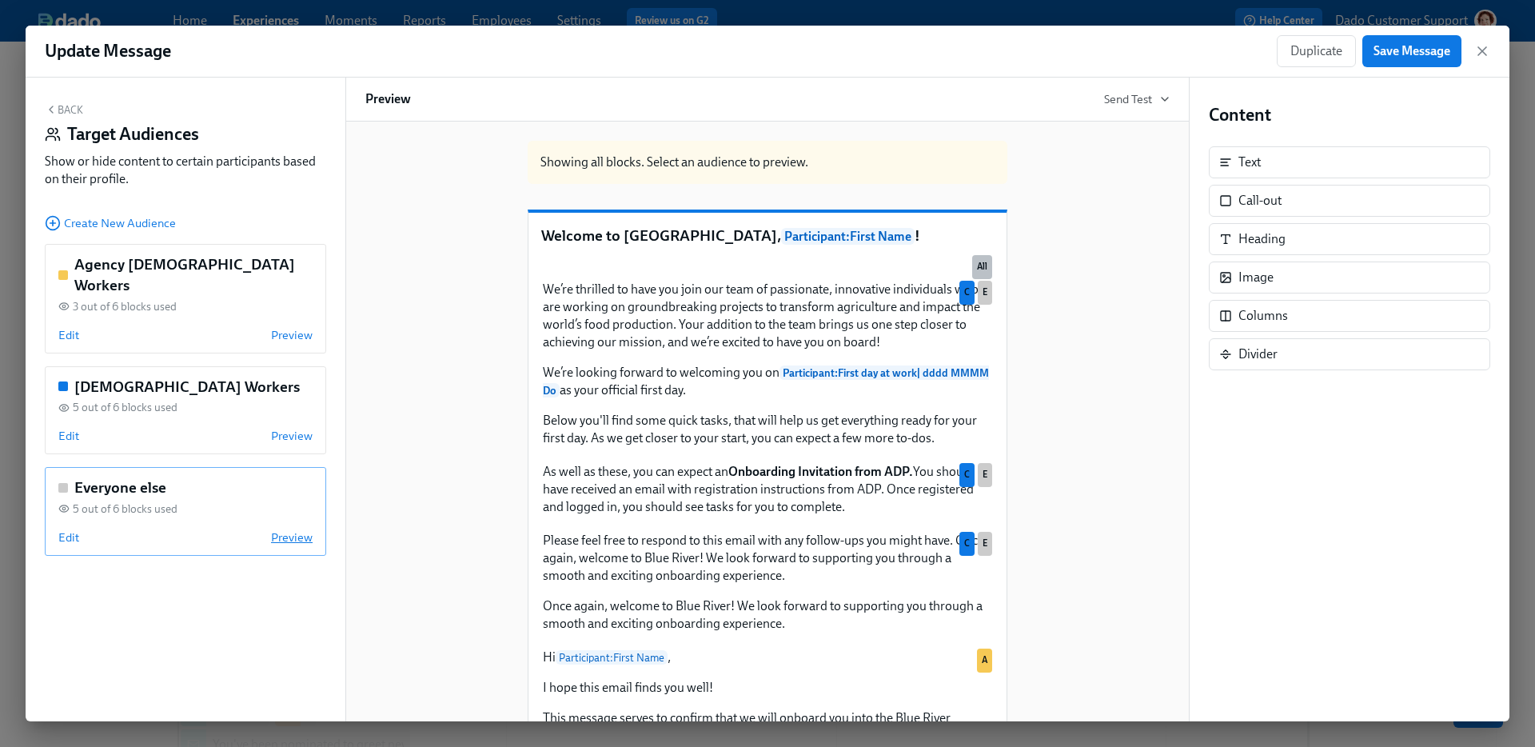
click at [300, 529] on span "Preview" at bounding box center [292, 537] width 42 height 16
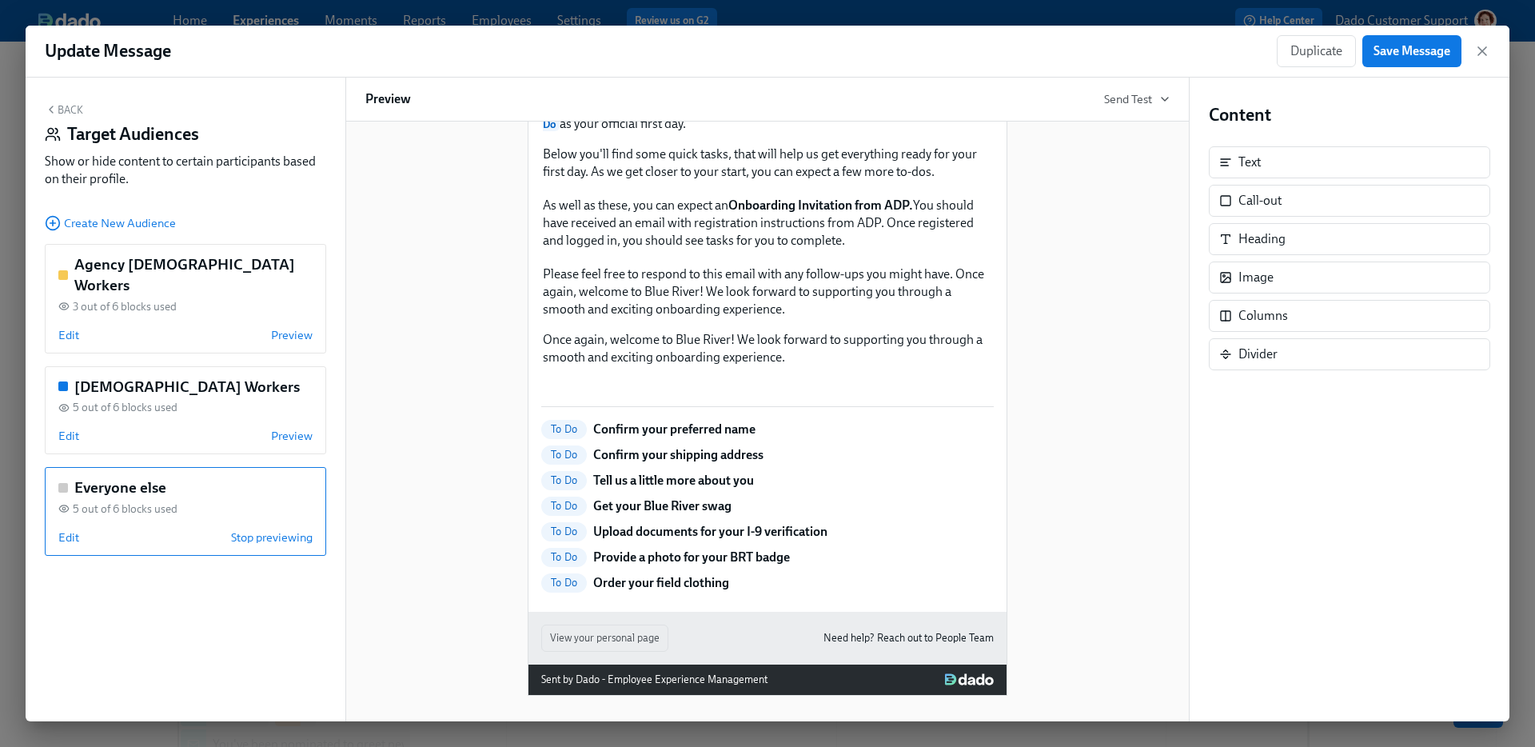
scroll to position [274, 0]
click at [70, 103] on button "Back" at bounding box center [64, 109] width 38 height 13
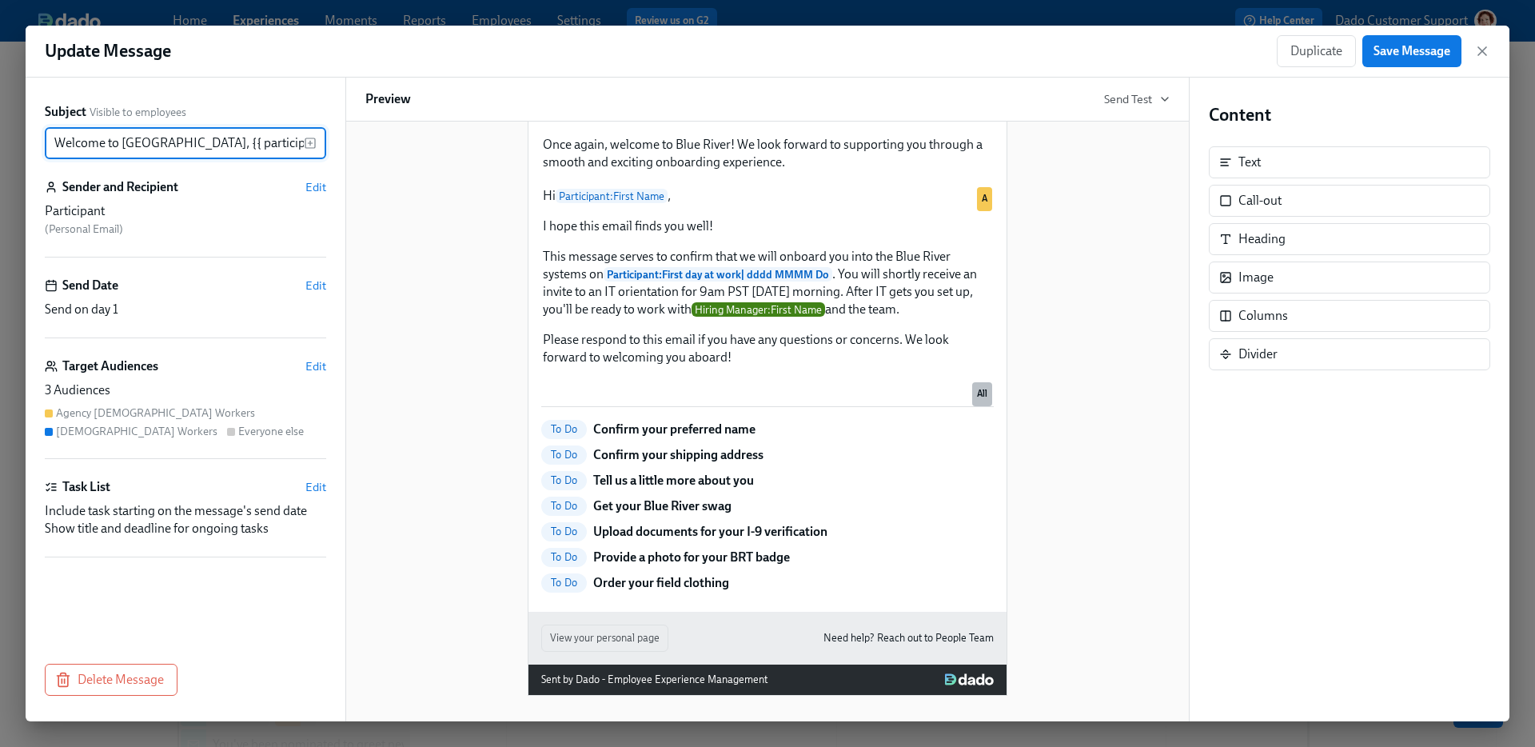
scroll to position [0, 24]
click at [321, 368] on span "Edit" at bounding box center [315, 366] width 21 height 16
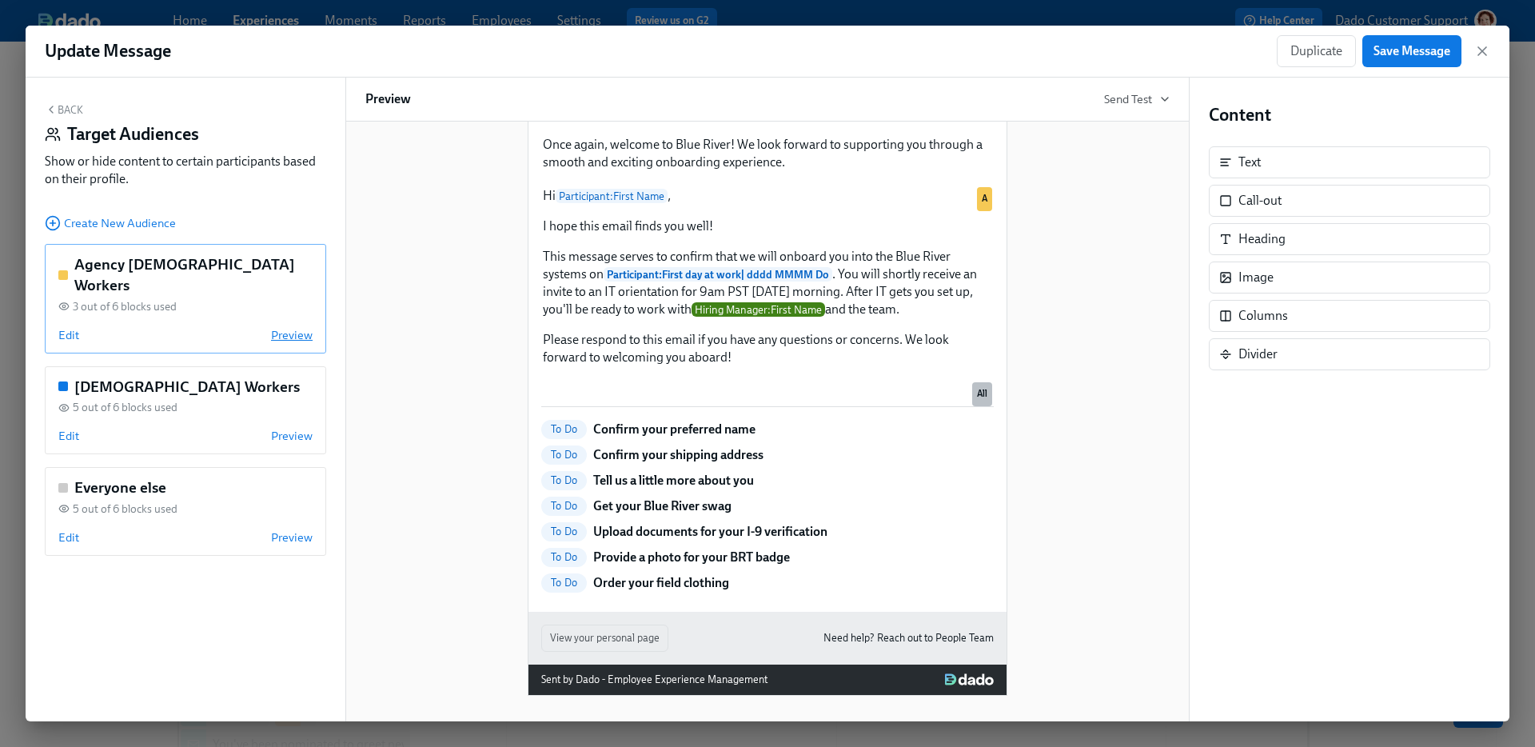
click at [289, 327] on span "Preview" at bounding box center [292, 335] width 42 height 16
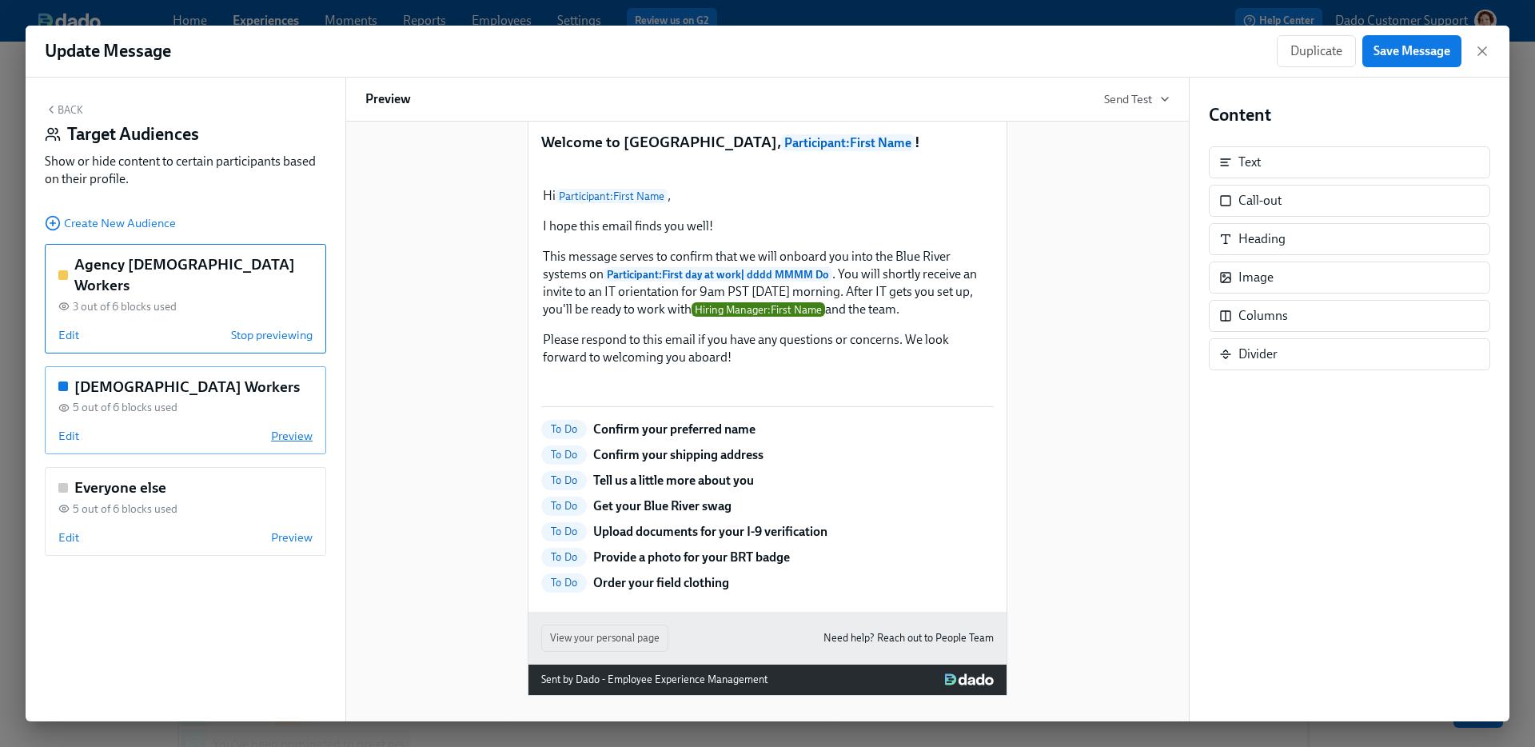
click at [292, 428] on span "Preview" at bounding box center [292, 436] width 42 height 16
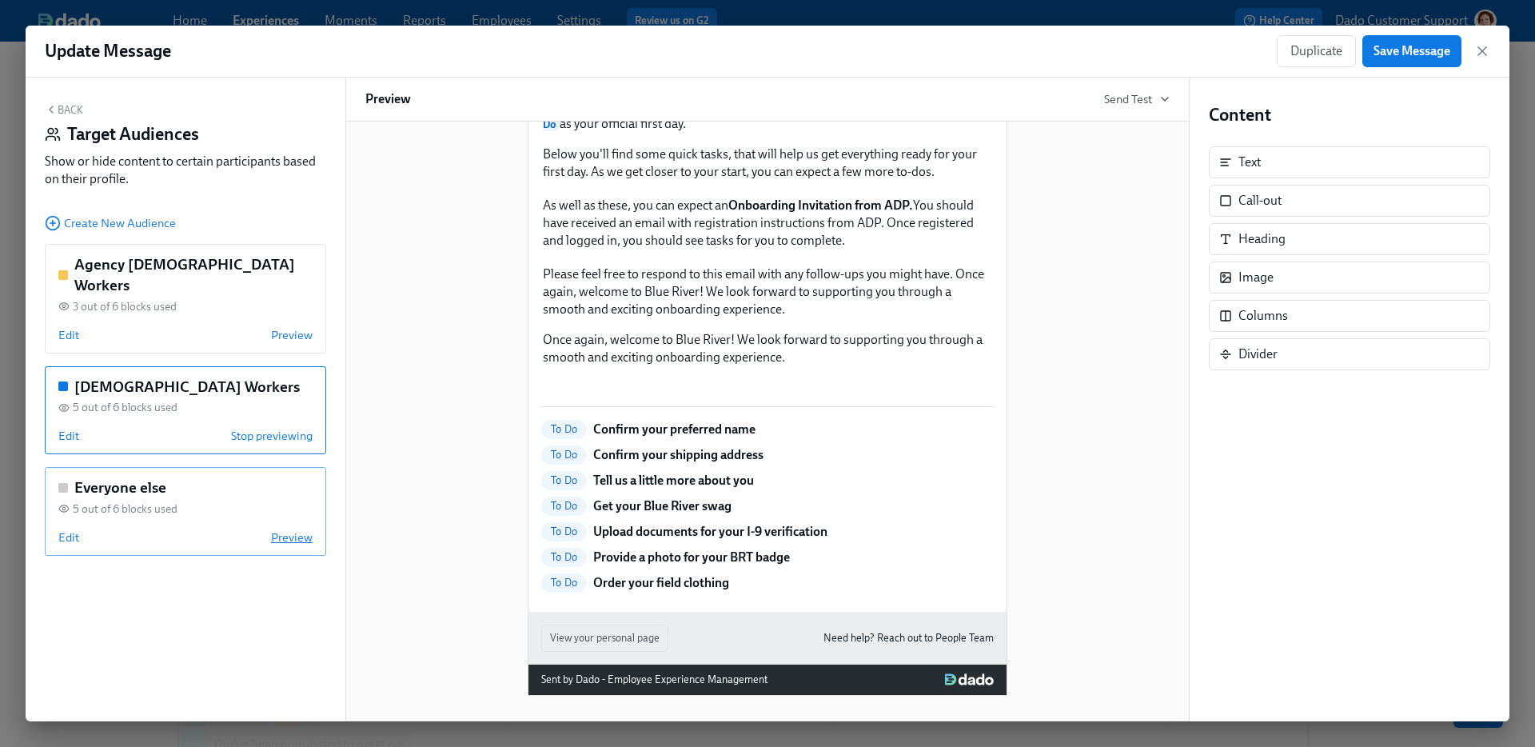
click at [290, 529] on span "Preview" at bounding box center [292, 537] width 42 height 16
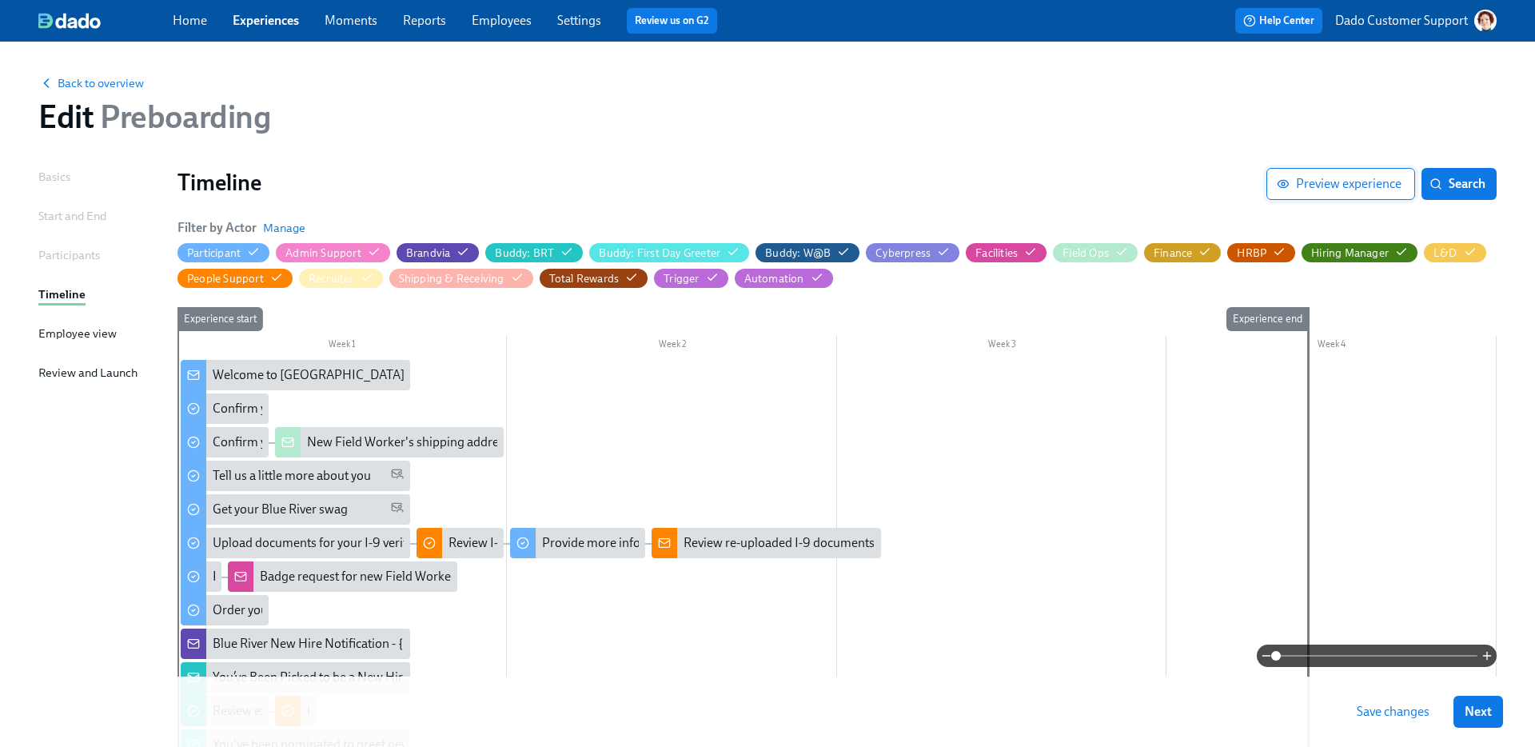
click at [1355, 178] on span "Preview experience" at bounding box center [1341, 184] width 122 height 16
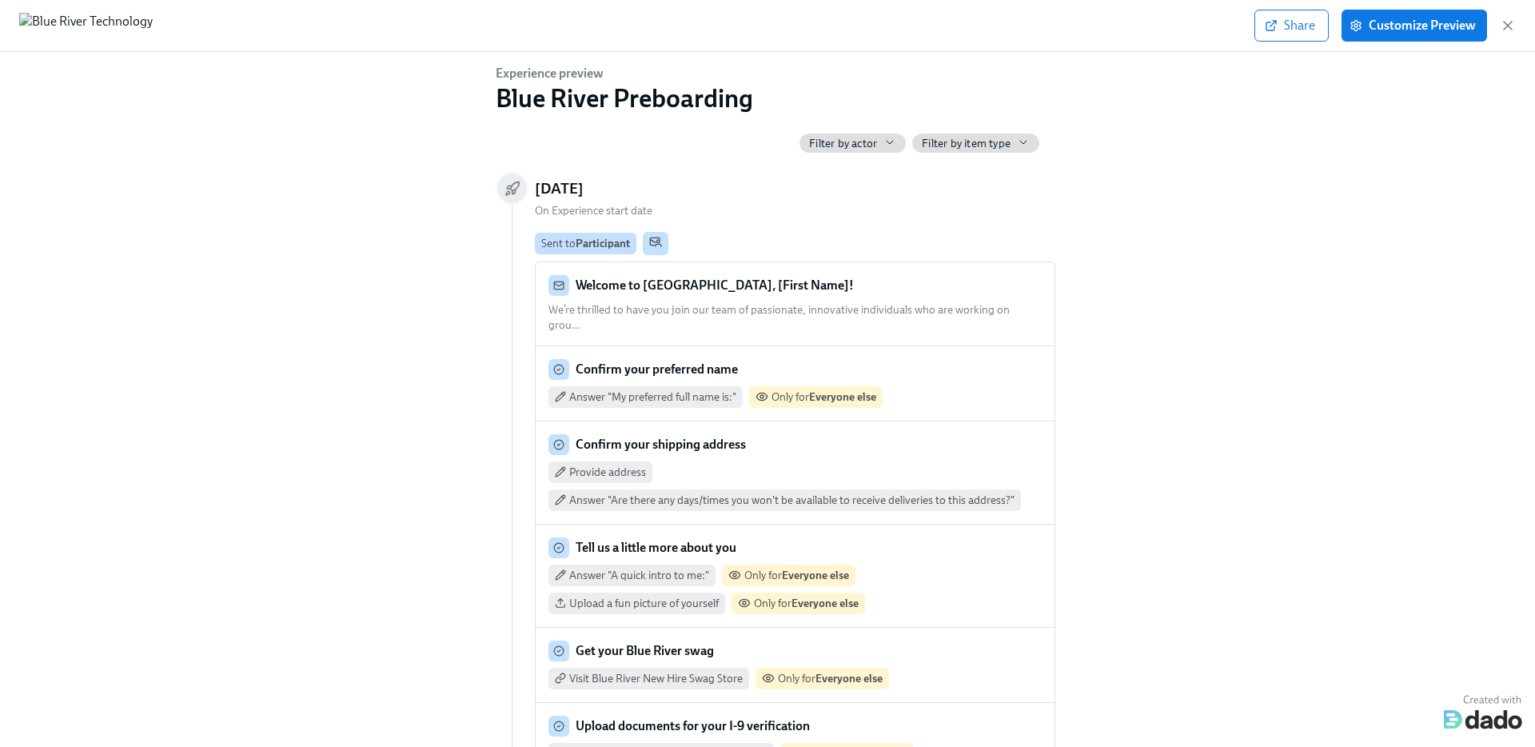
click at [825, 305] on span "We’re thrilled to have you join our team of passionate, innovative individuals …" at bounding box center [779, 317] width 461 height 29
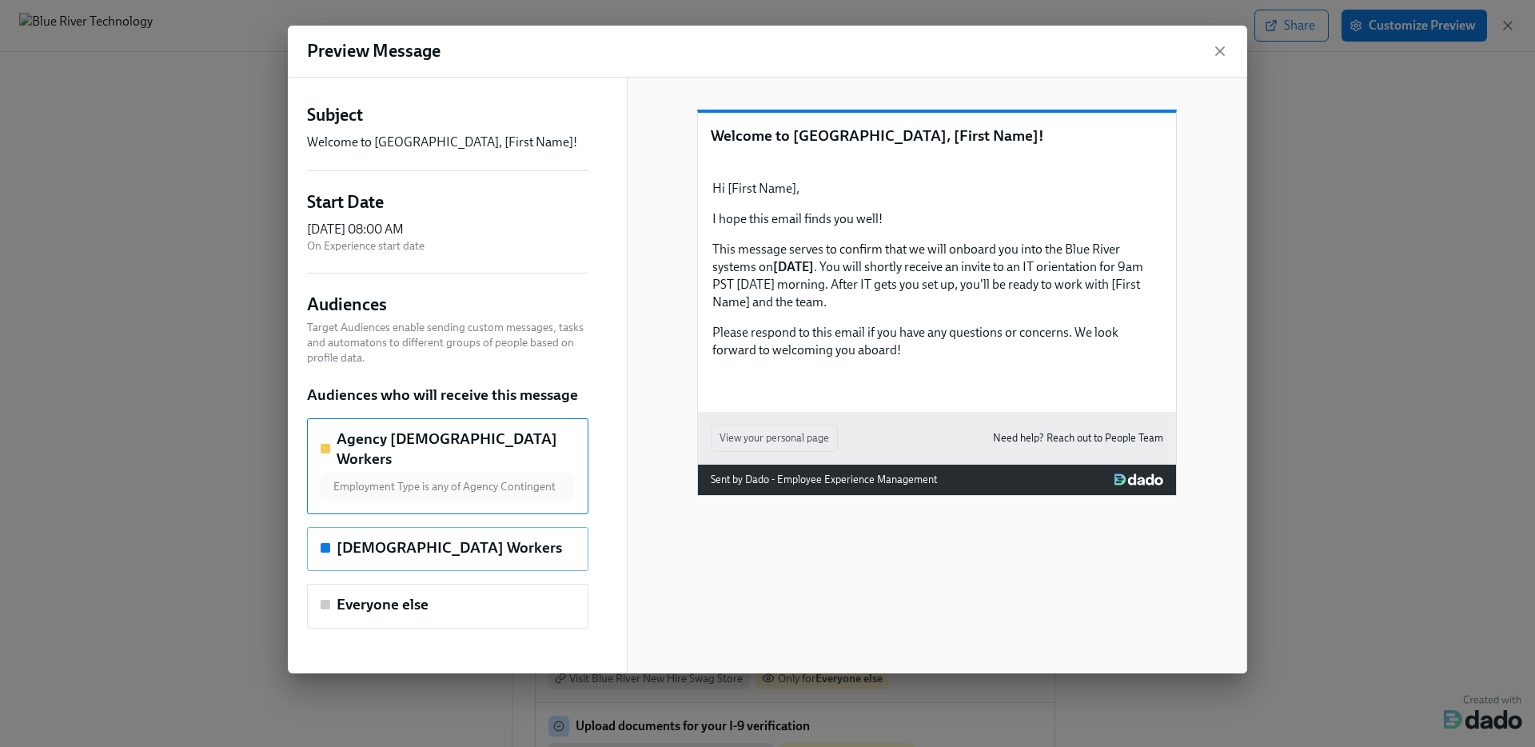
click at [402, 537] on h5 "Contingent Workers" at bounding box center [450, 547] width 226 height 21
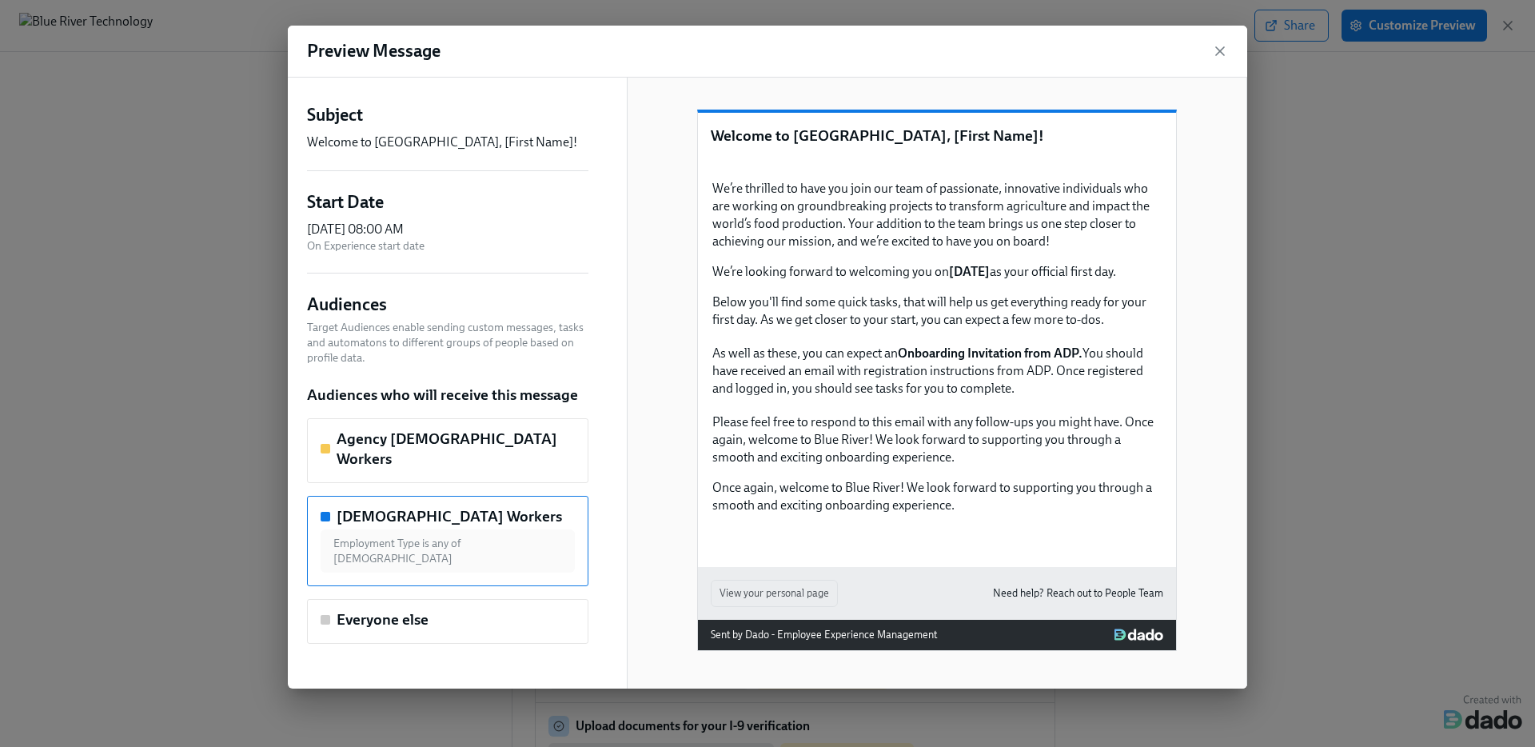
click at [385, 610] on div "Subject Welcome to Blue River, [First Name]! Start Date Monday, October 06 at 0…" at bounding box center [447, 383] width 281 height 560
click at [382, 609] on h5 "Everyone else" at bounding box center [383, 619] width 92 height 21
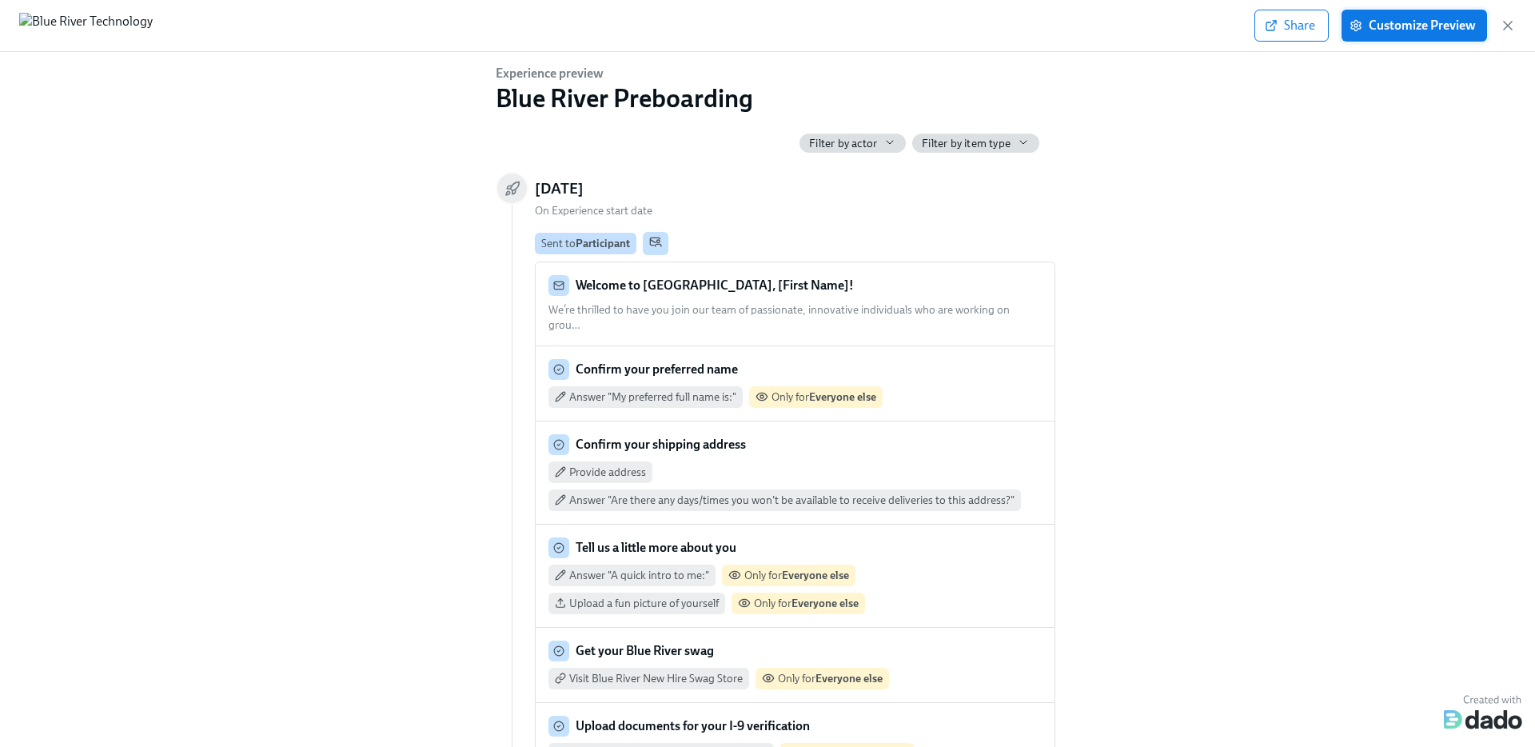
click at [1395, 31] on span "Customize Preview" at bounding box center [1414, 26] width 123 height 16
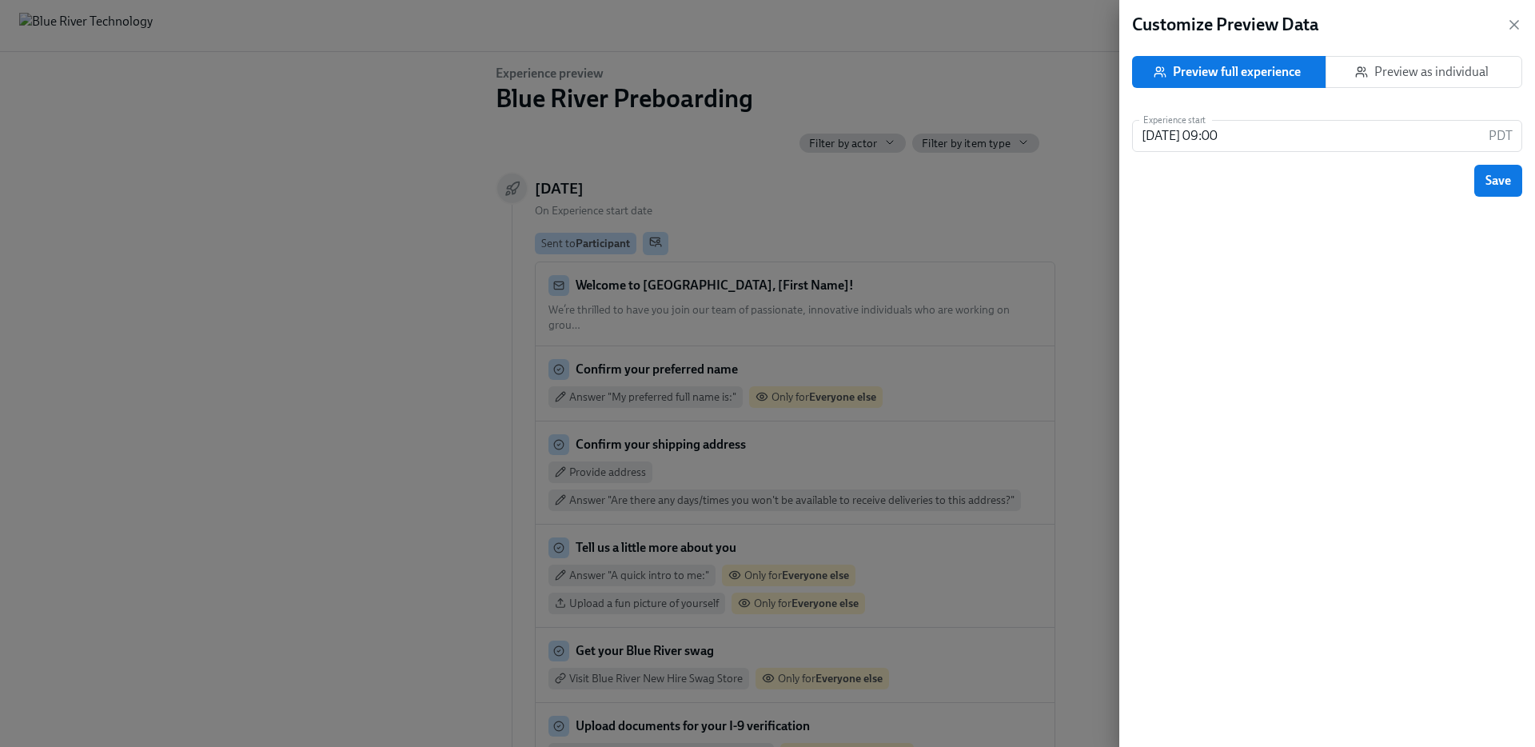
click at [1395, 70] on span "Preview as individual" at bounding box center [1424, 72] width 170 height 16
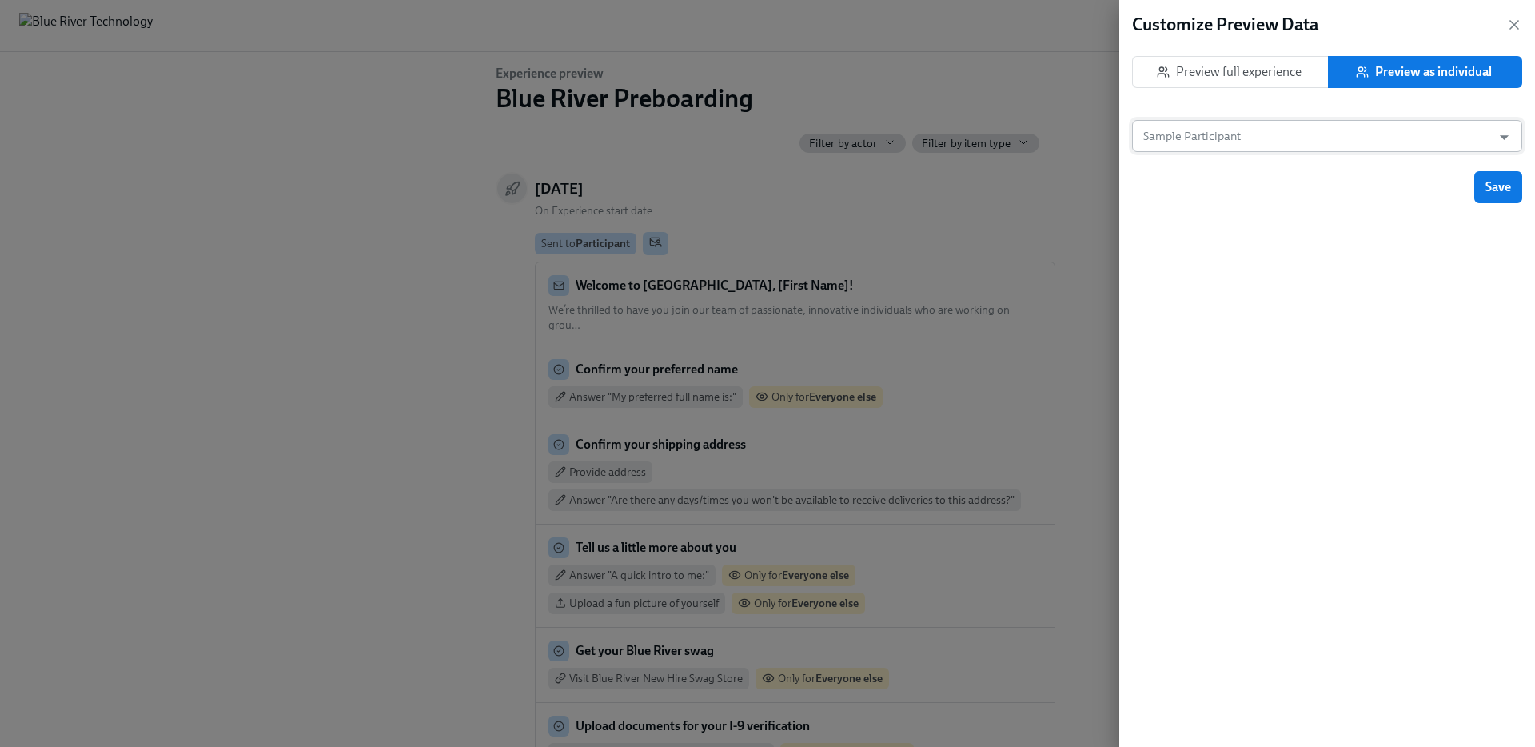
click at [1236, 135] on input "Sample Participant" at bounding box center [1312, 136] width 344 height 32
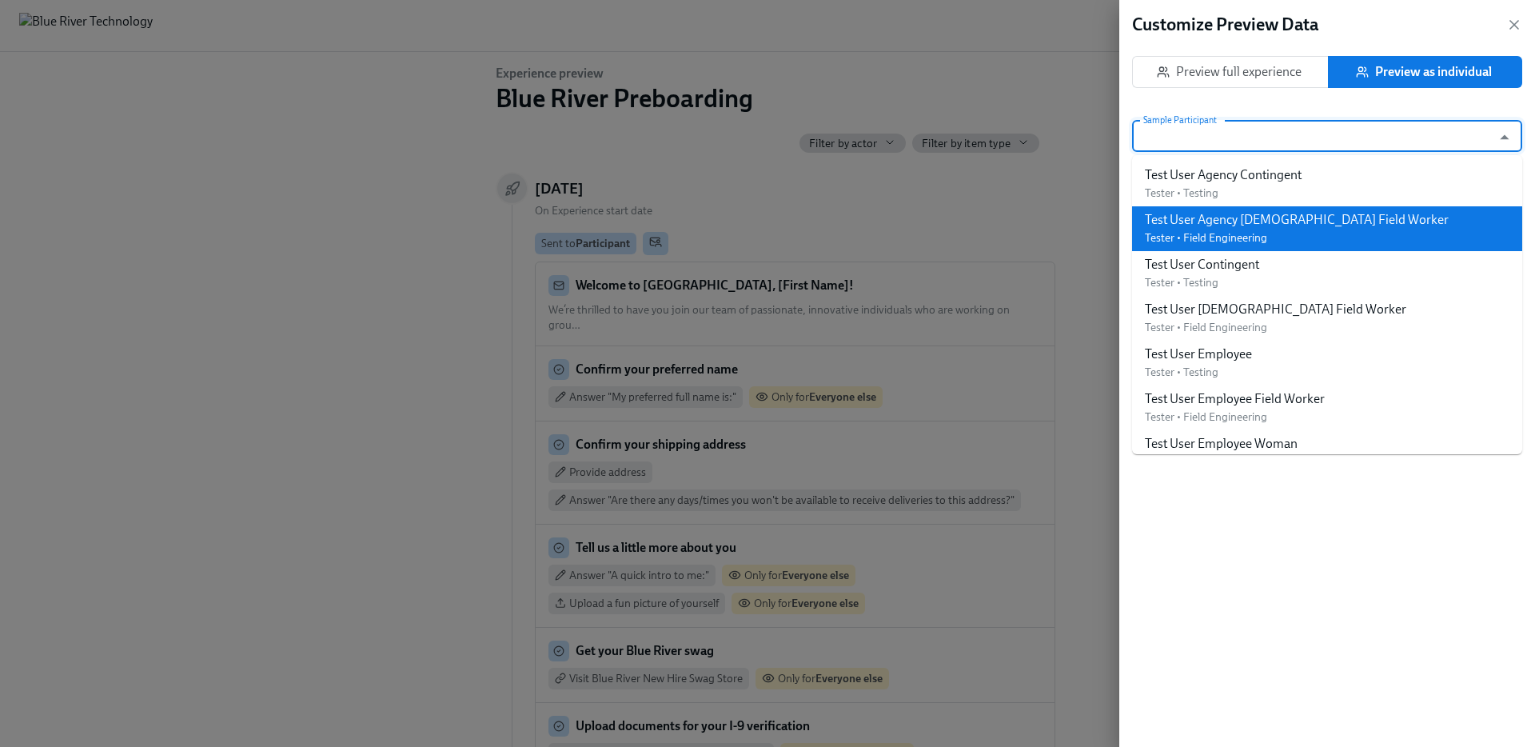
click at [1227, 221] on div "Test User Agency [DEMOGRAPHIC_DATA] Field Worker" at bounding box center [1297, 220] width 304 height 18
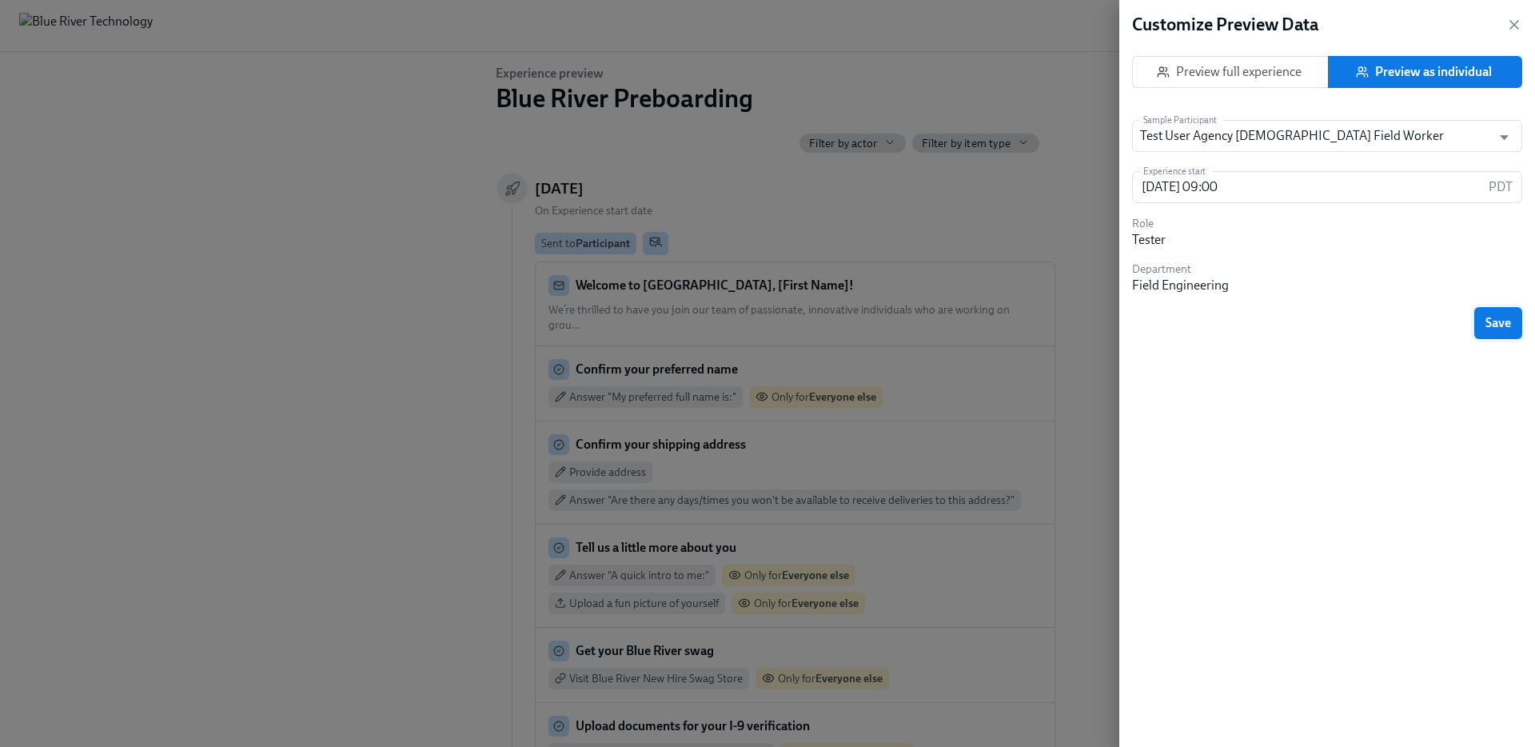
click at [1395, 321] on button "Save" at bounding box center [1499, 323] width 48 height 32
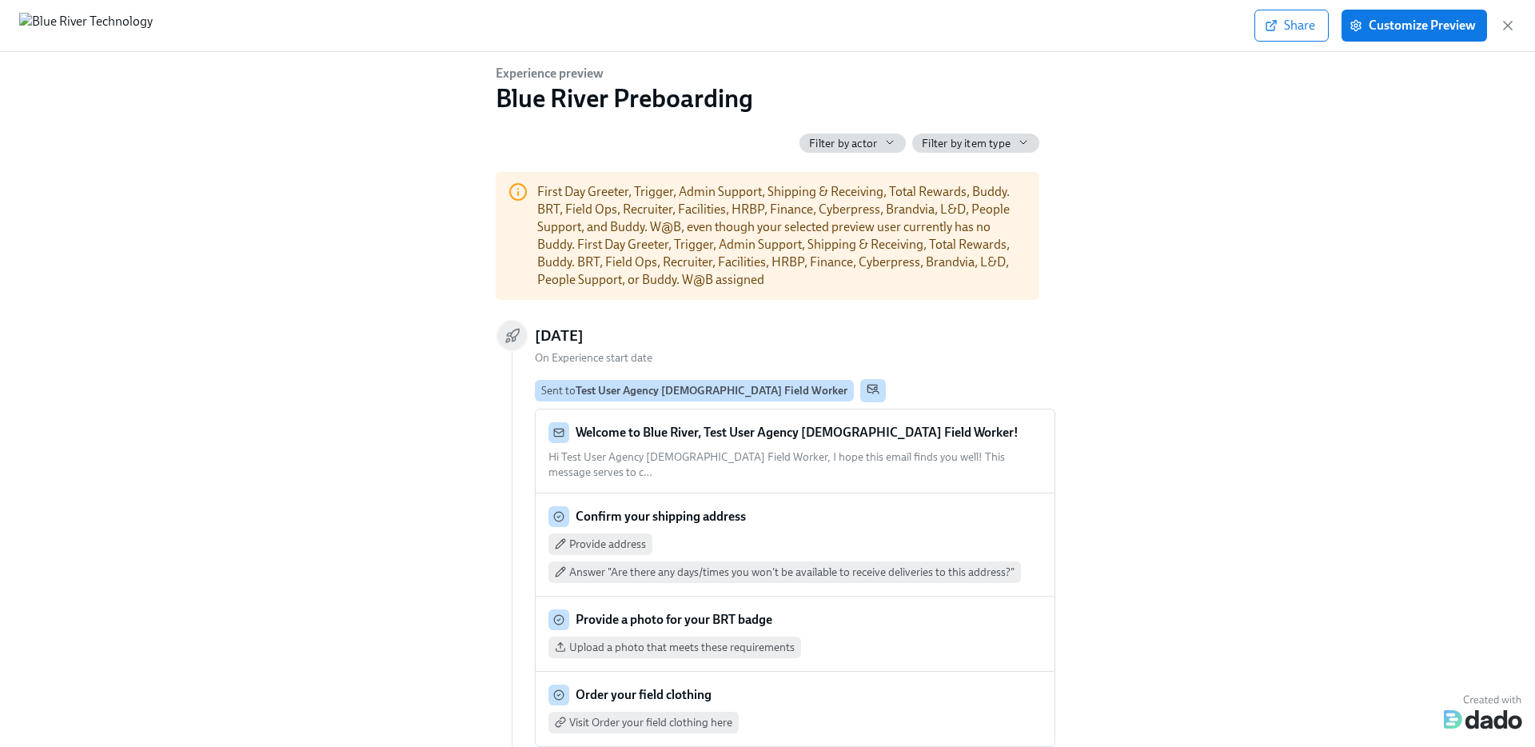
click at [1141, 359] on div "Experience preview Blue River Preboarding Filter by actor Filter by item type F…" at bounding box center [768, 396] width 1484 height 663
click at [1395, 45] on div "Share Customize Preview" at bounding box center [767, 26] width 1535 height 52
click at [1395, 26] on span "Customize Preview" at bounding box center [1414, 26] width 123 height 16
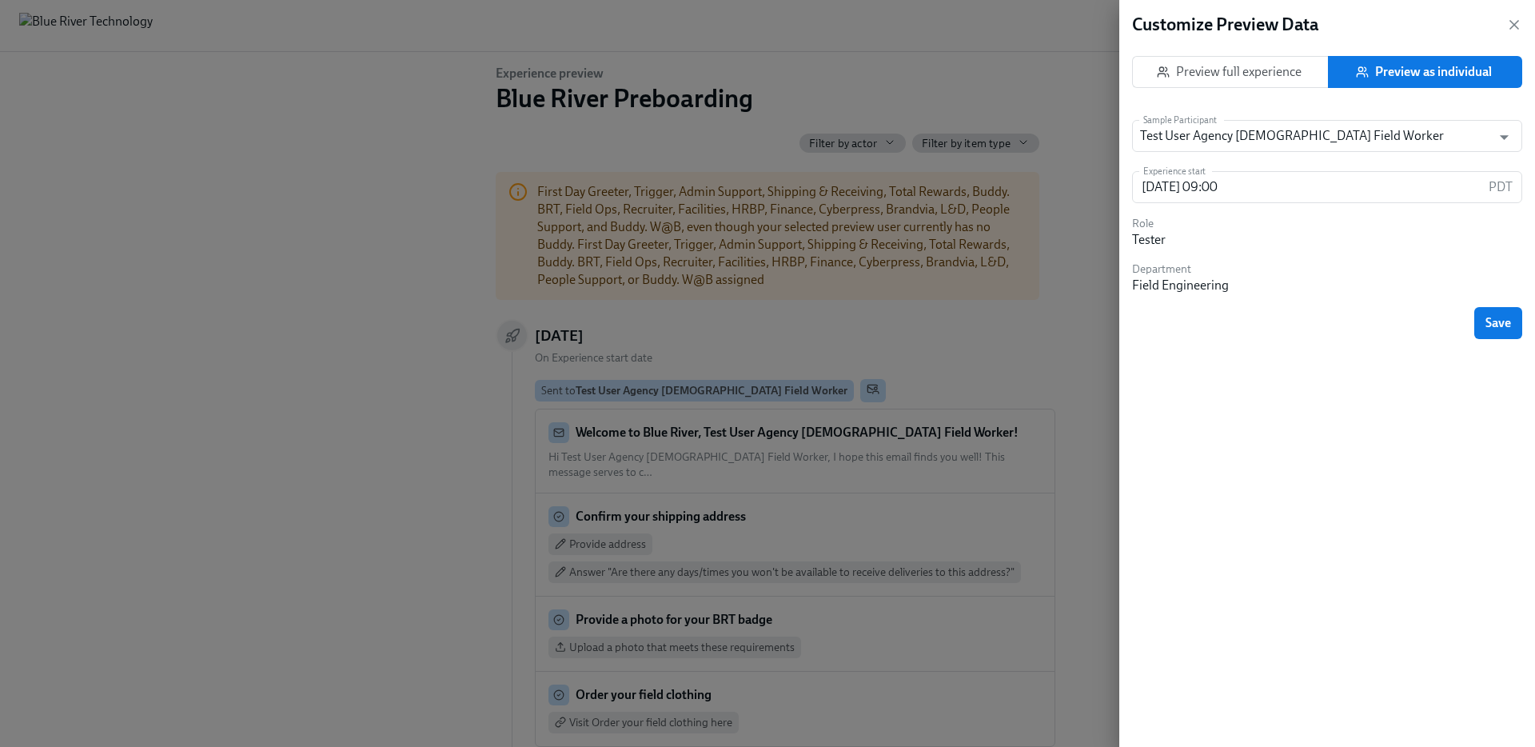
click at [1395, 70] on span "Preview as individual" at bounding box center [1425, 72] width 172 height 16
click at [1264, 142] on input "Test User Agency [DEMOGRAPHIC_DATA] Field Worker" at bounding box center [1312, 136] width 344 height 32
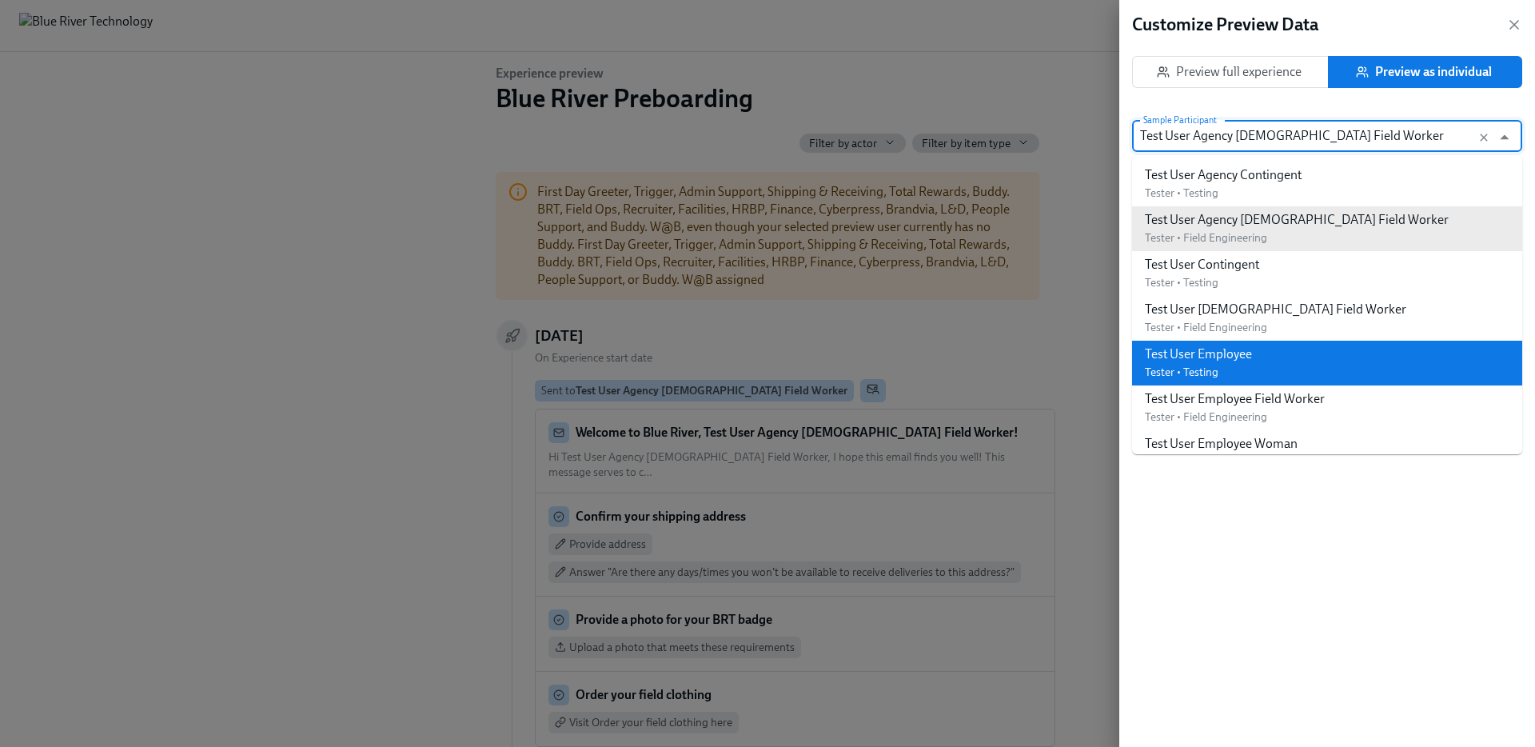
click at [1212, 366] on span "Tester • Testing" at bounding box center [1182, 372] width 74 height 14
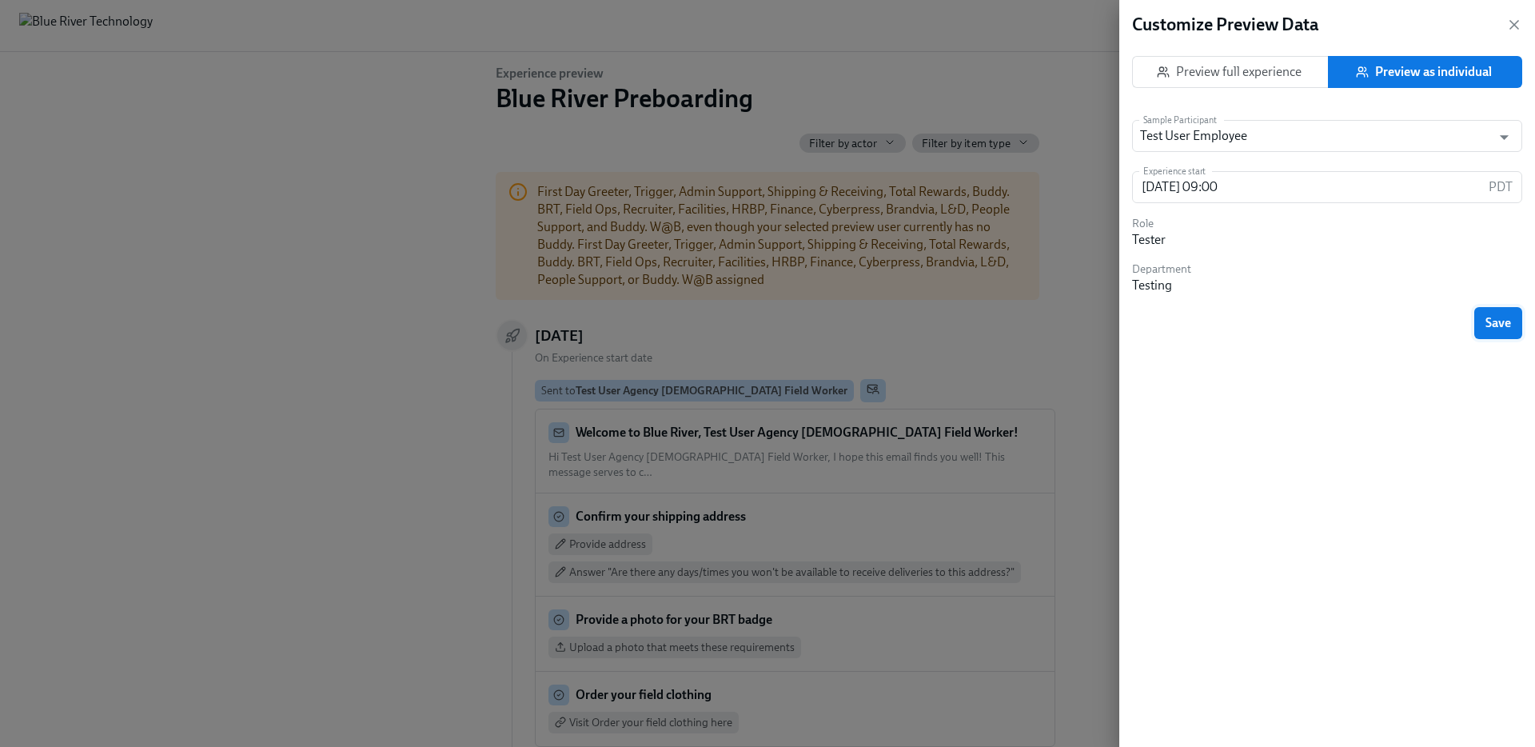
click at [1395, 326] on span "Save" at bounding box center [1499, 323] width 26 height 16
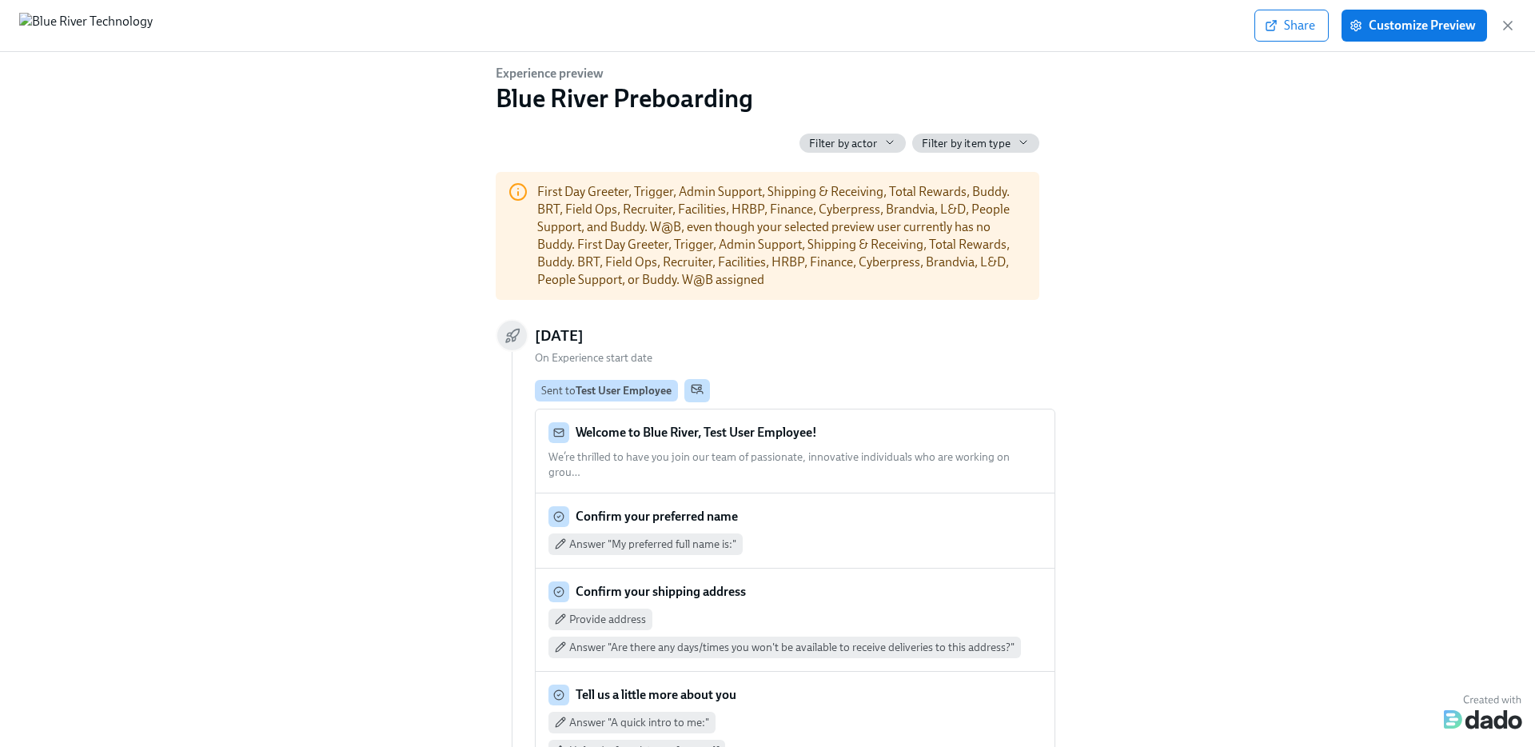
click at [1256, 399] on div "Experience preview Blue River Preboarding Filter by actor Filter by item type F…" at bounding box center [768, 396] width 1484 height 663
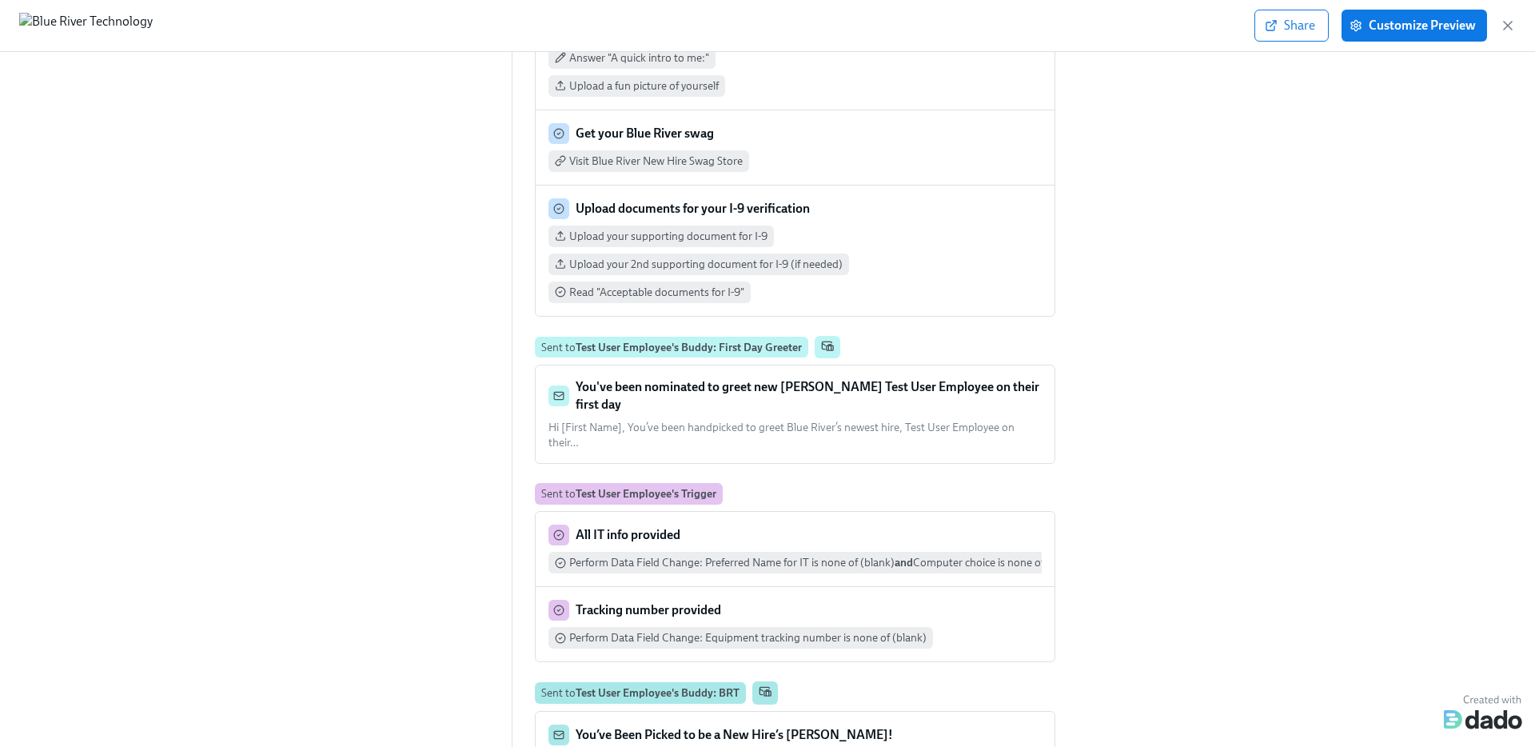
scroll to position [637, 0]
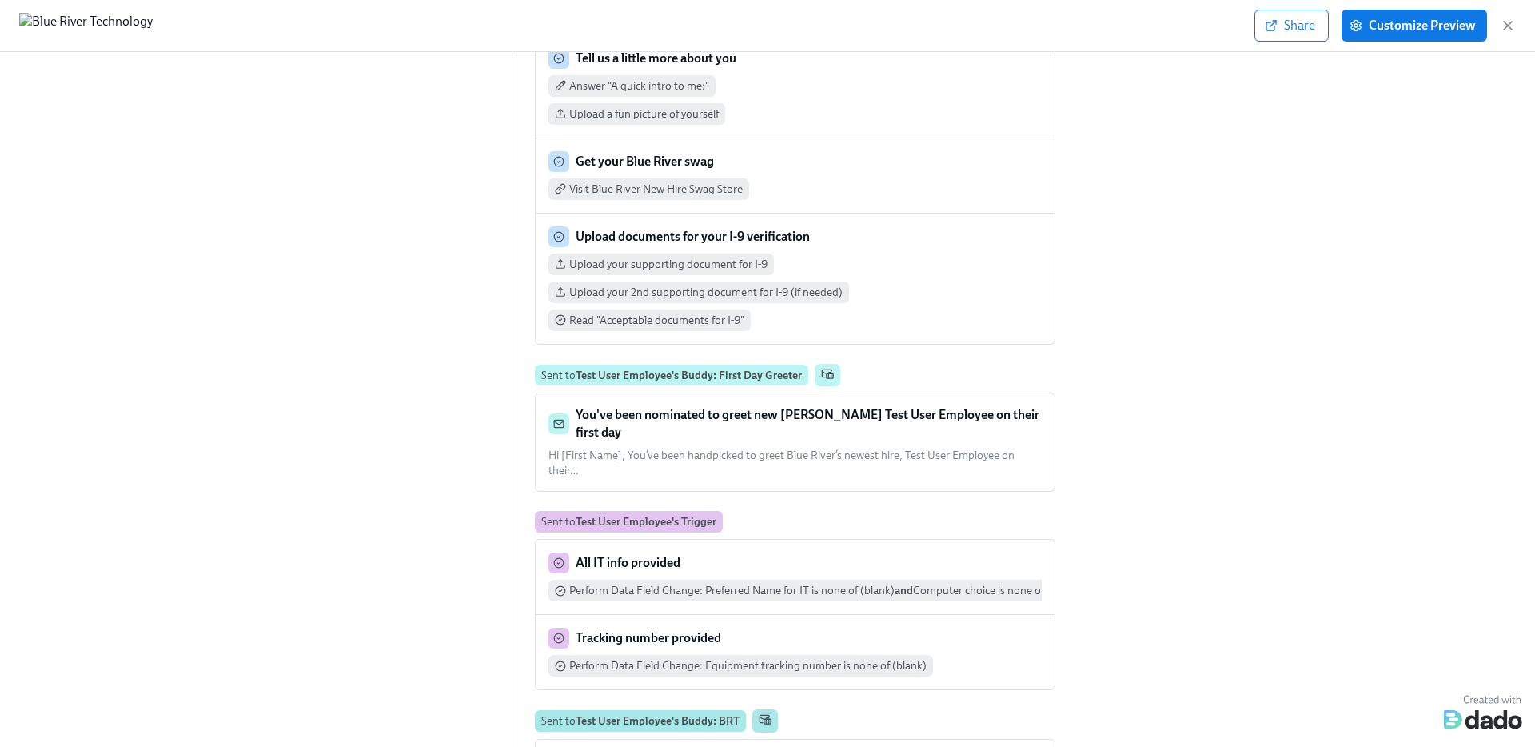
click at [798, 254] on div "Upload your supporting document for I-9 Upload your 2nd supporting document for…" at bounding box center [795, 293] width 493 height 78
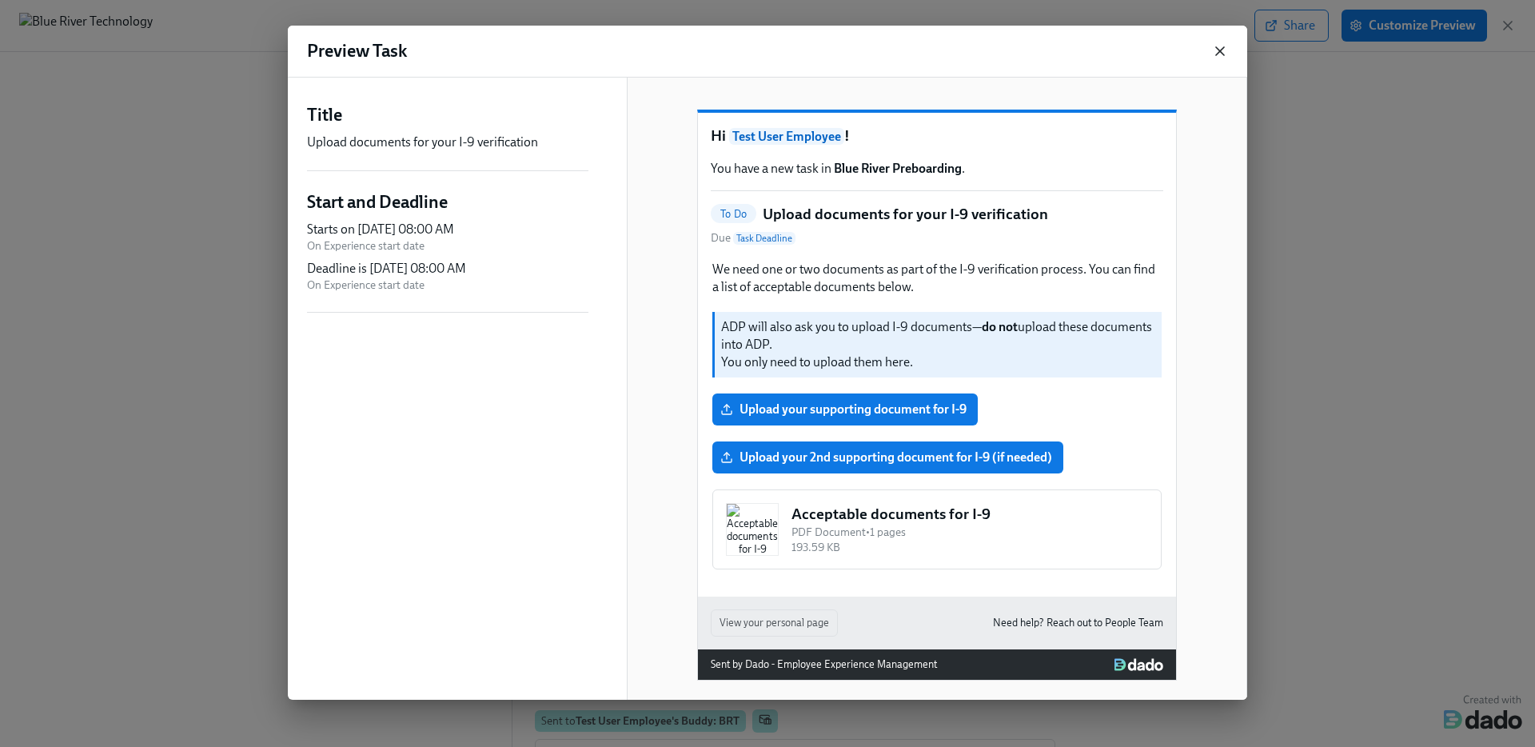
click at [1221, 47] on icon "button" at bounding box center [1220, 51] width 16 height 16
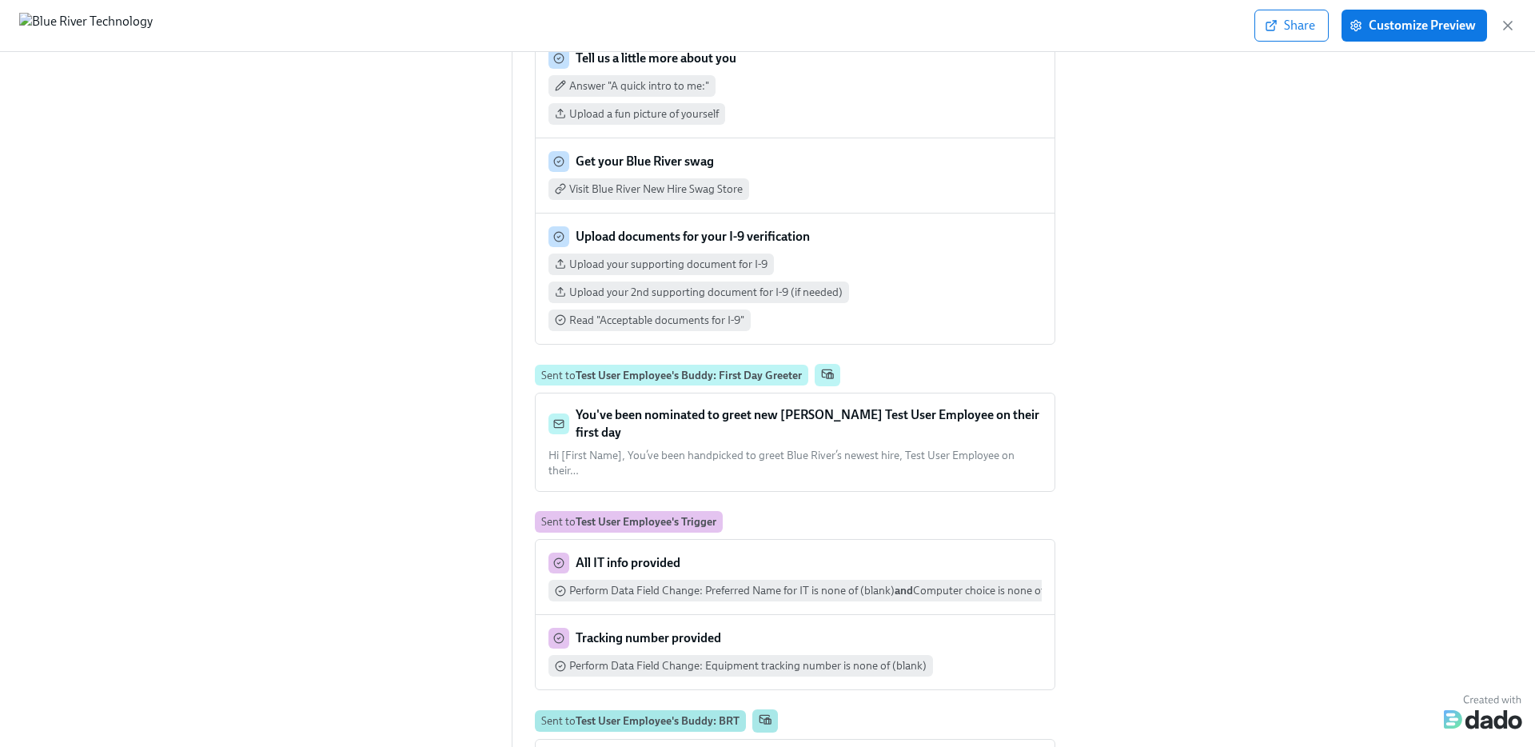
scroll to position [0, 0]
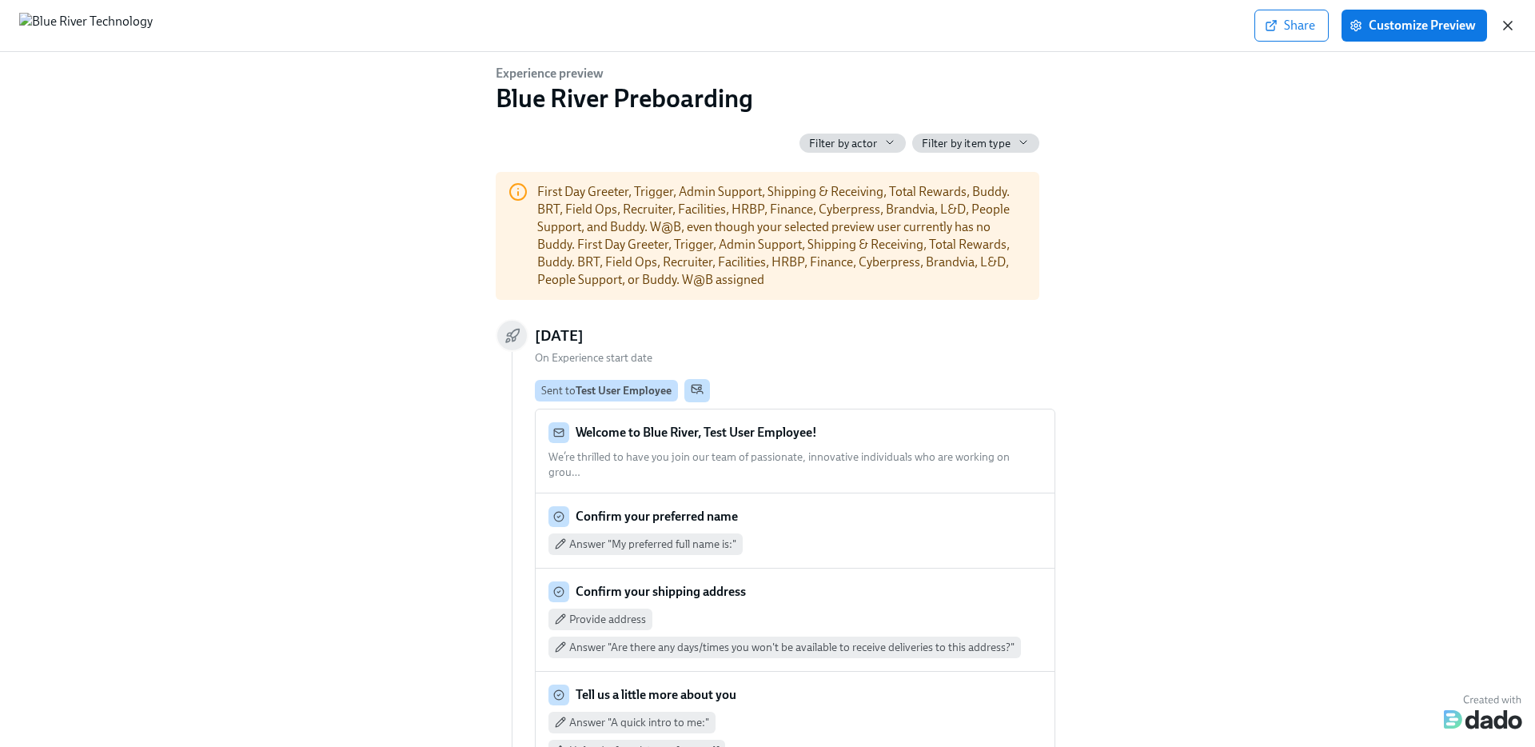
click at [1395, 23] on icon "button" at bounding box center [1508, 26] width 16 height 16
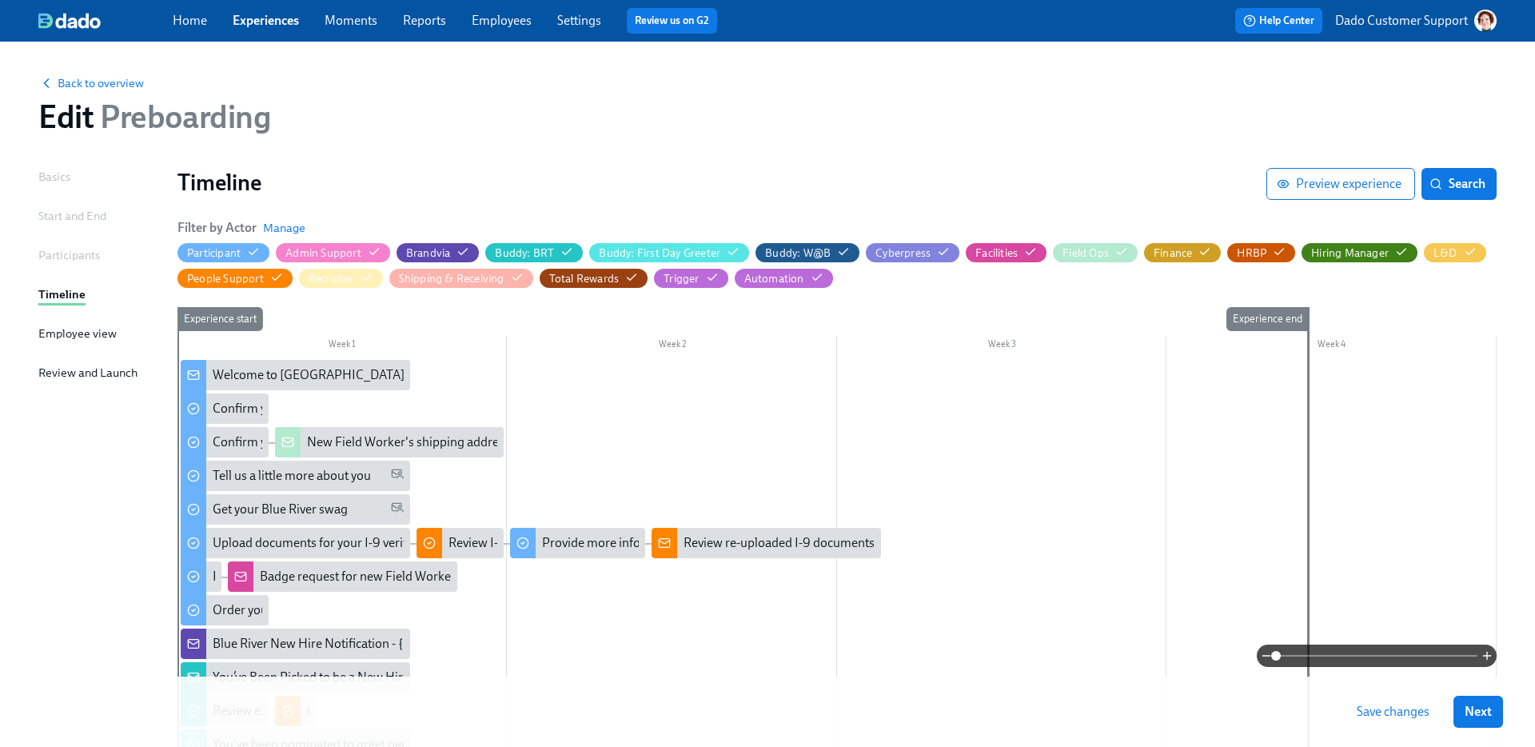
click at [792, 156] on div "Back to overview Edit Preboarding Basics Start and End Participants Timeline Em…" at bounding box center [767, 736] width 1459 height 1351
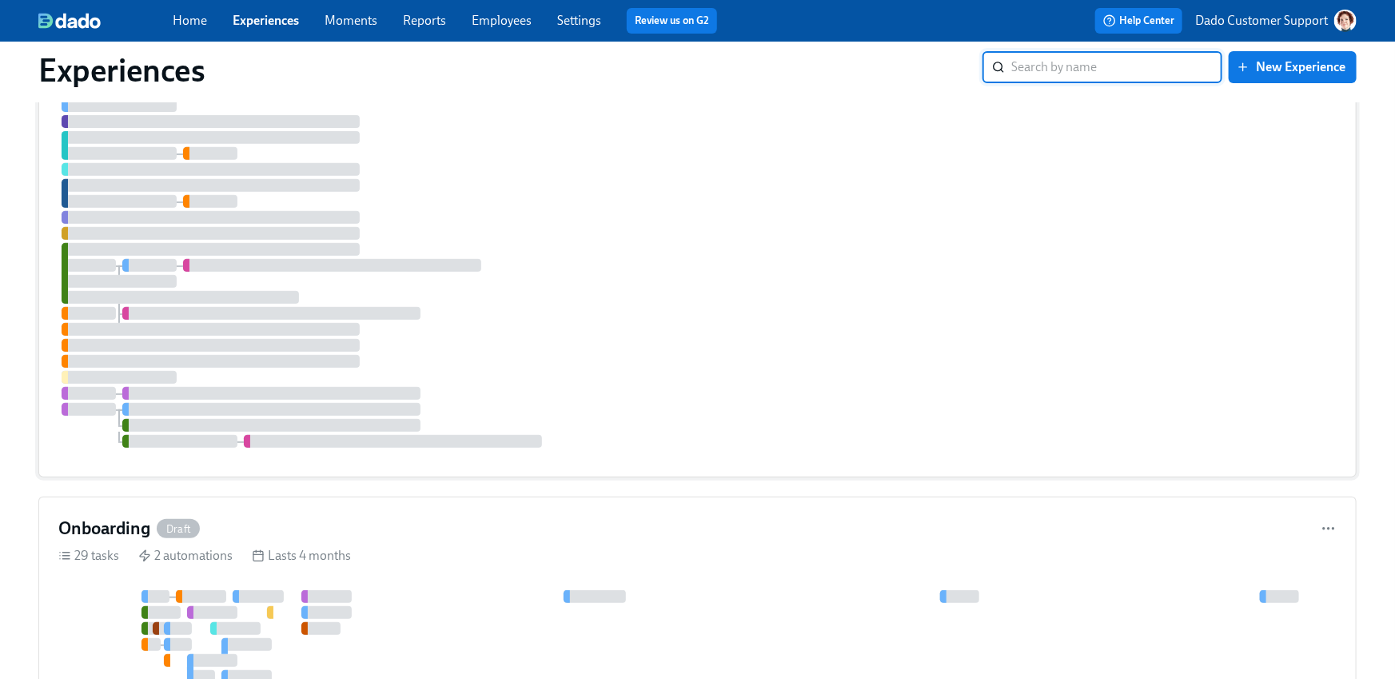
scroll to position [564, 0]
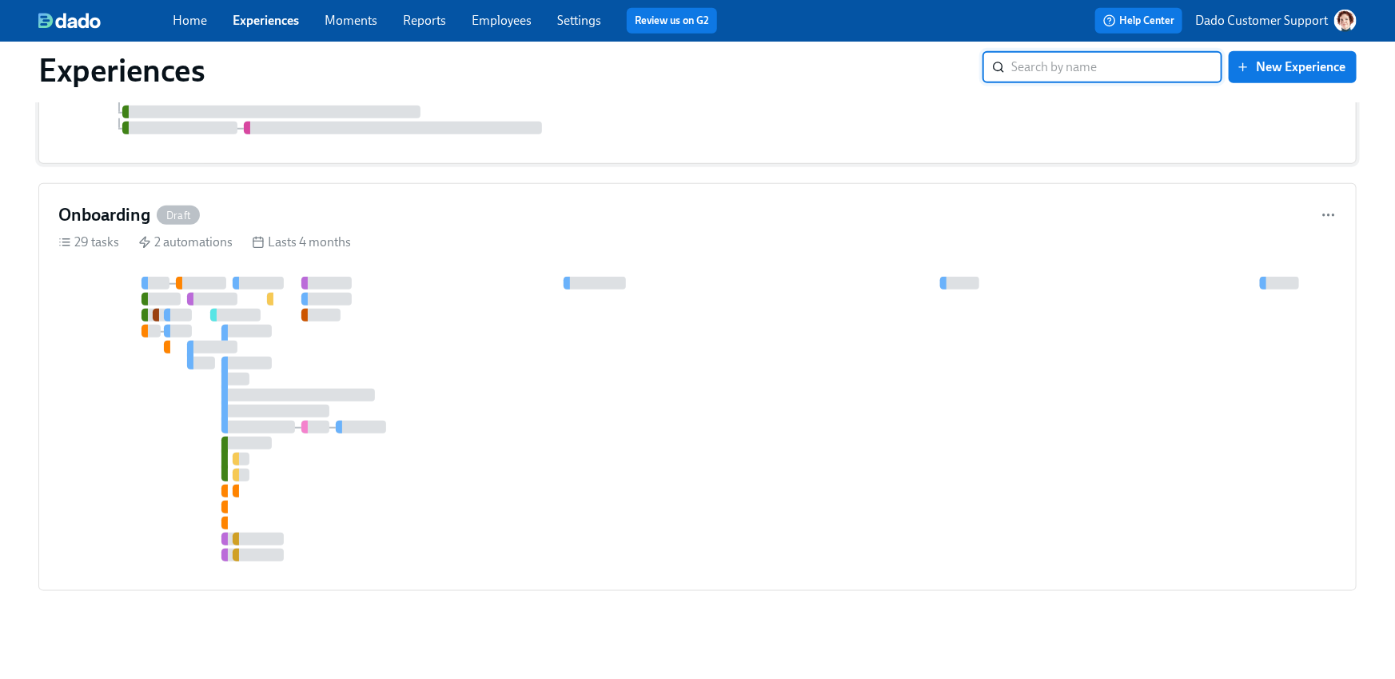
click at [276, 413] on div at bounding box center [697, 424] width 1279 height 294
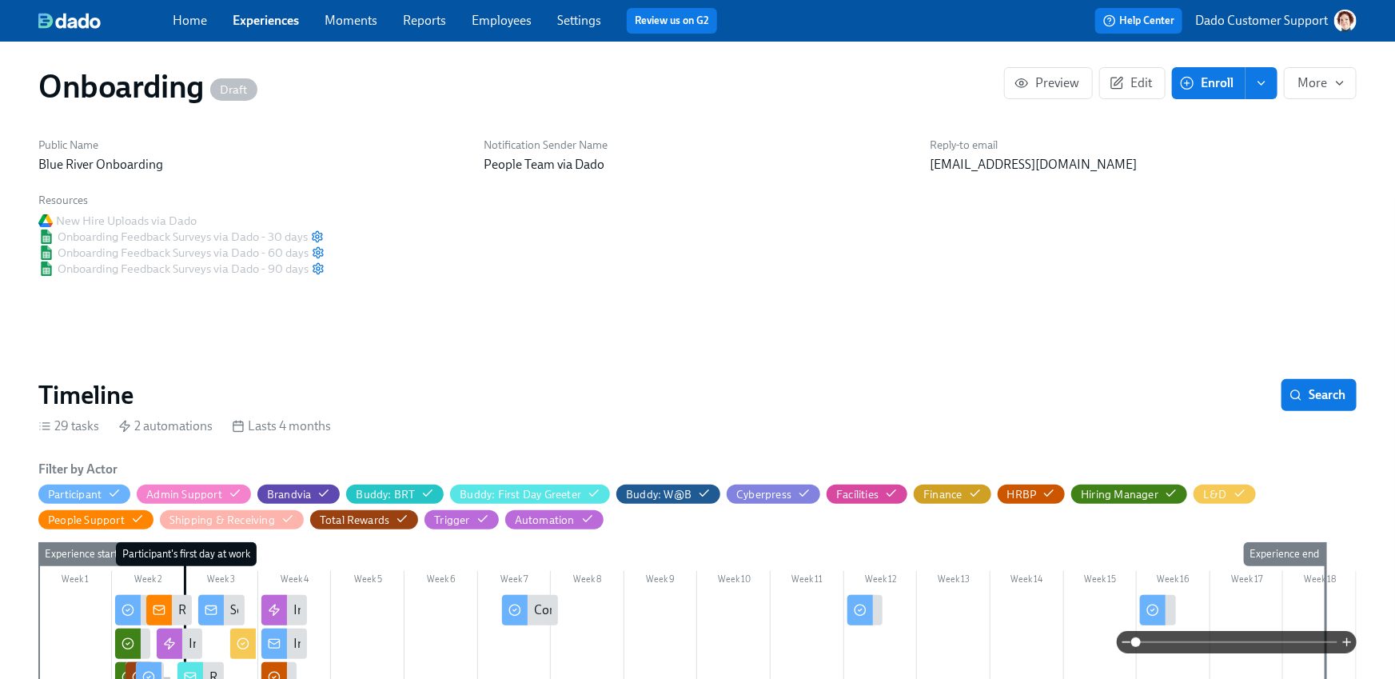
scroll to position [8, 0]
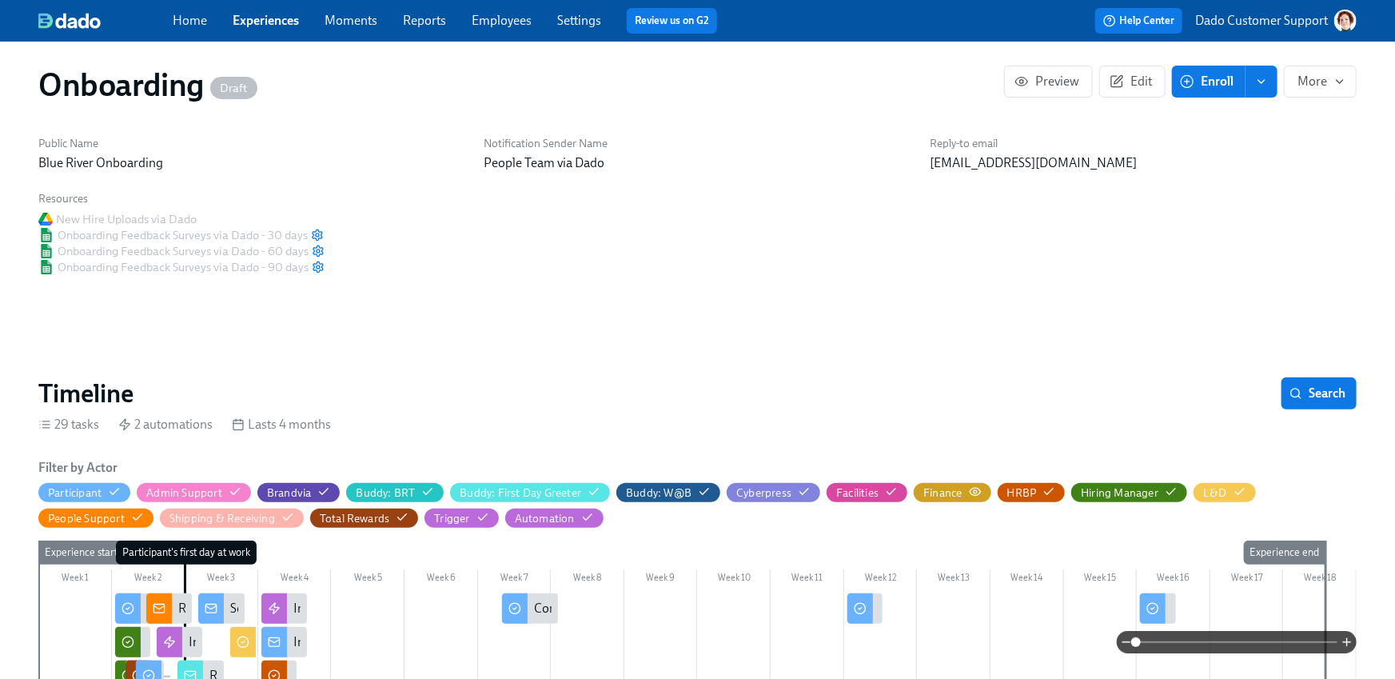
click at [975, 490] on icon "button" at bounding box center [975, 491] width 13 height 13
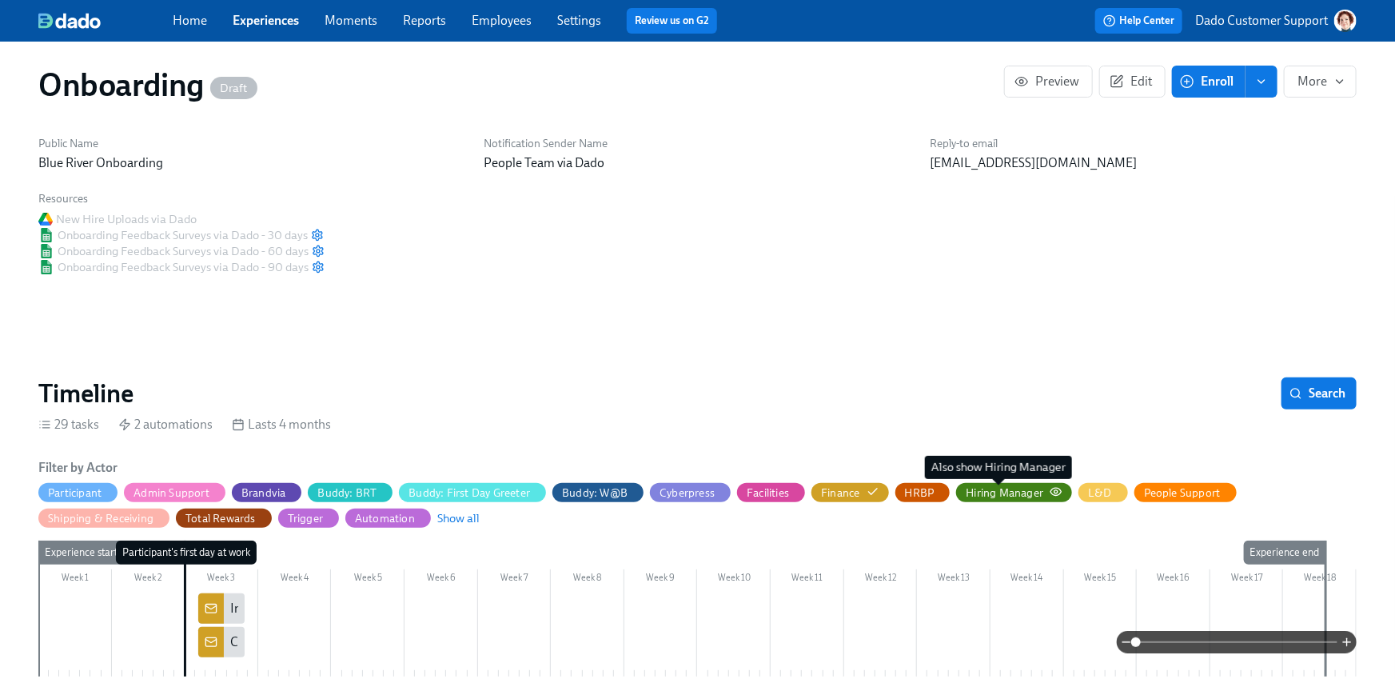
scroll to position [400, 0]
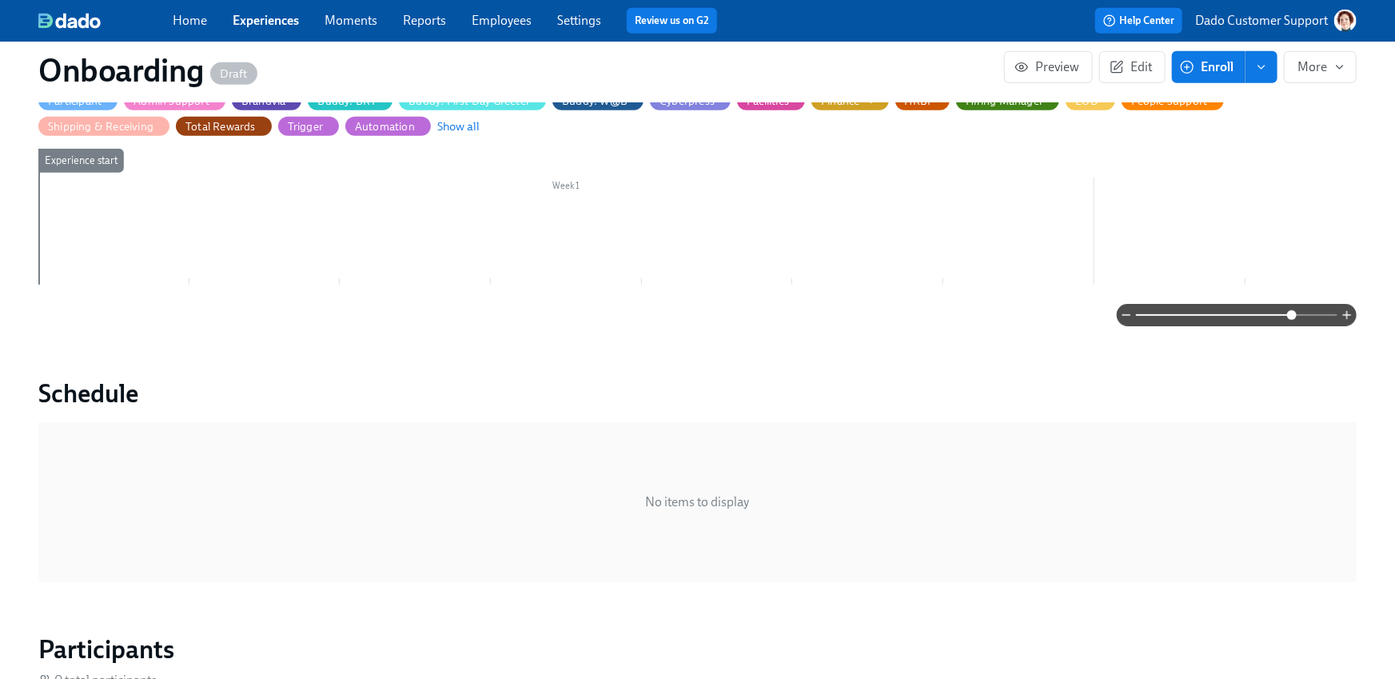
click at [1292, 305] on span at bounding box center [1237, 315] width 202 height 22
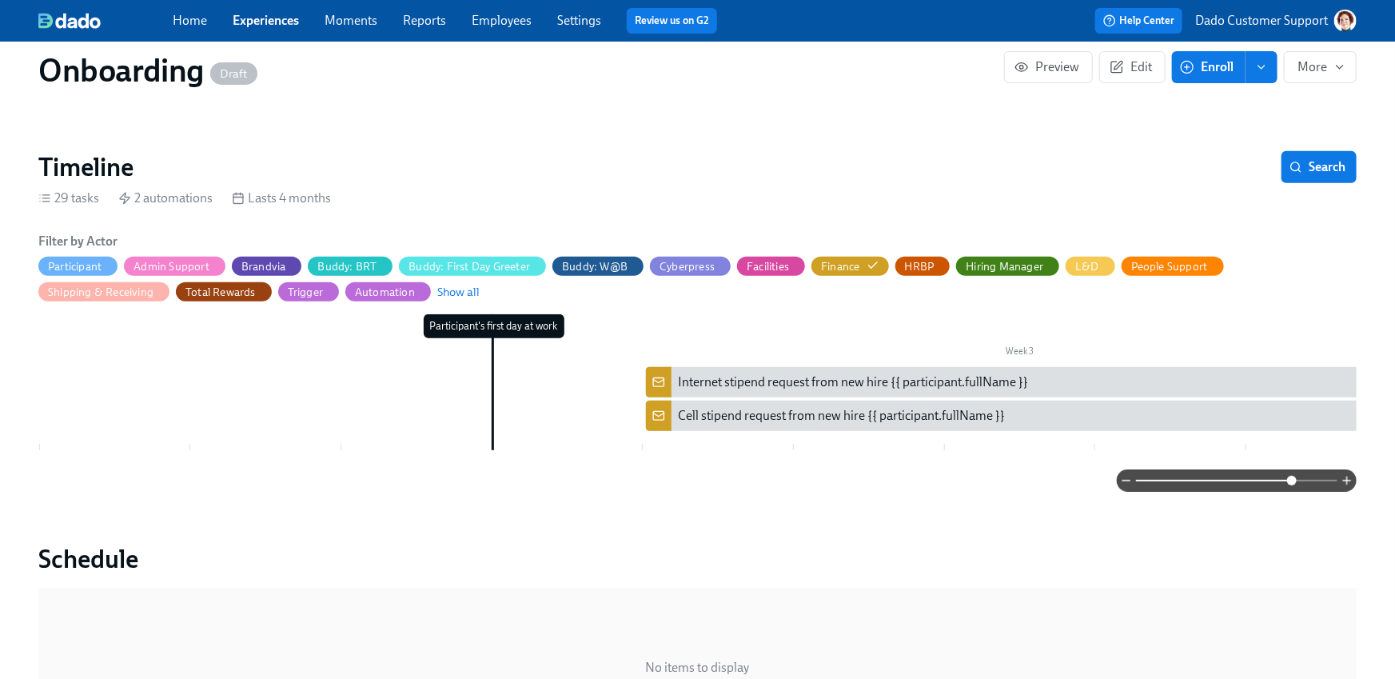
scroll to position [219, 0]
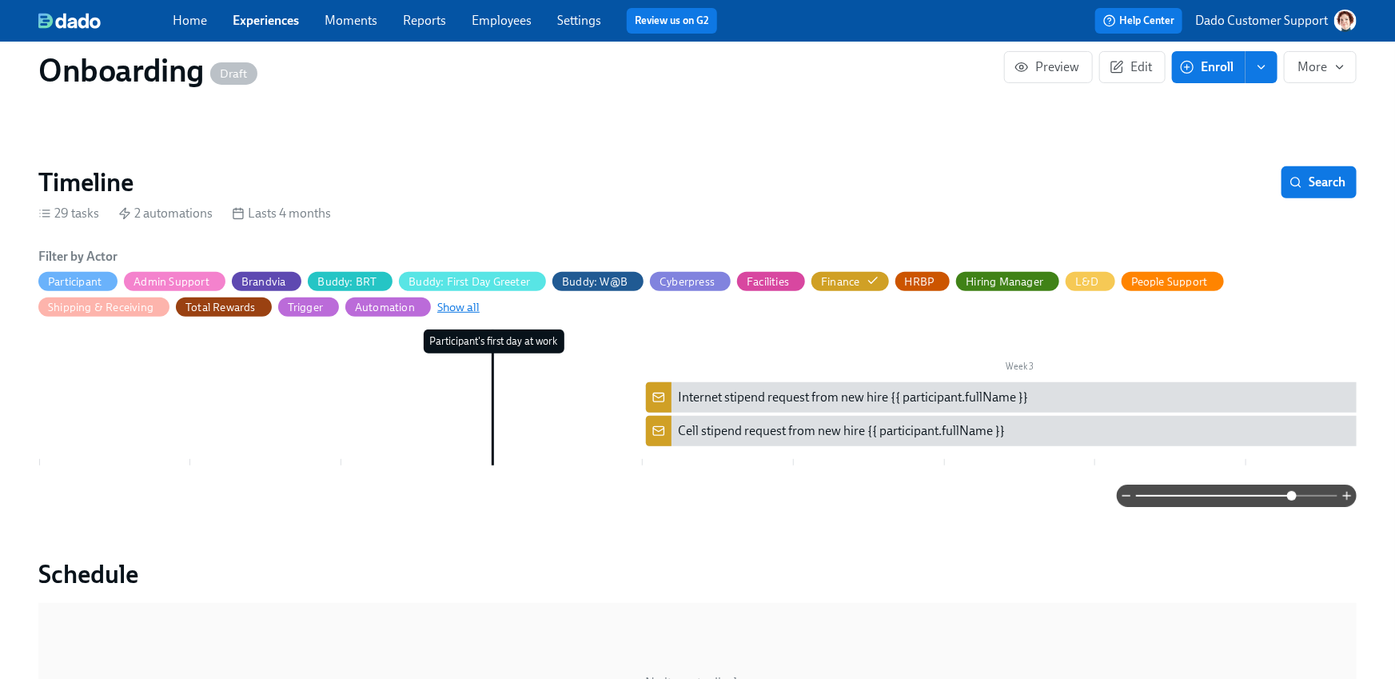
click at [437, 305] on span "Show all" at bounding box center [458, 307] width 42 height 16
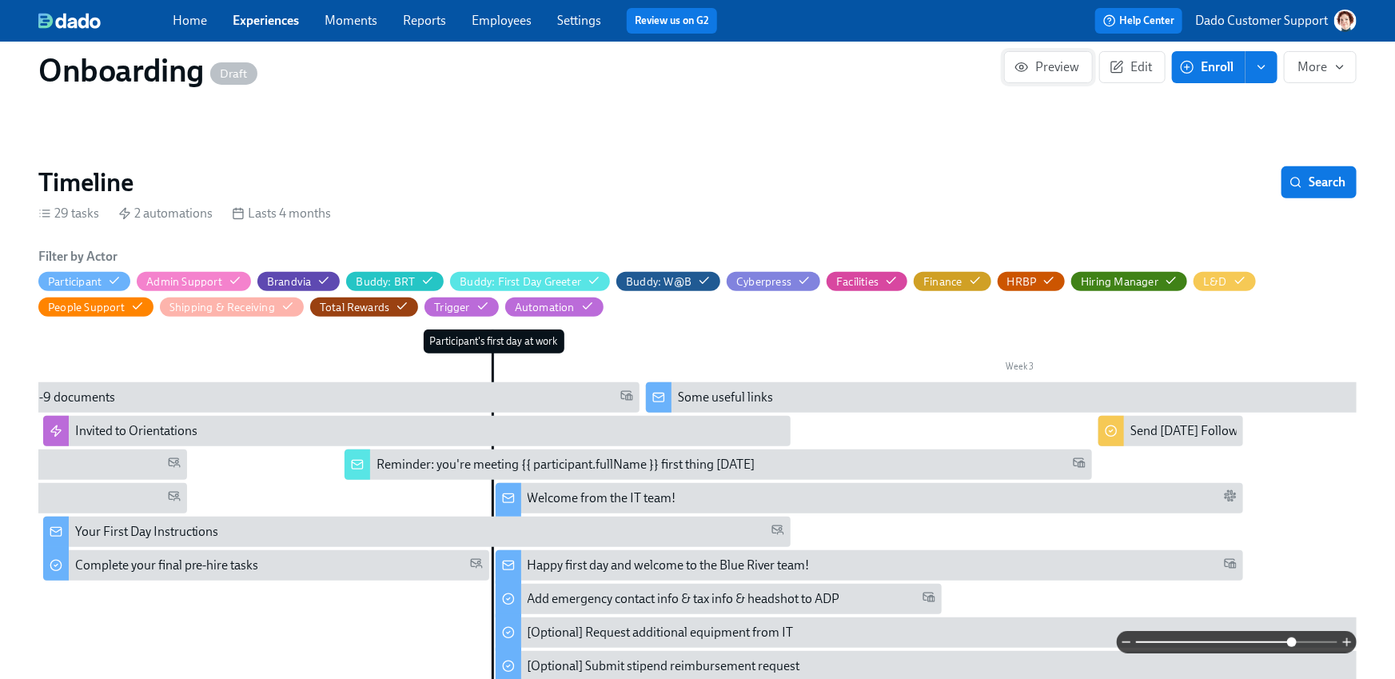
click at [1032, 70] on span "Preview" at bounding box center [1049, 67] width 62 height 16
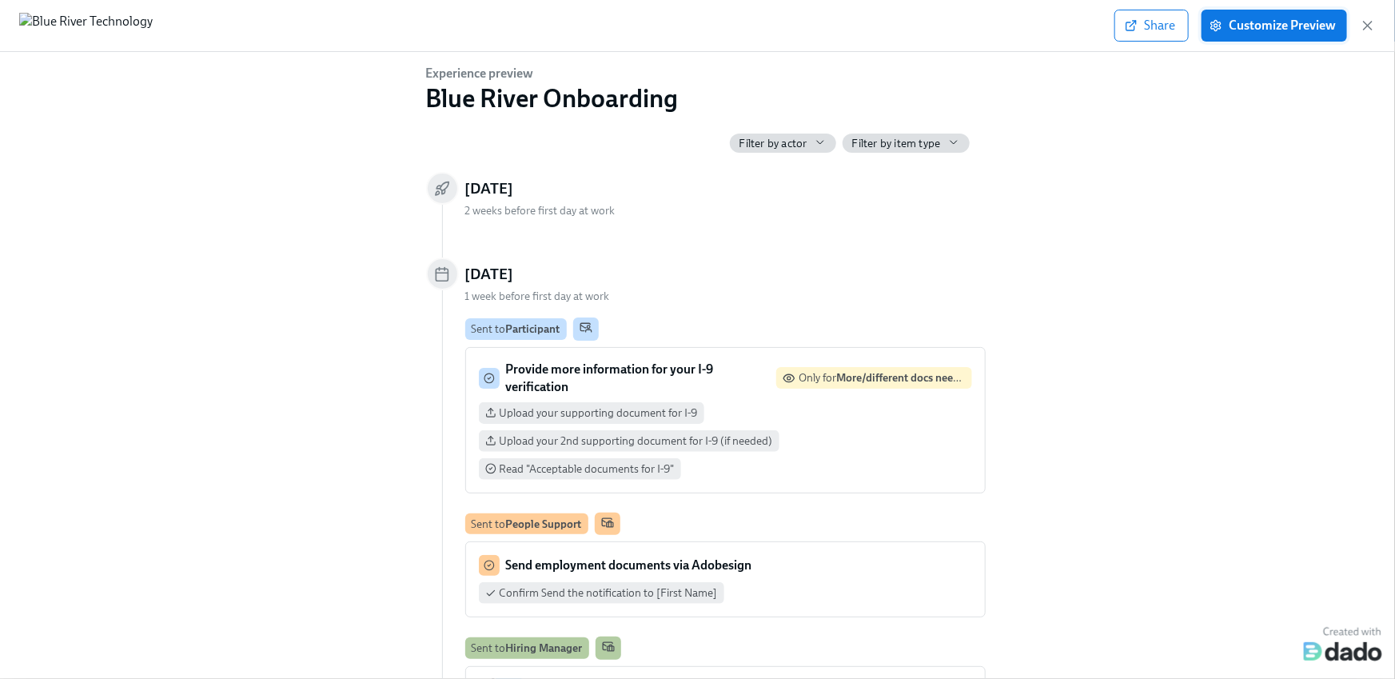
click at [1278, 33] on button "Customize Preview" at bounding box center [1275, 26] width 146 height 32
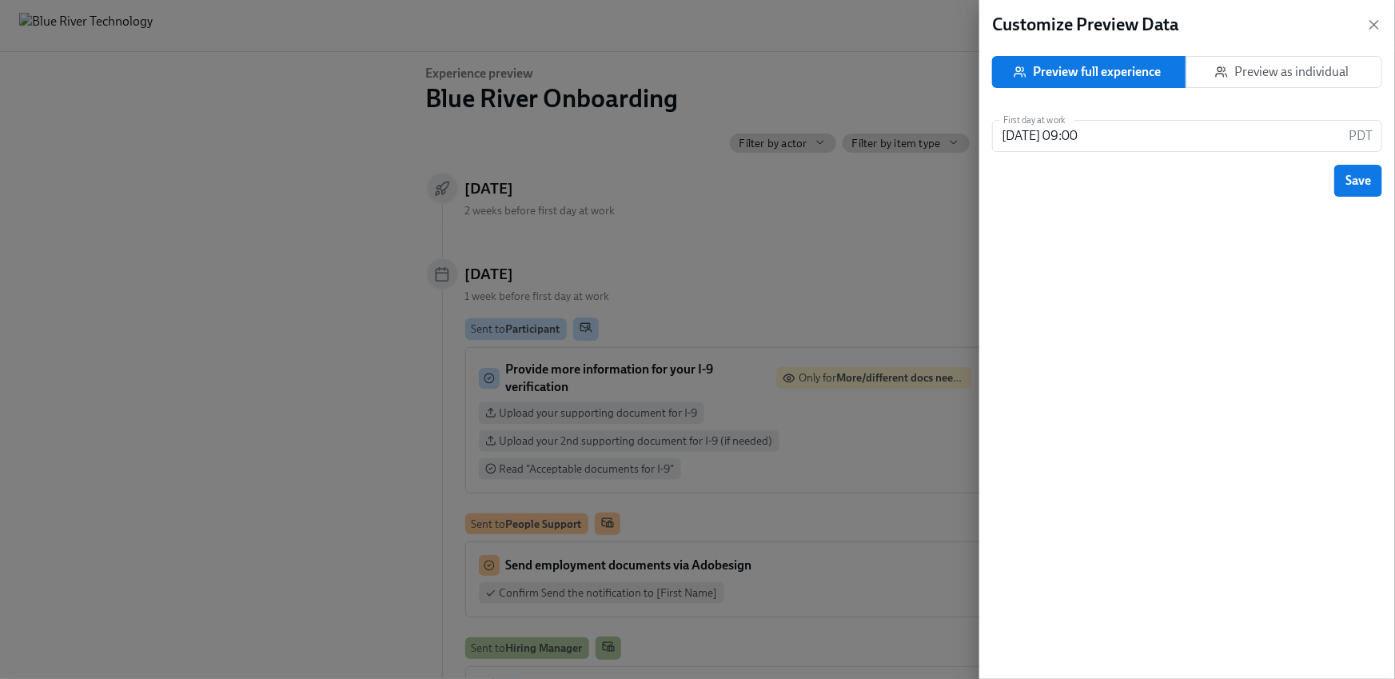
click at [1318, 63] on button "Preview as individual" at bounding box center [1284, 72] width 197 height 32
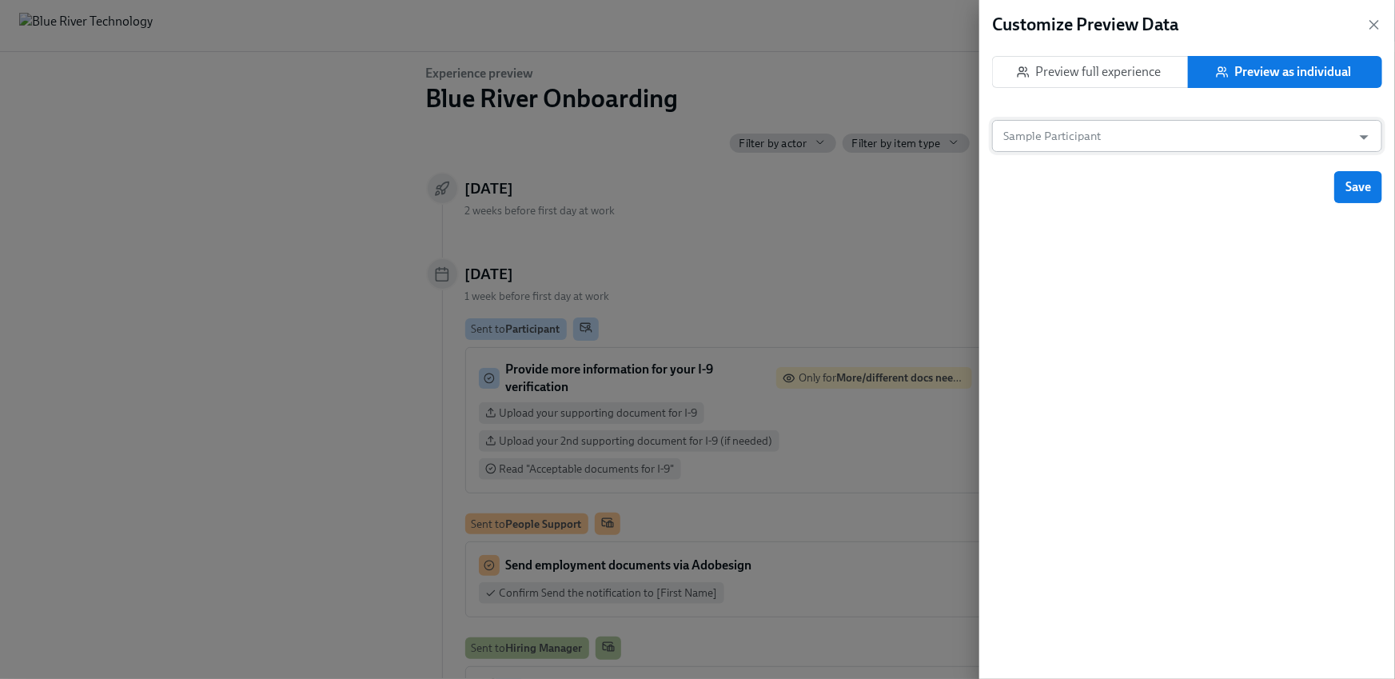
click at [1133, 149] on input "Sample Participant" at bounding box center [1172, 136] width 344 height 32
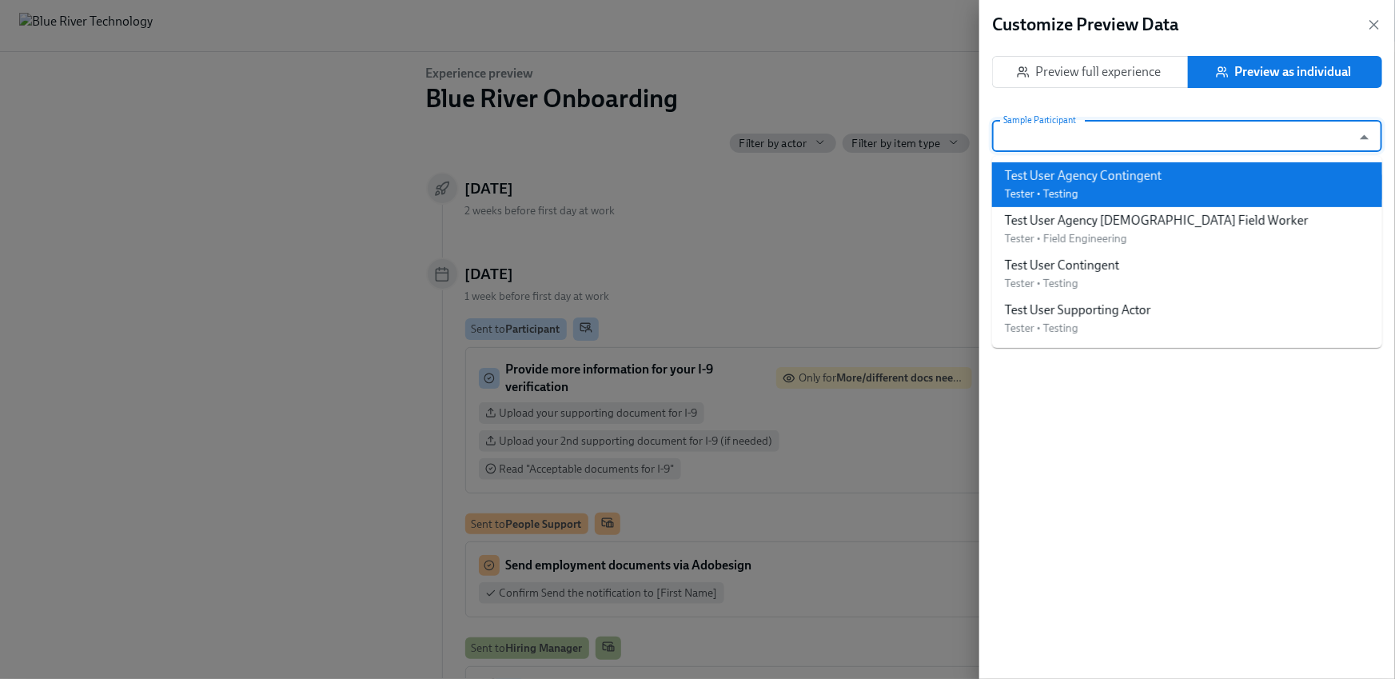
click at [1120, 191] on div "Test User Agency Contingent Tester • Testing" at bounding box center [1083, 184] width 157 height 35
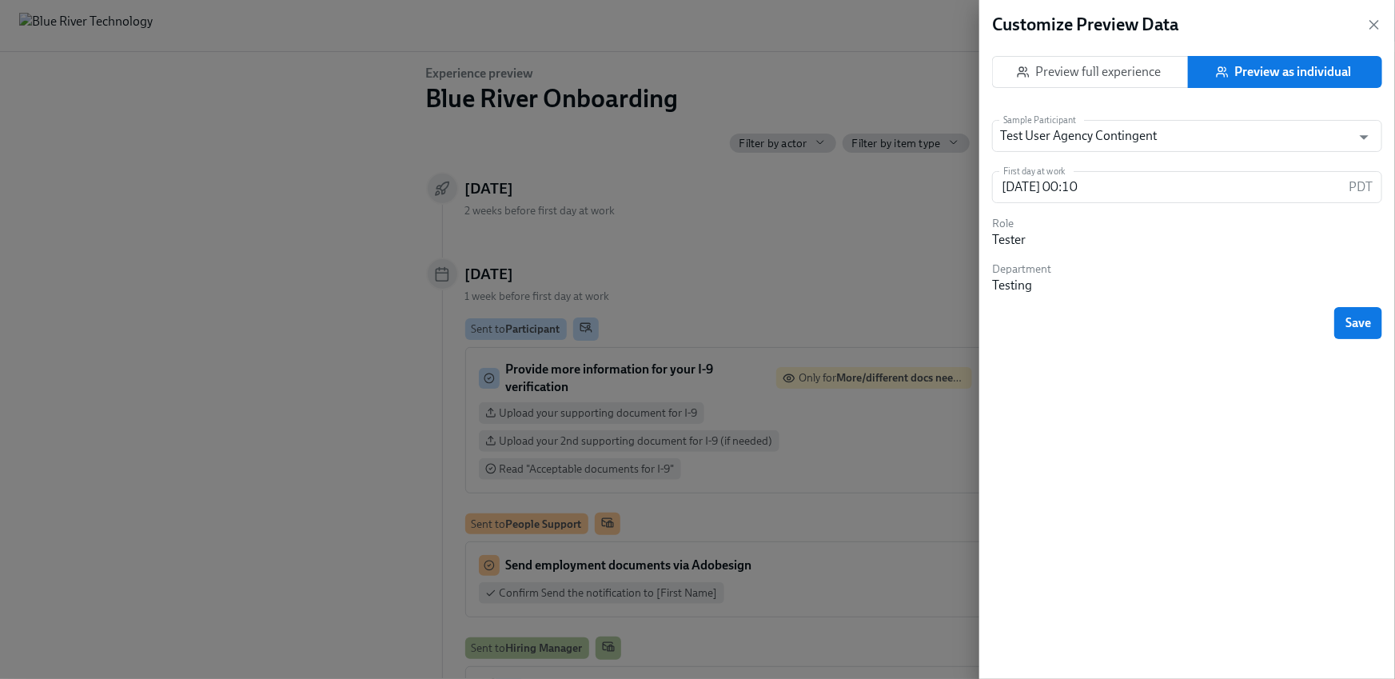
click at [1359, 339] on div "Customize Preview Data Preview full experience Preview as individual Sample Par…" at bounding box center [1188, 339] width 416 height 679
click at [1360, 323] on span "Save" at bounding box center [1359, 323] width 26 height 16
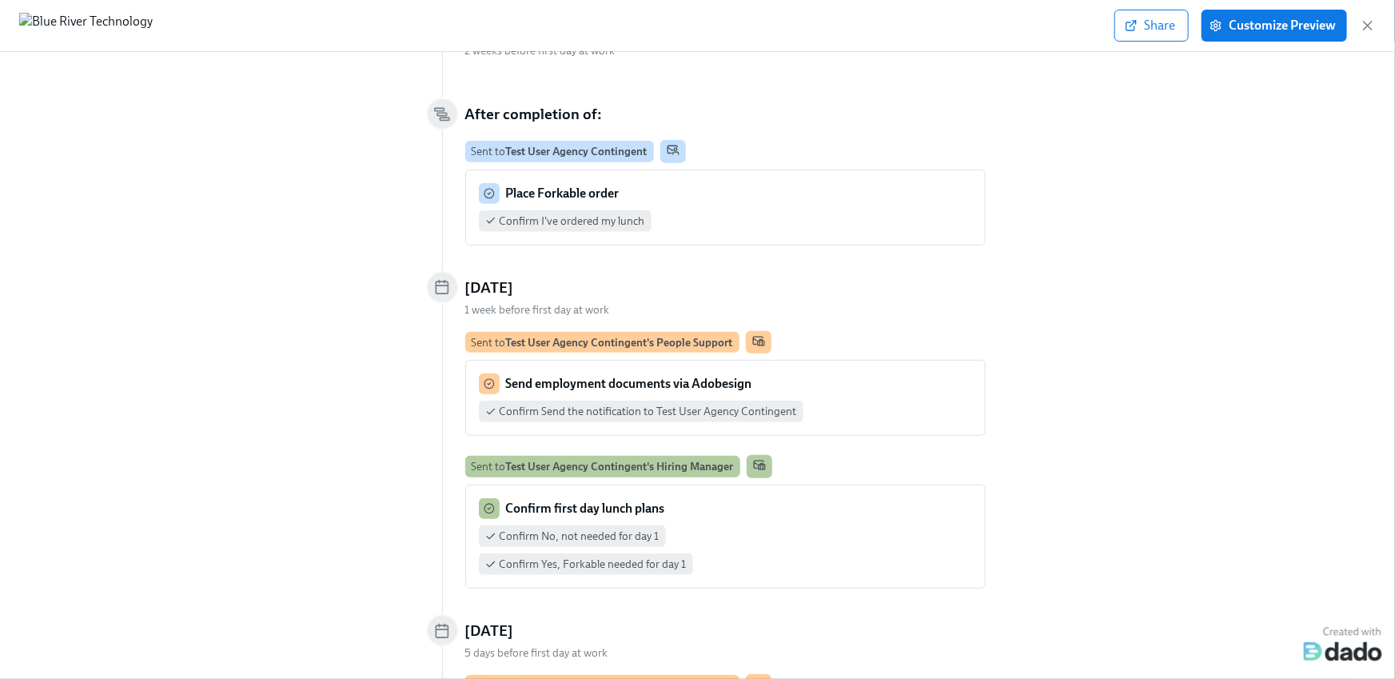
scroll to position [309, 0]
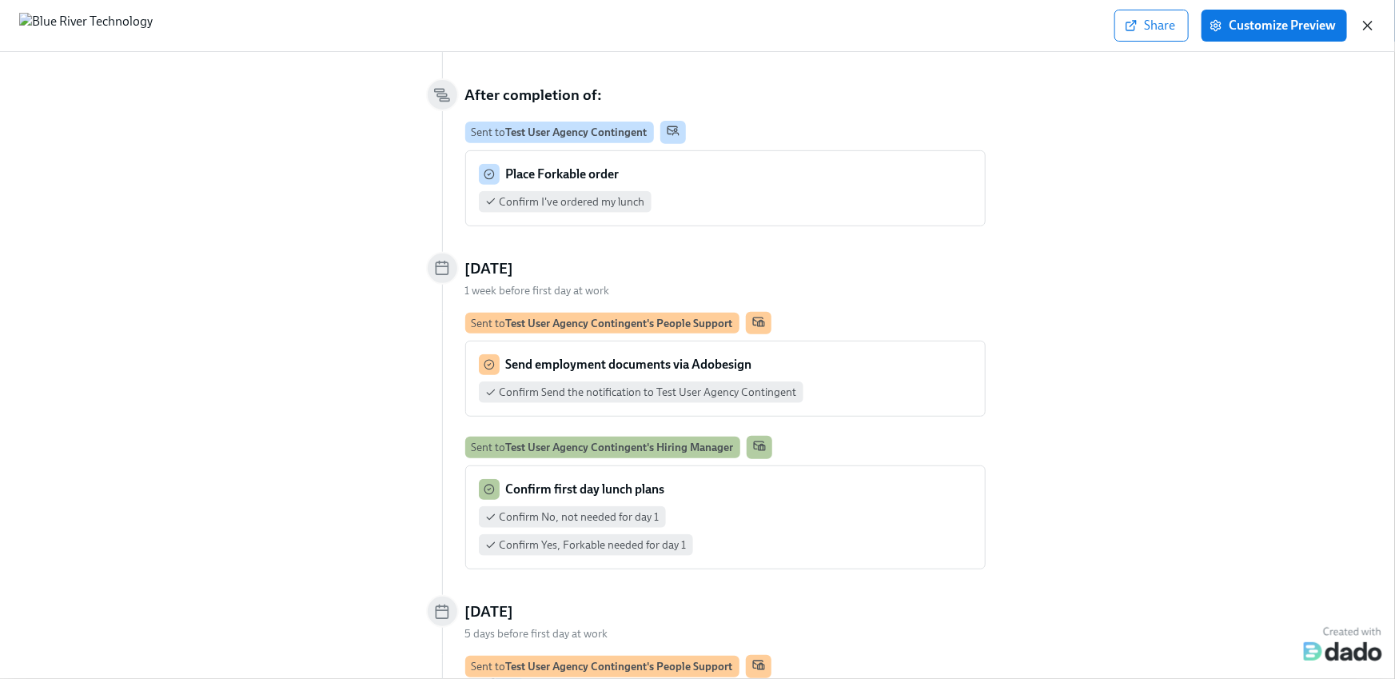
click at [1364, 18] on icon "button" at bounding box center [1368, 26] width 16 height 16
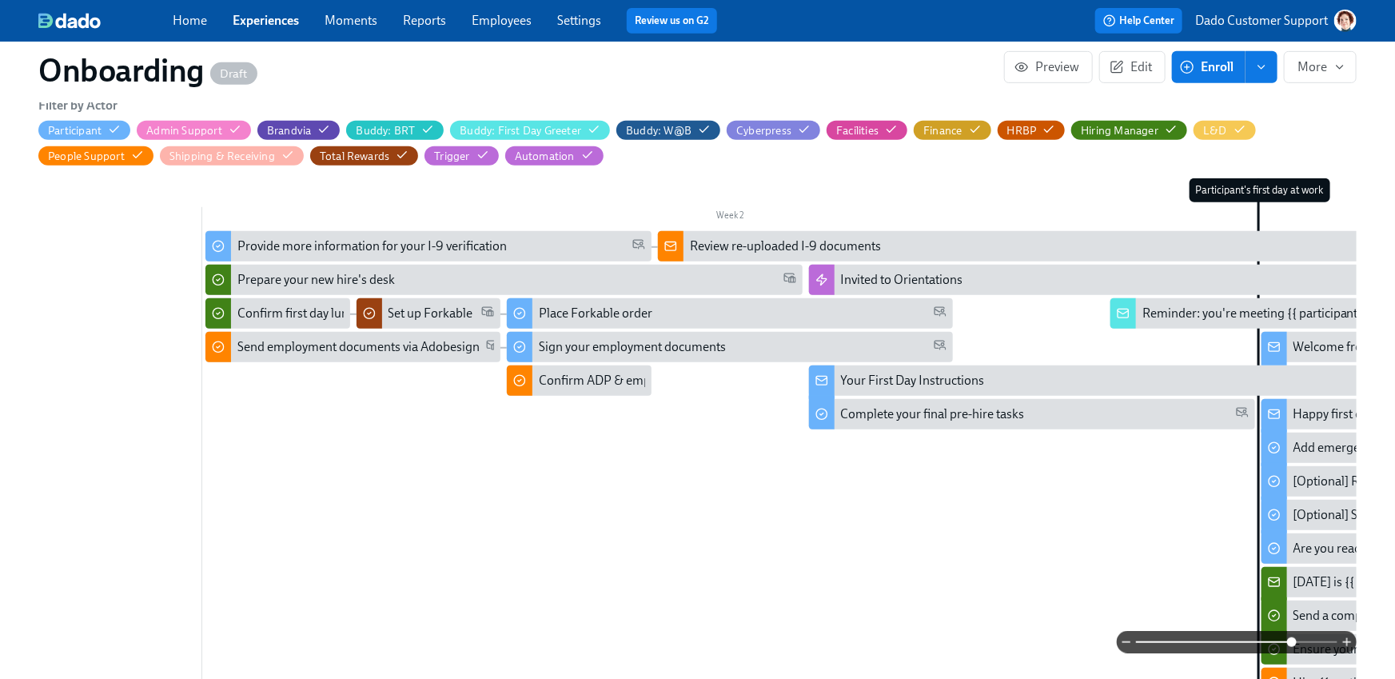
scroll to position [0, 704]
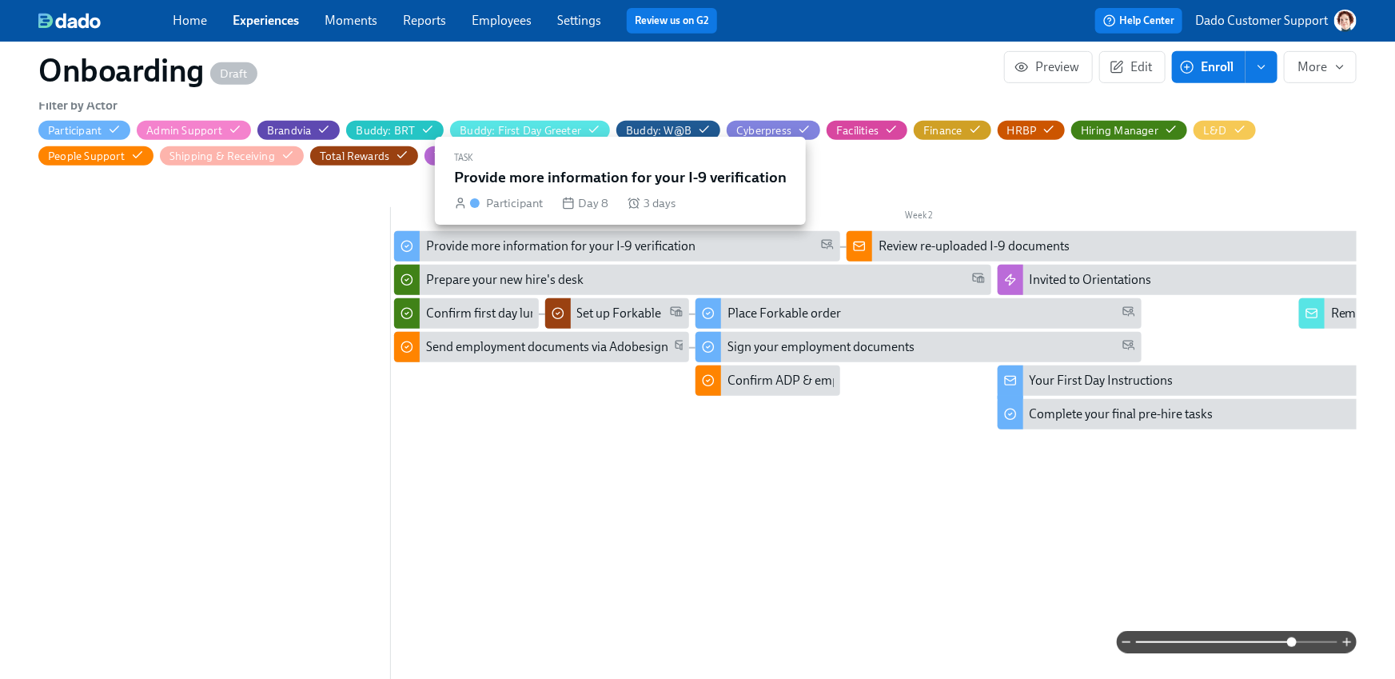
click at [535, 242] on div "Provide more information for your I-9 verification" at bounding box center [560, 247] width 269 height 18
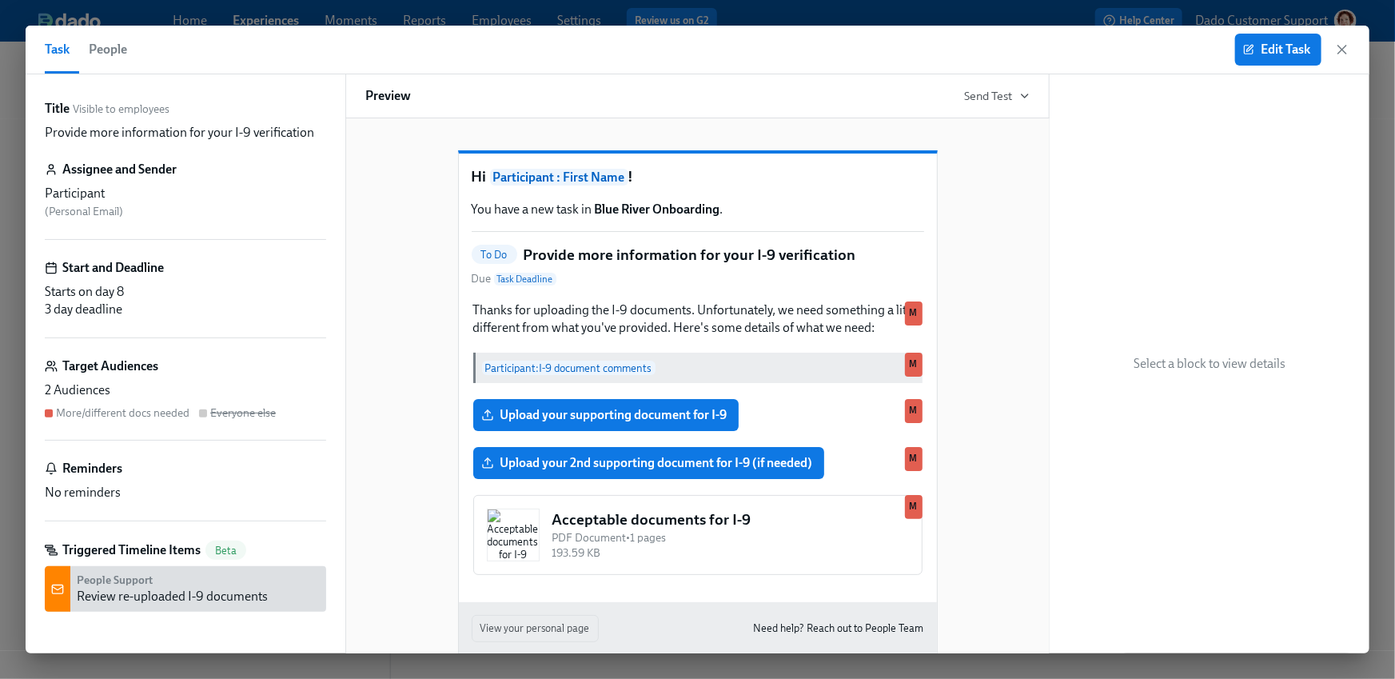
scroll to position [2, 0]
click at [1289, 32] on div "Task People Edit Task" at bounding box center [698, 50] width 1344 height 49
click at [1285, 53] on span "Edit Task" at bounding box center [1279, 50] width 64 height 16
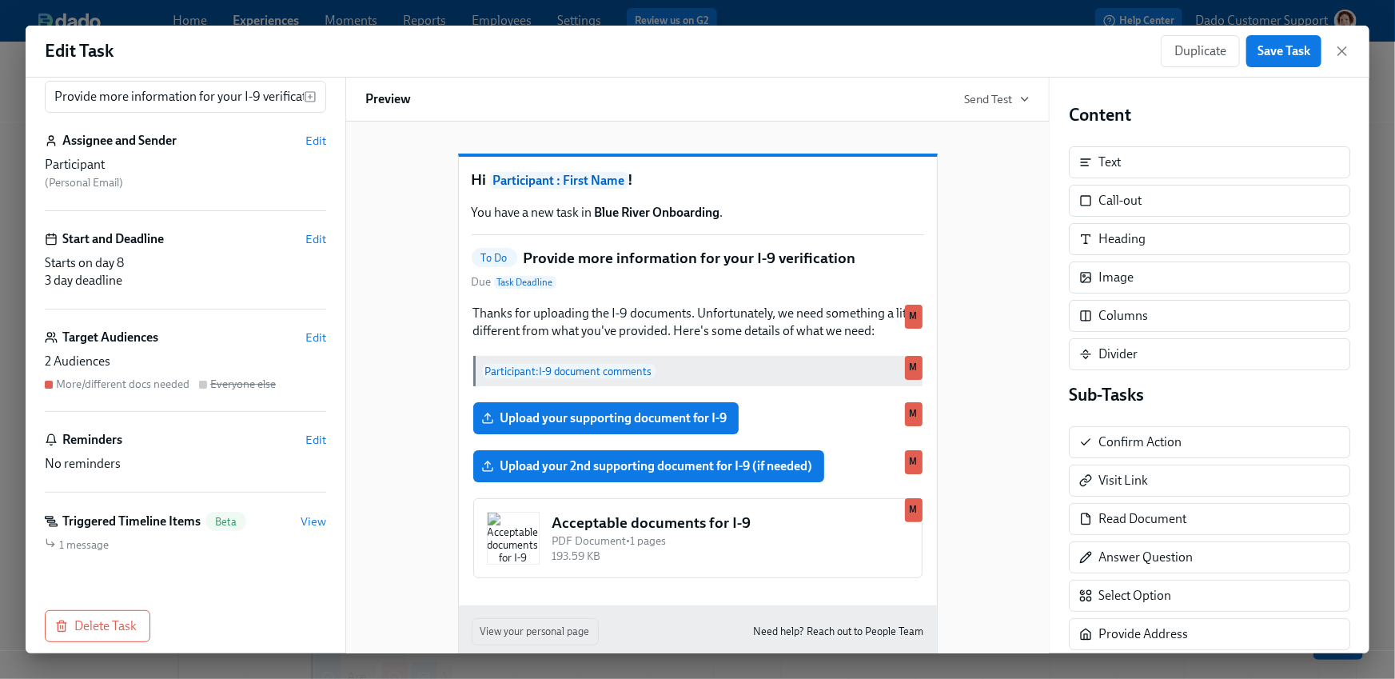
scroll to position [60, 0]
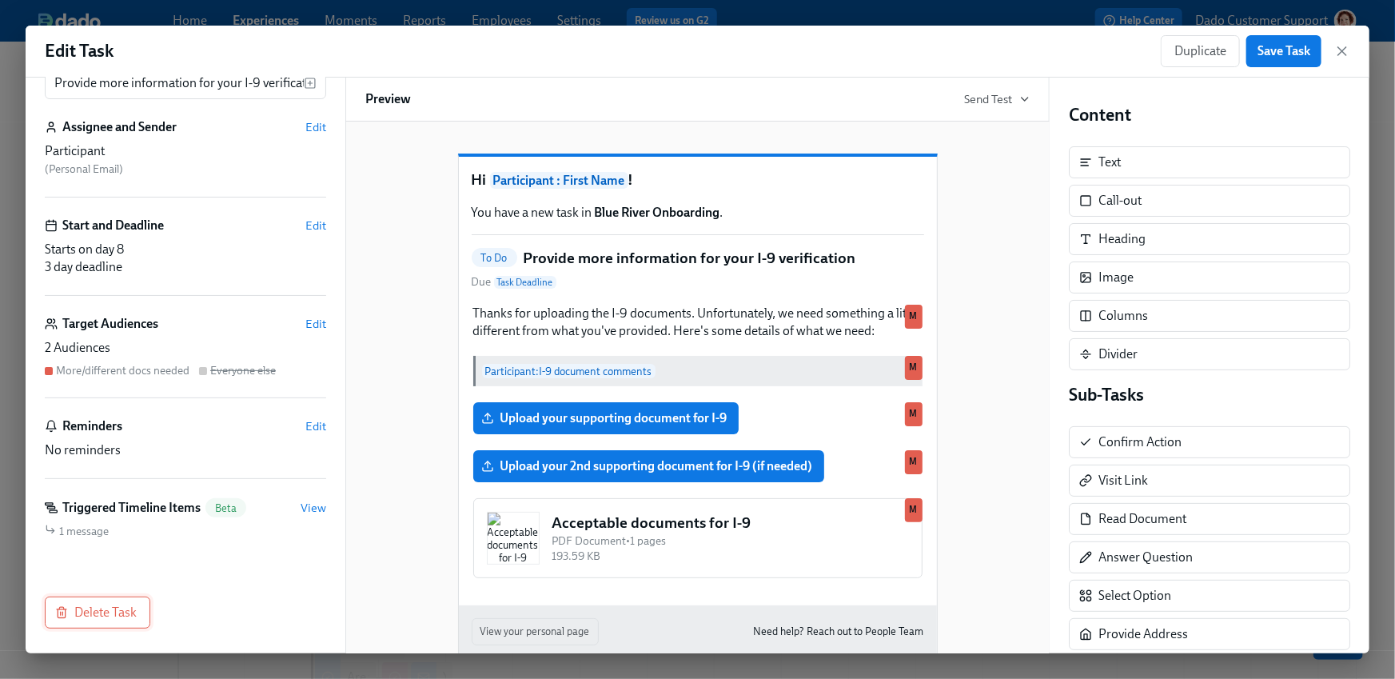
click at [103, 617] on span "Delete Task" at bounding box center [97, 613] width 78 height 16
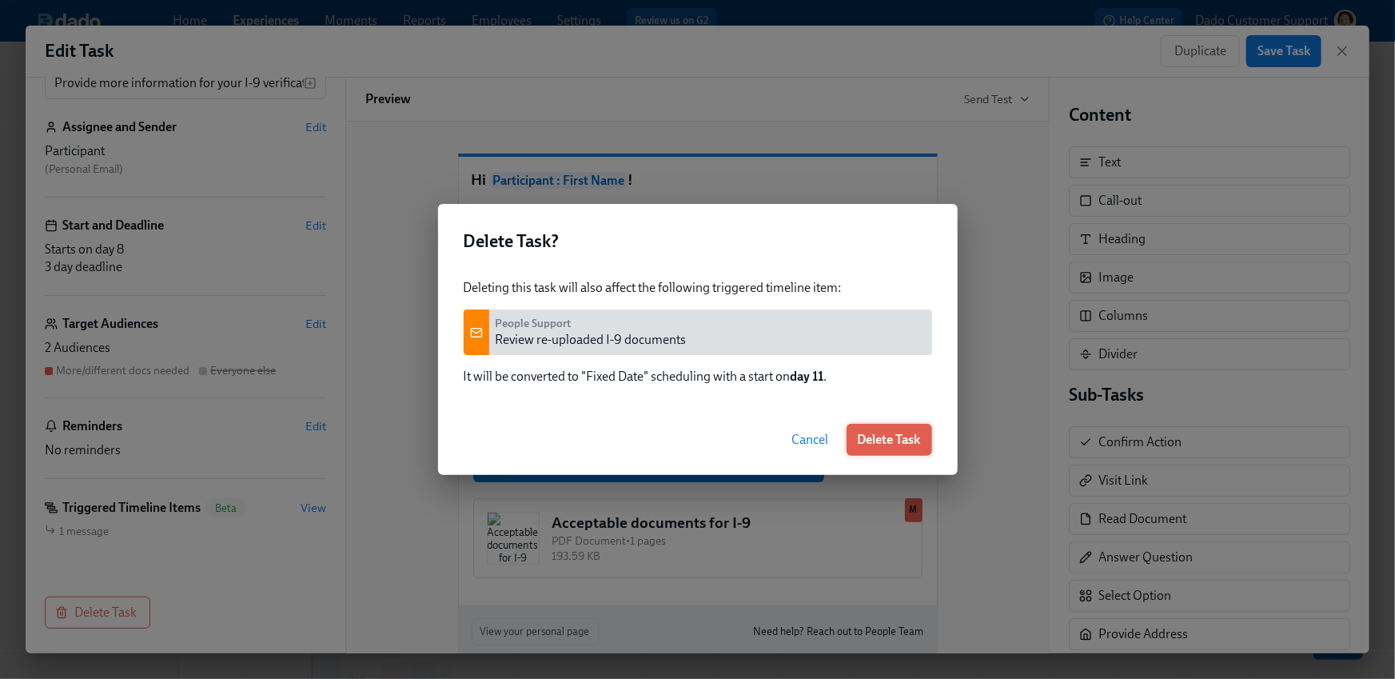
click at [890, 434] on span "Delete Task" at bounding box center [889, 440] width 63 height 16
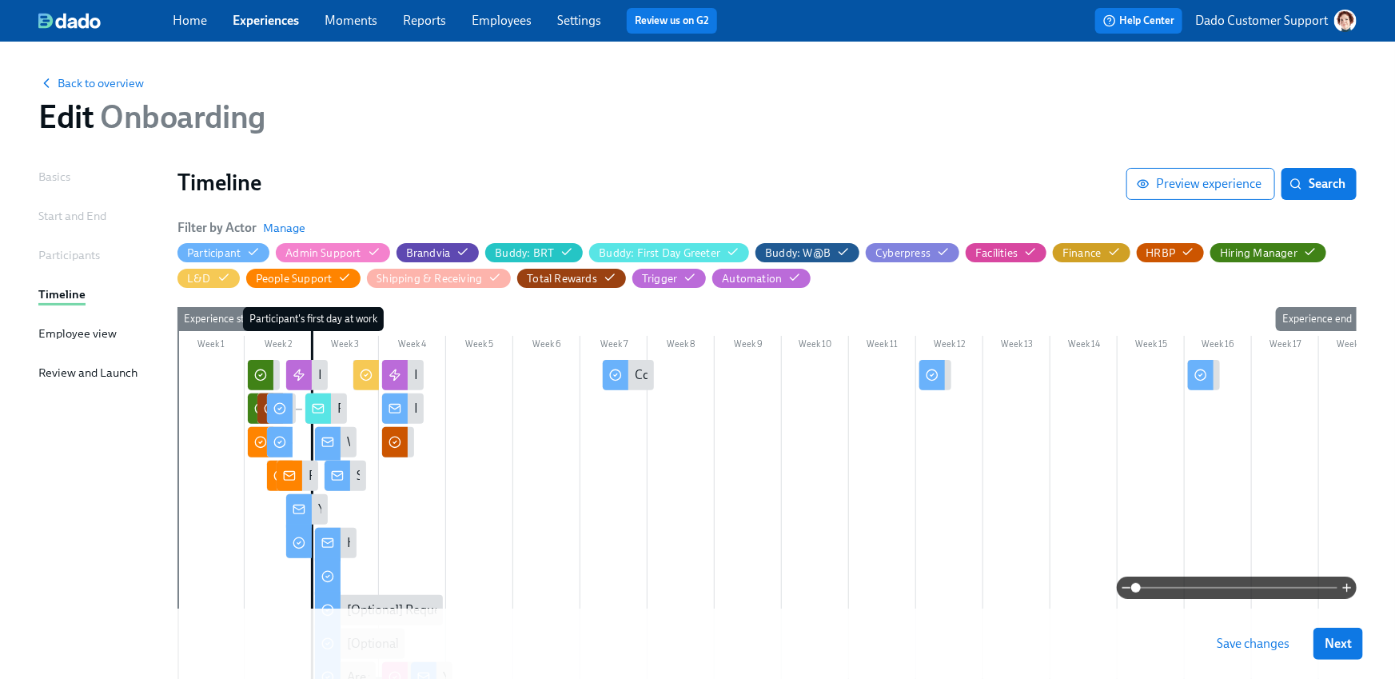
click at [1292, 586] on span at bounding box center [1237, 588] width 202 height 22
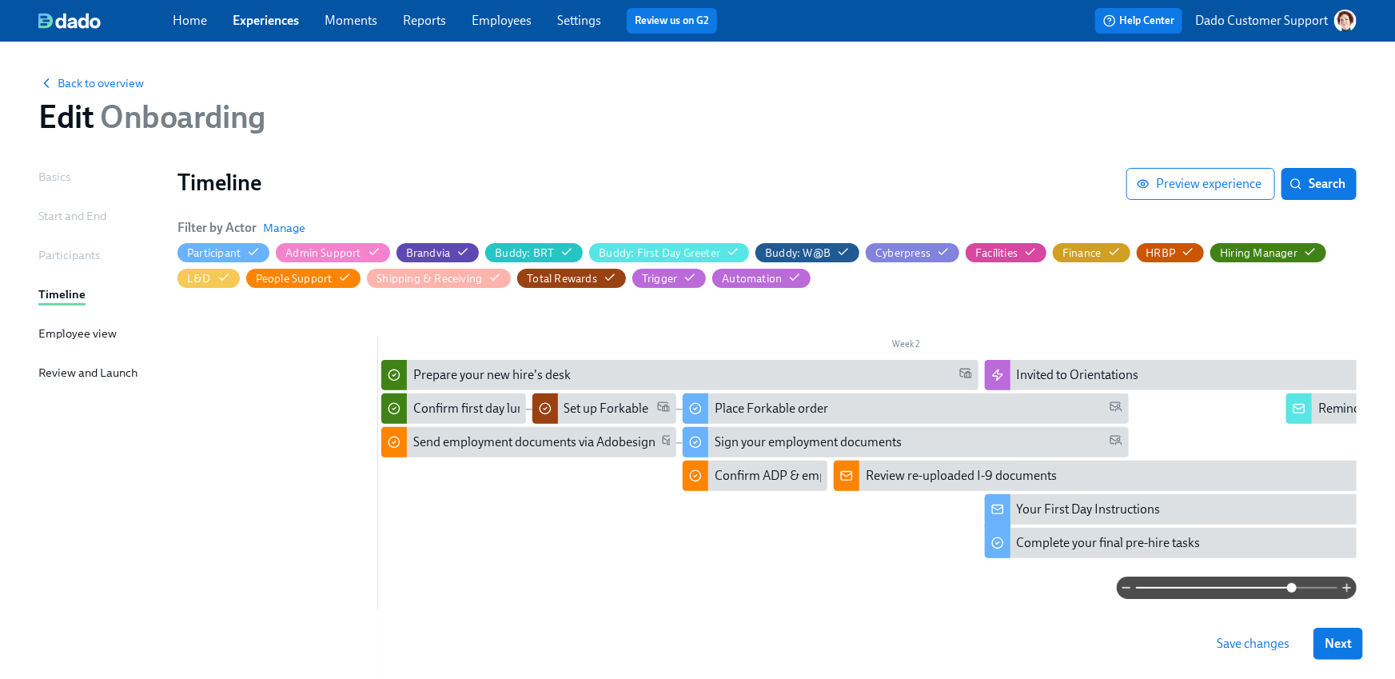
scroll to position [0, 1044]
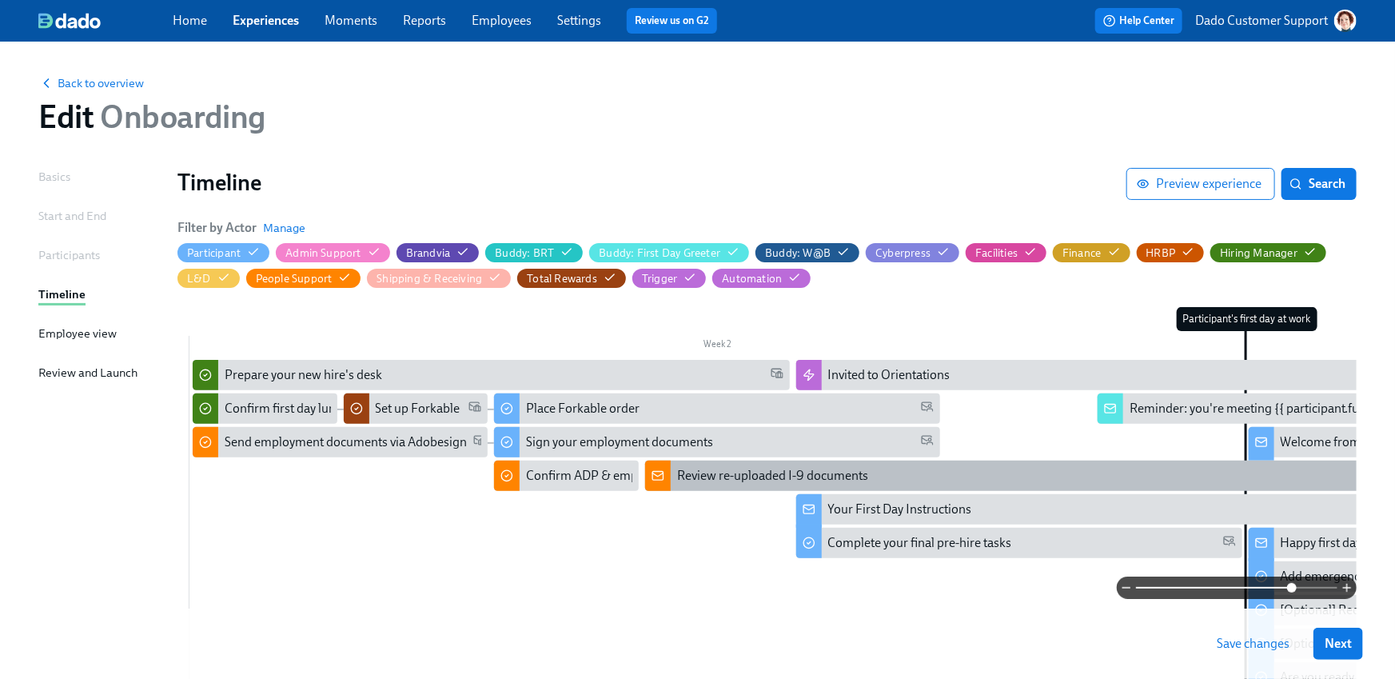
click at [729, 484] on div "Review re-uploaded I-9 documents" at bounding box center [772, 476] width 191 height 18
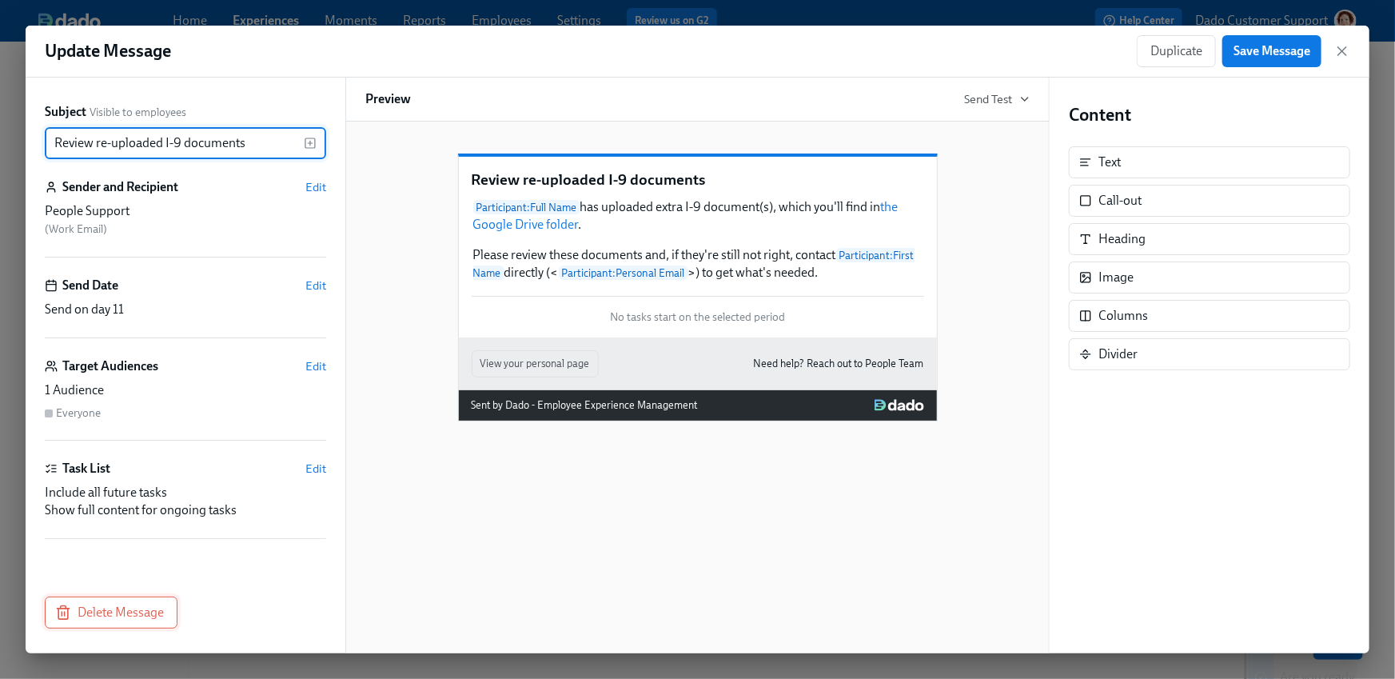
click at [70, 617] on icon "button" at bounding box center [63, 613] width 16 height 16
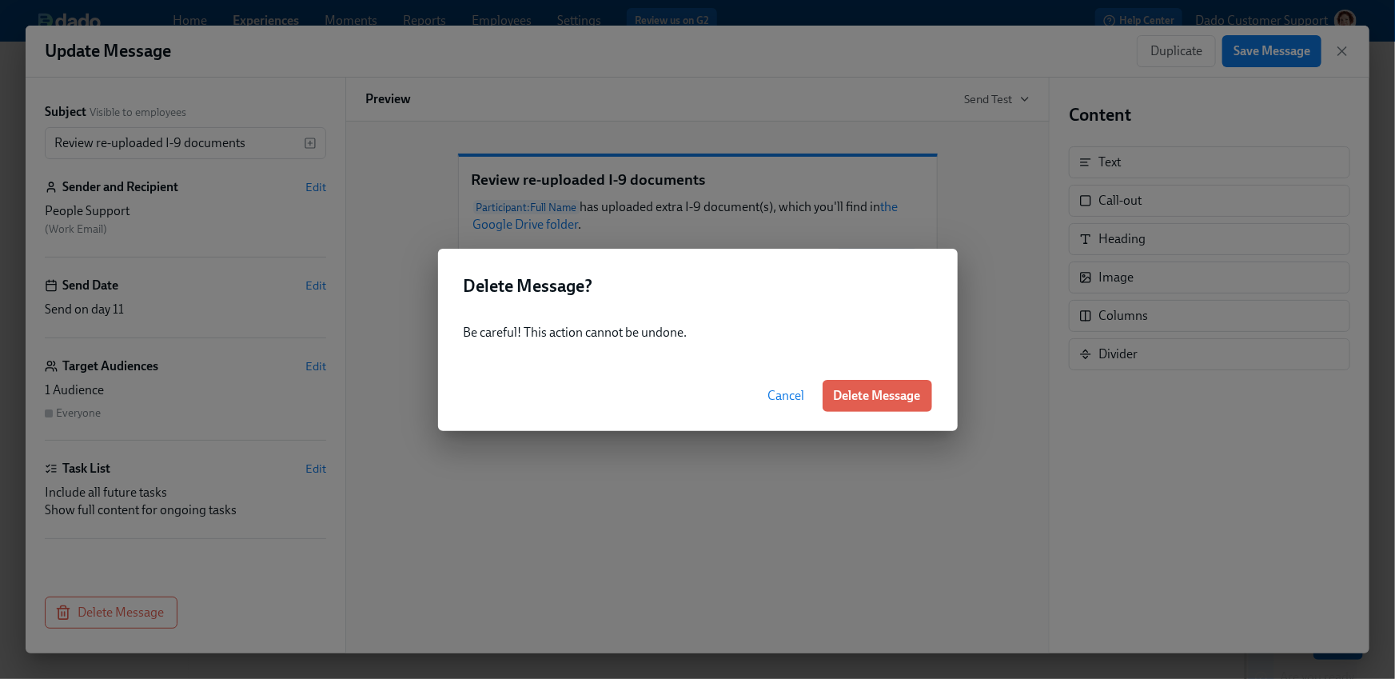
click at [860, 395] on span "Delete Message" at bounding box center [877, 396] width 87 height 16
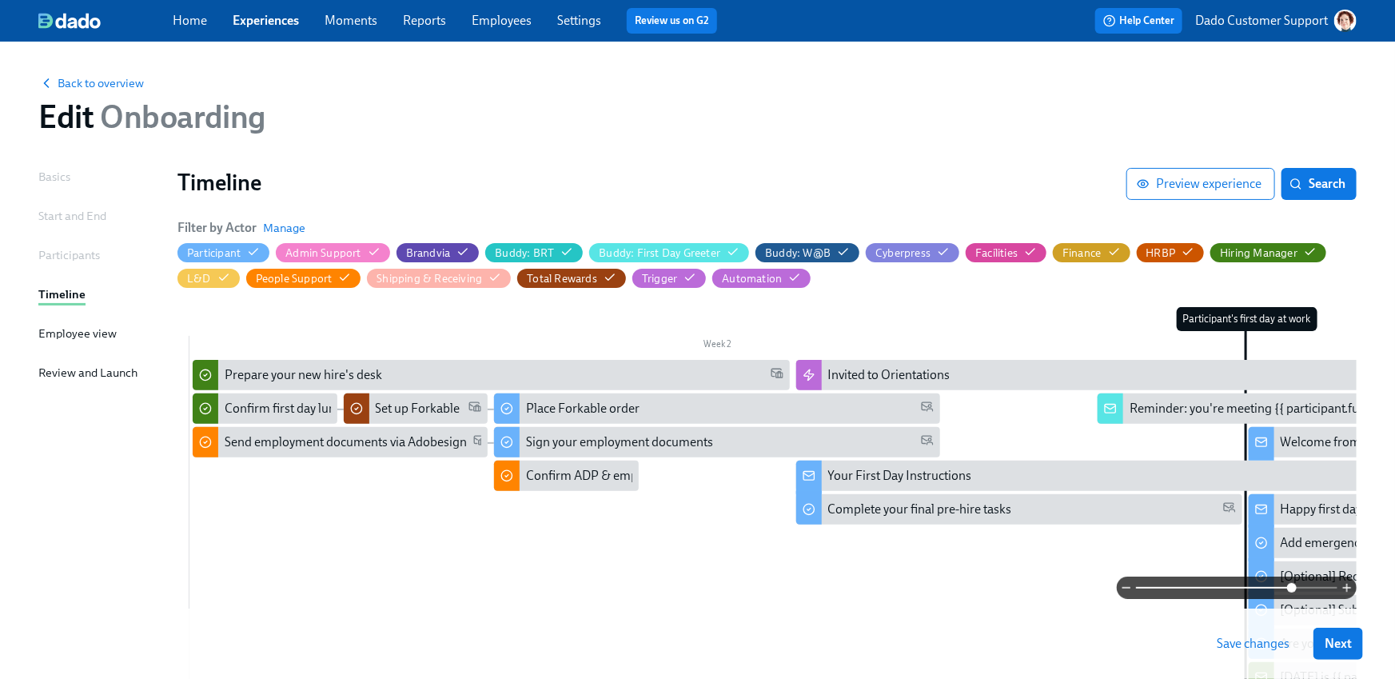
click at [1252, 661] on div "Save changes Next" at bounding box center [697, 644] width 1395 height 70
click at [1252, 641] on span "Save changes" at bounding box center [1253, 644] width 73 height 16
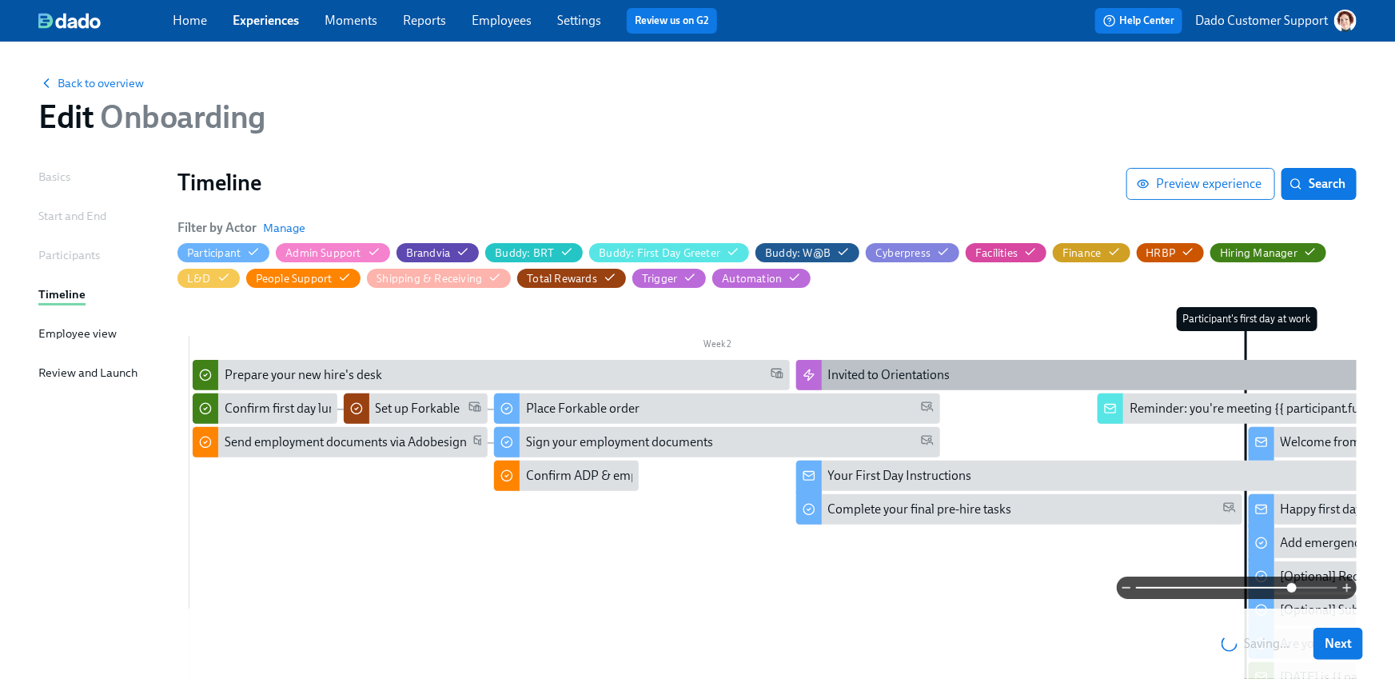
click at [868, 371] on div "Invited to Orientations" at bounding box center [889, 375] width 122 height 18
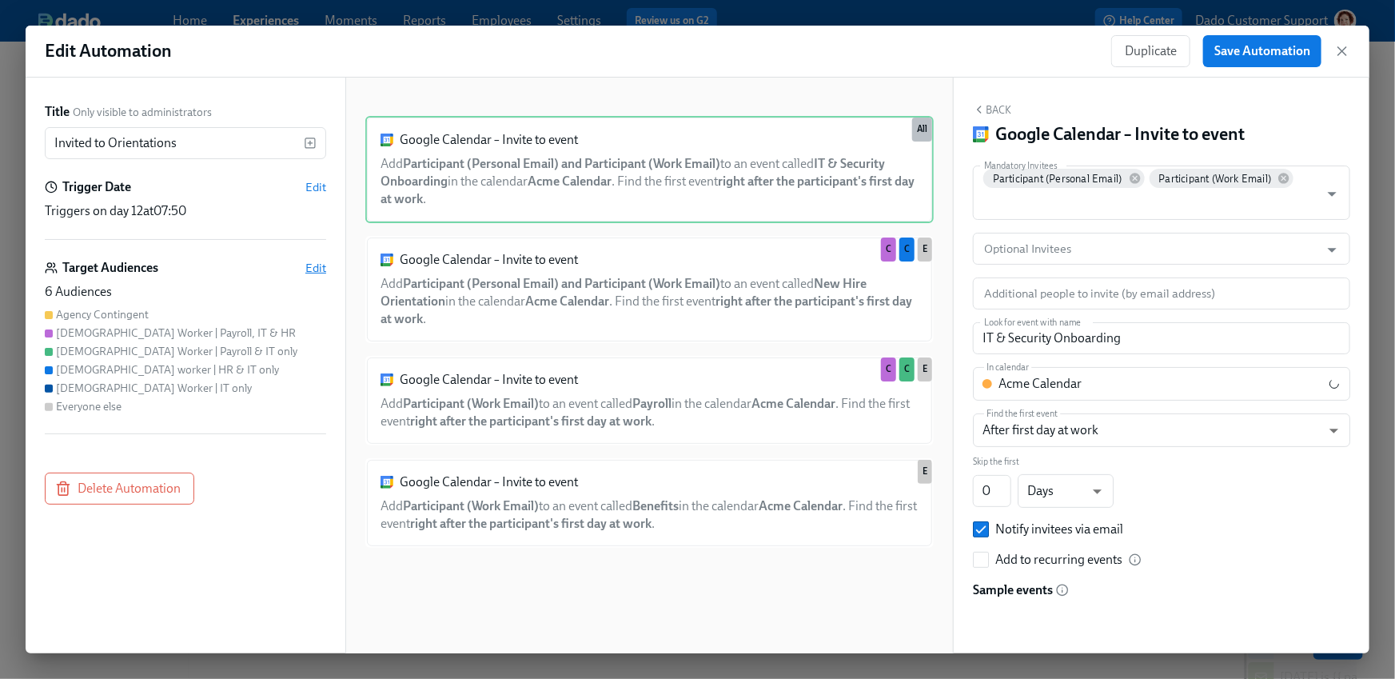
click at [313, 265] on span "Edit" at bounding box center [315, 268] width 21 height 16
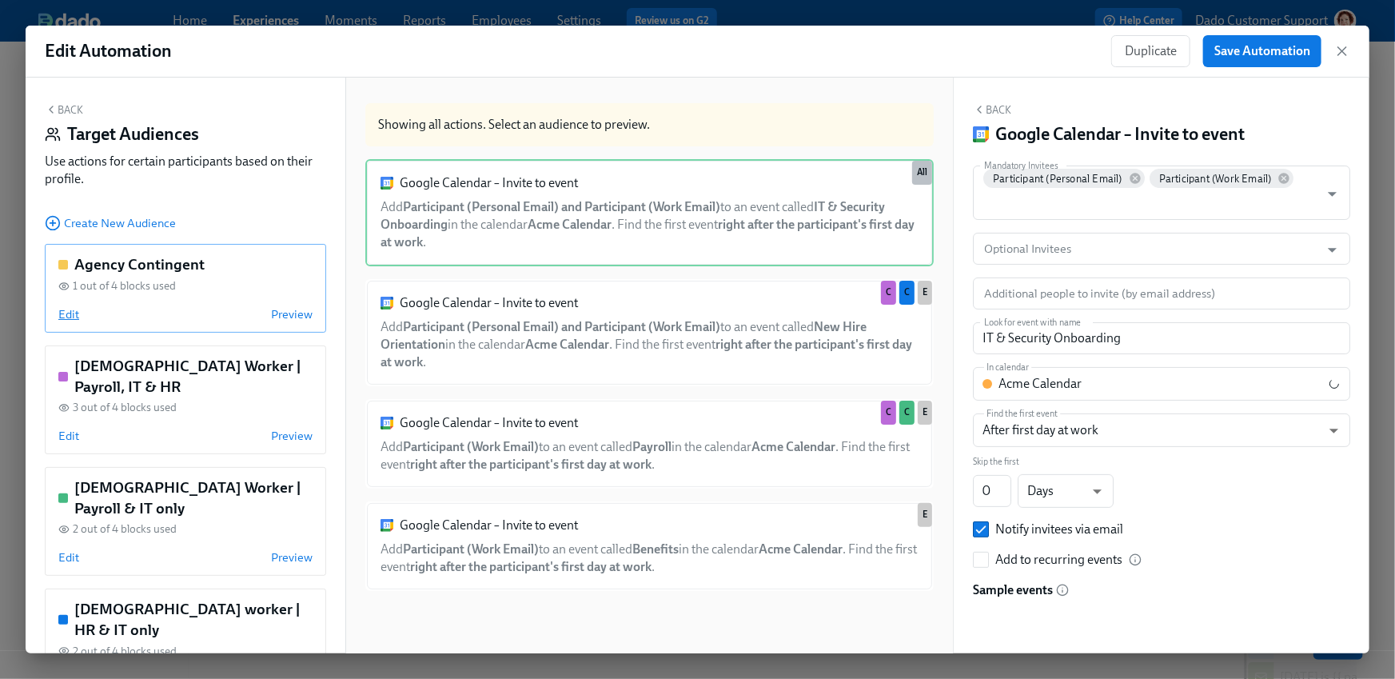
click at [71, 317] on span "Edit" at bounding box center [68, 314] width 21 height 16
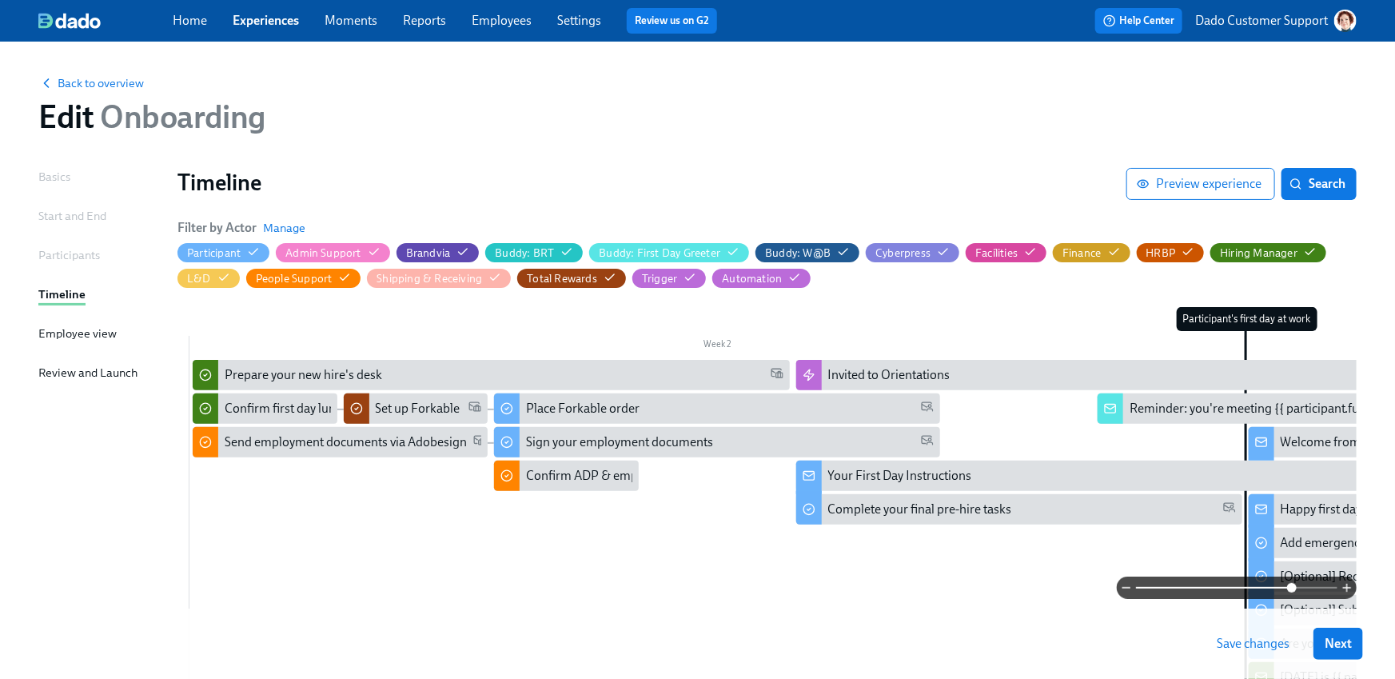
click at [1284, 646] on span "Save changes" at bounding box center [1253, 644] width 73 height 16
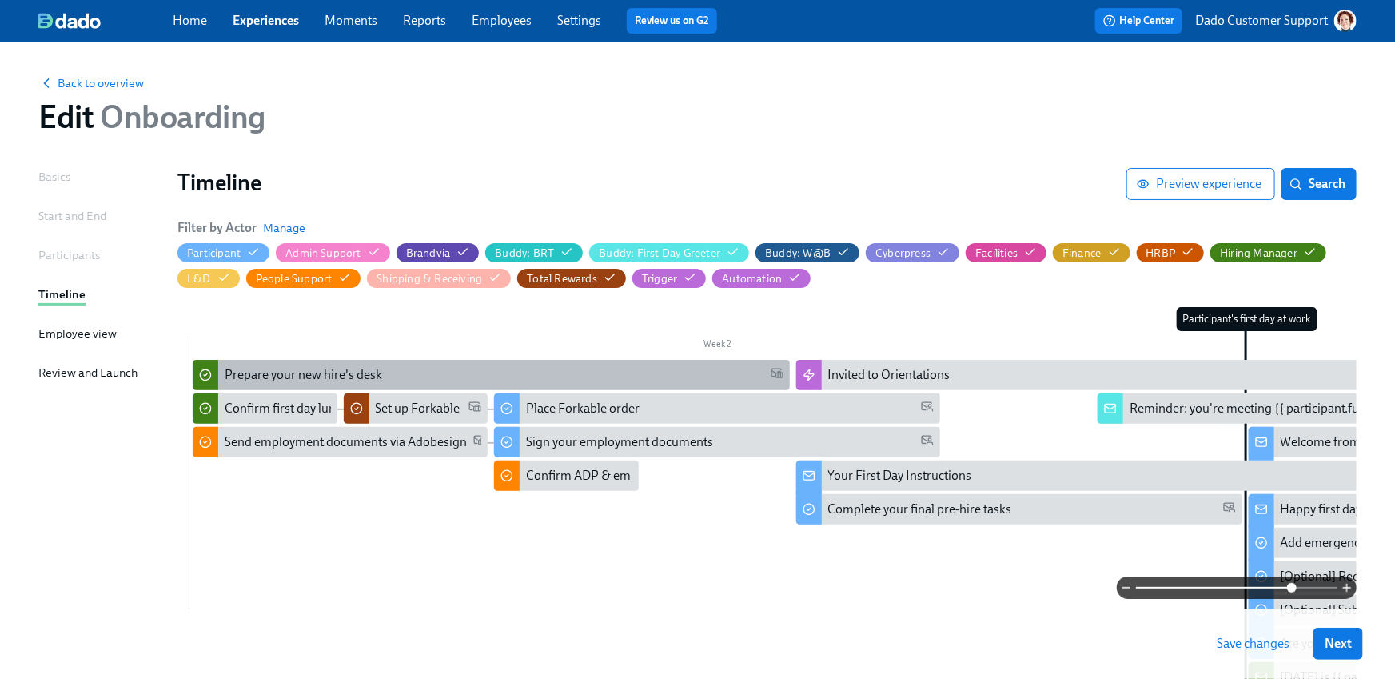
click at [271, 365] on div "Prepare your new hire's desk" at bounding box center [491, 375] width 597 height 30
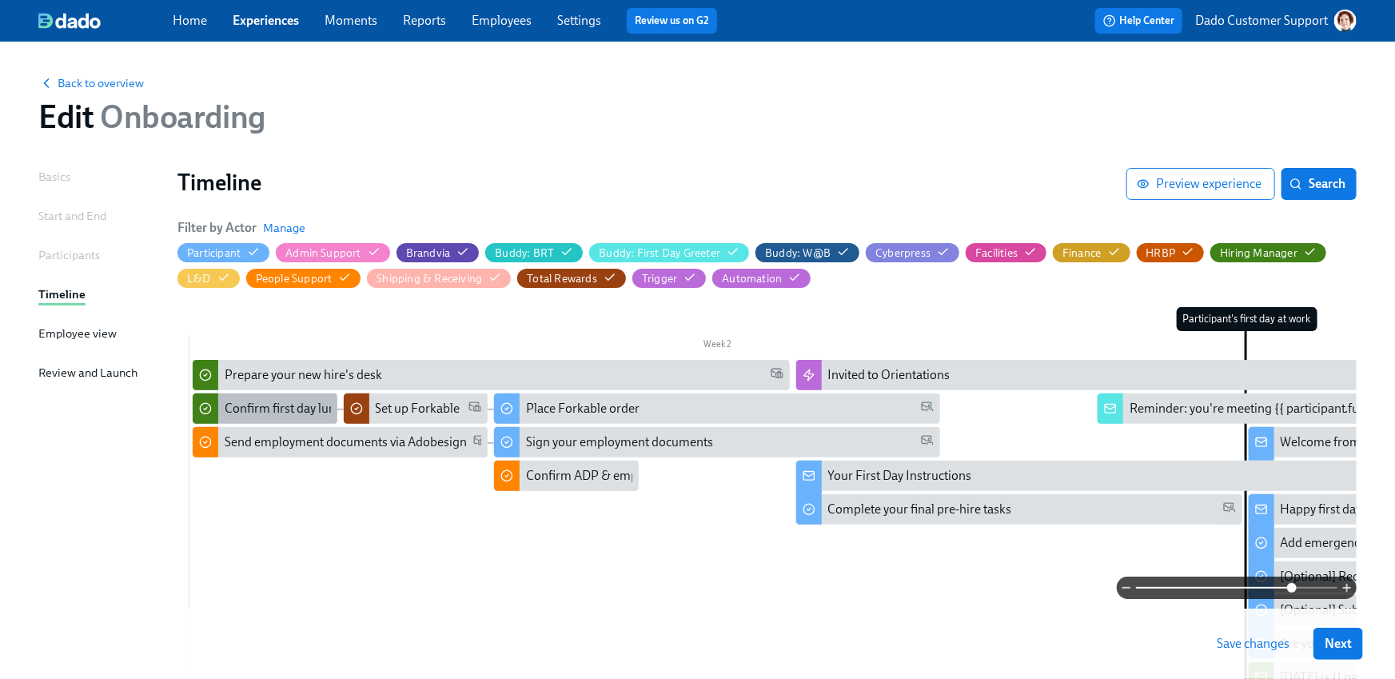
click at [306, 406] on div "Confirm first day lunch plans" at bounding box center [303, 409] width 156 height 18
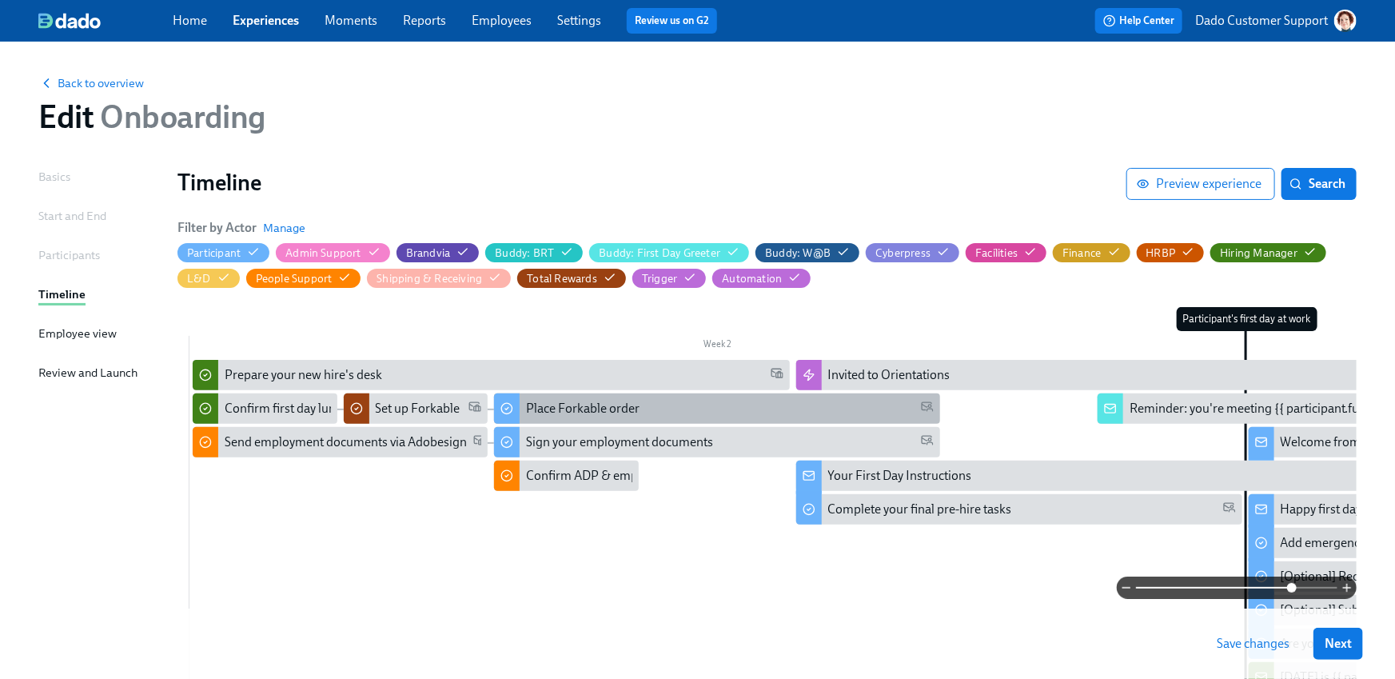
click at [565, 417] on div "Place Forkable order" at bounding box center [717, 408] width 446 height 30
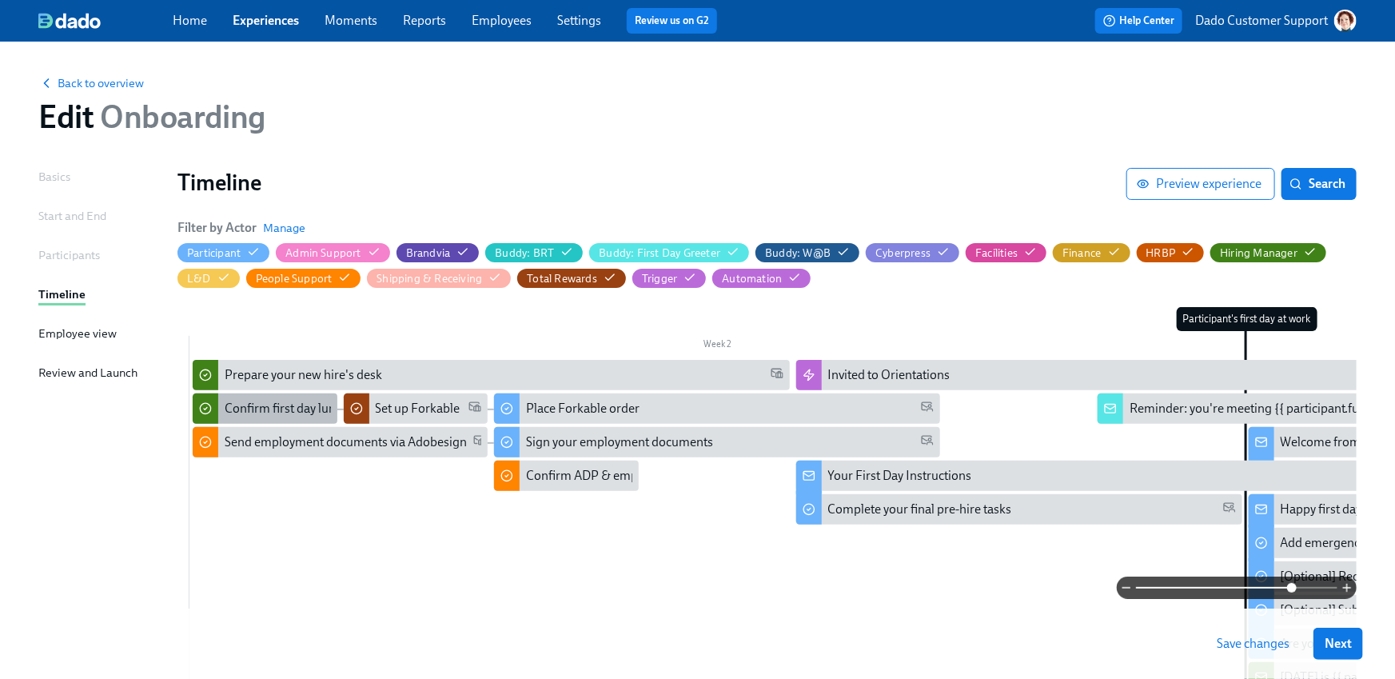
click at [287, 413] on div "Confirm first day lunch plans" at bounding box center [303, 409] width 156 height 18
click at [425, 397] on div "Set up Forkable" at bounding box center [416, 408] width 145 height 30
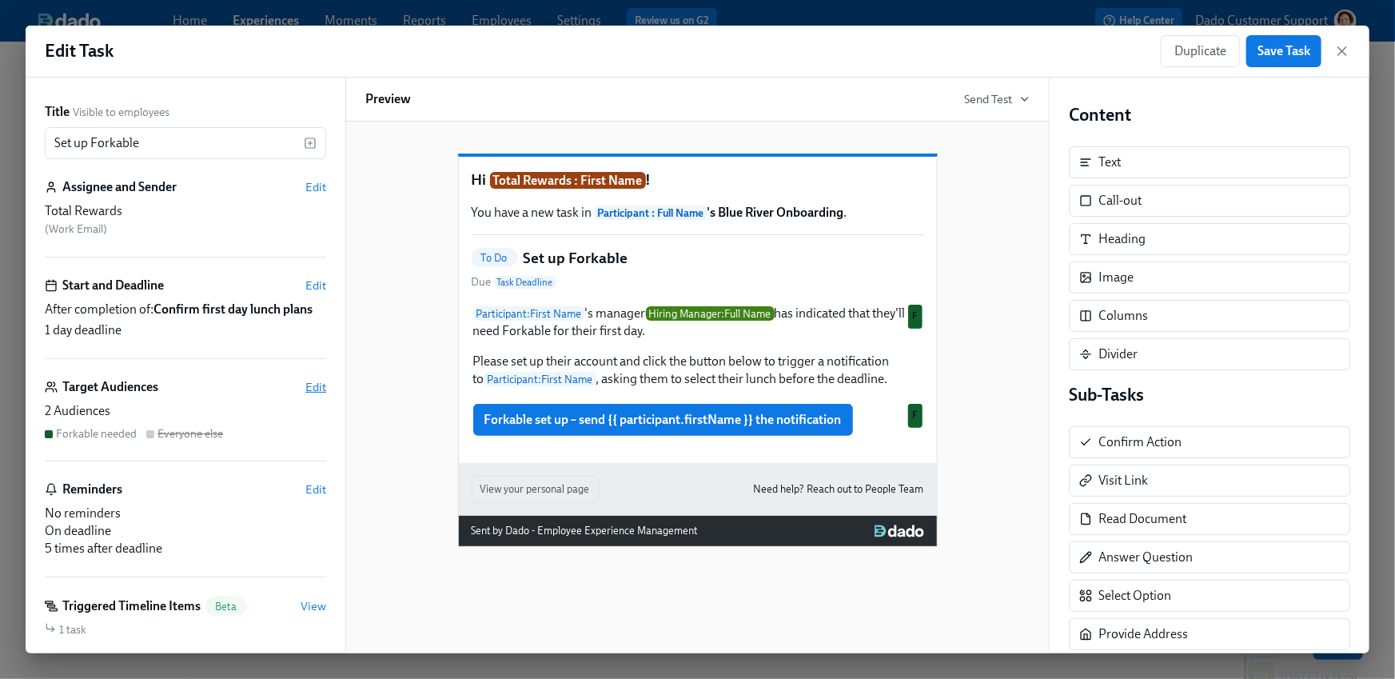
click at [317, 382] on span "Edit" at bounding box center [315, 387] width 21 height 16
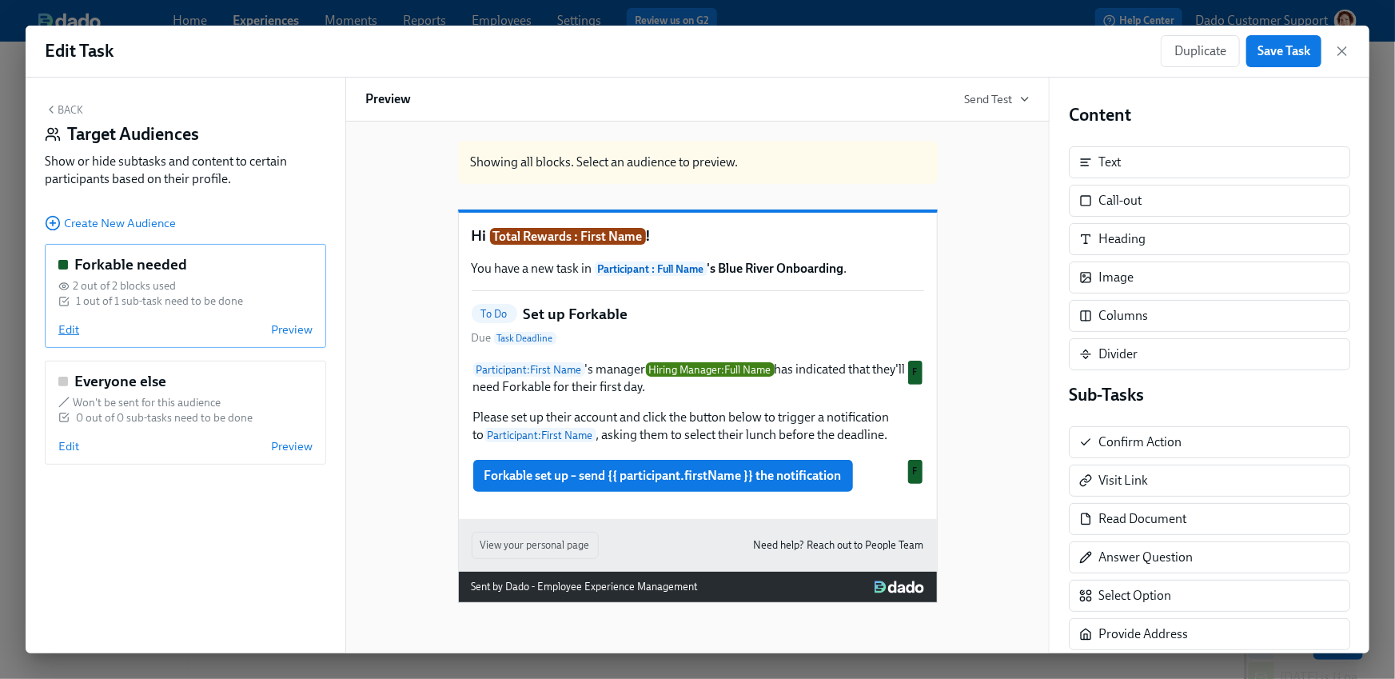
click at [73, 328] on span "Edit" at bounding box center [68, 329] width 21 height 16
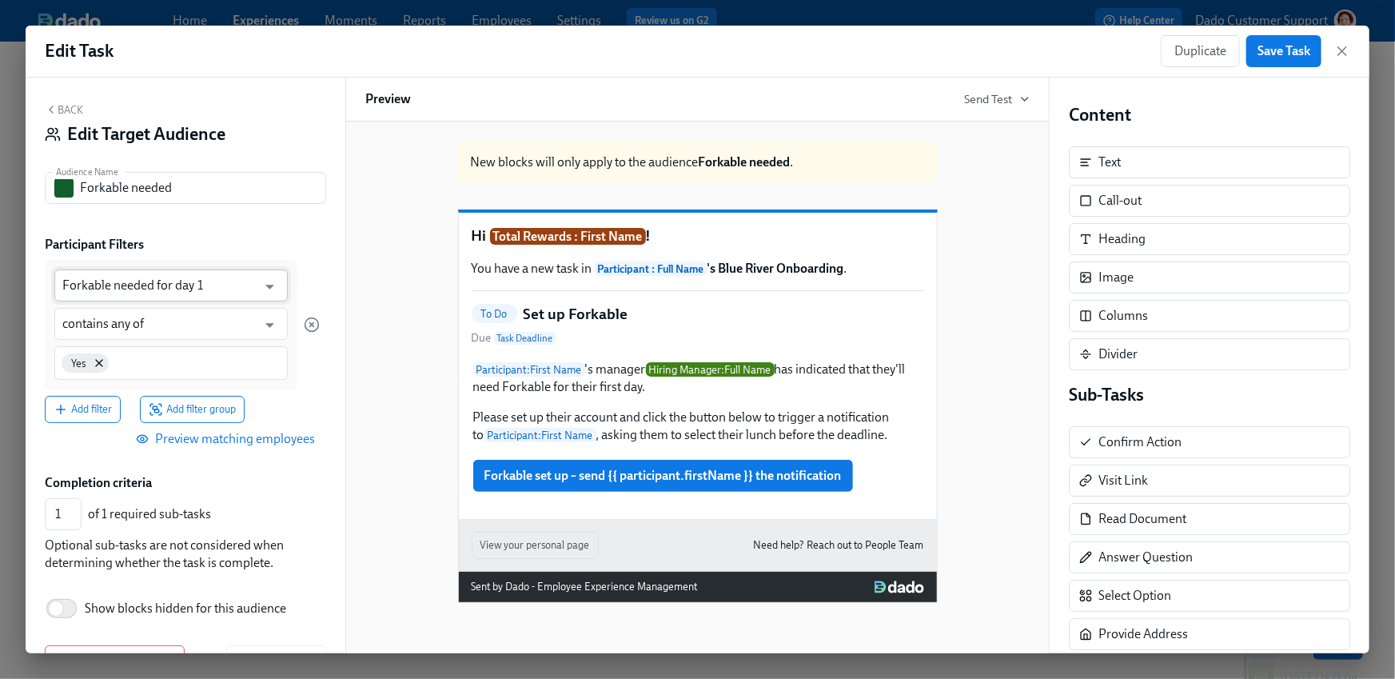
click at [108, 297] on input "Forkable needed for day 1" at bounding box center [159, 285] width 194 height 32
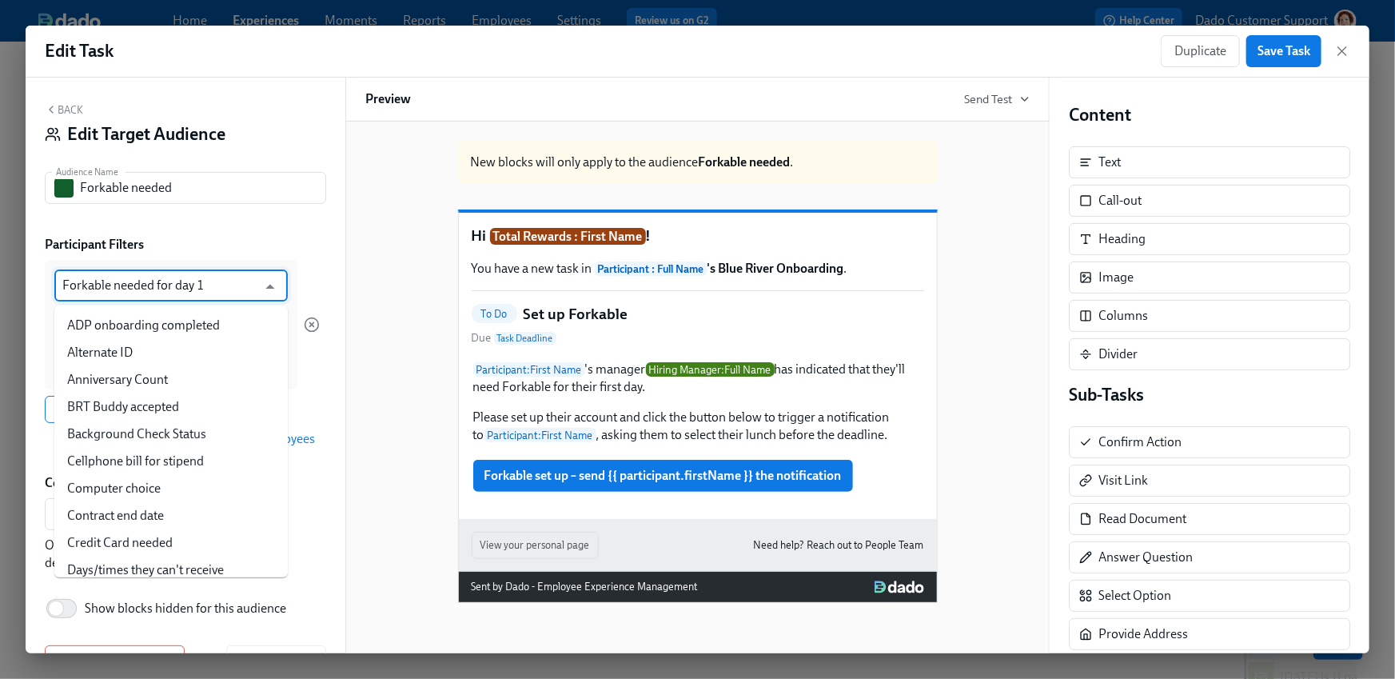
scroll to position [217, 0]
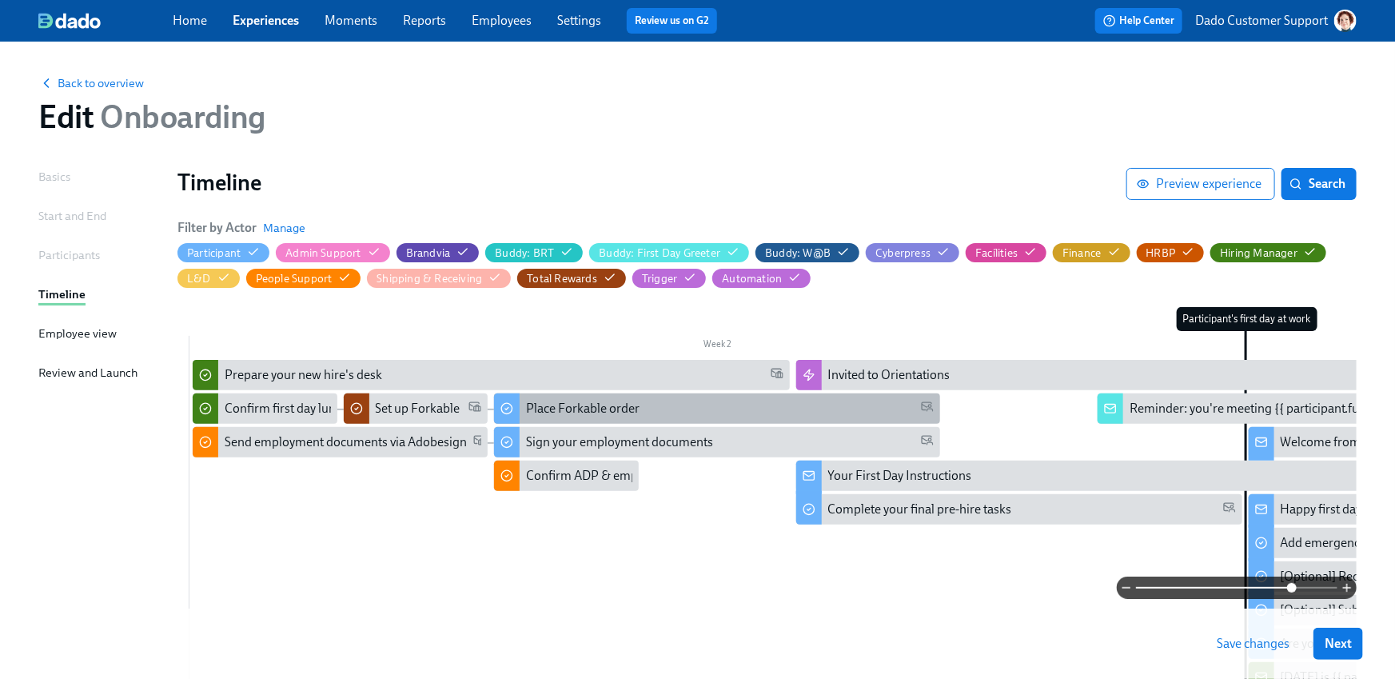
click at [518, 409] on div at bounding box center [507, 408] width 26 height 30
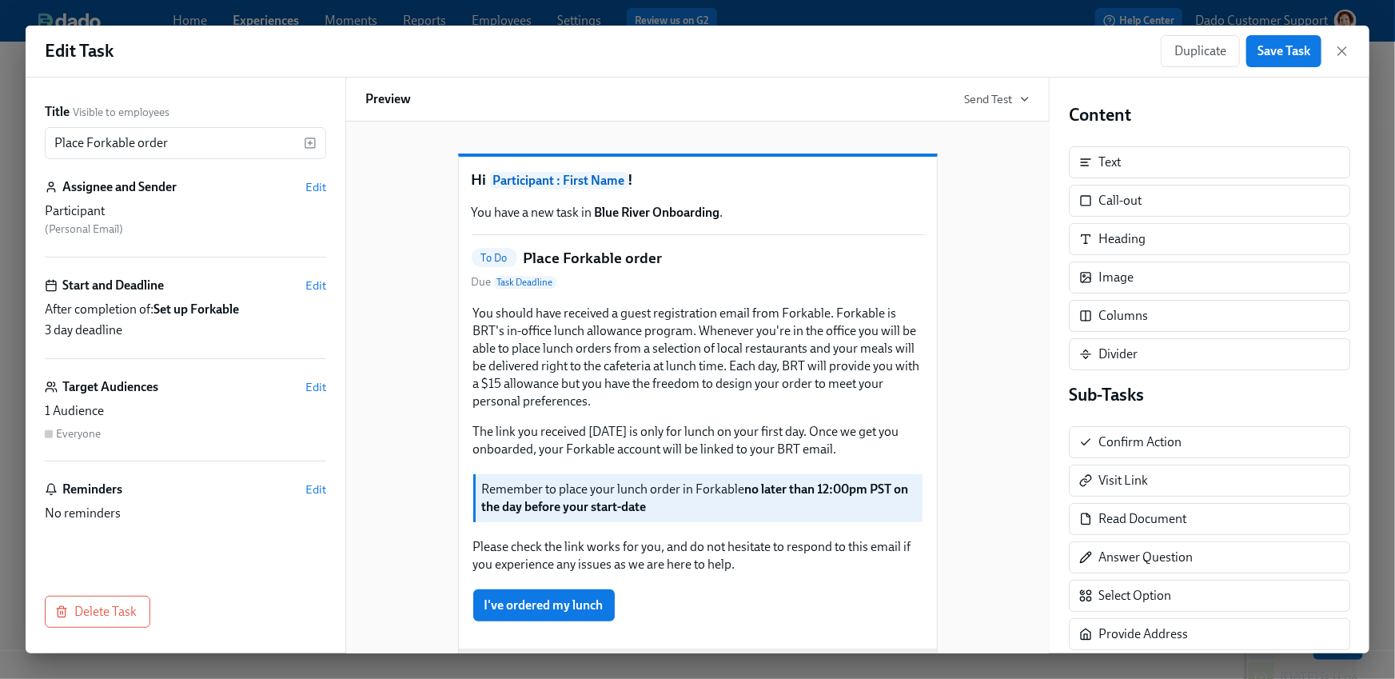
click at [318, 396] on div "Target Audiences Edit 1 Audience Everyone" at bounding box center [185, 419] width 281 height 83
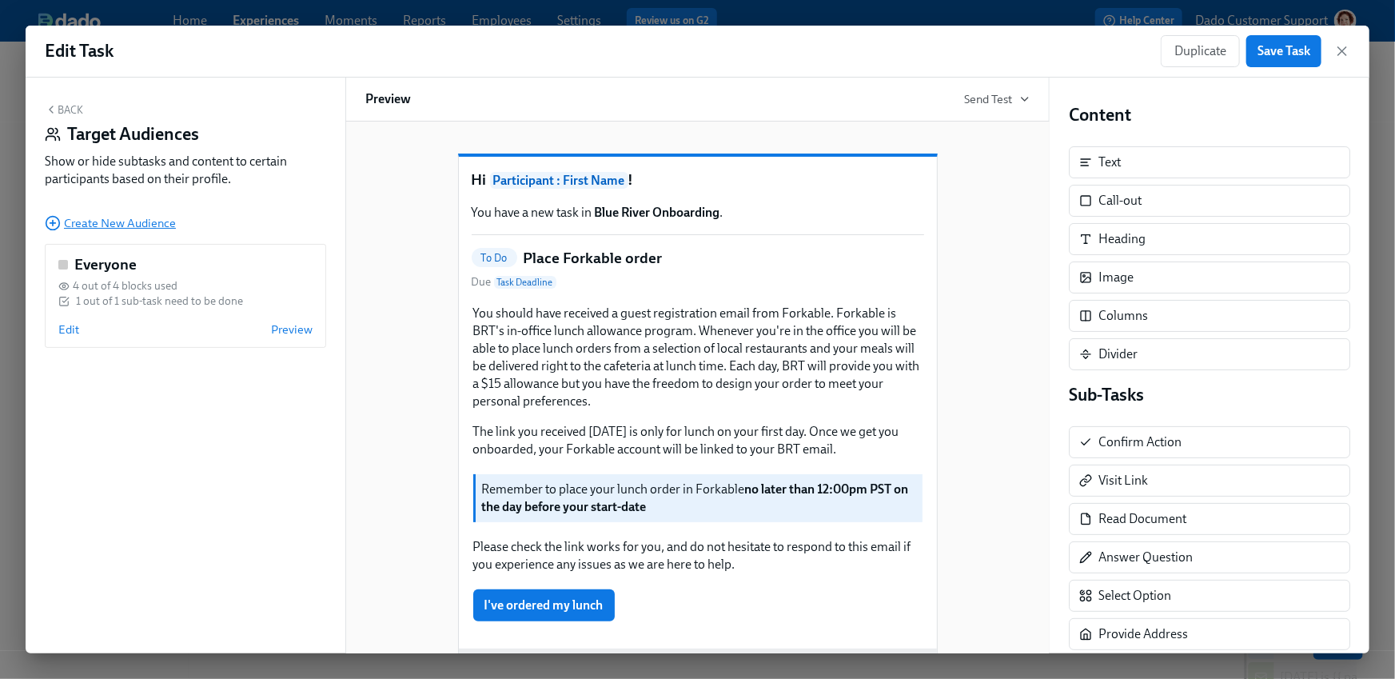
click at [53, 226] on icon "button" at bounding box center [53, 224] width 0 height 6
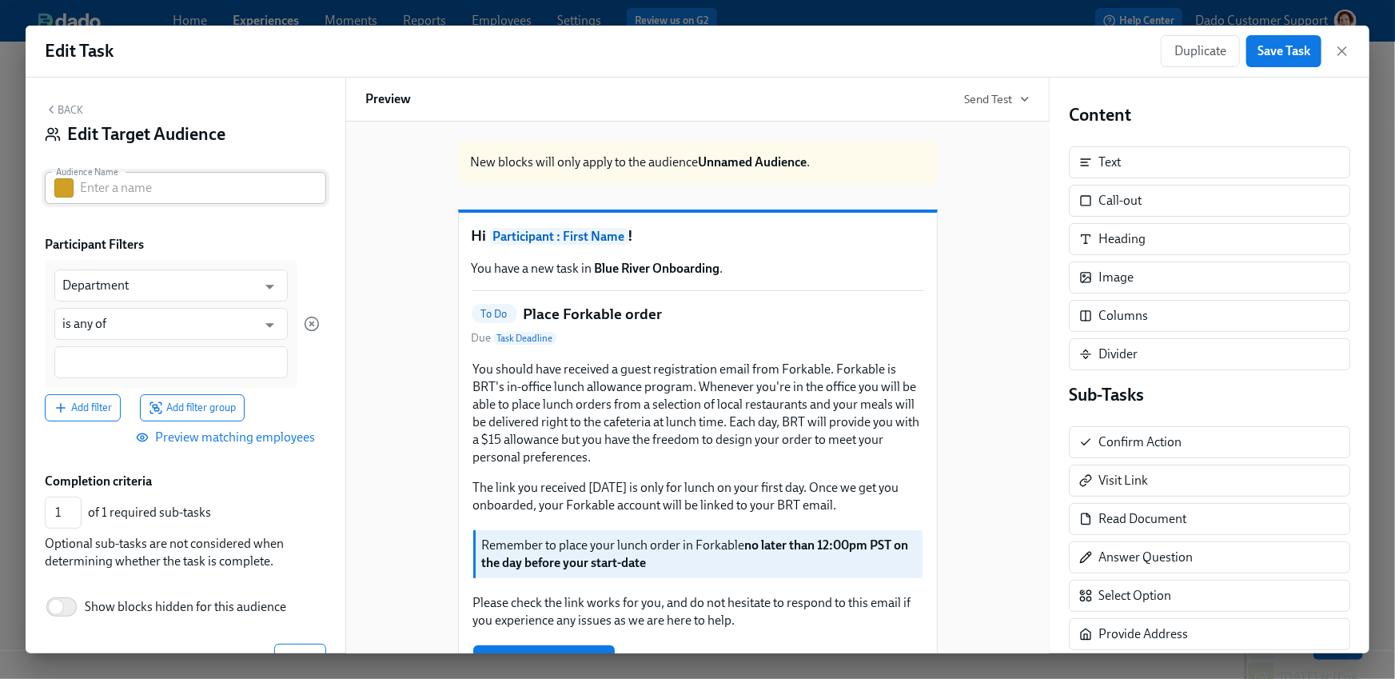
click at [56, 189] on button "button" at bounding box center [63, 187] width 19 height 19
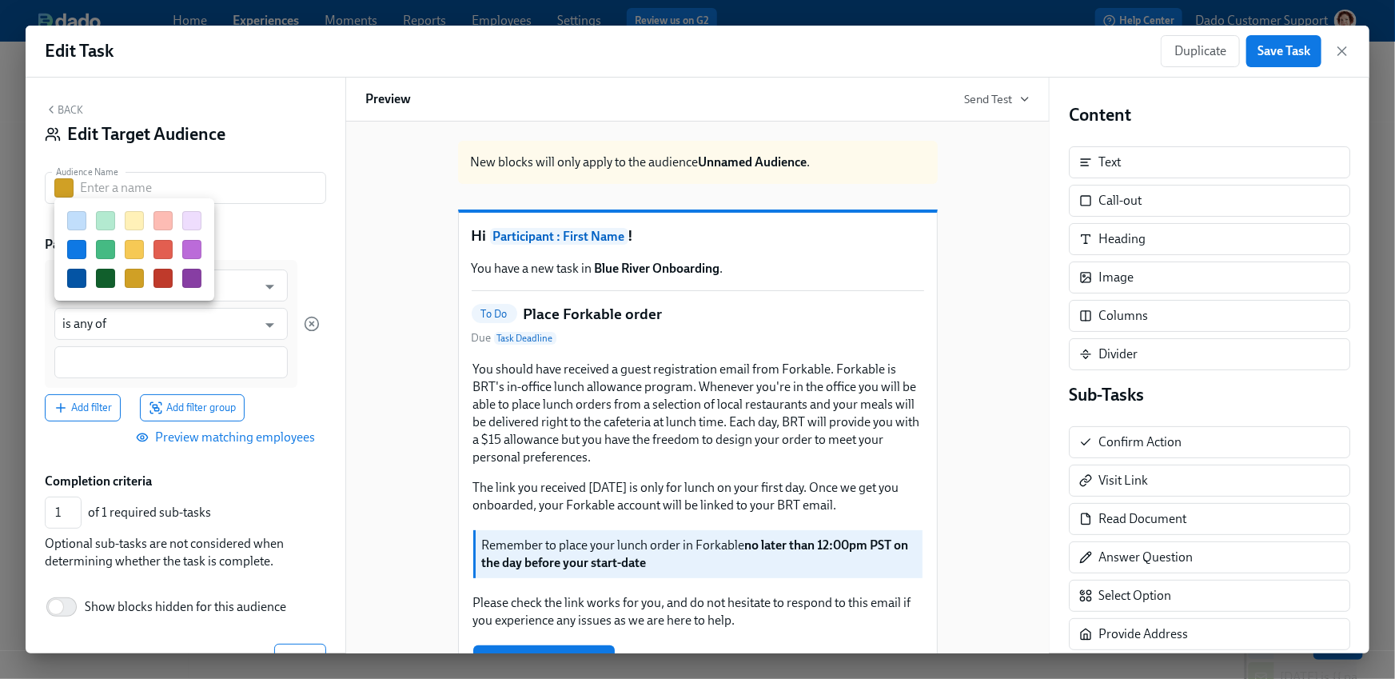
click at [103, 274] on button "button" at bounding box center [105, 278] width 19 height 19
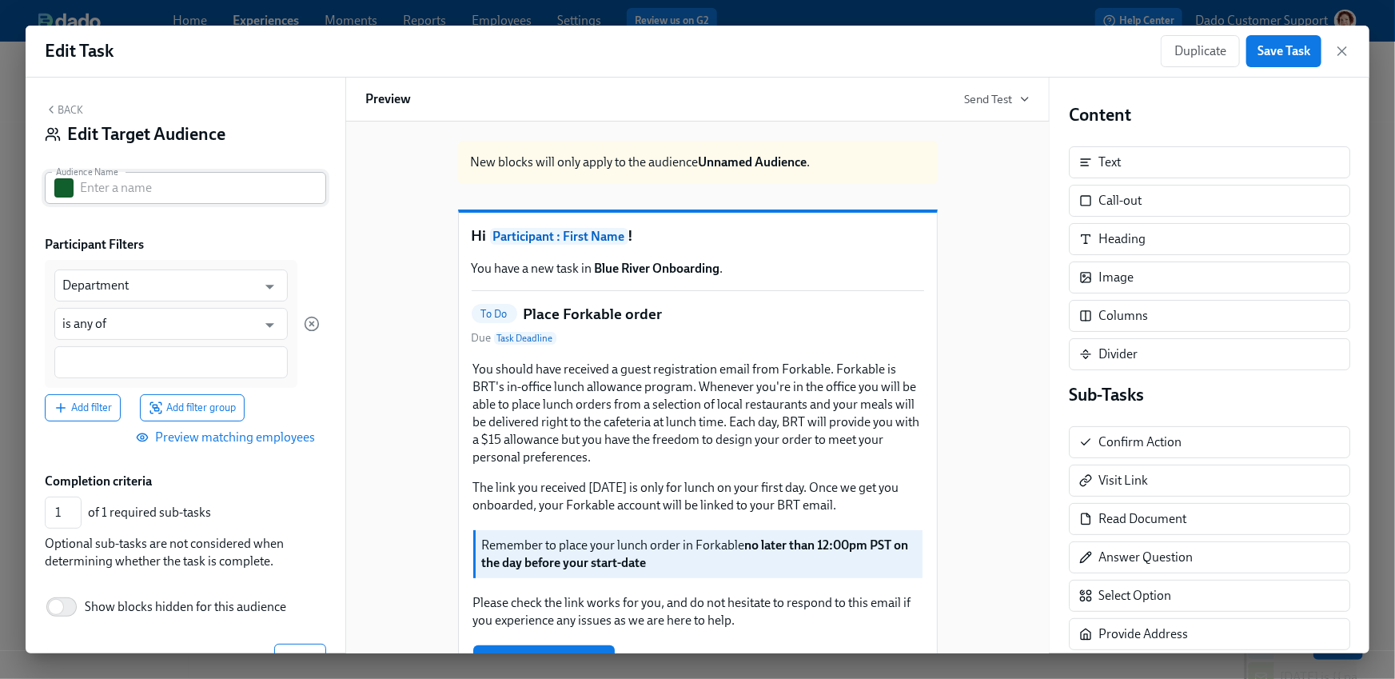
click at [102, 186] on input "text" at bounding box center [203, 188] width 246 height 32
paste input "Forkable needed for day 1"
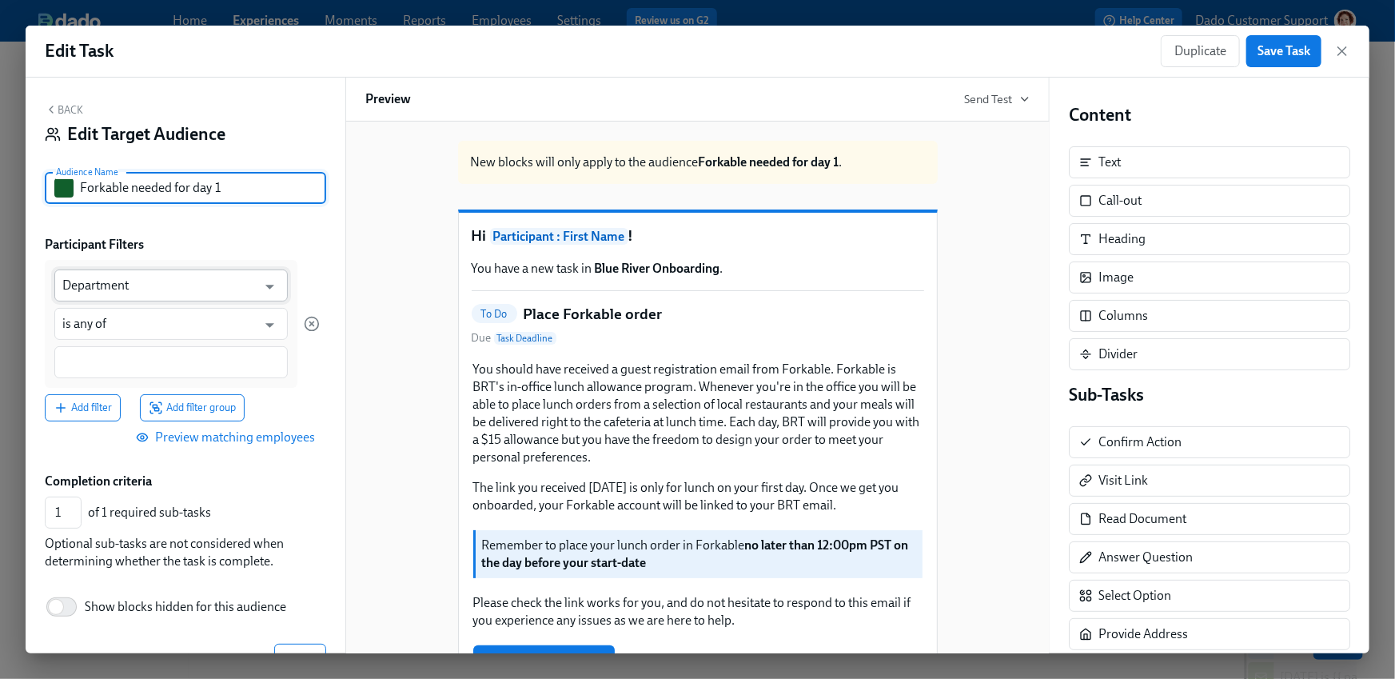
type input "Forkable needed for day 1"
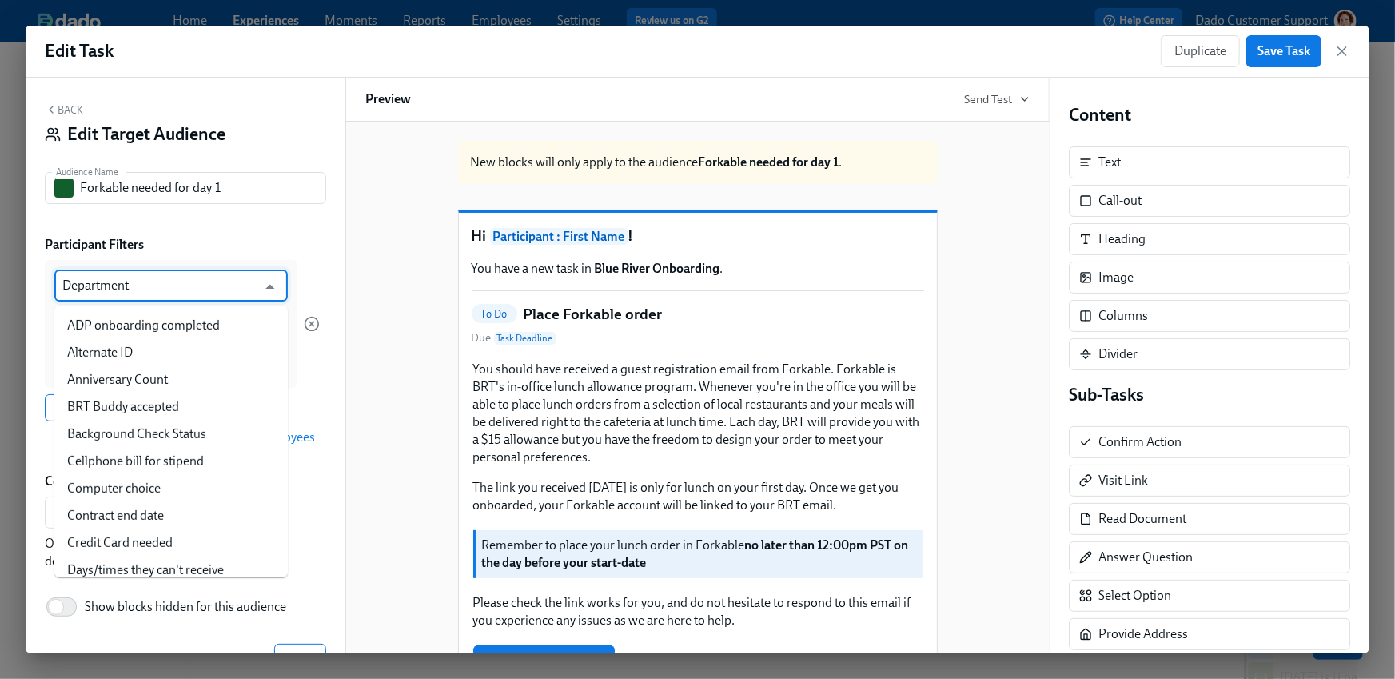
click at [128, 295] on input "Department" at bounding box center [159, 285] width 194 height 32
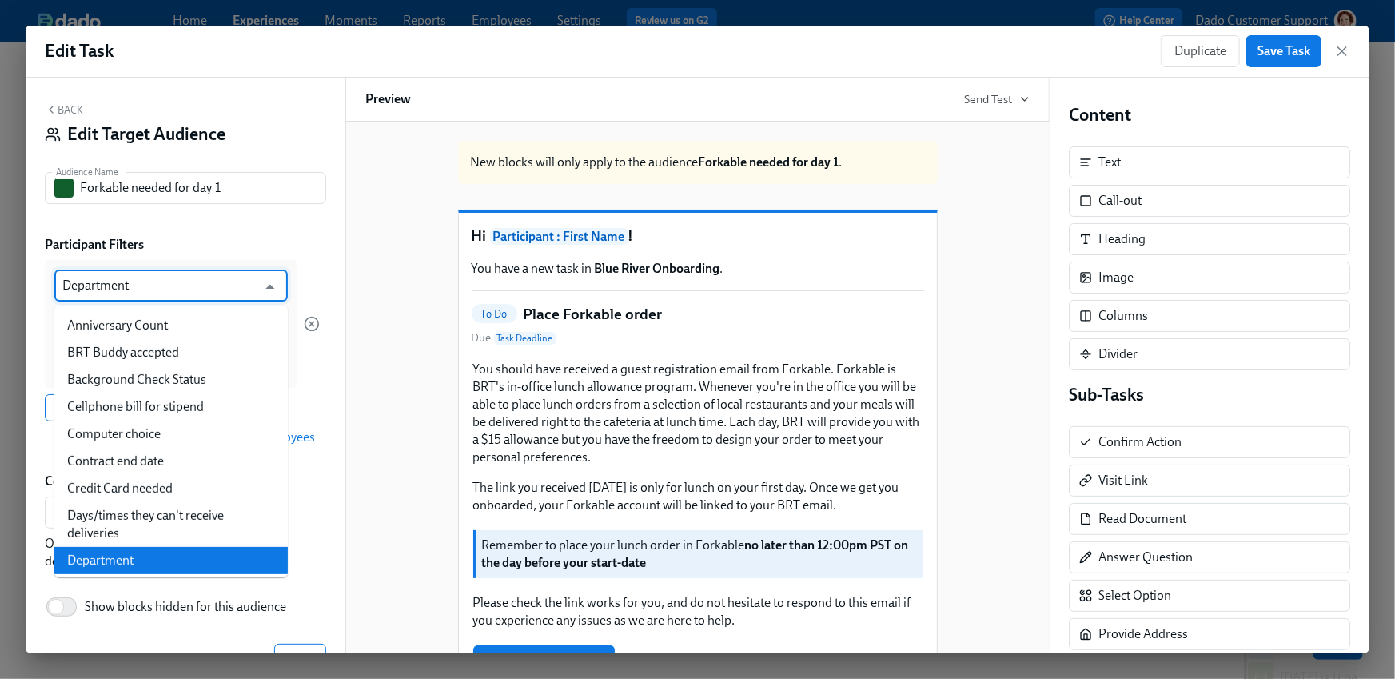
paste input "Forkable needed for day 1"
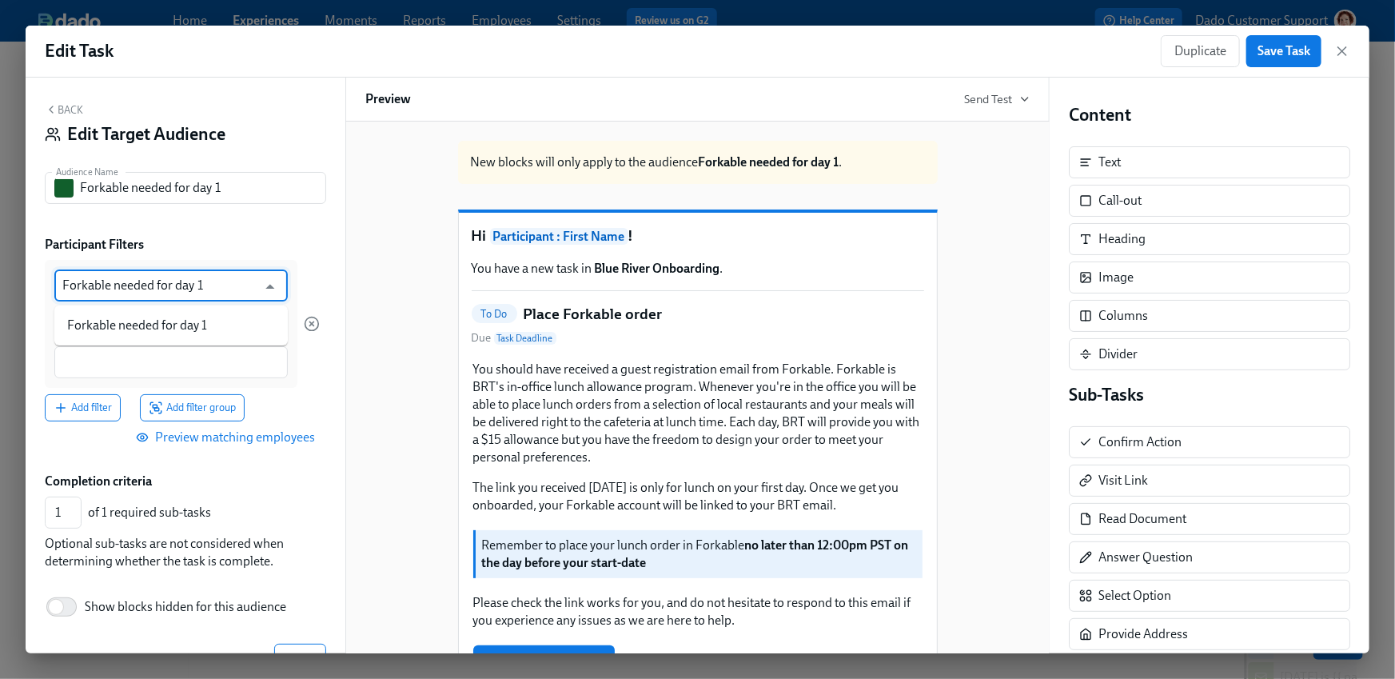
click at [128, 325] on li "Forkable needed for day 1" at bounding box center [171, 325] width 234 height 27
type input "Forkable needed for day 1"
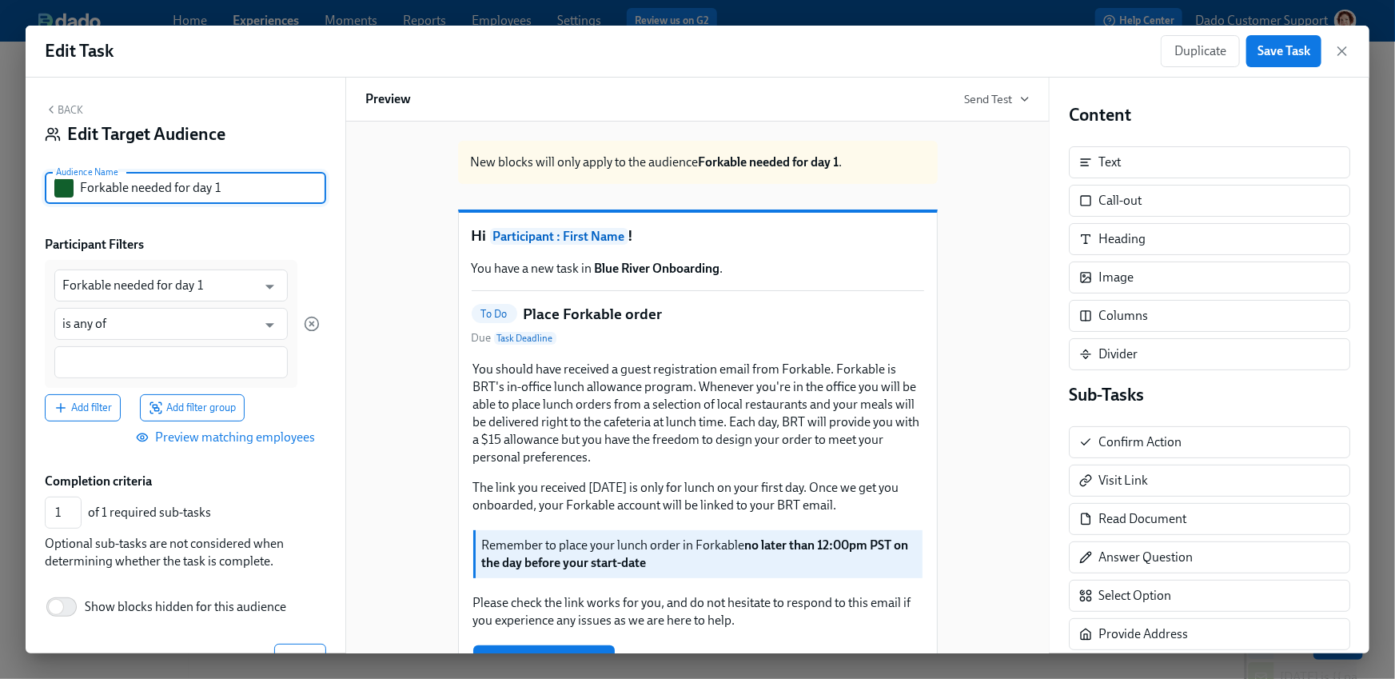
drag, startPoint x: 172, startPoint y: 187, endPoint x: 181, endPoint y: 248, distance: 61.4
click at [181, 248] on div "Back Edit Target Audience Audience Name Forkable needed for day 1 Audience Name…" at bounding box center [186, 366] width 320 height 576
type input "Forkable needed"
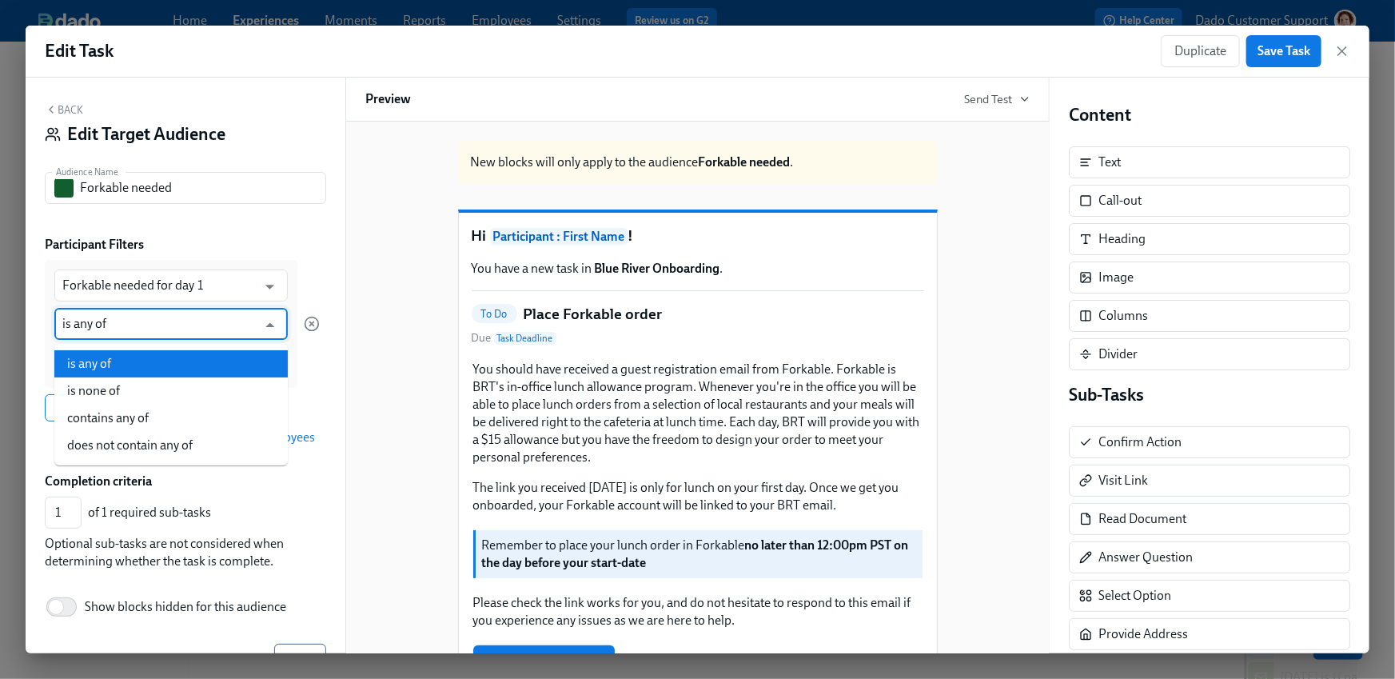
click at [162, 332] on input "is any of" at bounding box center [159, 324] width 194 height 32
click at [166, 317] on input "is any of" at bounding box center [159, 324] width 194 height 32
click at [309, 273] on div at bounding box center [312, 324] width 16 height 128
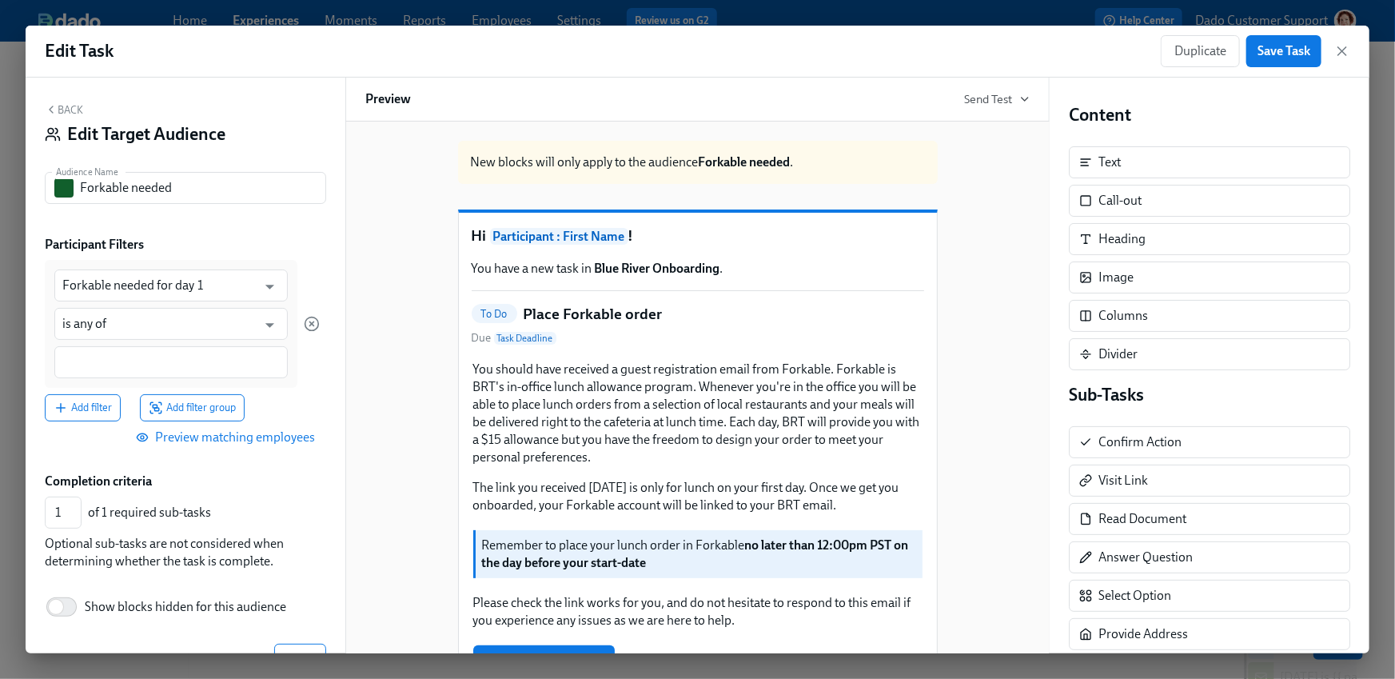
click at [186, 351] on div at bounding box center [171, 362] width 234 height 32
type input "Yes"
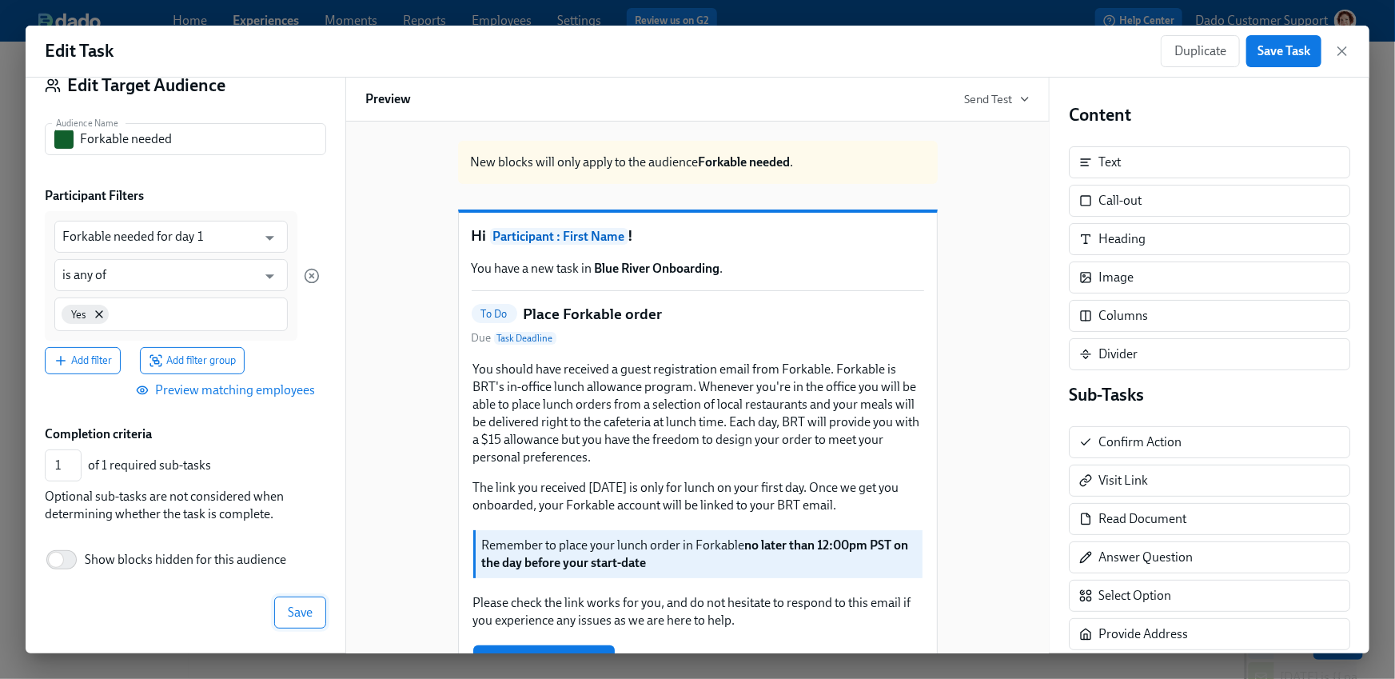
click at [298, 620] on button "Save" at bounding box center [300, 613] width 52 height 32
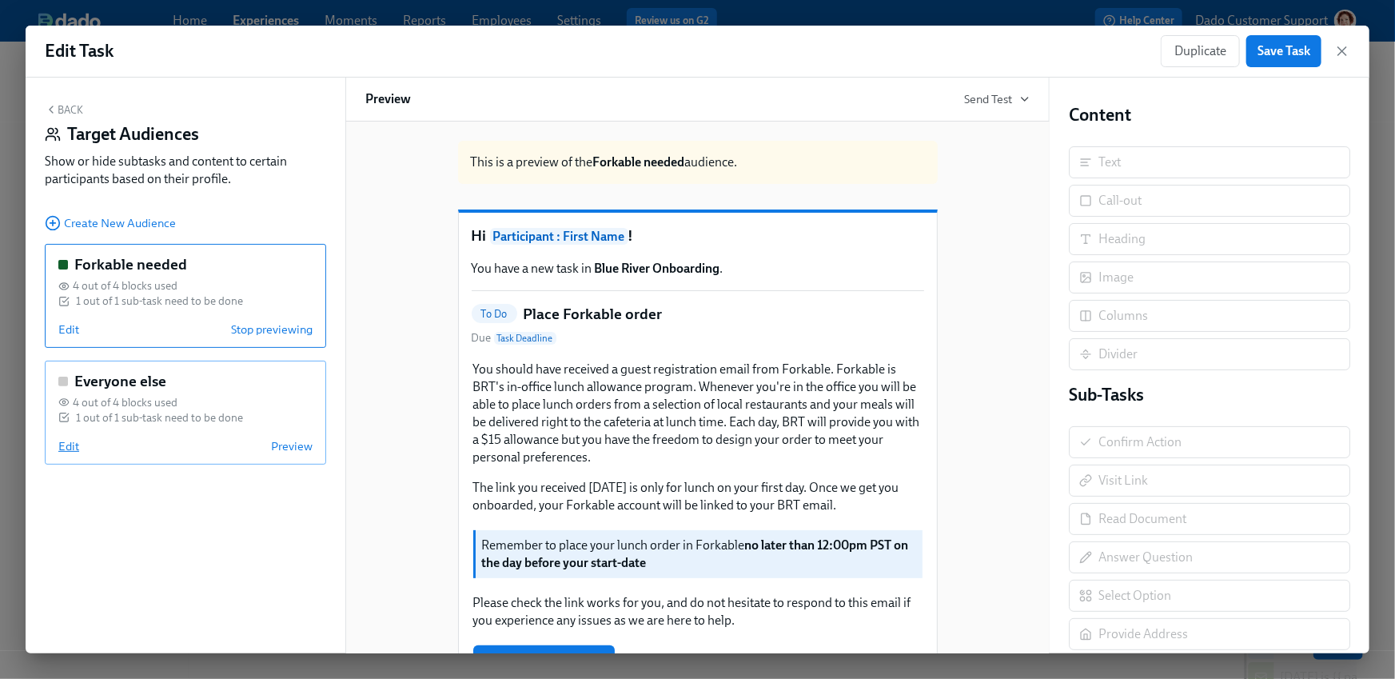
click at [65, 446] on span "Edit" at bounding box center [68, 446] width 21 height 16
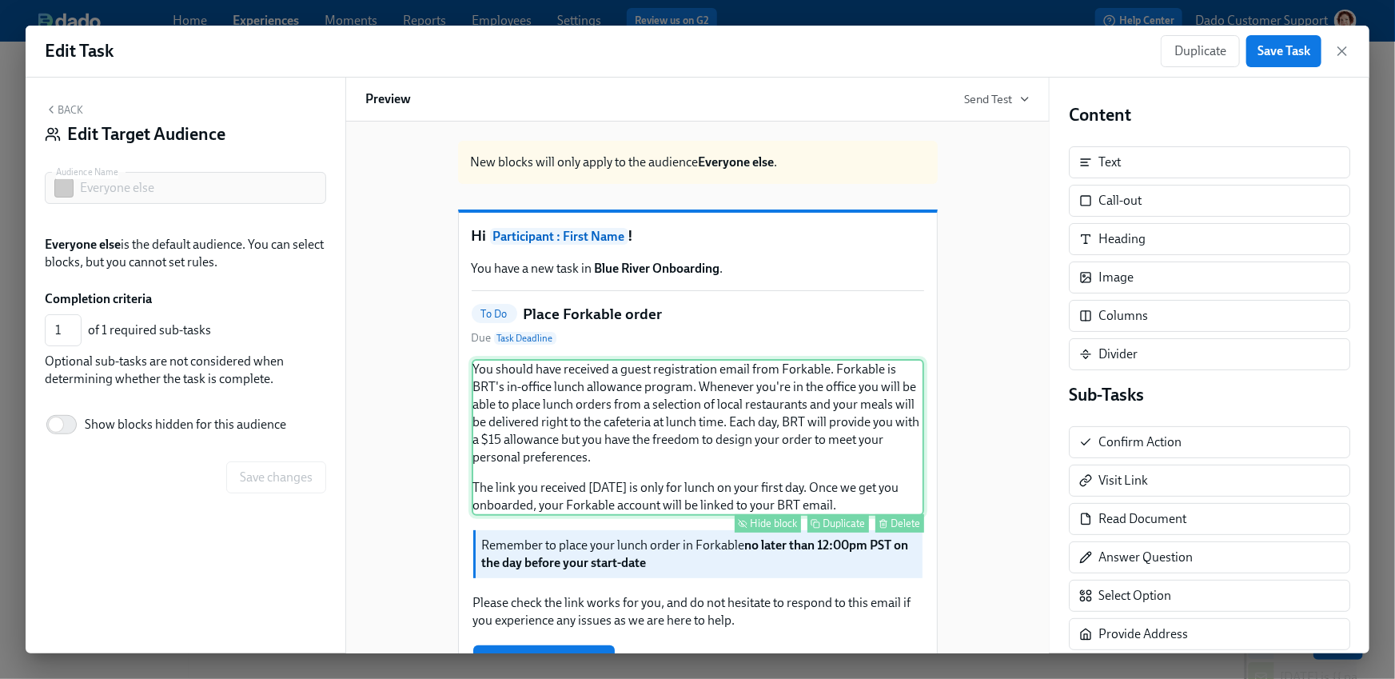
click at [759, 529] on div "Hide block" at bounding box center [774, 523] width 47 height 12
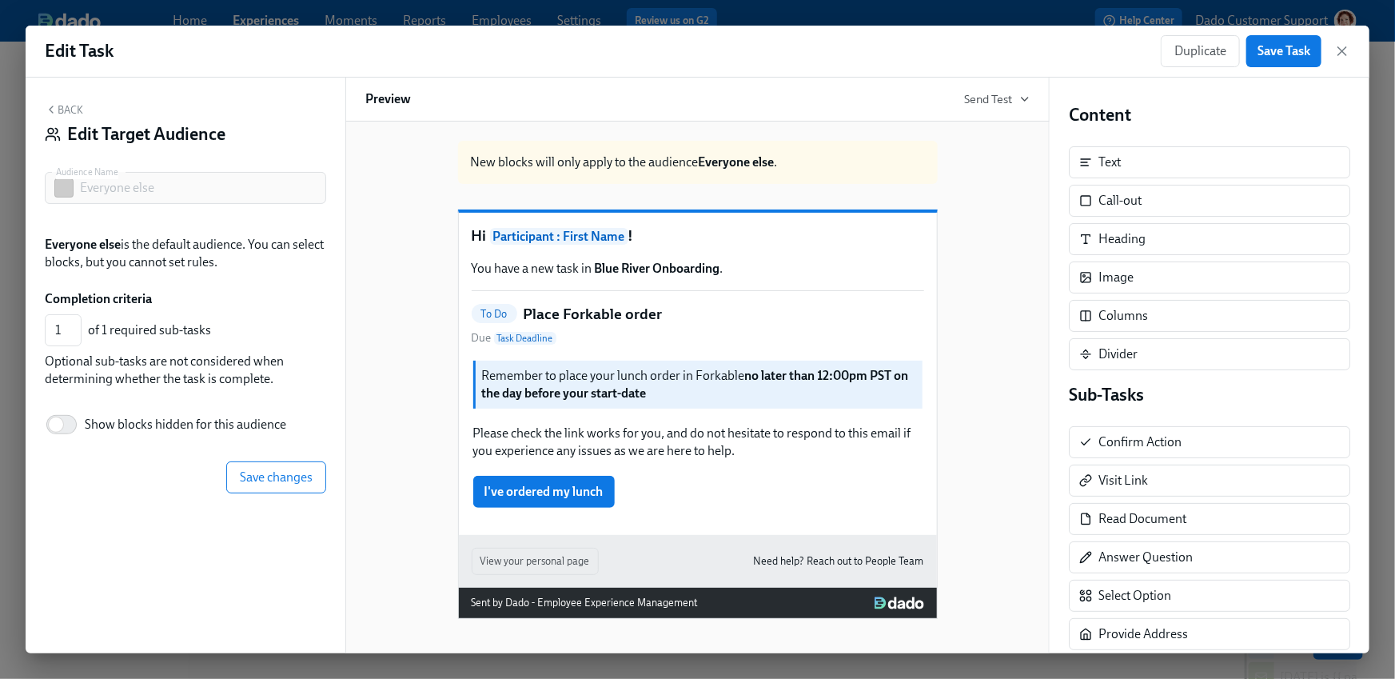
scroll to position [22, 0]
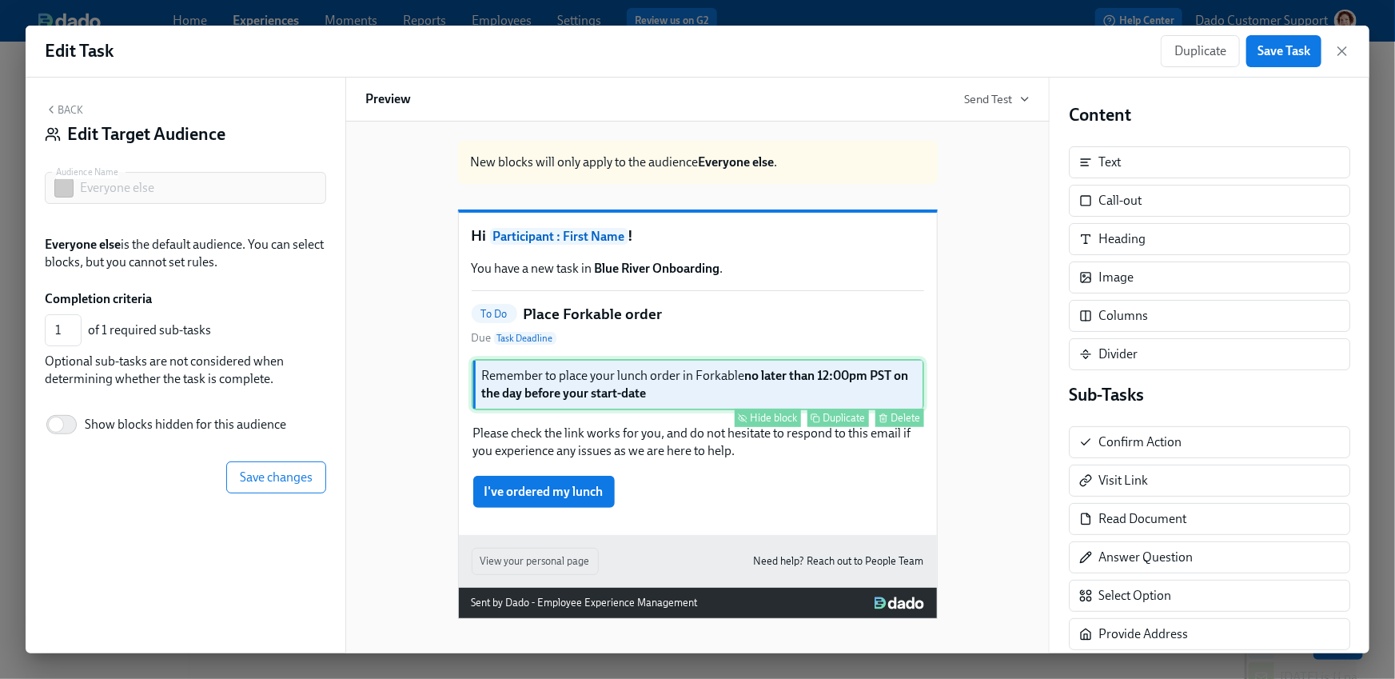
click at [777, 410] on div "Remember to place your lunch order in Forkable no later than 12:00pm PST on the…" at bounding box center [698, 384] width 453 height 51
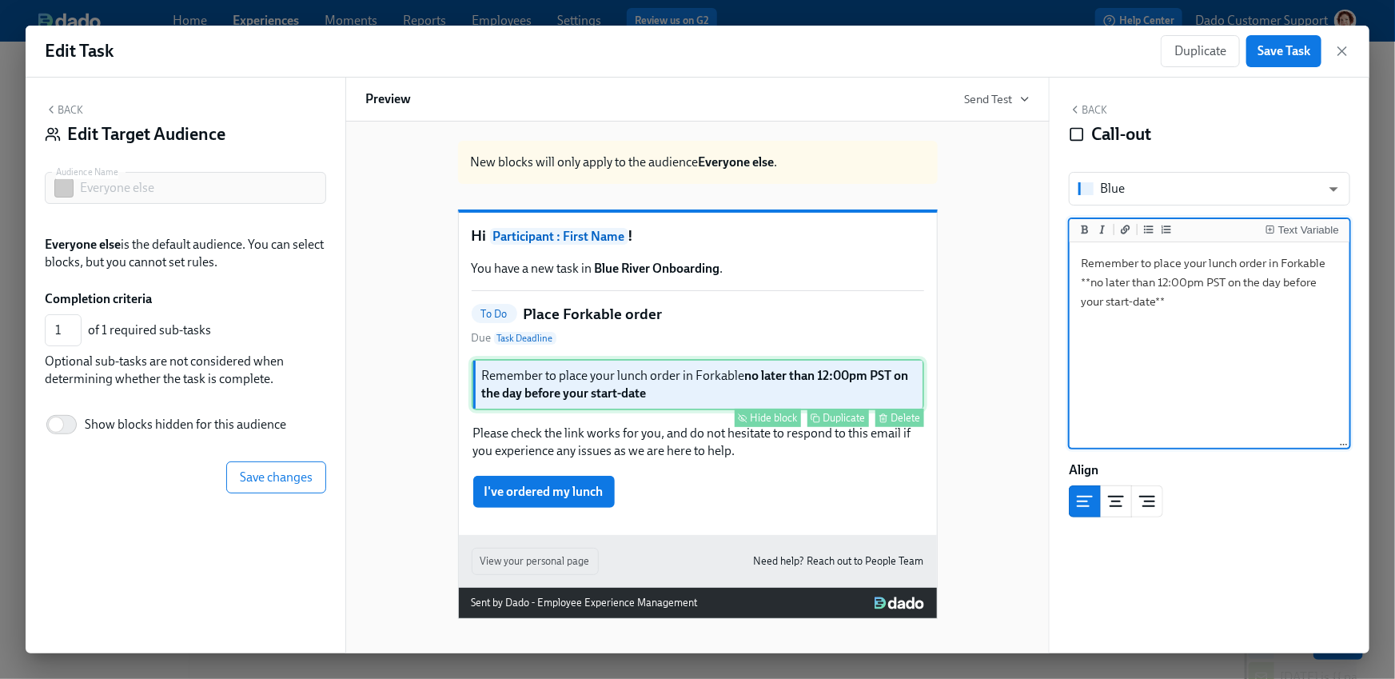
click at [773, 424] on div "Hide block" at bounding box center [774, 418] width 47 height 12
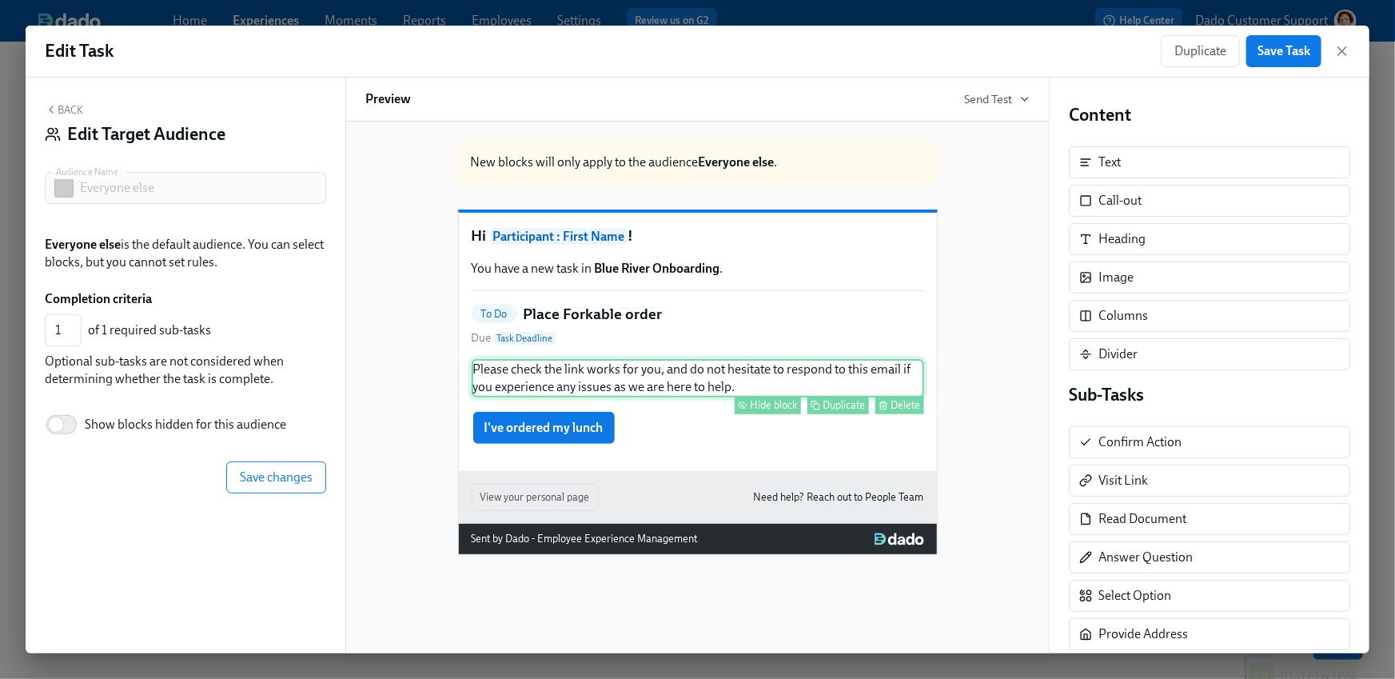
click at [770, 411] on div "Hide block" at bounding box center [774, 405] width 47 height 12
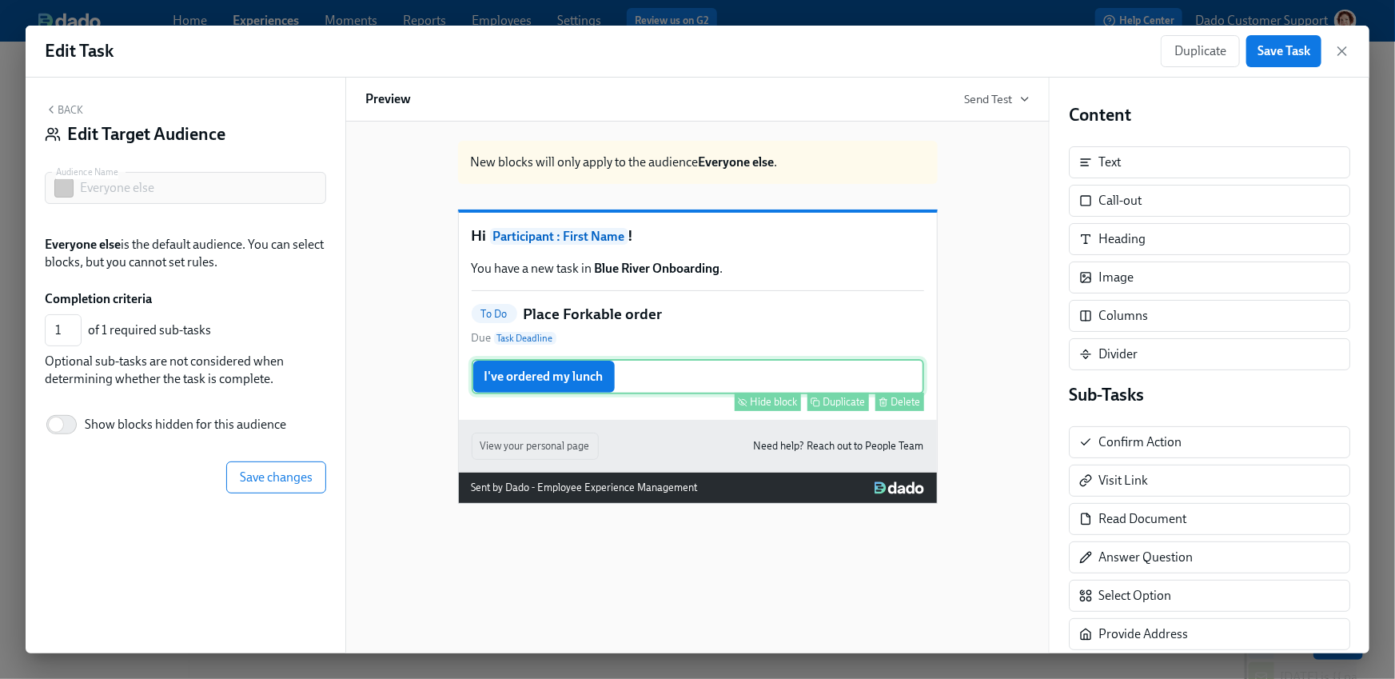
click at [769, 408] on div "Hide block" at bounding box center [774, 402] width 47 height 12
type input "0"
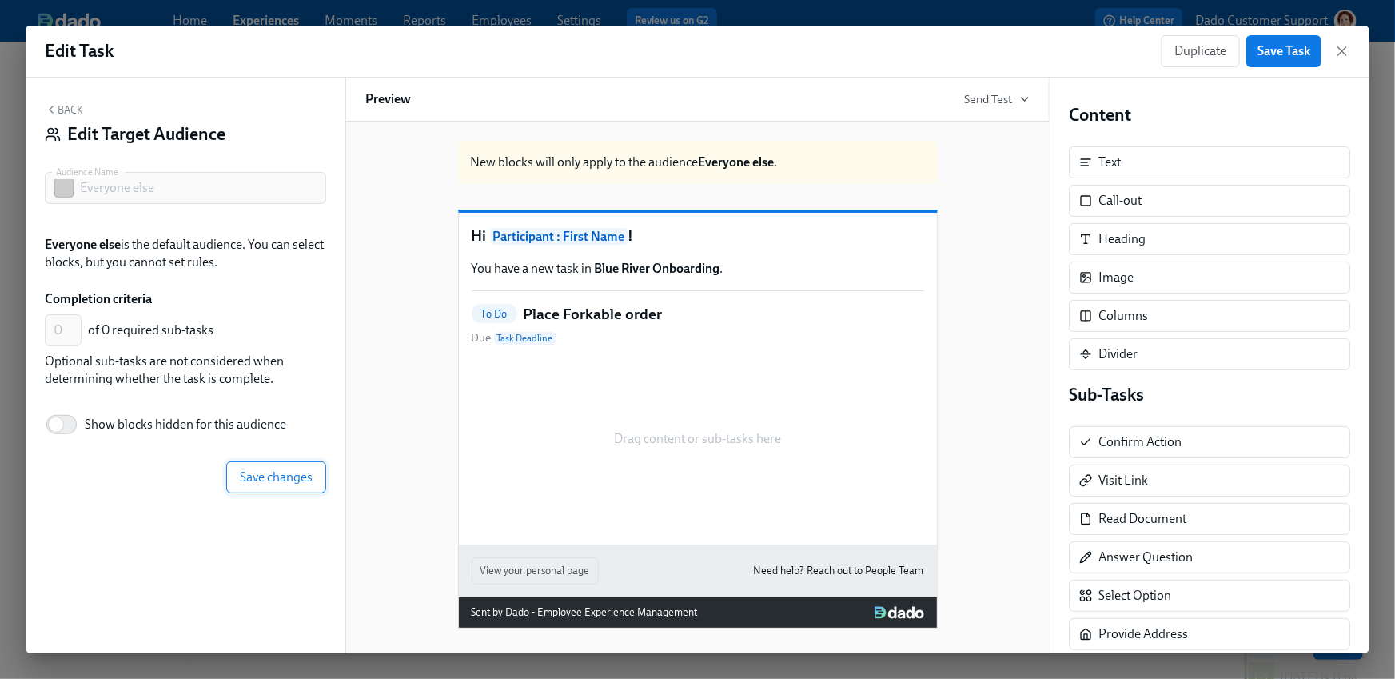
click at [271, 481] on span "Save changes" at bounding box center [276, 477] width 73 height 16
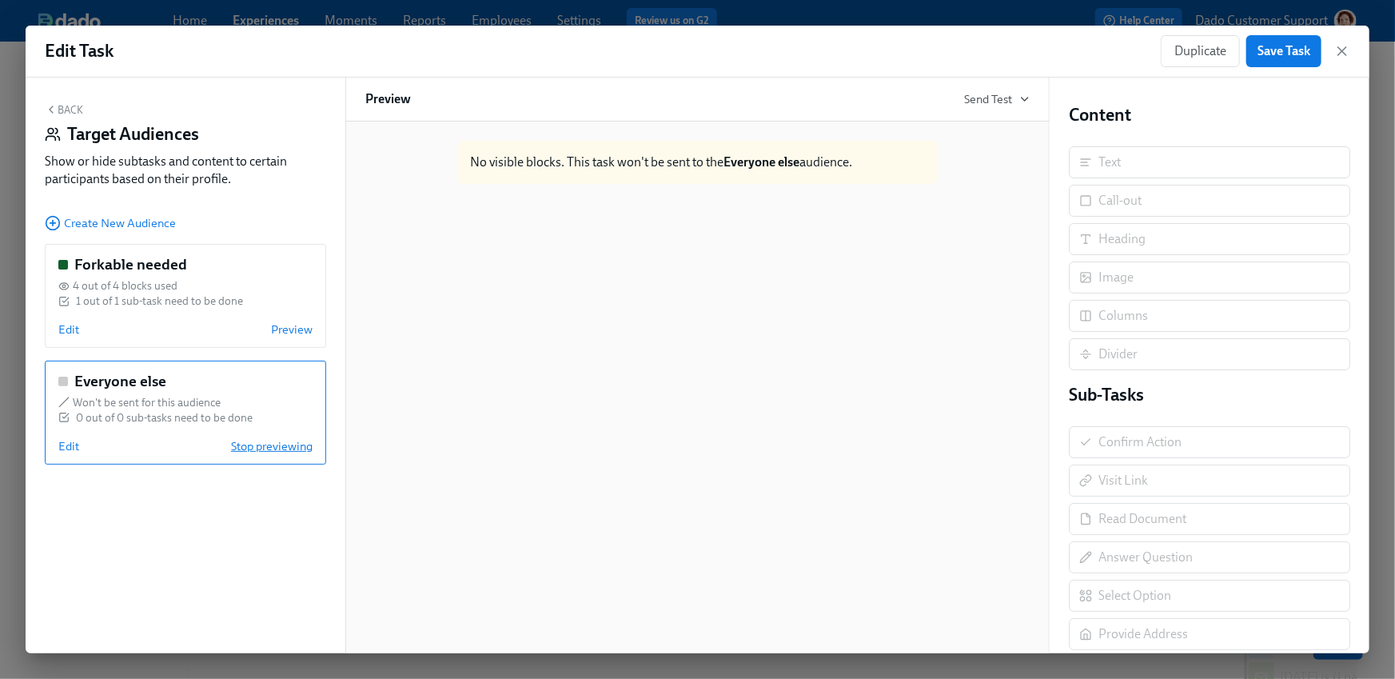
click at [295, 451] on span "Stop previewing" at bounding box center [272, 446] width 82 height 16
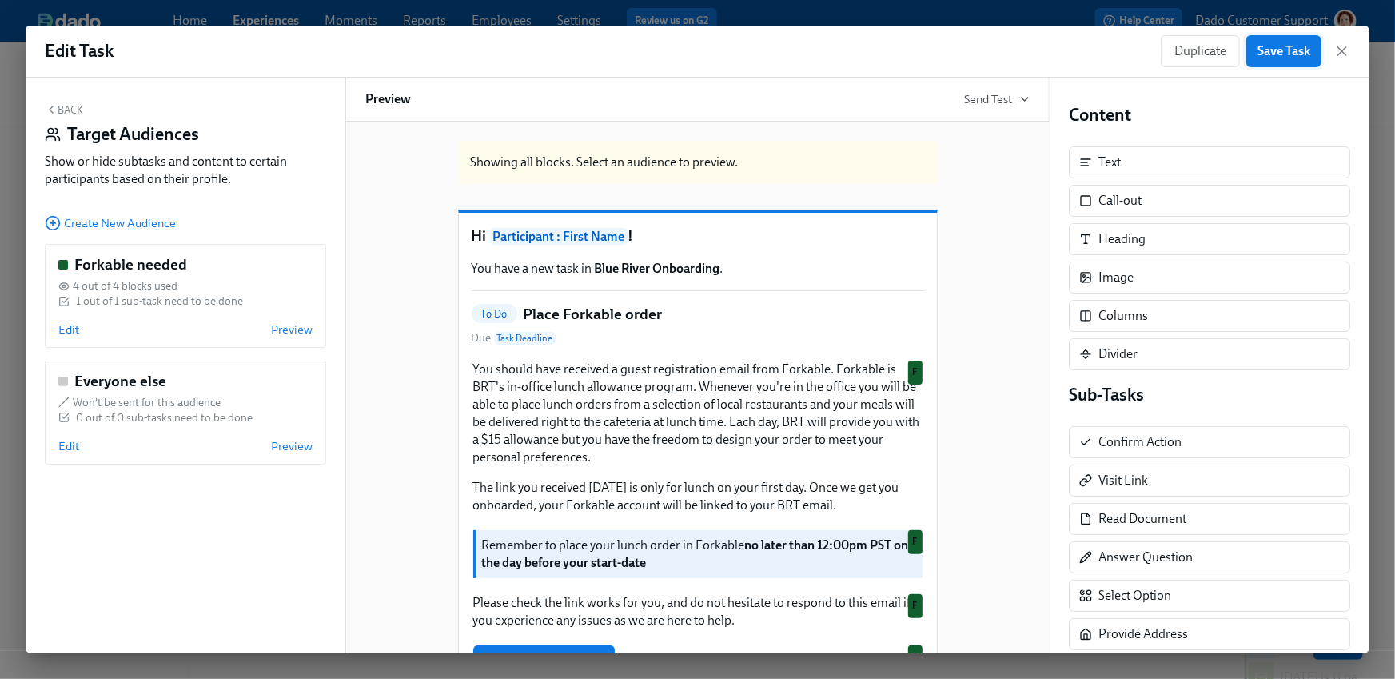
click at [1279, 51] on span "Save Task" at bounding box center [1284, 51] width 53 height 16
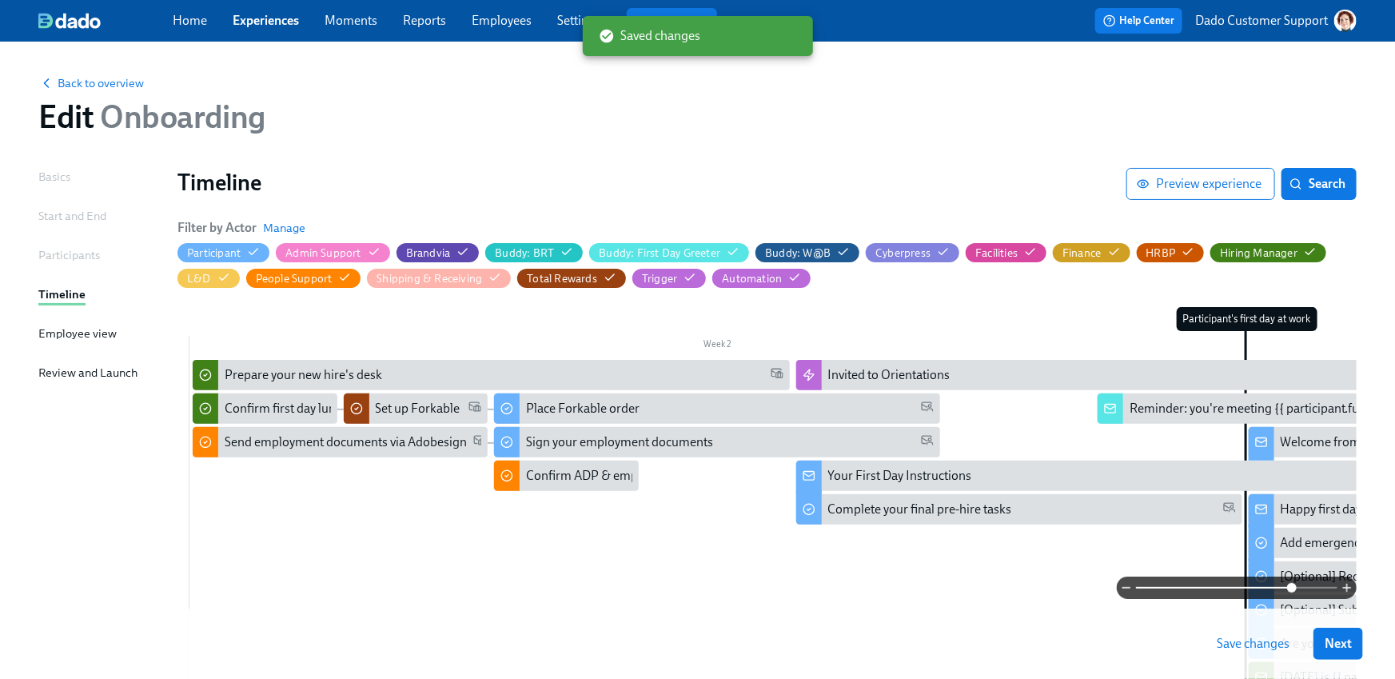
click at [1265, 635] on button "Save changes" at bounding box center [1253, 644] width 95 height 32
click at [1184, 178] on span "Preview experience" at bounding box center [1201, 184] width 122 height 16
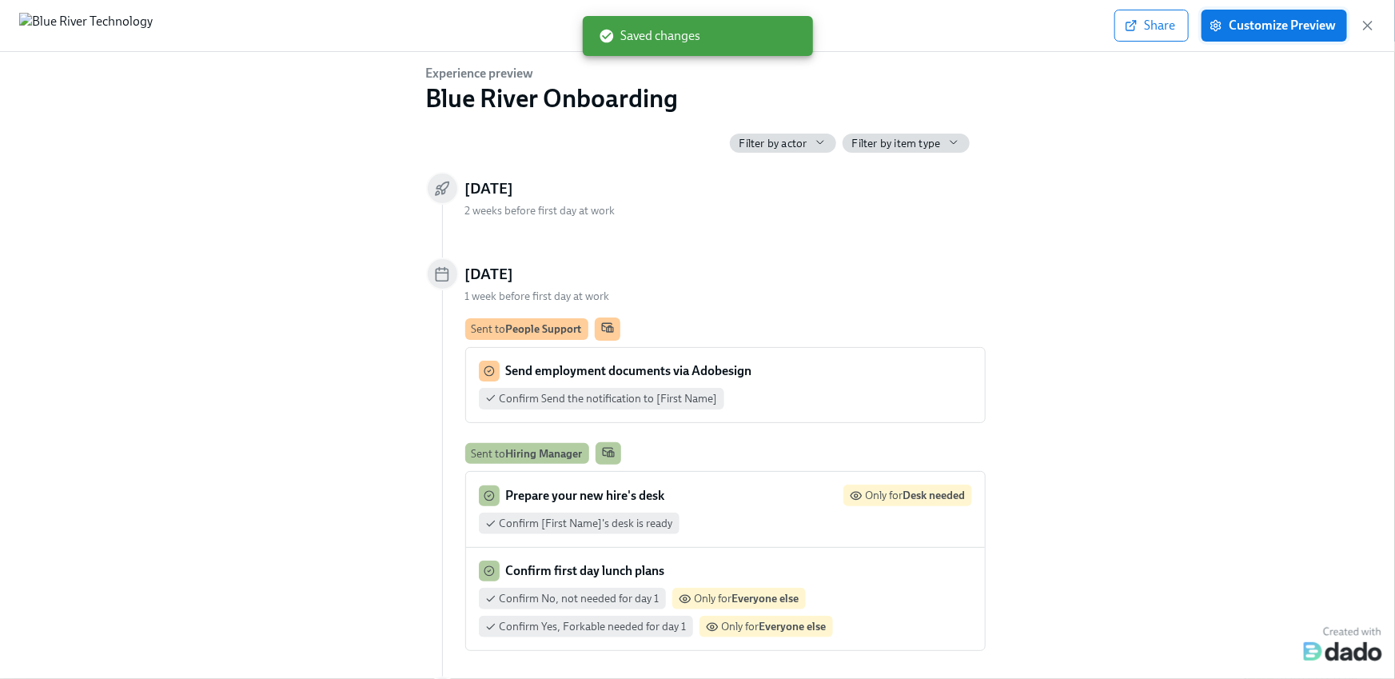
click at [1275, 18] on span "Customize Preview" at bounding box center [1274, 26] width 123 height 16
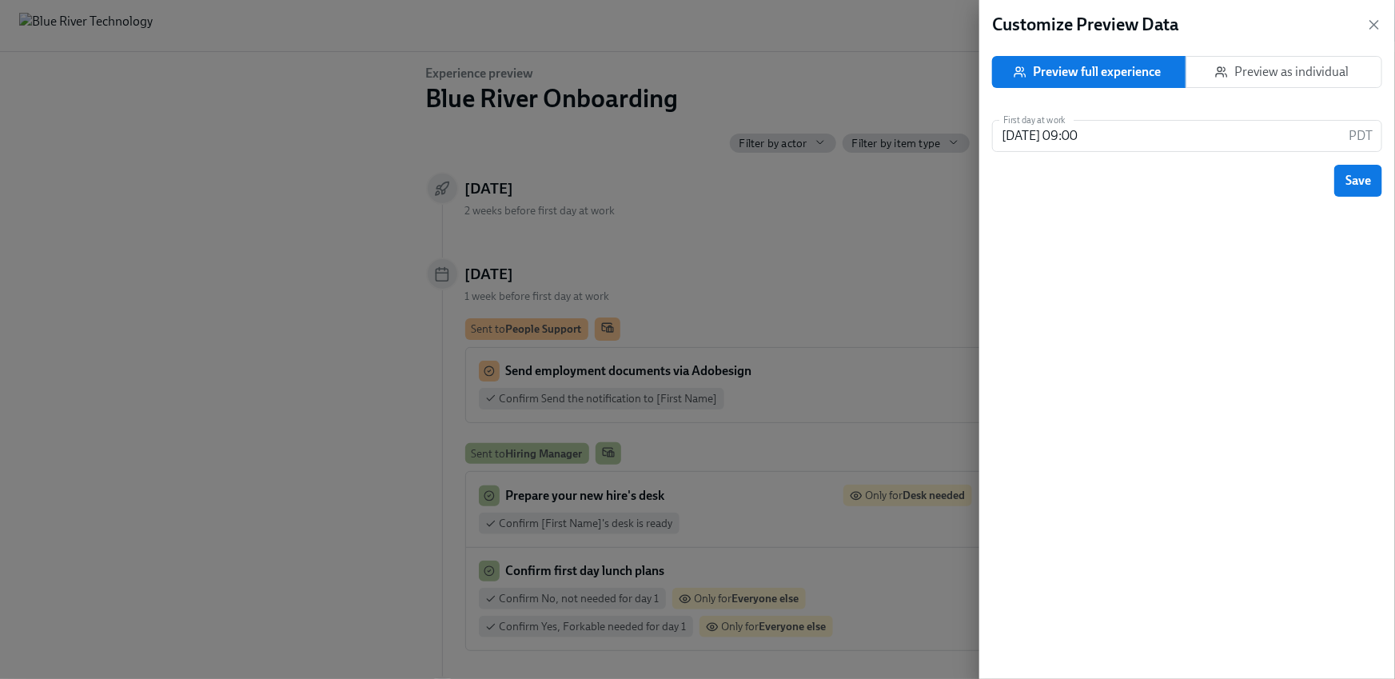
click at [1292, 75] on span "Preview as individual" at bounding box center [1285, 72] width 170 height 16
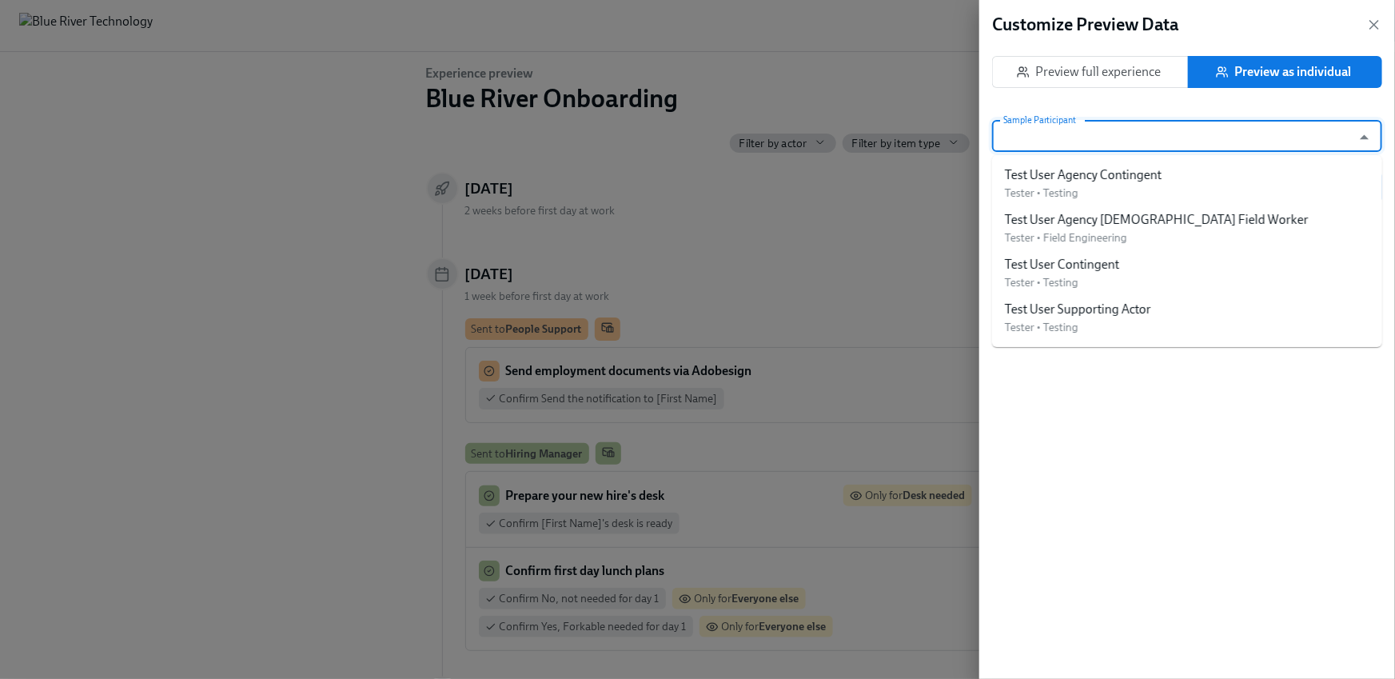
click at [1208, 142] on input "Sample Participant" at bounding box center [1172, 136] width 344 height 32
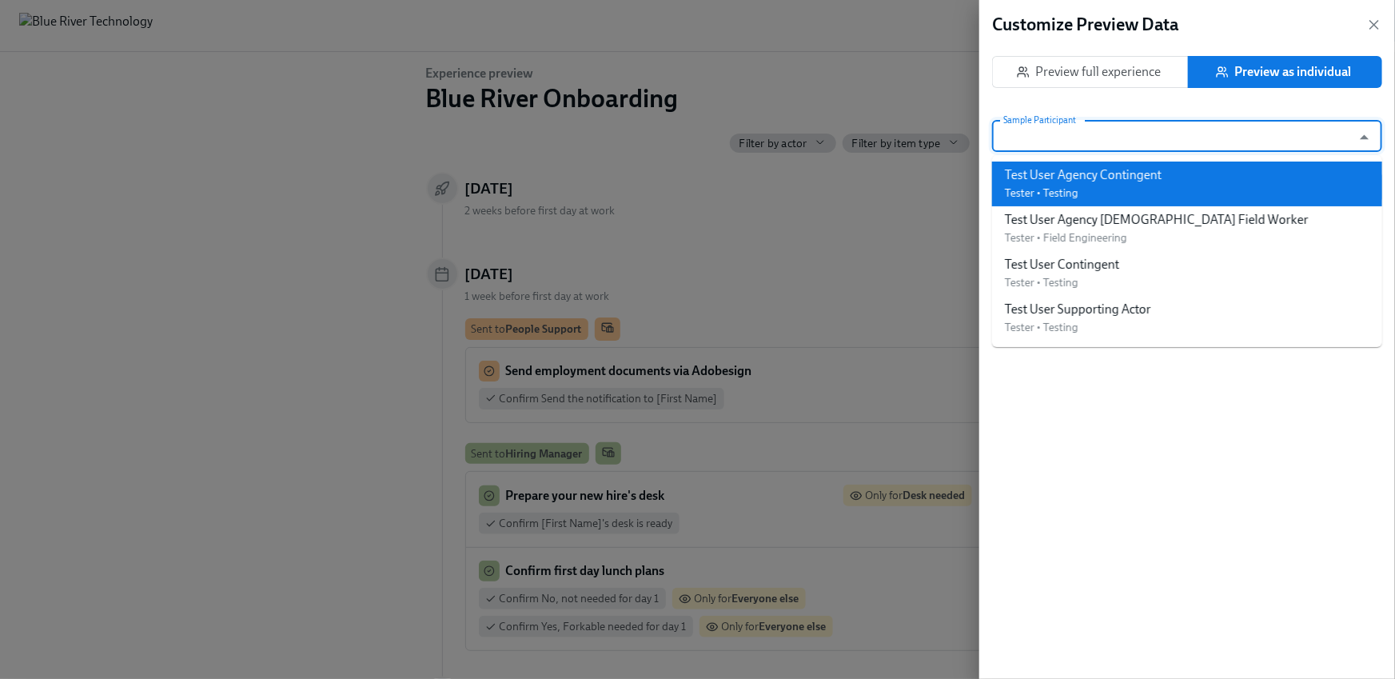
click at [1107, 187] on div "Test User Agency Contingent Tester • Testing" at bounding box center [1083, 183] width 157 height 35
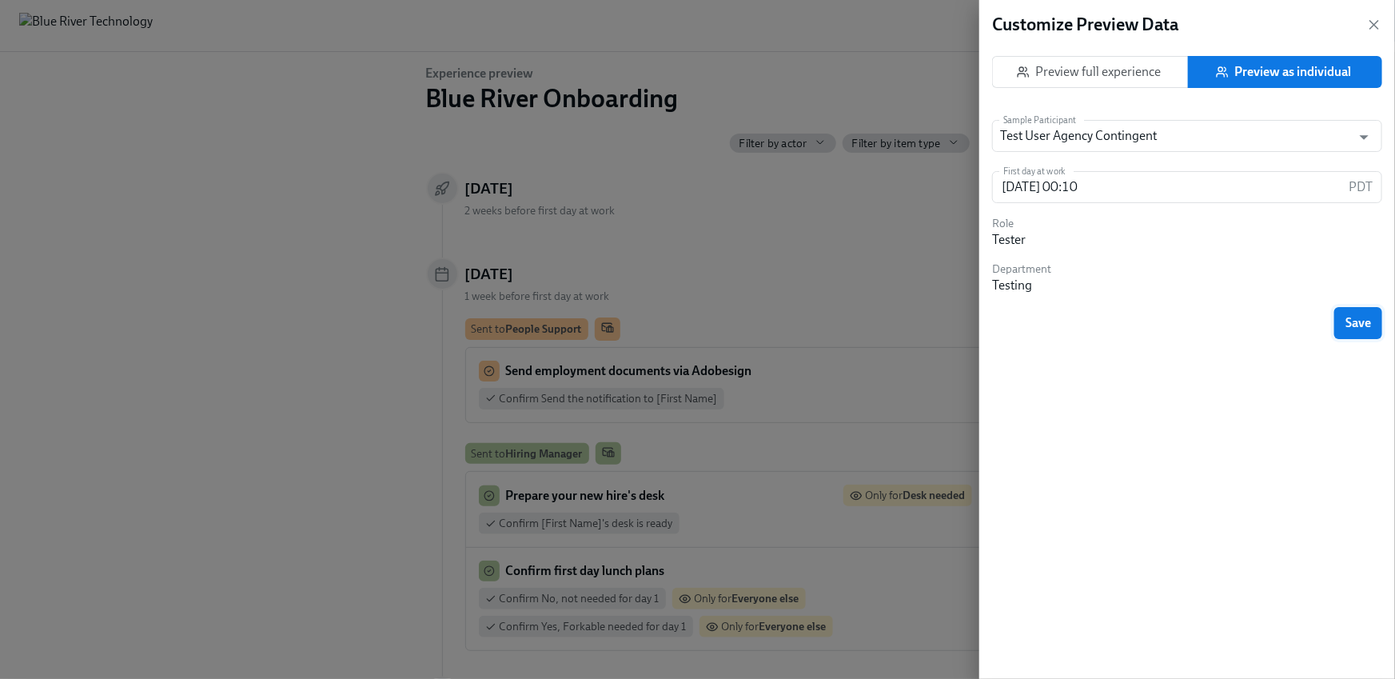
click at [1336, 318] on button "Save" at bounding box center [1359, 323] width 48 height 32
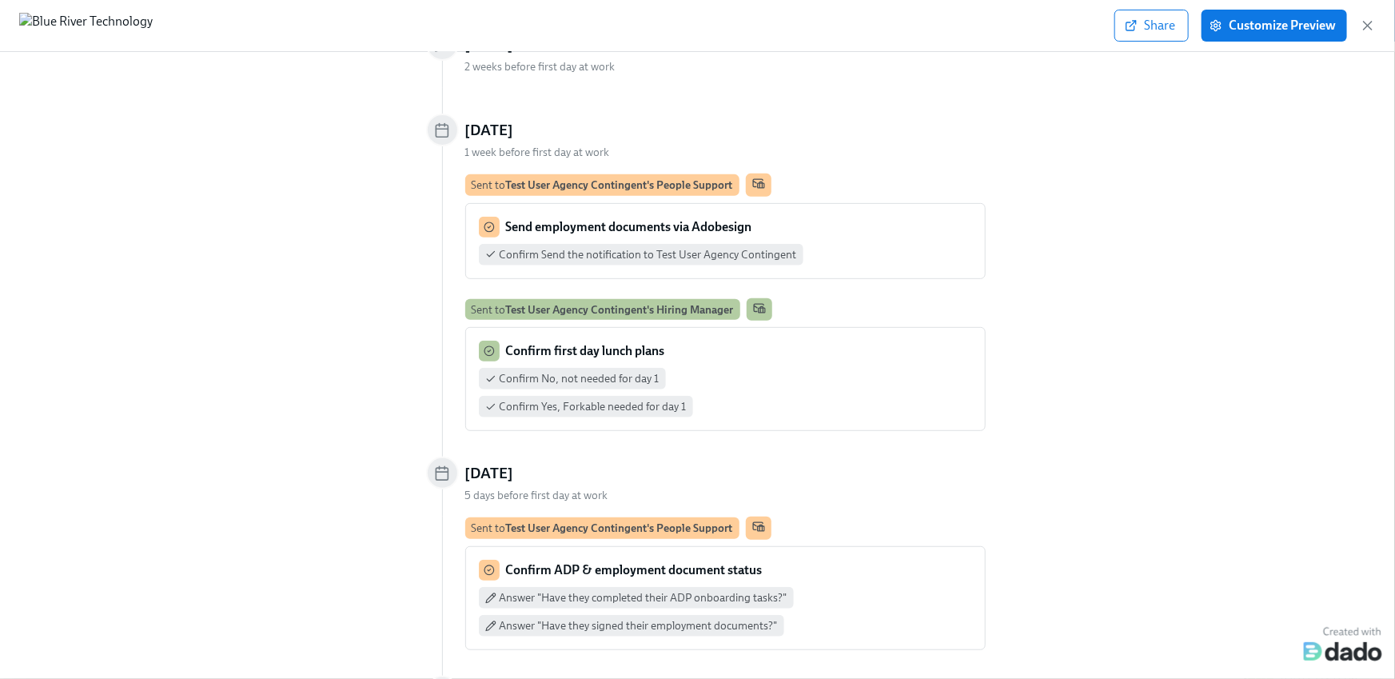
scroll to position [313, 0]
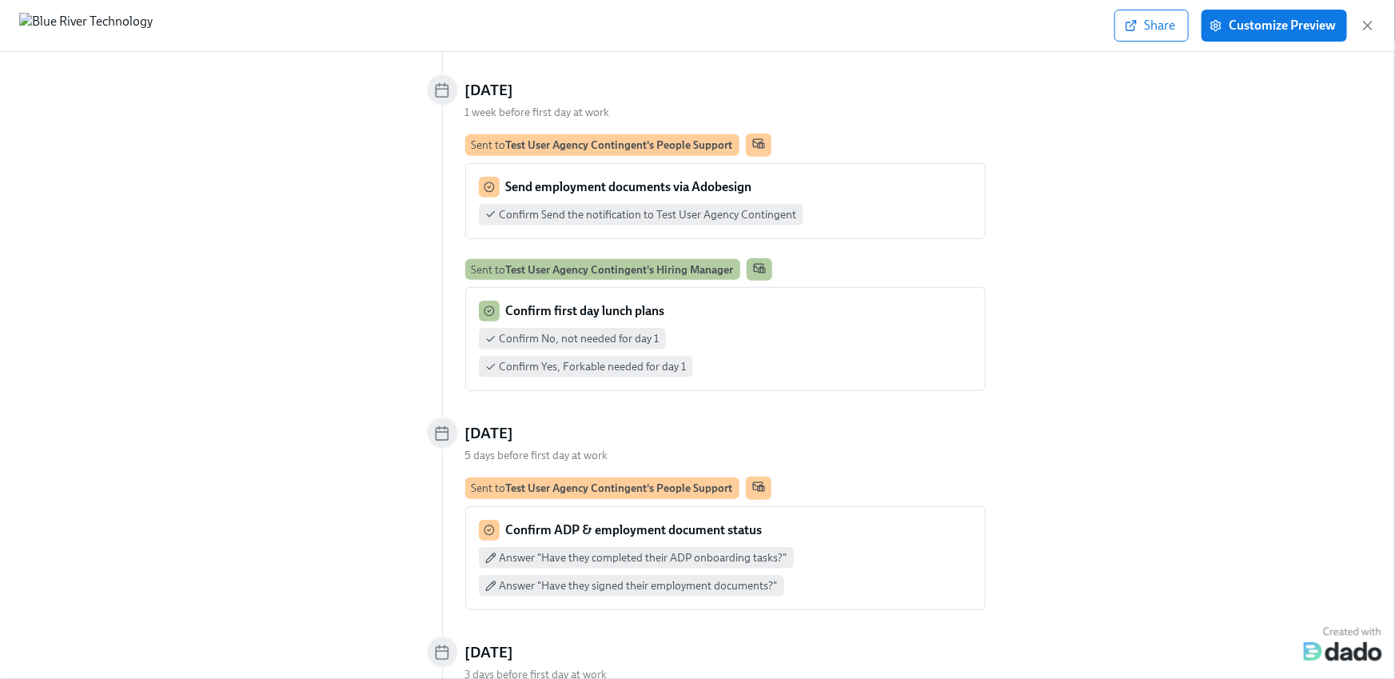
click at [1379, 30] on div "Share Customize Preview" at bounding box center [697, 26] width 1395 height 52
click at [1372, 27] on icon "button" at bounding box center [1368, 26] width 16 height 16
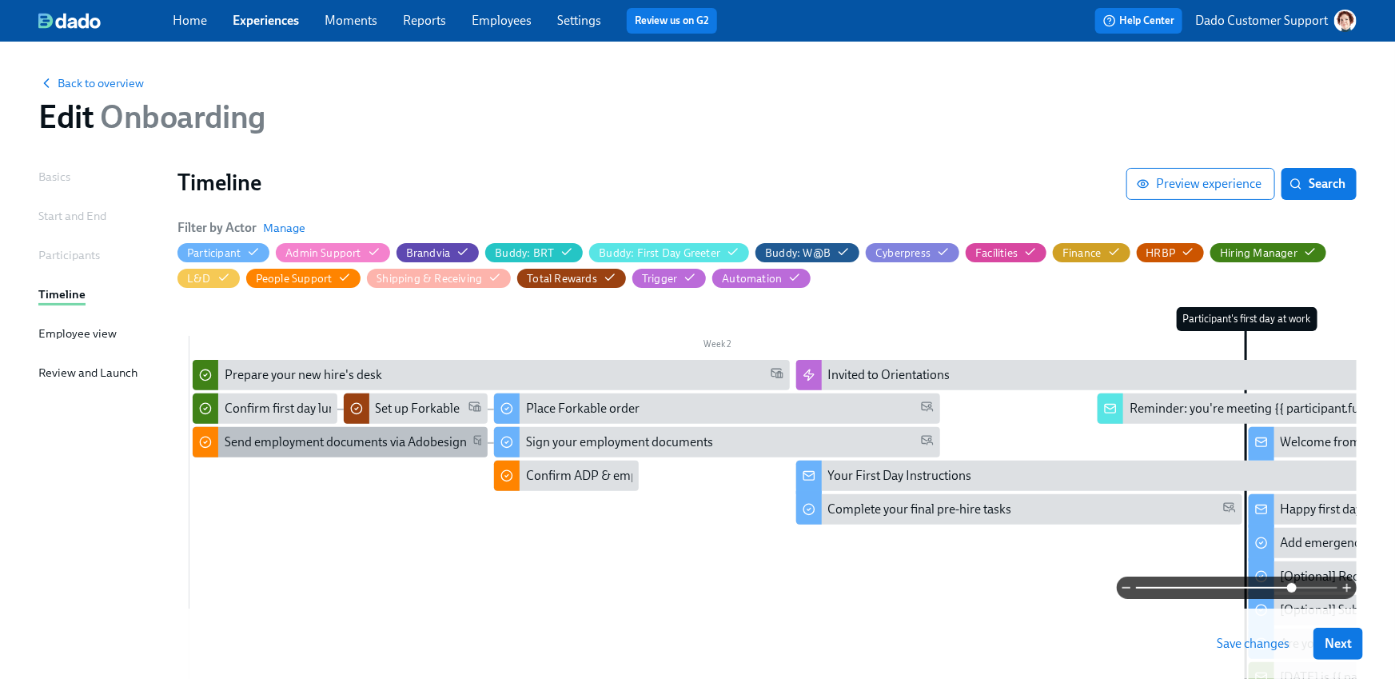
click at [317, 443] on div "Send employment documents via Adobesign" at bounding box center [346, 442] width 242 height 18
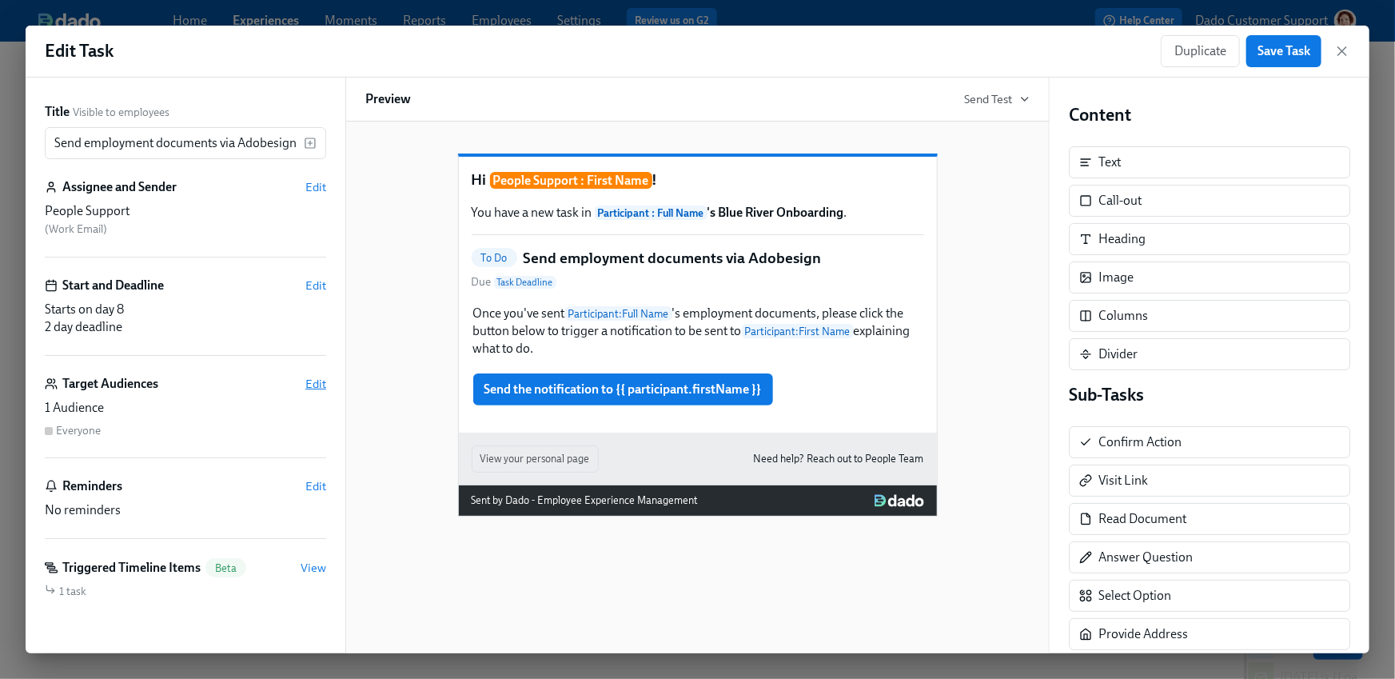
click at [320, 382] on span "Edit" at bounding box center [315, 384] width 21 height 16
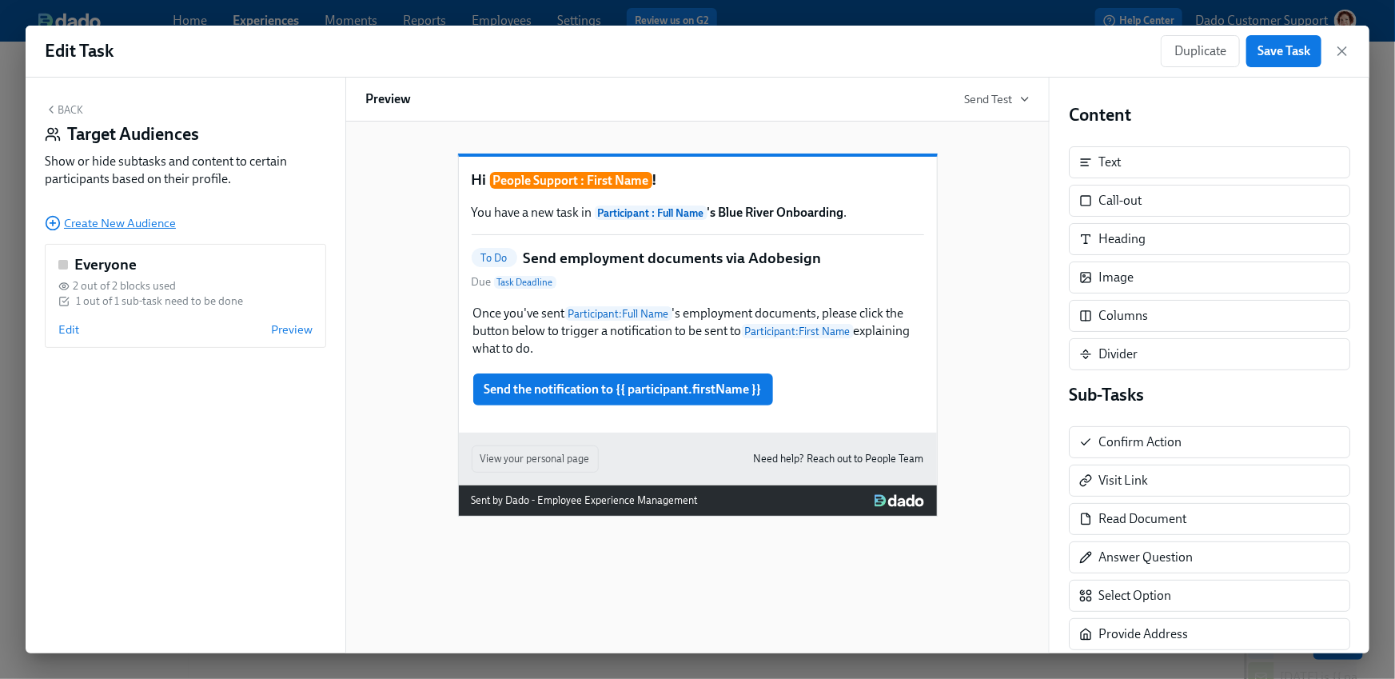
click at [56, 226] on icon "button" at bounding box center [53, 223] width 16 height 16
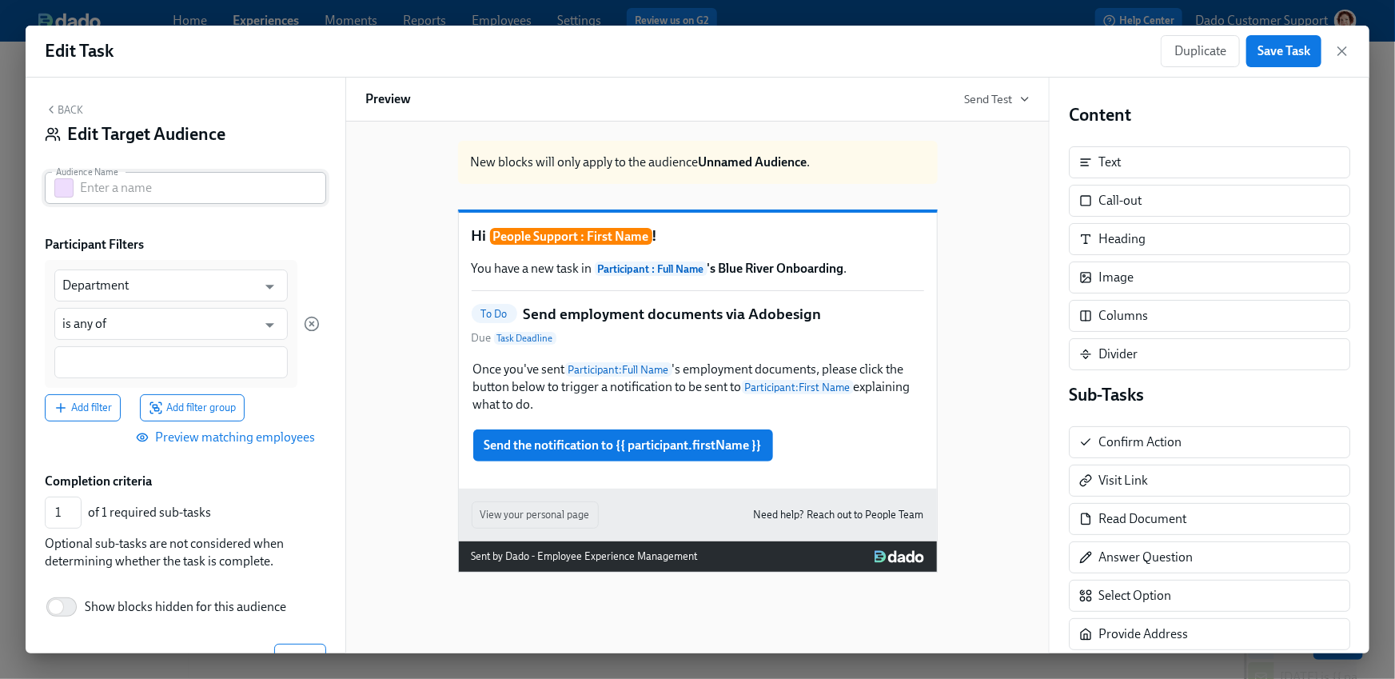
click at [60, 187] on button "button" at bounding box center [63, 187] width 19 height 19
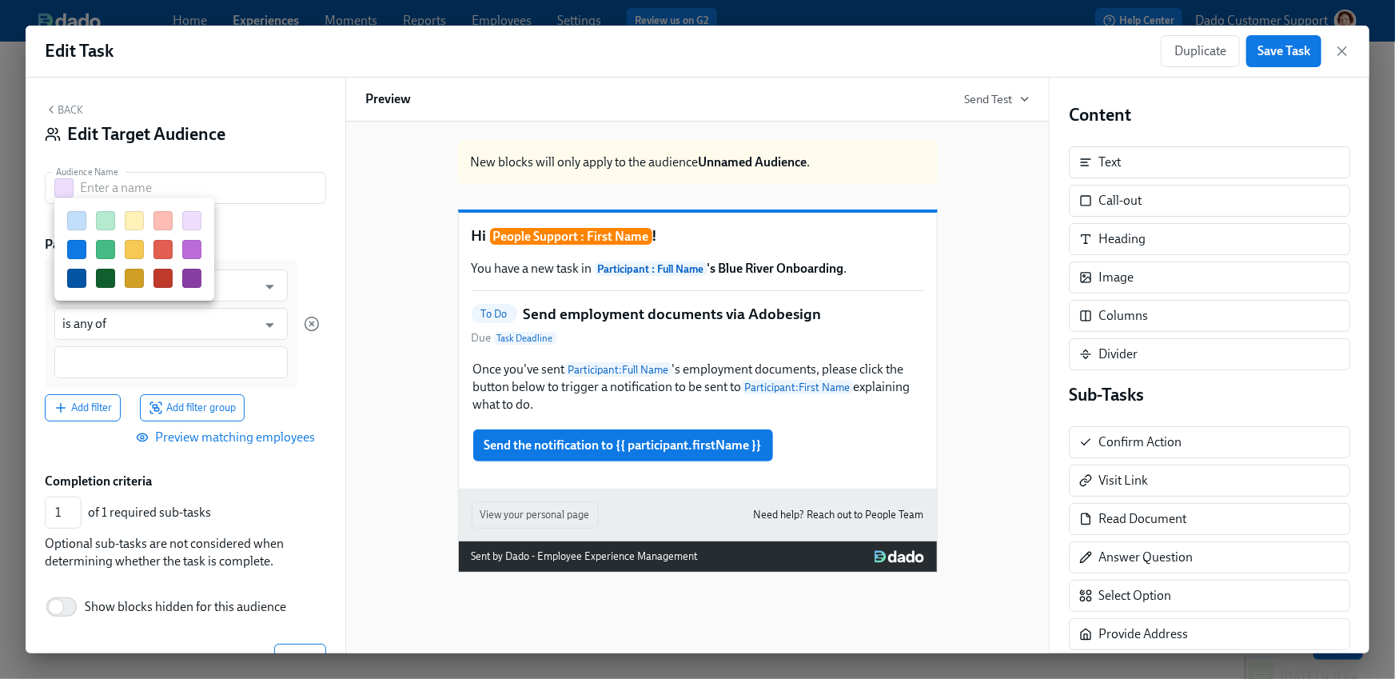
click at [133, 251] on button "button" at bounding box center [134, 249] width 19 height 19
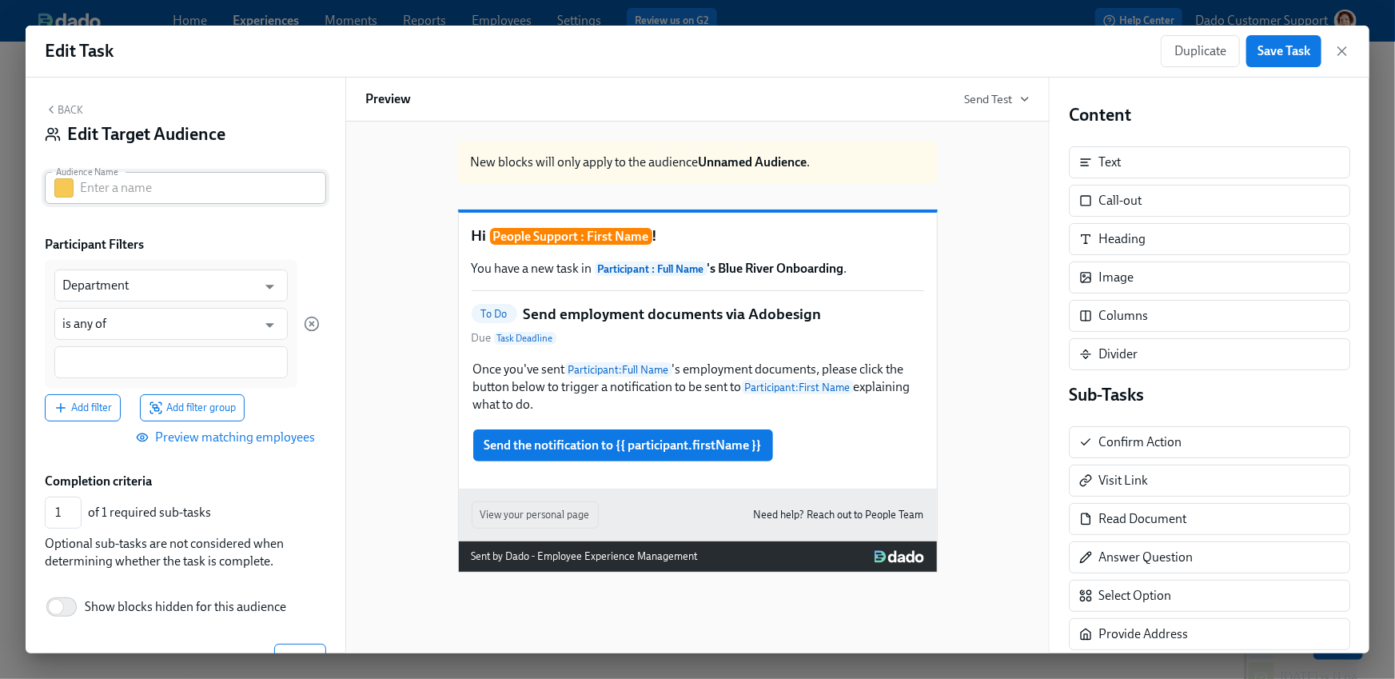
click at [130, 195] on input "text" at bounding box center [203, 188] width 246 height 32
type input "Agency Contingent"
click at [108, 286] on input "Department" at bounding box center [159, 285] width 194 height 32
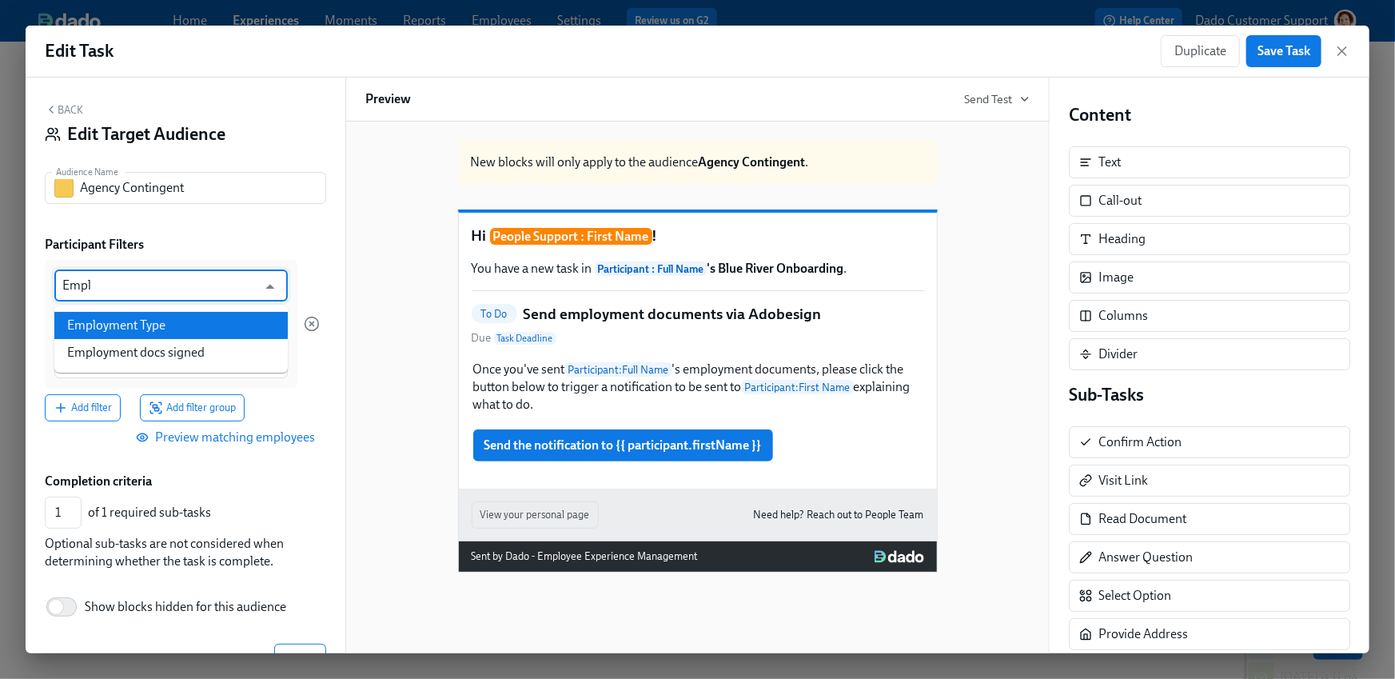
click at [143, 321] on li "Employment Type" at bounding box center [171, 325] width 234 height 27
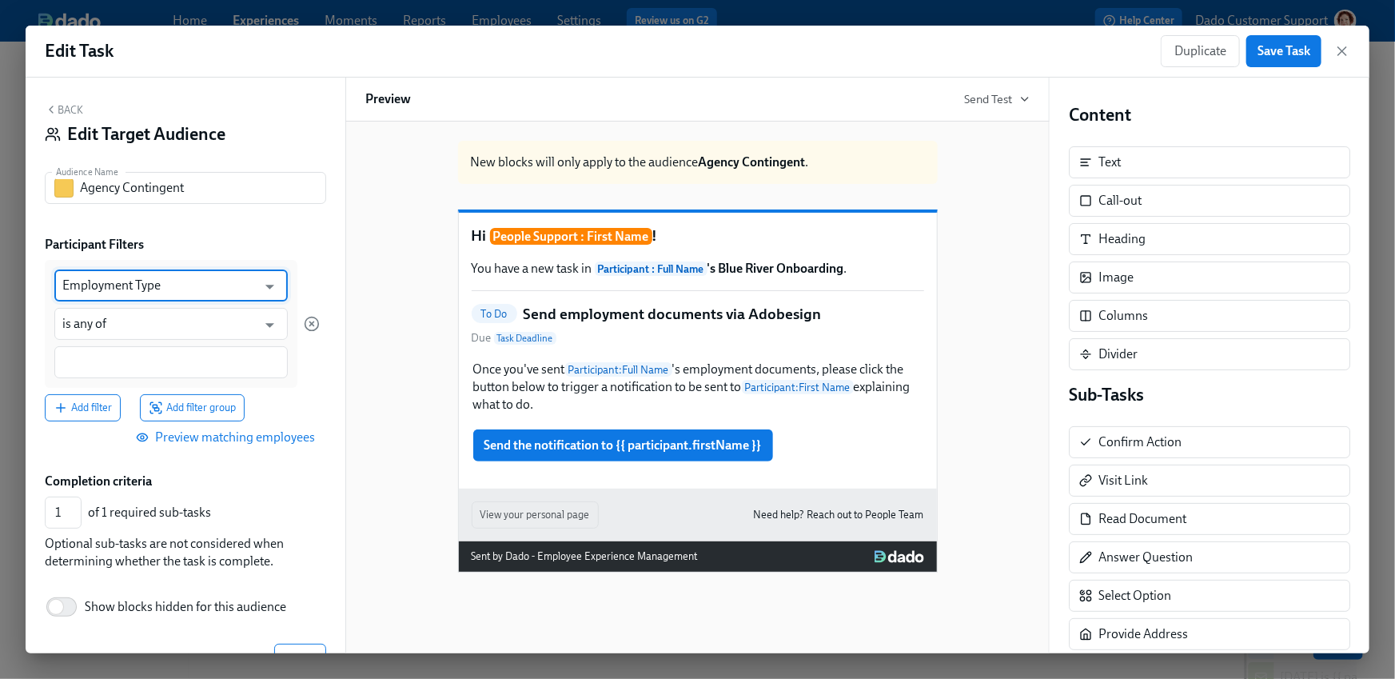
type input "Employment Type"
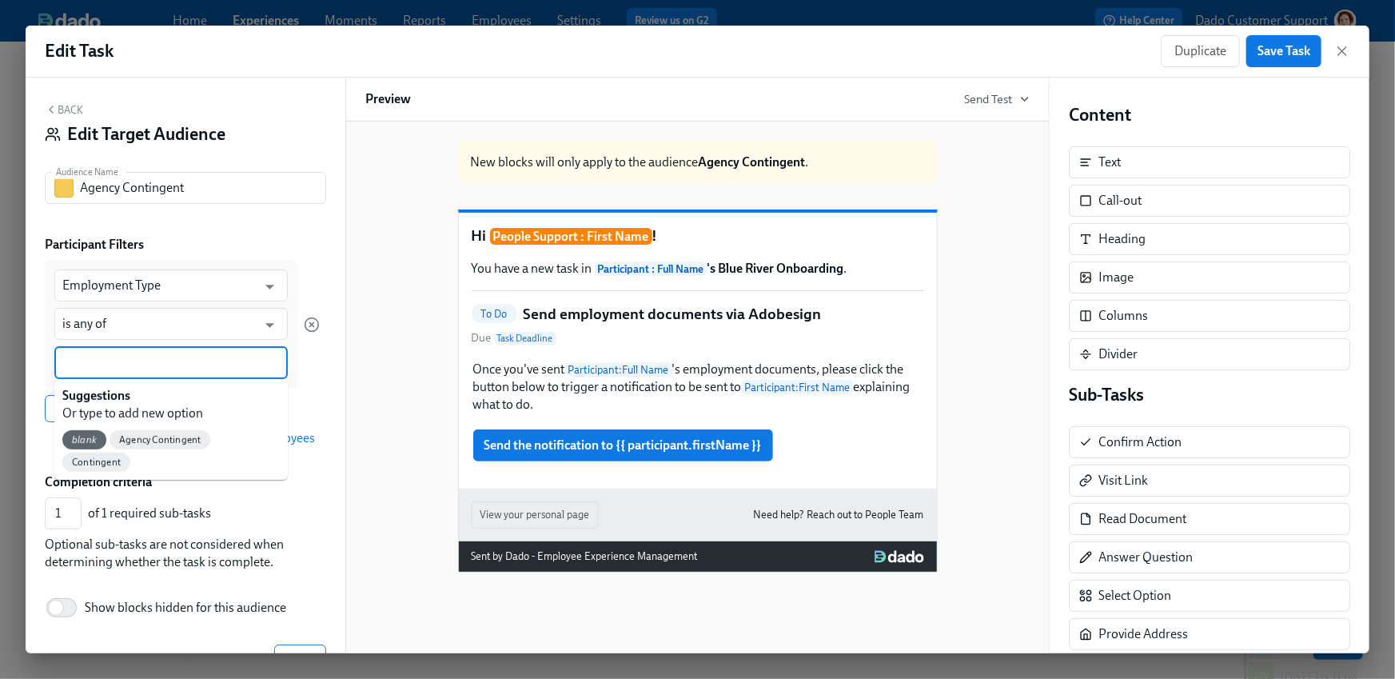
click at [102, 367] on input at bounding box center [171, 362] width 218 height 17
paste input "Agency Contingent"
type input "Agency Contingent"
click at [102, 437] on span "Agency Contingent" at bounding box center [112, 440] width 101 height 12
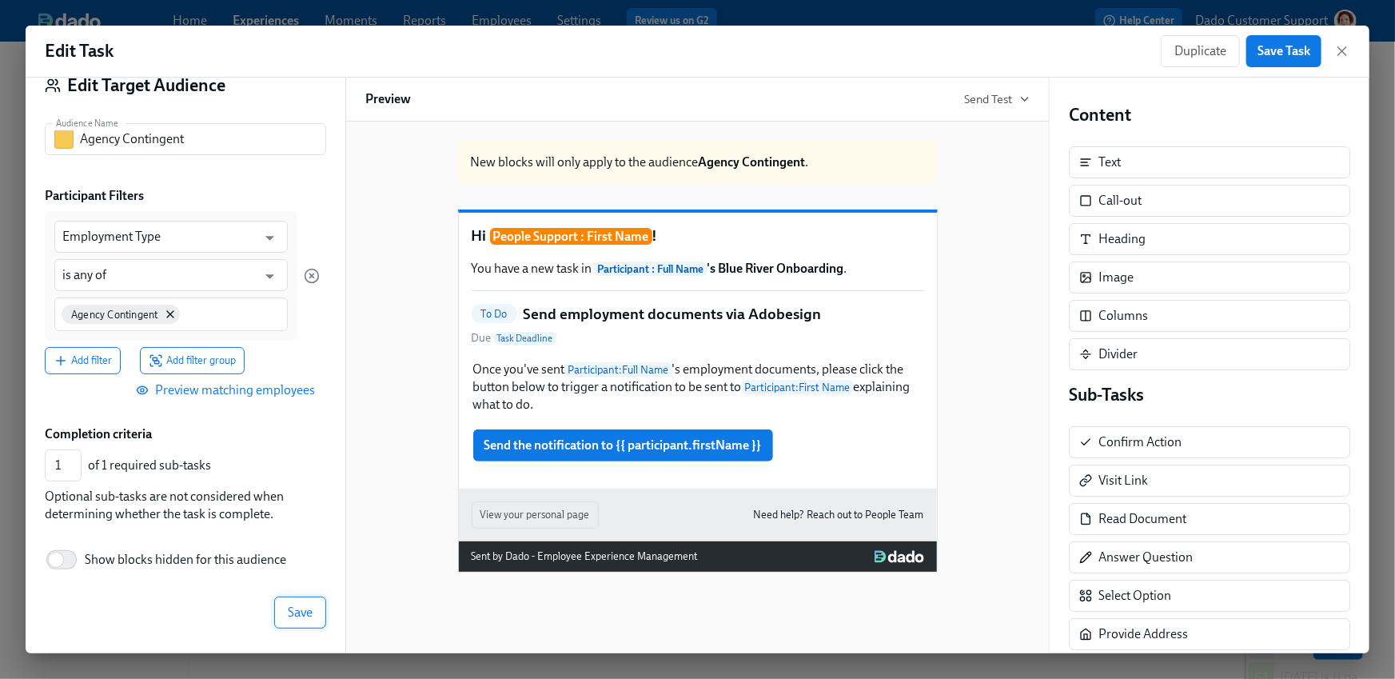
scroll to position [48, 0]
click at [309, 614] on span "Save" at bounding box center [300, 613] width 25 height 16
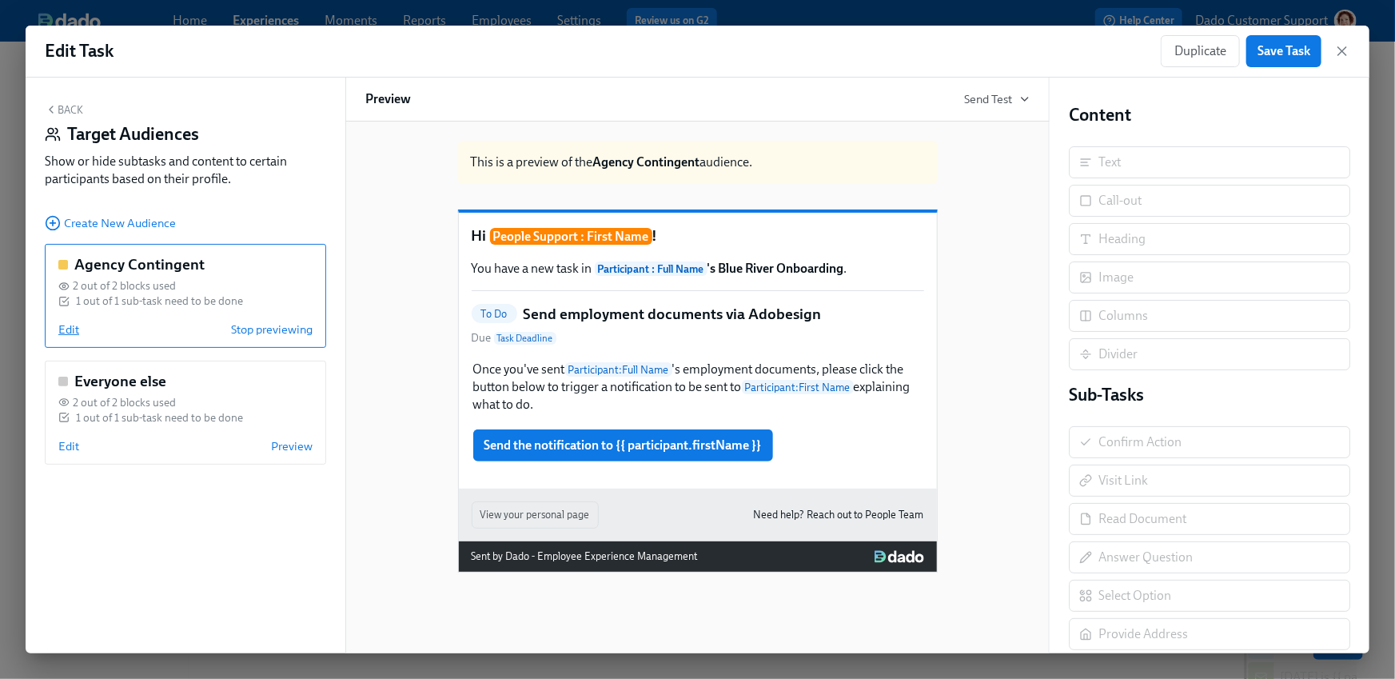
click at [62, 321] on div "Agency Contingent 2 out of 2 blocks used 1 out of 1 sub-task need to be done Ed…" at bounding box center [185, 296] width 281 height 104
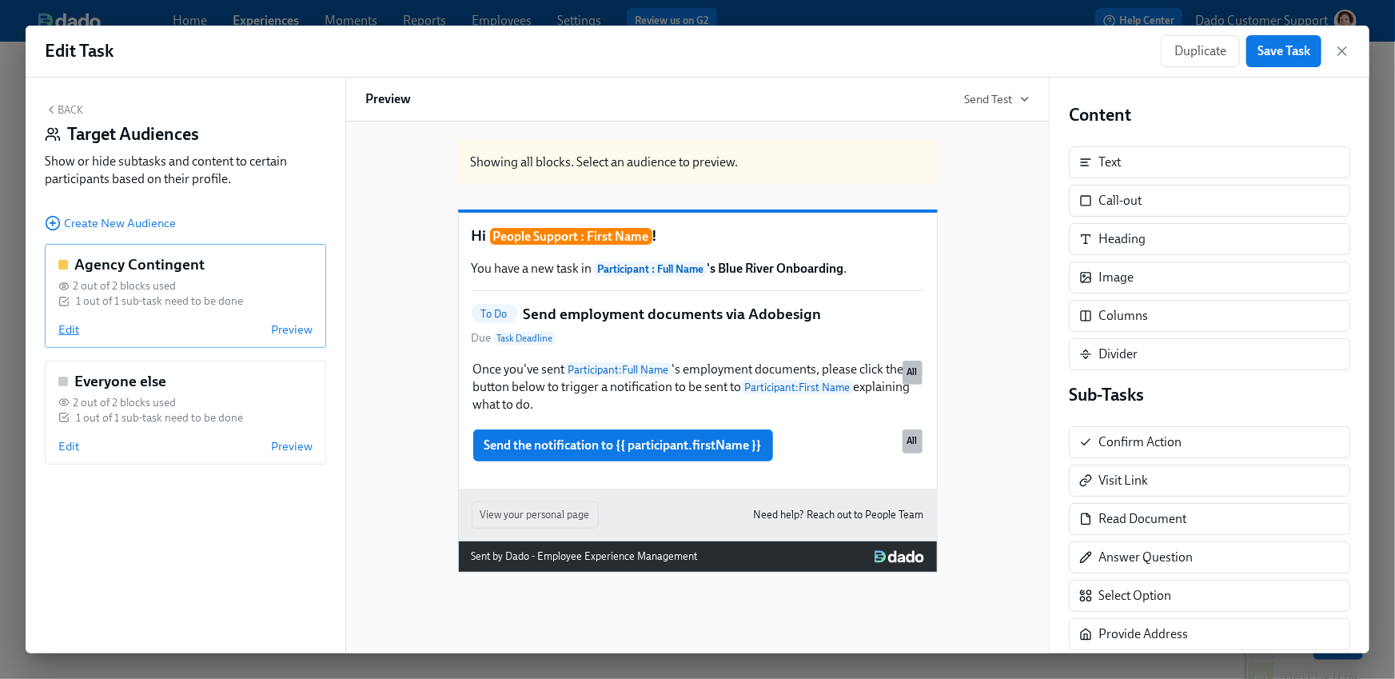
click at [62, 324] on span "Edit" at bounding box center [68, 329] width 21 height 16
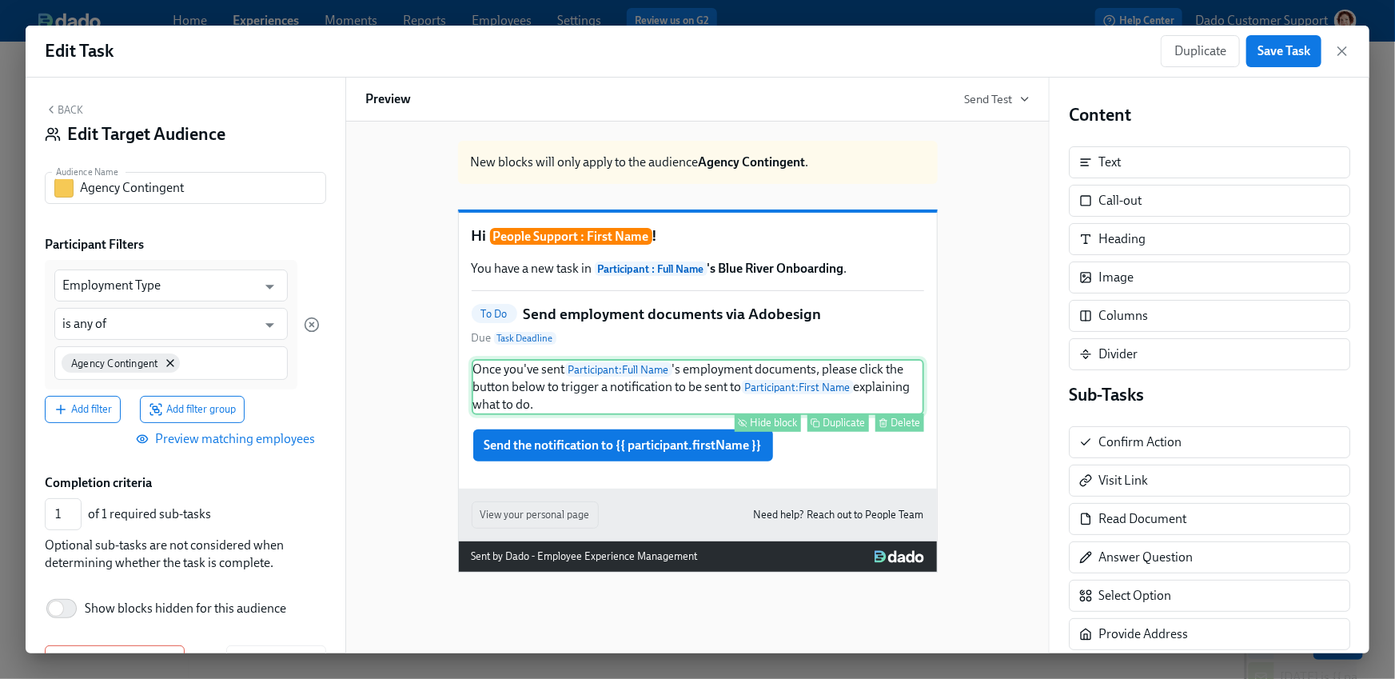
click at [773, 429] on div "Hide block" at bounding box center [774, 423] width 47 height 12
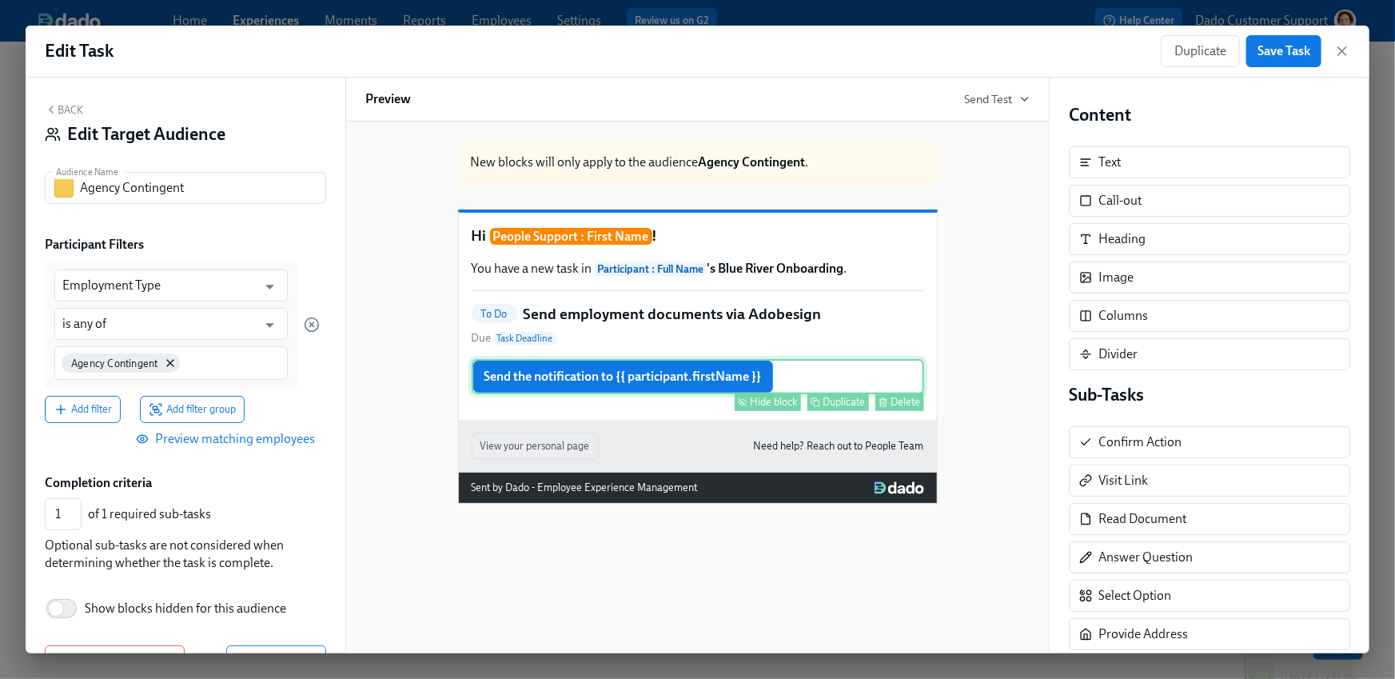
click at [779, 408] on div "Hide block" at bounding box center [774, 402] width 47 height 12
type input "0"
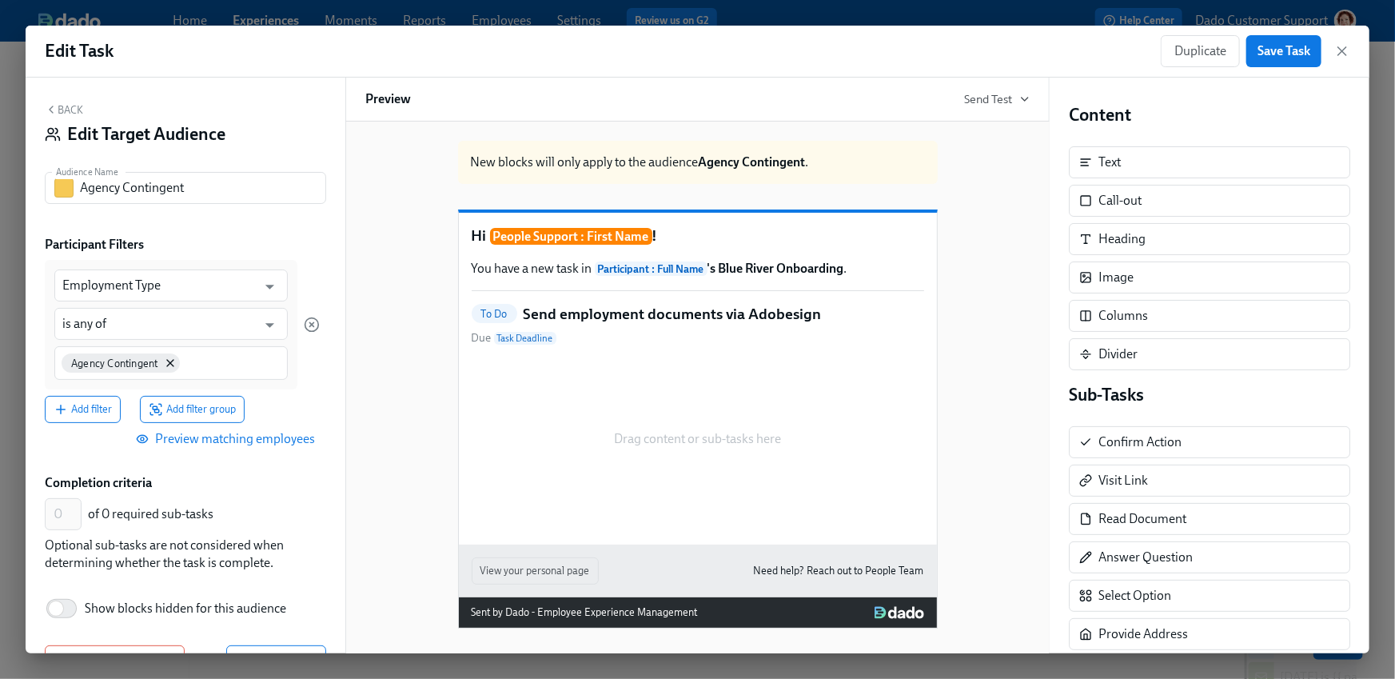
scroll to position [49, 0]
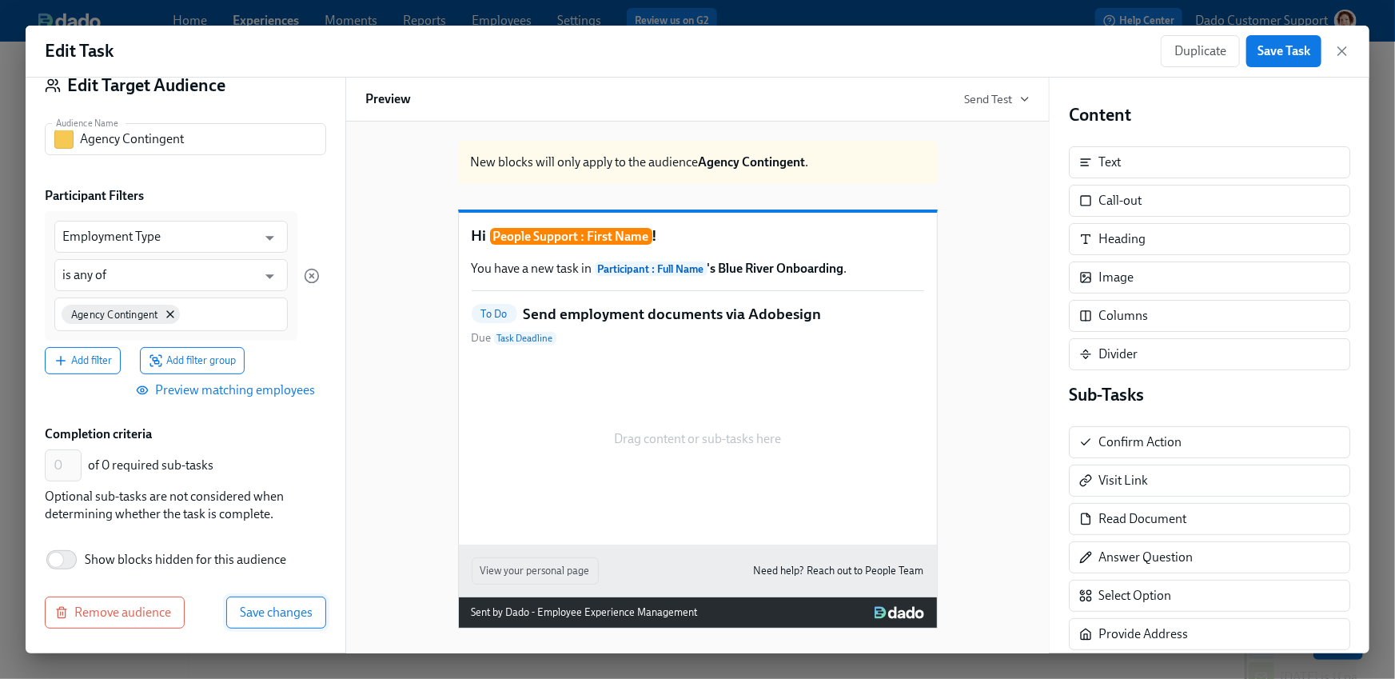
click at [285, 607] on span "Save changes" at bounding box center [276, 613] width 73 height 16
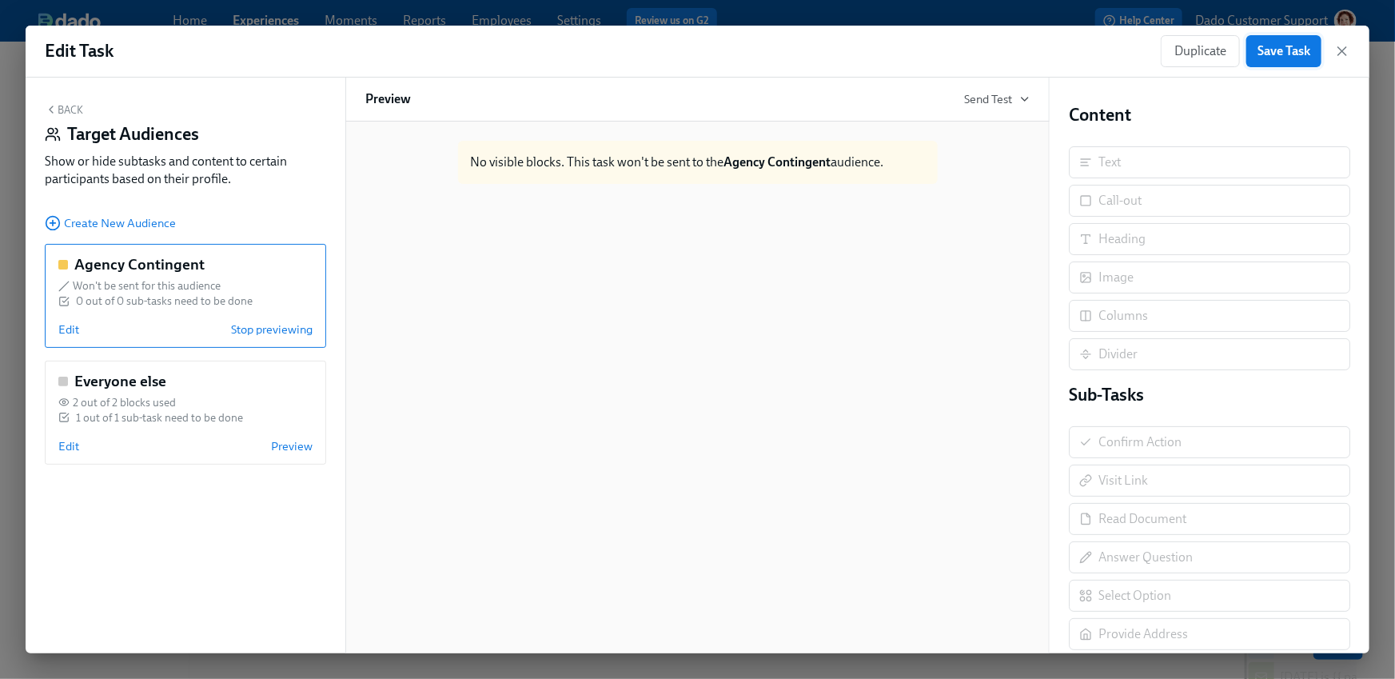
click at [1281, 48] on span "Save Task" at bounding box center [1284, 51] width 53 height 16
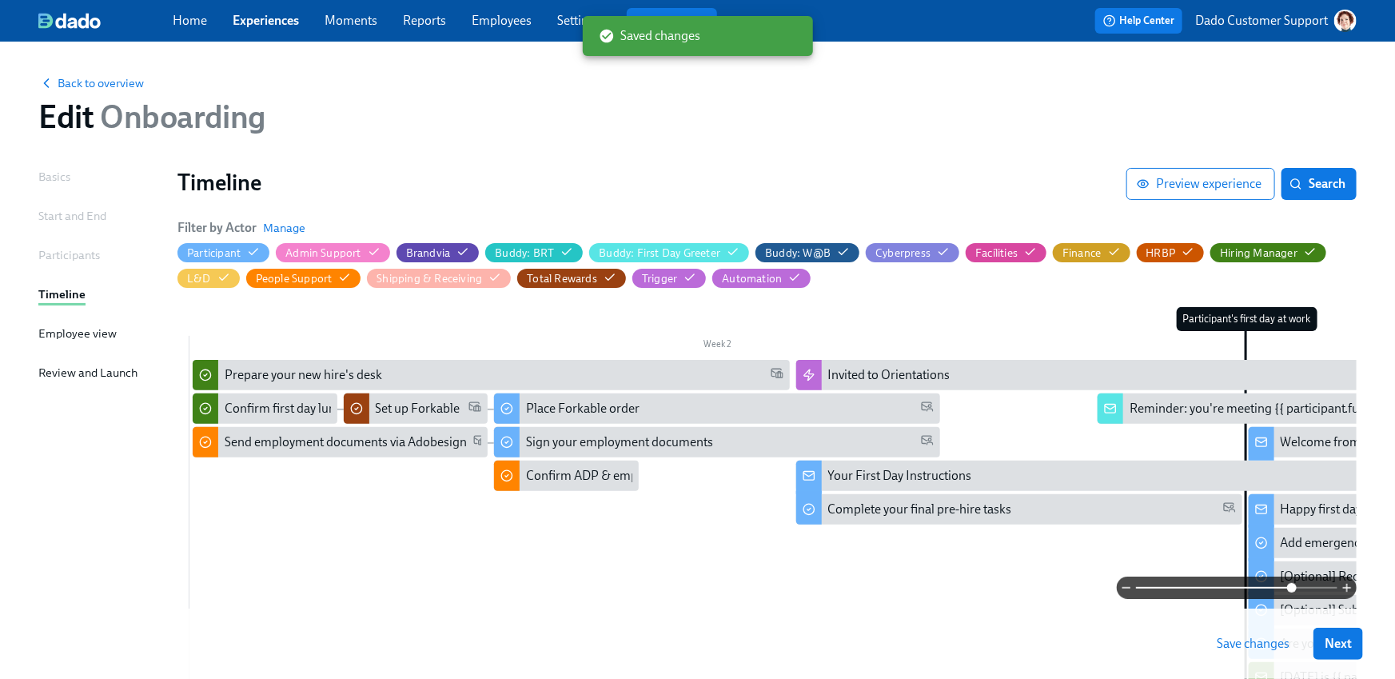
click at [1249, 648] on span "Save changes" at bounding box center [1253, 644] width 73 height 16
click at [1188, 179] on span "Preview experience" at bounding box center [1201, 184] width 122 height 16
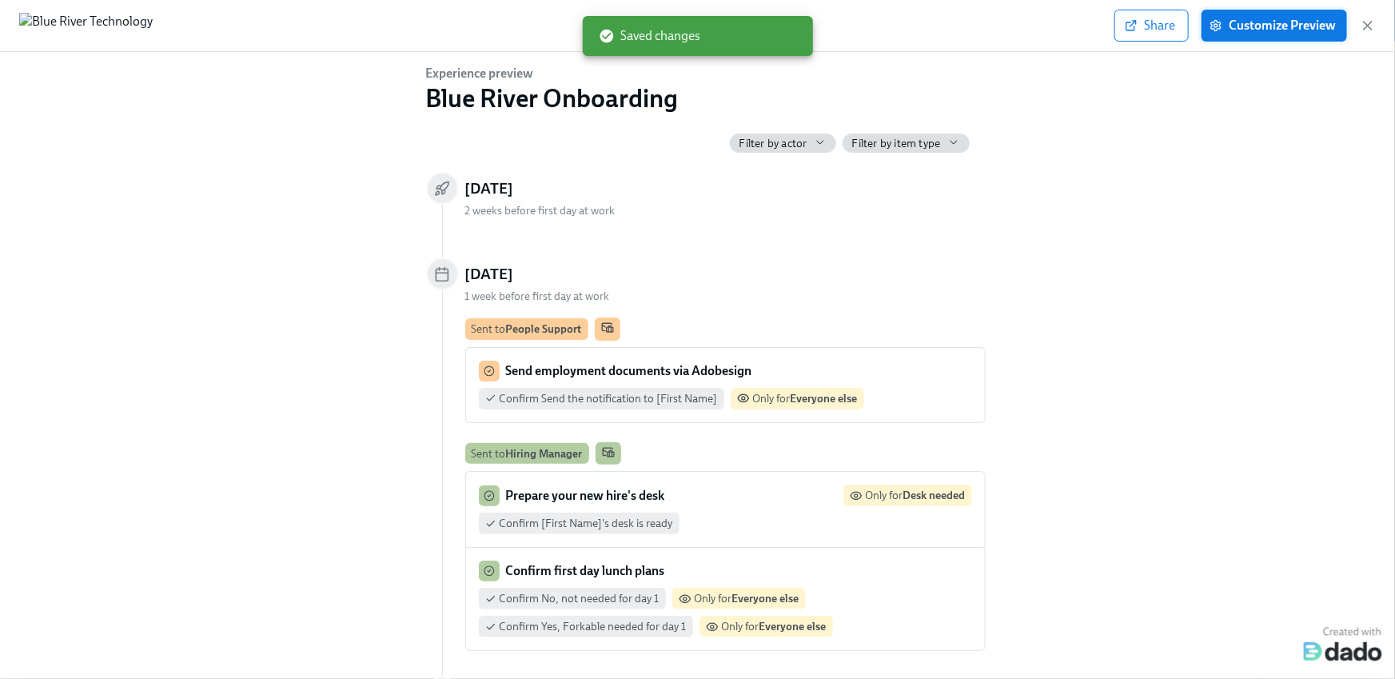
click at [1251, 30] on span "Customize Preview" at bounding box center [1274, 26] width 123 height 16
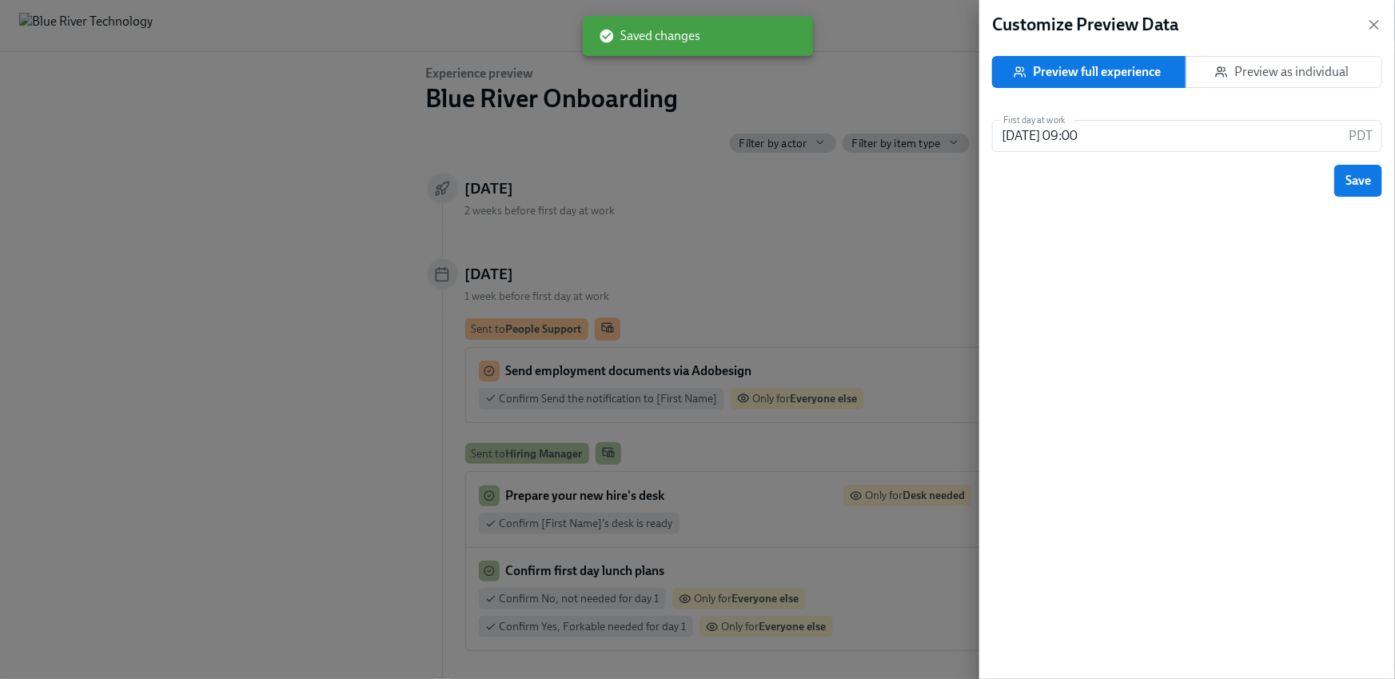
click at [1338, 86] on button "Preview as individual" at bounding box center [1284, 72] width 197 height 32
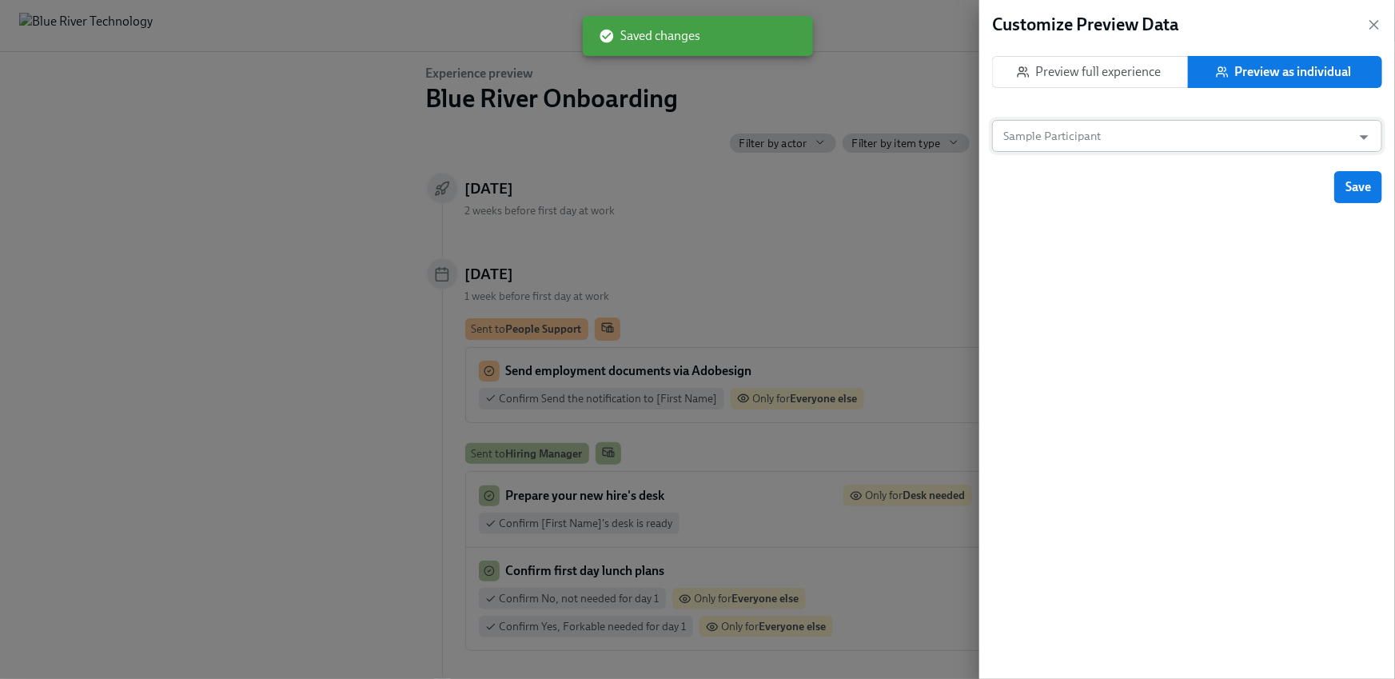
click at [1203, 138] on input "Sample Participant" at bounding box center [1172, 136] width 344 height 32
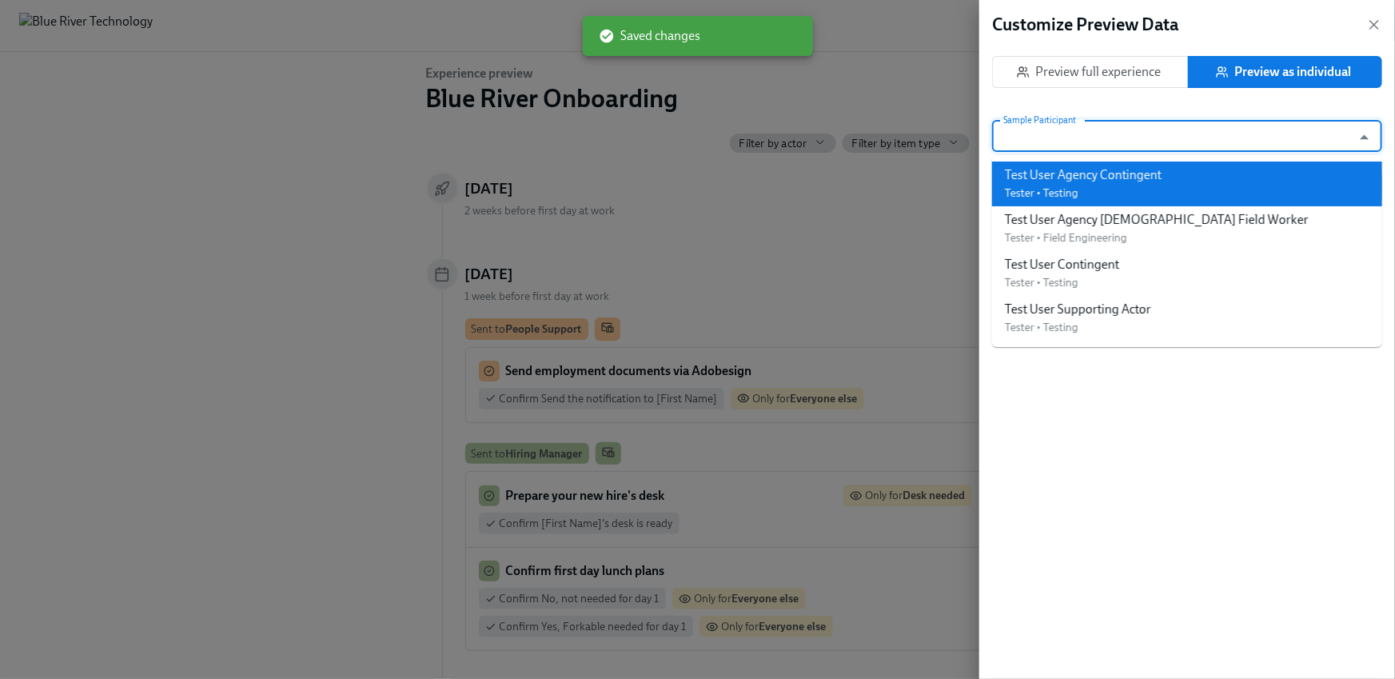
click at [1147, 180] on div "Test User Agency Contingent" at bounding box center [1083, 175] width 157 height 18
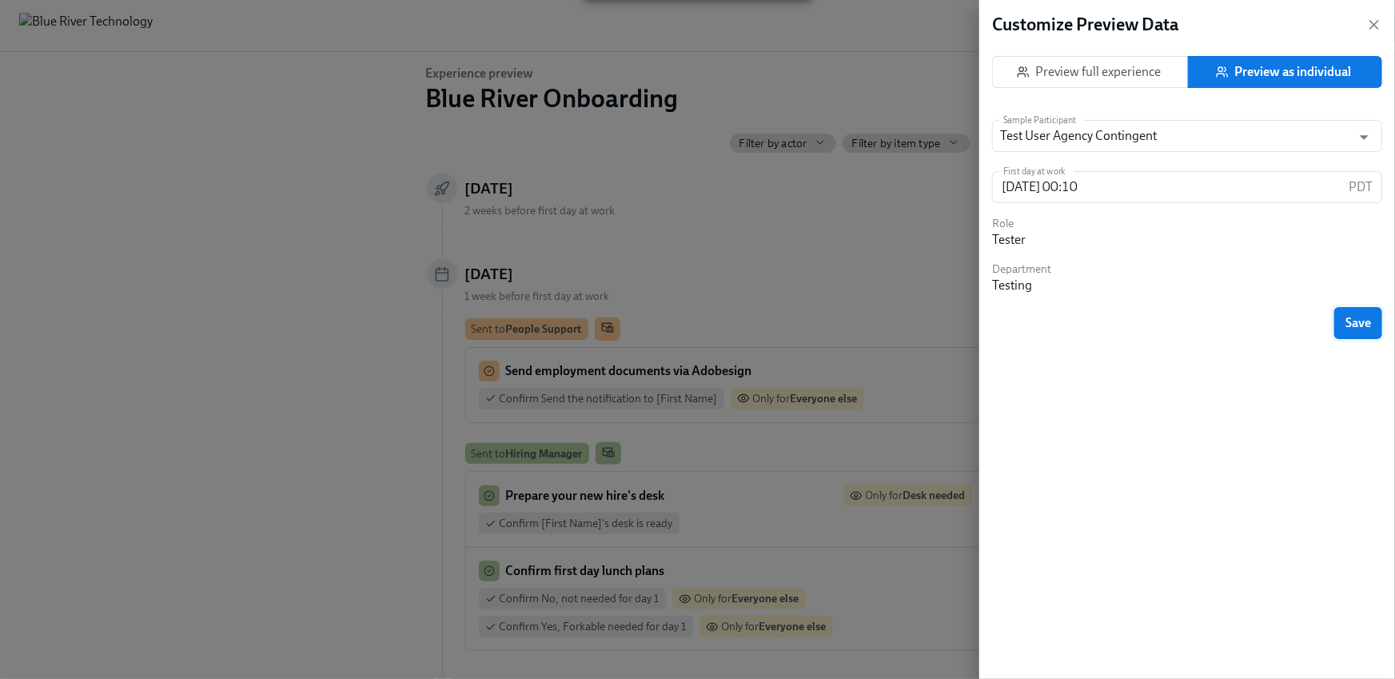
click at [1353, 313] on button "Save" at bounding box center [1359, 323] width 48 height 32
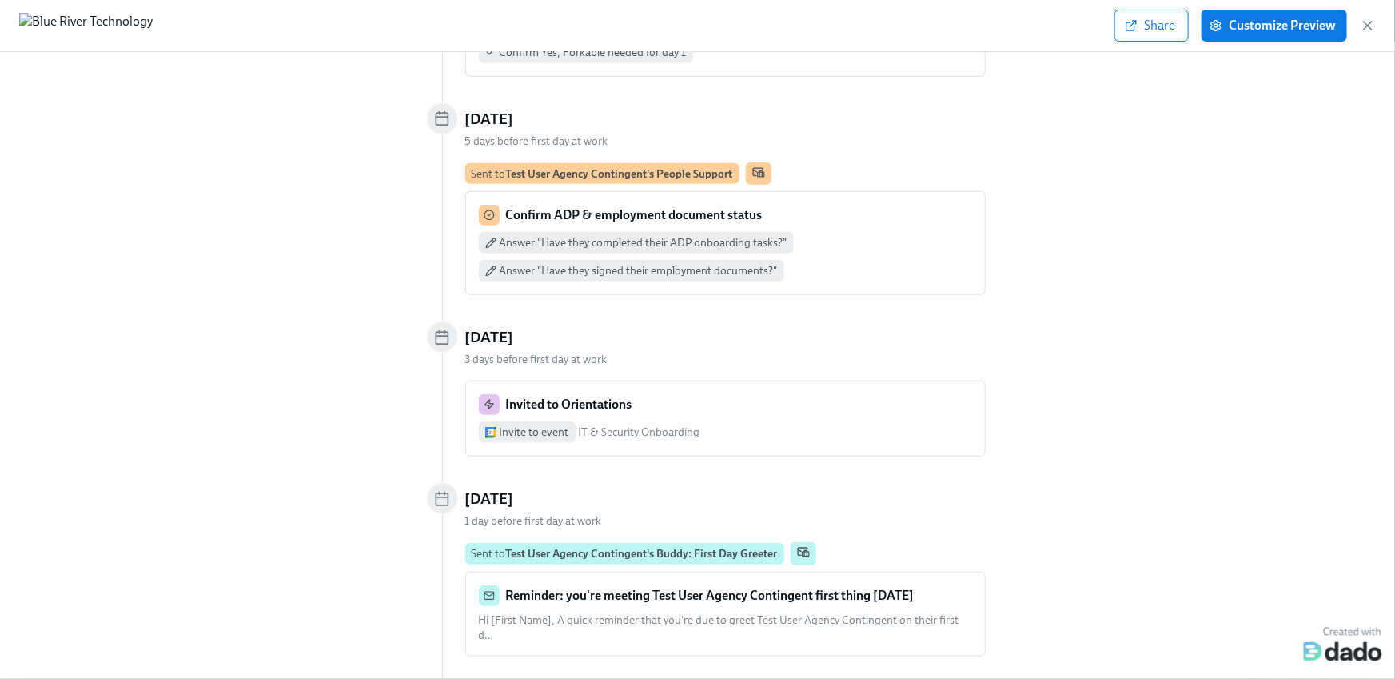
scroll to position [512, 0]
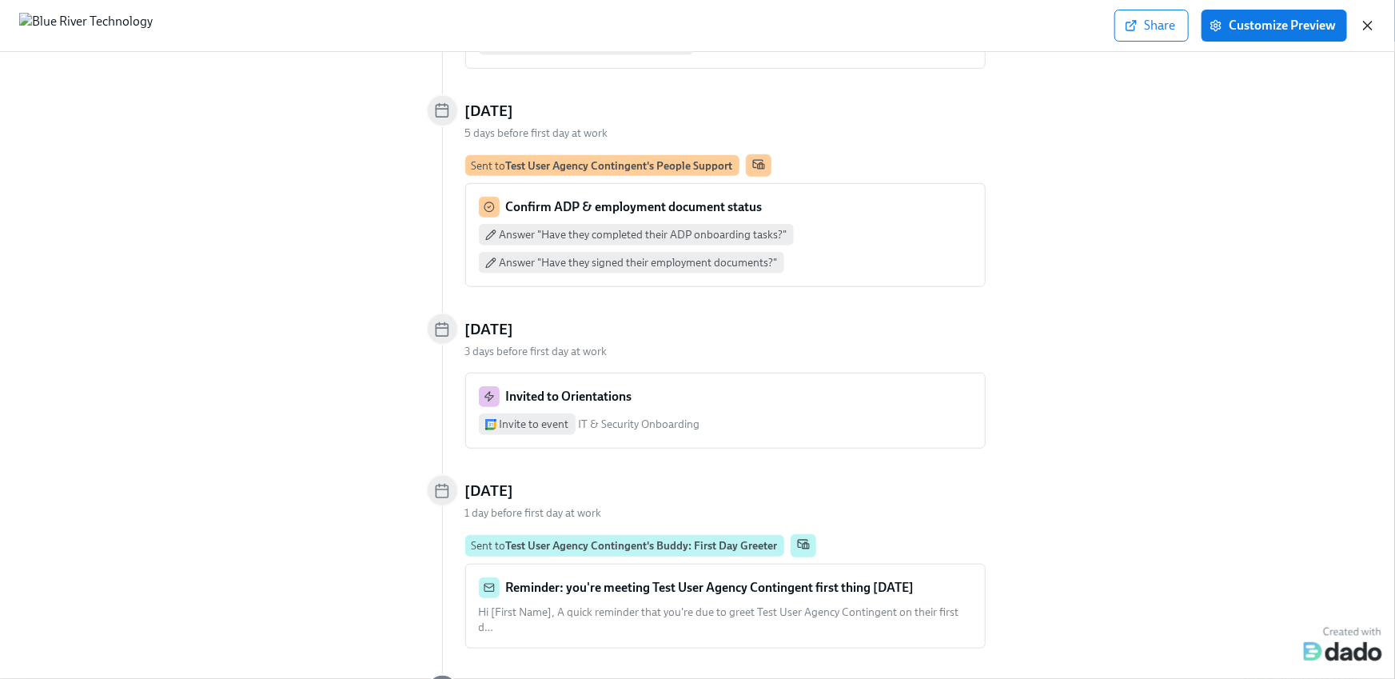
click at [1374, 19] on icon "button" at bounding box center [1368, 26] width 16 height 16
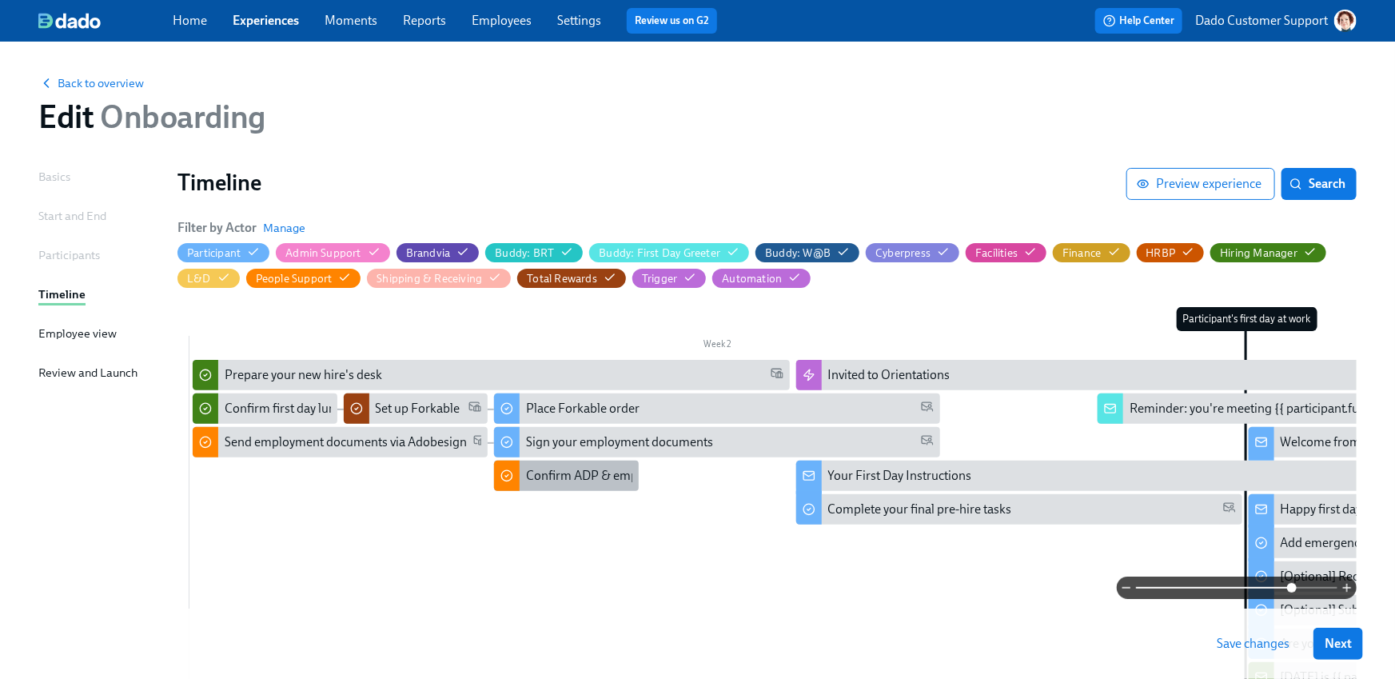
click at [552, 478] on div "Confirm ADP & employment document status" at bounding box center [651, 476] width 250 height 18
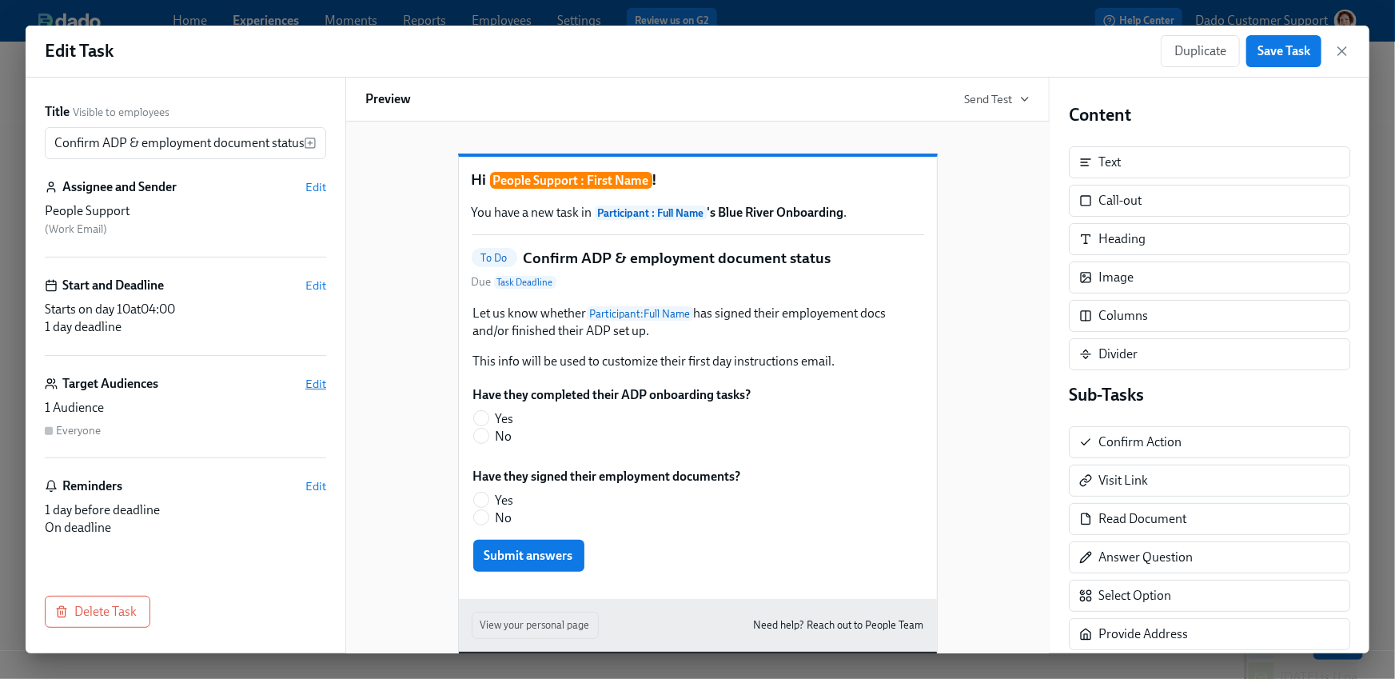
click at [310, 380] on span "Edit" at bounding box center [315, 384] width 21 height 16
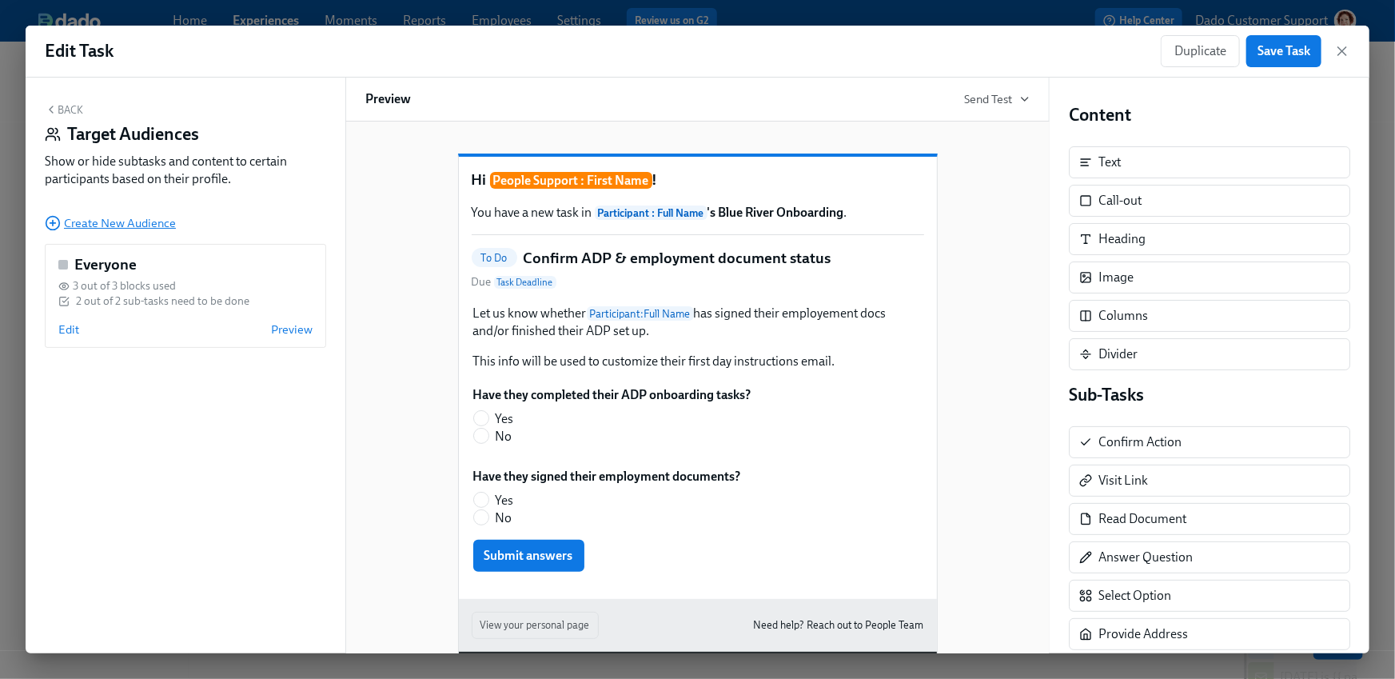
click at [50, 226] on icon "button" at bounding box center [53, 223] width 16 height 16
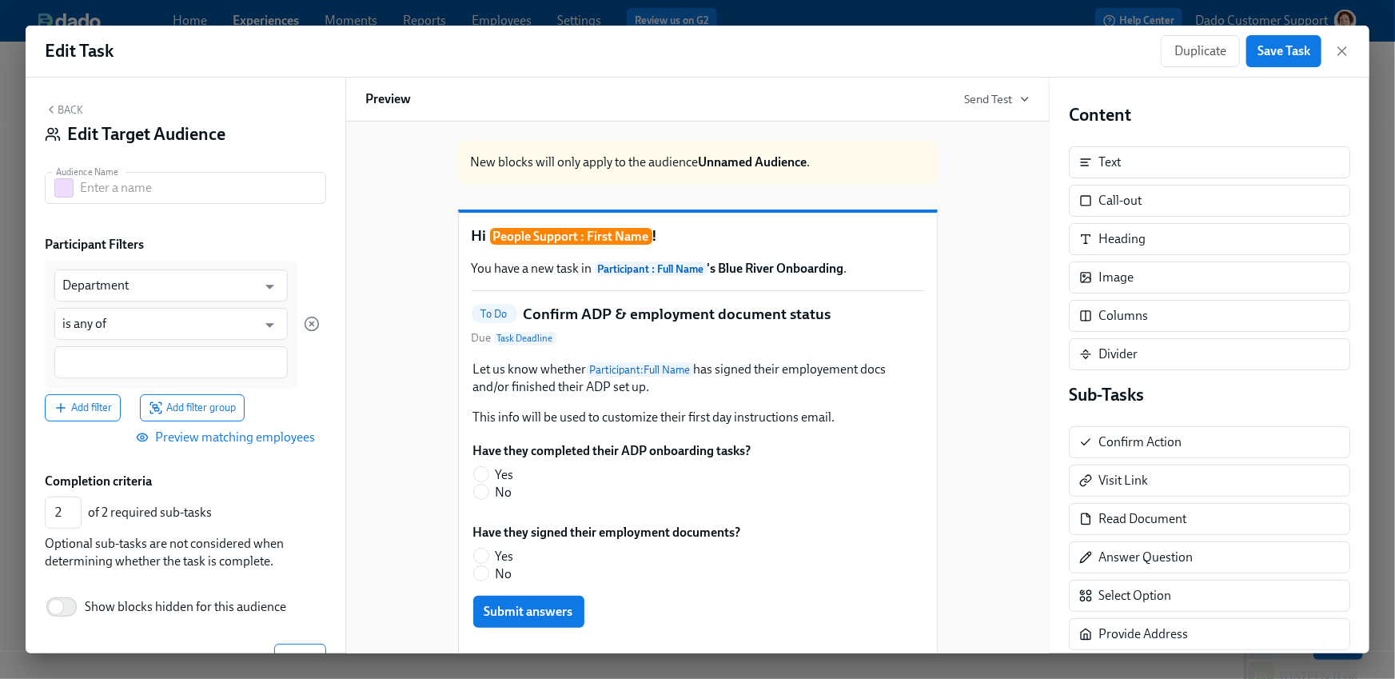
click at [50, 218] on div "Back Edit Target Audience Audience Name Audience Name Participant Filters Depar…" at bounding box center [186, 366] width 320 height 576
click at [62, 182] on button "button" at bounding box center [63, 187] width 19 height 19
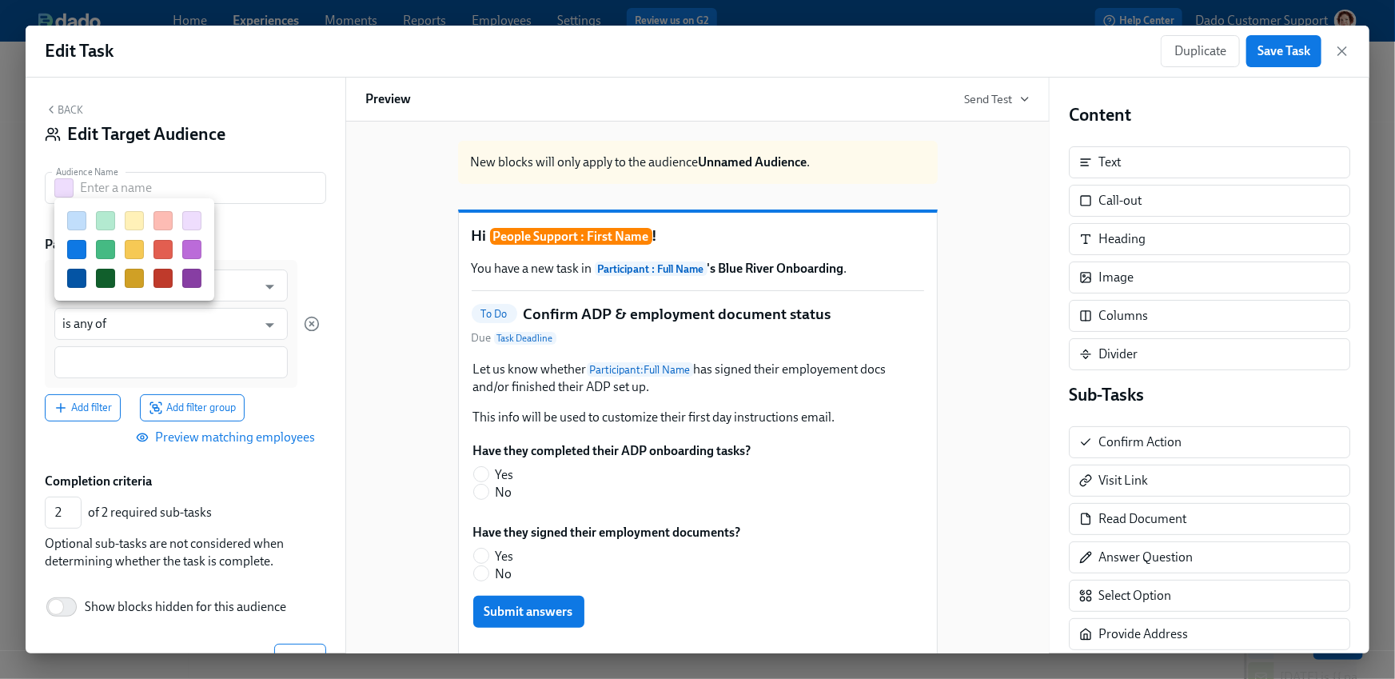
click at [129, 246] on button "button" at bounding box center [134, 249] width 19 height 19
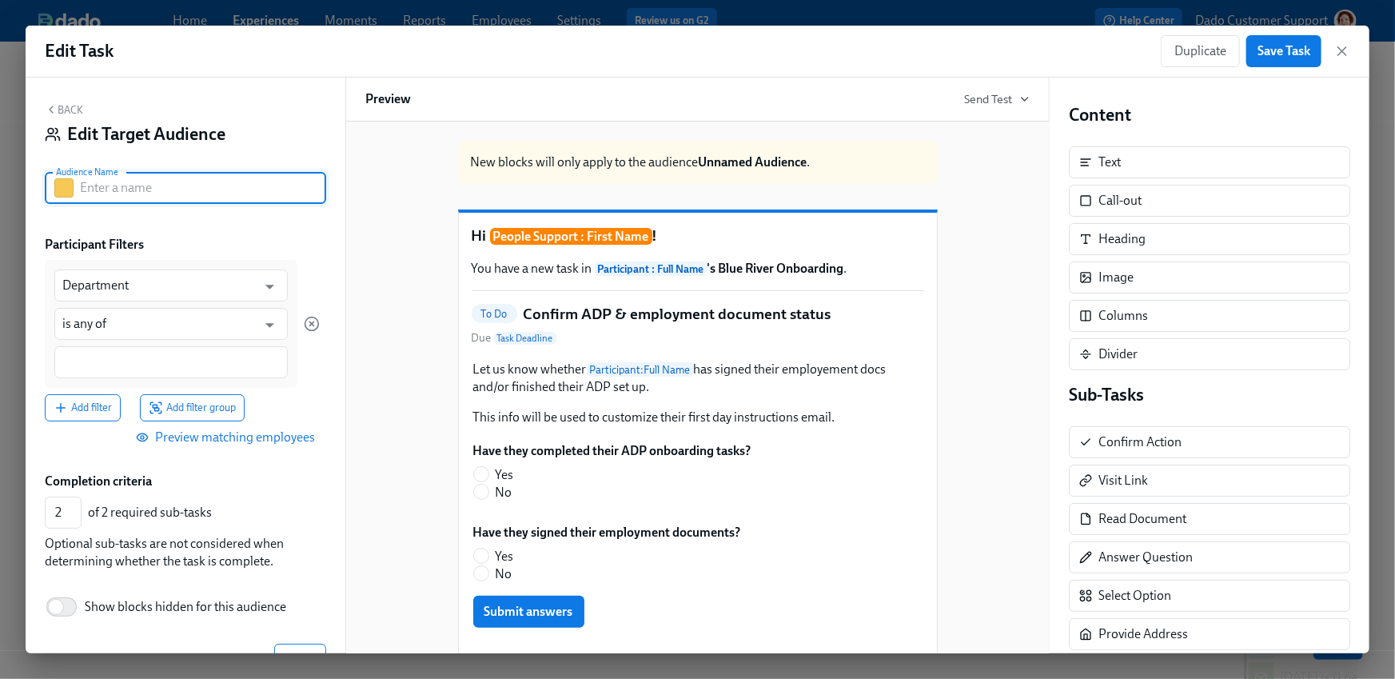
click at [129, 186] on input "text" at bounding box center [203, 188] width 246 height 32
paste input "Agency Contingent"
type input "Agency Contingent"
click at [126, 289] on input "Department" at bounding box center [159, 285] width 194 height 32
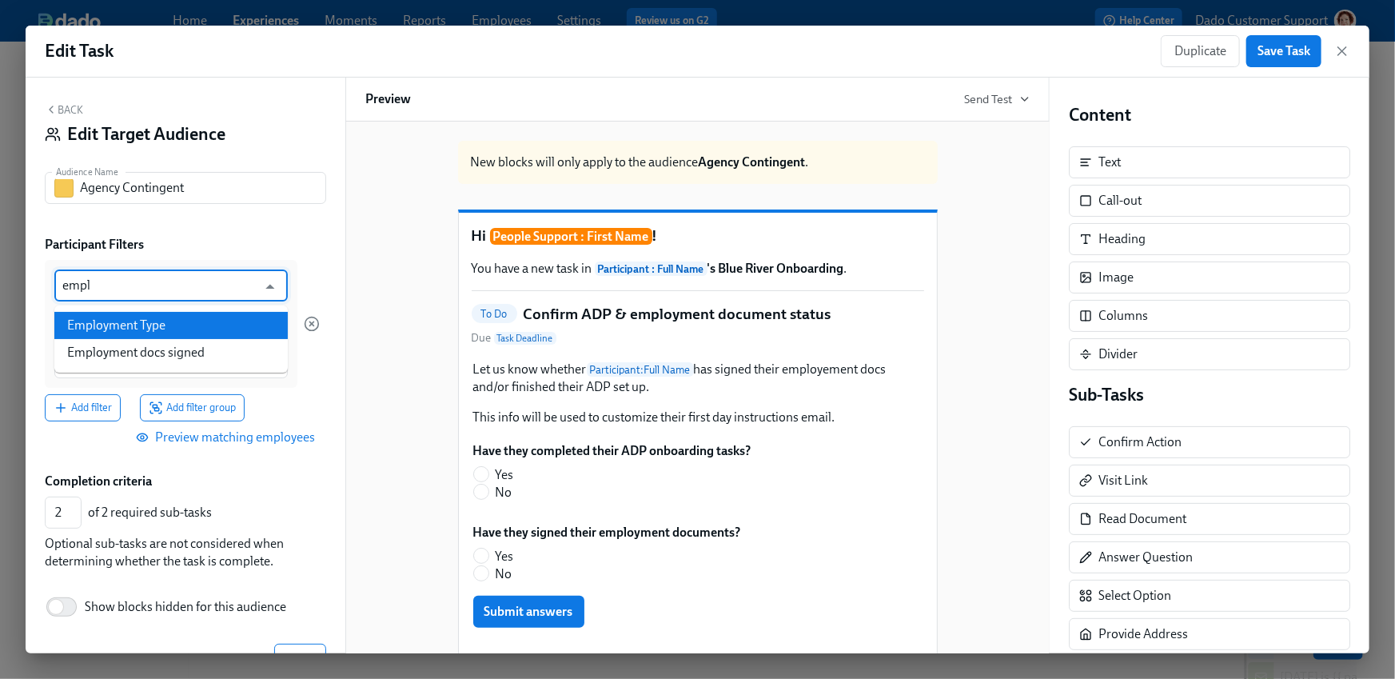
click at [138, 329] on li "Employment Type" at bounding box center [171, 325] width 234 height 27
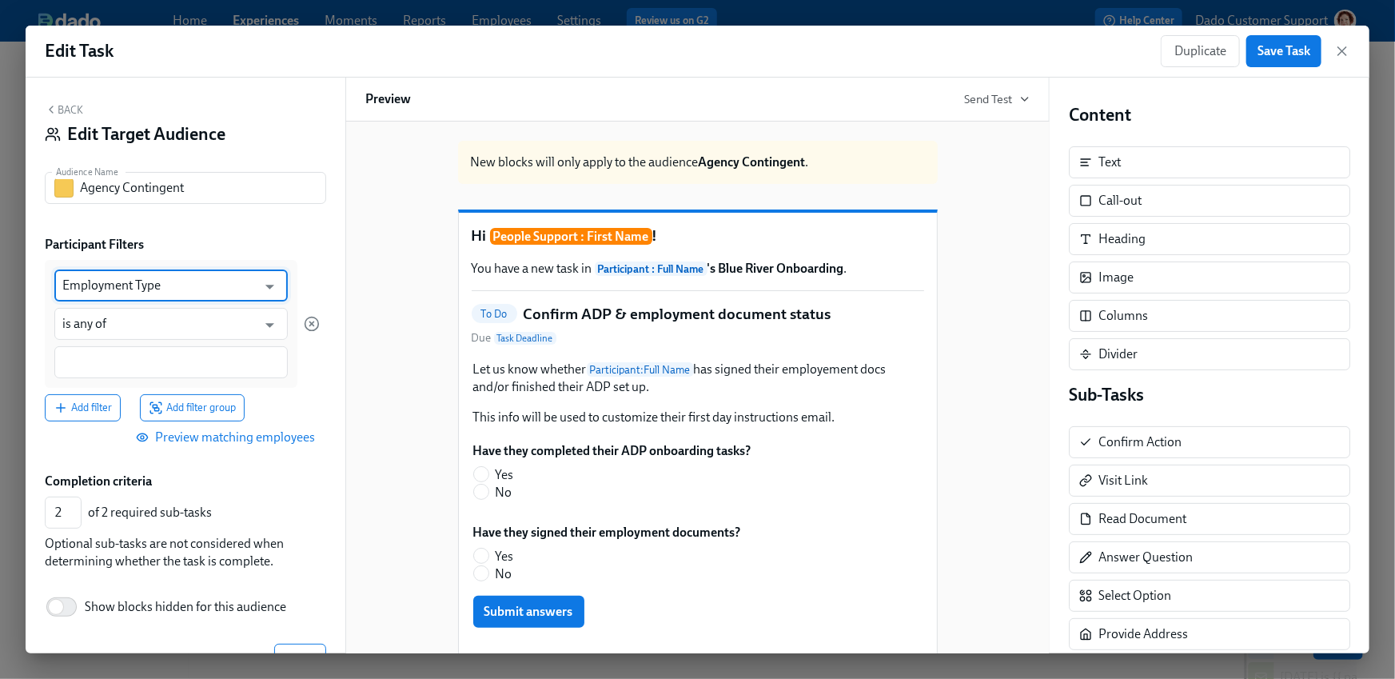
type input "Employment Type"
click at [93, 353] on div at bounding box center [171, 362] width 234 height 32
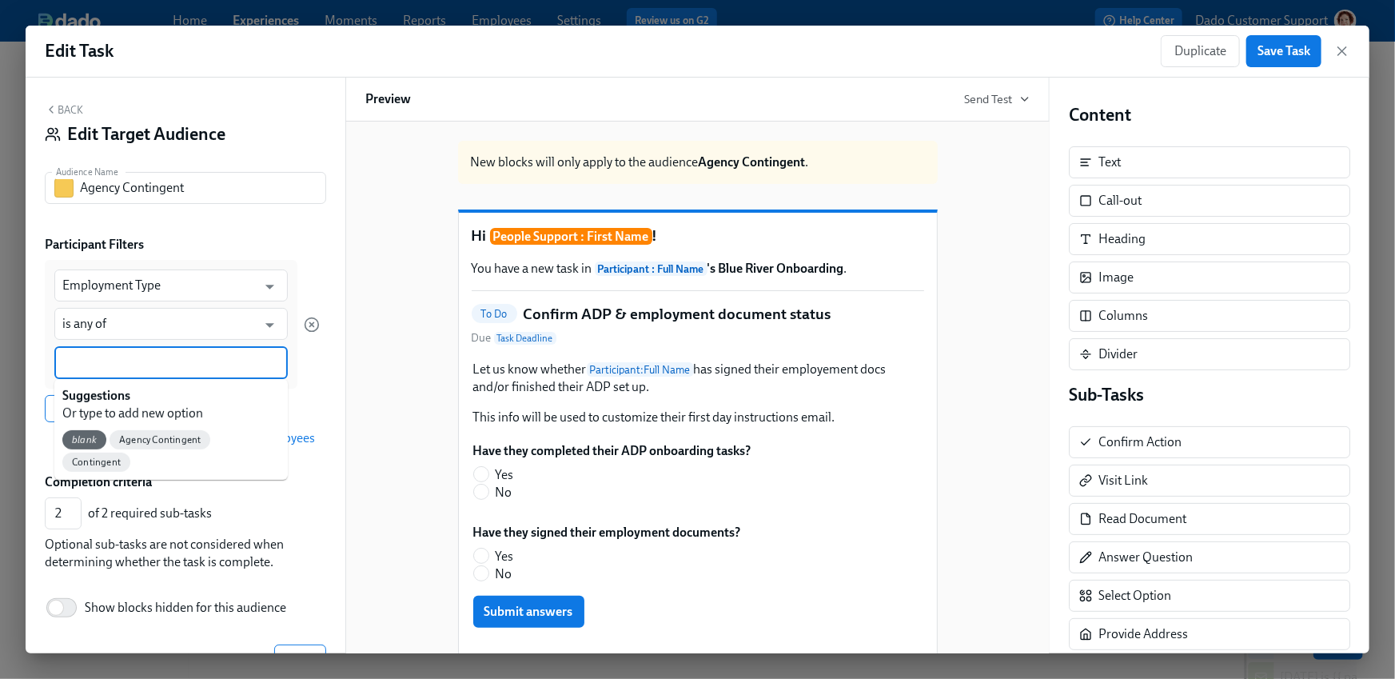
paste input "Agency Contingent"
type input "Agency Contingent"
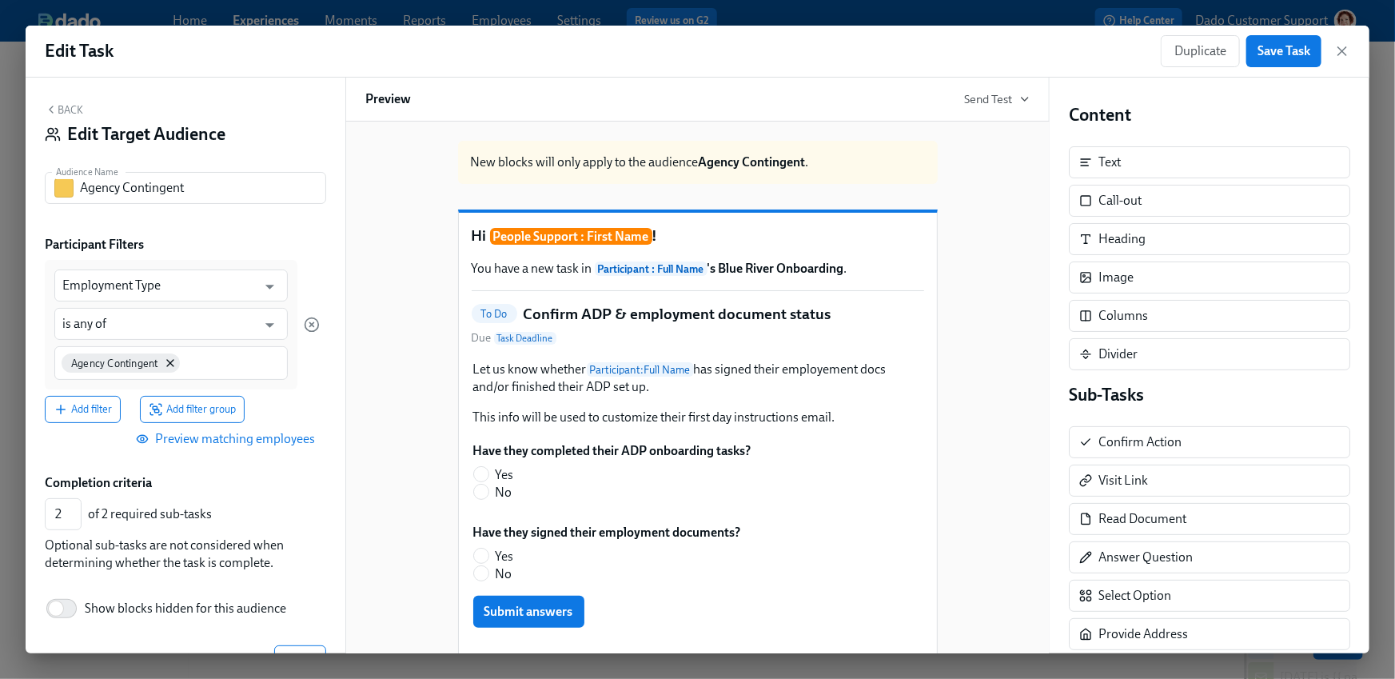
scroll to position [49, 0]
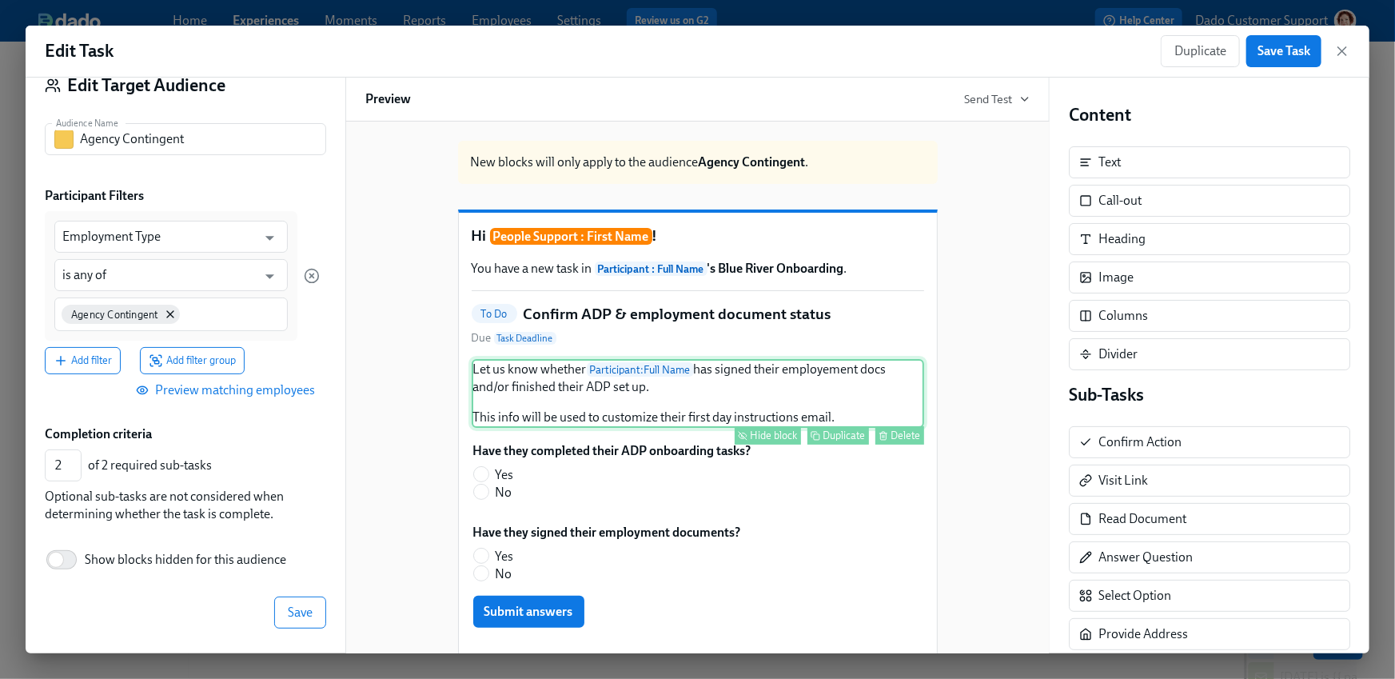
click at [762, 445] on button "Hide block" at bounding box center [768, 435] width 66 height 18
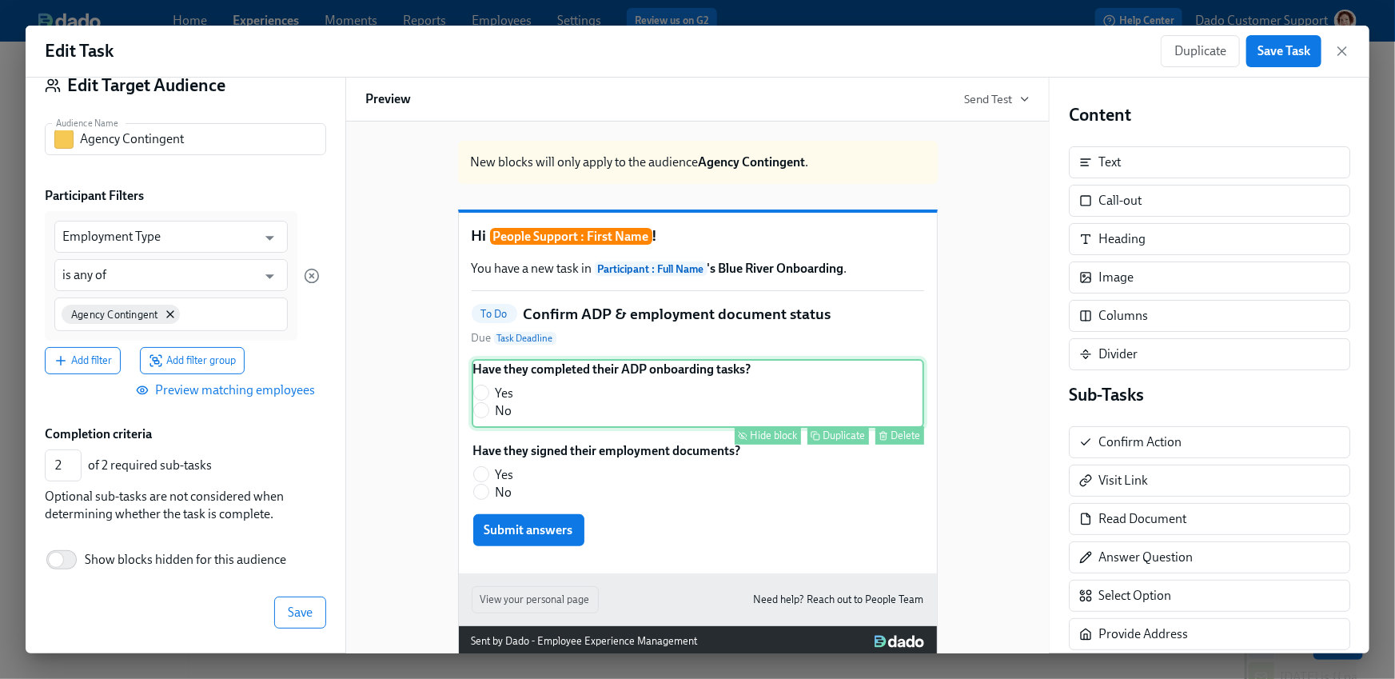
click at [770, 441] on div "Hide block" at bounding box center [774, 435] width 47 height 12
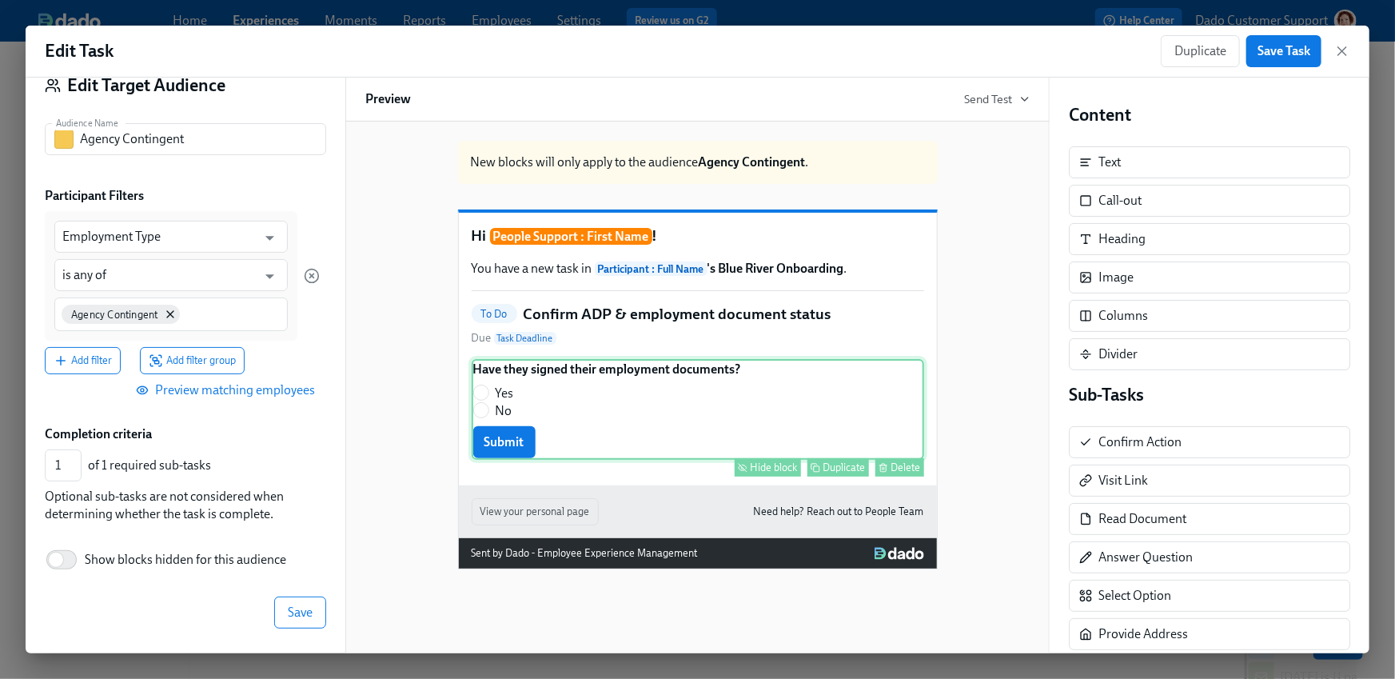
click at [766, 473] on div "Hide block" at bounding box center [774, 467] width 47 height 12
type input "0"
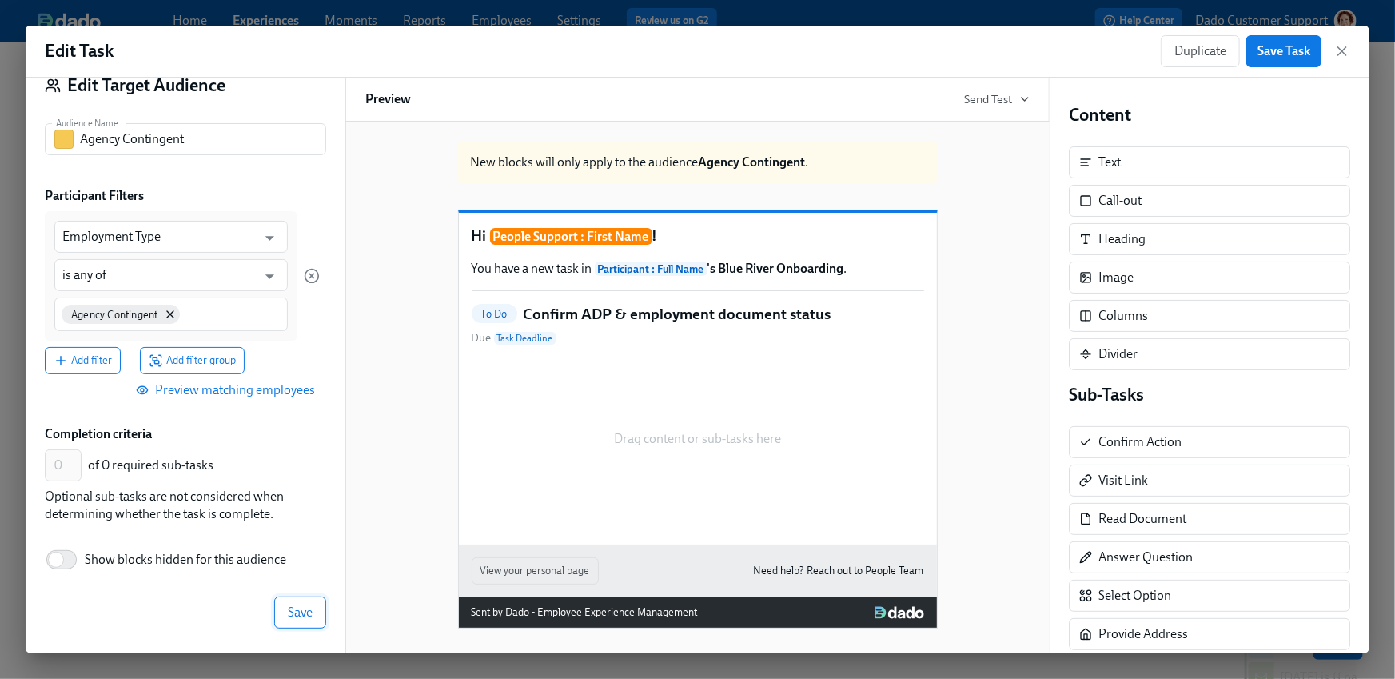
click at [301, 603] on button "Save" at bounding box center [300, 613] width 52 height 32
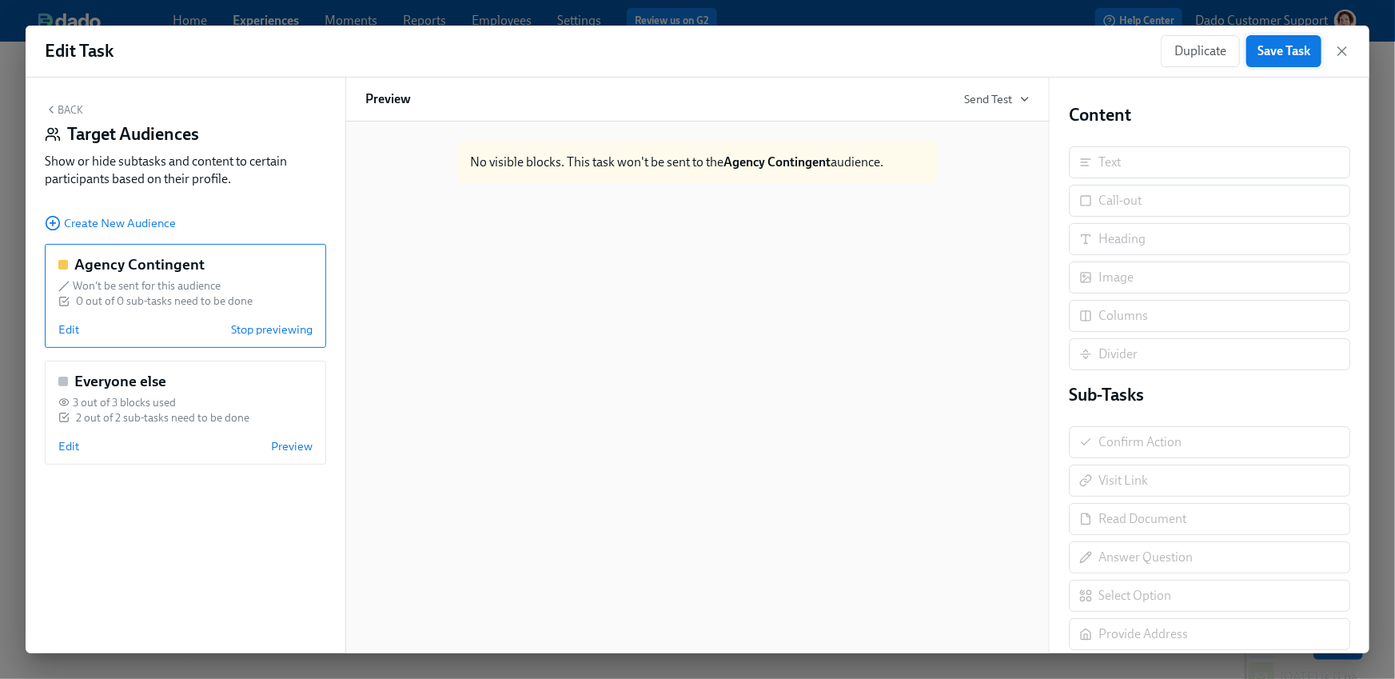
click at [1283, 49] on span "Save Task" at bounding box center [1284, 51] width 53 height 16
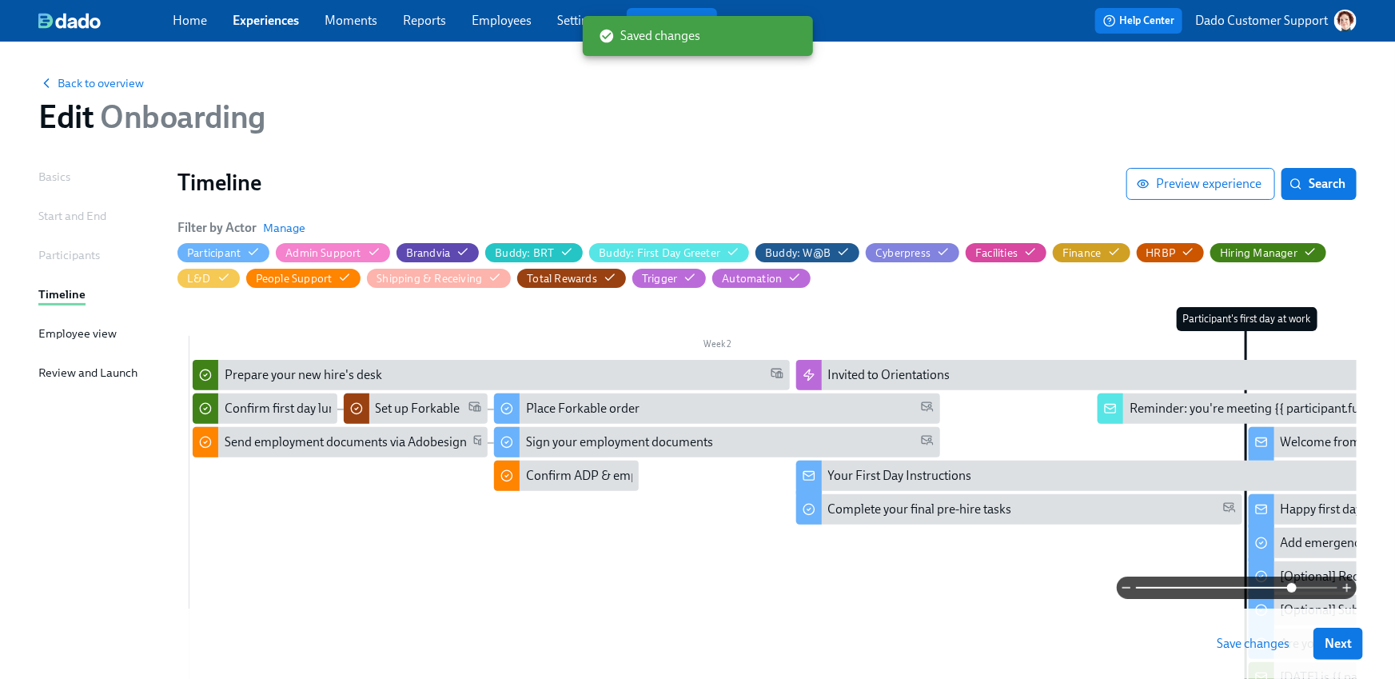
click at [1270, 645] on span "Save changes" at bounding box center [1253, 644] width 73 height 16
click at [1157, 197] on button "Preview experience" at bounding box center [1201, 184] width 149 height 32
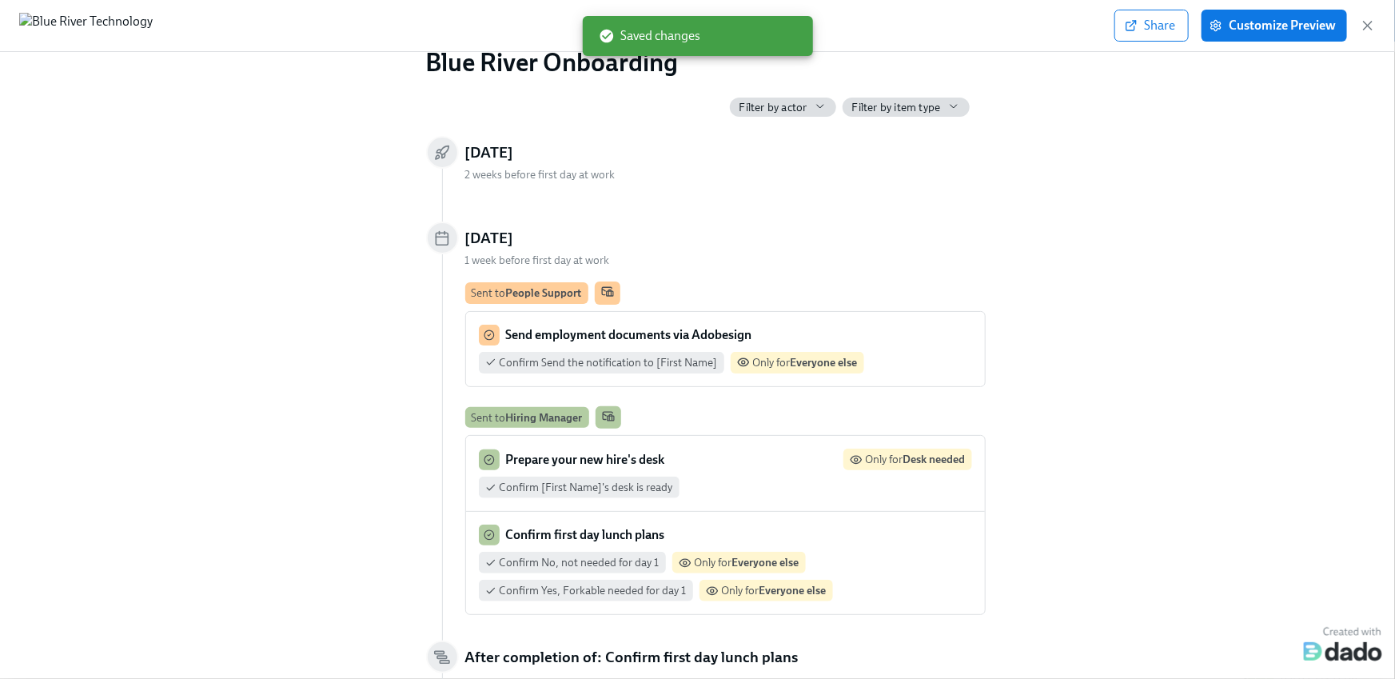
scroll to position [46, 0]
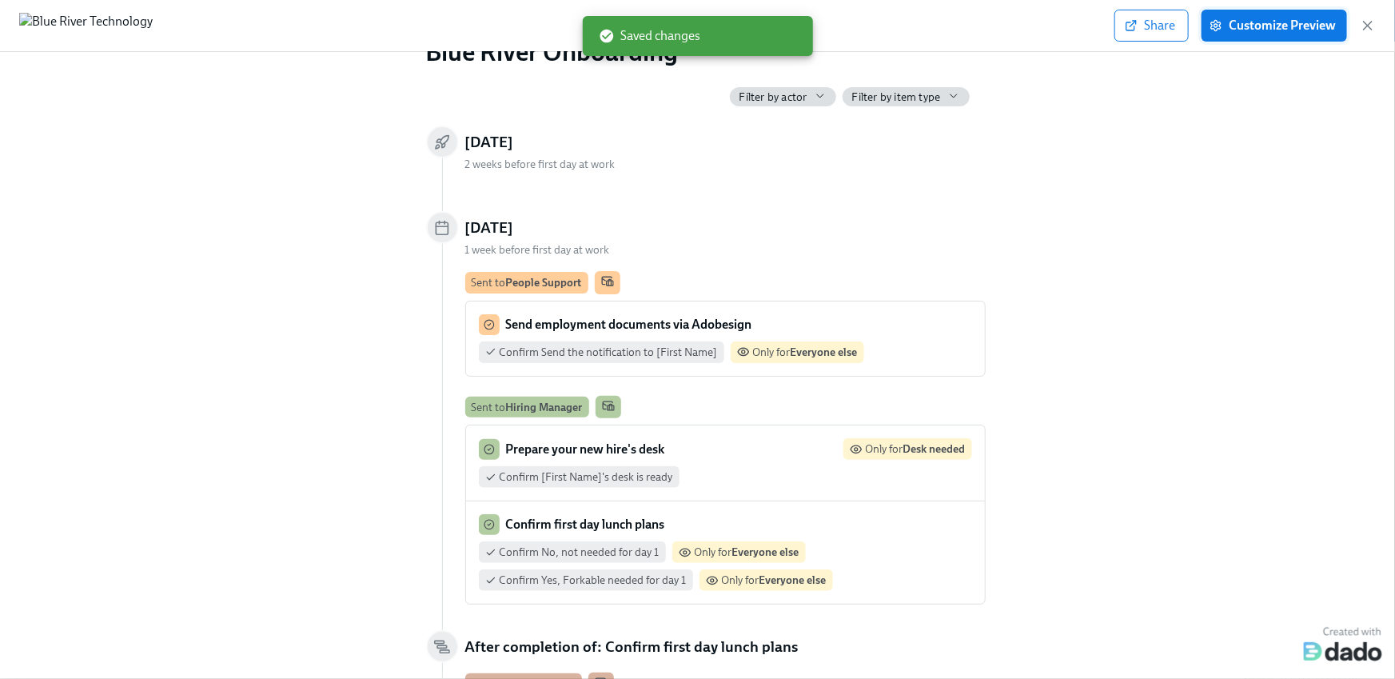
click at [1276, 38] on button "Customize Preview" at bounding box center [1275, 26] width 146 height 32
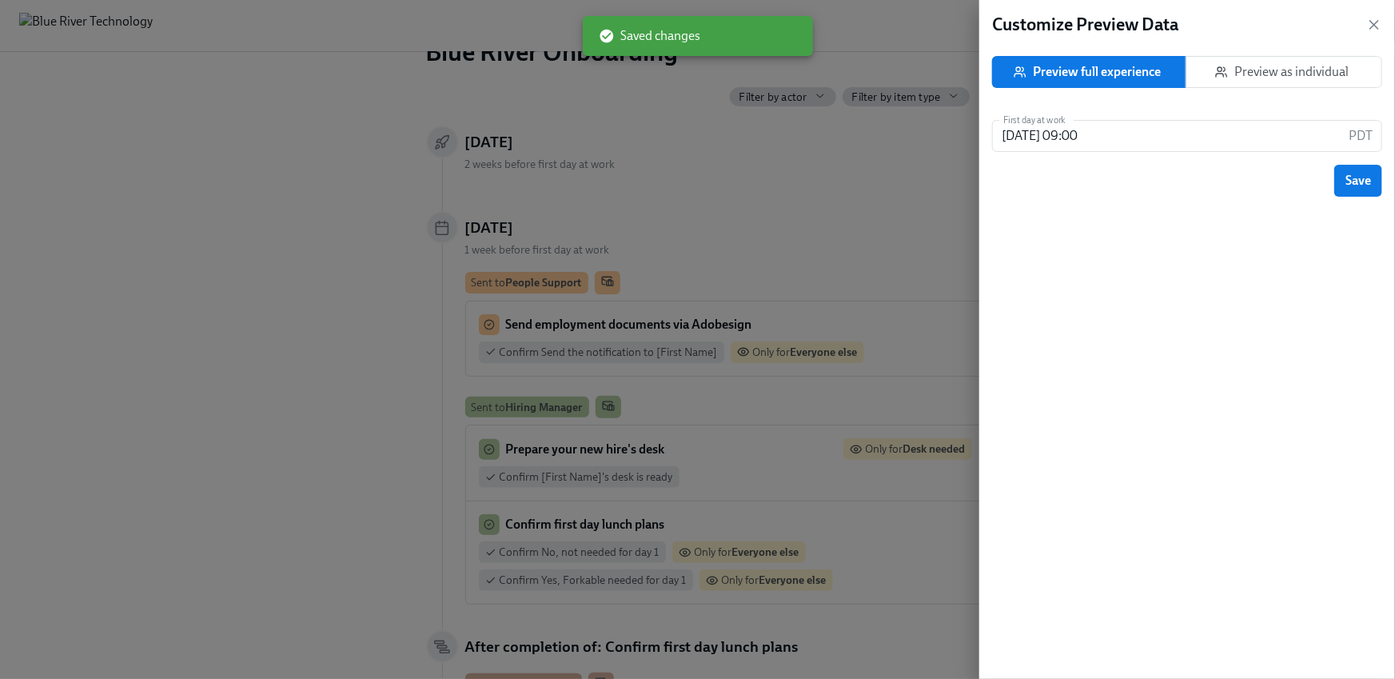
click at [1255, 85] on button "Preview as individual" at bounding box center [1284, 72] width 197 height 32
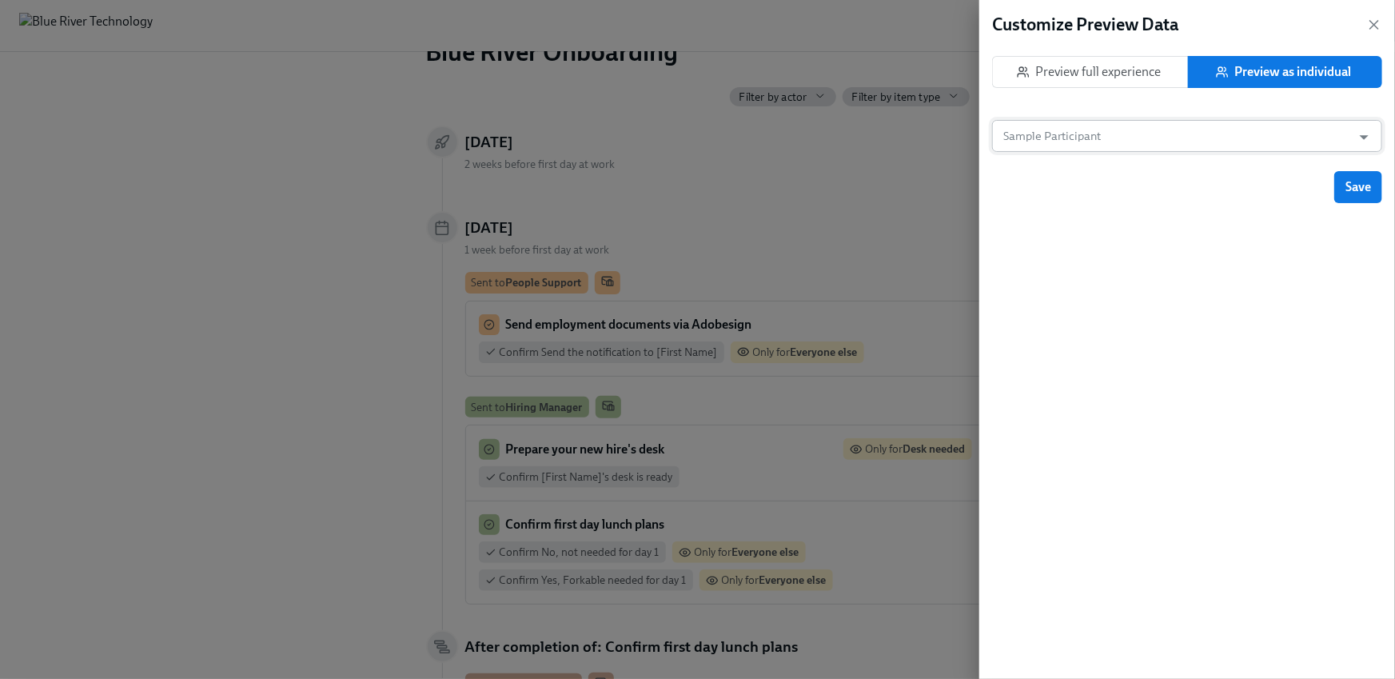
click at [1153, 147] on input "Sample Participant" at bounding box center [1172, 136] width 344 height 32
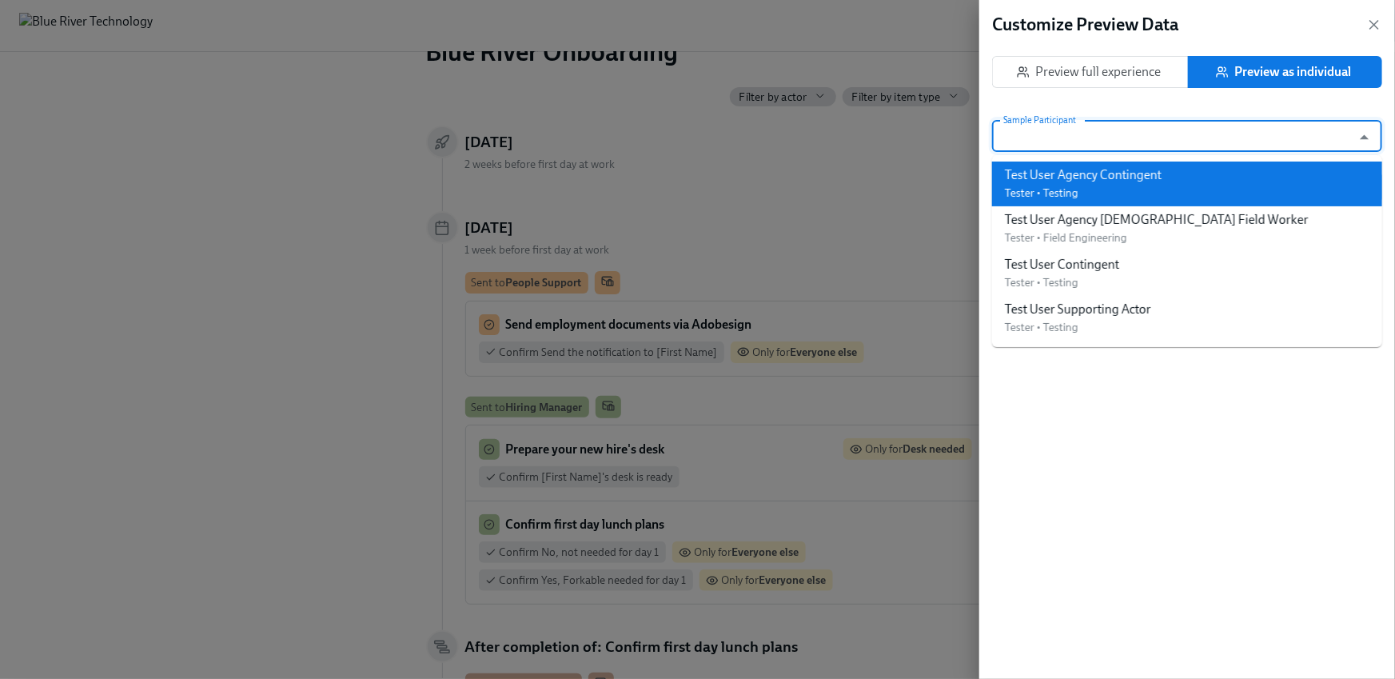
click at [1144, 174] on div "Test User Agency Contingent" at bounding box center [1083, 175] width 157 height 18
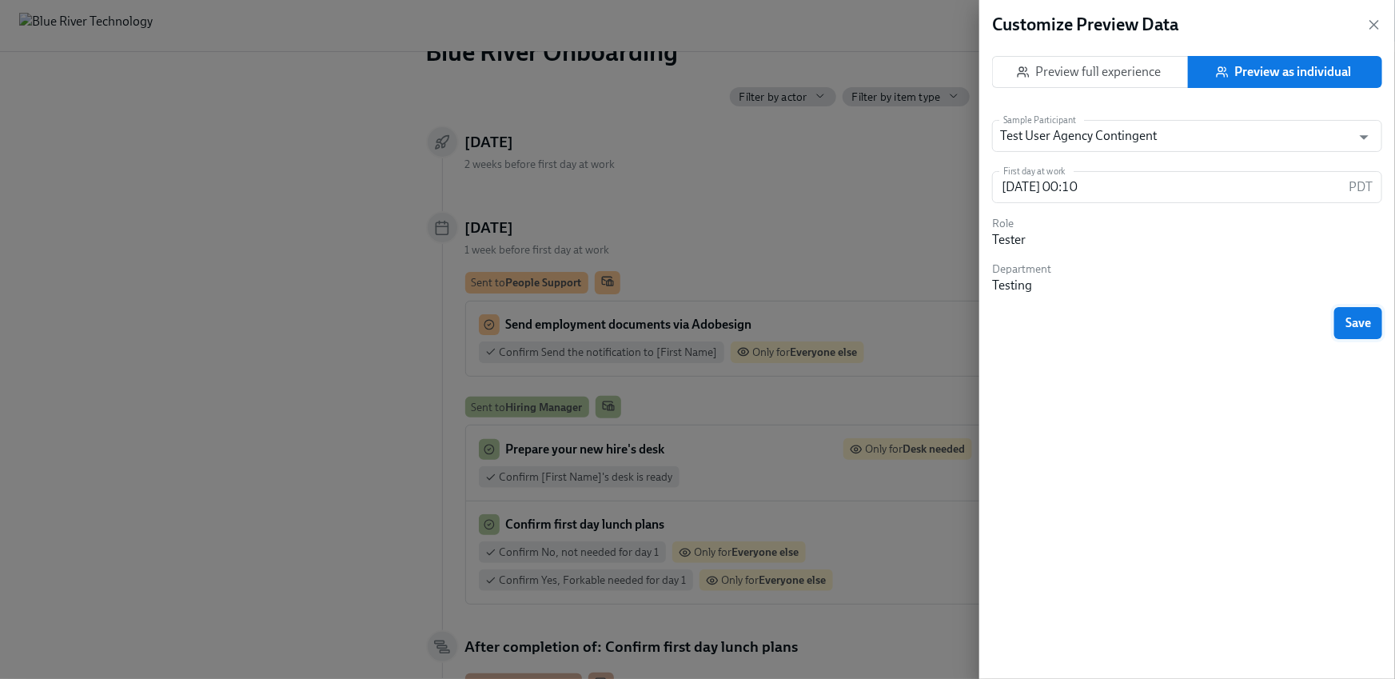
click at [1350, 312] on button "Save" at bounding box center [1359, 323] width 48 height 32
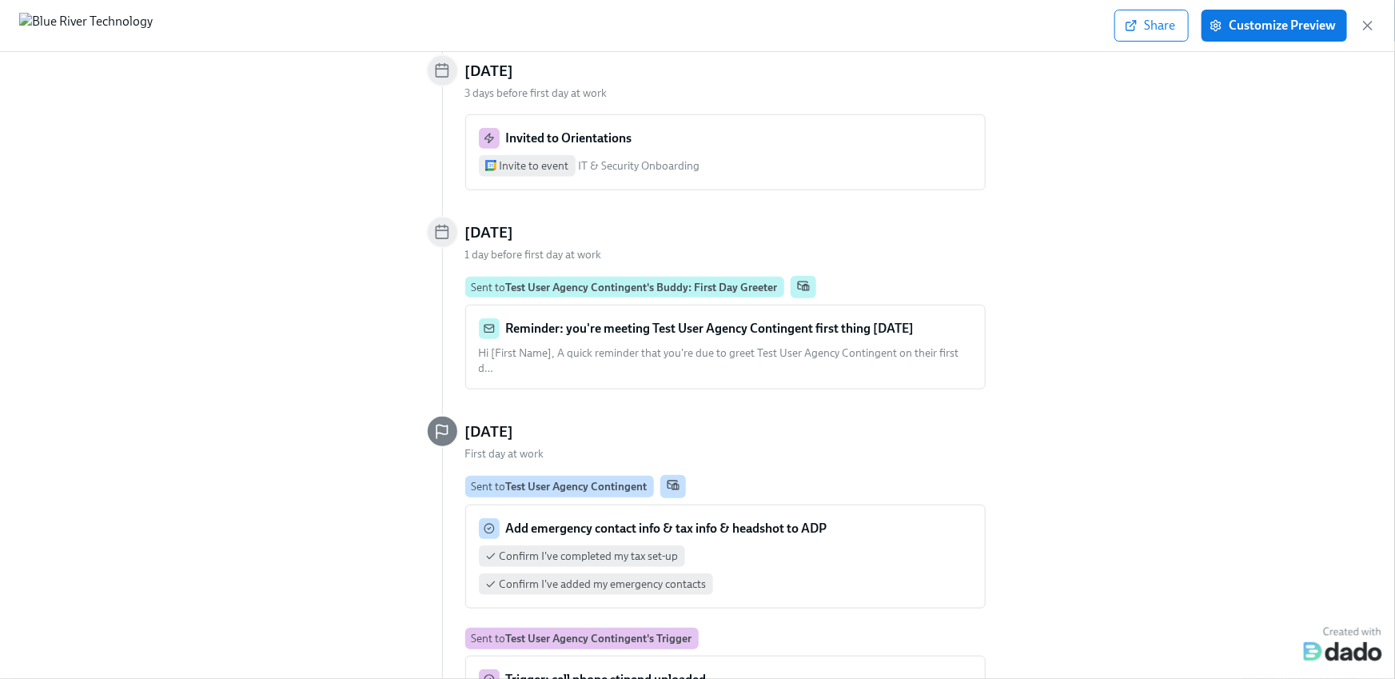
scroll to position [613, 0]
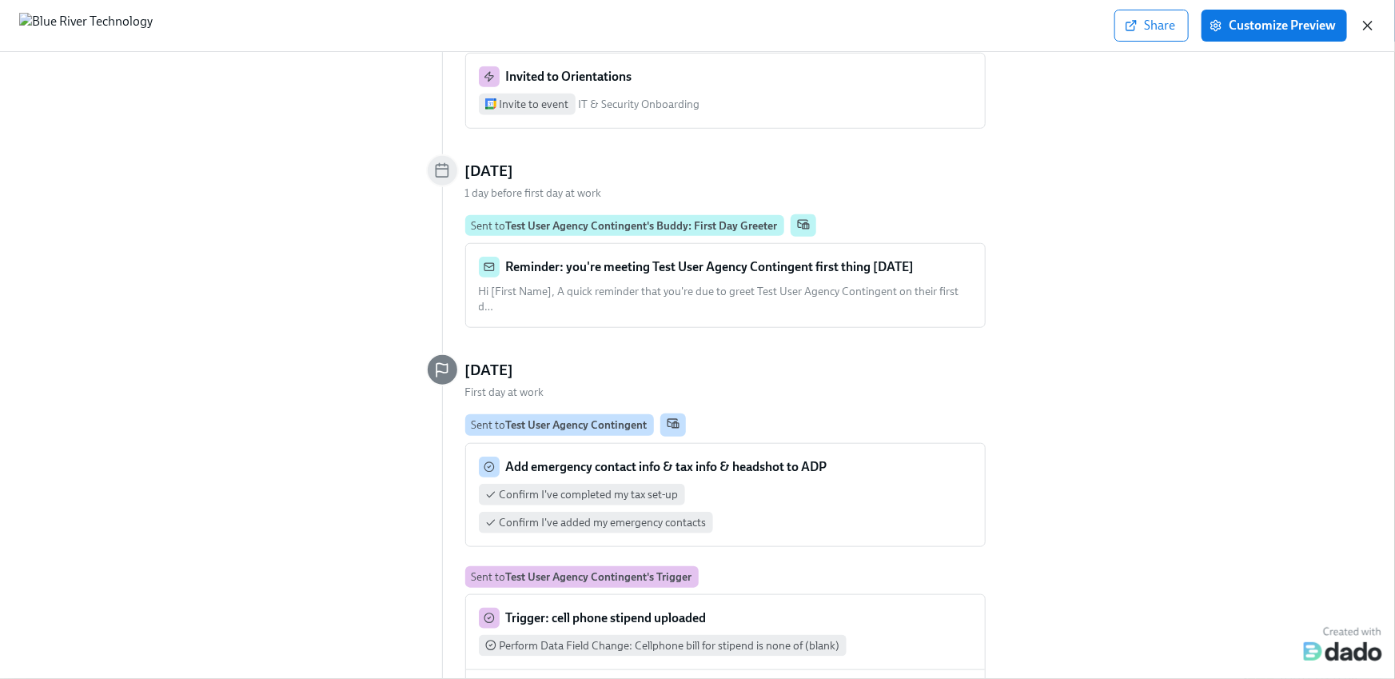
click at [1370, 25] on icon "button" at bounding box center [1368, 26] width 16 height 16
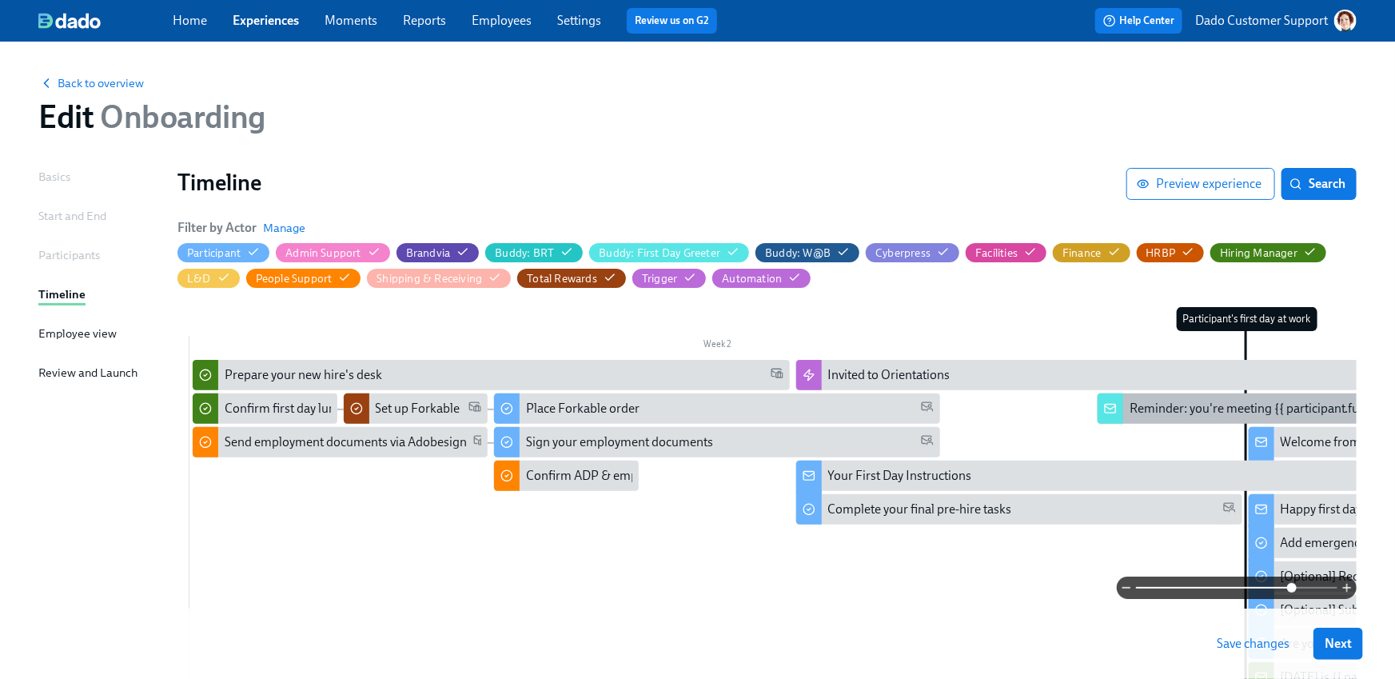
click at [1161, 410] on div "Reminder: you're meeting {{ participant.fullName }} first thing [DATE]" at bounding box center [1319, 409] width 378 height 18
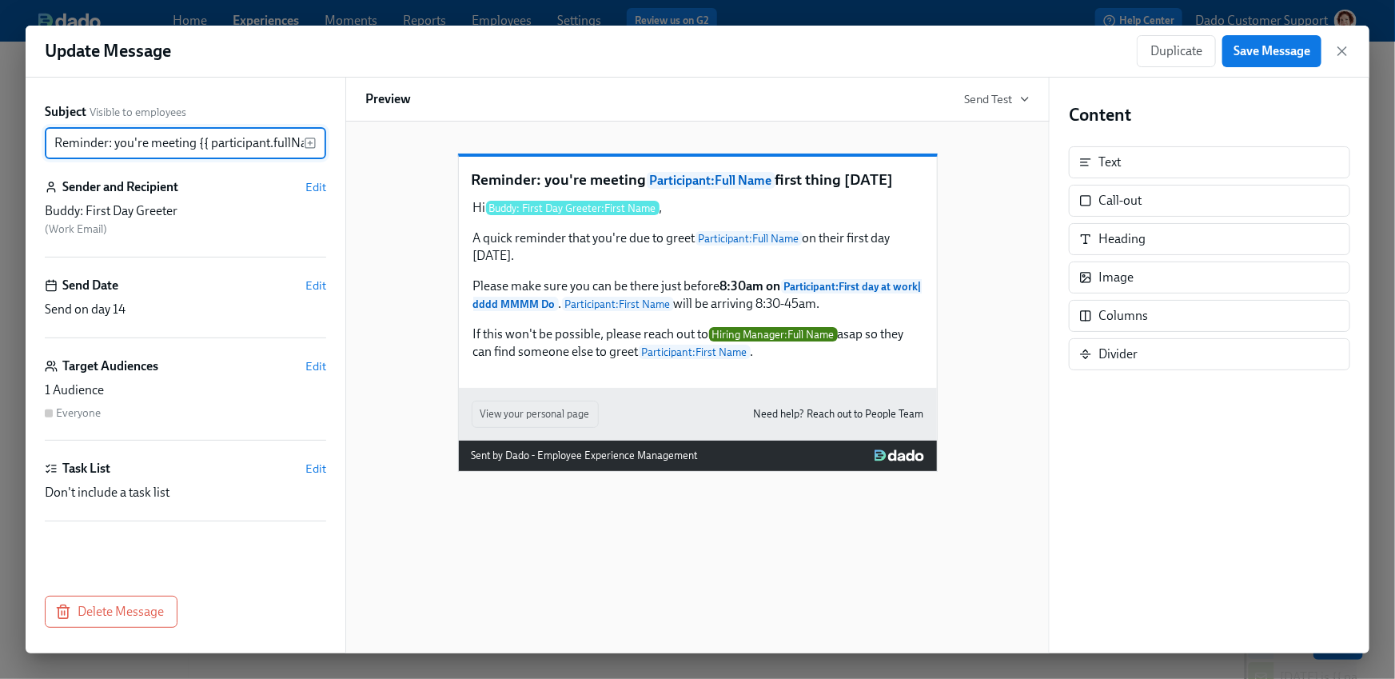
scroll to position [0, 145]
click at [313, 361] on span "Edit" at bounding box center [315, 366] width 21 height 16
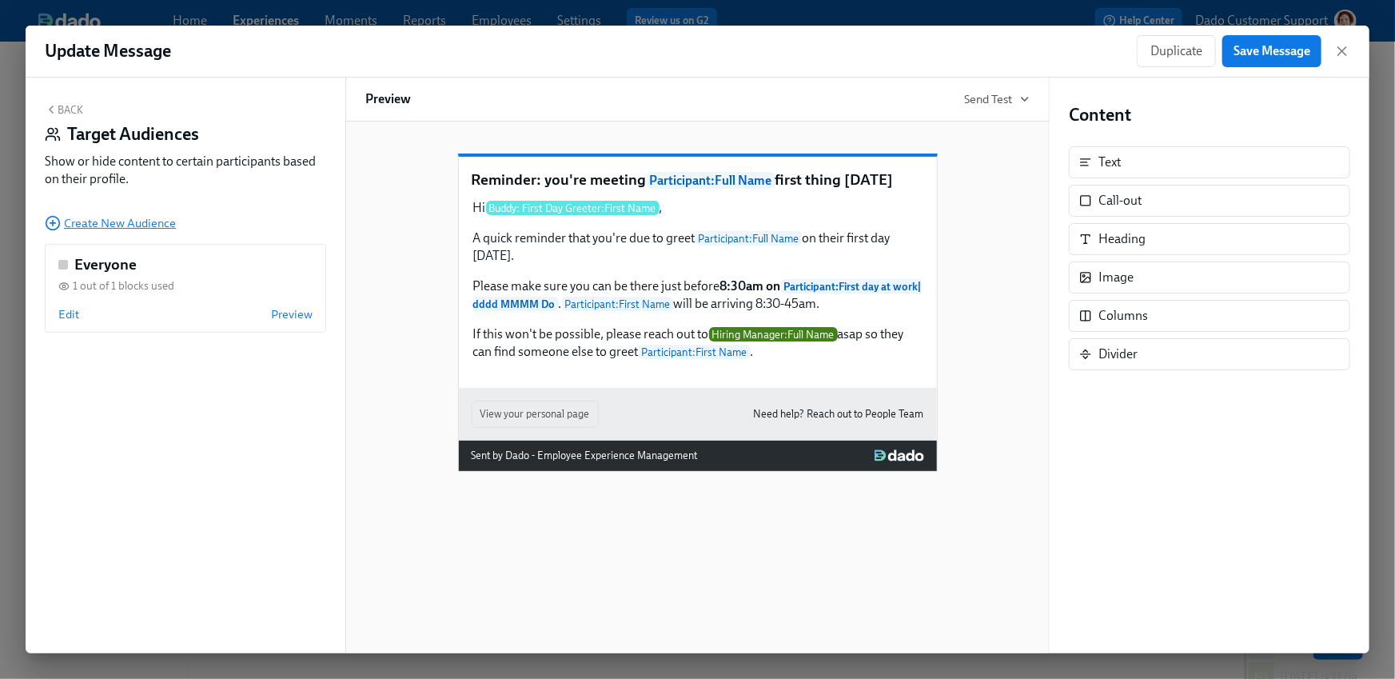
click at [49, 223] on icon "button" at bounding box center [53, 223] width 16 height 16
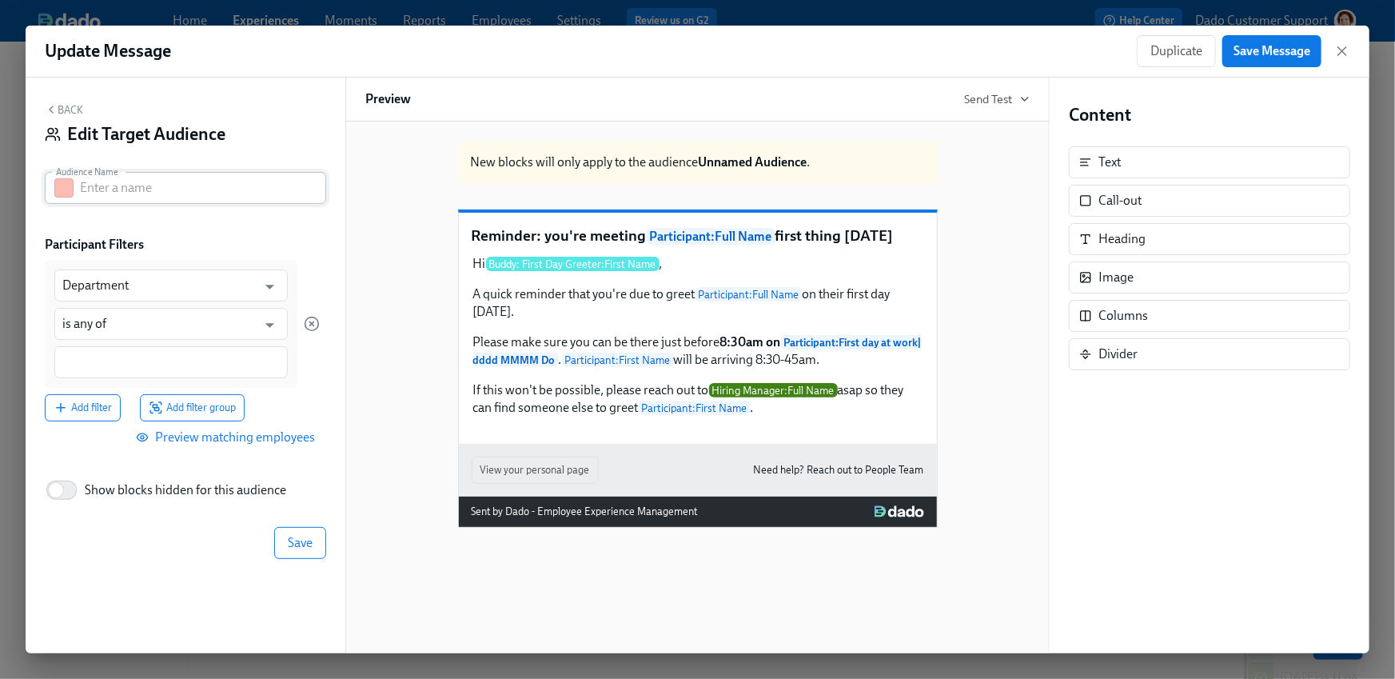
click at [62, 180] on button "button" at bounding box center [63, 187] width 19 height 19
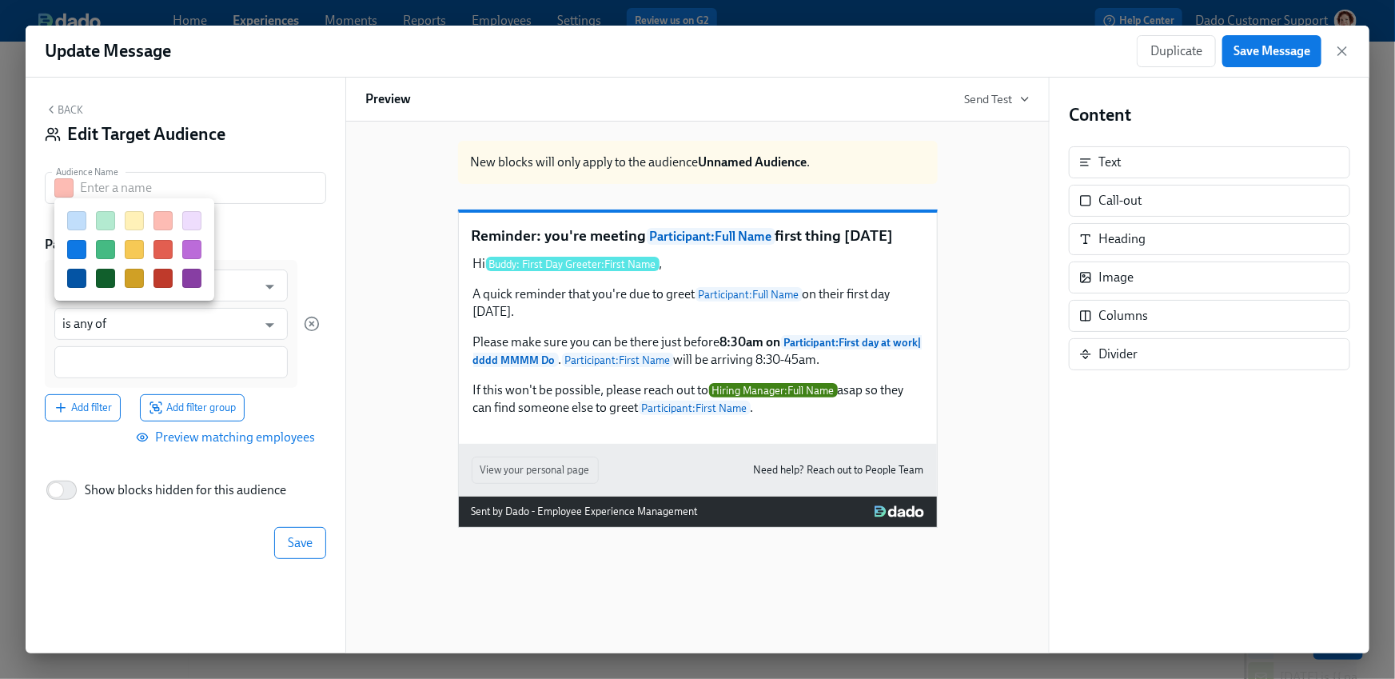
click at [141, 256] on button "button" at bounding box center [134, 249] width 19 height 19
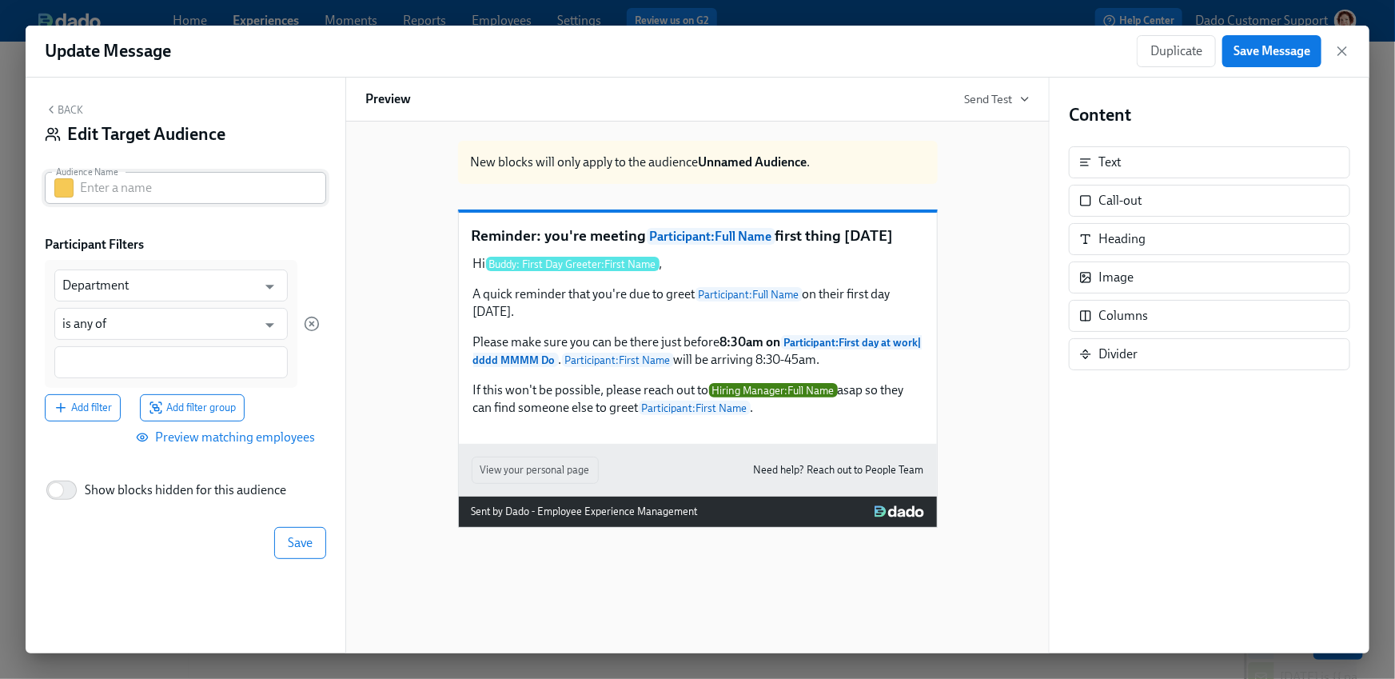
click at [123, 190] on input "text" at bounding box center [203, 188] width 246 height 32
paste input "Agency Contingent"
type input "Agency Contingent"
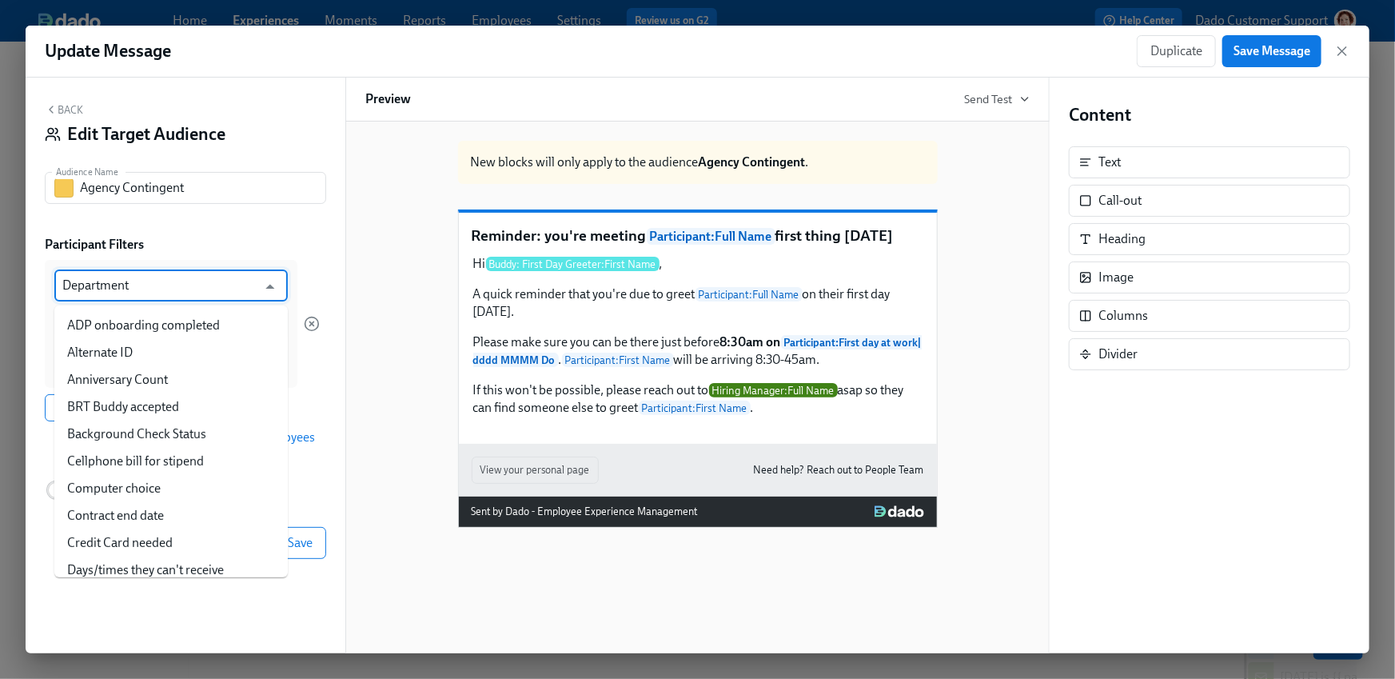
click at [130, 289] on input "Department" at bounding box center [159, 285] width 194 height 32
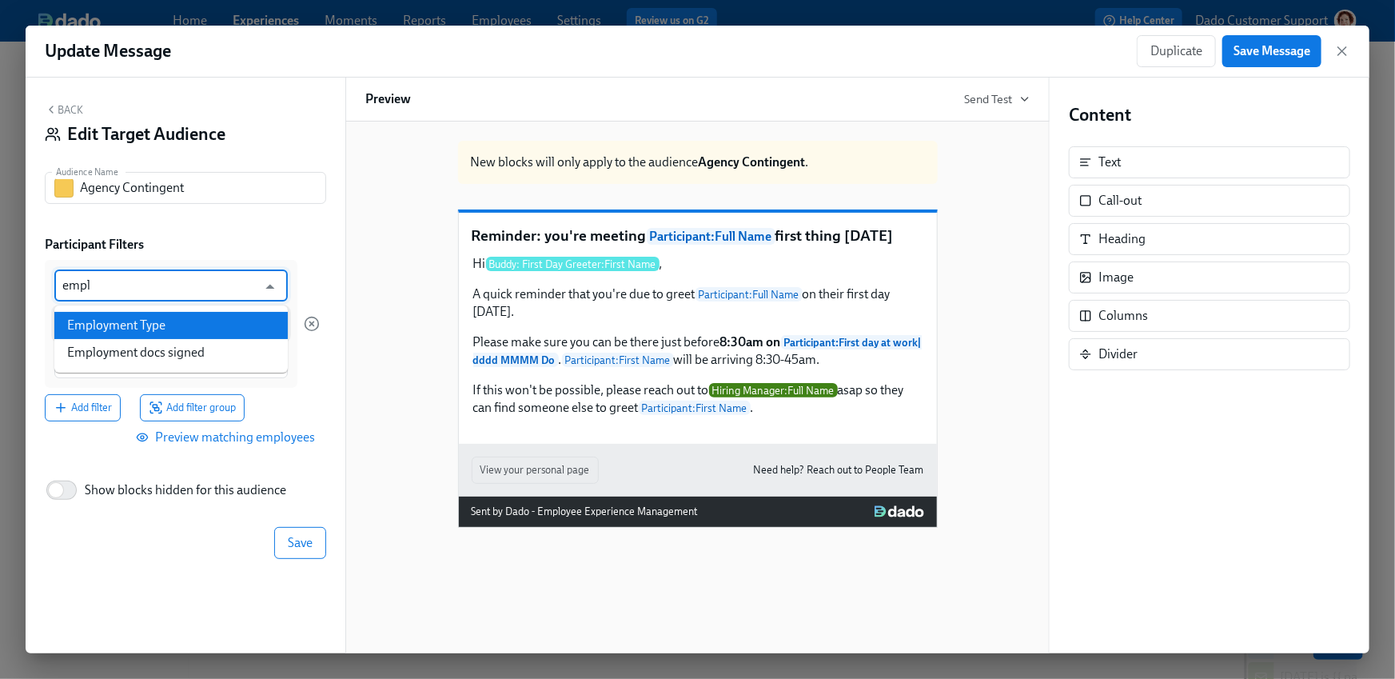
click at [146, 329] on li "Employment Type" at bounding box center [171, 325] width 234 height 27
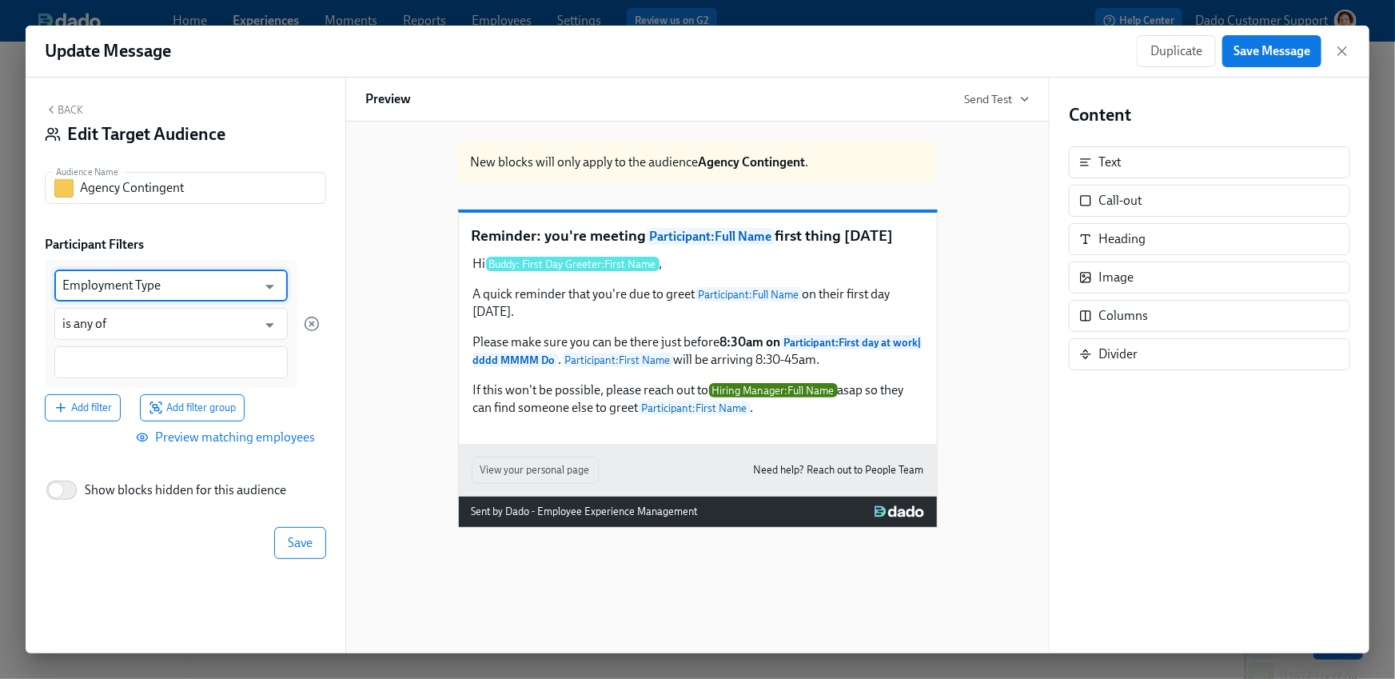
type input "Employment Type"
click at [98, 364] on input at bounding box center [171, 362] width 218 height 17
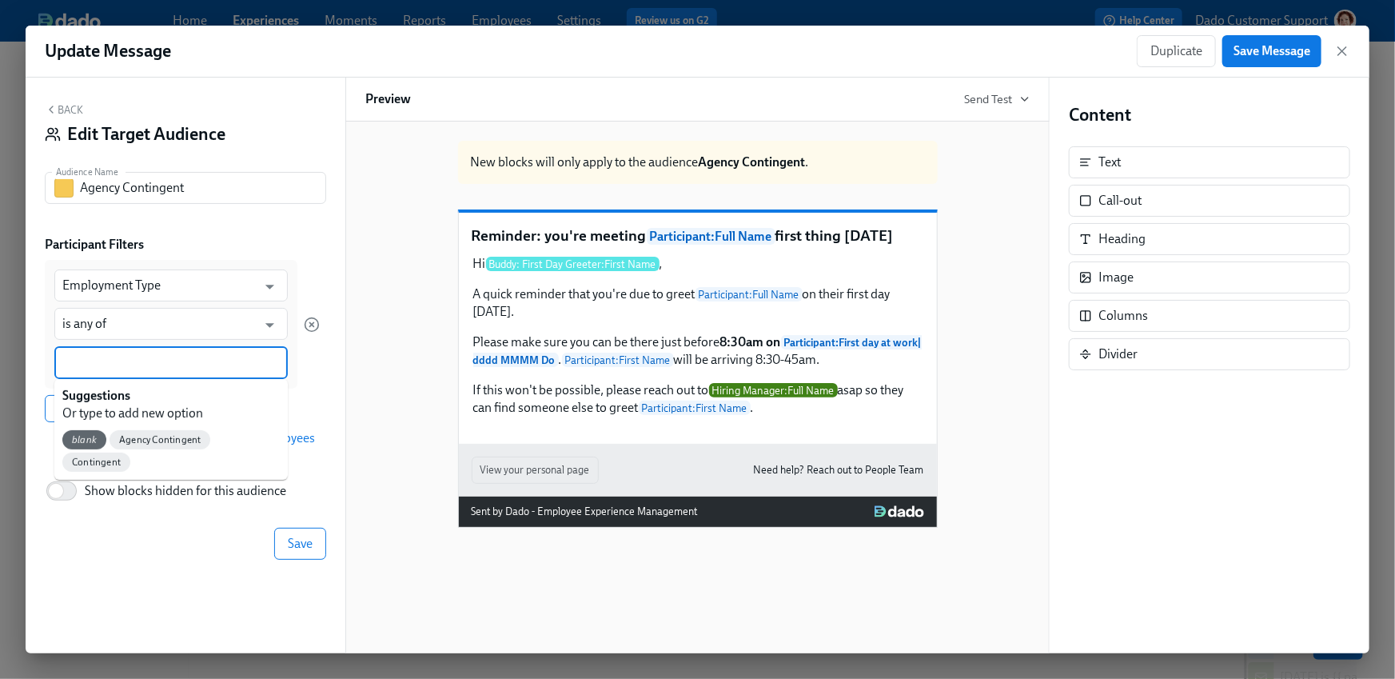
paste input "Agency Contingent"
type input "Agency Contingent"
click at [118, 431] on div "Agency Contingent" at bounding box center [112, 439] width 101 height 19
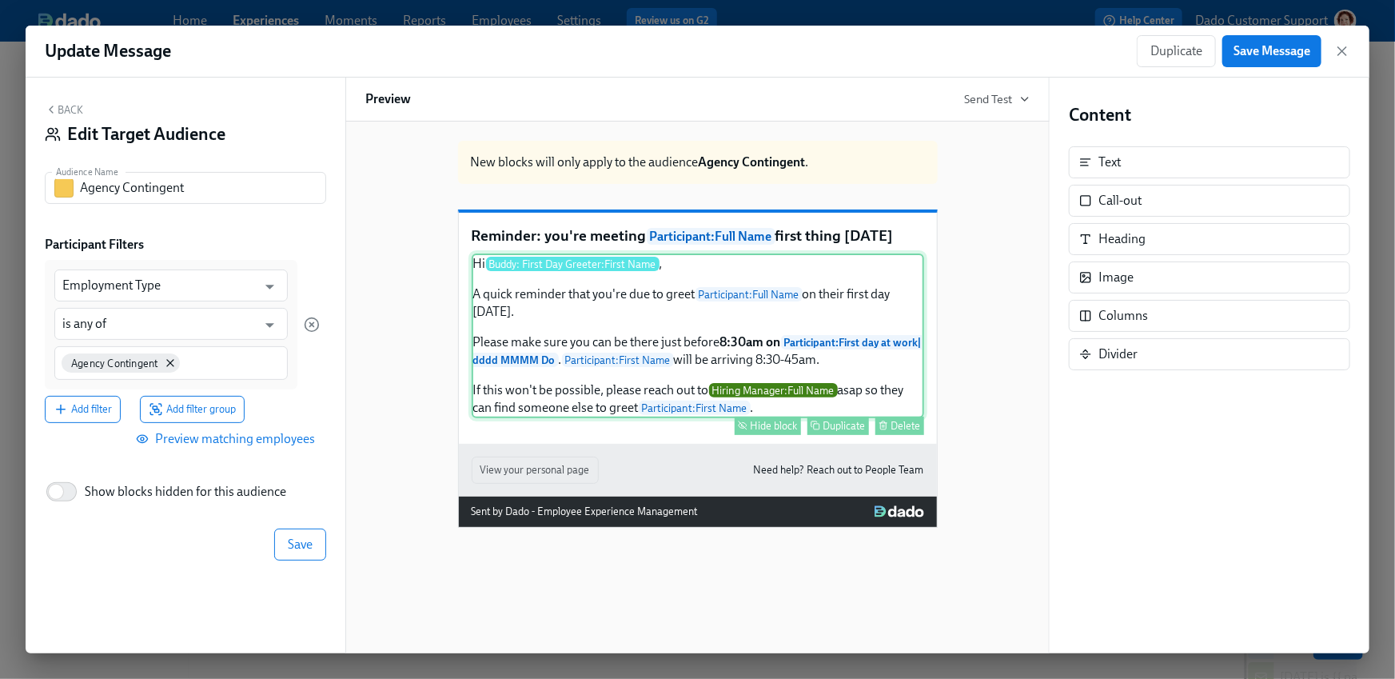
click at [762, 432] on div "Hide block" at bounding box center [774, 426] width 47 height 12
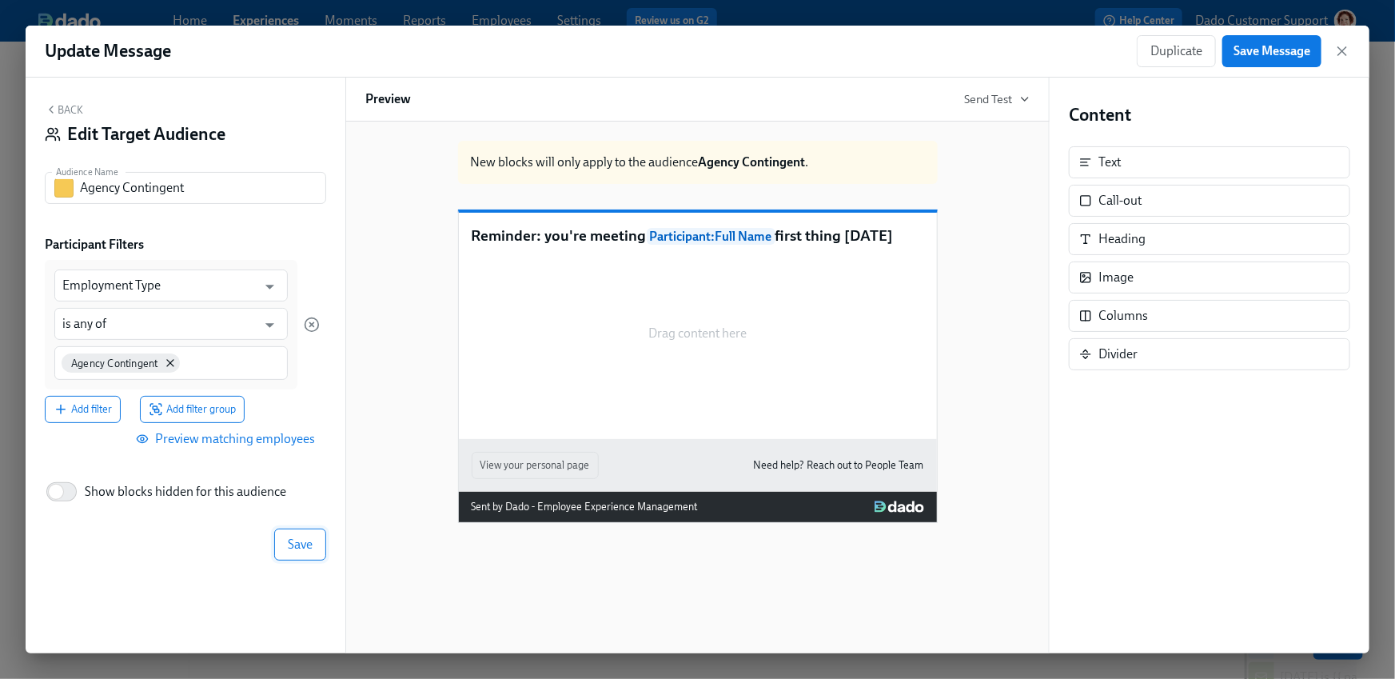
click at [306, 544] on span "Save" at bounding box center [300, 545] width 25 height 16
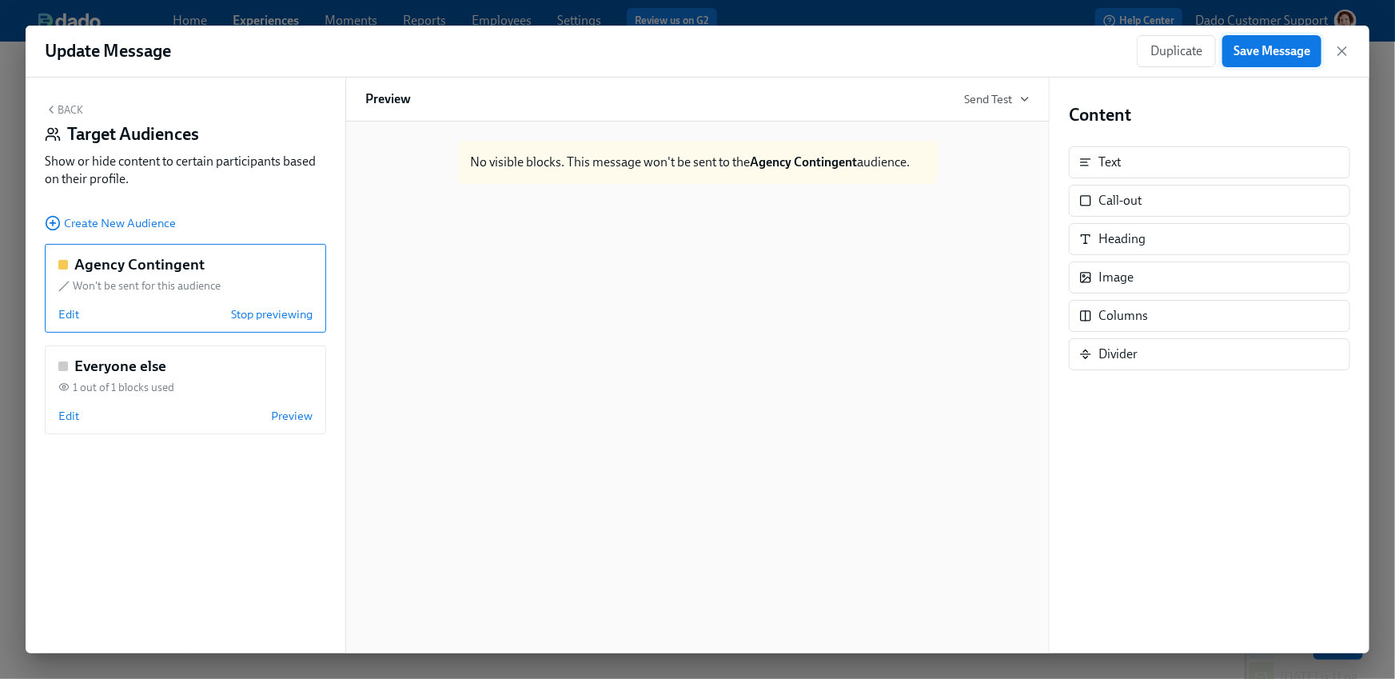
click at [1316, 50] on button "Save Message" at bounding box center [1272, 51] width 99 height 32
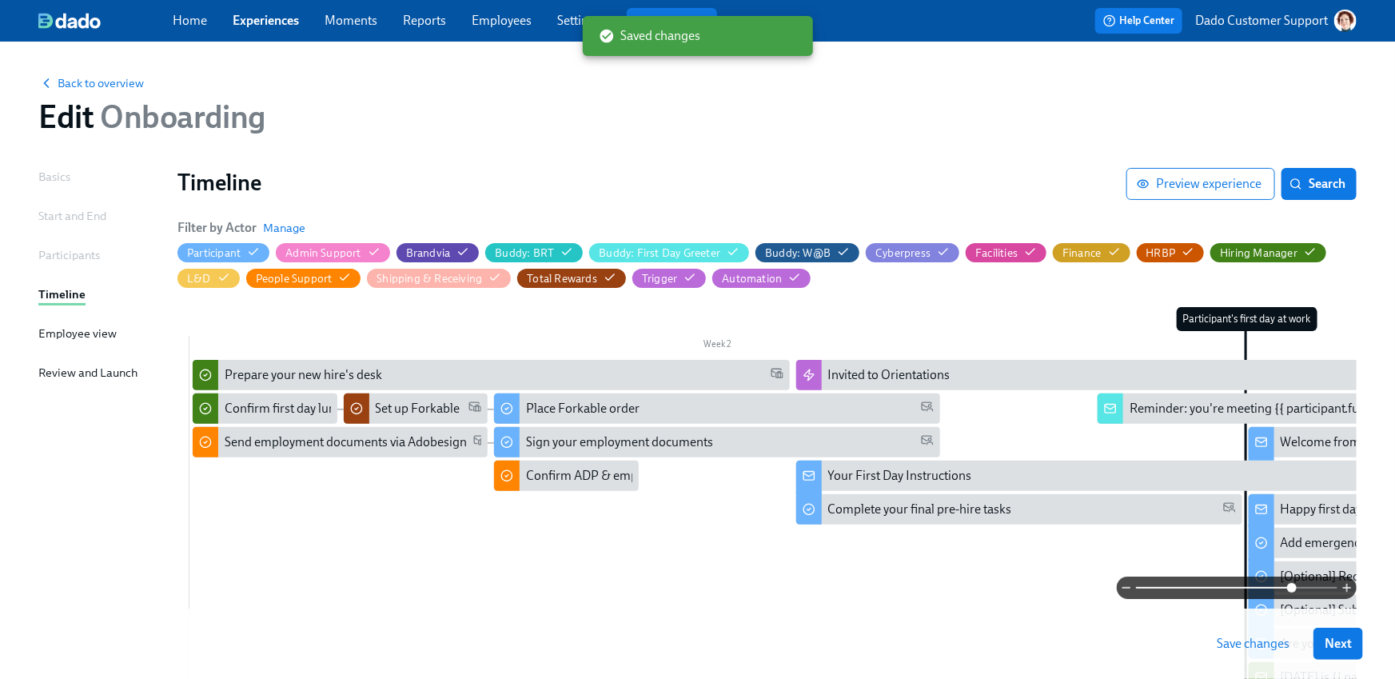
click at [1264, 652] on span "Save changes" at bounding box center [1253, 644] width 73 height 16
click at [1187, 186] on span "Preview experience" at bounding box center [1201, 184] width 122 height 16
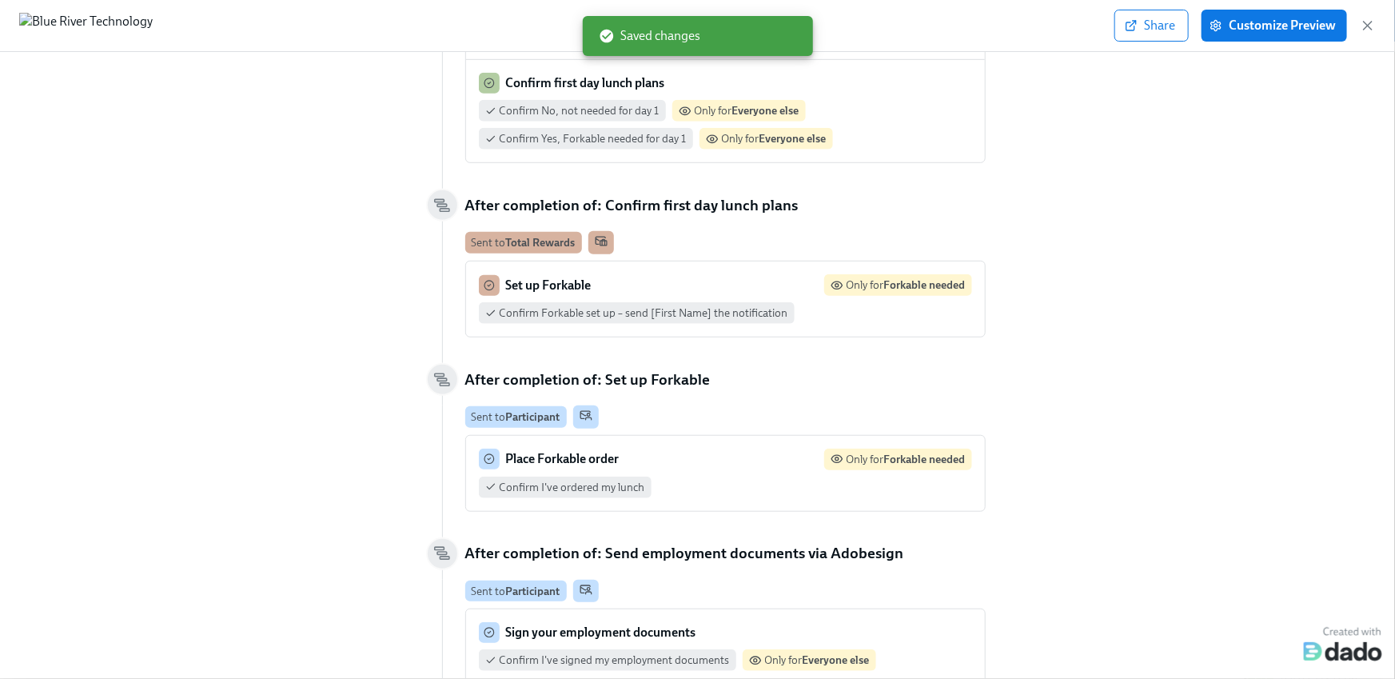
scroll to position [697, 0]
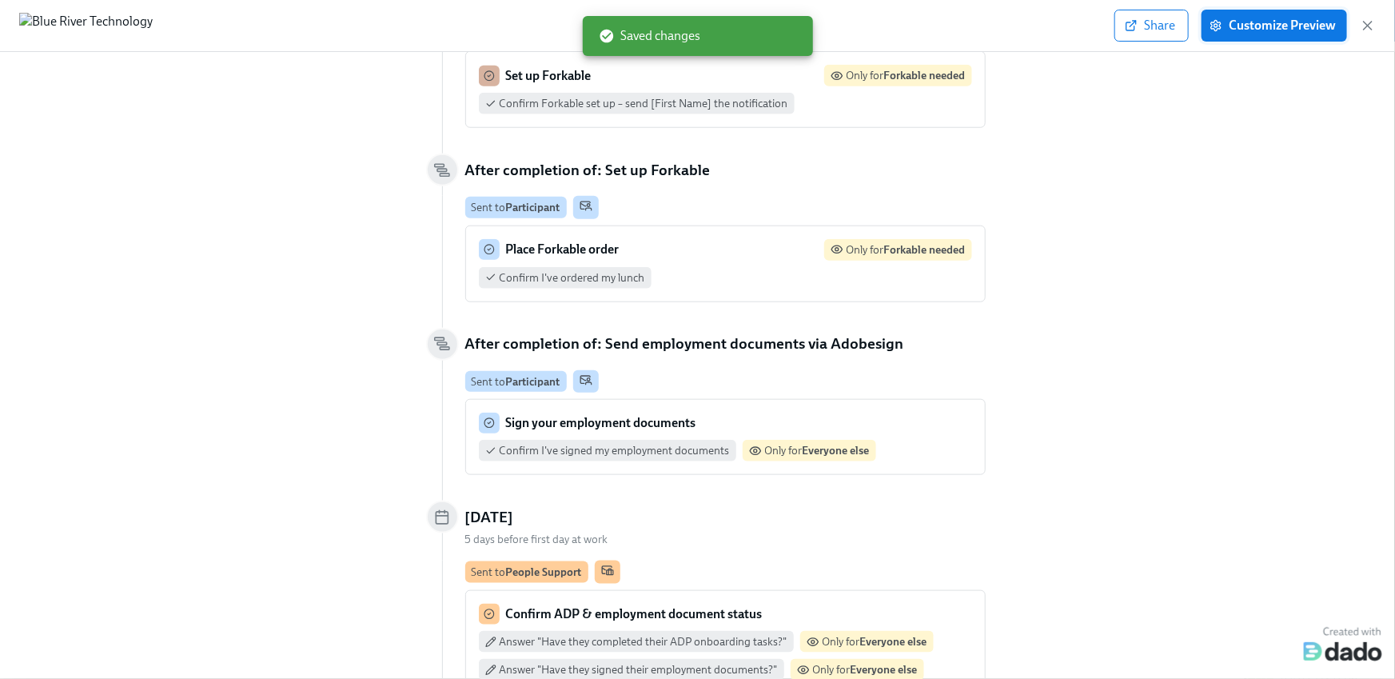
click at [1225, 33] on span "Customize Preview" at bounding box center [1274, 26] width 123 height 16
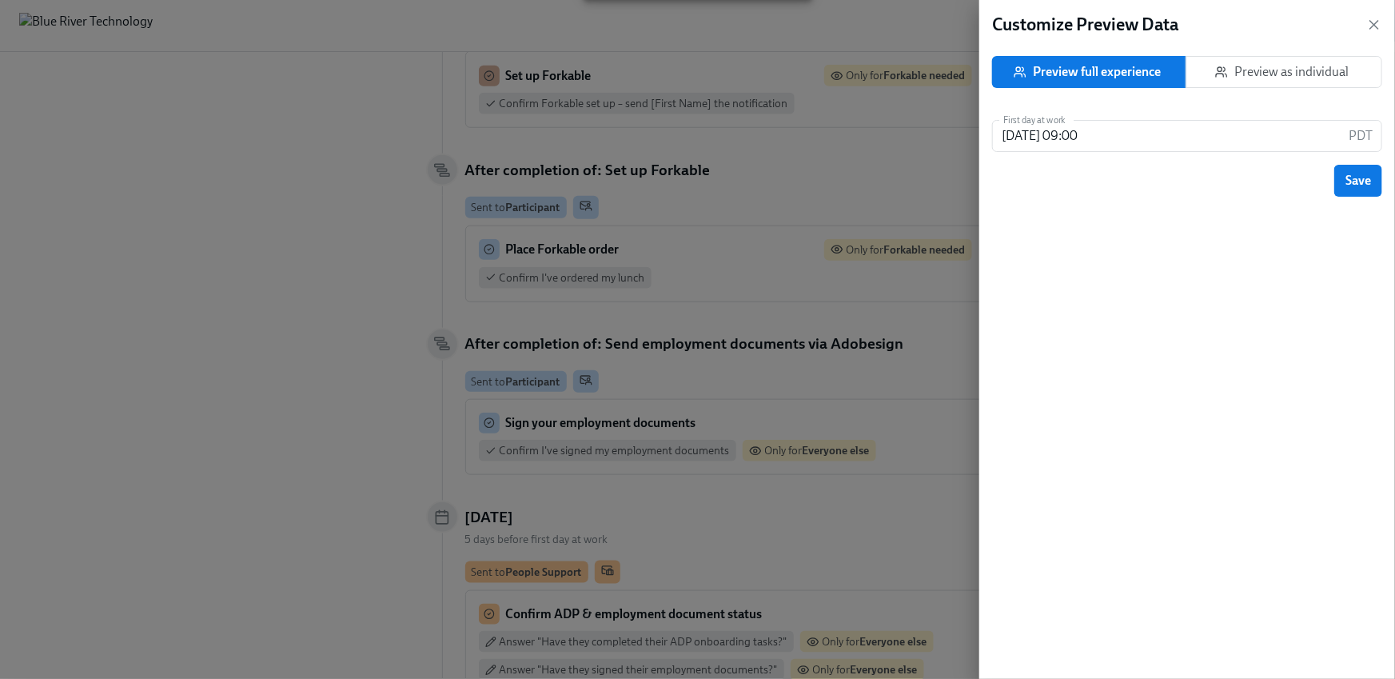
click at [1270, 67] on span "Preview as individual" at bounding box center [1285, 72] width 170 height 16
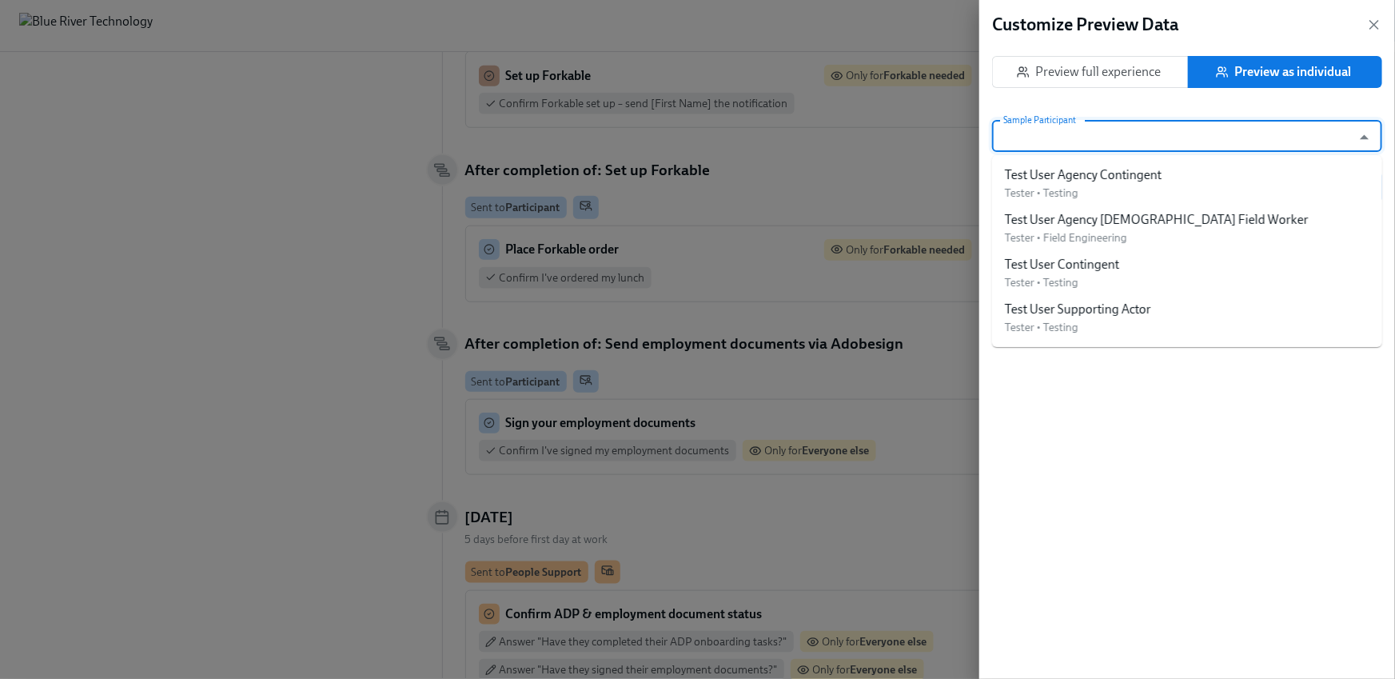
click at [1104, 134] on input "Sample Participant" at bounding box center [1172, 136] width 344 height 32
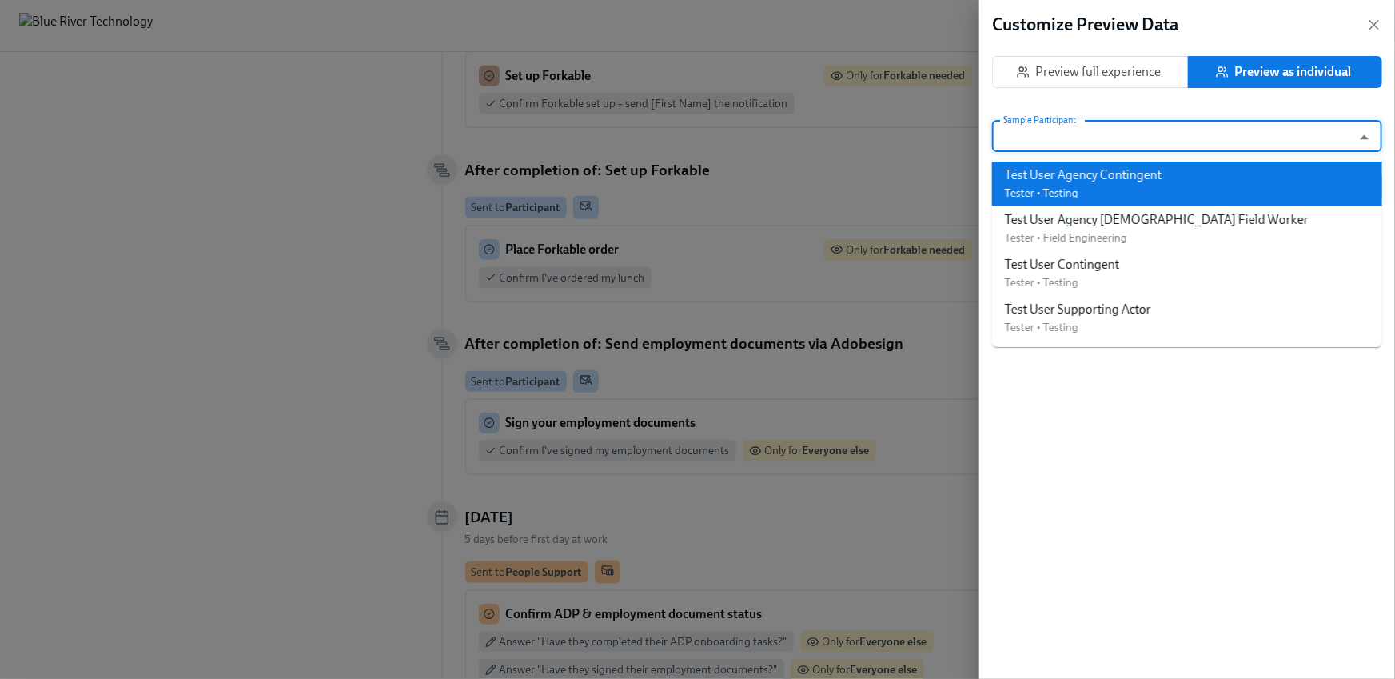
click at [1101, 169] on div "Test User Agency Contingent" at bounding box center [1083, 175] width 157 height 18
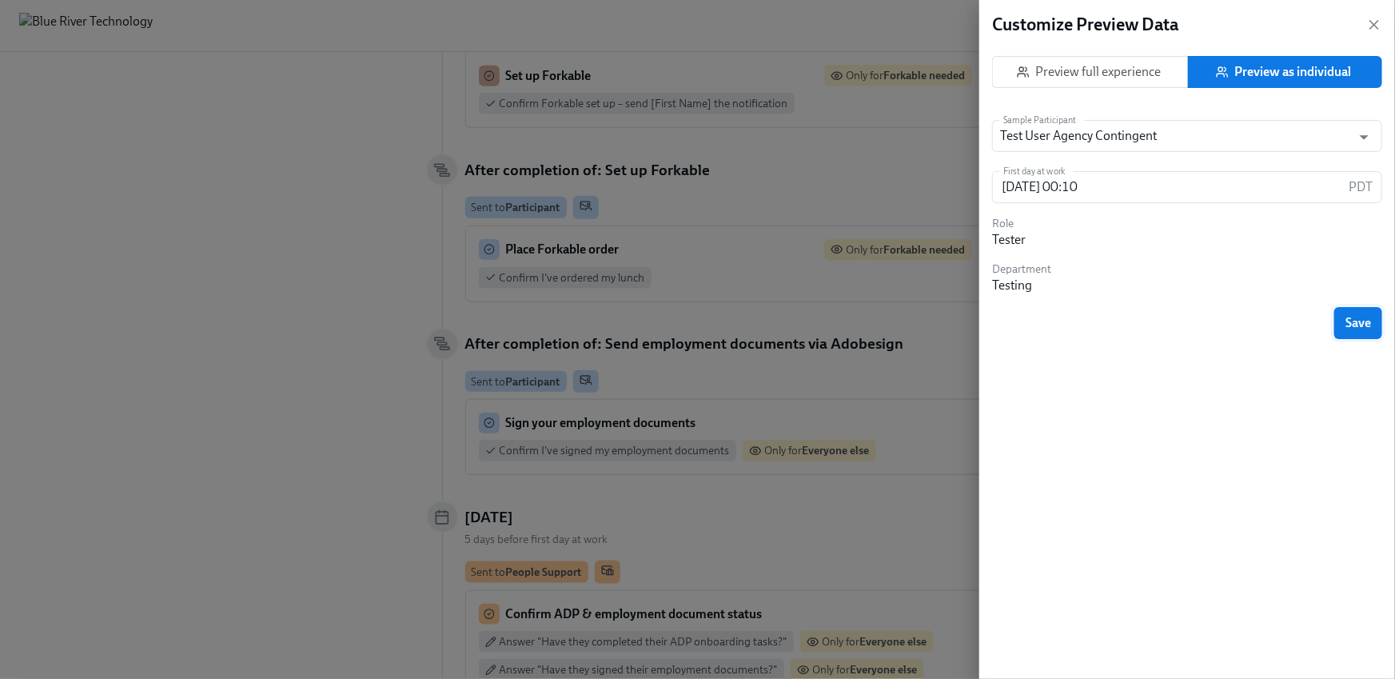
click at [1352, 314] on button "Save" at bounding box center [1359, 323] width 48 height 32
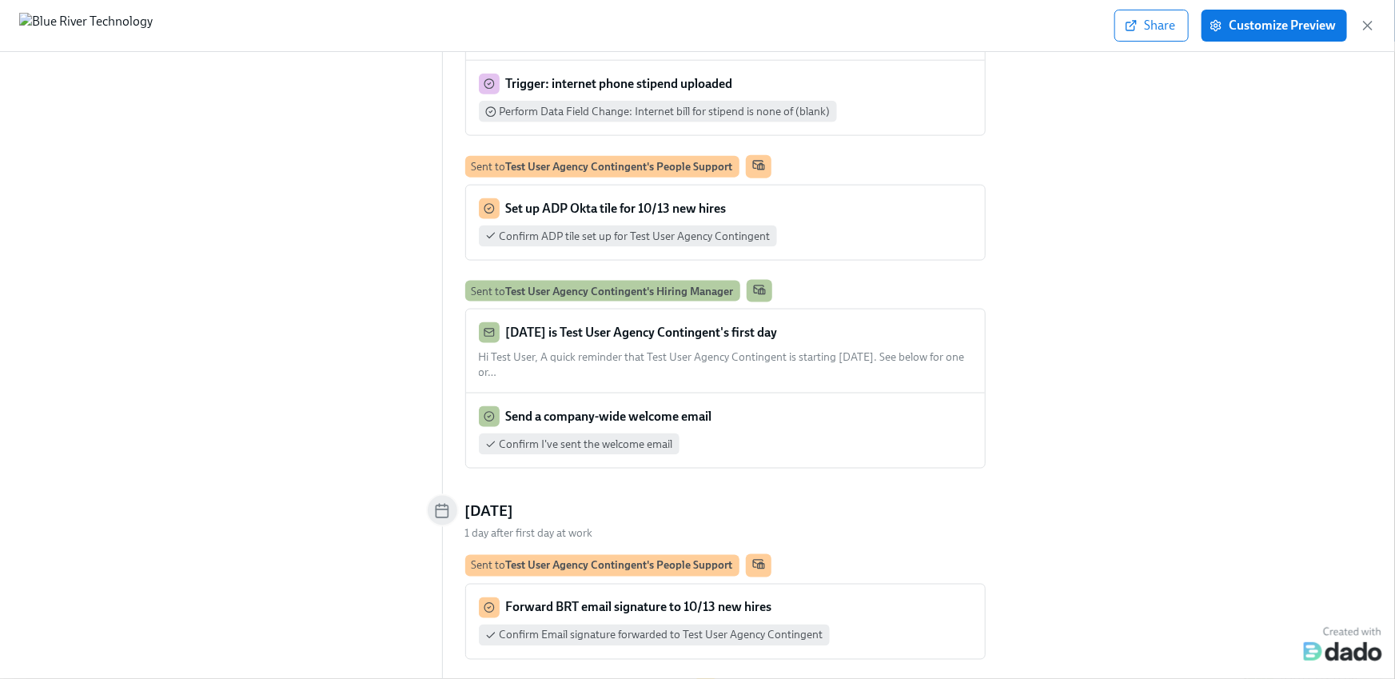
scroll to position [1077, 0]
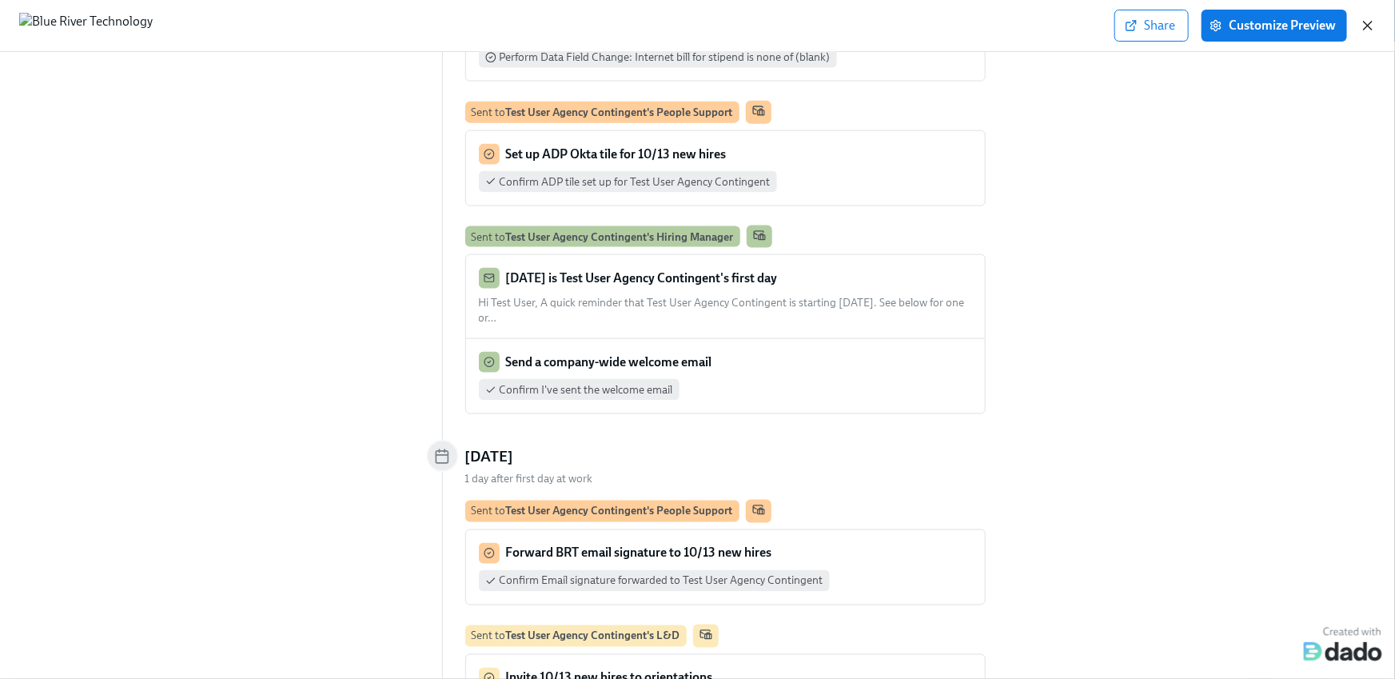
click at [1367, 22] on icon "button" at bounding box center [1368, 26] width 8 height 8
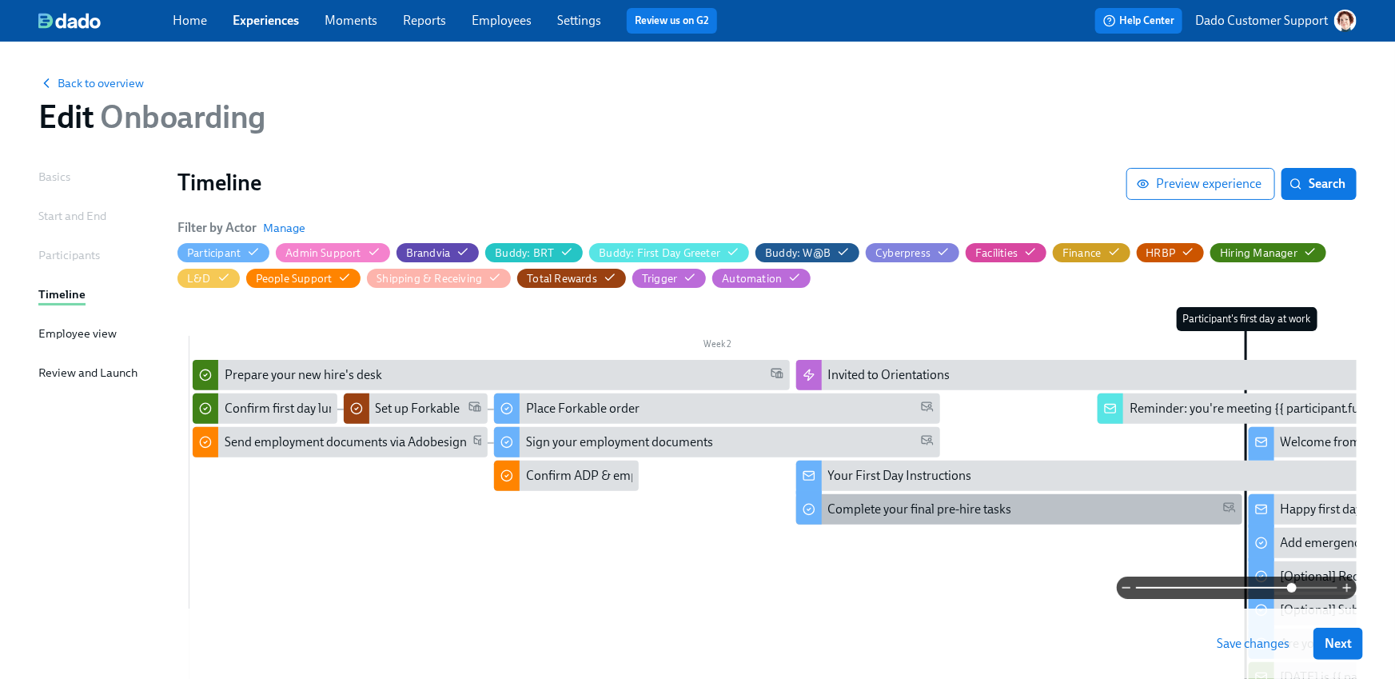
click at [867, 499] on div "Complete your final pre-hire tasks" at bounding box center [1019, 509] width 446 height 30
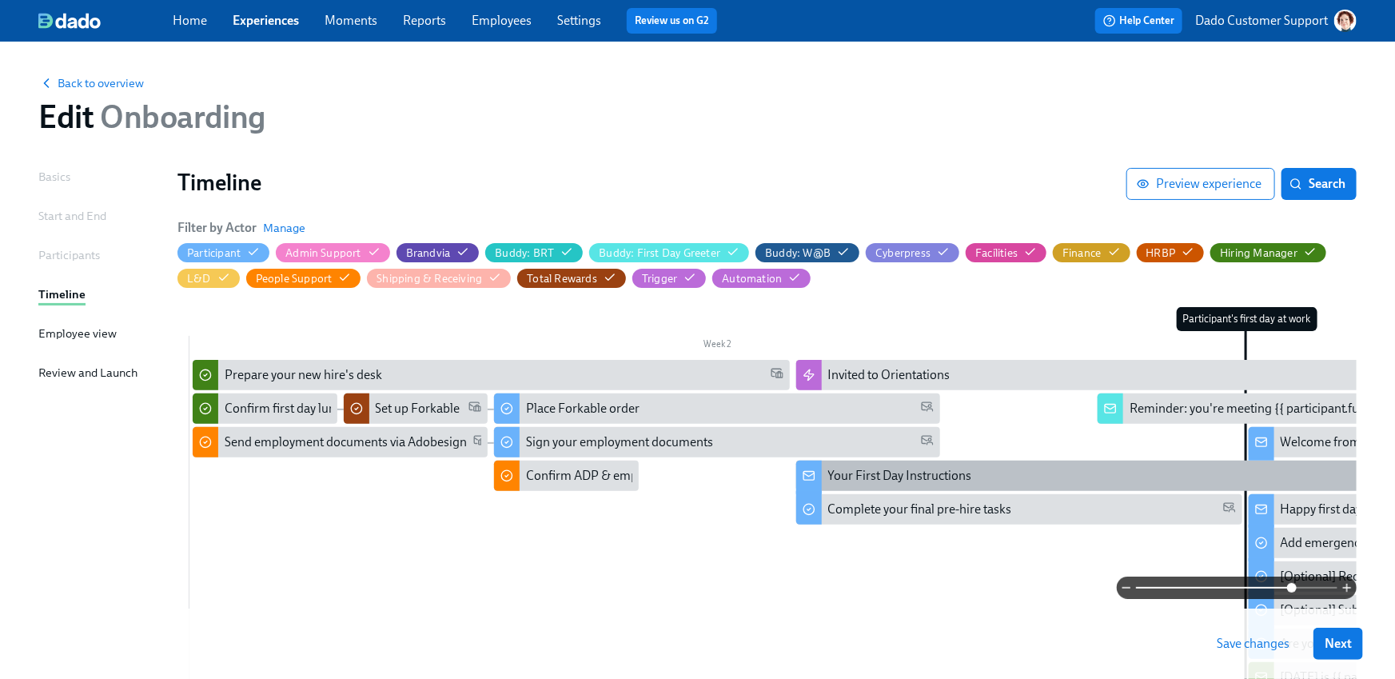
click at [888, 470] on div "Your First Day Instructions" at bounding box center [900, 476] width 144 height 18
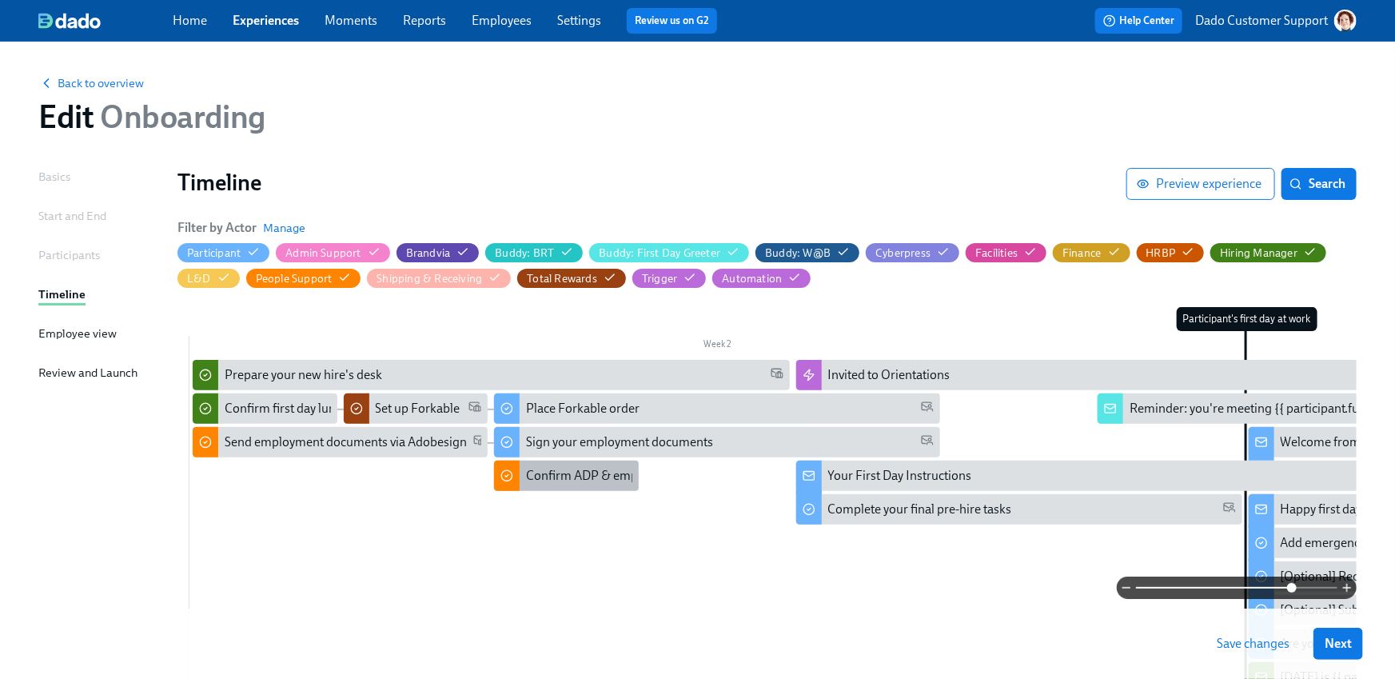
click at [555, 473] on div "Confirm ADP & employment document status" at bounding box center [651, 476] width 250 height 18
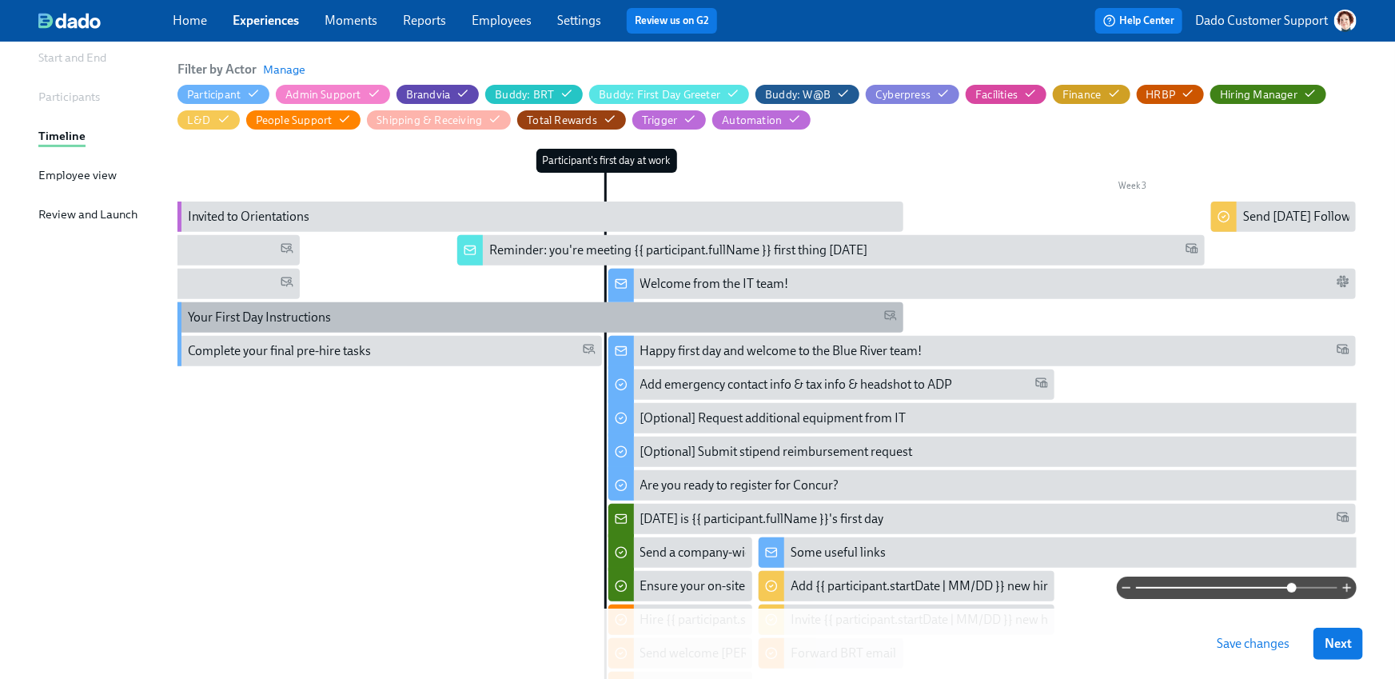
scroll to position [161, 0]
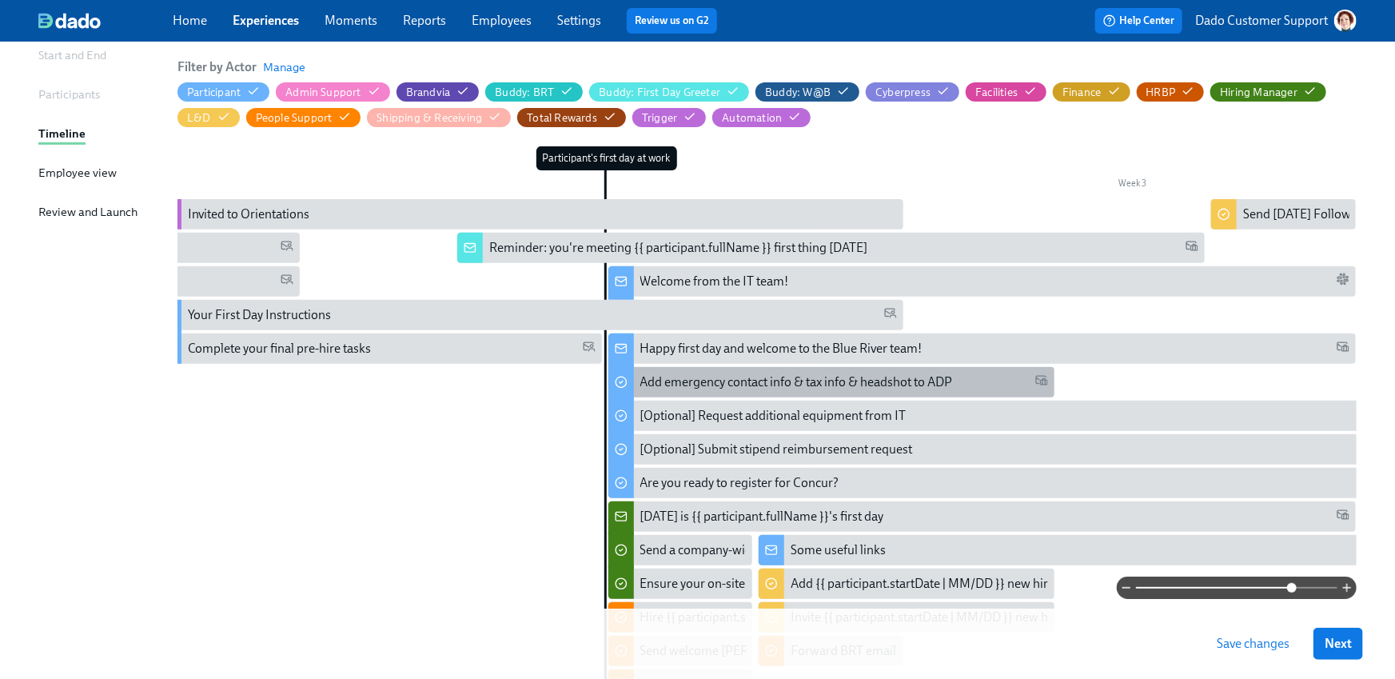
click at [762, 395] on div "Add emergency contact info & tax info & headshot to ADP" at bounding box center [832, 382] width 446 height 30
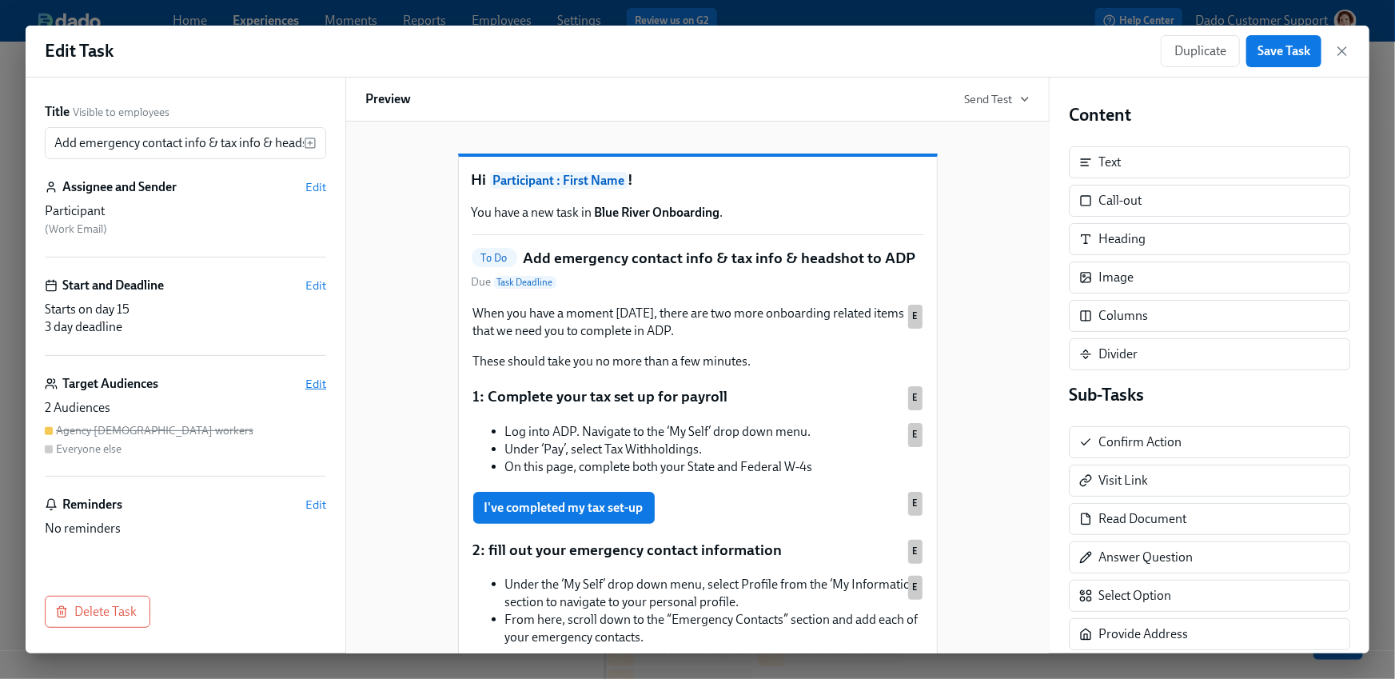
click at [309, 387] on span "Edit" at bounding box center [315, 384] width 21 height 16
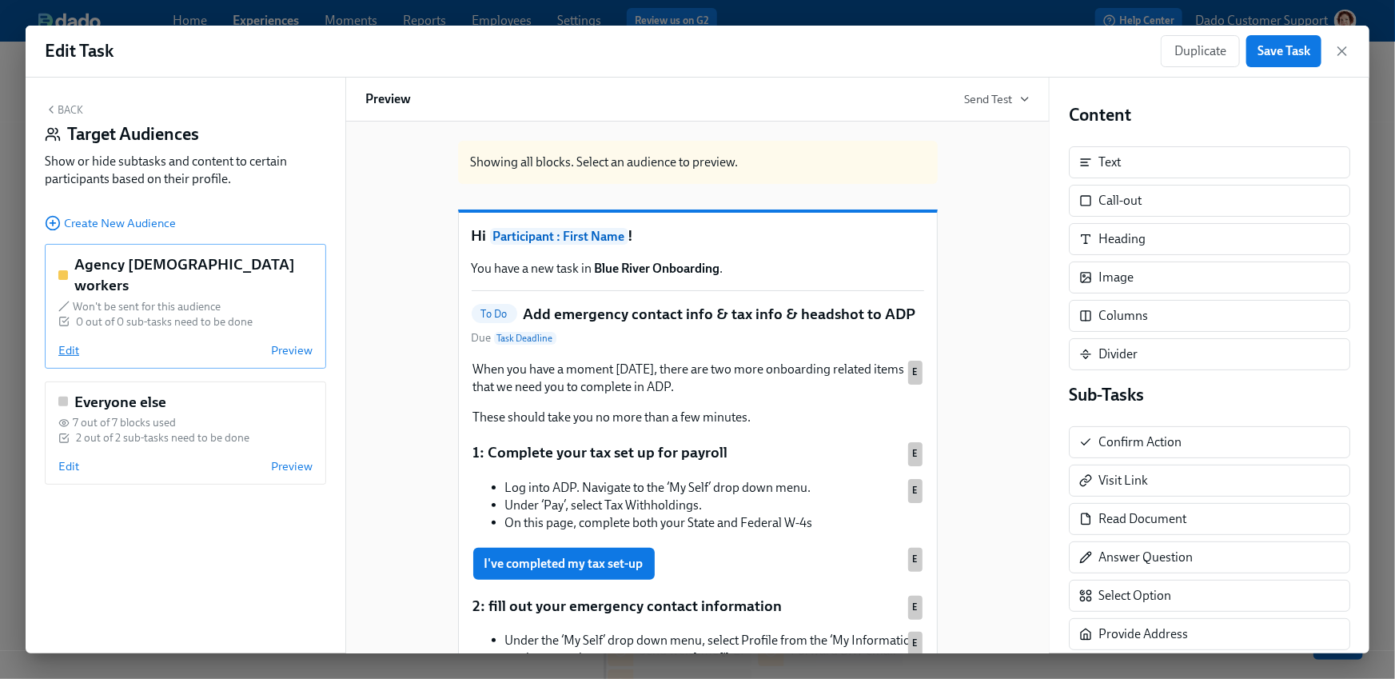
click at [70, 342] on span "Edit" at bounding box center [68, 350] width 21 height 16
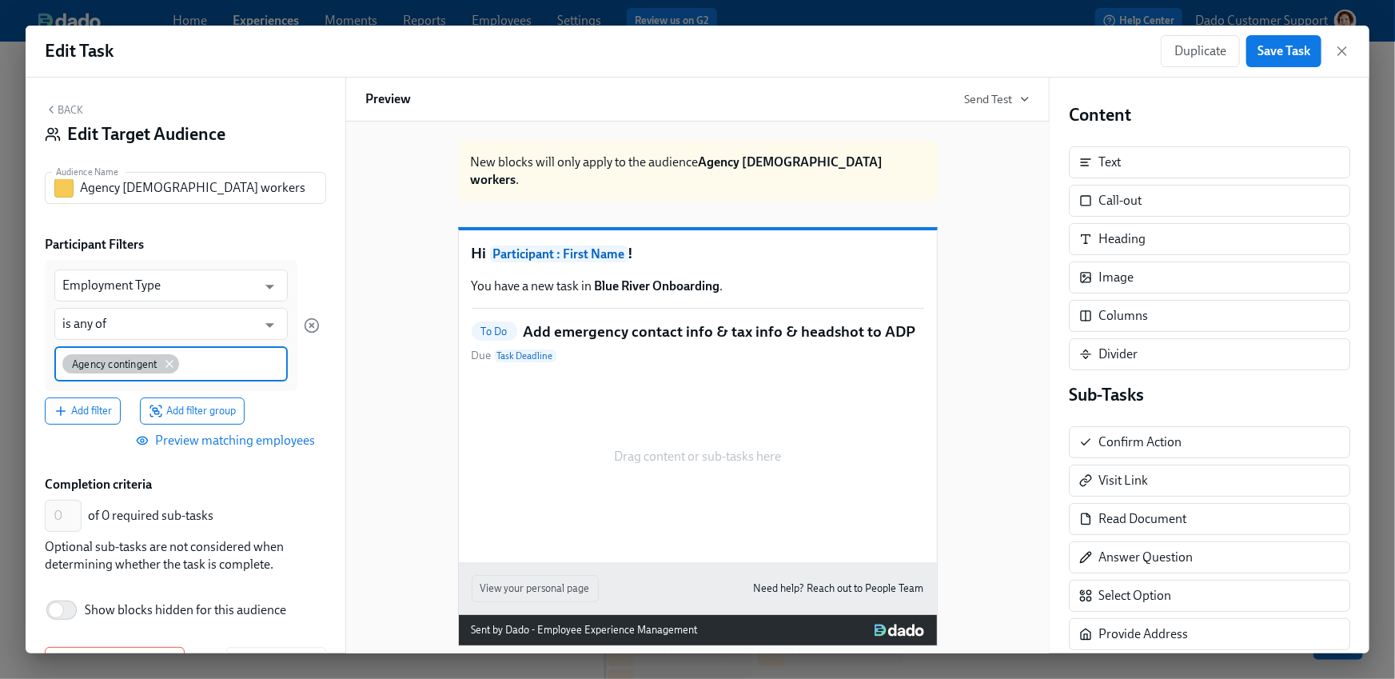
click at [174, 360] on icon at bounding box center [169, 363] width 13 height 13
click at [174, 360] on input at bounding box center [171, 362] width 218 height 17
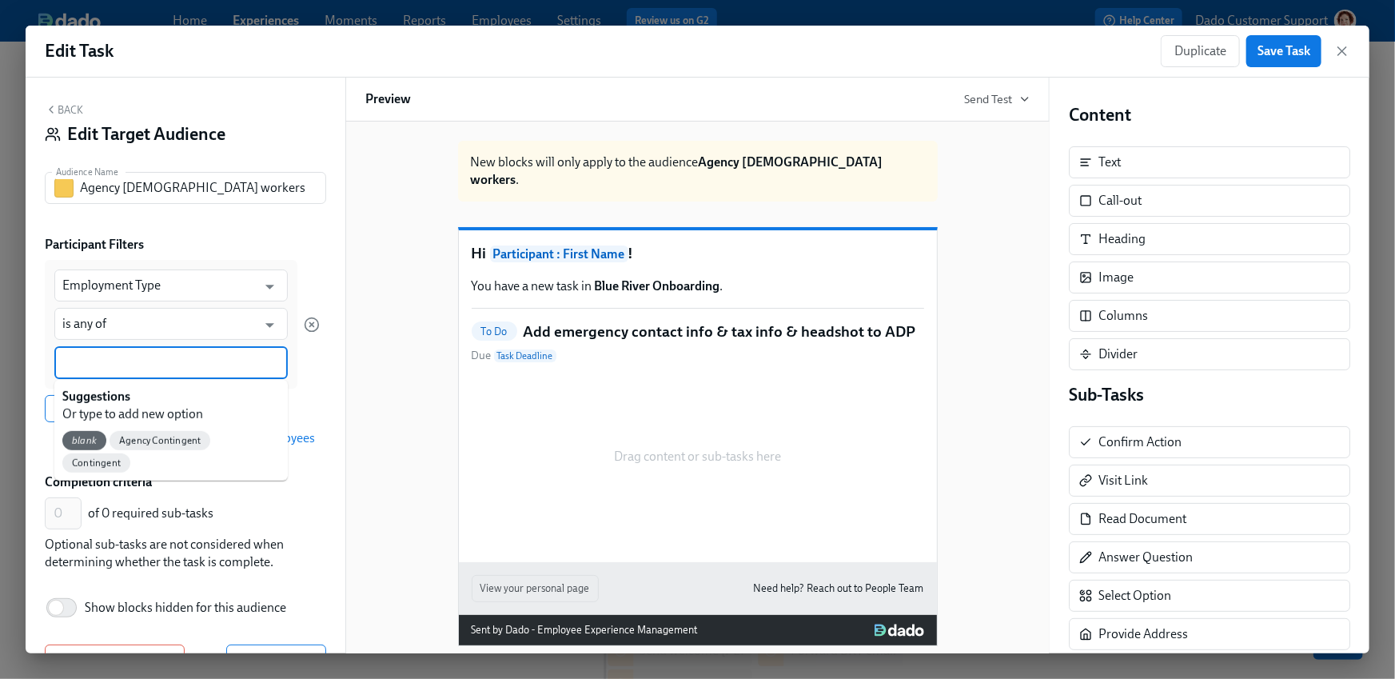
paste input "Agency Contingent"
type input "Agency Contingent"
click at [104, 447] on div "Agency Contingent" at bounding box center [112, 440] width 101 height 19
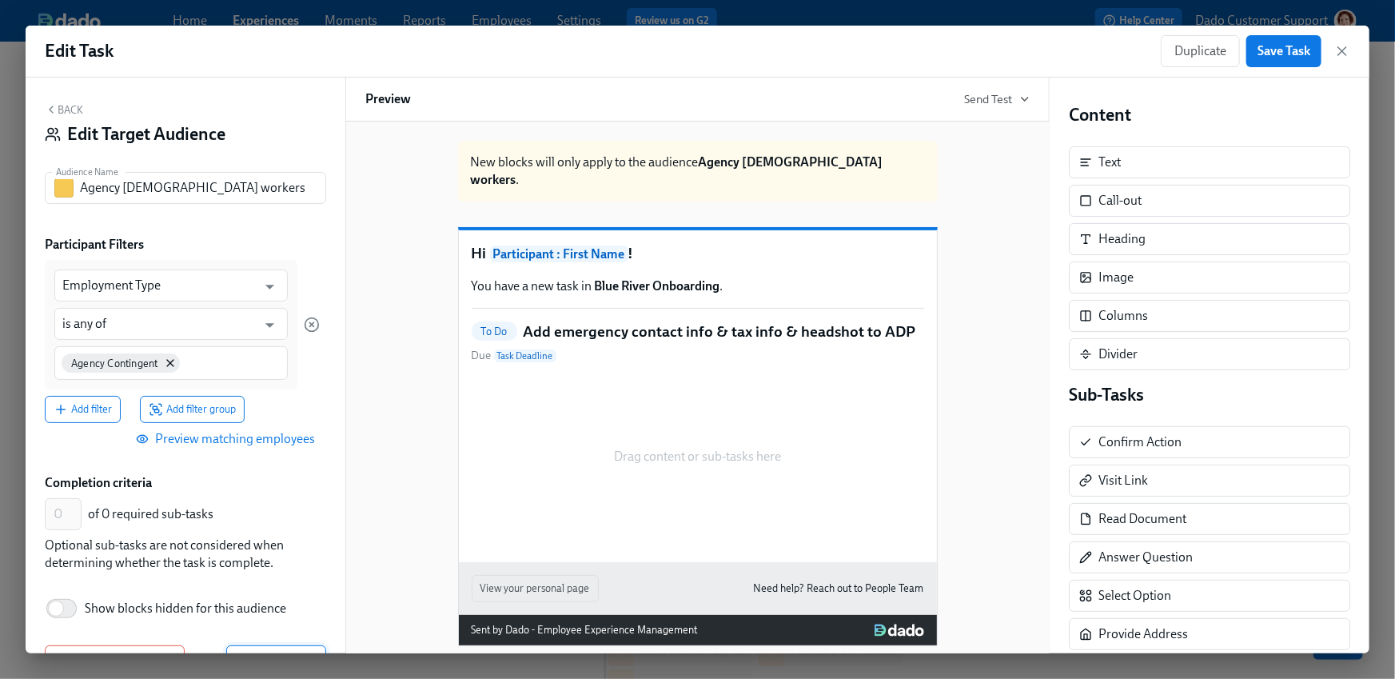
scroll to position [49, 0]
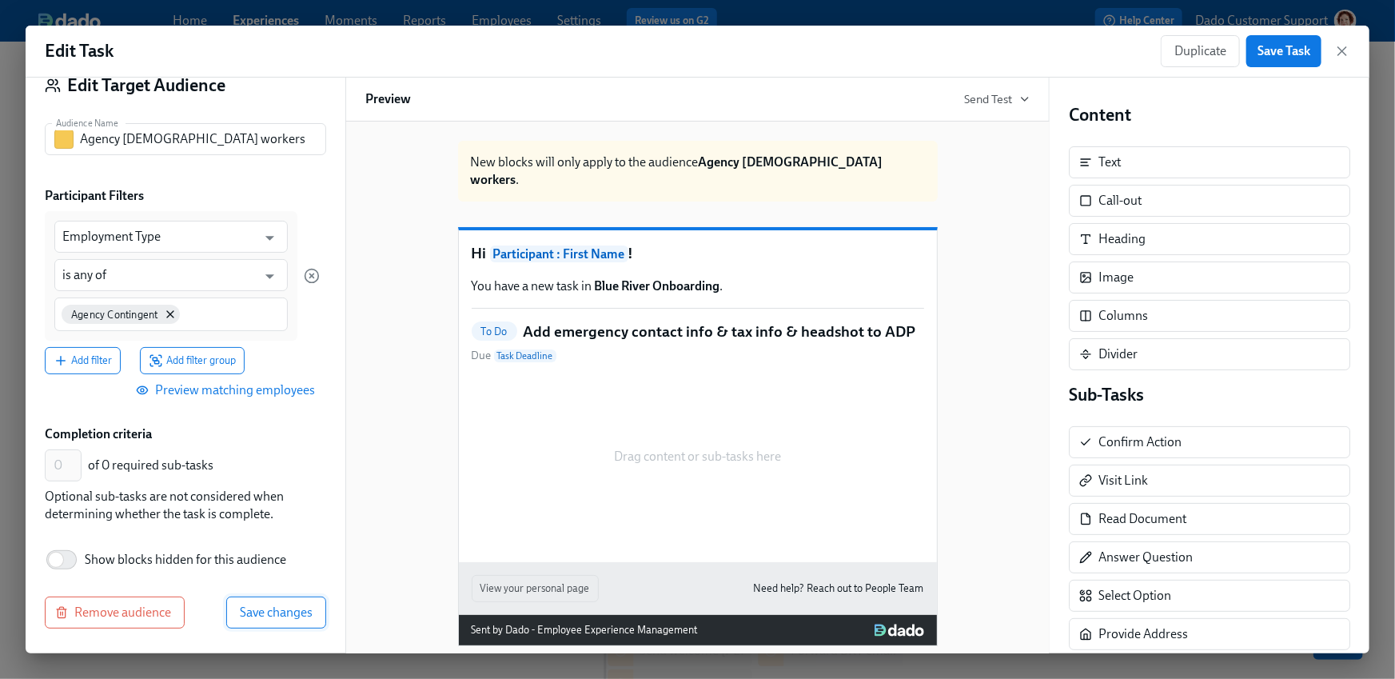
click at [271, 614] on span "Save changes" at bounding box center [276, 613] width 73 height 16
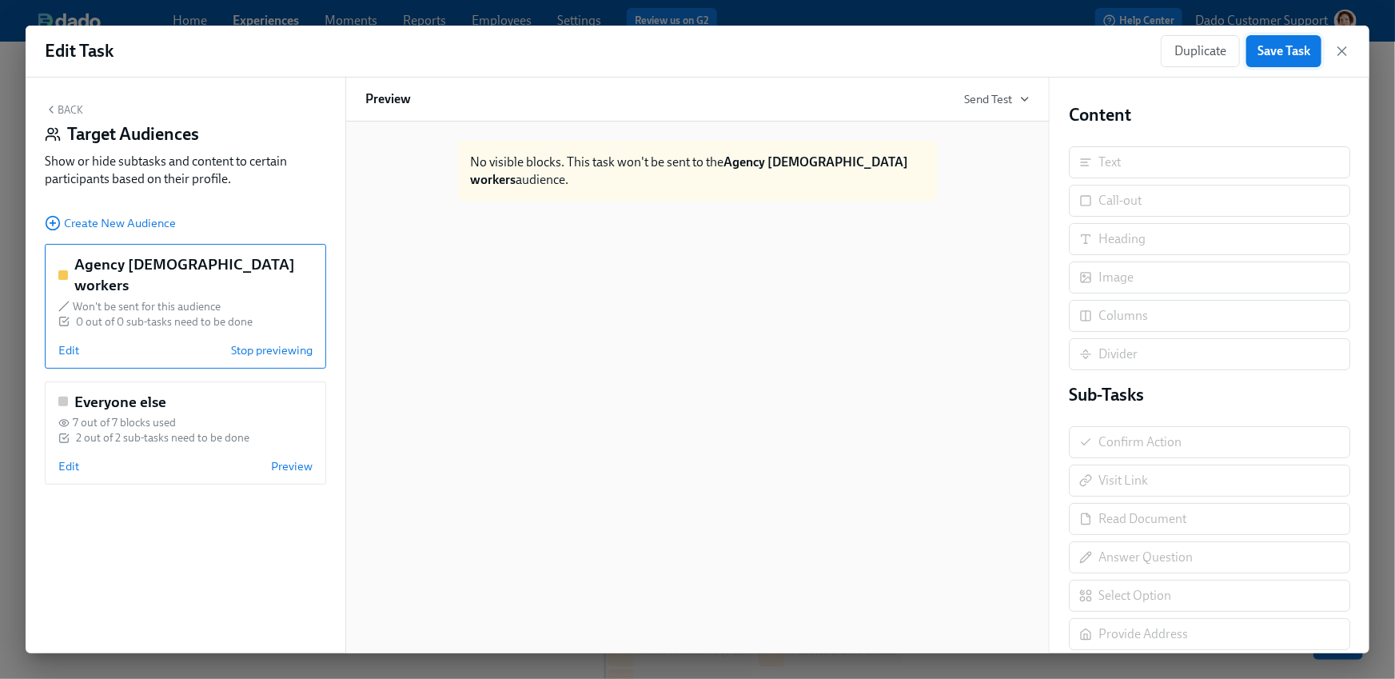
click at [1287, 64] on button "Save Task" at bounding box center [1284, 51] width 75 height 32
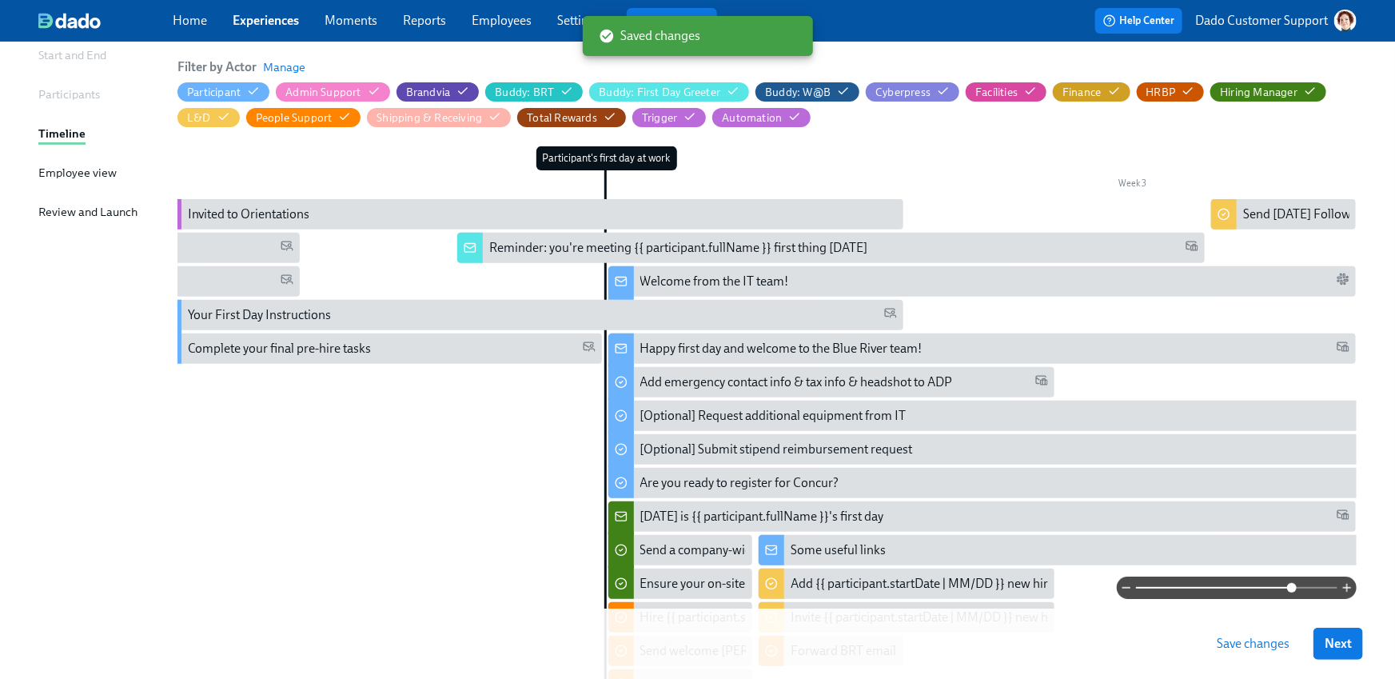
click at [1261, 638] on span "Save changes" at bounding box center [1253, 644] width 73 height 16
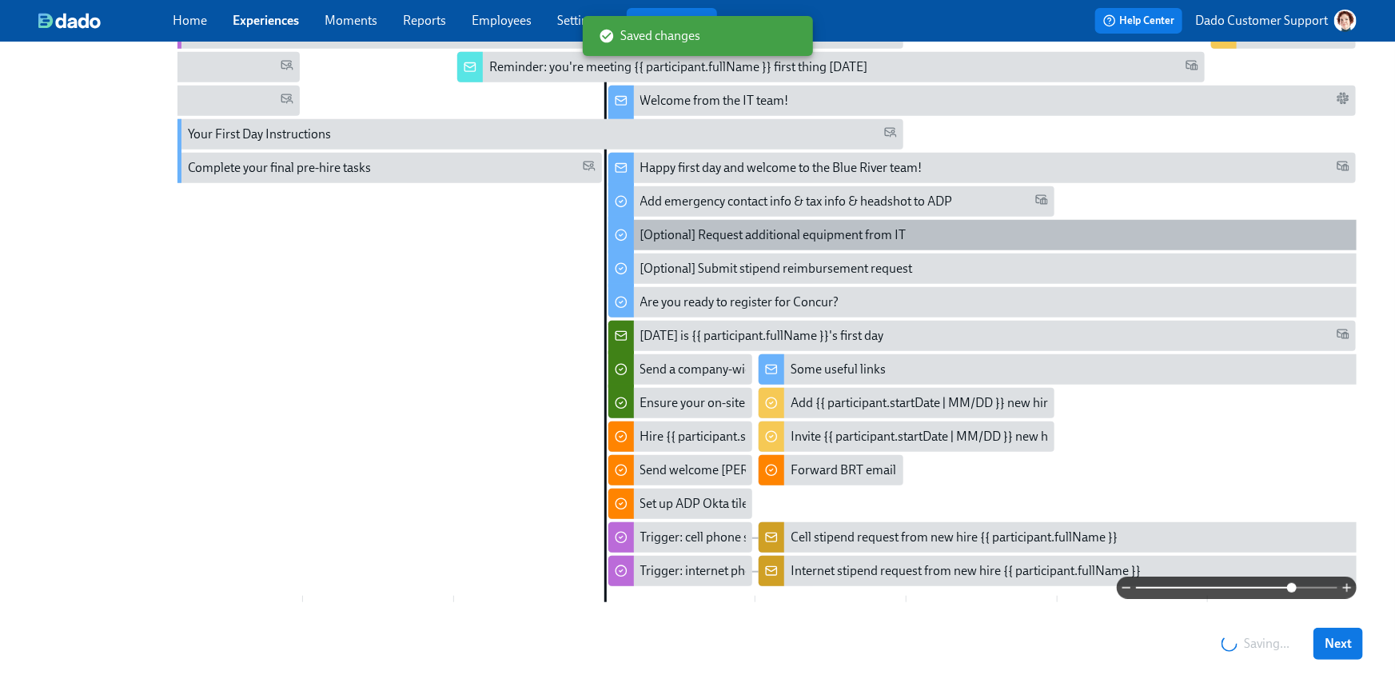
scroll to position [340, 0]
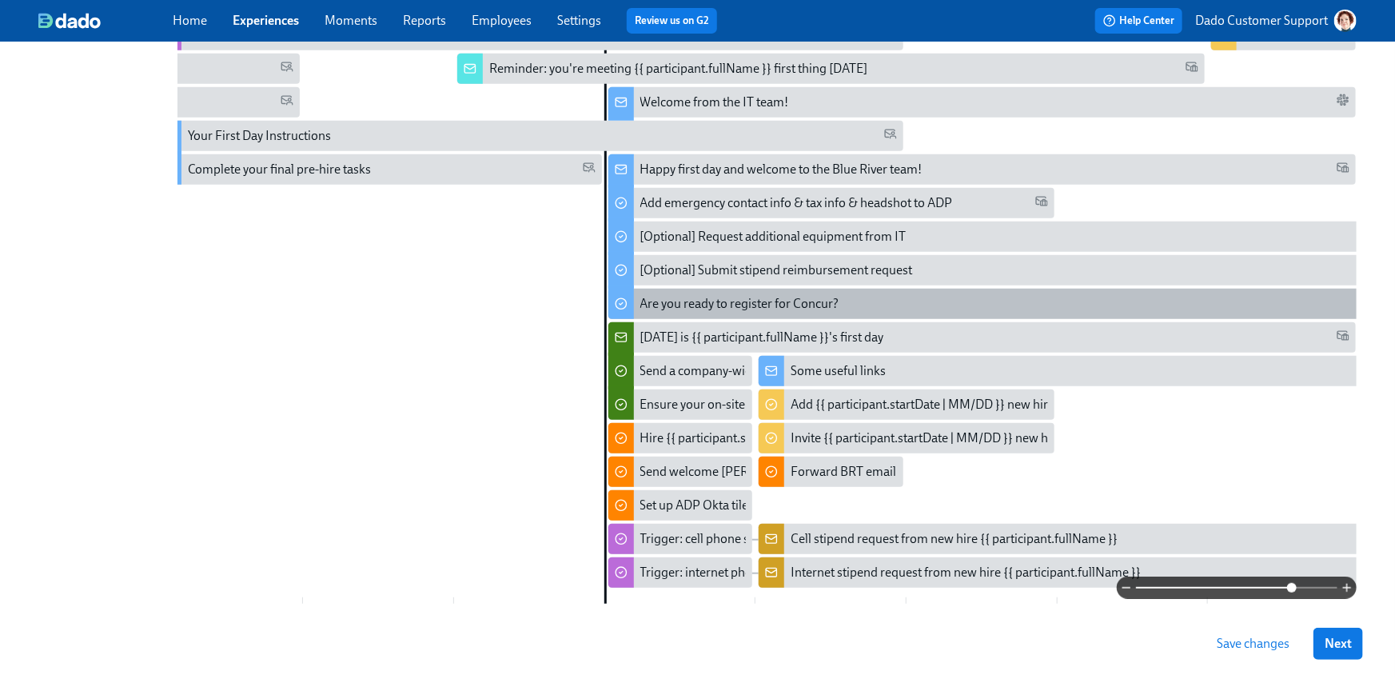
click at [684, 296] on div "Are you ready to register for Concur?" at bounding box center [740, 304] width 199 height 18
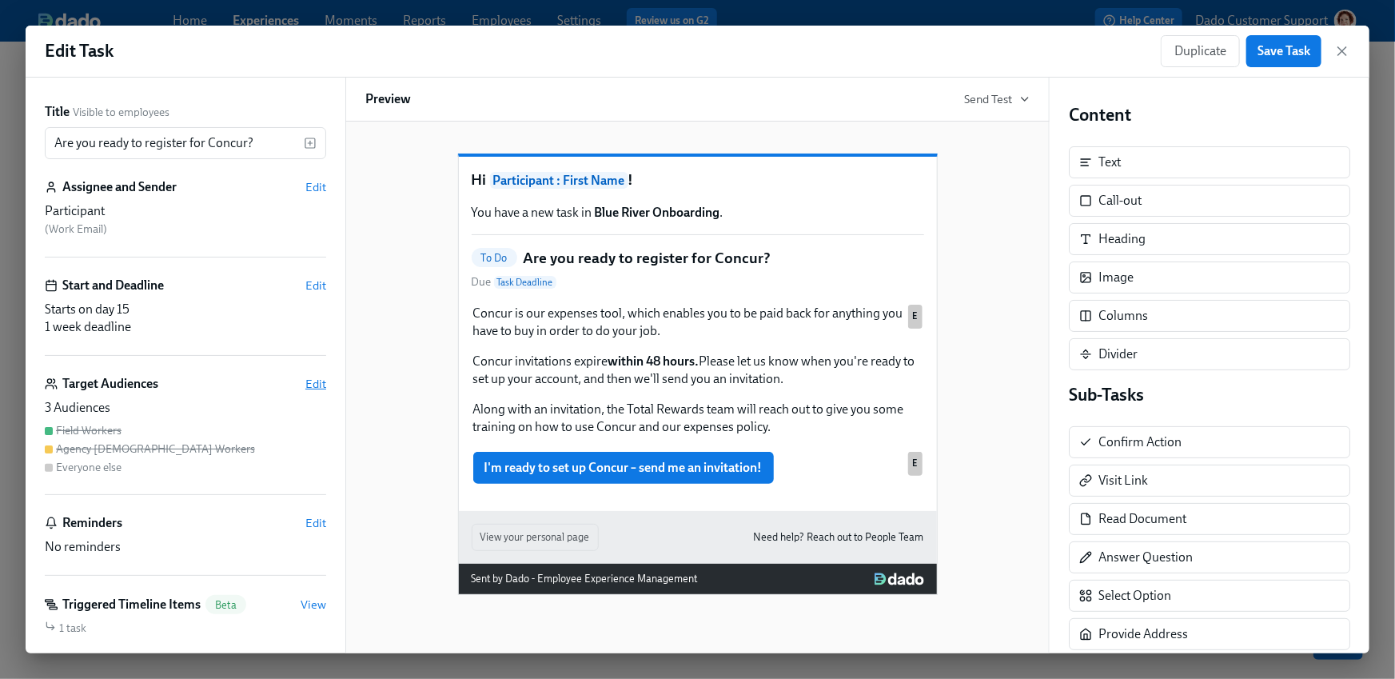
click at [319, 385] on span "Edit" at bounding box center [315, 384] width 21 height 16
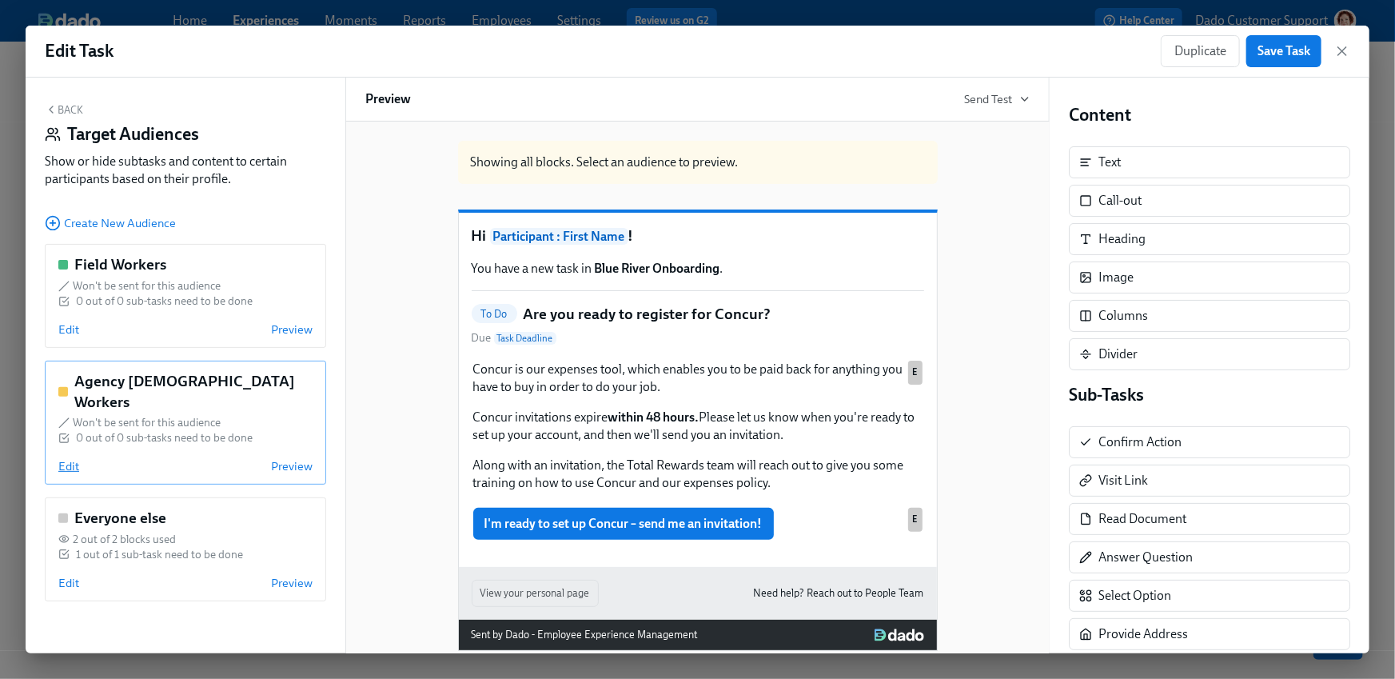
click at [65, 458] on span "Edit" at bounding box center [68, 466] width 21 height 16
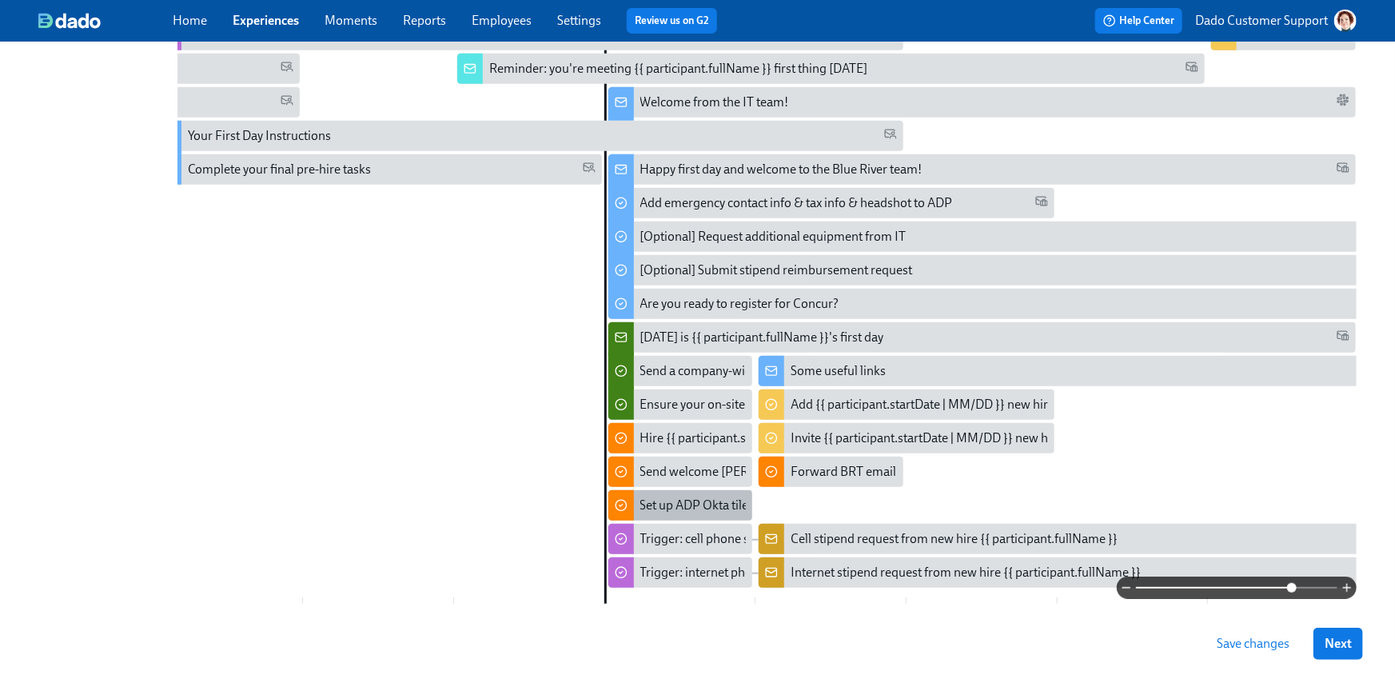
click at [679, 505] on div "Set up ADP Okta tile for {{ participant.startDate | MM/DD }} new hires" at bounding box center [828, 506] width 374 height 18
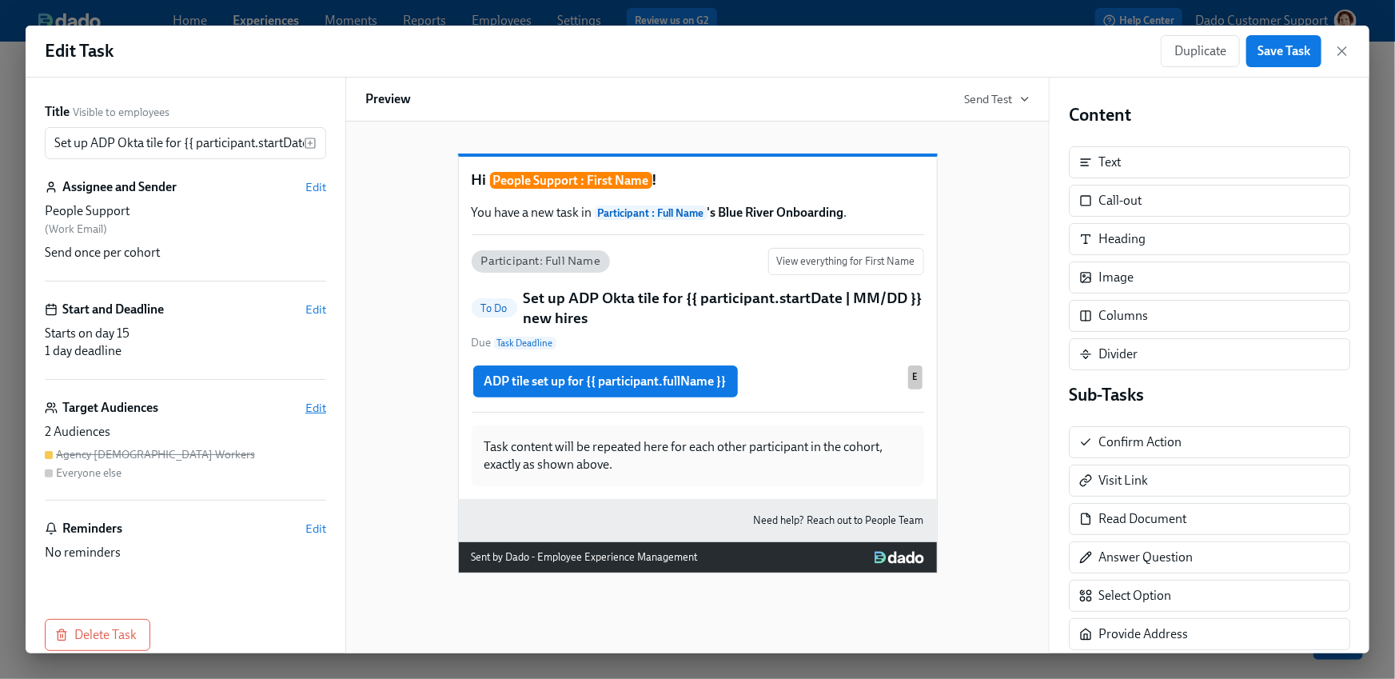
click at [309, 407] on span "Edit" at bounding box center [315, 408] width 21 height 16
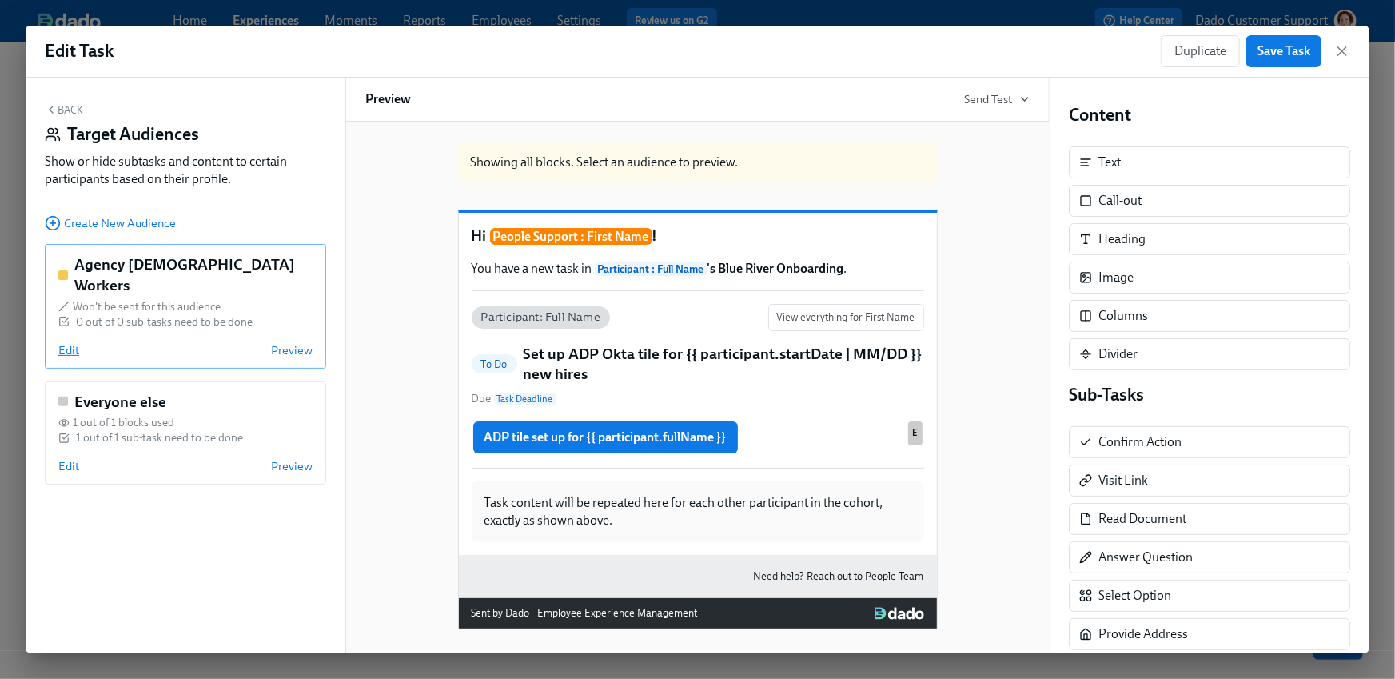
click at [62, 342] on span "Edit" at bounding box center [68, 350] width 21 height 16
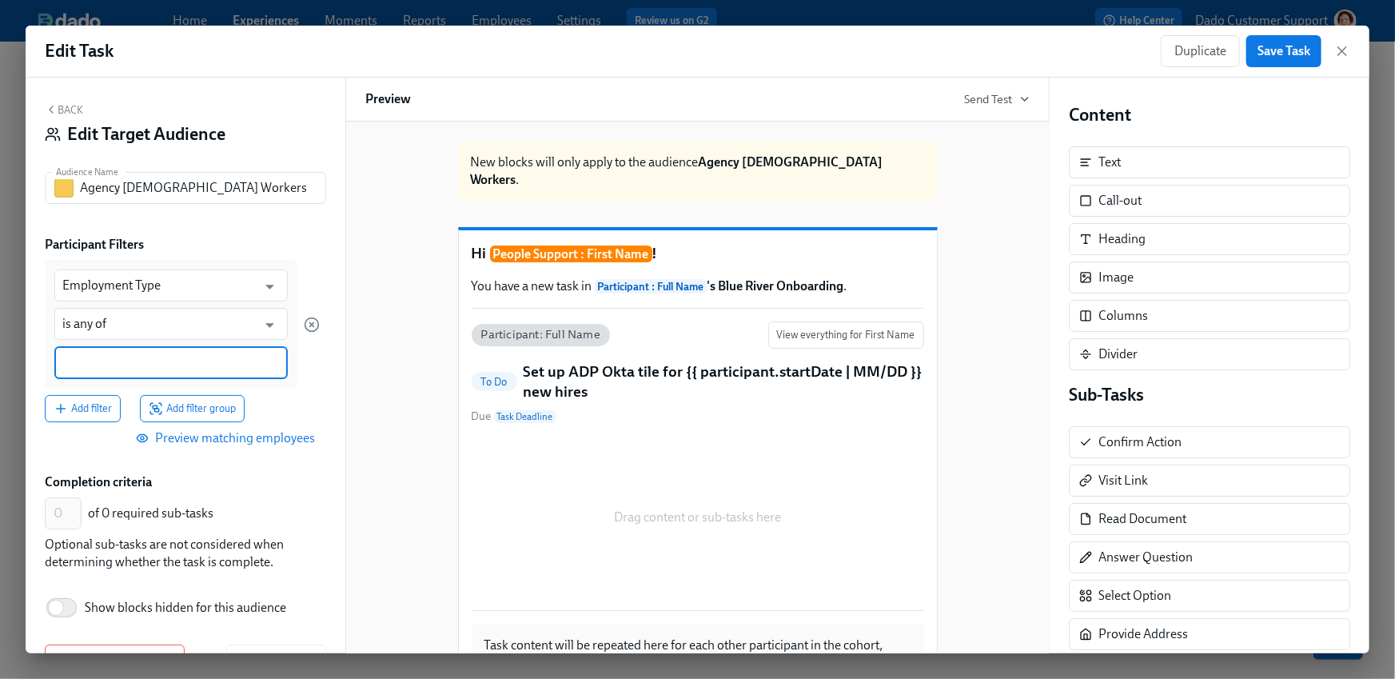
click at [130, 361] on input at bounding box center [171, 362] width 218 height 17
paste input "Agency Contingent"
type input "Agency Contingent"
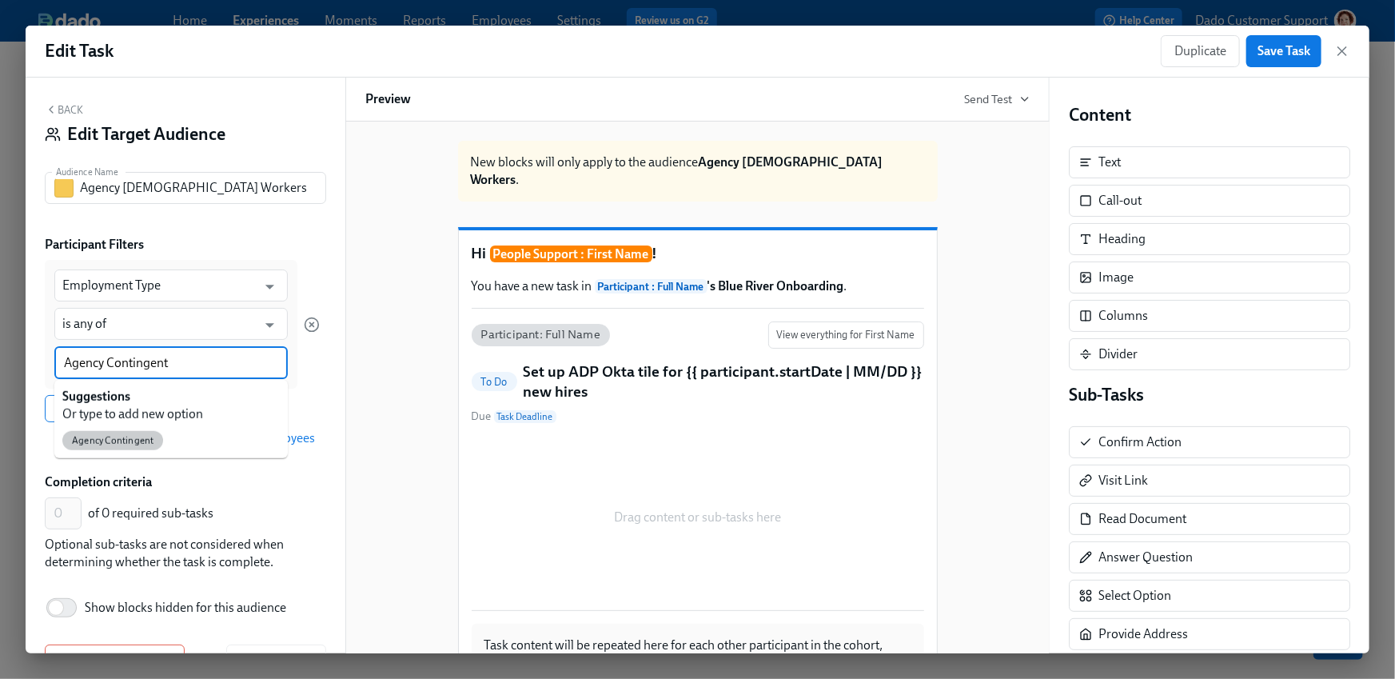
click at [100, 437] on span "Agency Contingent" at bounding box center [112, 441] width 101 height 12
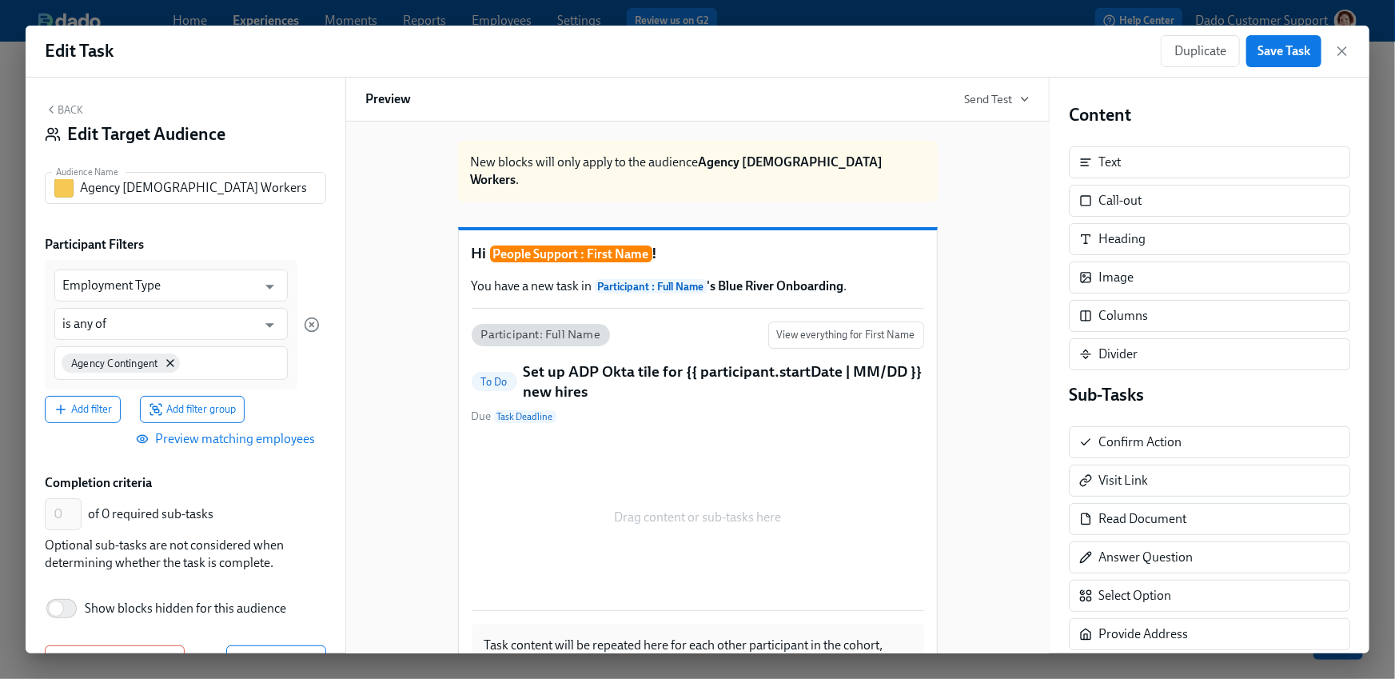
scroll to position [49, 0]
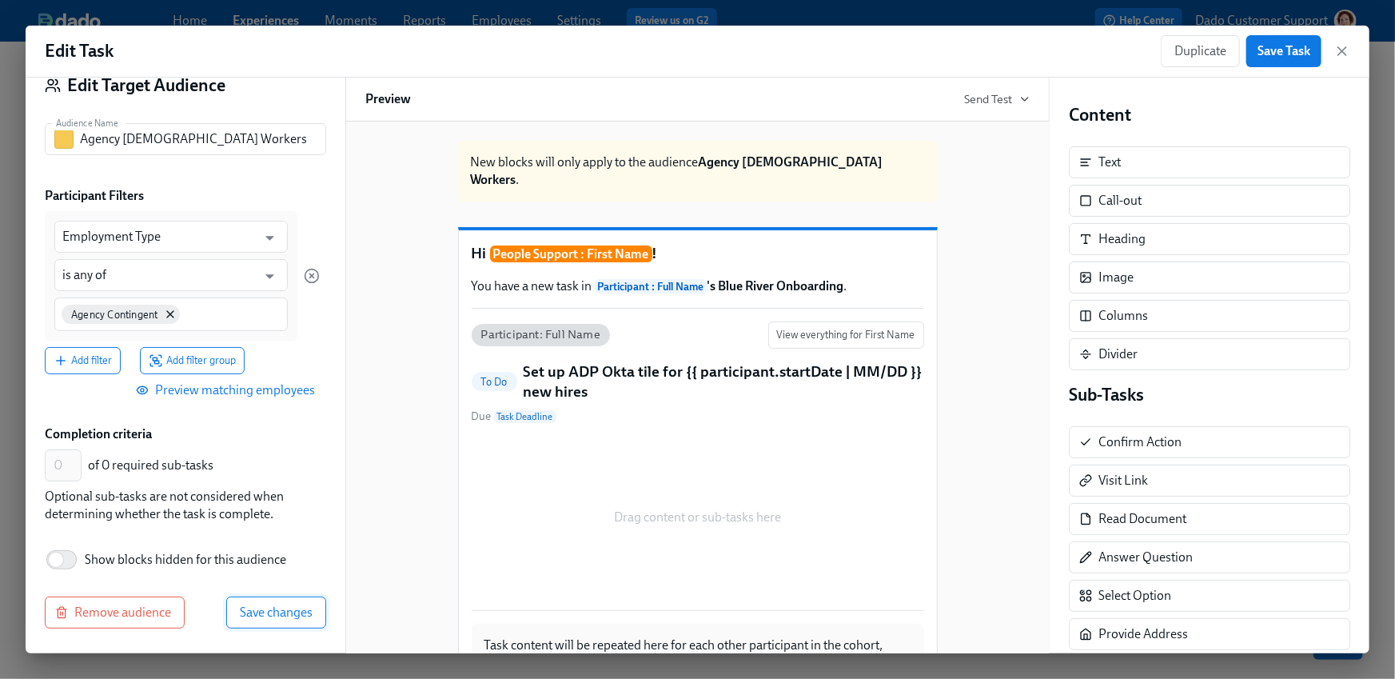
click at [248, 612] on span "Save changes" at bounding box center [276, 613] width 73 height 16
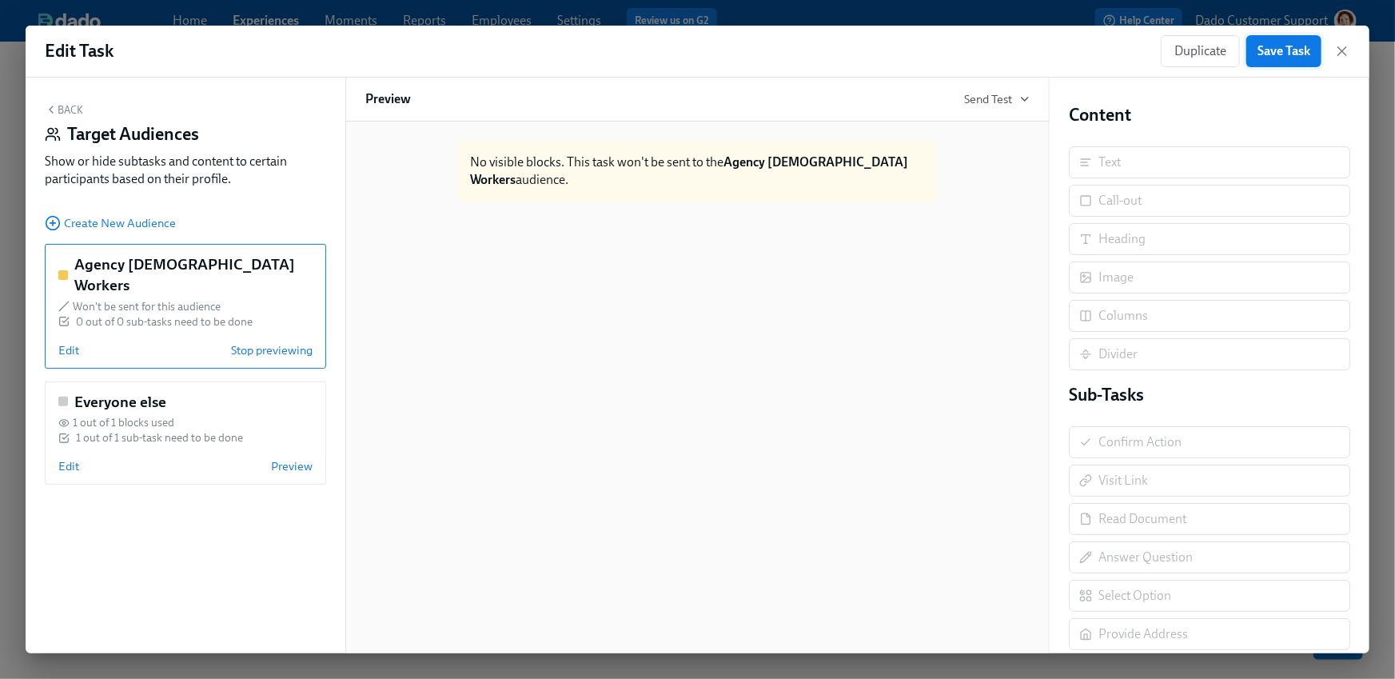
click at [1280, 37] on button "Save Task" at bounding box center [1284, 51] width 75 height 32
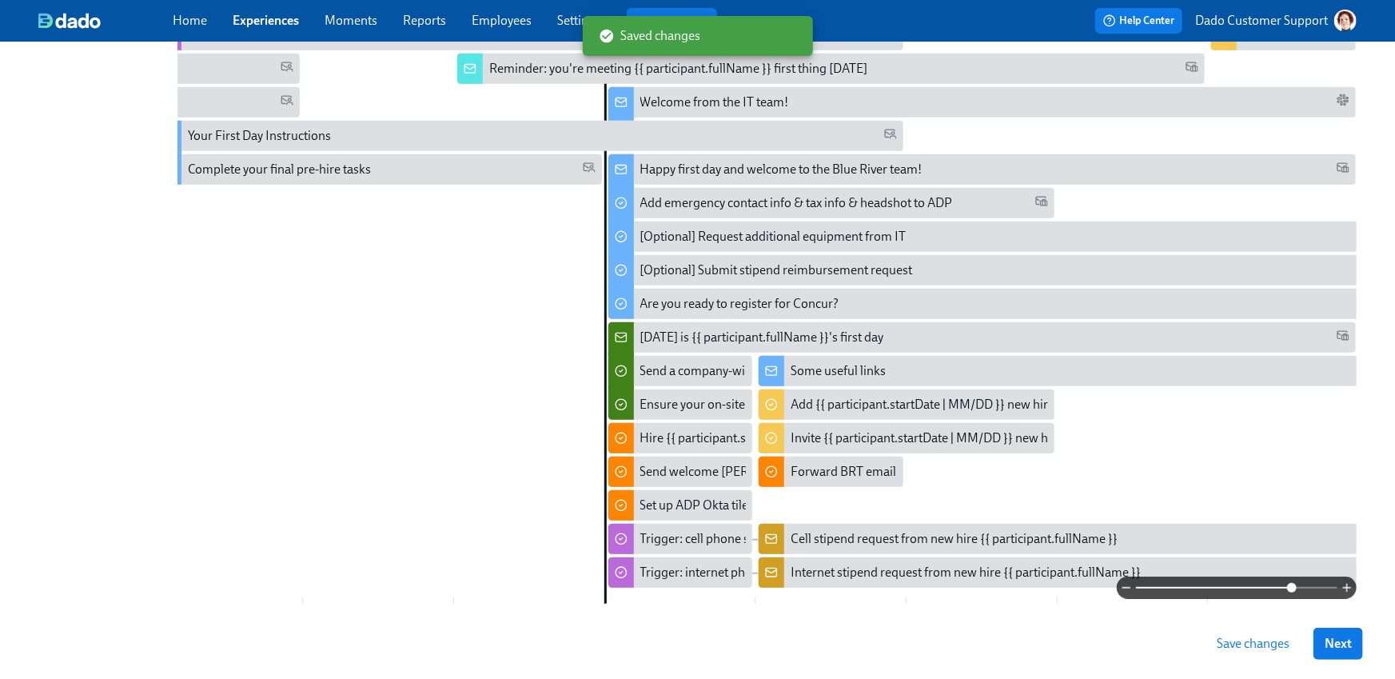
click at [1254, 651] on button "Save changes" at bounding box center [1253, 644] width 95 height 32
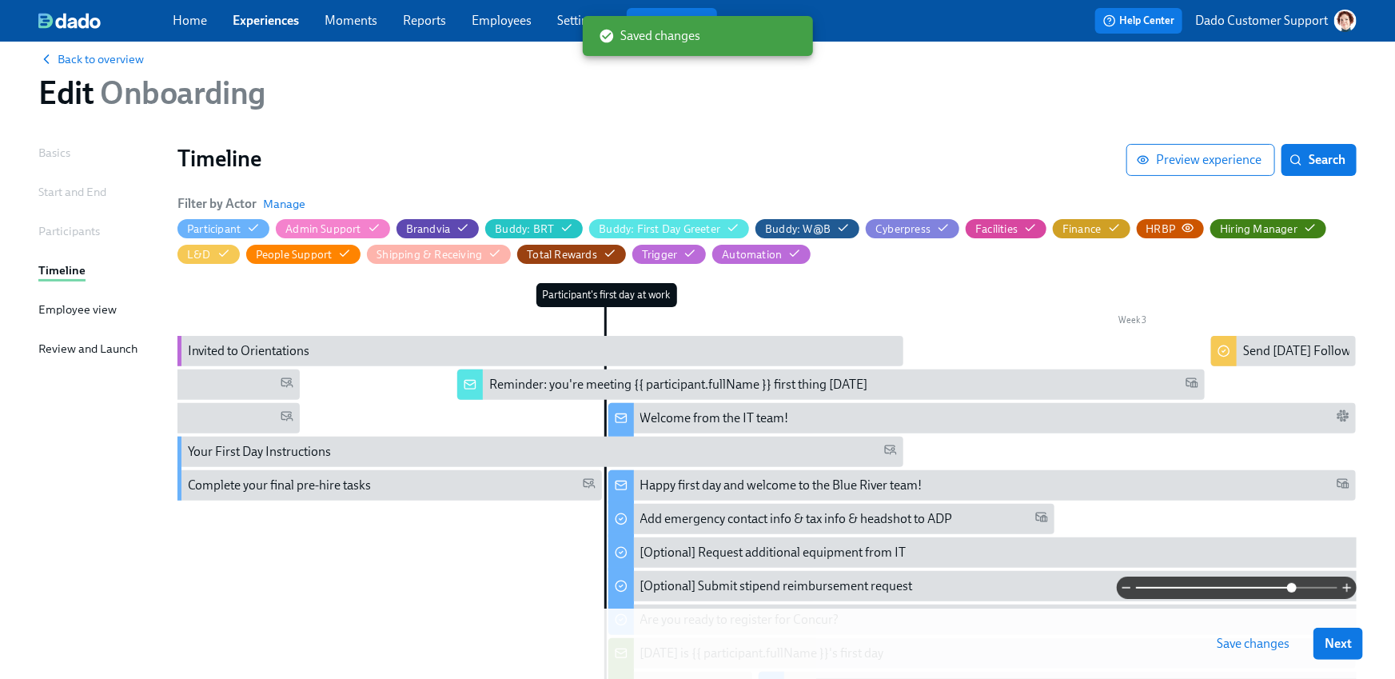
scroll to position [25, 0]
click at [1198, 160] on span "Preview experience" at bounding box center [1201, 159] width 122 height 16
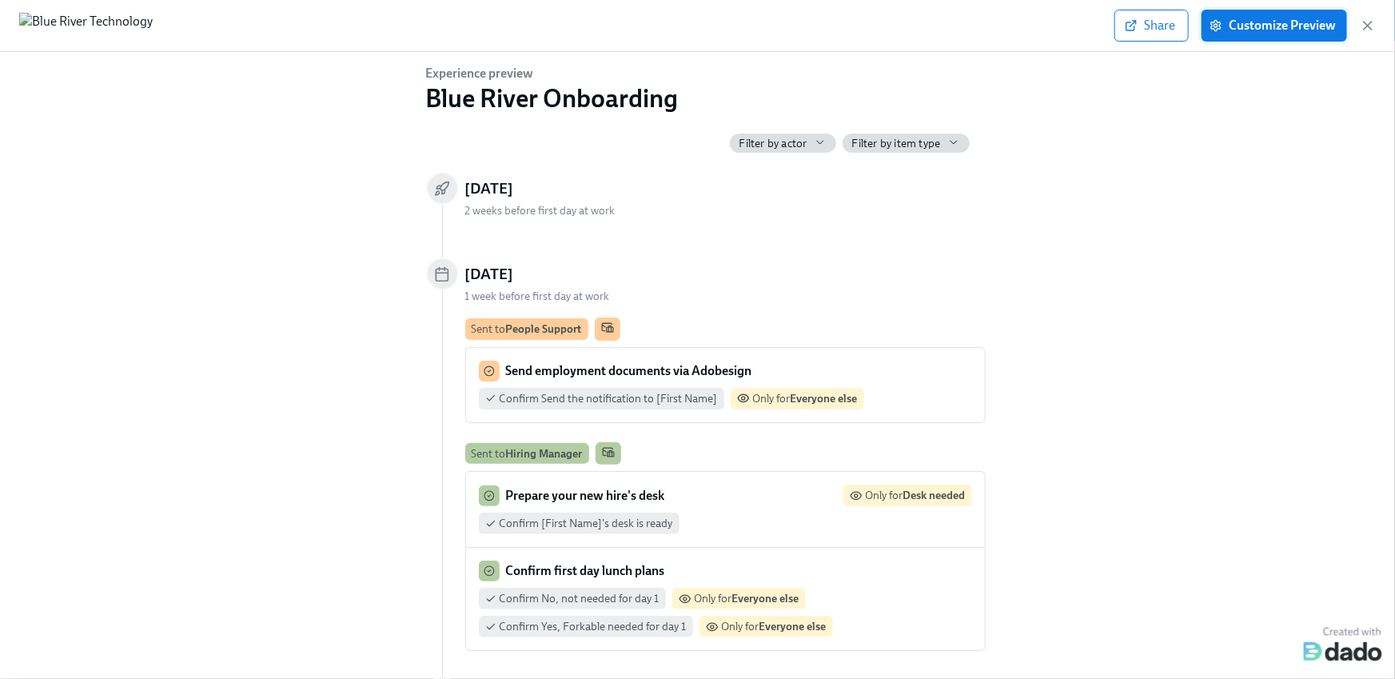
click at [1302, 40] on div "Share Customize Preview" at bounding box center [1246, 26] width 262 height 32
click at [1305, 27] on span "Customize Preview" at bounding box center [1274, 26] width 123 height 16
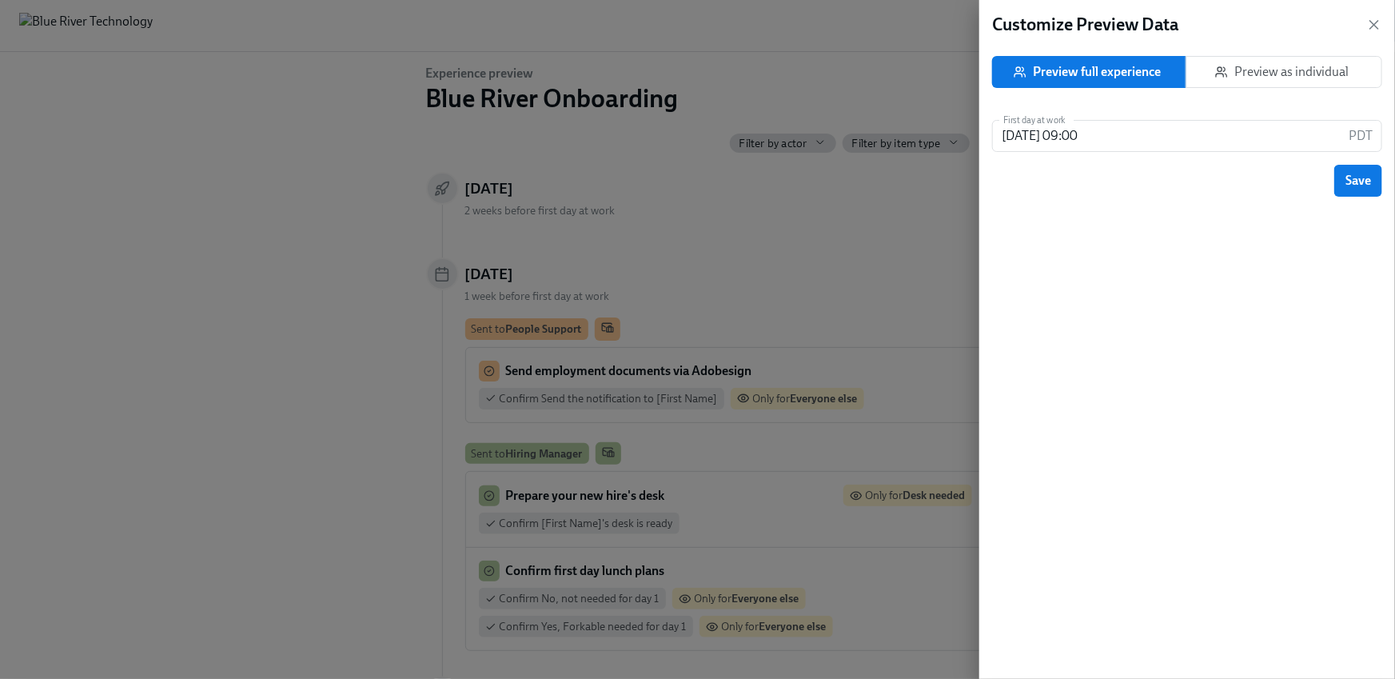
click at [1310, 72] on span "Preview as individual" at bounding box center [1285, 72] width 170 height 16
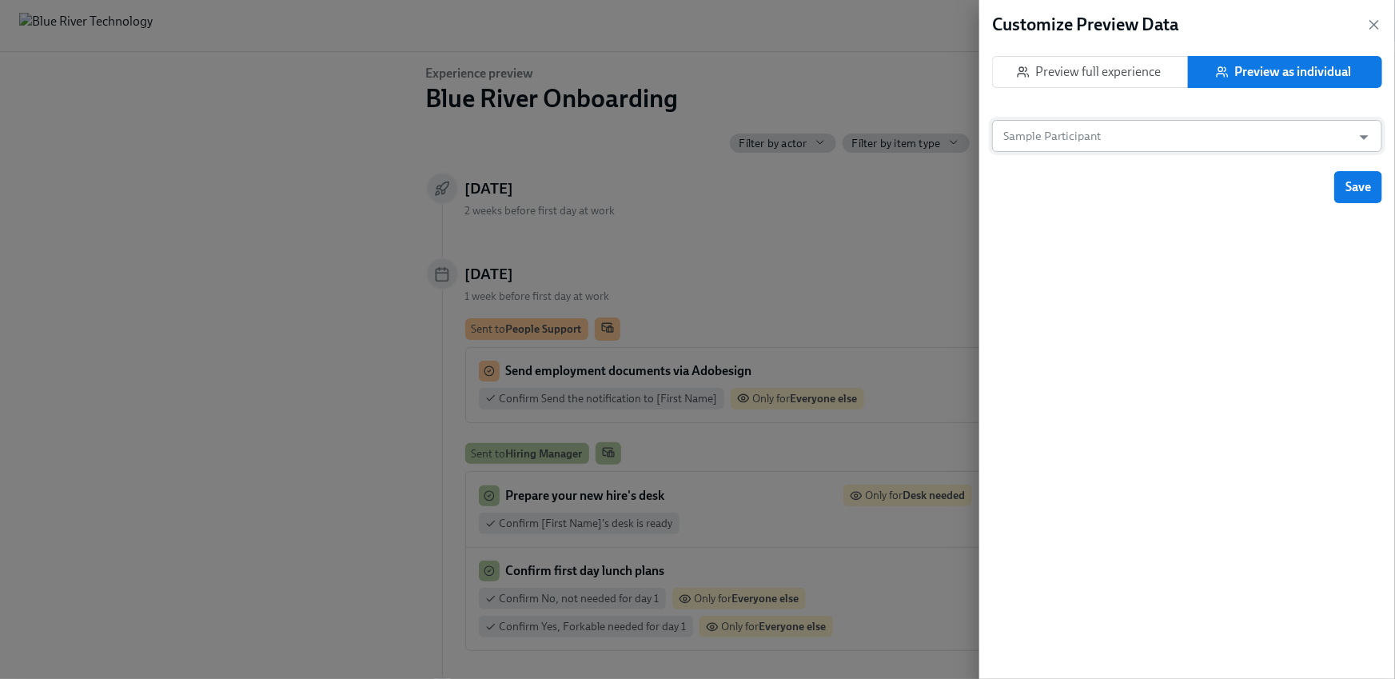
click at [1172, 145] on input "Sample Participant" at bounding box center [1172, 136] width 344 height 32
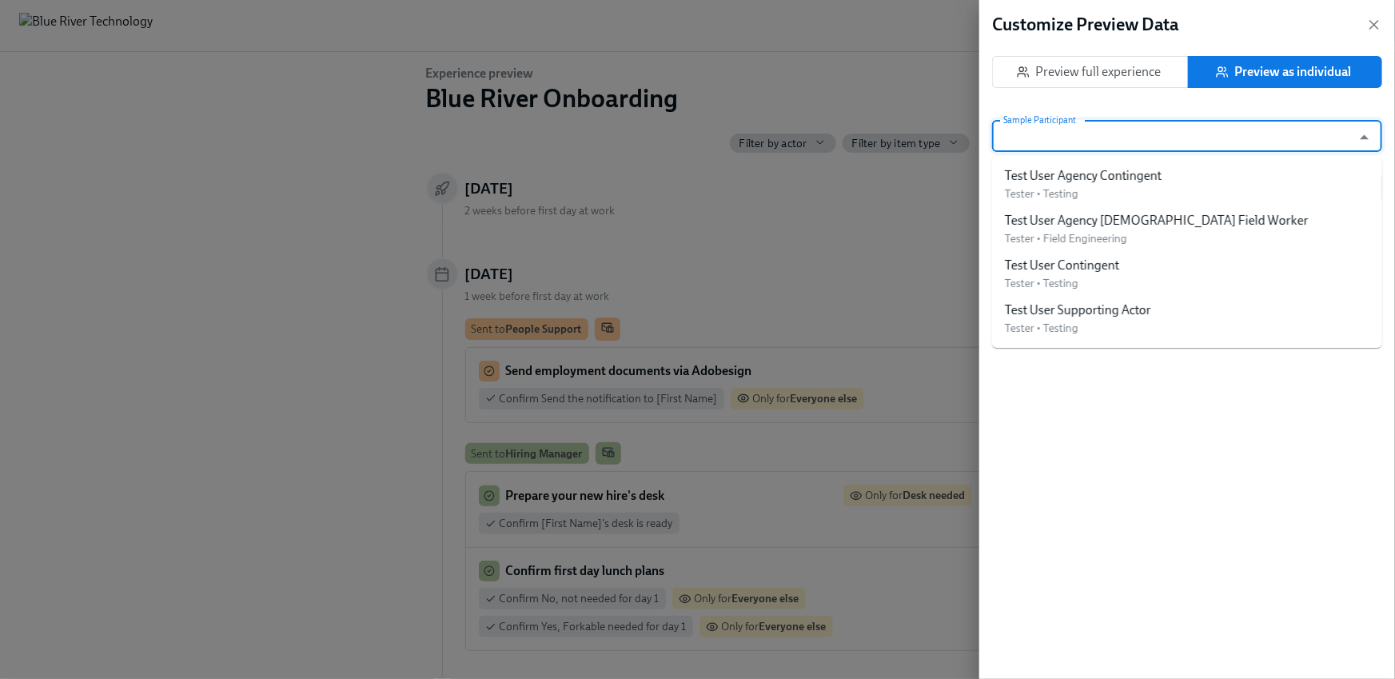
paste input "Agency Contingent"
type input "Agency Contingent"
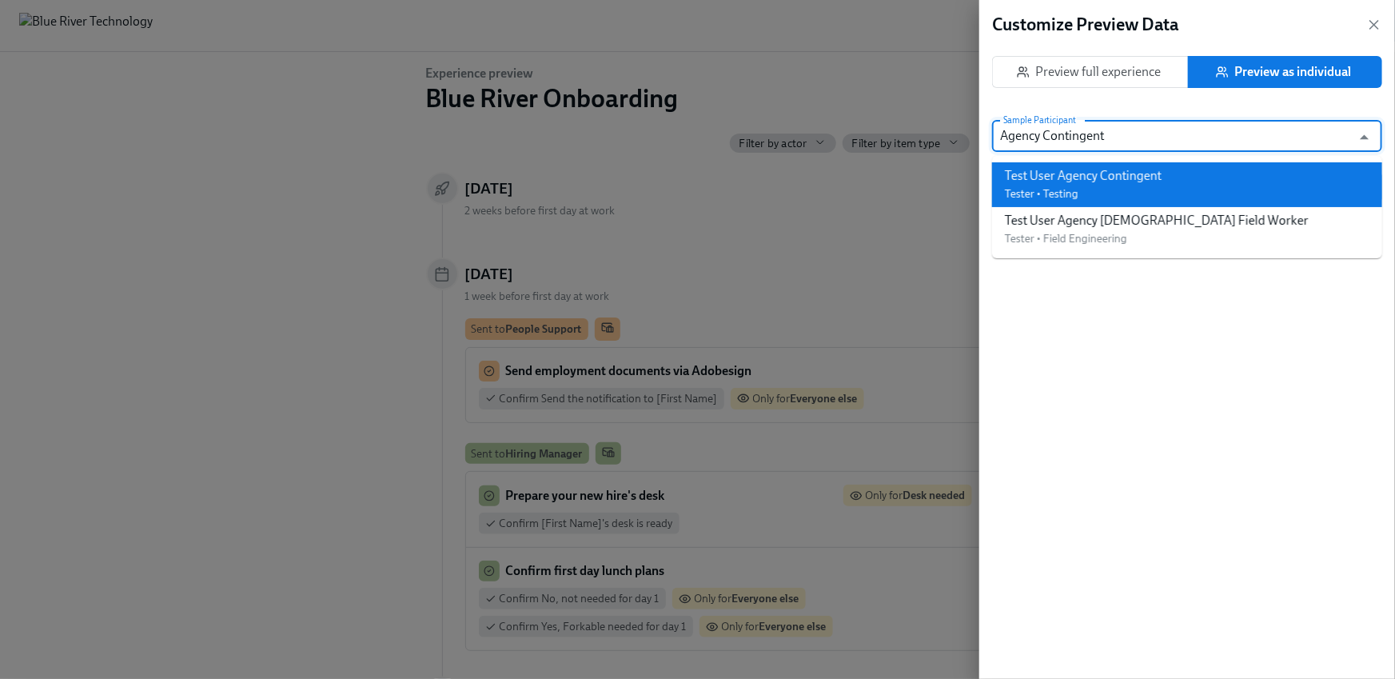
click at [1073, 182] on div "Test User Agency Contingent" at bounding box center [1083, 176] width 157 height 18
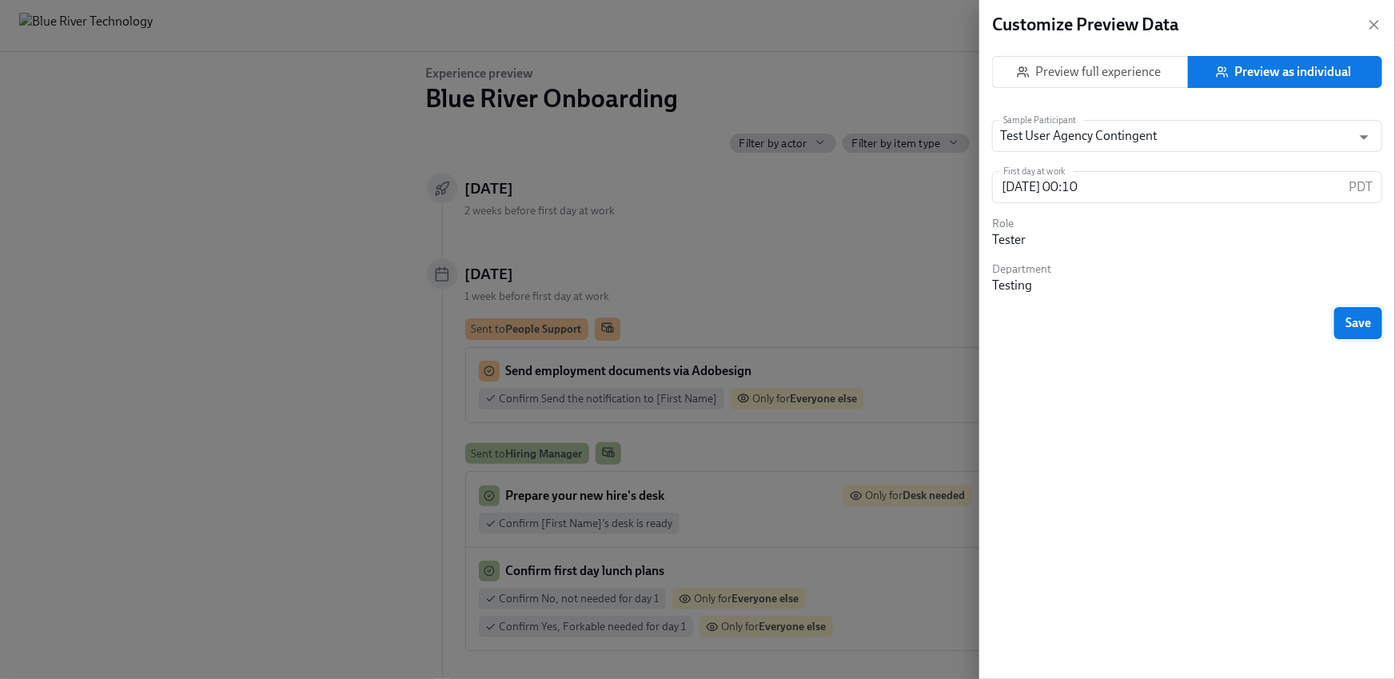
click at [1347, 311] on button "Save" at bounding box center [1359, 323] width 48 height 32
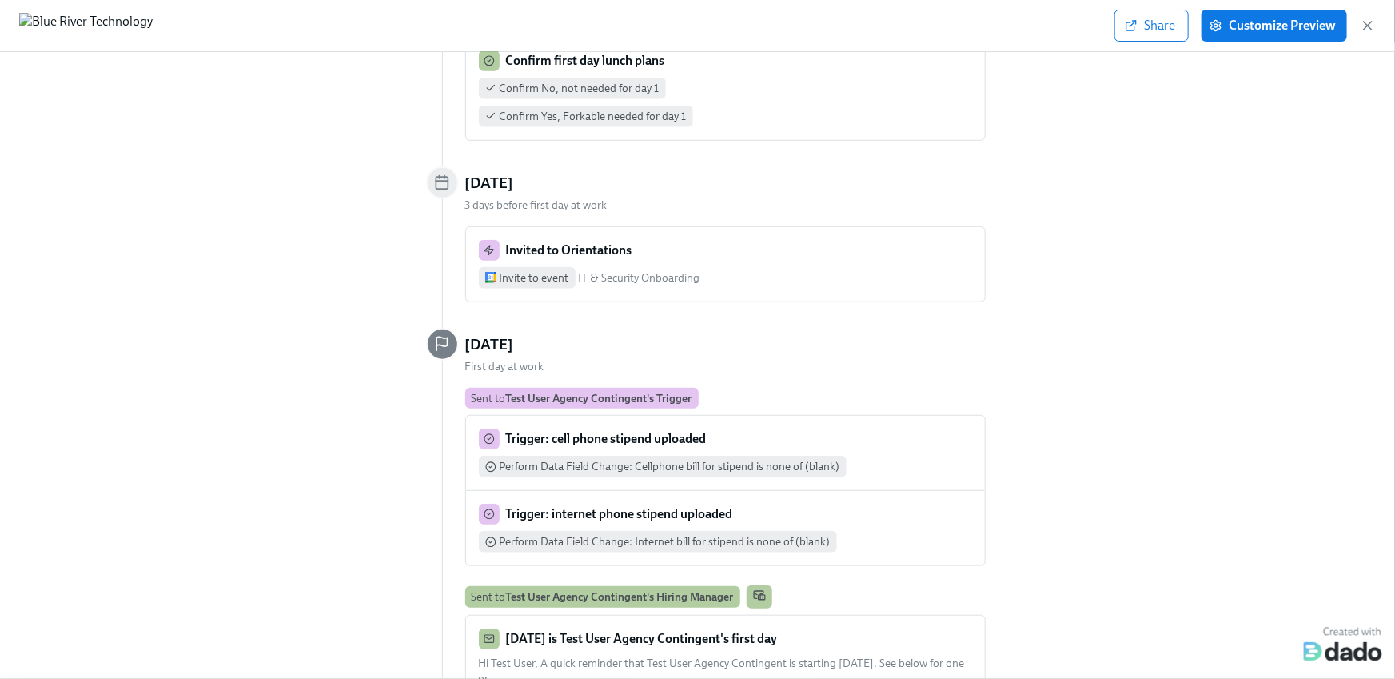
scroll to position [439, 0]
click at [1364, 18] on icon "button" at bounding box center [1368, 26] width 16 height 16
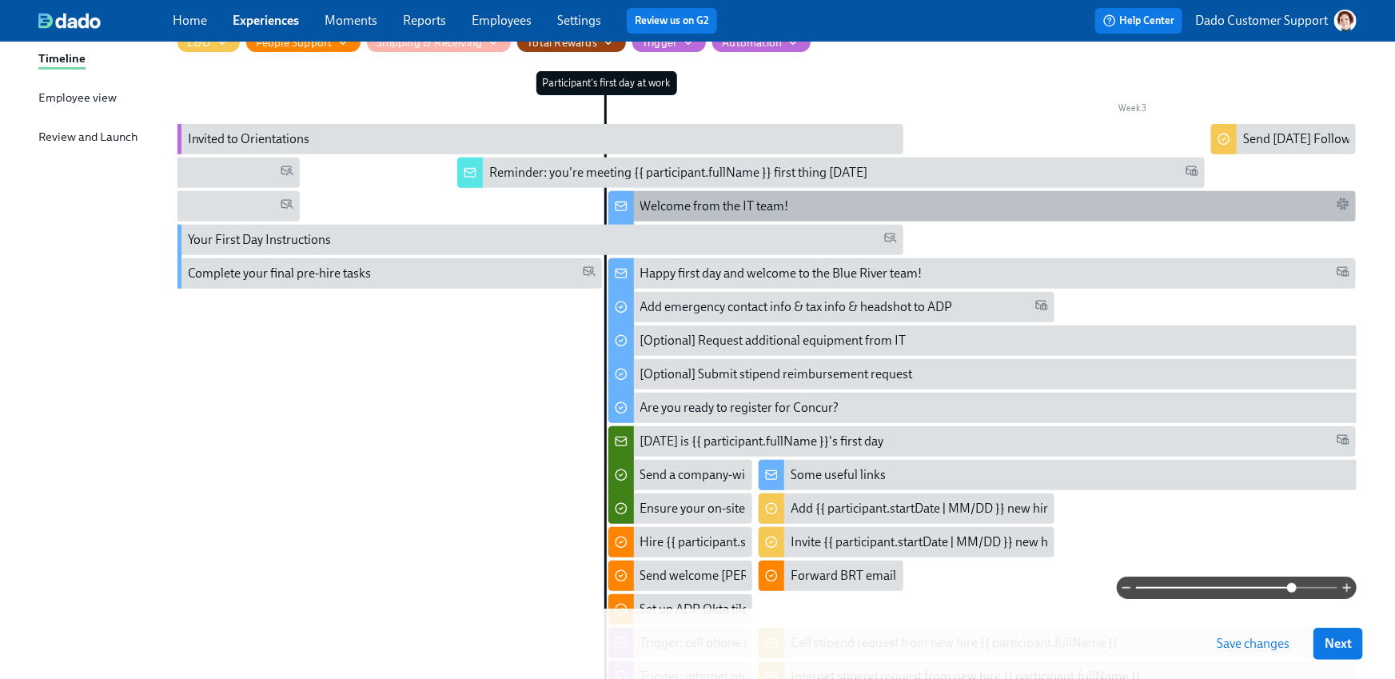
scroll to position [408, 0]
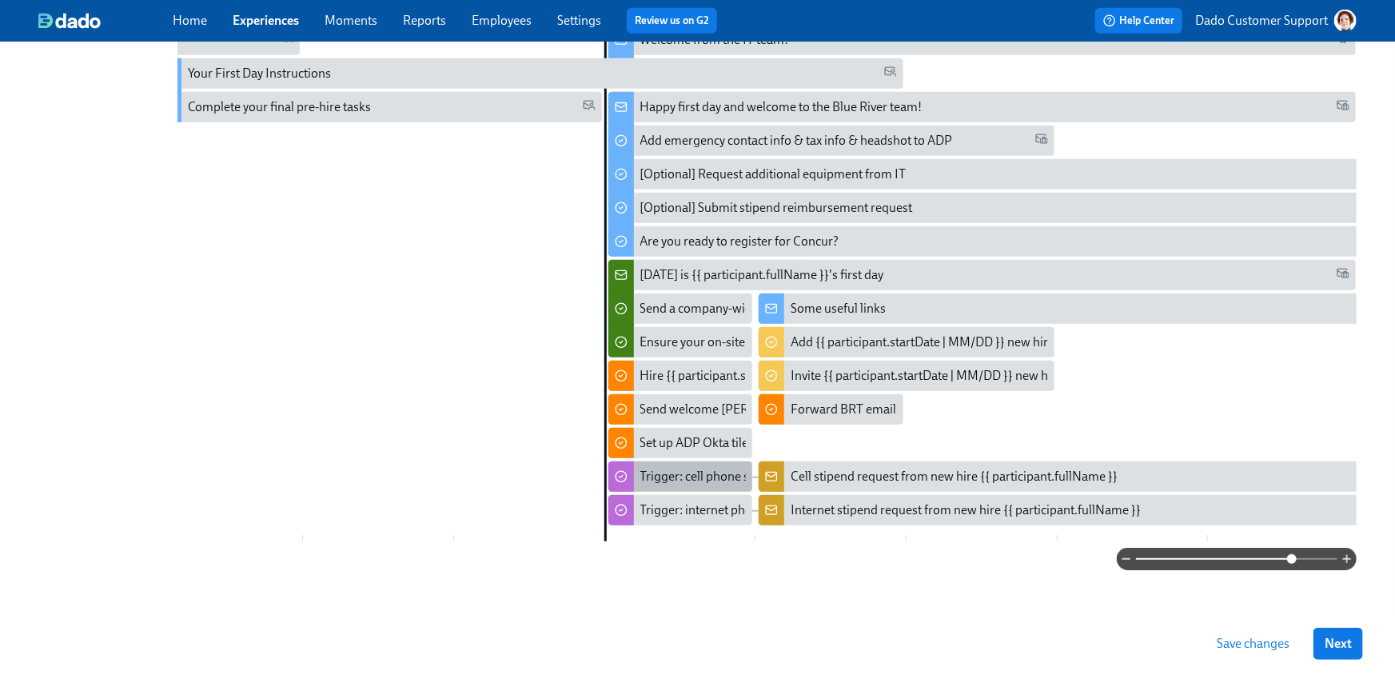
click at [655, 470] on div "Trigger: cell phone stipend uploaded" at bounding box center [740, 477] width 199 height 18
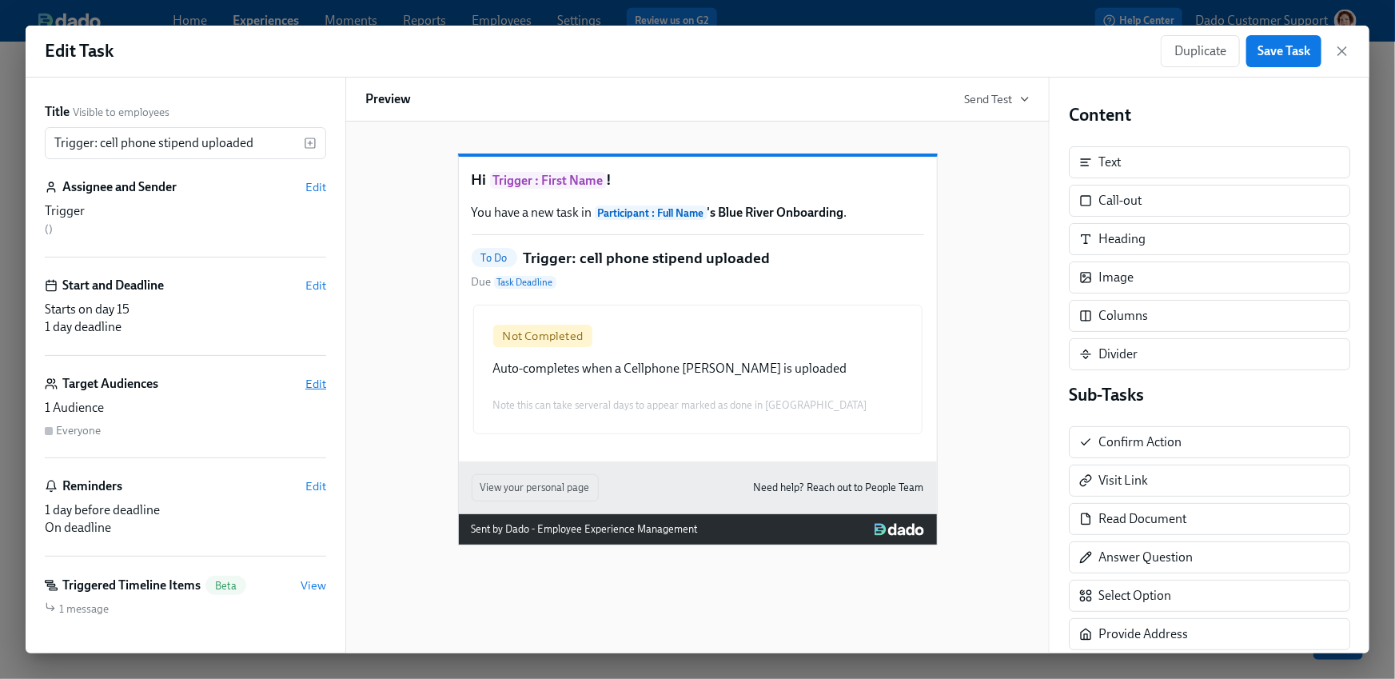
click at [323, 386] on span "Edit" at bounding box center [315, 384] width 21 height 16
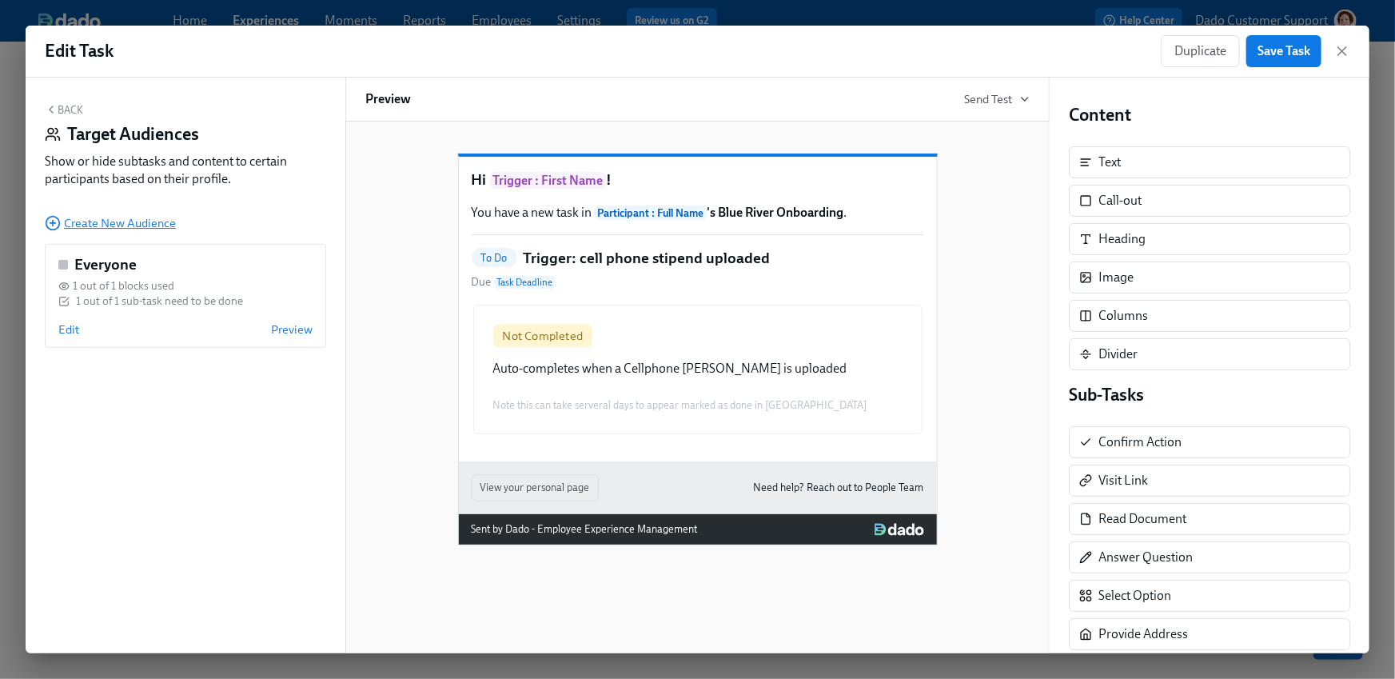
click at [68, 224] on span "Create New Audience" at bounding box center [110, 223] width 131 height 16
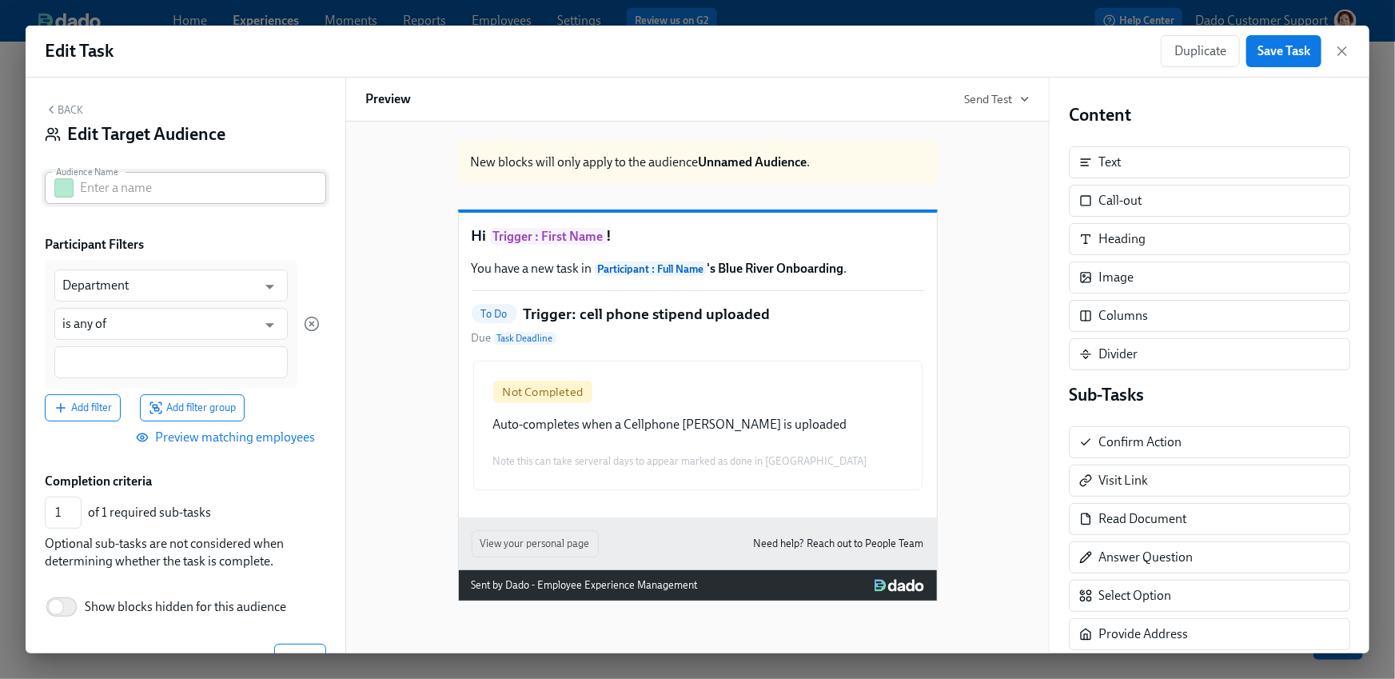
click at [62, 183] on button "button" at bounding box center [63, 187] width 19 height 19
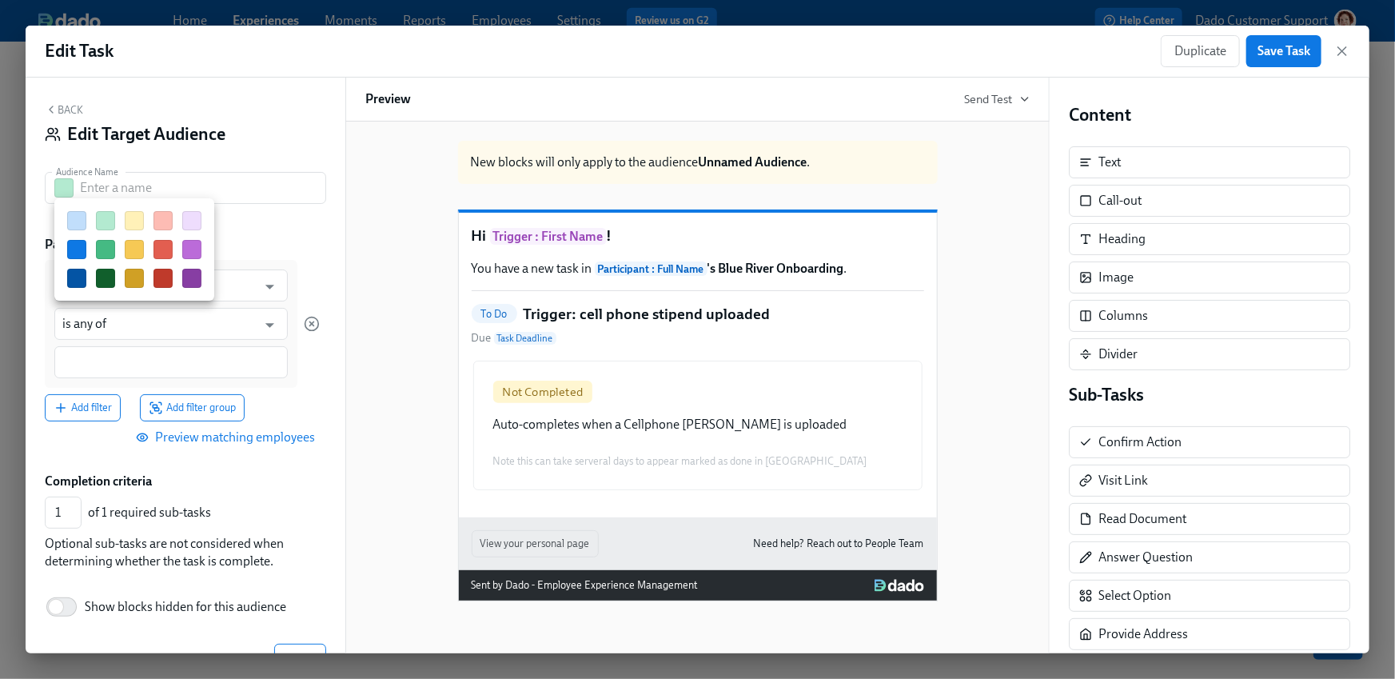
click at [134, 246] on button "button" at bounding box center [134, 249] width 19 height 19
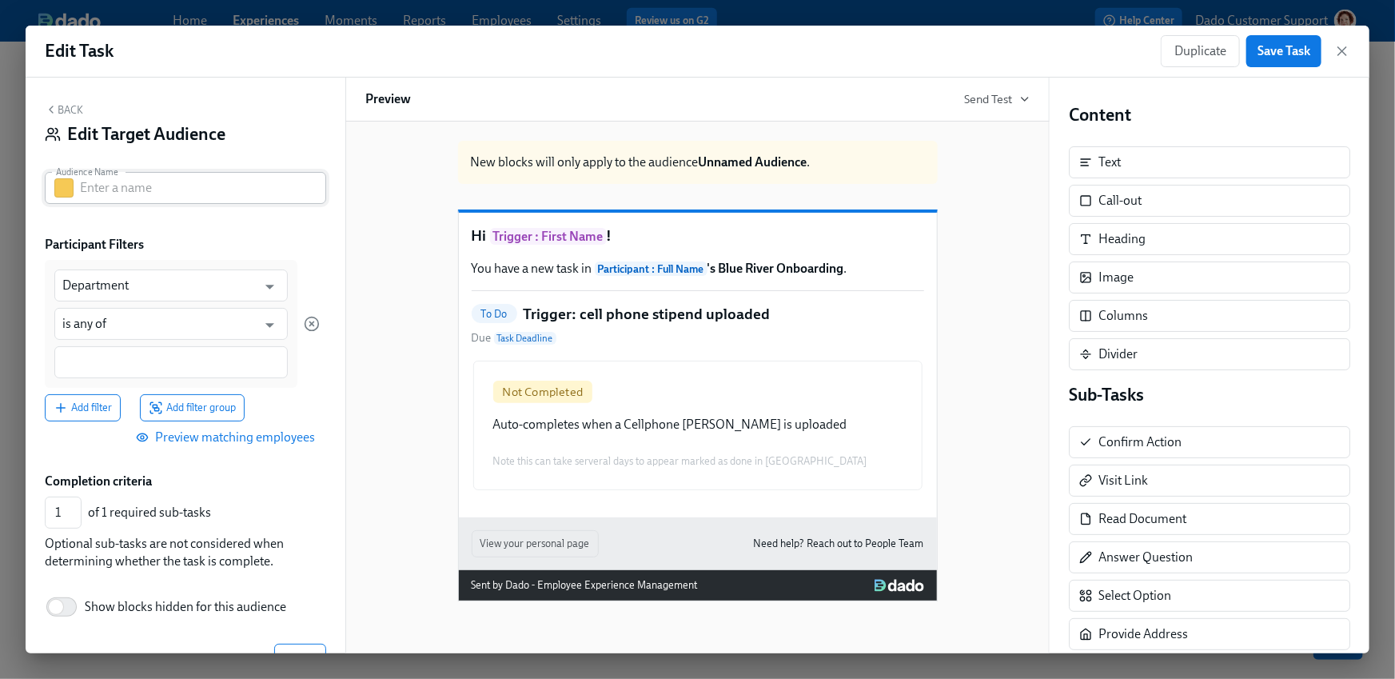
click at [130, 194] on input "text" at bounding box center [203, 188] width 246 height 32
paste input "Agency Contingent"
type input "Agency Contingent"
click at [94, 267] on div "Department ​ is any of ​" at bounding box center [171, 324] width 253 height 128
click at [92, 287] on input "Department" at bounding box center [159, 285] width 194 height 32
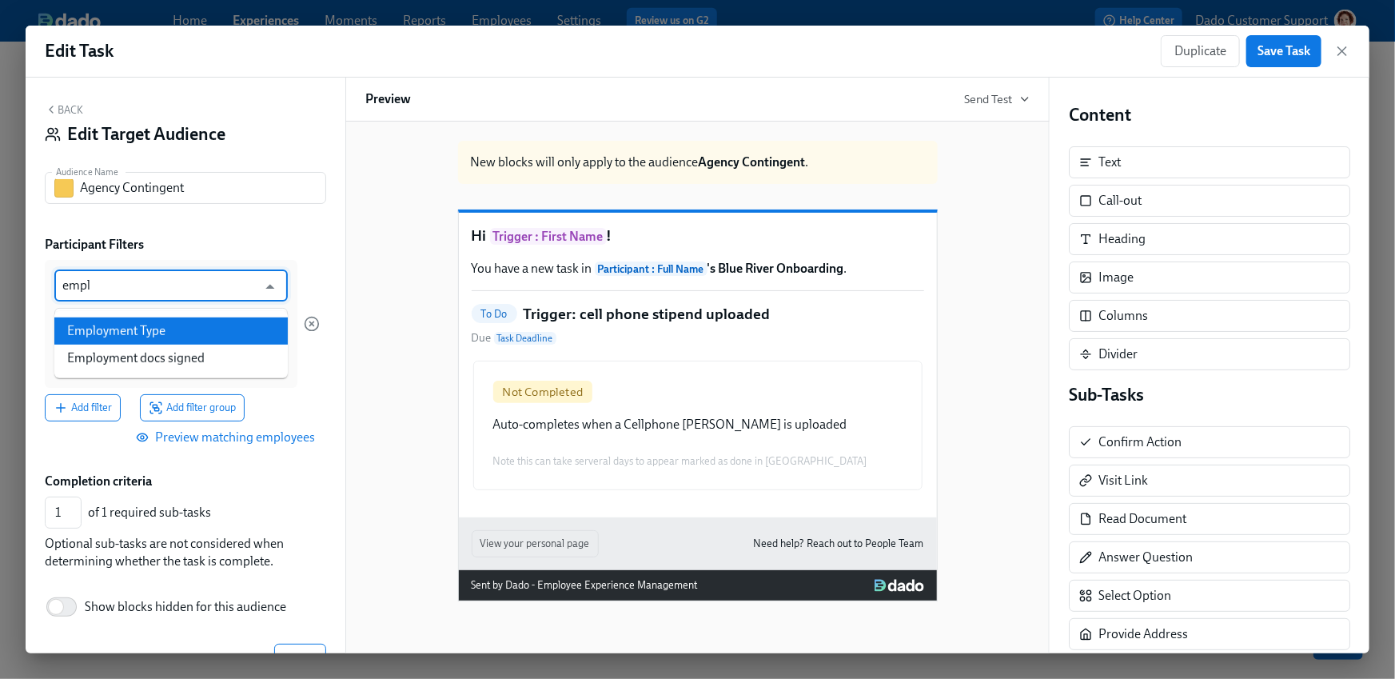
click at [114, 324] on li "Employment Type" at bounding box center [171, 330] width 234 height 27
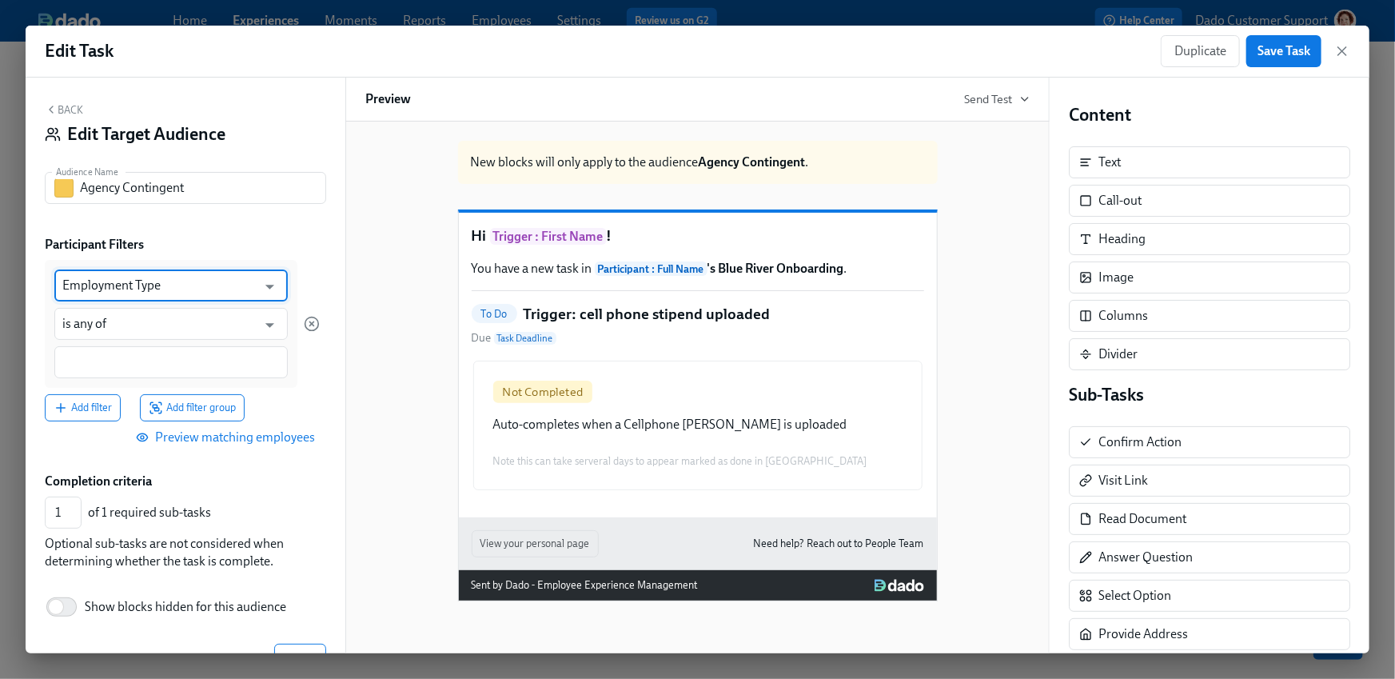
type input "Employment Type"
click at [75, 361] on input at bounding box center [171, 362] width 218 height 17
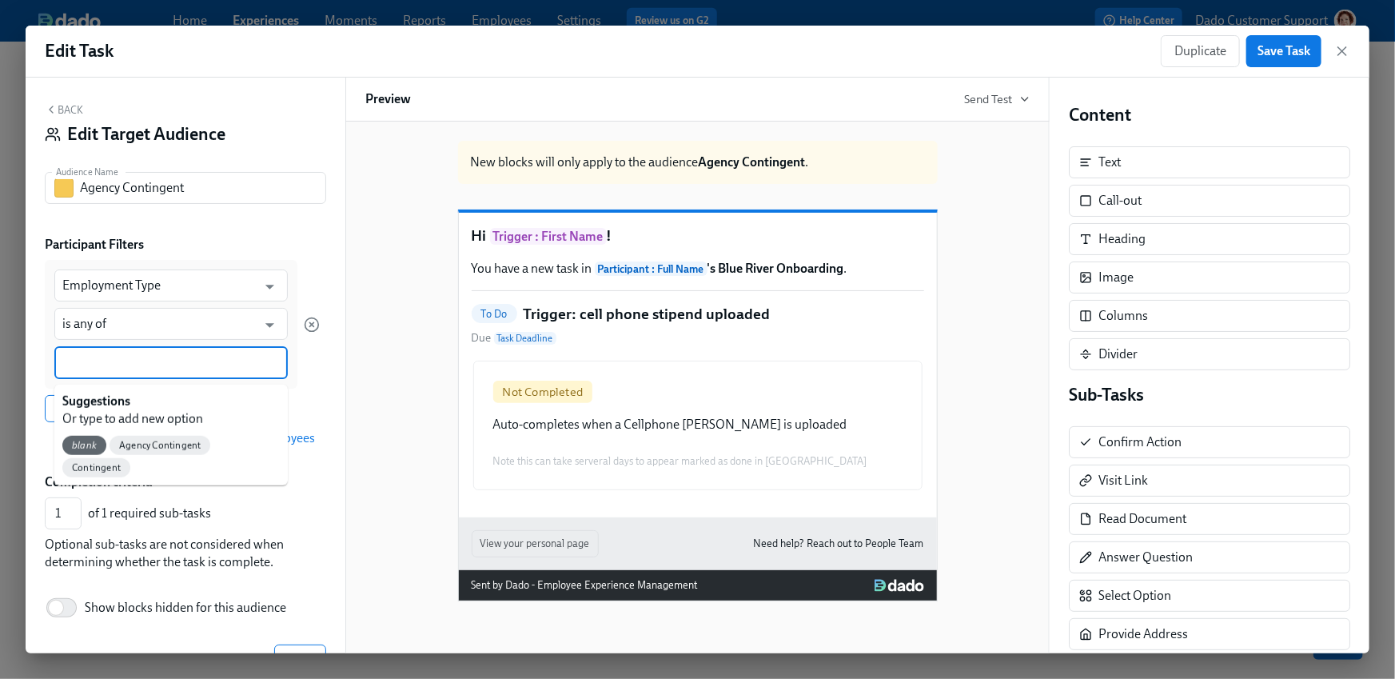
paste input "Agency Contingent"
type input "Agency Contingent"
click at [130, 440] on span "Agency Contingent" at bounding box center [112, 446] width 101 height 12
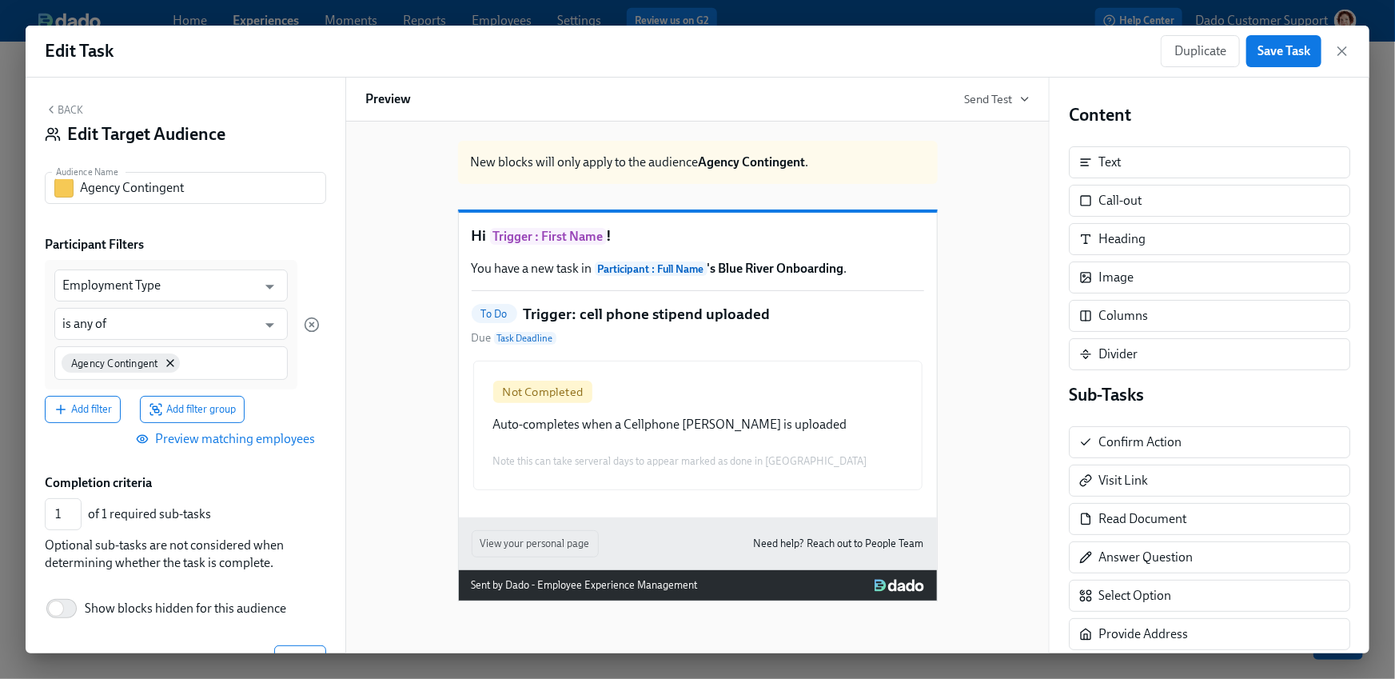
scroll to position [49, 0]
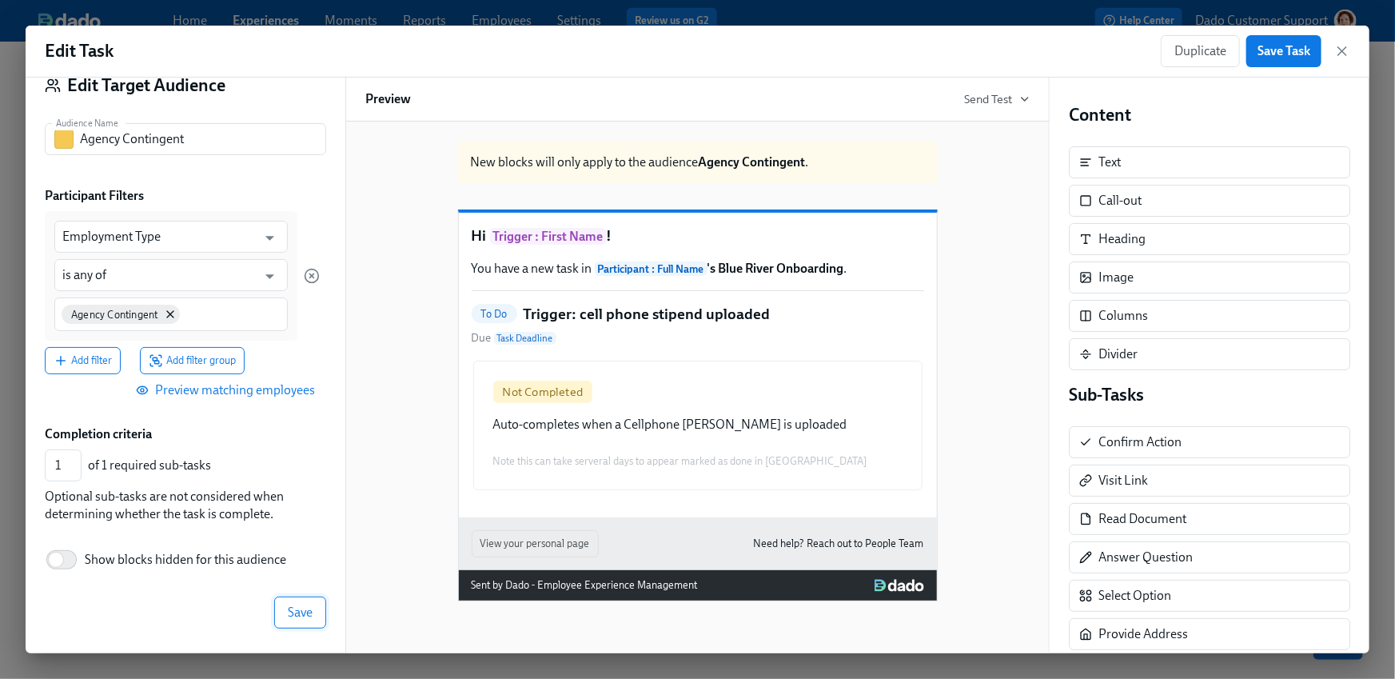
click at [298, 608] on span "Save" at bounding box center [300, 613] width 25 height 16
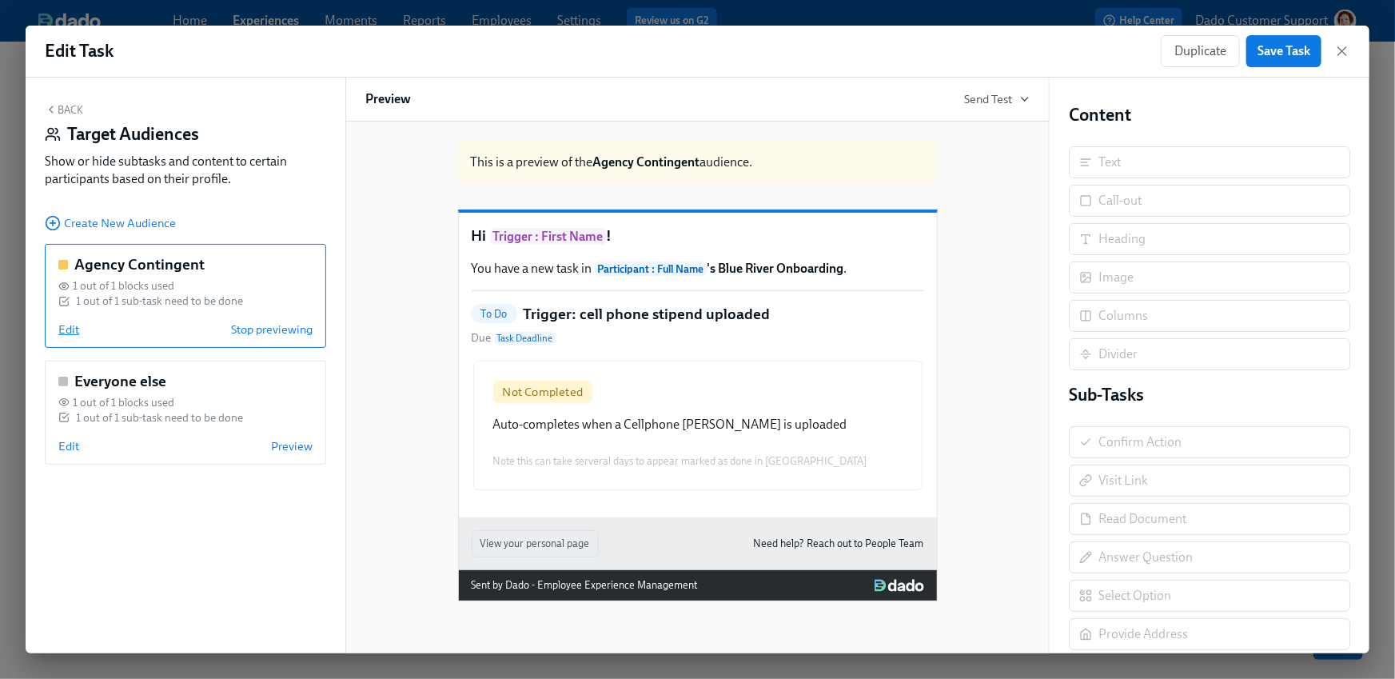
click at [63, 331] on span "Edit" at bounding box center [68, 329] width 21 height 16
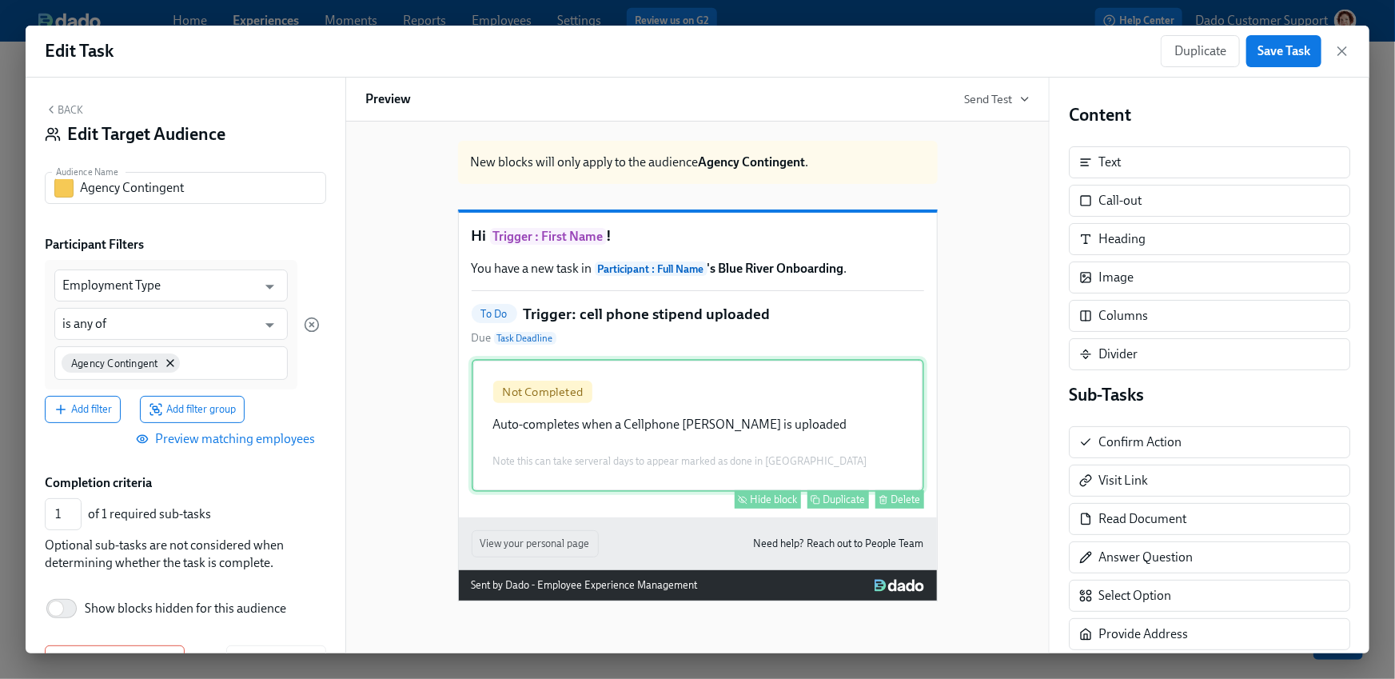
click at [772, 505] on div "Hide block" at bounding box center [774, 499] width 47 height 12
type input "0"
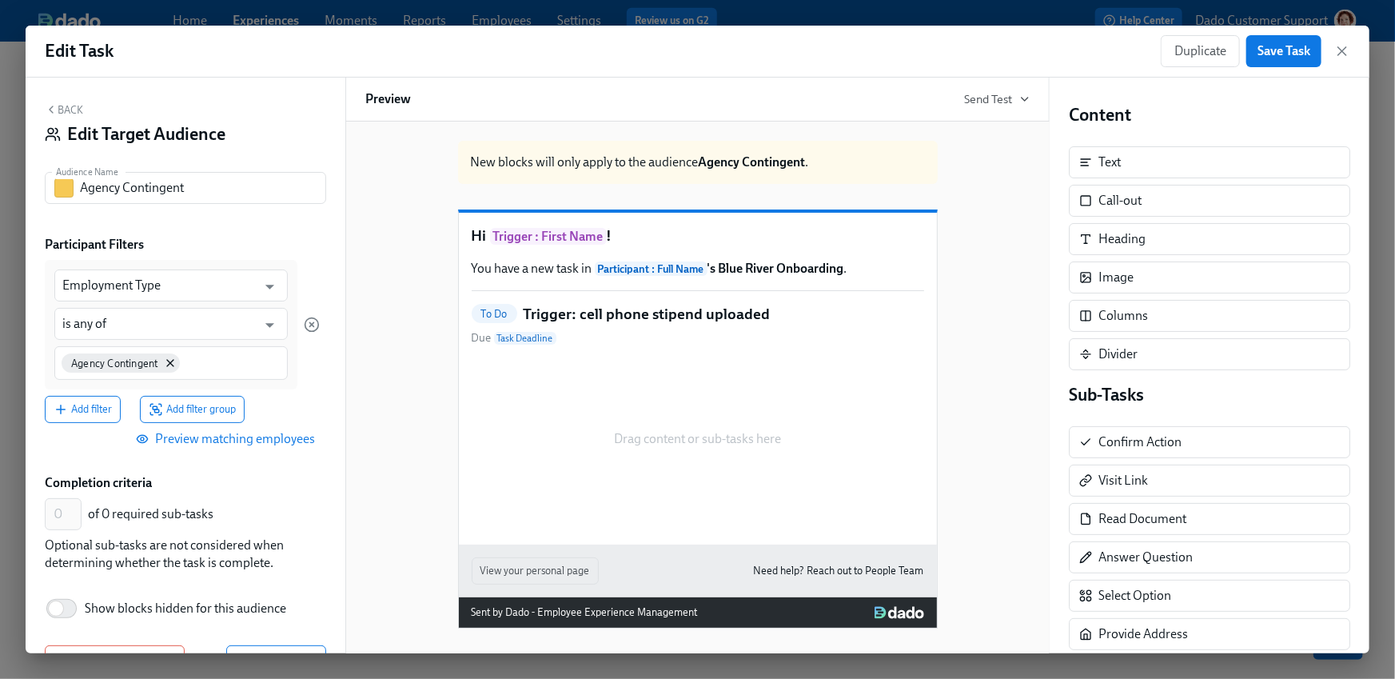
scroll to position [1, 0]
click at [291, 645] on button "Save changes" at bounding box center [276, 661] width 100 height 32
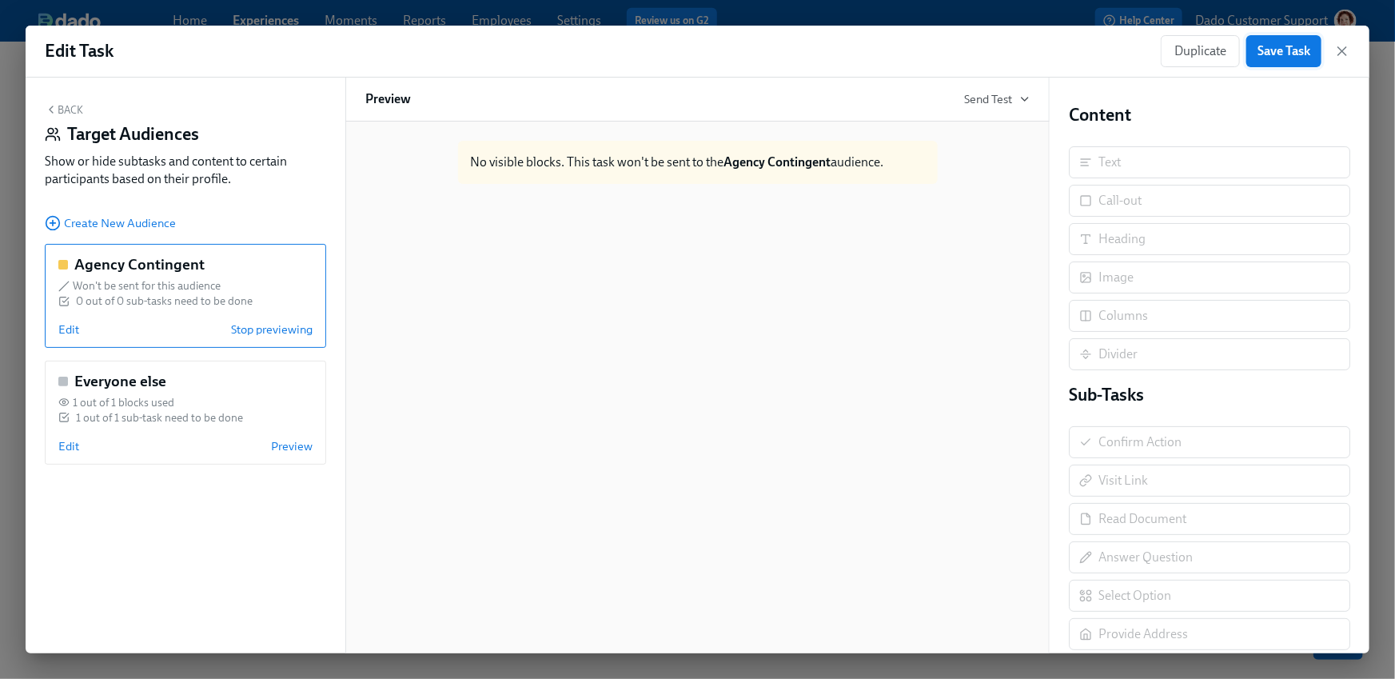
click at [1284, 58] on span "Save Task" at bounding box center [1284, 51] width 53 height 16
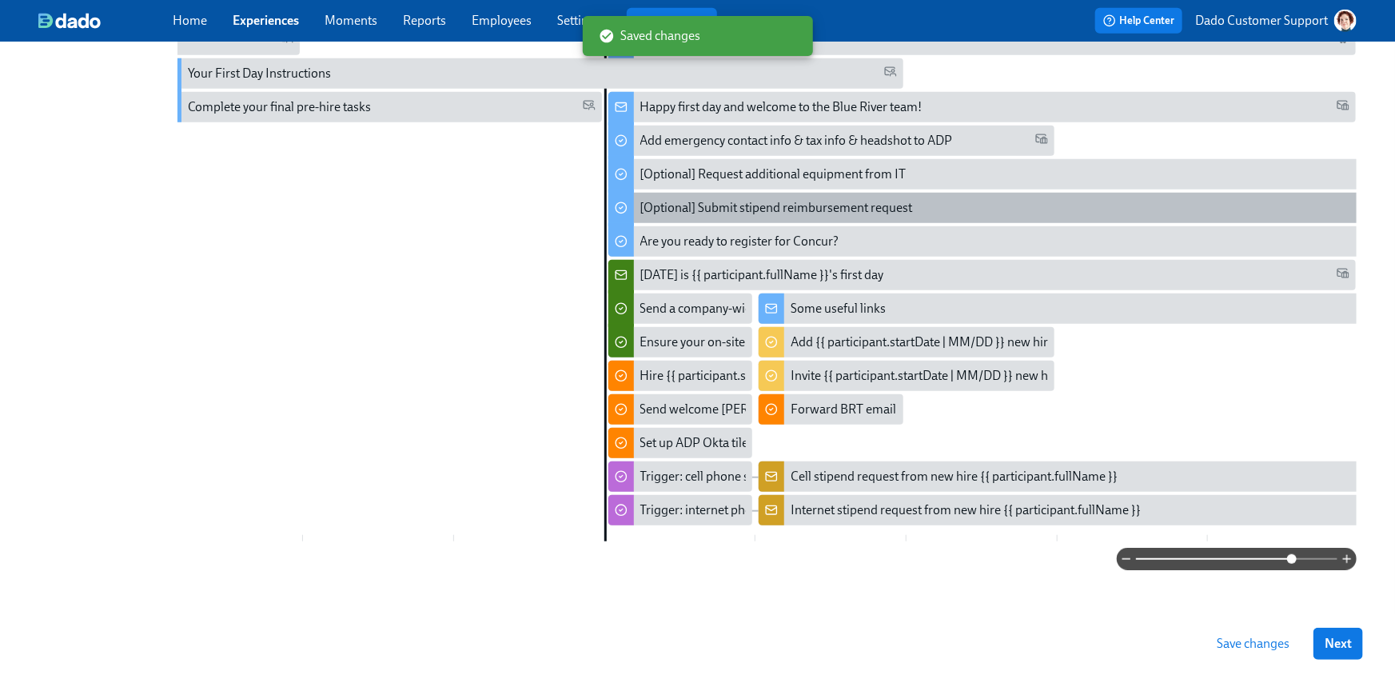
click at [693, 199] on div "[Optional] Submit stipend reimbursement request" at bounding box center [777, 208] width 273 height 18
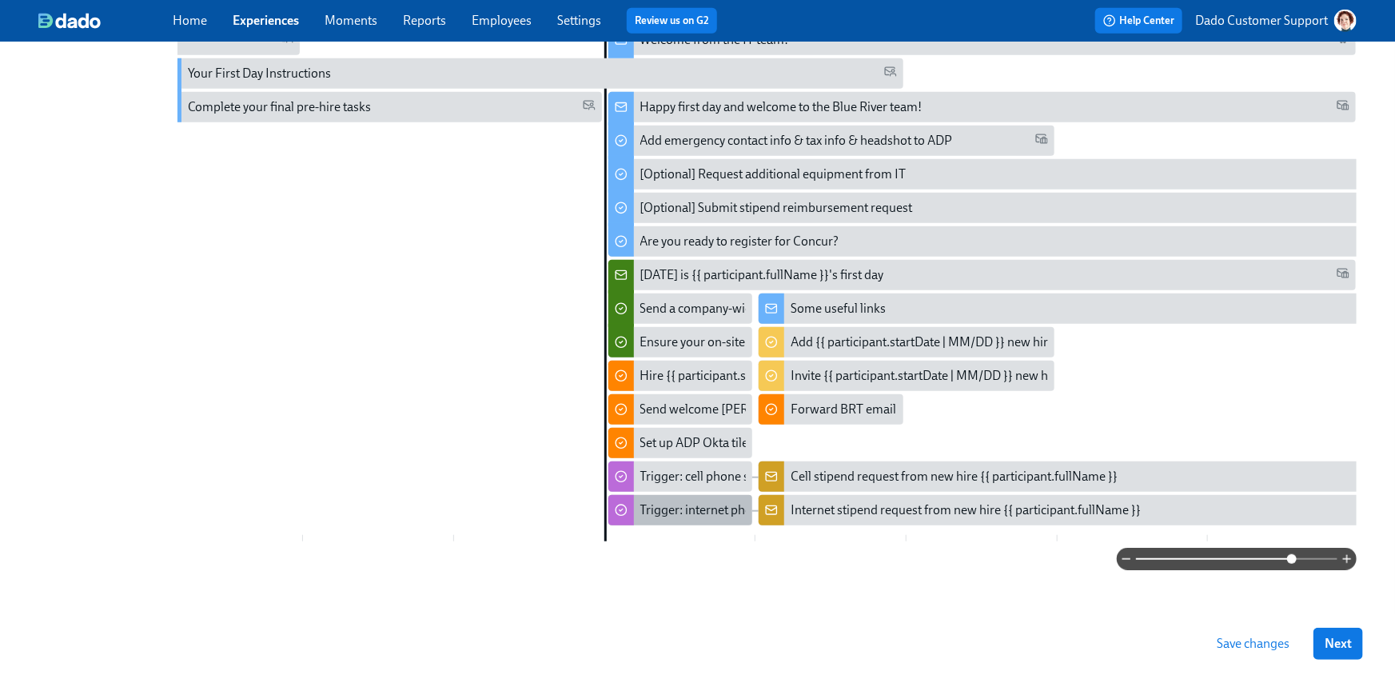
click at [687, 501] on div "Trigger: internet phone stipend uploaded" at bounding box center [753, 510] width 224 height 18
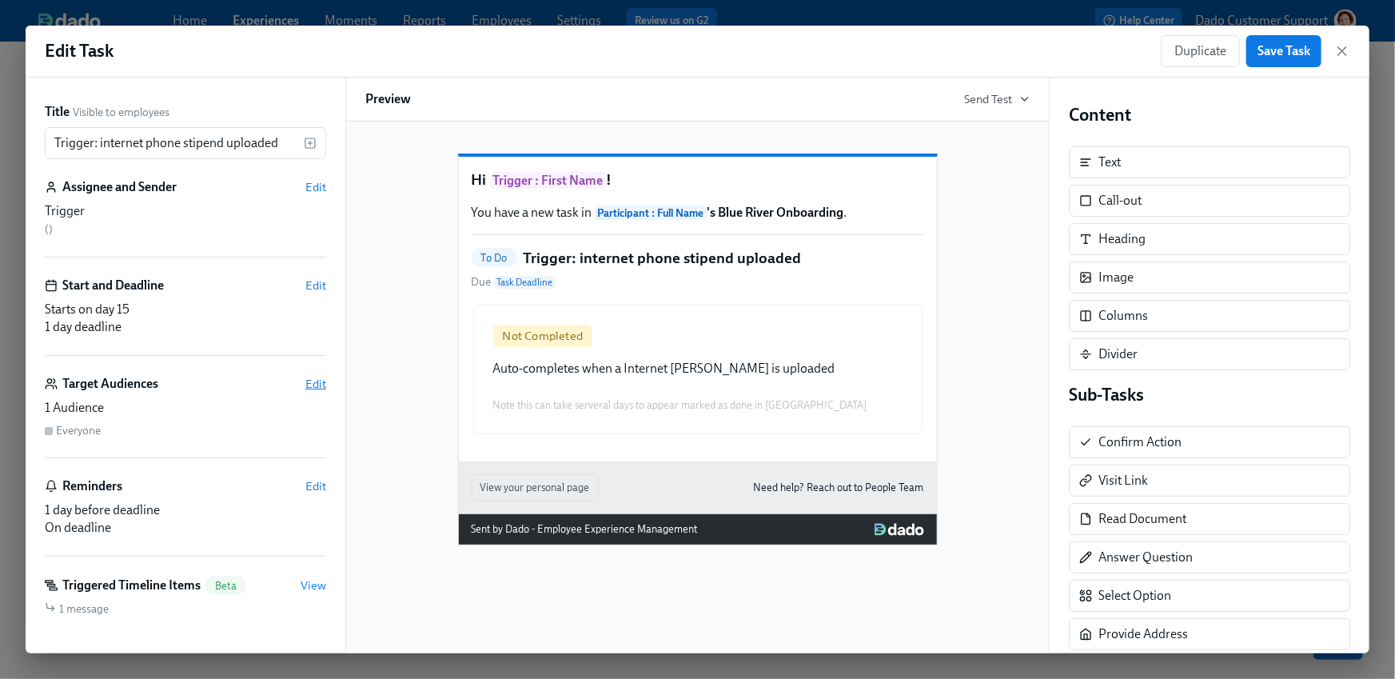
click at [313, 381] on span "Edit" at bounding box center [315, 384] width 21 height 16
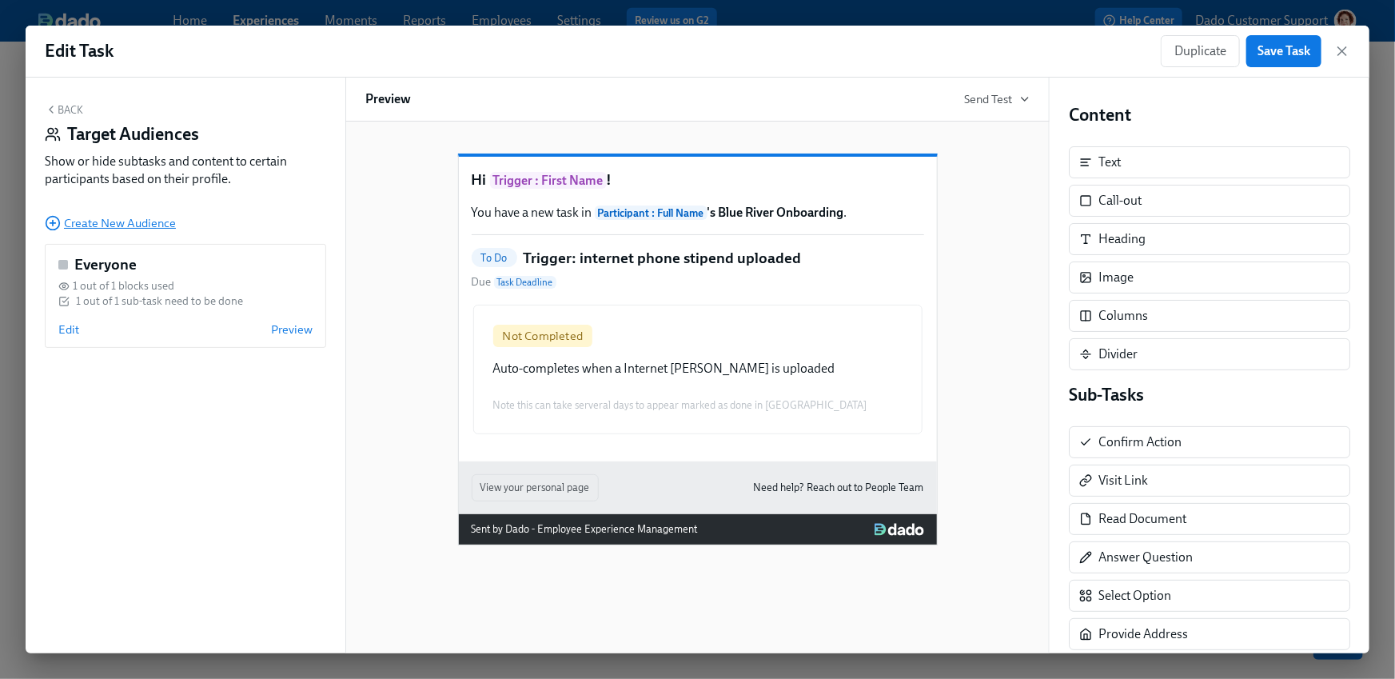
click at [57, 226] on icon "button" at bounding box center [53, 223] width 16 height 16
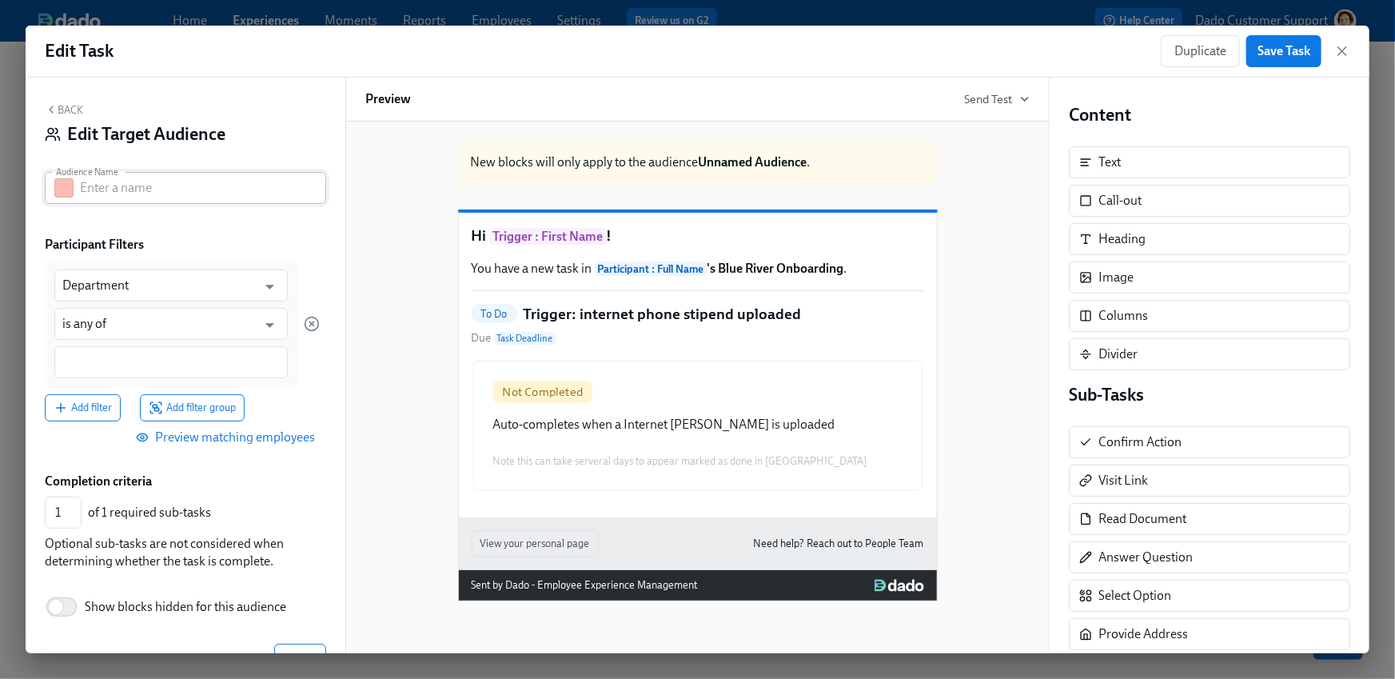
click at [59, 189] on button "button" at bounding box center [63, 187] width 19 height 19
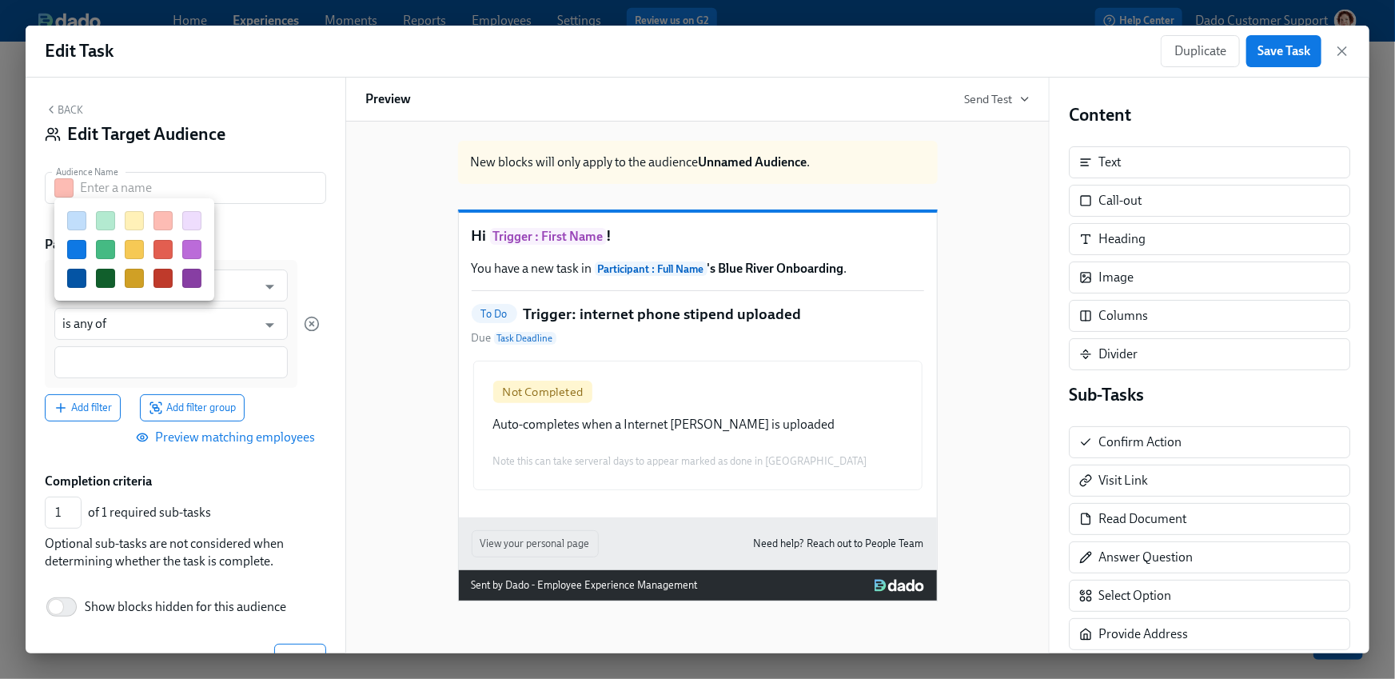
click at [78, 245] on button "button" at bounding box center [76, 249] width 19 height 19
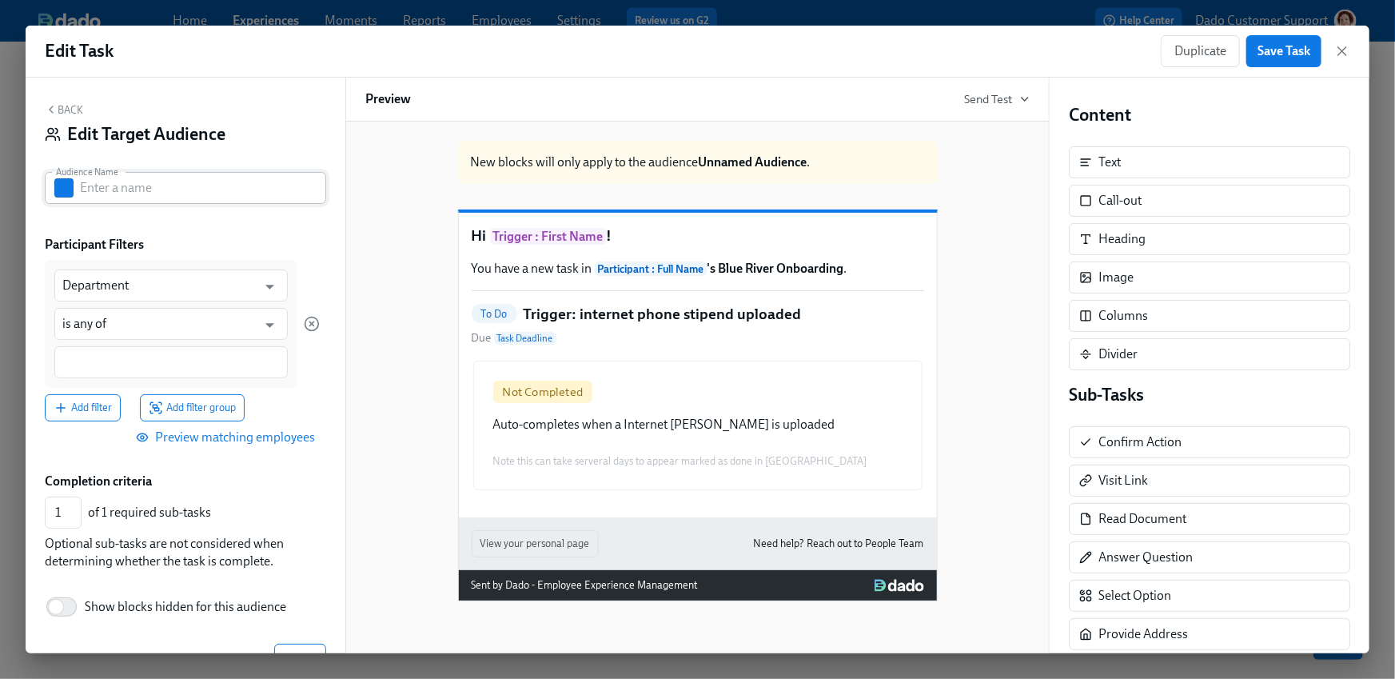
click at [94, 195] on input "text" at bounding box center [203, 188] width 246 height 32
paste input "Agency Contingent"
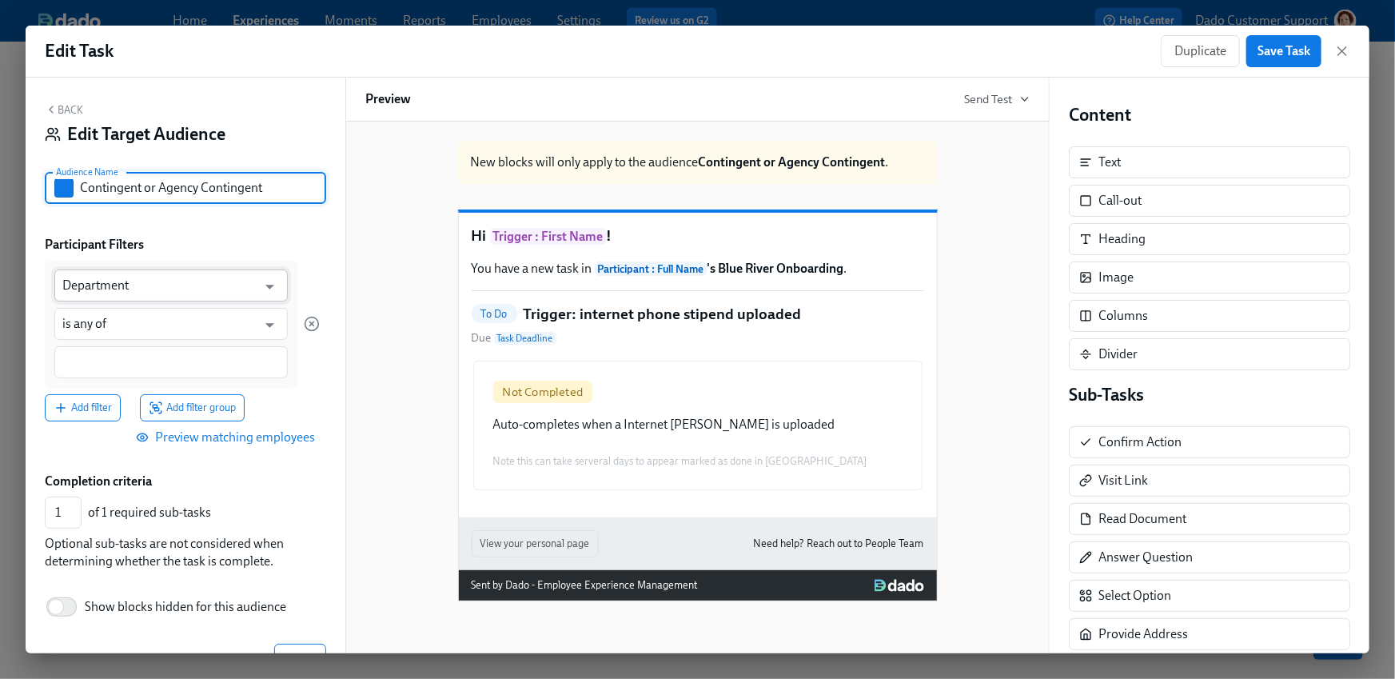
type input "Contingent or Agency Contingent"
click at [99, 293] on input "Department" at bounding box center [159, 285] width 194 height 32
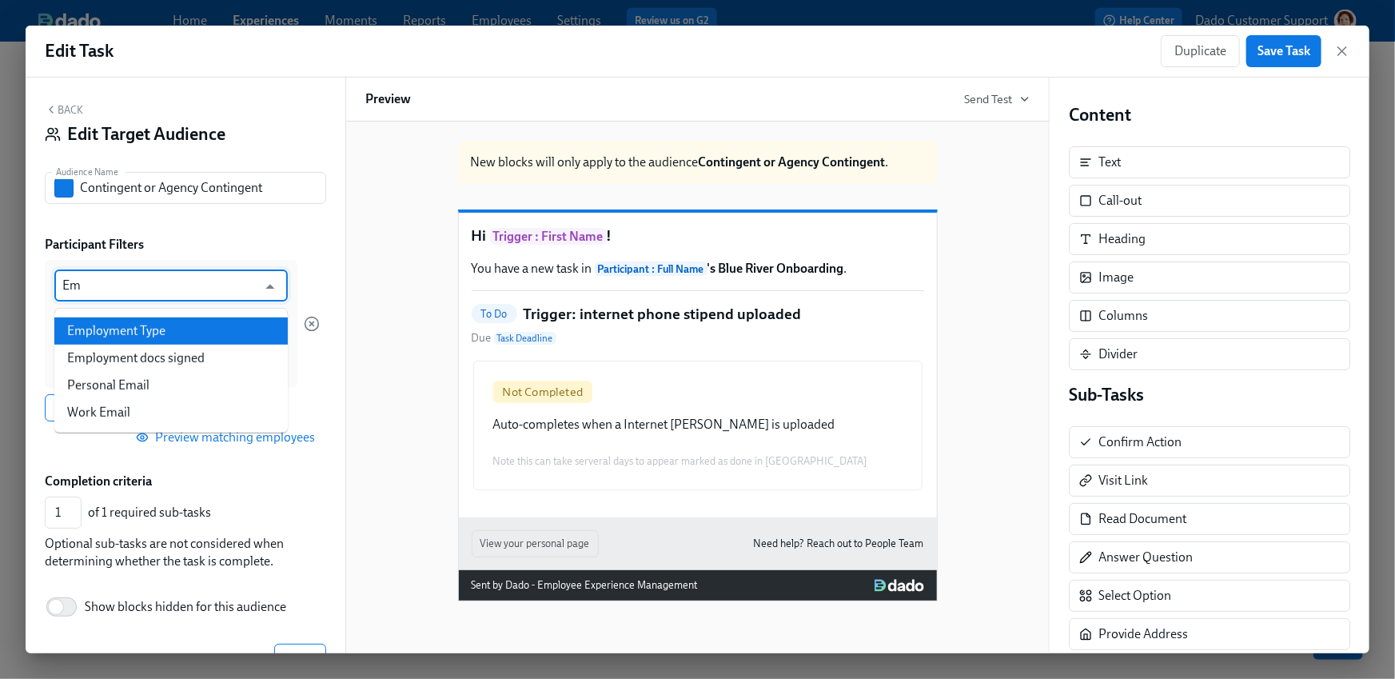
drag, startPoint x: 147, startPoint y: 342, endPoint x: 144, endPoint y: 324, distance: 18.7
click at [144, 323] on ul "Employment Type Employment docs signed Personal Email Work Email" at bounding box center [171, 372] width 234 height 122
click at [144, 324] on li "Employment Type" at bounding box center [171, 330] width 234 height 27
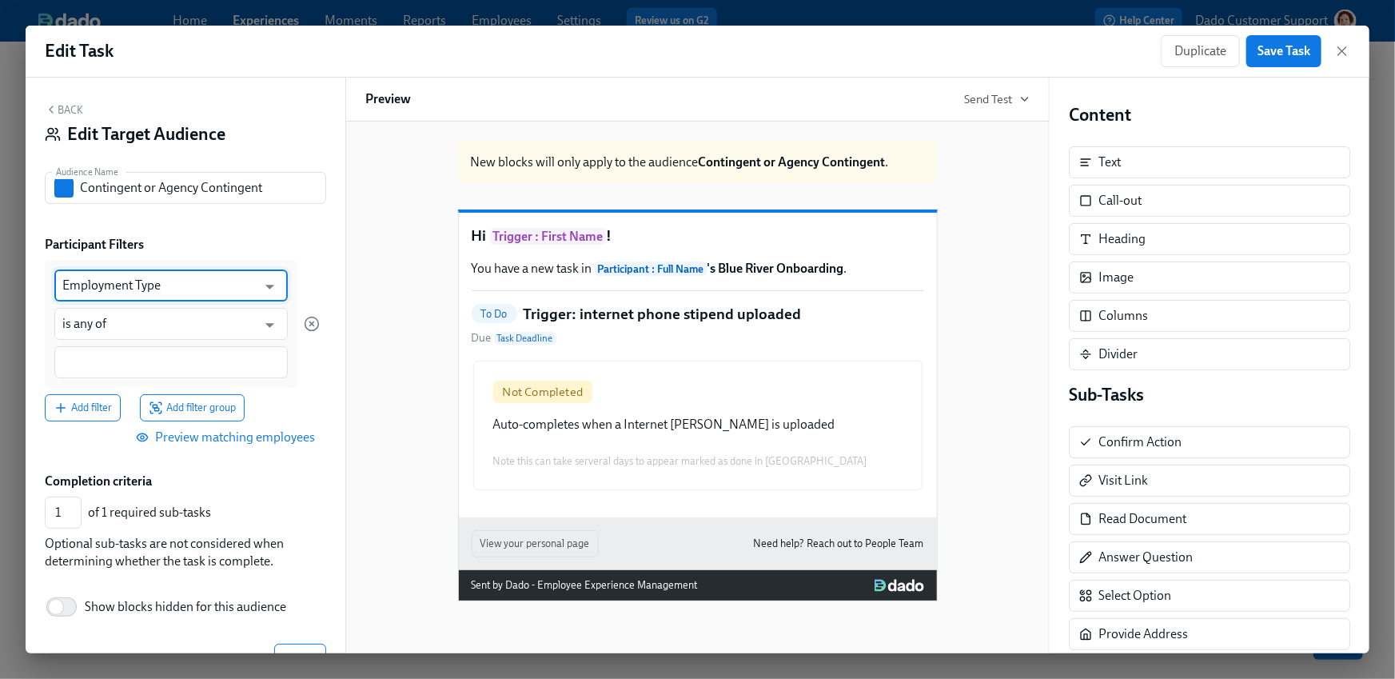
type input "Employment Type"
click at [78, 375] on div at bounding box center [171, 362] width 234 height 32
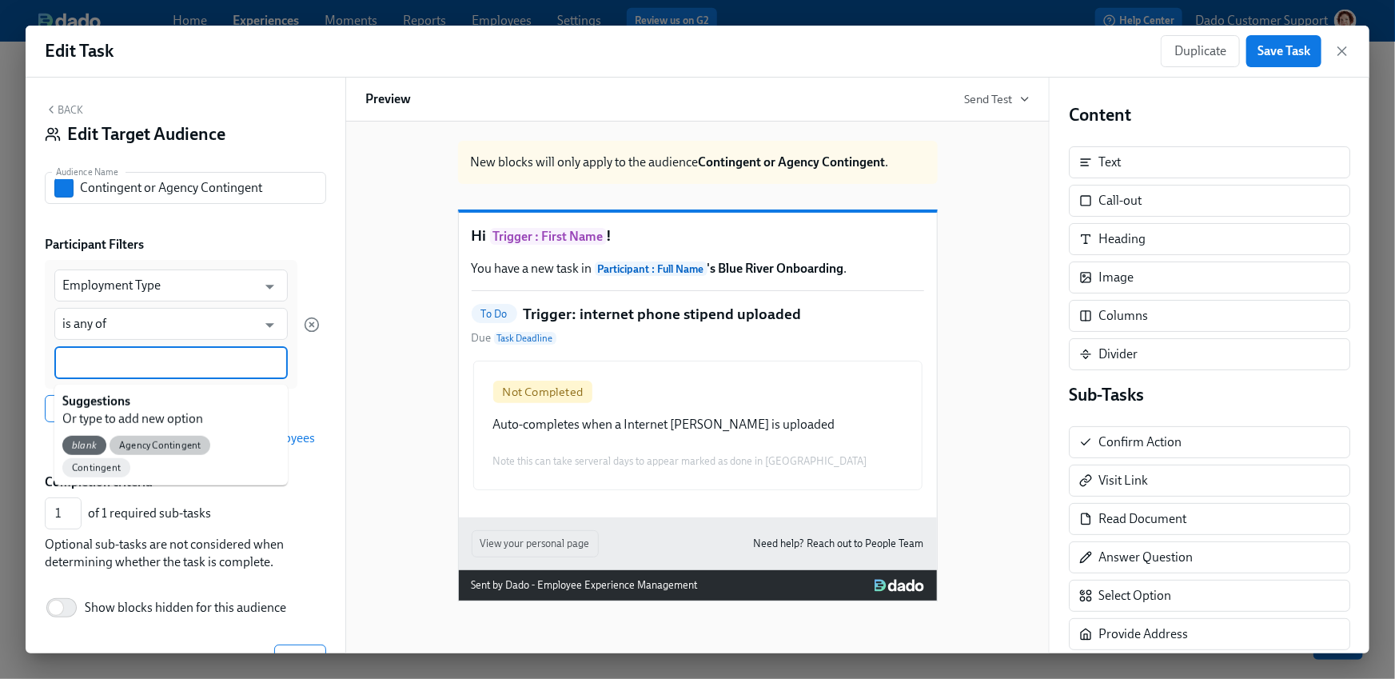
click at [170, 440] on span "Agency Contingent" at bounding box center [160, 446] width 101 height 12
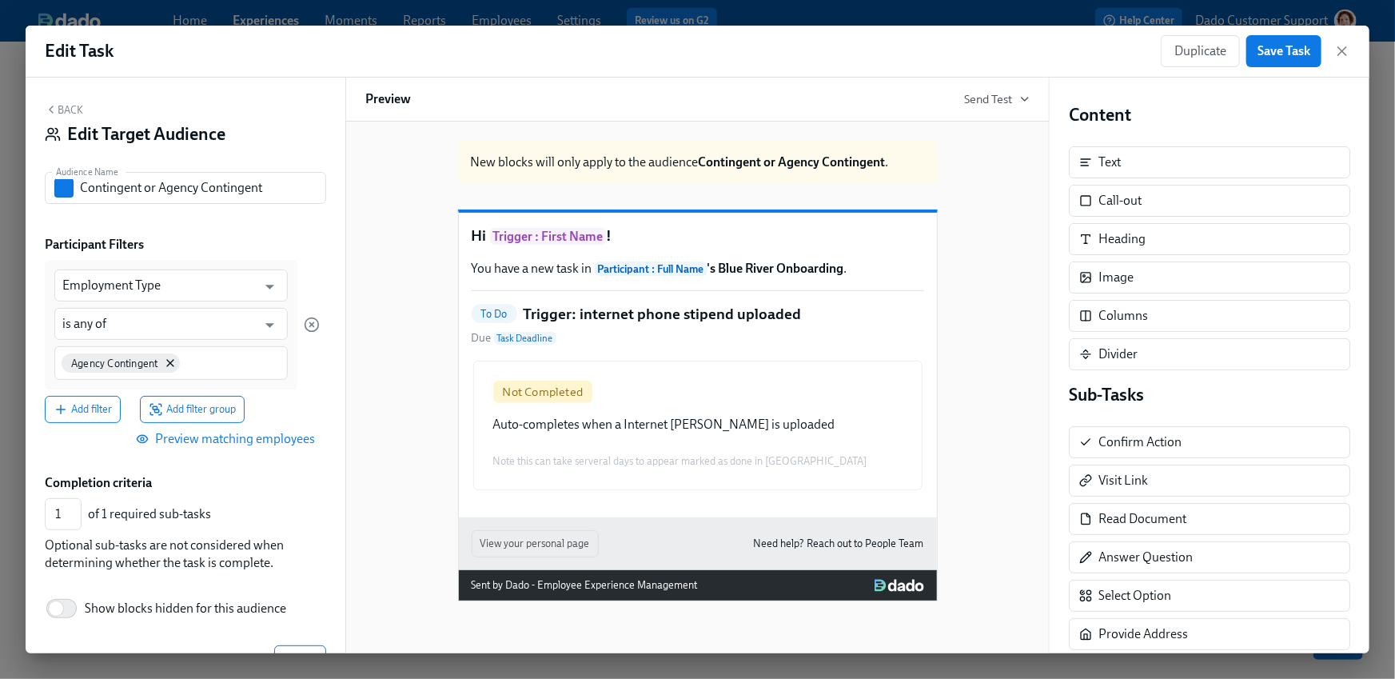
click at [204, 376] on div "Agency Contingent" at bounding box center [171, 363] width 234 height 34
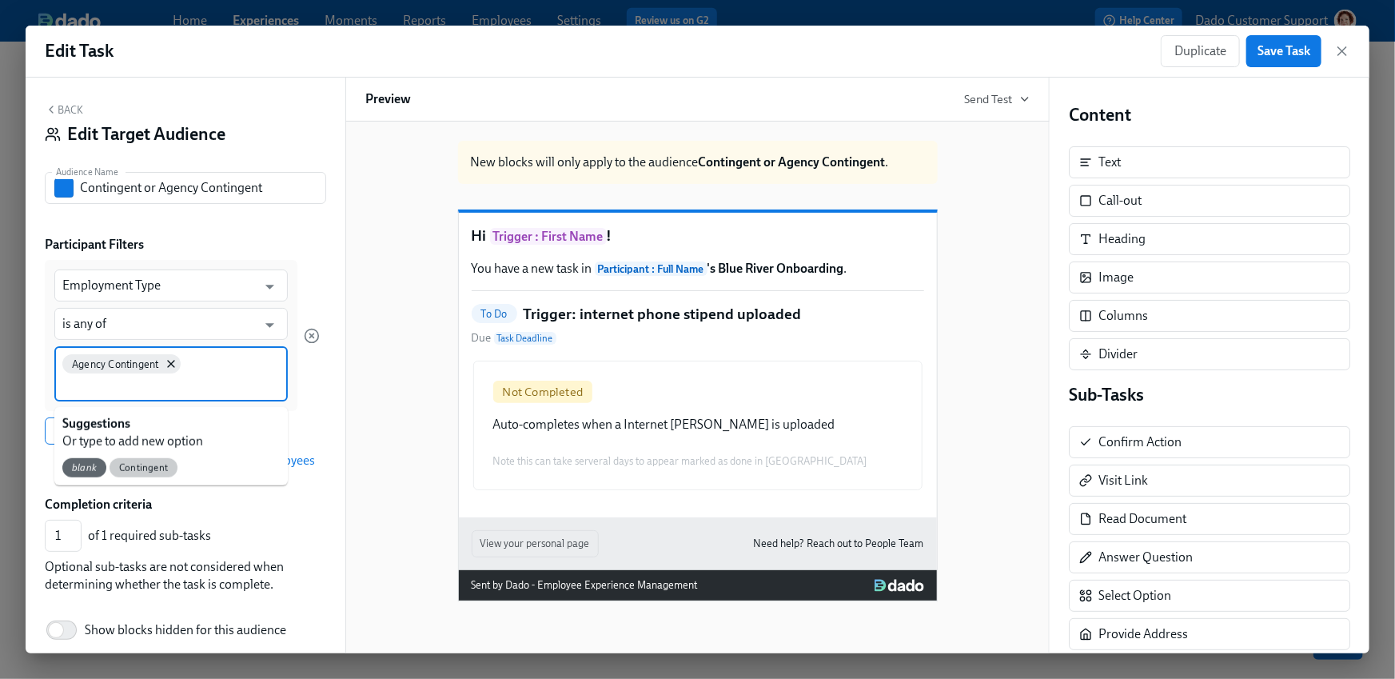
click at [137, 469] on div "Contingent" at bounding box center [144, 467] width 68 height 19
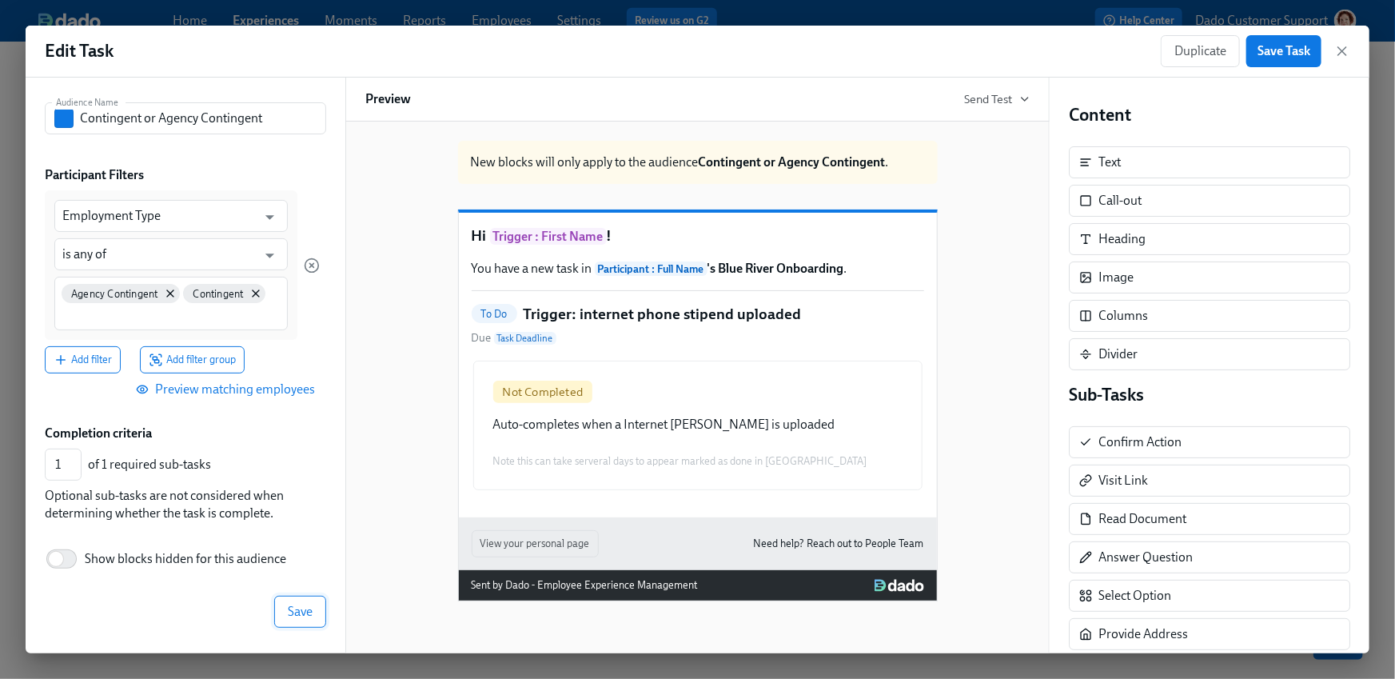
scroll to position [70, 0]
click at [297, 600] on button "Save" at bounding box center [300, 612] width 52 height 32
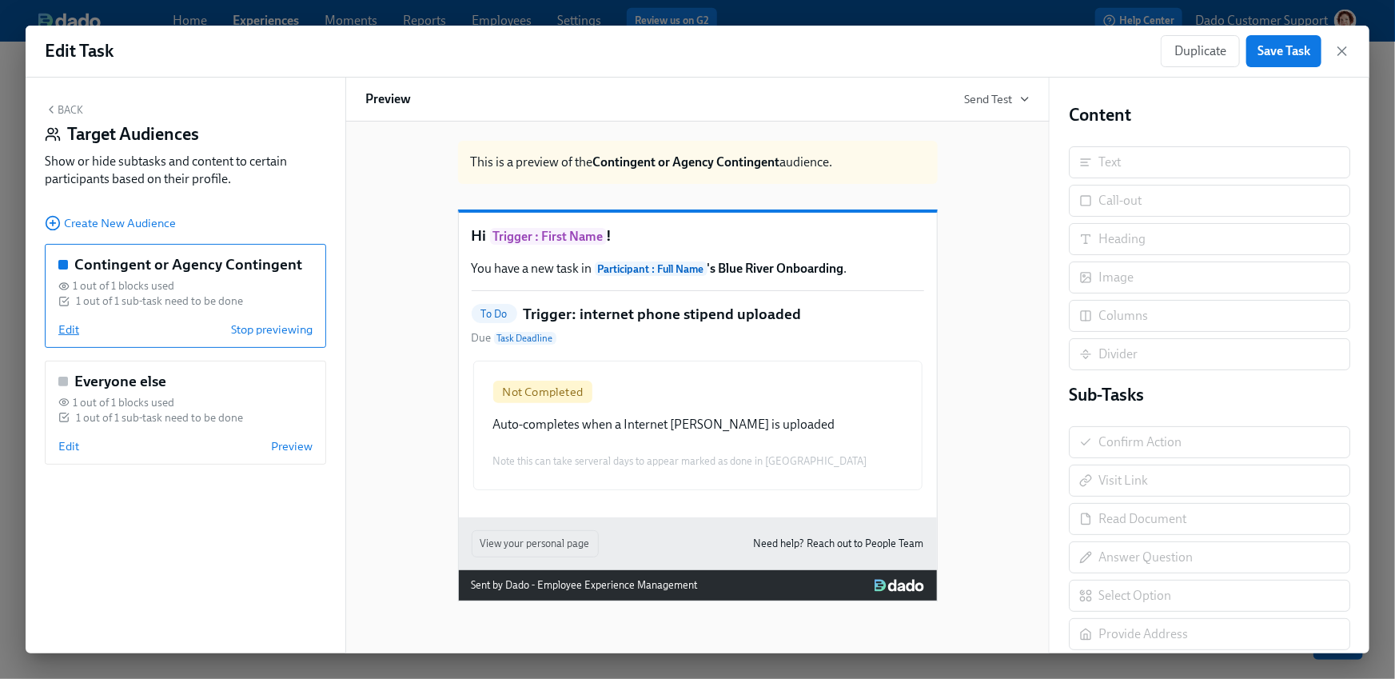
click at [63, 329] on span "Edit" at bounding box center [68, 329] width 21 height 16
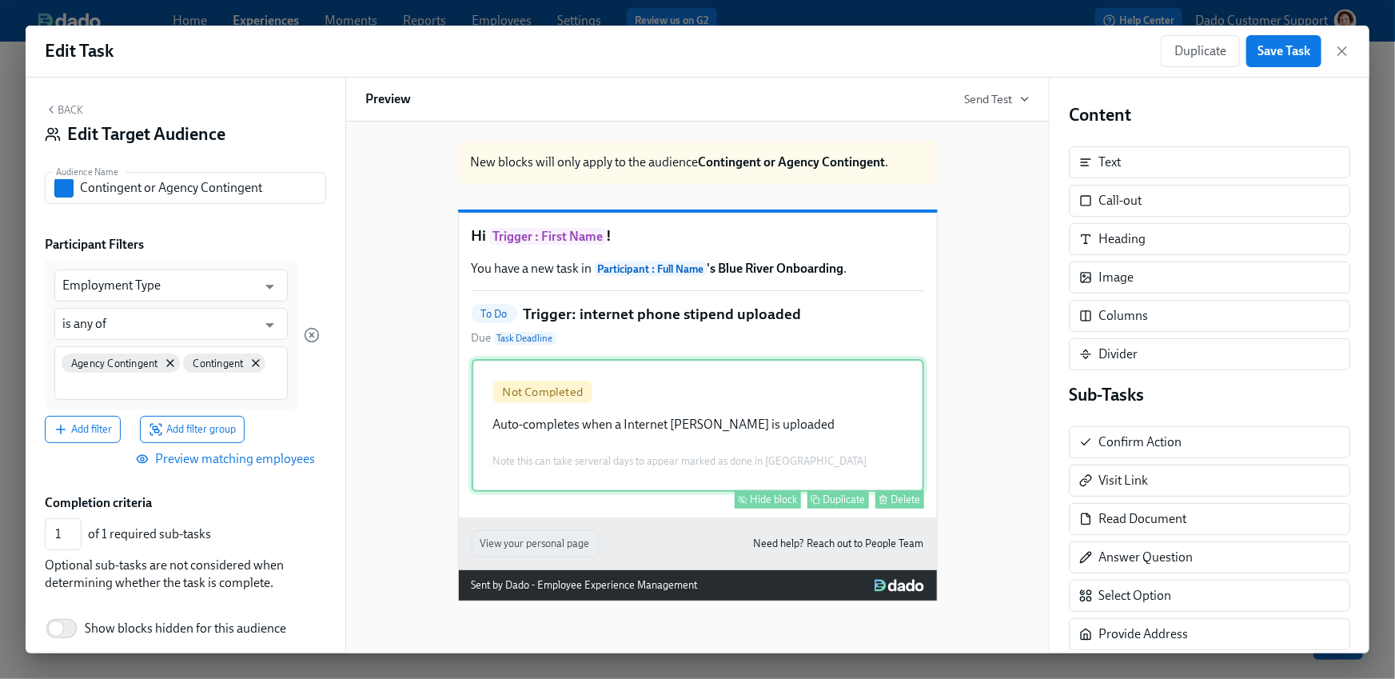
click at [766, 505] on div "Hide block" at bounding box center [774, 499] width 47 height 12
type input "0"
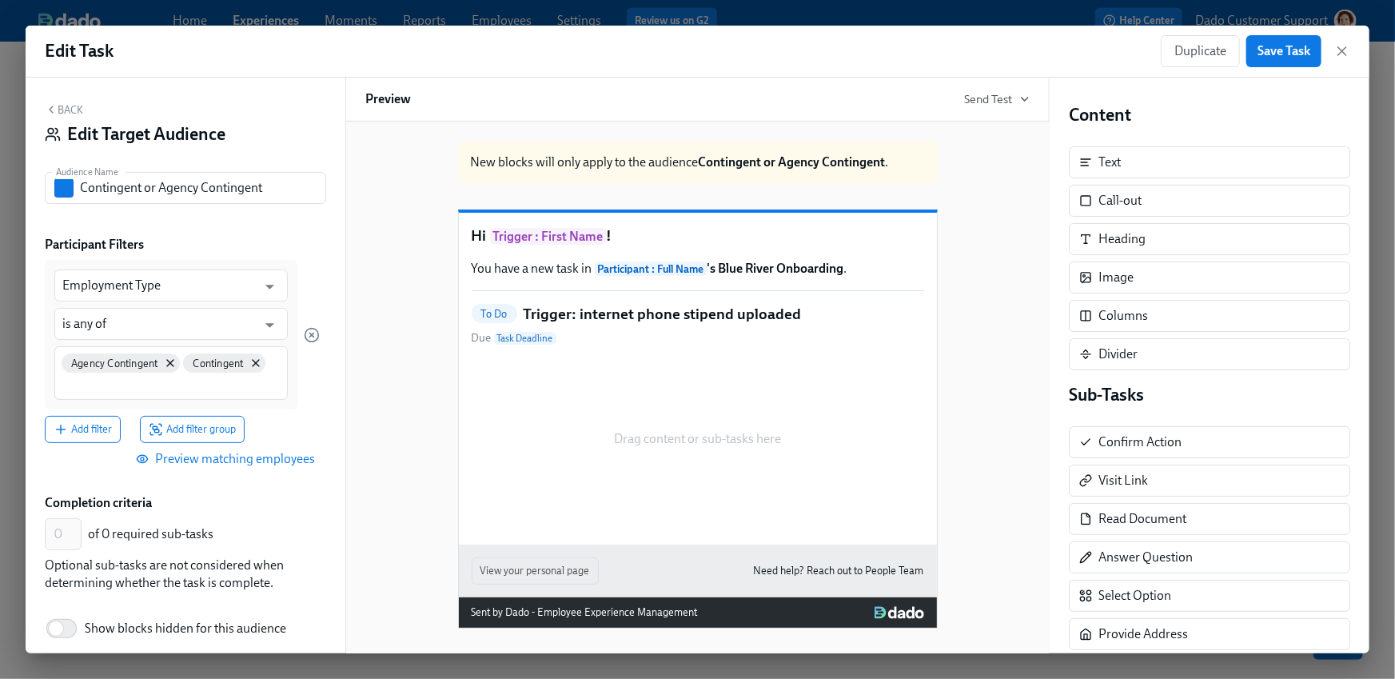
scroll to position [69, 0]
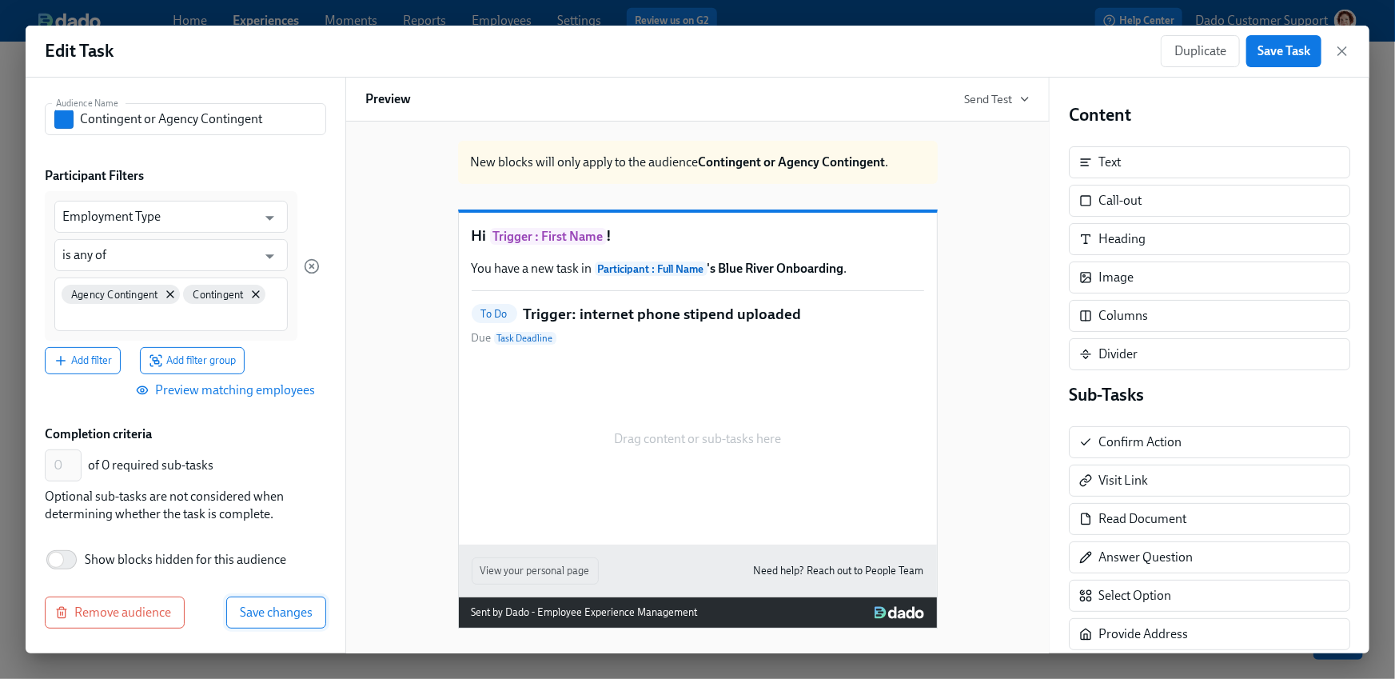
click at [288, 597] on button "Save changes" at bounding box center [276, 613] width 100 height 32
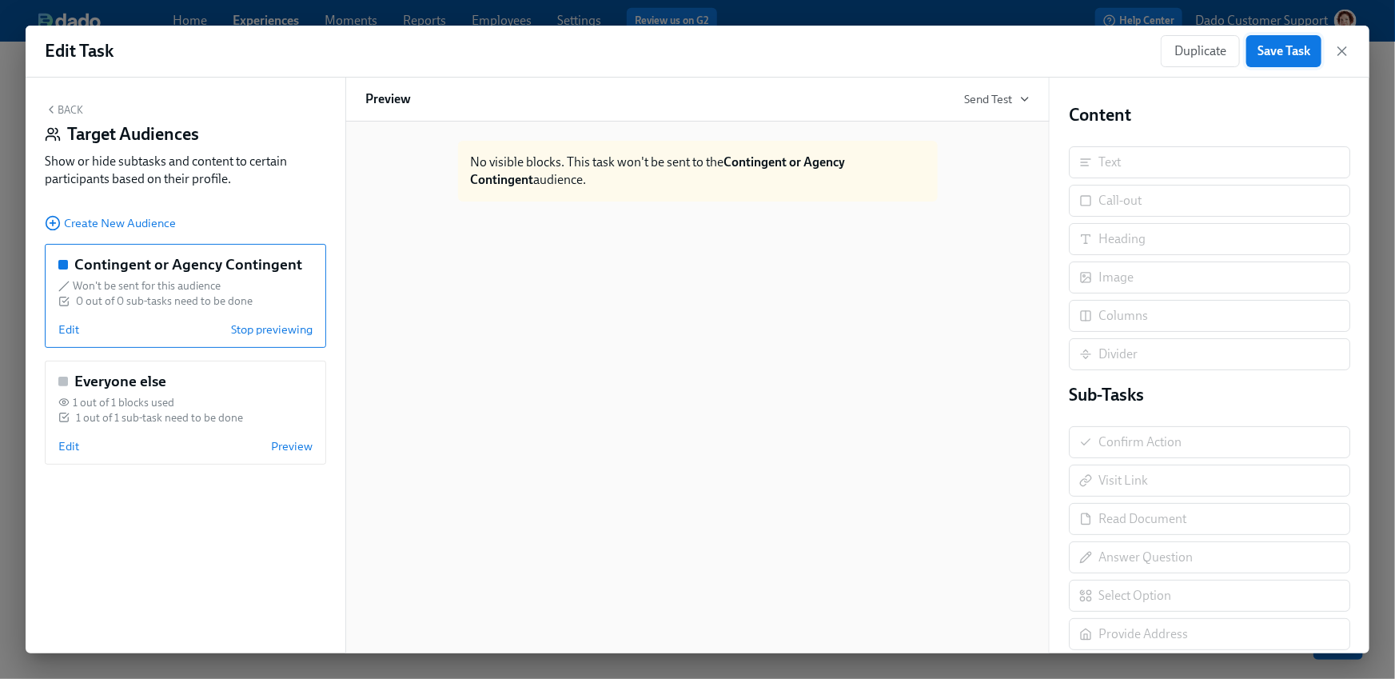
click at [1317, 51] on button "Save Task" at bounding box center [1284, 51] width 75 height 32
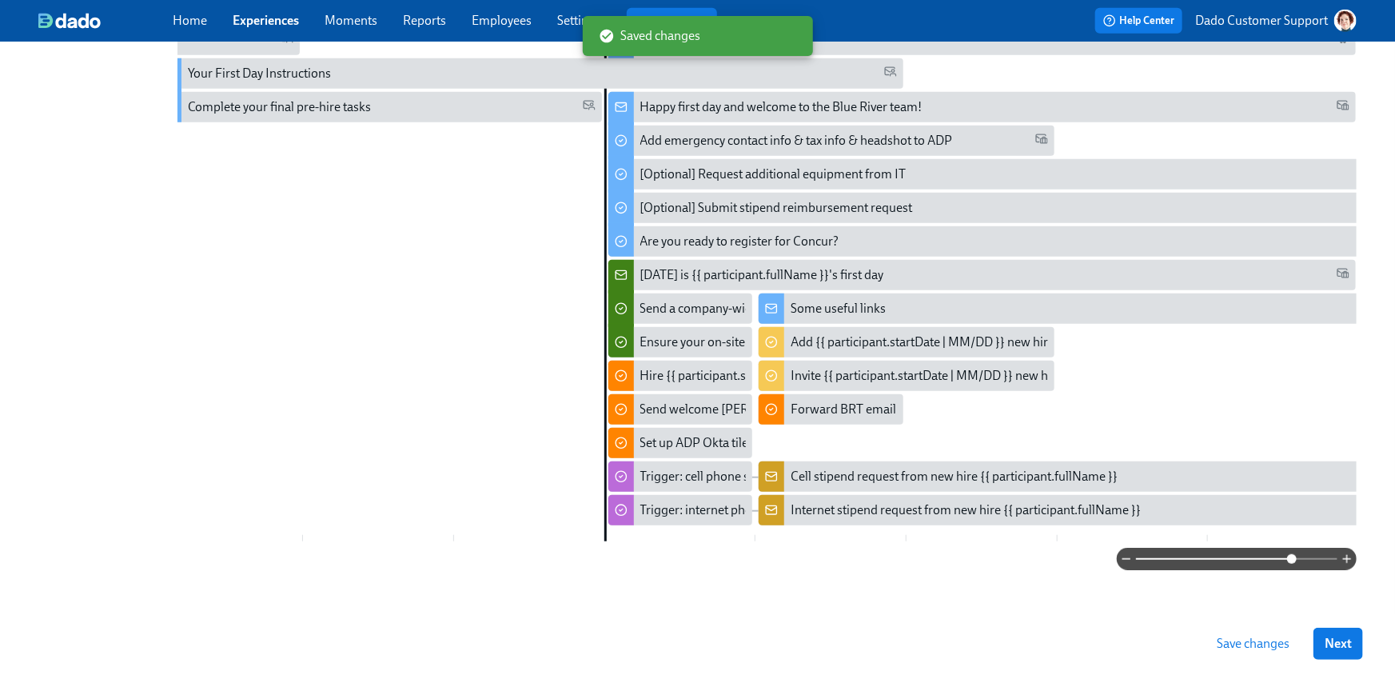
click at [1261, 634] on button "Save changes" at bounding box center [1253, 644] width 95 height 32
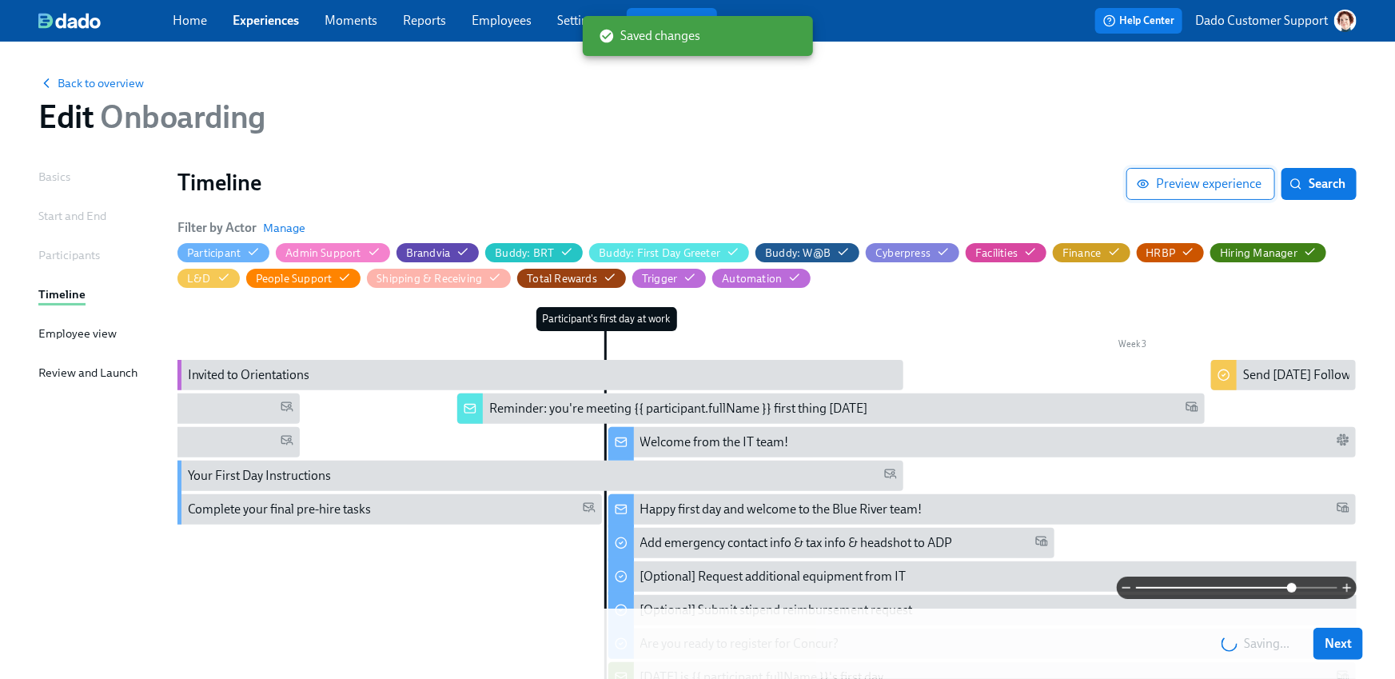
click at [1207, 190] on button "Preview experience" at bounding box center [1201, 184] width 149 height 32
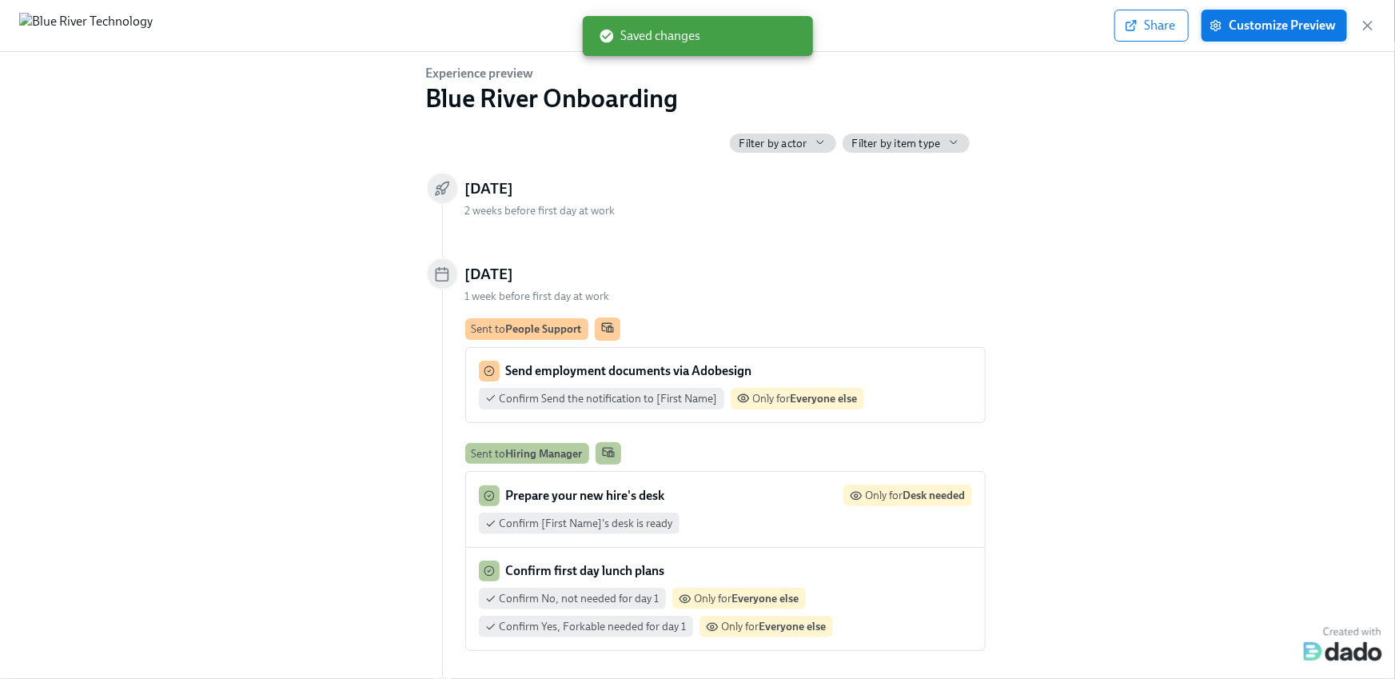
click at [1272, 18] on span "Customize Preview" at bounding box center [1274, 26] width 123 height 16
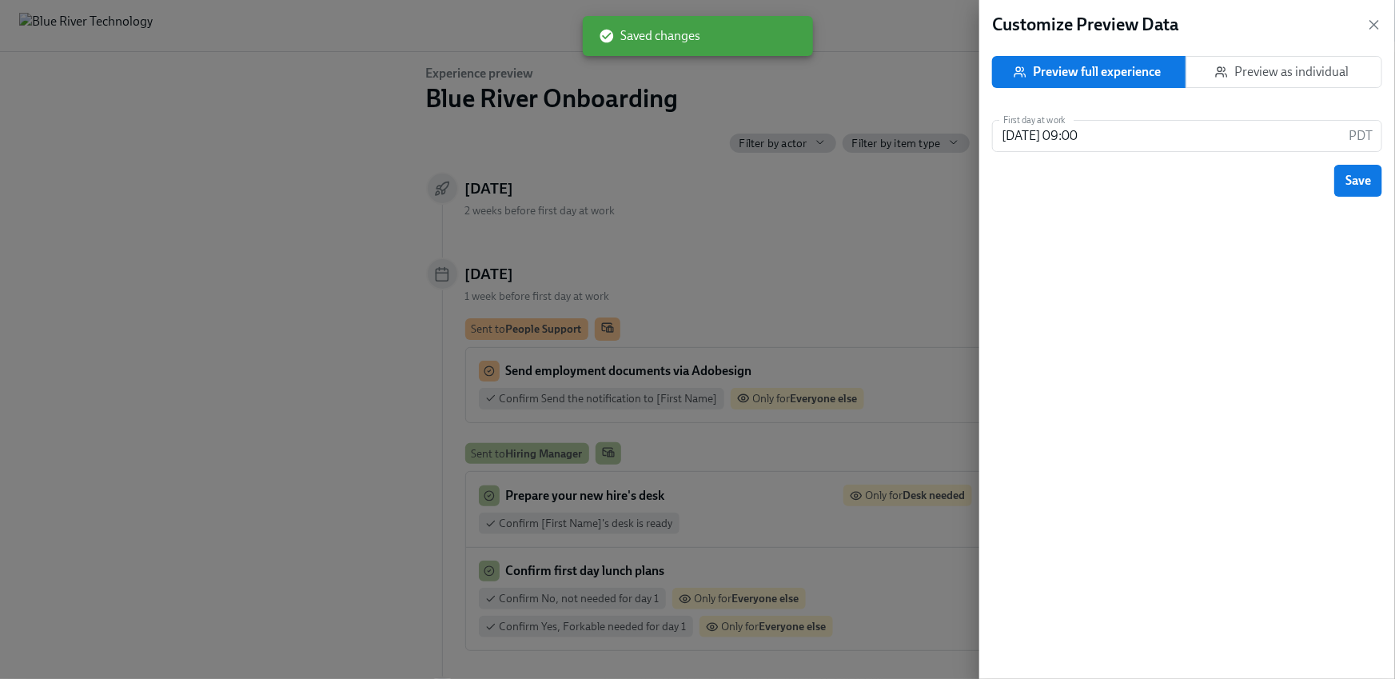
click at [1307, 69] on span "Preview as individual" at bounding box center [1285, 72] width 170 height 16
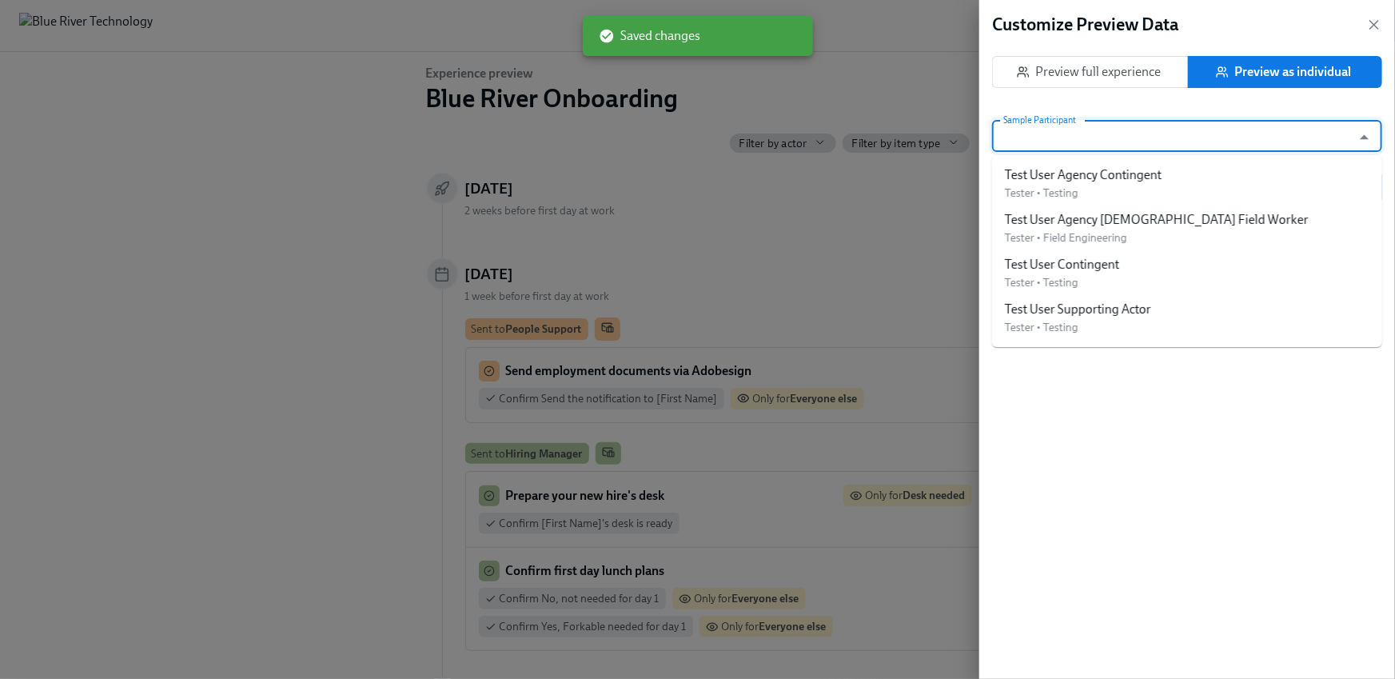
click at [1134, 138] on input "Sample Participant" at bounding box center [1172, 136] width 344 height 32
click at [1116, 167] on div "Test User Agency Contingent" at bounding box center [1083, 175] width 157 height 18
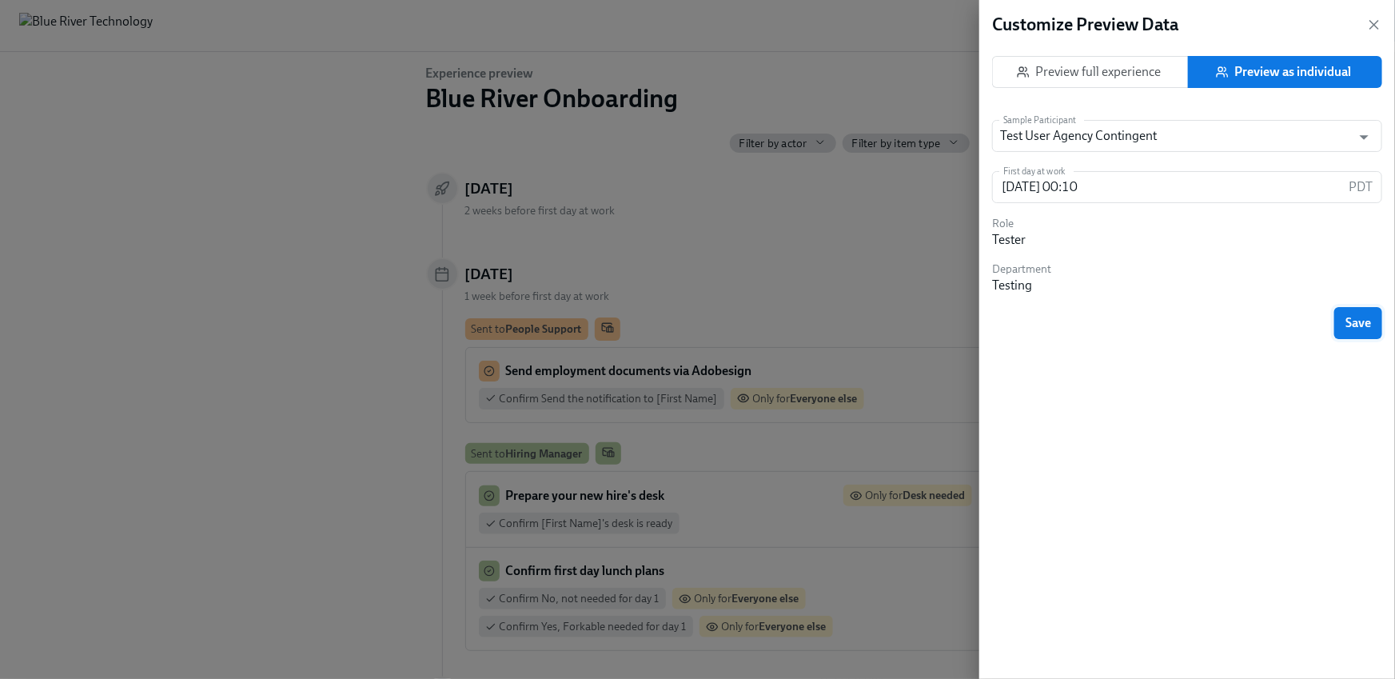
click at [1348, 325] on span "Save" at bounding box center [1359, 323] width 26 height 16
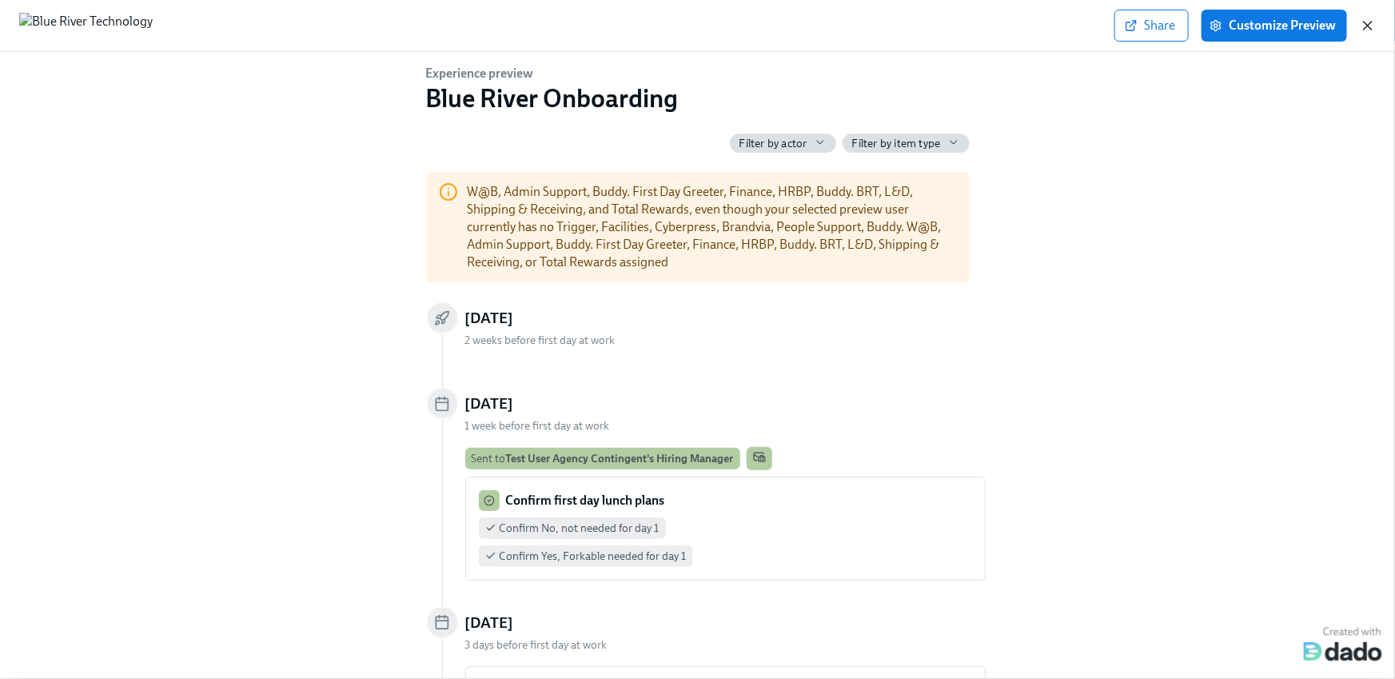
click at [1369, 24] on icon "button" at bounding box center [1368, 26] width 8 height 8
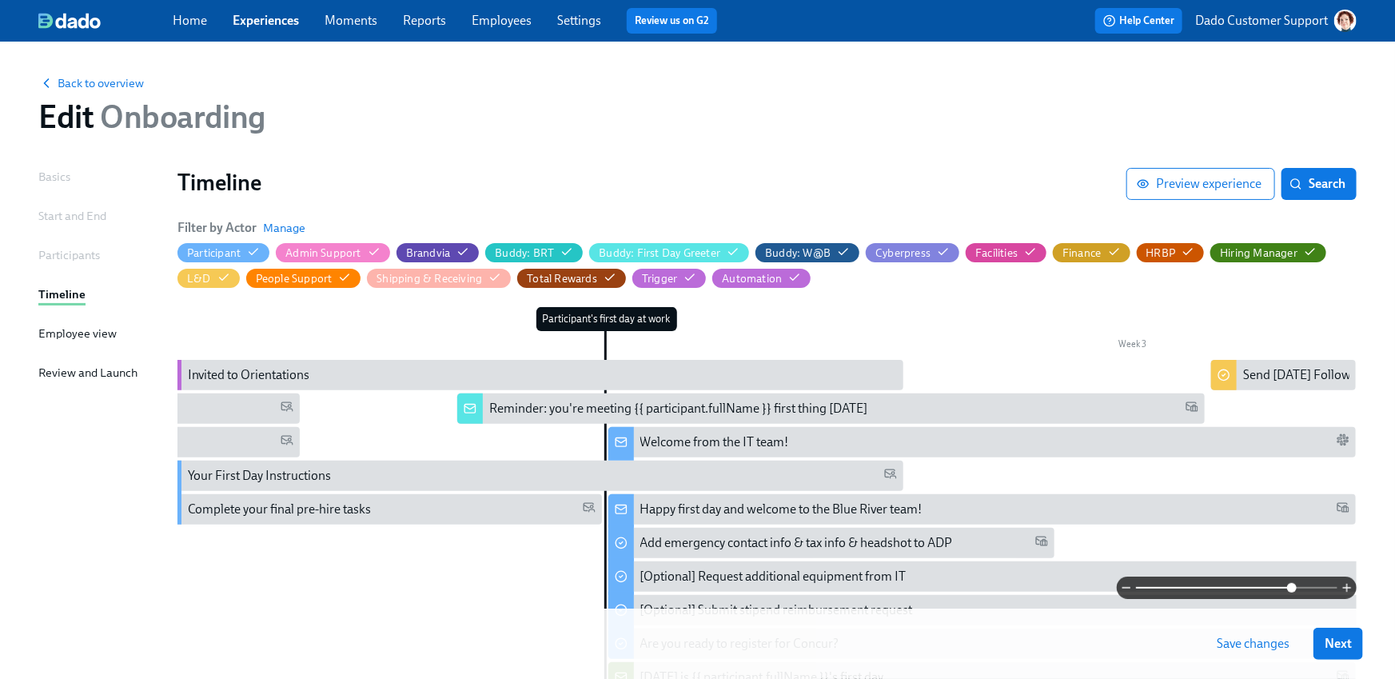
click at [920, 147] on div "Back to overview Edit Onboarding" at bounding box center [698, 105] width 1344 height 88
click at [1274, 649] on span "Save changes" at bounding box center [1253, 644] width 73 height 16
click at [1228, 173] on button "Preview experience" at bounding box center [1201, 184] width 149 height 32
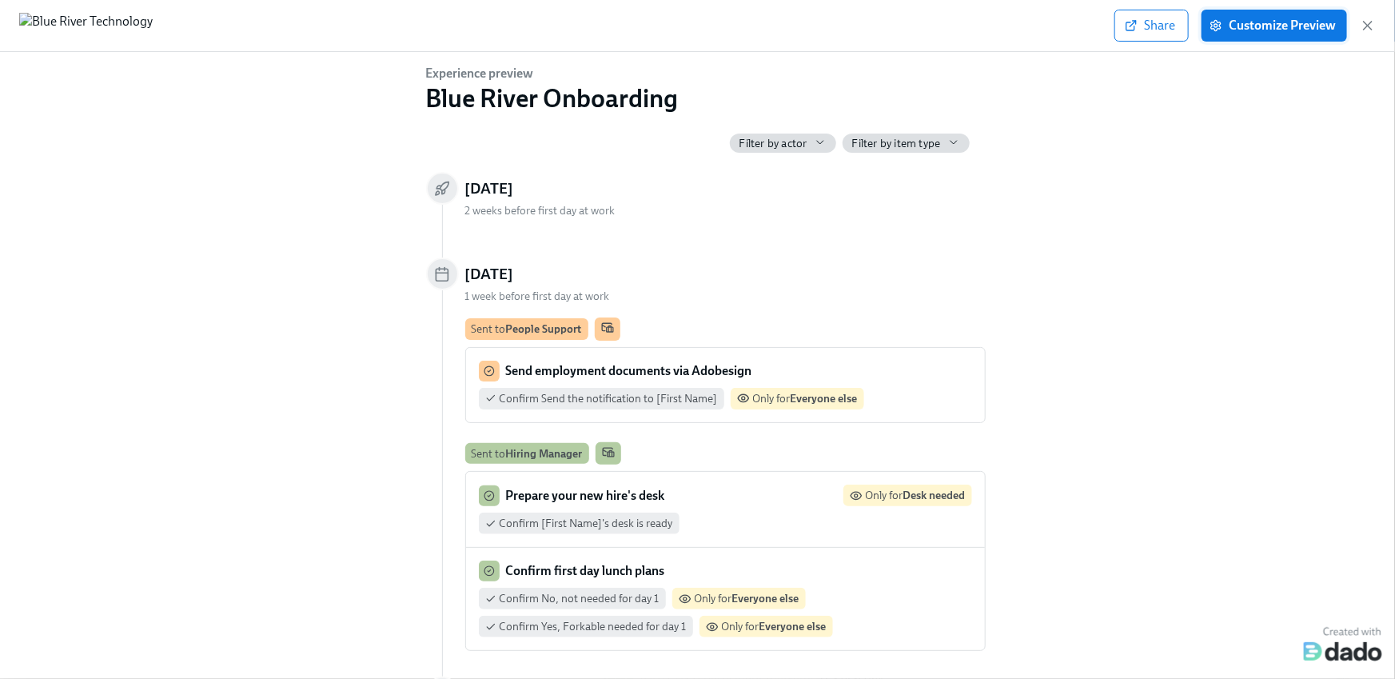
click at [1303, 15] on button "Customize Preview" at bounding box center [1275, 26] width 146 height 32
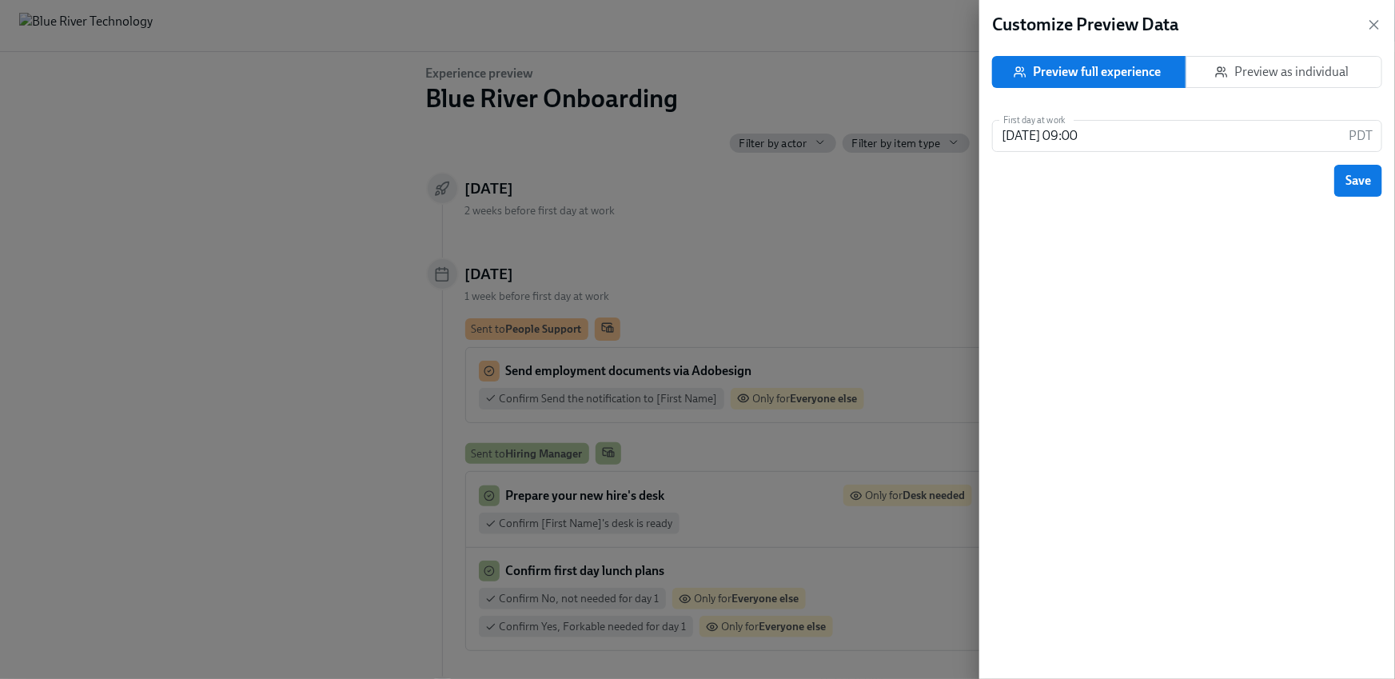
click at [1284, 74] on span "Preview as individual" at bounding box center [1285, 72] width 170 height 16
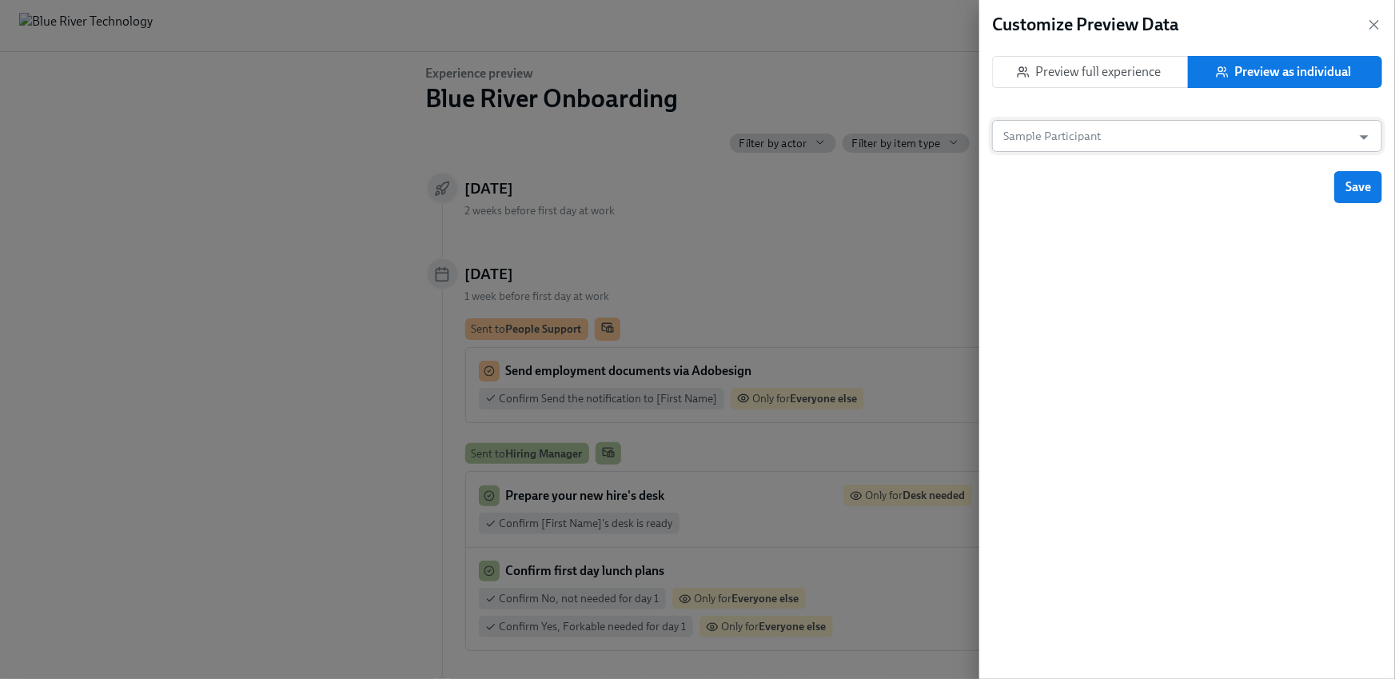
click at [1148, 144] on input "Sample Participant" at bounding box center [1172, 136] width 344 height 32
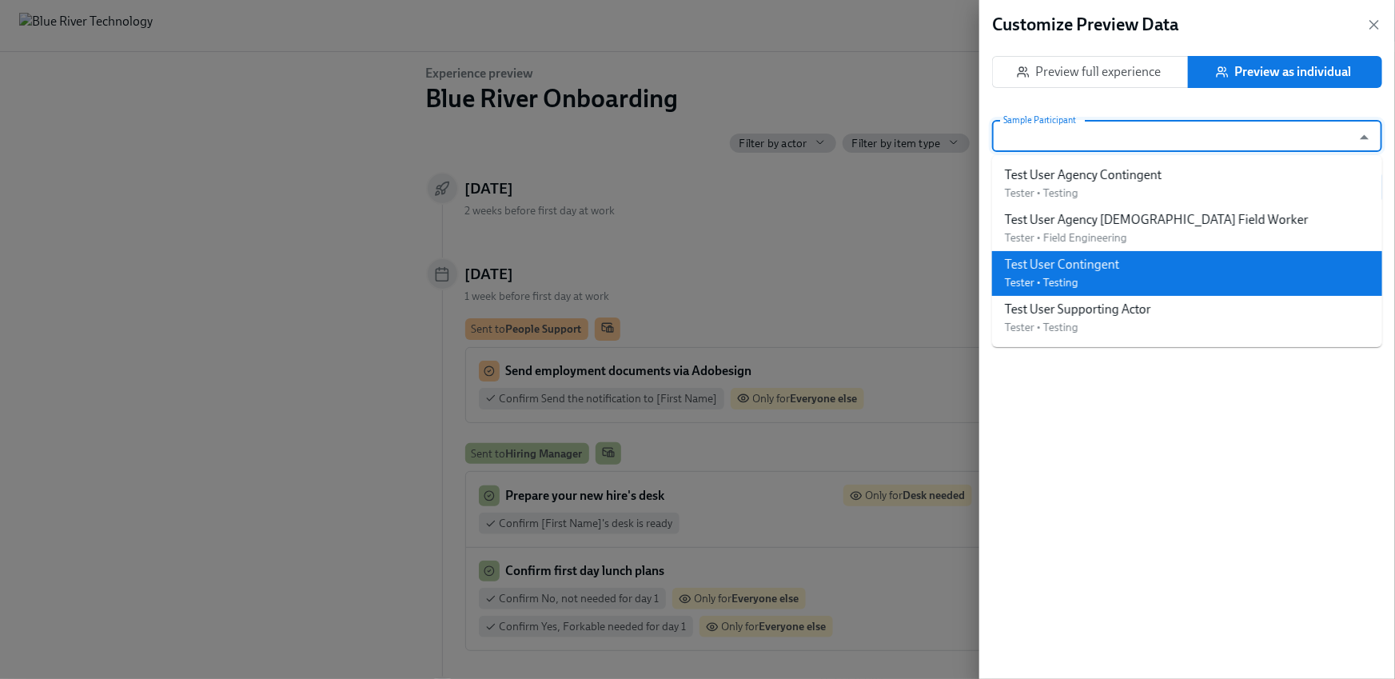
click at [1105, 262] on div "Test User Contingent" at bounding box center [1062, 265] width 114 height 18
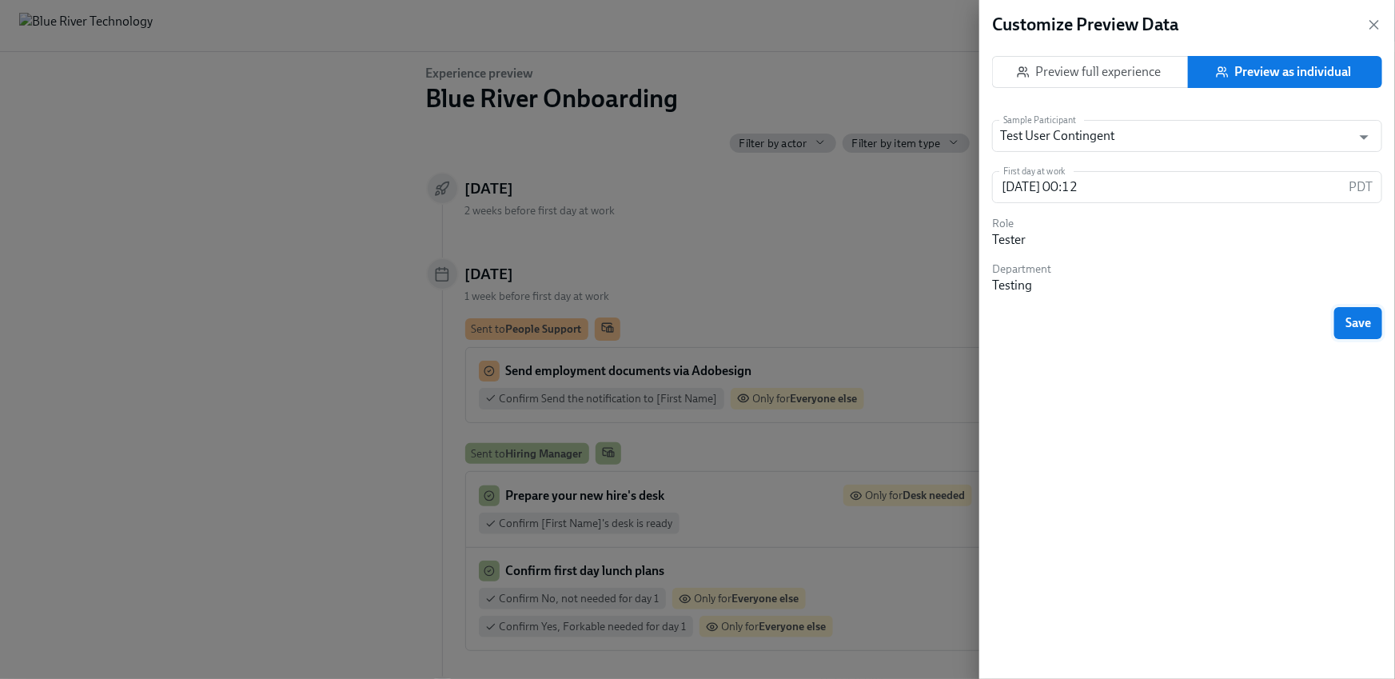
click at [1350, 331] on button "Save" at bounding box center [1359, 323] width 48 height 32
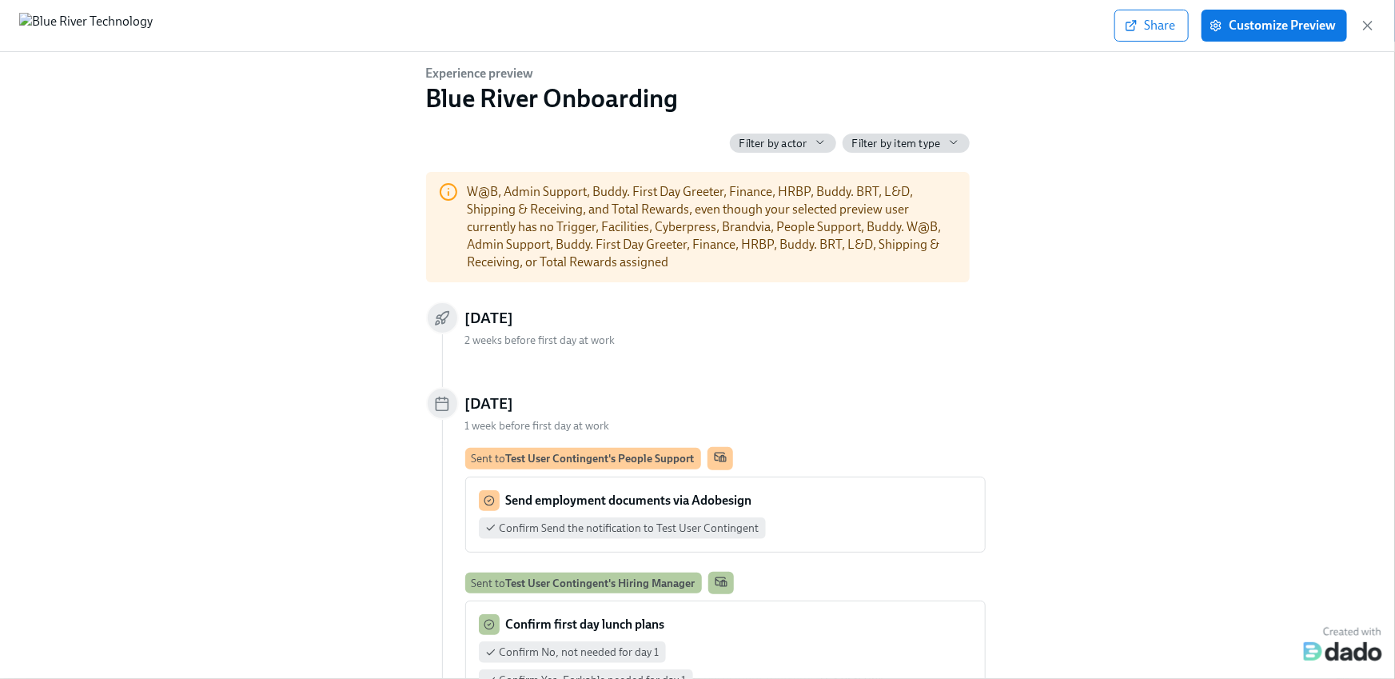
click at [790, 136] on span "Filter by actor" at bounding box center [774, 143] width 68 height 15
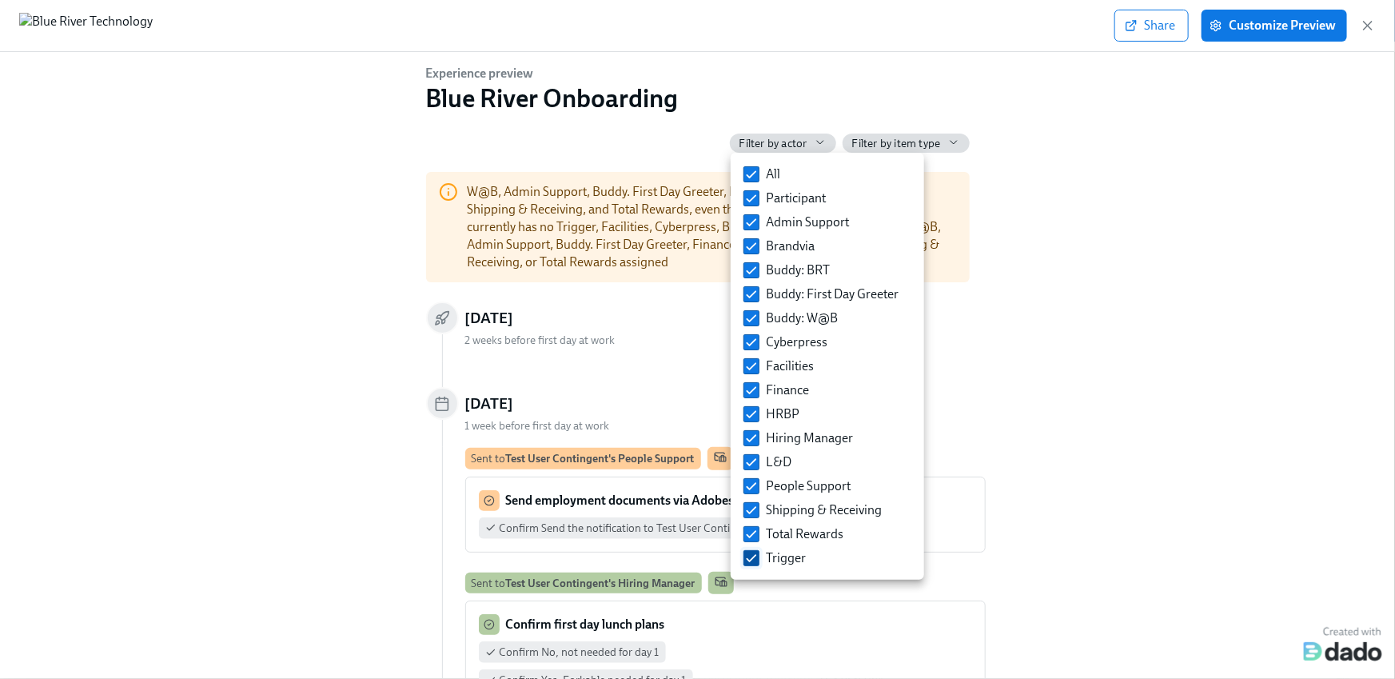
click at [753, 562] on input "Trigger" at bounding box center [752, 558] width 14 height 14
checkbox input "false"
click at [1135, 393] on div at bounding box center [697, 339] width 1395 height 679
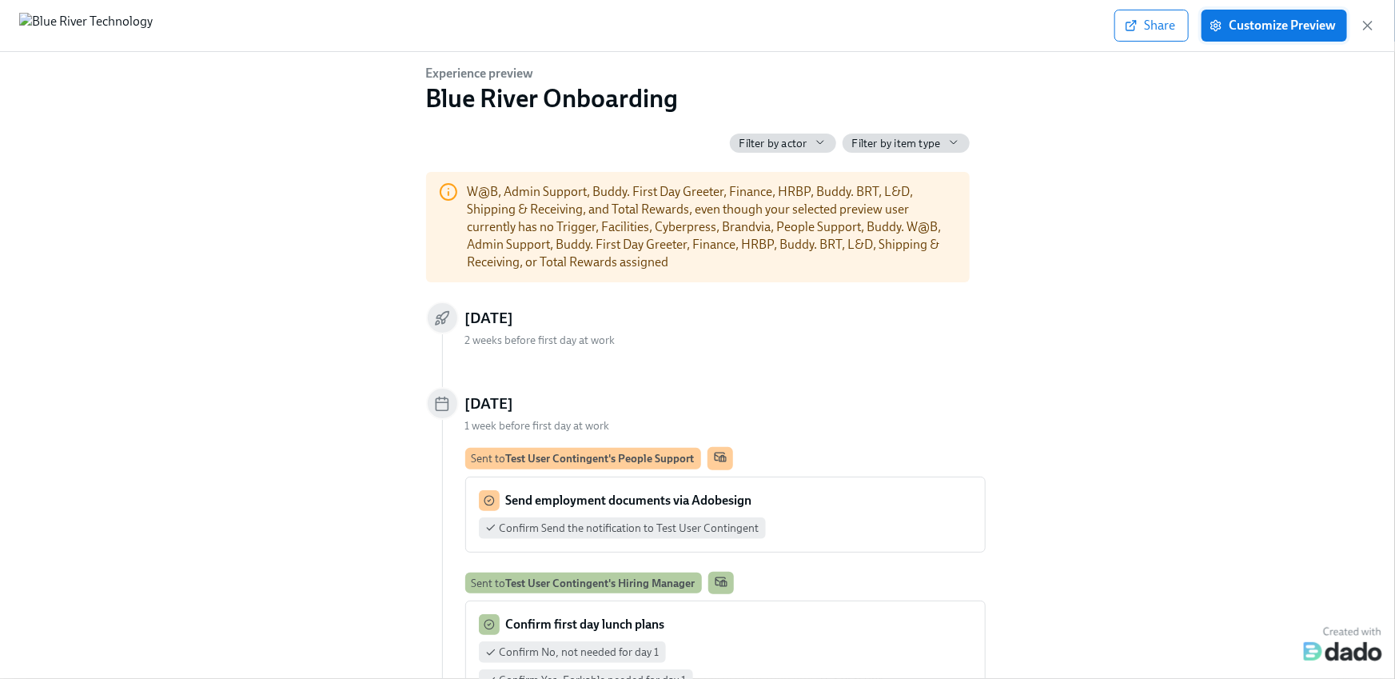
click at [1280, 22] on span "Customize Preview" at bounding box center [1274, 26] width 123 height 16
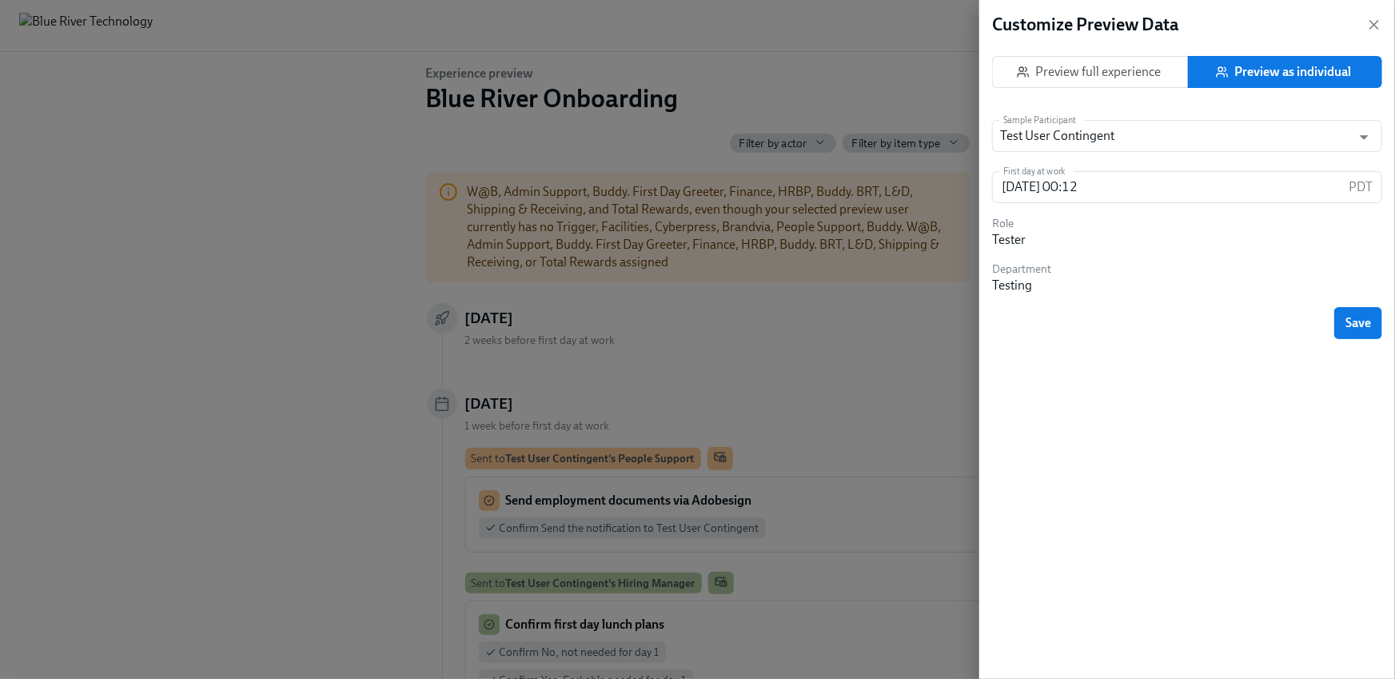
click at [1286, 66] on span "Preview as individual" at bounding box center [1286, 72] width 172 height 16
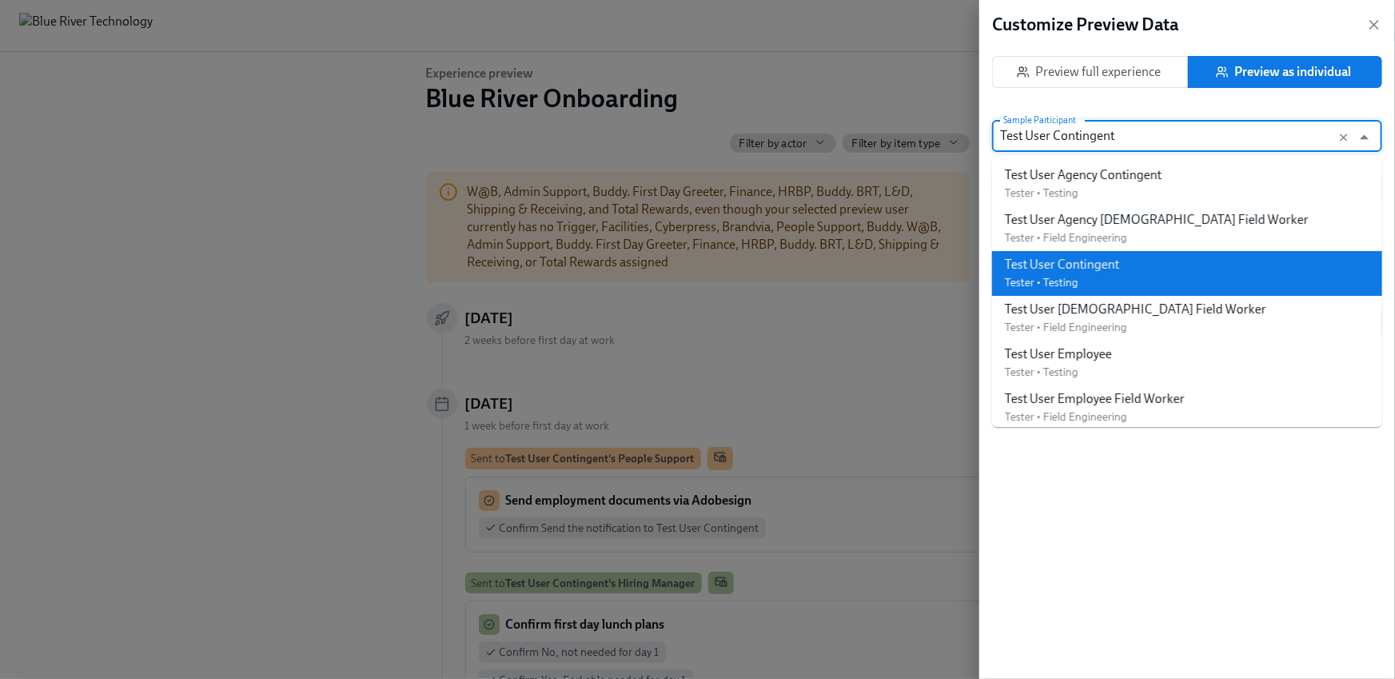
click at [1107, 144] on input "Test User Contingent" at bounding box center [1172, 136] width 344 height 32
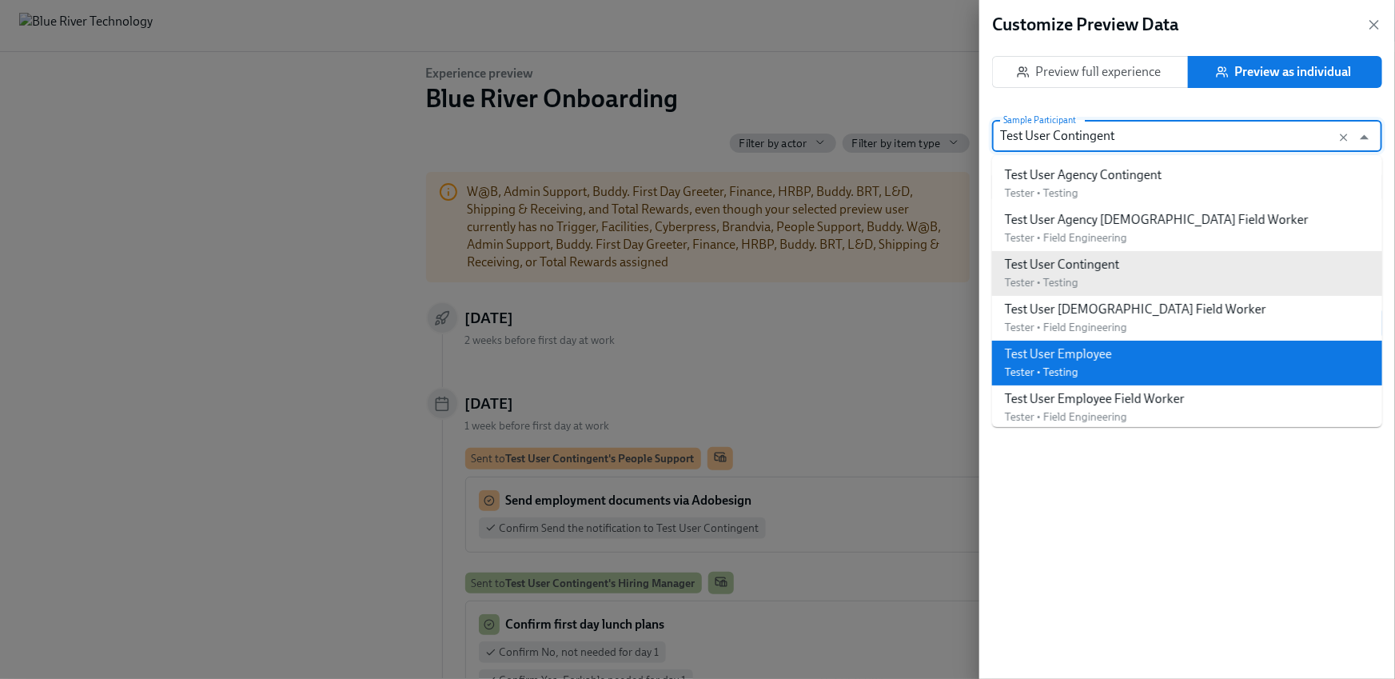
click at [1098, 356] on div "Test User Employee" at bounding box center [1058, 354] width 107 height 18
type input "[DATE] 00:43"
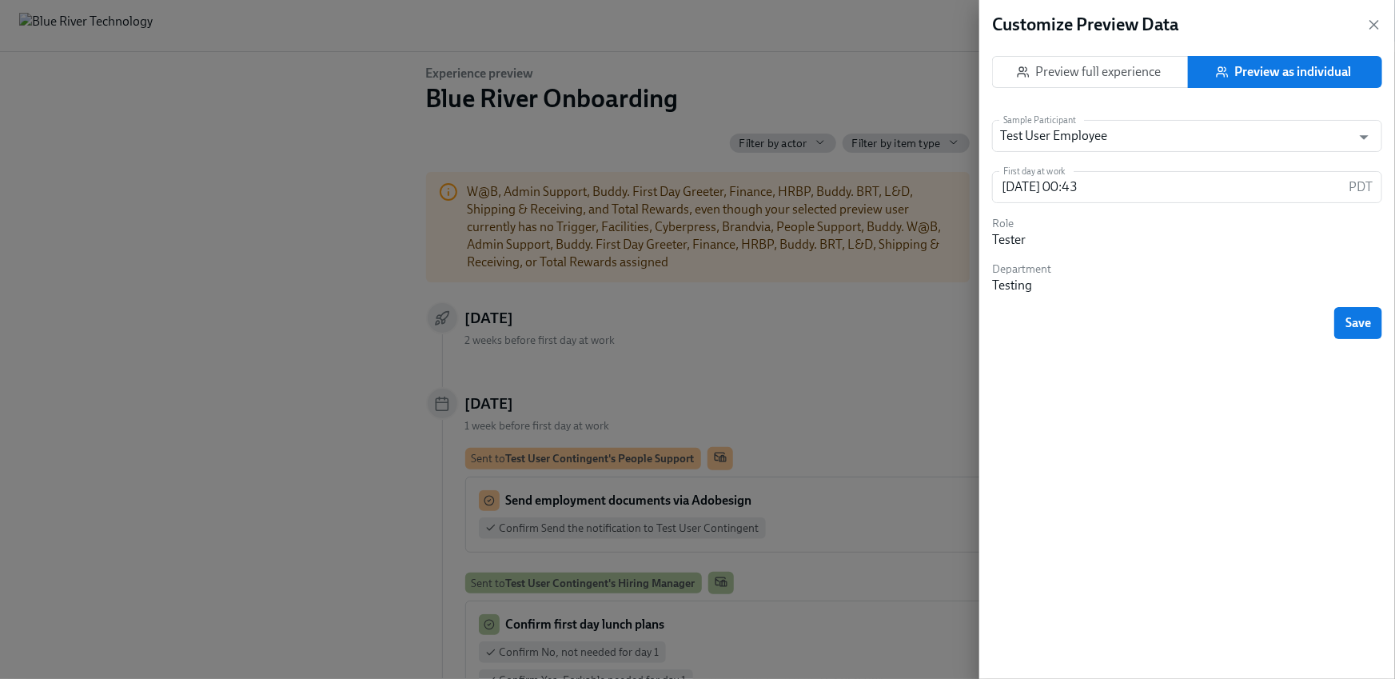
click at [1335, 326] on button "Save" at bounding box center [1359, 323] width 48 height 32
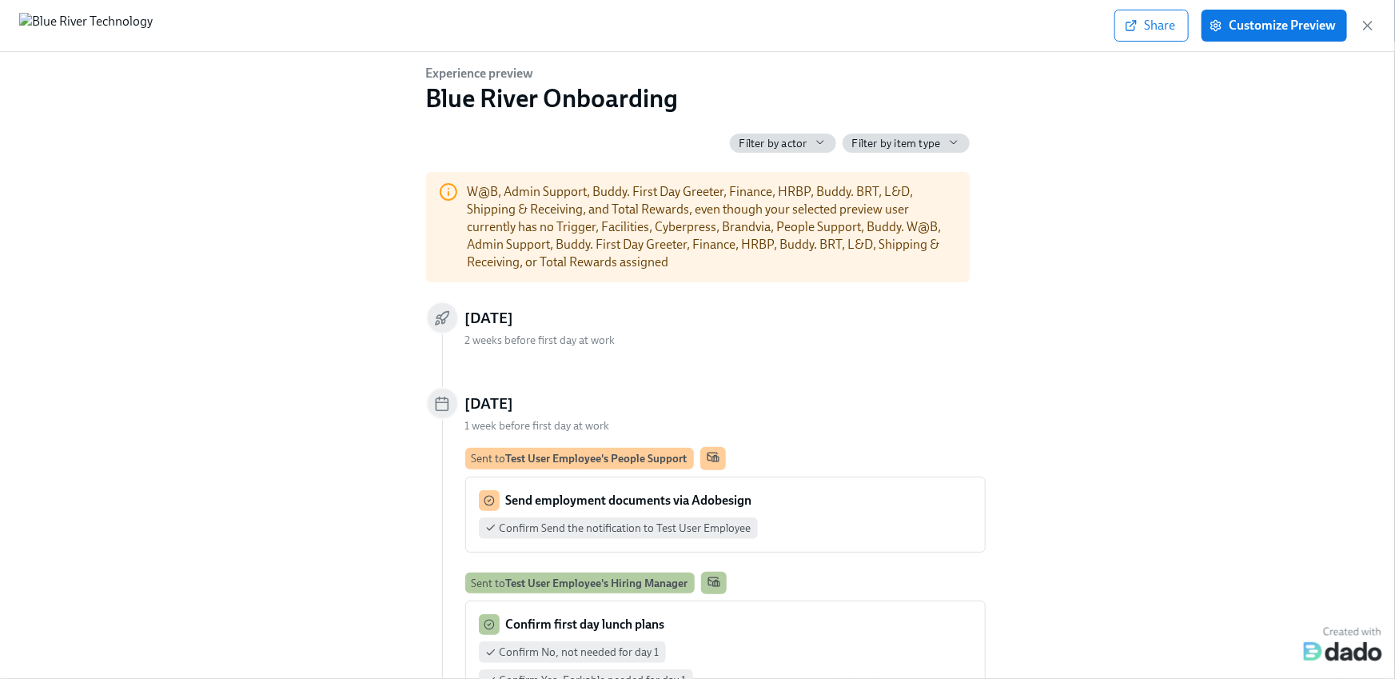
click at [771, 147] on span "Filter by actor" at bounding box center [774, 143] width 68 height 15
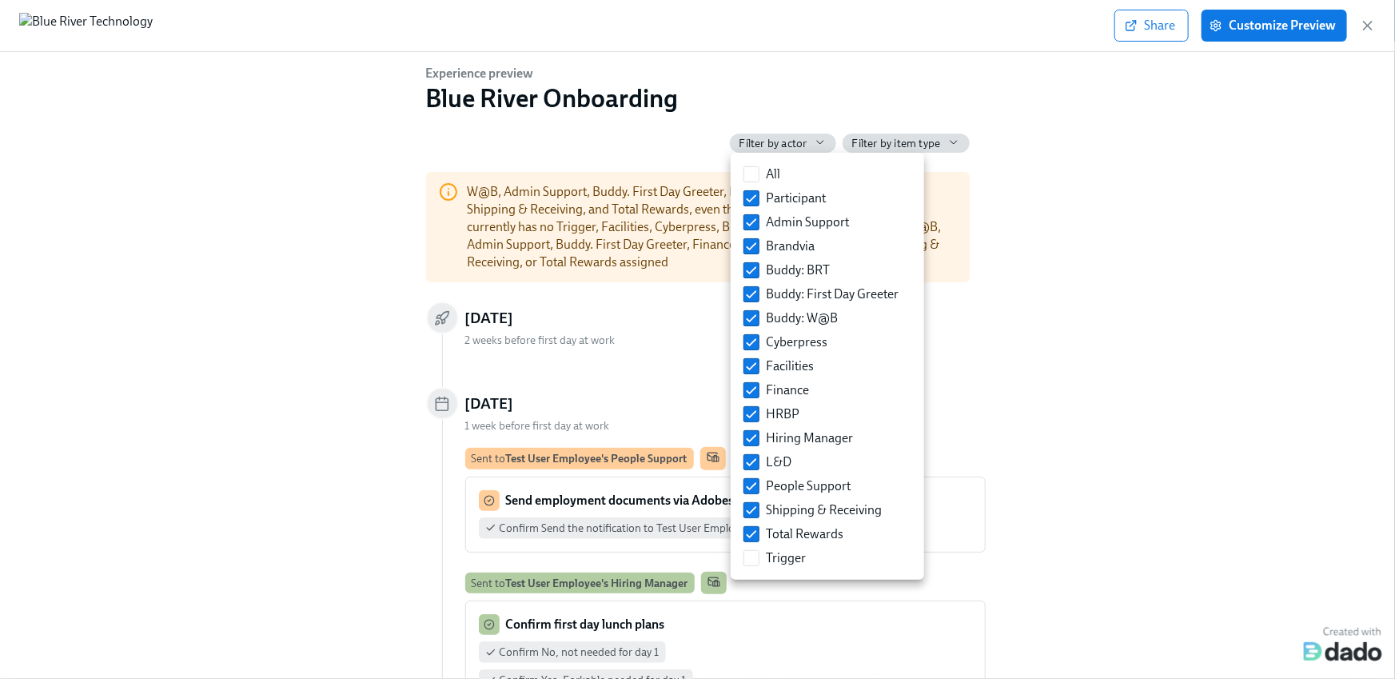
click at [1124, 186] on div at bounding box center [697, 339] width 1395 height 679
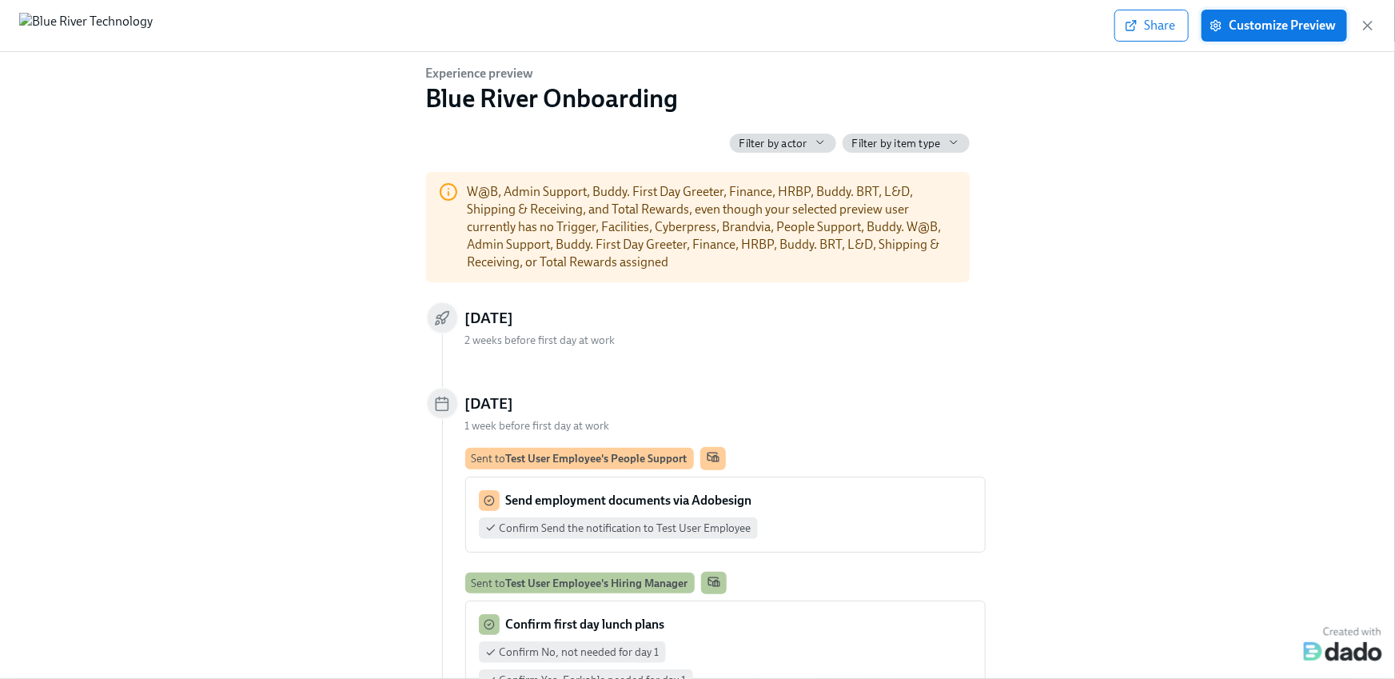
click at [1300, 24] on span "Customize Preview" at bounding box center [1274, 26] width 123 height 16
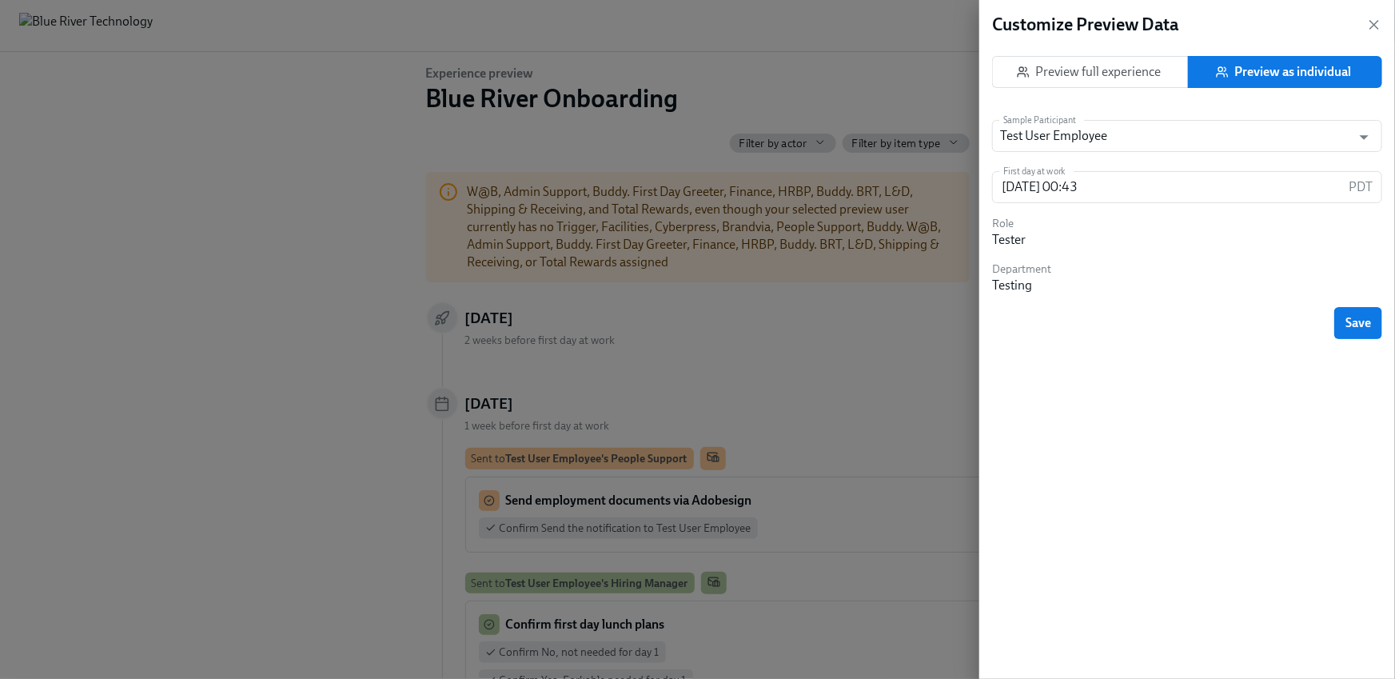
click at [1304, 66] on span "Preview as individual" at bounding box center [1286, 72] width 172 height 16
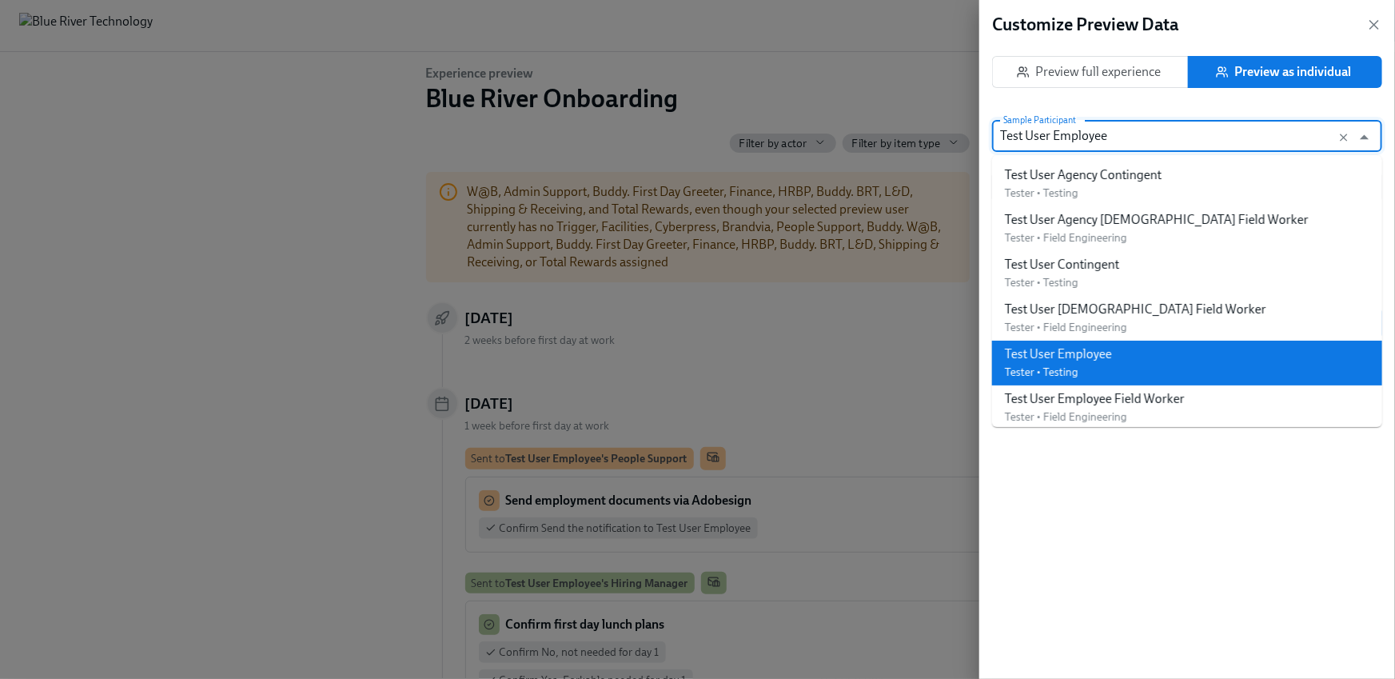
click at [1195, 140] on input "Test User Employee" at bounding box center [1172, 136] width 344 height 32
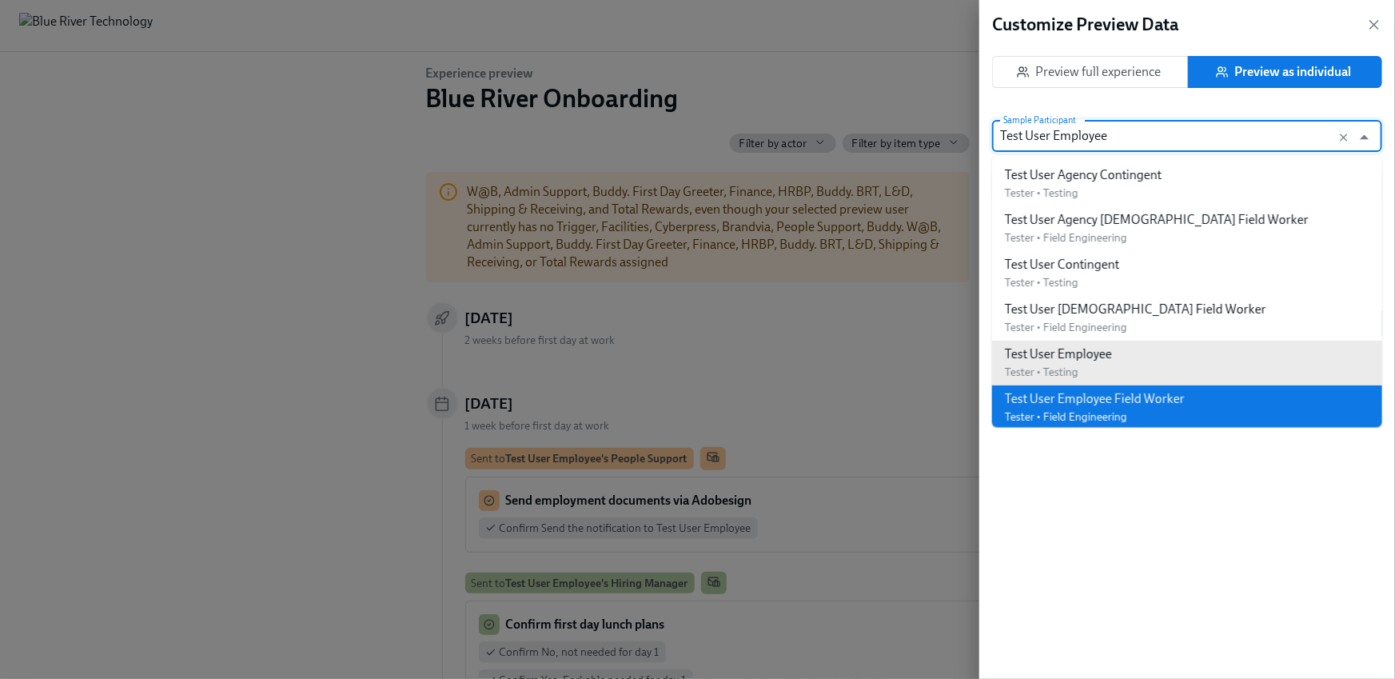
click at [1125, 416] on span "Tester • Field Engineering" at bounding box center [1066, 417] width 122 height 14
type input "[DATE] 00:42"
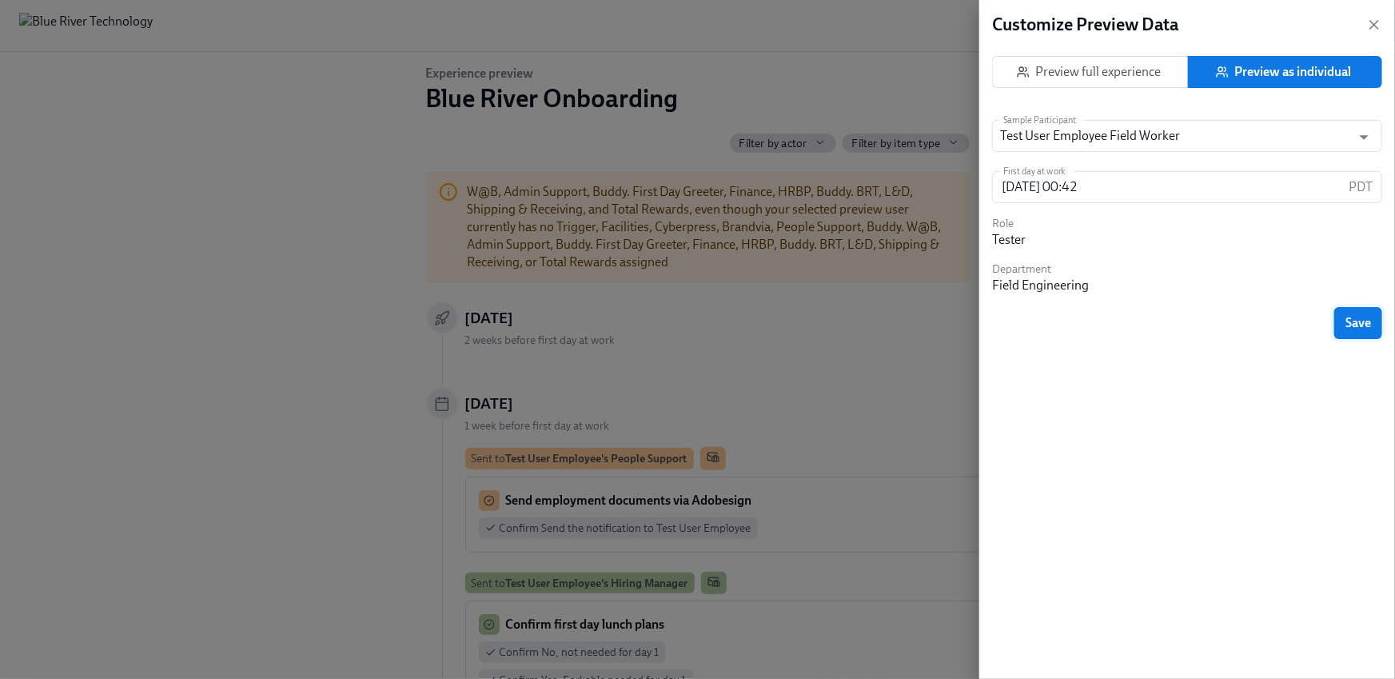
click at [1355, 334] on button "Save" at bounding box center [1359, 323] width 48 height 32
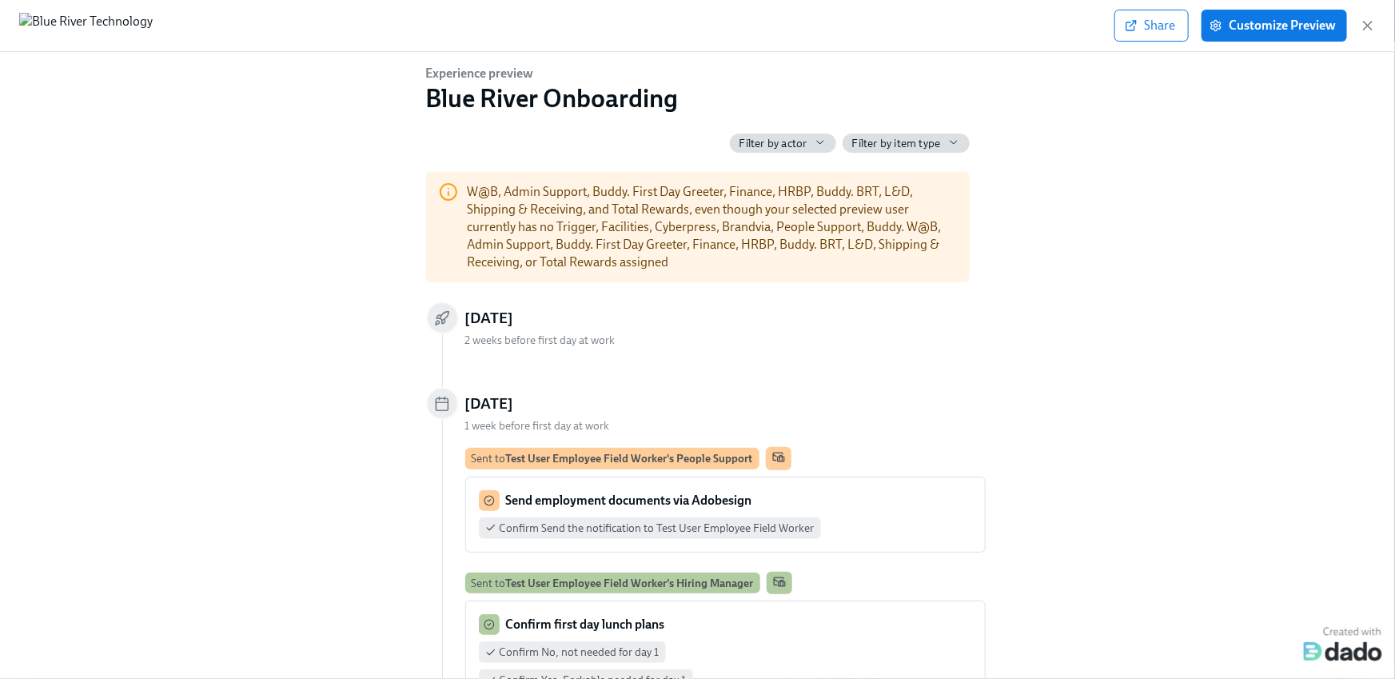
click at [784, 335] on div "2 weeks before first day at work" at bounding box center [714, 346] width 544 height 30
click at [1246, 30] on span "Customize Preview" at bounding box center [1274, 26] width 123 height 16
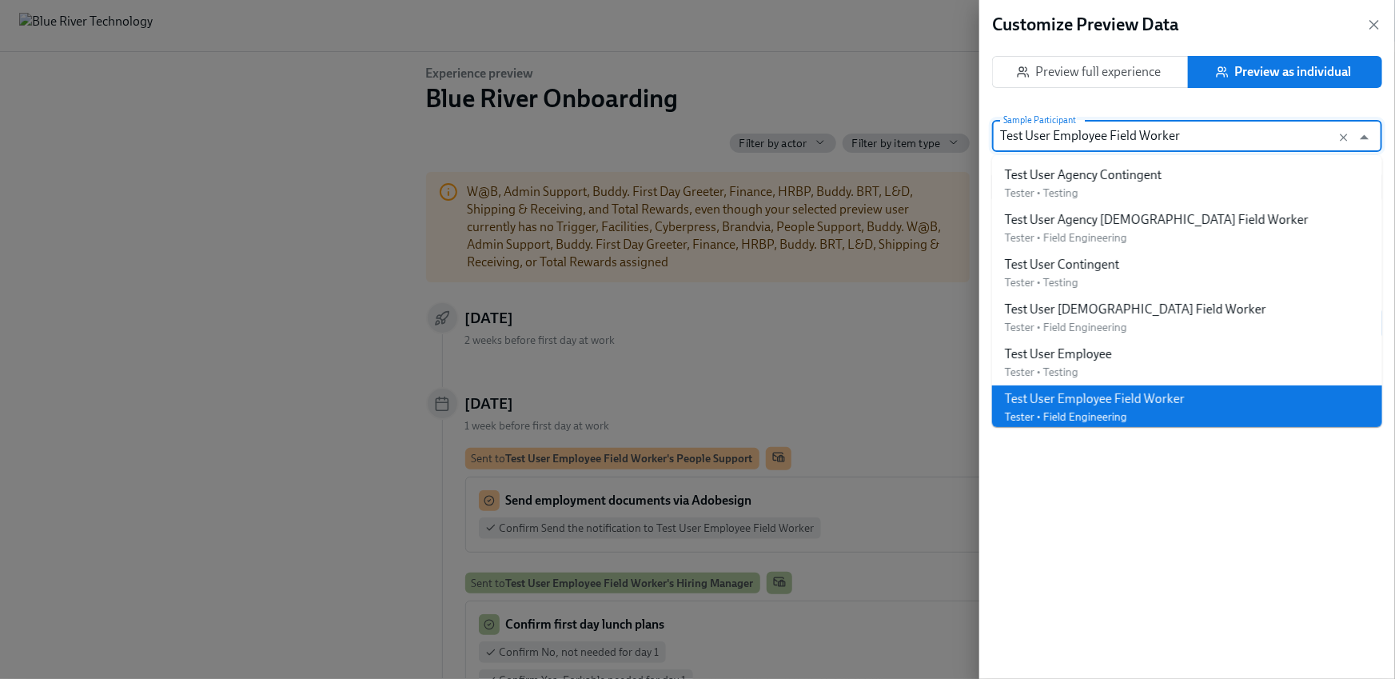
click at [1186, 126] on input "Test User Employee Field Worker" at bounding box center [1172, 136] width 344 height 32
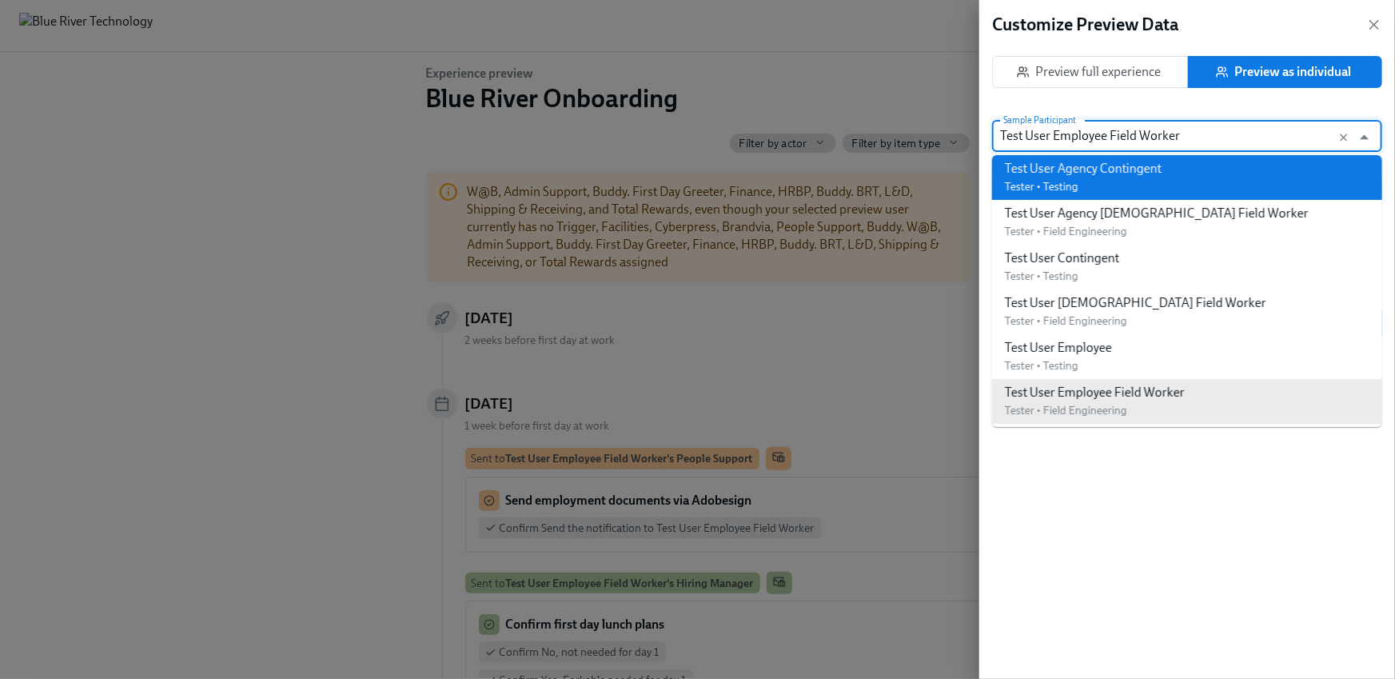
click at [1120, 182] on div "Test User Agency Contingent Tester • Testing" at bounding box center [1083, 177] width 157 height 35
type input "[DATE] 00:10"
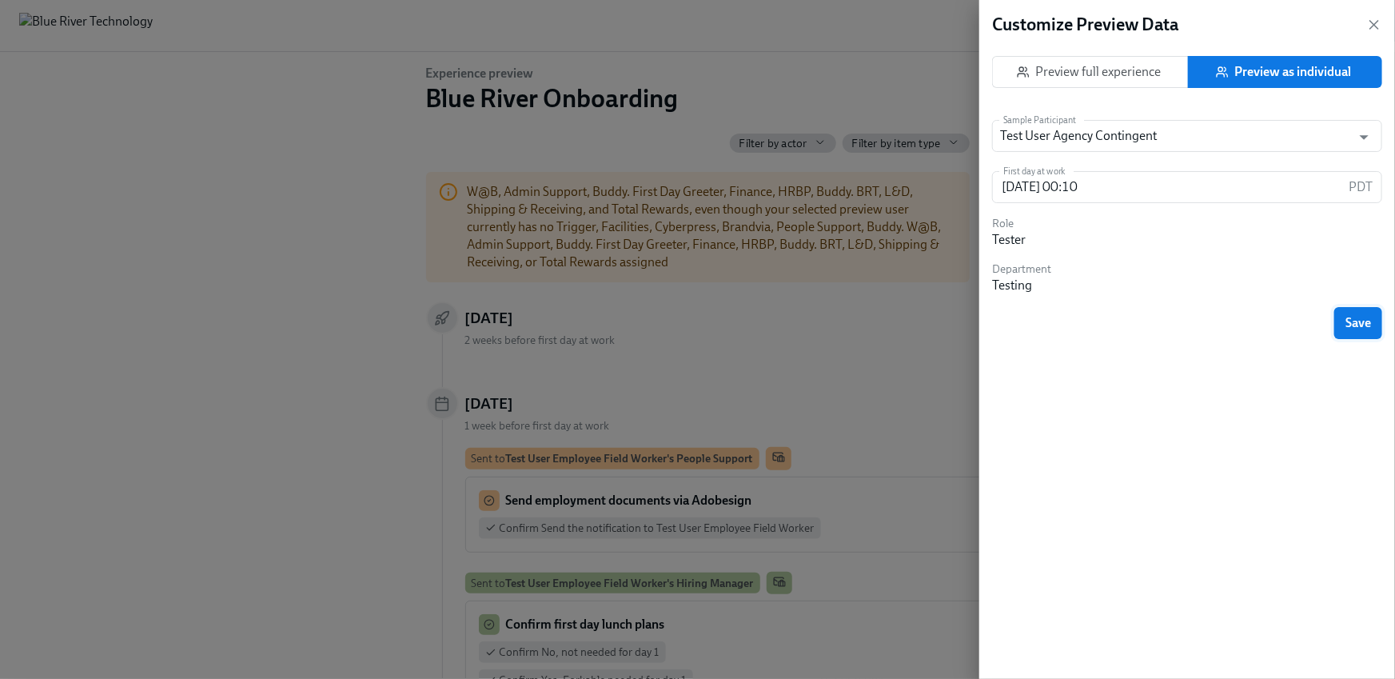
click at [1343, 318] on button "Save" at bounding box center [1359, 323] width 48 height 32
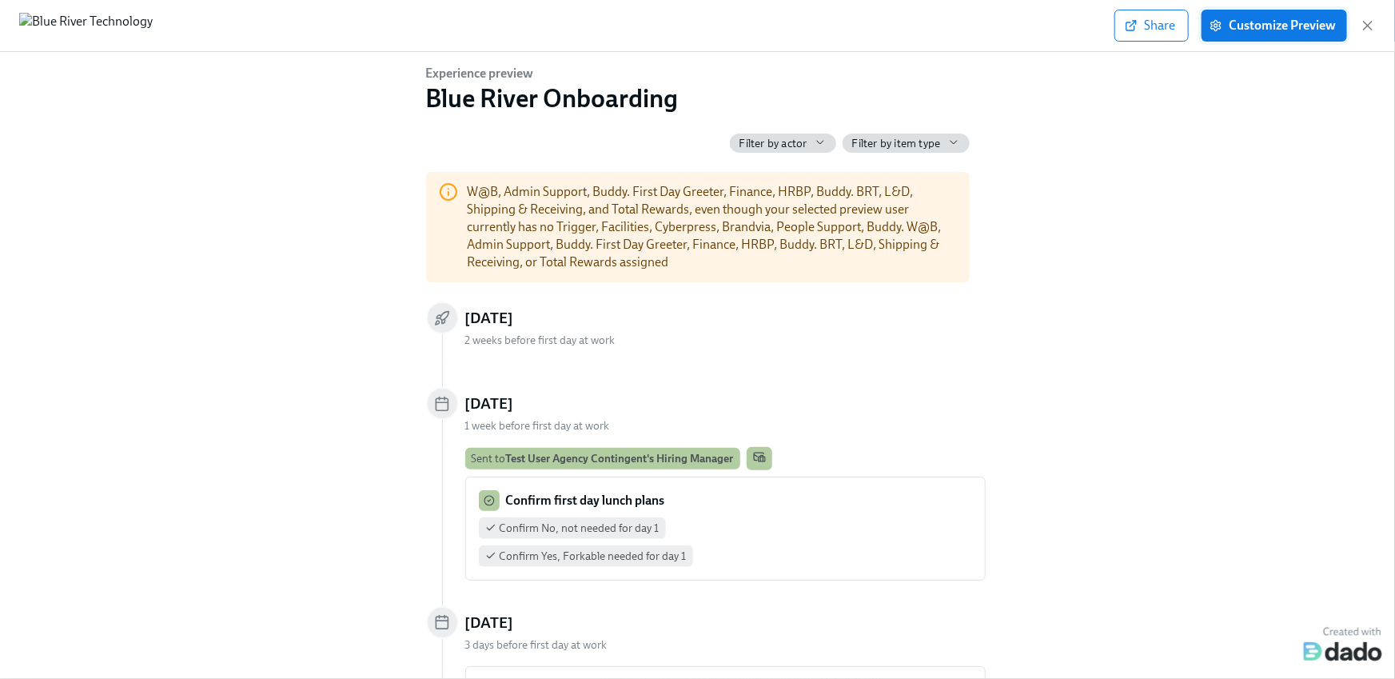
click at [1243, 29] on span "Customize Preview" at bounding box center [1274, 26] width 123 height 16
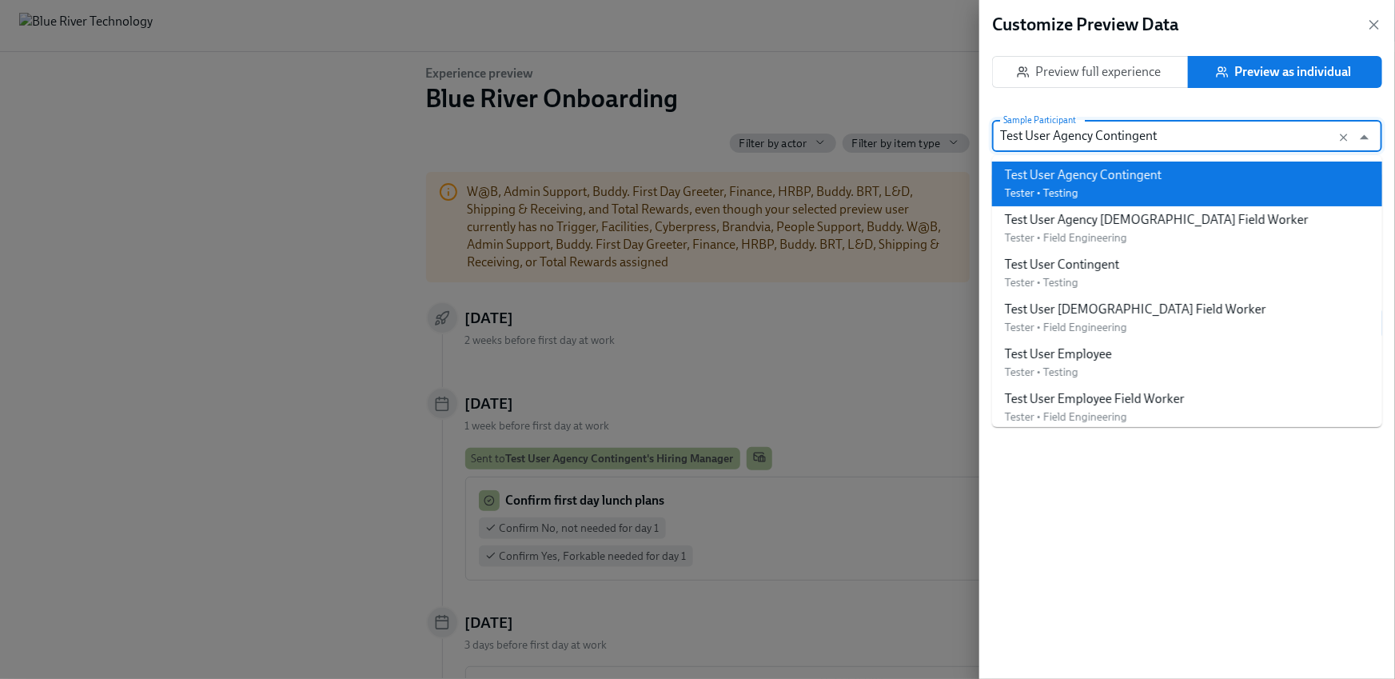
click at [1172, 131] on input "Test User Agency Contingent" at bounding box center [1172, 136] width 344 height 32
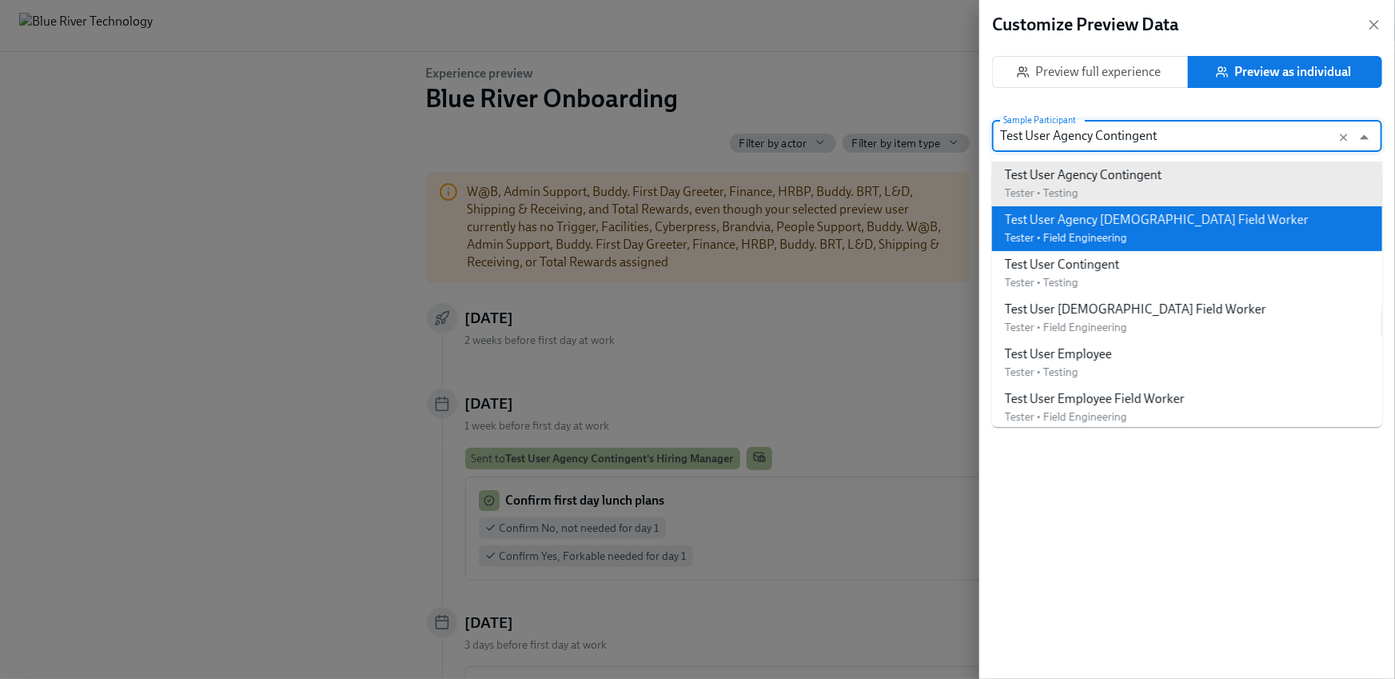
click at [1115, 241] on span "Tester • Field Engineering" at bounding box center [1066, 238] width 122 height 14
type input "[DATE] 00:30"
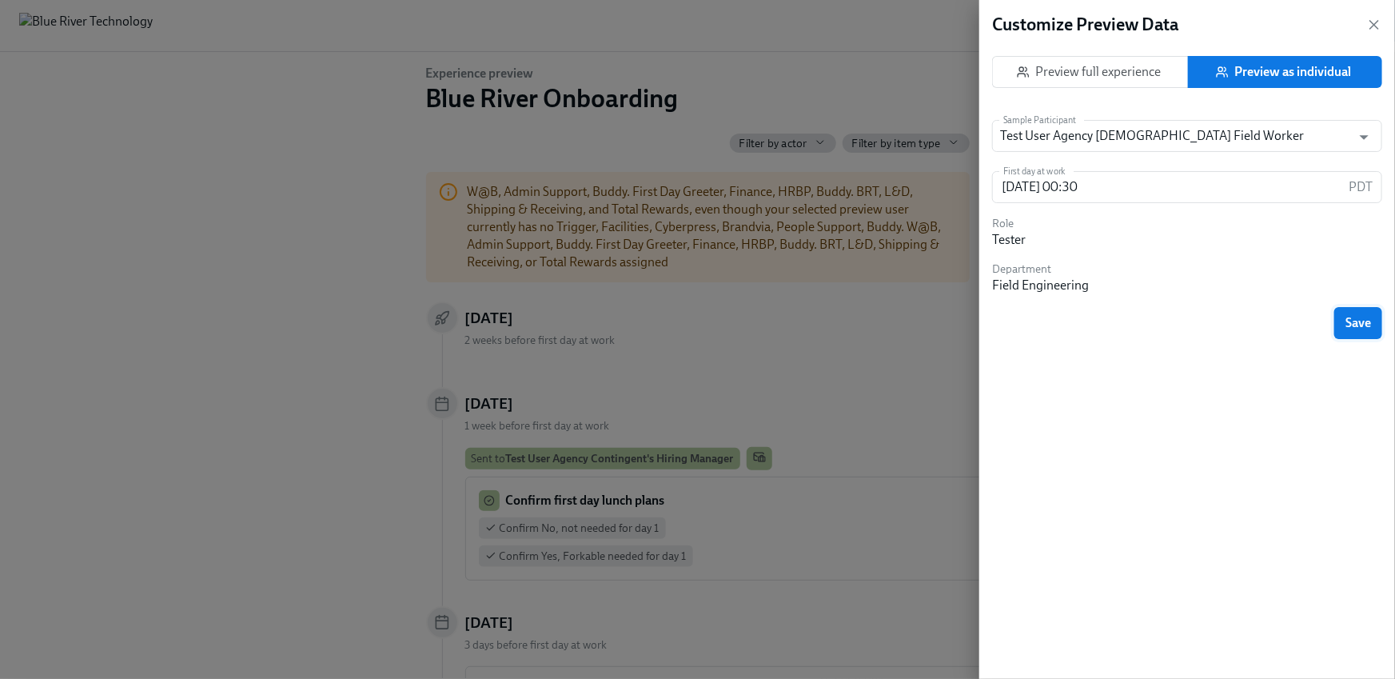
click at [1355, 325] on span "Save" at bounding box center [1359, 323] width 26 height 16
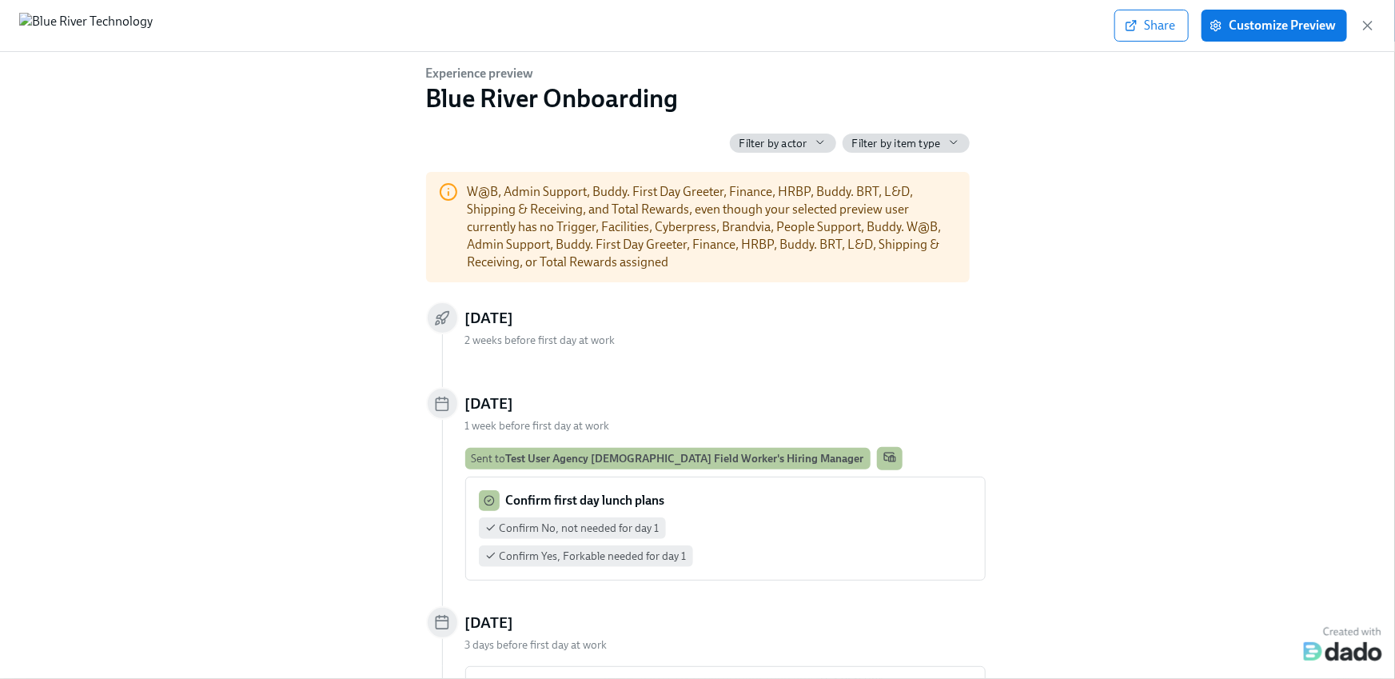
click at [1231, 146] on div "Experience preview Blue River Onboarding Filter by actor Filter by item type W@…" at bounding box center [698, 362] width 1344 height 595
click at [1271, 35] on button "Customize Preview" at bounding box center [1275, 26] width 146 height 32
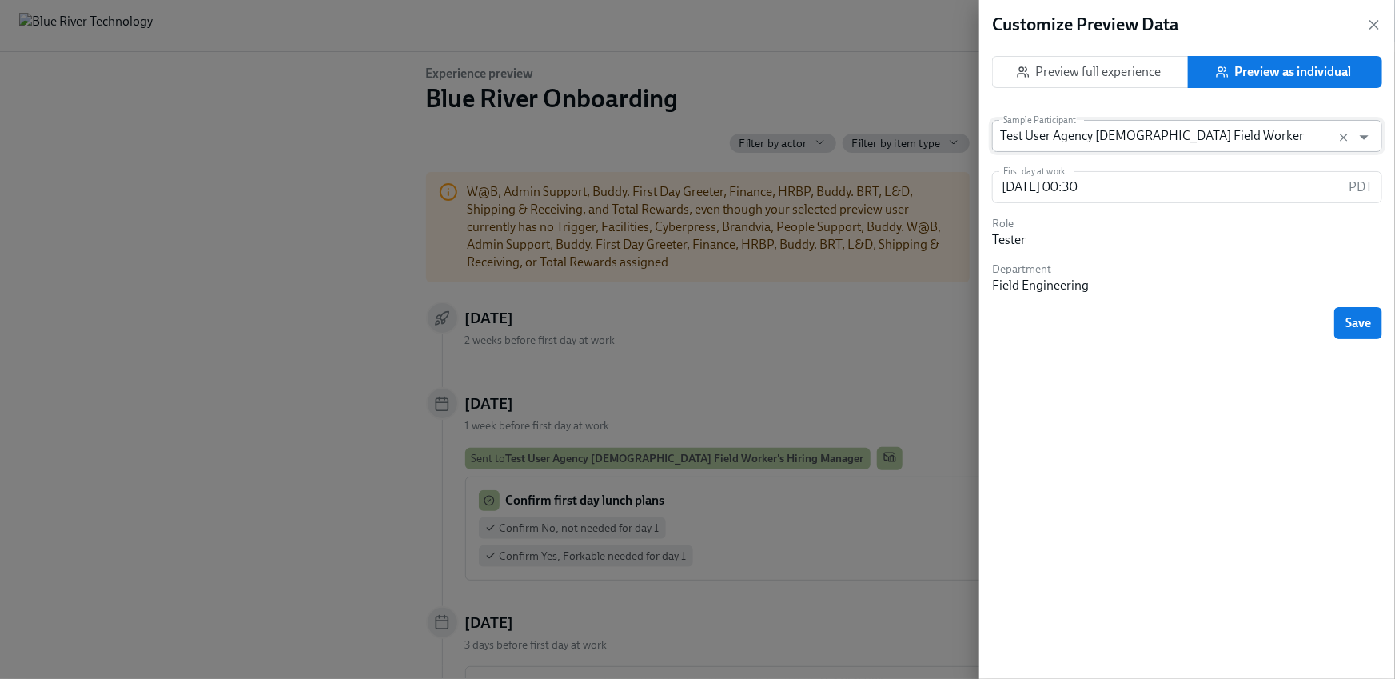
click at [1161, 142] on input "Test User Agency [DEMOGRAPHIC_DATA] Field Worker" at bounding box center [1172, 136] width 344 height 32
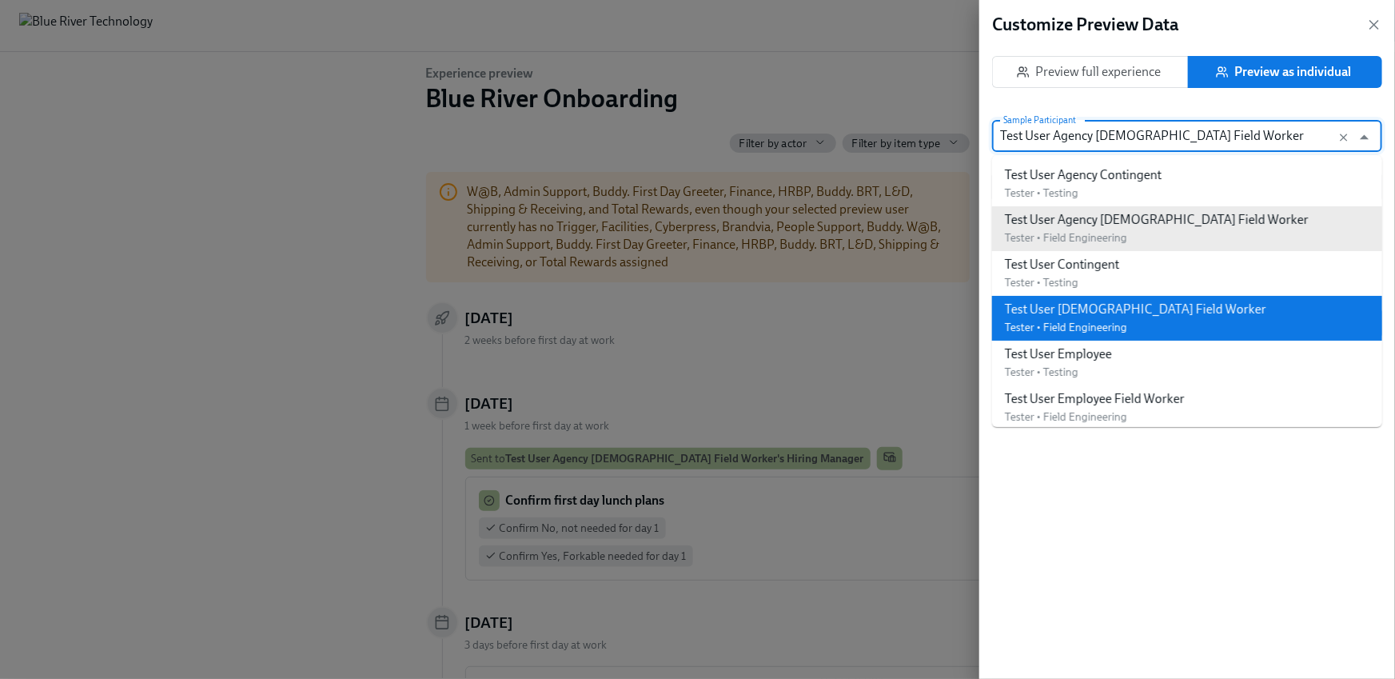
click at [1118, 315] on div "Test User [DEMOGRAPHIC_DATA] Field Worker" at bounding box center [1136, 310] width 262 height 18
type input "[DATE] 00:42"
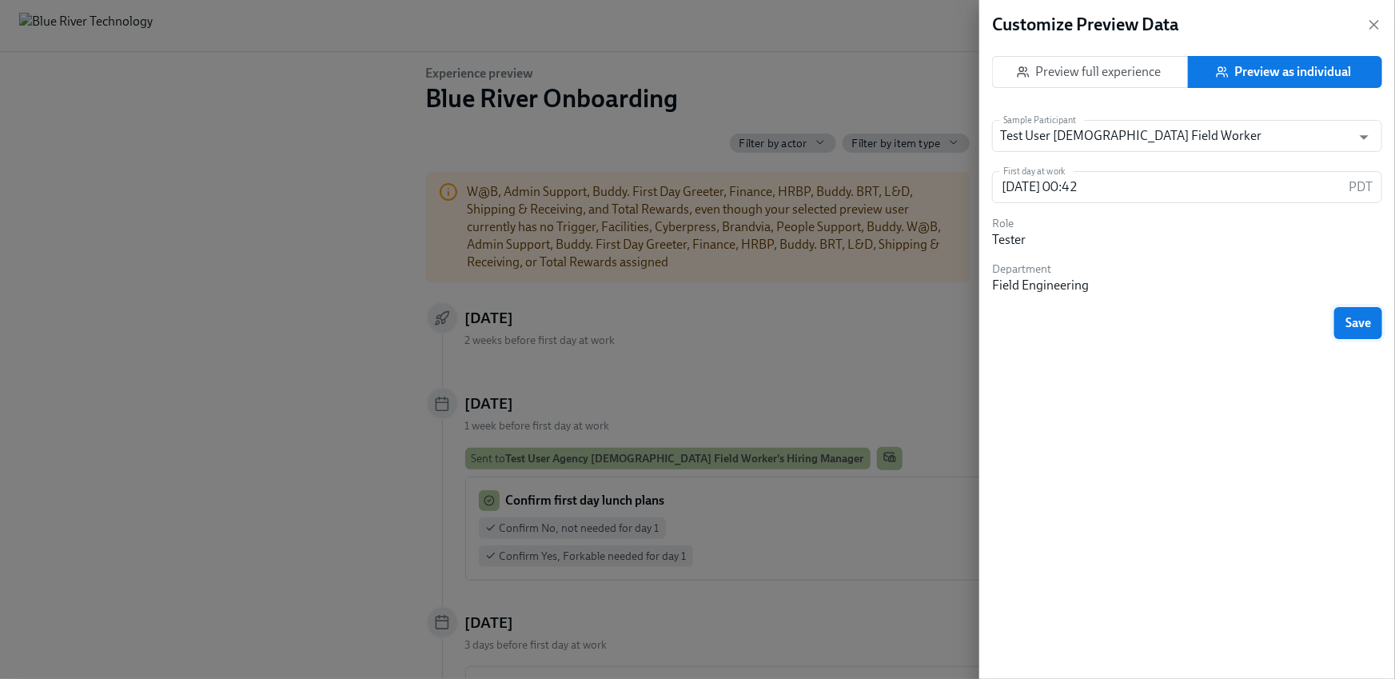
click at [1367, 314] on button "Save" at bounding box center [1359, 323] width 48 height 32
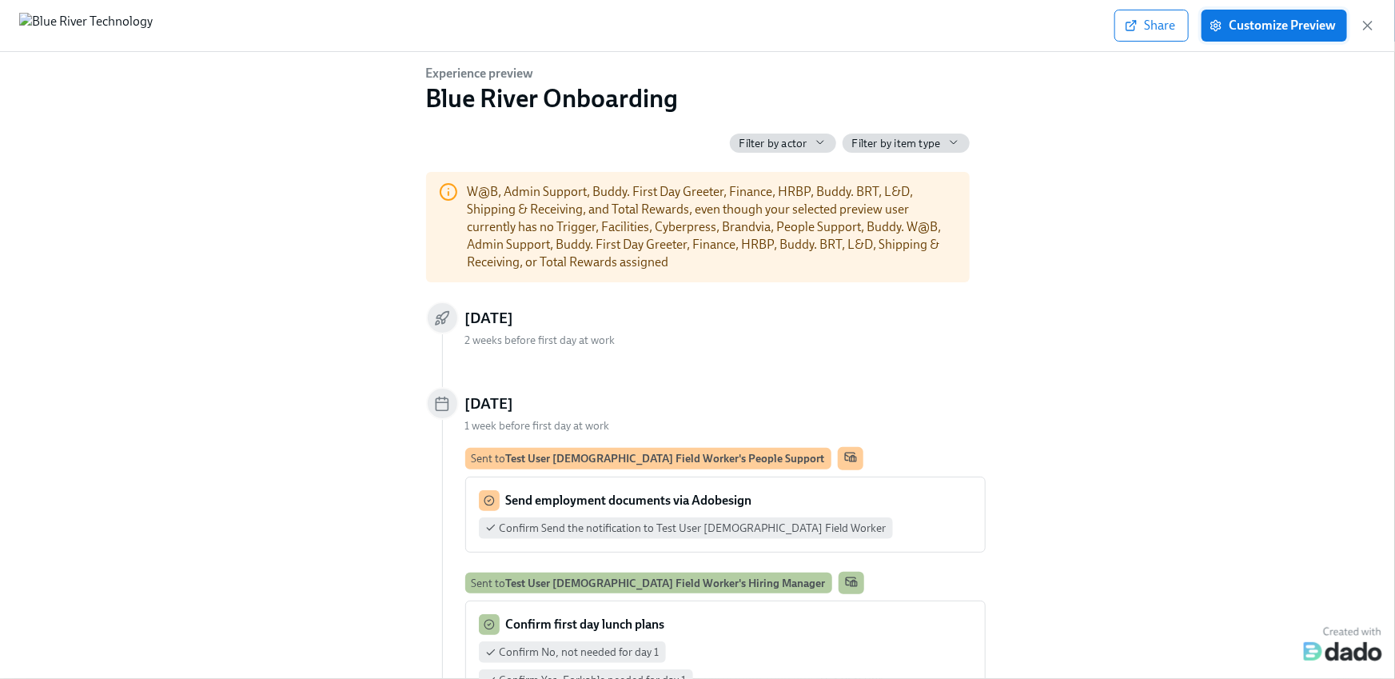
click at [1245, 19] on span "Customize Preview" at bounding box center [1274, 26] width 123 height 16
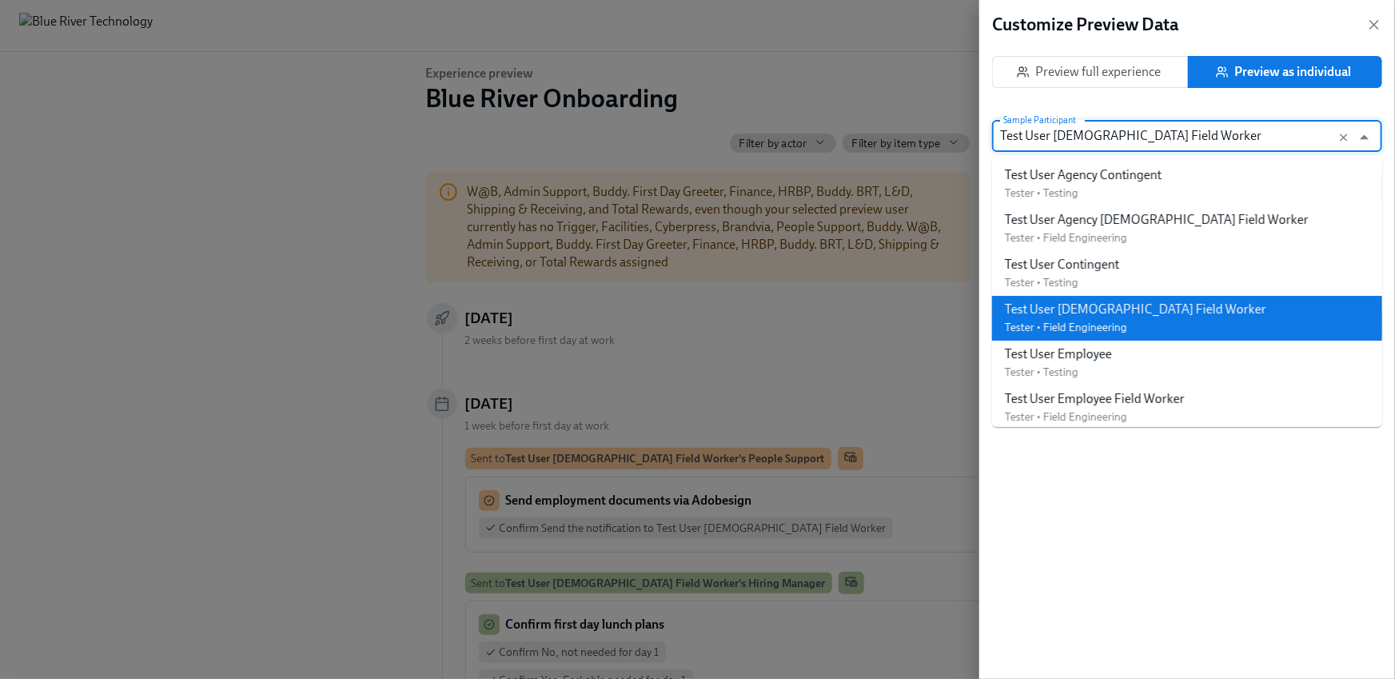
click at [1278, 131] on input "Test User [DEMOGRAPHIC_DATA] Field Worker" at bounding box center [1172, 136] width 344 height 32
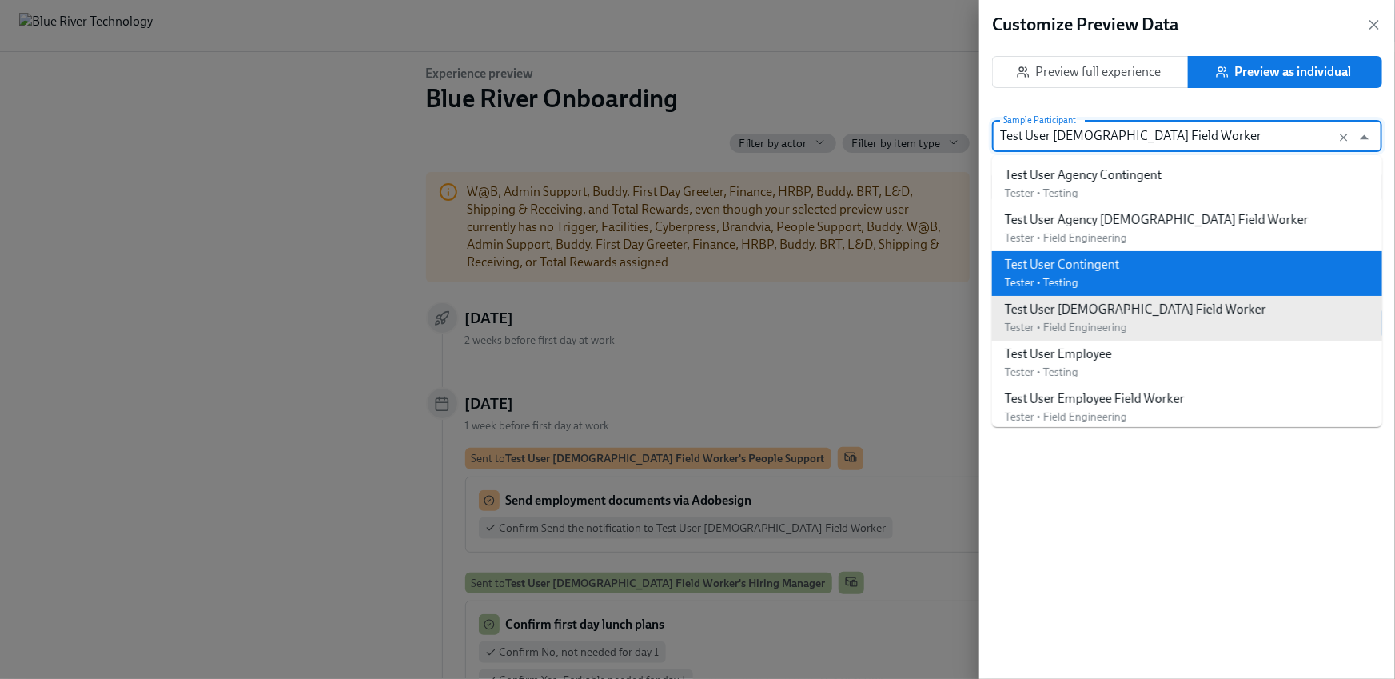
click at [1134, 276] on li "Test User Contingent Tester • Testing" at bounding box center [1187, 273] width 390 height 45
type input "[DATE] 00:12"
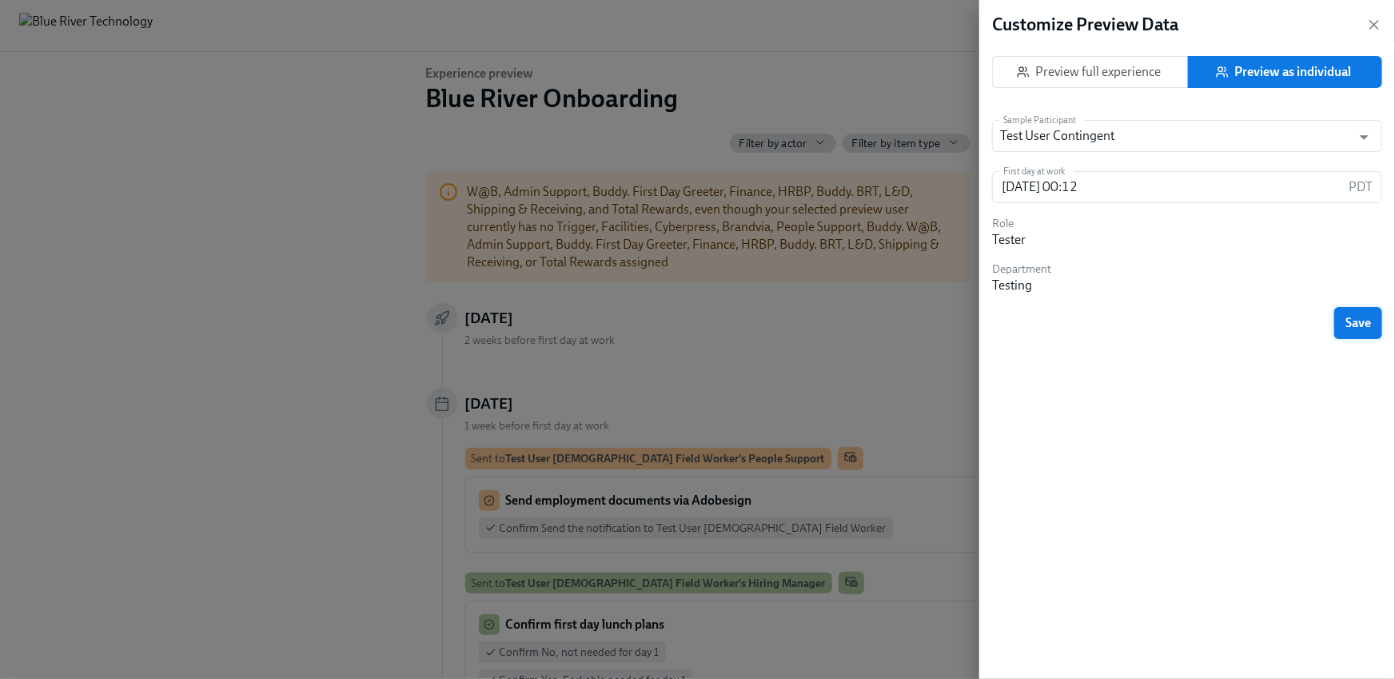
click at [1351, 321] on span "Save" at bounding box center [1359, 323] width 26 height 16
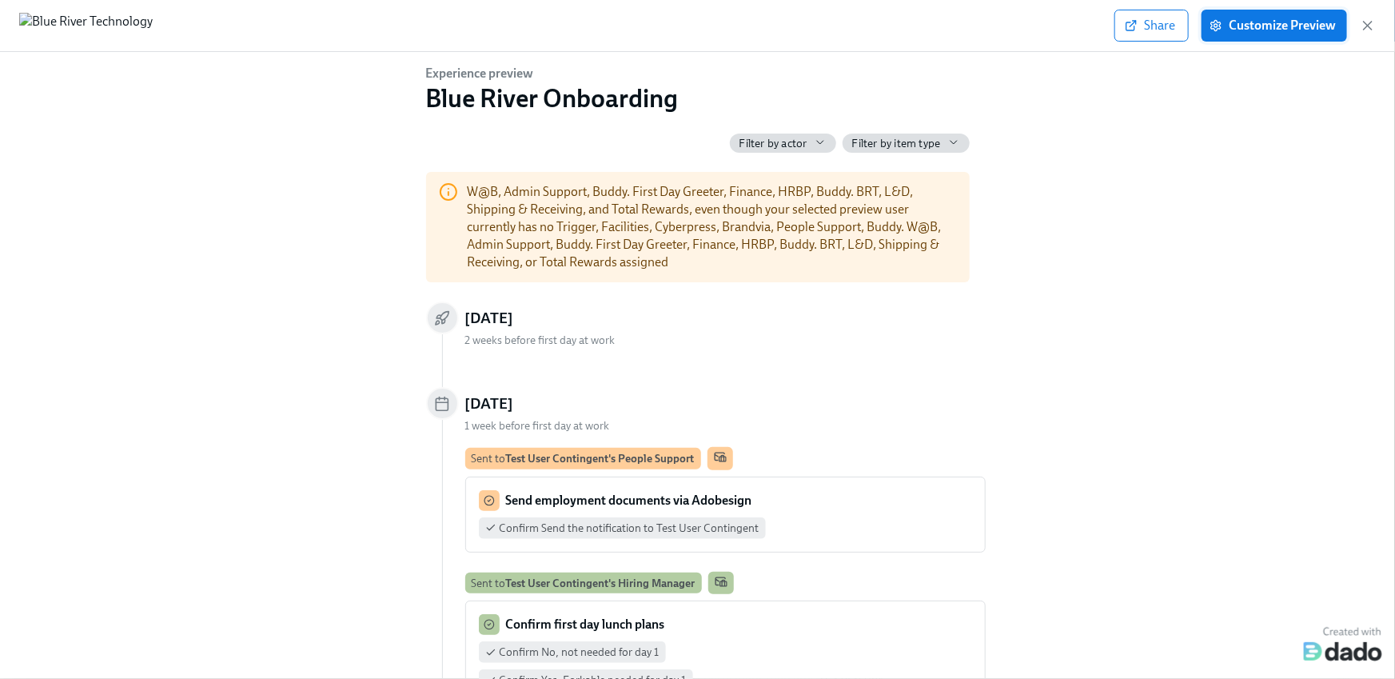
click at [1267, 27] on span "Customize Preview" at bounding box center [1274, 26] width 123 height 16
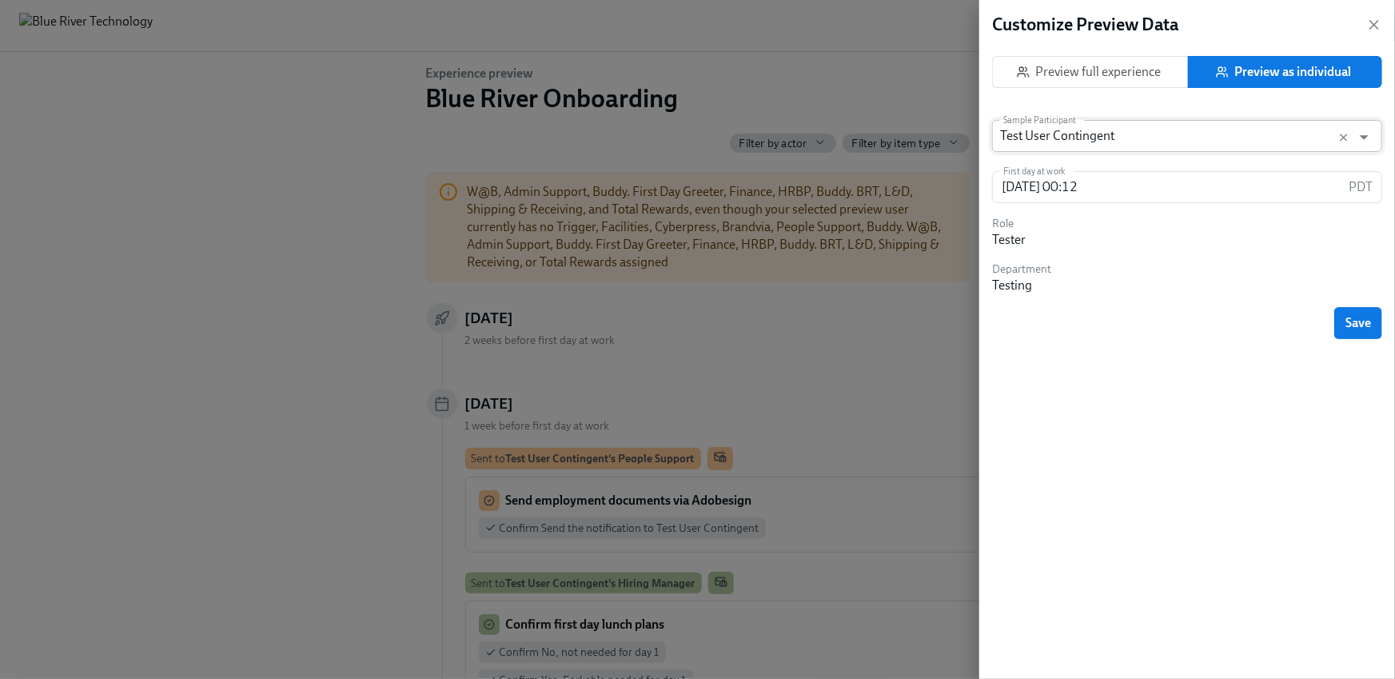
click at [1224, 124] on input "Test User Contingent" at bounding box center [1172, 136] width 344 height 32
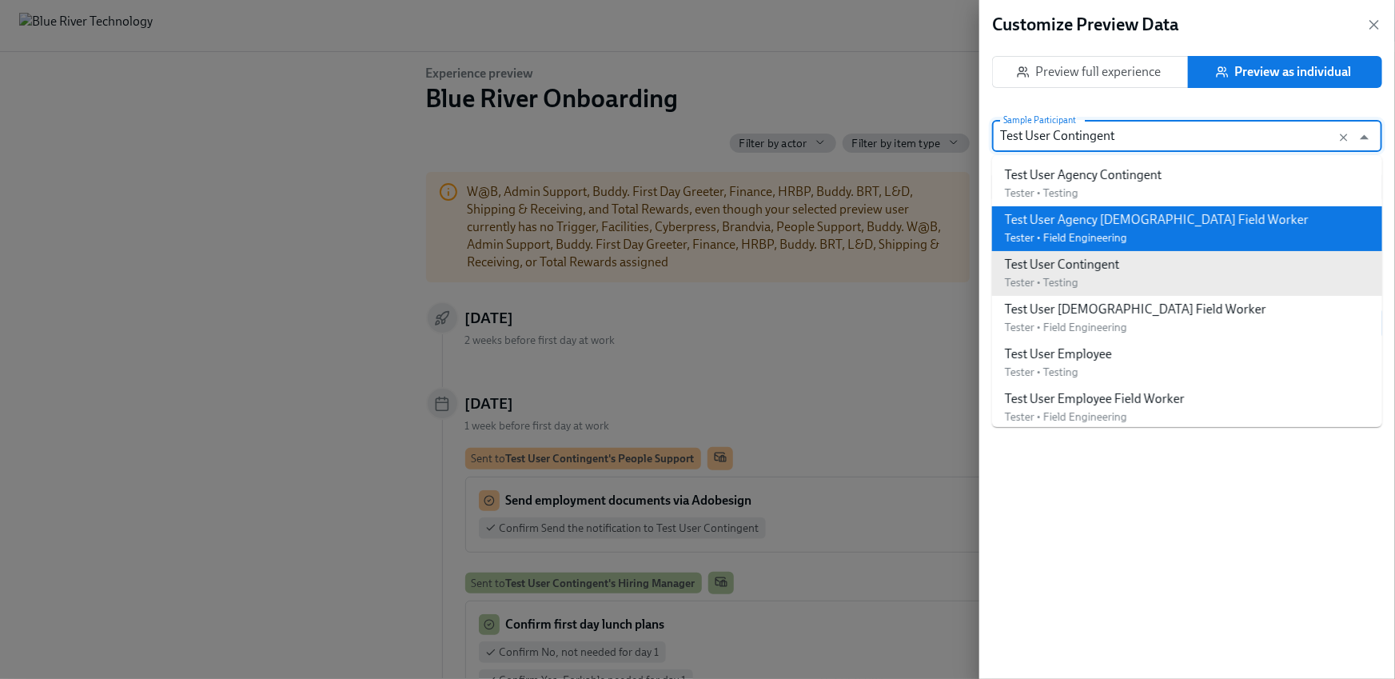
click at [1136, 208] on li "Test User Agency [DEMOGRAPHIC_DATA] Field Worker Tester • Field Engineering" at bounding box center [1187, 228] width 390 height 45
type input "[DATE] 00:30"
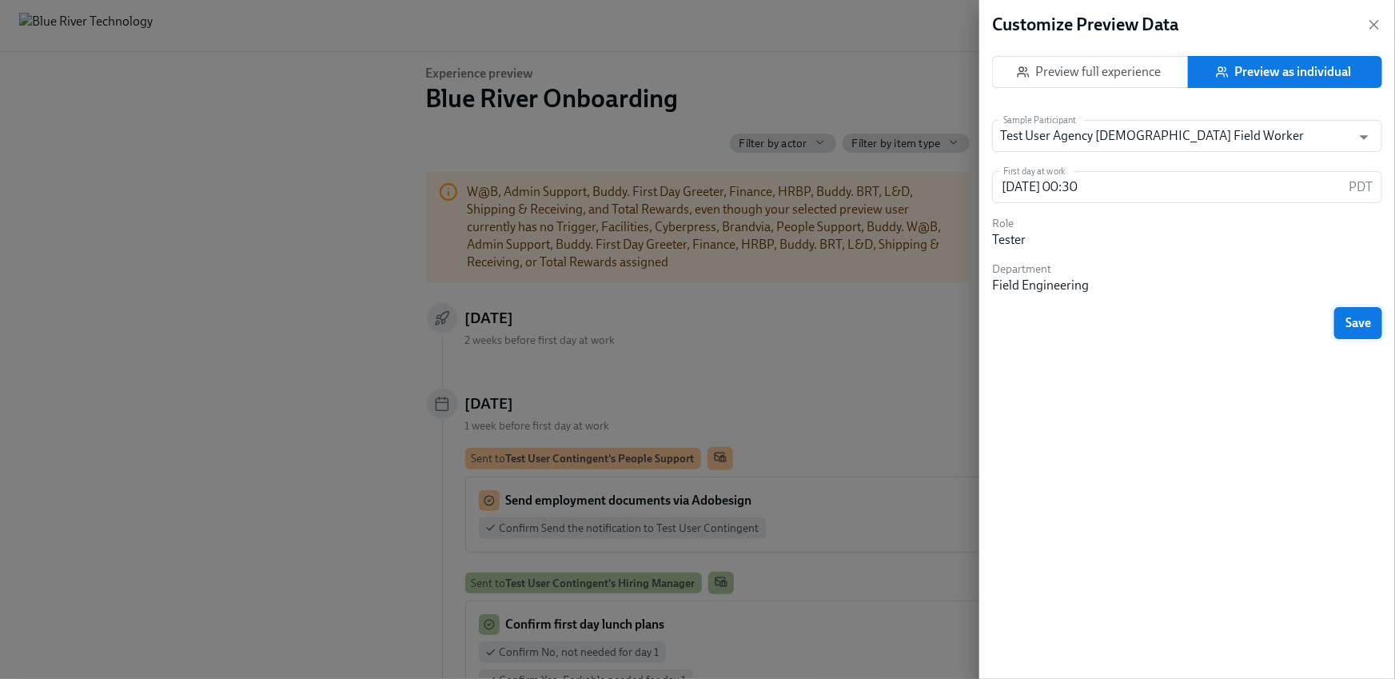
click at [1370, 336] on button "Save" at bounding box center [1359, 323] width 48 height 32
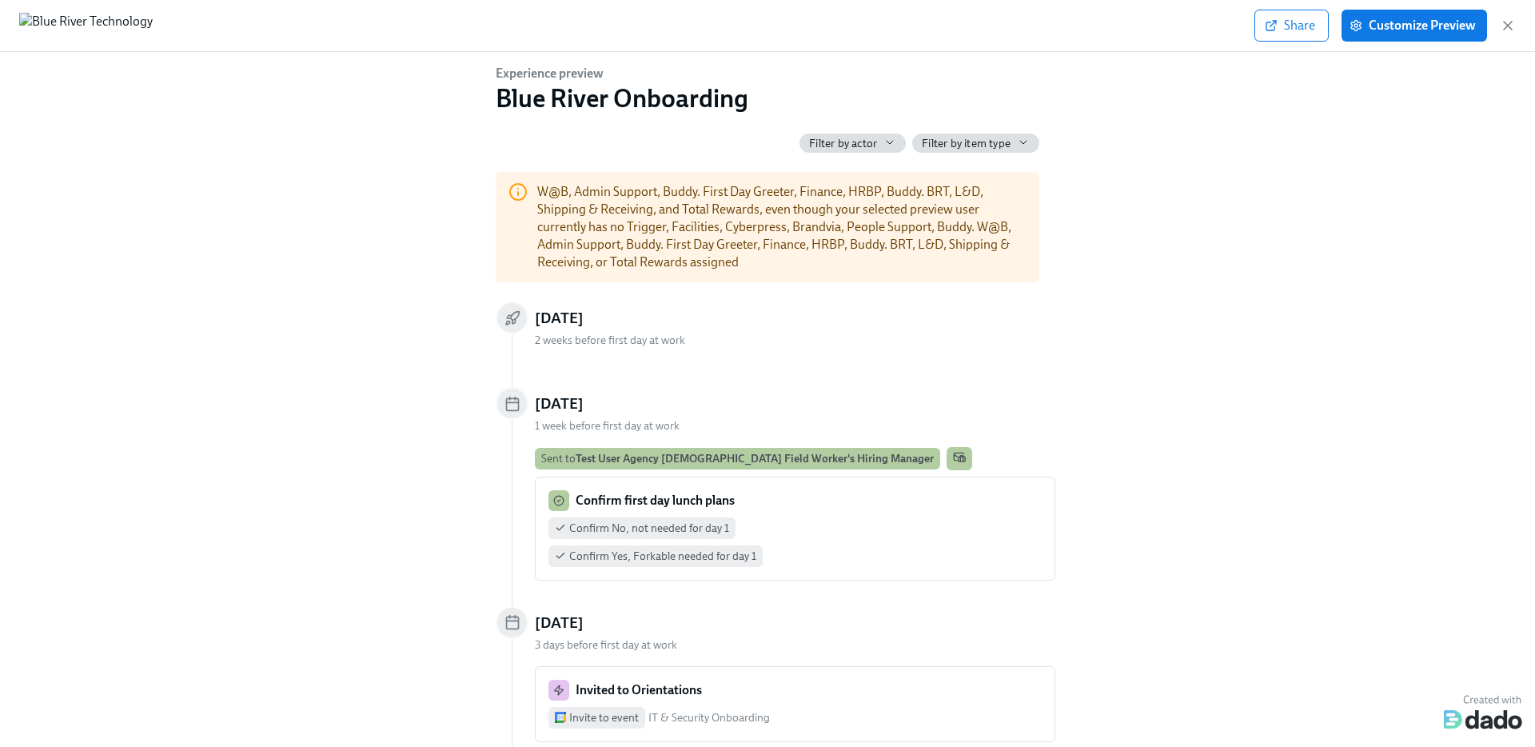
scroll to position [0, 1685]
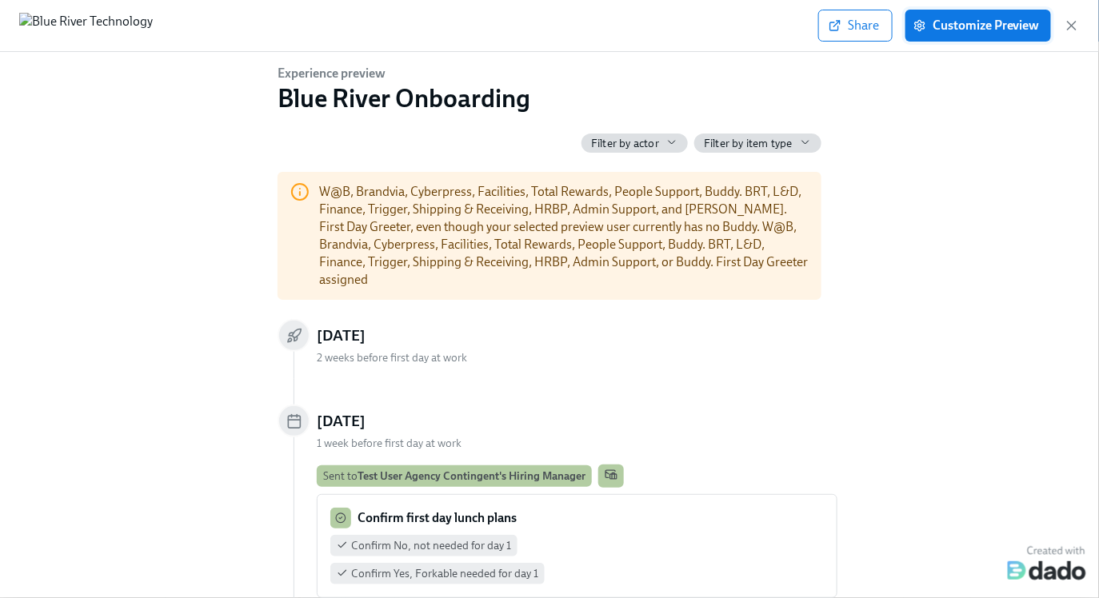
click at [997, 31] on button "Customize Preview" at bounding box center [978, 26] width 146 height 32
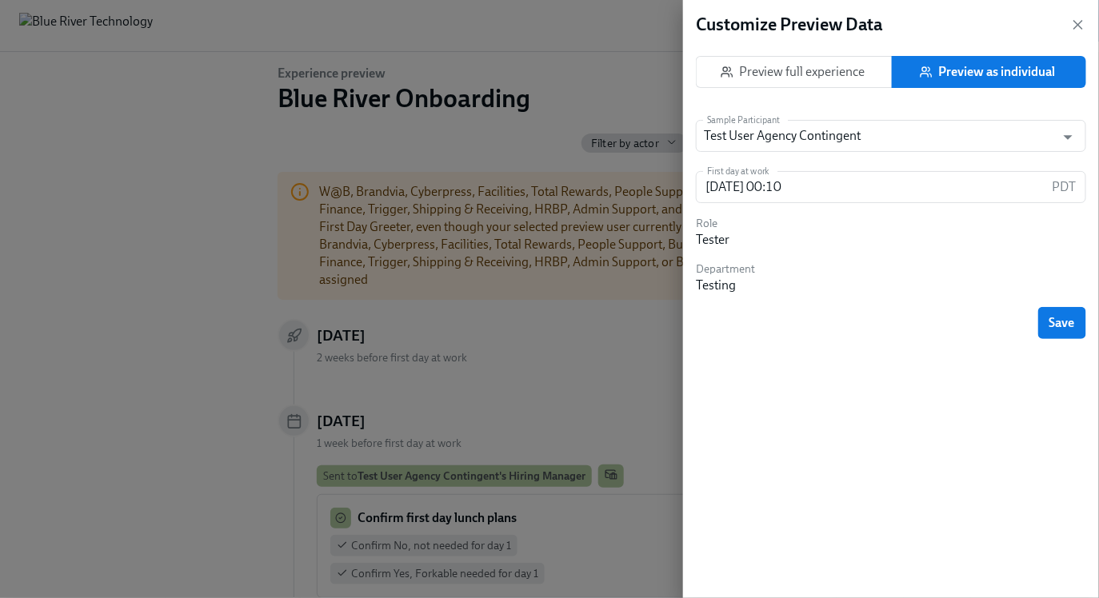
click at [1007, 78] on span "Preview as individual" at bounding box center [989, 72] width 172 height 16
